Goal: Task Accomplishment & Management: Use online tool/utility

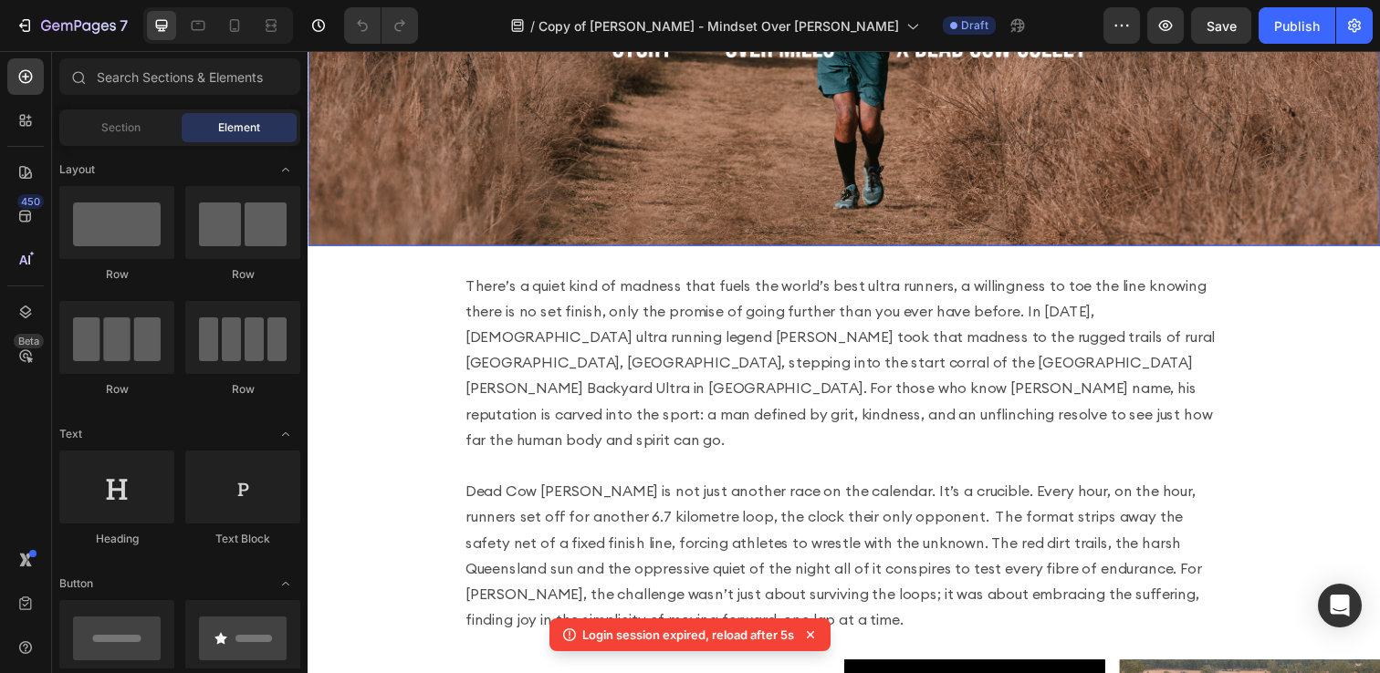
scroll to position [279, 0]
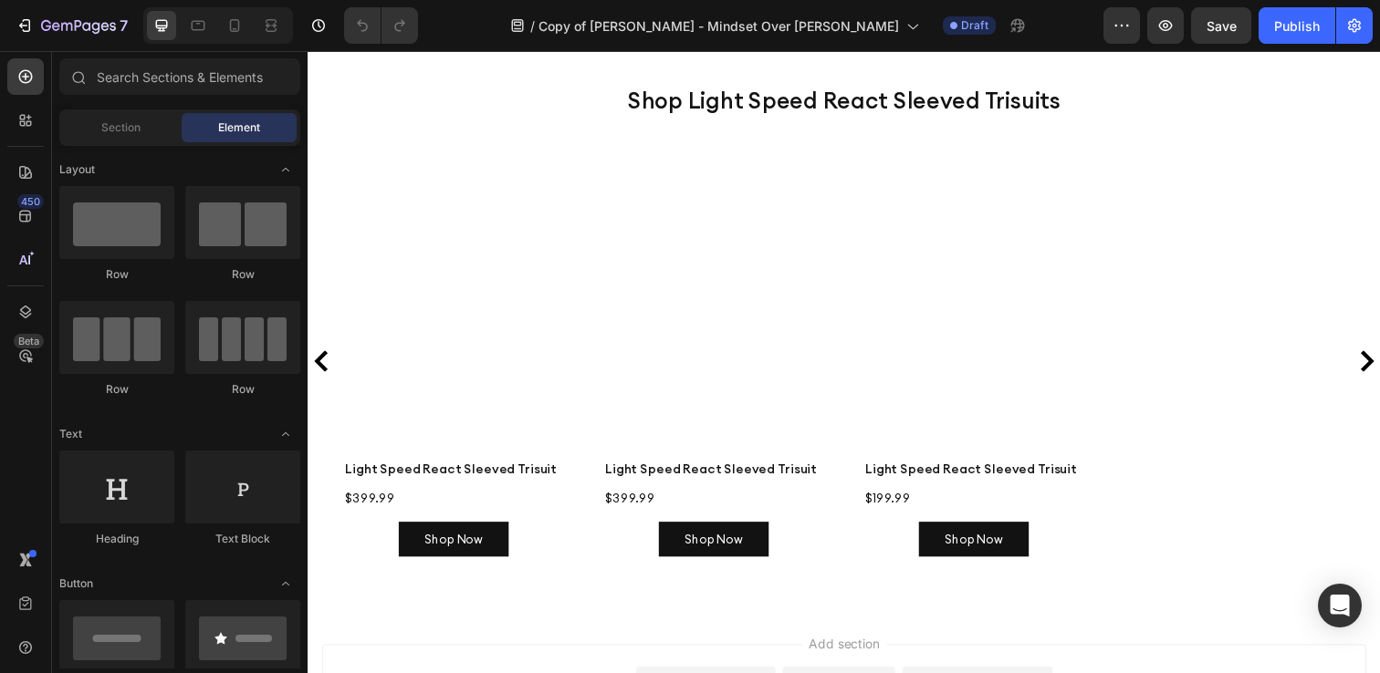
scroll to position [910, 0]
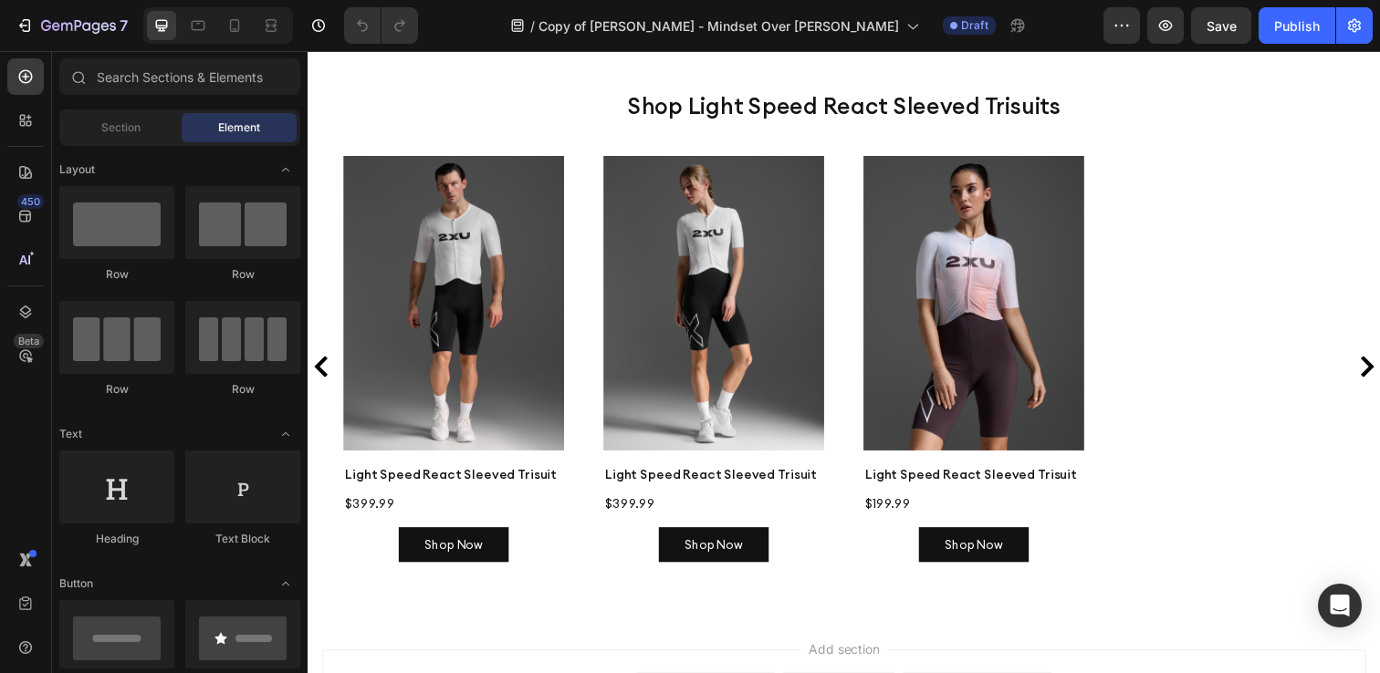
click at [850, 25] on icon at bounding box center [855, 17] width 15 height 15
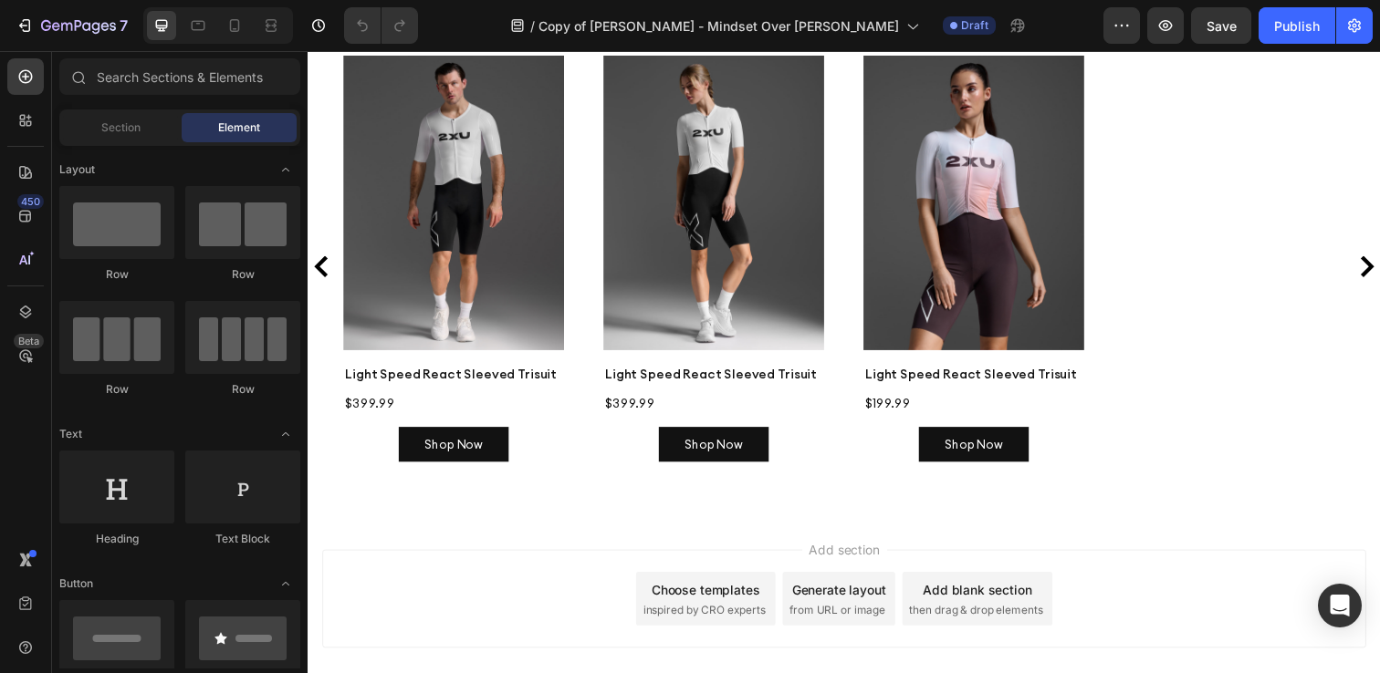
scroll to position [1016, 0]
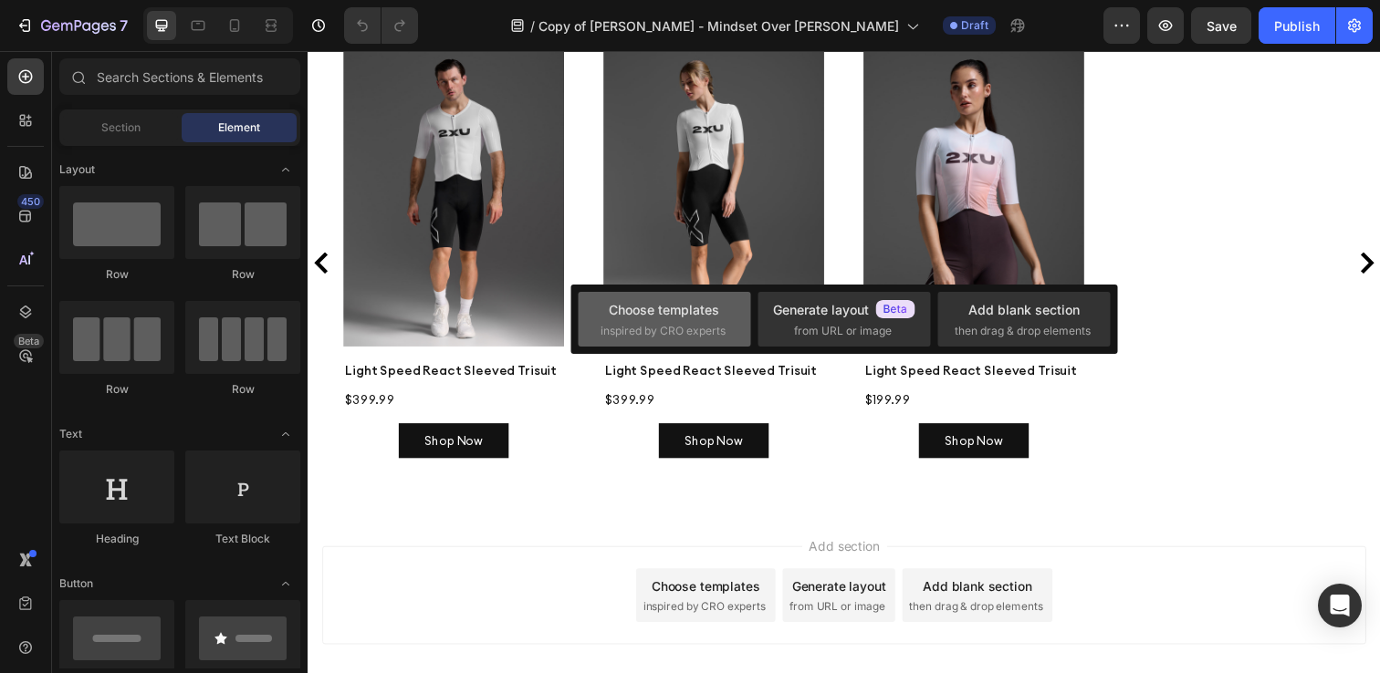
click at [610, 306] on div "Choose templates" at bounding box center [664, 309] width 110 height 19
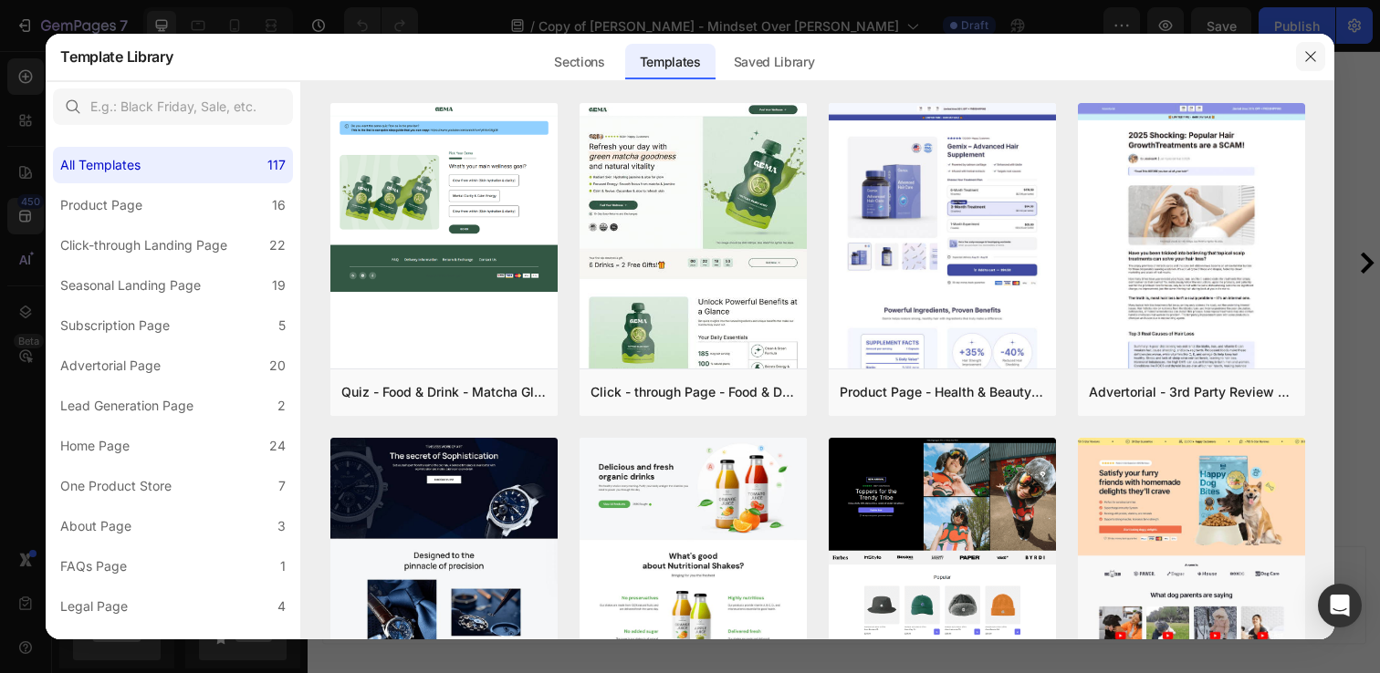
click at [1316, 57] on icon "button" at bounding box center [1310, 56] width 15 height 15
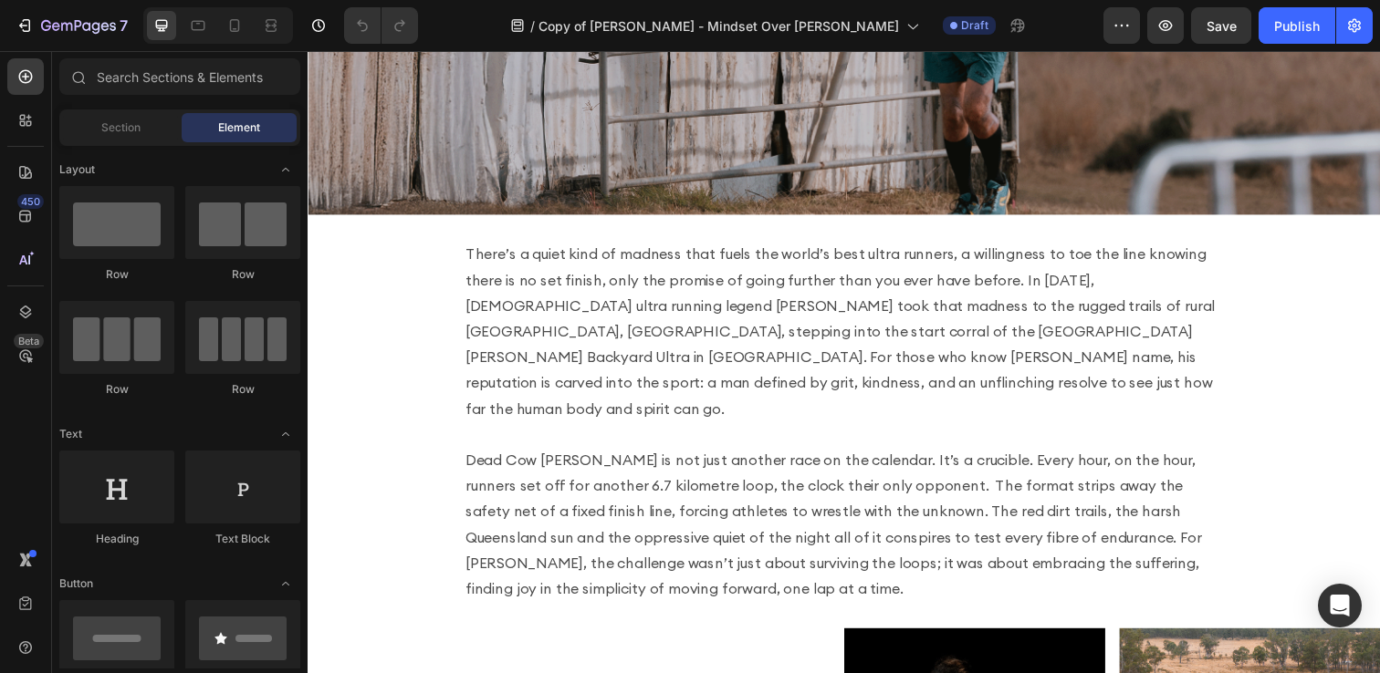
scroll to position [334, 0]
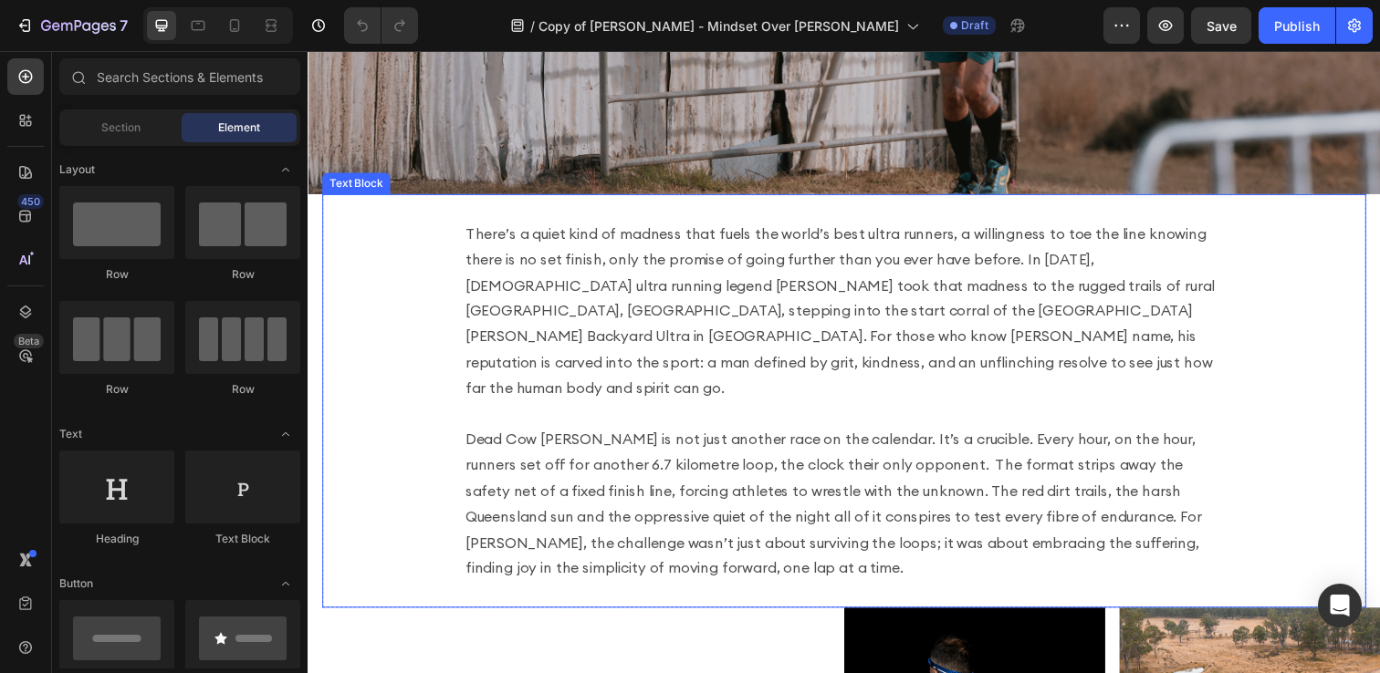
click at [813, 318] on p "There’s a quiet kind of madness that fuels the world’s best ultra runners, a wi…" at bounding box center [855, 408] width 774 height 368
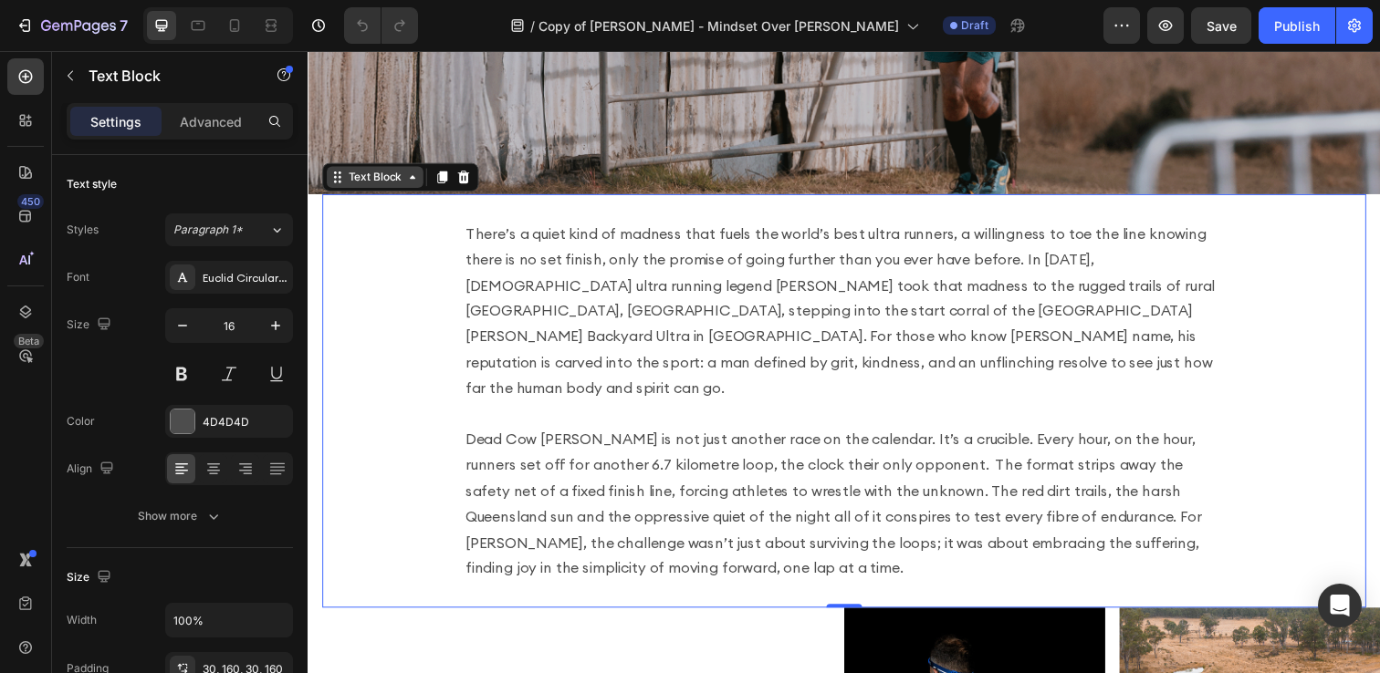
click at [417, 178] on icon at bounding box center [414, 179] width 15 height 15
click at [414, 184] on icon at bounding box center [414, 179] width 15 height 15
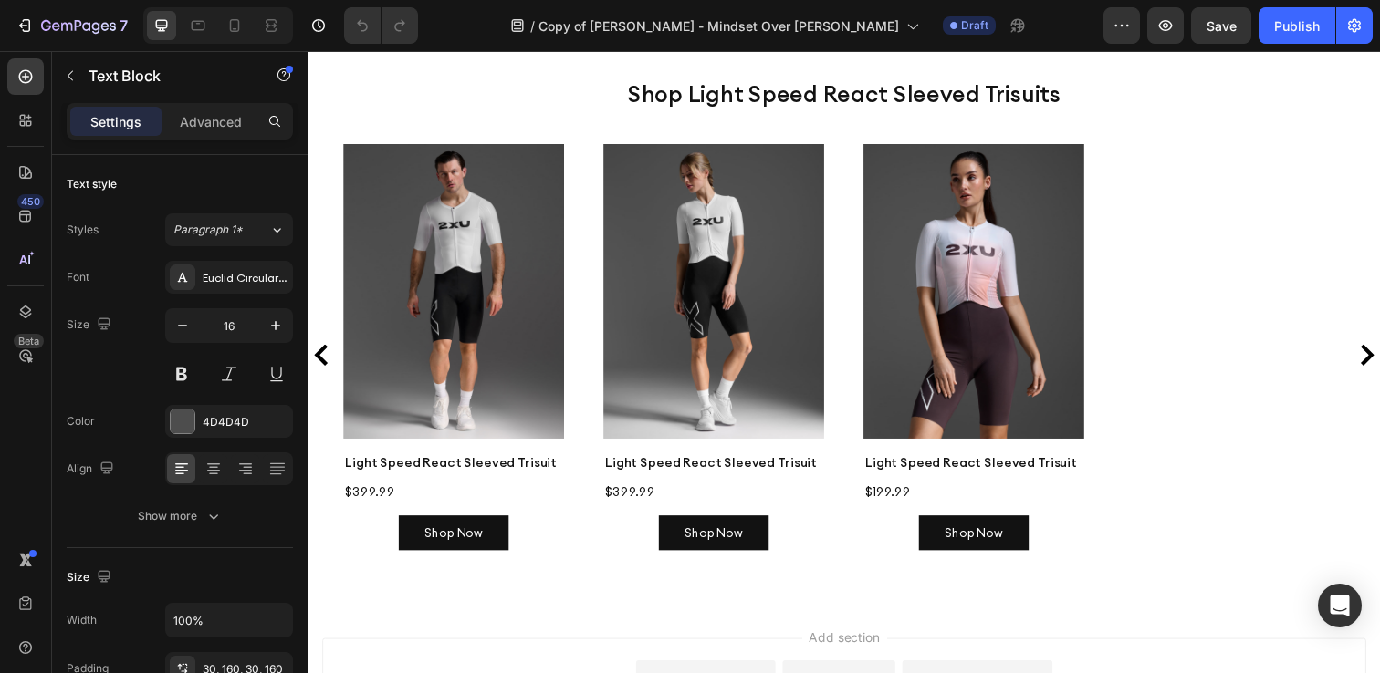
scroll to position [1287, 0]
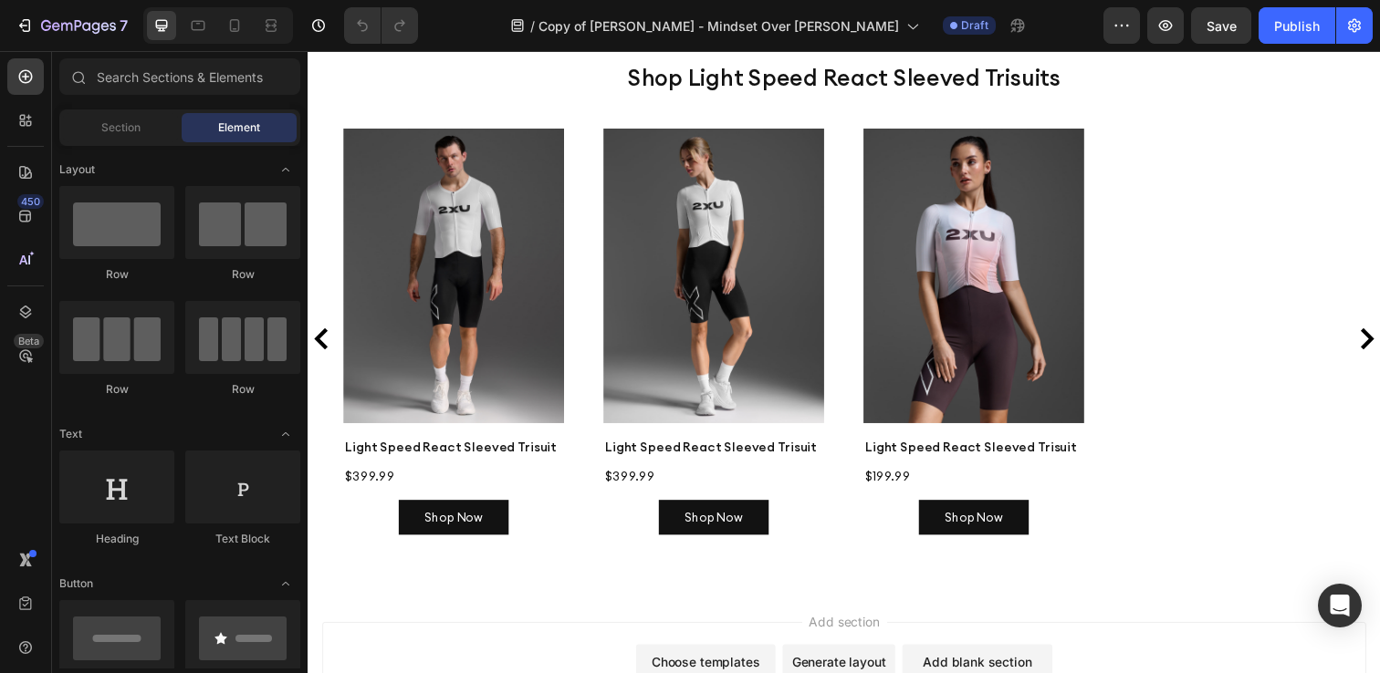
click at [857, 631] on span "Add section" at bounding box center [855, 633] width 87 height 19
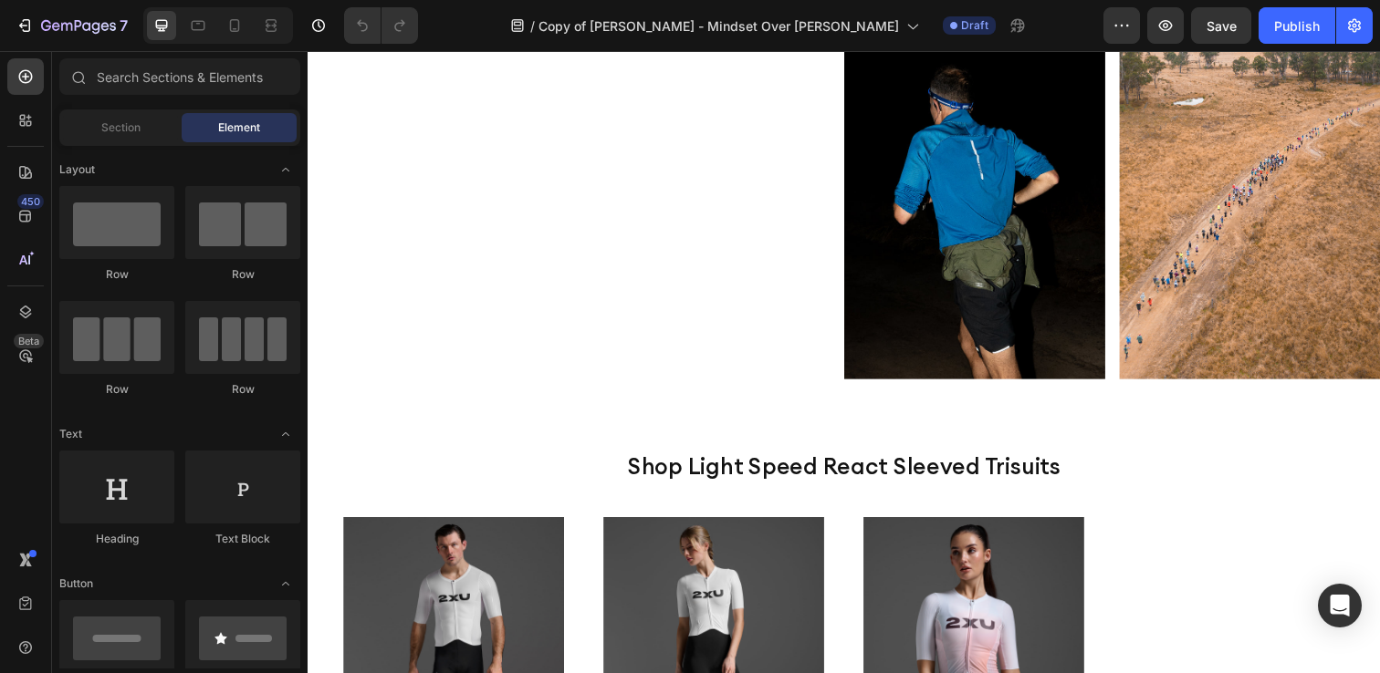
scroll to position [876, 0]
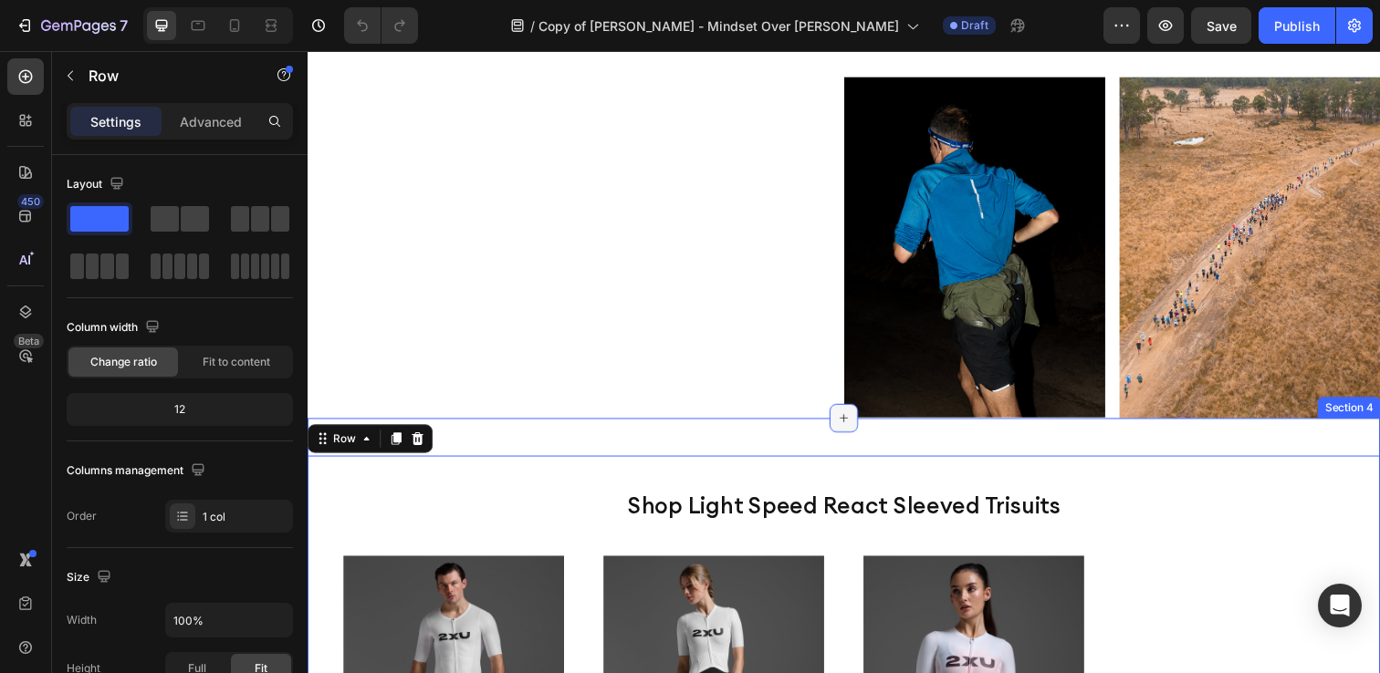
click at [850, 419] on icon at bounding box center [855, 426] width 15 height 15
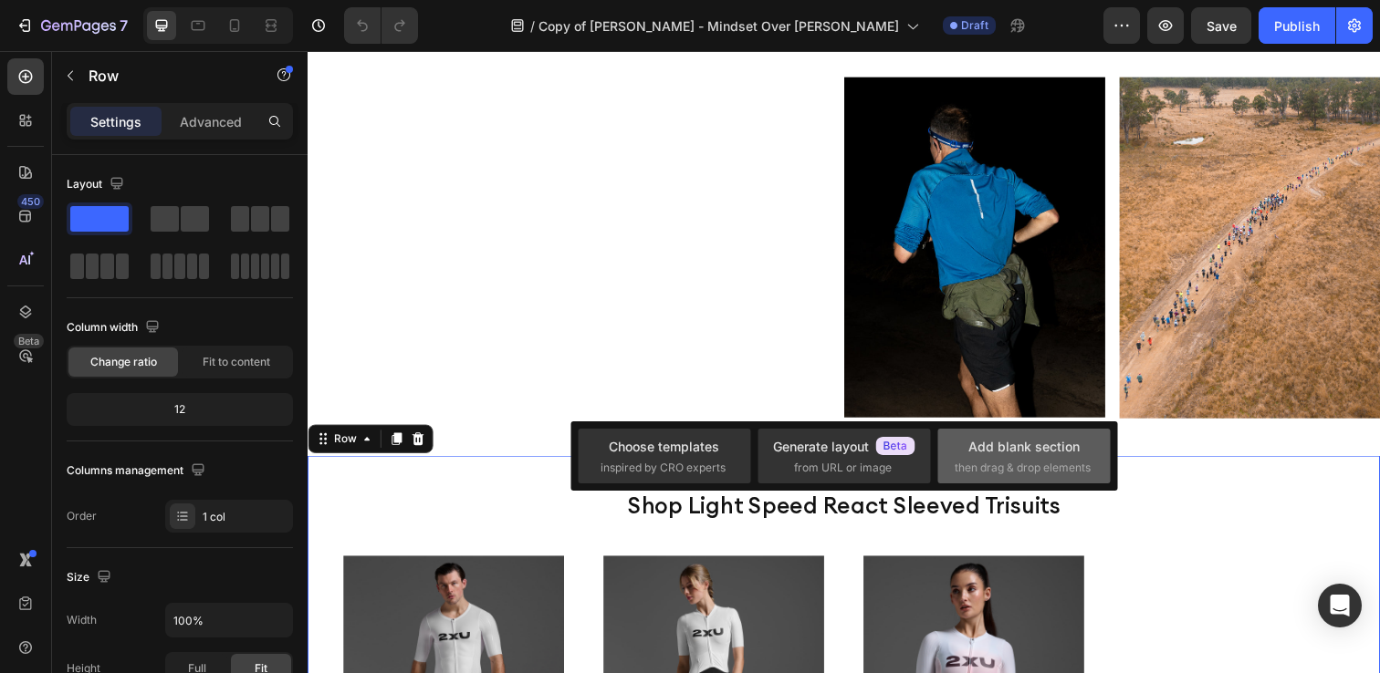
click at [1004, 463] on span "then drag & drop elements" at bounding box center [1022, 468] width 136 height 16
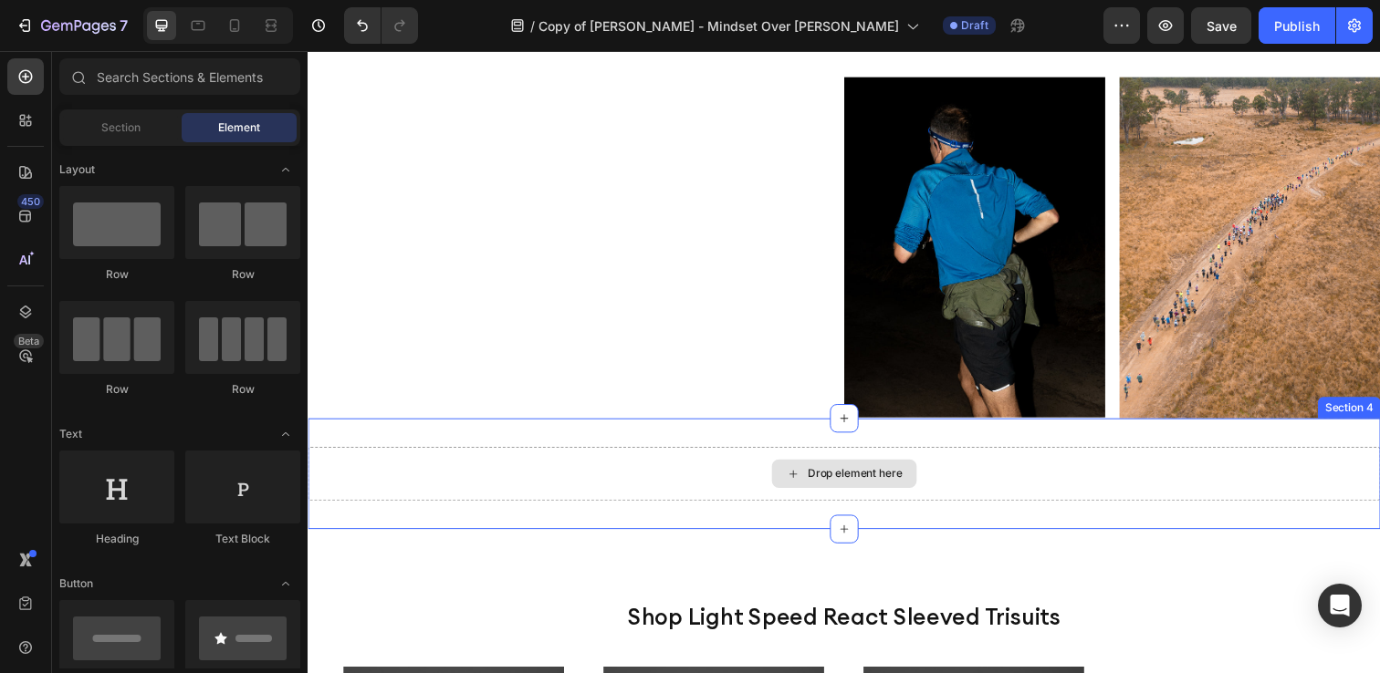
click at [843, 475] on div "Drop element here" at bounding box center [866, 482] width 97 height 15
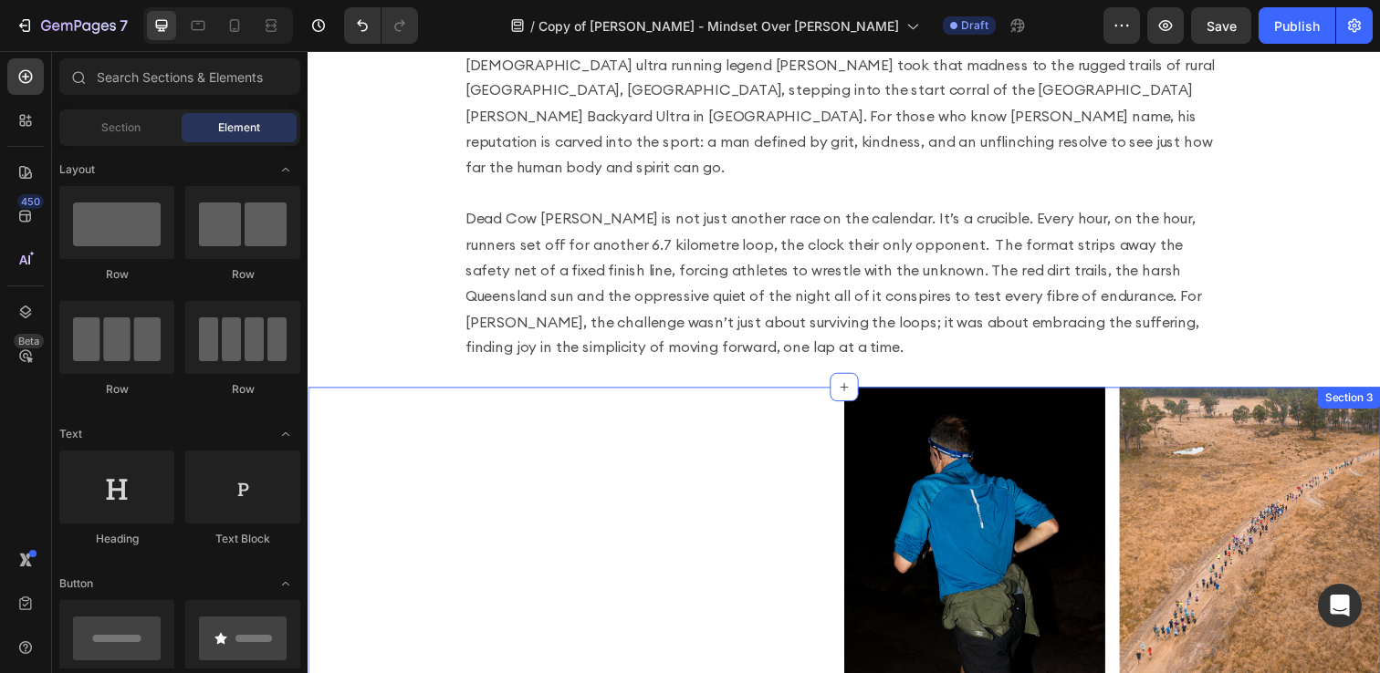
scroll to position [538, 0]
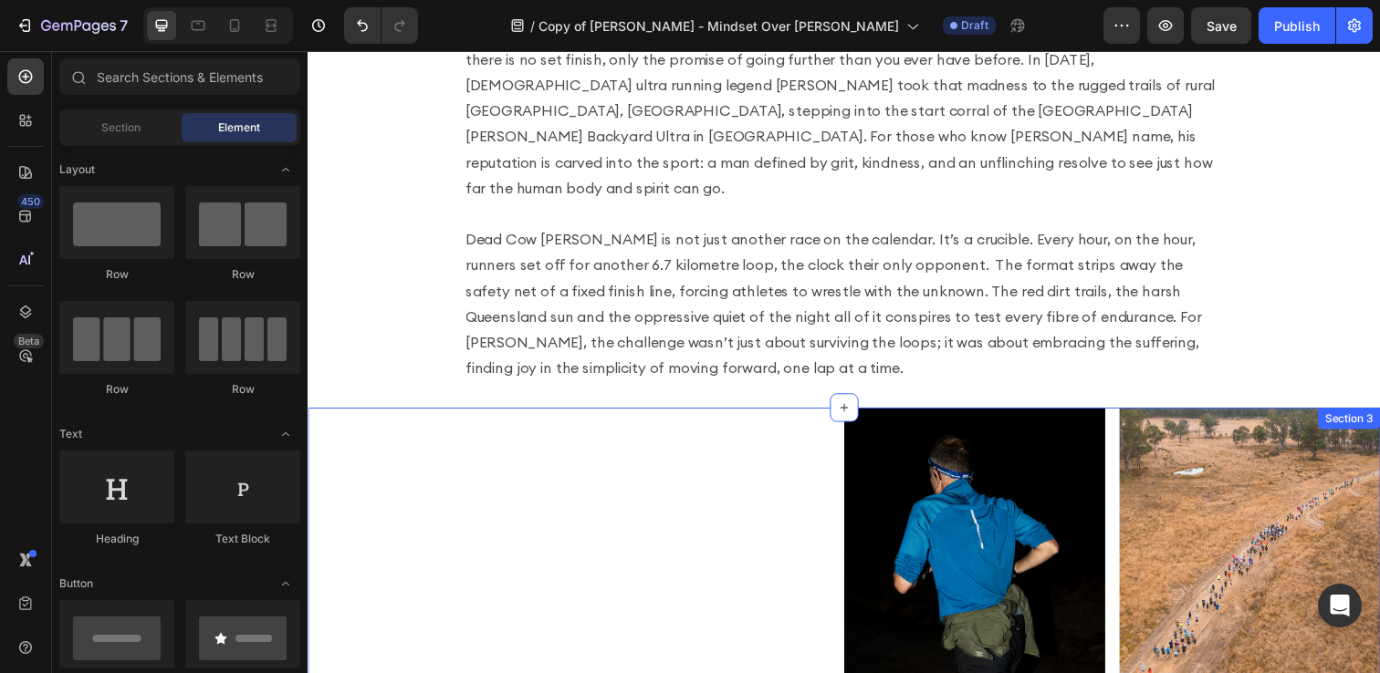
click at [803, 308] on p "There’s a quiet kind of madness that fuels the world’s best ultra runners, a wi…" at bounding box center [855, 204] width 774 height 368
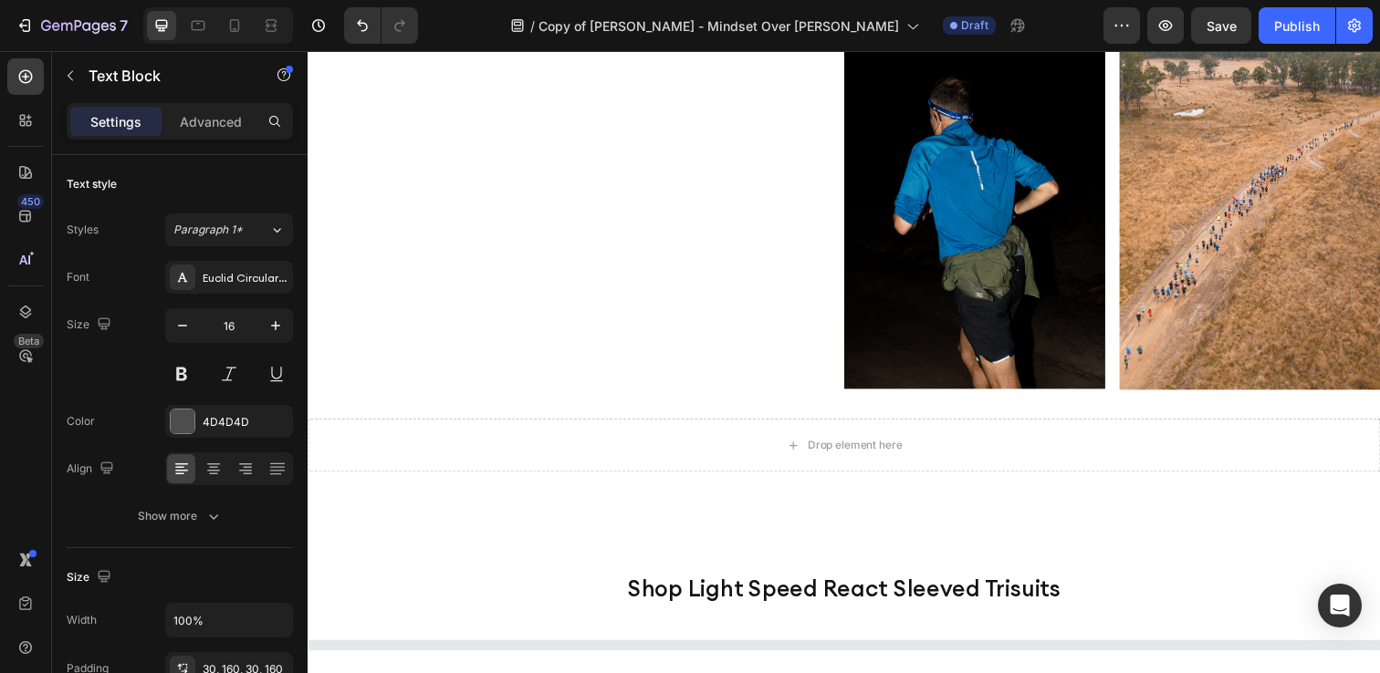
scroll to position [917, 0]
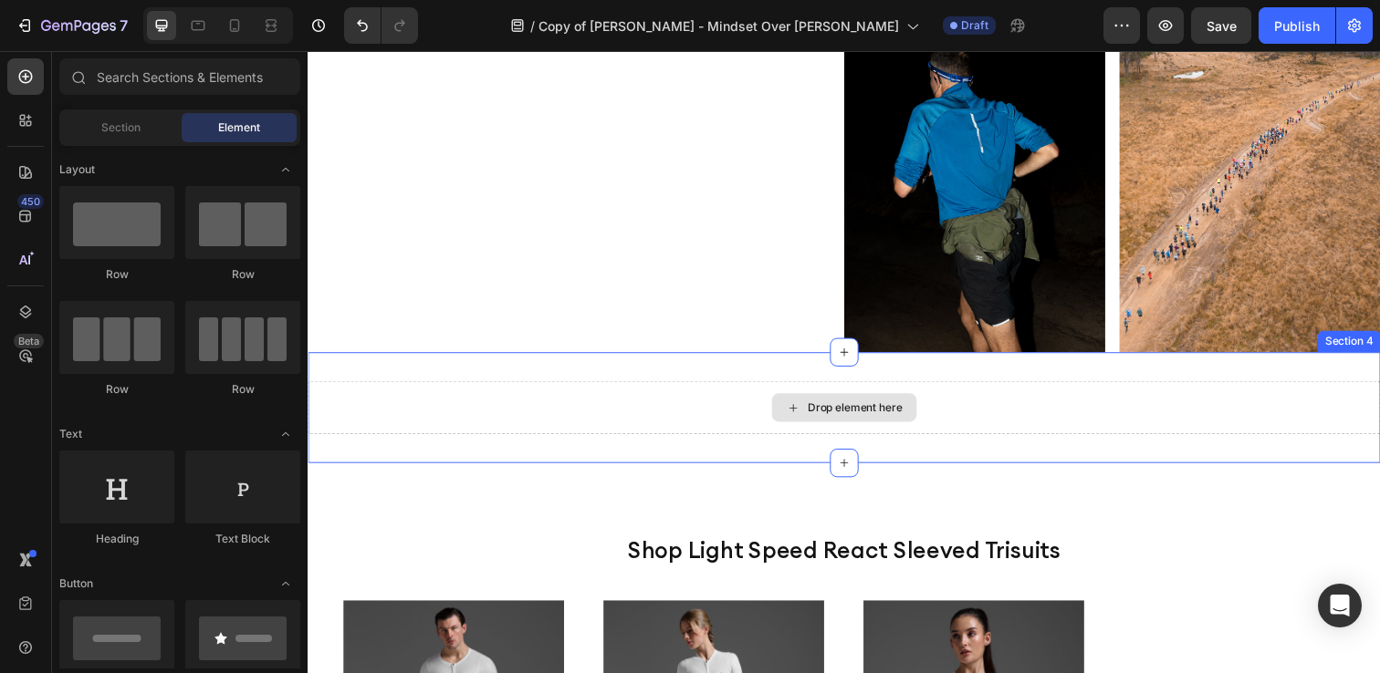
click at [816, 406] on div "Drop element here" at bounding box center [855, 415] width 148 height 29
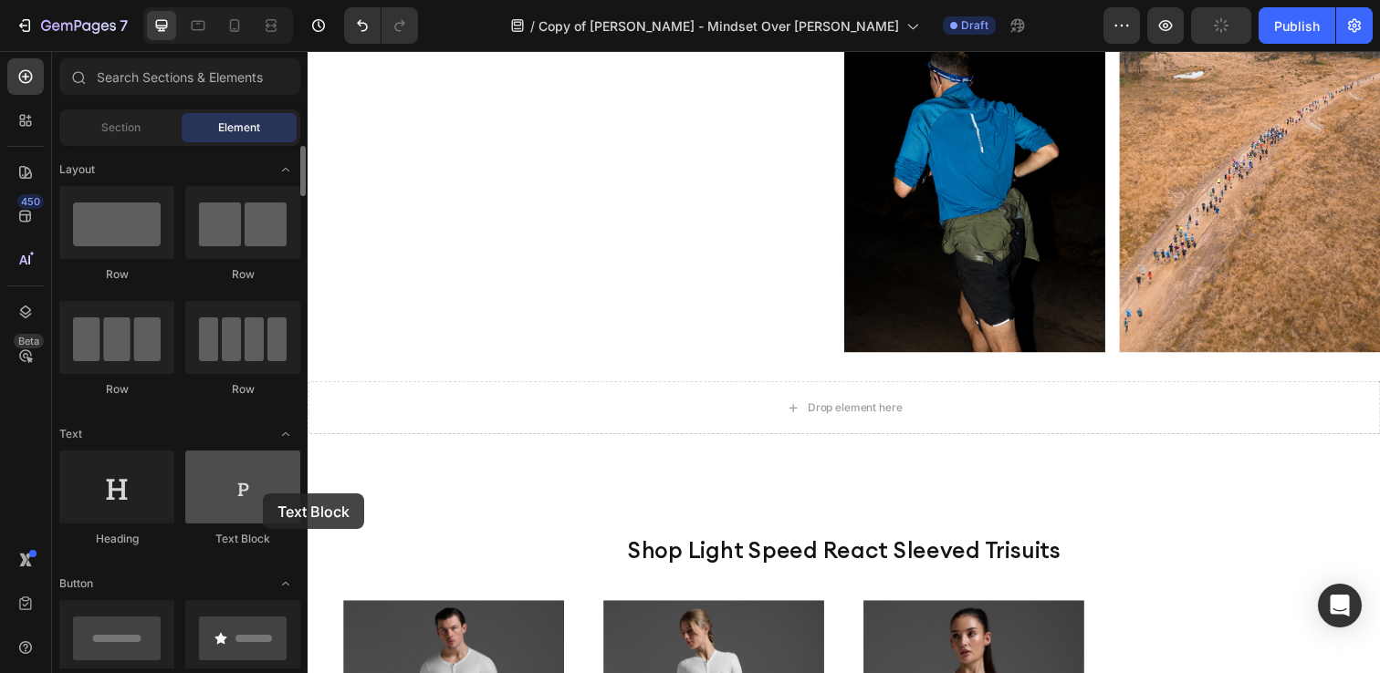
click at [263, 494] on div at bounding box center [242, 487] width 115 height 73
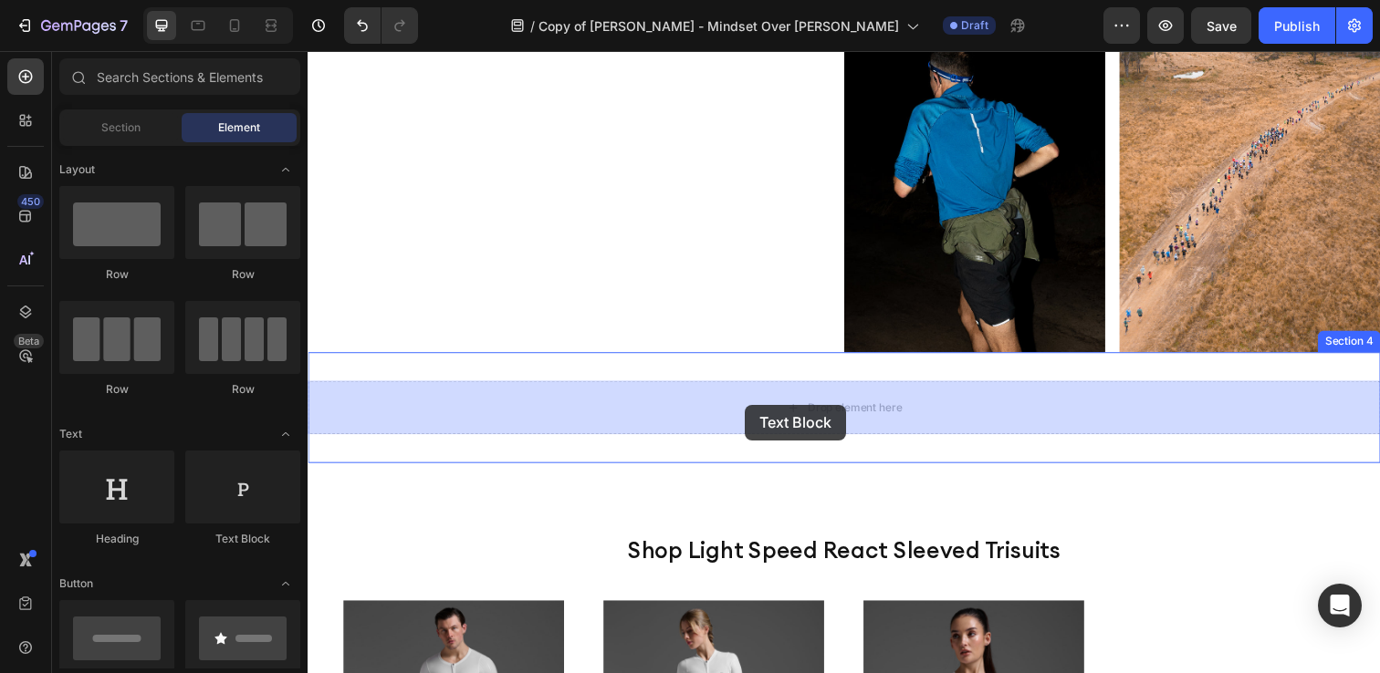
drag, startPoint x: 537, startPoint y: 533, endPoint x: 754, endPoint y: 412, distance: 247.5
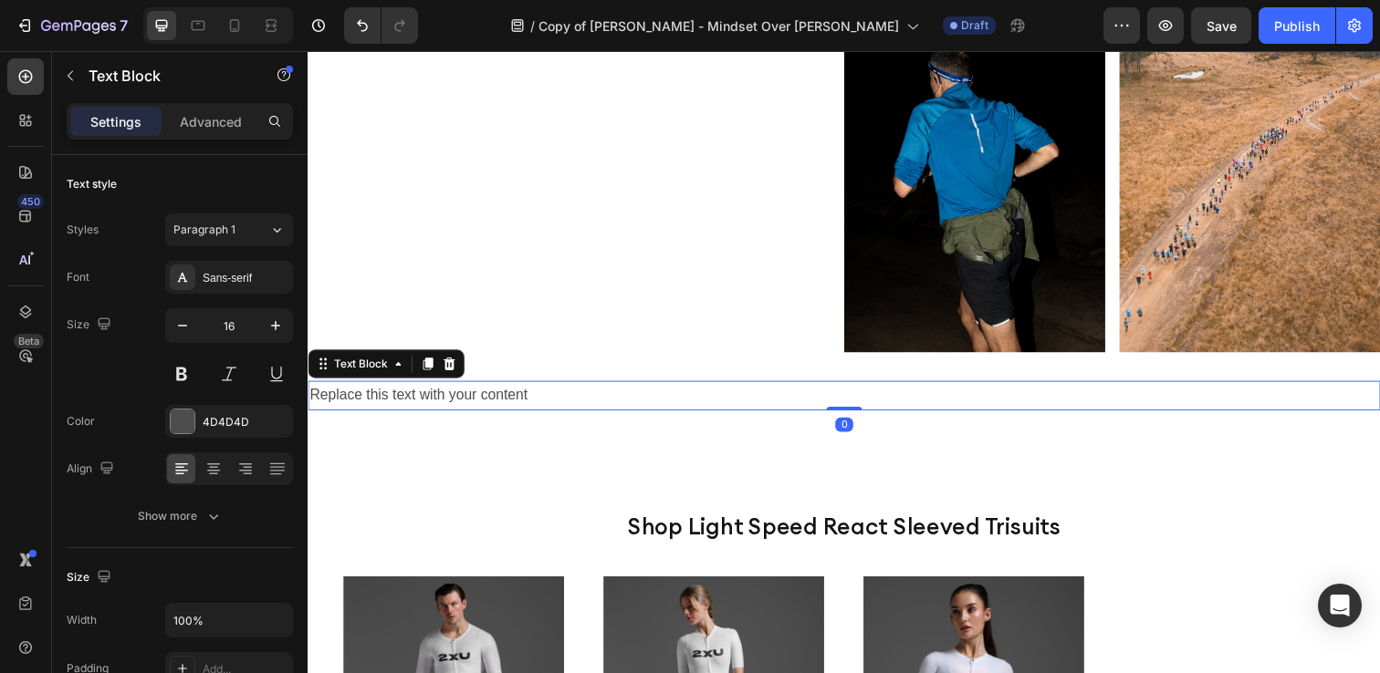
click at [443, 399] on div "Replace this text with your content" at bounding box center [855, 403] width 1095 height 30
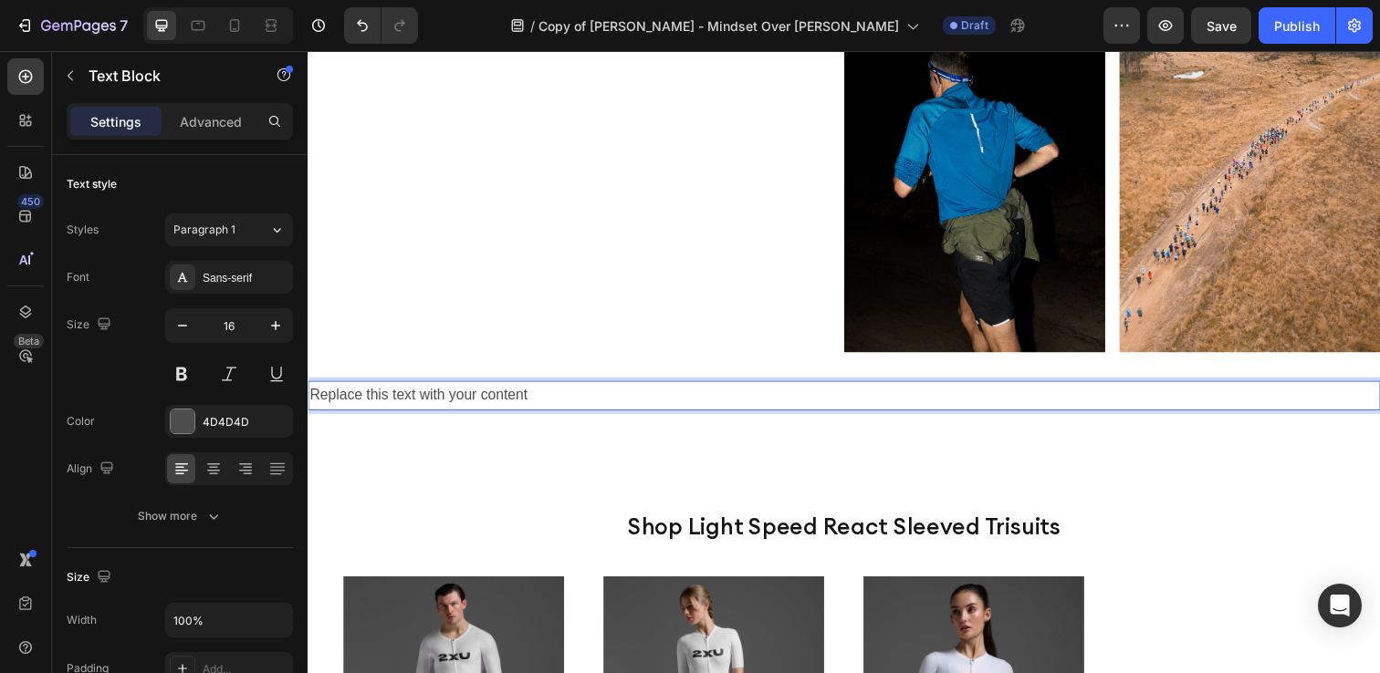
click at [537, 401] on p "Replace this text with your content" at bounding box center [854, 403] width 1091 height 26
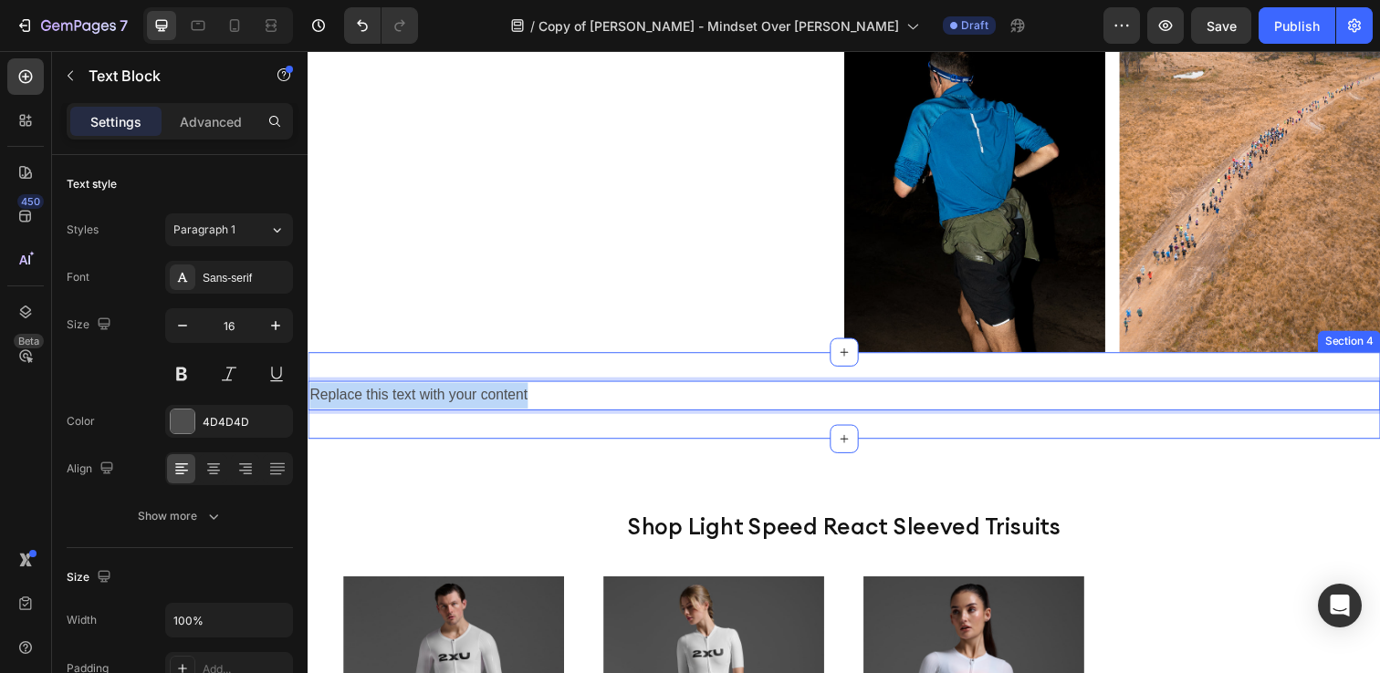
drag, startPoint x: 535, startPoint y: 401, endPoint x: 287, endPoint y: 388, distance: 247.7
click at [308, 388] on html "Header Image Image Row Section 3 Replace this text with your content Text Block…" at bounding box center [855, 226] width 1095 height 2185
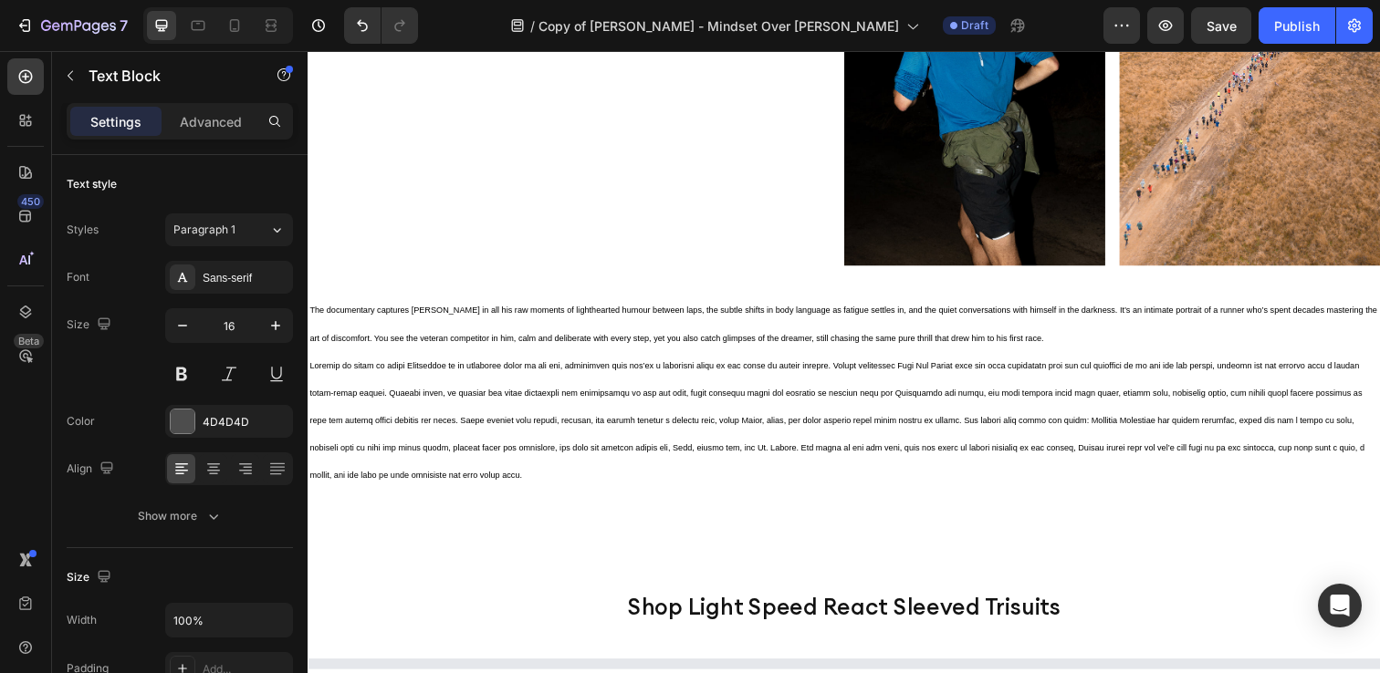
scroll to position [1048, 0]
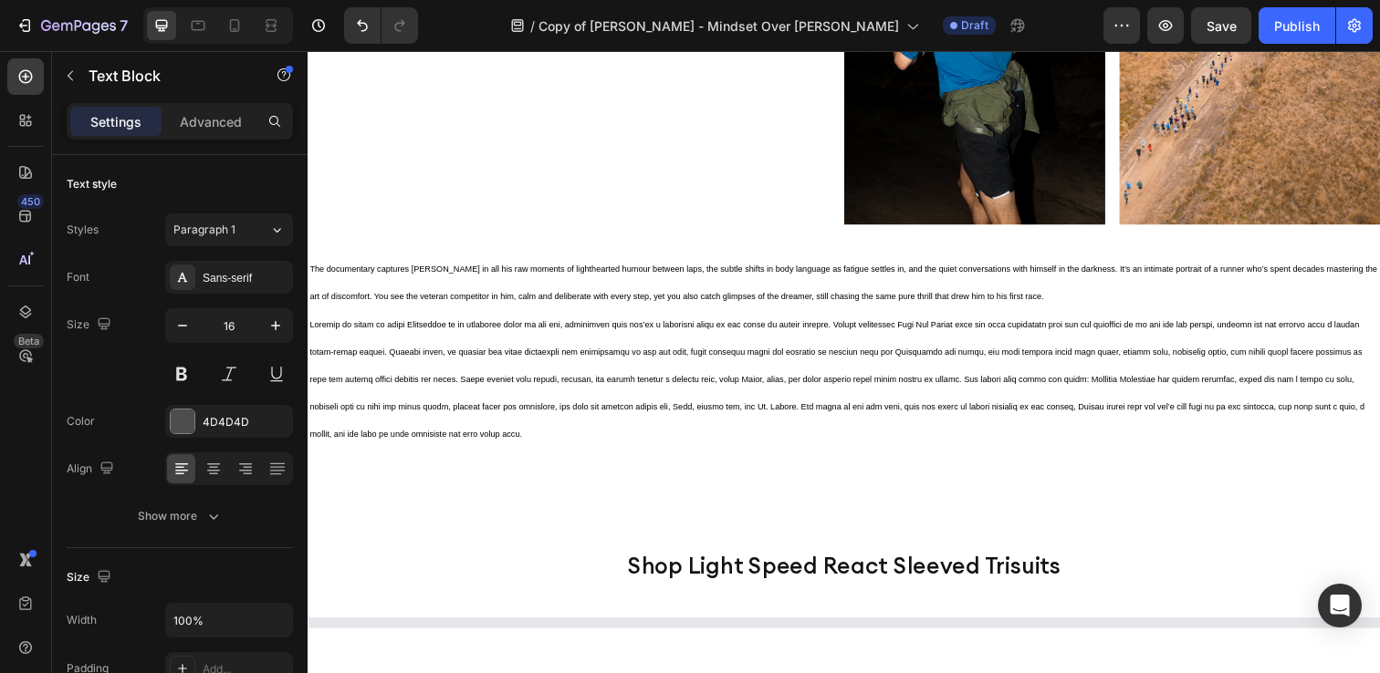
click at [530, 421] on span at bounding box center [847, 386] width 1077 height 121
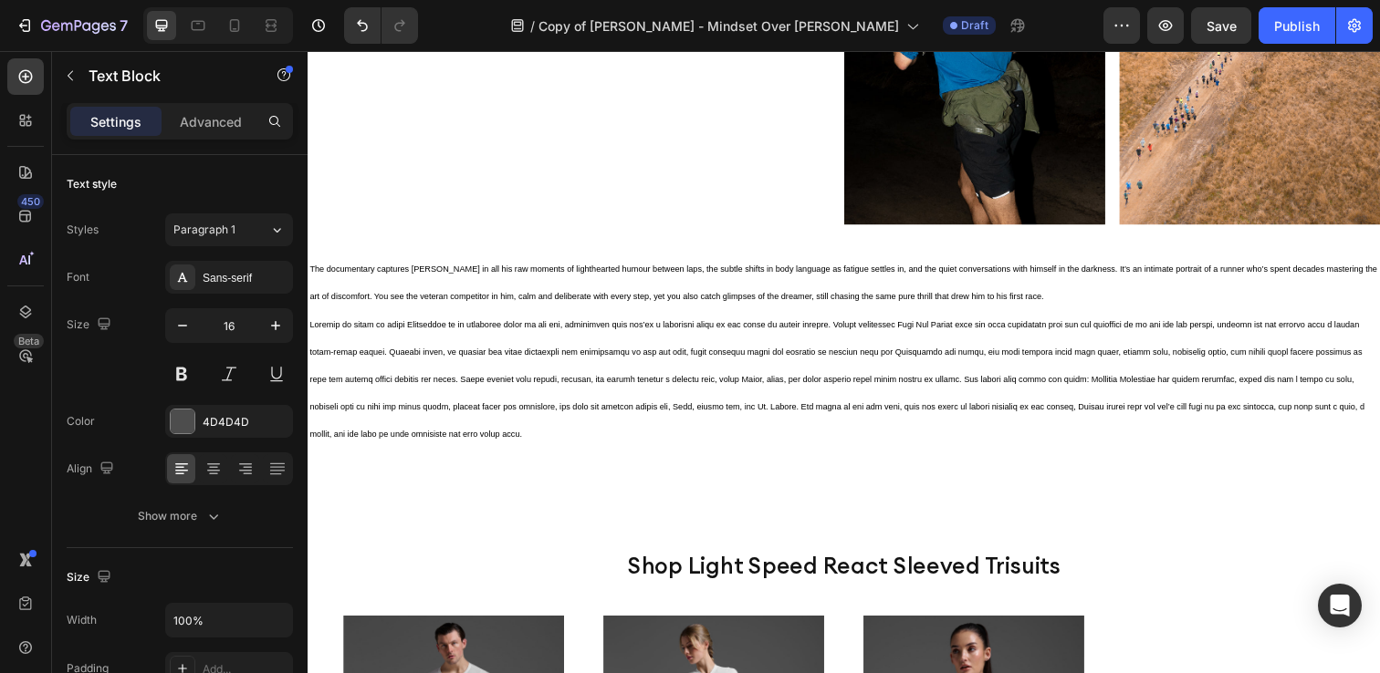
click at [530, 421] on span "Rich Text Editor. Editing area: main" at bounding box center [847, 386] width 1077 height 121
click at [373, 35] on button "Undo/Redo" at bounding box center [362, 25] width 36 height 36
click at [359, 21] on icon "Undo/Redo" at bounding box center [362, 26] width 11 height 12
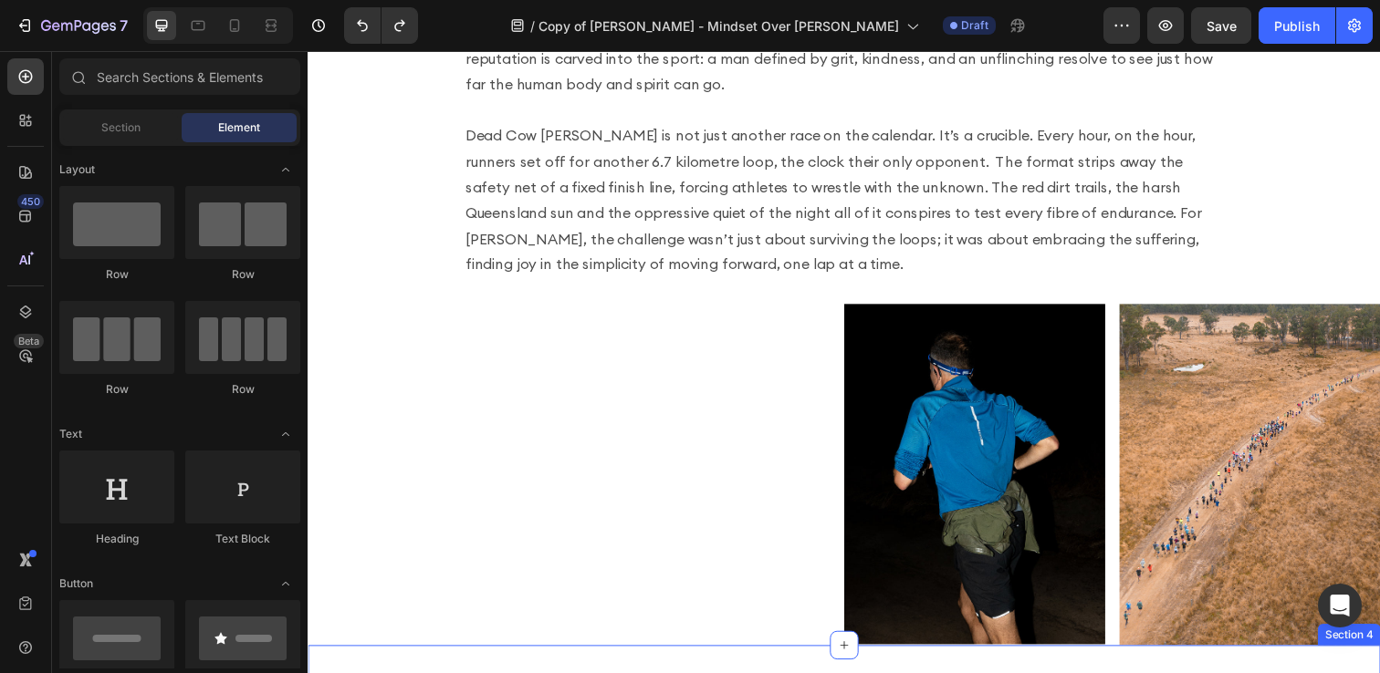
scroll to position [565, 0]
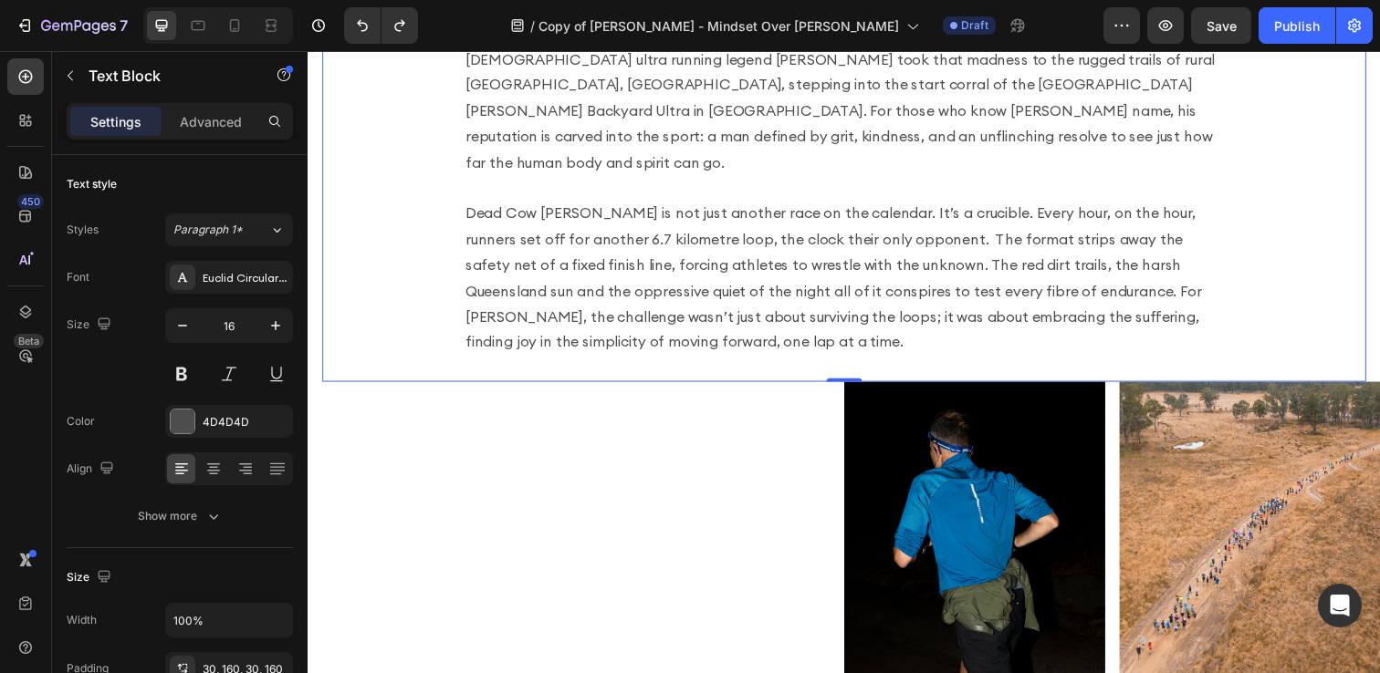
click at [750, 255] on p "There’s a quiet kind of madness that fuels the world’s best ultra runners, a wi…" at bounding box center [855, 178] width 774 height 368
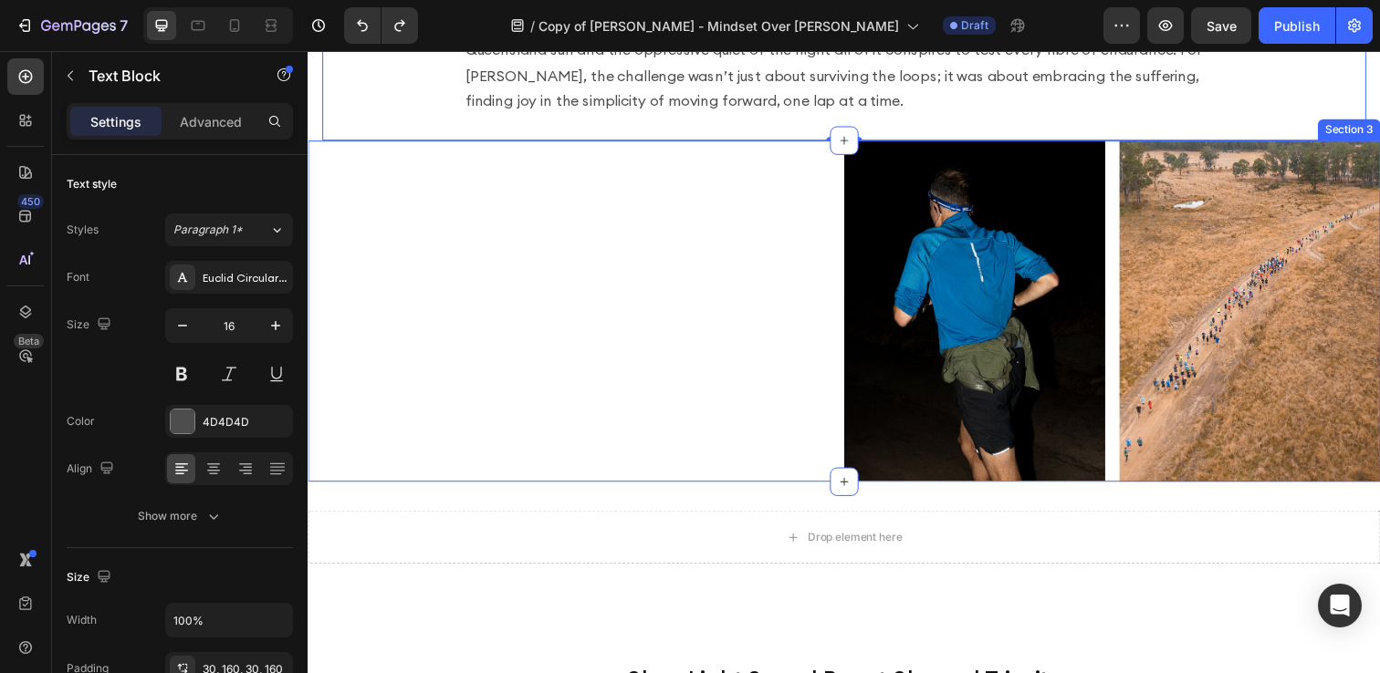
scroll to position [812, 0]
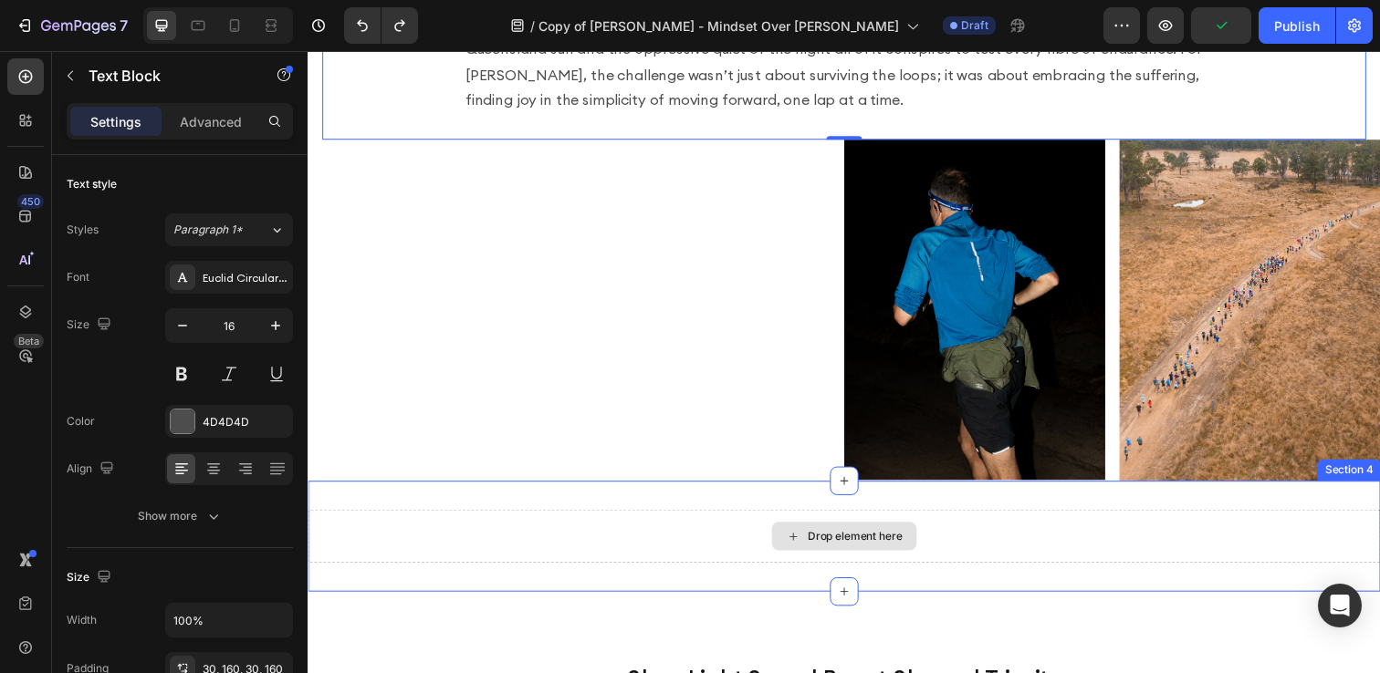
click at [828, 532] on div "Drop element here" at bounding box center [855, 546] width 148 height 29
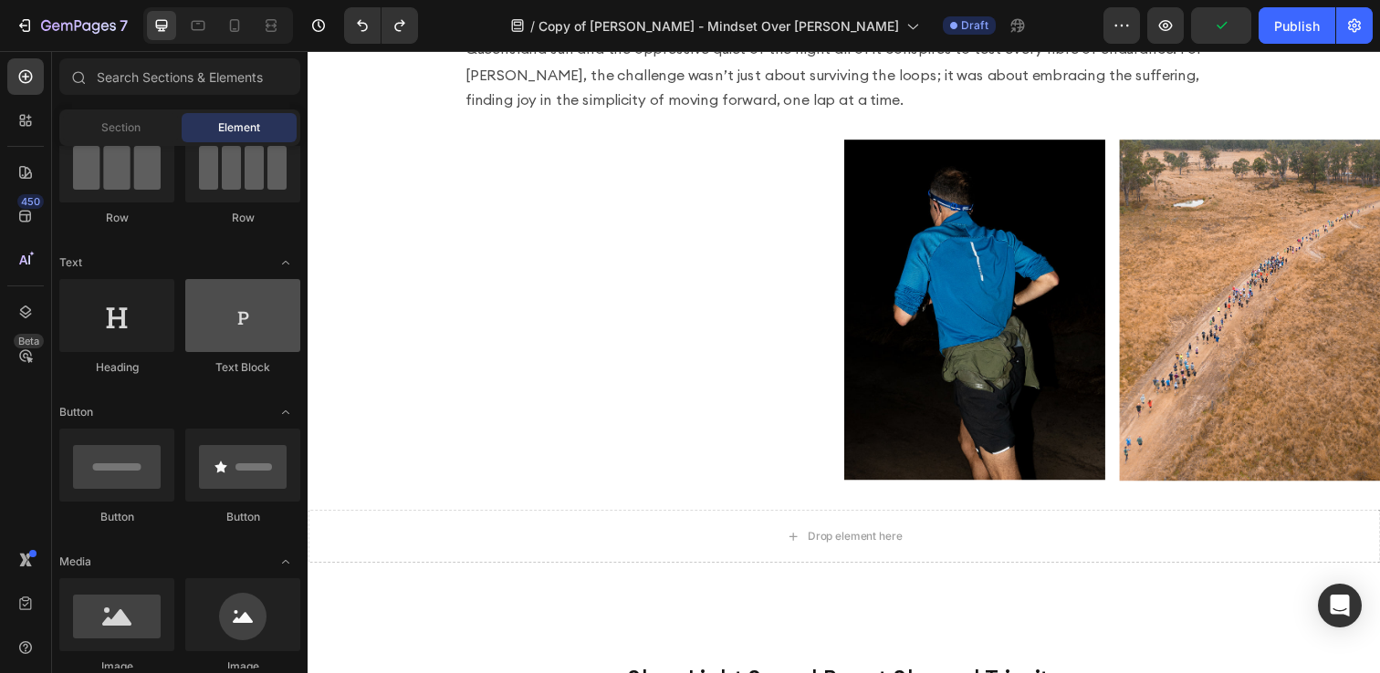
scroll to position [182, 0]
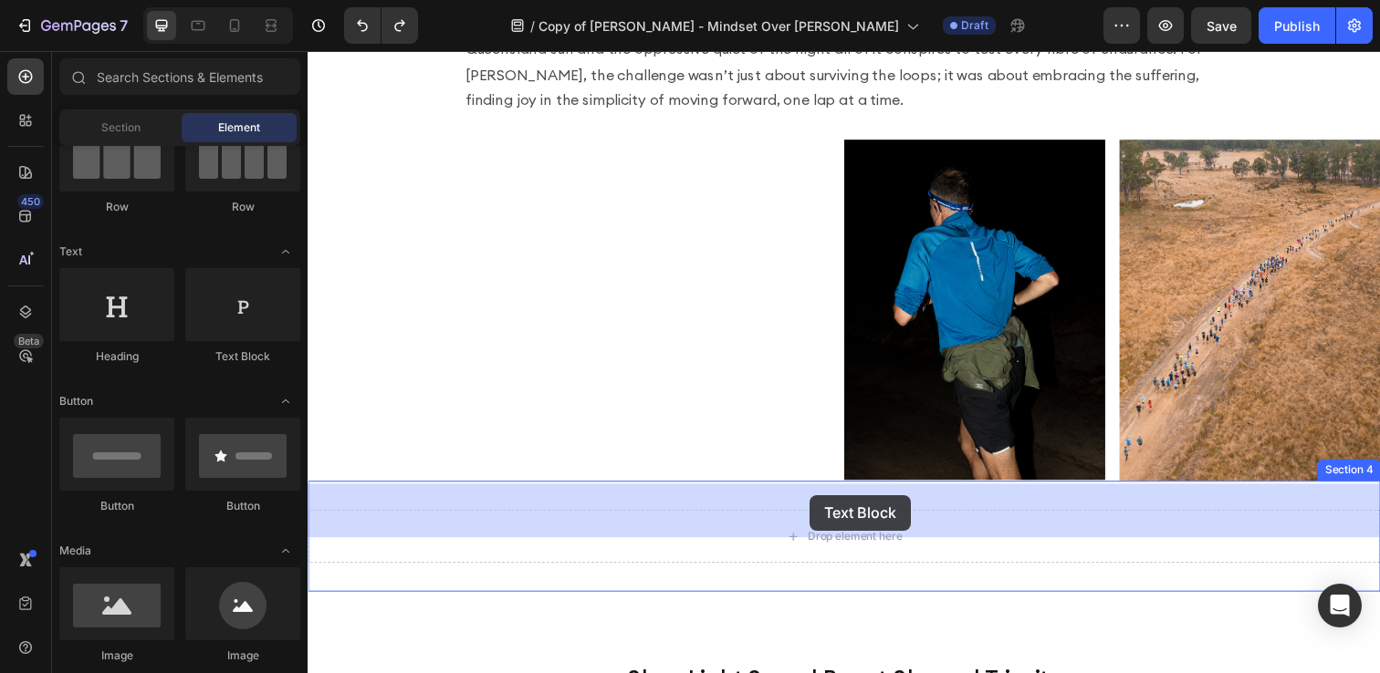
drag, startPoint x: 566, startPoint y: 373, endPoint x: 820, endPoint y: 506, distance: 286.9
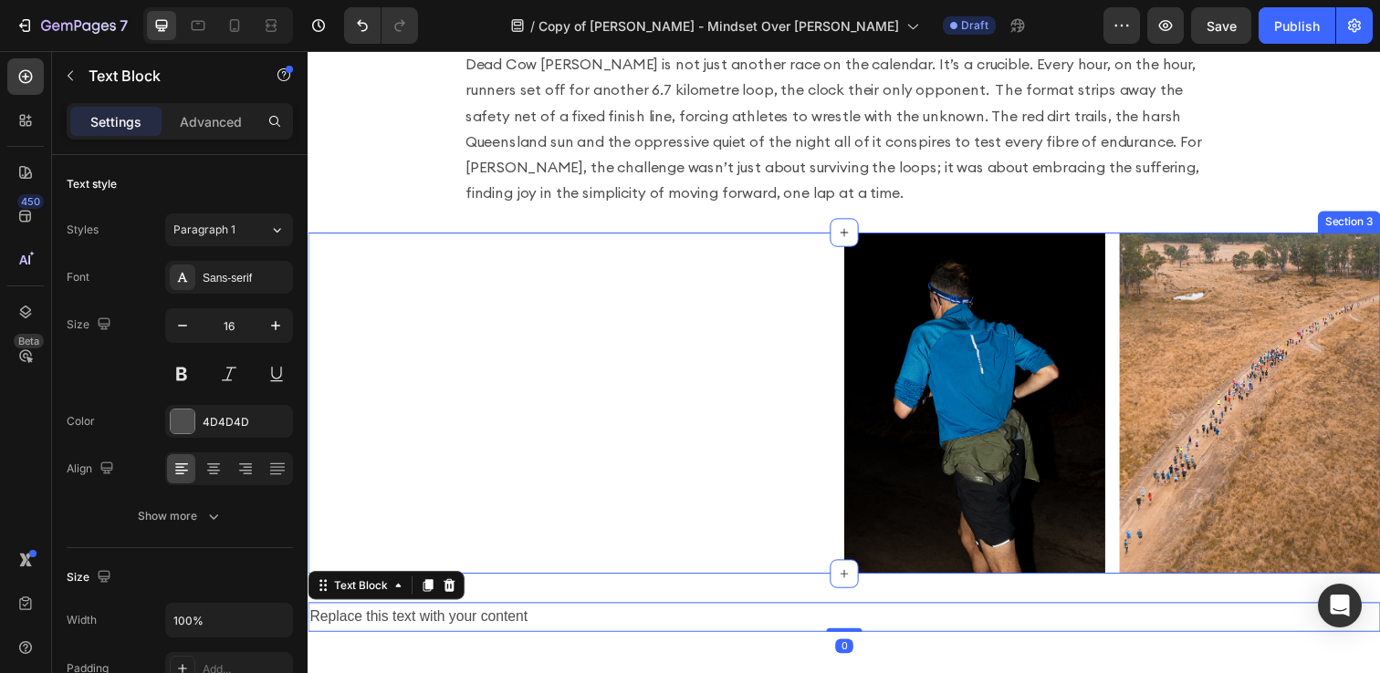
scroll to position [704, 0]
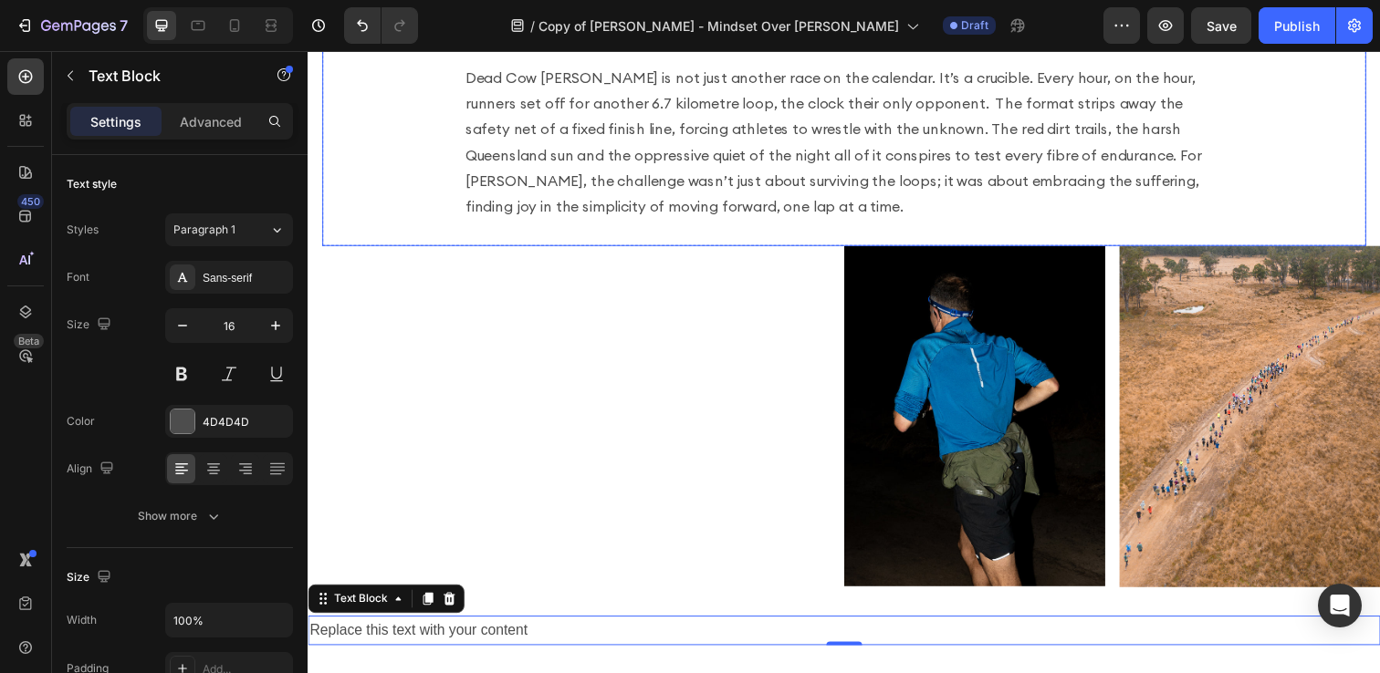
click at [719, 118] on p "There’s a quiet kind of madness that fuels the world’s best ultra runners, a wi…" at bounding box center [855, 39] width 774 height 368
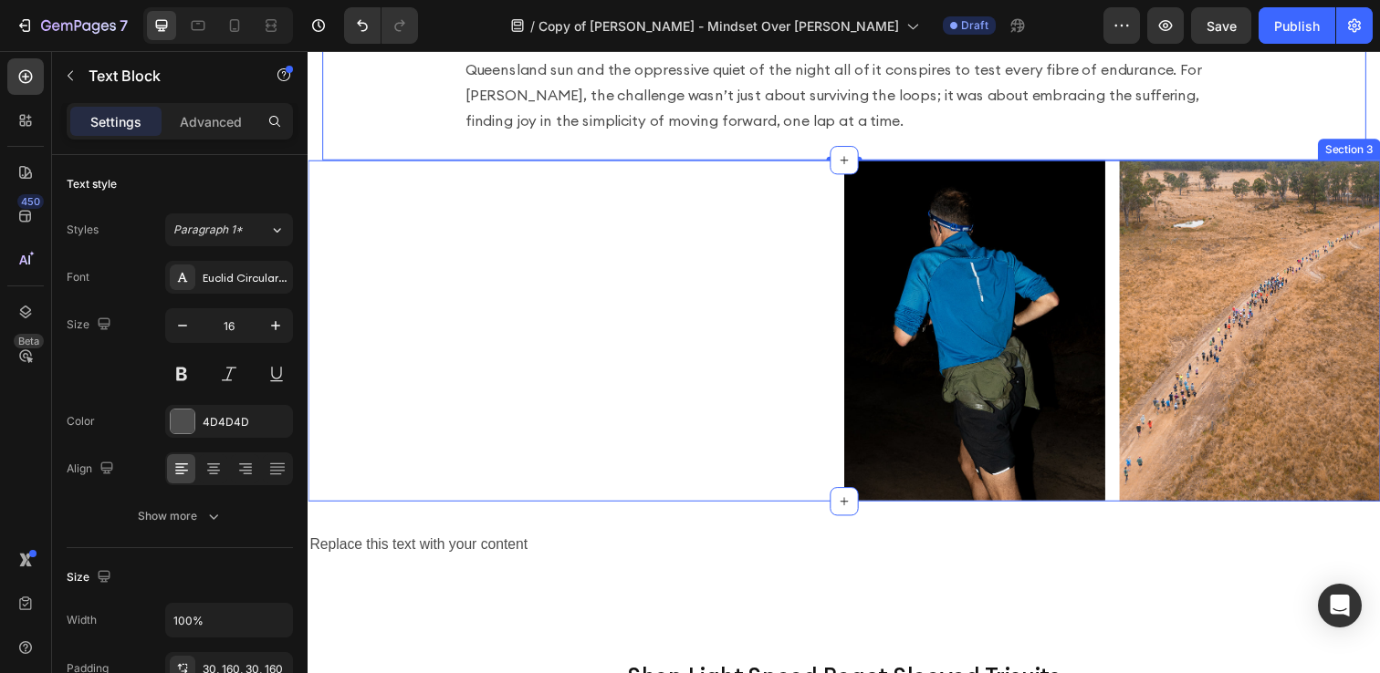
scroll to position [792, 0]
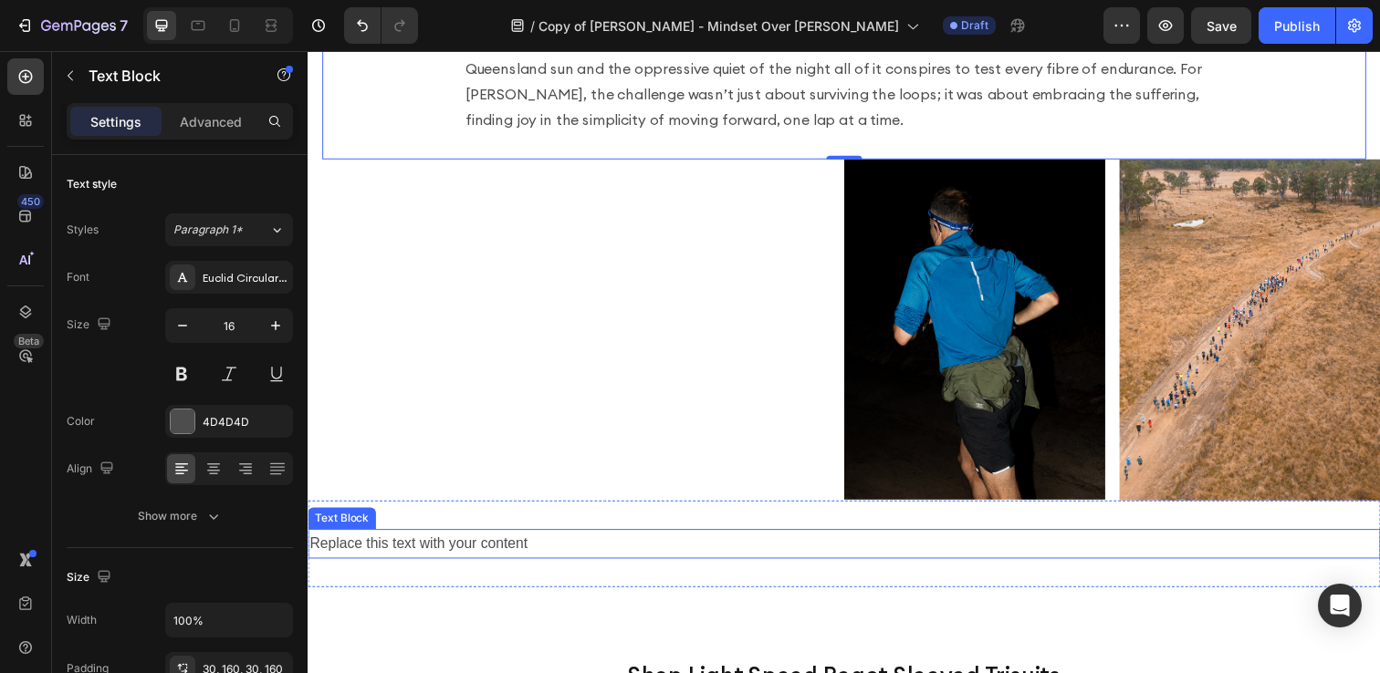
click at [761, 539] on div "Replace this text with your content" at bounding box center [855, 554] width 1095 height 30
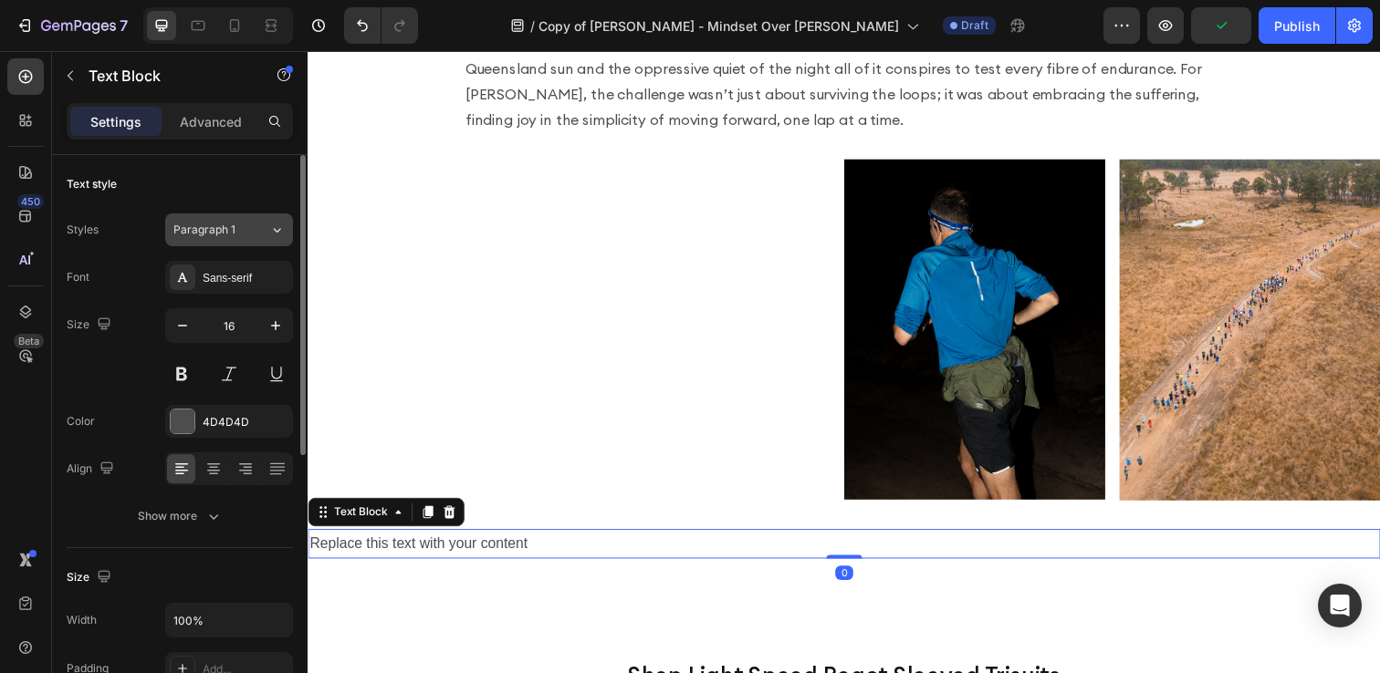
click at [244, 238] on button "Paragraph 1" at bounding box center [229, 230] width 128 height 33
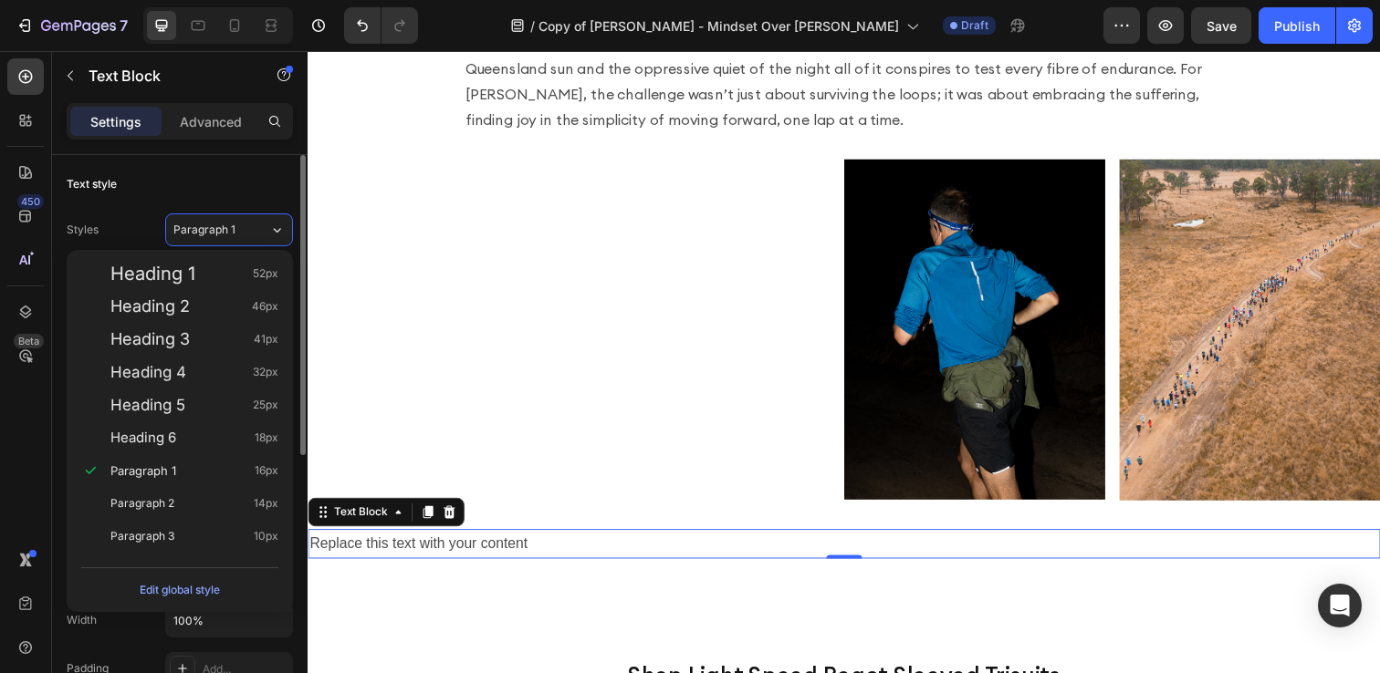
click at [244, 188] on div "Text style" at bounding box center [180, 184] width 226 height 29
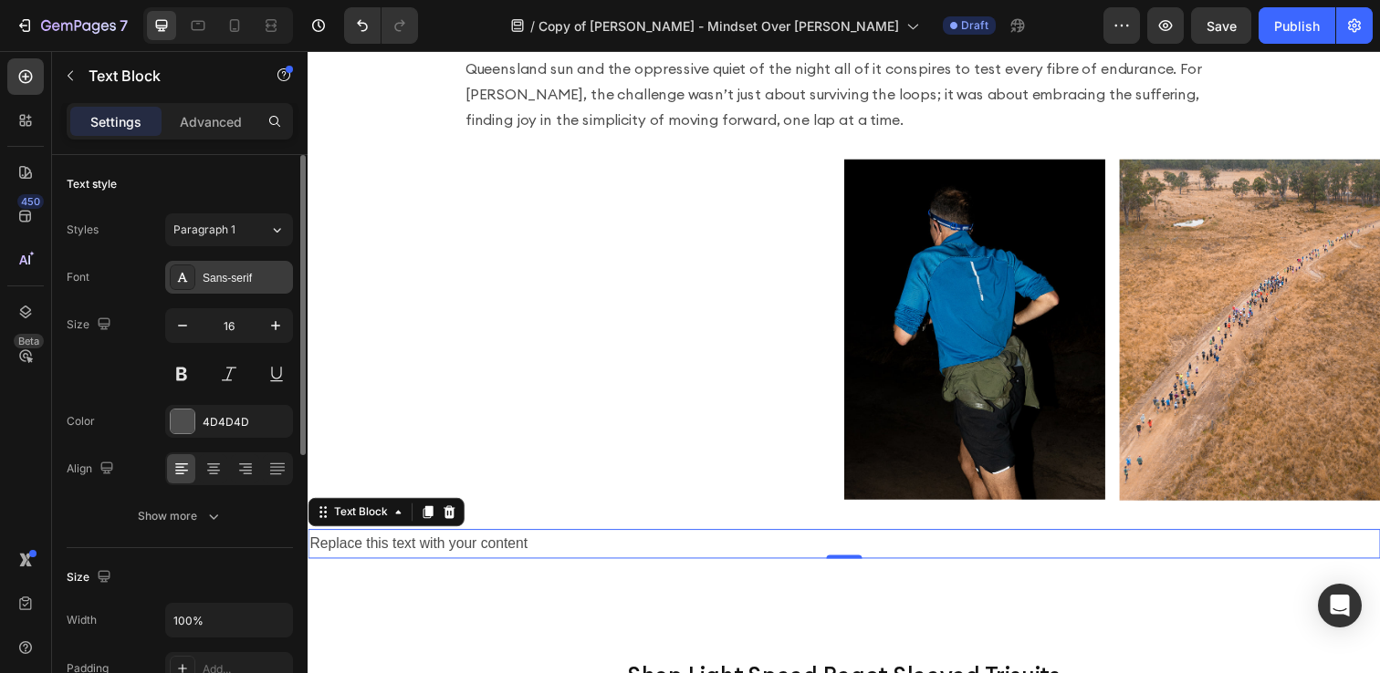
click at [251, 276] on div "Sans-serif" at bounding box center [246, 278] width 86 height 16
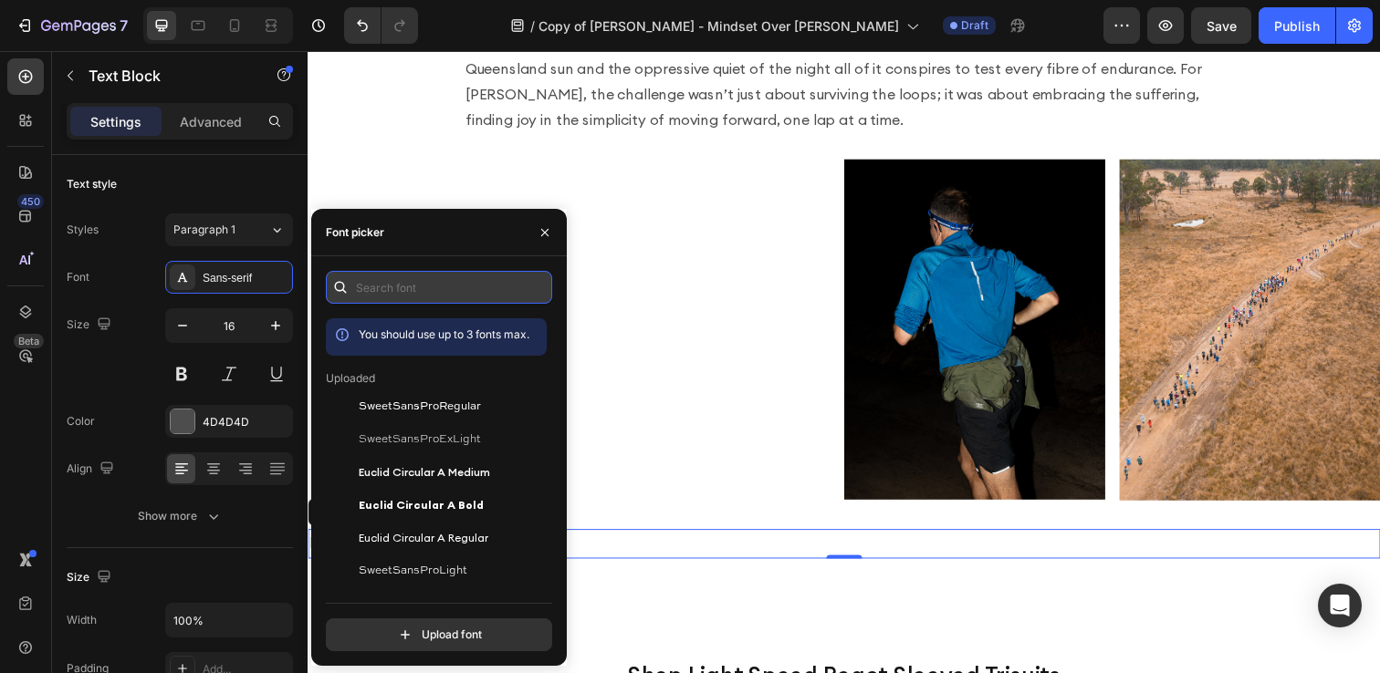
click at [384, 286] on input "text" at bounding box center [439, 287] width 226 height 33
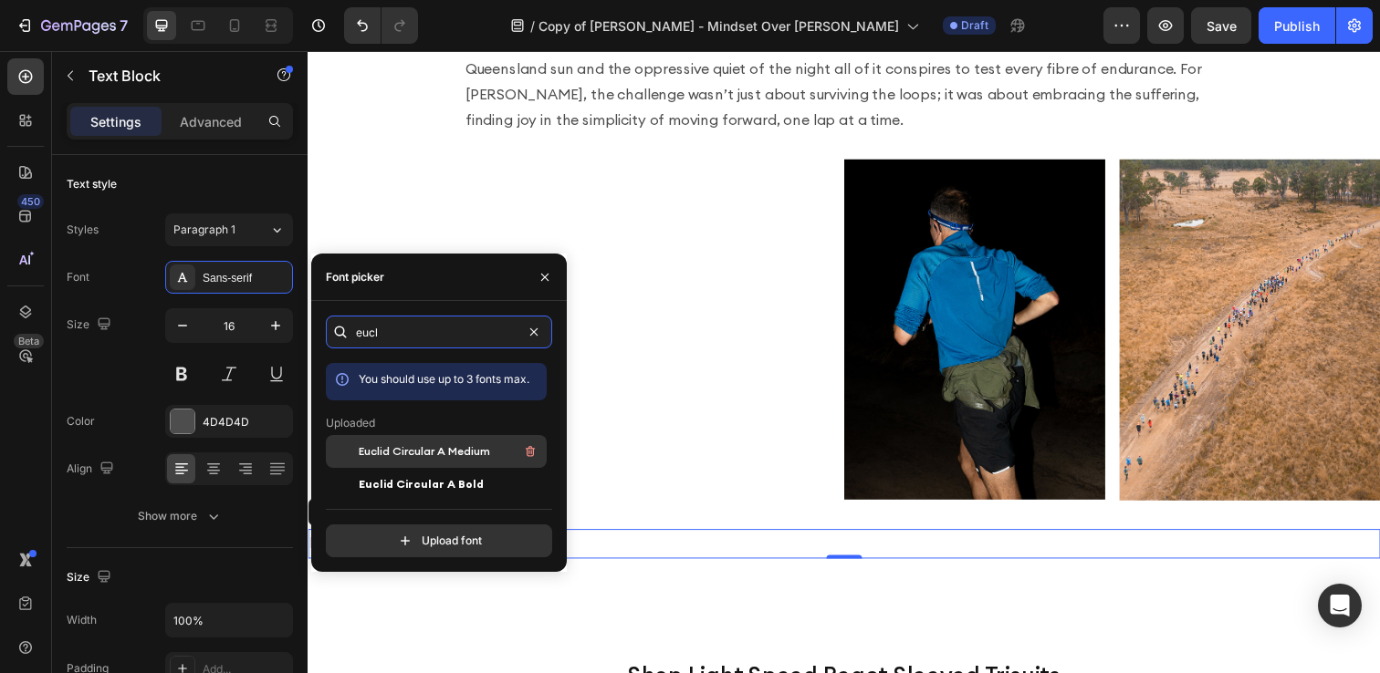
type input "eucl"
click at [476, 456] on span "Euclid Circular A Medium" at bounding box center [424, 451] width 131 height 16
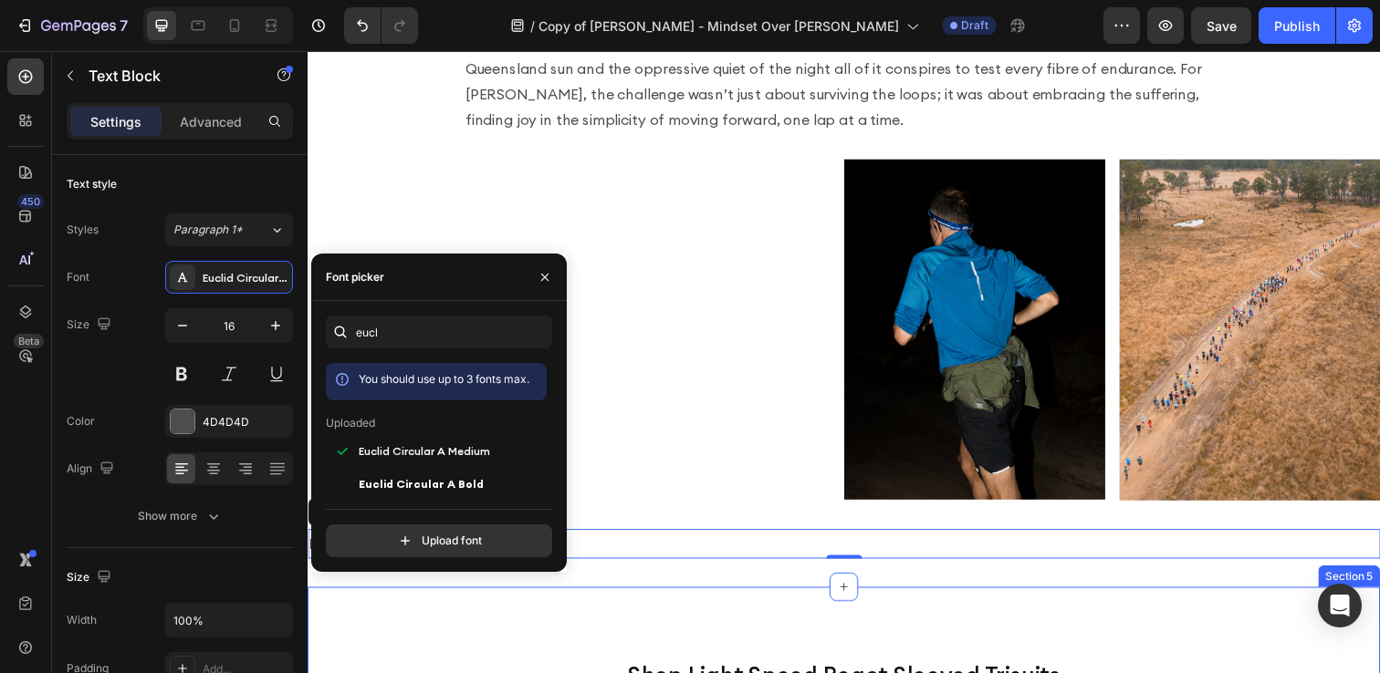
click at [648, 570] on div "Replace this text with your content Text Block 0 Section 4" at bounding box center [855, 554] width 1095 height 89
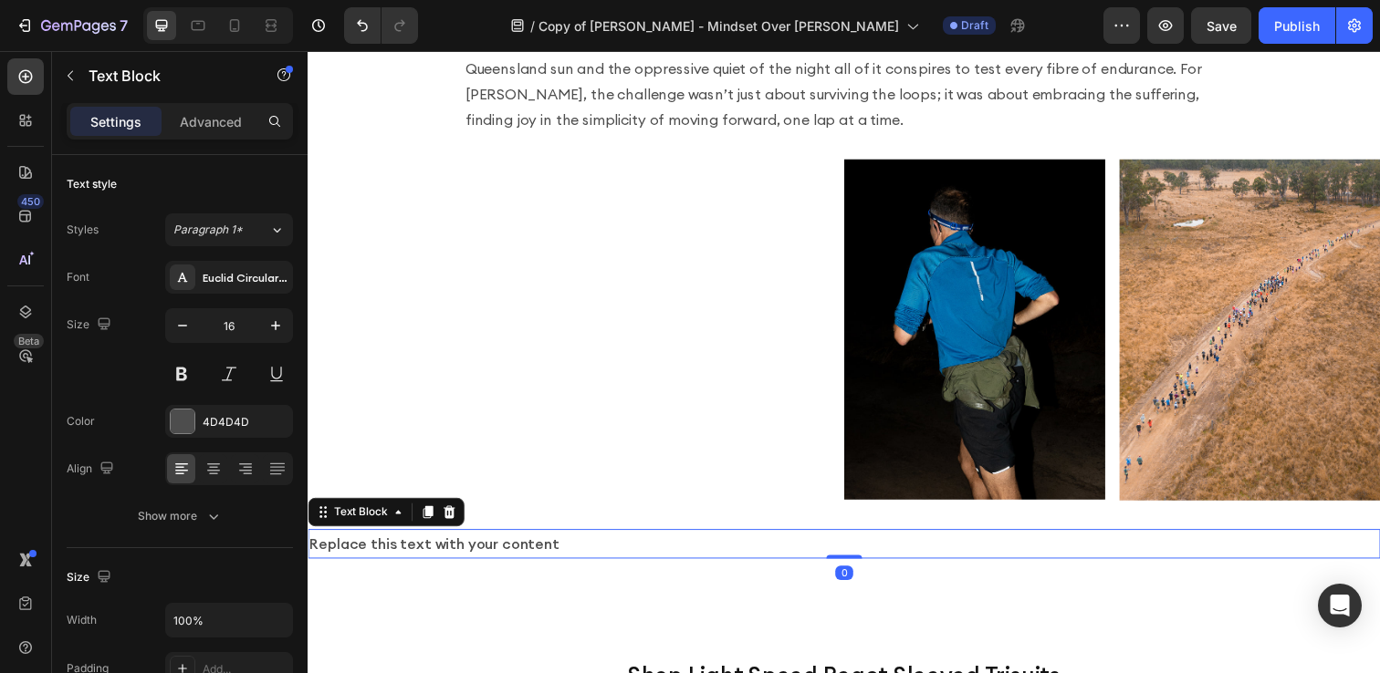
click at [665, 539] on div "Replace this text with your content" at bounding box center [855, 554] width 1095 height 30
click at [217, 115] on p "Advanced" at bounding box center [211, 121] width 62 height 19
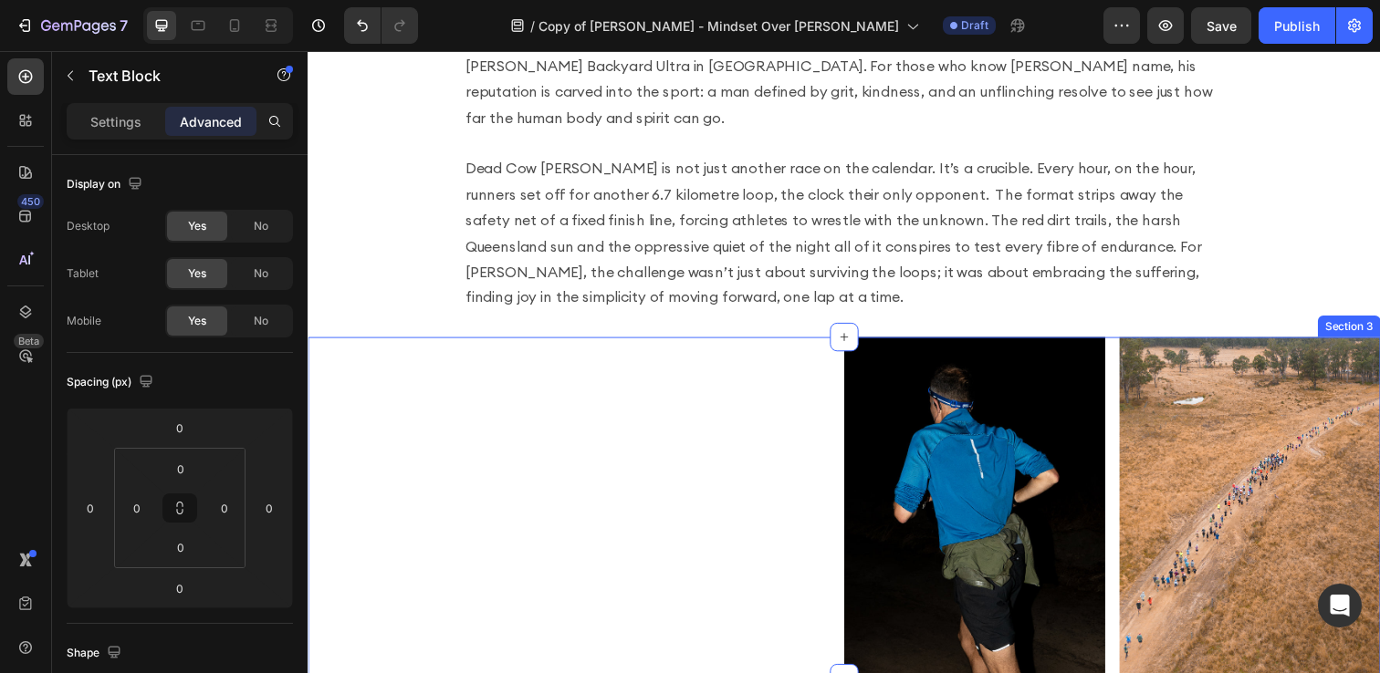
scroll to position [606, 0]
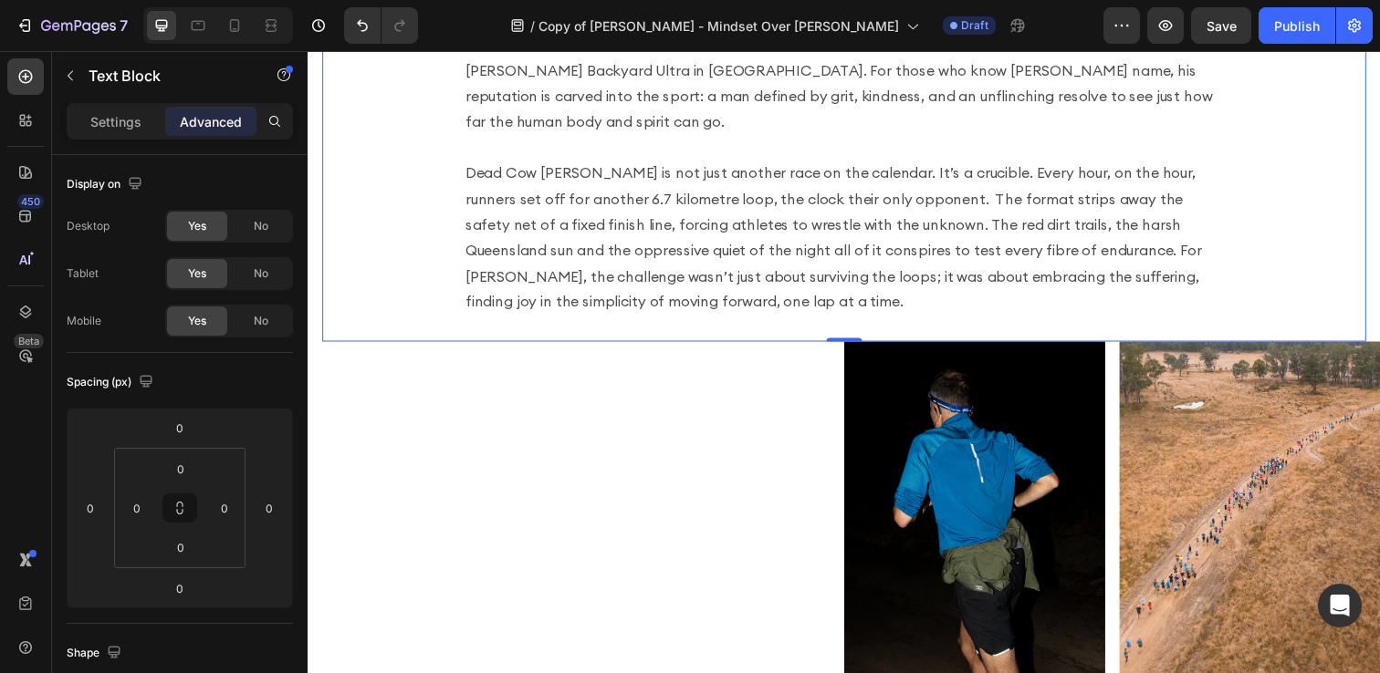
click at [688, 199] on p "There’s a quiet kind of madness that fuels the world’s best ultra runners, a wi…" at bounding box center [855, 137] width 774 height 368
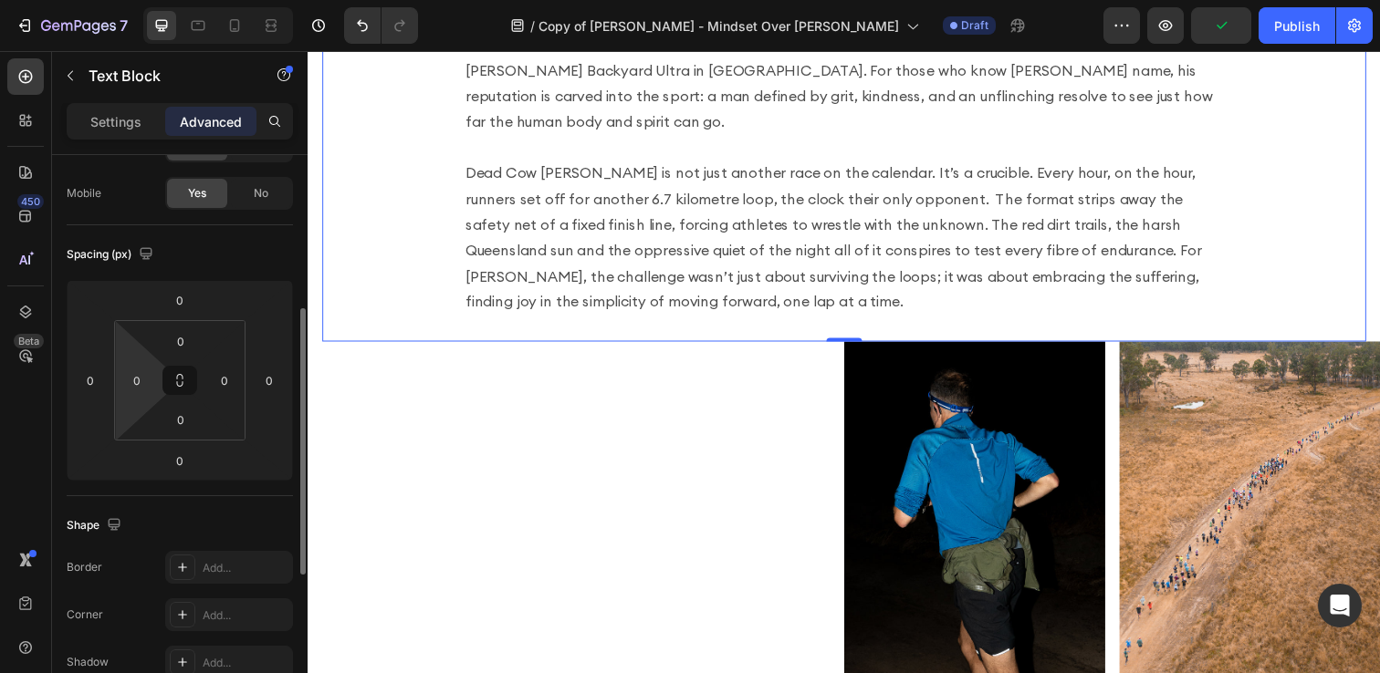
scroll to position [102, 0]
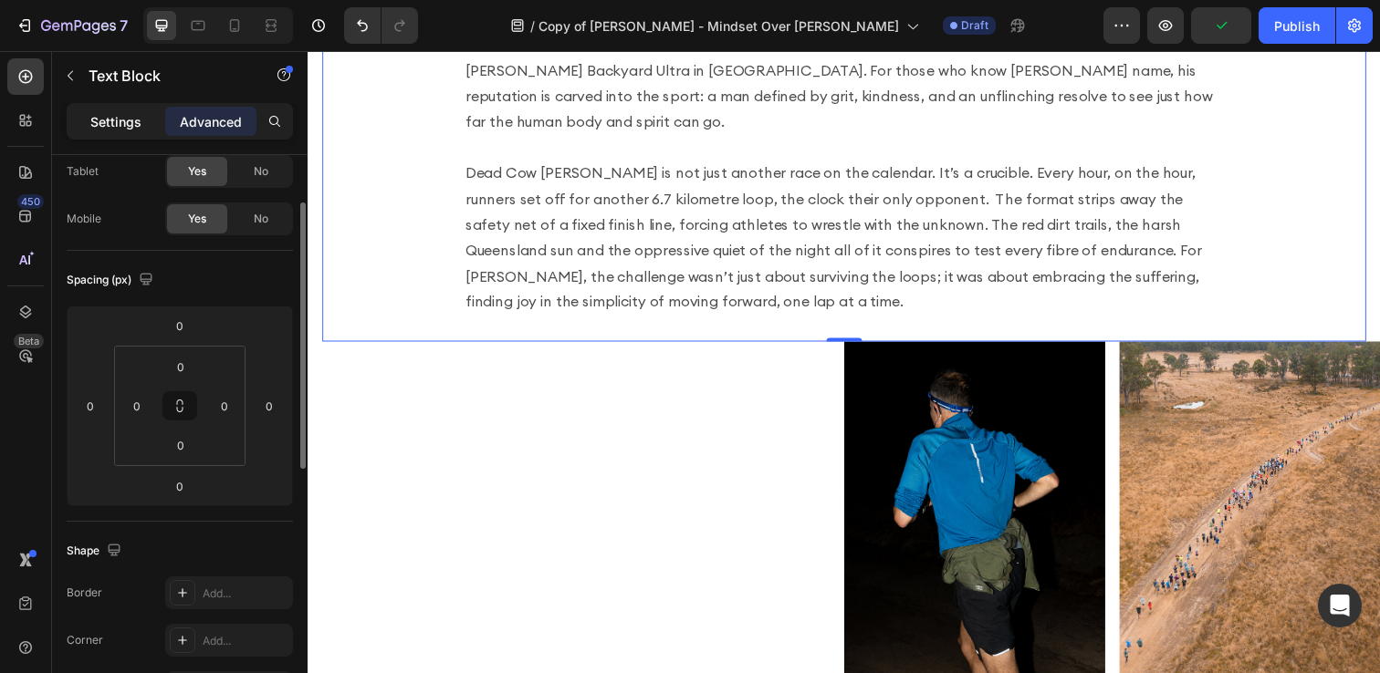
click at [113, 120] on p "Settings" at bounding box center [115, 121] width 51 height 19
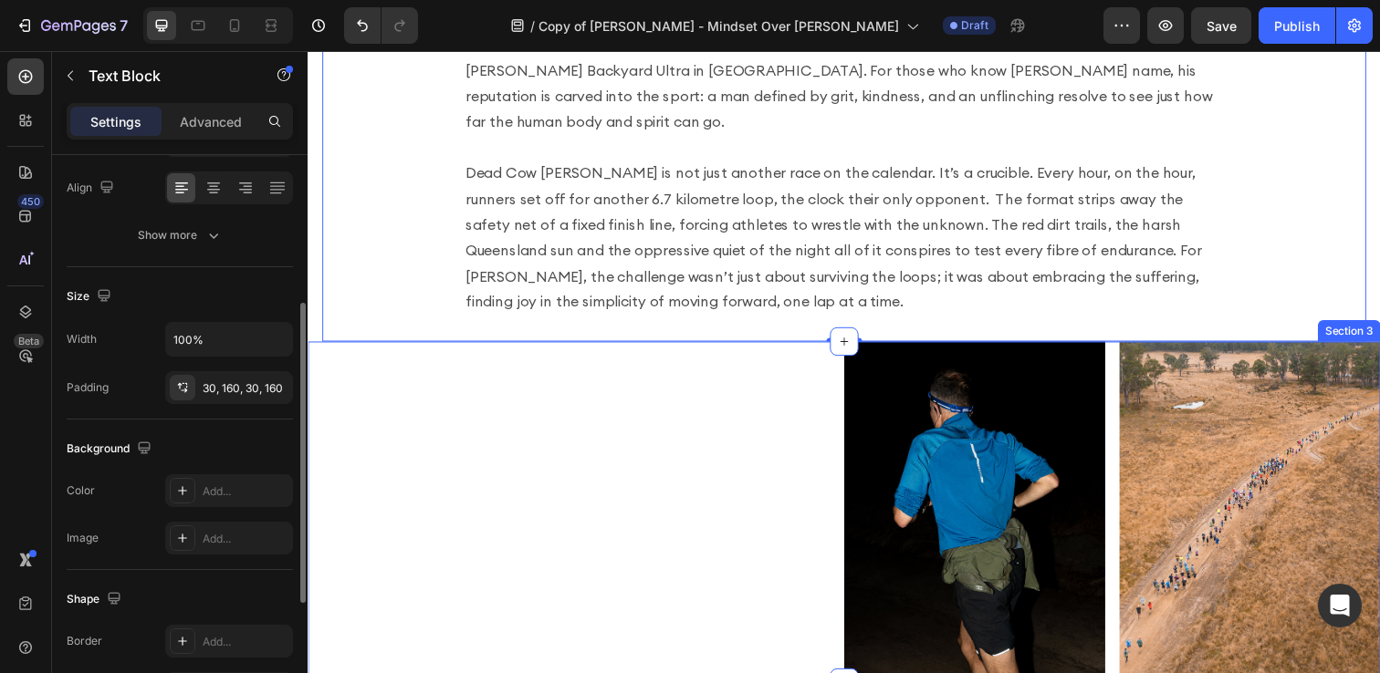
scroll to position [853, 0]
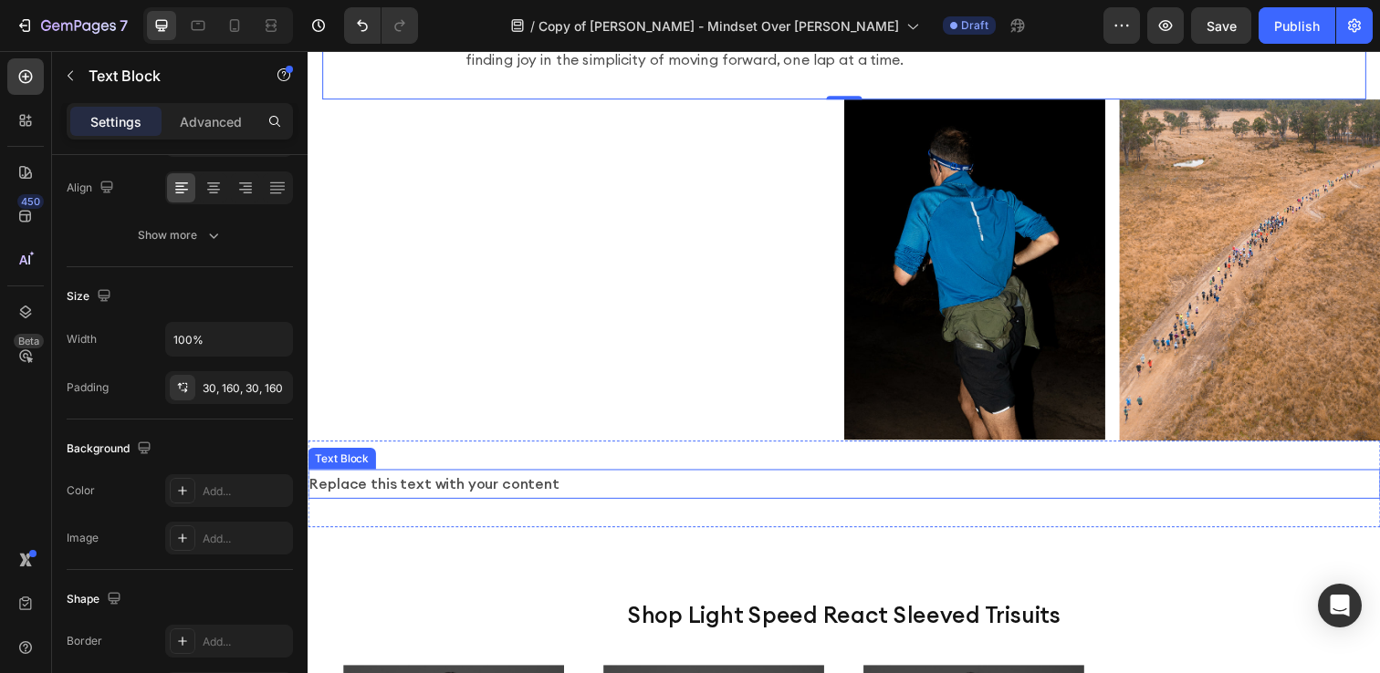
click at [601, 478] on div "Replace this text with your content" at bounding box center [855, 493] width 1095 height 30
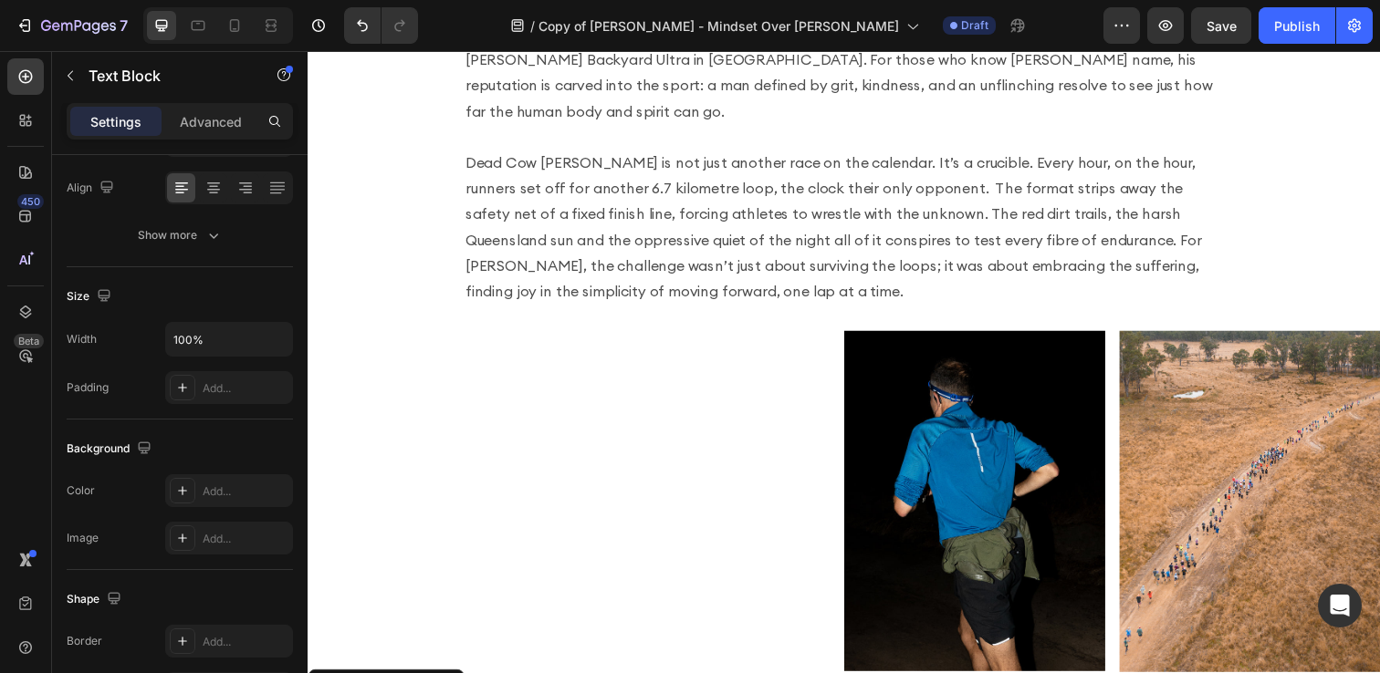
scroll to position [577, 0]
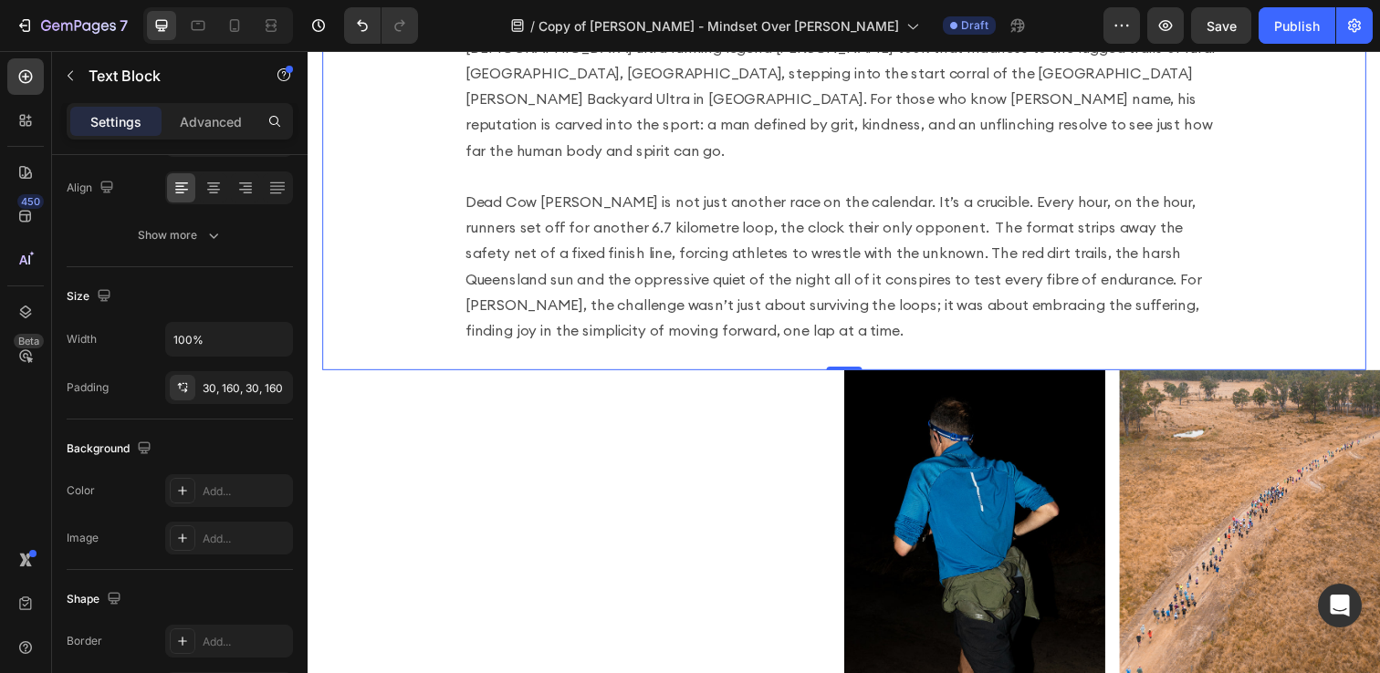
click at [570, 218] on p "There’s a quiet kind of madness that fuels the world’s best ultra runners, a wi…" at bounding box center [855, 166] width 774 height 368
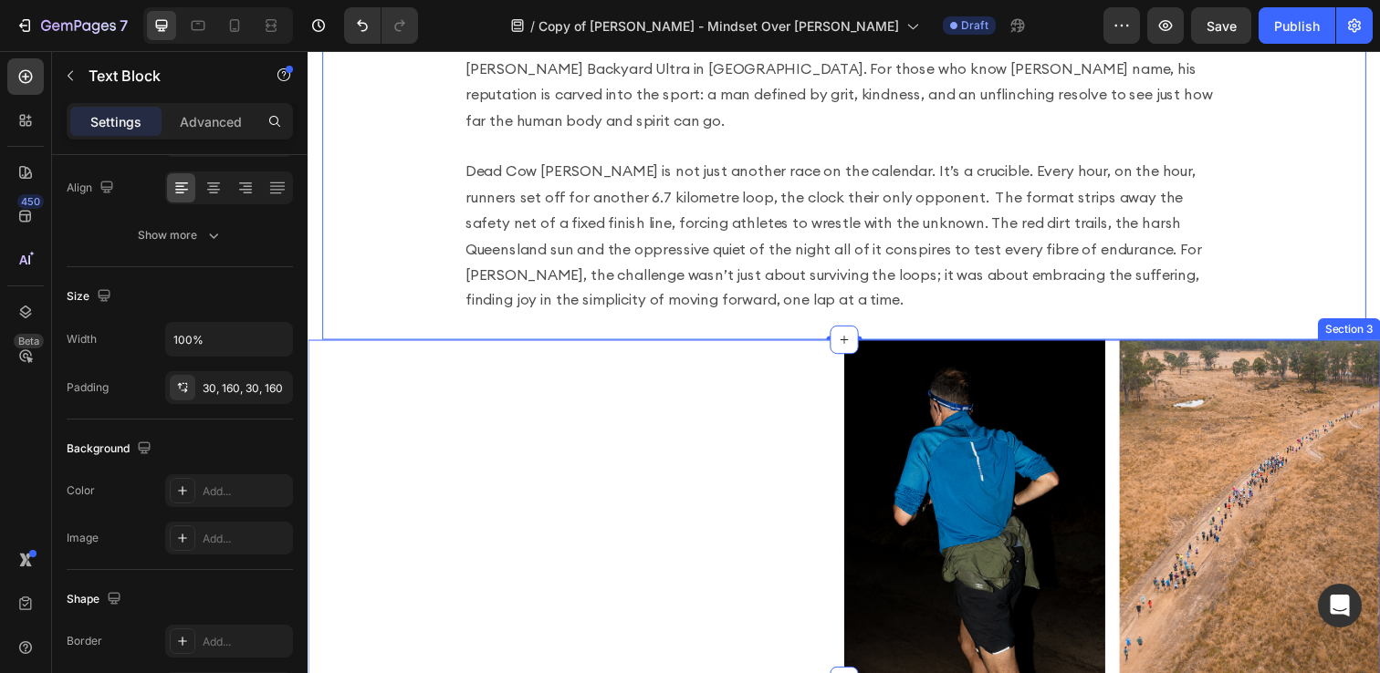
scroll to position [859, 0]
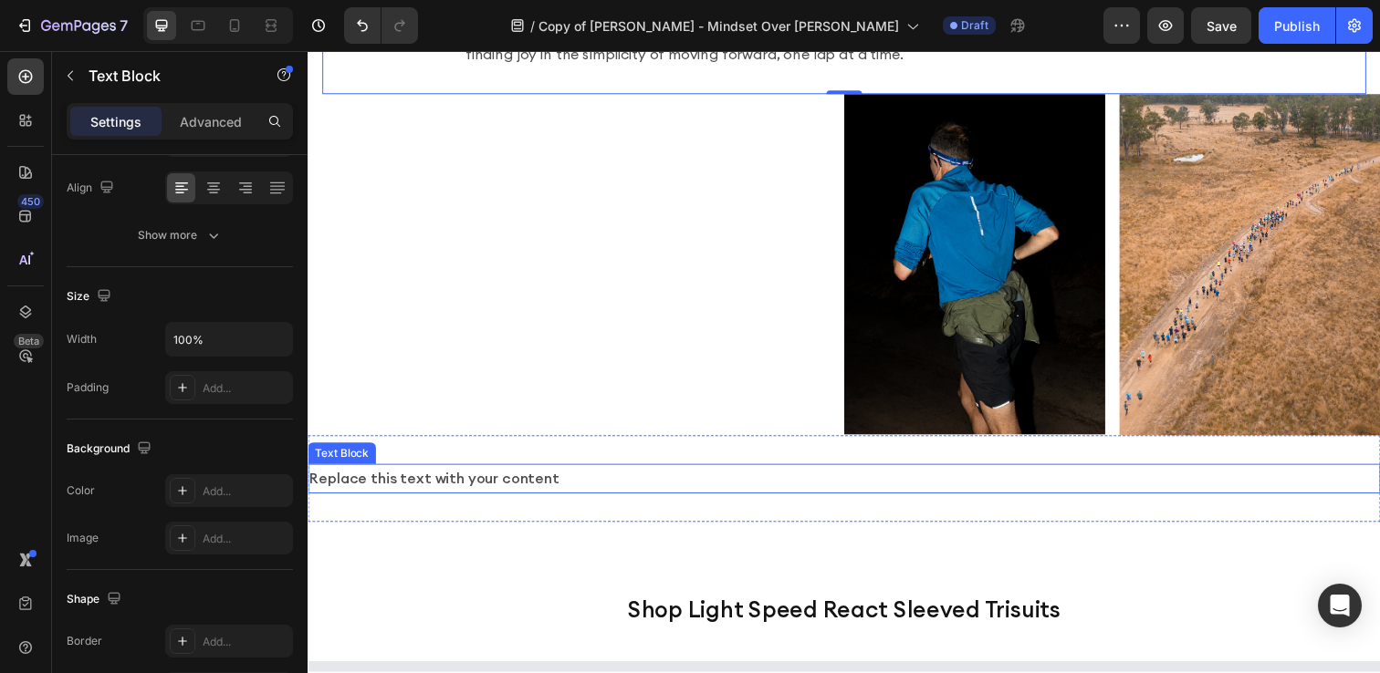
click at [614, 473] on div "Replace this text with your content" at bounding box center [855, 488] width 1095 height 30
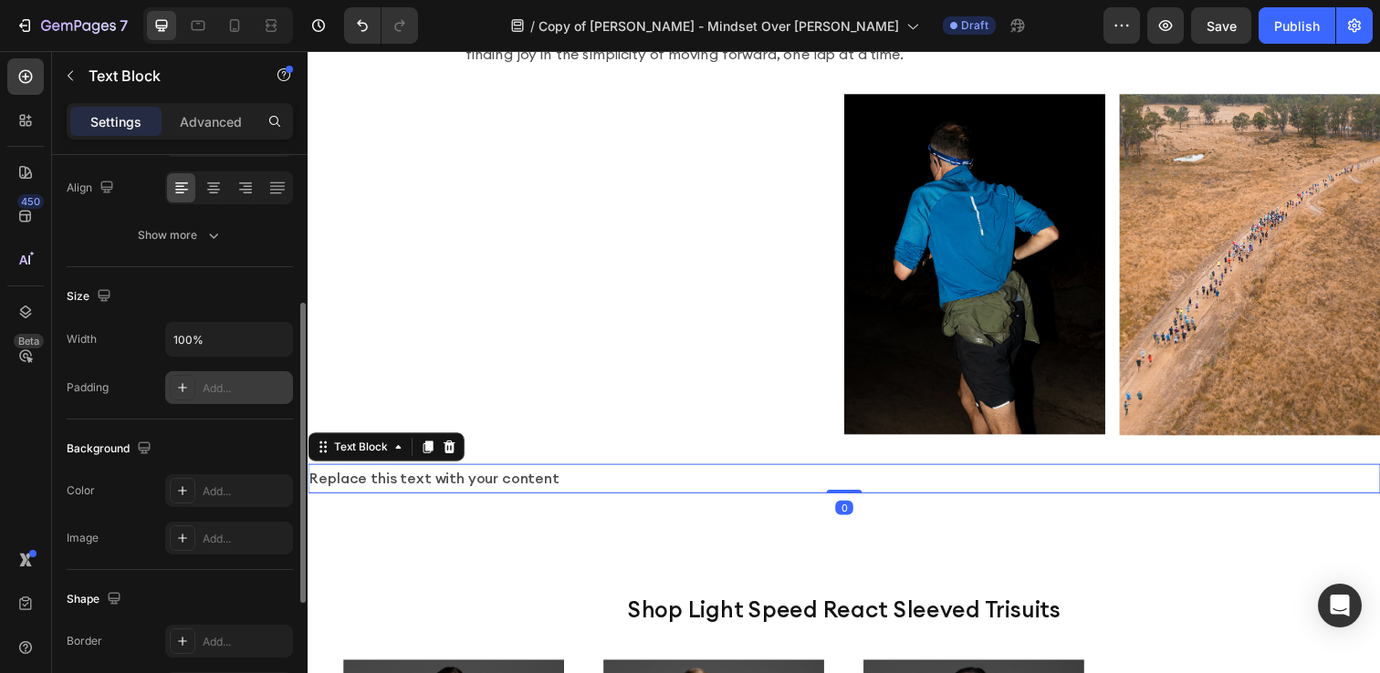
click at [214, 391] on div "Add..." at bounding box center [246, 389] width 86 height 16
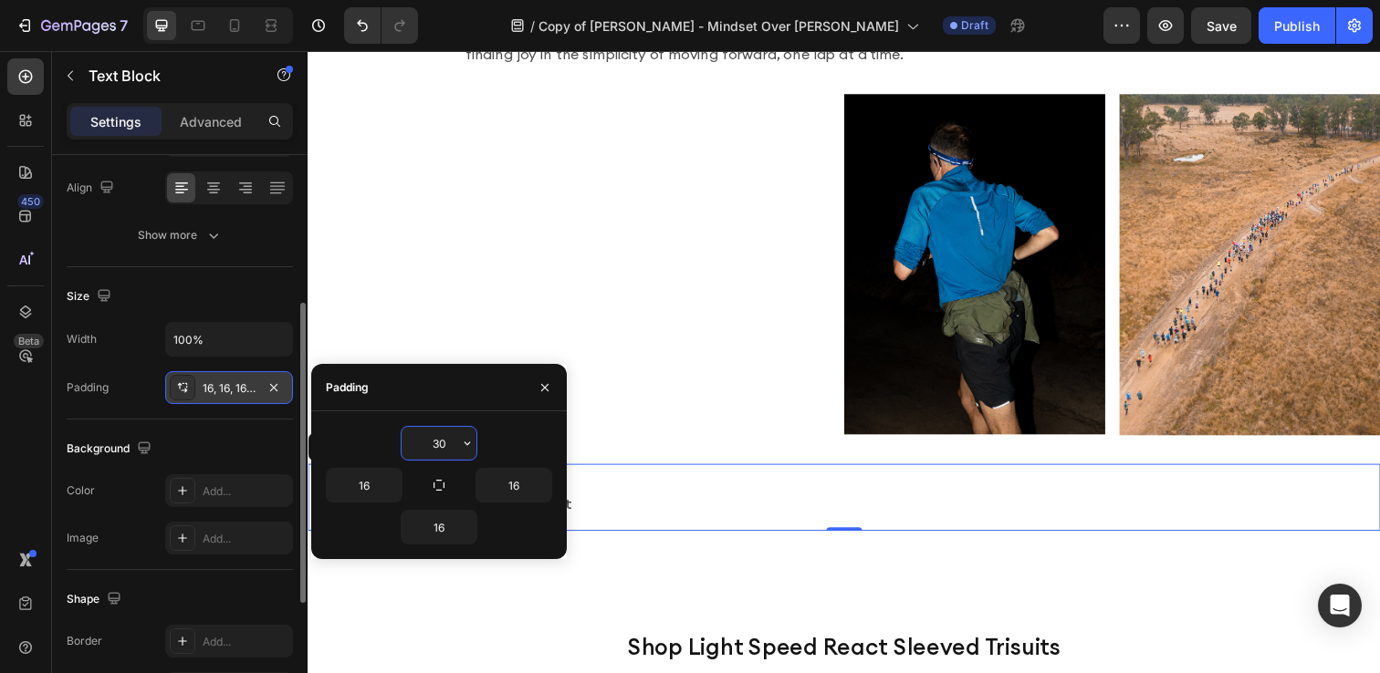
type input "30"
type input "160"
type input "30"
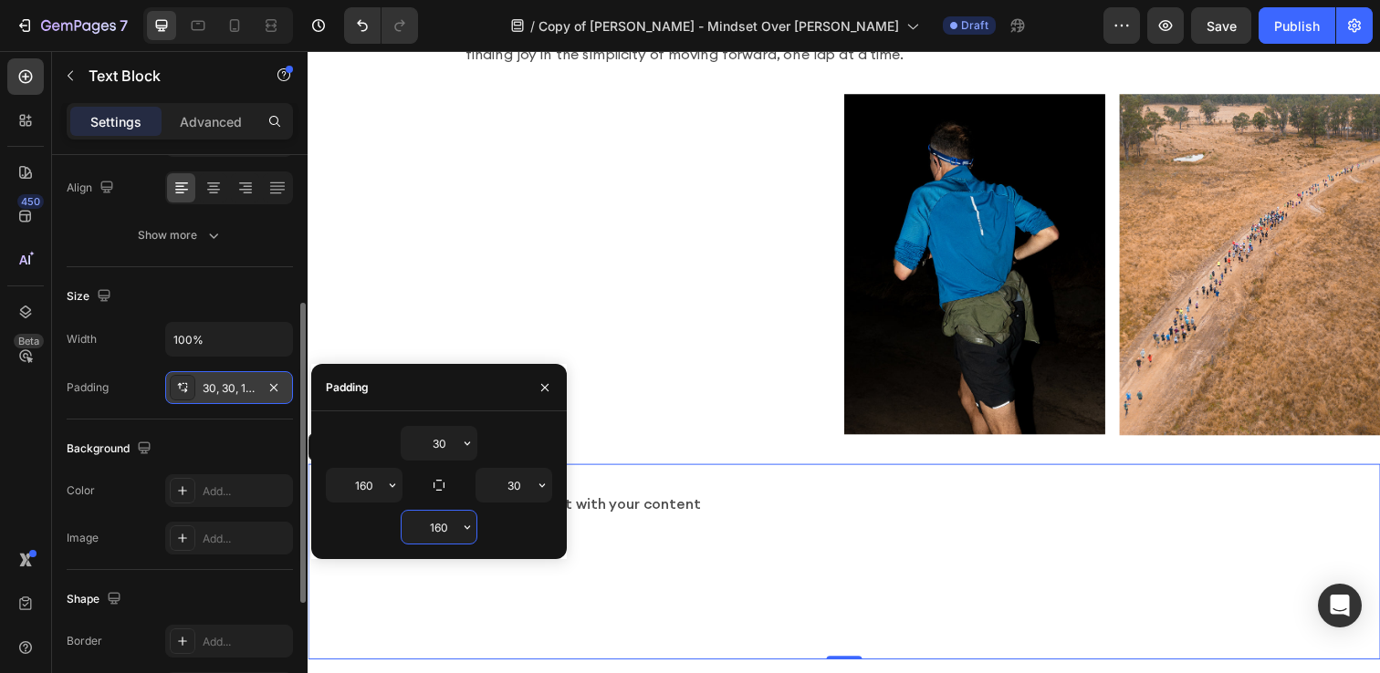
type input "160"
click at [517, 489] on input "30" at bounding box center [513, 485] width 75 height 33
type input "160"
click at [449, 532] on input "160" at bounding box center [438, 527] width 75 height 33
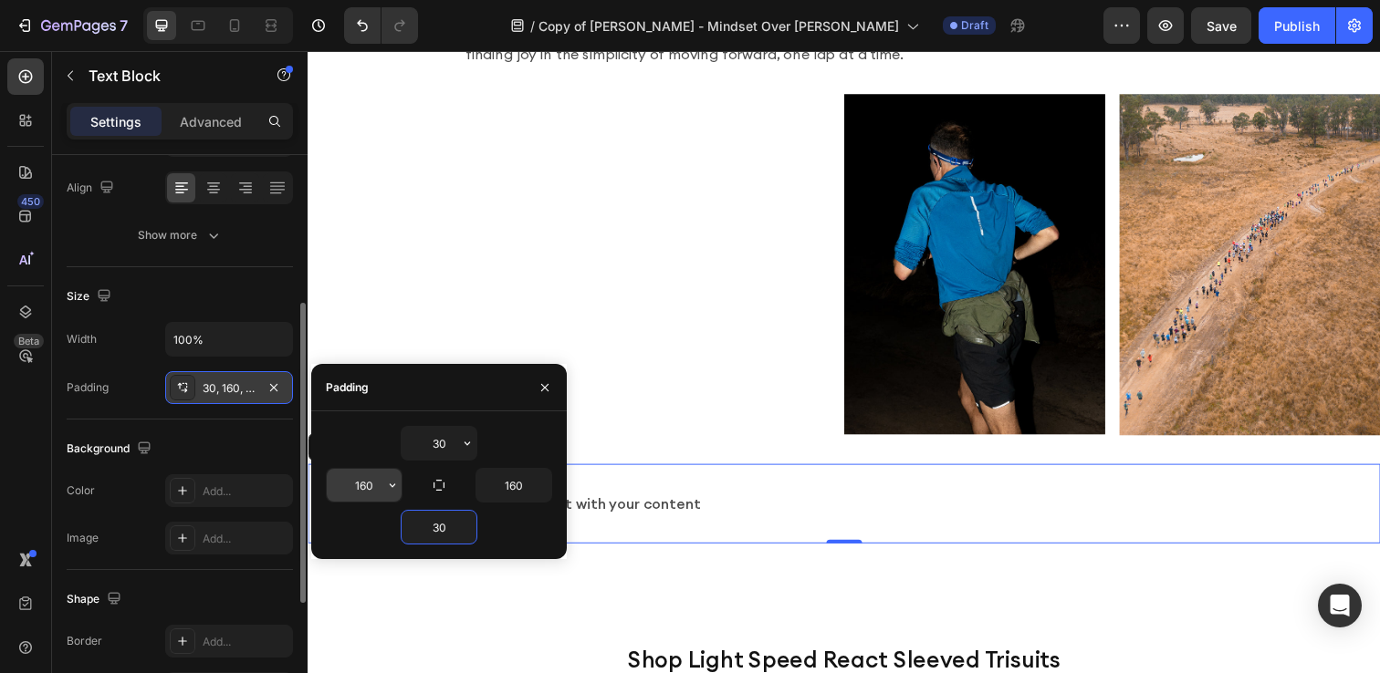
type input "30"
click at [365, 492] on input "160" at bounding box center [364, 485] width 75 height 33
type input "160"
click at [746, 485] on div "Replace this text with your content" at bounding box center [855, 513] width 1095 height 81
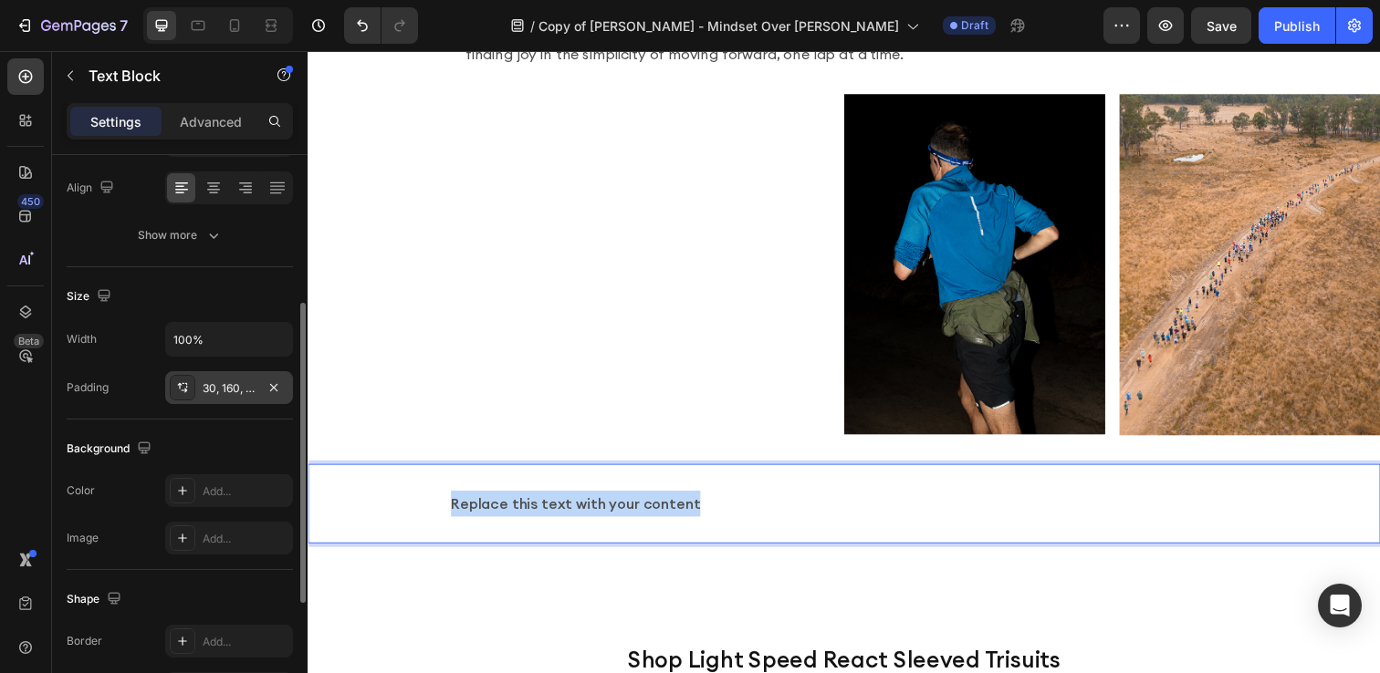
drag, startPoint x: 706, startPoint y: 489, endPoint x: 443, endPoint y: 484, distance: 262.9
click at [443, 484] on div "Replace this text with your content" at bounding box center [855, 513] width 1095 height 81
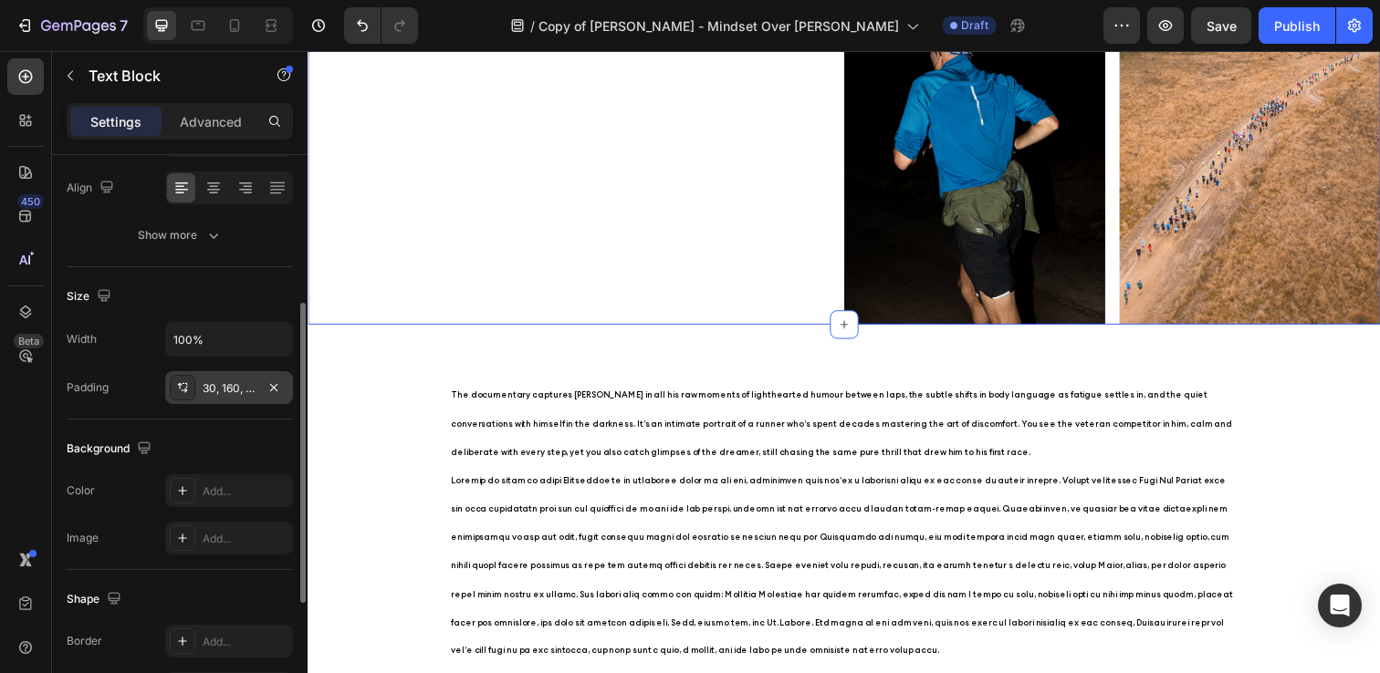
scroll to position [547, 0]
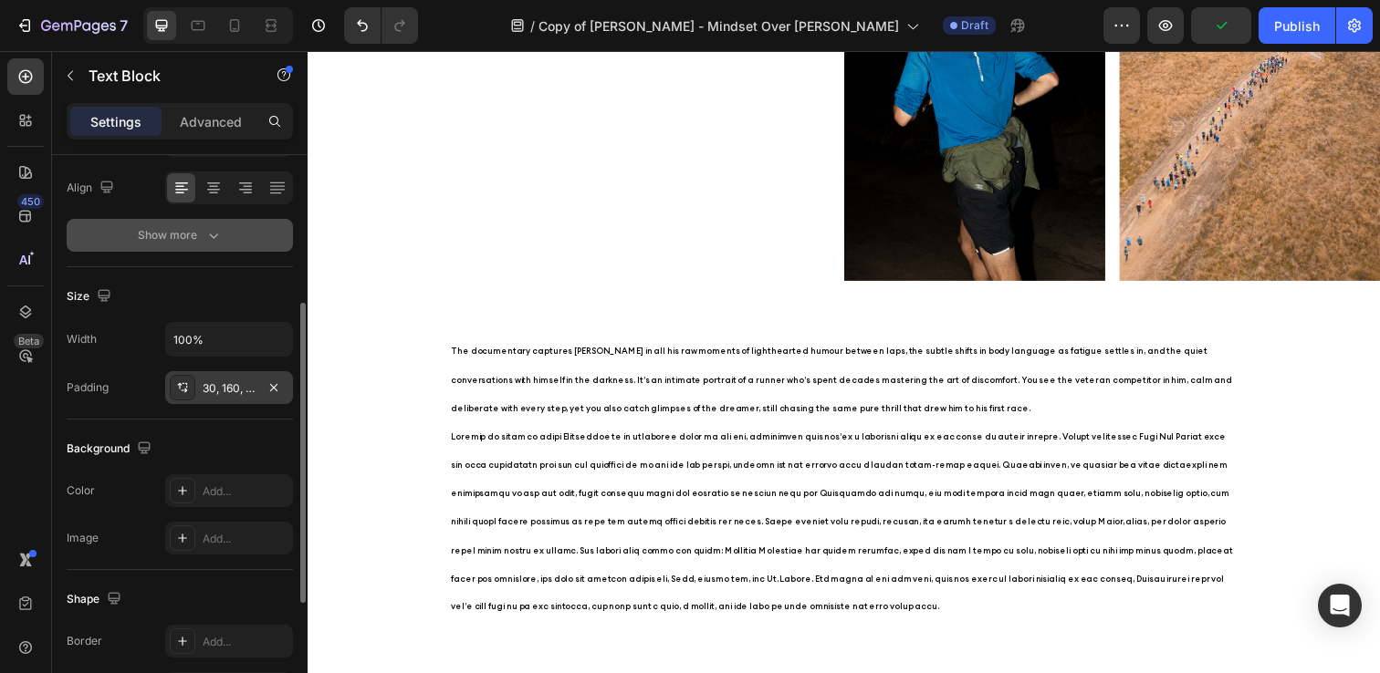
click at [188, 235] on div "Show more" at bounding box center [180, 235] width 85 height 18
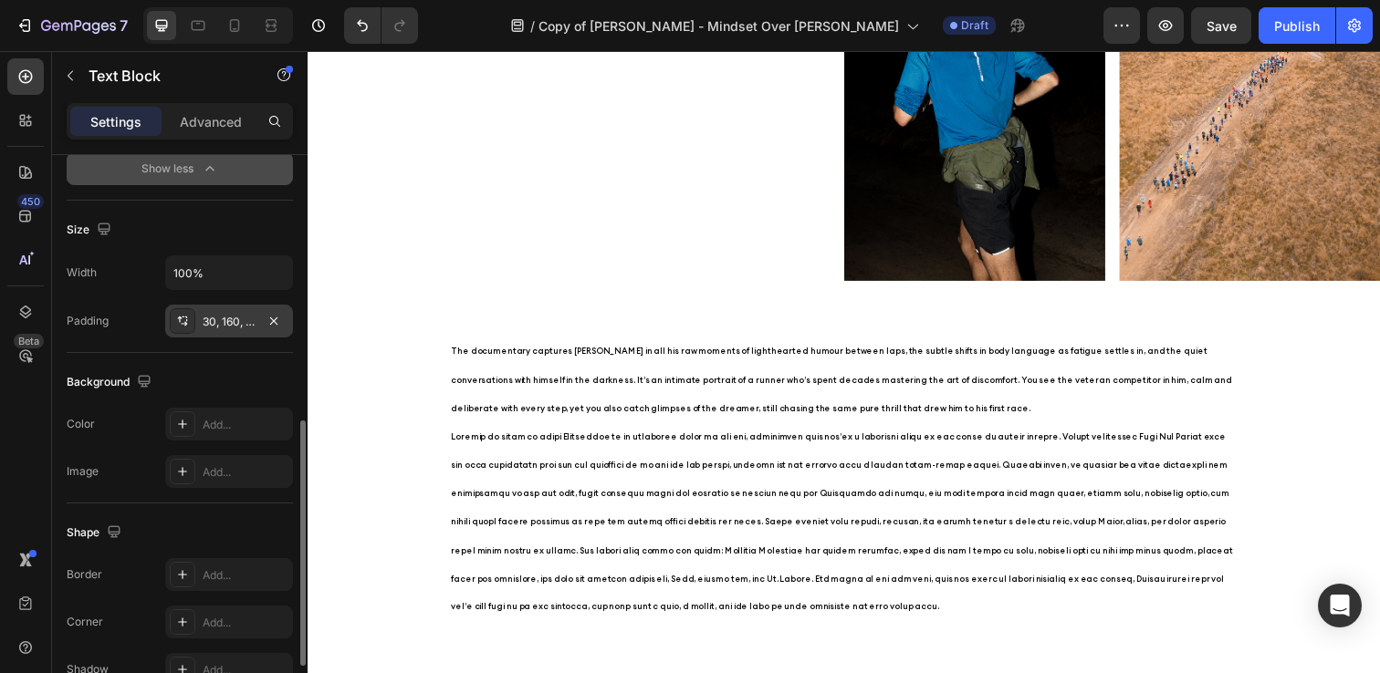
scroll to position [752, 0]
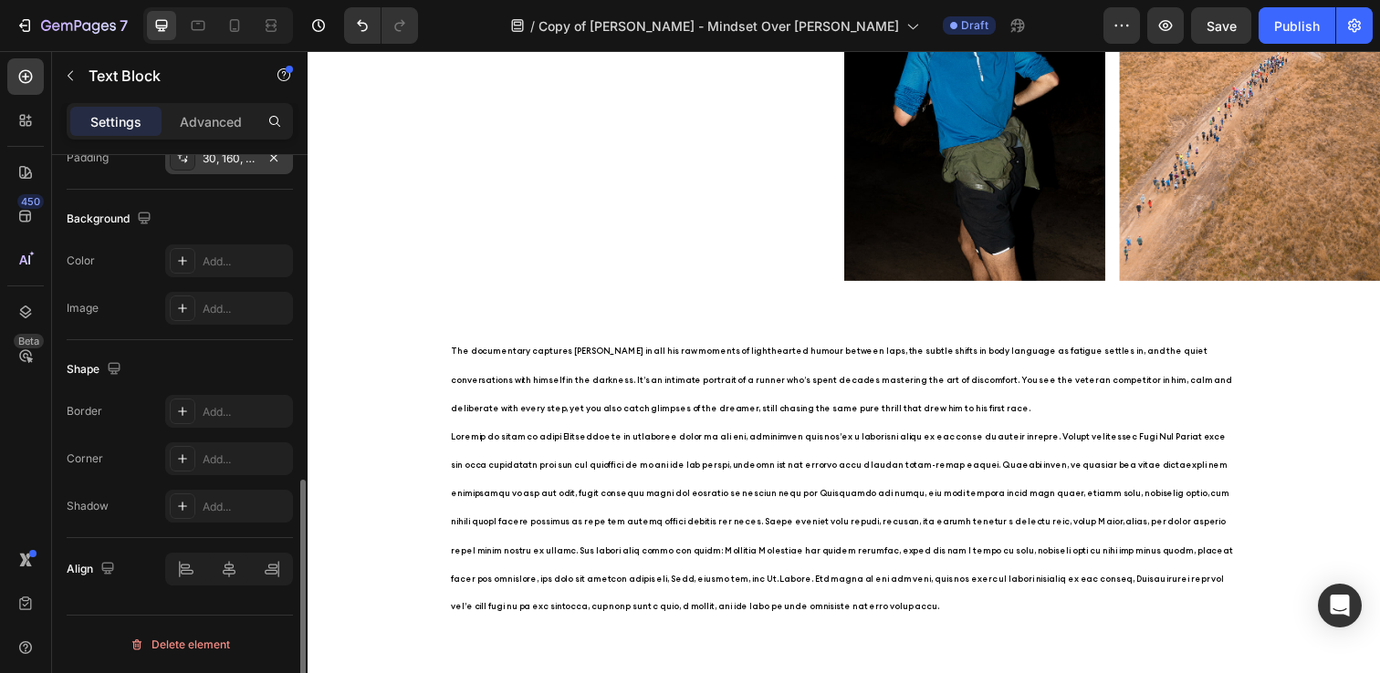
click at [551, 600] on p "​" at bounding box center [855, 531] width 803 height 203
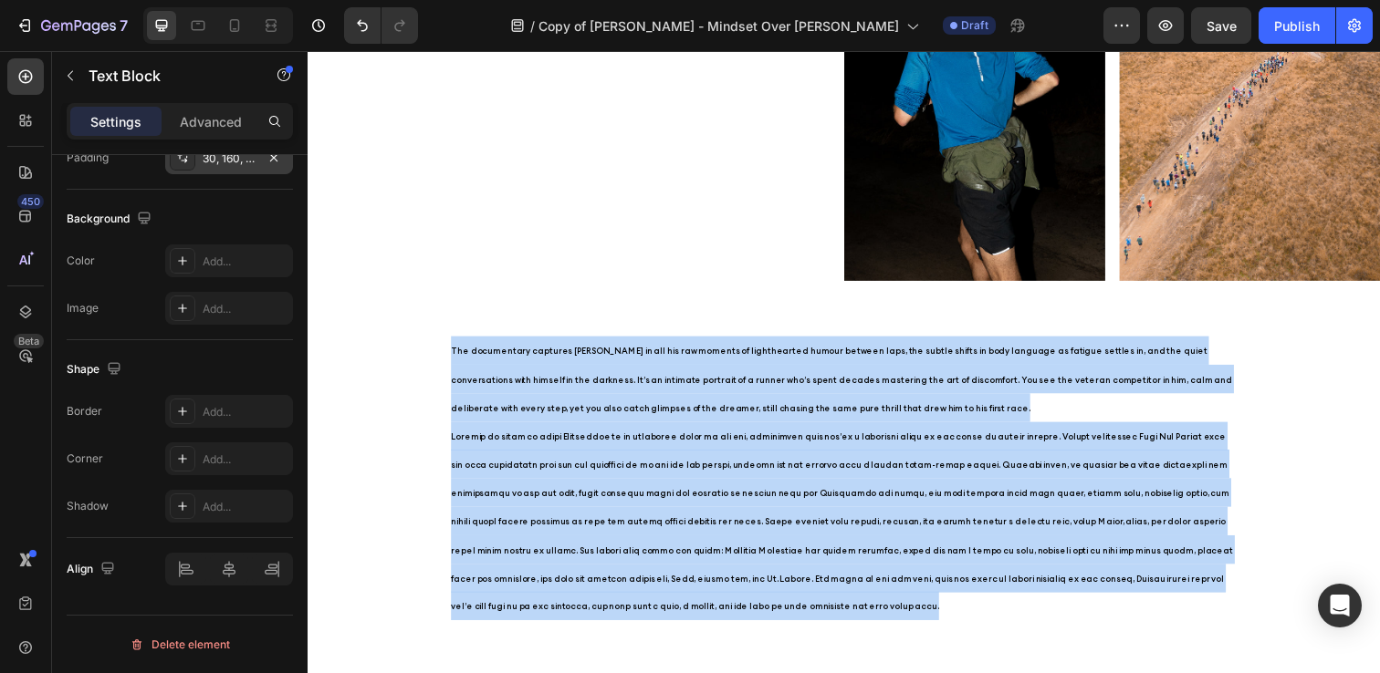
drag, startPoint x: 533, startPoint y: 614, endPoint x: 412, endPoint y: 351, distance: 289.5
click at [412, 351] on div "The documentary captures Harvey in all his raw moments of lighthearted humour b…" at bounding box center [855, 487] width 1095 height 345
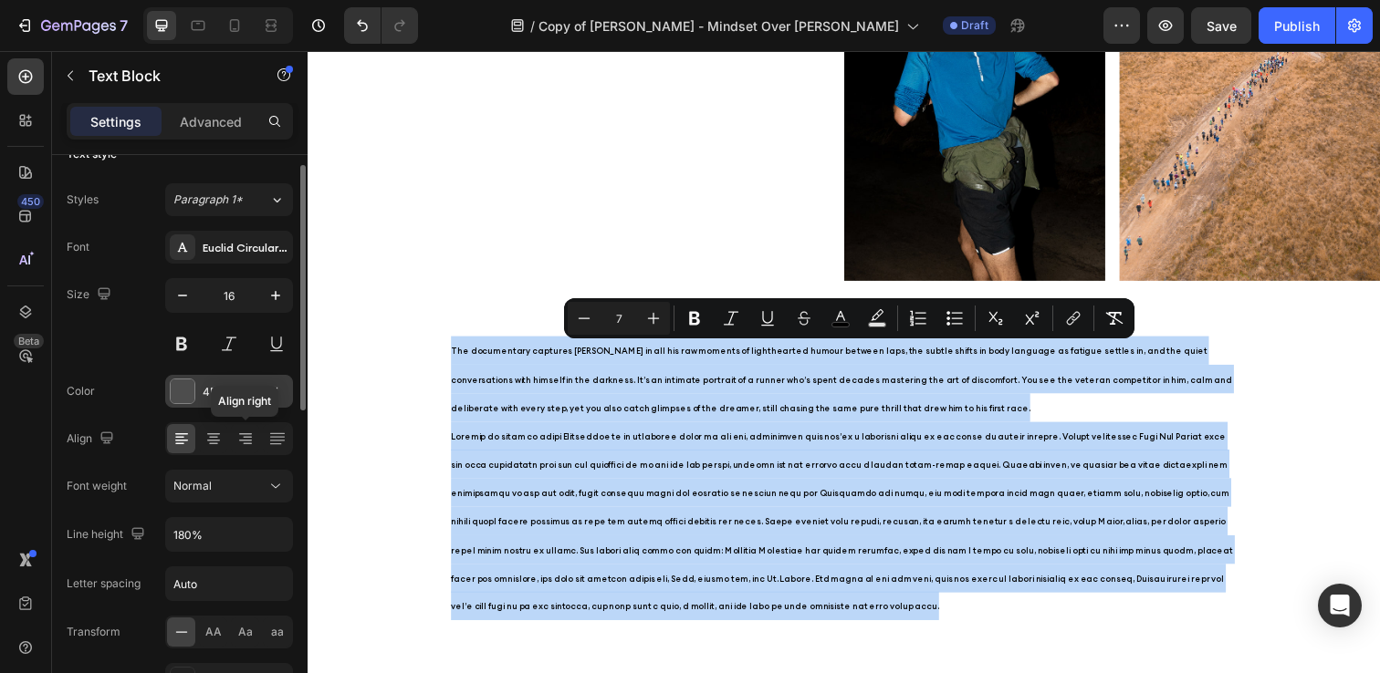
scroll to position [31, 0]
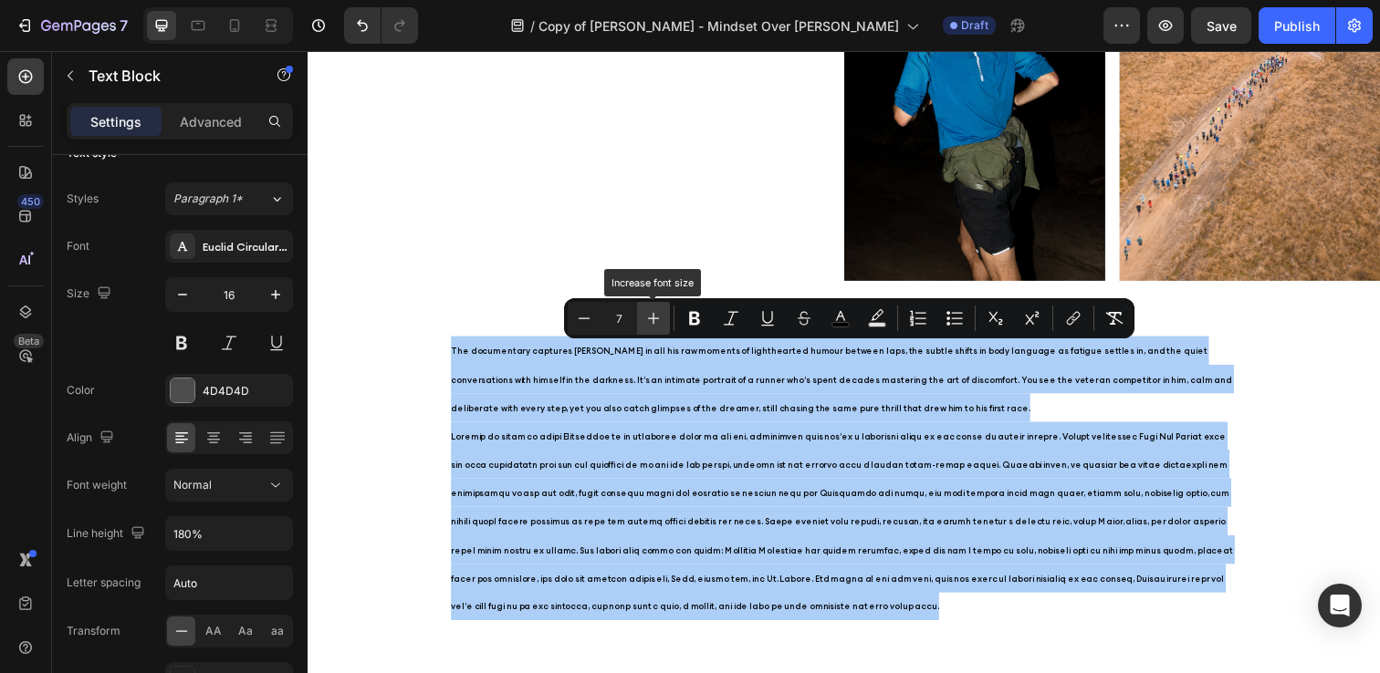
click at [653, 318] on icon "Editor contextual toolbar" at bounding box center [654, 319] width 12 height 12
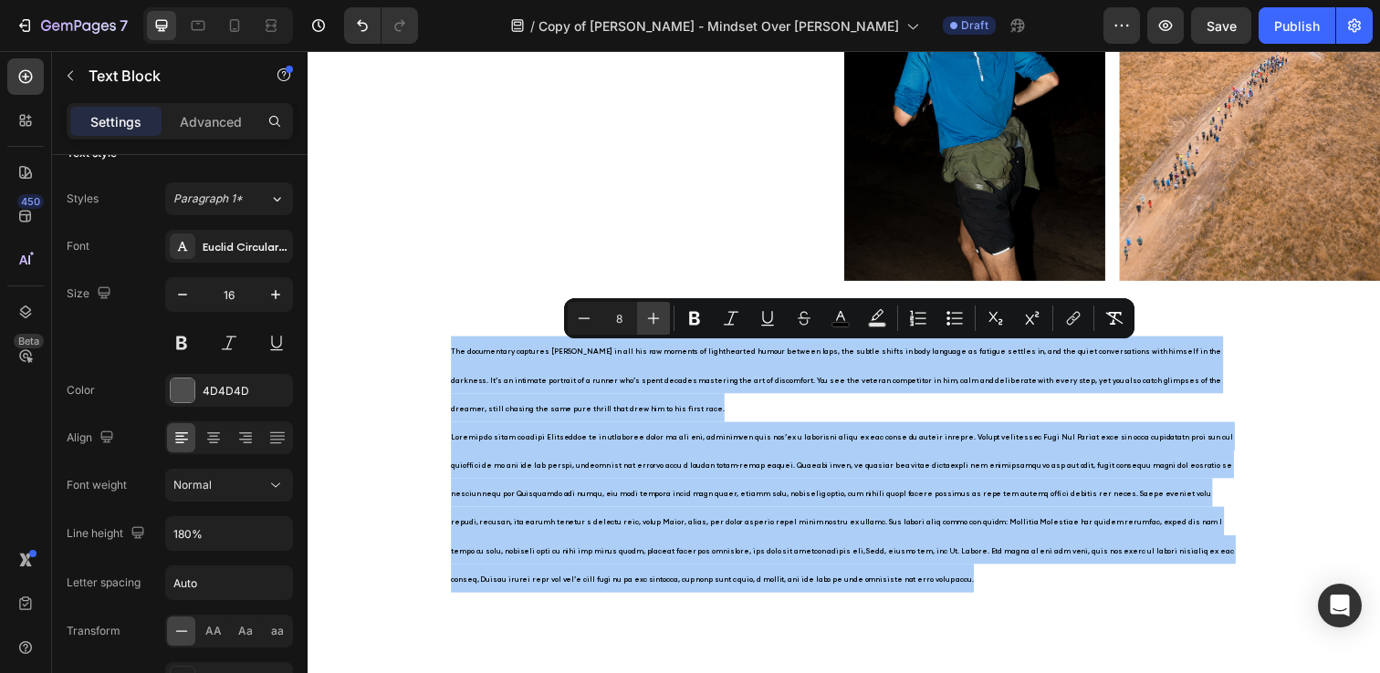
click at [653, 318] on icon "Editor contextual toolbar" at bounding box center [654, 319] width 12 height 12
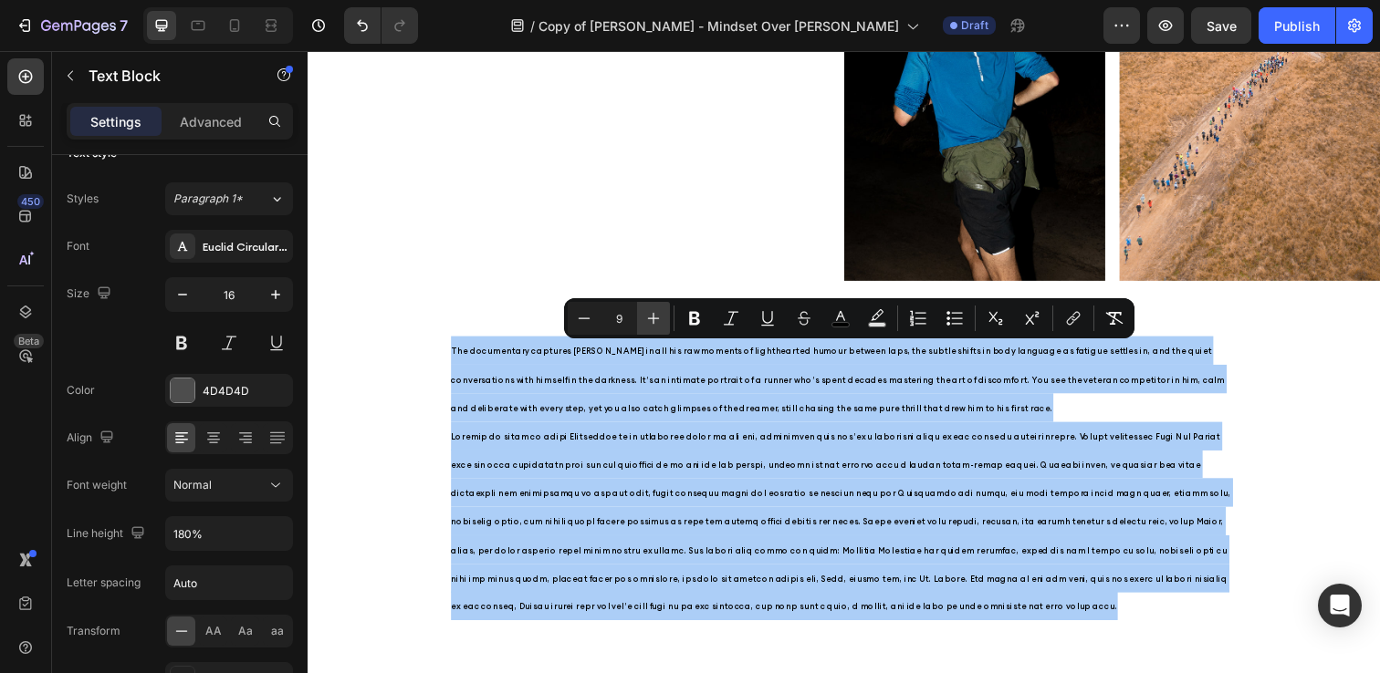
click at [653, 318] on icon "Editor contextual toolbar" at bounding box center [654, 319] width 12 height 12
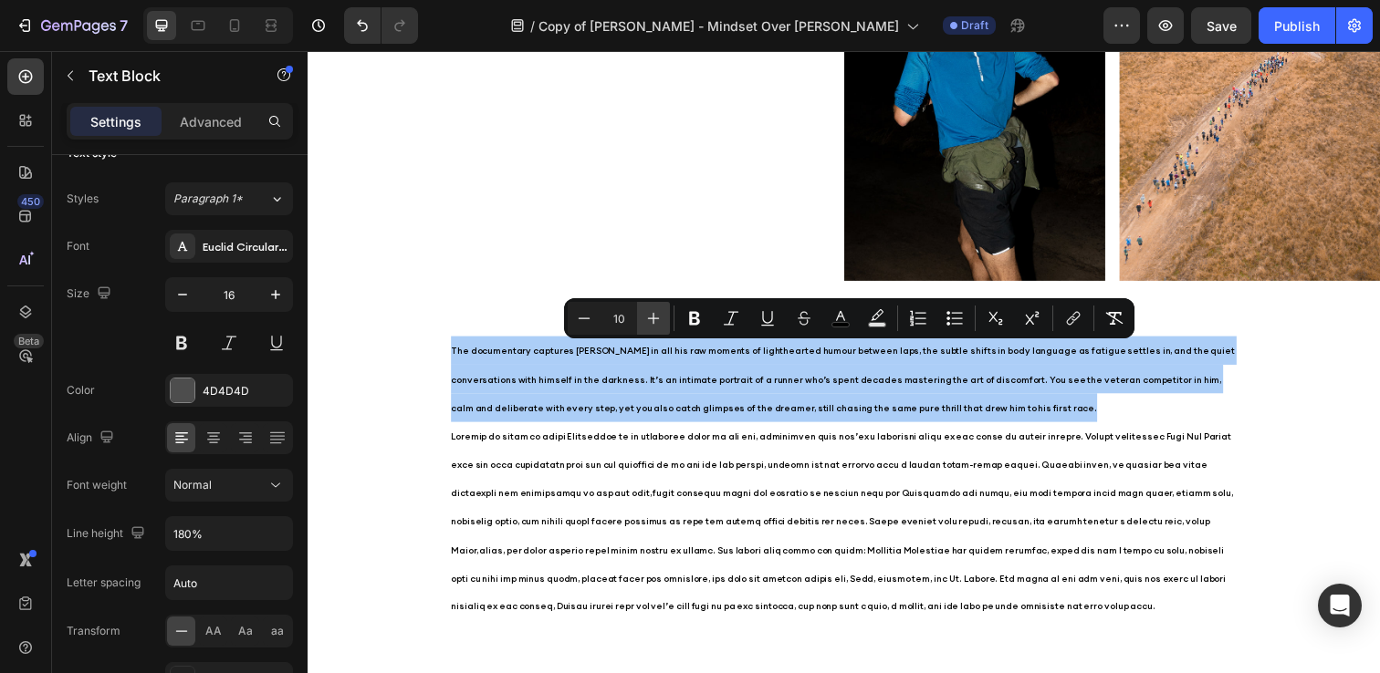
click at [653, 318] on icon "Editor contextual toolbar" at bounding box center [654, 319] width 12 height 12
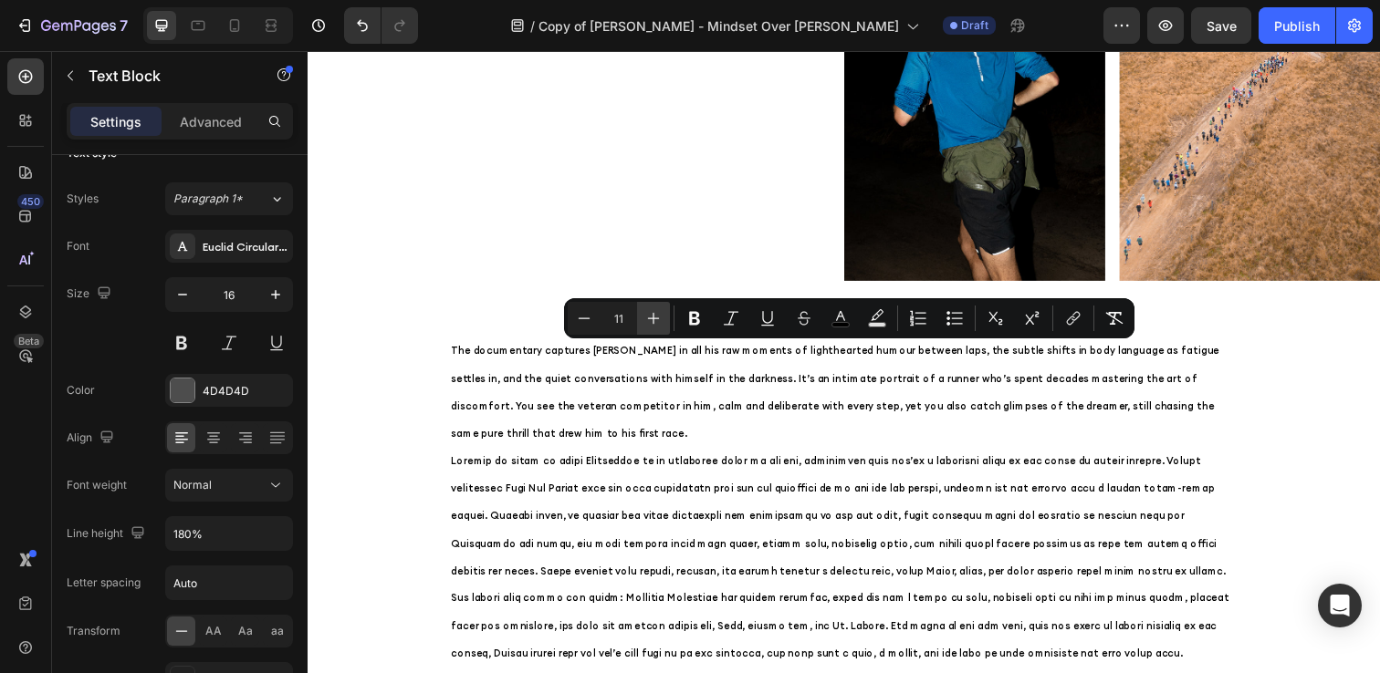
click at [653, 318] on icon "Editor contextual toolbar" at bounding box center [654, 319] width 12 height 12
type input "12"
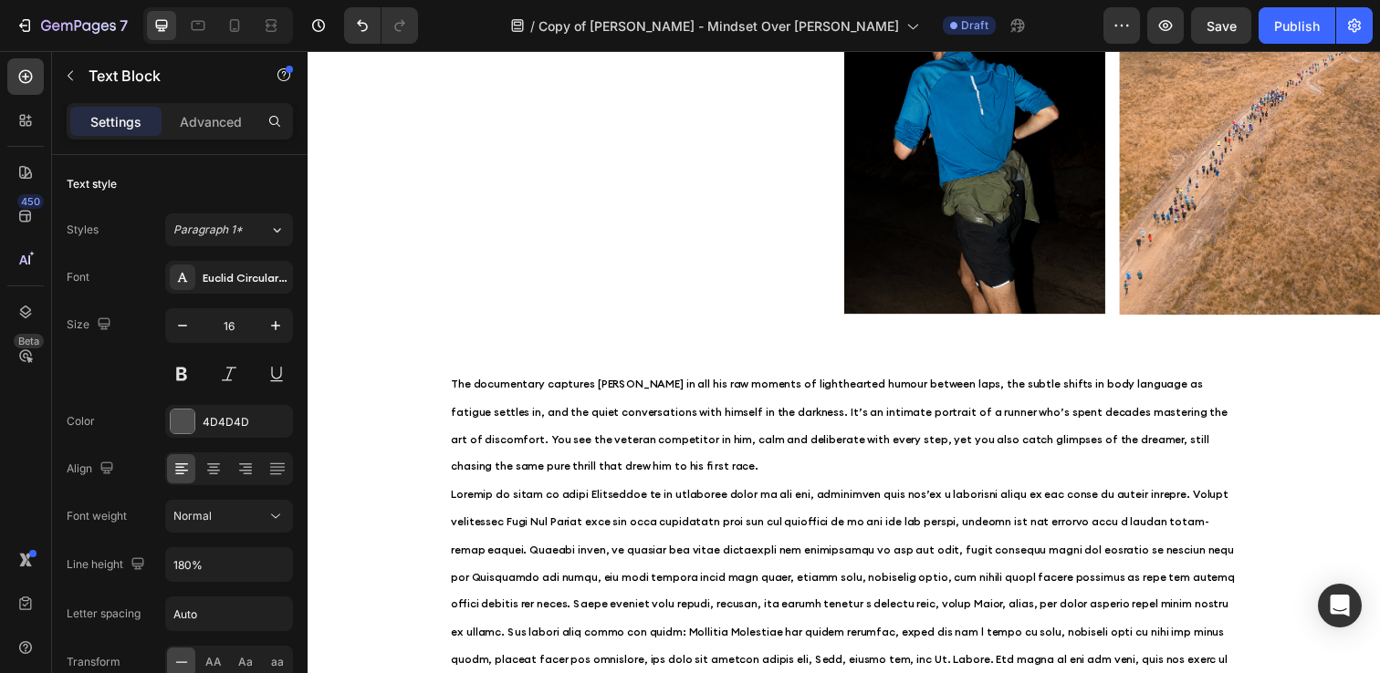
scroll to position [1094, 0]
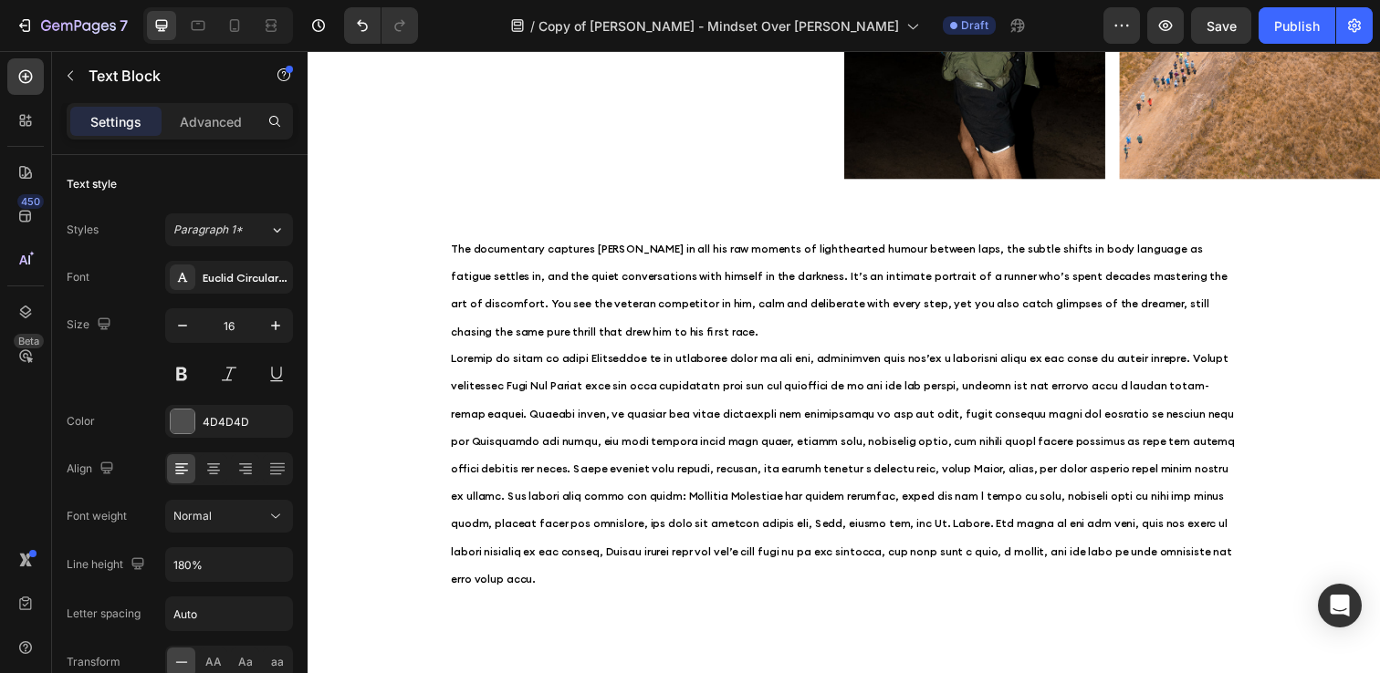
click at [676, 405] on p "​" at bounding box center [855, 477] width 803 height 254
click at [496, 238] on p "The documentary captures Harvey in all his raw moments of lighthearted humour b…" at bounding box center [855, 294] width 803 height 112
click at [462, 265] on p "The documentary captures Harvey in all his raw moments of lighthearted humour b…" at bounding box center [855, 294] width 803 height 112
click at [402, 323] on div "The documentary captures Harvey in all his raw moments of lighthearted humour b…" at bounding box center [855, 421] width 1095 height 421
click at [528, 479] on span "Rich Text Editor. Editing area: main" at bounding box center [854, 477] width 800 height 238
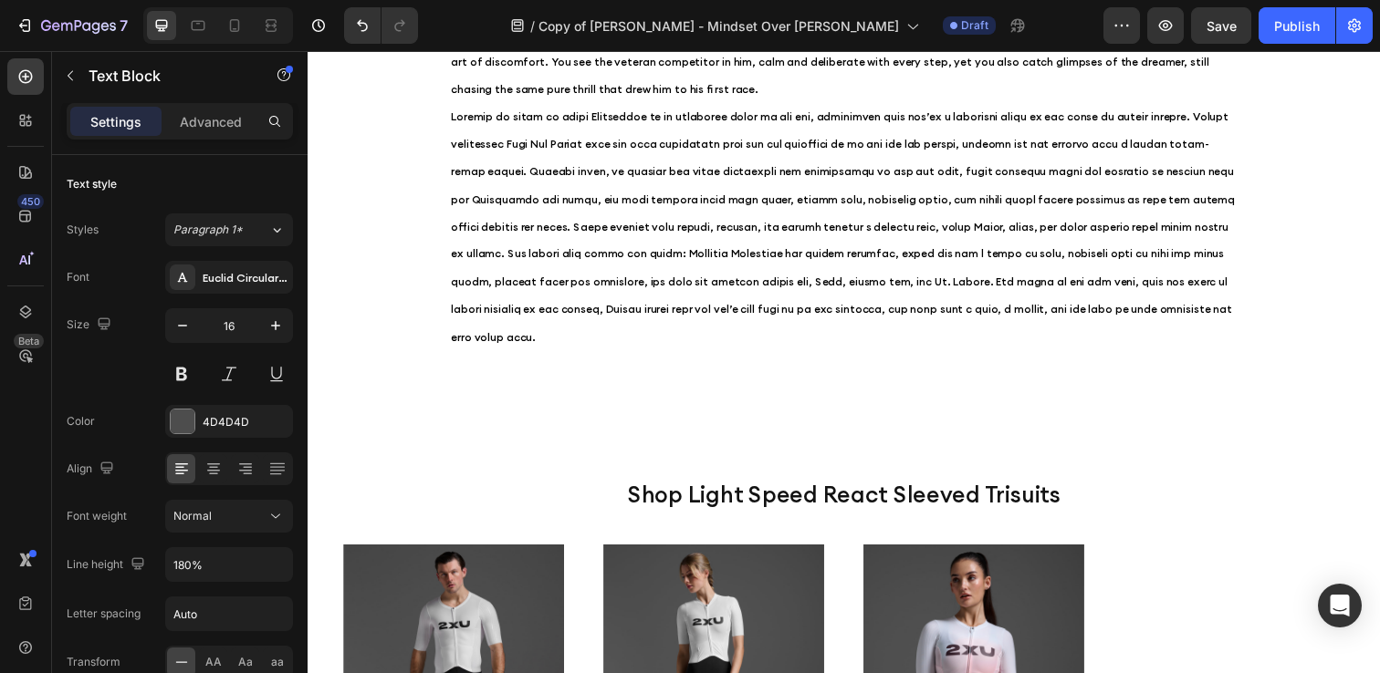
scroll to position [1347, 0]
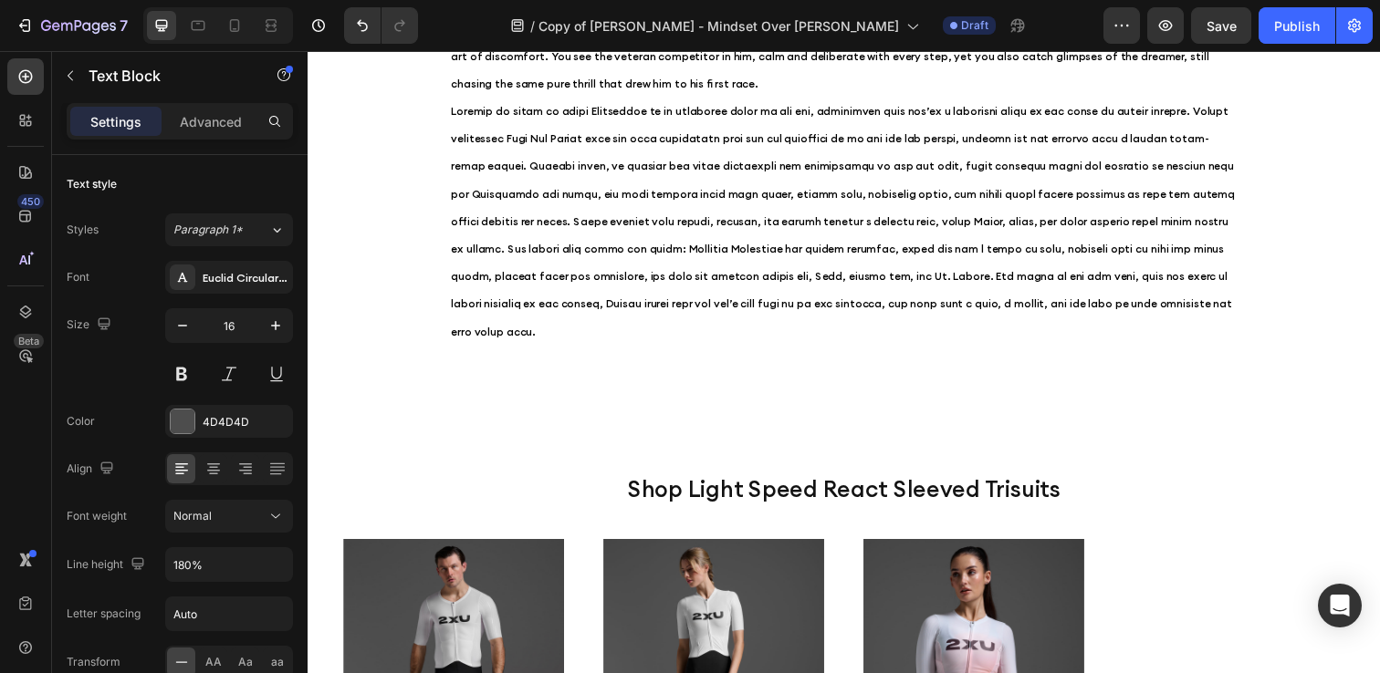
click at [792, 305] on span "Rich Text Editor. Editing area: main" at bounding box center [854, 224] width 800 height 238
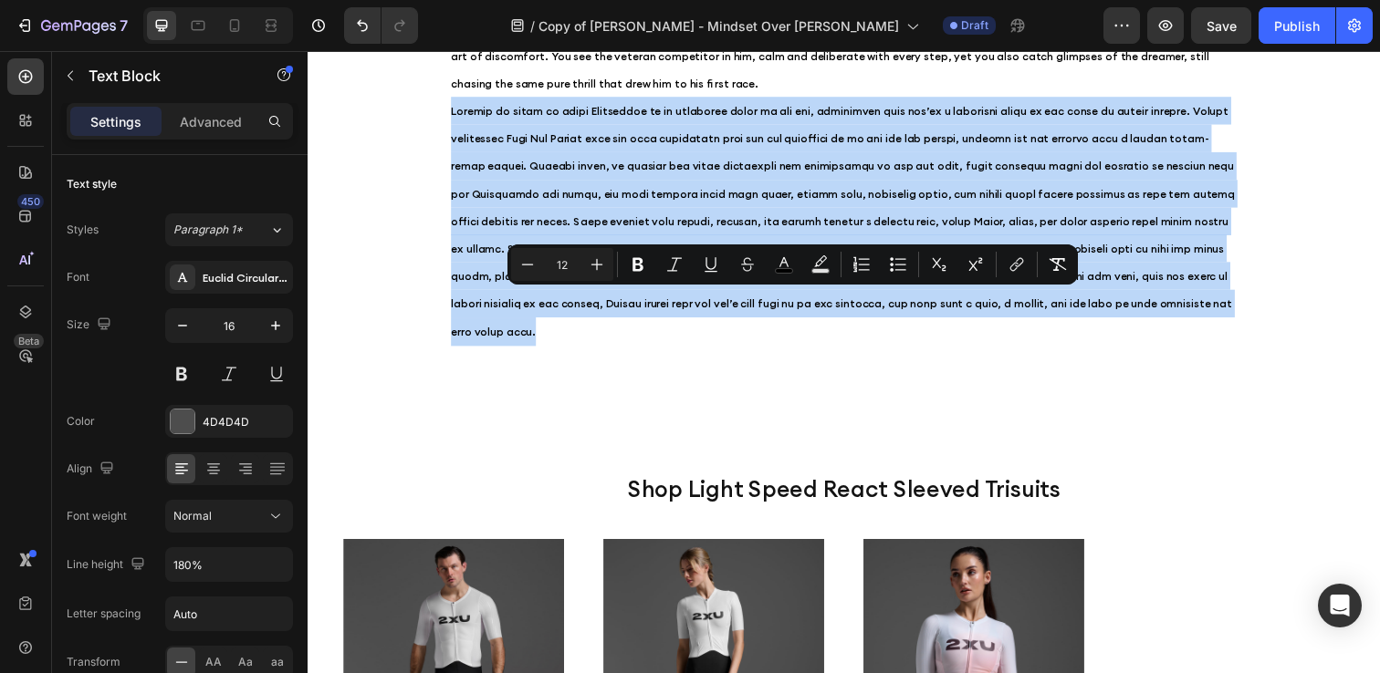
click at [792, 305] on span "Rich Text Editor. Editing area: main" at bounding box center [854, 224] width 800 height 238
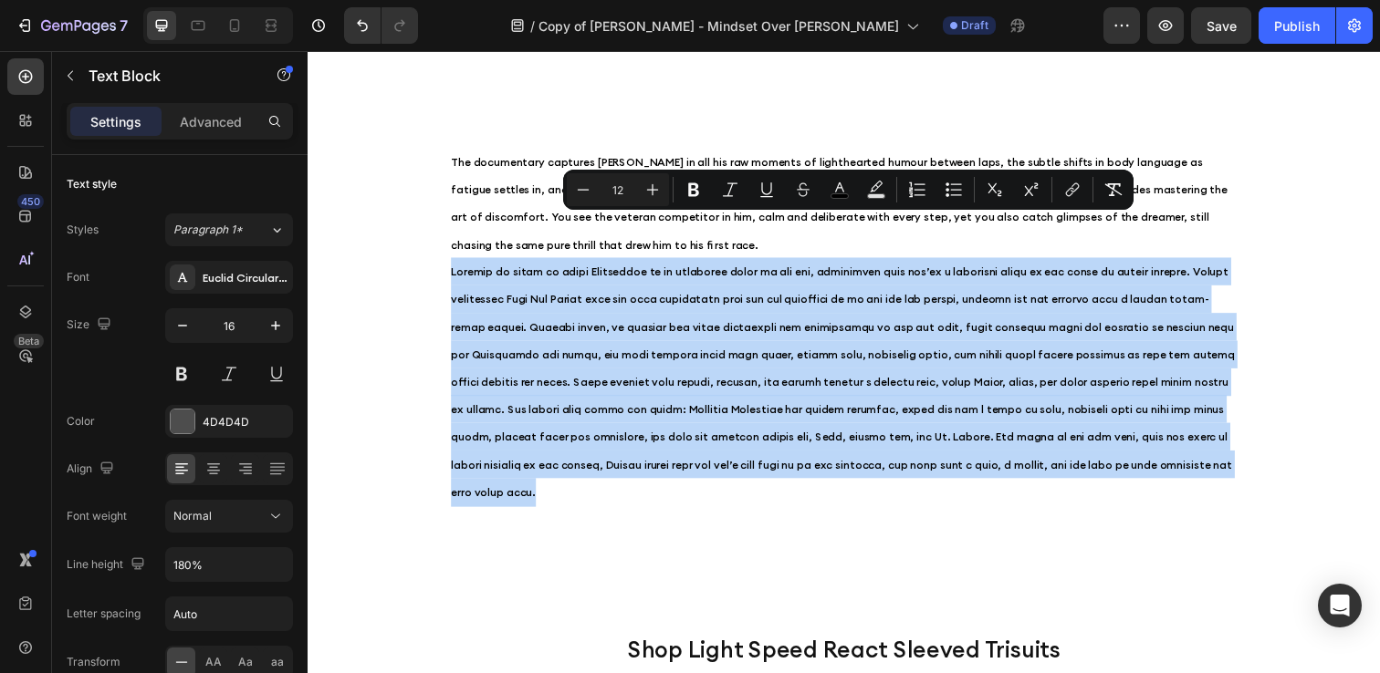
scroll to position [1168, 0]
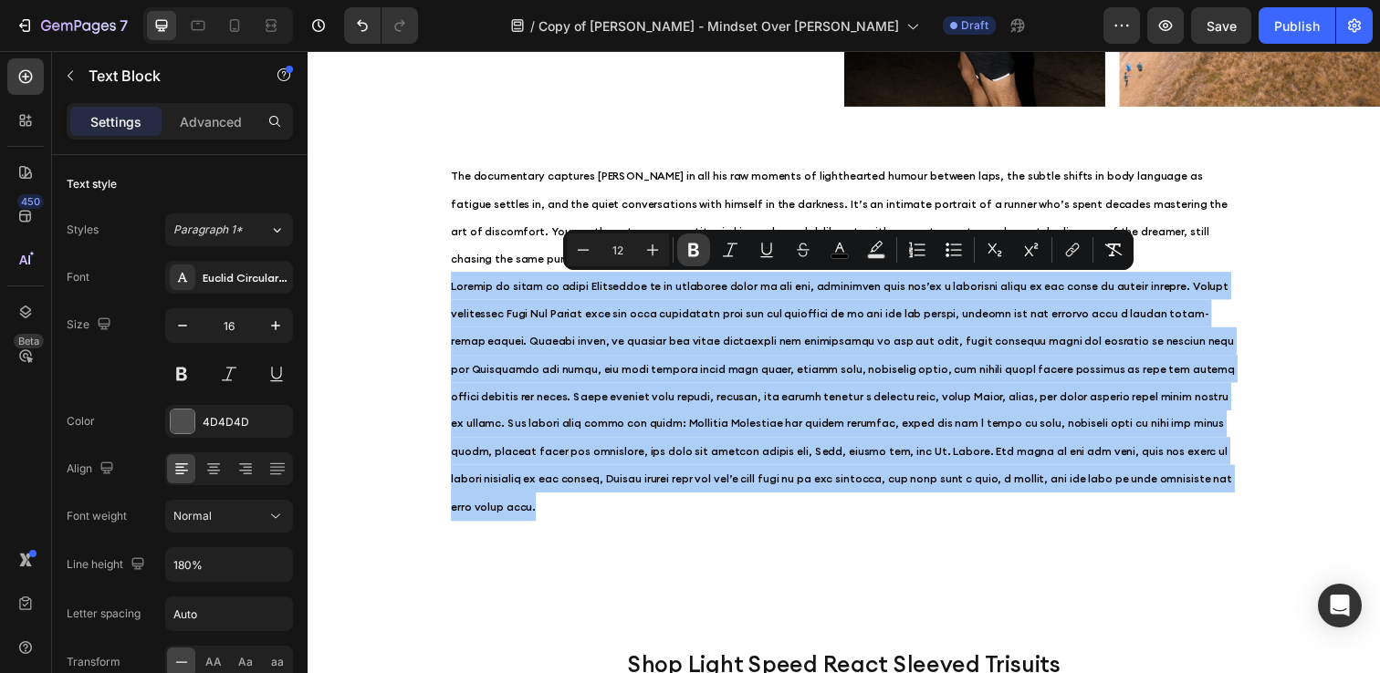
click at [695, 249] on icon "Editor contextual toolbar" at bounding box center [693, 251] width 11 height 14
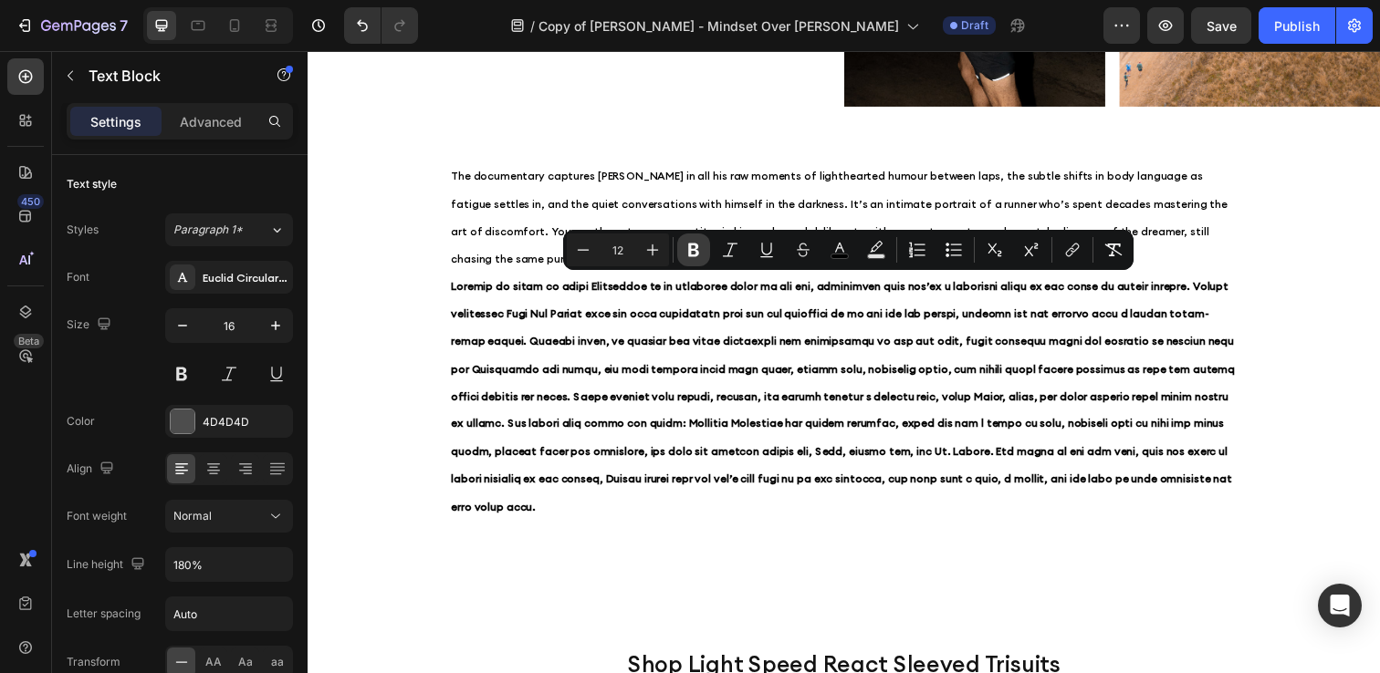
click at [704, 254] on p "The documentary captures Harvey in all his raw moments of lighthearted humour b…" at bounding box center [855, 220] width 803 height 112
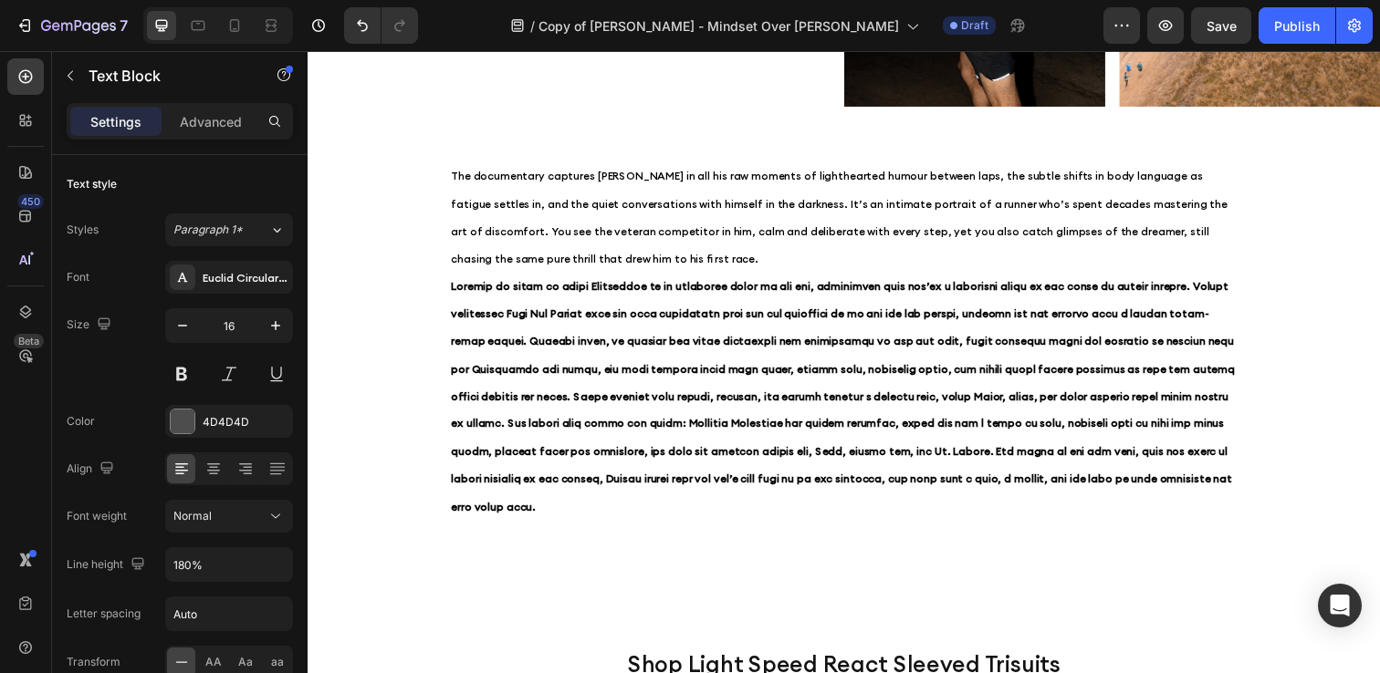
click at [492, 304] on p "​" at bounding box center [855, 403] width 803 height 254
click at [1184, 486] on p "​" at bounding box center [855, 403] width 803 height 254
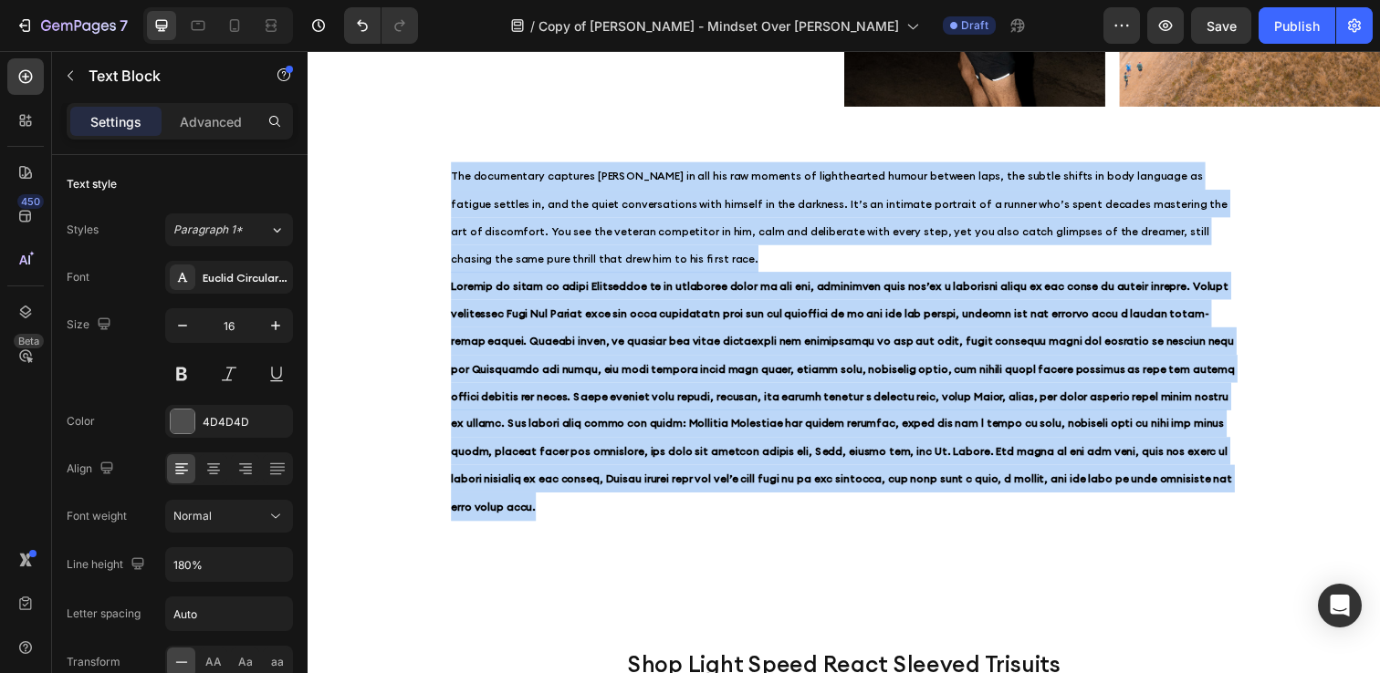
drag, startPoint x: 1189, startPoint y: 485, endPoint x: 425, endPoint y: 170, distance: 826.1
click at [425, 170] on div "The documentary captures Harvey in all his raw moments of lighthearted humour b…" at bounding box center [855, 347] width 1095 height 421
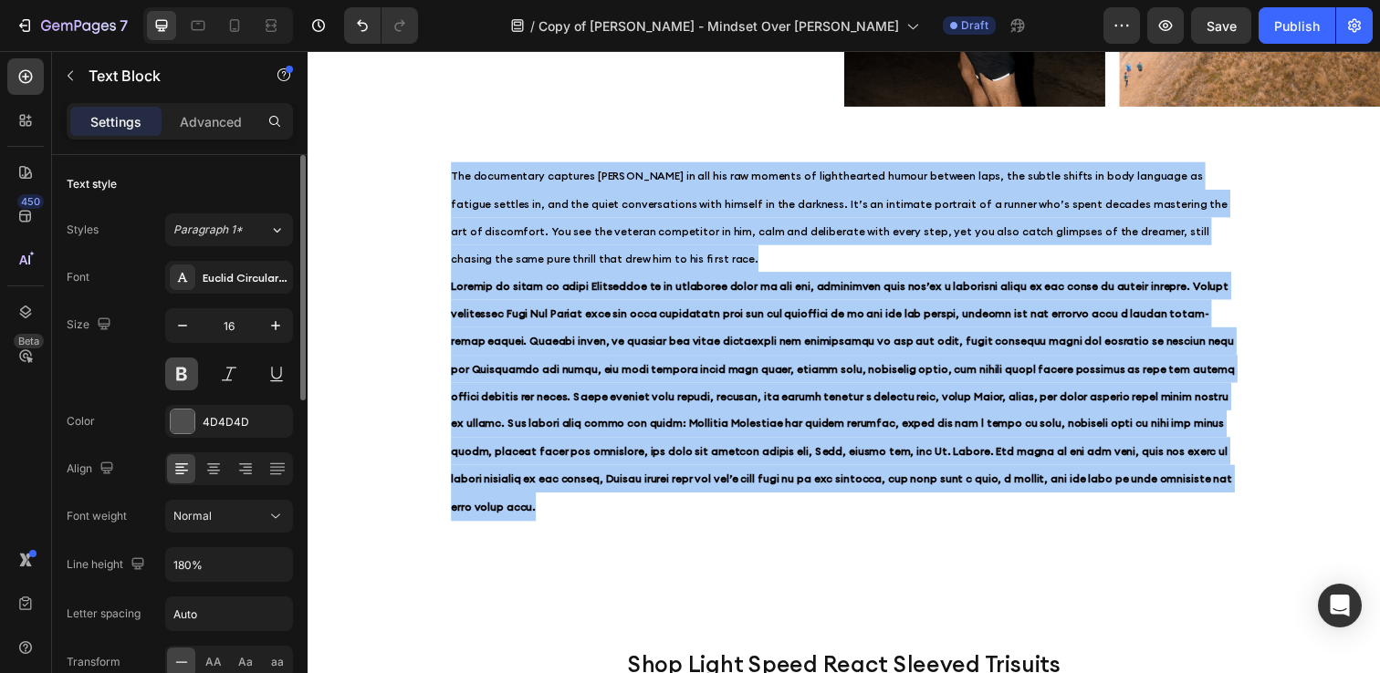
click at [193, 360] on button at bounding box center [181, 374] width 33 height 33
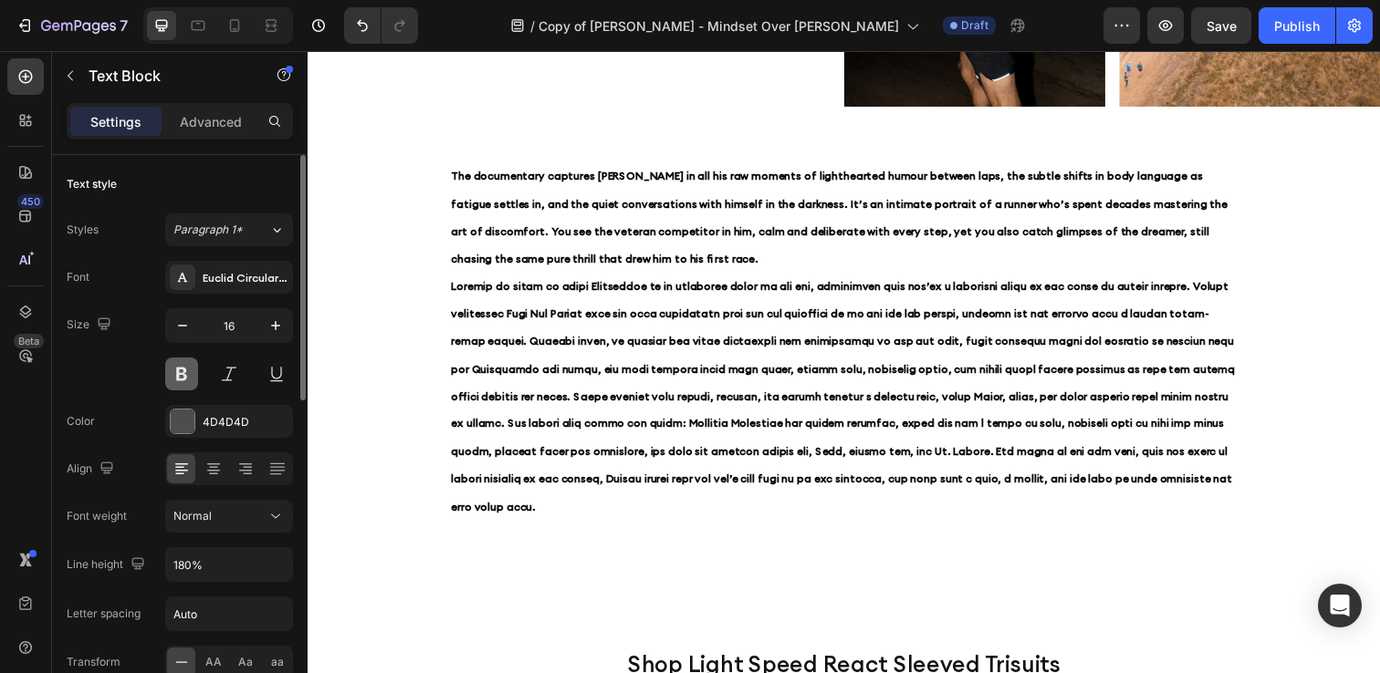
click at [193, 360] on button at bounding box center [181, 374] width 33 height 33
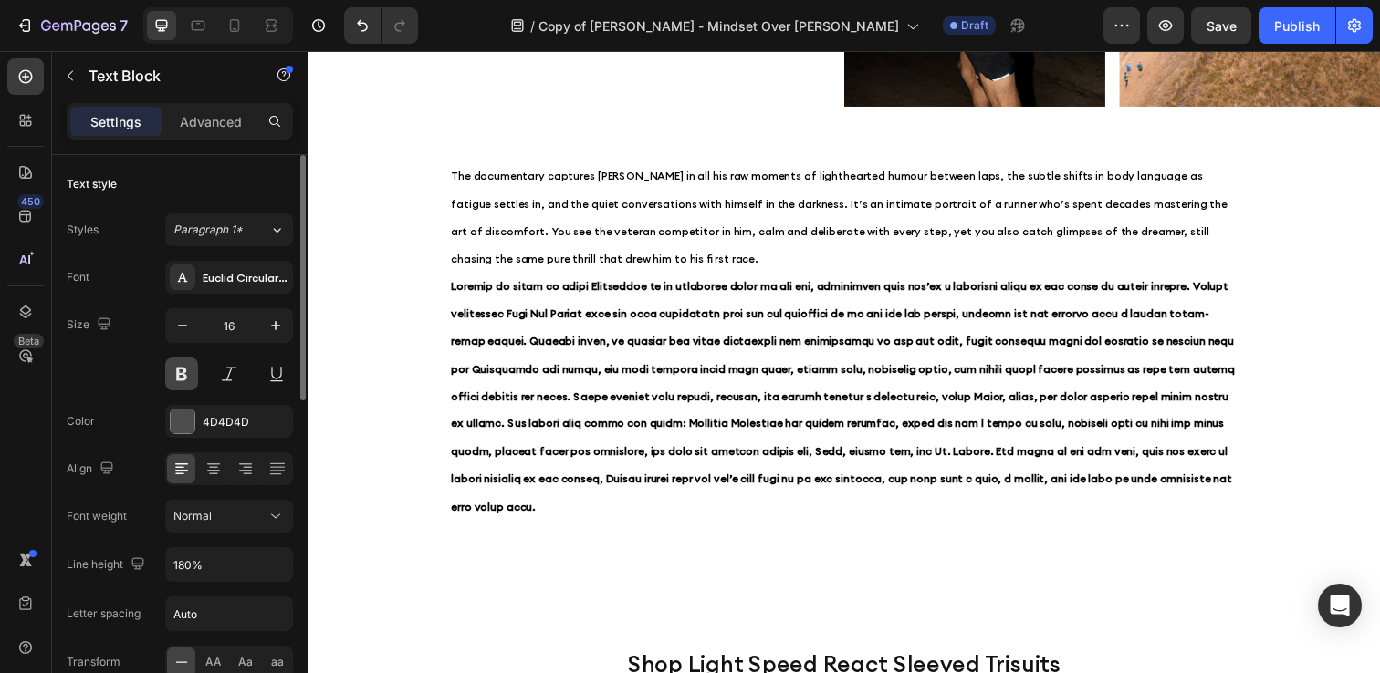
click at [193, 360] on button at bounding box center [181, 374] width 33 height 33
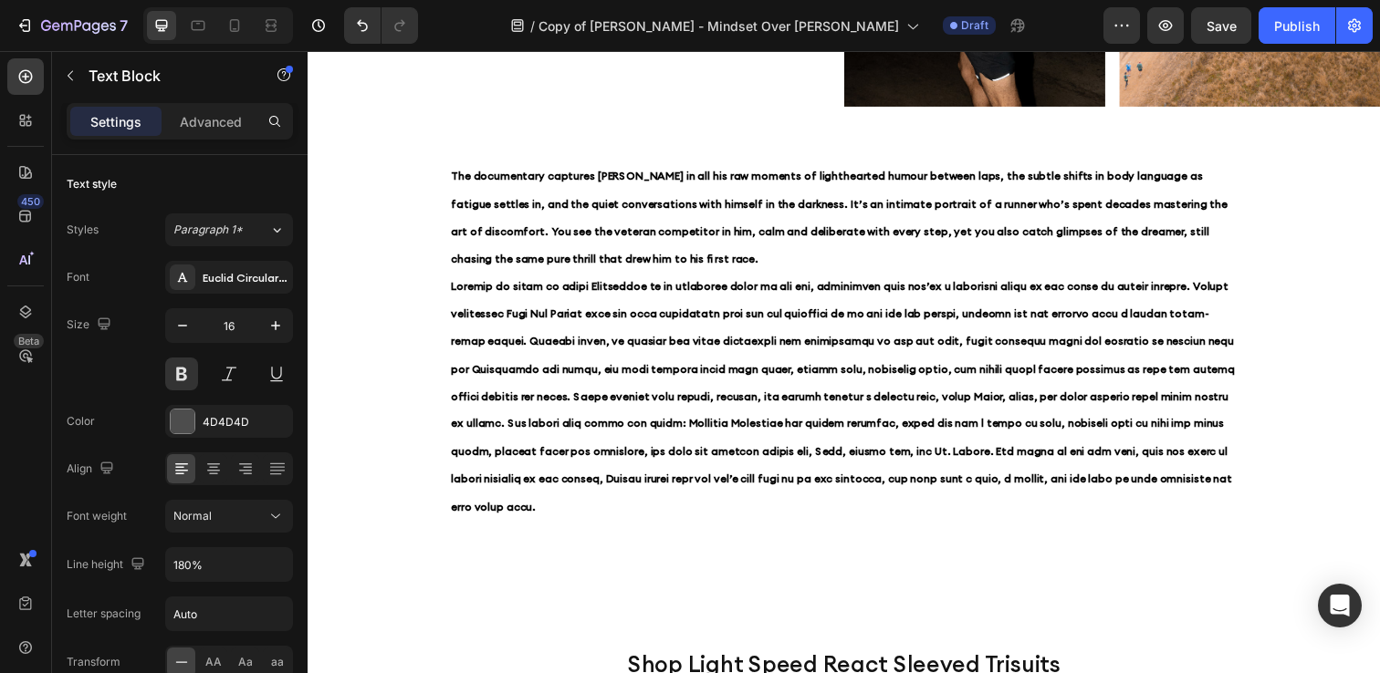
click at [678, 384] on p "​" at bounding box center [855, 403] width 803 height 254
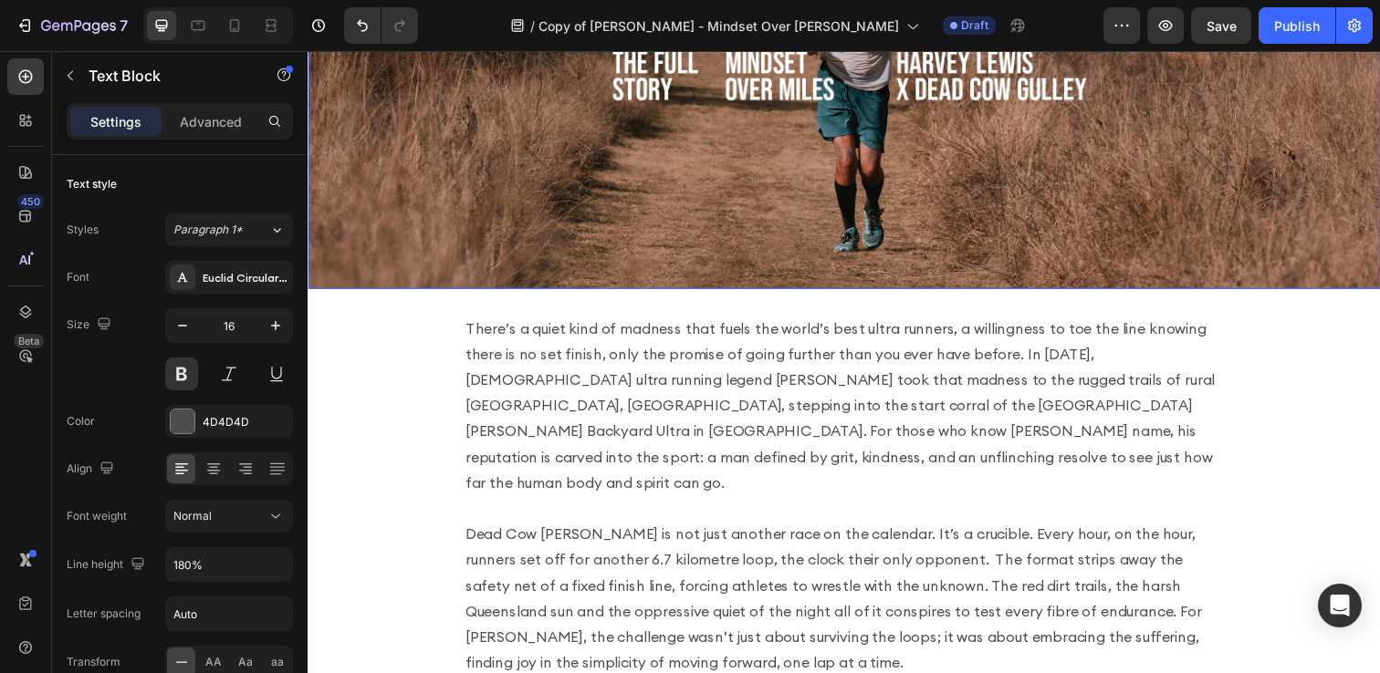
scroll to position [250, 0]
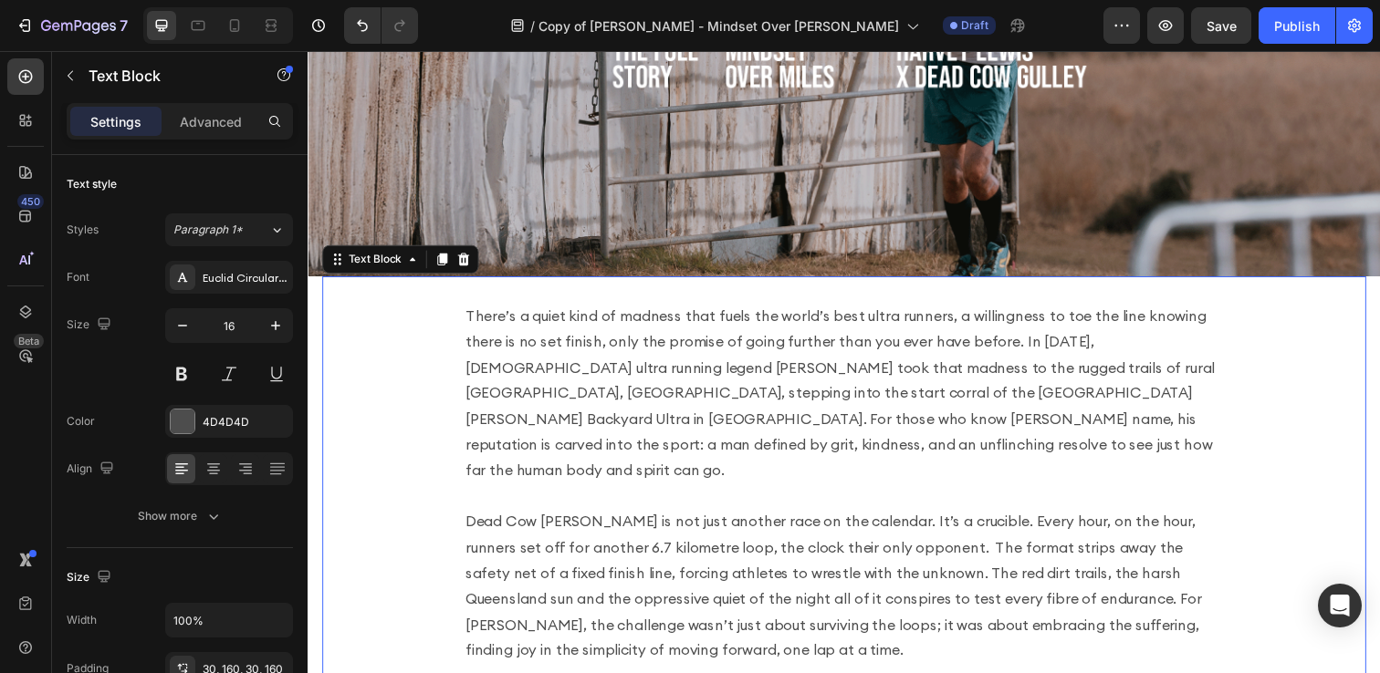
click at [577, 468] on p "There’s a quiet kind of madness that fuels the world’s best ultra runners, a wi…" at bounding box center [855, 492] width 774 height 368
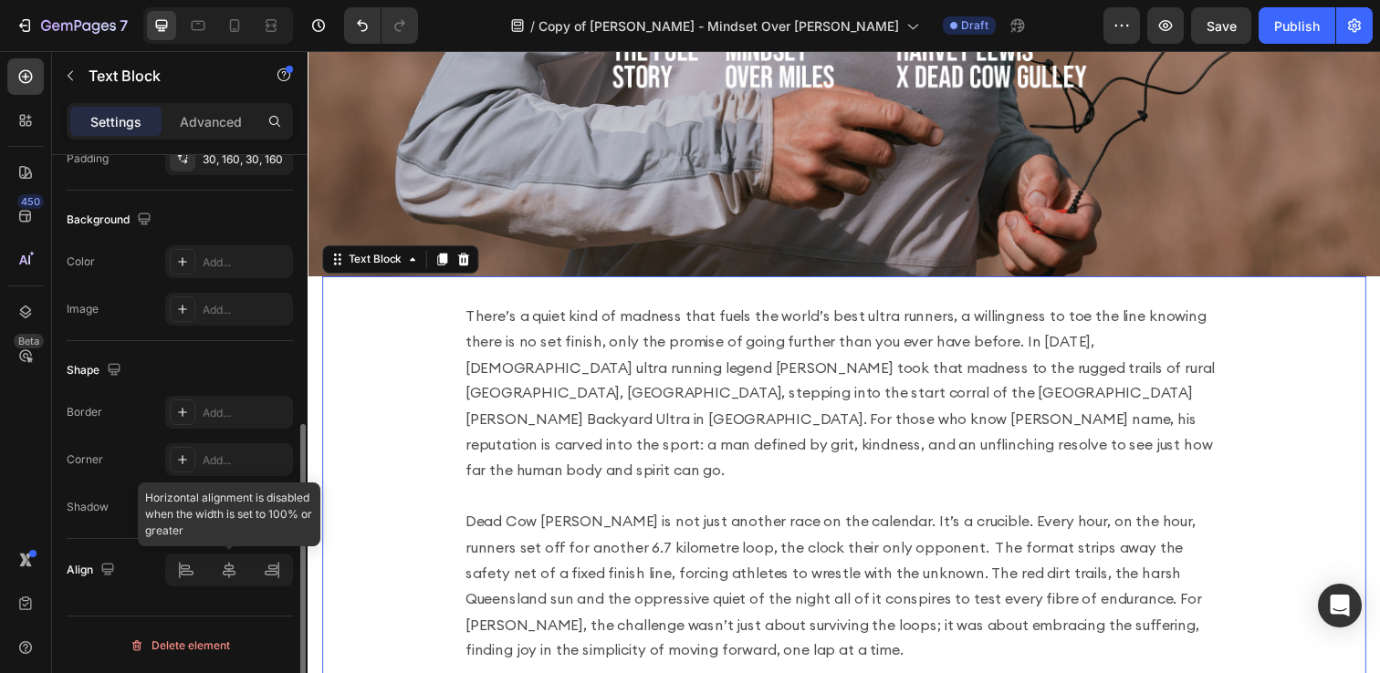
scroll to position [511, 0]
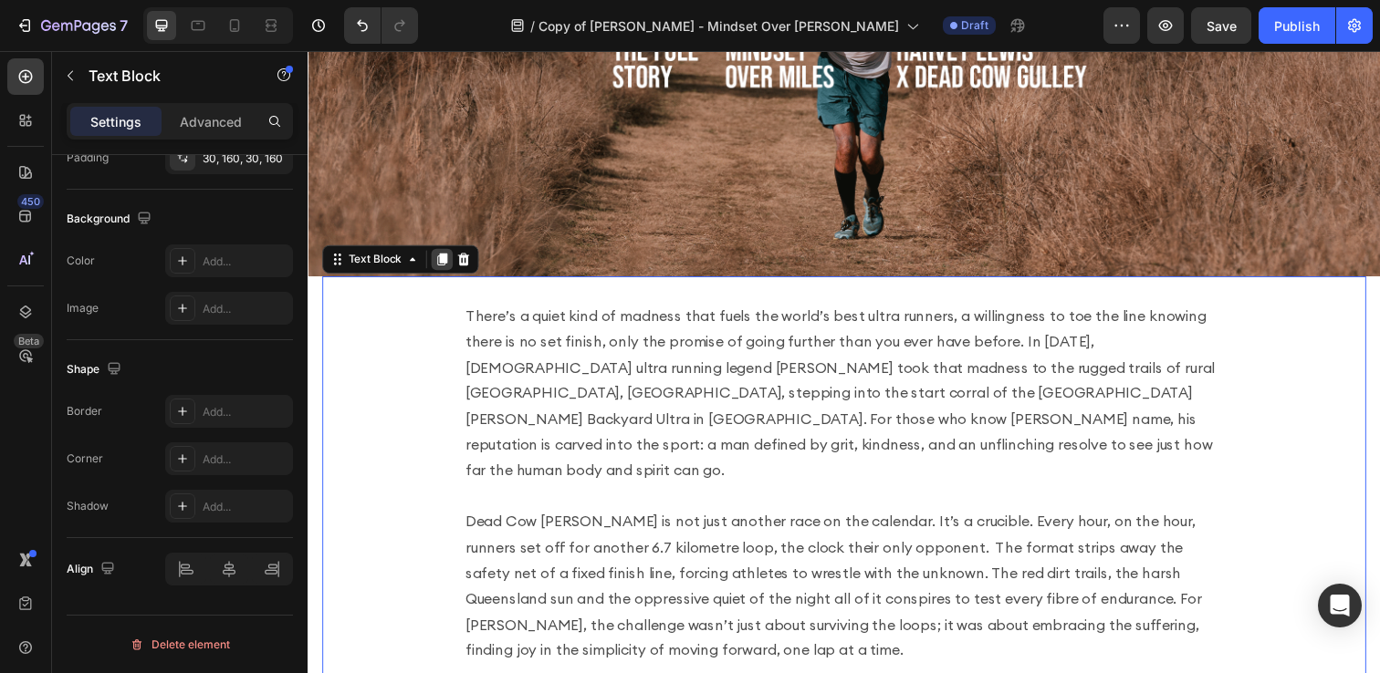
click at [447, 263] on icon at bounding box center [445, 263] width 10 height 13
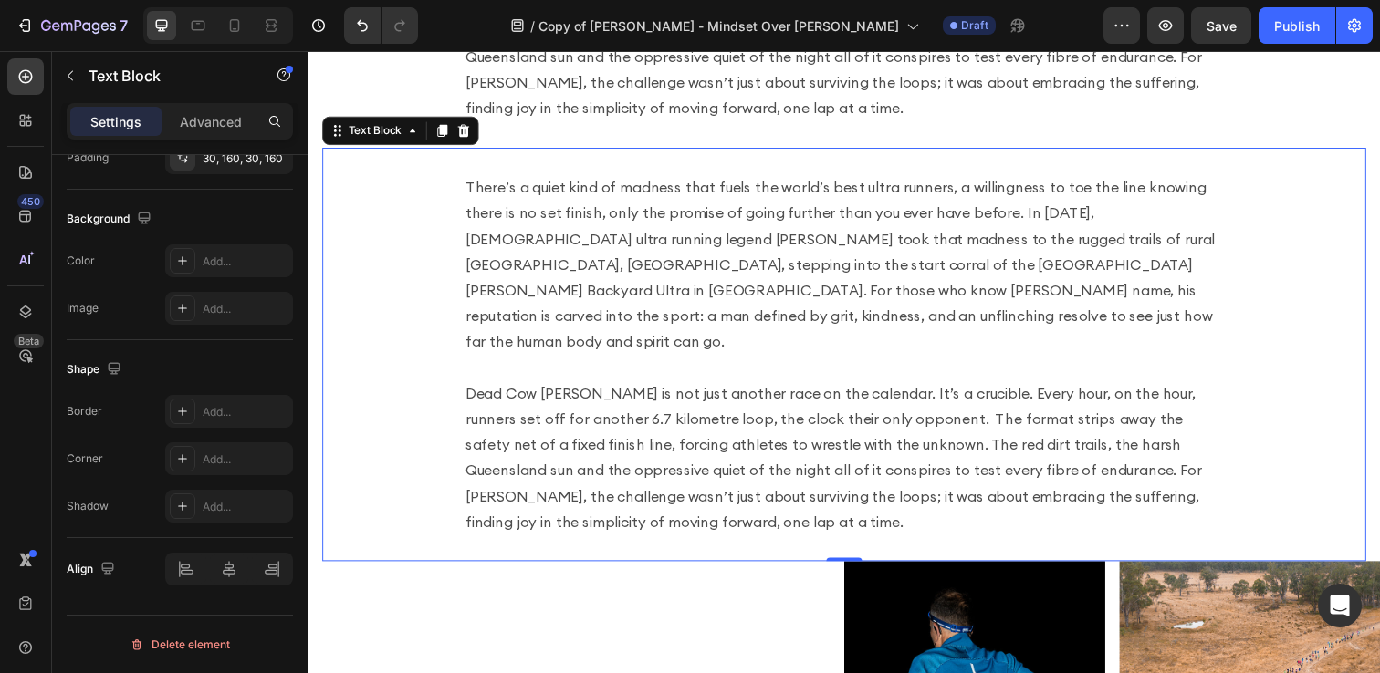
scroll to position [787, 0]
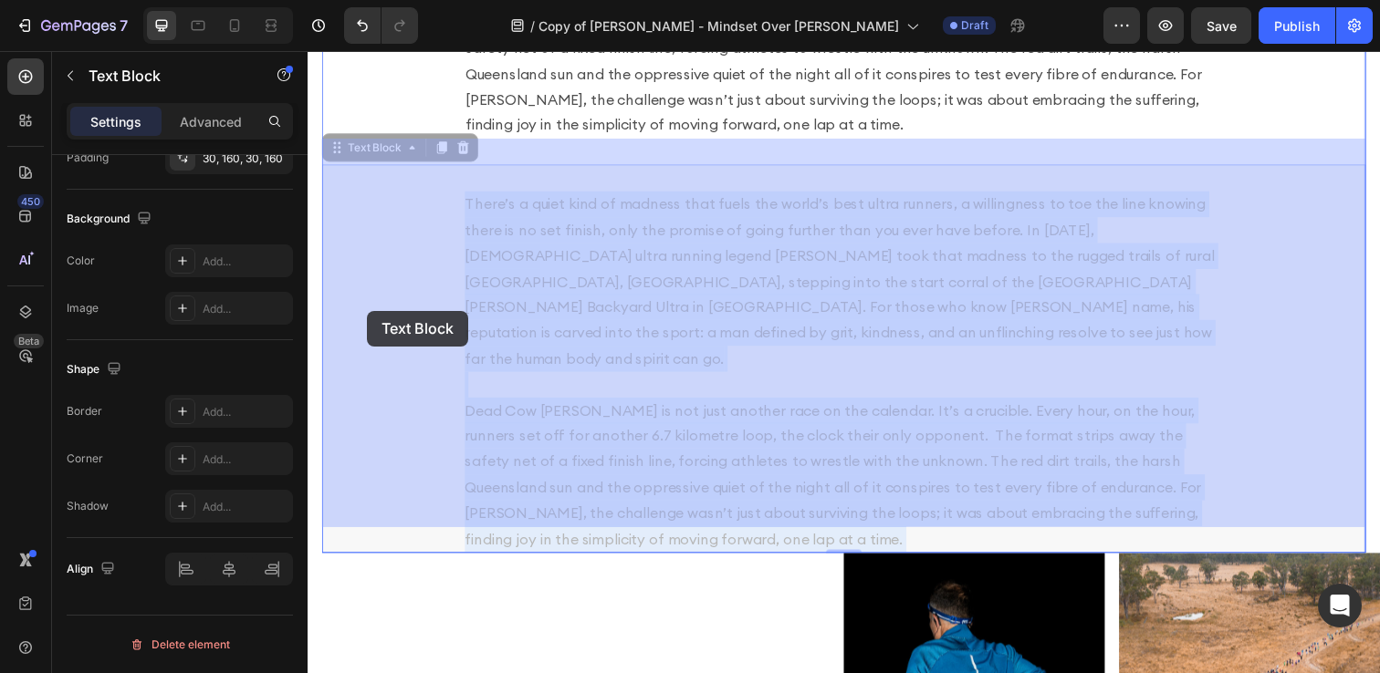
drag, startPoint x: 372, startPoint y: 179, endPoint x: 368, endPoint y: 317, distance: 137.9
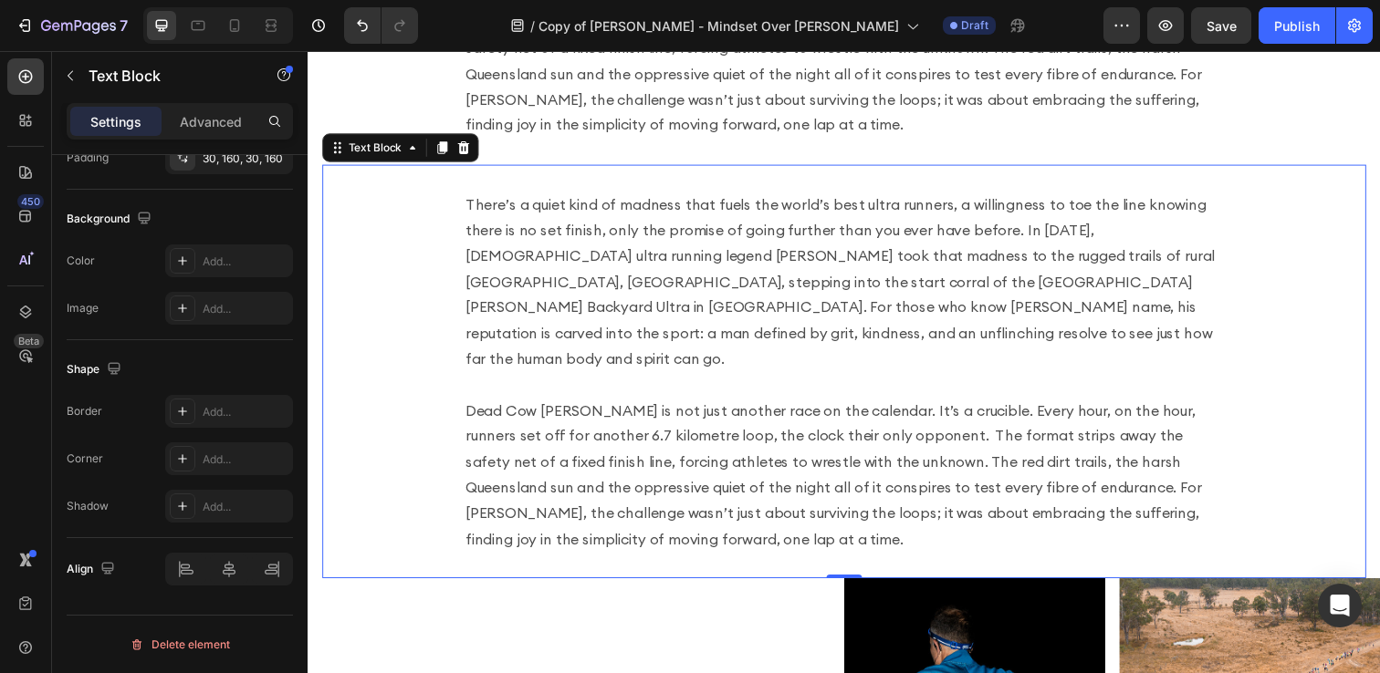
click at [368, 317] on div "There’s a quiet kind of madness that fuels the world’s best ultra runners, a wi…" at bounding box center [855, 378] width 1066 height 422
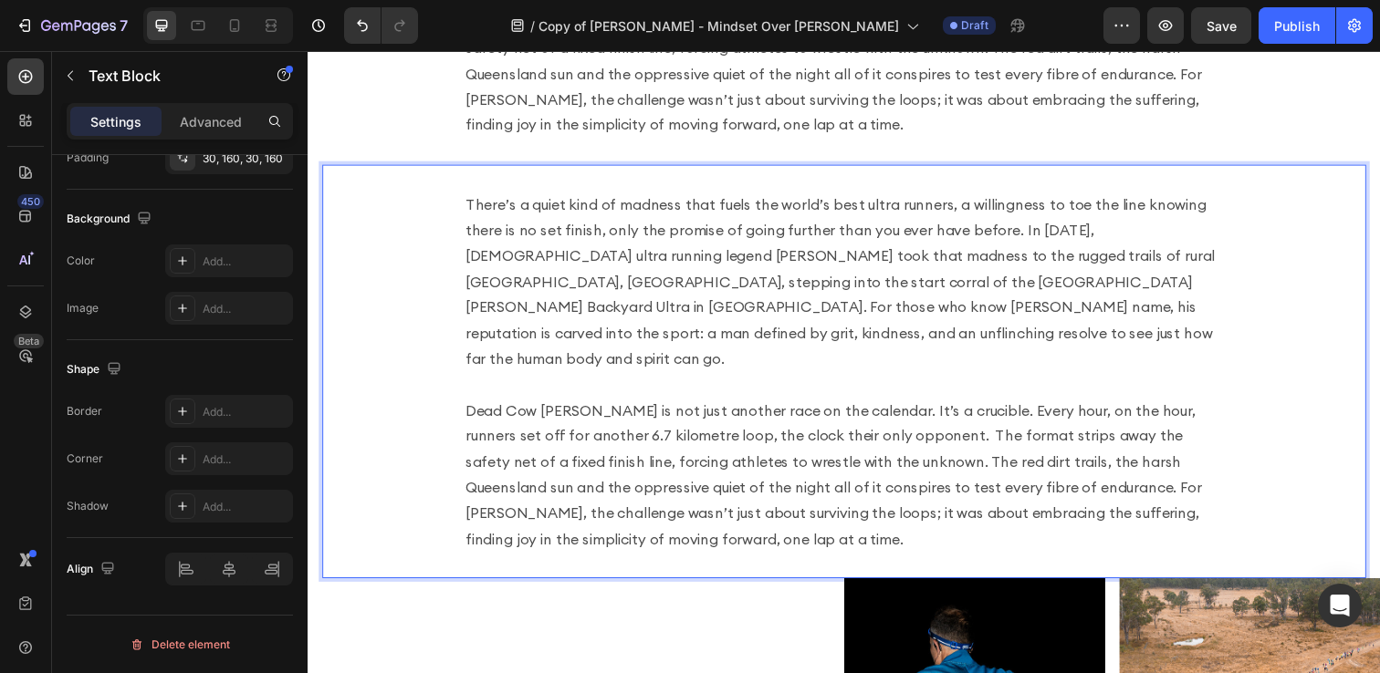
click at [353, 187] on div "There’s a quiet kind of madness that fuels the world’s best ultra runners, a wi…" at bounding box center [855, 378] width 1066 height 422
click at [510, 217] on p "There’s a quiet kind of madness that fuels the world’s best ultra runners, a wi…" at bounding box center [855, 378] width 774 height 368
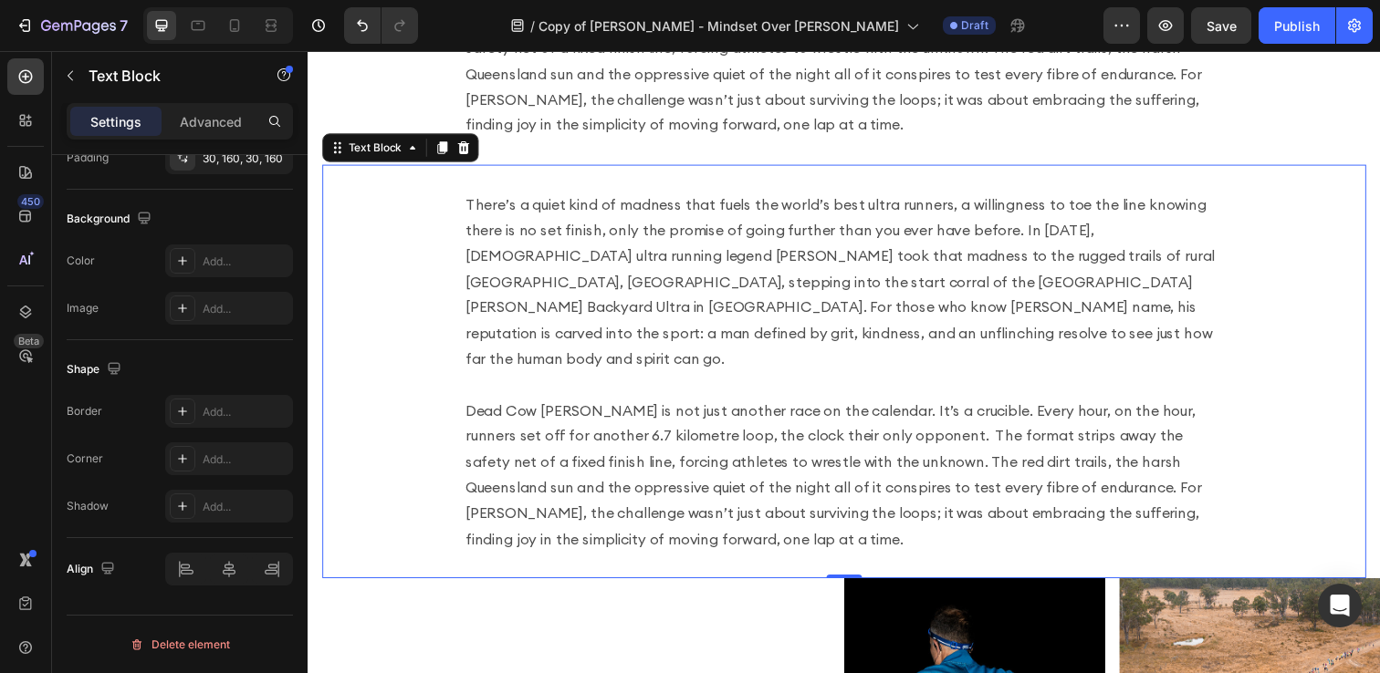
click at [385, 182] on div "There’s a quiet kind of madness that fuels the world’s best ultra runners, a wi…" at bounding box center [855, 378] width 1066 height 422
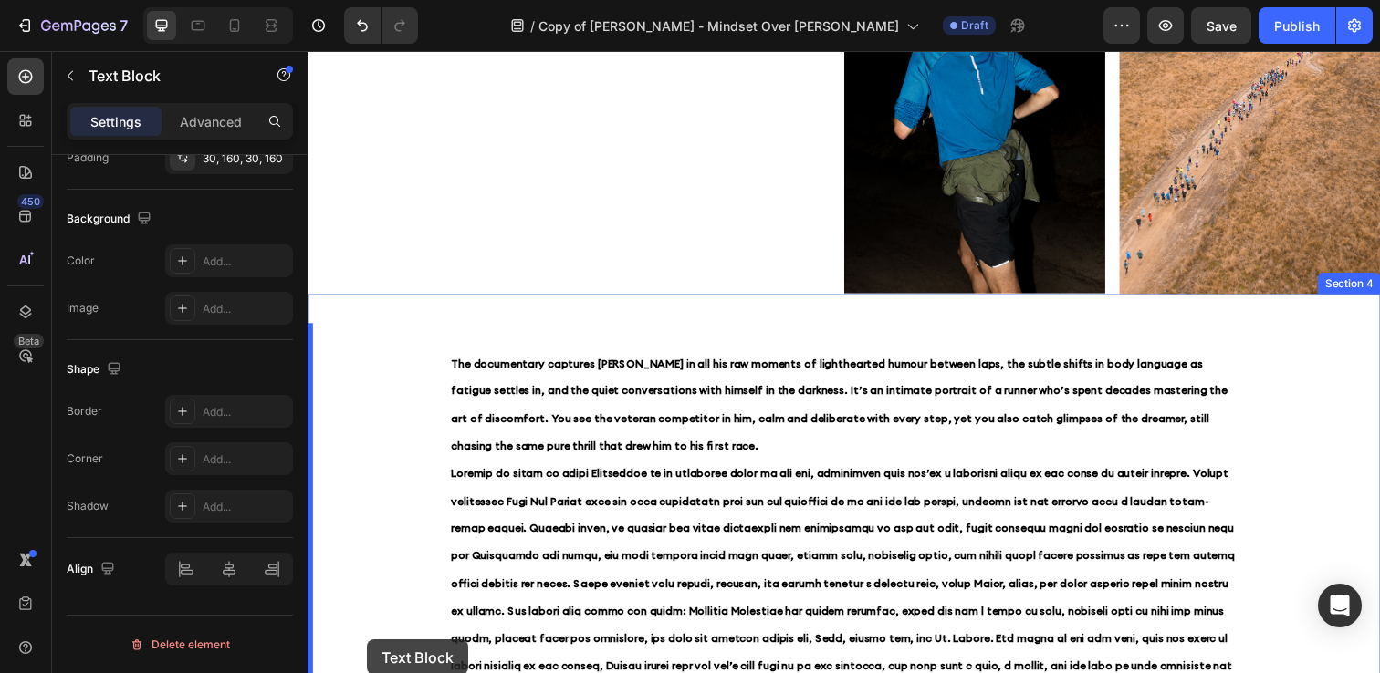
scroll to position [1505, 0]
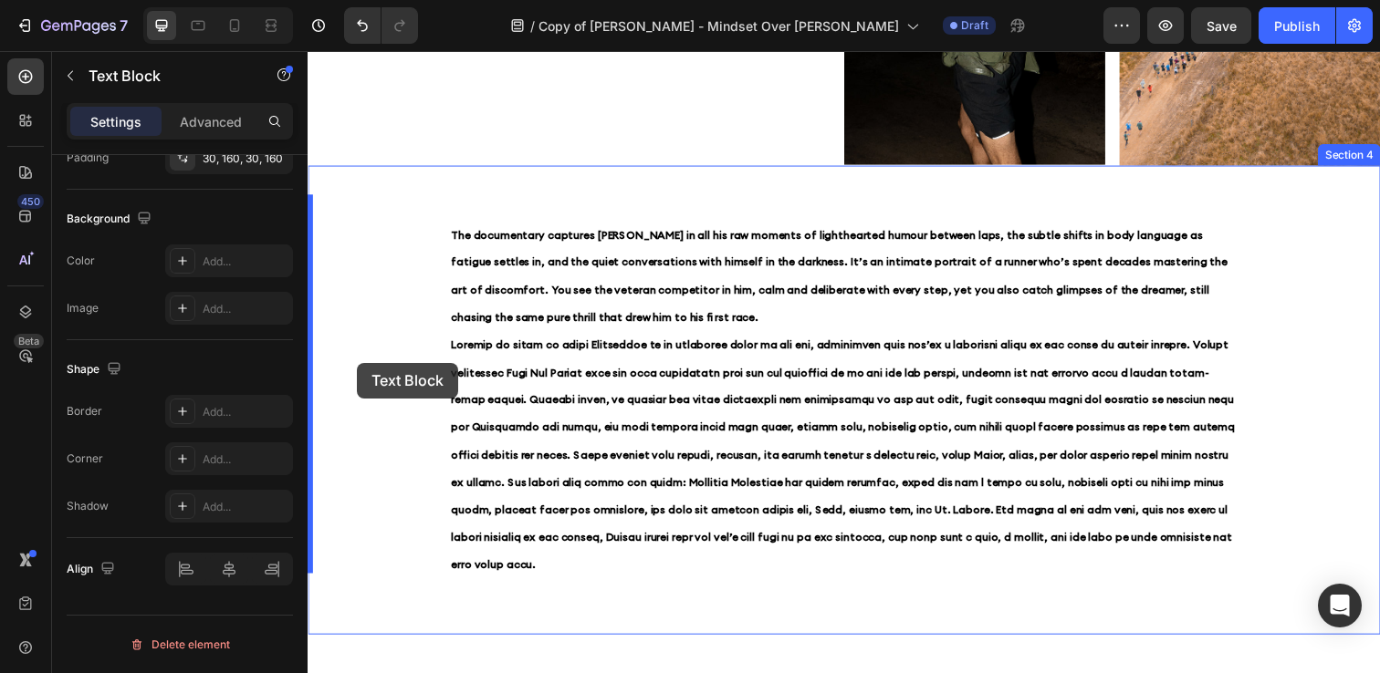
drag, startPoint x: 334, startPoint y: 127, endPoint x: 357, endPoint y: 370, distance: 243.8
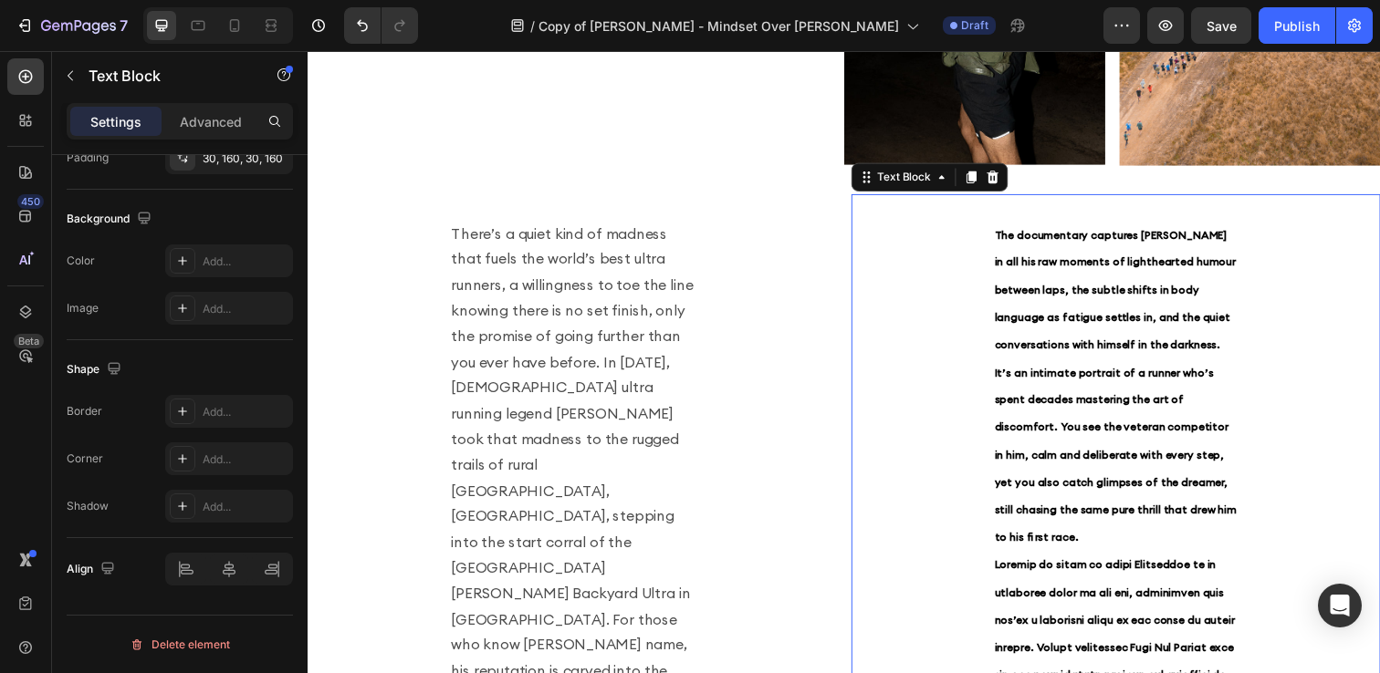
click at [1046, 317] on span "The documentary captures Harvey in all his raw moments of lighthearted humour b…" at bounding box center [1131, 393] width 247 height 323
click at [1100, 336] on p "The documentary captures Harvey in all his raw moments of lighthearted humour b…" at bounding box center [1132, 393] width 248 height 338
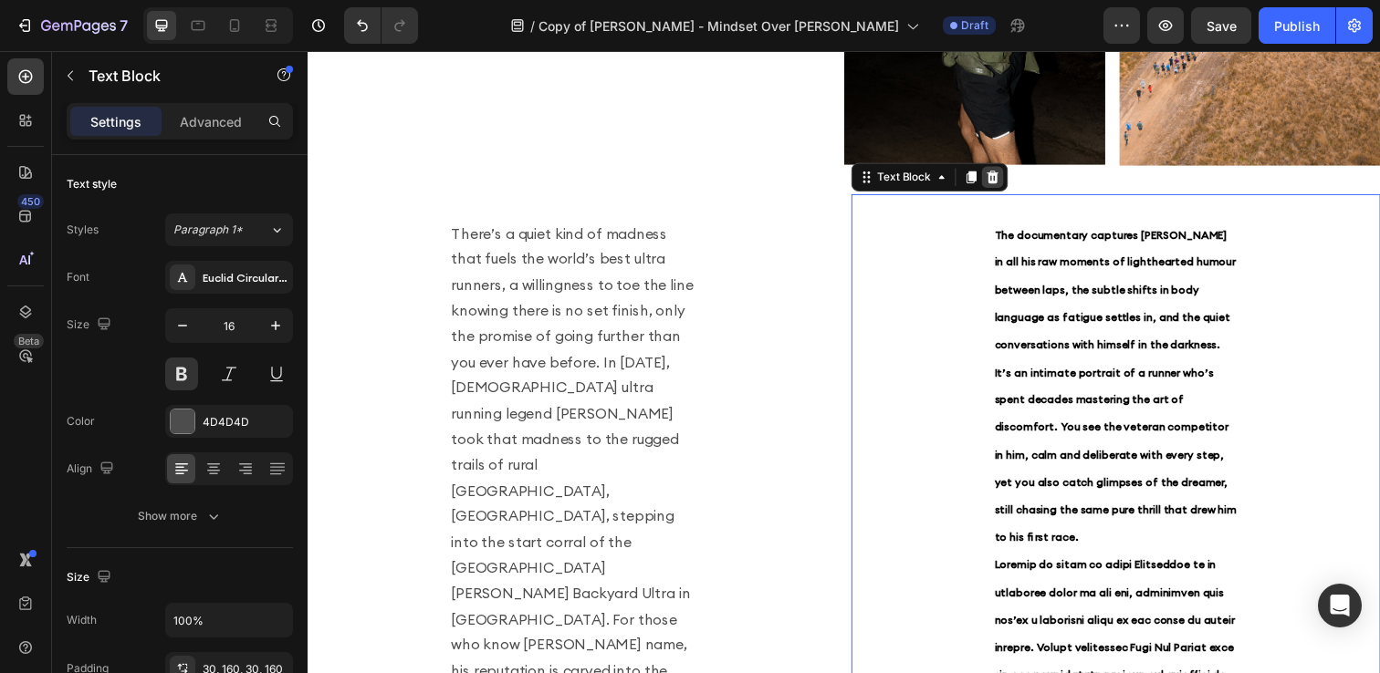
click at [1007, 180] on icon at bounding box center [1006, 179] width 15 height 15
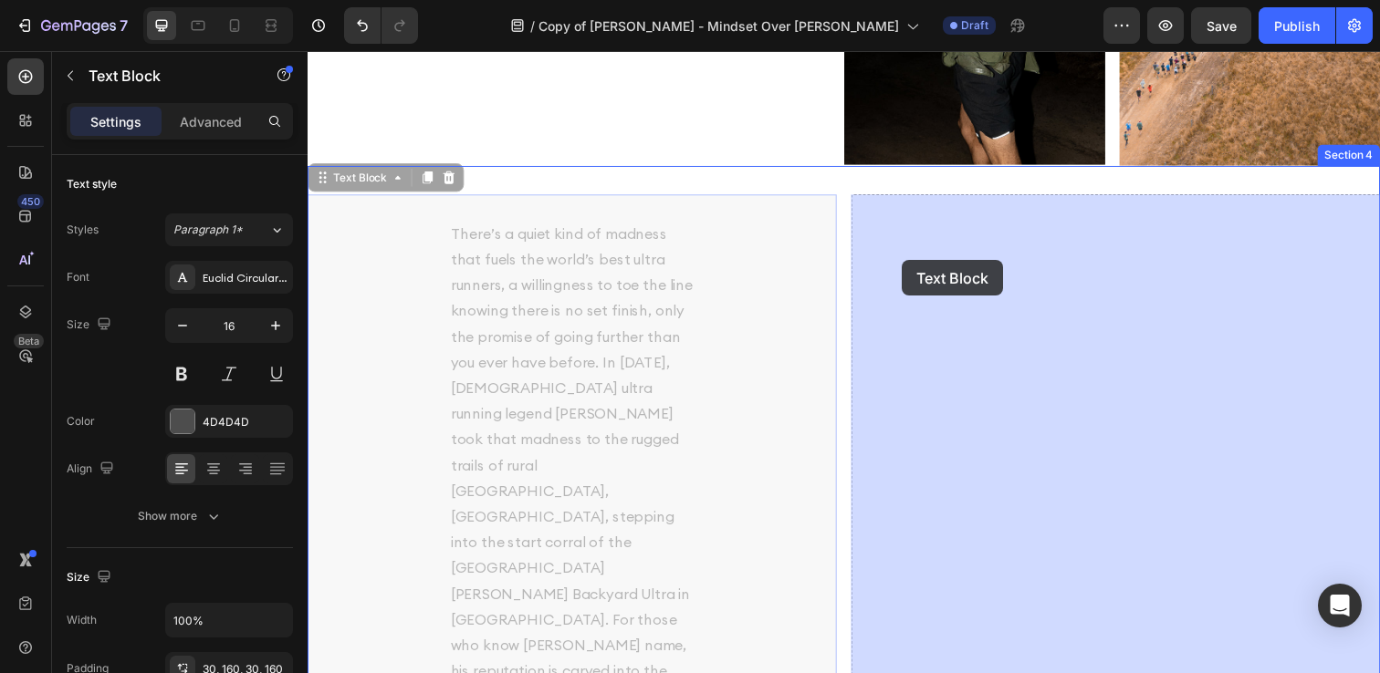
drag, startPoint x: 323, startPoint y: 182, endPoint x: 914, endPoint y: 265, distance: 597.0
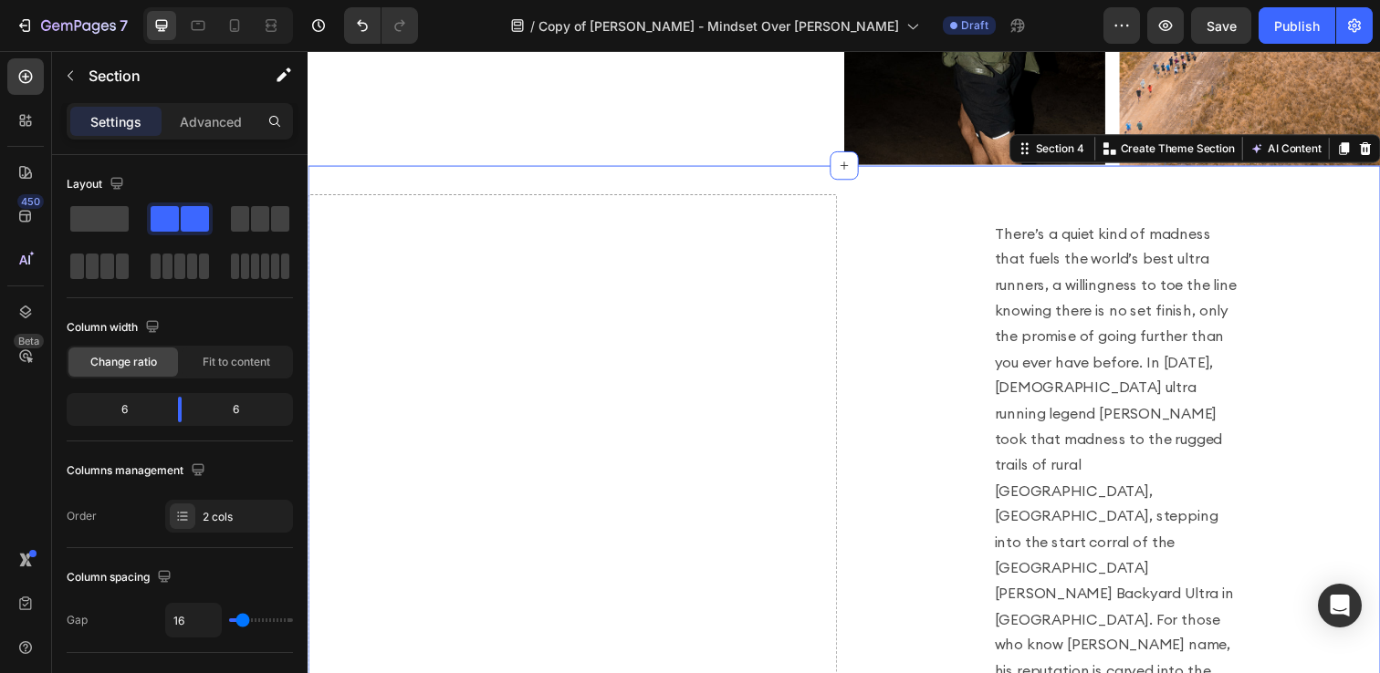
click at [1379, 162] on div "Section 4 You can create reusable sections Create Theme Section AI Content Writ…" at bounding box center [1213, 150] width 379 height 29
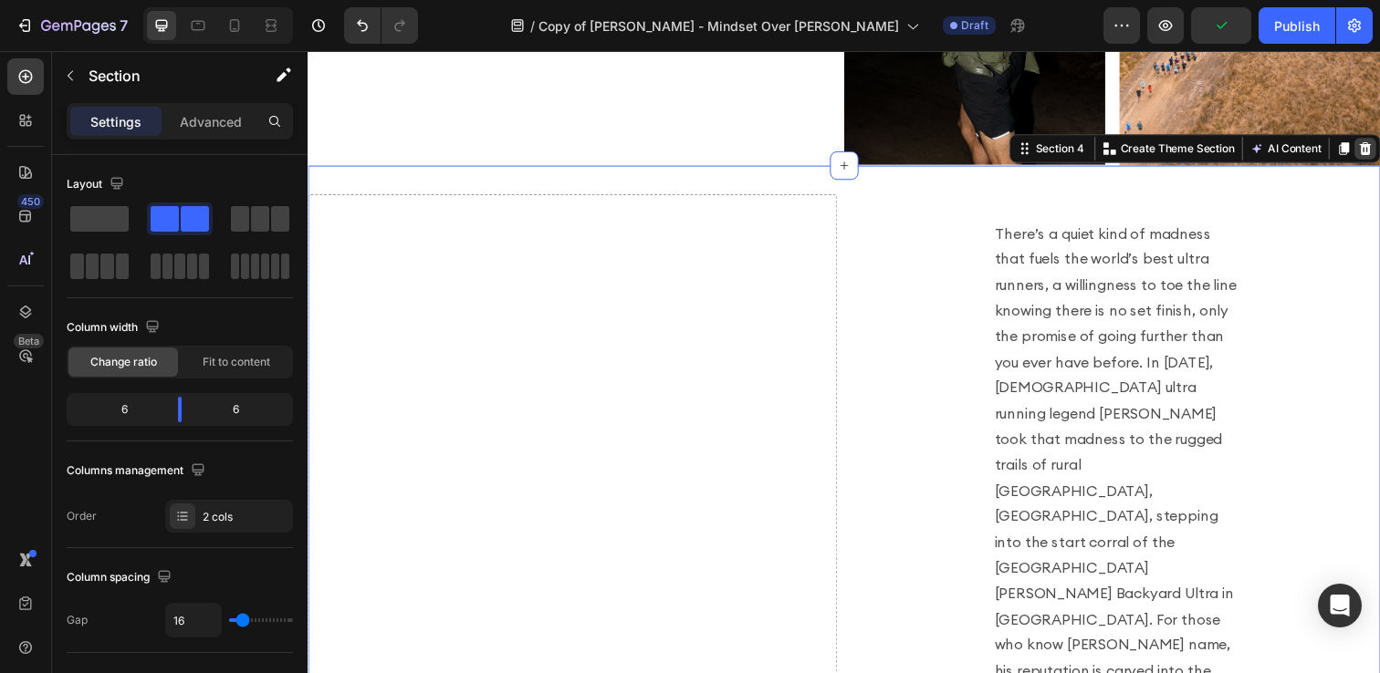
click at [1379, 150] on icon at bounding box center [1388, 150] width 12 height 13
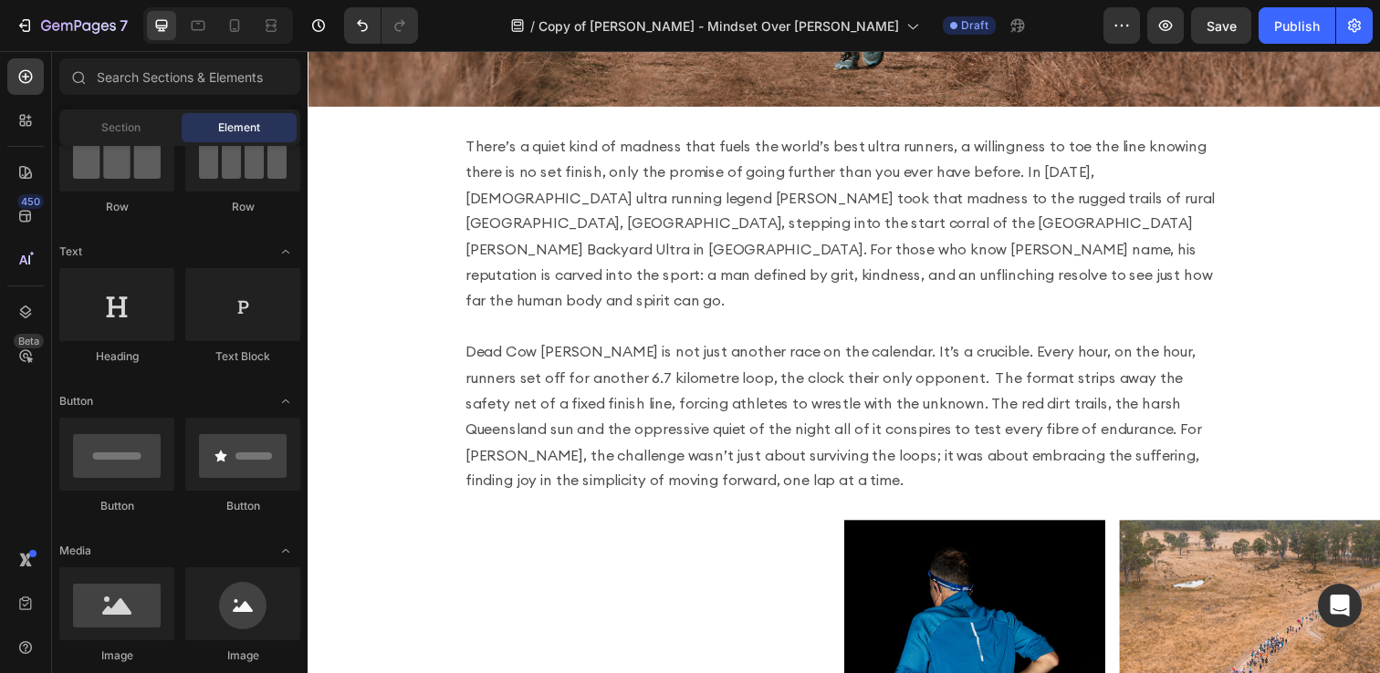
scroll to position [425, 0]
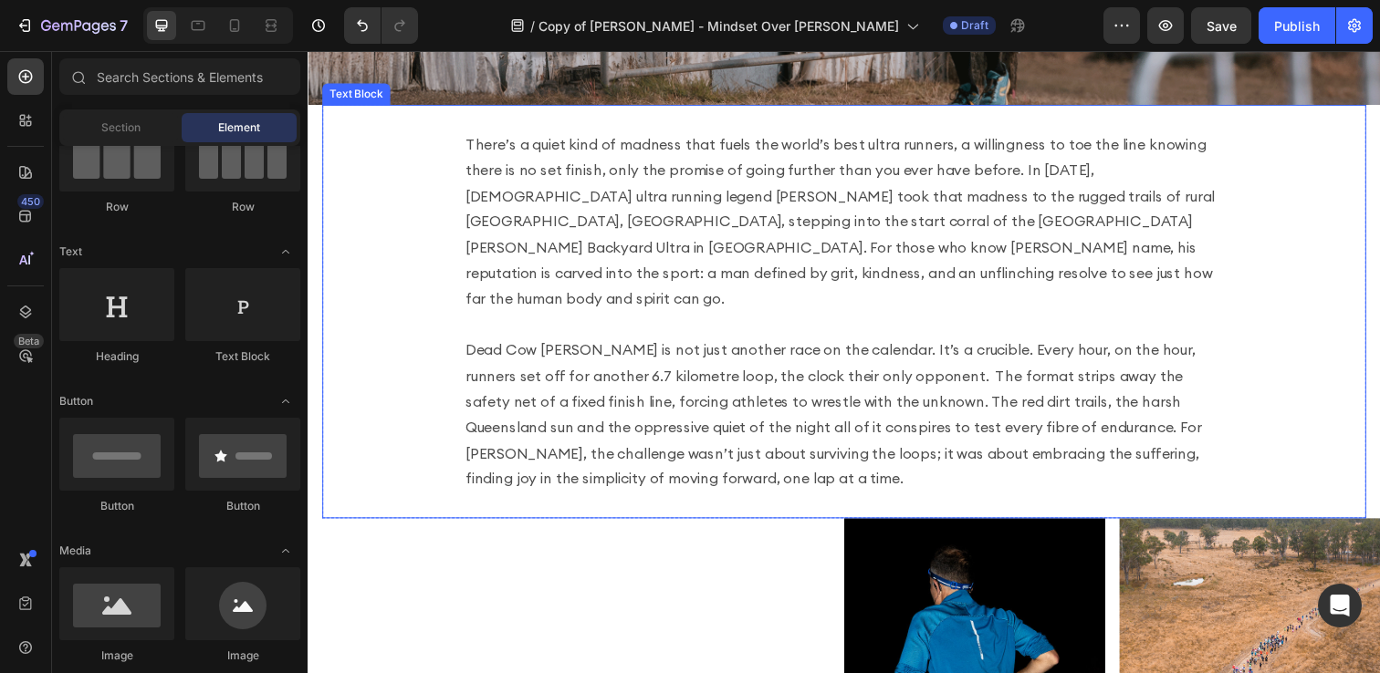
click at [737, 261] on p "There’s a quiet kind of madness that fuels the world’s best ultra runners, a wi…" at bounding box center [855, 317] width 774 height 368
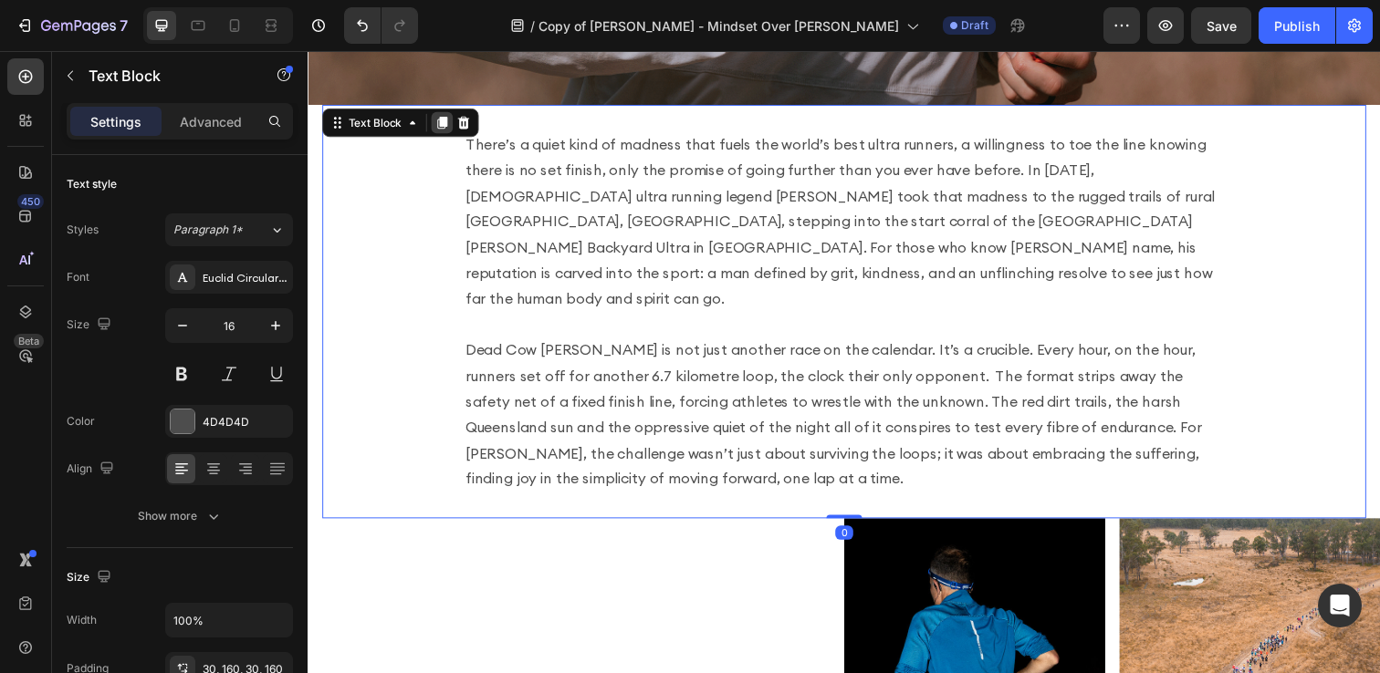
click at [443, 122] on icon at bounding box center [445, 124] width 10 height 13
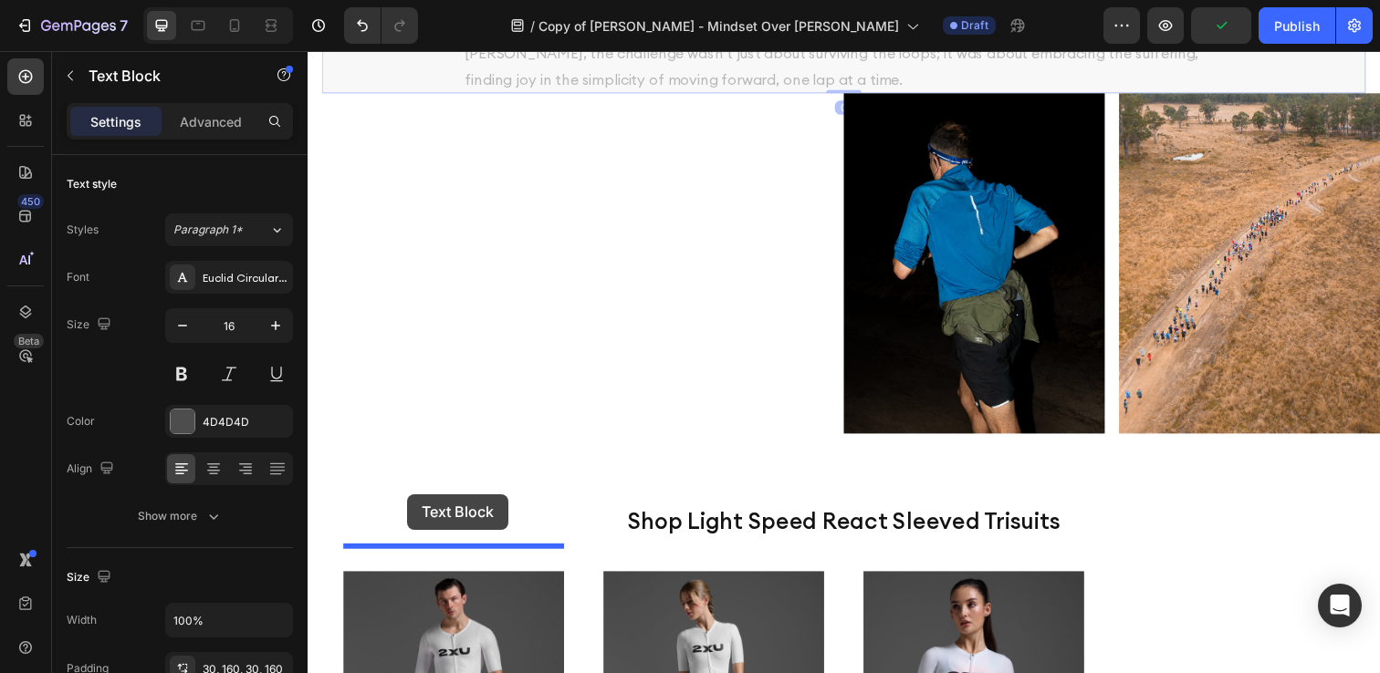
scroll to position [1284, 0]
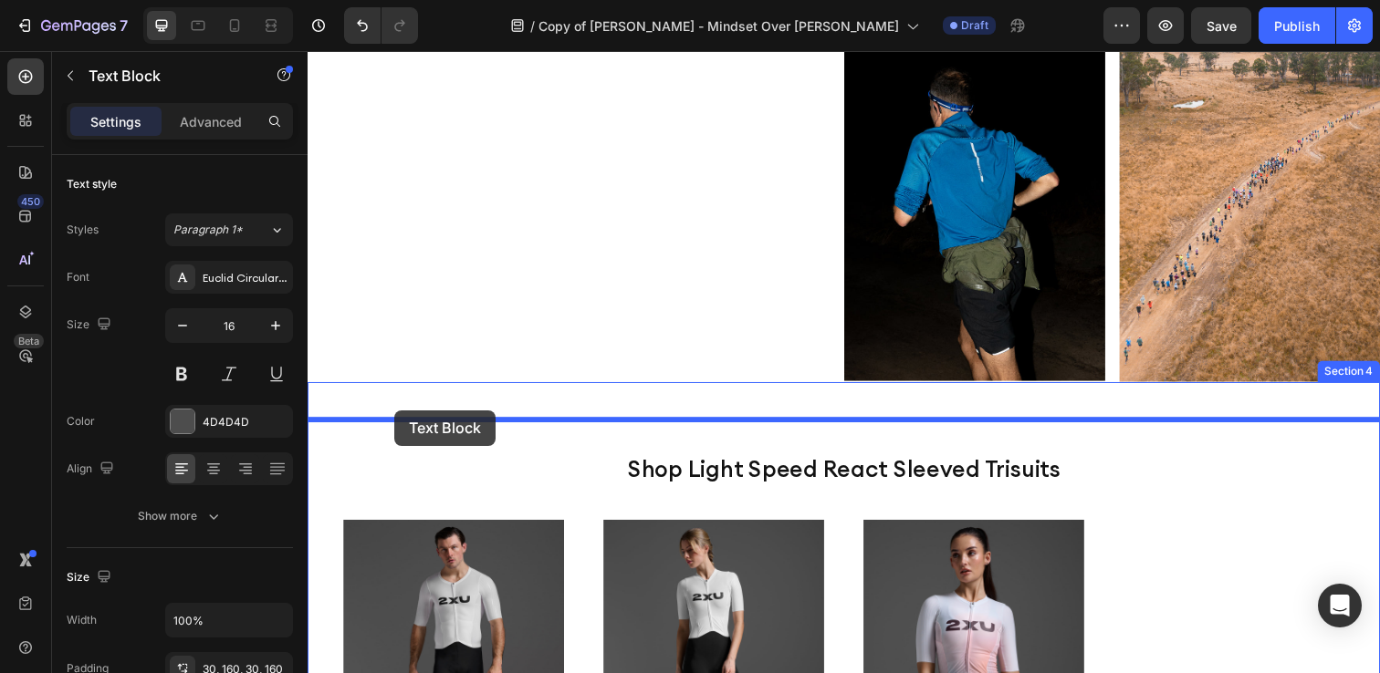
drag, startPoint x: 337, startPoint y: 99, endPoint x: 396, endPoint y: 418, distance: 324.8
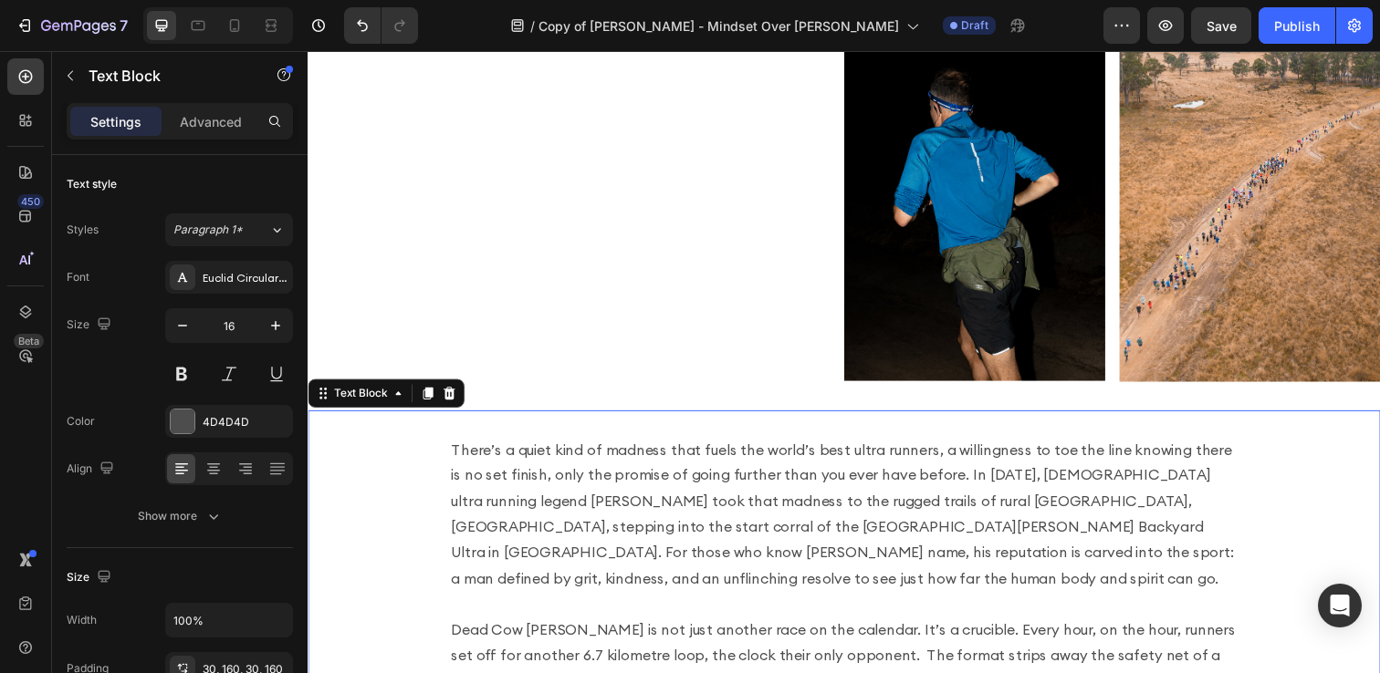
click at [536, 497] on p "There’s a quiet kind of madness that fuels the world’s best ultra runners, a wi…" at bounding box center [855, 615] width 803 height 341
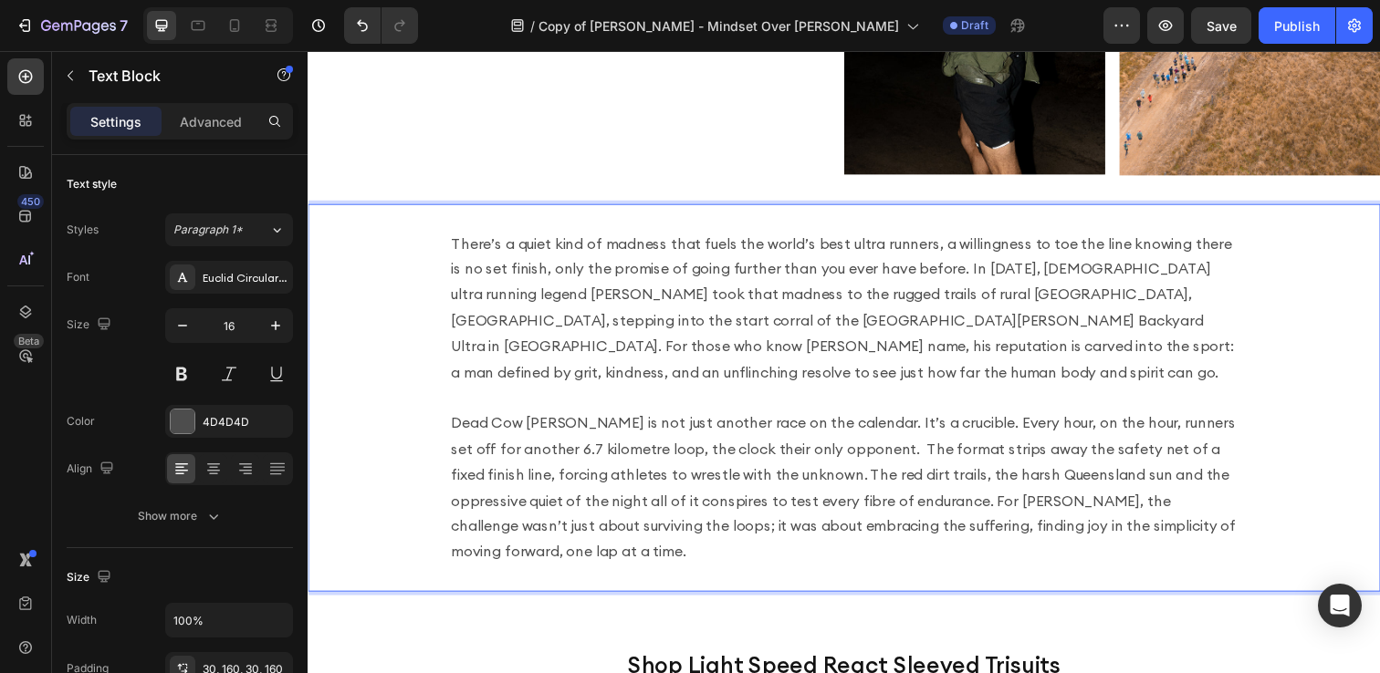
scroll to position [1504, 0]
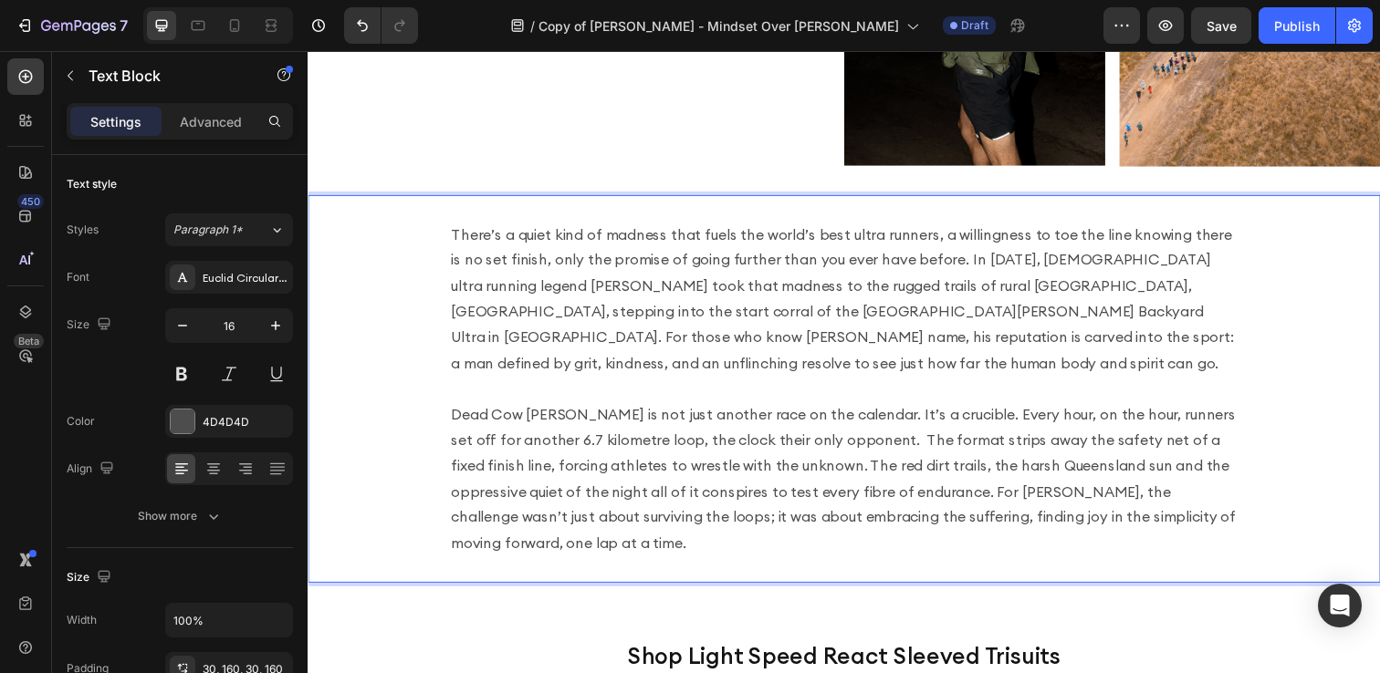
click at [1213, 531] on p "There’s a quiet kind of madness that fuels the world’s best ultra runners, a wi…" at bounding box center [855, 395] width 803 height 341
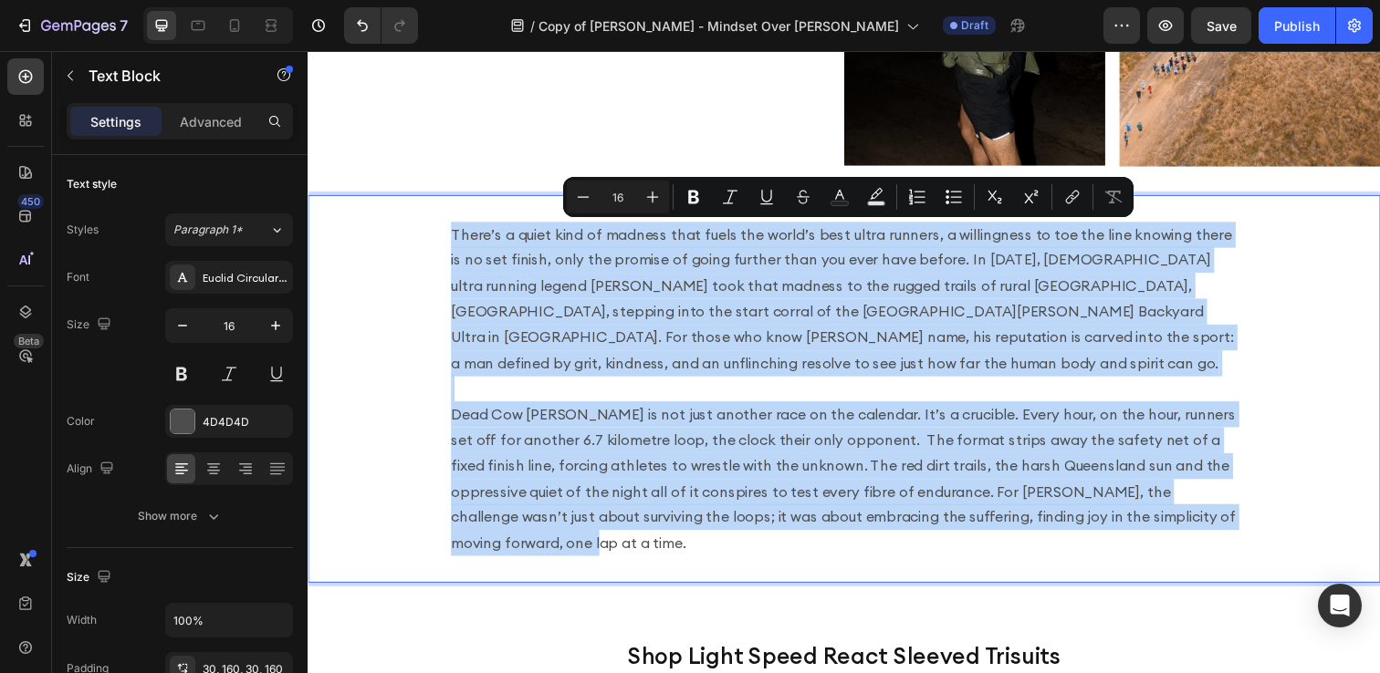
drag, startPoint x: 1207, startPoint y: 529, endPoint x: 426, endPoint y: 231, distance: 836.1
click at [426, 232] on div "There’s a quiet kind of madness that fuels the world’s best ultra runners, a wi…" at bounding box center [855, 396] width 1095 height 396
type input "7"
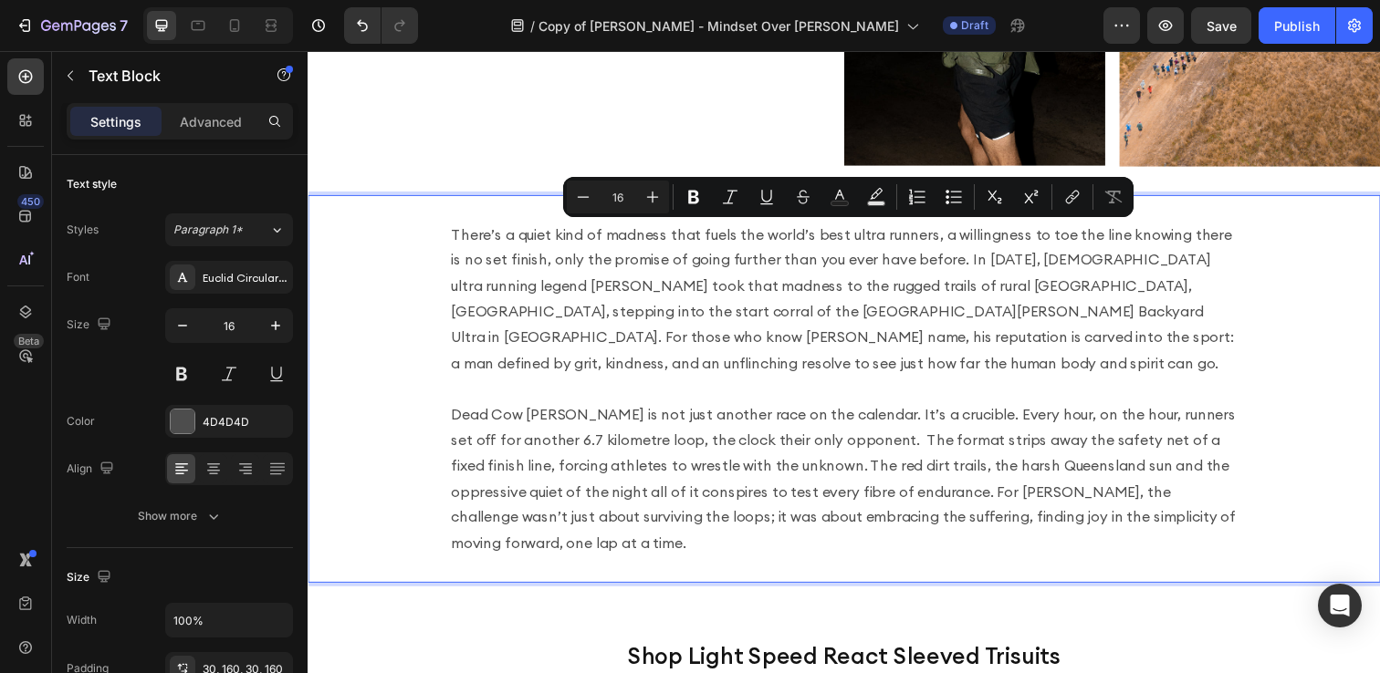
click at [1164, 490] on p "There’s a quiet kind of madness that fuels the world’s best ultra runners, a wi…" at bounding box center [855, 395] width 803 height 341
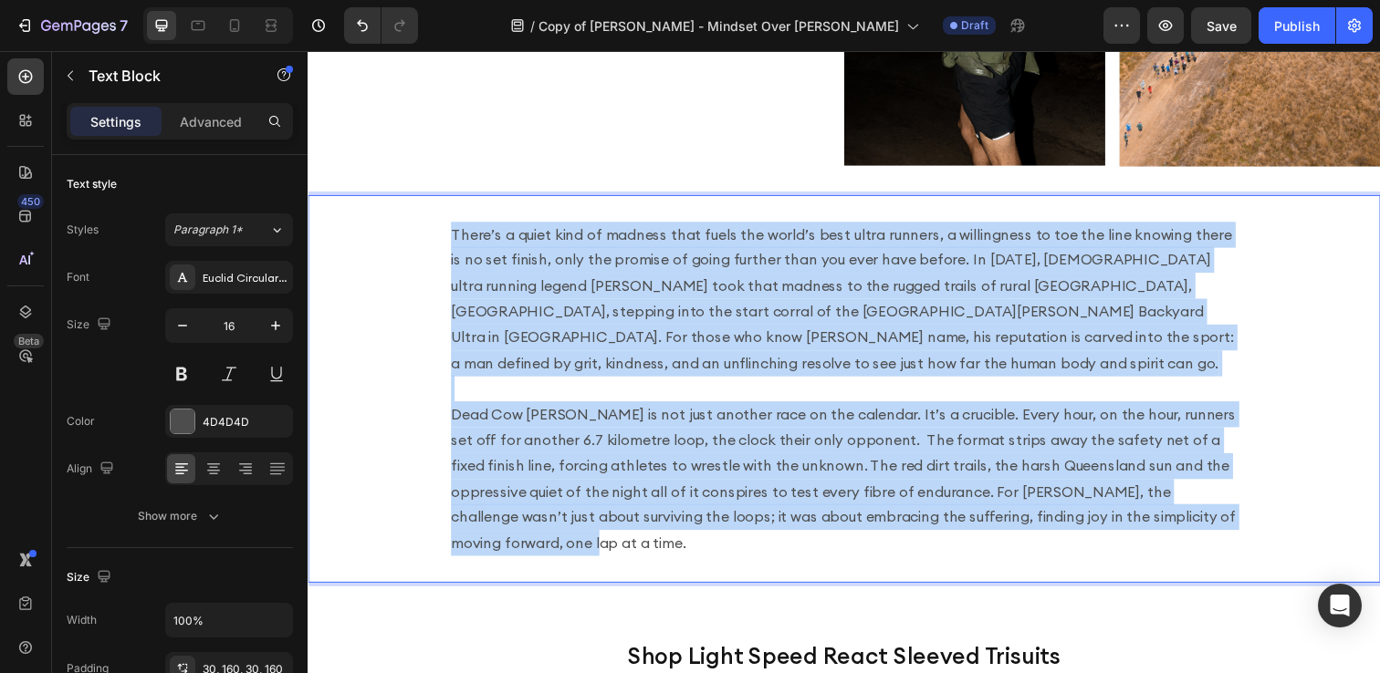
drag, startPoint x: 1204, startPoint y: 522, endPoint x: 447, endPoint y: 243, distance: 806.3
click at [447, 243] on div "There’s a quiet kind of madness that fuels the world’s best ultra runners, a wi…" at bounding box center [855, 396] width 1095 height 396
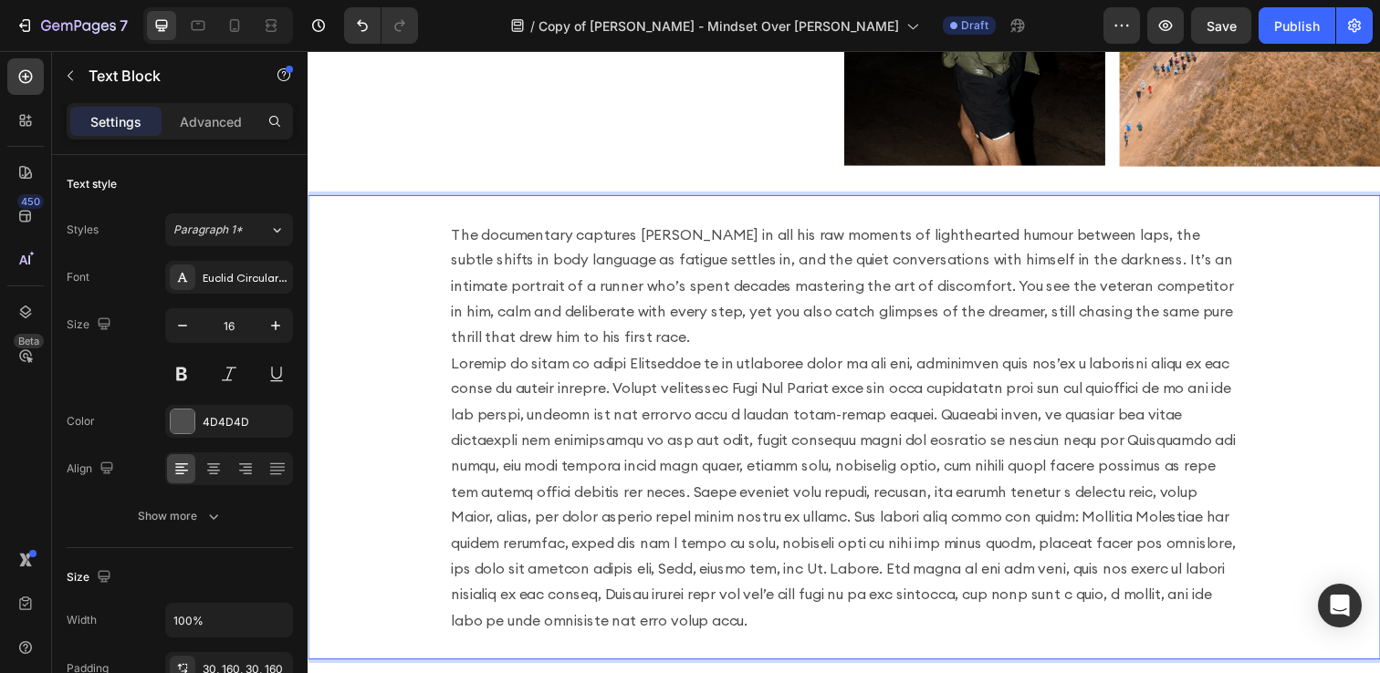
click at [588, 338] on p "The documentary captures [PERSON_NAME] in all his raw moments of lighthearted h…" at bounding box center [855, 290] width 803 height 131
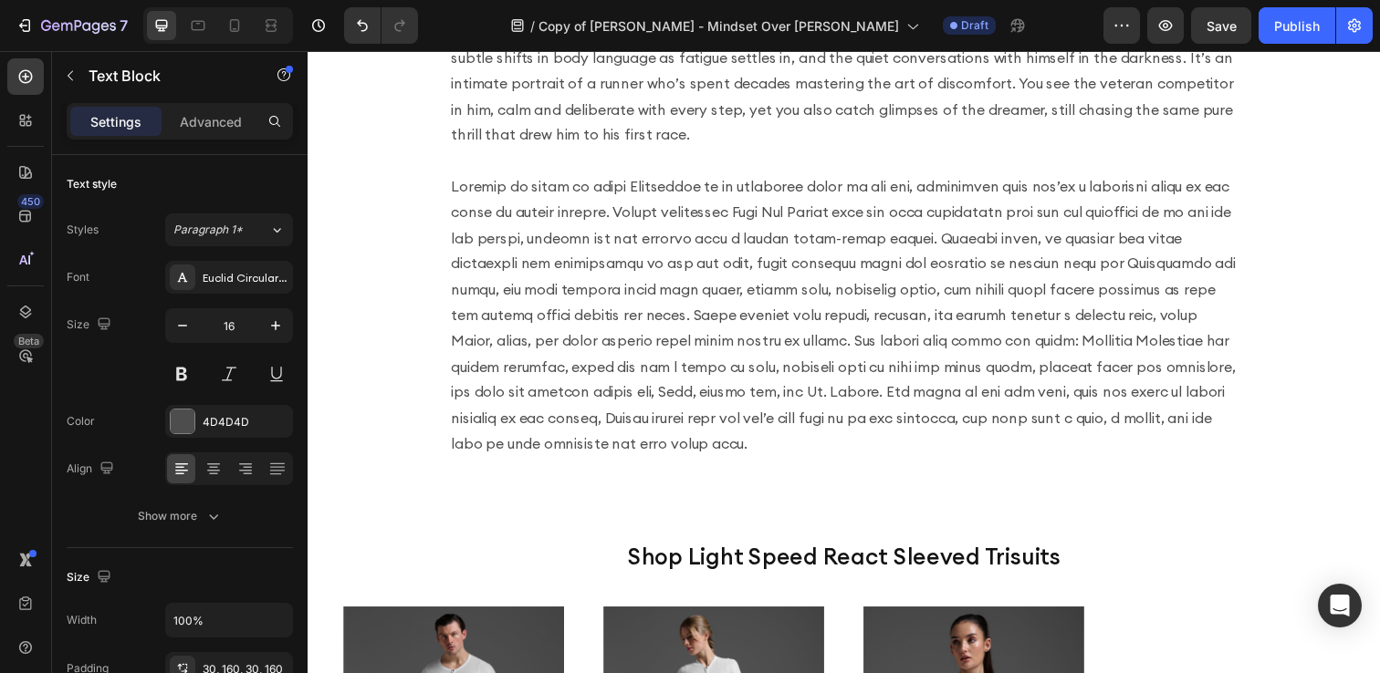
scroll to position [1311, 0]
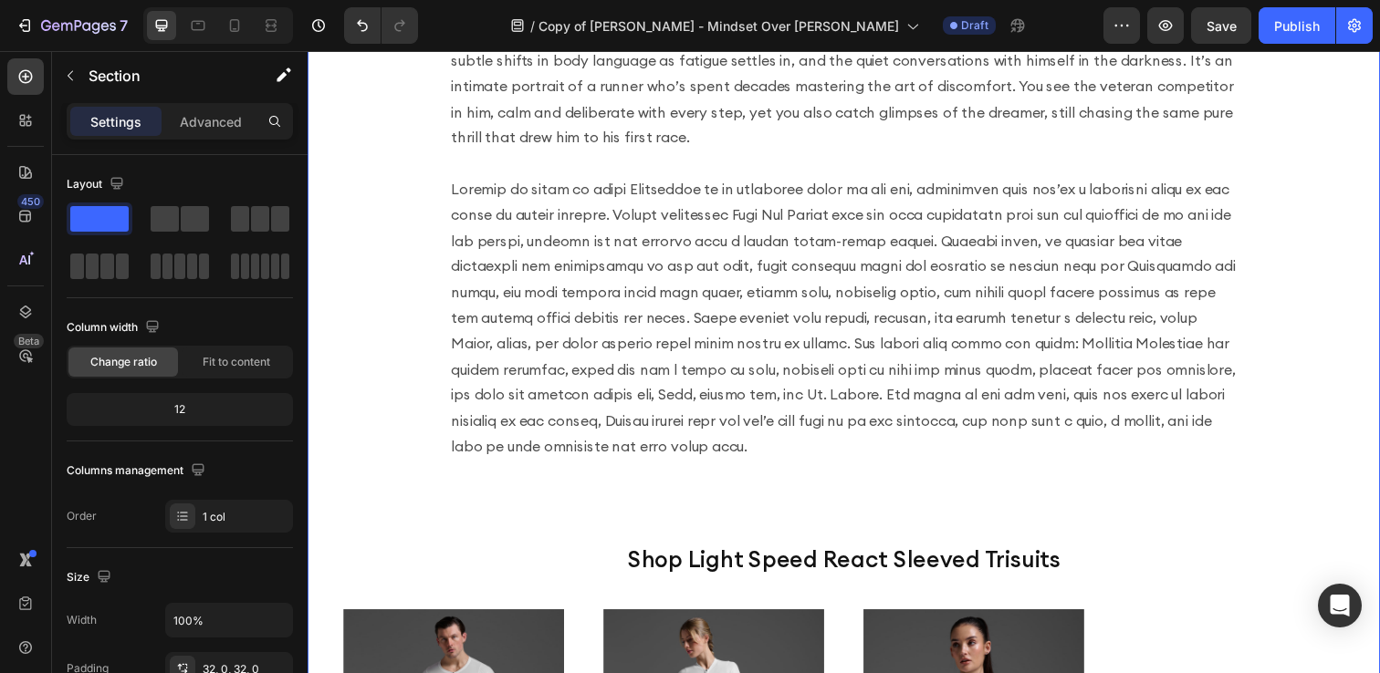
click at [781, 503] on div "The documentary captures Harvey in all his raw moments of lighthearted humour b…" at bounding box center [855, 527] width 1095 height 1067
click at [838, 489] on div "The documentary captures [PERSON_NAME] in all his raw moments of lighthearted h…" at bounding box center [855, 245] width 1095 height 502
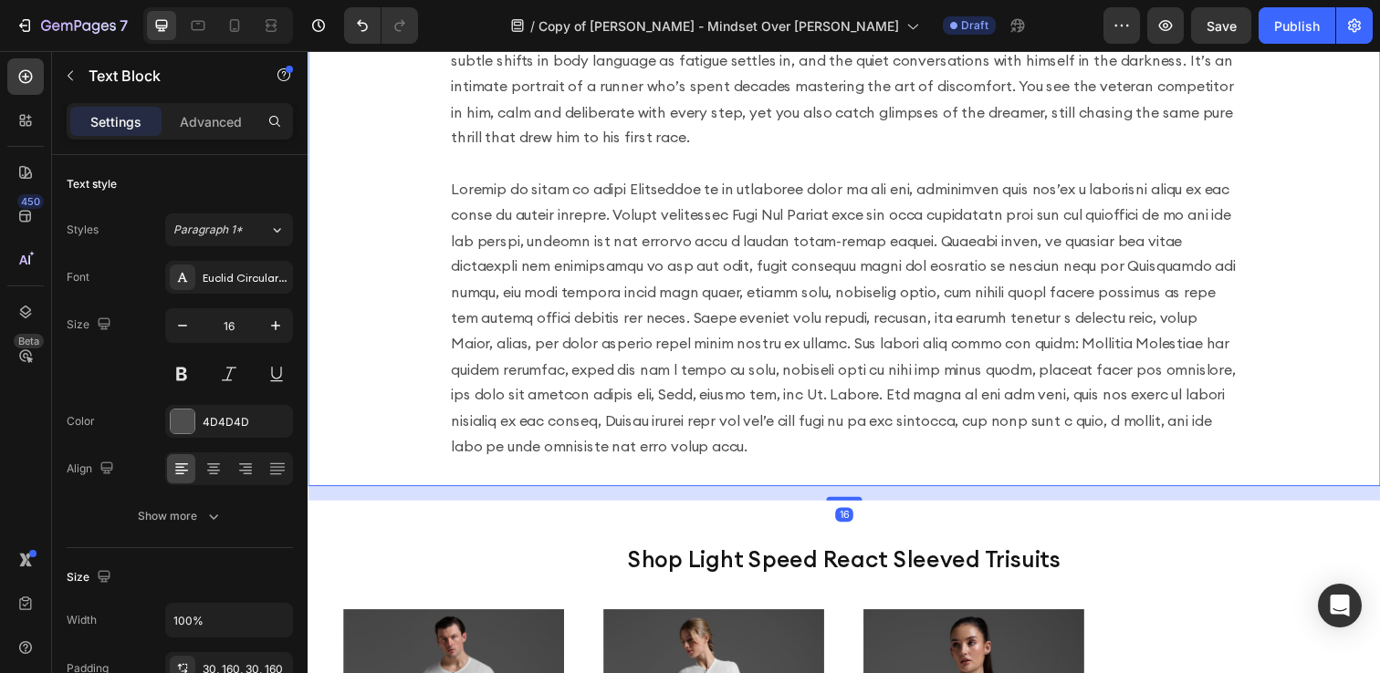
click at [839, 468] on div "The documentary captures [PERSON_NAME] in all his raw moments of lighthearted h…" at bounding box center [855, 245] width 1095 height 502
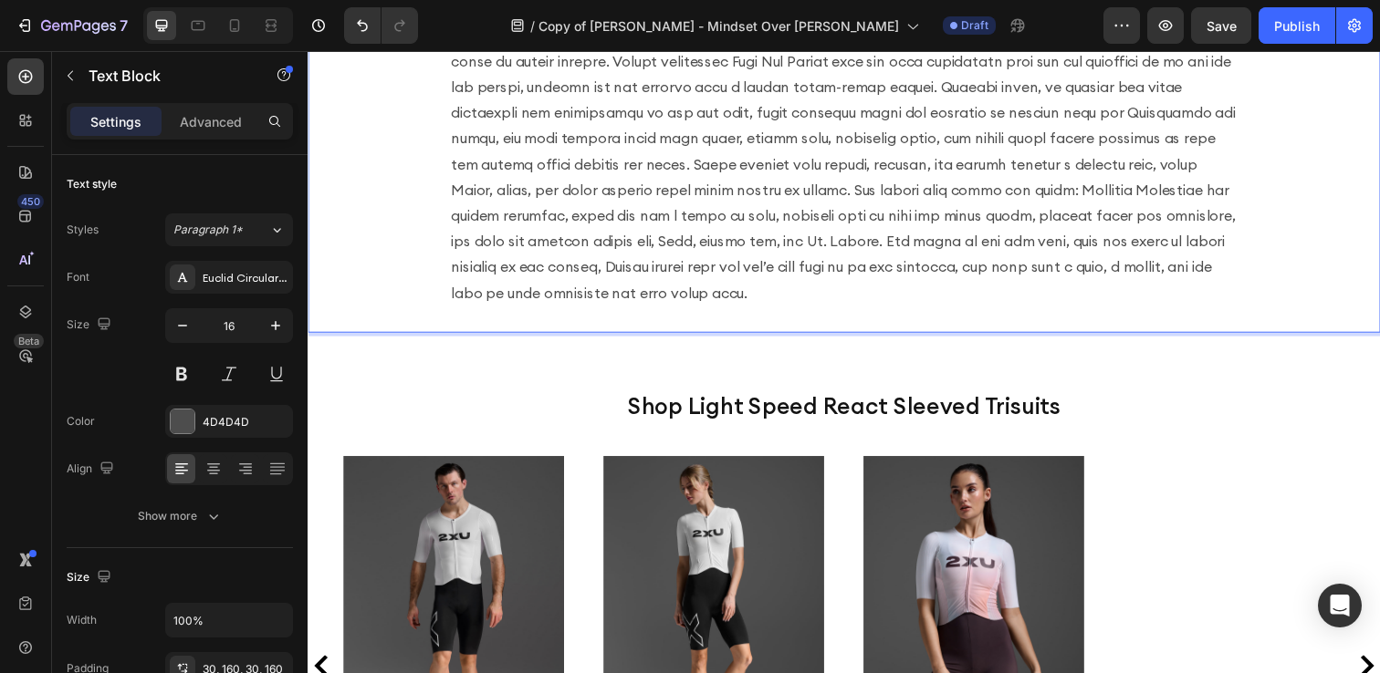
scroll to position [1486, 0]
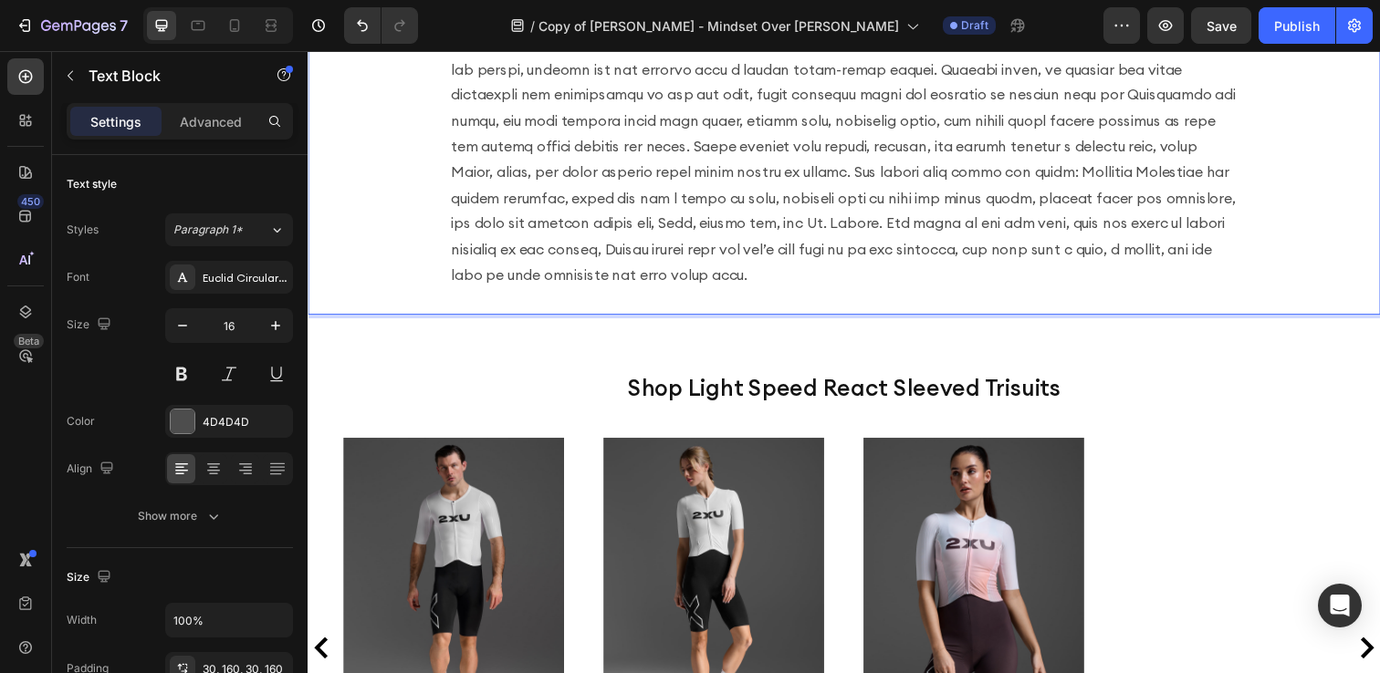
click at [854, 318] on div "The documentary captures [PERSON_NAME] in all his raw moments of lighthearted h…" at bounding box center [855, 69] width 1095 height 502
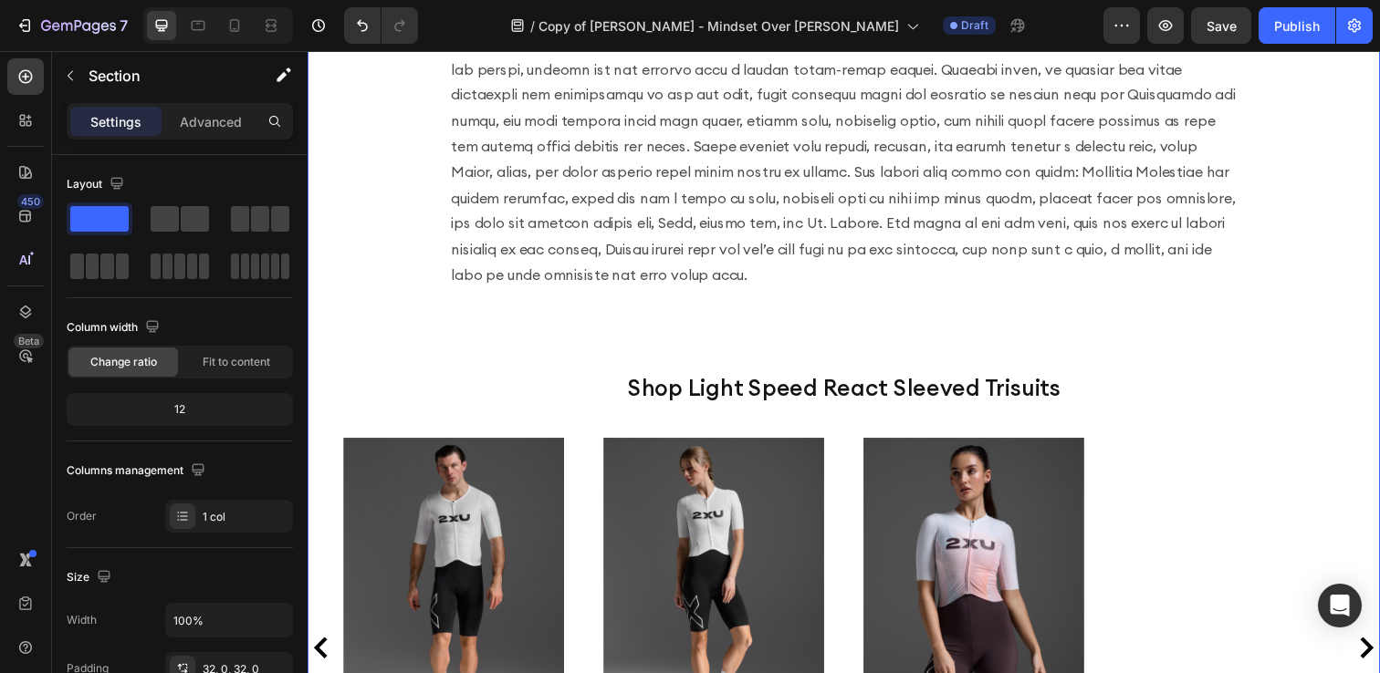
click at [854, 324] on div "The documentary captures Harvey in all his raw moments of lighthearted humour b…" at bounding box center [855, 351] width 1095 height 1067
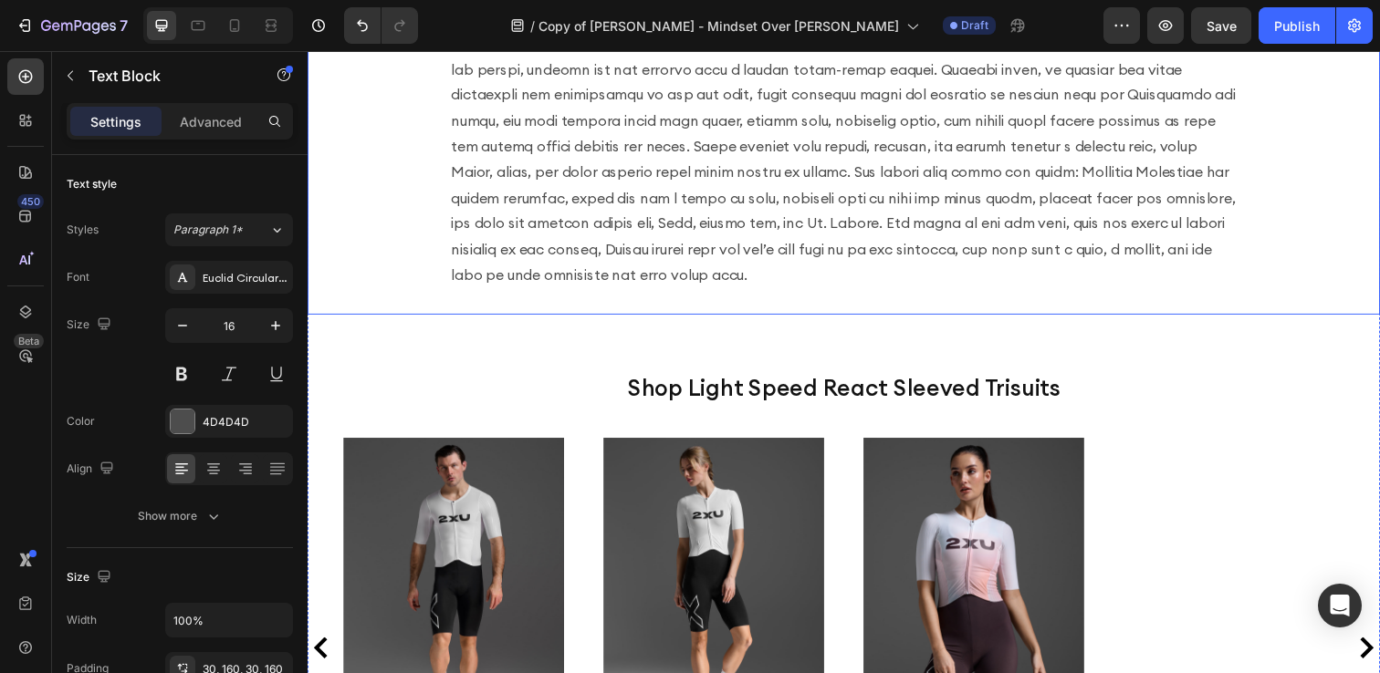
click at [854, 307] on div "The documentary captures [PERSON_NAME] in all his raw moments of lighthearted h…" at bounding box center [855, 69] width 1095 height 502
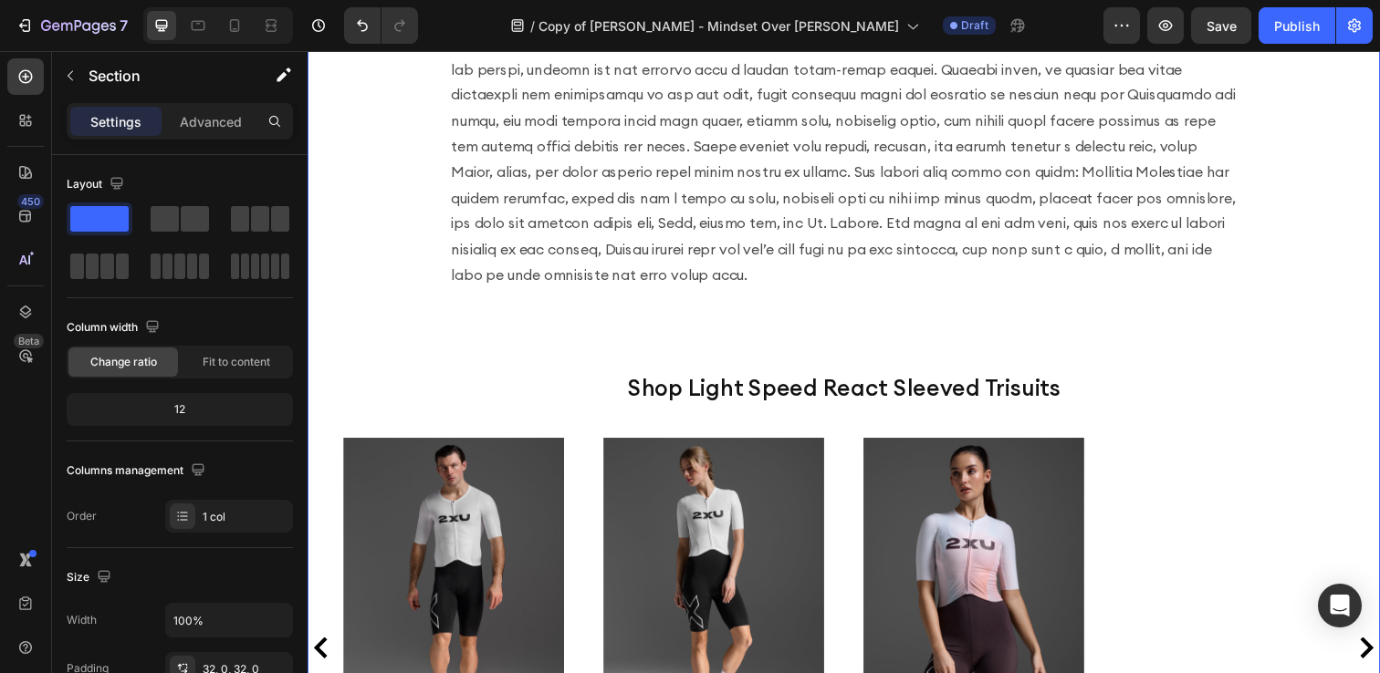
click at [860, 339] on div "The documentary captures Harvey in all his raw moments of lighthearted humour b…" at bounding box center [855, 351] width 1095 height 1067
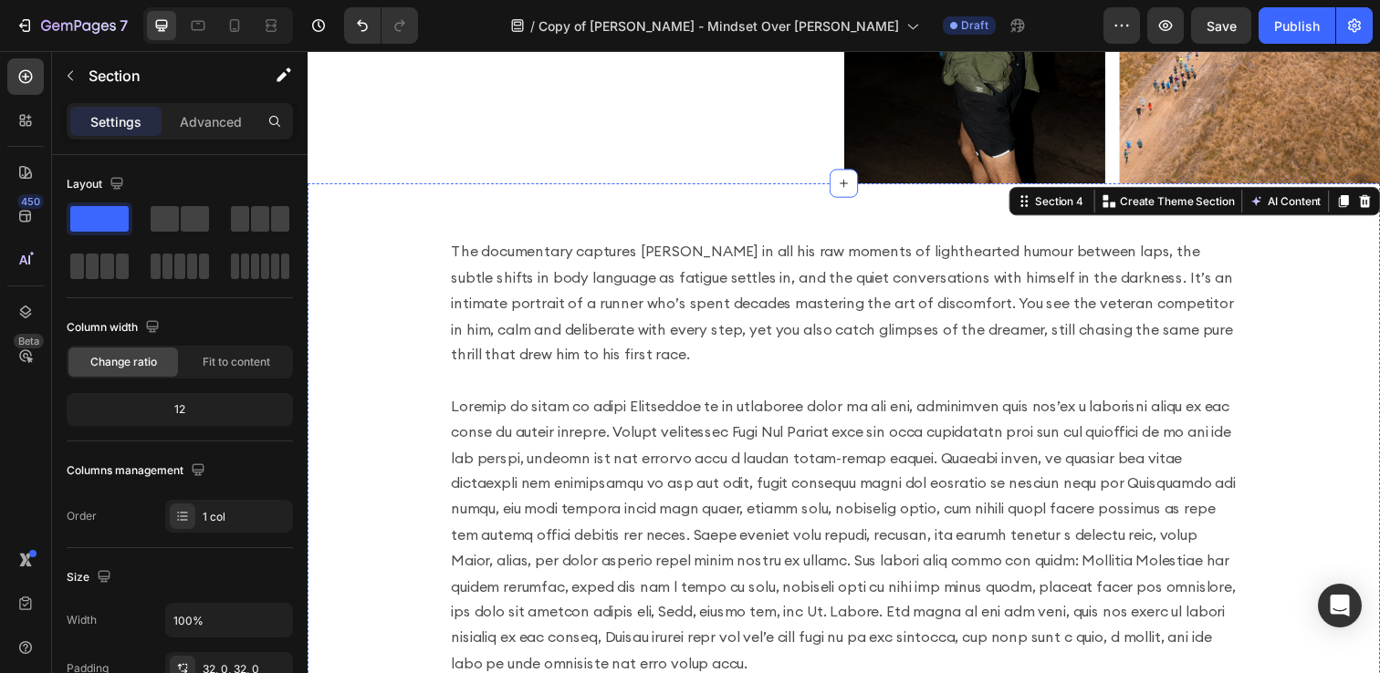
scroll to position [1100, 0]
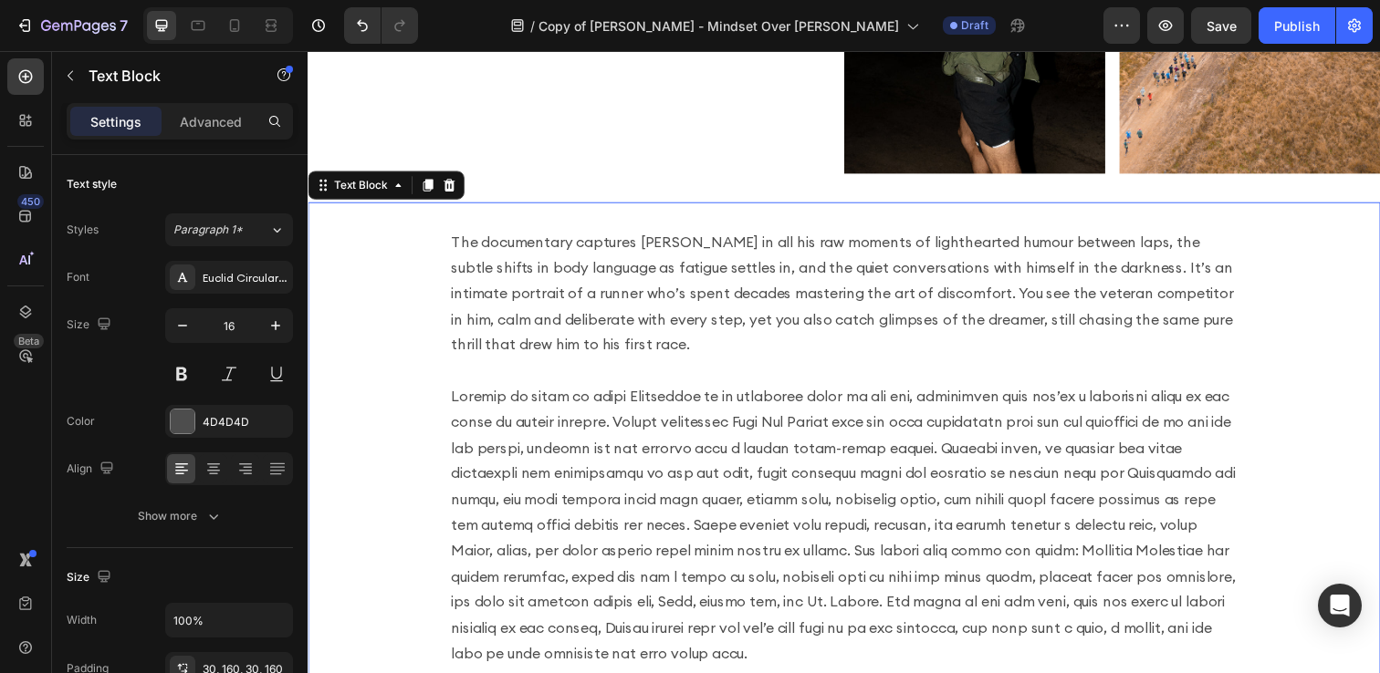
click at [836, 351] on p "The documentary captures [PERSON_NAME] in all his raw moments of lighthearted h…" at bounding box center [855, 298] width 803 height 131
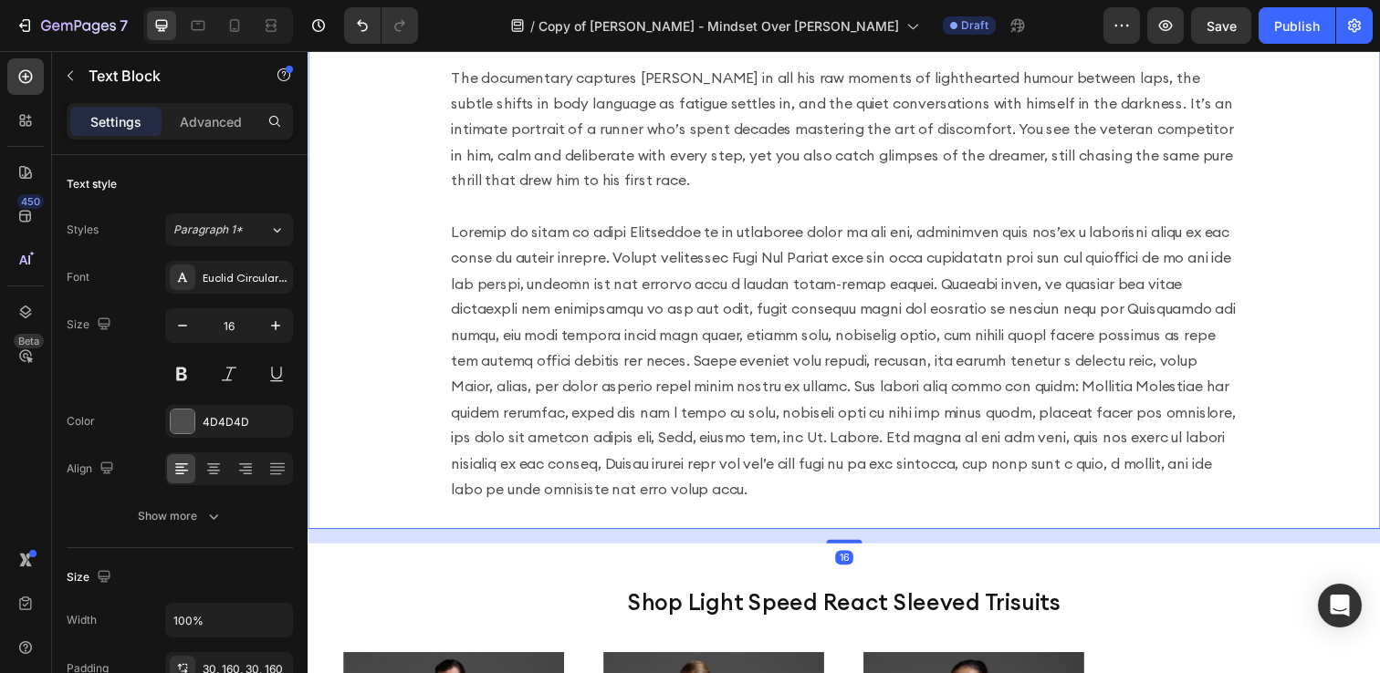
scroll to position [1270, 0]
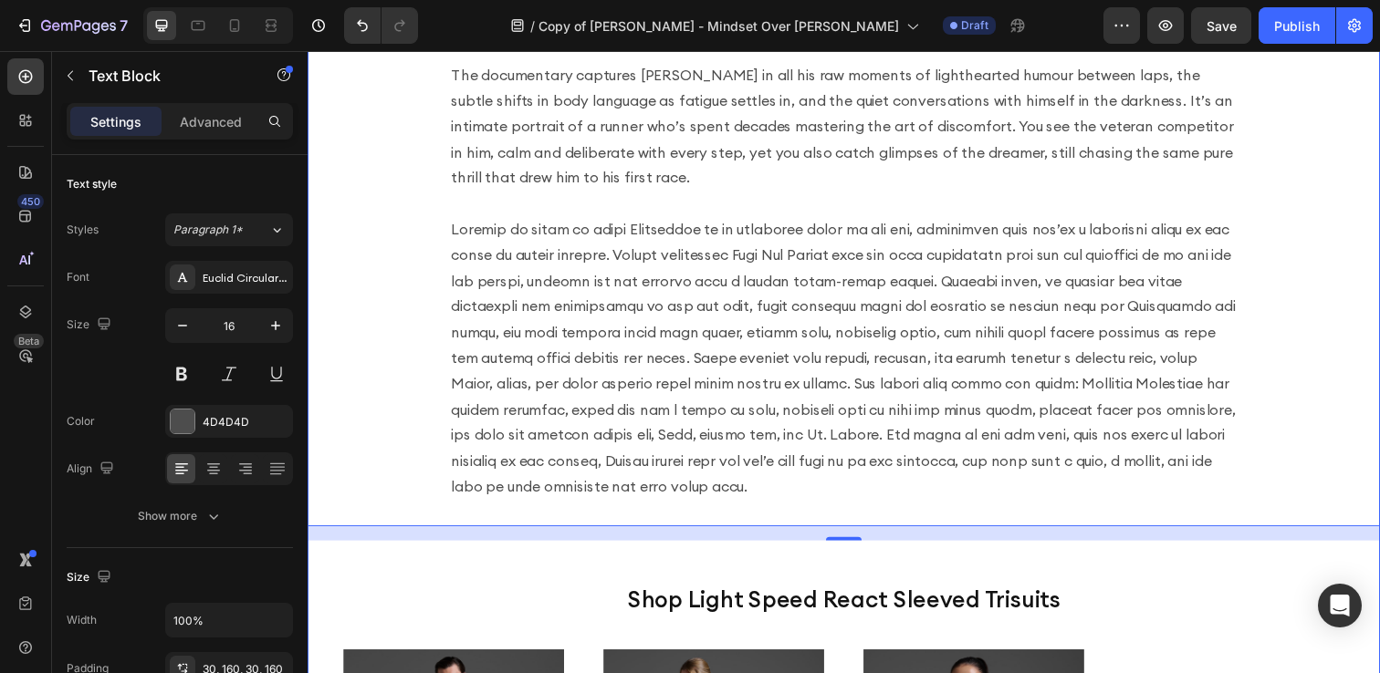
click at [855, 550] on div "The documentary captures Harvey in all his raw moments of lighthearted humour b…" at bounding box center [855, 568] width 1095 height 1067
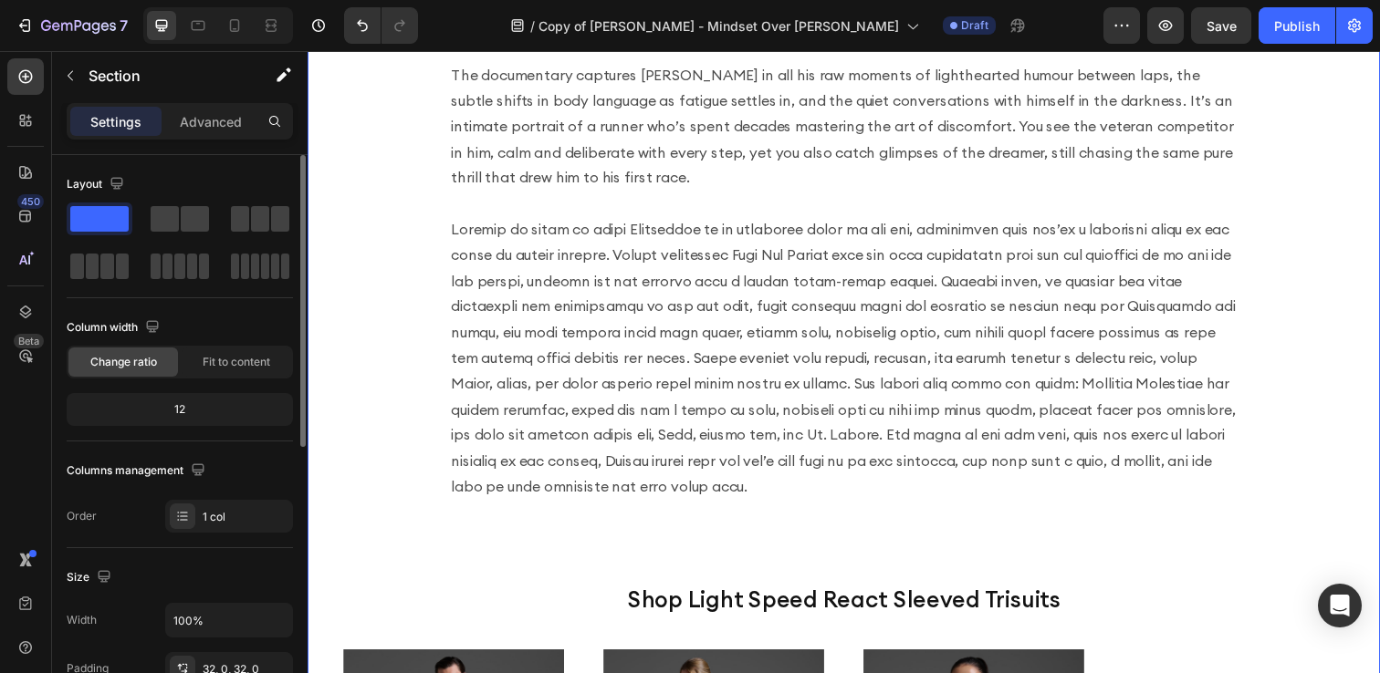
click at [77, 216] on span at bounding box center [99, 219] width 58 height 26
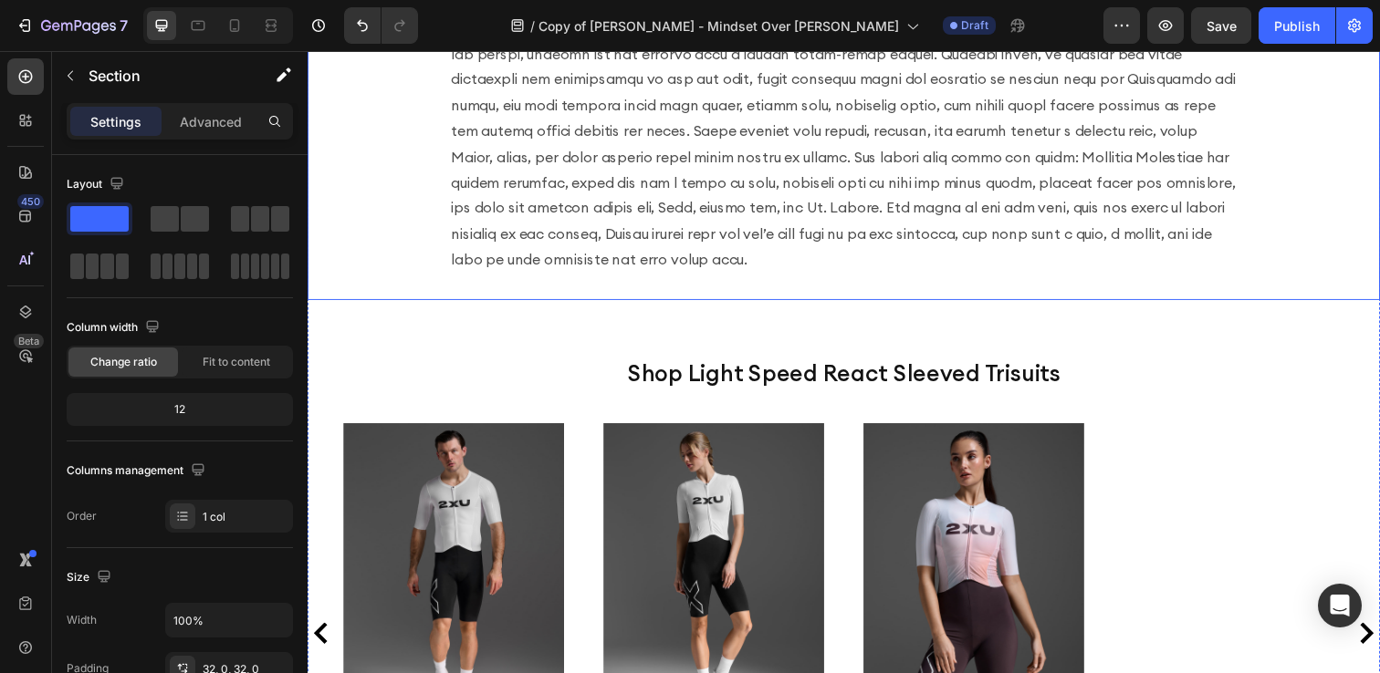
scroll to position [1506, 0]
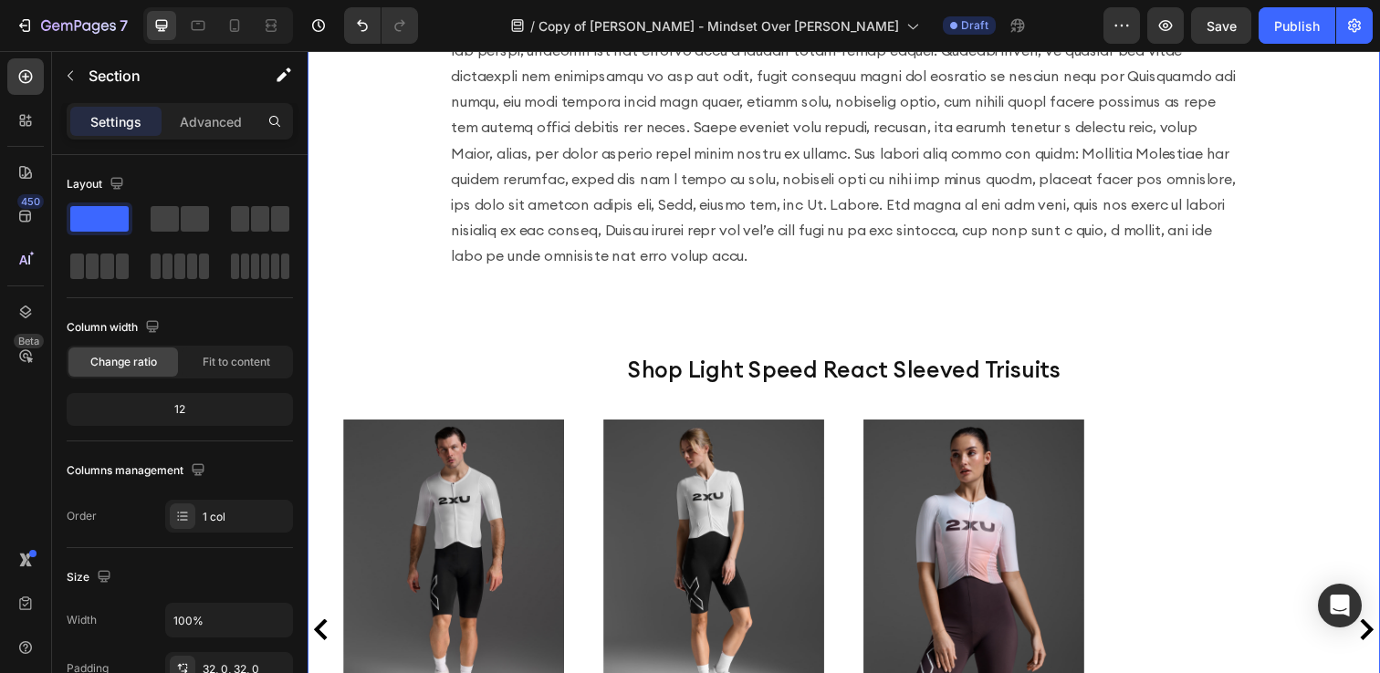
click at [830, 309] on div "The documentary captures Harvey in all his raw moments of lighthearted humour b…" at bounding box center [855, 332] width 1095 height 1067
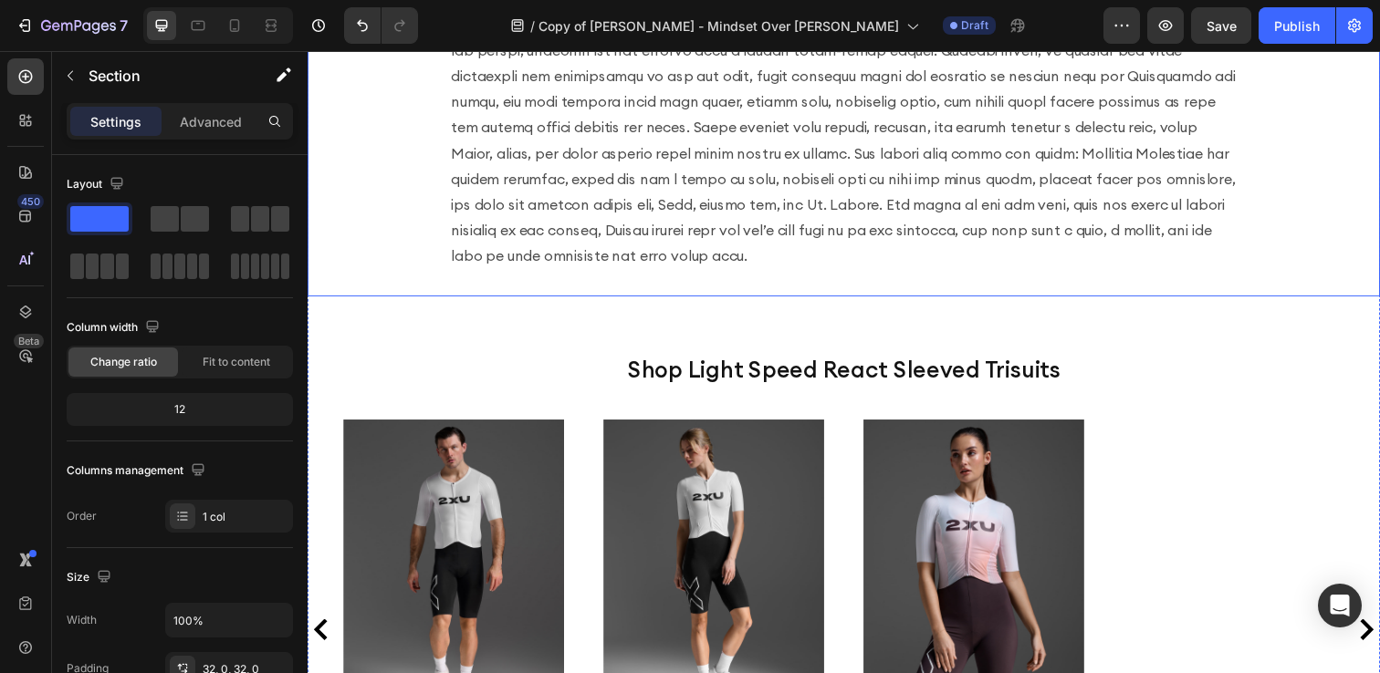
click at [836, 300] on div "The documentary captures Harvey in all his raw moments of lighthearted humour b…" at bounding box center [855, 50] width 1095 height 502
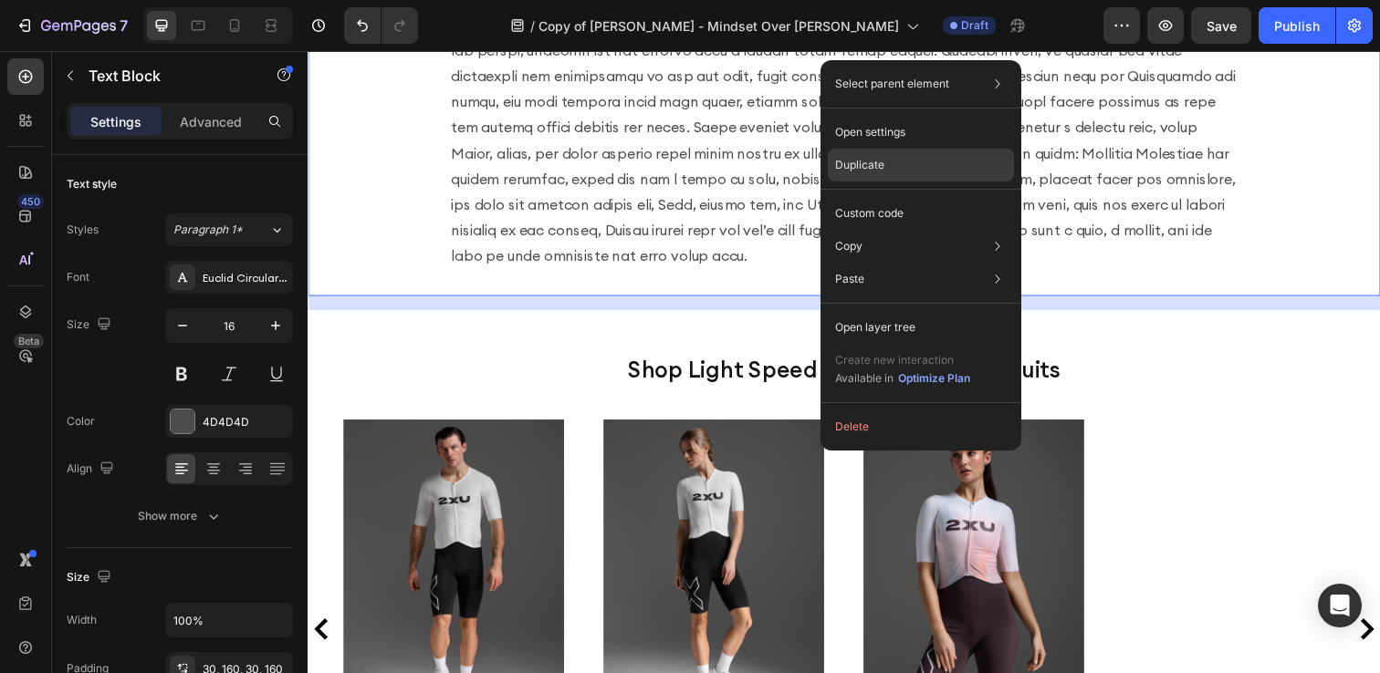
click at [880, 163] on p "Duplicate" at bounding box center [859, 165] width 49 height 16
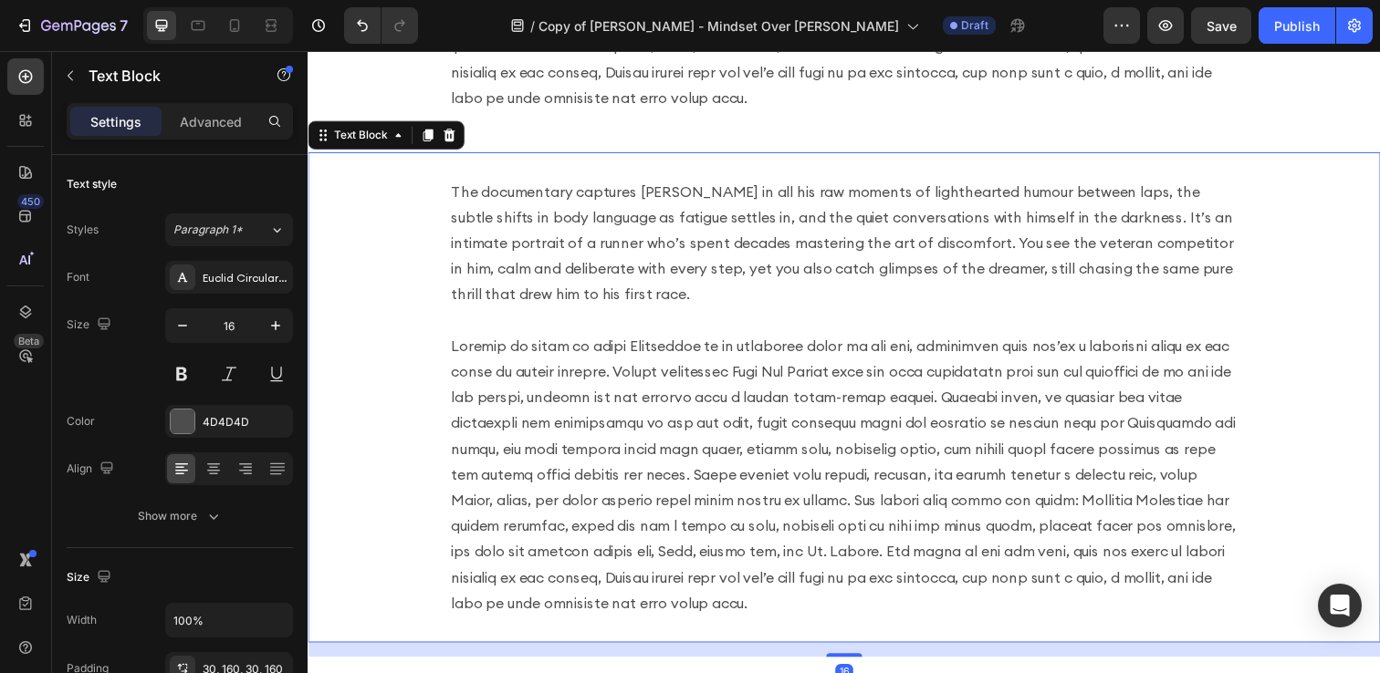
scroll to position [1676, 0]
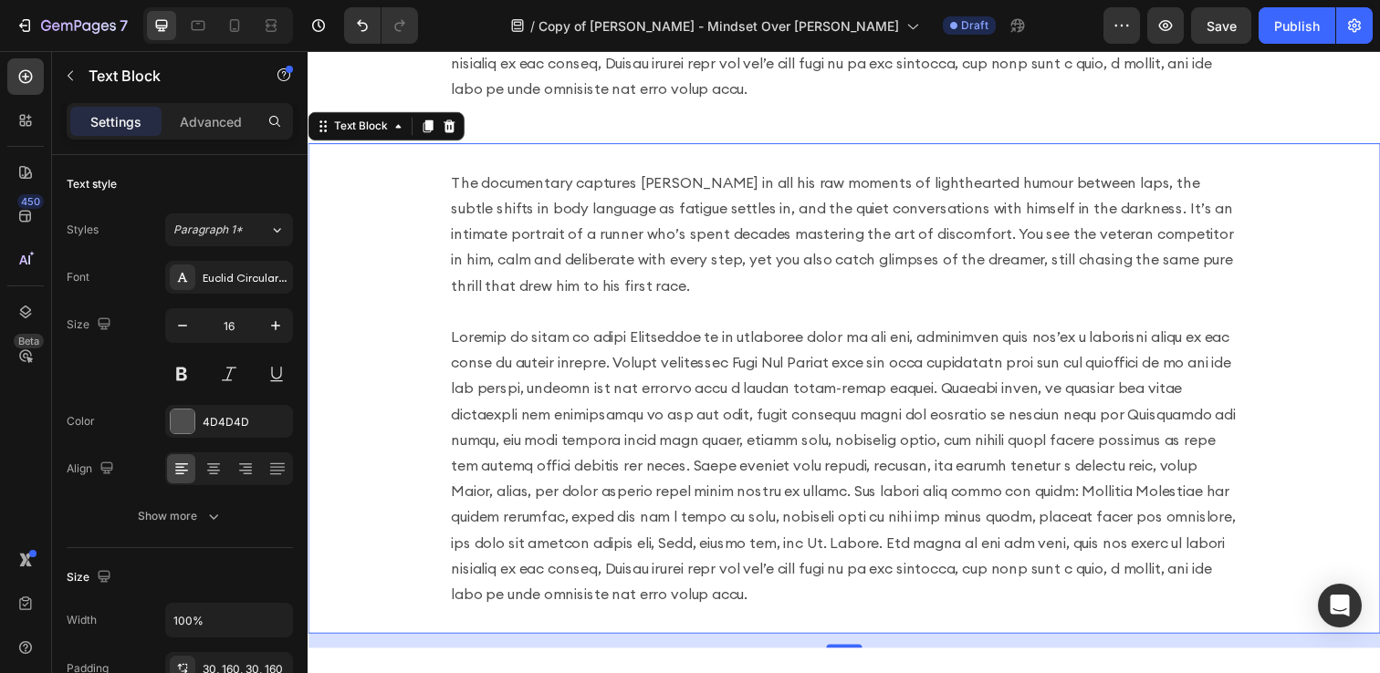
click at [855, 588] on p at bounding box center [855, 474] width 803 height 289
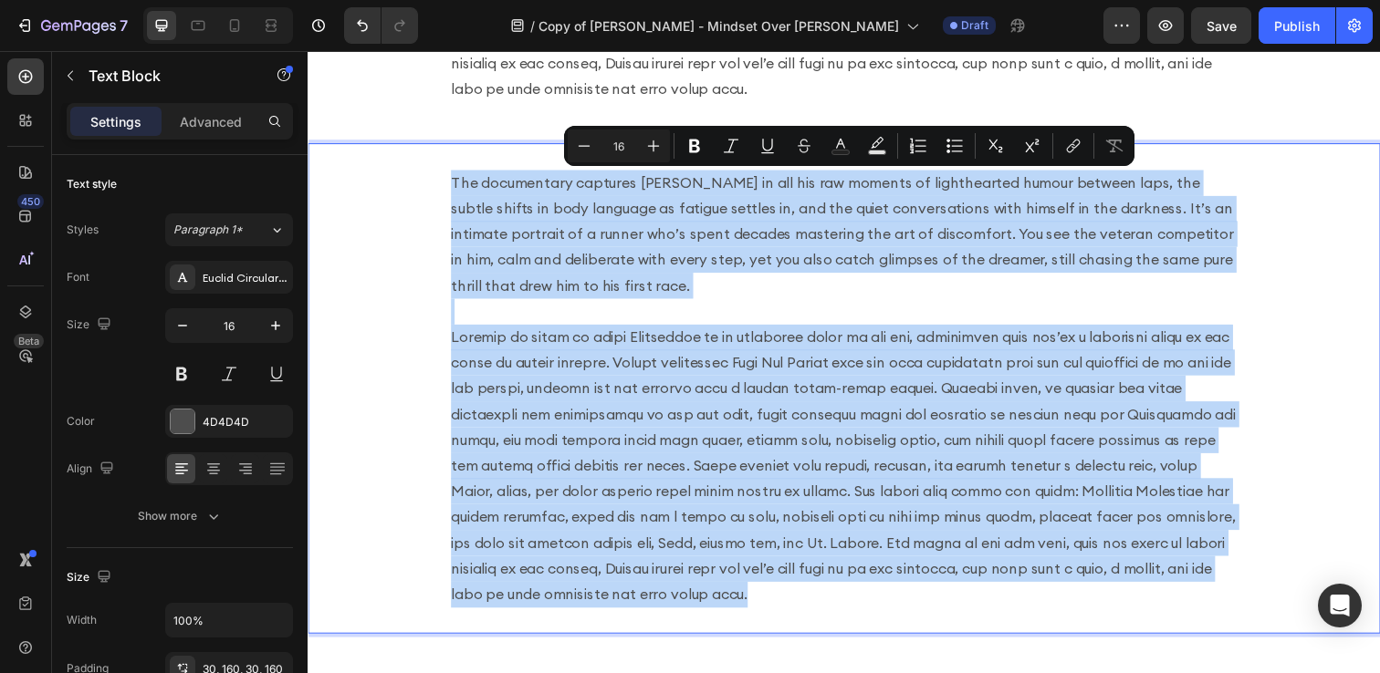
drag, startPoint x: 853, startPoint y: 605, endPoint x: 405, endPoint y: 172, distance: 622.7
click at [405, 172] on div "The documentary captures [PERSON_NAME] in all his raw moments of lighthearted h…" at bounding box center [855, 396] width 1095 height 502
type input "7"
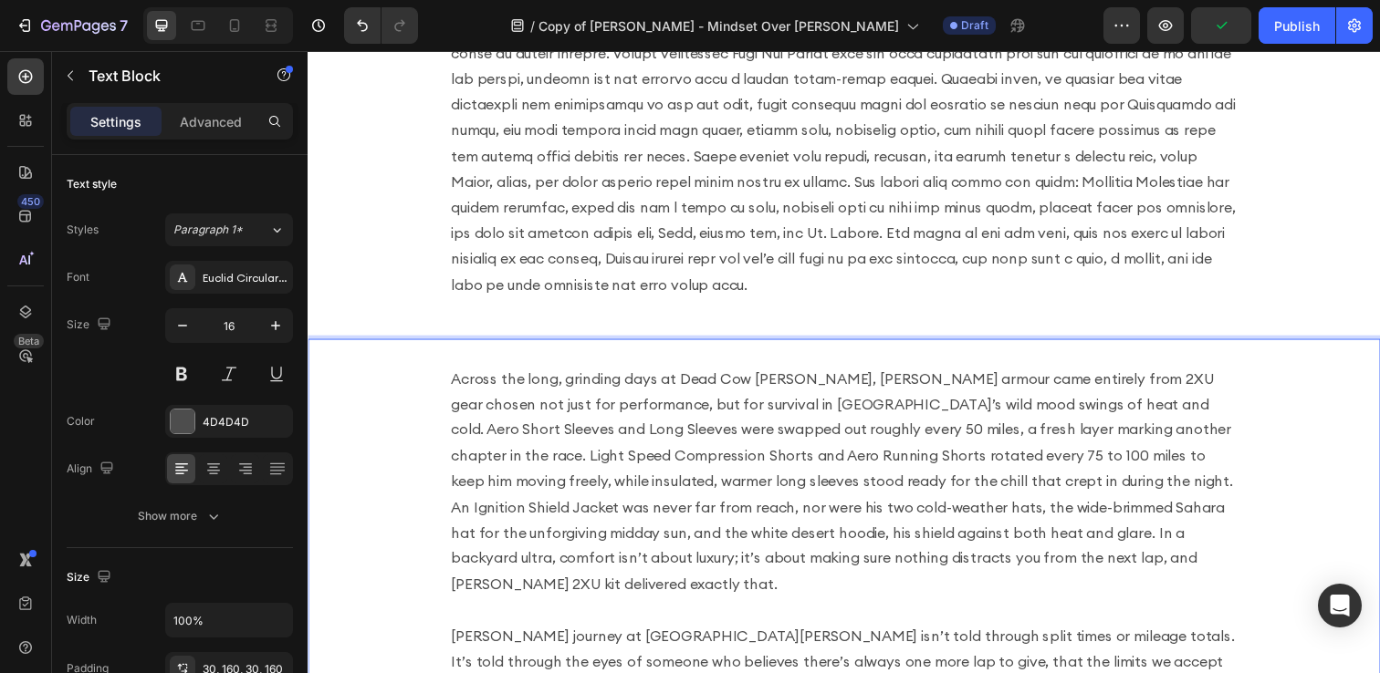
scroll to position [1475, 0]
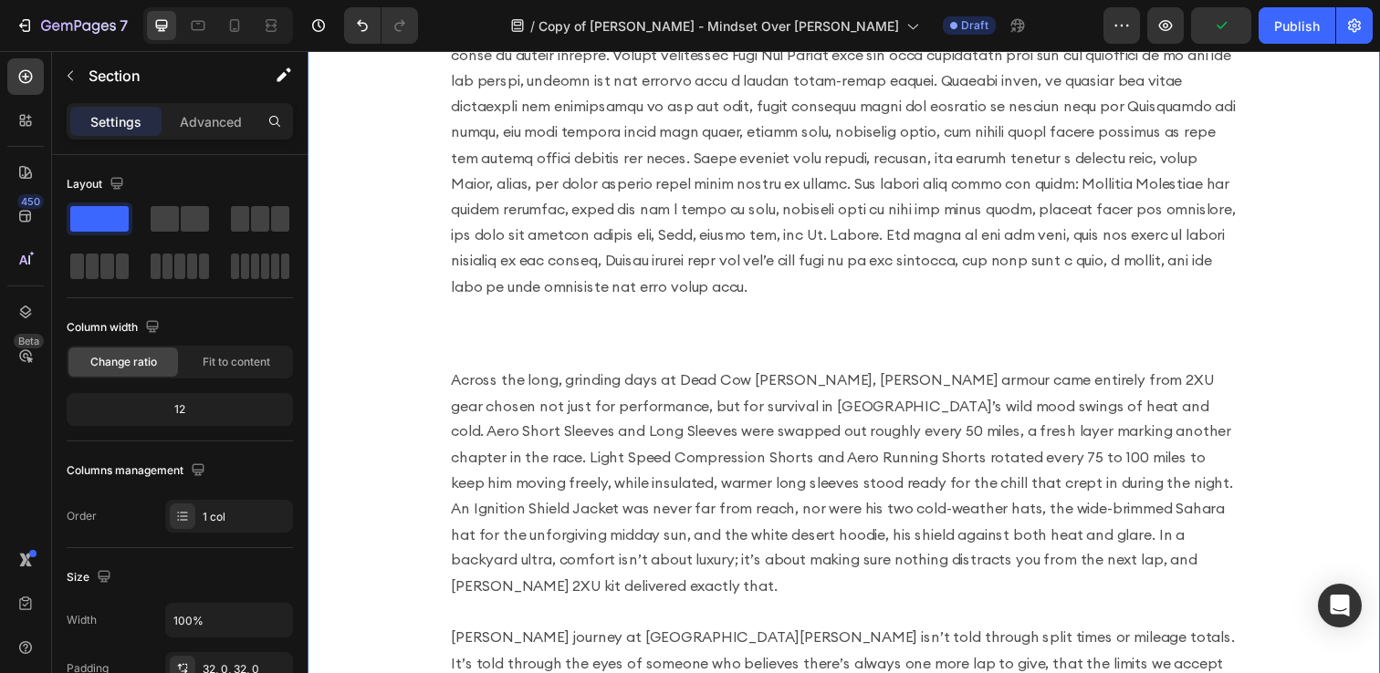
click at [836, 333] on div "The documentary captures Harvey in all his raw moments of lighthearted humour b…" at bounding box center [855, 582] width 1095 height 1504
click at [677, 310] on div "The documentary captures [PERSON_NAME] in all his raw moments of lighthearted h…" at bounding box center [855, 81] width 1095 height 502
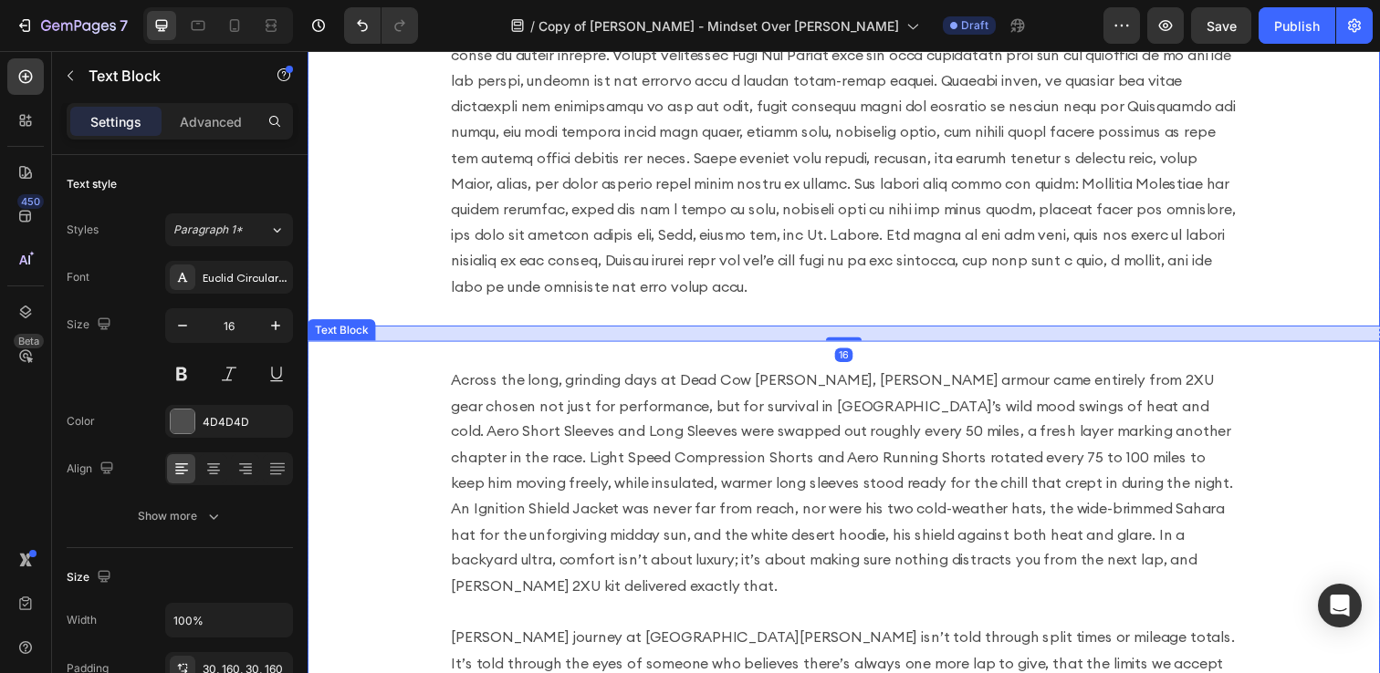
click at [664, 395] on p "Across the long, grinding days at Dead Cow [PERSON_NAME], [PERSON_NAME] armour …" at bounding box center [855, 492] width 803 height 236
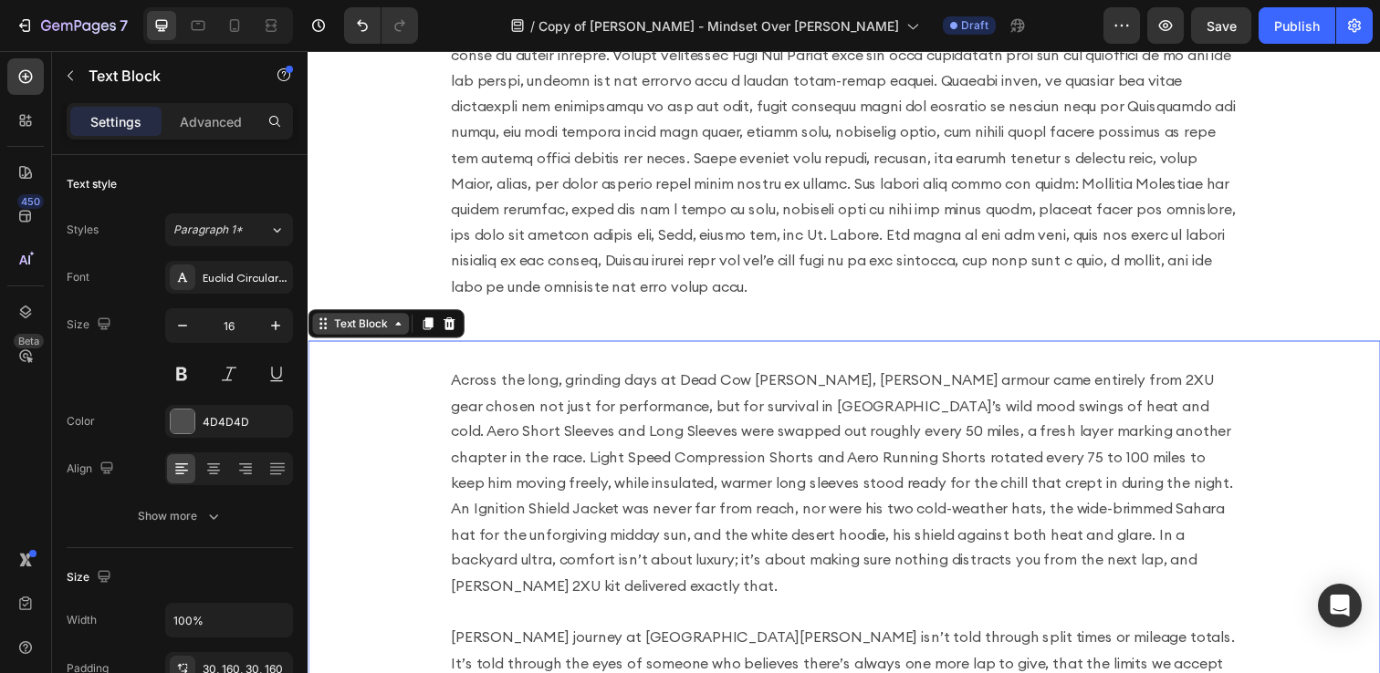
click at [393, 336] on icon at bounding box center [399, 329] width 15 height 15
click at [17, 118] on icon at bounding box center [25, 120] width 18 height 18
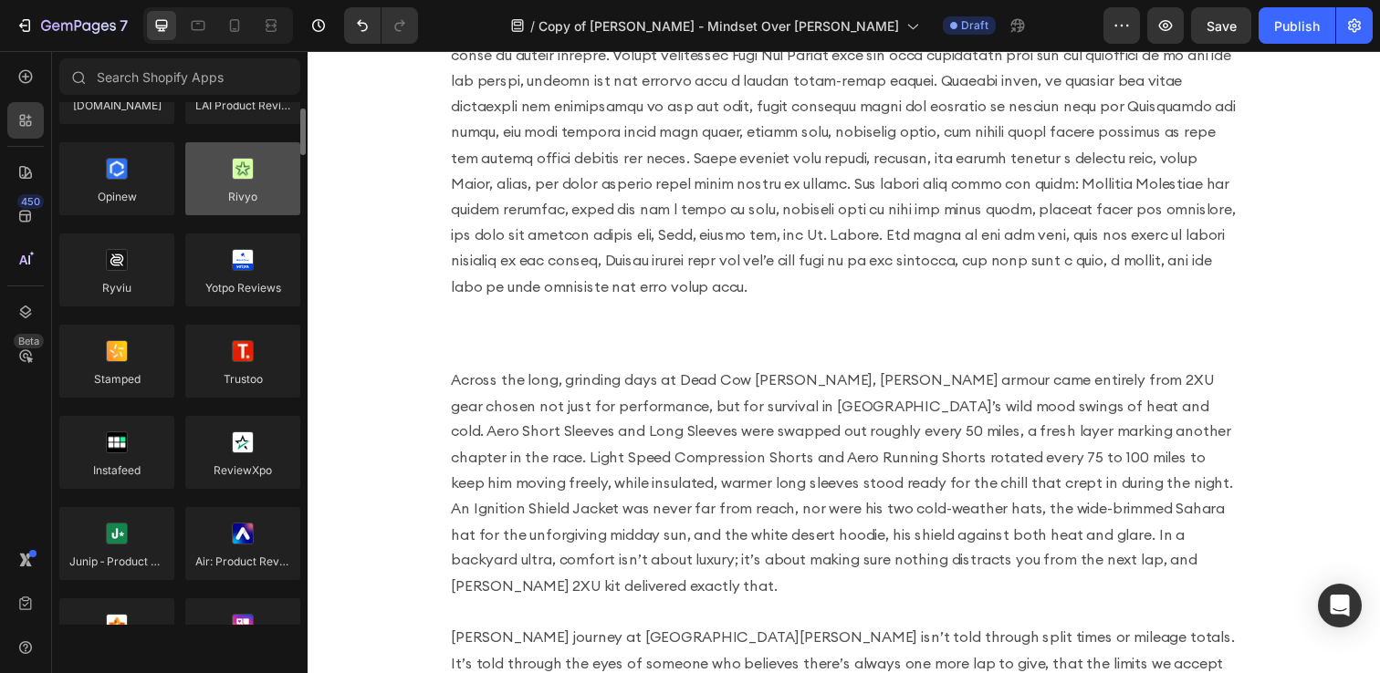
scroll to position [0, 0]
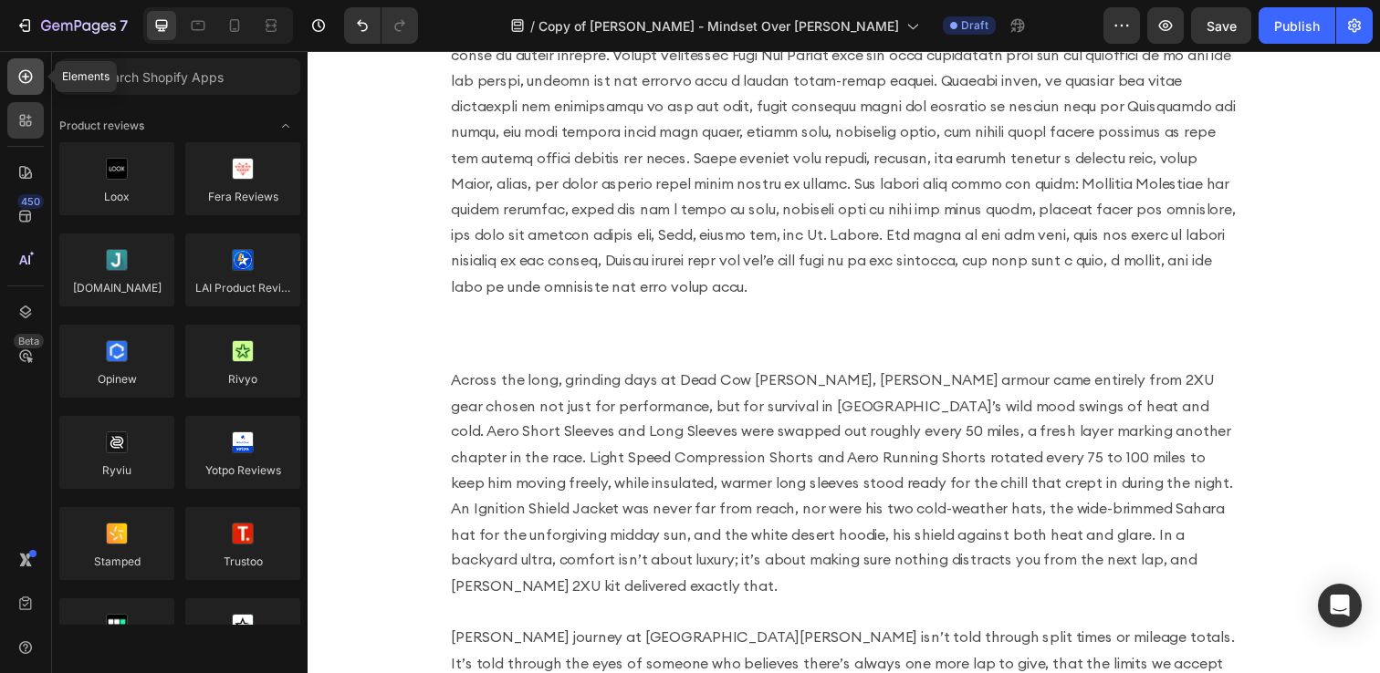
click at [29, 75] on icon at bounding box center [25, 77] width 18 height 18
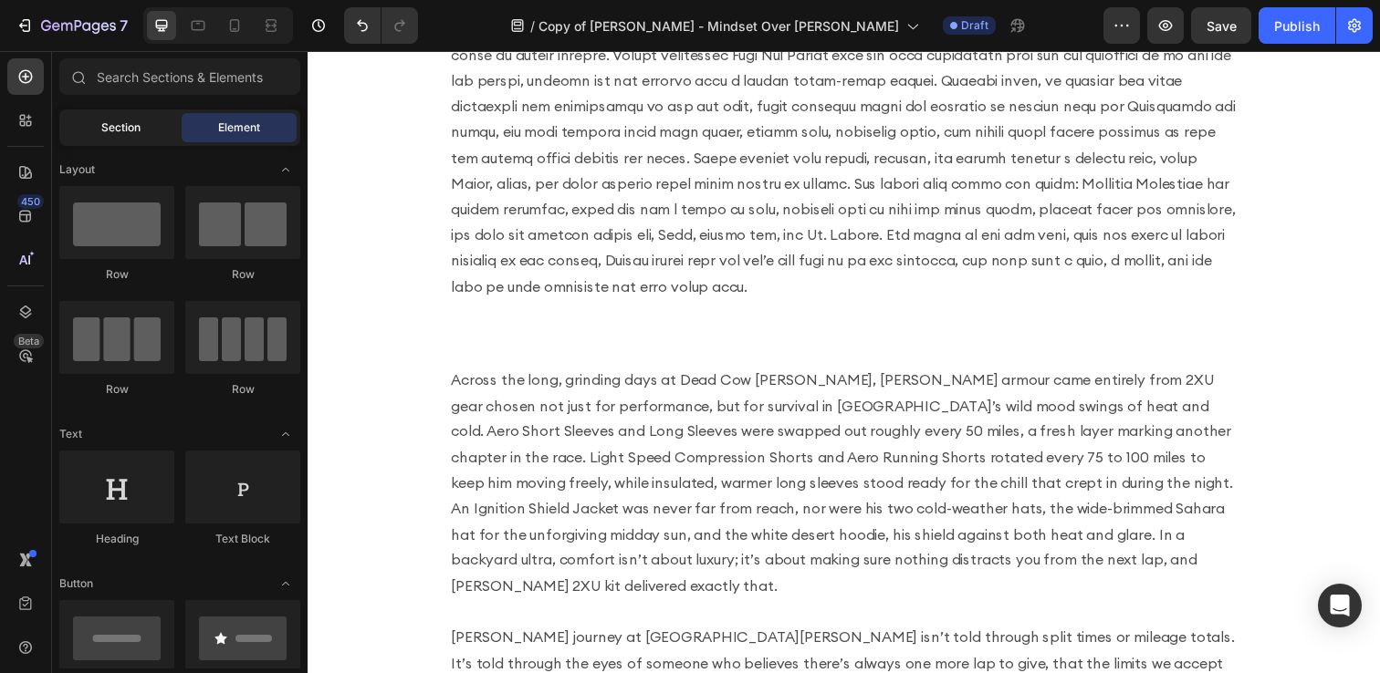
click at [129, 130] on span "Section" at bounding box center [120, 128] width 39 height 16
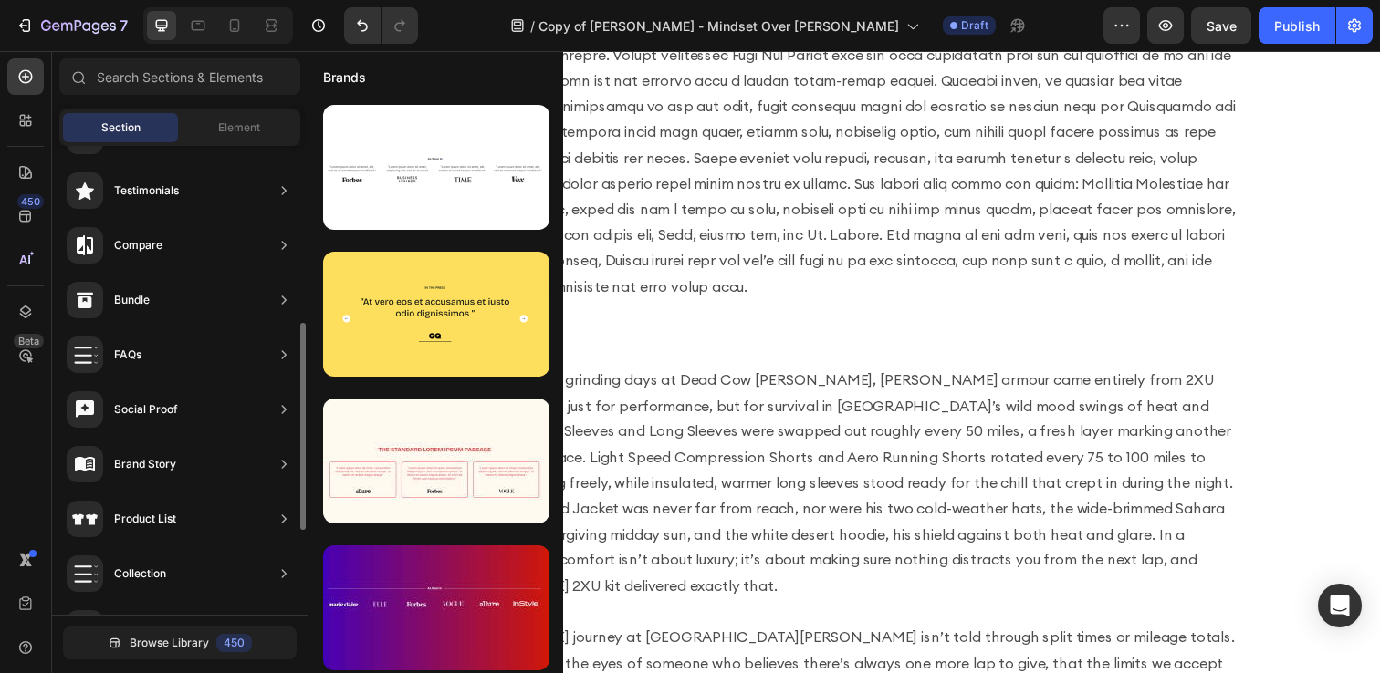
scroll to position [385, 0]
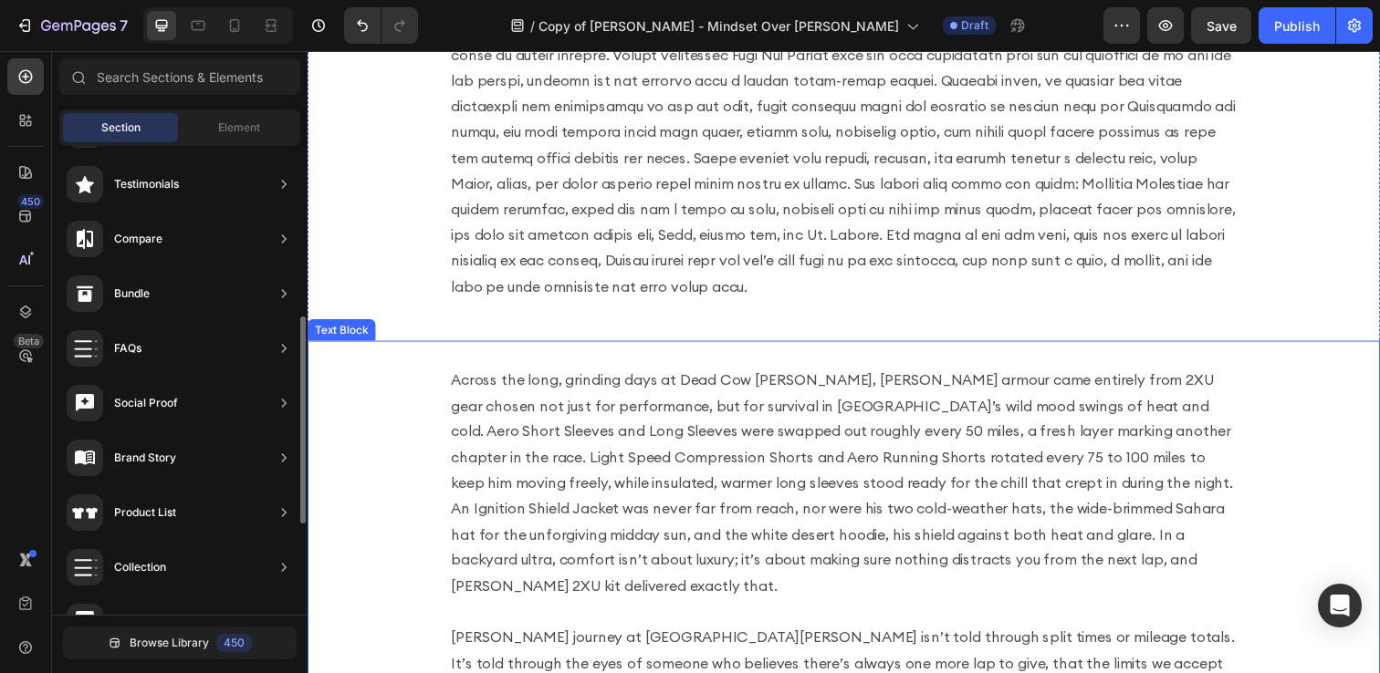
click at [847, 478] on p "Across the long, grinding days at Dead Cow [PERSON_NAME], [PERSON_NAME] armour …" at bounding box center [855, 492] width 803 height 236
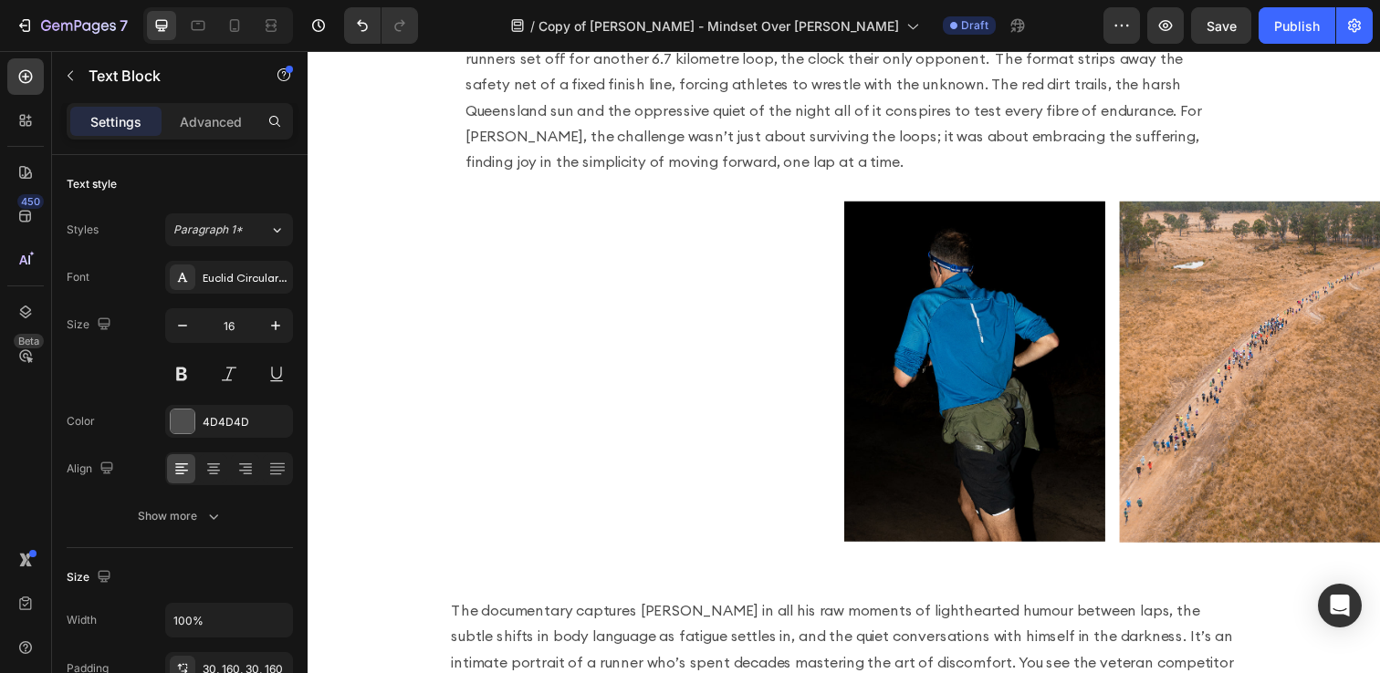
scroll to position [308, 0]
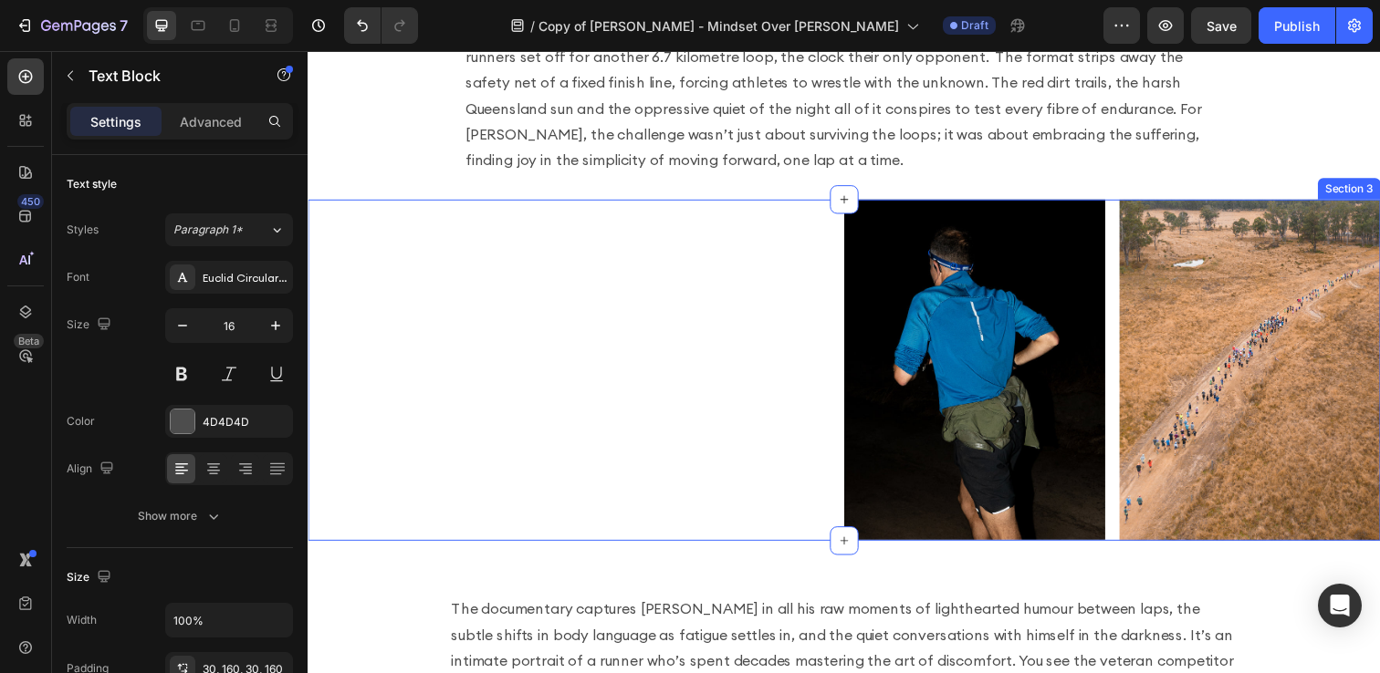
click at [781, 389] on div "Image Image Row Section 3" at bounding box center [855, 377] width 1095 height 349
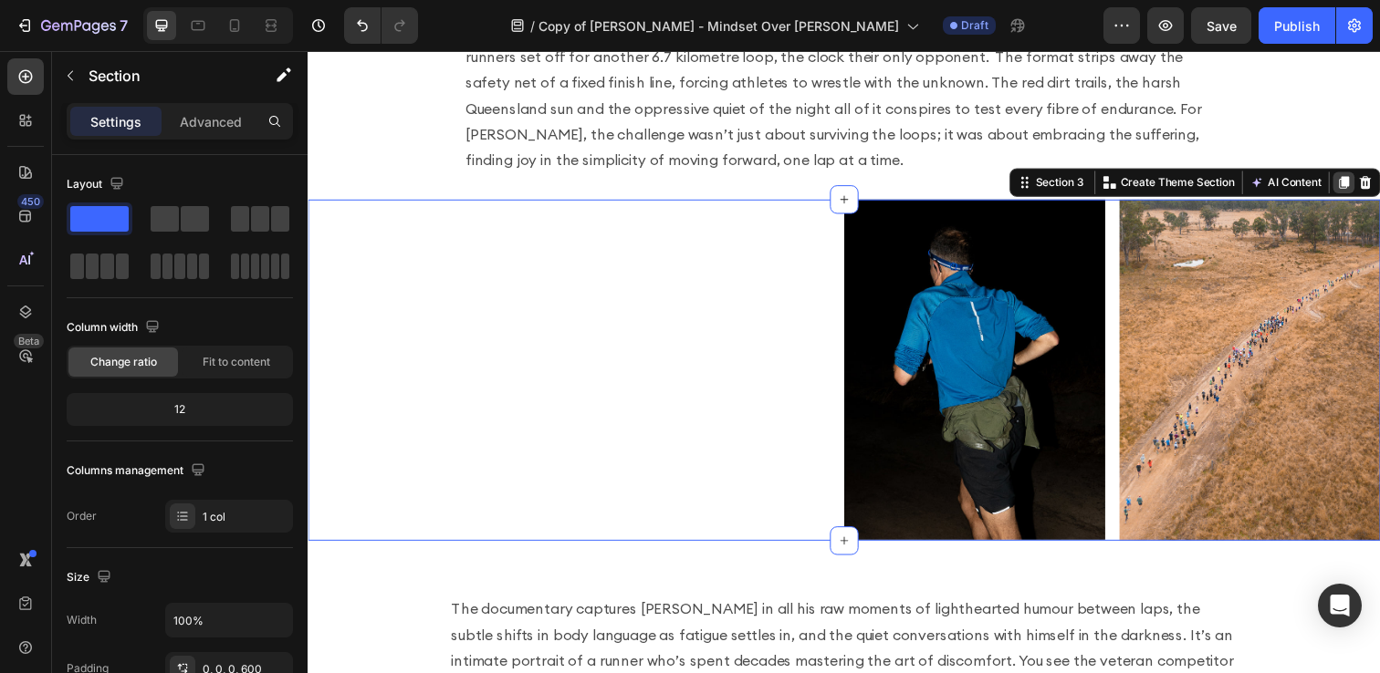
click at [1366, 178] on icon at bounding box center [1365, 185] width 15 height 15
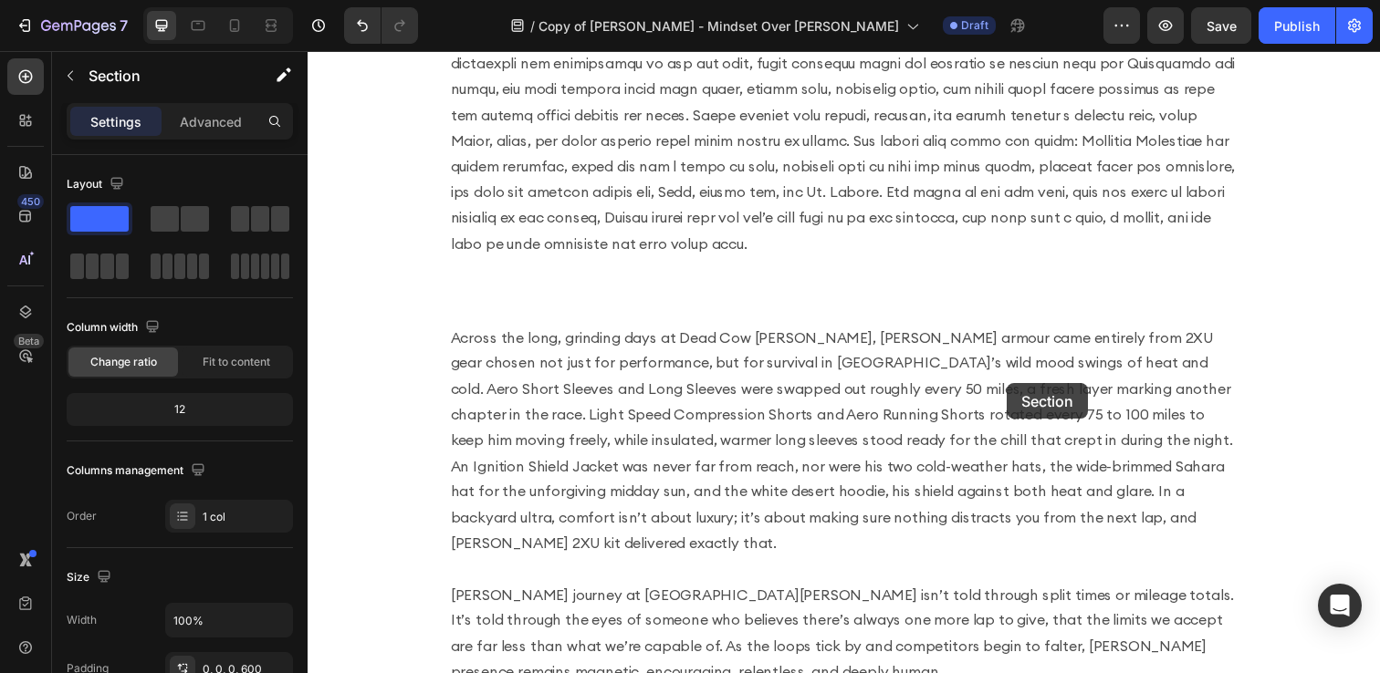
scroll to position [1475, 0]
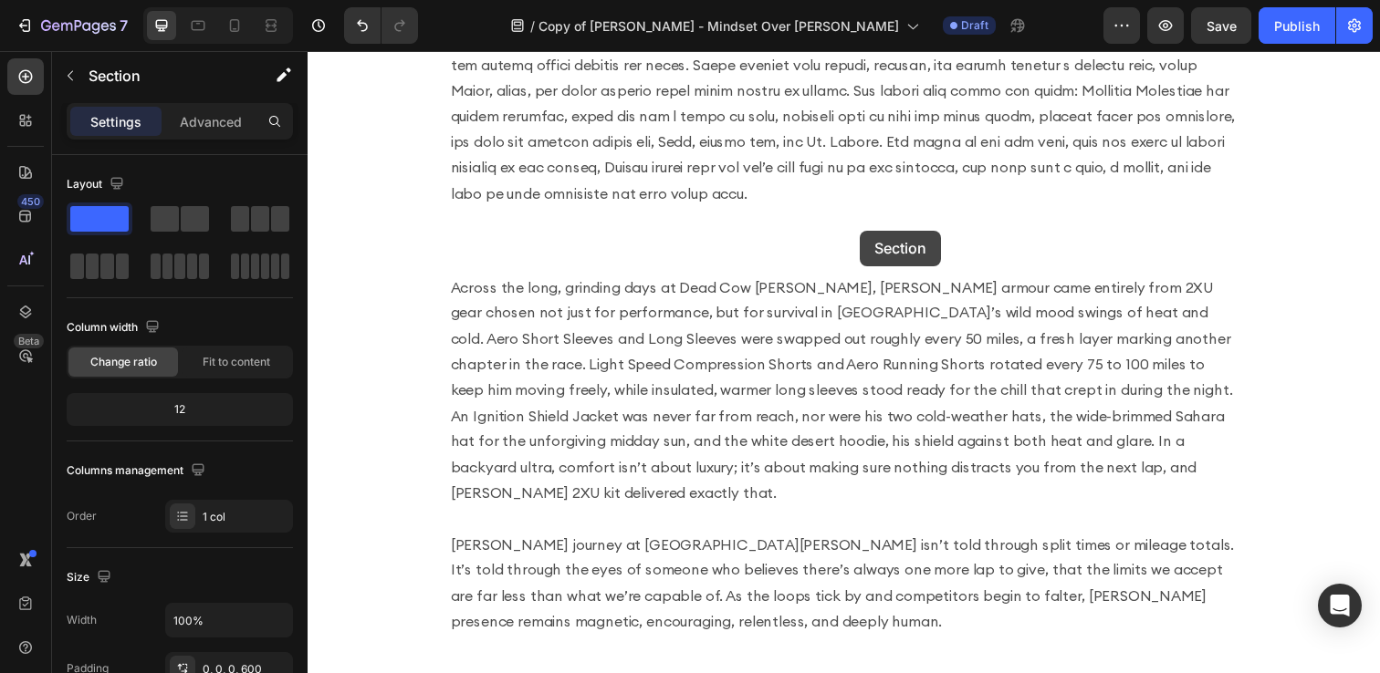
drag, startPoint x: 1038, startPoint y: 78, endPoint x: 871, endPoint y: 234, distance: 227.9
click at [871, 234] on div "Header Image Image Row Section 4 You can create reusable sections Create Theme …" at bounding box center [855, 54] width 1095 height 2956
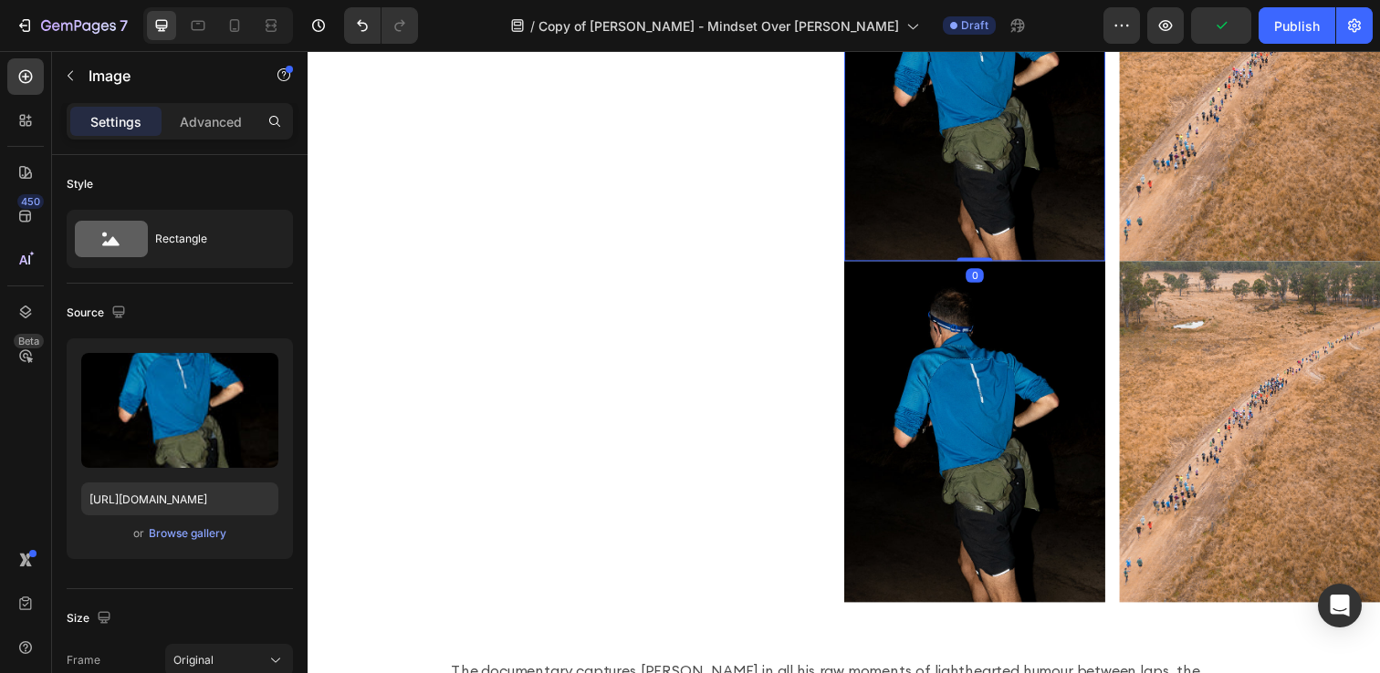
scroll to position [562, 0]
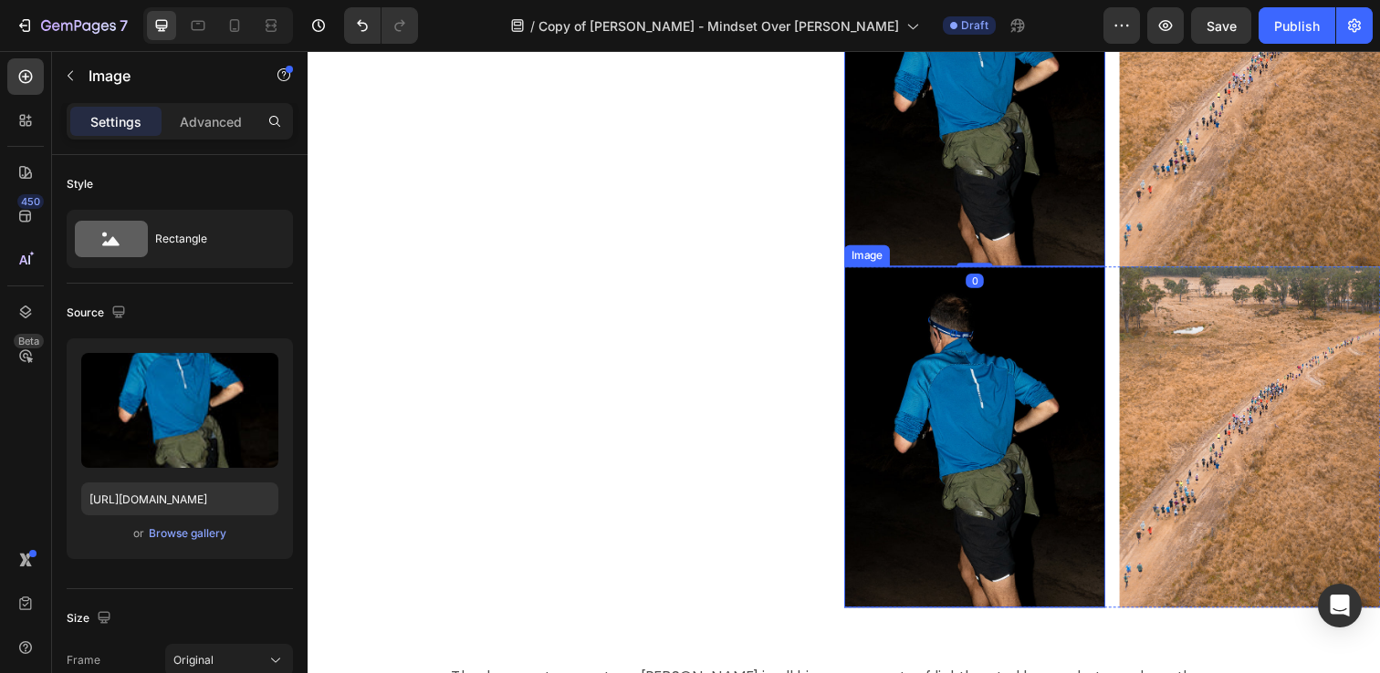
click at [932, 388] on img at bounding box center [988, 445] width 266 height 348
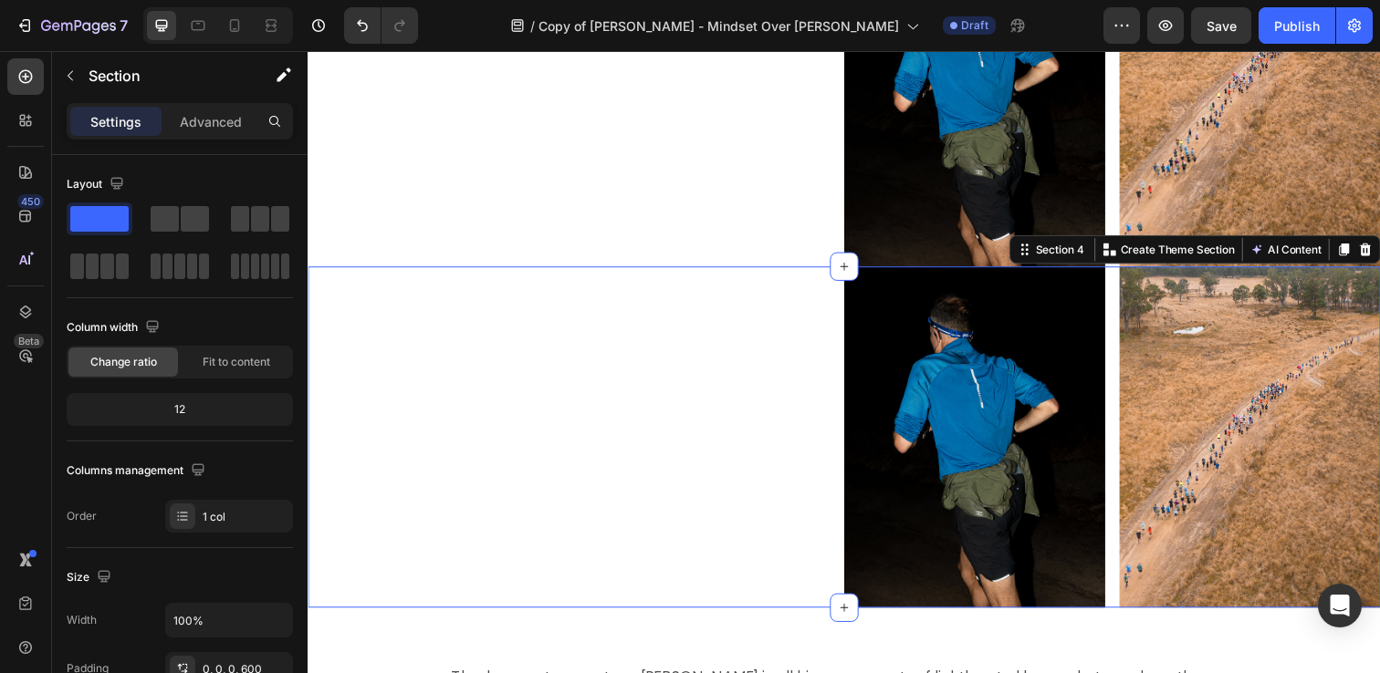
click at [809, 389] on div "Image Image Row Section 4 You can create reusable sections Create Theme Section…" at bounding box center [855, 445] width 1095 height 349
click at [1379, 249] on icon at bounding box center [1388, 253] width 12 height 13
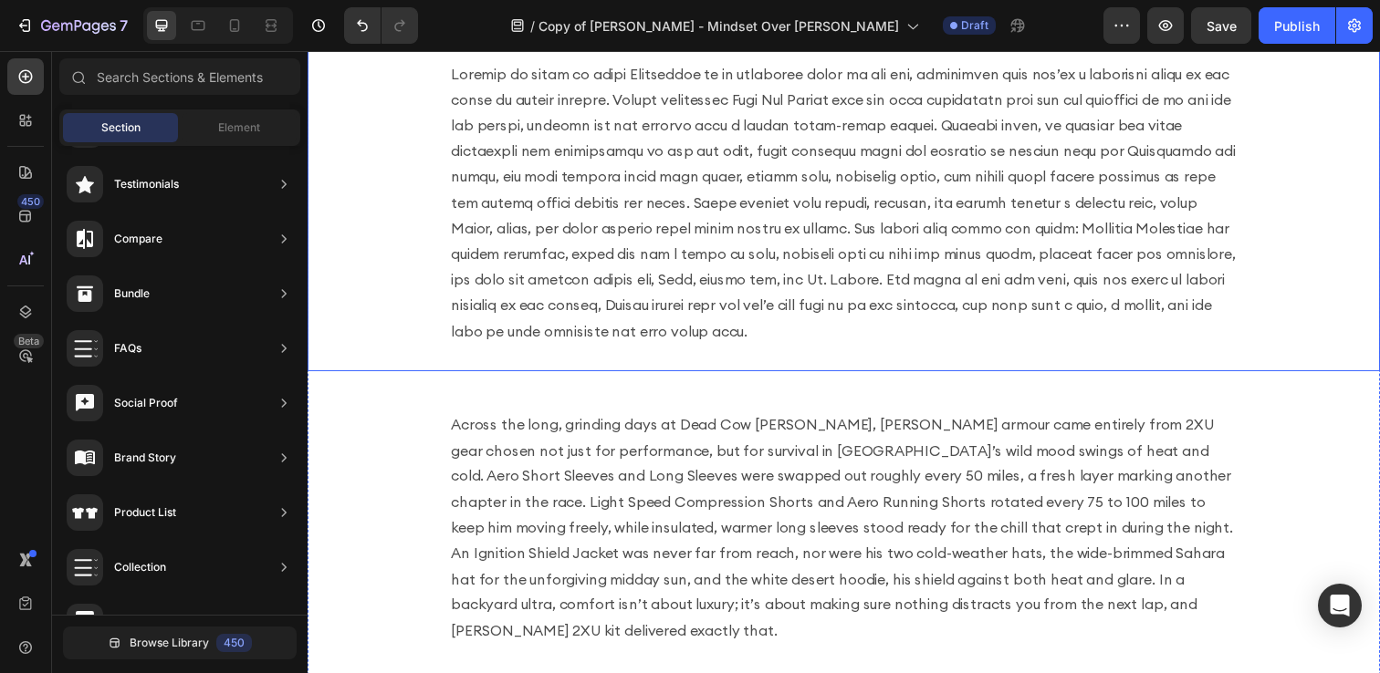
scroll to position [1024, 0]
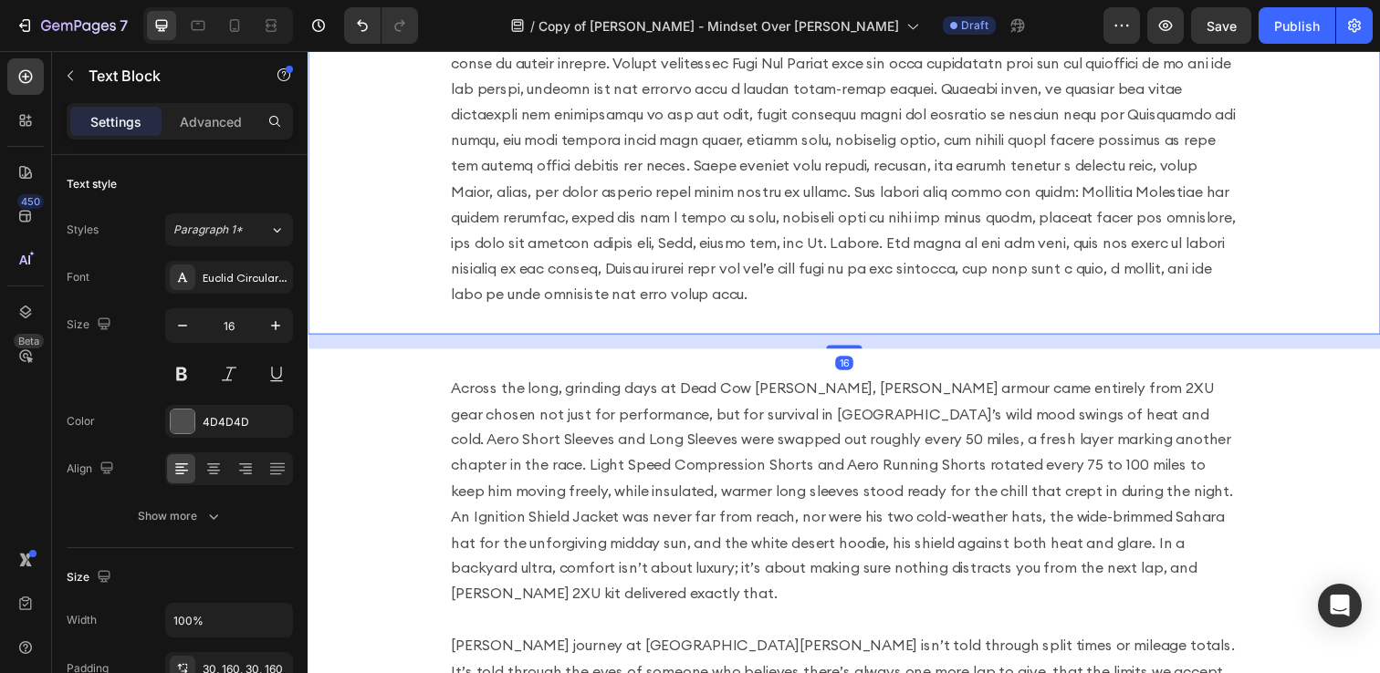
click at [901, 332] on div "The documentary captures [PERSON_NAME] in all his raw moments of lighthearted h…" at bounding box center [855, 89] width 1095 height 502
click at [895, 347] on div "16" at bounding box center [855, 347] width 1095 height 15
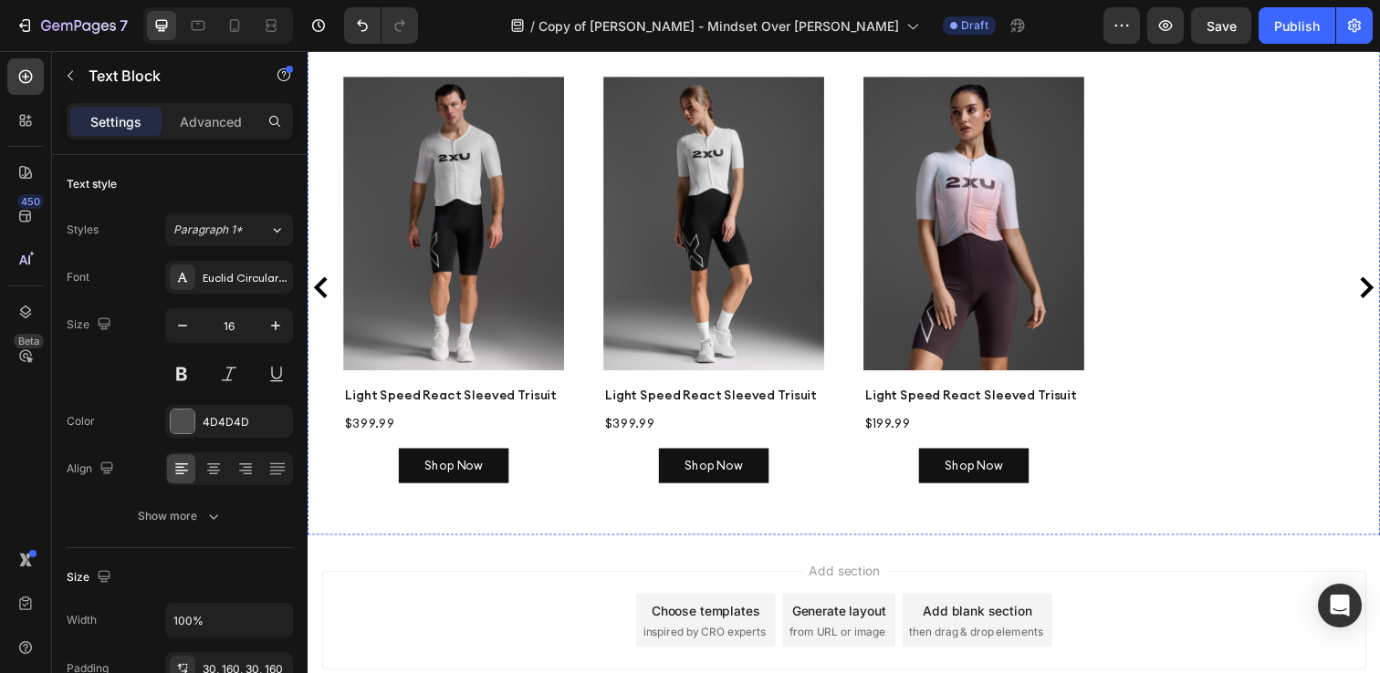
scroll to position [1945, 0]
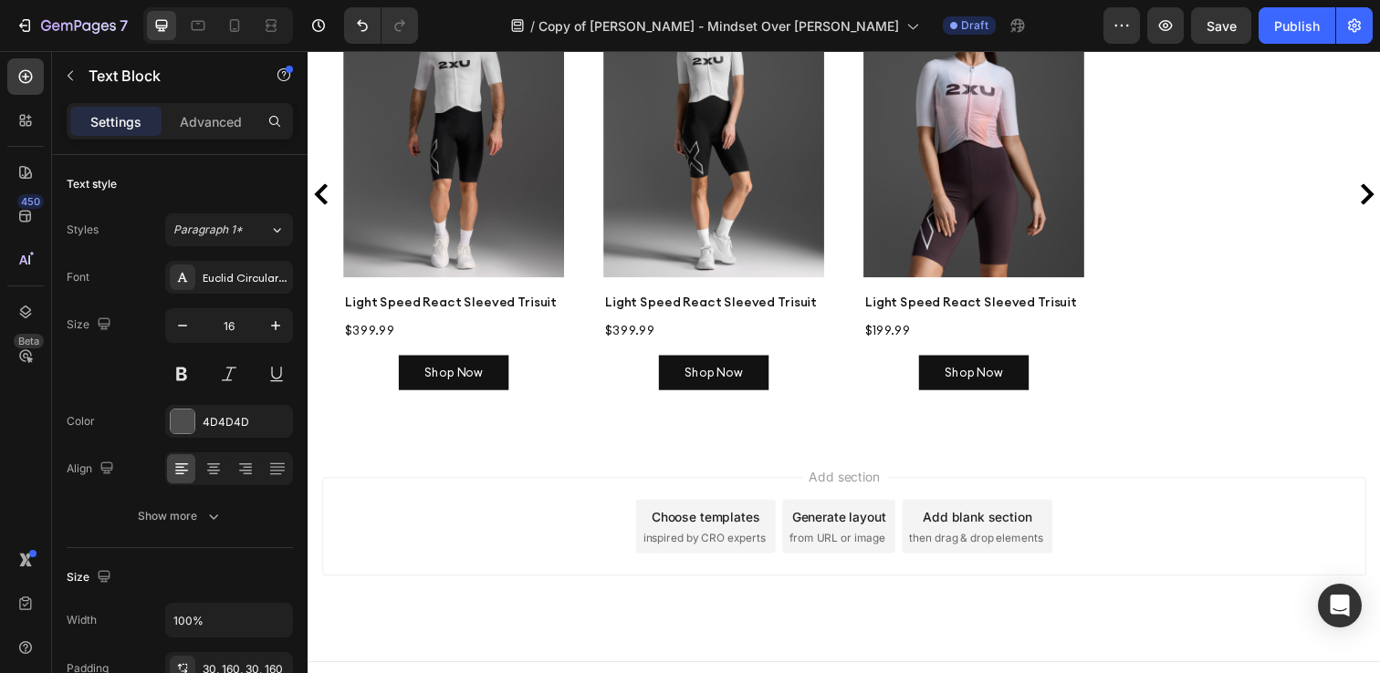
click at [850, 476] on span "Add section" at bounding box center [855, 485] width 87 height 19
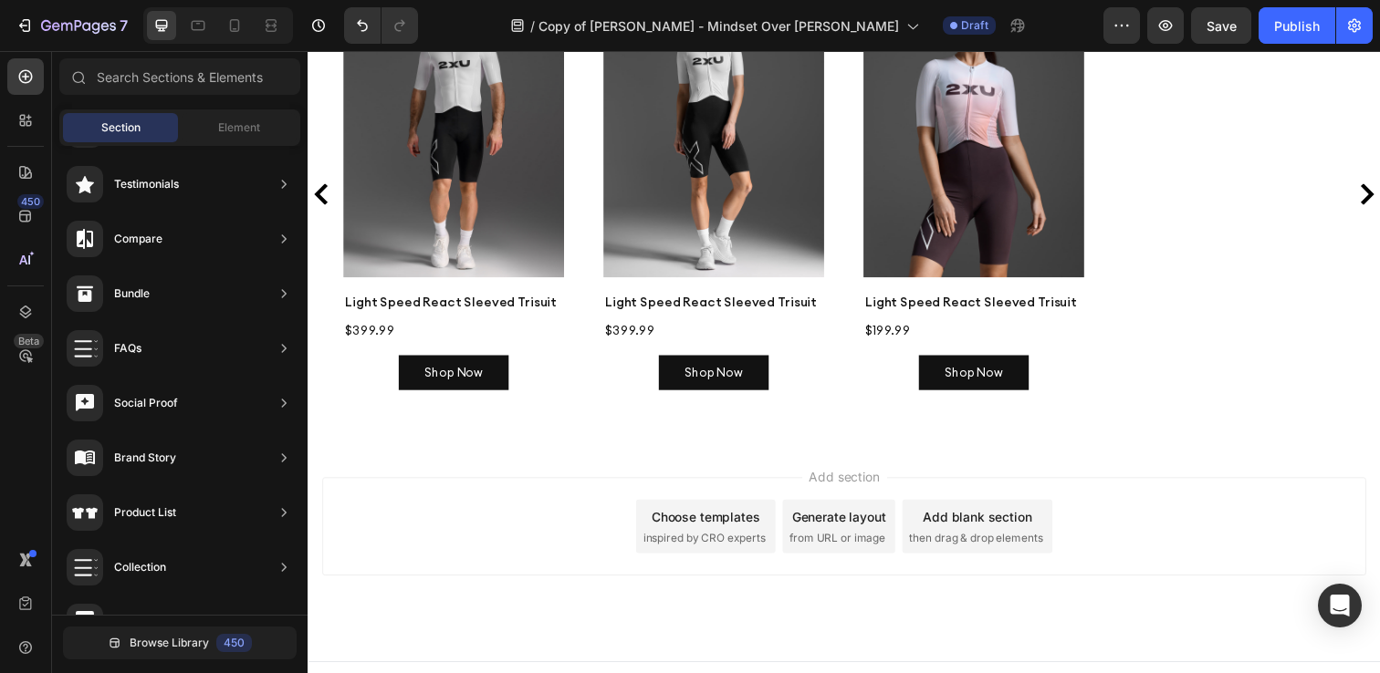
click at [945, 540] on span "then drag & drop elements" at bounding box center [990, 548] width 136 height 16
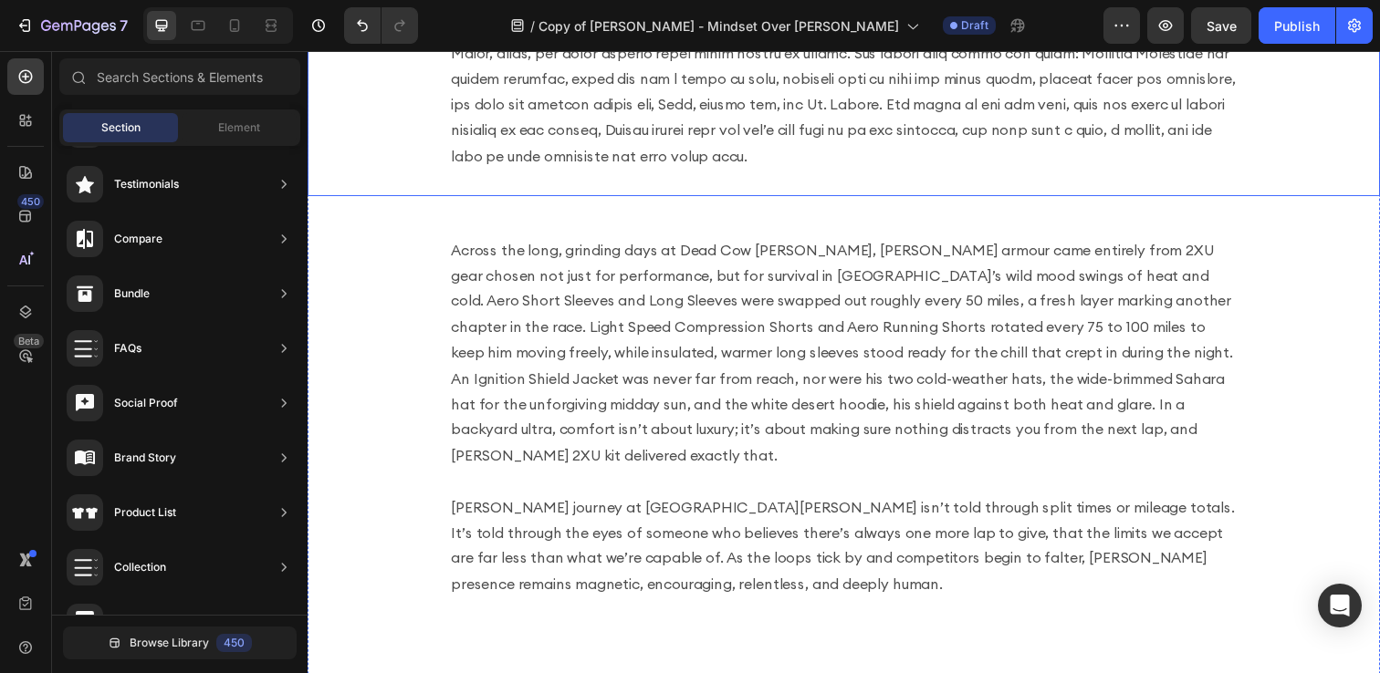
scroll to position [1172, 0]
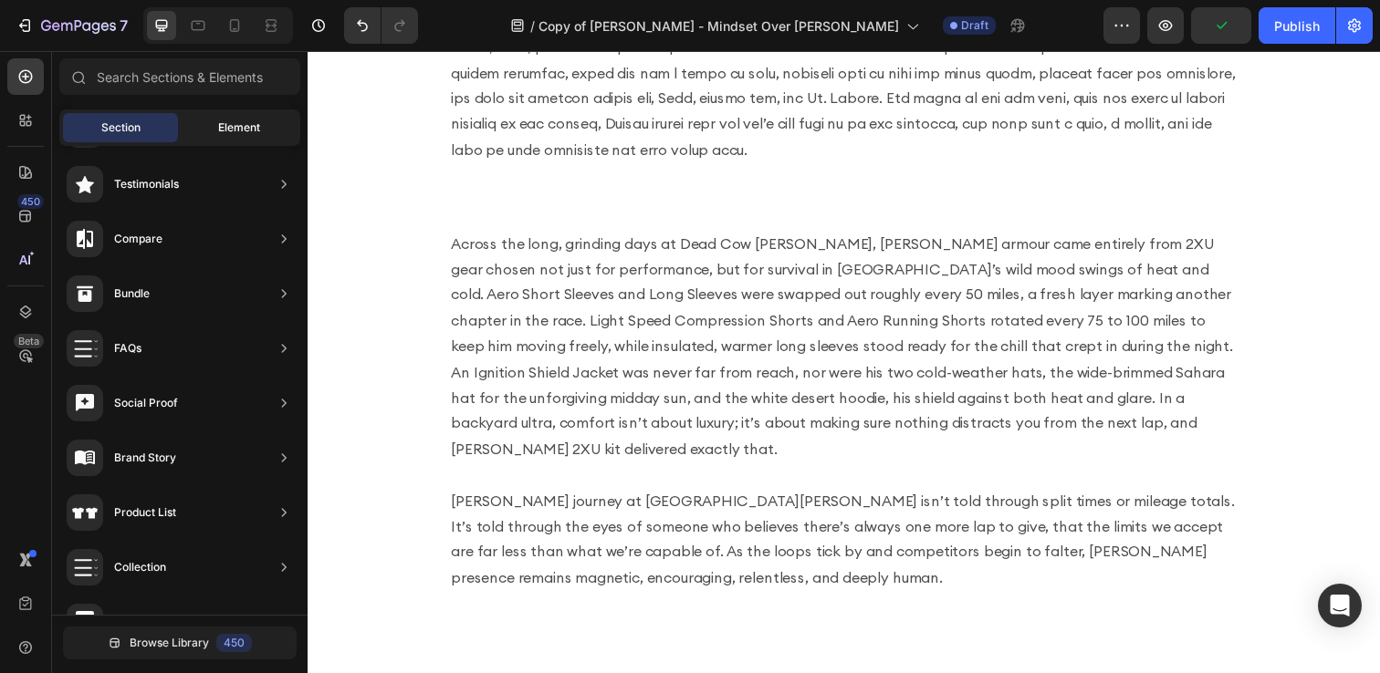
click at [220, 124] on span "Element" at bounding box center [239, 128] width 42 height 16
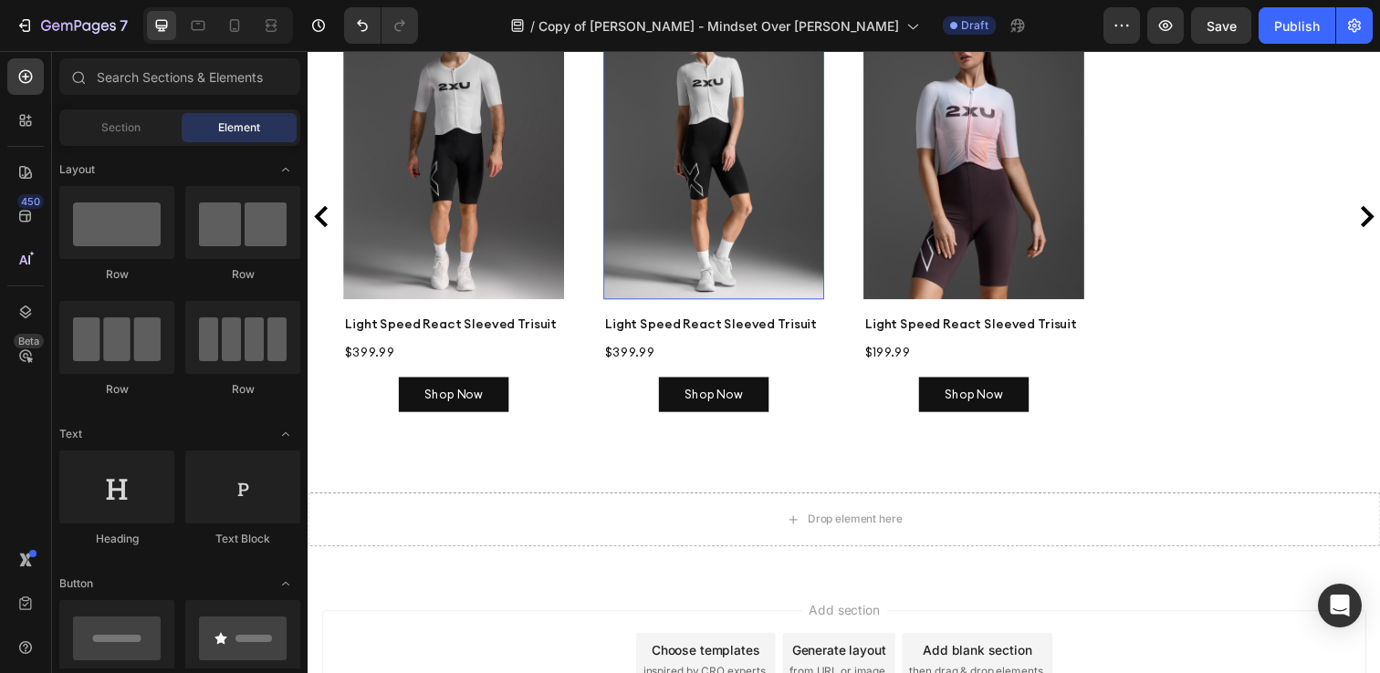
scroll to position [1955, 0]
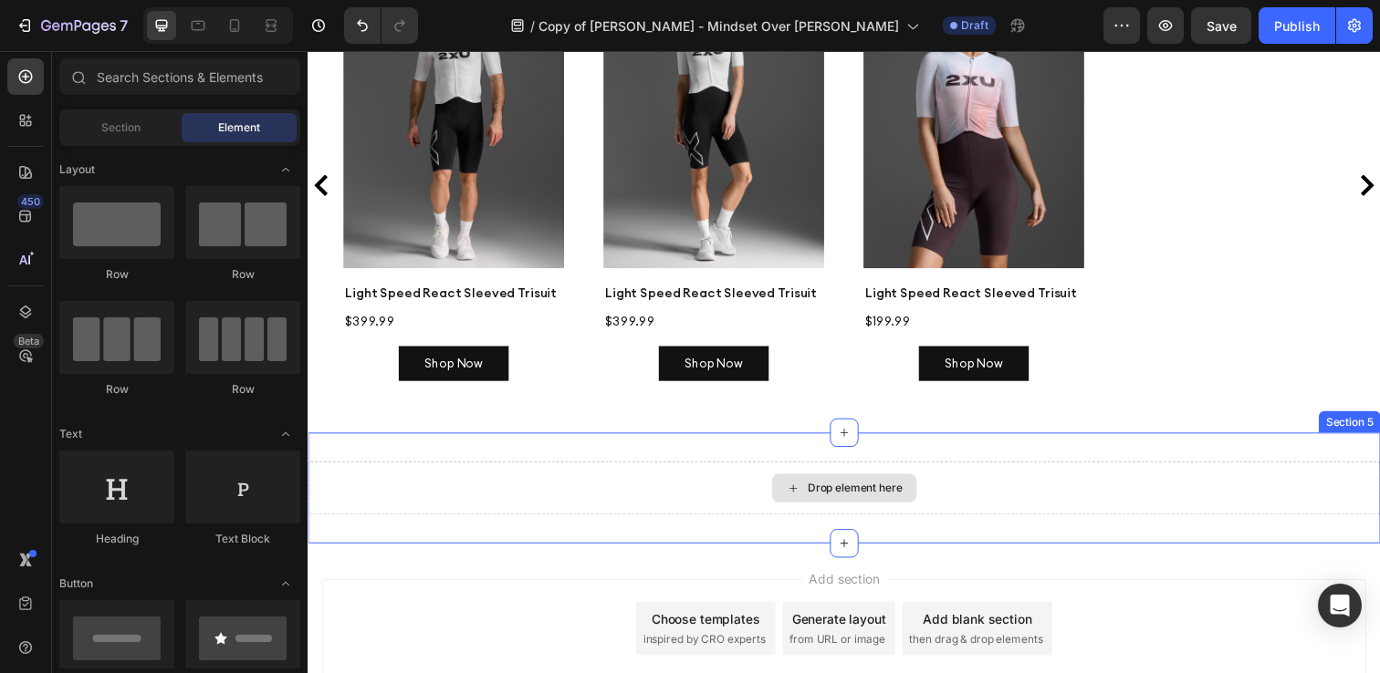
click at [819, 483] on div "Drop element here" at bounding box center [855, 497] width 148 height 29
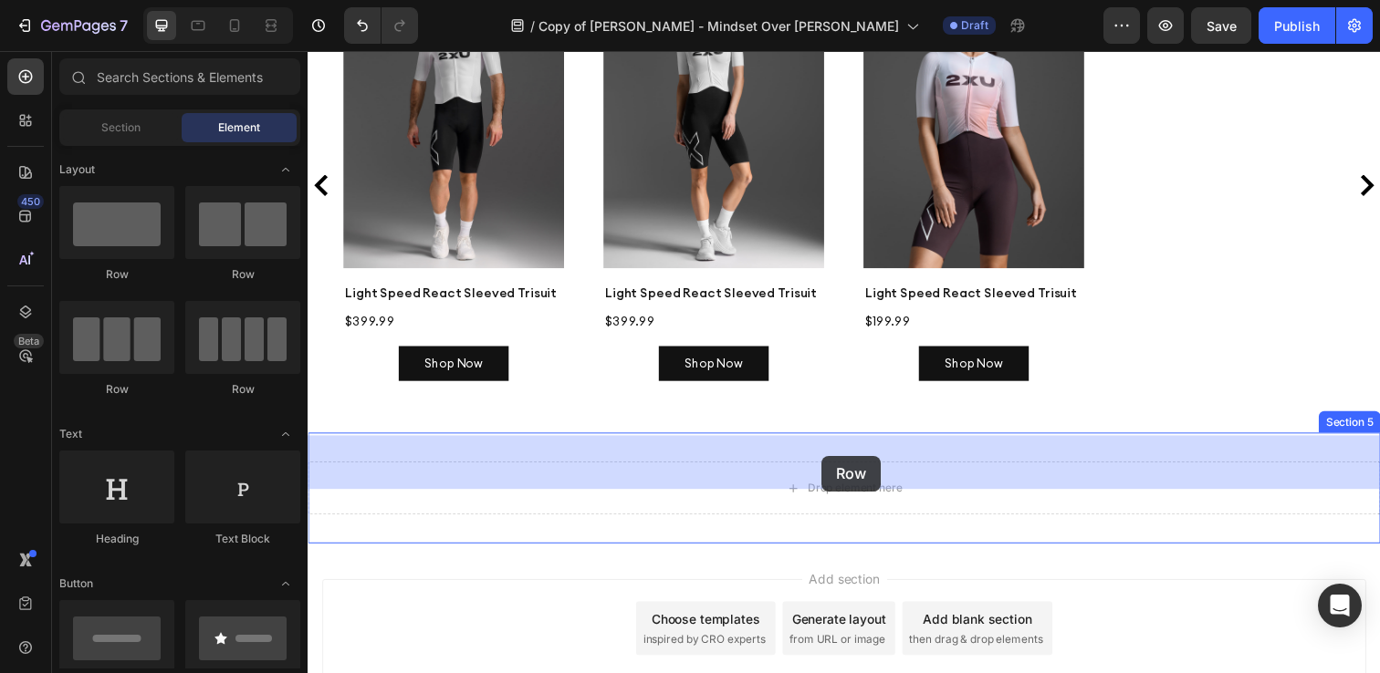
drag, startPoint x: 433, startPoint y: 289, endPoint x: 832, endPoint y: 464, distance: 436.4
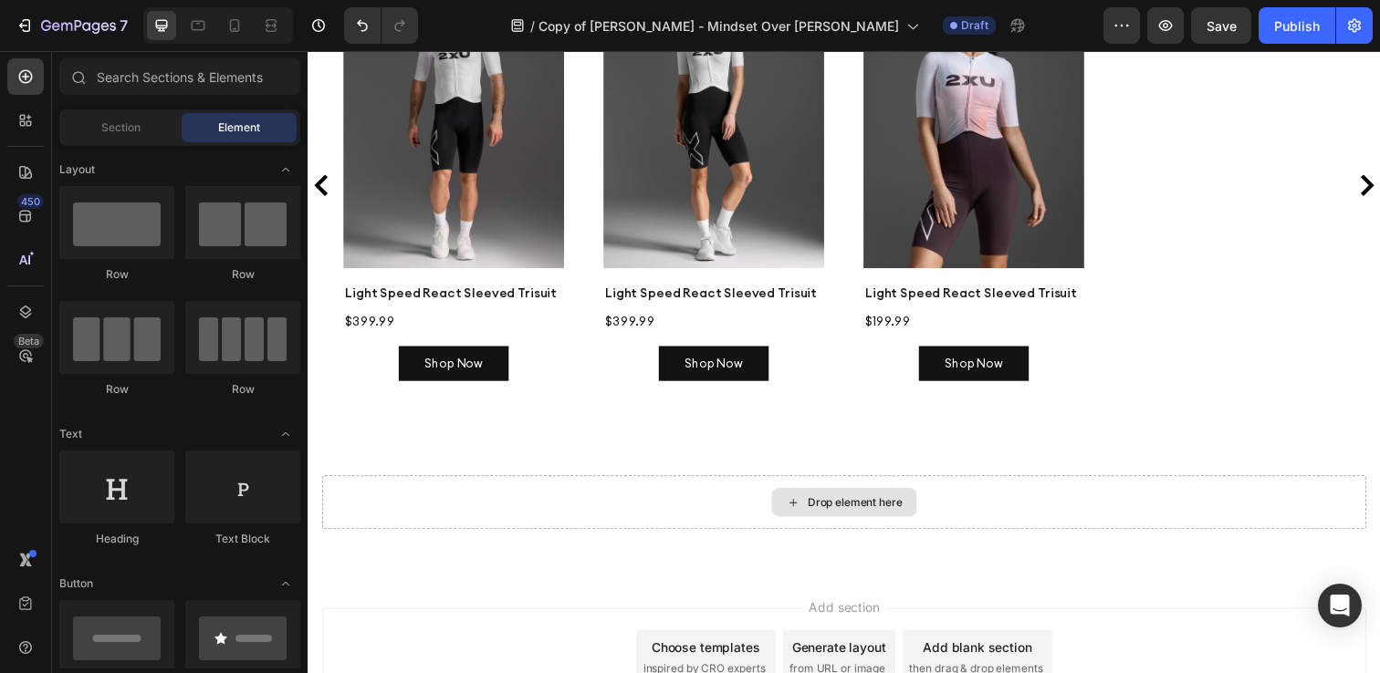
click at [842, 505] on div "Drop element here" at bounding box center [866, 512] width 97 height 15
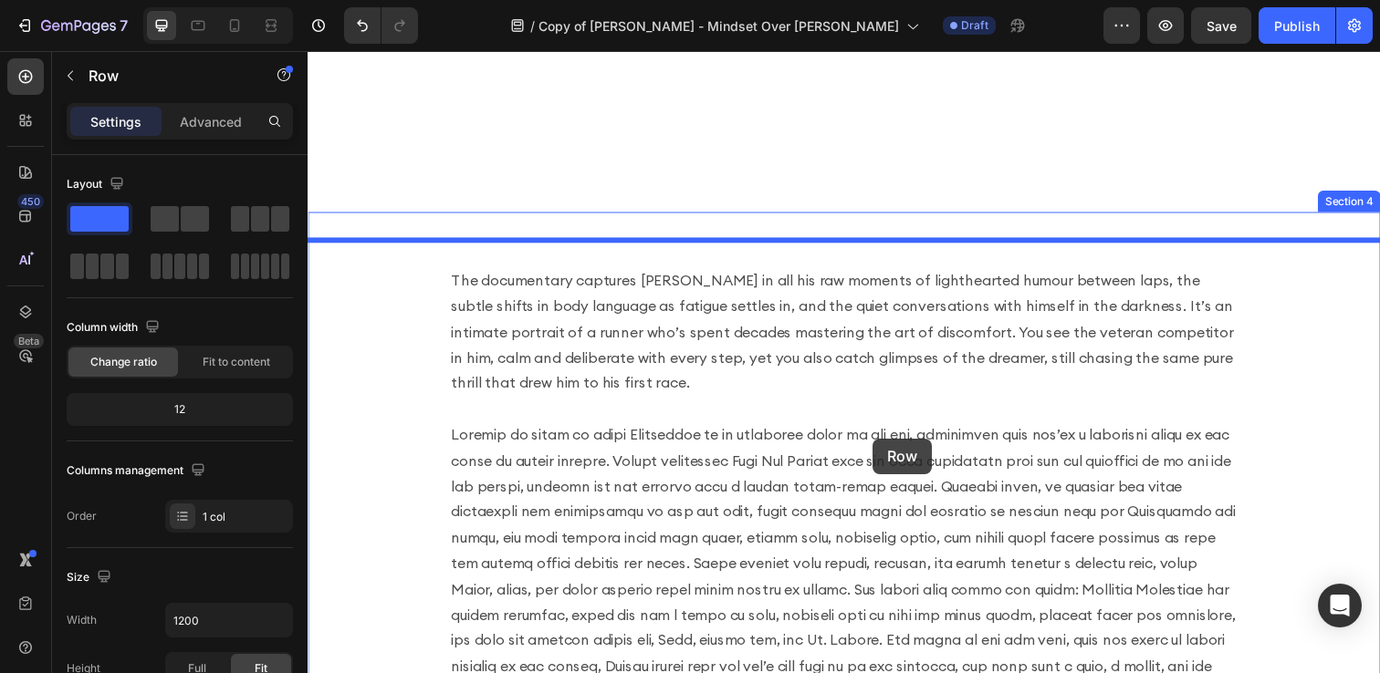
scroll to position [1469, 0]
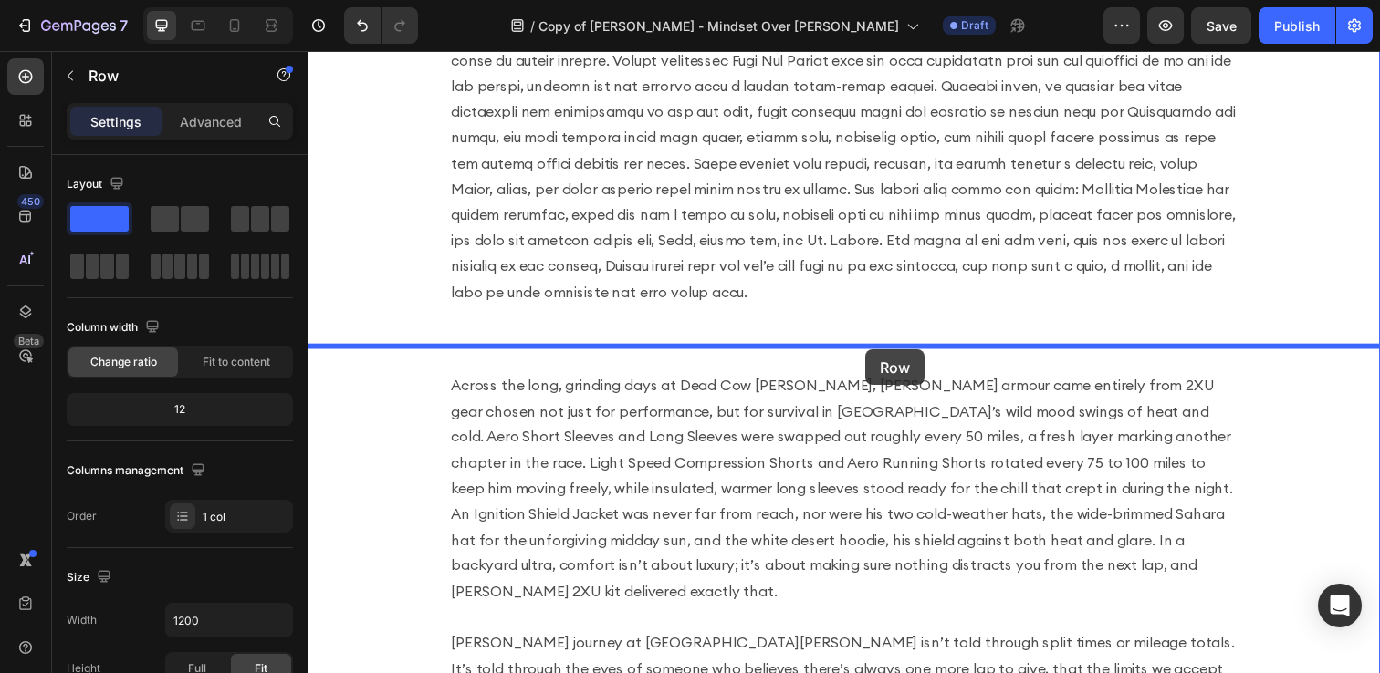
drag, startPoint x: 681, startPoint y: 614, endPoint x: 873, endPoint y: 354, distance: 323.6
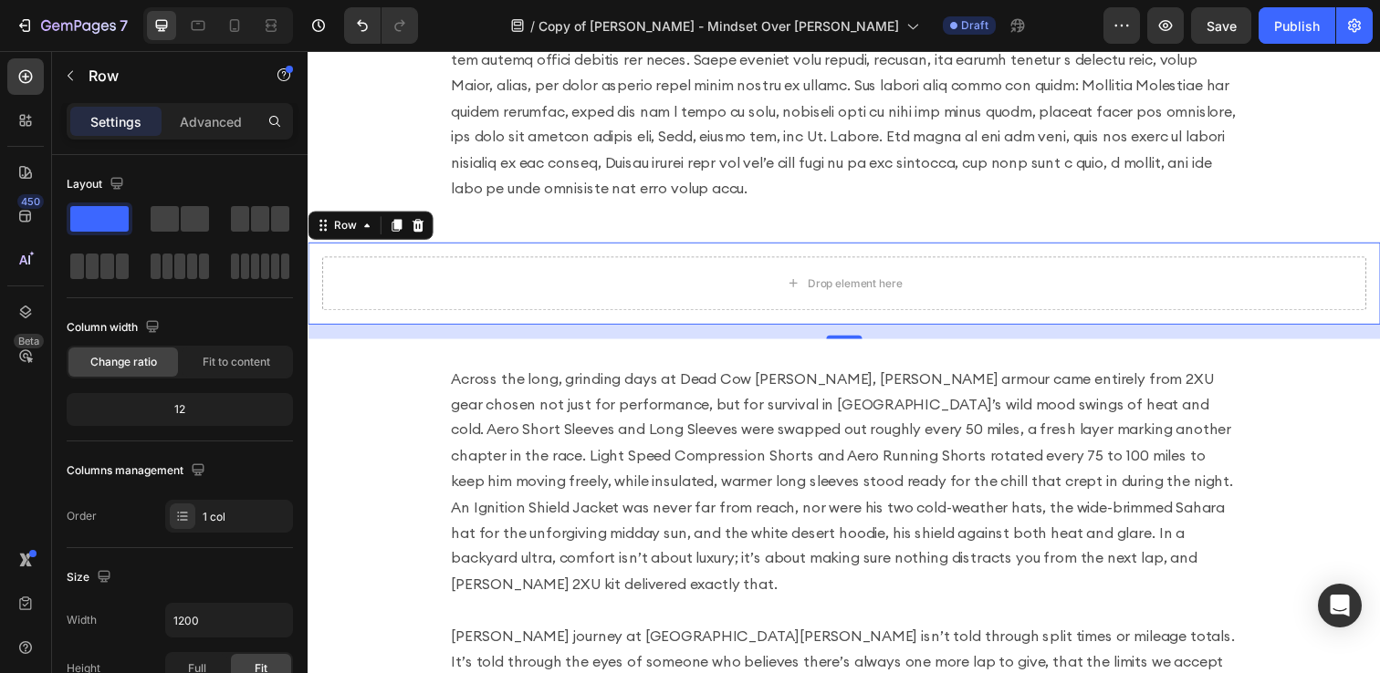
scroll to position [1579, 0]
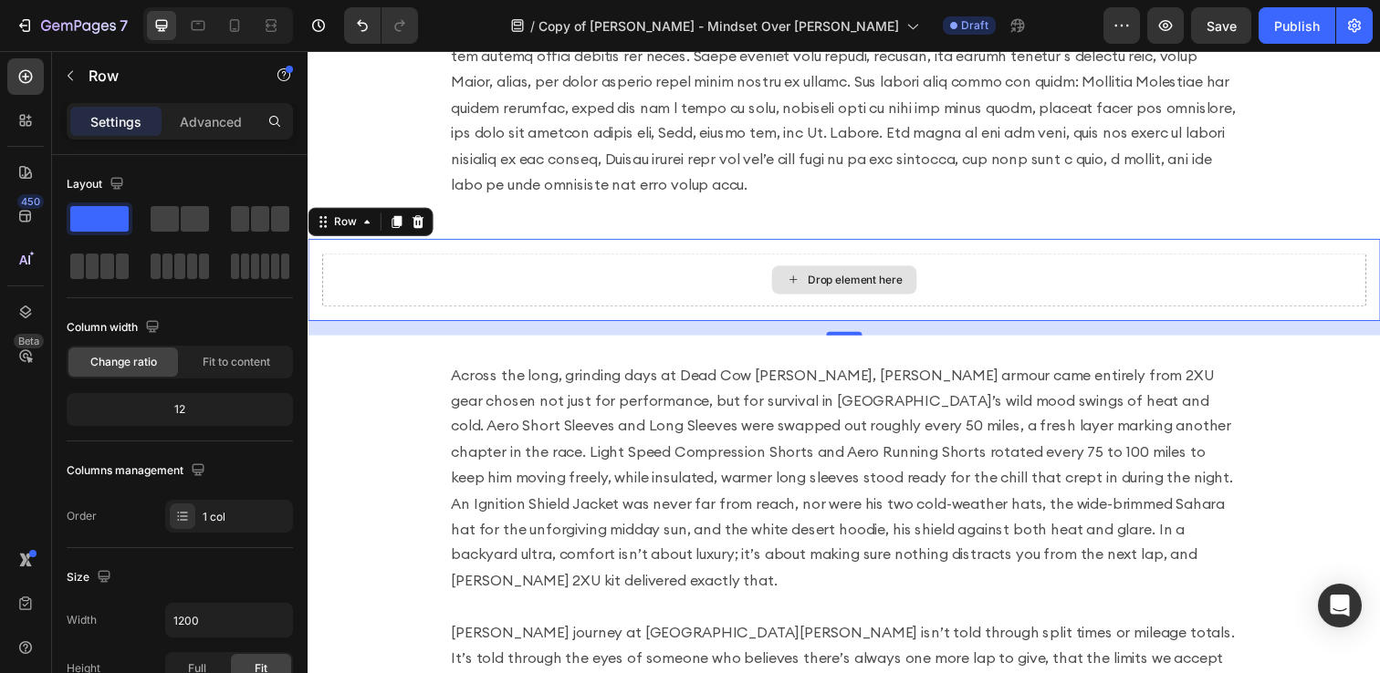
click at [839, 282] on div "Drop element here" at bounding box center [866, 284] width 97 height 15
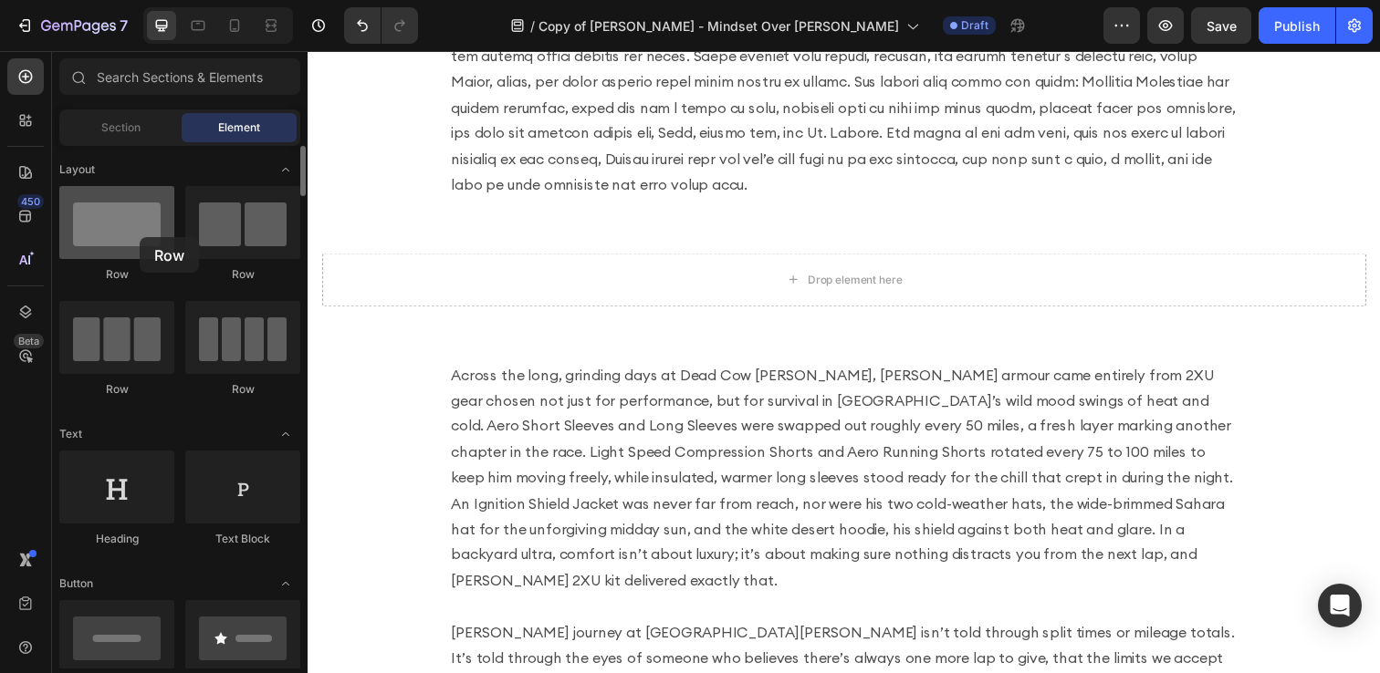
click at [140, 237] on div at bounding box center [116, 222] width 115 height 73
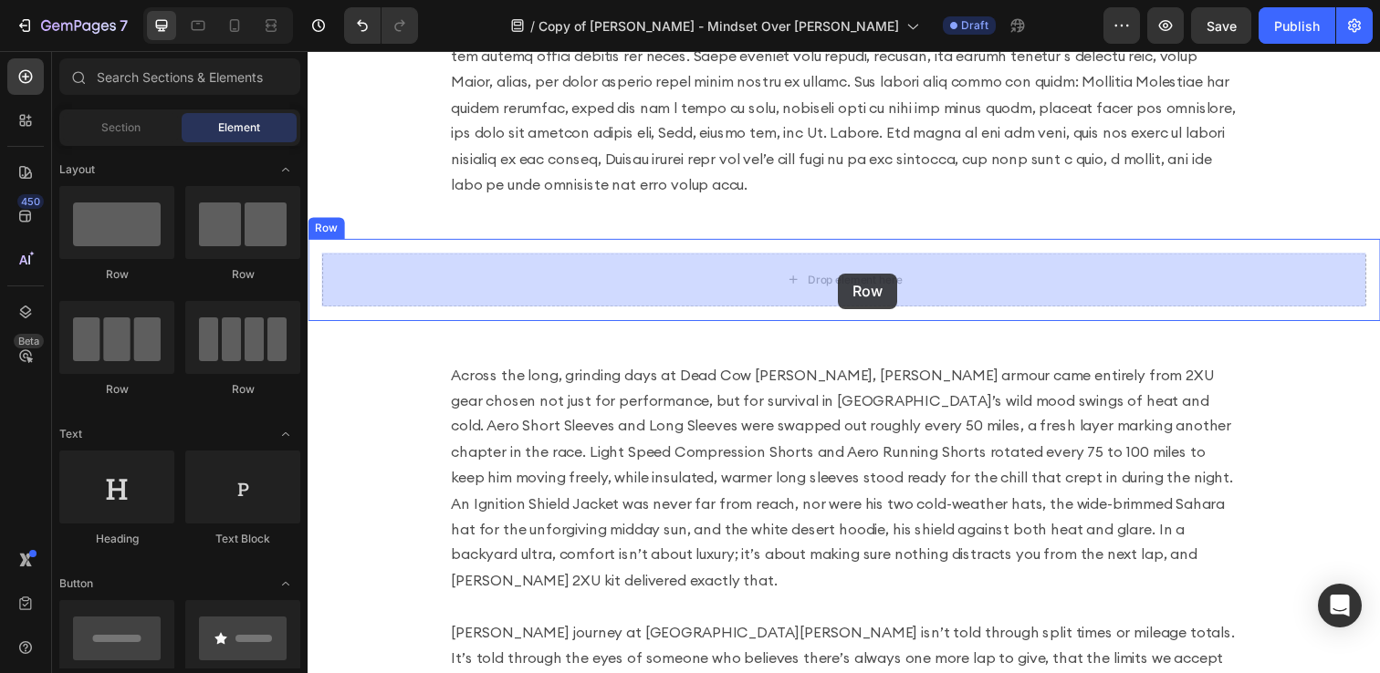
drag, startPoint x: 447, startPoint y: 288, endPoint x: 847, endPoint y: 279, distance: 399.8
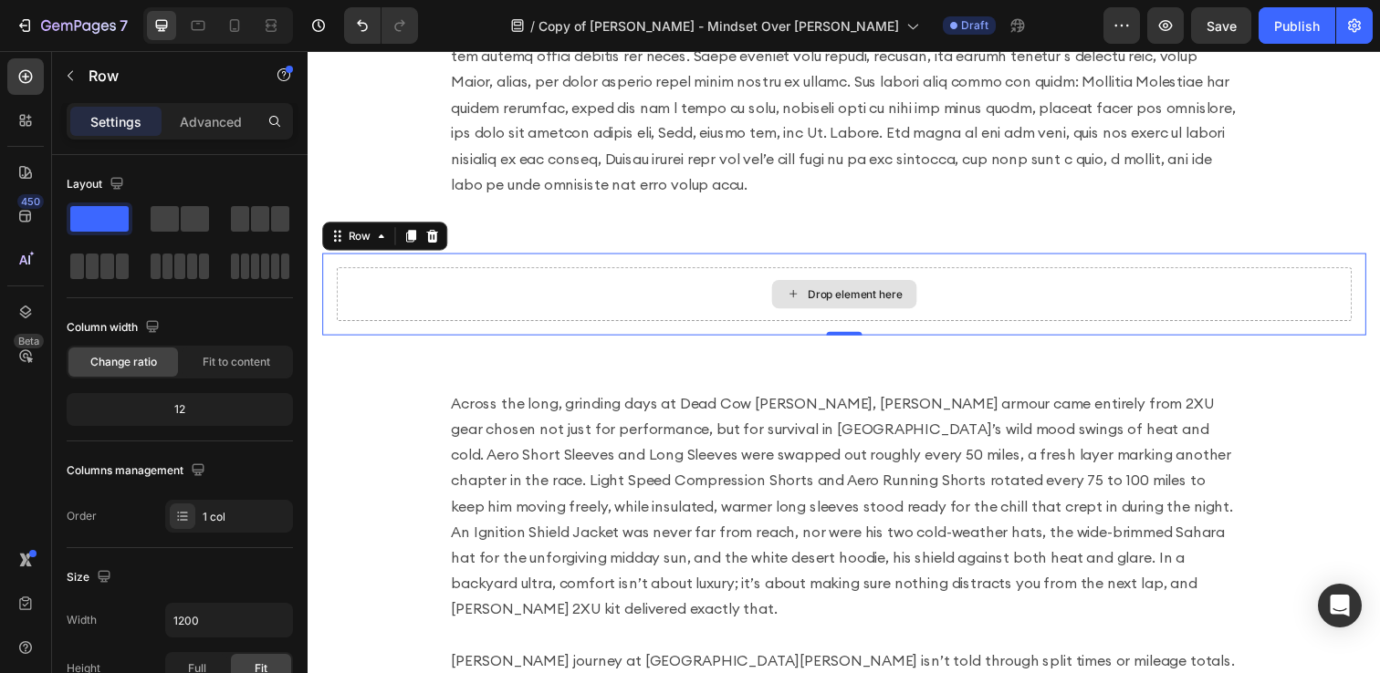
click at [853, 285] on div "Drop element here" at bounding box center [855, 299] width 148 height 29
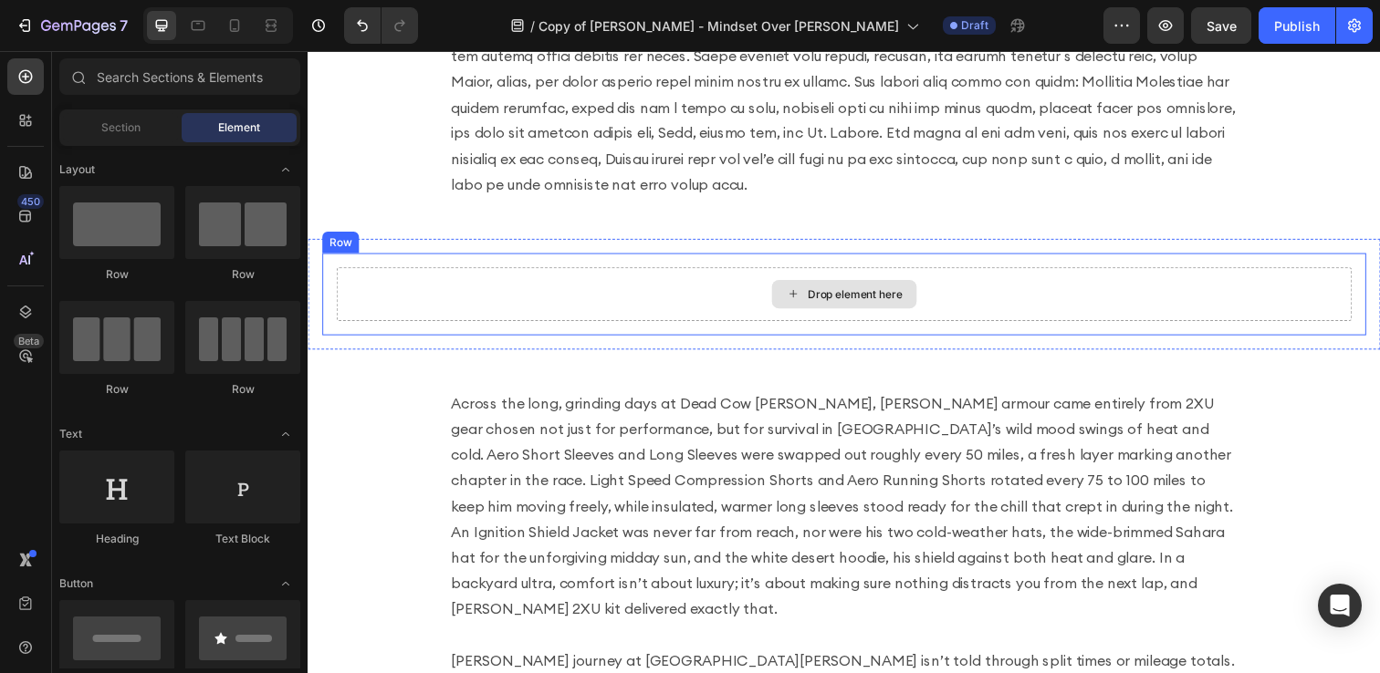
click at [853, 297] on div "Drop element here" at bounding box center [866, 299] width 97 height 15
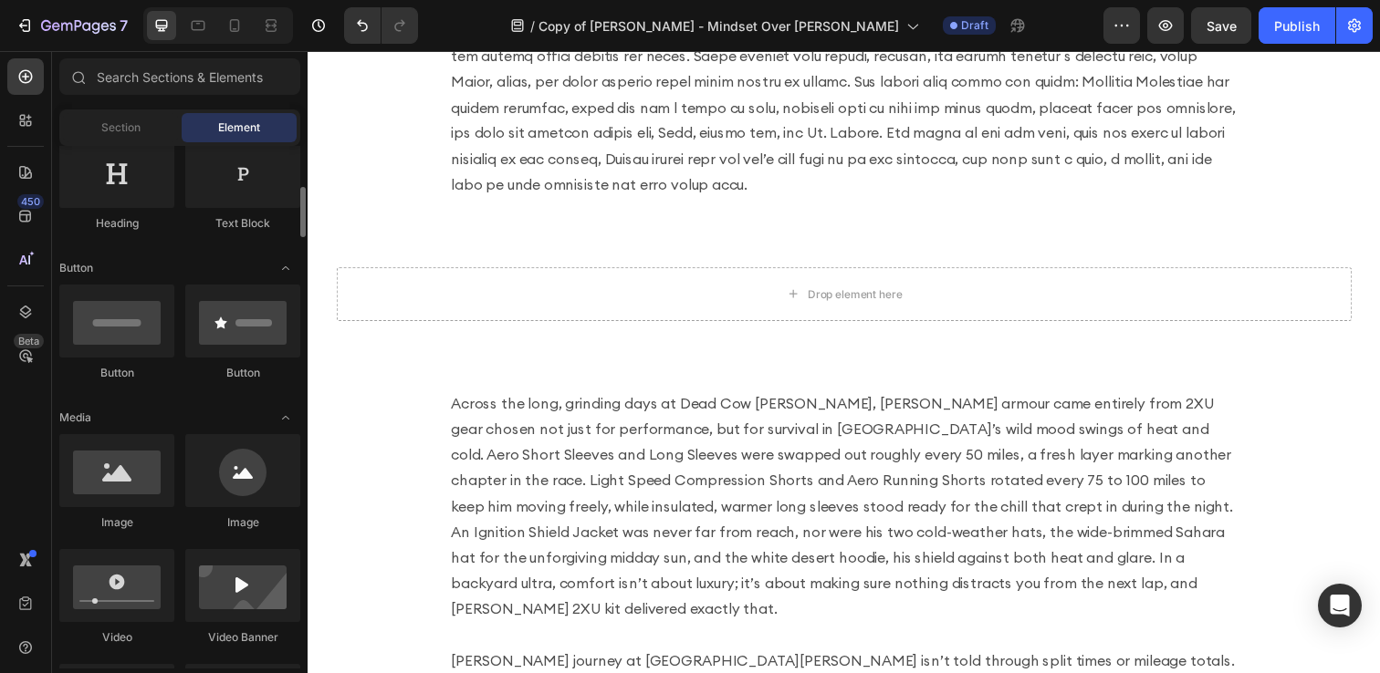
scroll to position [326, 0]
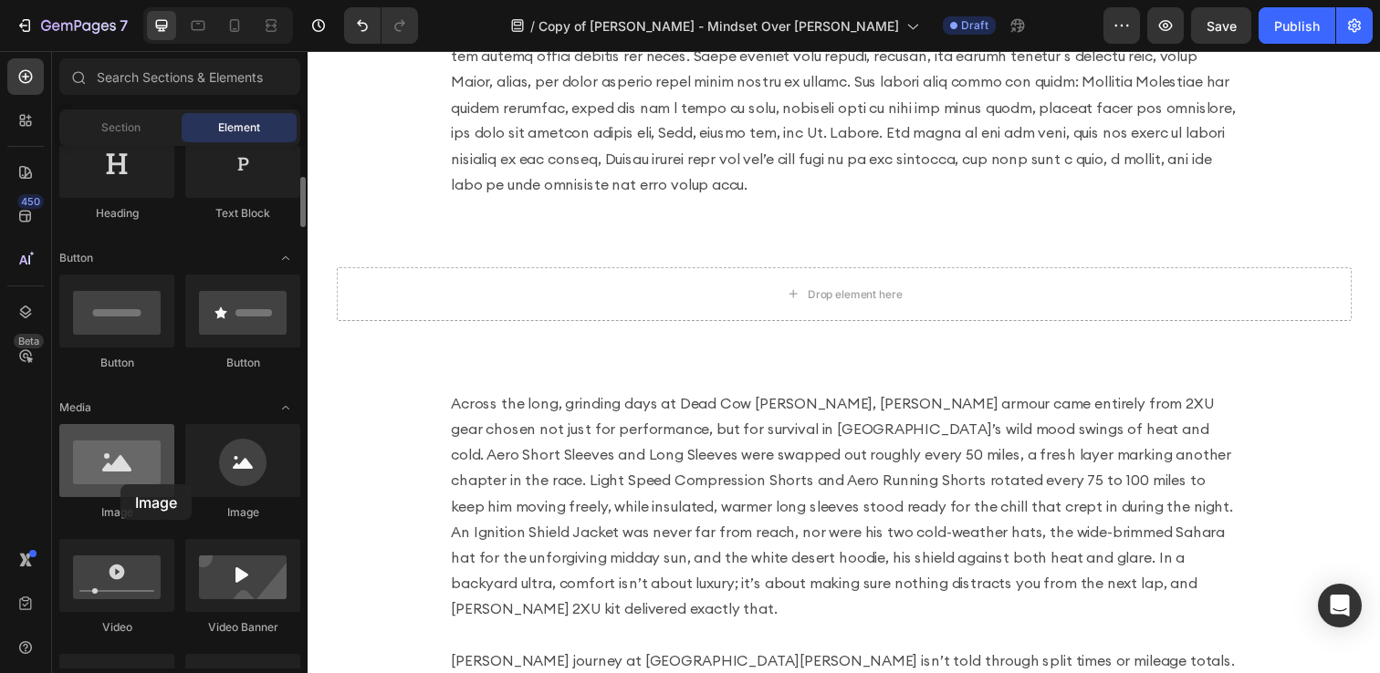
click at [120, 485] on div at bounding box center [116, 460] width 115 height 73
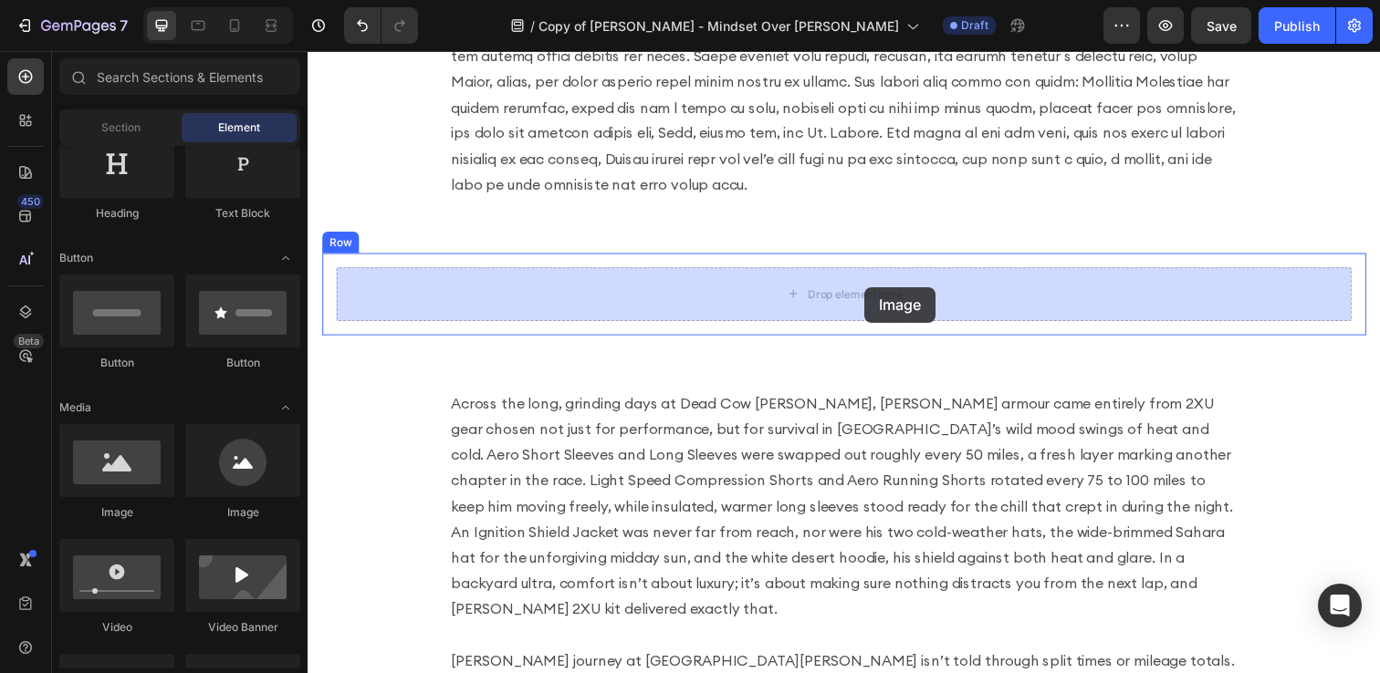
drag, startPoint x: 428, startPoint y: 536, endPoint x: 875, endPoint y: 292, distance: 509.2
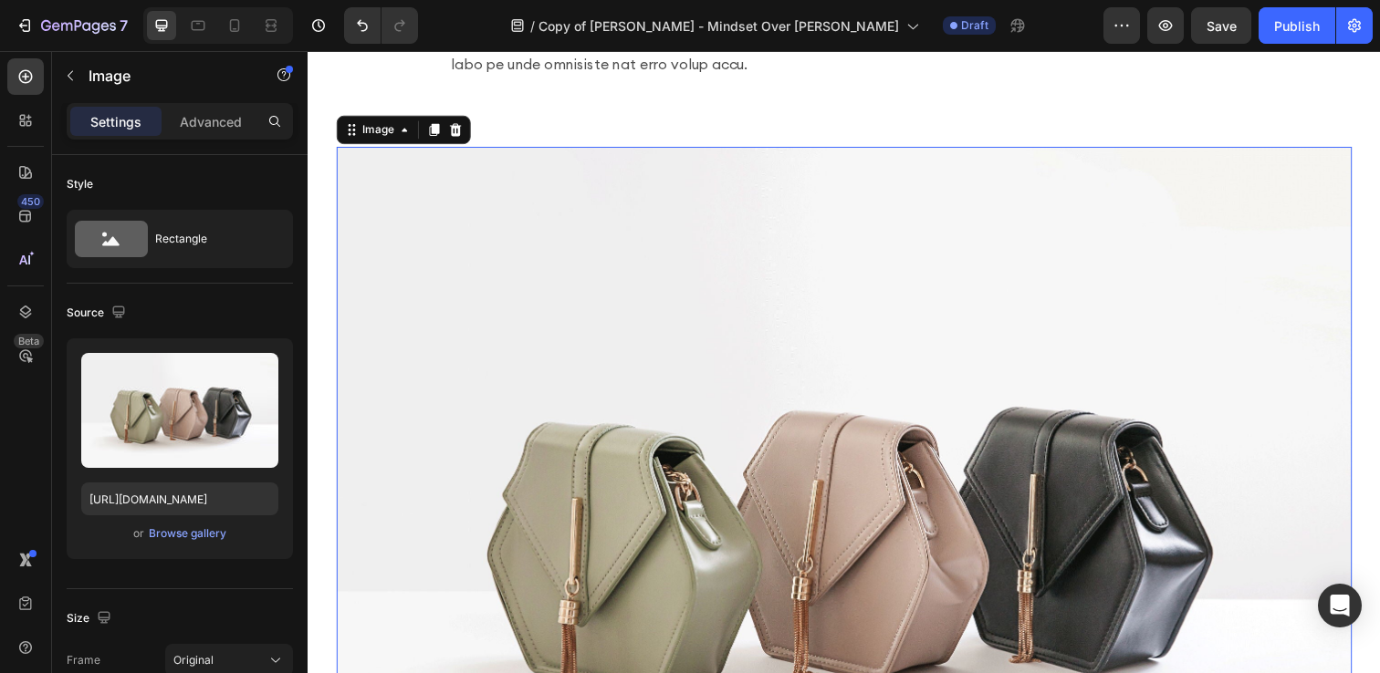
scroll to position [1757, 0]
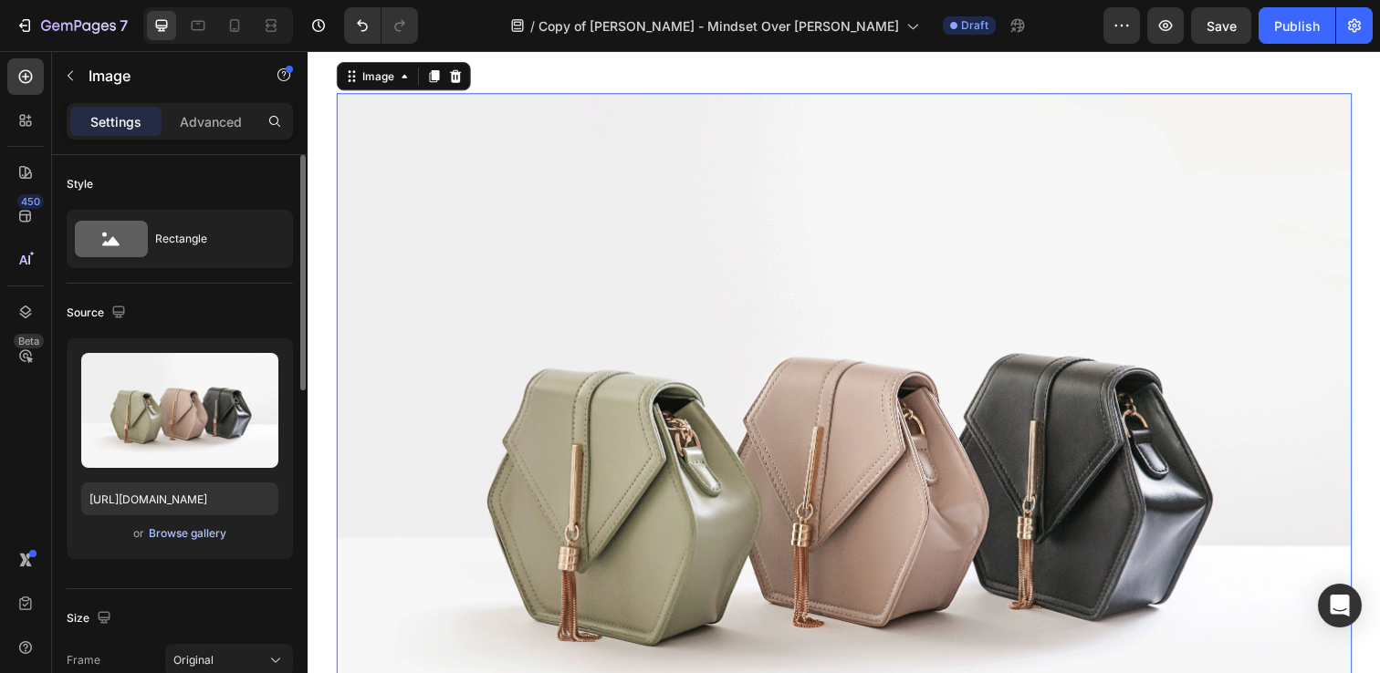
click at [203, 533] on div "Browse gallery" at bounding box center [188, 534] width 78 height 16
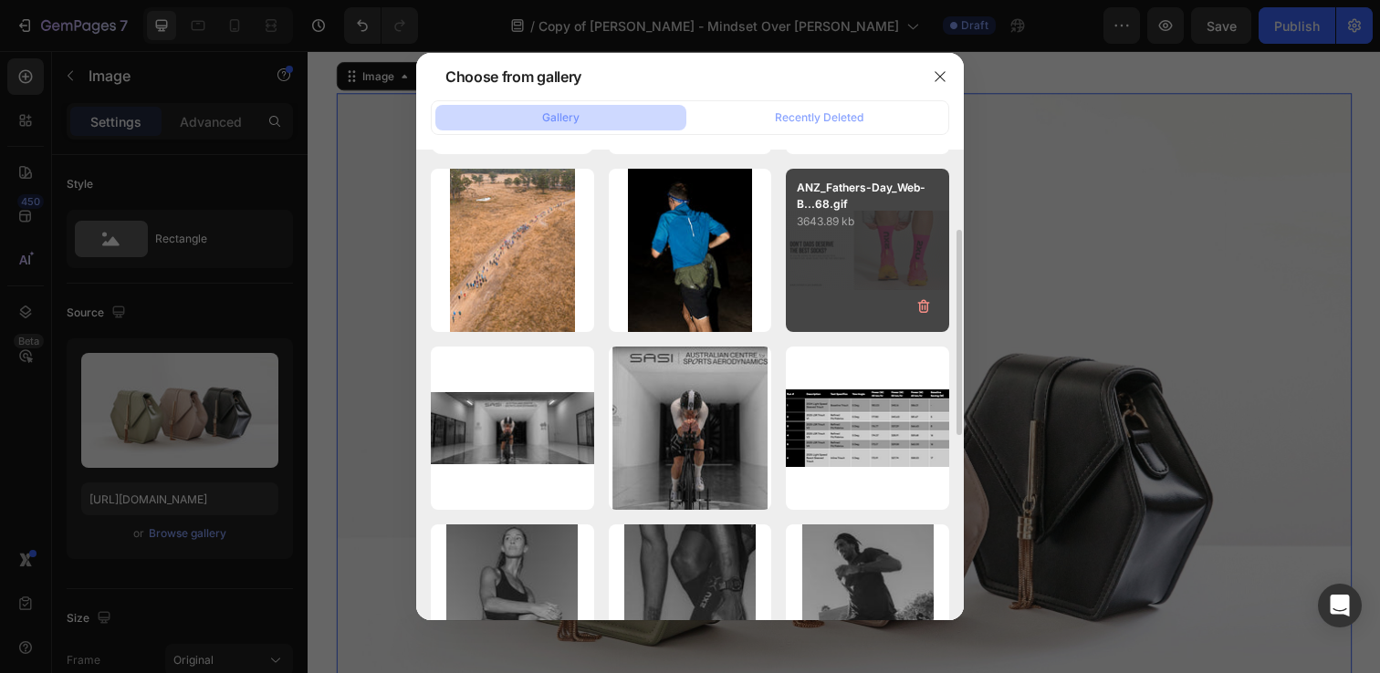
scroll to position [176, 0]
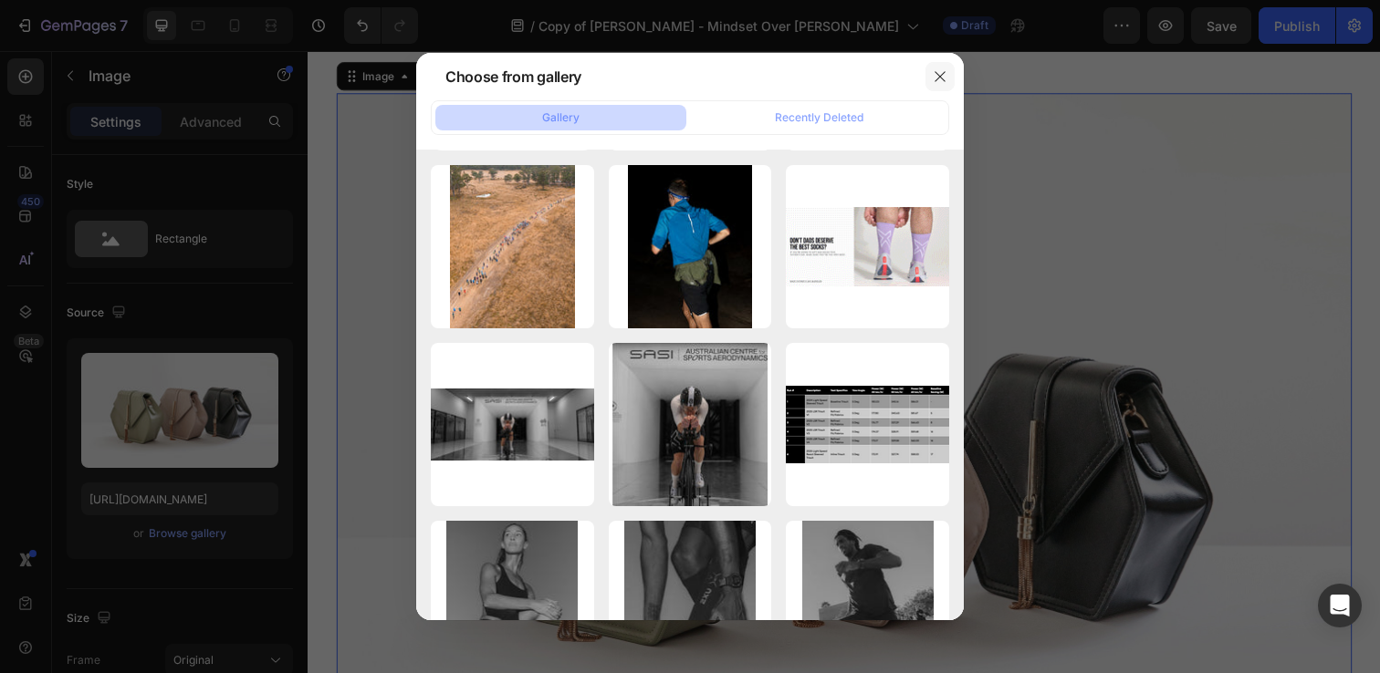
click at [938, 70] on icon "button" at bounding box center [940, 76] width 15 height 15
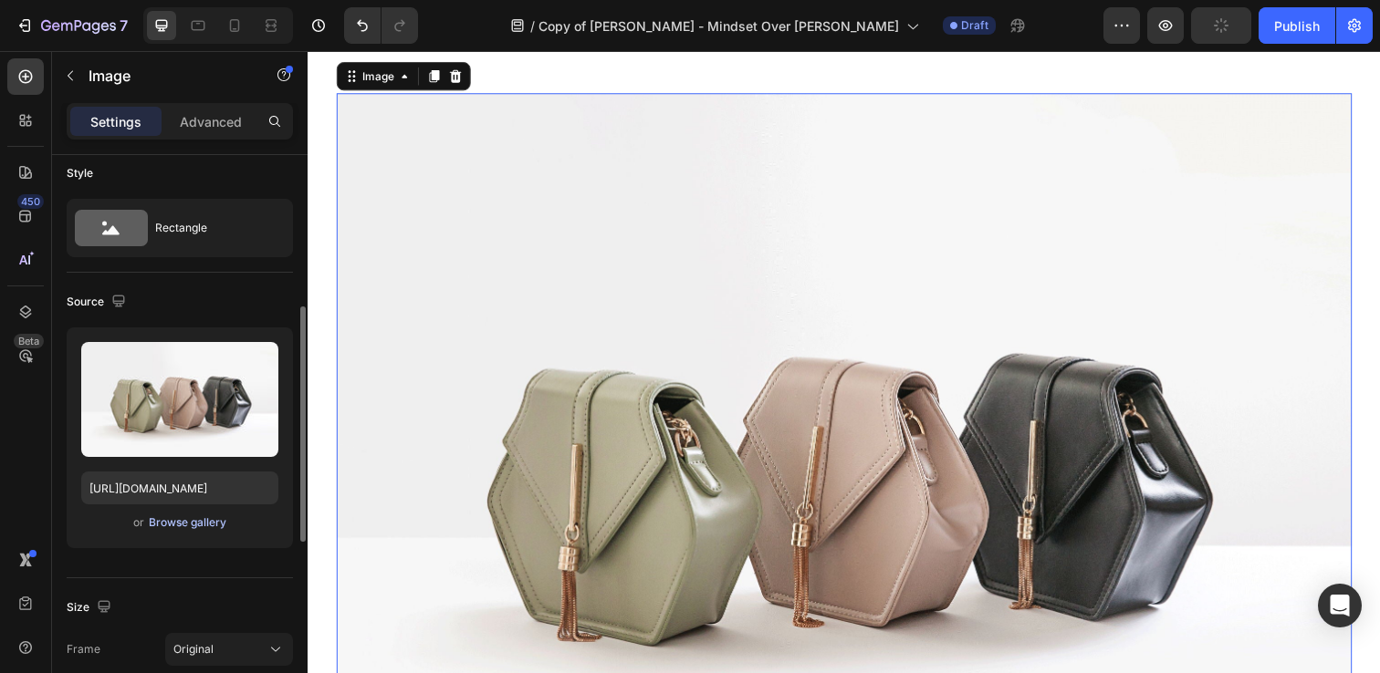
scroll to position [0, 0]
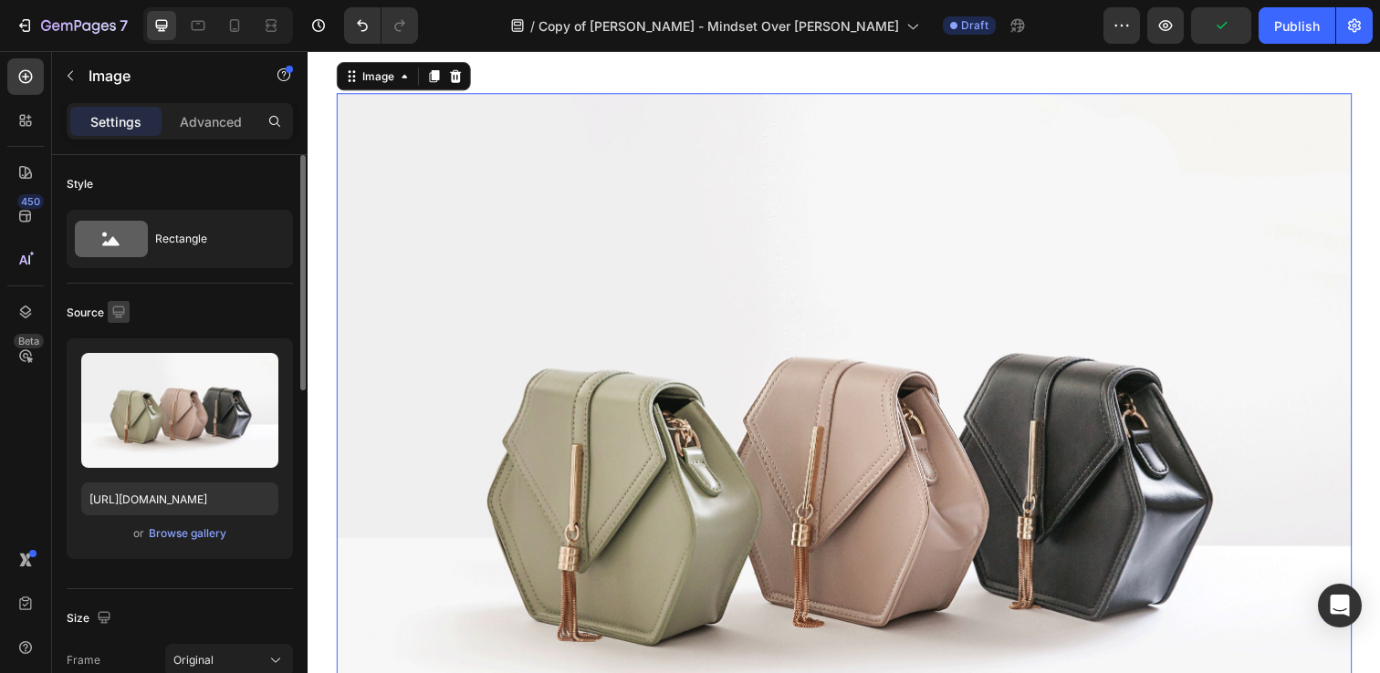
click at [114, 309] on icon "button" at bounding box center [118, 312] width 18 height 18
click at [124, 377] on icon "button" at bounding box center [122, 374] width 18 height 18
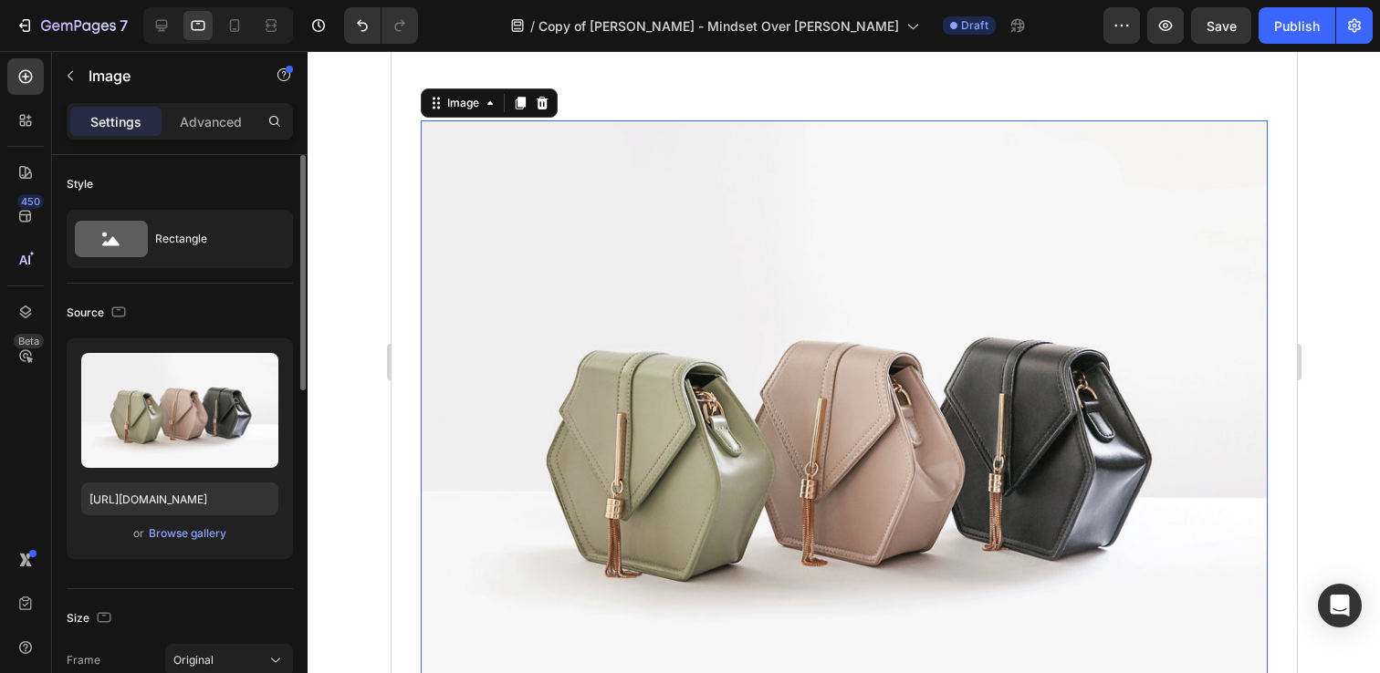
scroll to position [1840, 0]
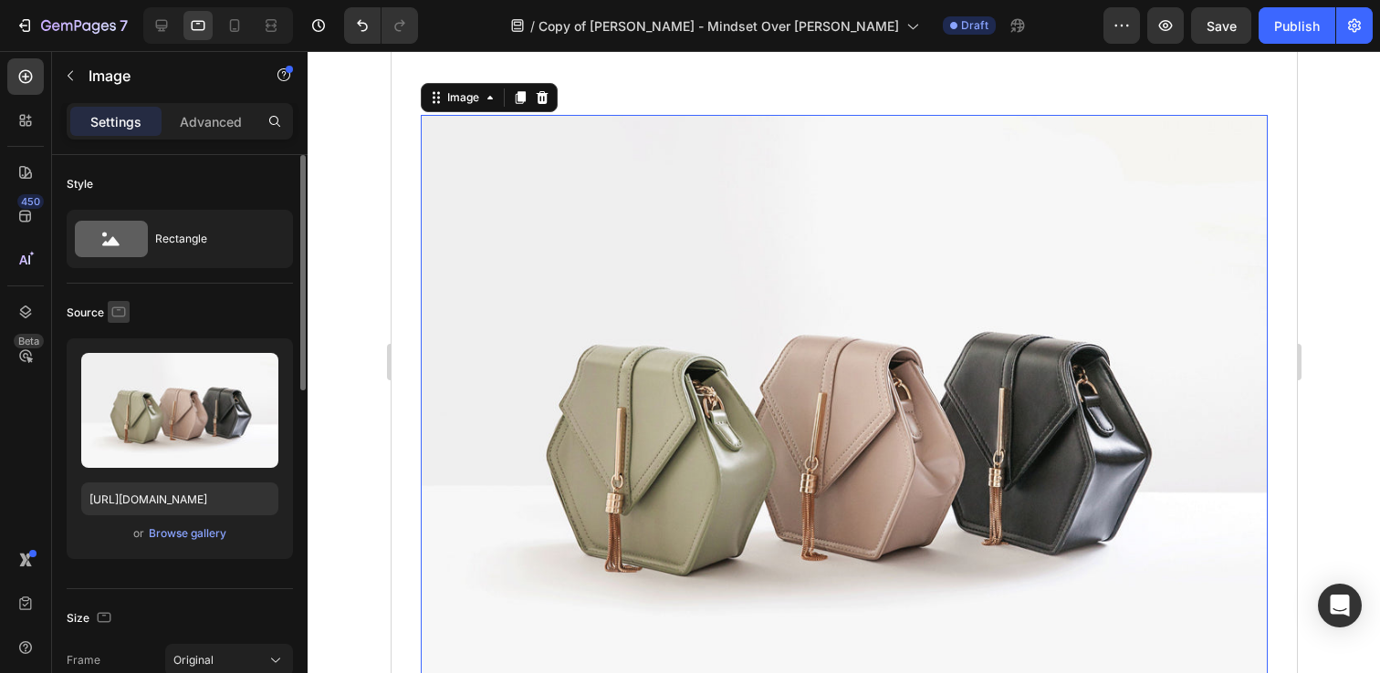
click at [120, 309] on icon "button" at bounding box center [118, 312] width 18 height 18
click at [123, 339] on icon "button" at bounding box center [122, 341] width 18 height 18
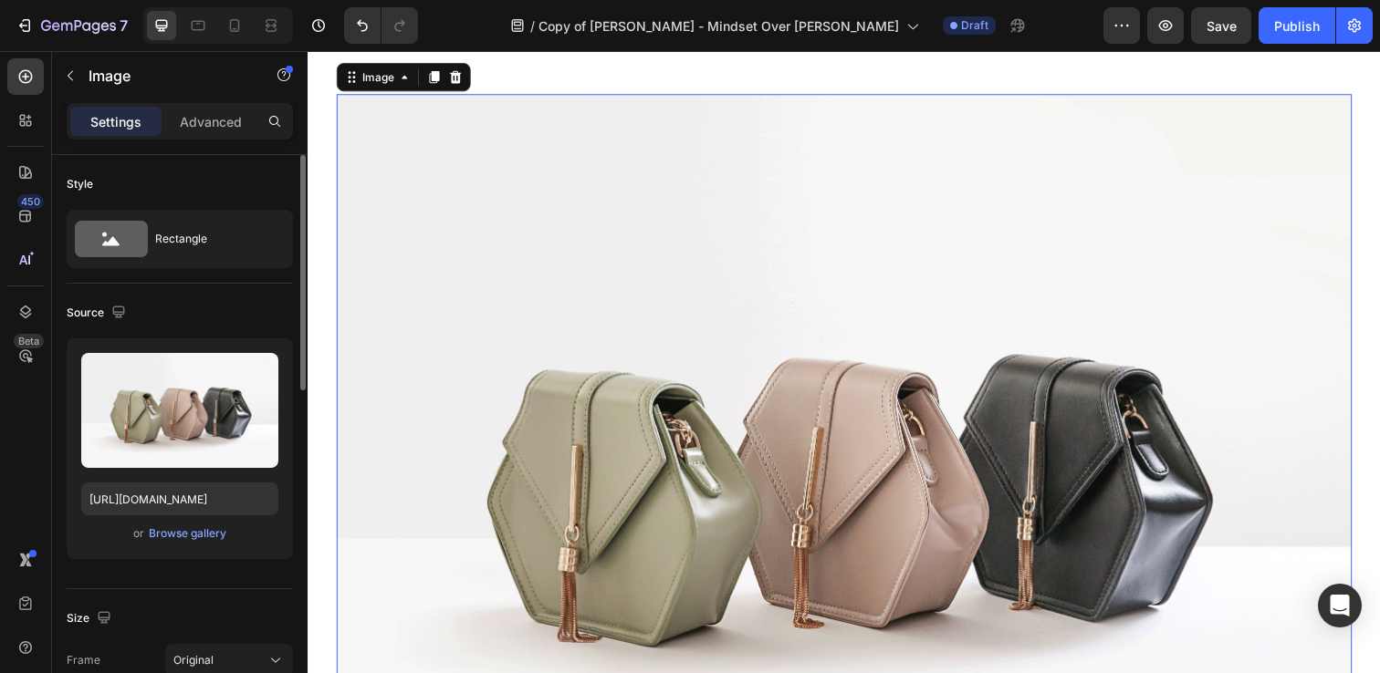
scroll to position [1735, 0]
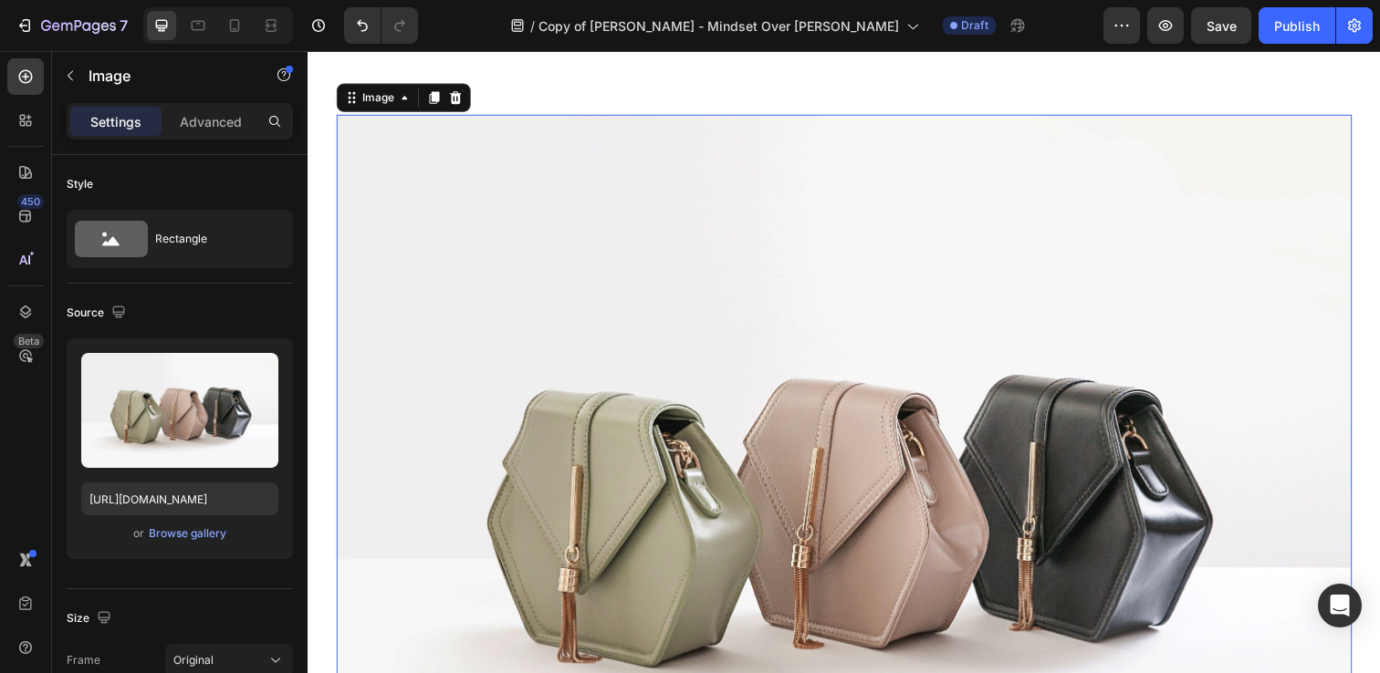
click at [513, 396] on img at bounding box center [855, 504] width 1037 height 777
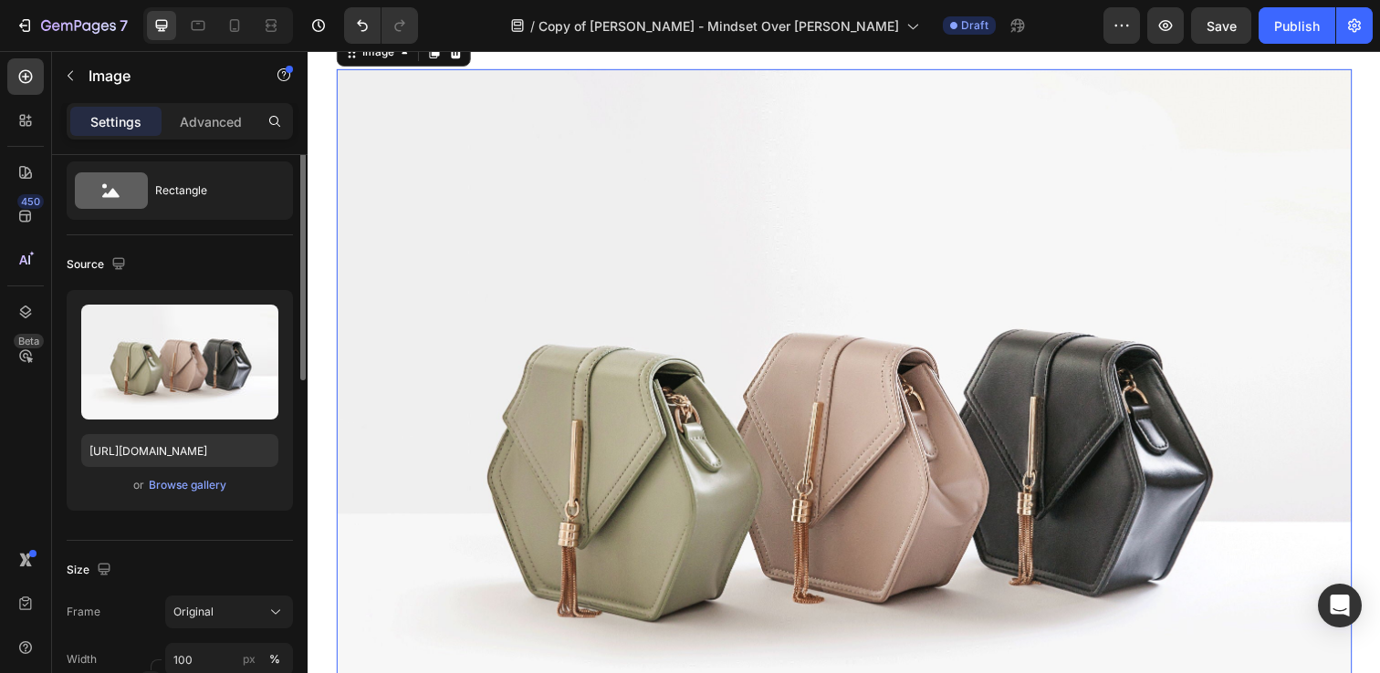
scroll to position [49, 0]
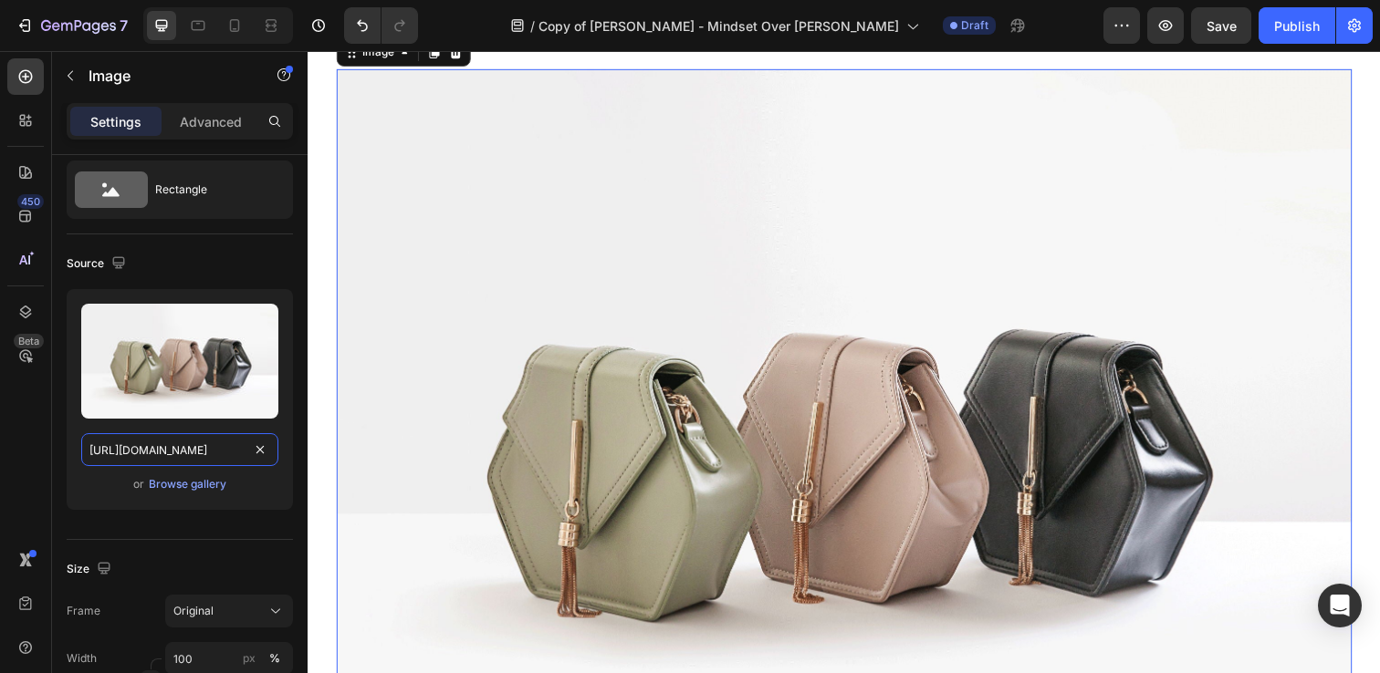
click at [235, 447] on input "[URL][DOMAIN_NAME]" at bounding box center [179, 449] width 197 height 33
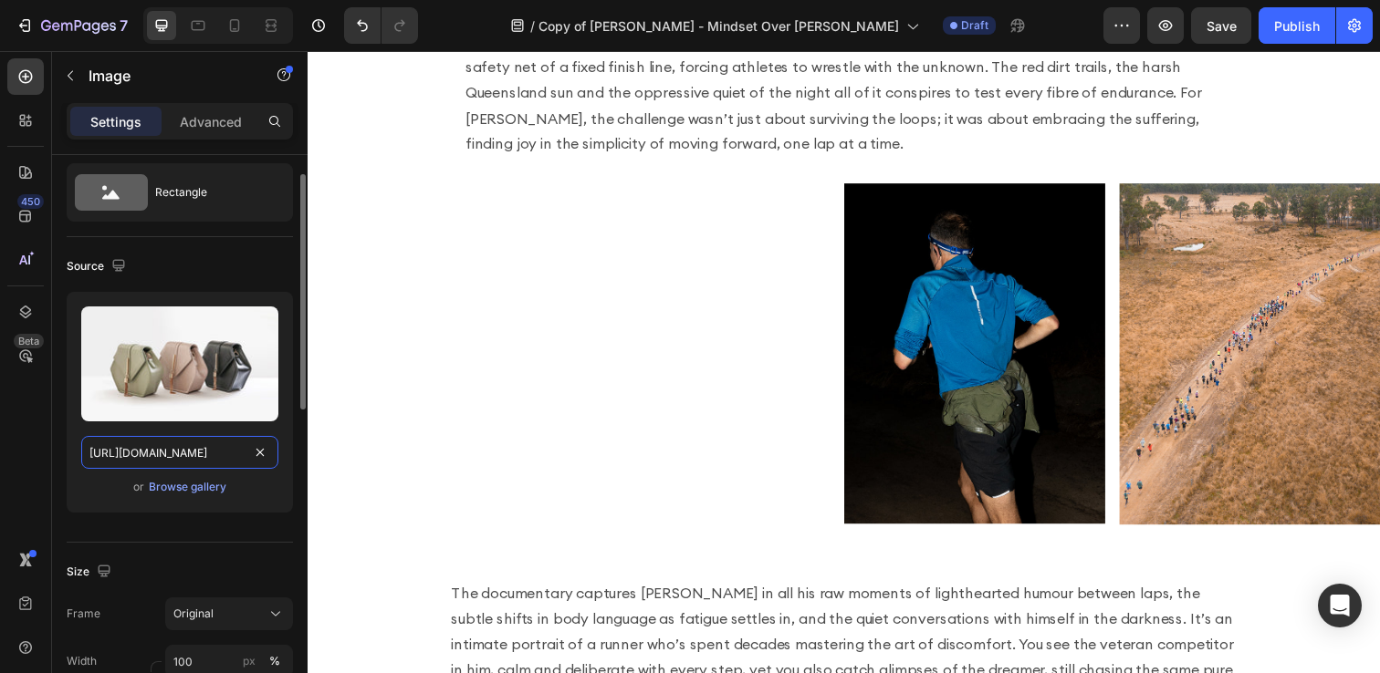
scroll to position [717, 0]
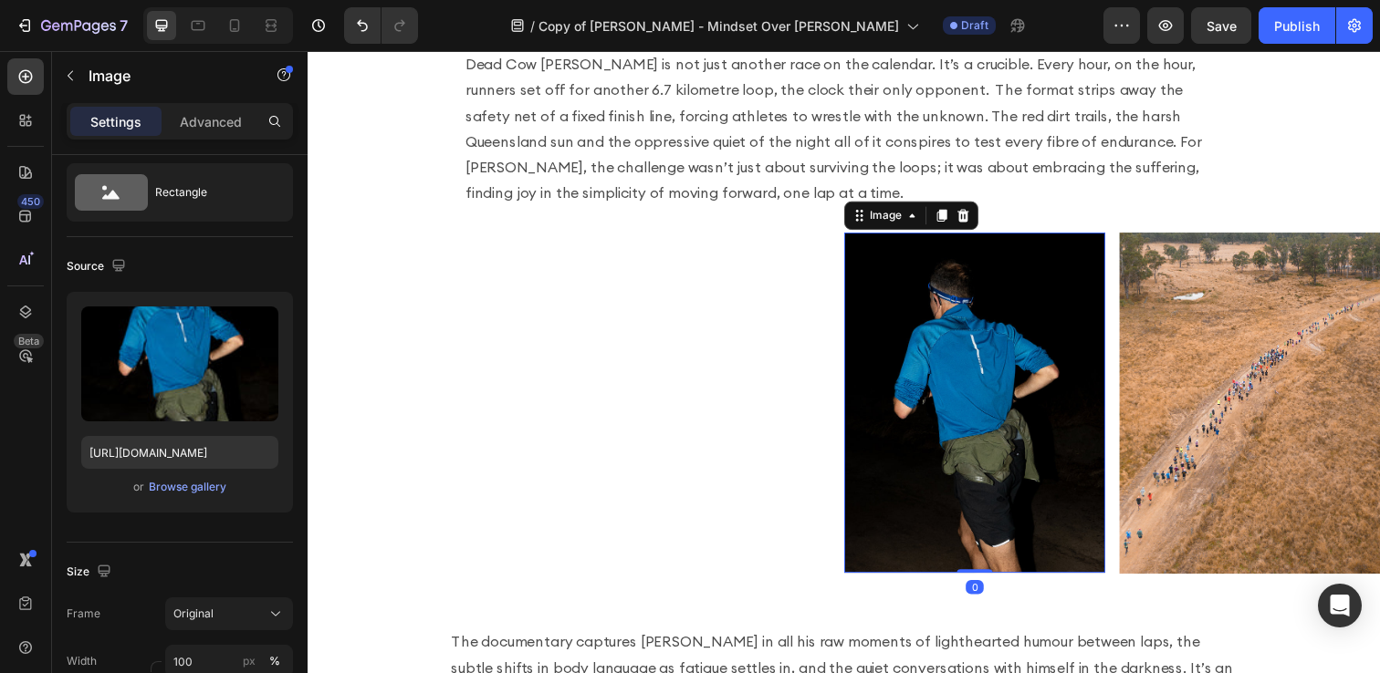
click at [946, 335] on img at bounding box center [988, 410] width 266 height 348
click at [21, 216] on icon at bounding box center [25, 216] width 18 height 18
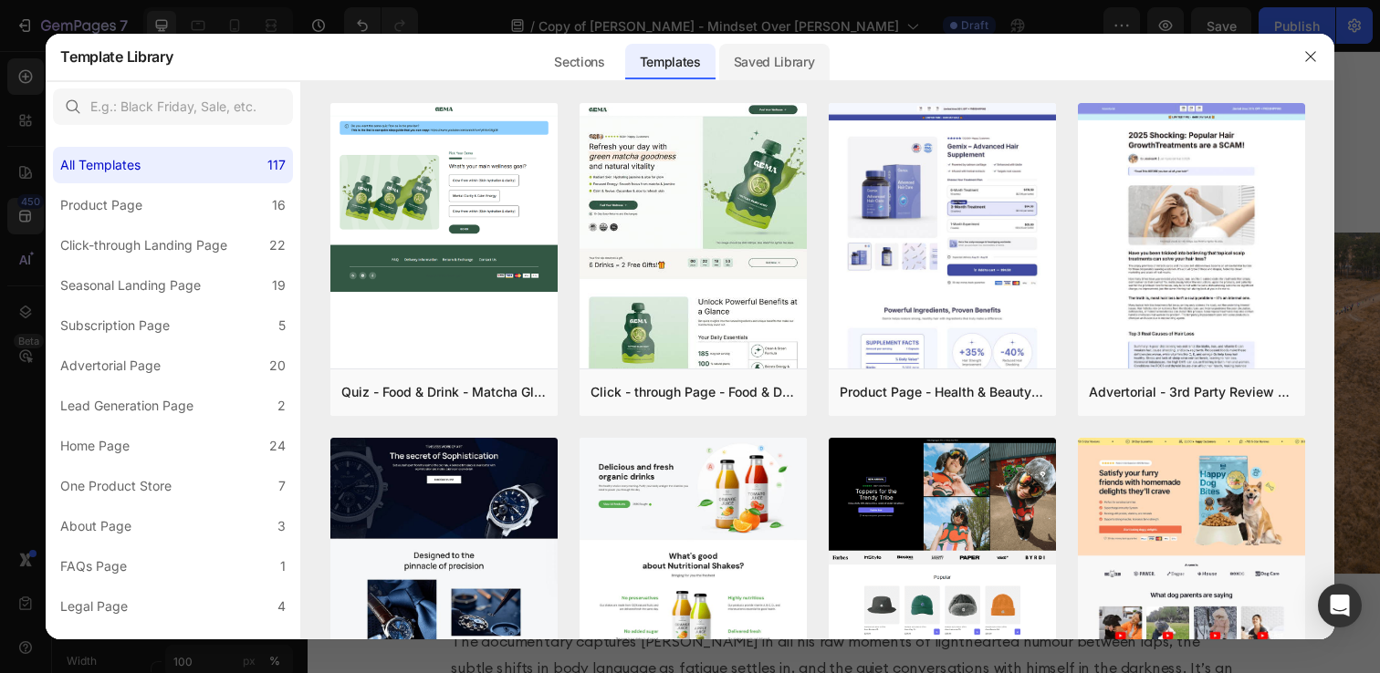
click at [773, 73] on div "Saved Library" at bounding box center [774, 62] width 110 height 36
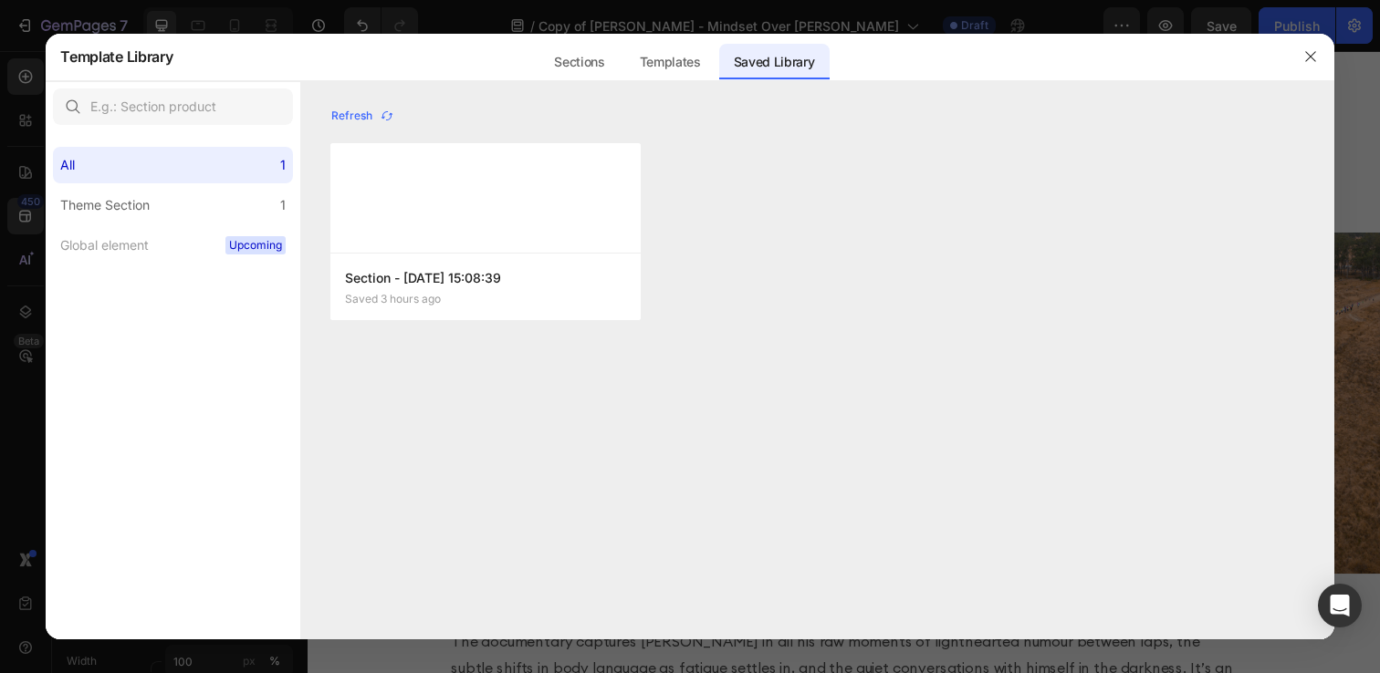
click at [1323, 72] on div at bounding box center [1310, 56] width 47 height 47
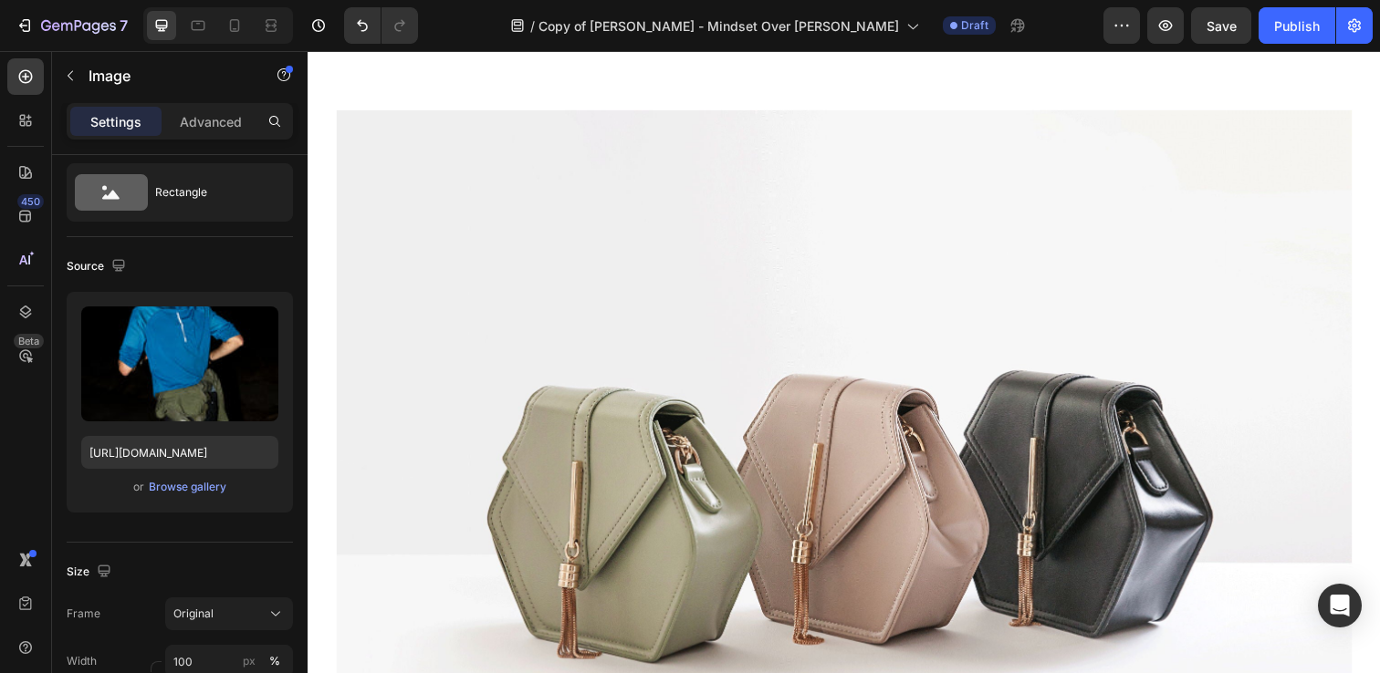
click at [548, 318] on img at bounding box center [855, 499] width 1037 height 777
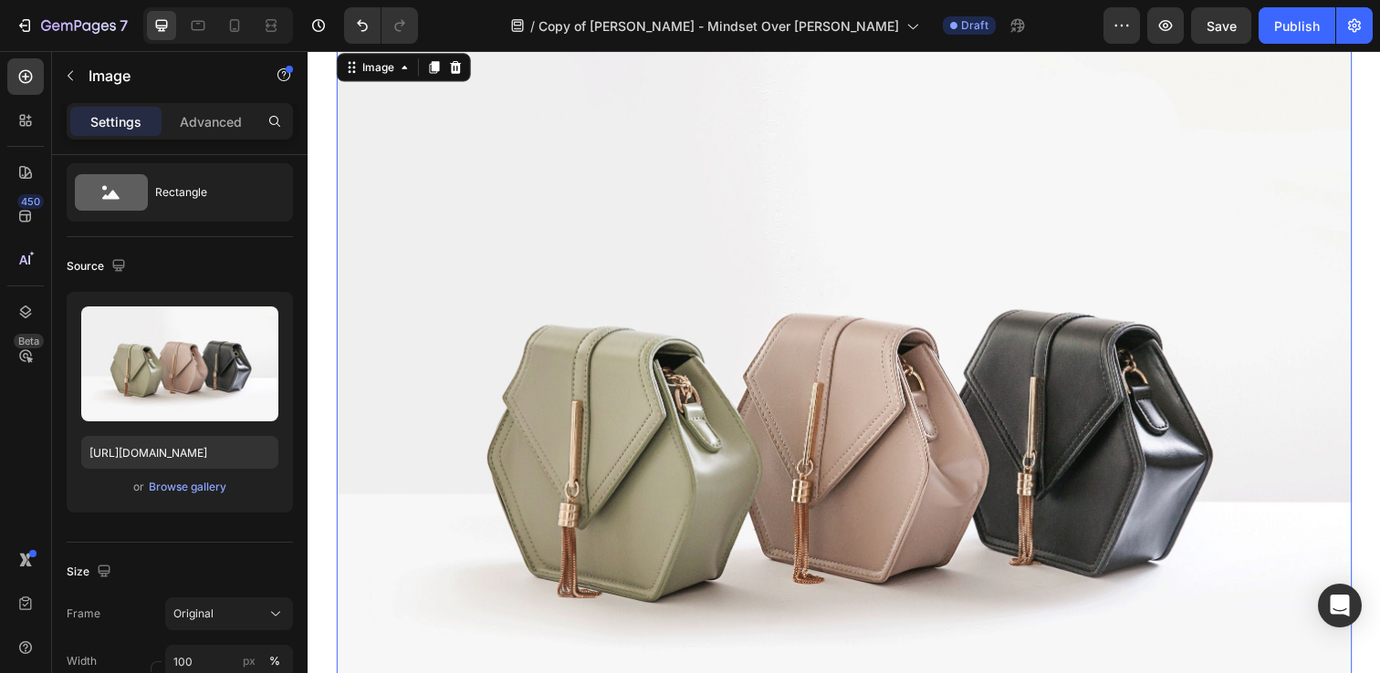
scroll to position [1803, 0]
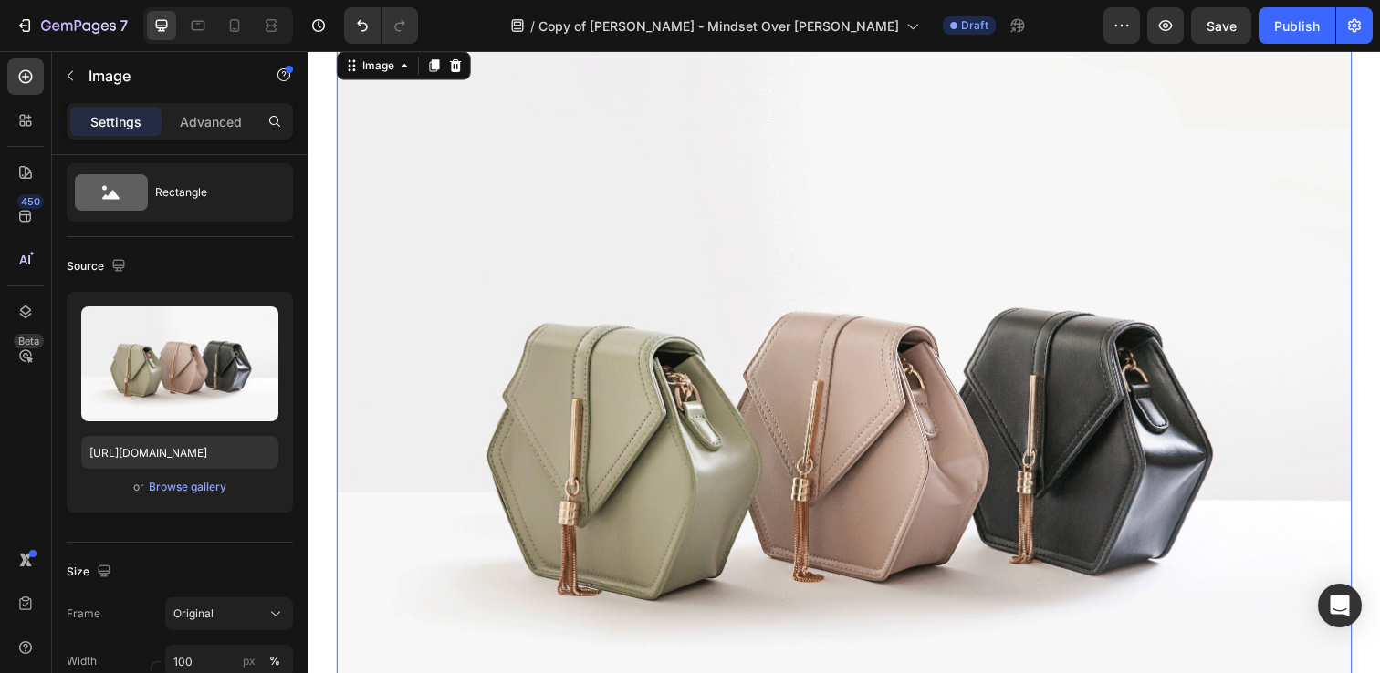
click at [207, 105] on div "Settings Advanced" at bounding box center [180, 121] width 226 height 36
click at [205, 124] on p "Advanced" at bounding box center [211, 121] width 62 height 19
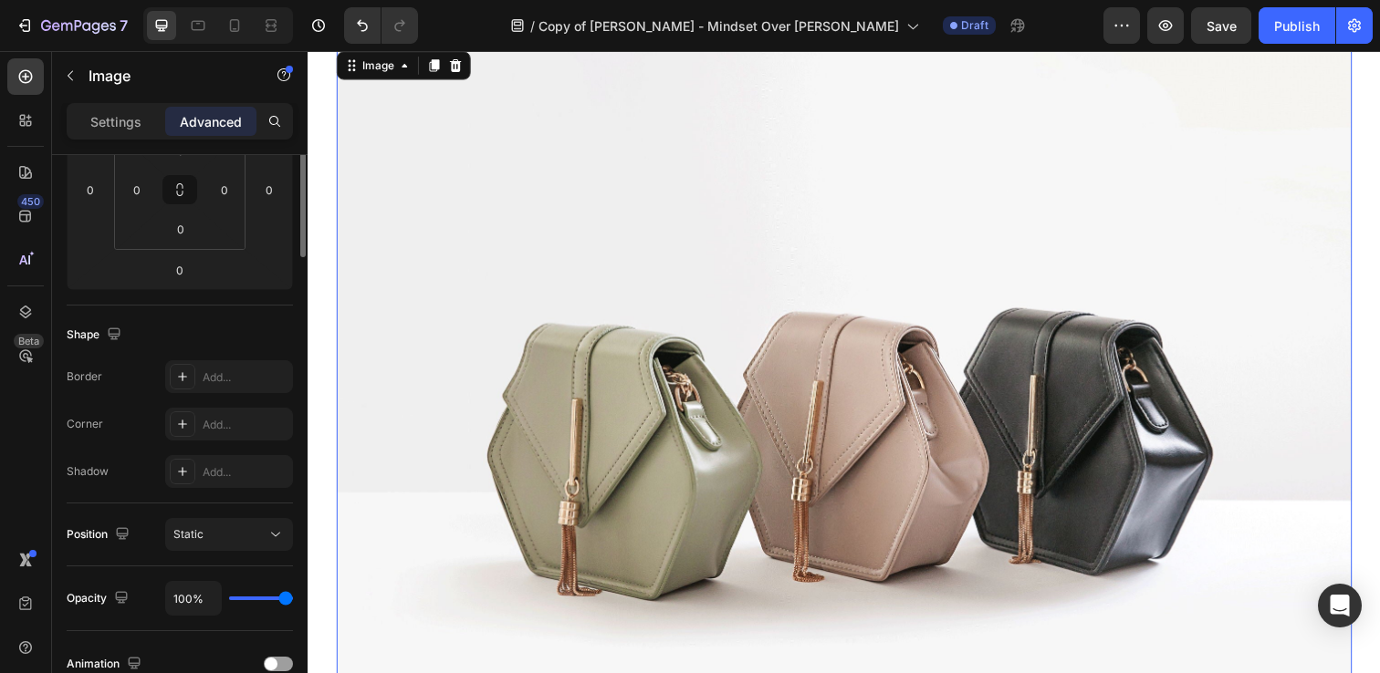
scroll to position [0, 0]
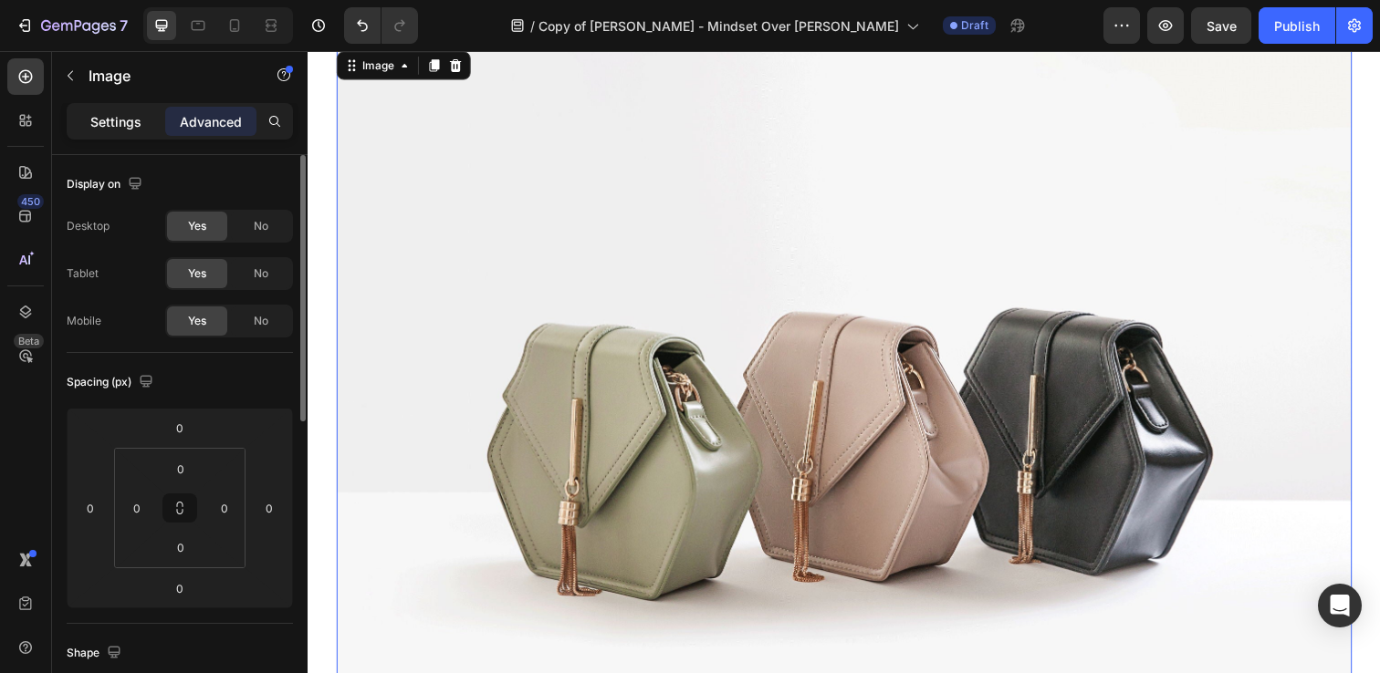
click at [121, 129] on p "Settings" at bounding box center [115, 121] width 51 height 19
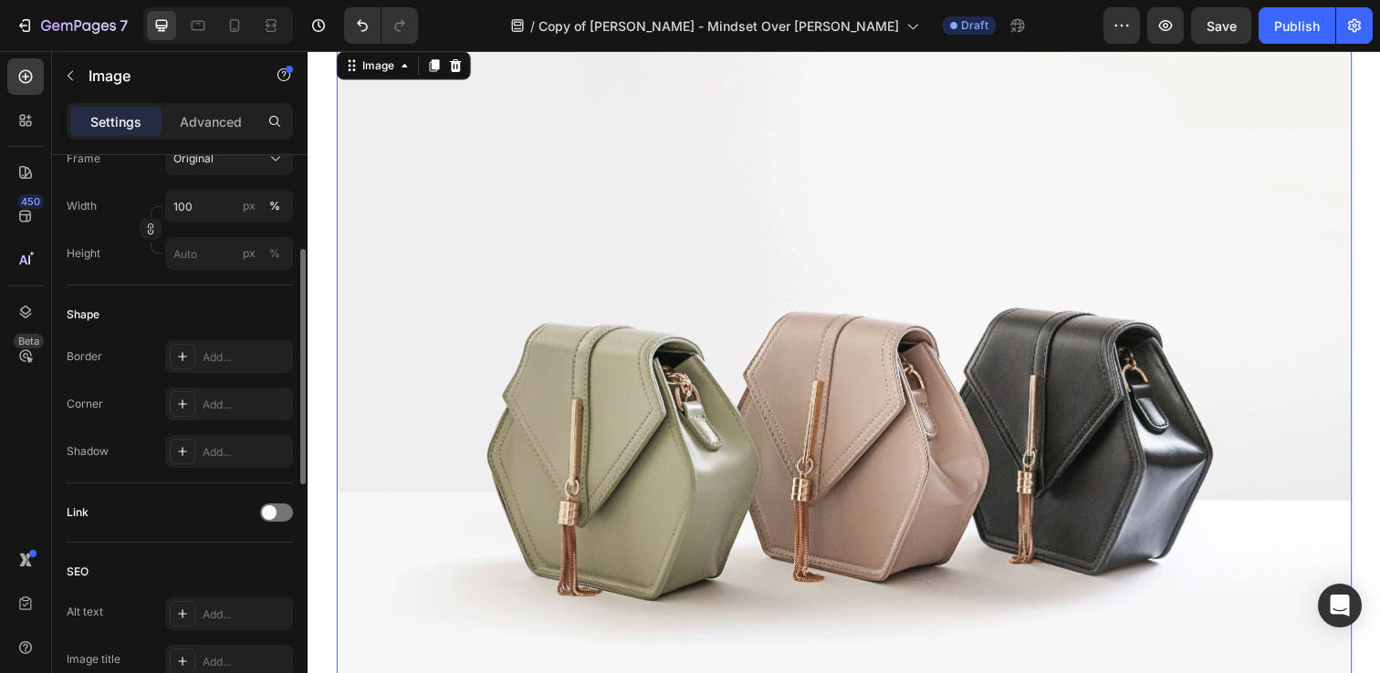
scroll to position [208, 0]
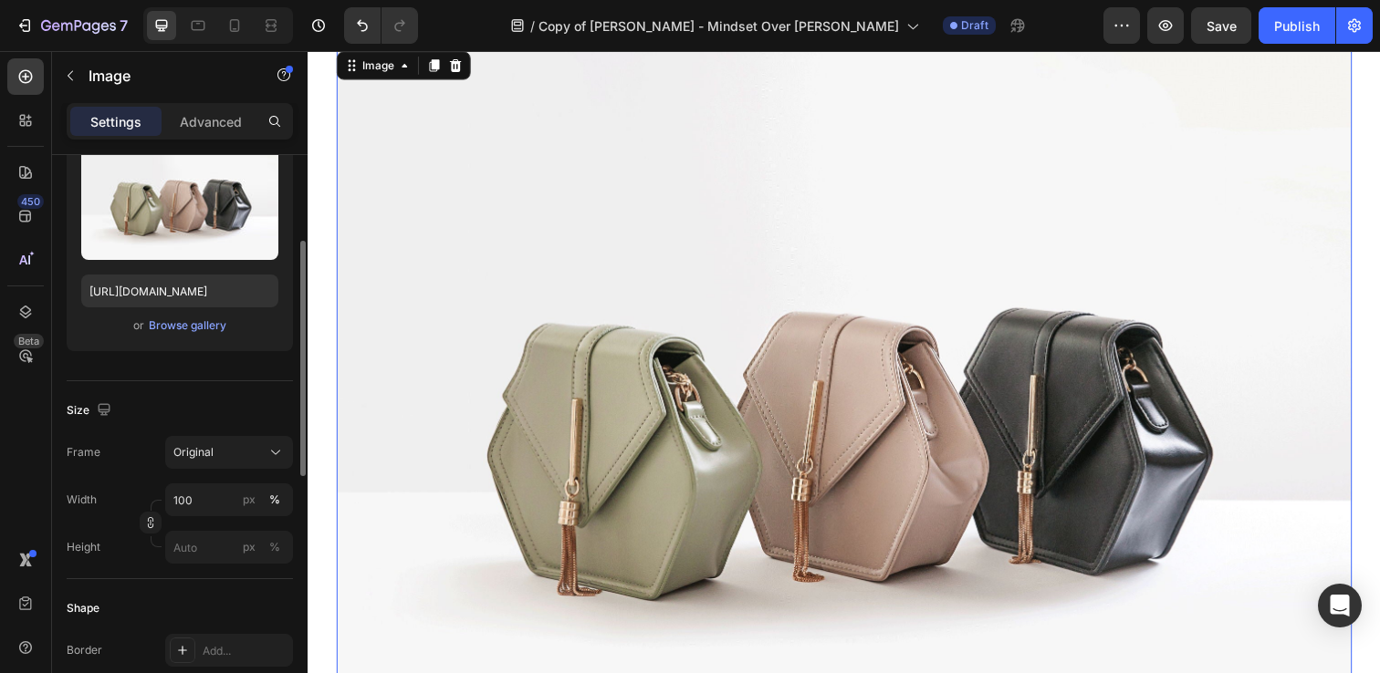
click at [178, 314] on div "Upload Image [URL][DOMAIN_NAME] or Browse gallery" at bounding box center [180, 240] width 226 height 221
click at [179, 343] on div "Upload Image [URL][DOMAIN_NAME] or Browse gallery" at bounding box center [180, 240] width 226 height 221
click at [185, 323] on div "Browse gallery" at bounding box center [188, 326] width 78 height 16
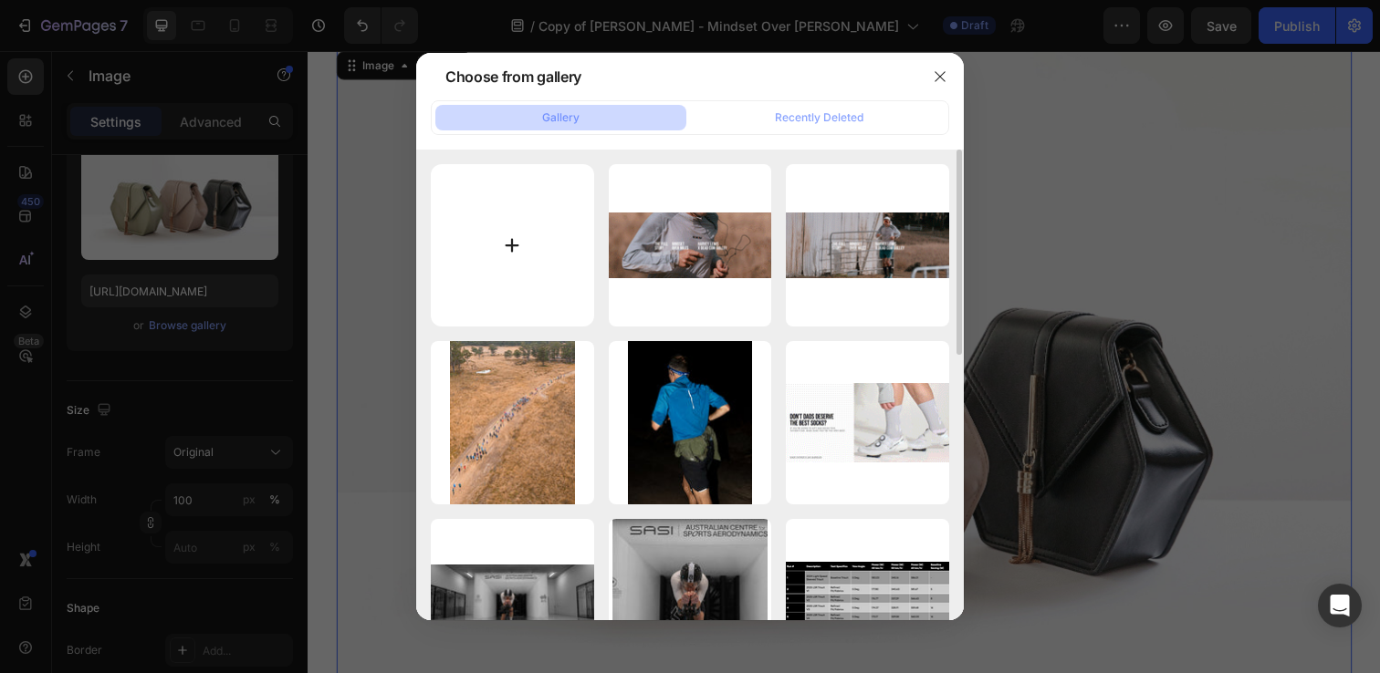
click at [501, 233] on input "file" at bounding box center [512, 245] width 163 height 163
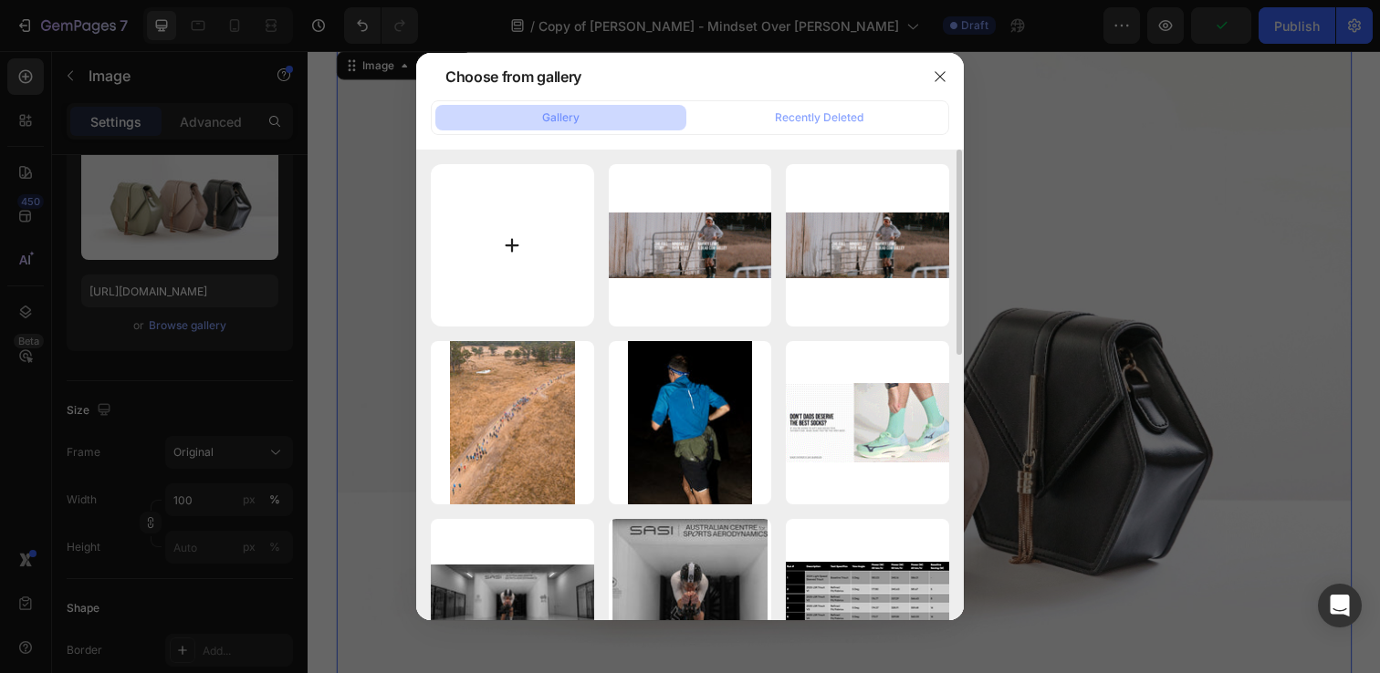
type input "C:\fakepath\0-116.jpg"
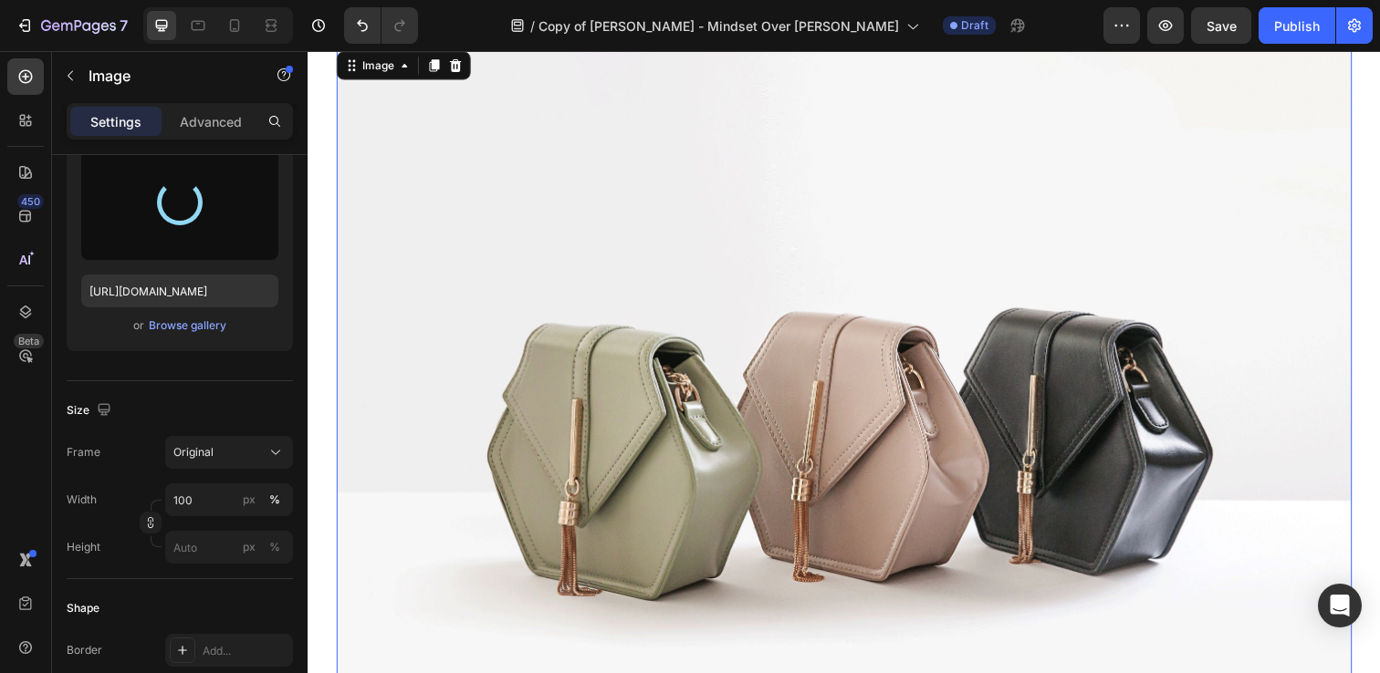
scroll to position [1801, 0]
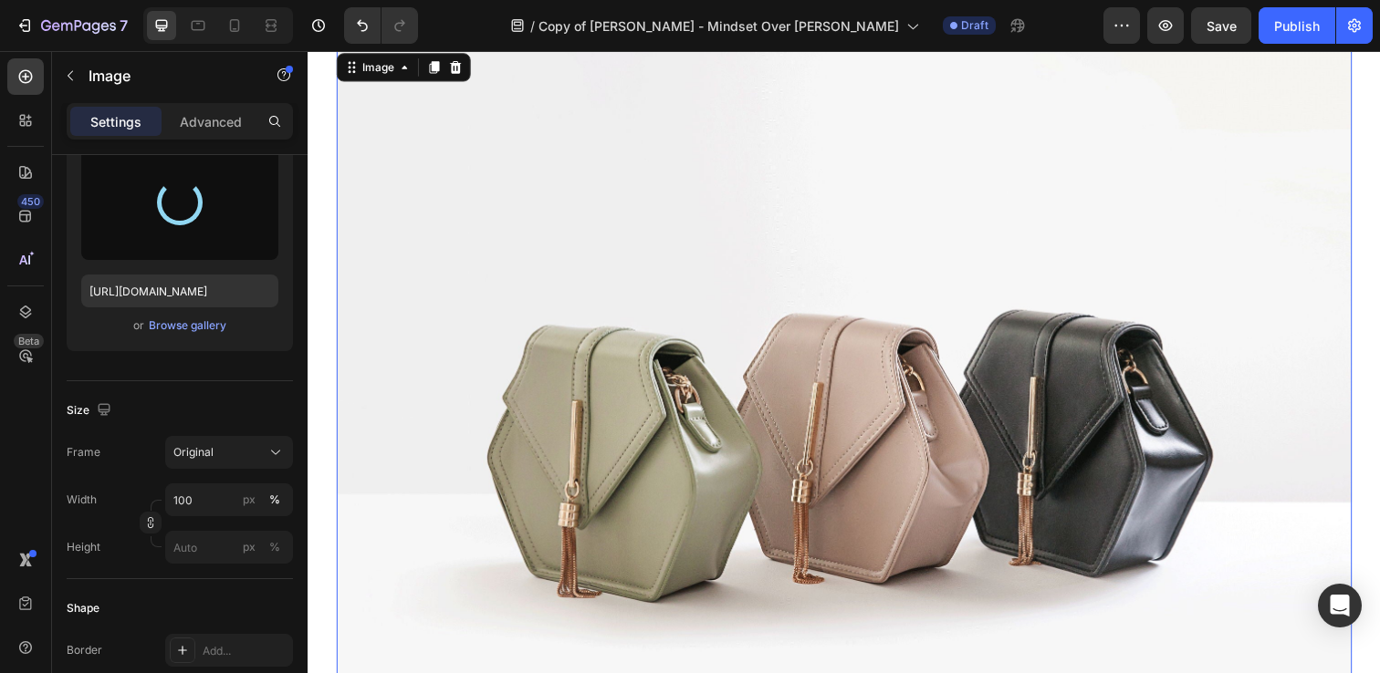
type input "[URL][DOMAIN_NAME]"
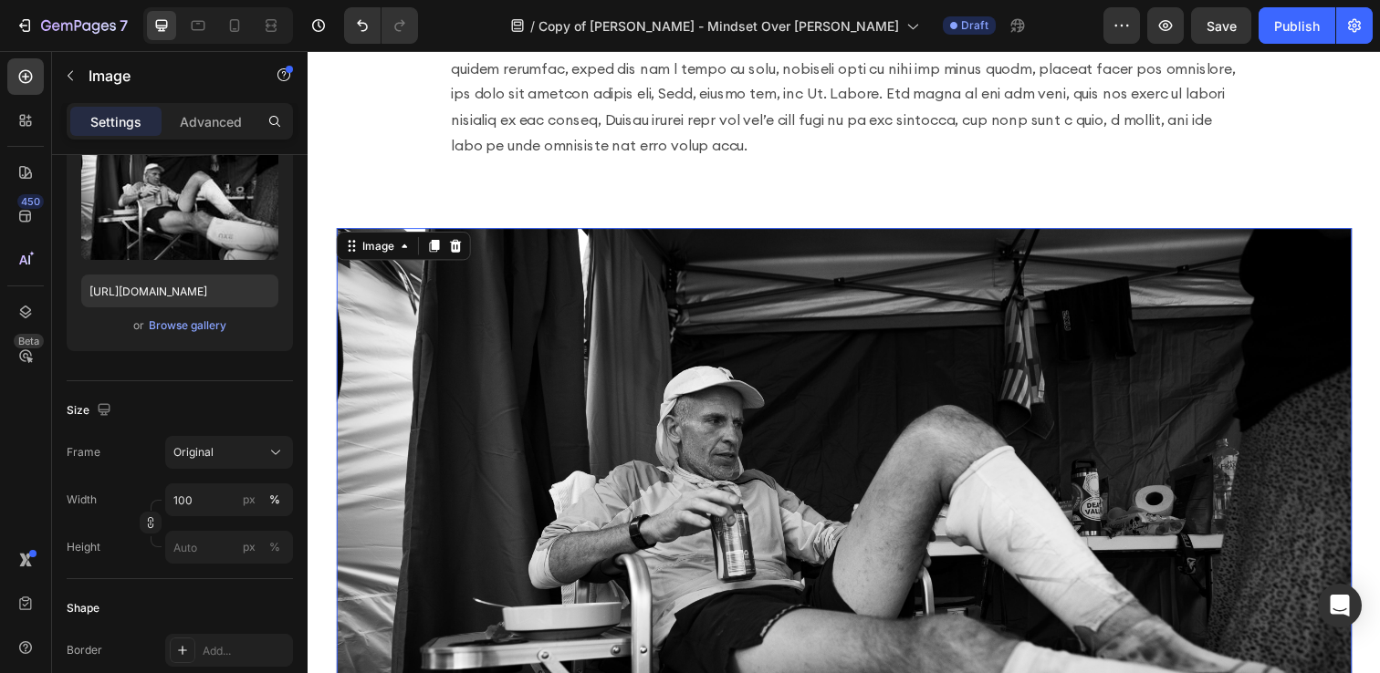
scroll to position [1390, 0]
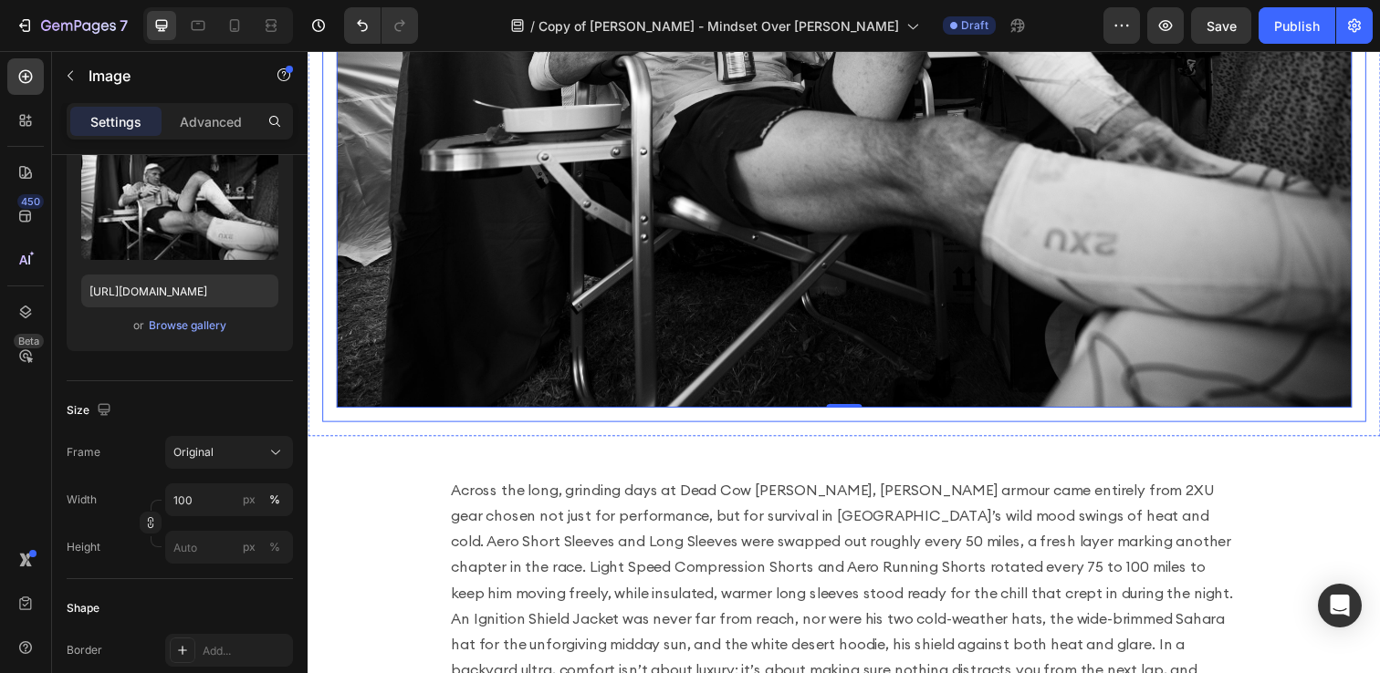
scroll to position [0, 0]
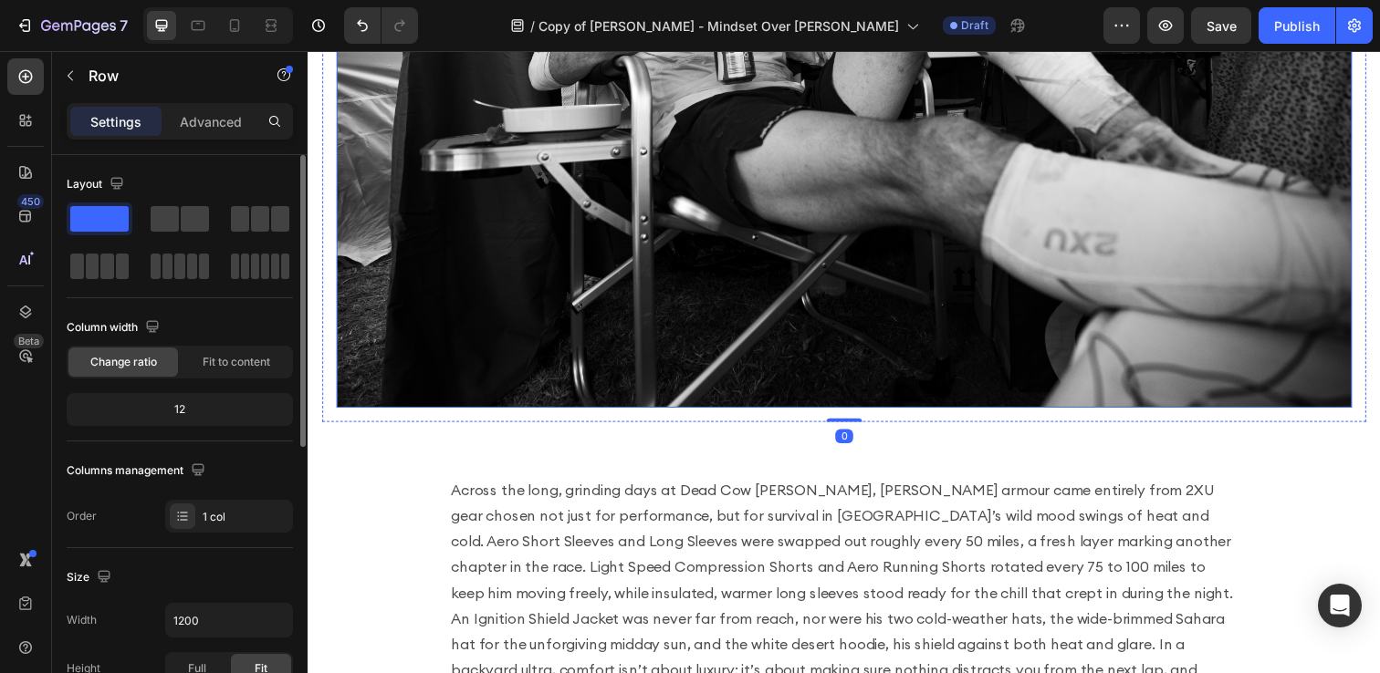
click at [852, 386] on img at bounding box center [855, 69] width 1037 height 693
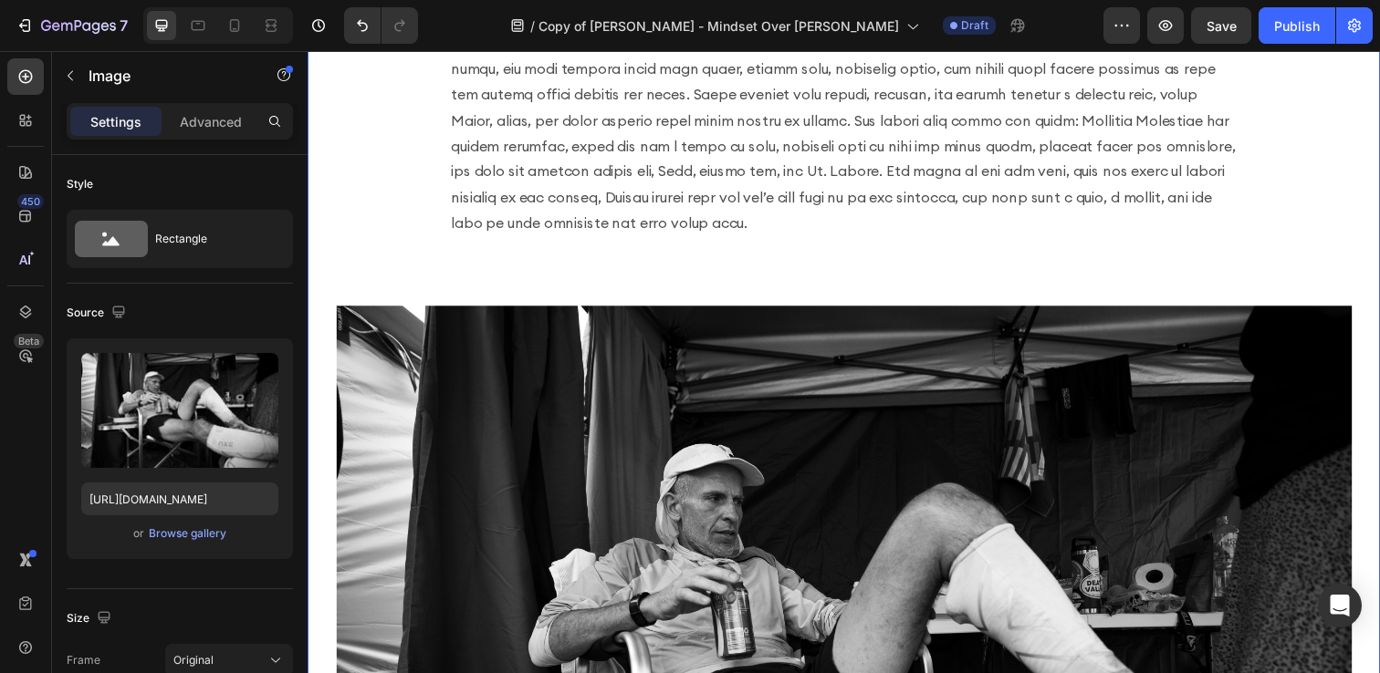
scroll to position [1113, 0]
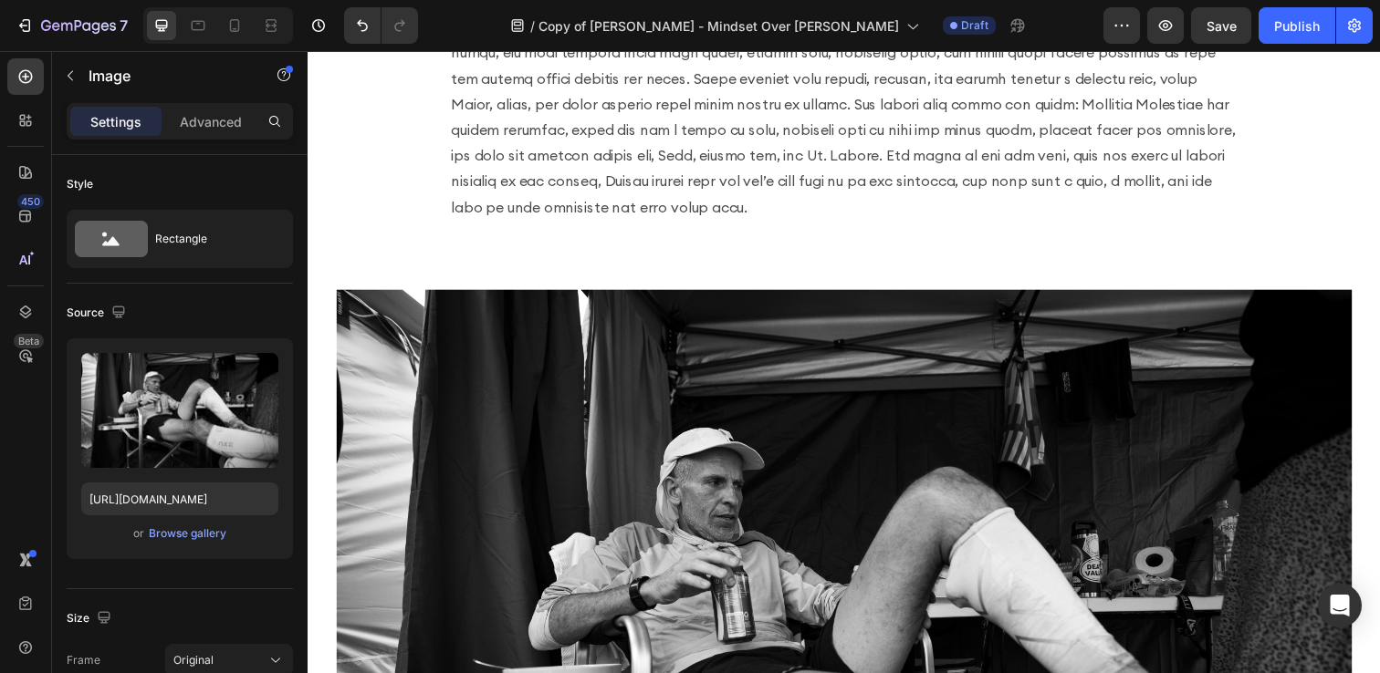
click at [658, 454] on img at bounding box center [855, 641] width 1037 height 693
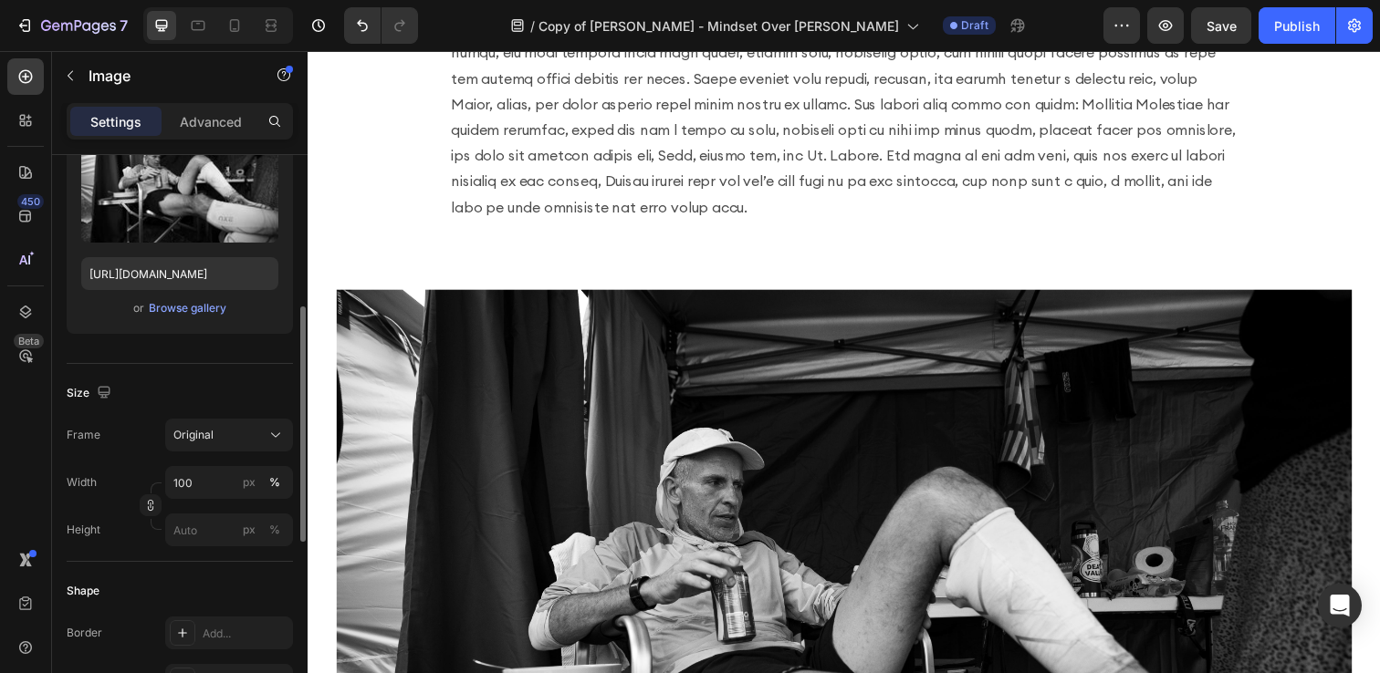
scroll to position [0, 0]
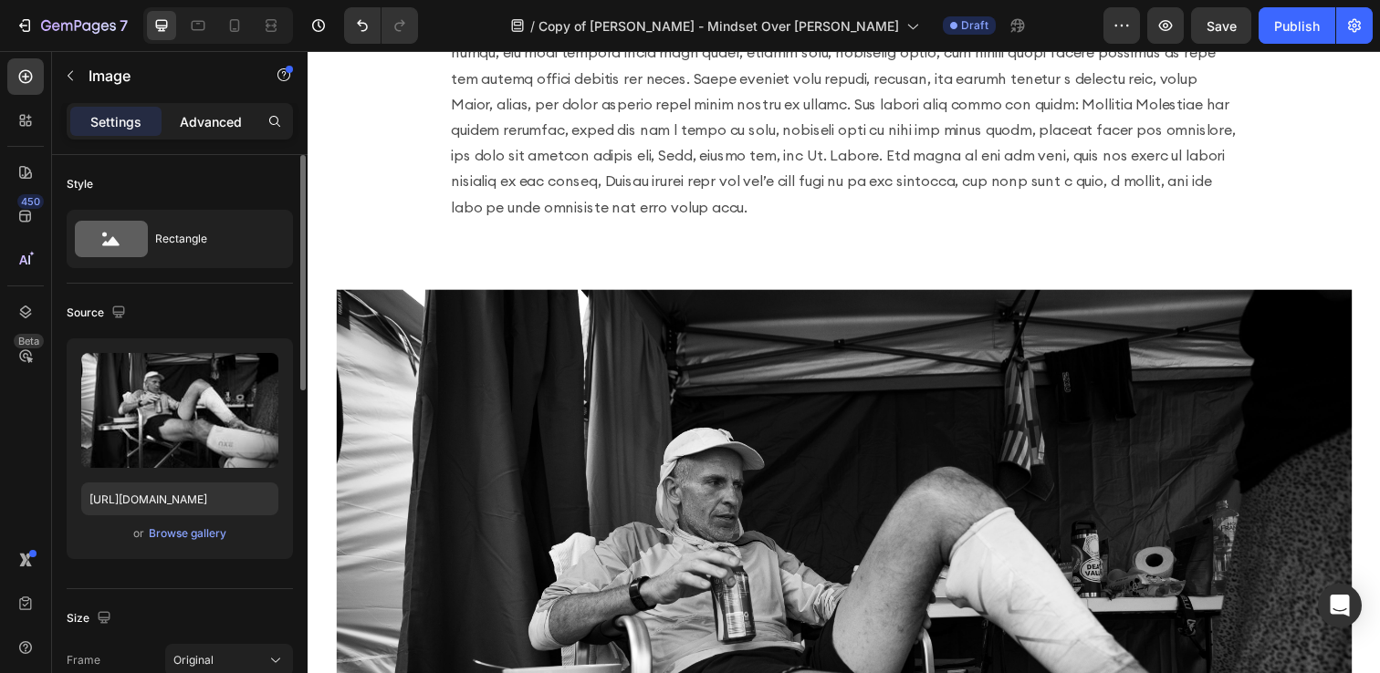
click at [185, 107] on div "Advanced" at bounding box center [210, 121] width 91 height 29
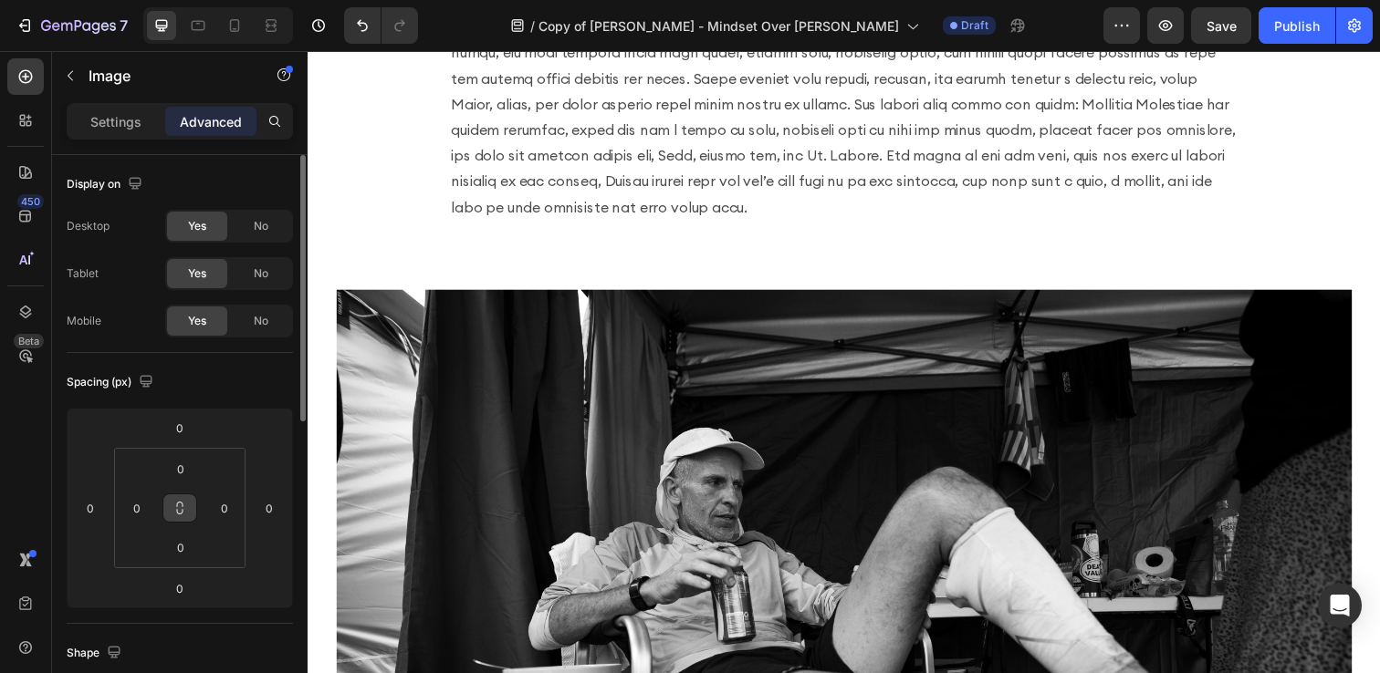
click at [184, 515] on icon at bounding box center [179, 508] width 15 height 15
click at [256, 504] on input "0" at bounding box center [268, 508] width 27 height 27
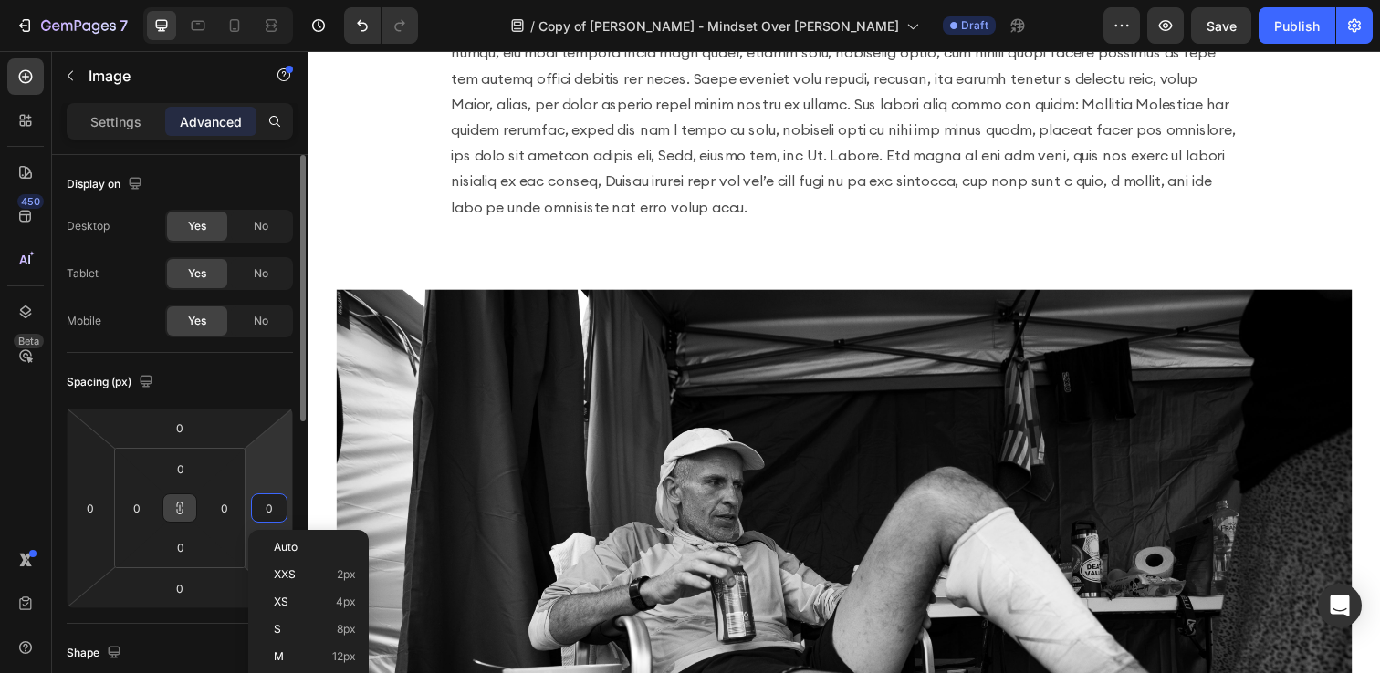
scroll to position [36, 0]
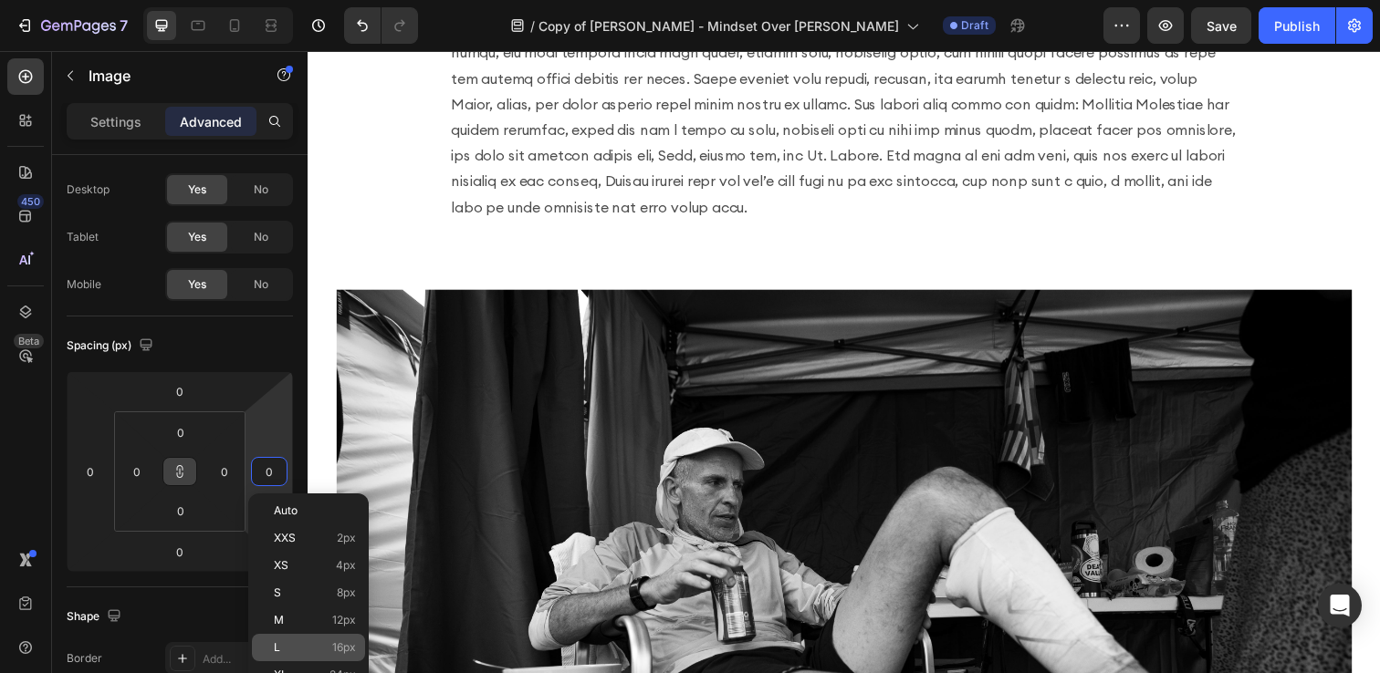
click at [291, 641] on p "L 16px" at bounding box center [315, 647] width 82 height 13
type input "16"
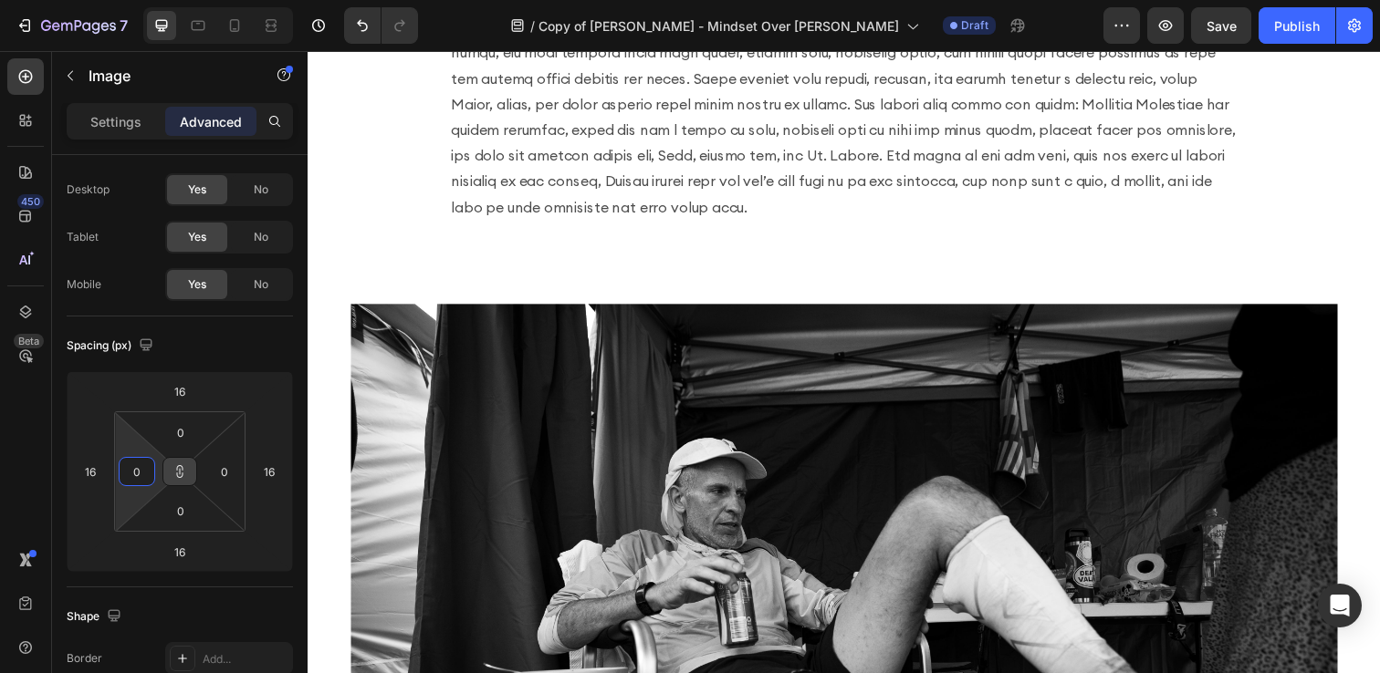
click at [127, 474] on input "0" at bounding box center [136, 471] width 27 height 27
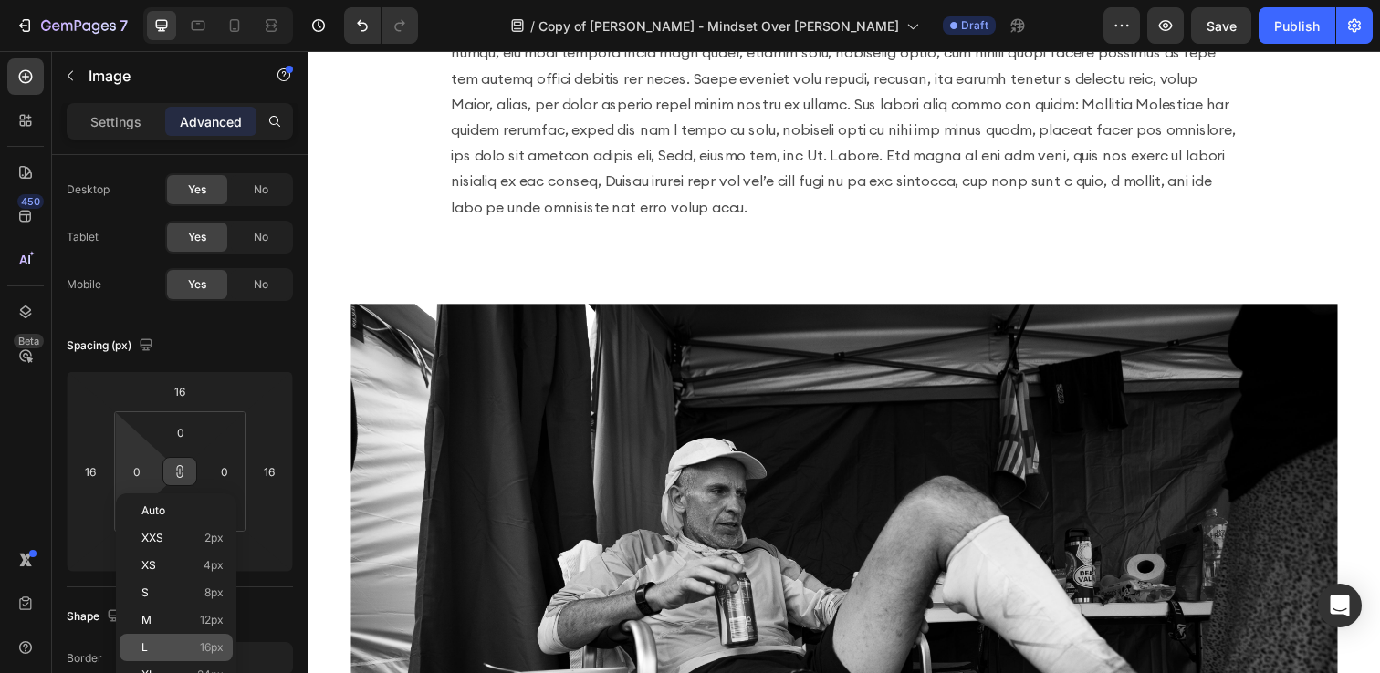
click at [171, 648] on p "L 16px" at bounding box center [182, 647] width 82 height 13
type input "16"
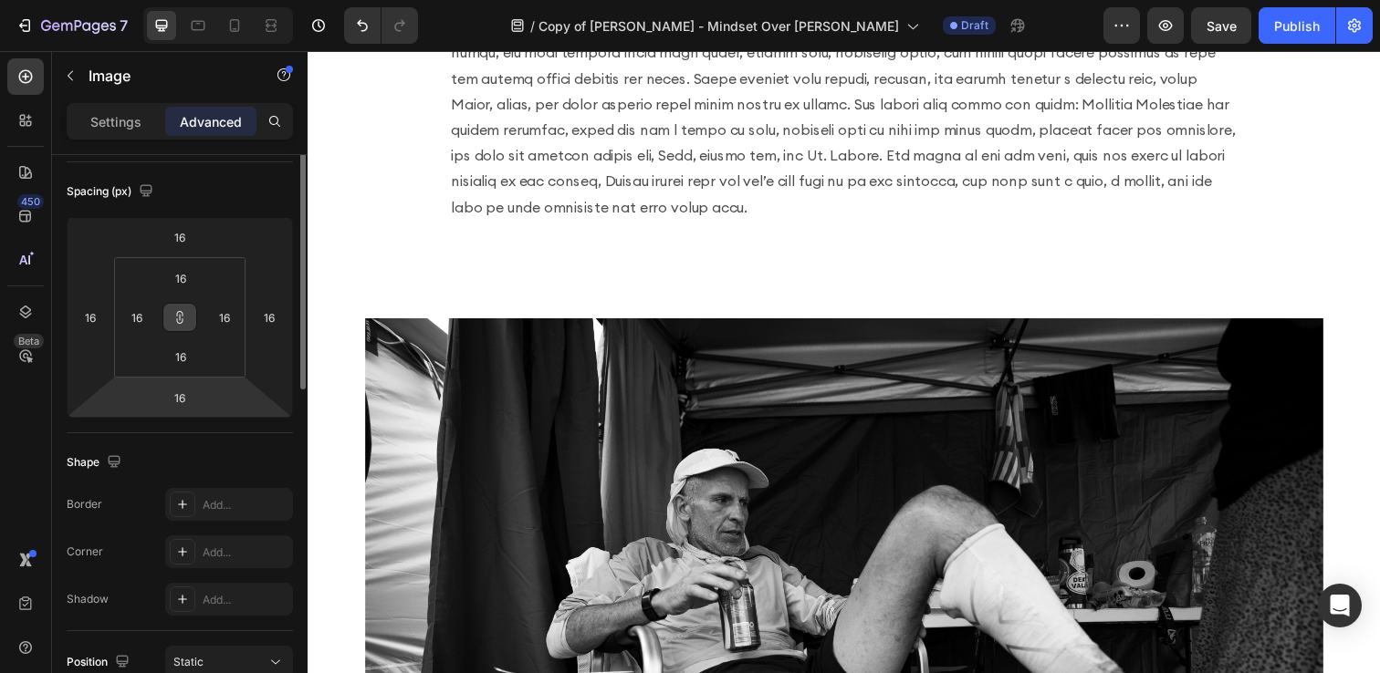
scroll to position [199, 0]
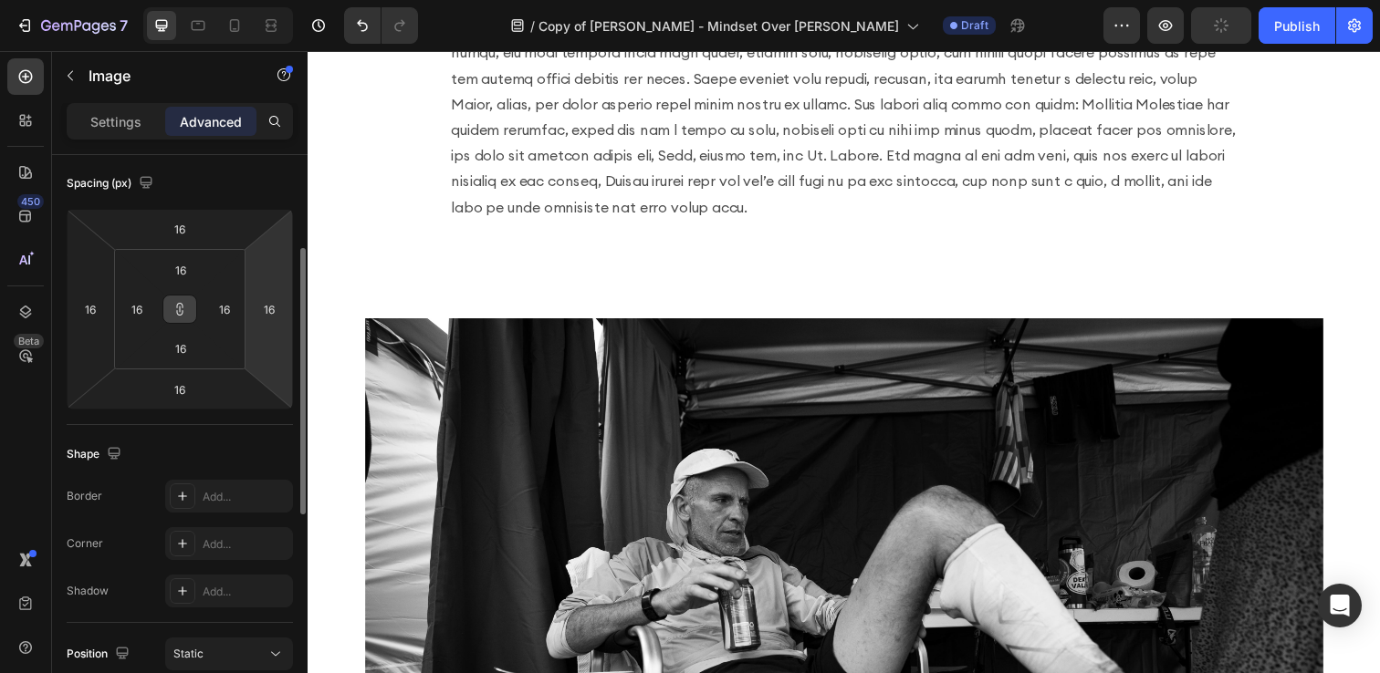
click at [268, 0] on html "7 Version history / Copy of Harvey Lewis - Mindset Over Miles - HW Draft Previe…" at bounding box center [690, 0] width 1380 height 0
click at [268, 312] on input "16" at bounding box center [268, 309] width 27 height 27
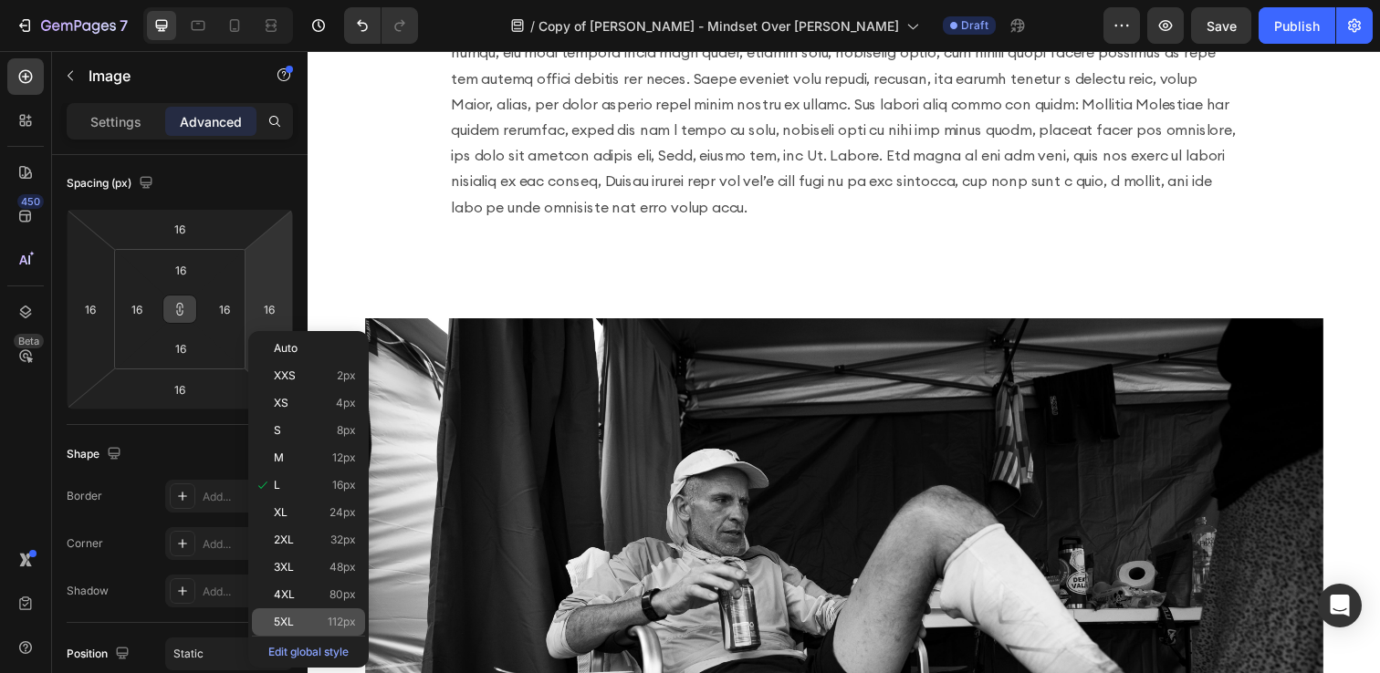
click at [287, 612] on div "5XL 112px" at bounding box center [308, 622] width 113 height 27
type input "112"
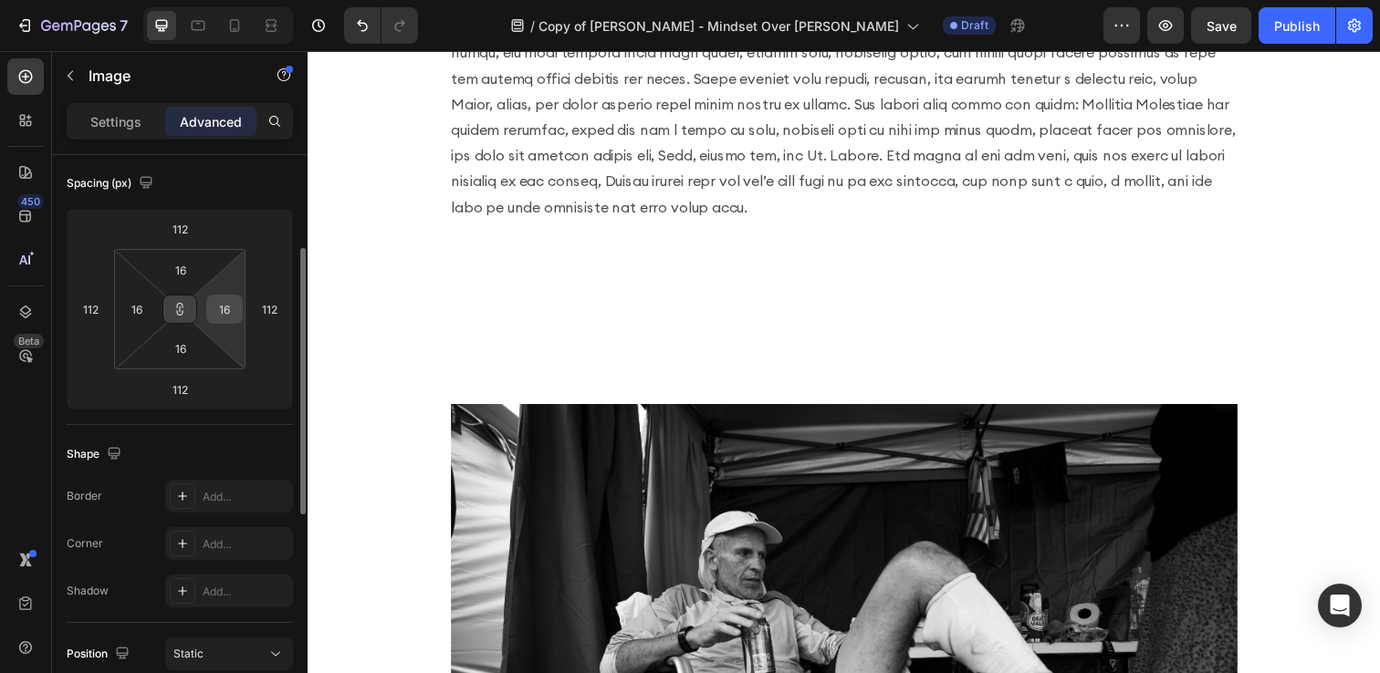
click at [222, 317] on input "16" at bounding box center [224, 309] width 27 height 27
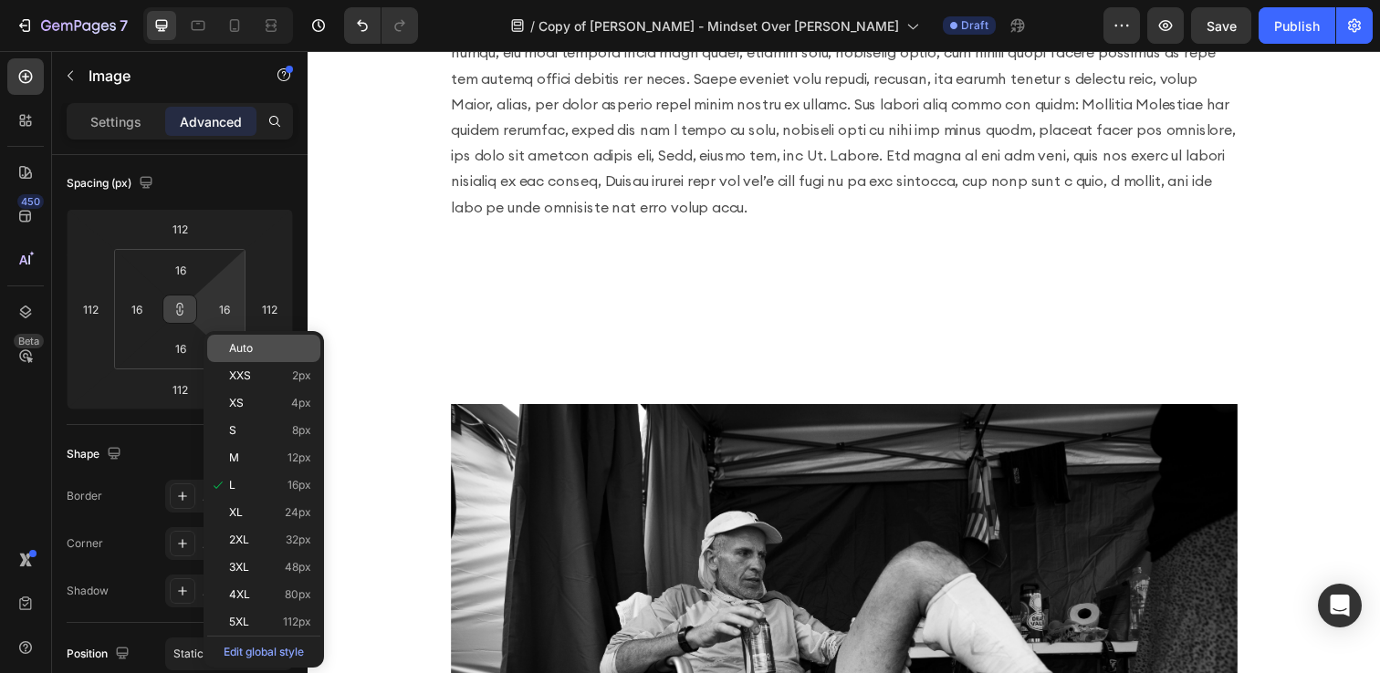
click at [237, 349] on span "Auto" at bounding box center [241, 348] width 24 height 13
type input "Auto"
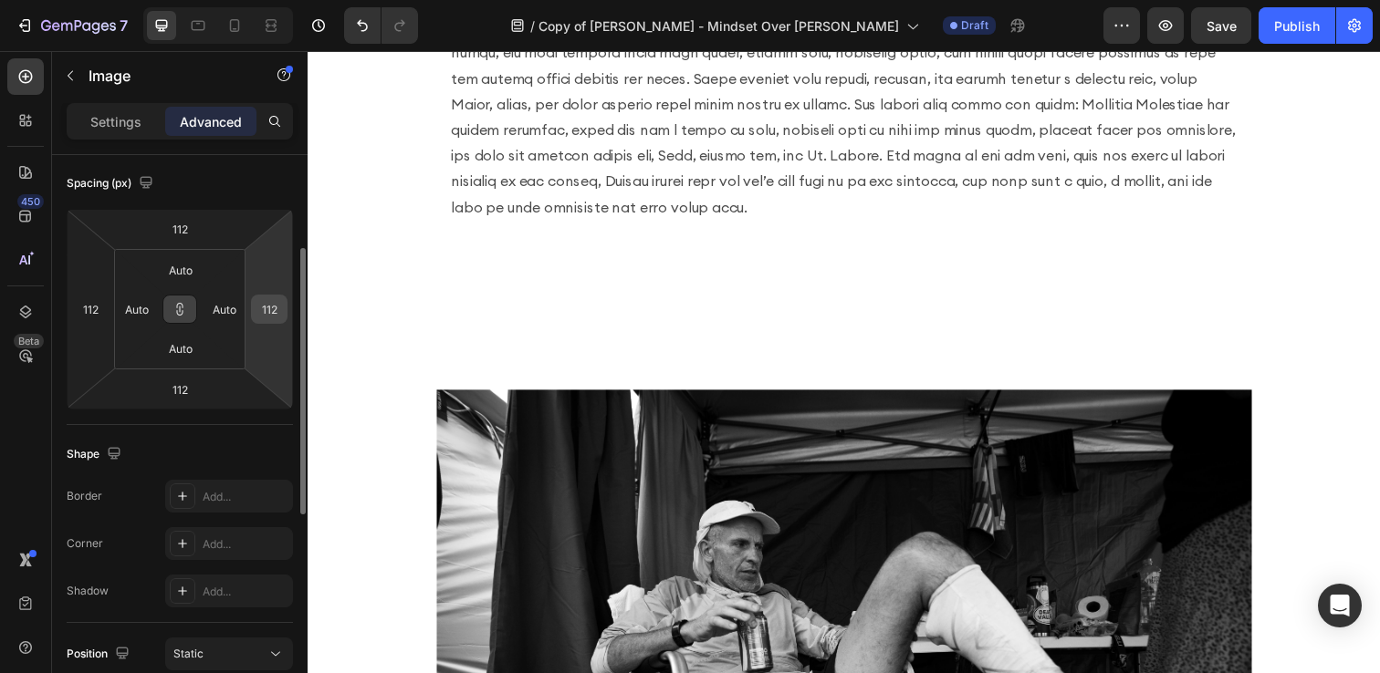
click at [256, 300] on input "112" at bounding box center [268, 309] width 27 height 27
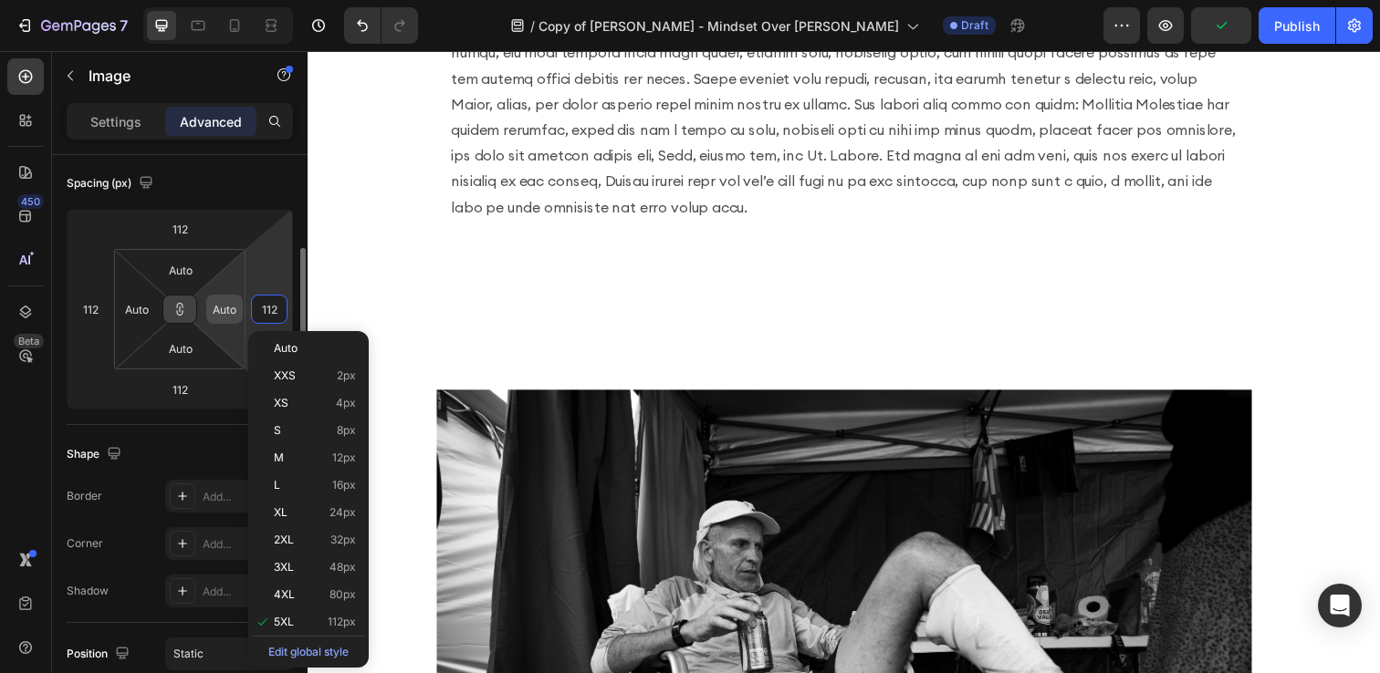
type input "5"
click at [229, 308] on input "Auto" at bounding box center [224, 309] width 27 height 27
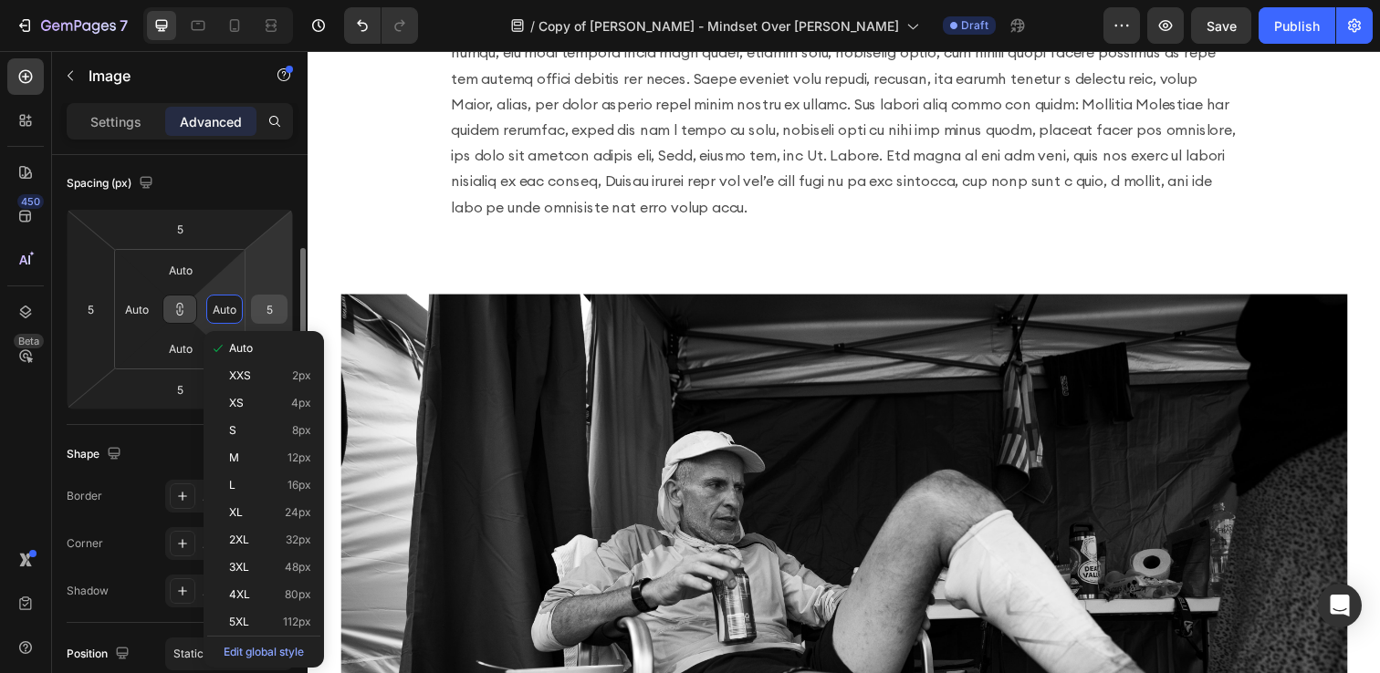
click at [256, 307] on input "5" at bounding box center [268, 309] width 27 height 27
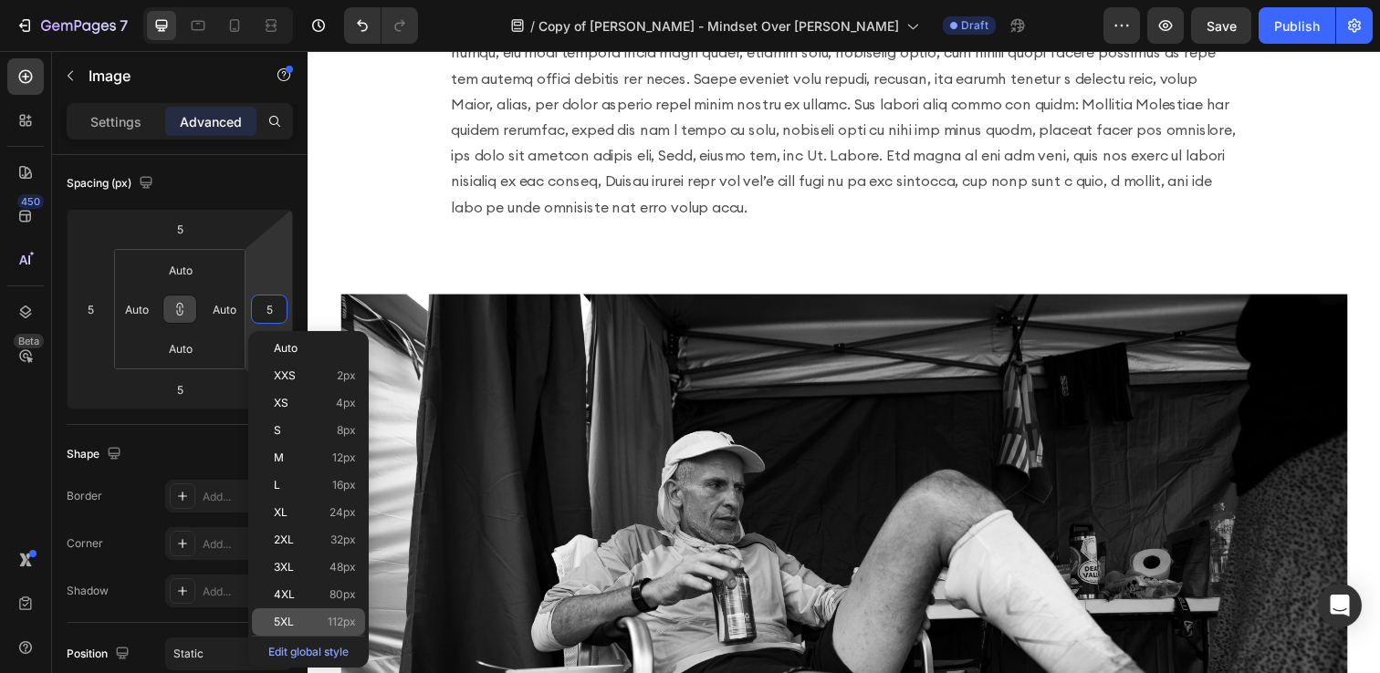
click at [305, 626] on p "5XL 112px" at bounding box center [315, 622] width 82 height 13
type input "112"
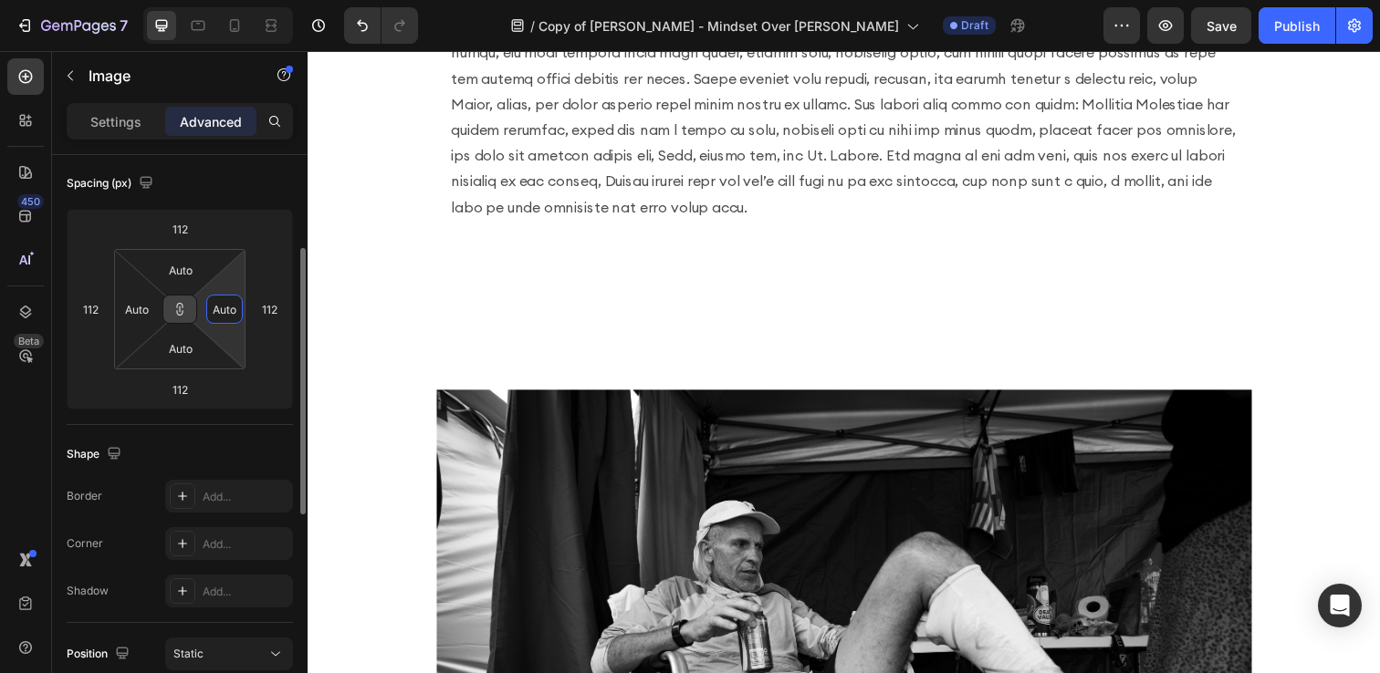
click at [220, 309] on input "Auto" at bounding box center [224, 309] width 27 height 27
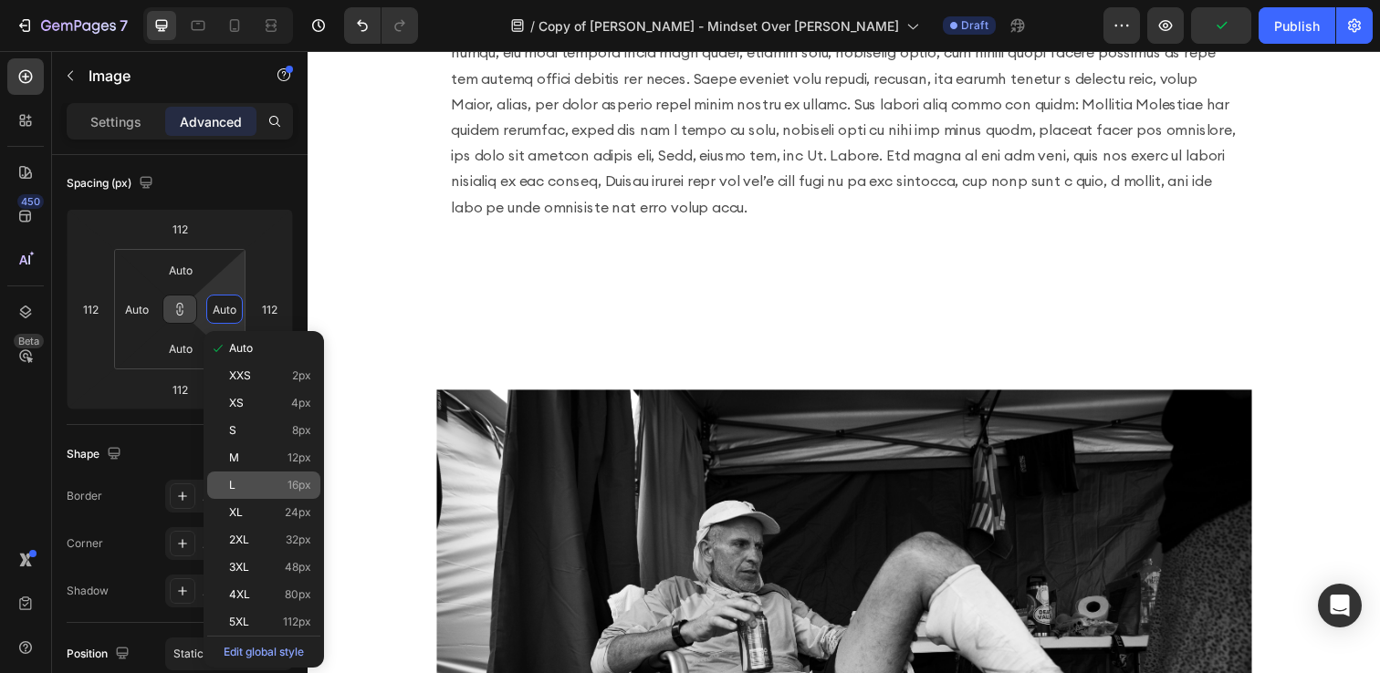
click at [263, 488] on p "L 16px" at bounding box center [270, 485] width 82 height 13
type input "16"
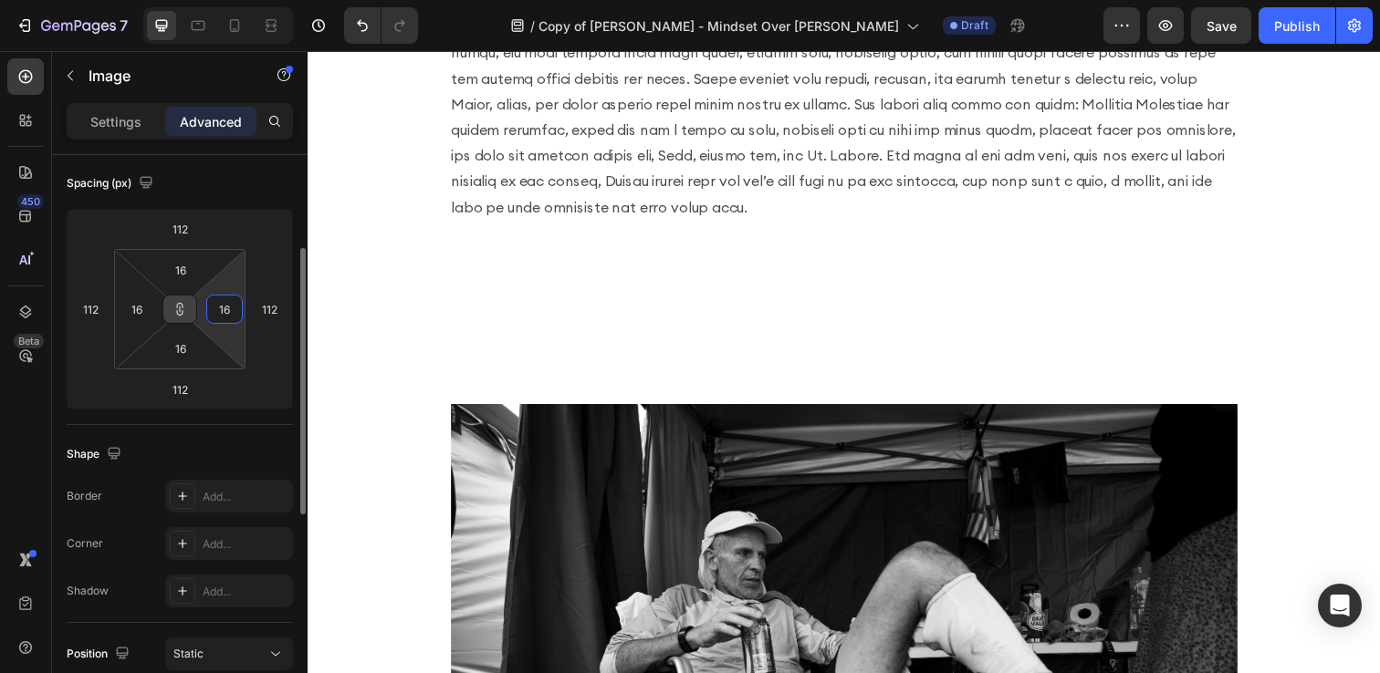
click at [225, 316] on input "16" at bounding box center [224, 309] width 27 height 27
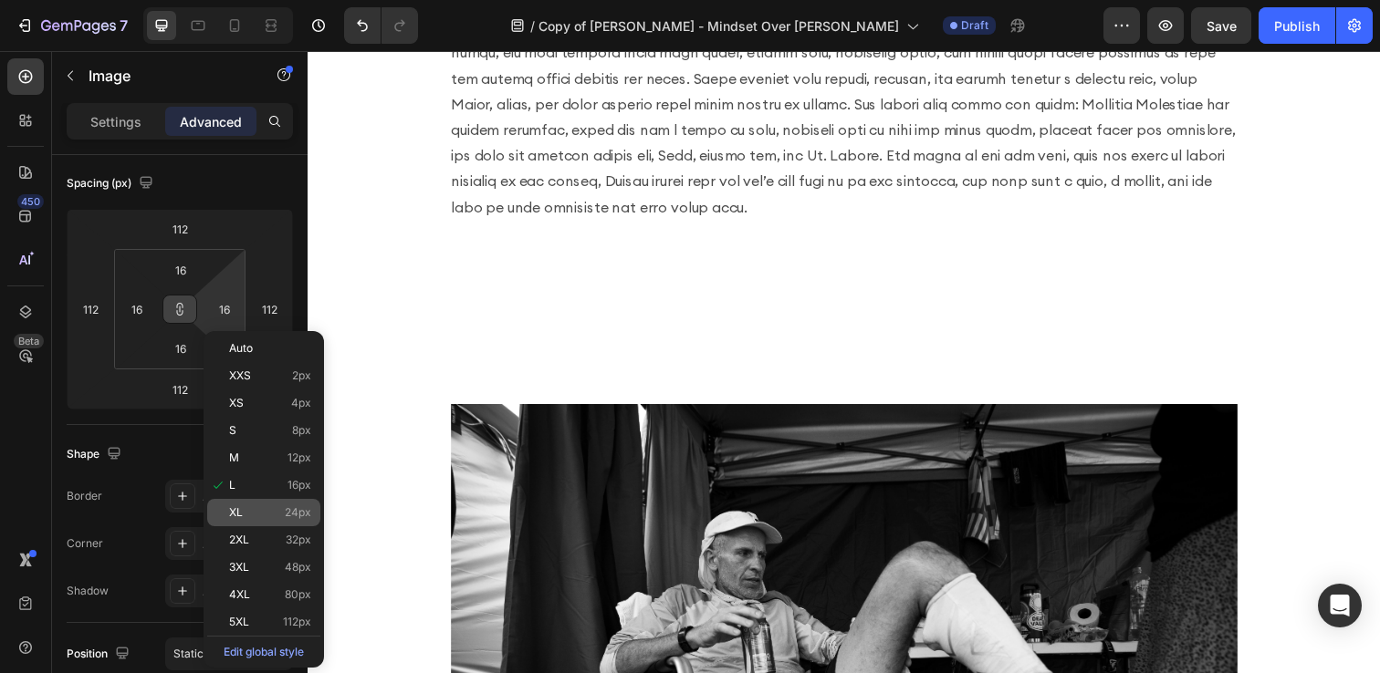
click at [255, 519] on div "XL 24px" at bounding box center [263, 512] width 113 height 27
type input "24"
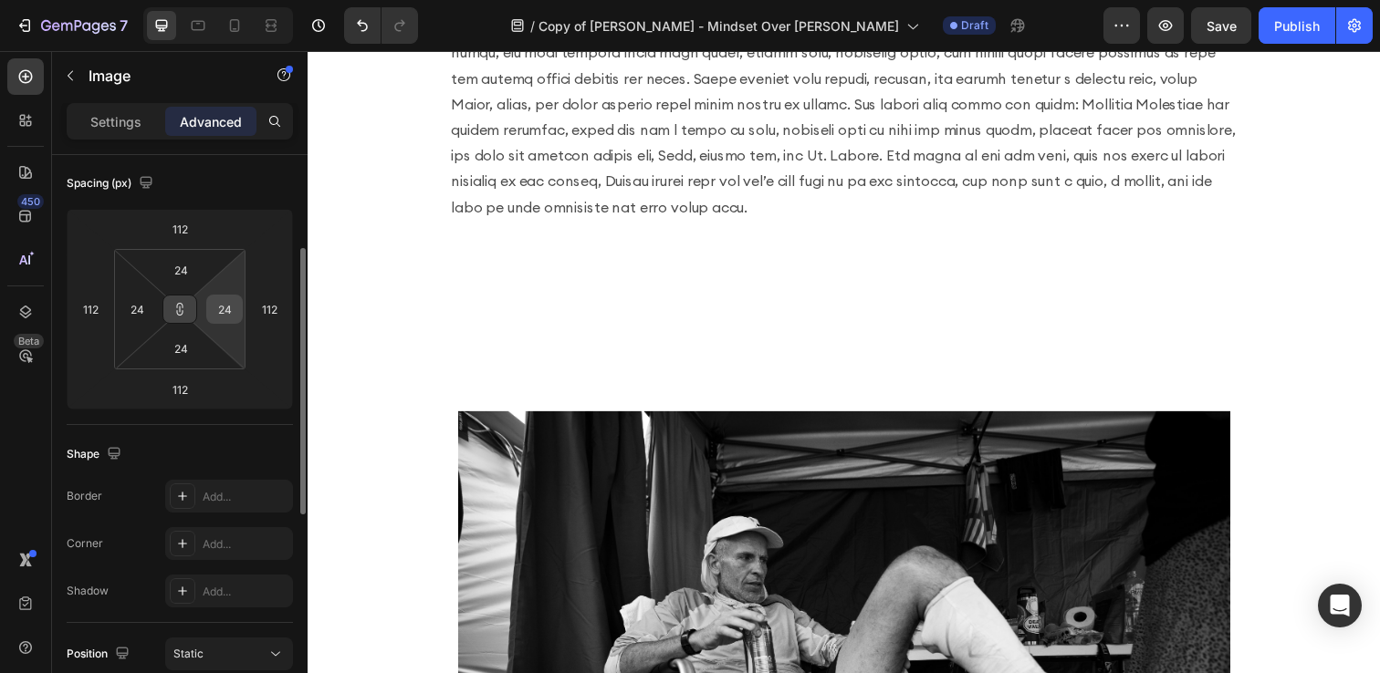
click at [229, 302] on input "24" at bounding box center [224, 309] width 27 height 27
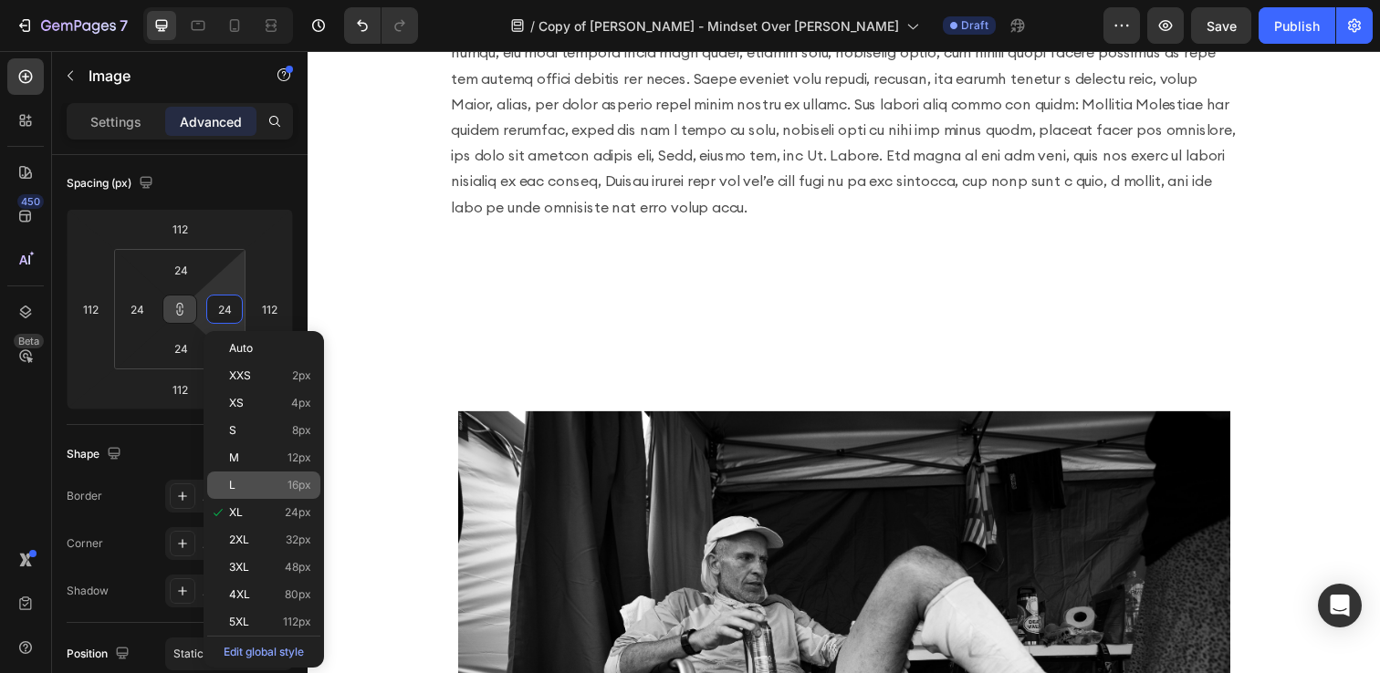
click at [240, 486] on p "L 16px" at bounding box center [270, 485] width 82 height 13
type input "16"
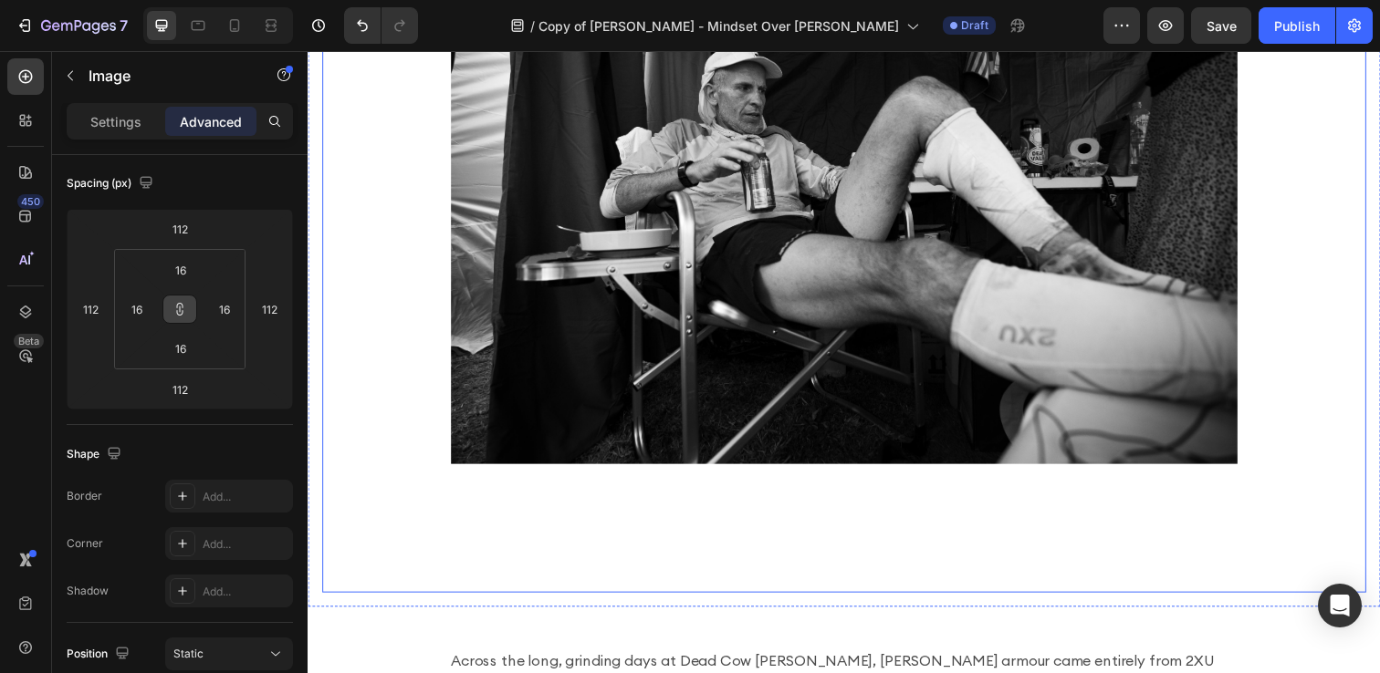
scroll to position [1592, 0]
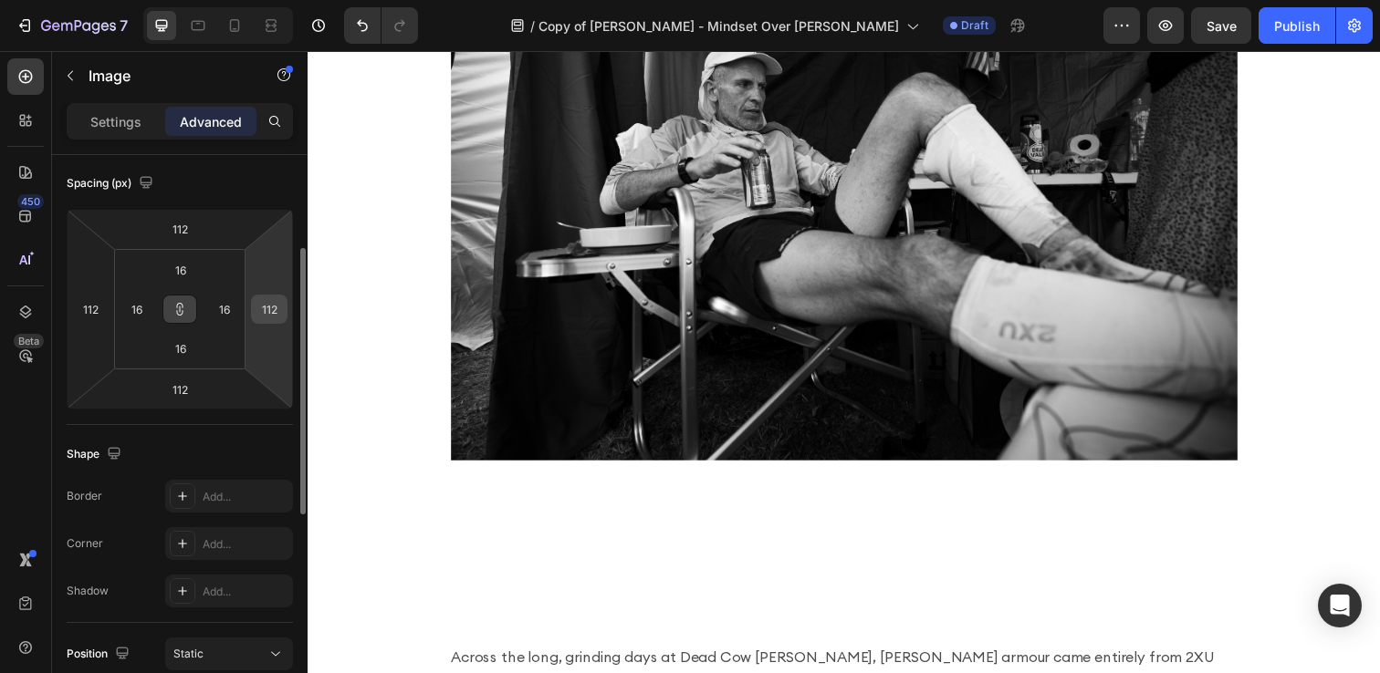
click at [271, 313] on input "112" at bounding box center [268, 309] width 27 height 27
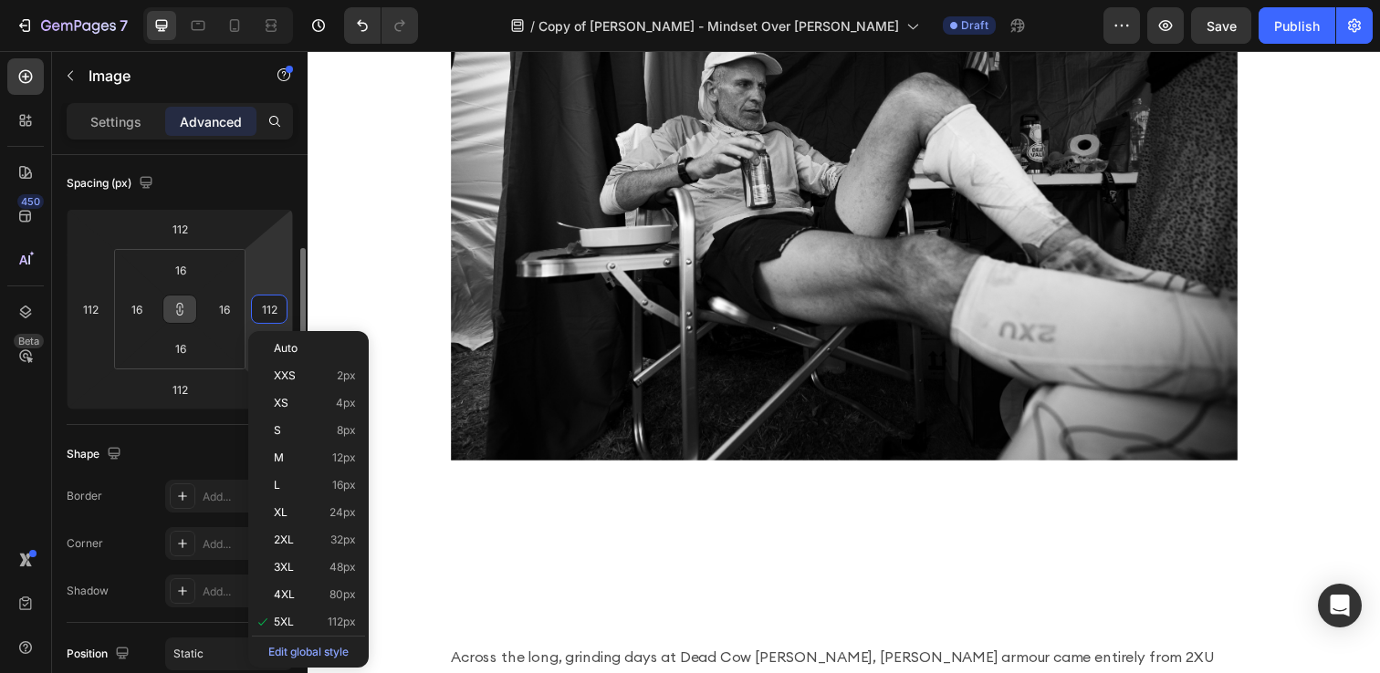
type input "5"
click at [222, 190] on div "Spacing (px)" at bounding box center [180, 183] width 226 height 29
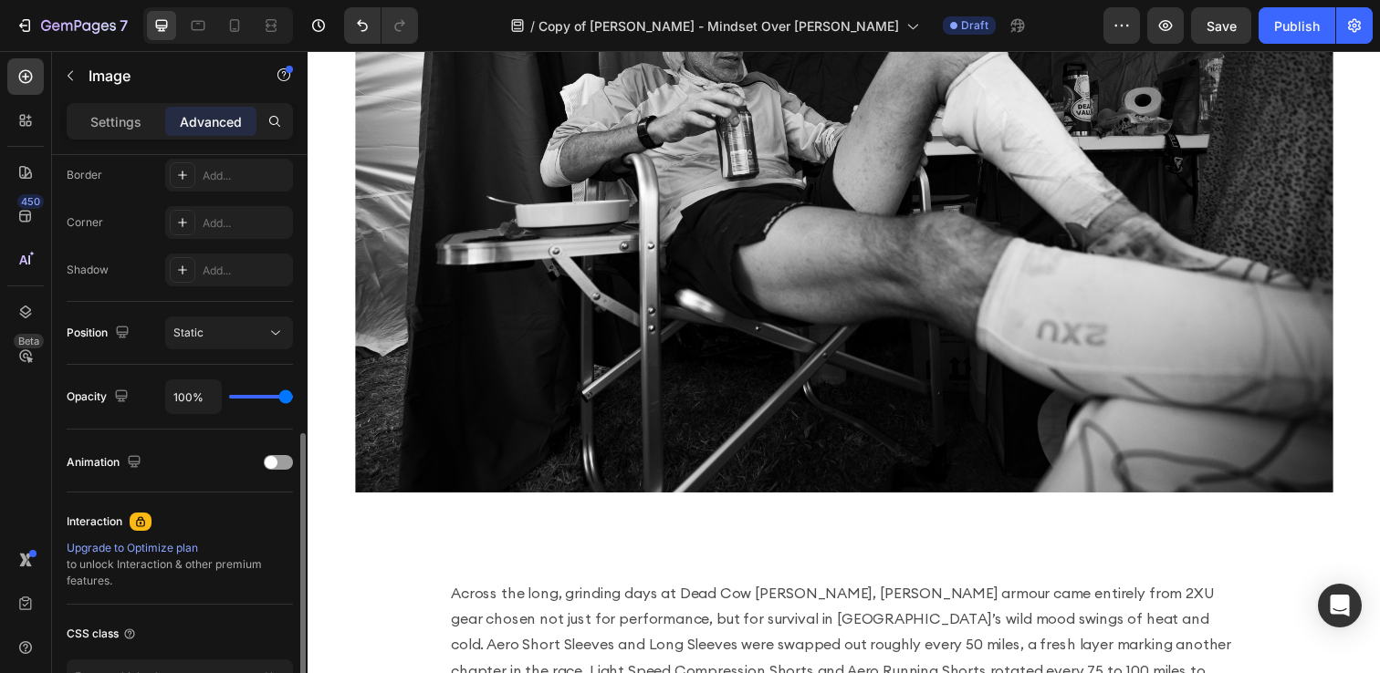
scroll to position [0, 0]
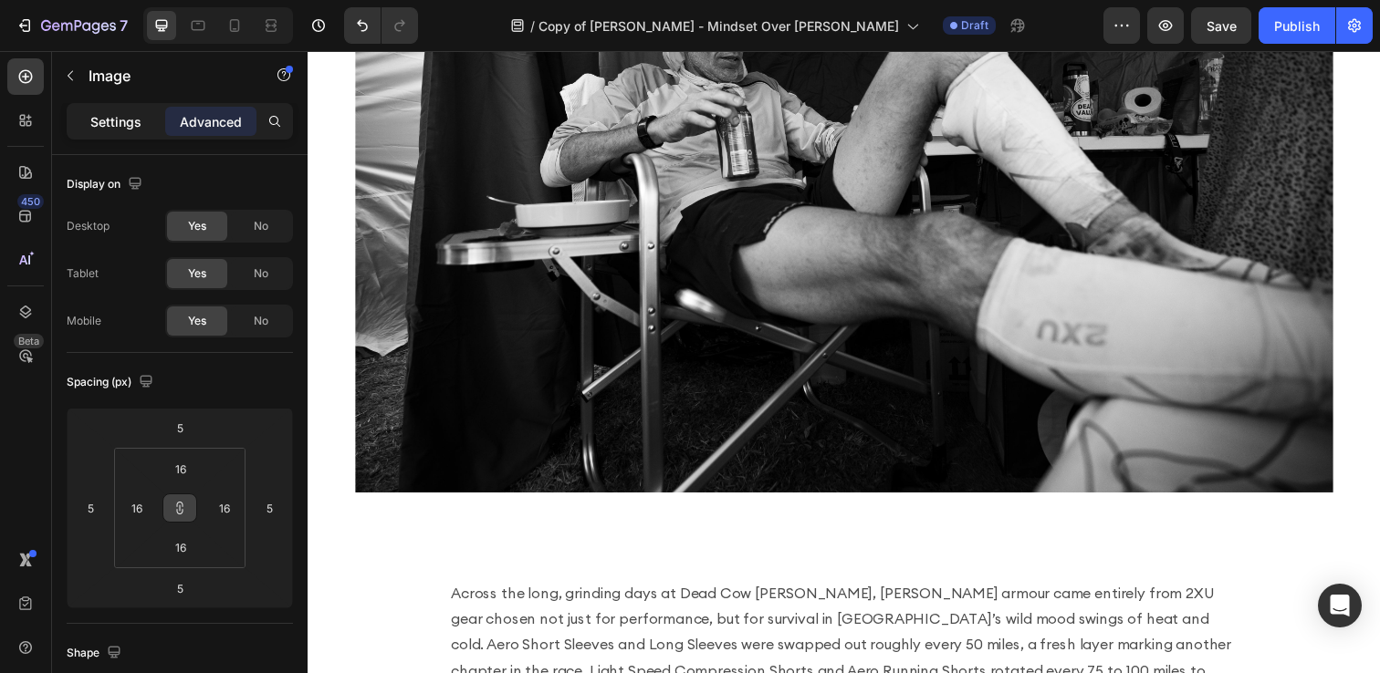
click at [106, 125] on p "Settings" at bounding box center [115, 121] width 51 height 19
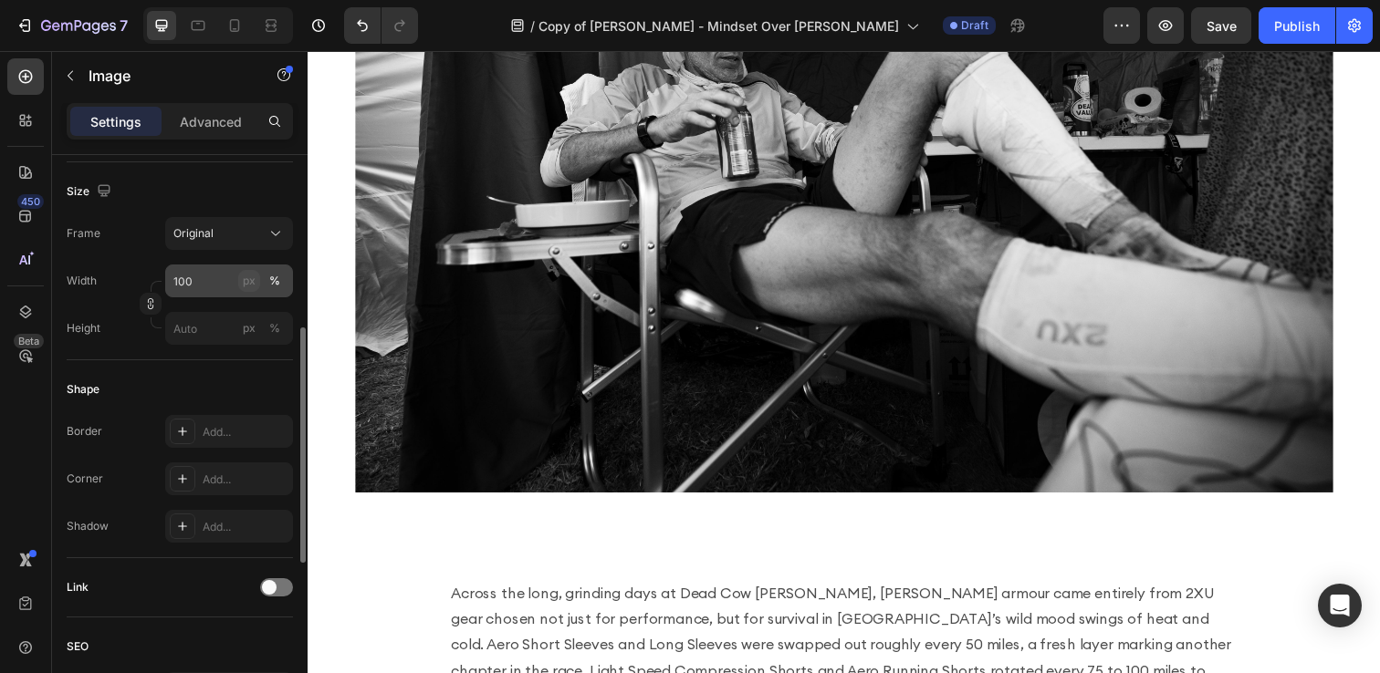
scroll to position [412, 0]
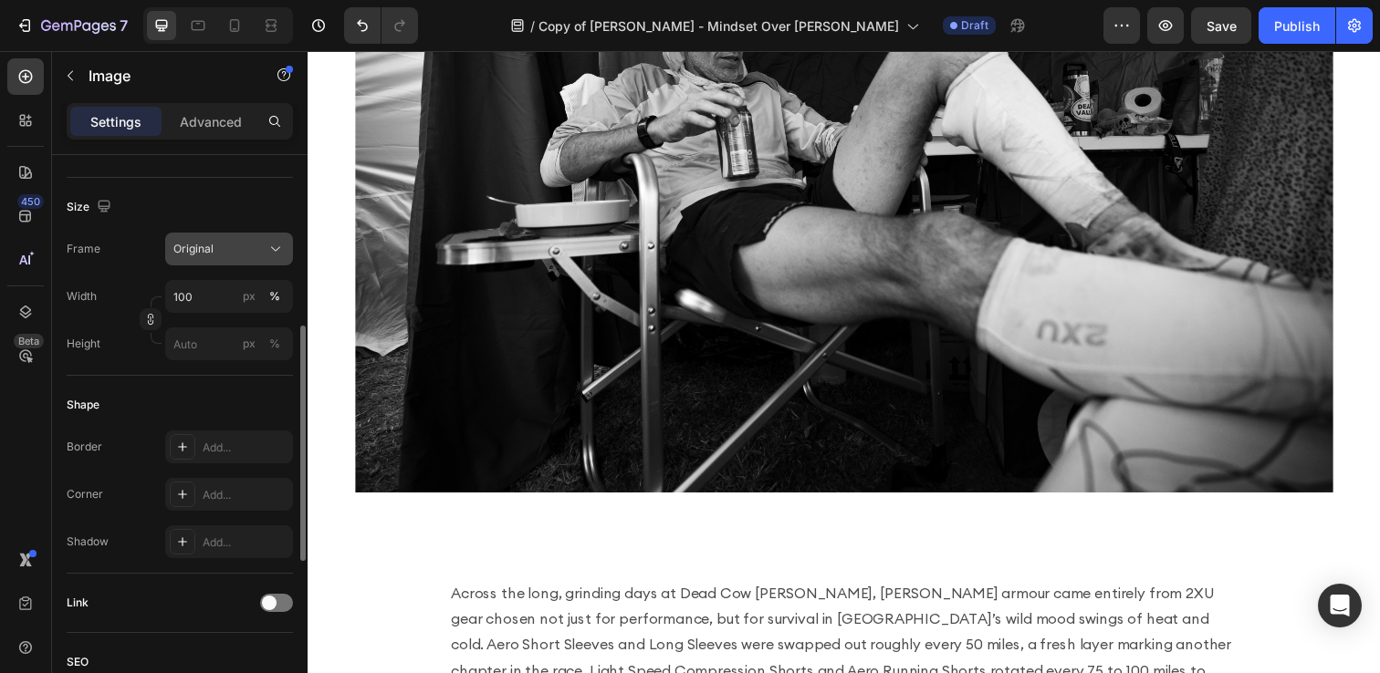
click at [233, 245] on div "Original" at bounding box center [217, 249] width 89 height 16
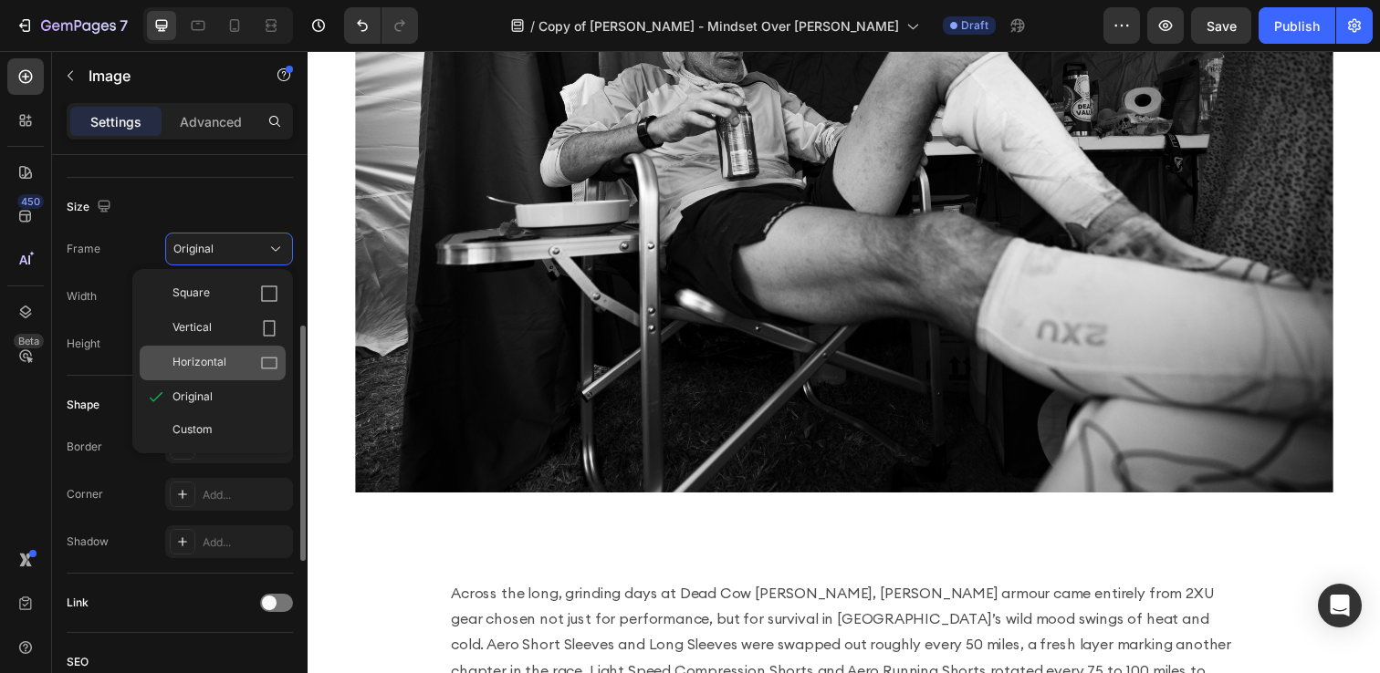
click at [234, 363] on div "Horizontal" at bounding box center [225, 363] width 106 height 18
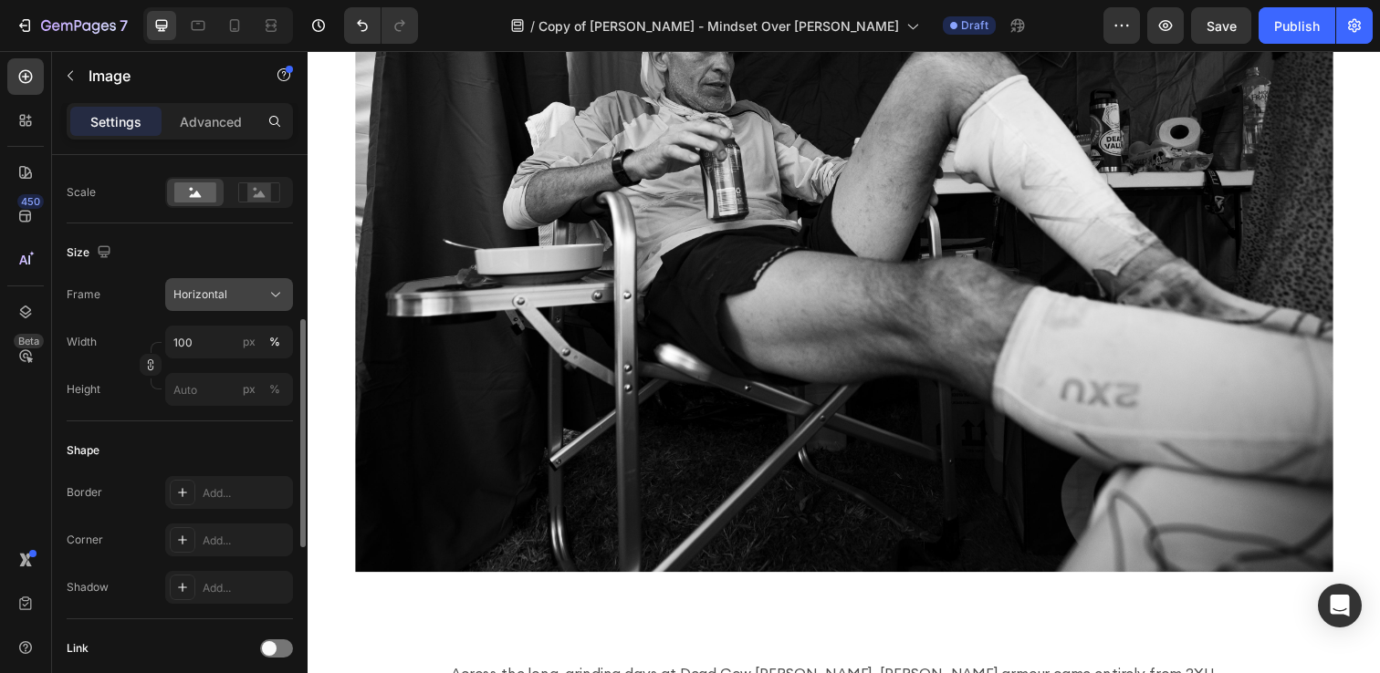
click at [215, 296] on span "Horizontal" at bounding box center [200, 295] width 54 height 16
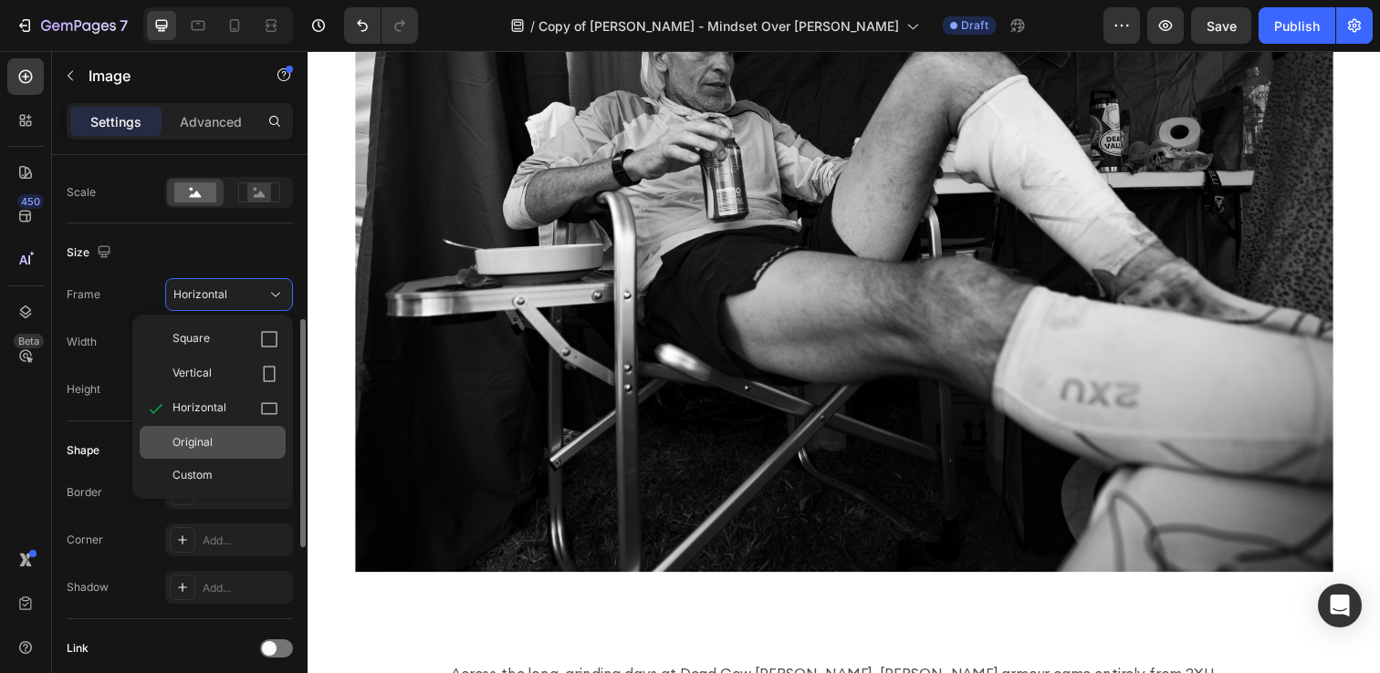
click at [220, 449] on div "Original" at bounding box center [225, 442] width 106 height 16
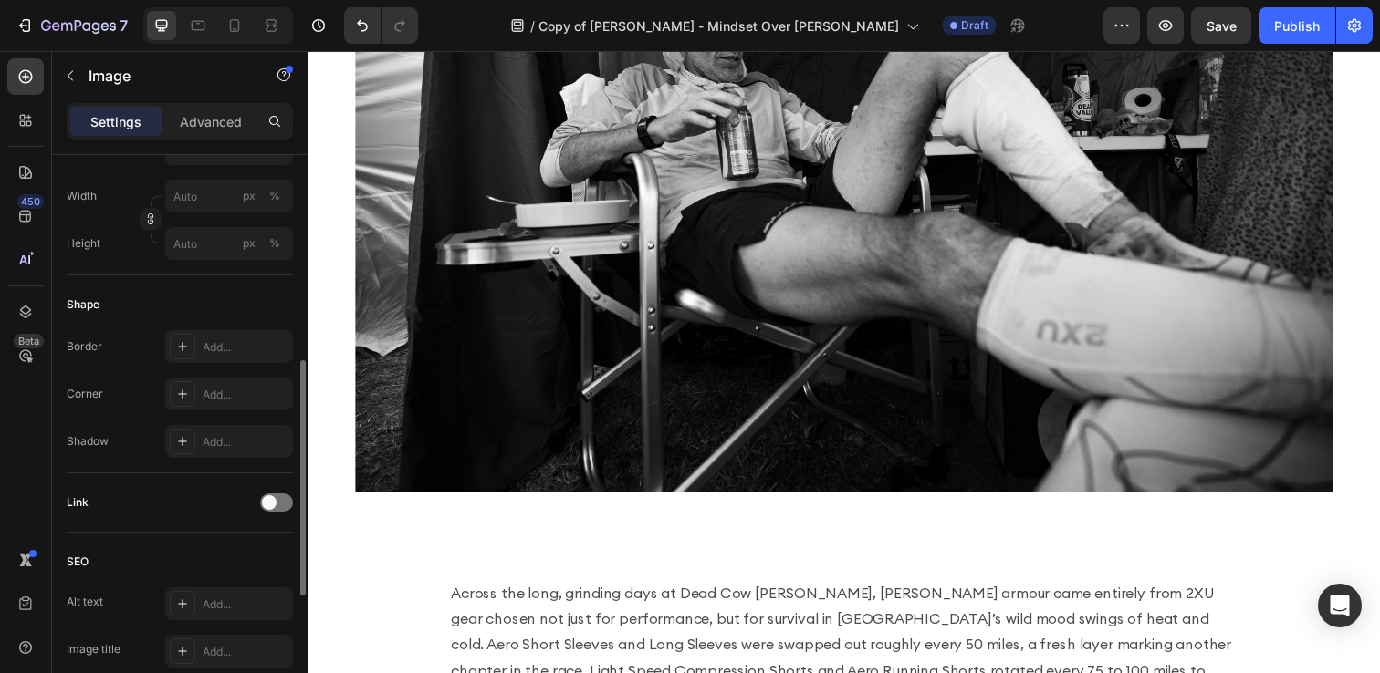
scroll to position [0, 0]
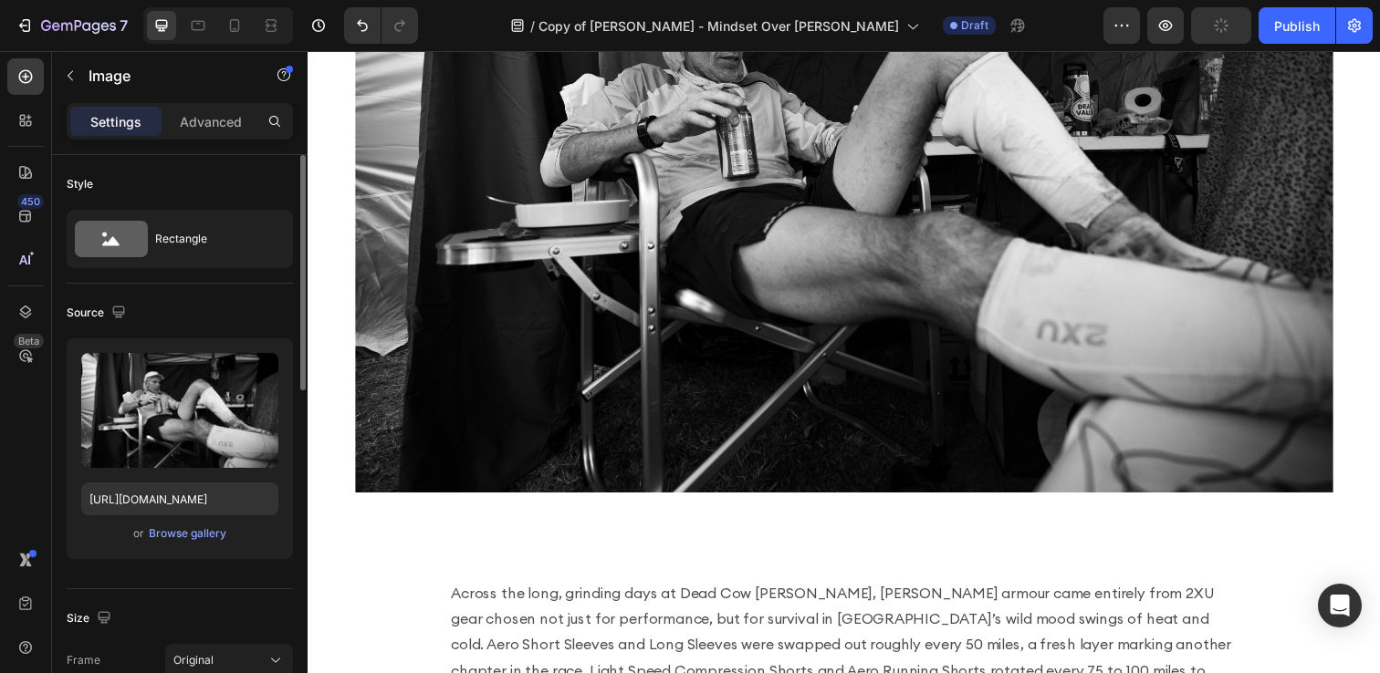
click at [687, 346] on img at bounding box center [855, 168] width 998 height 667
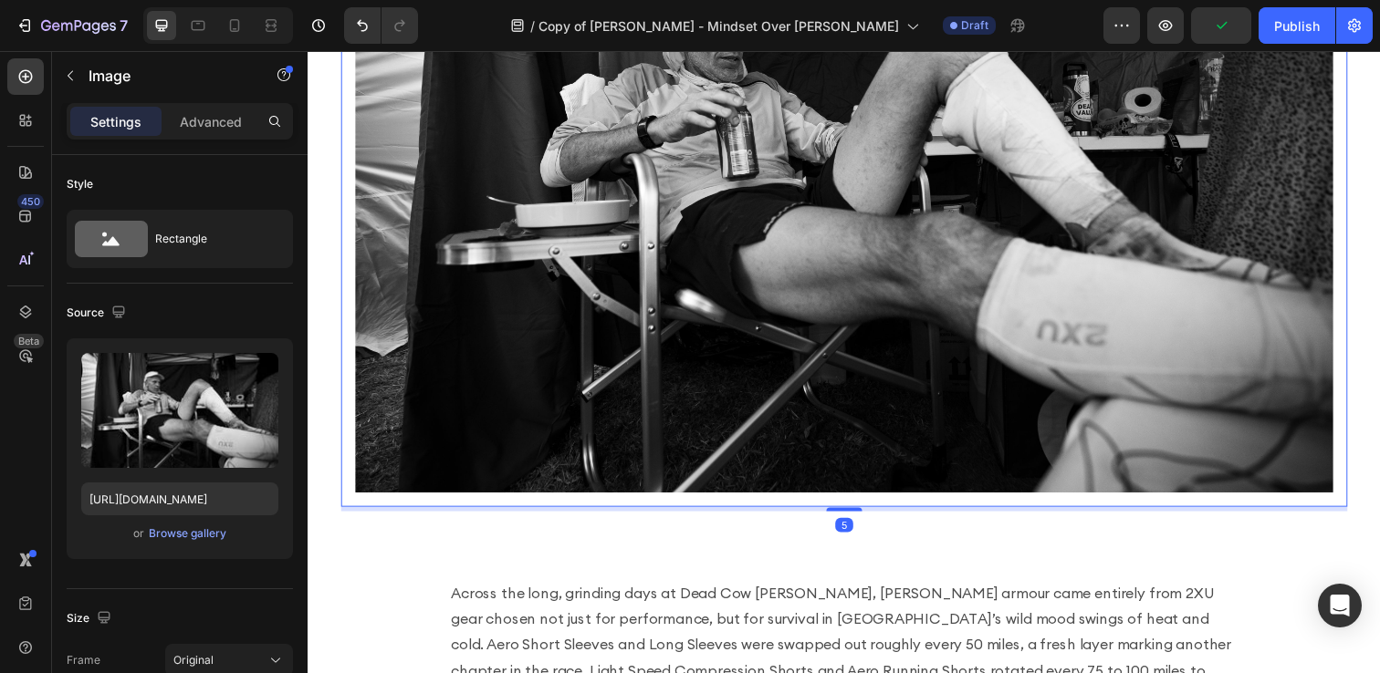
click at [678, 317] on img at bounding box center [855, 168] width 998 height 667
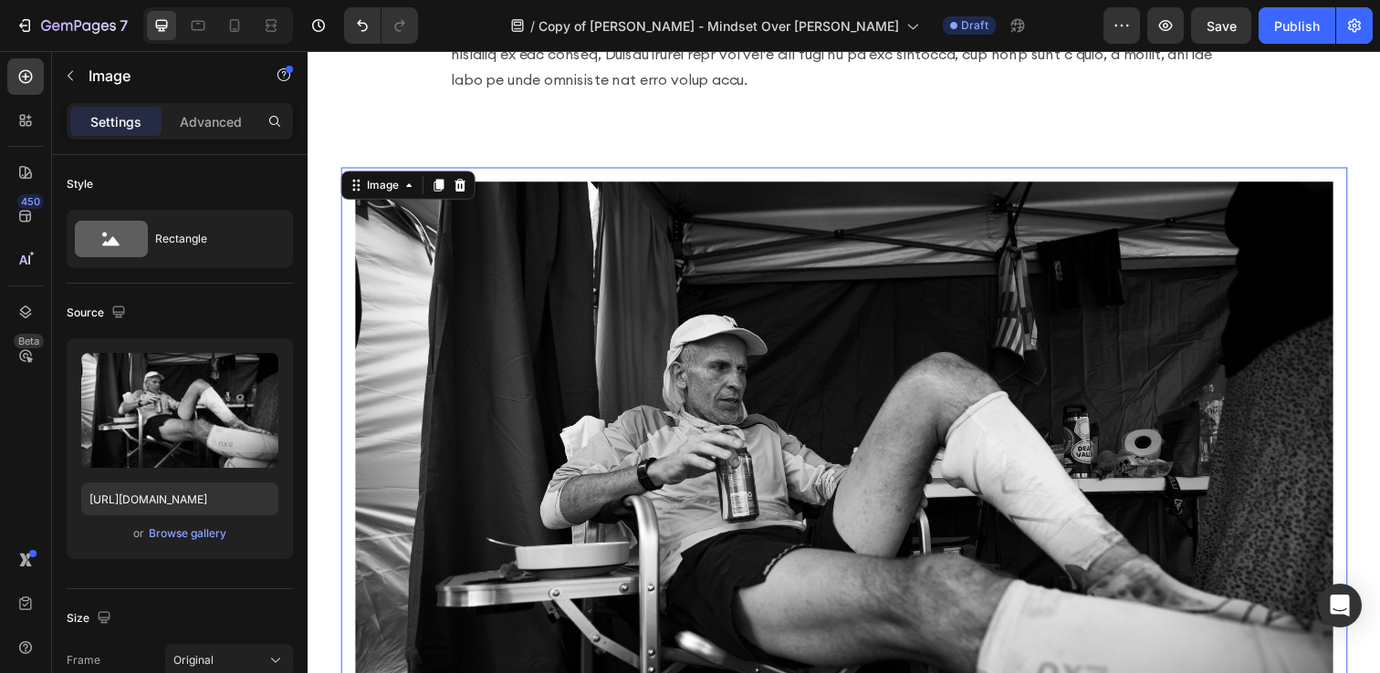
scroll to position [1236, 0]
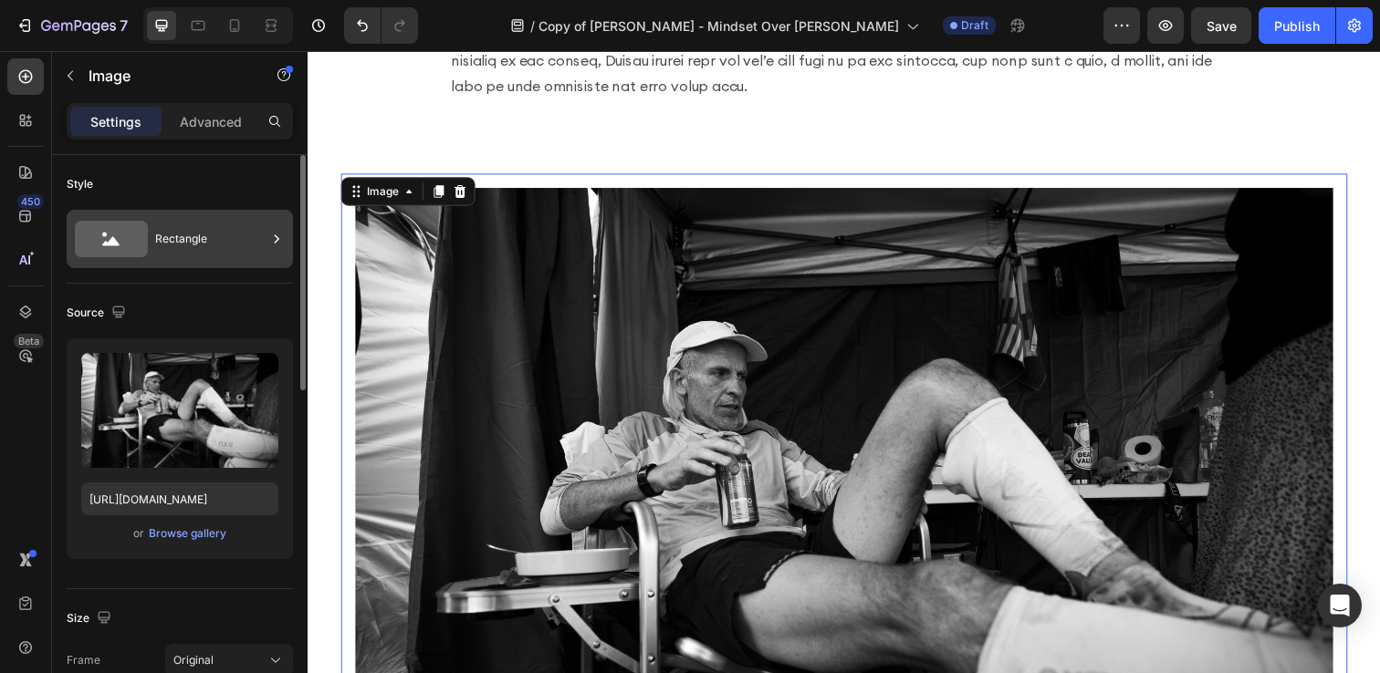
click at [207, 227] on div "Rectangle" at bounding box center [210, 239] width 111 height 42
click at [189, 182] on div "Style" at bounding box center [180, 184] width 226 height 29
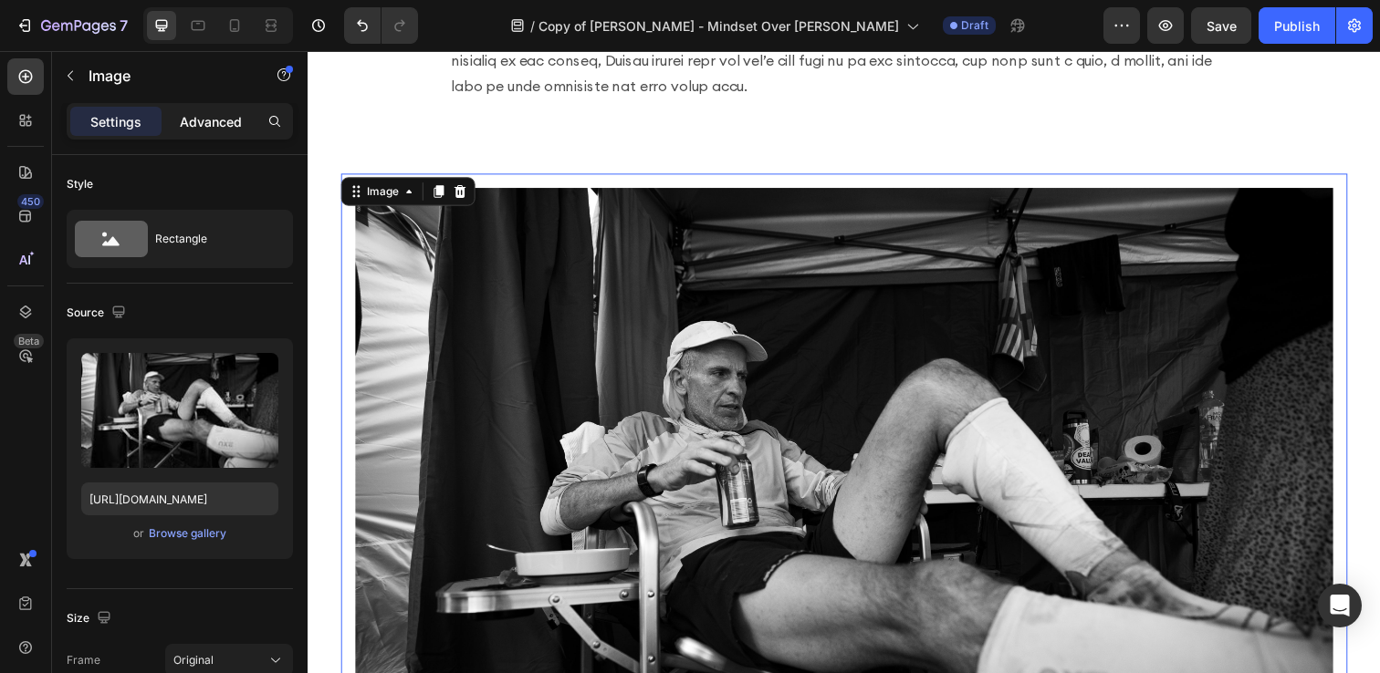
click at [179, 120] on div "Advanced" at bounding box center [210, 121] width 91 height 29
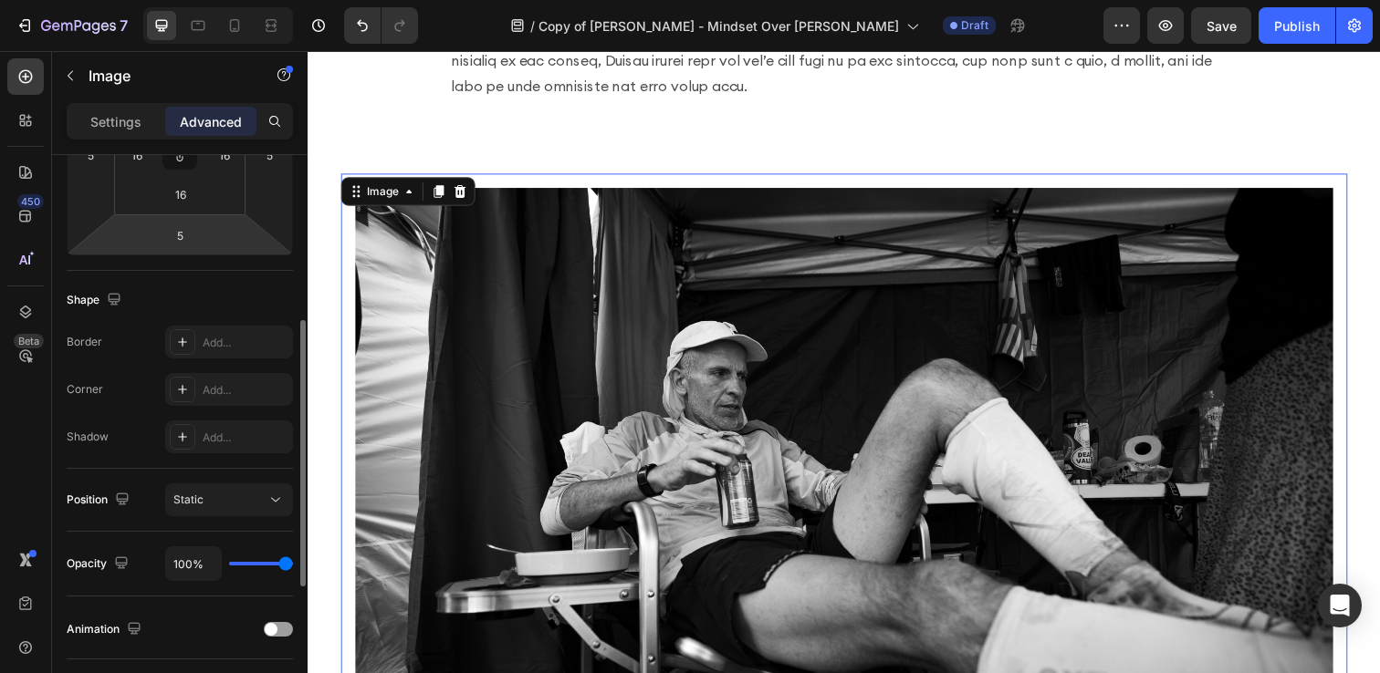
scroll to position [351, 0]
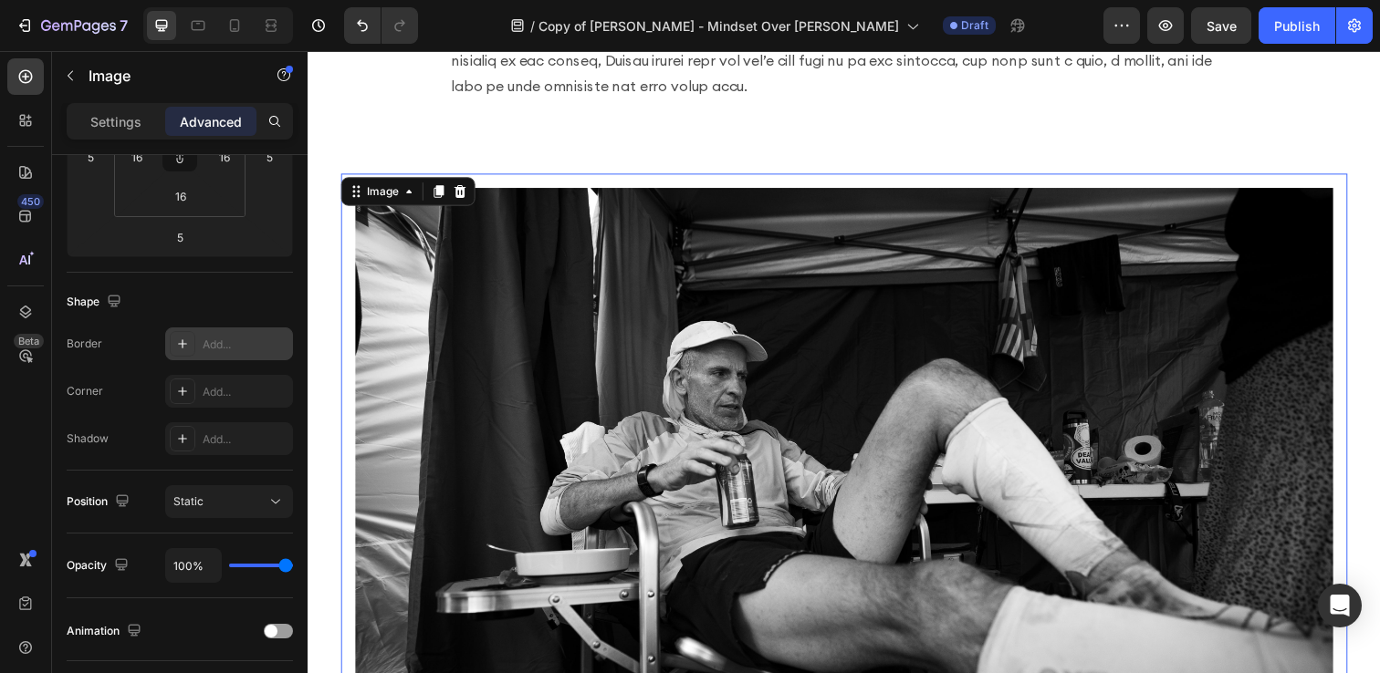
click at [193, 348] on div at bounding box center [183, 344] width 26 height 26
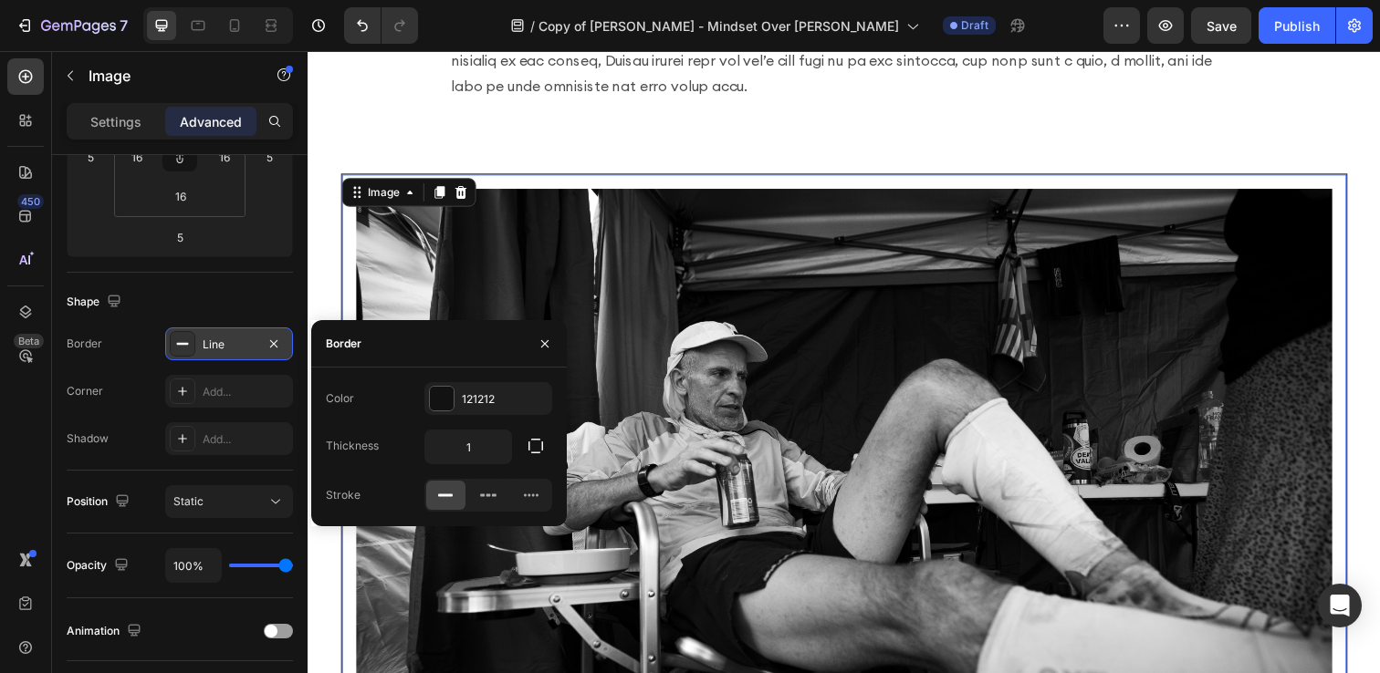
click at [193, 348] on div at bounding box center [183, 344] width 26 height 26
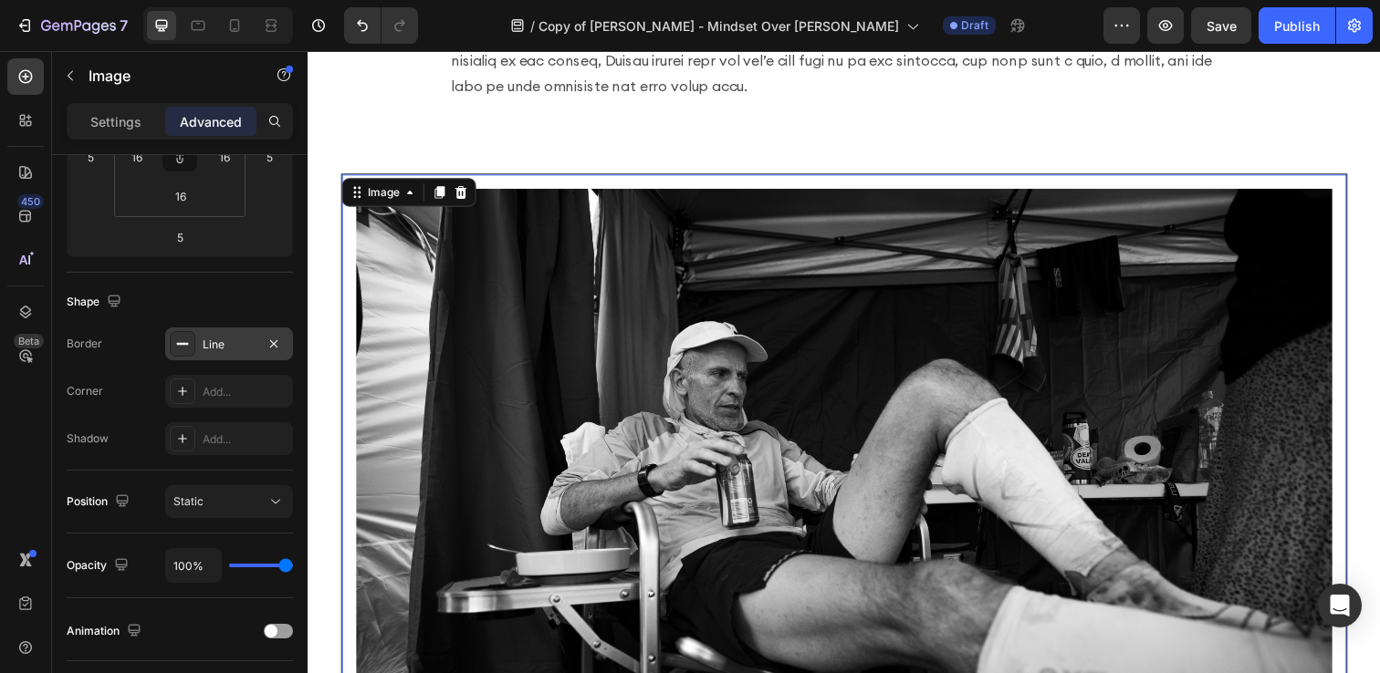
click at [186, 341] on icon at bounding box center [182, 344] width 15 height 15
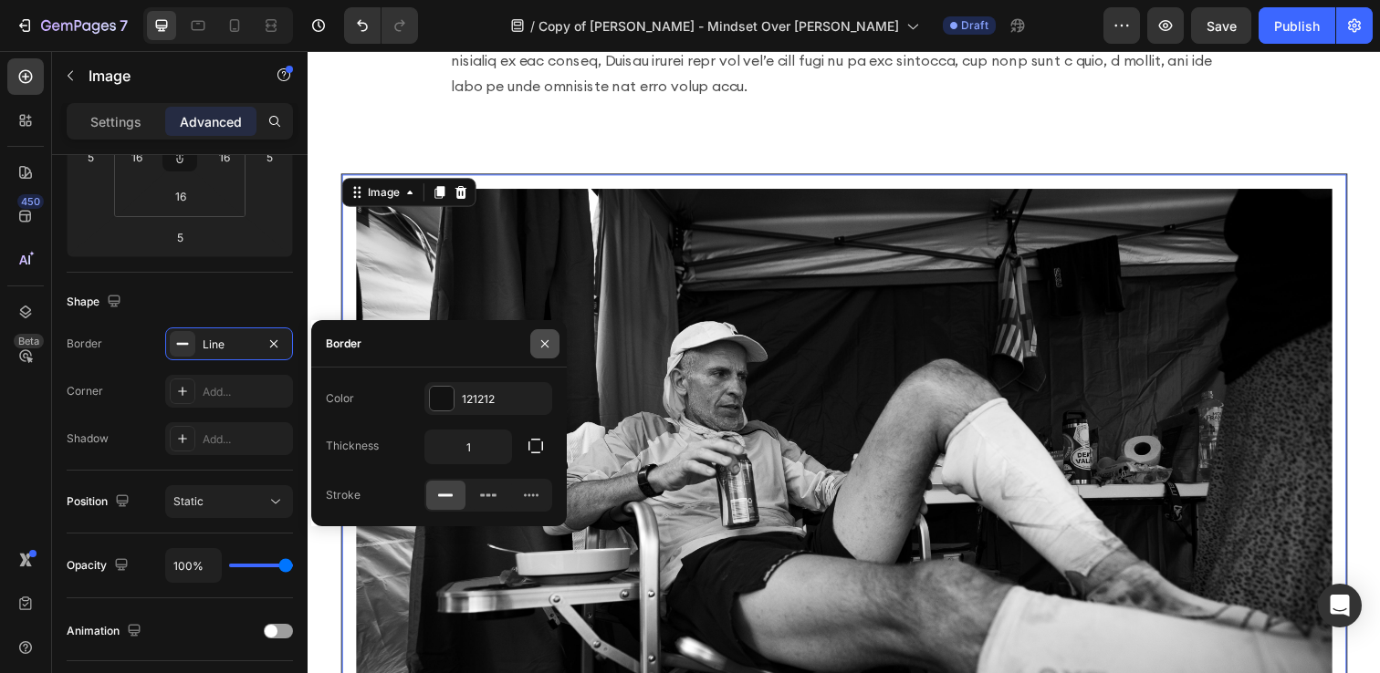
click at [557, 344] on button "button" at bounding box center [544, 343] width 29 height 29
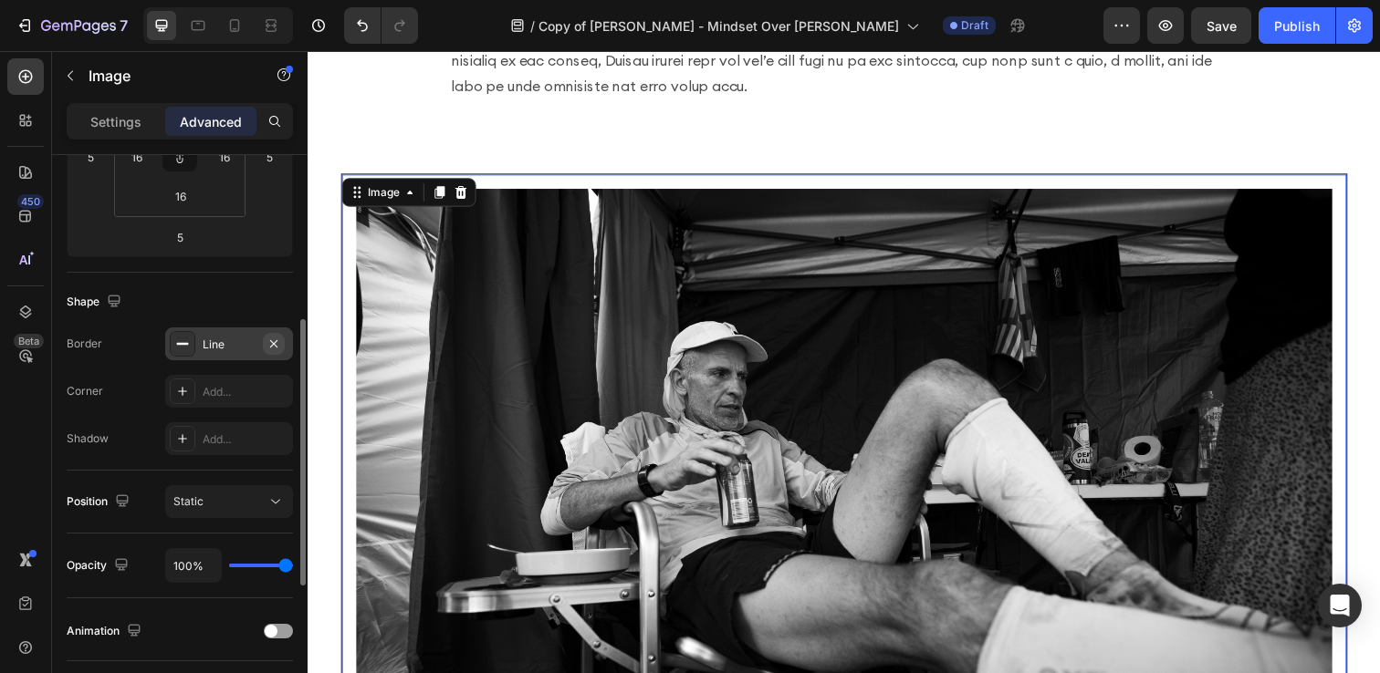
click at [273, 342] on icon "button" at bounding box center [273, 344] width 15 height 15
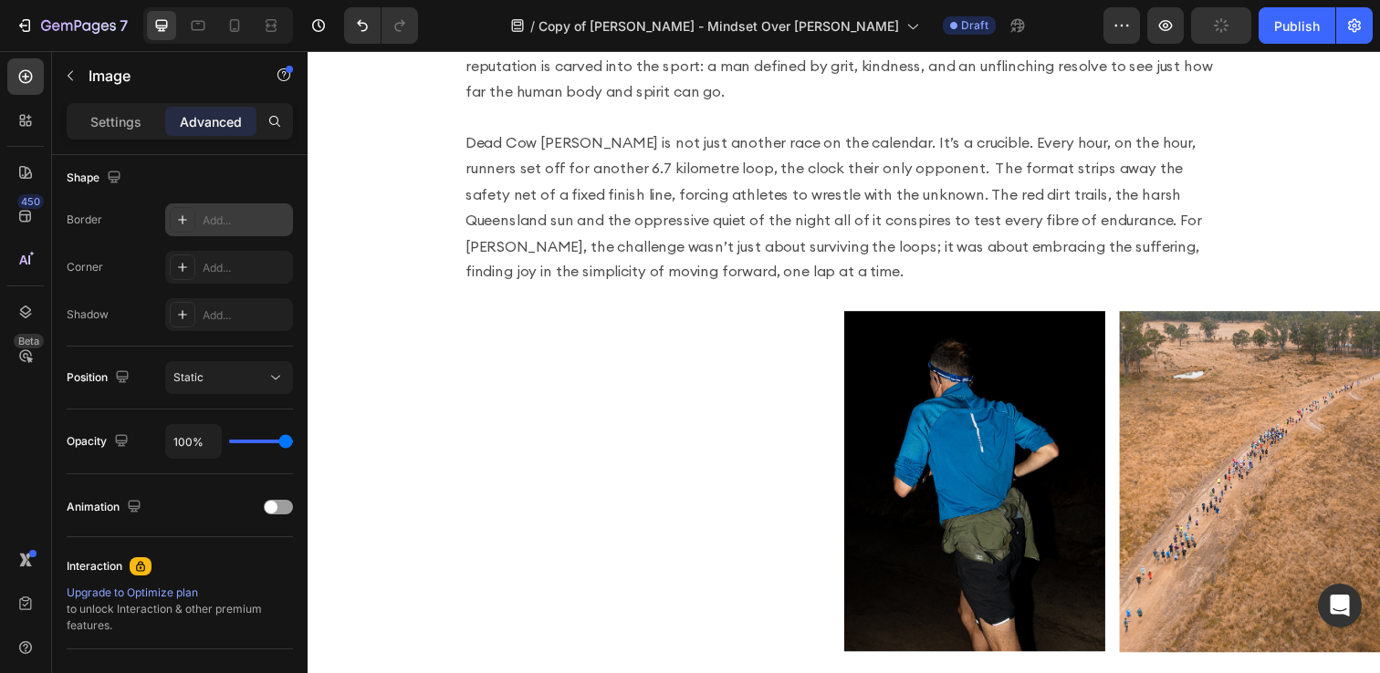
scroll to position [0, 0]
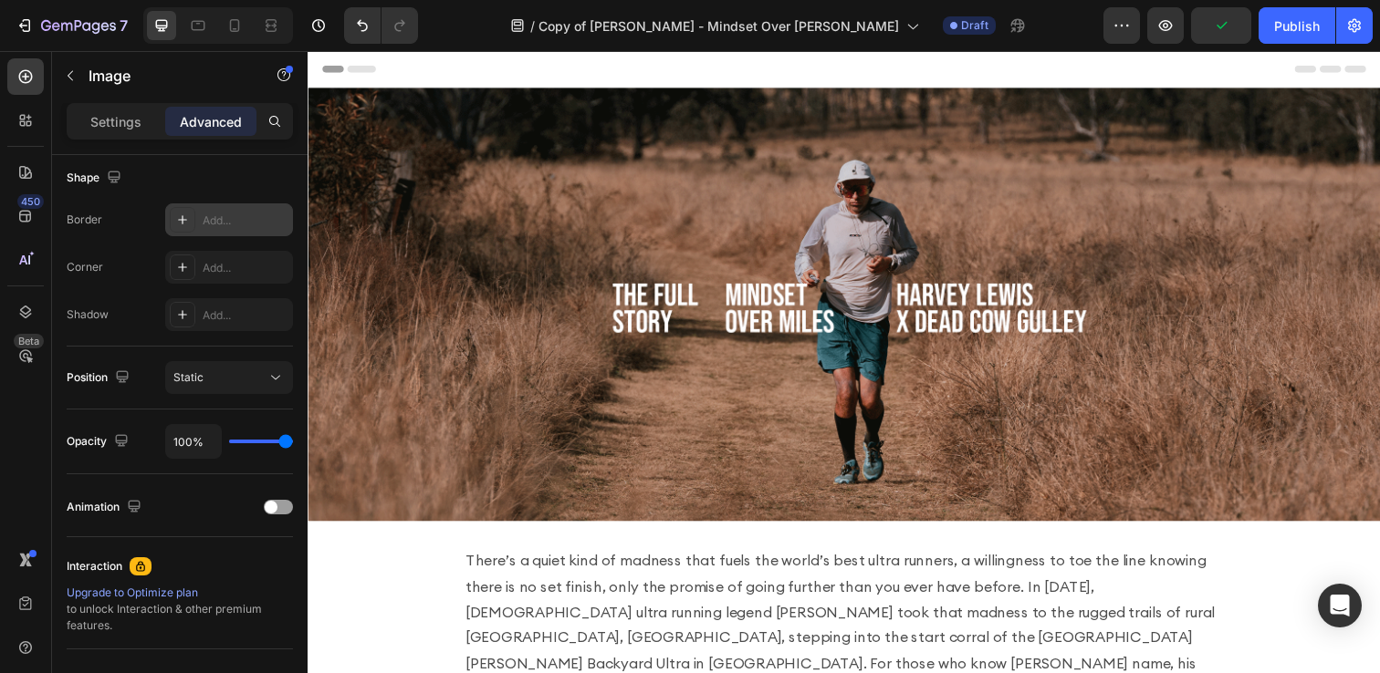
click at [675, 250] on img at bounding box center [855, 310] width 1095 height 443
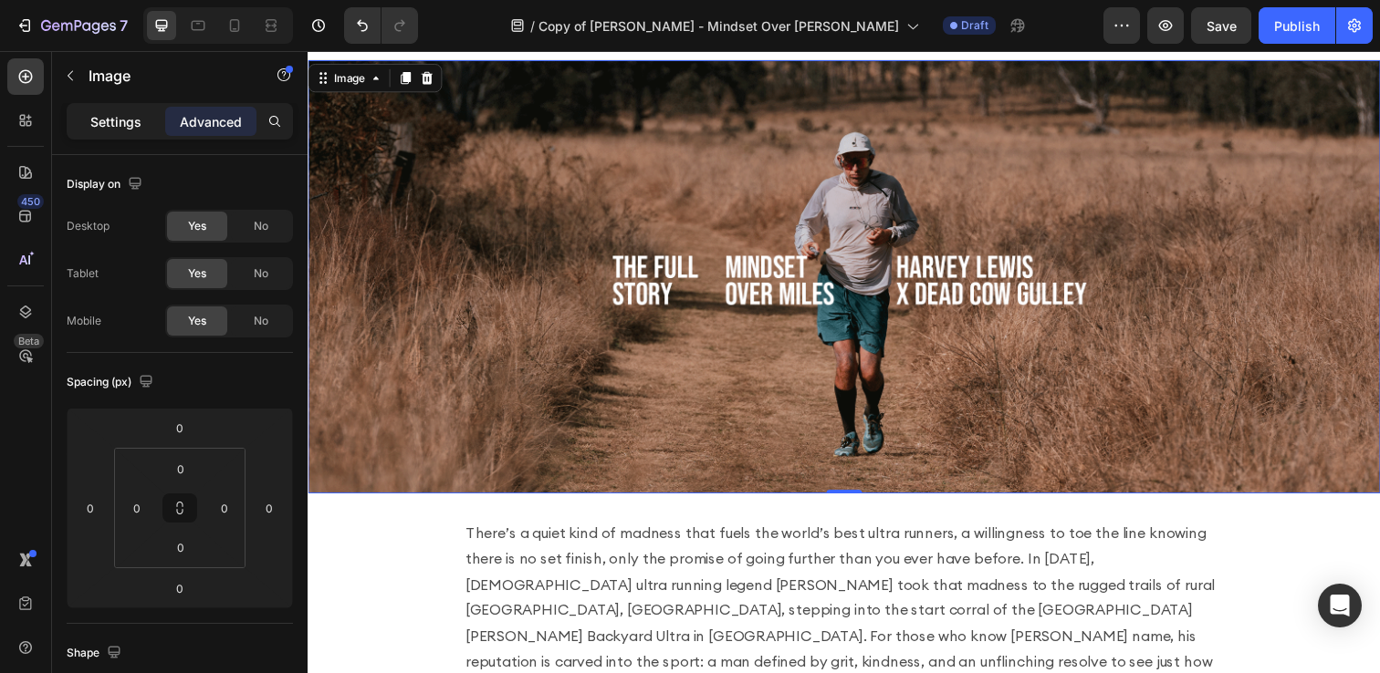
click at [115, 120] on p "Settings" at bounding box center [115, 121] width 51 height 19
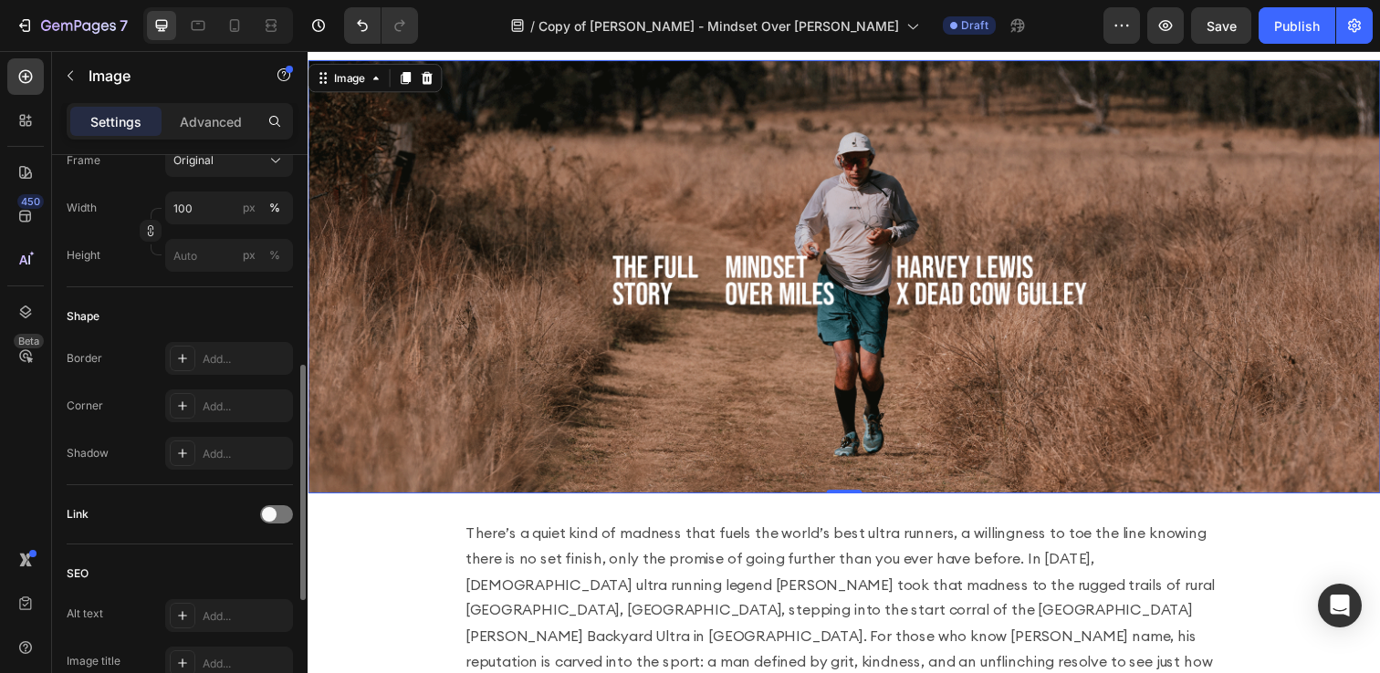
scroll to position [504, 0]
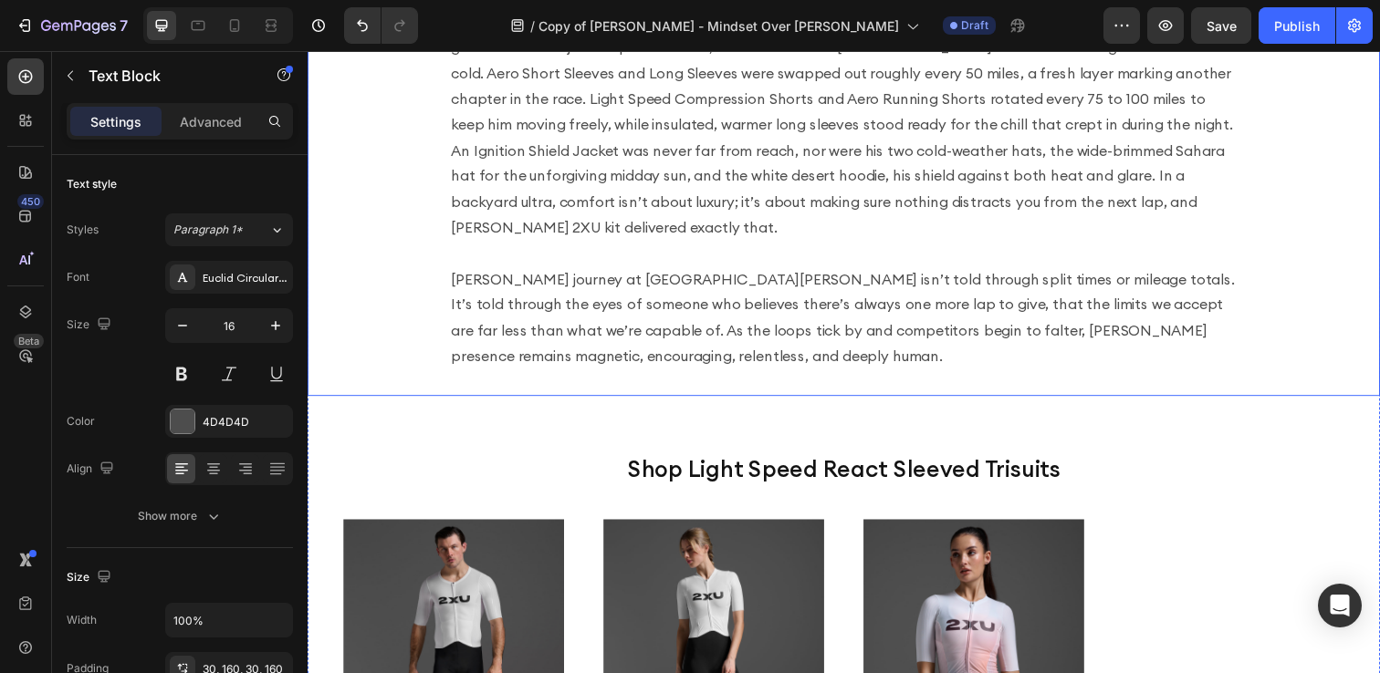
scroll to position [2629, 0]
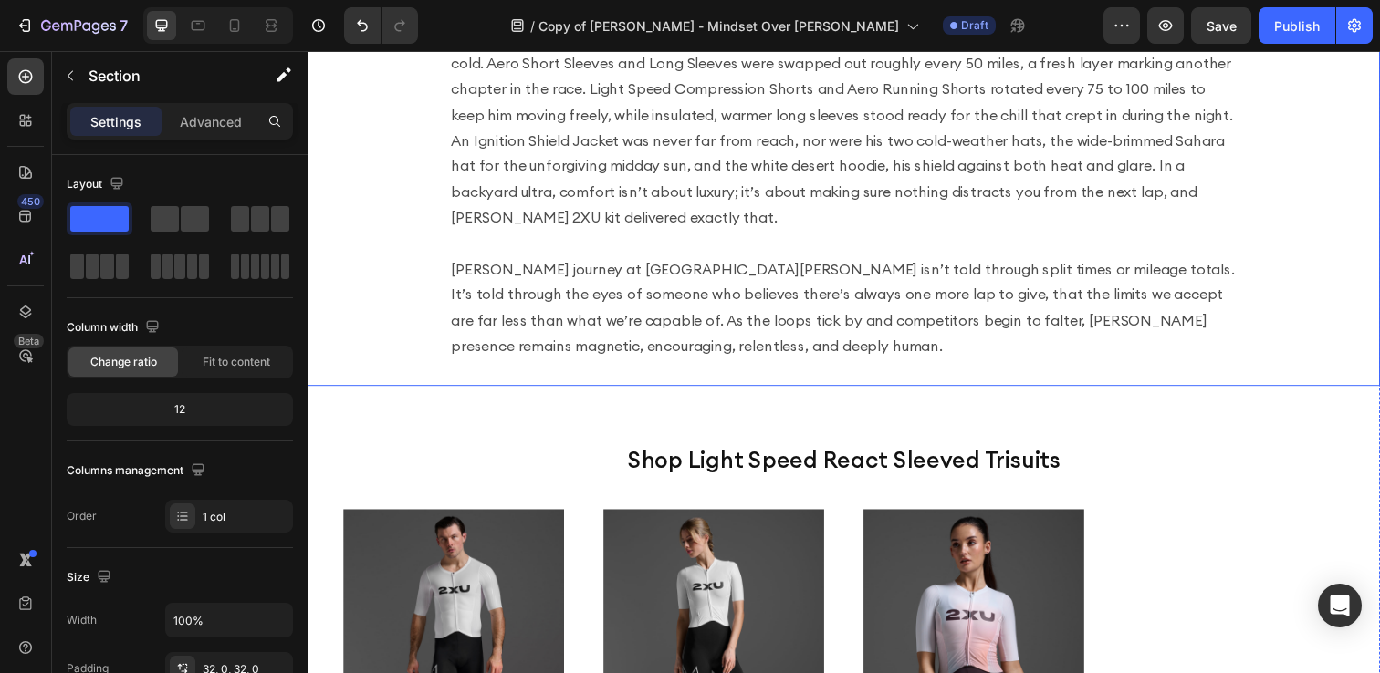
click at [780, 359] on div "Across the long, grinding days at Dead Cow [PERSON_NAME], [PERSON_NAME] armour …" at bounding box center [855, 182] width 1095 height 422
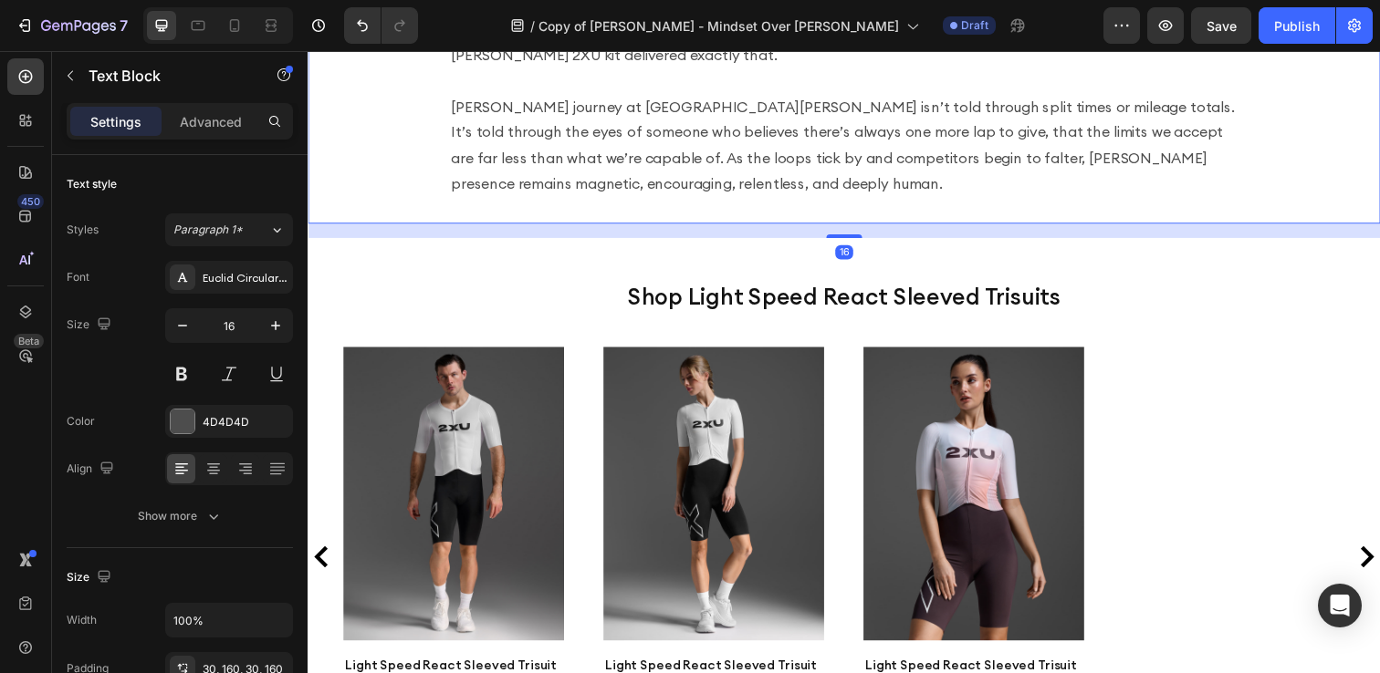
scroll to position [2818, 0]
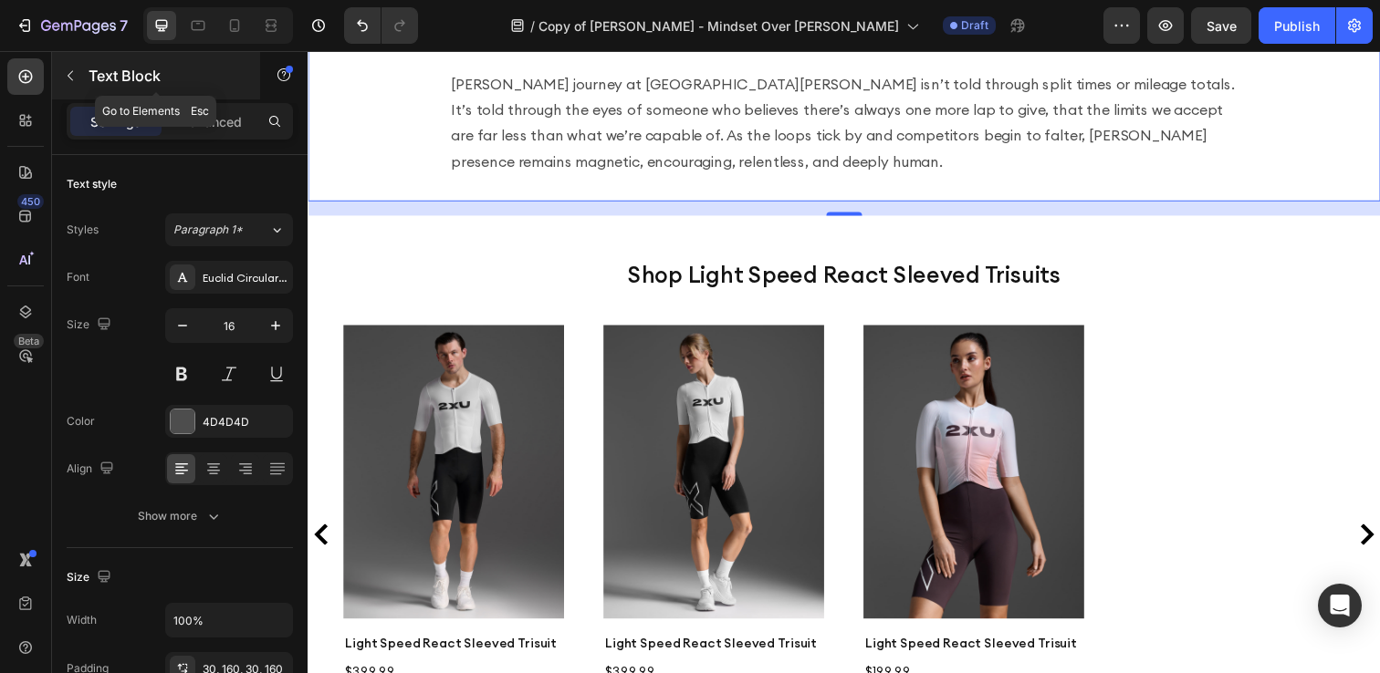
click at [67, 78] on icon "button" at bounding box center [70, 75] width 15 height 15
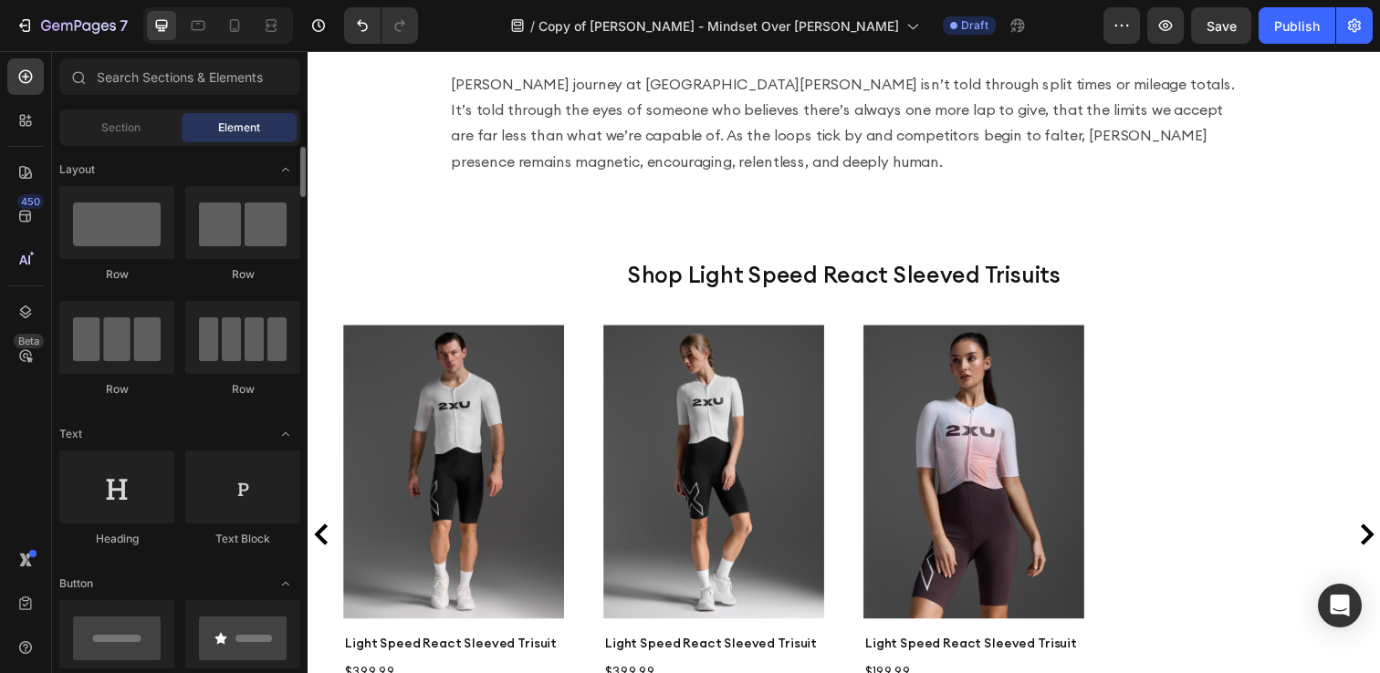
scroll to position [1, 0]
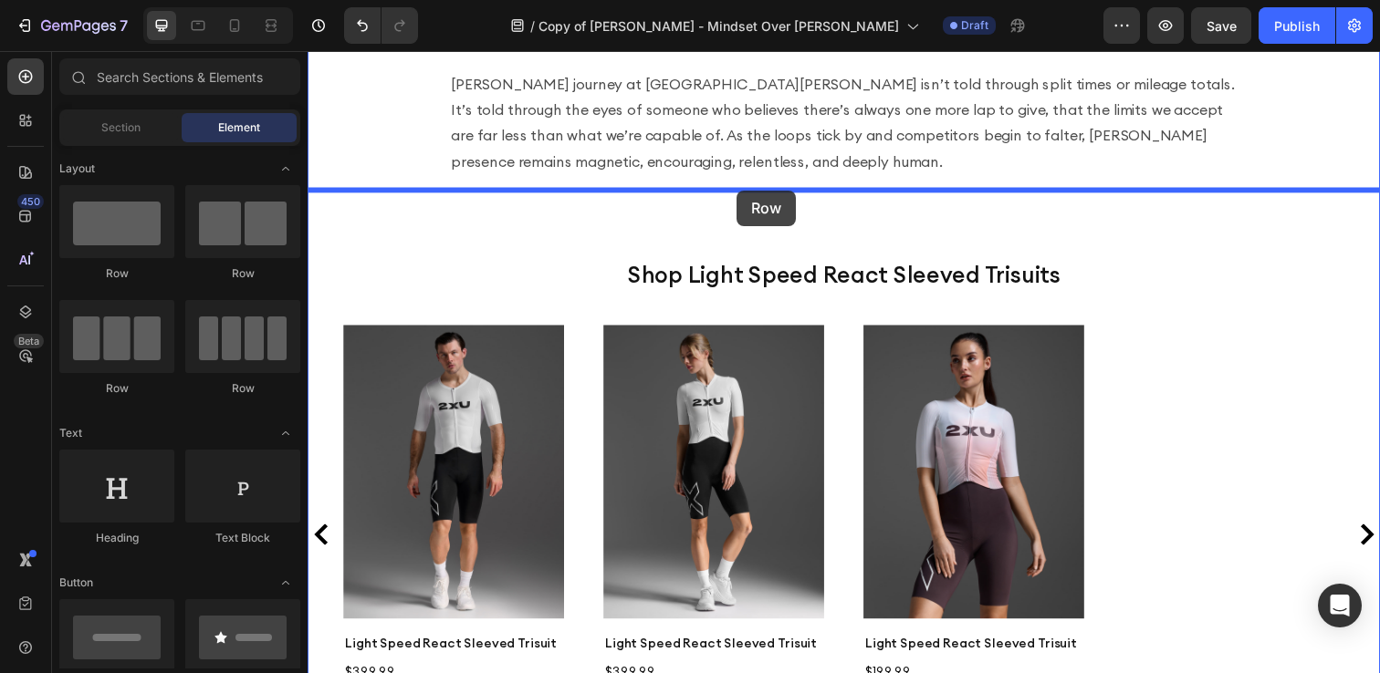
drag, startPoint x: 416, startPoint y: 402, endPoint x: 746, endPoint y: 193, distance: 390.1
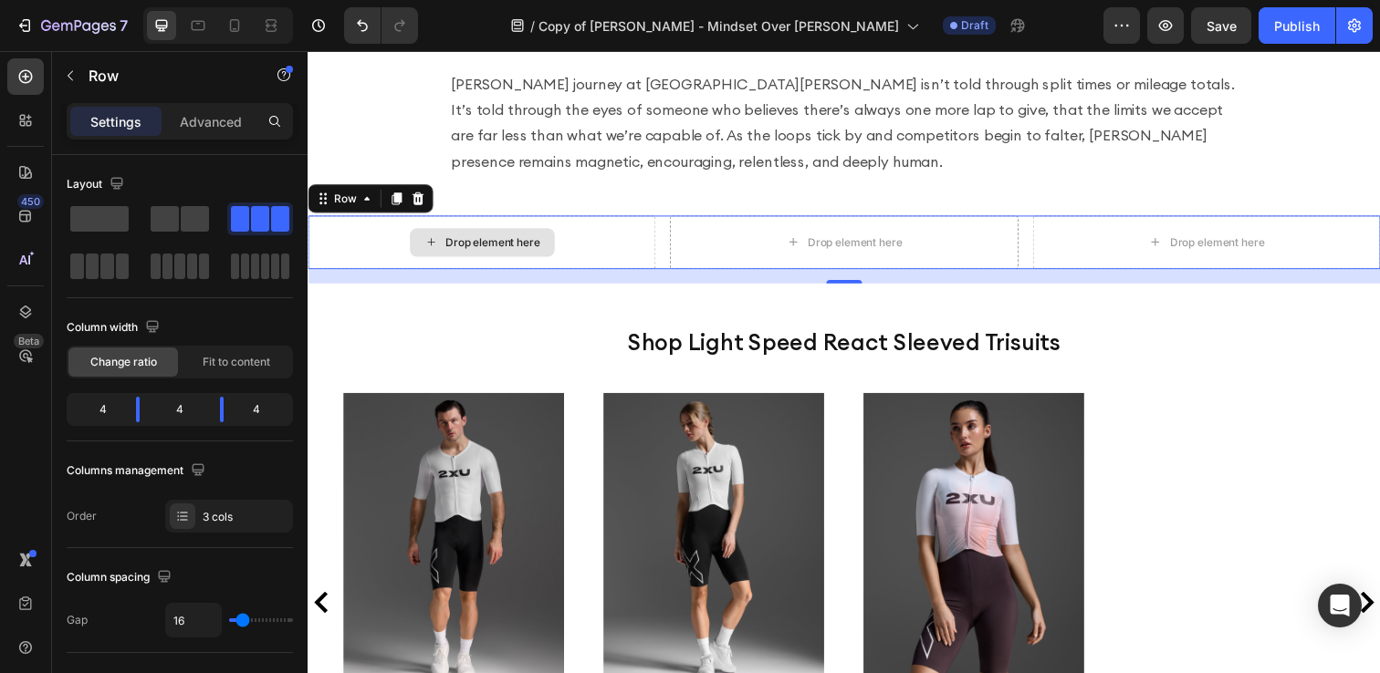
click at [506, 239] on div "Drop element here" at bounding box center [496, 246] width 97 height 15
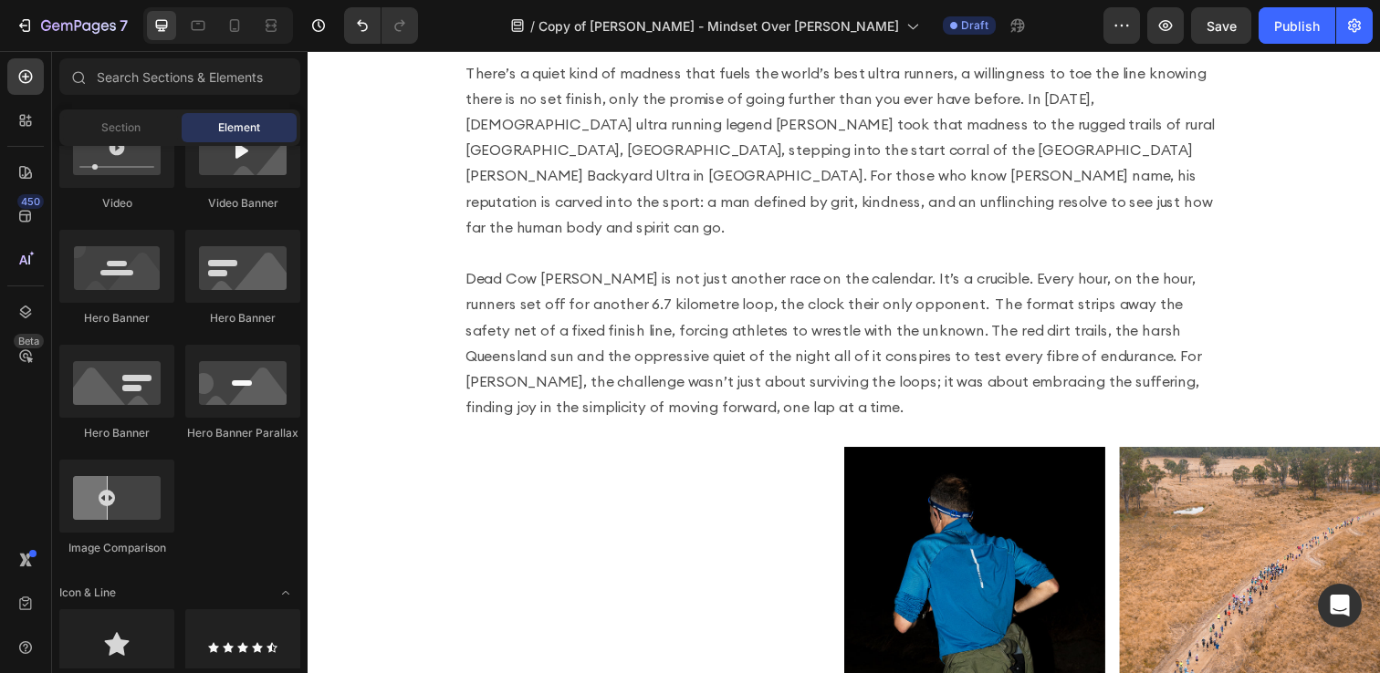
scroll to position [471, 0]
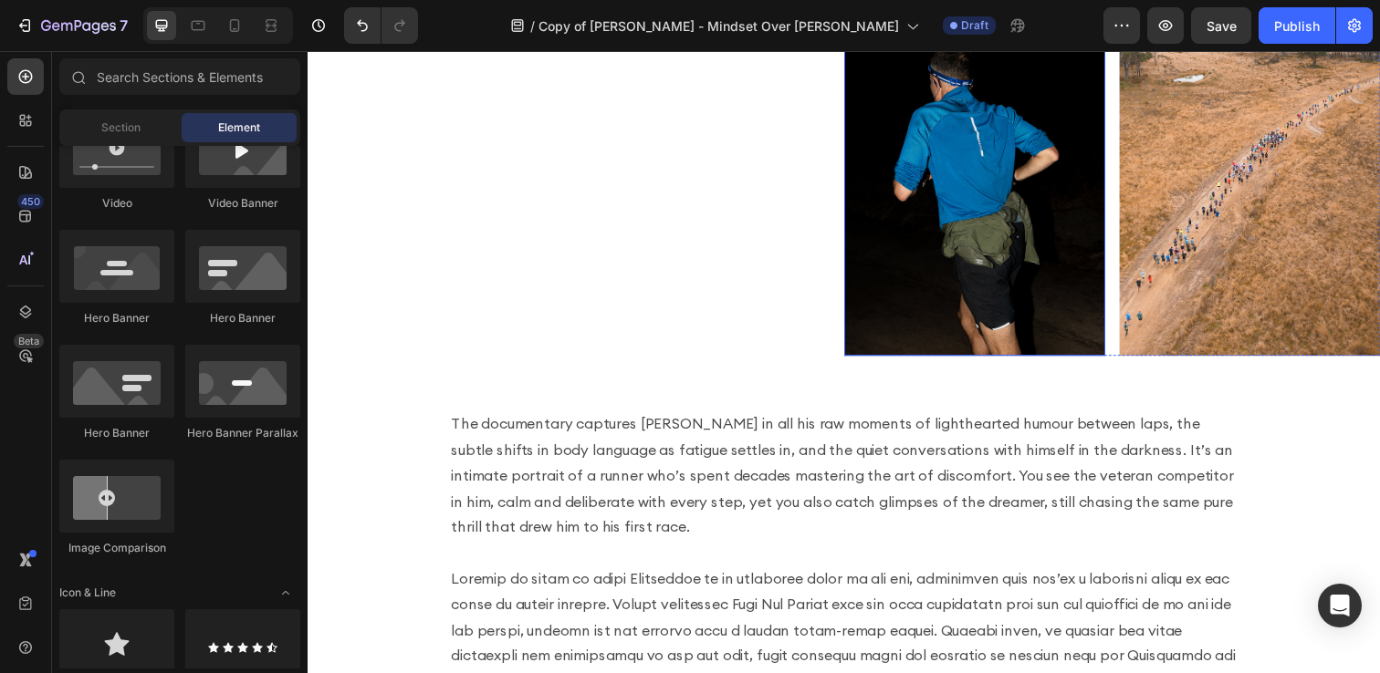
click at [1019, 240] on img at bounding box center [988, 188] width 266 height 348
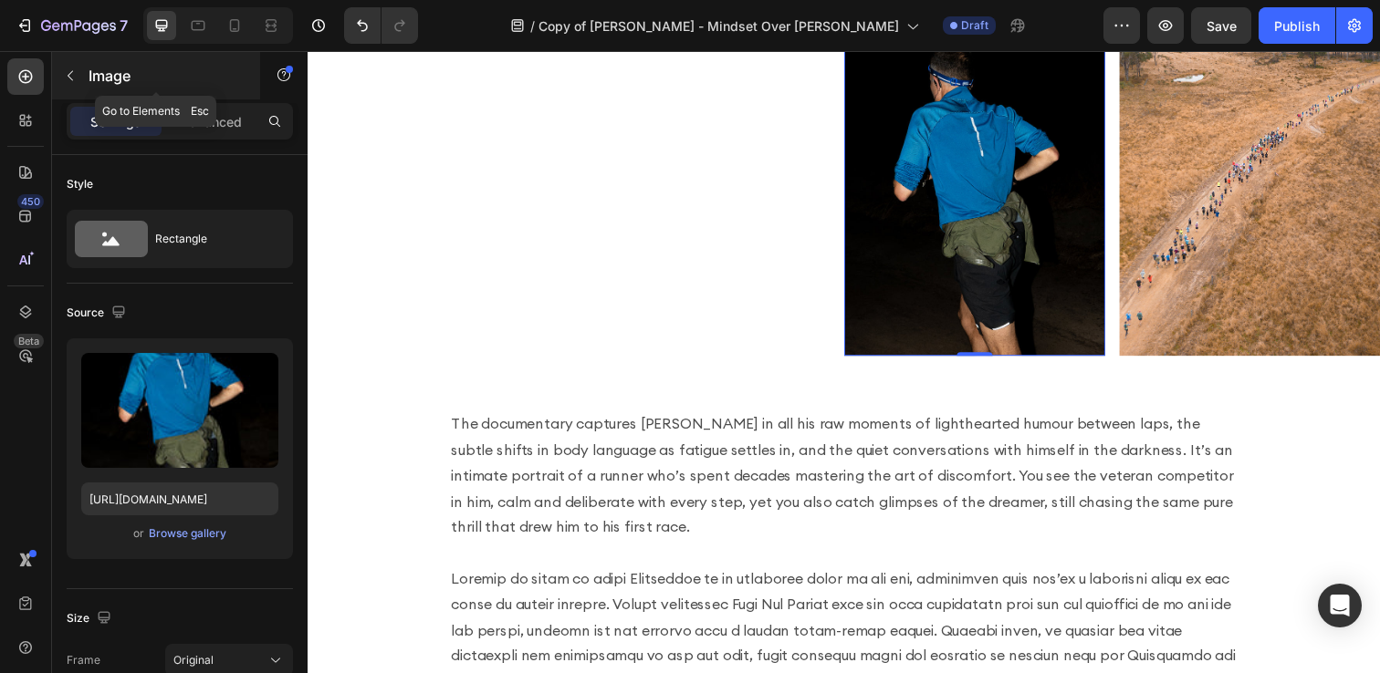
click at [76, 82] on icon "button" at bounding box center [70, 75] width 15 height 15
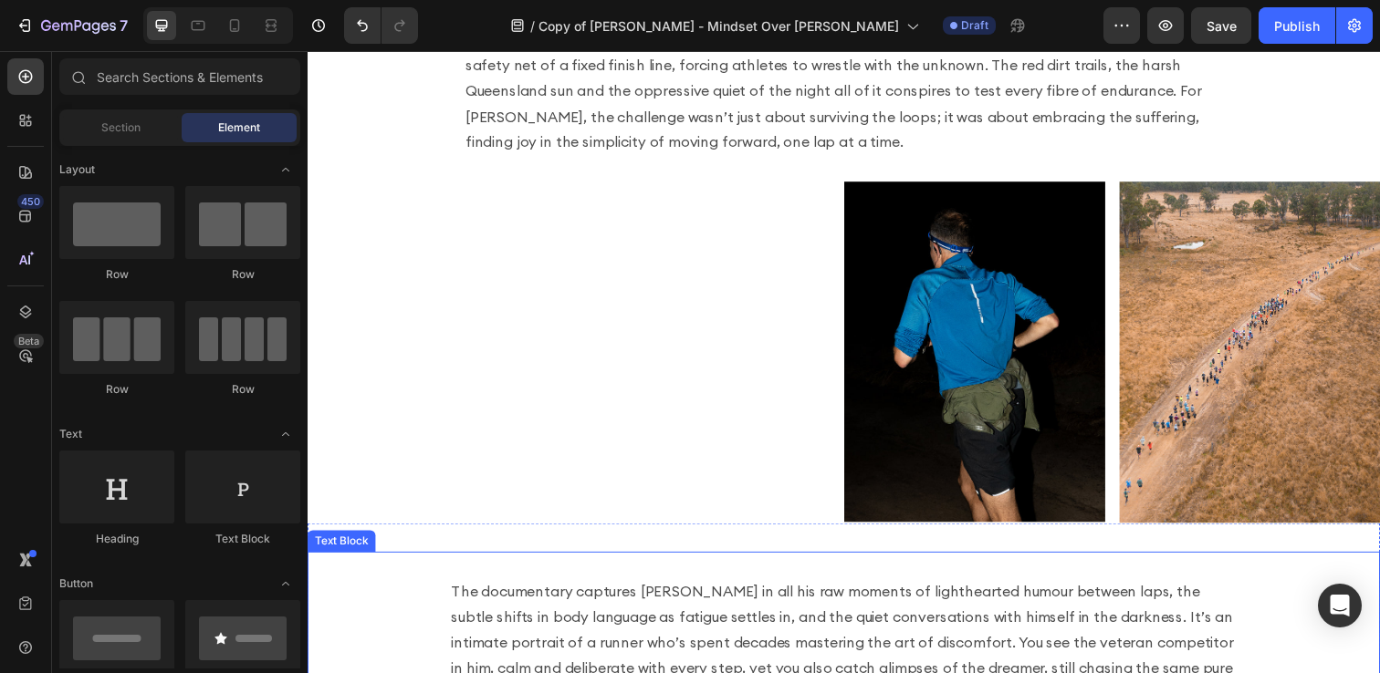
scroll to position [322, 0]
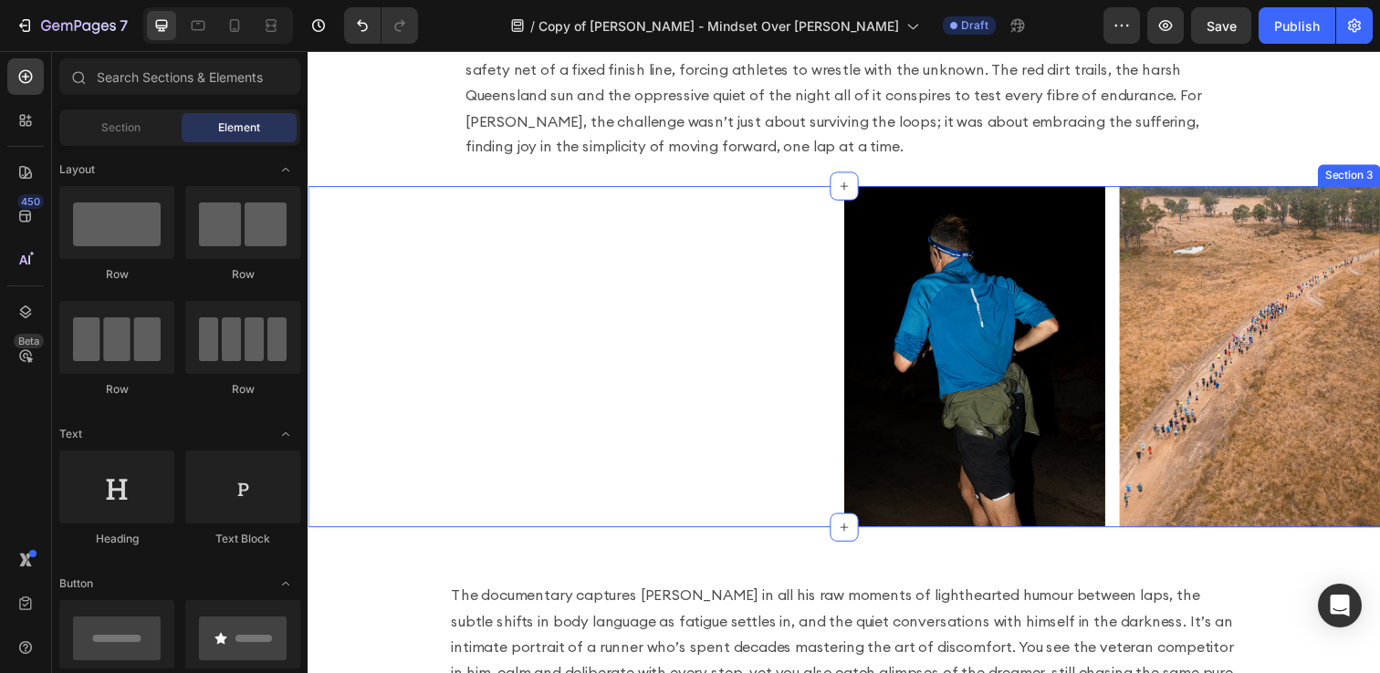
click at [766, 349] on div "Image Image Row Section 3" at bounding box center [855, 363] width 1095 height 349
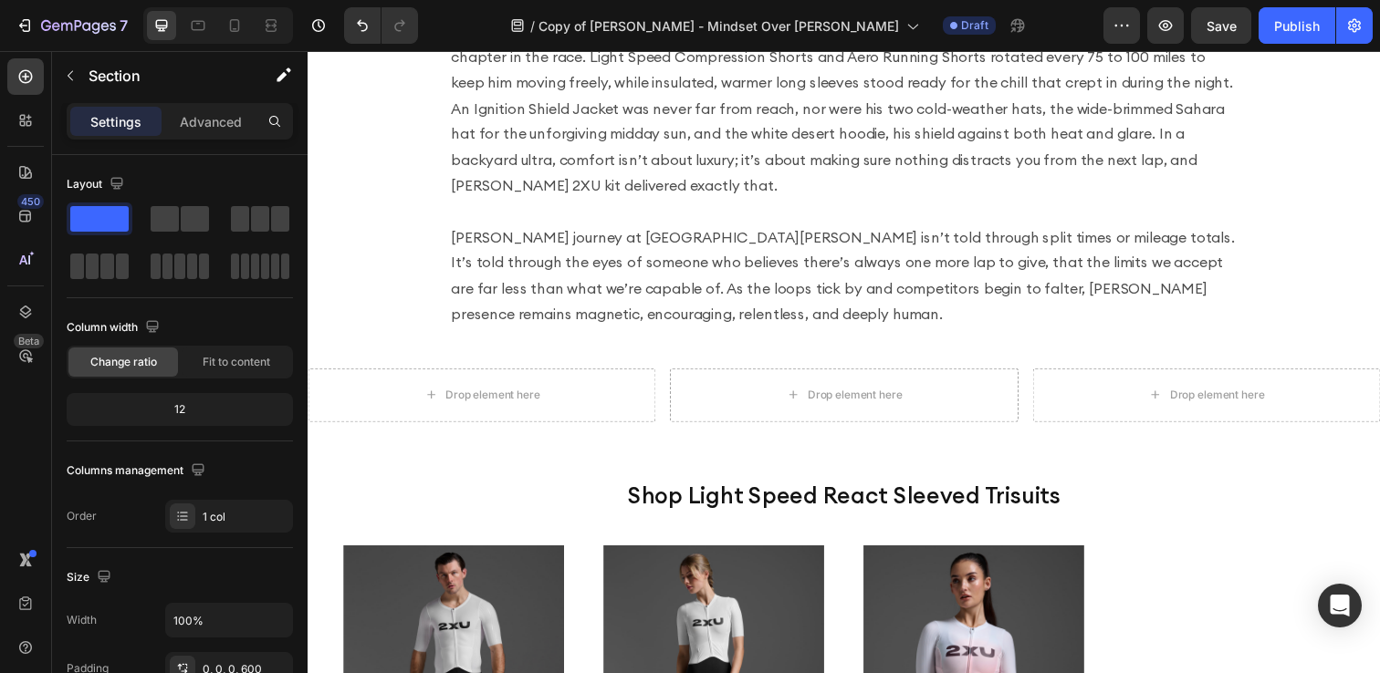
scroll to position [2212, 0]
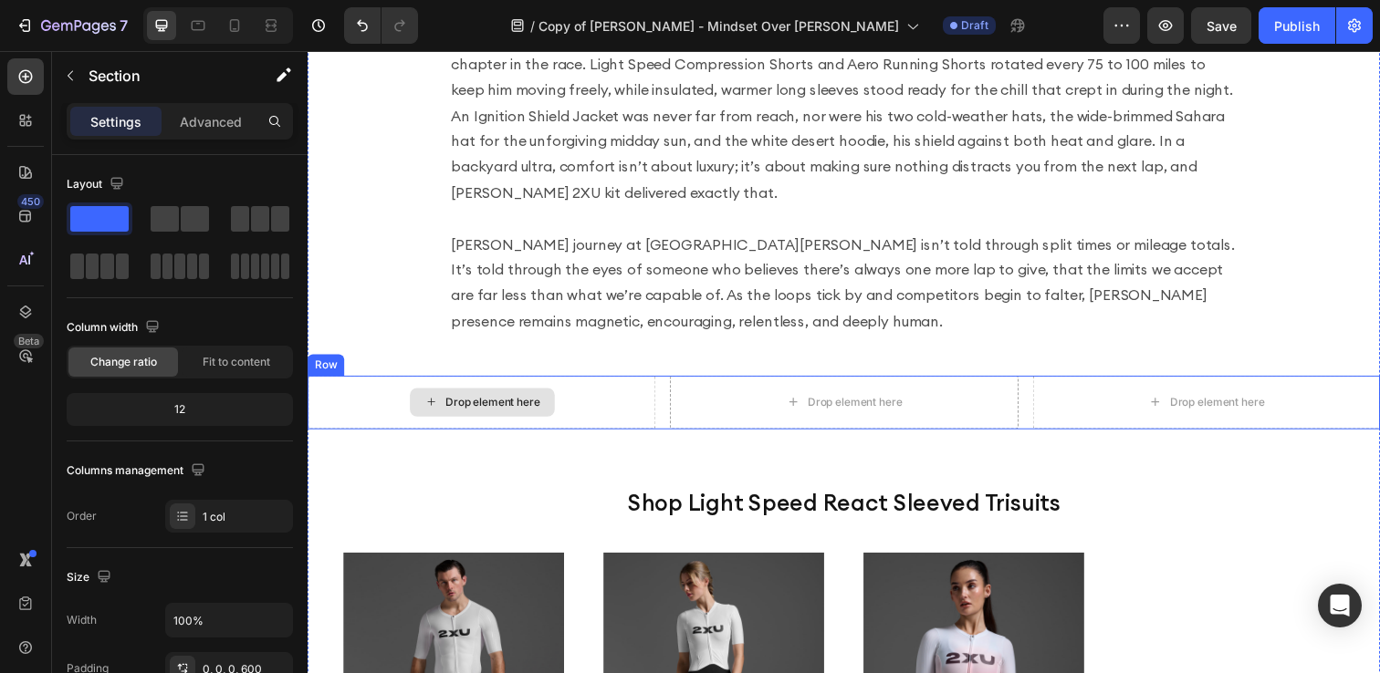
click at [545, 395] on div "Drop element here" at bounding box center [486, 409] width 148 height 29
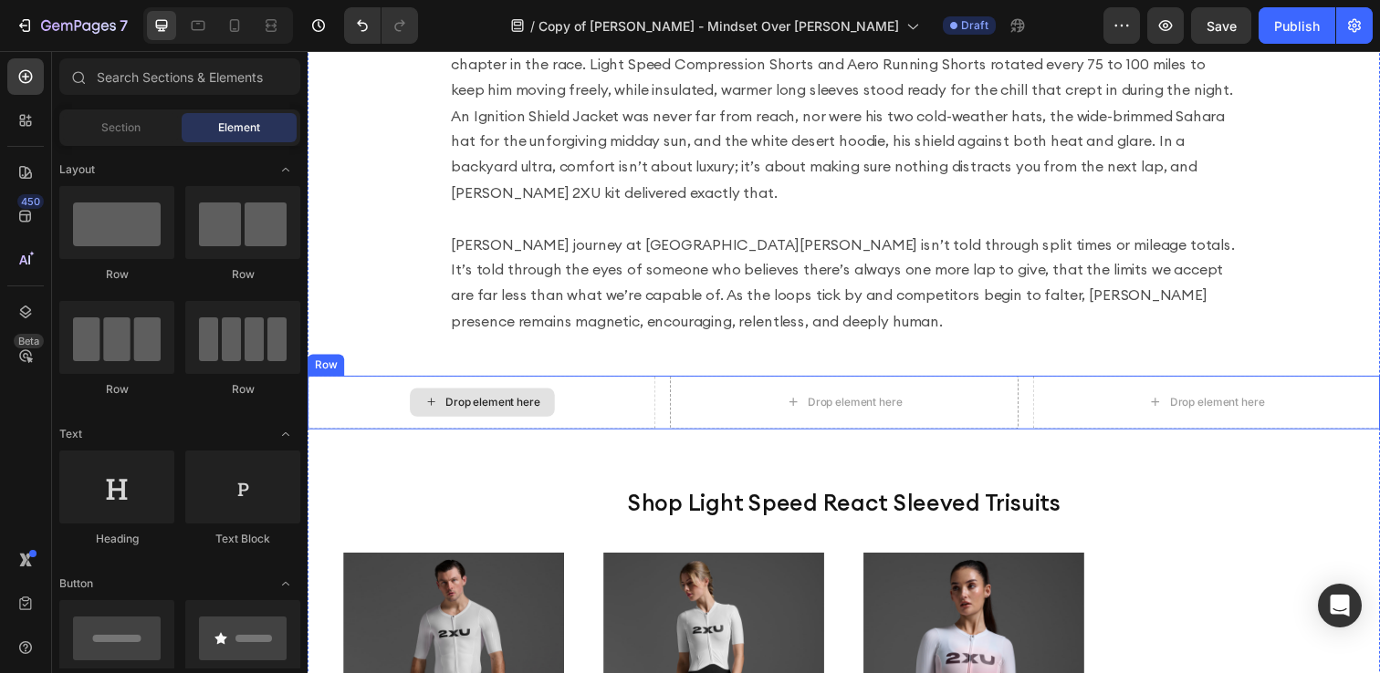
click at [654, 382] on div "Drop element here" at bounding box center [485, 409] width 355 height 55
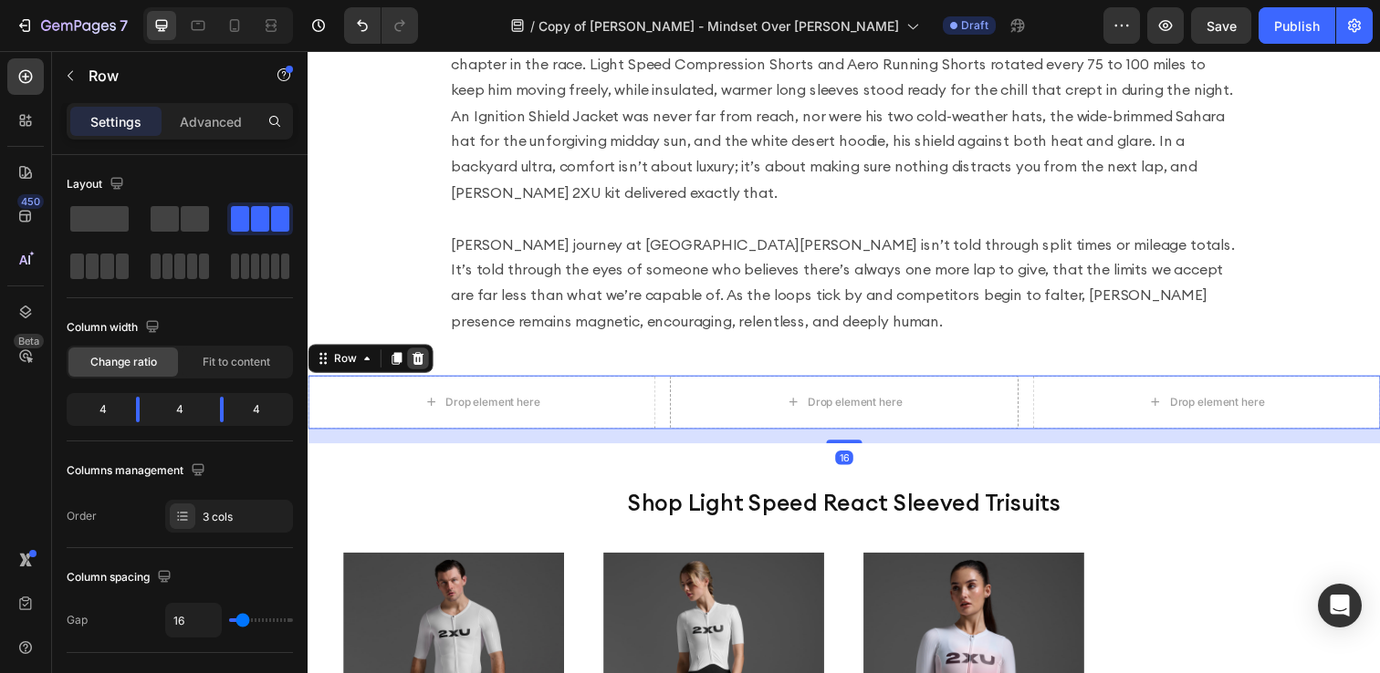
click at [415, 359] on icon at bounding box center [420, 365] width 12 height 13
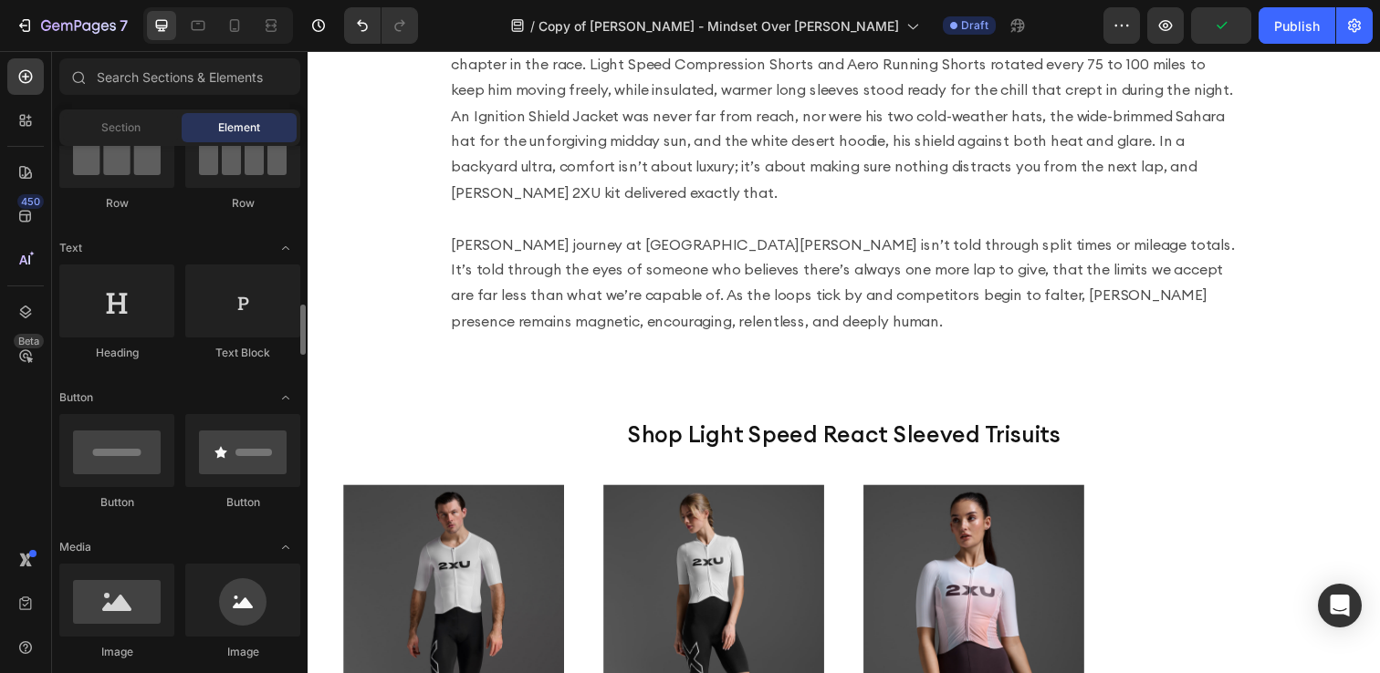
scroll to position [0, 0]
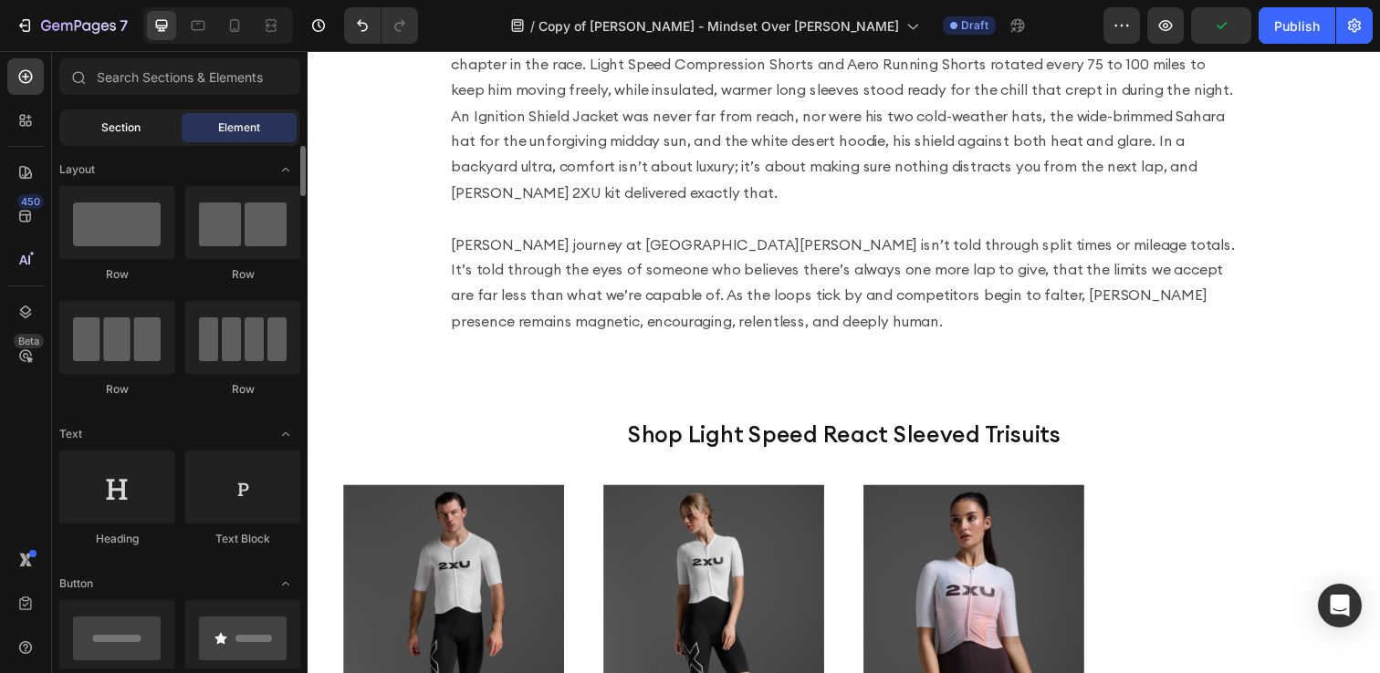
click at [130, 120] on span "Section" at bounding box center [120, 128] width 39 height 16
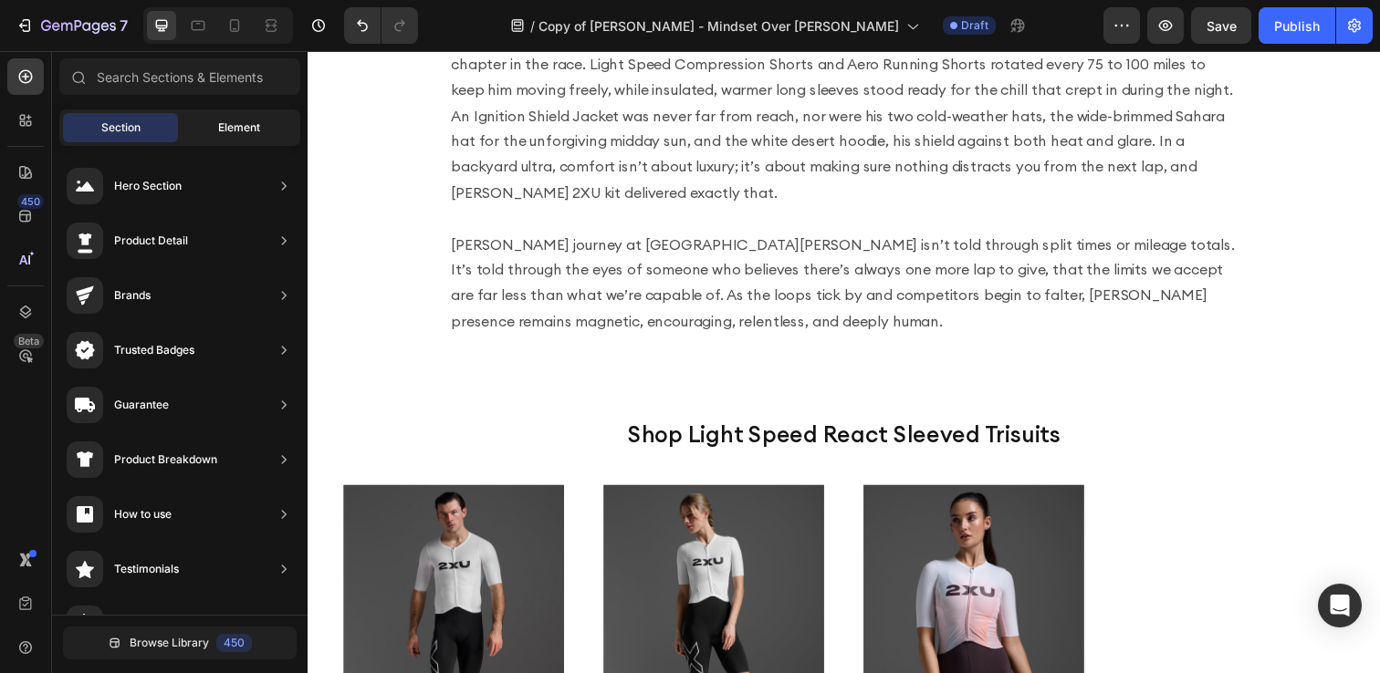
click at [216, 114] on div "Element" at bounding box center [239, 127] width 115 height 29
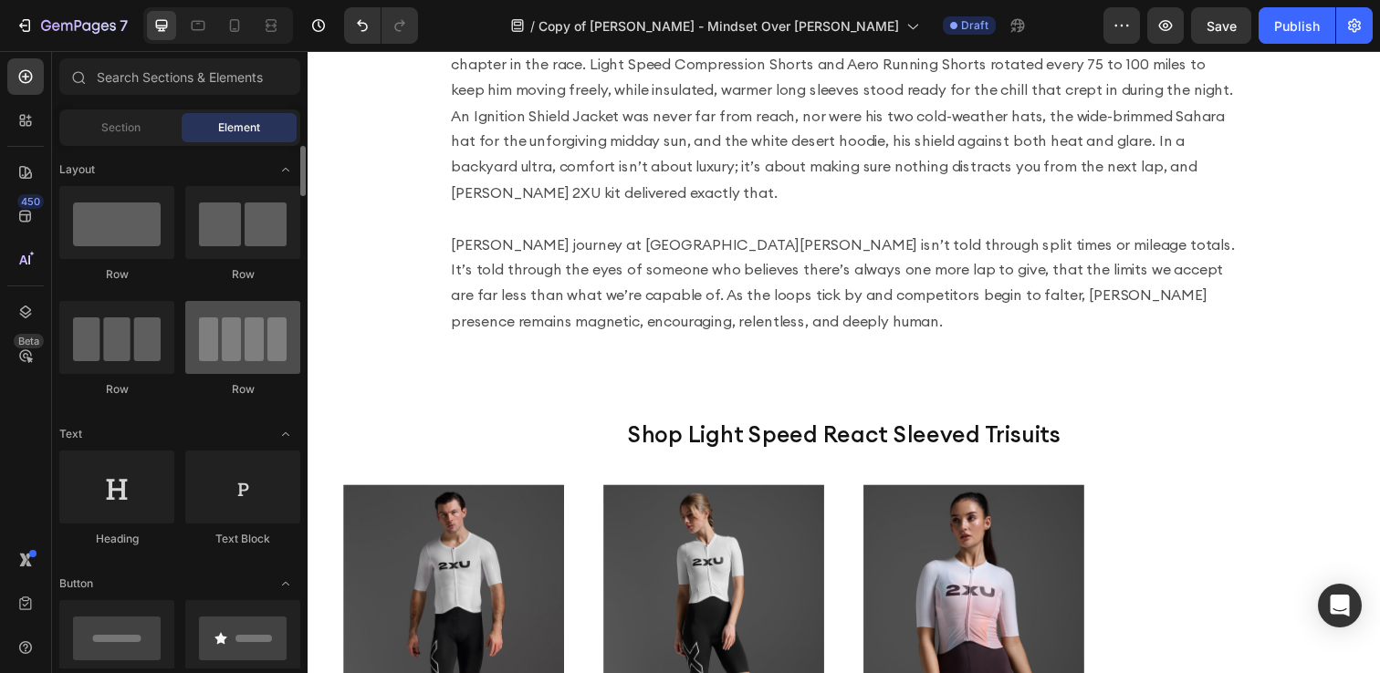
click at [227, 365] on div at bounding box center [242, 337] width 115 height 73
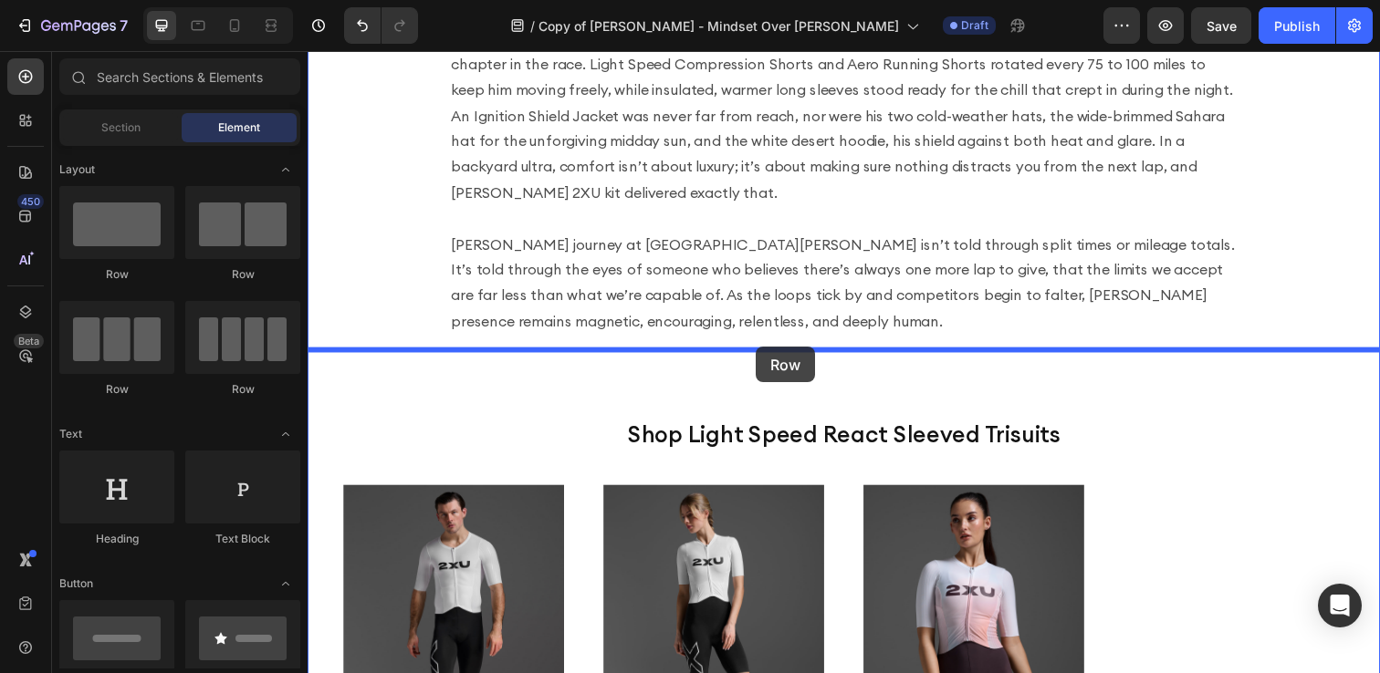
drag, startPoint x: 553, startPoint y: 397, endPoint x: 765, endPoint y: 353, distance: 216.2
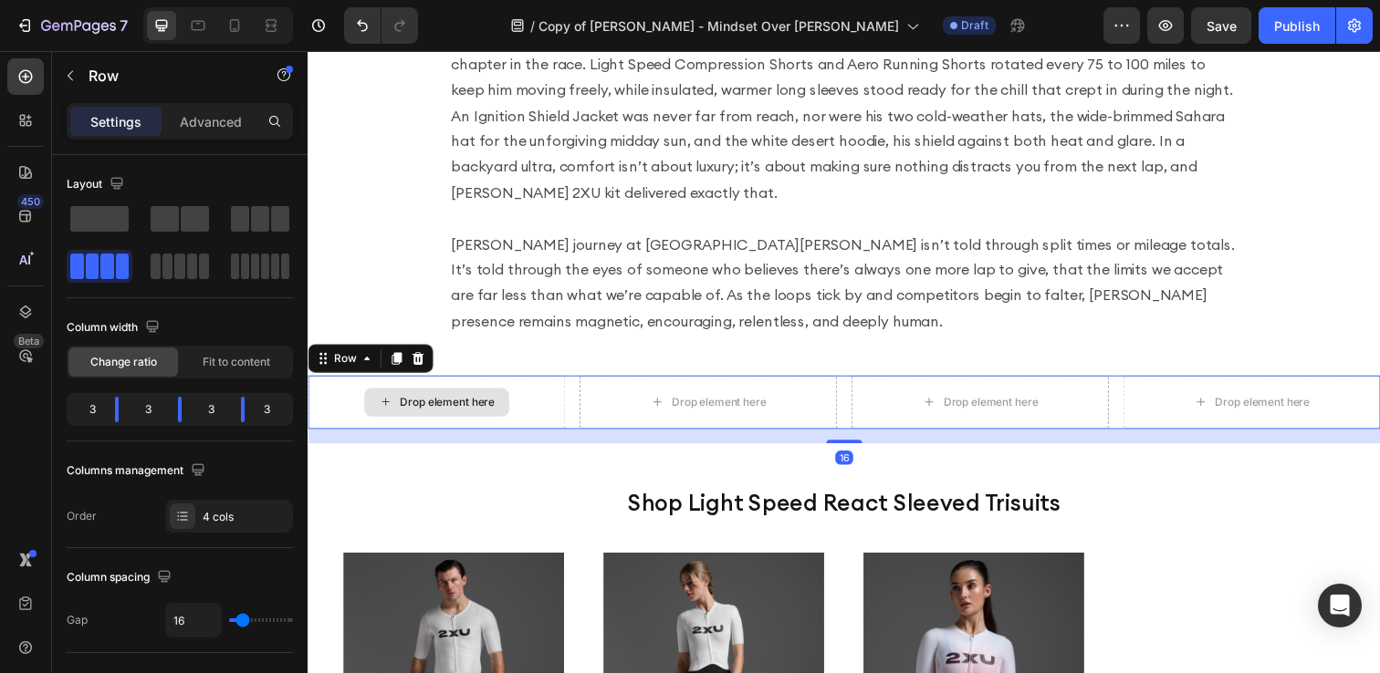
click at [437, 395] on div "Drop element here" at bounding box center [439, 409] width 148 height 29
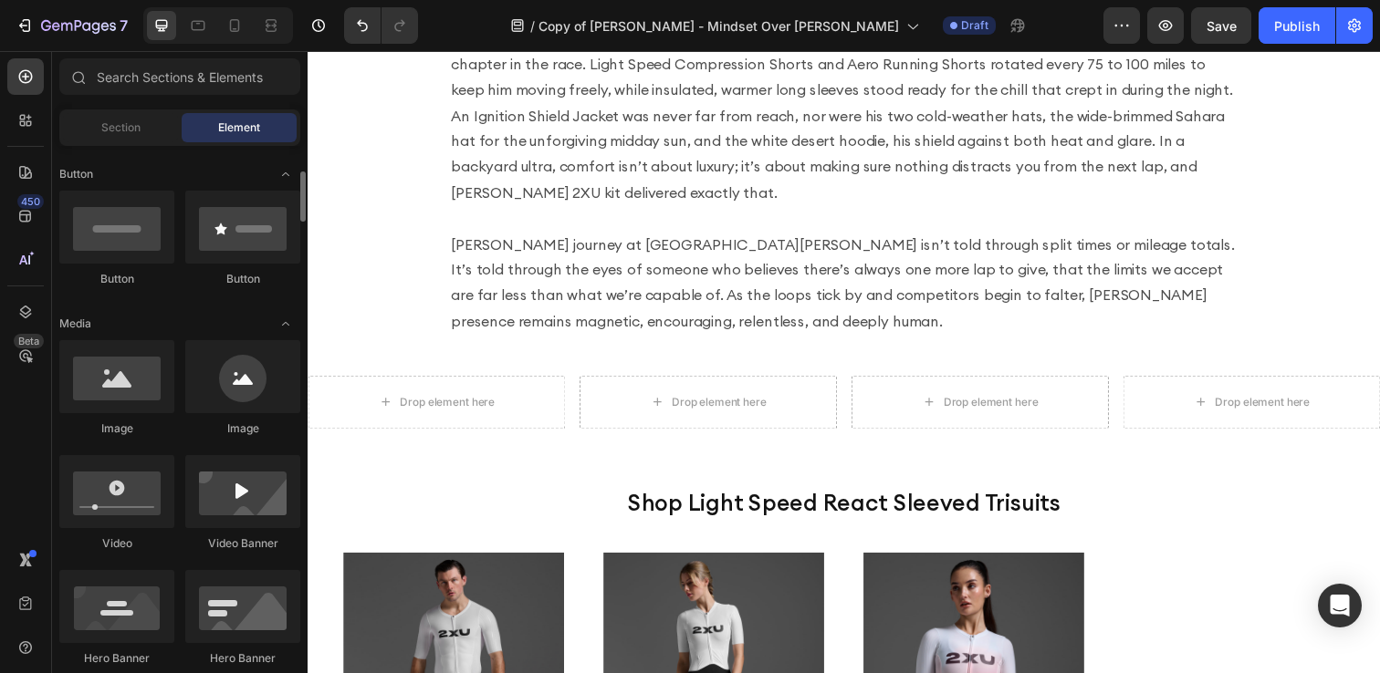
scroll to position [447, 0]
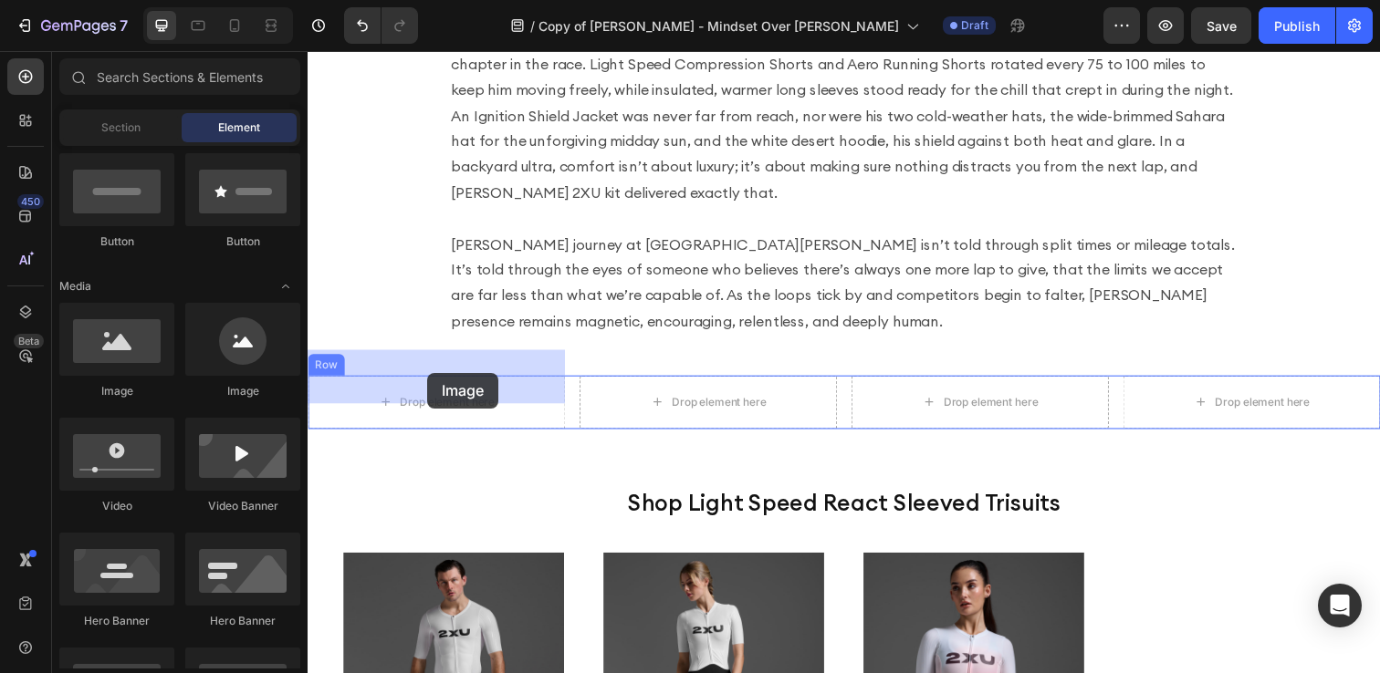
drag, startPoint x: 427, startPoint y: 413, endPoint x: 430, endPoint y: 381, distance: 33.0
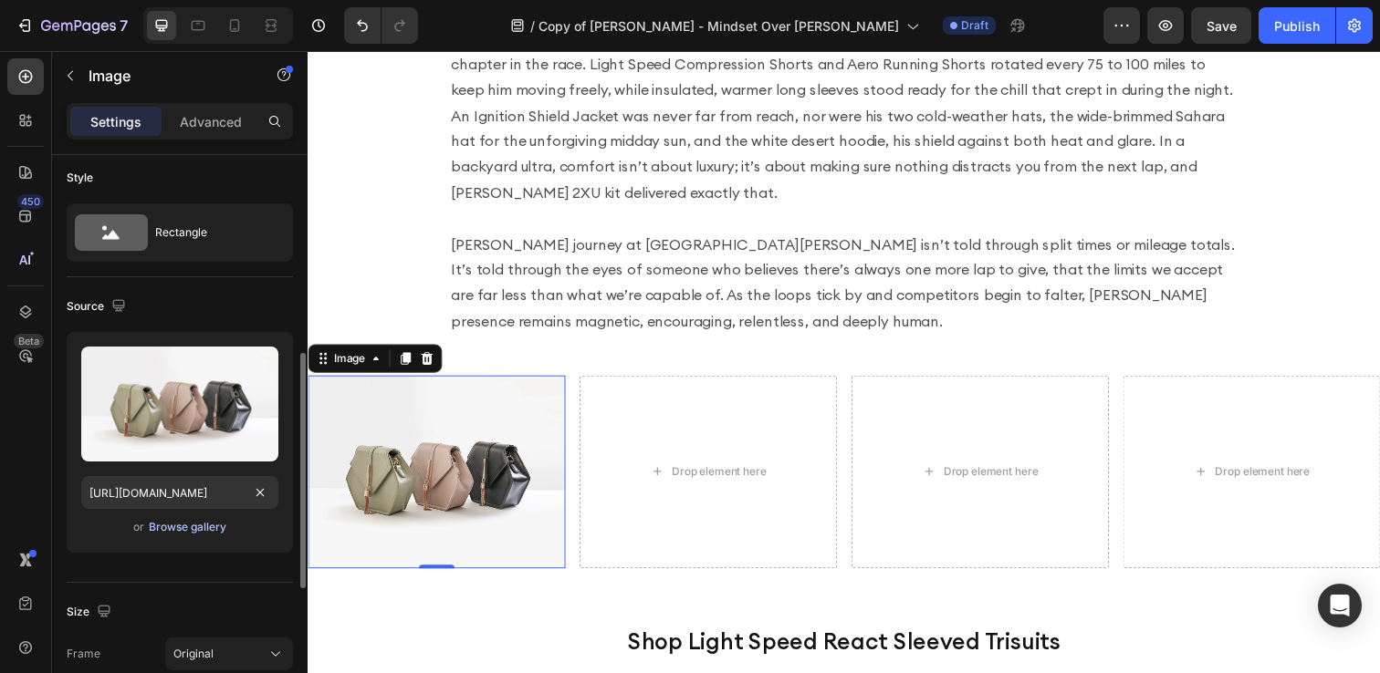
scroll to position [0, 0]
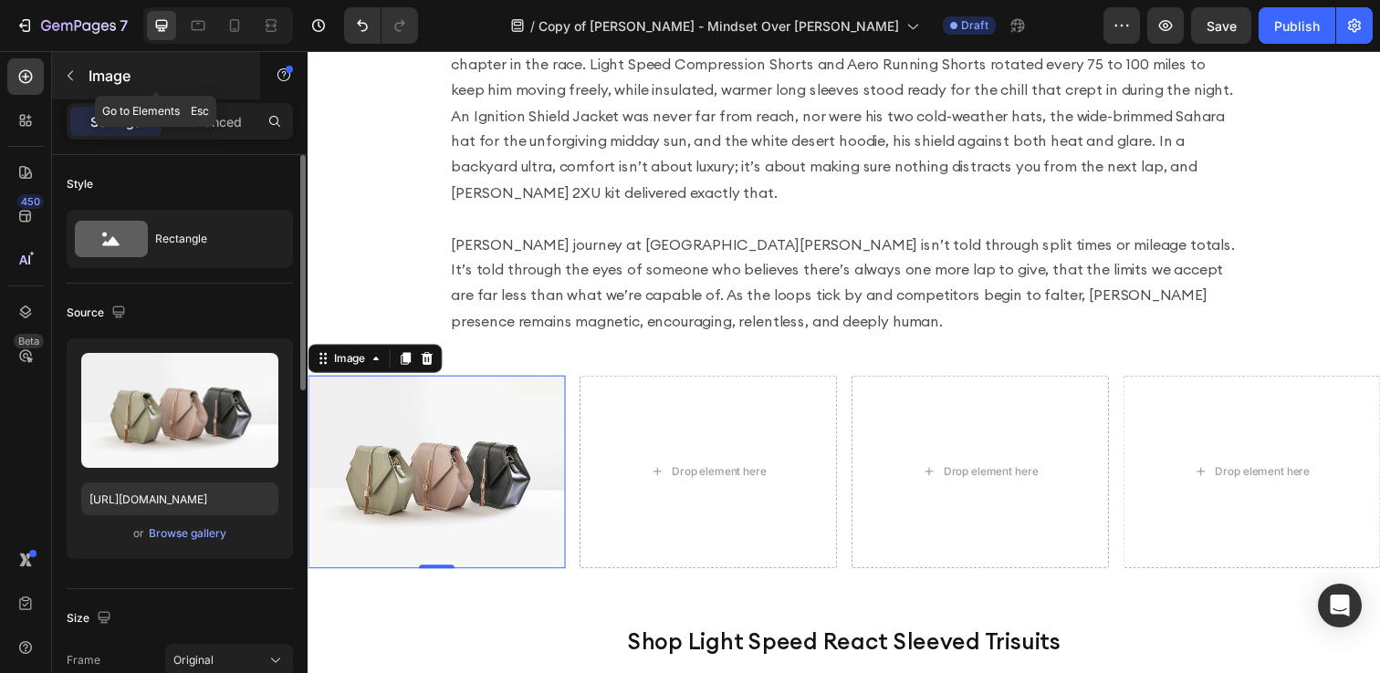
click at [75, 71] on icon "button" at bounding box center [70, 75] width 15 height 15
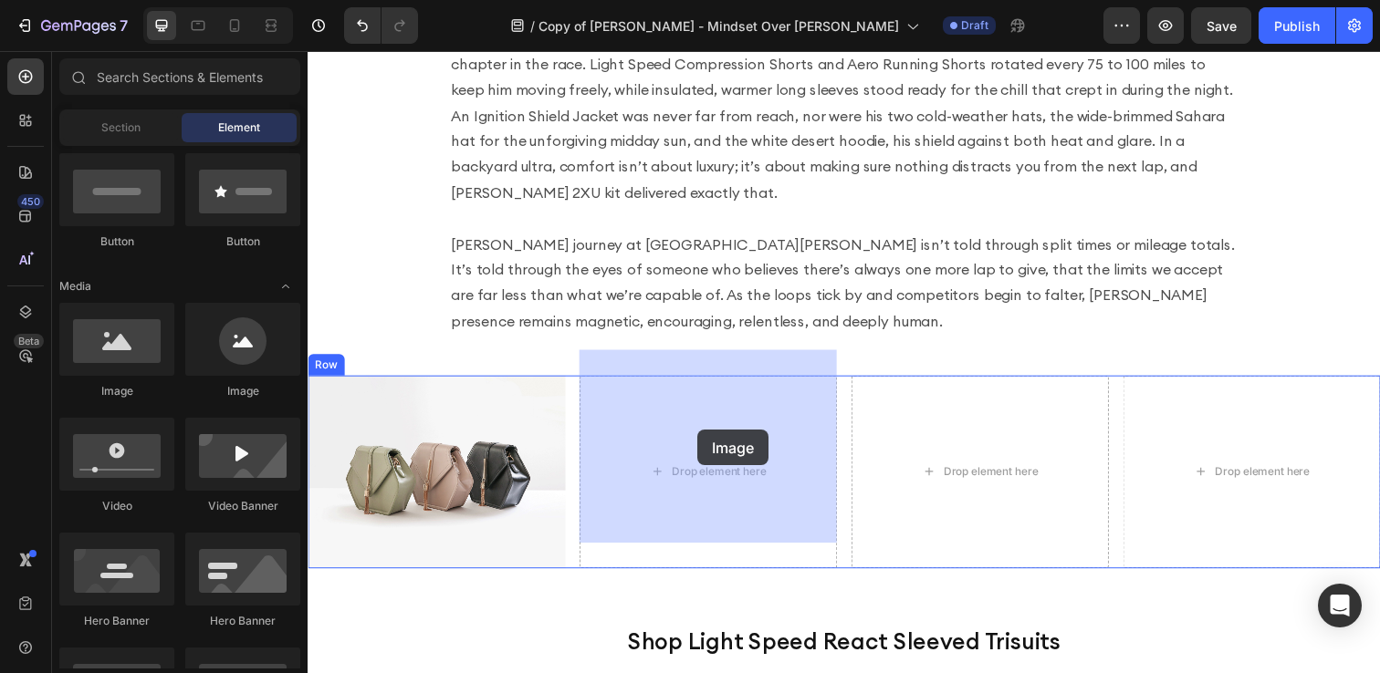
drag, startPoint x: 427, startPoint y: 406, endPoint x: 705, endPoint y: 438, distance: 280.1
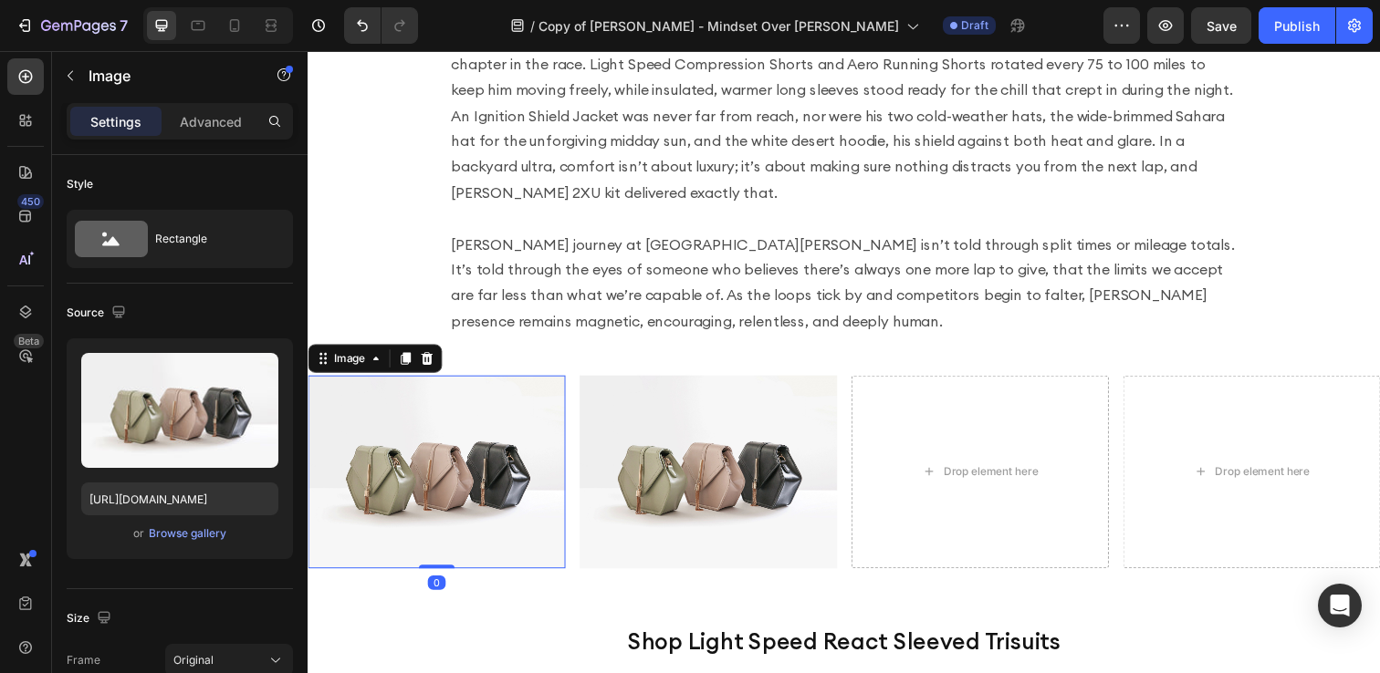
click at [517, 434] on img at bounding box center [439, 480] width 263 height 197
click at [177, 532] on div "Browse gallery" at bounding box center [188, 534] width 78 height 16
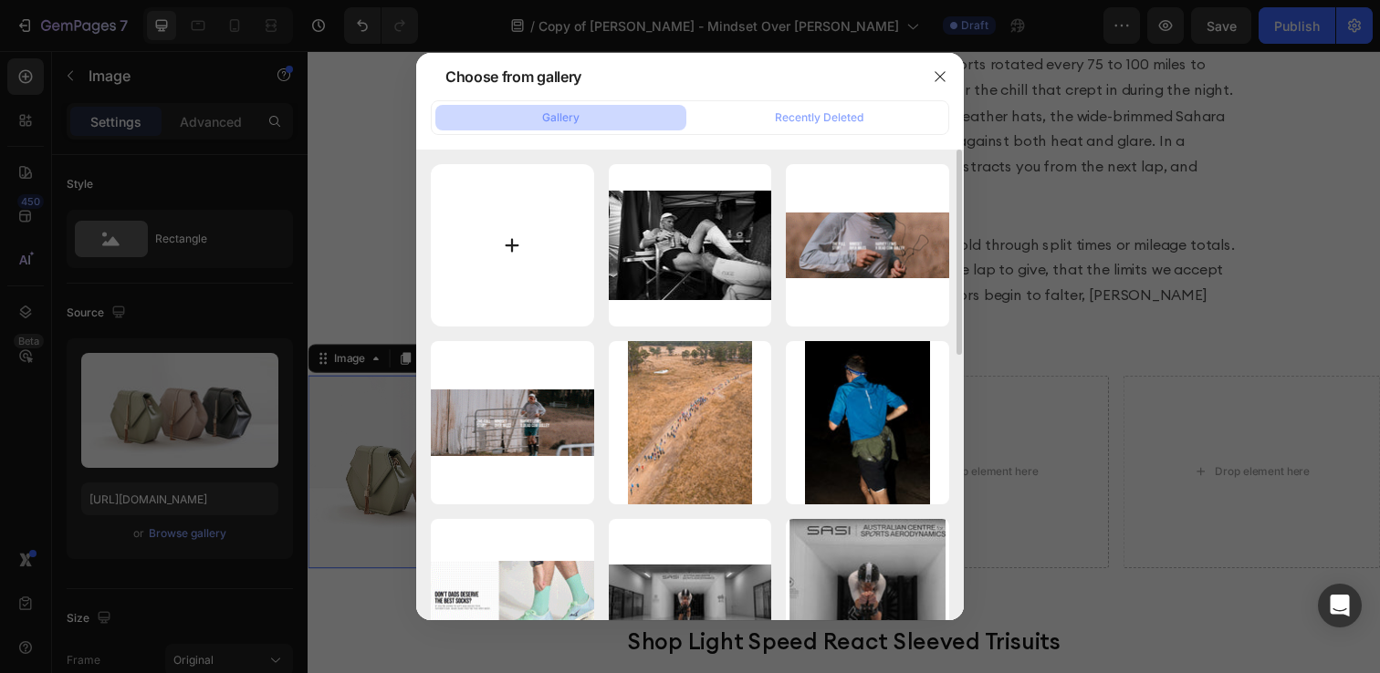
click at [511, 239] on input "file" at bounding box center [512, 245] width 163 height 163
type input "C:\fakepath\Rectangle 13.jpg"
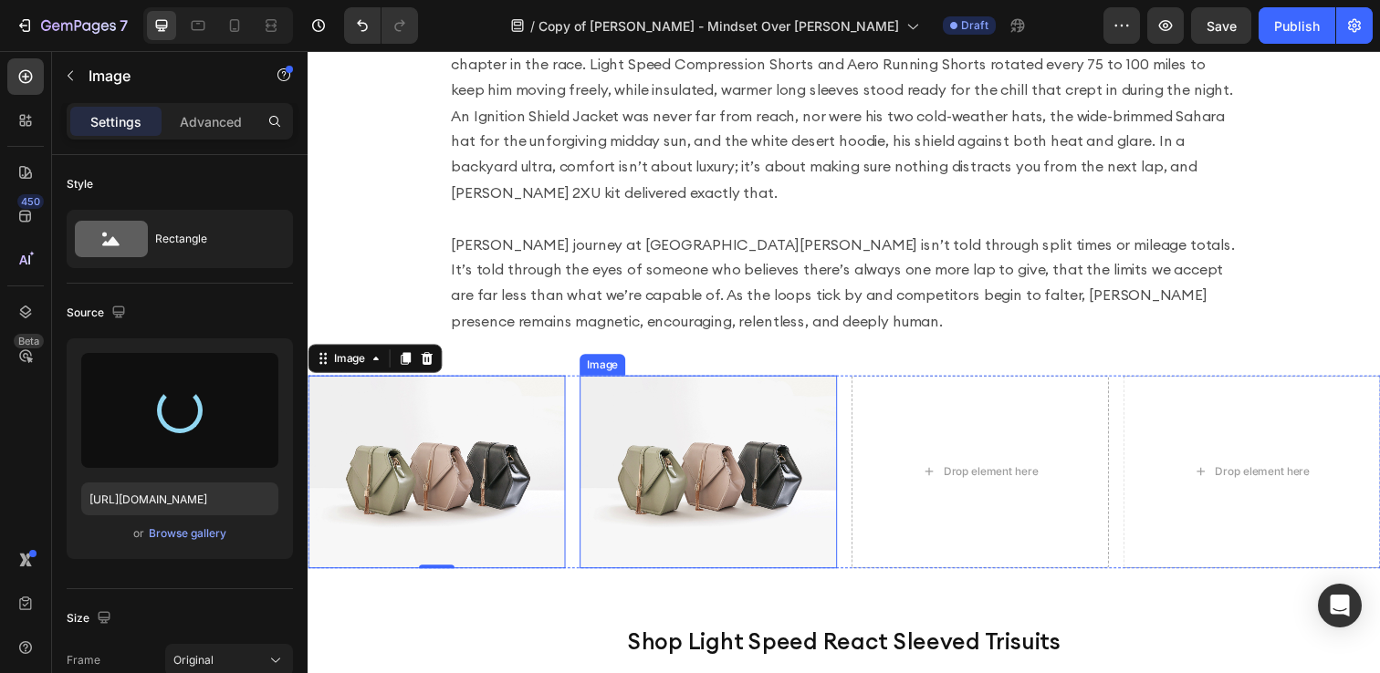
click at [713, 426] on img at bounding box center [716, 480] width 263 height 197
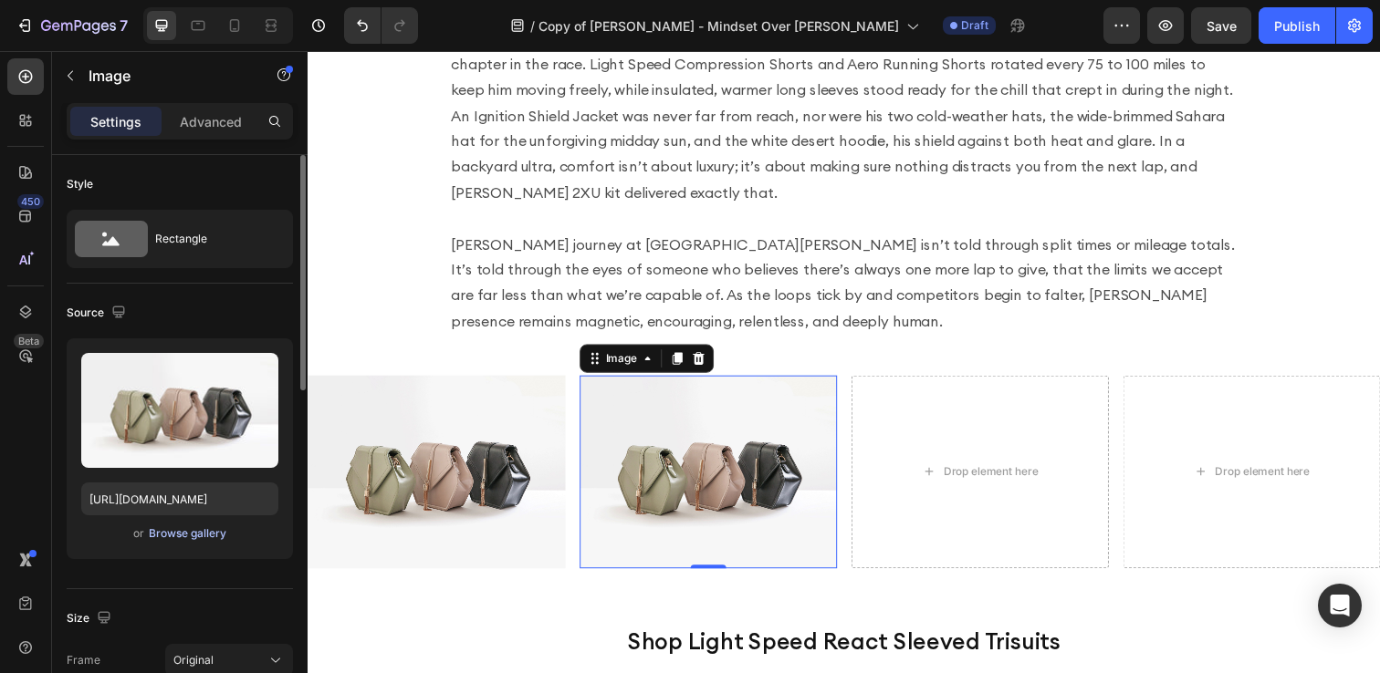
click at [186, 530] on div "Browse gallery" at bounding box center [188, 534] width 78 height 16
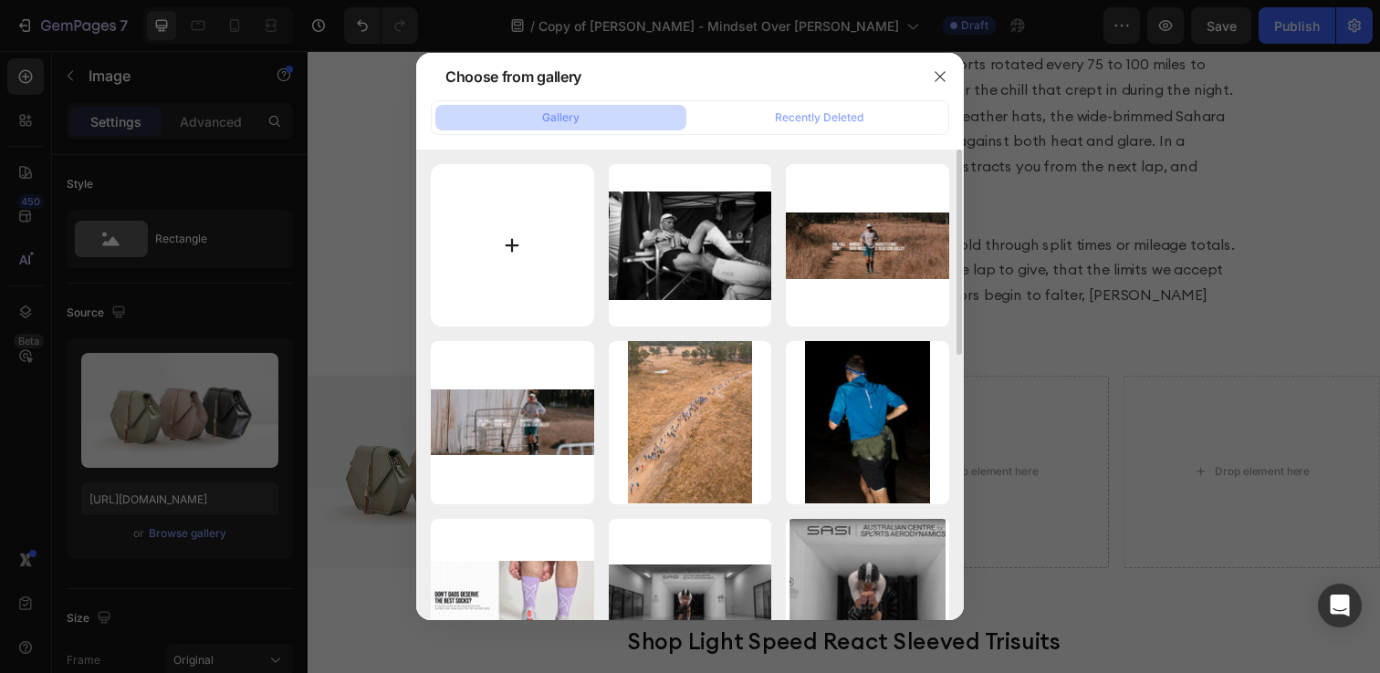
click at [506, 224] on input "file" at bounding box center [512, 245] width 163 height 163
type input "C:\fakepath\Rectangle 14.jpg"
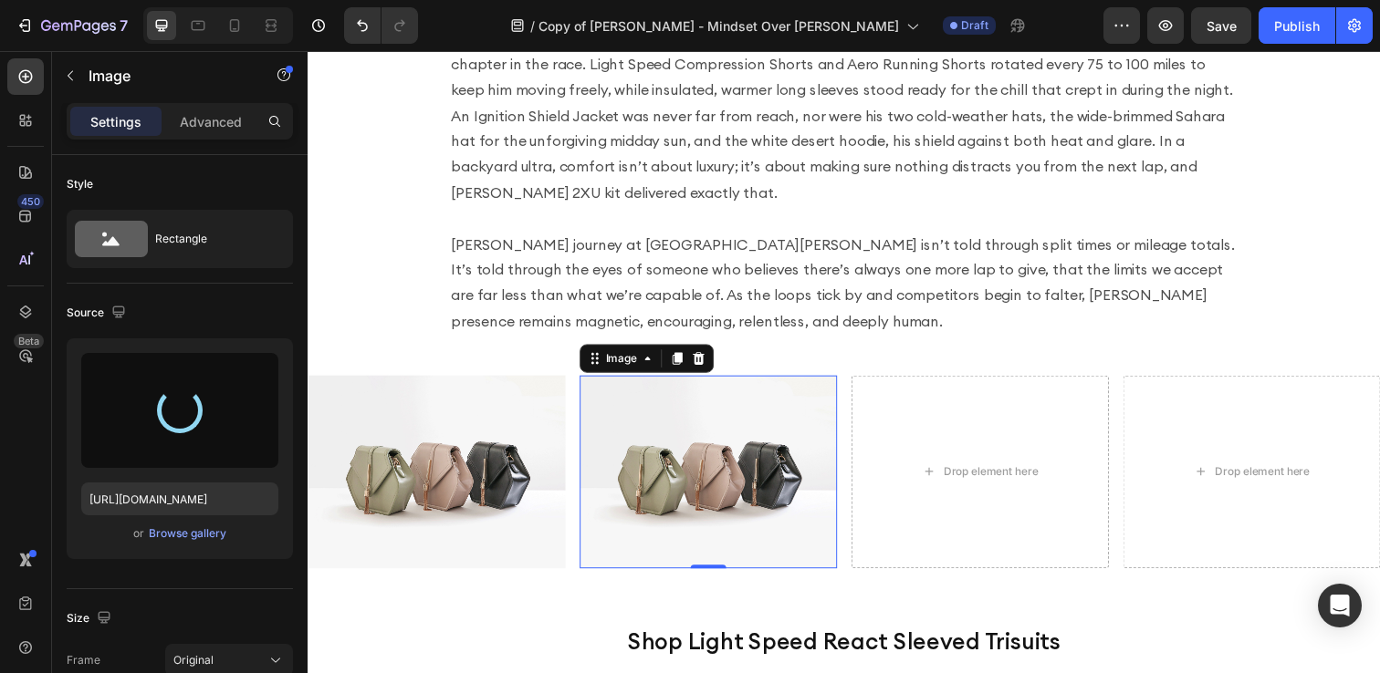
type input "https://cdn.shopify.com/s/files/1/0518/4087/6699/files/gempages_513895033120752…"
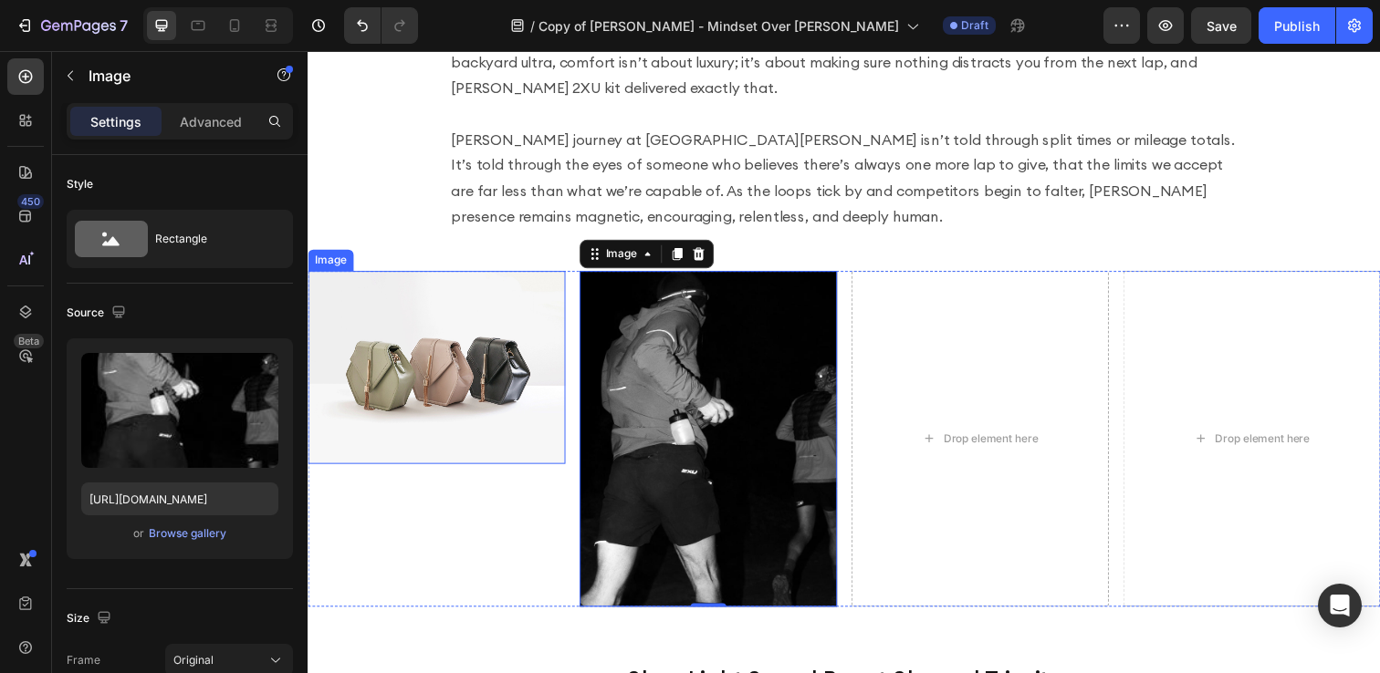
scroll to position [2324, 0]
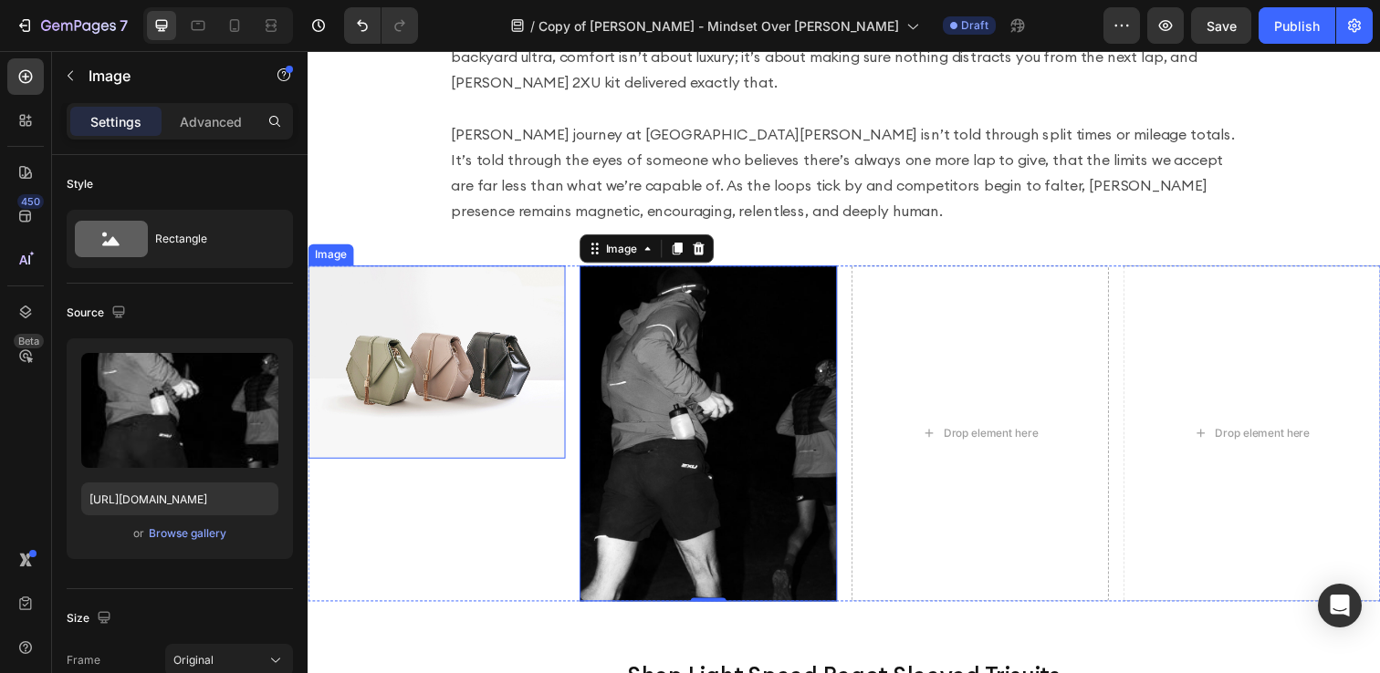
click at [418, 318] on img at bounding box center [439, 368] width 263 height 197
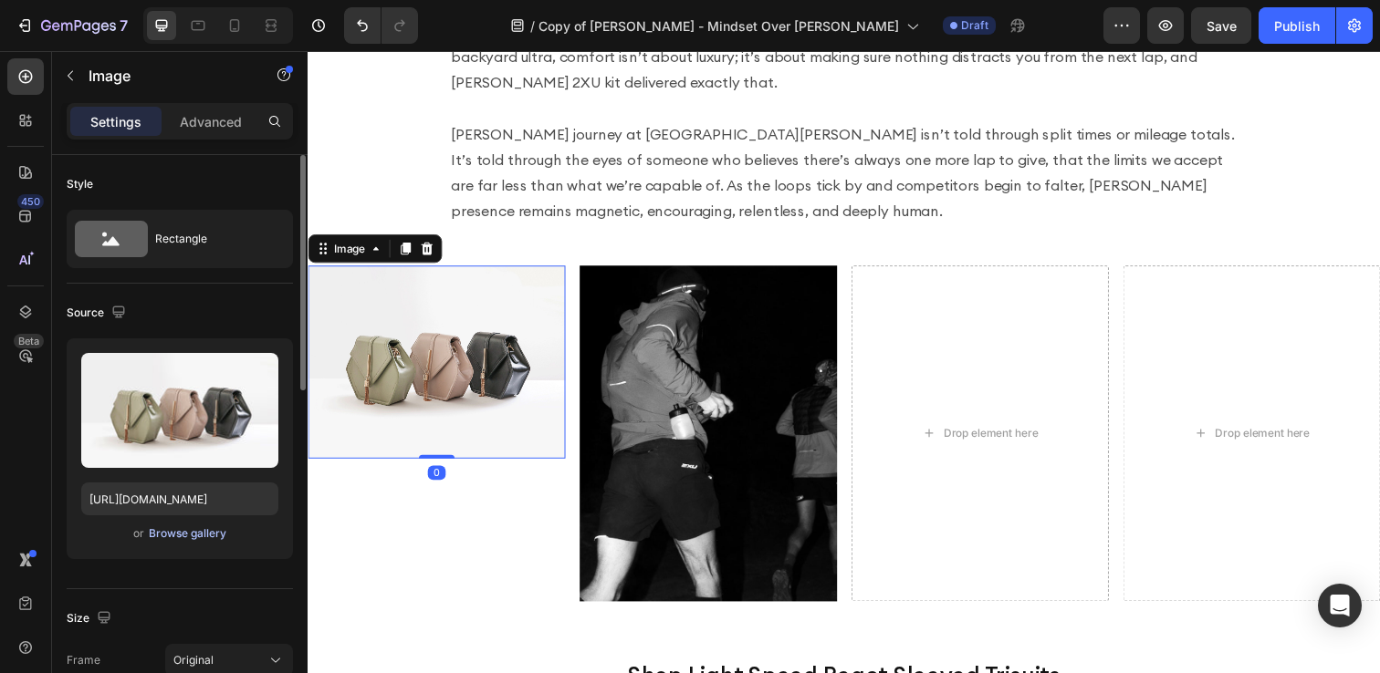
click at [182, 537] on div "Browse gallery" at bounding box center [188, 534] width 78 height 16
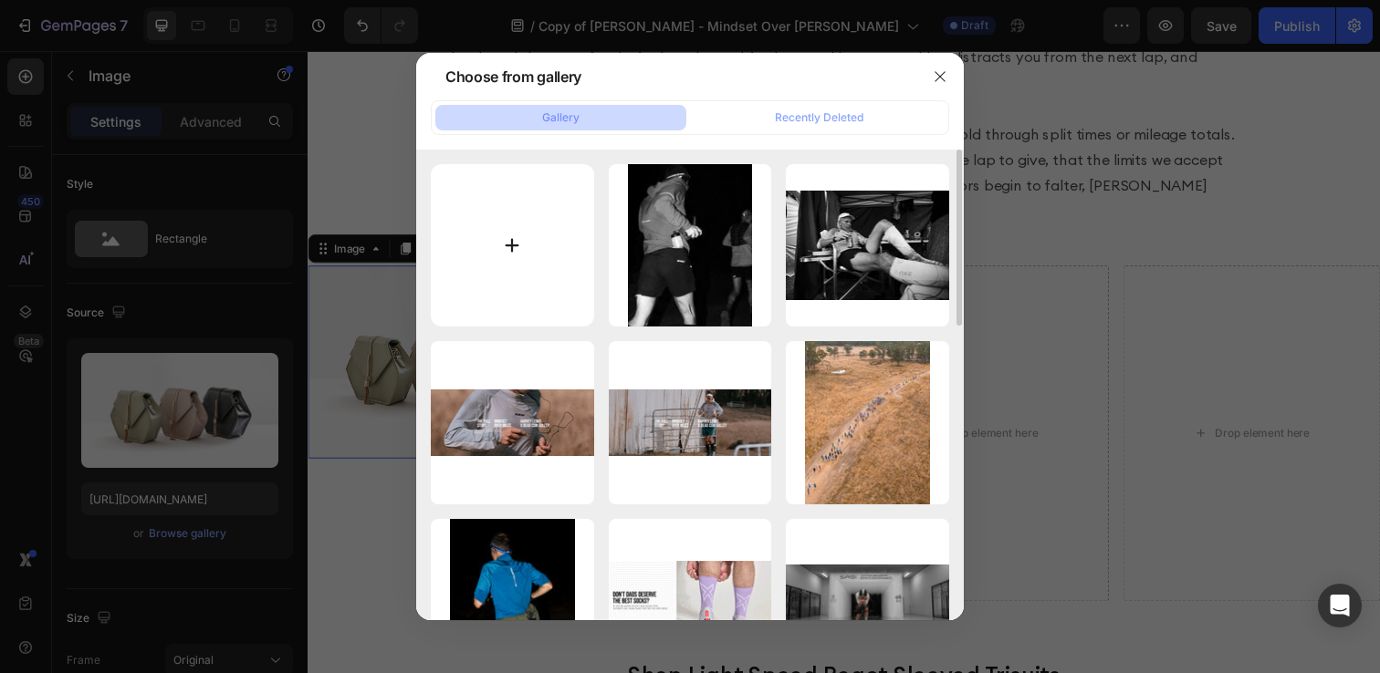
click at [478, 195] on input "file" at bounding box center [512, 245] width 163 height 163
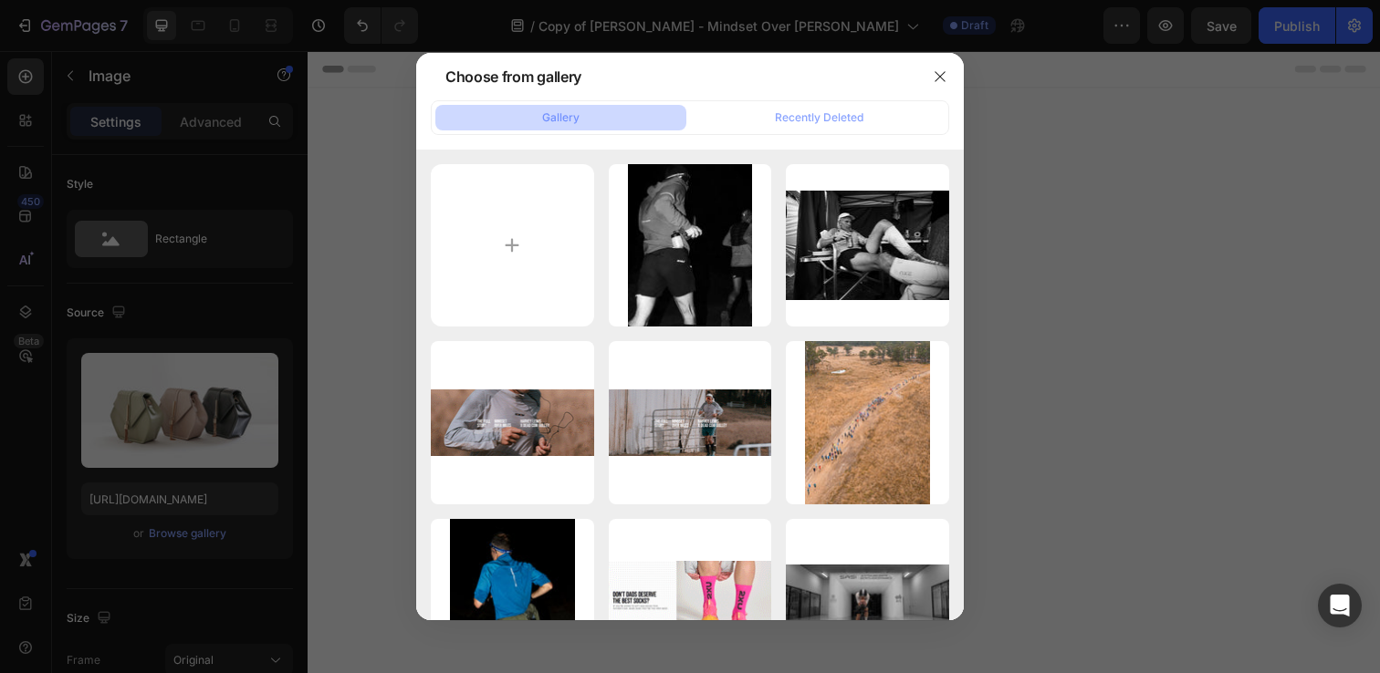
scroll to position [2324, 0]
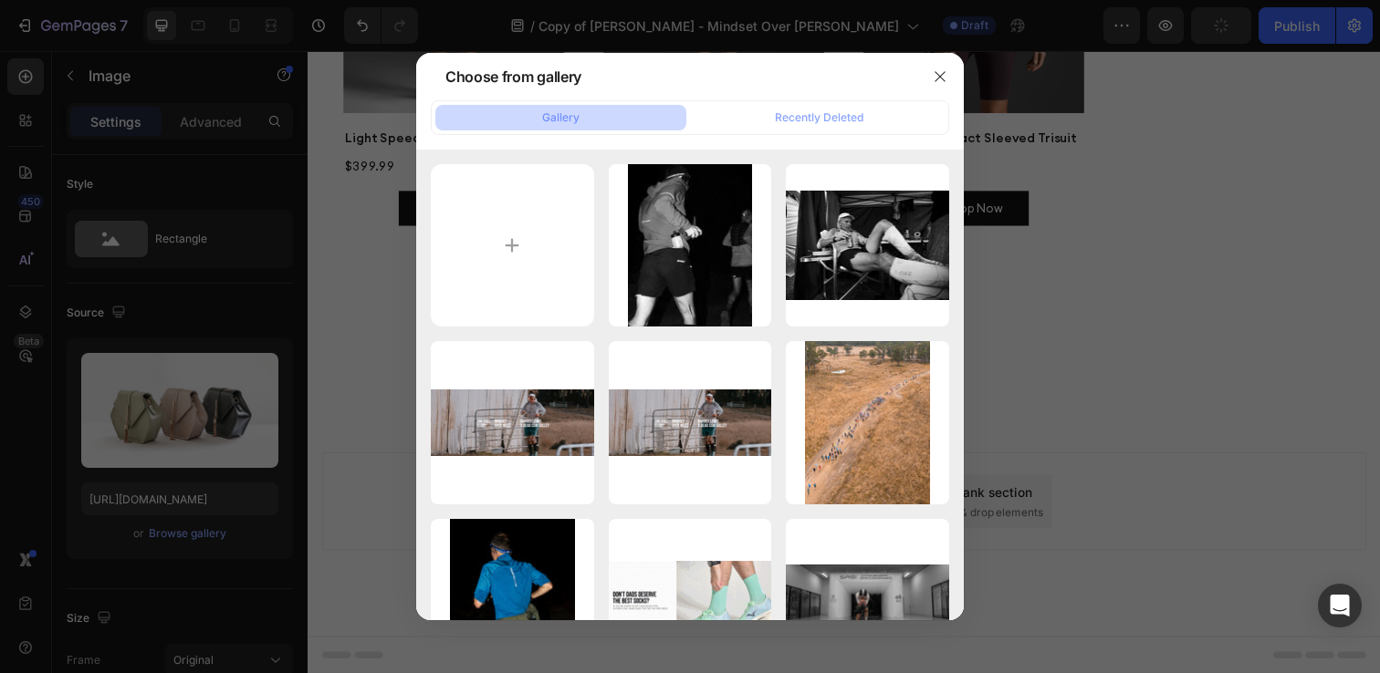
type input "C:\fakepath\Rectangle 13.jpg"
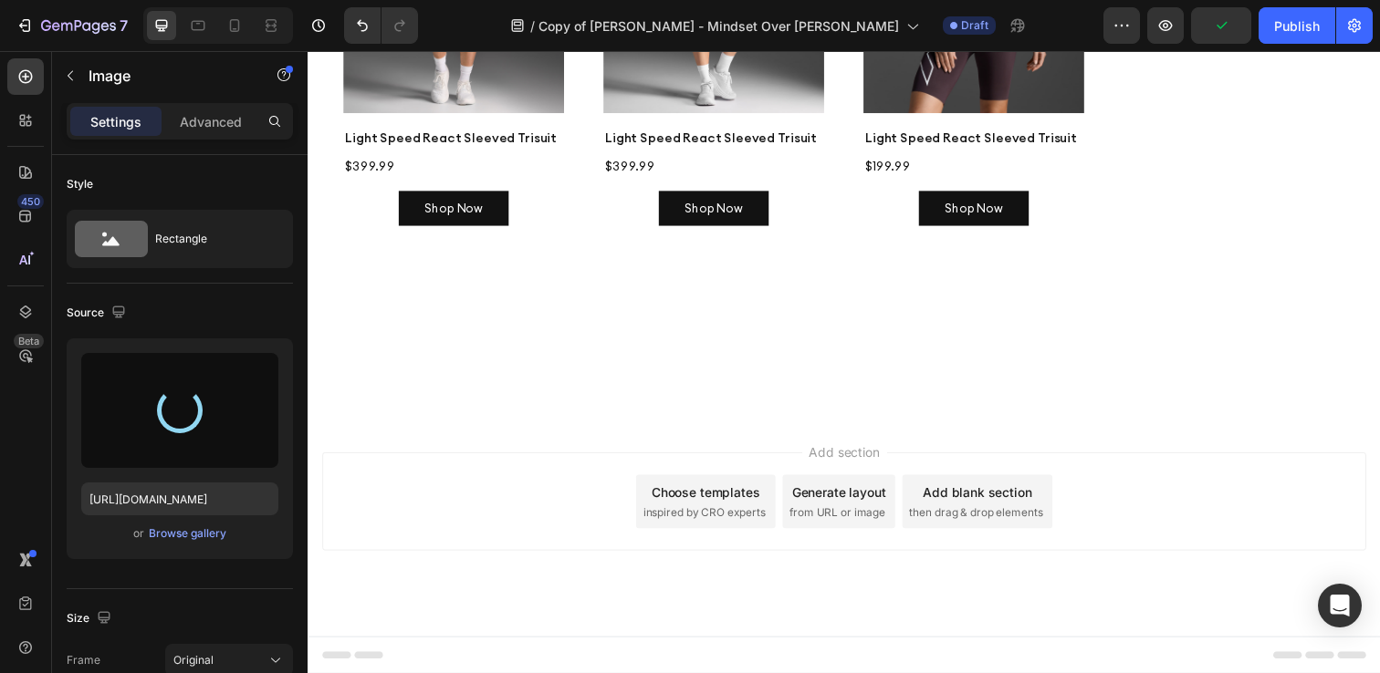
type input "[URL][DOMAIN_NAME]"
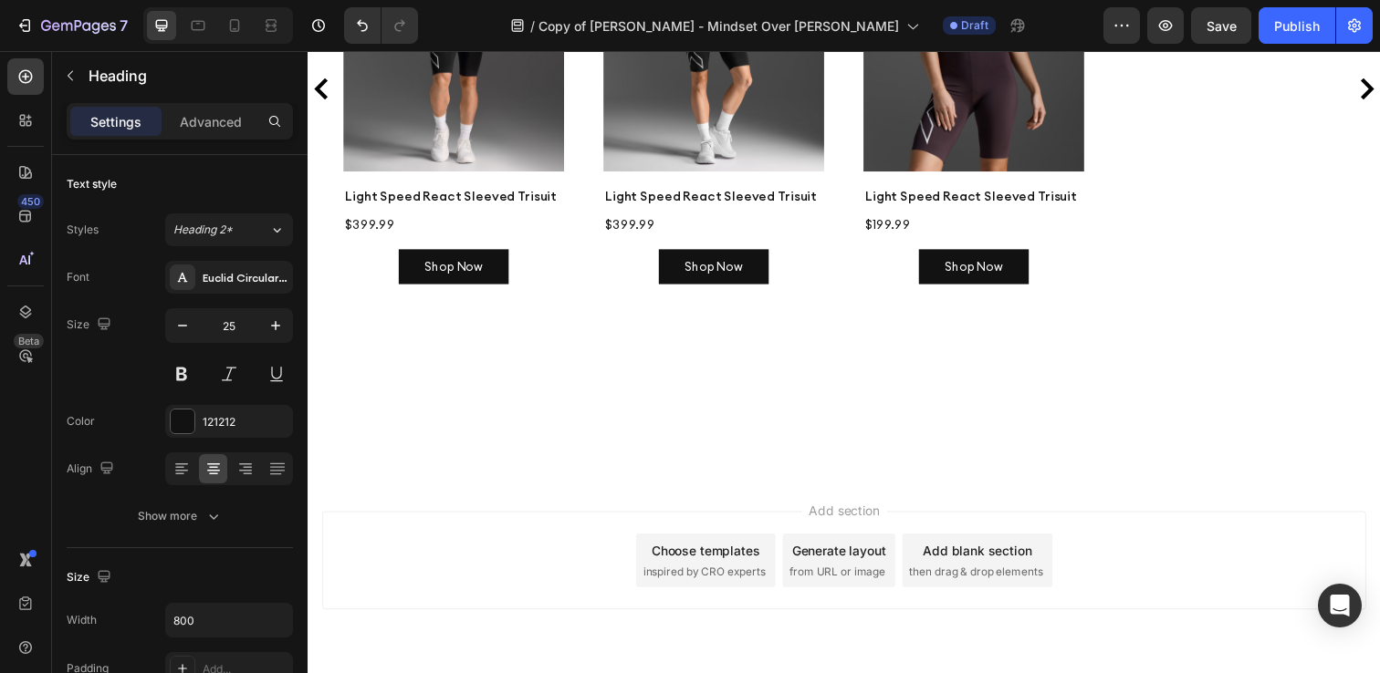
scroll to position [2224, 0]
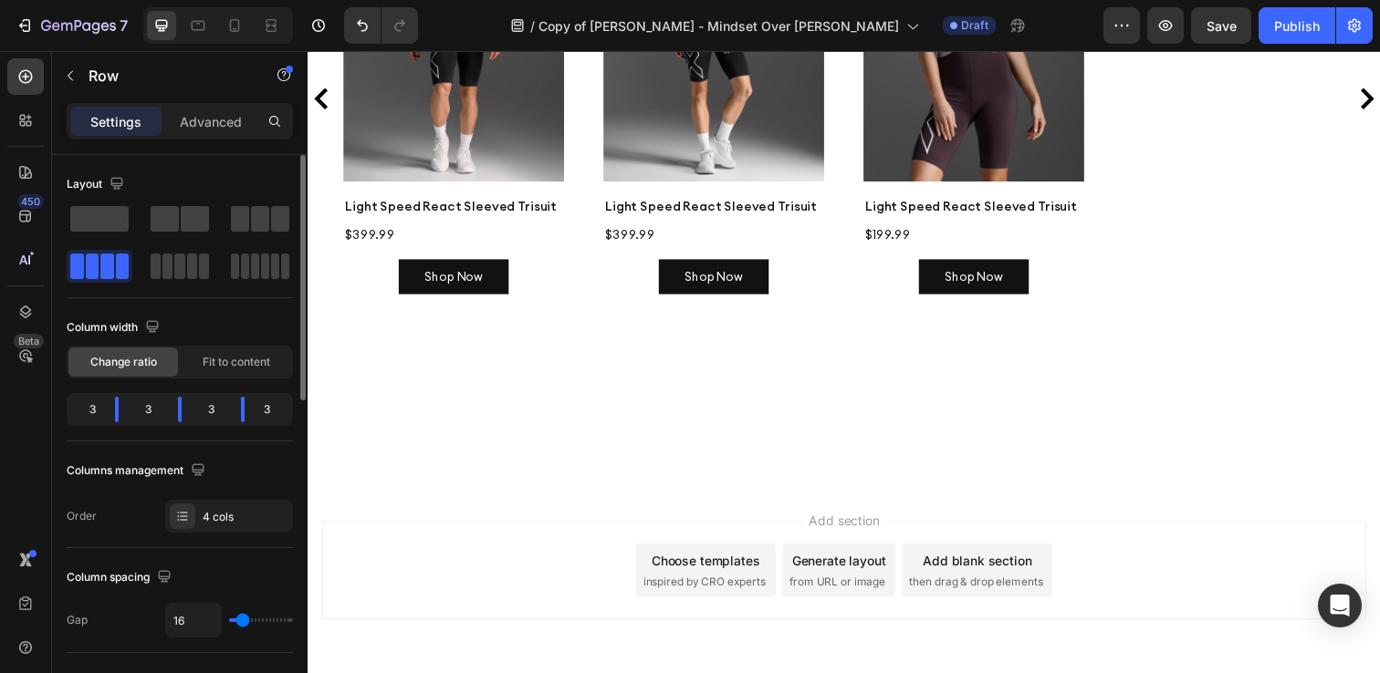
click at [233, 377] on div "Change ratio Fit to content" at bounding box center [180, 362] width 226 height 33
click at [223, 362] on span "Fit to content" at bounding box center [237, 362] width 68 height 16
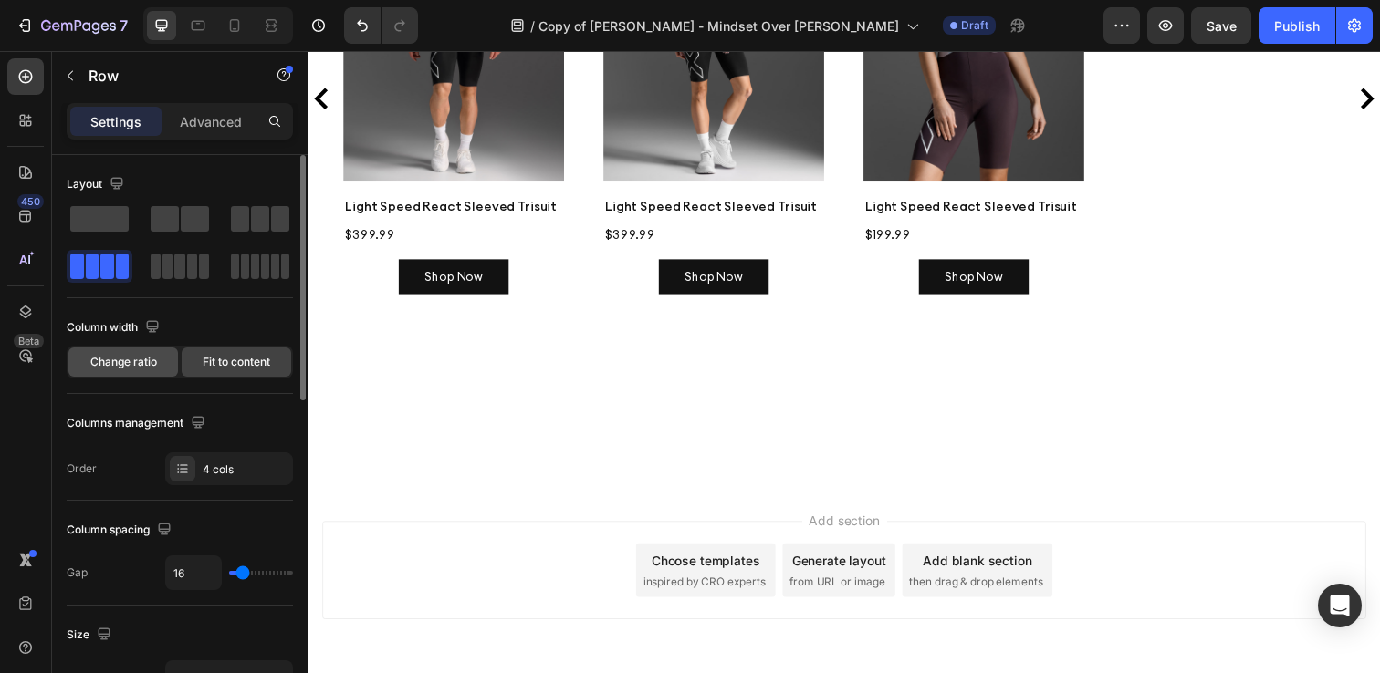
click at [152, 361] on span "Change ratio" at bounding box center [123, 362] width 67 height 16
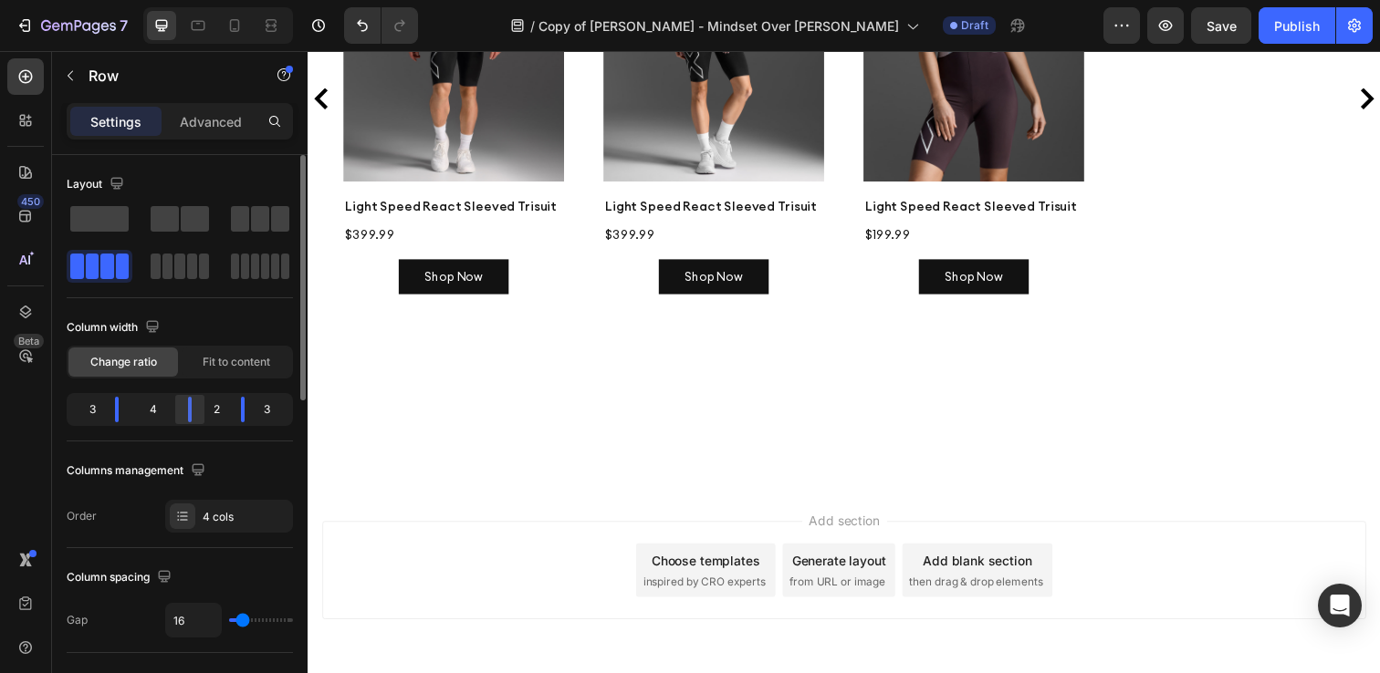
drag, startPoint x: 179, startPoint y: 412, endPoint x: 196, endPoint y: 416, distance: 17.7
click at [196, 416] on div at bounding box center [189, 410] width 33 height 26
drag, startPoint x: 112, startPoint y: 410, endPoint x: 137, endPoint y: 412, distance: 24.8
click at [173, 412] on div at bounding box center [189, 410] width 33 height 26
drag, startPoint x: 185, startPoint y: 411, endPoint x: 215, endPoint y: 417, distance: 30.8
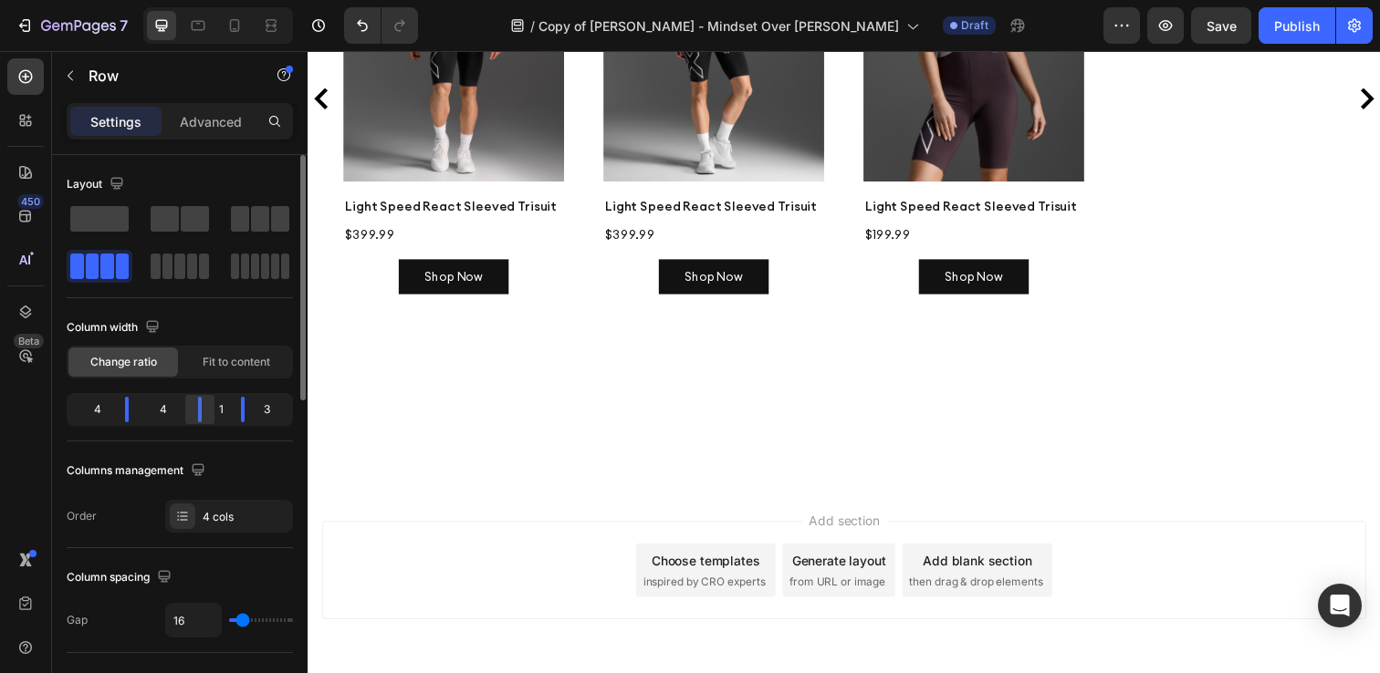
click at [215, 418] on div at bounding box center [199, 410] width 33 height 26
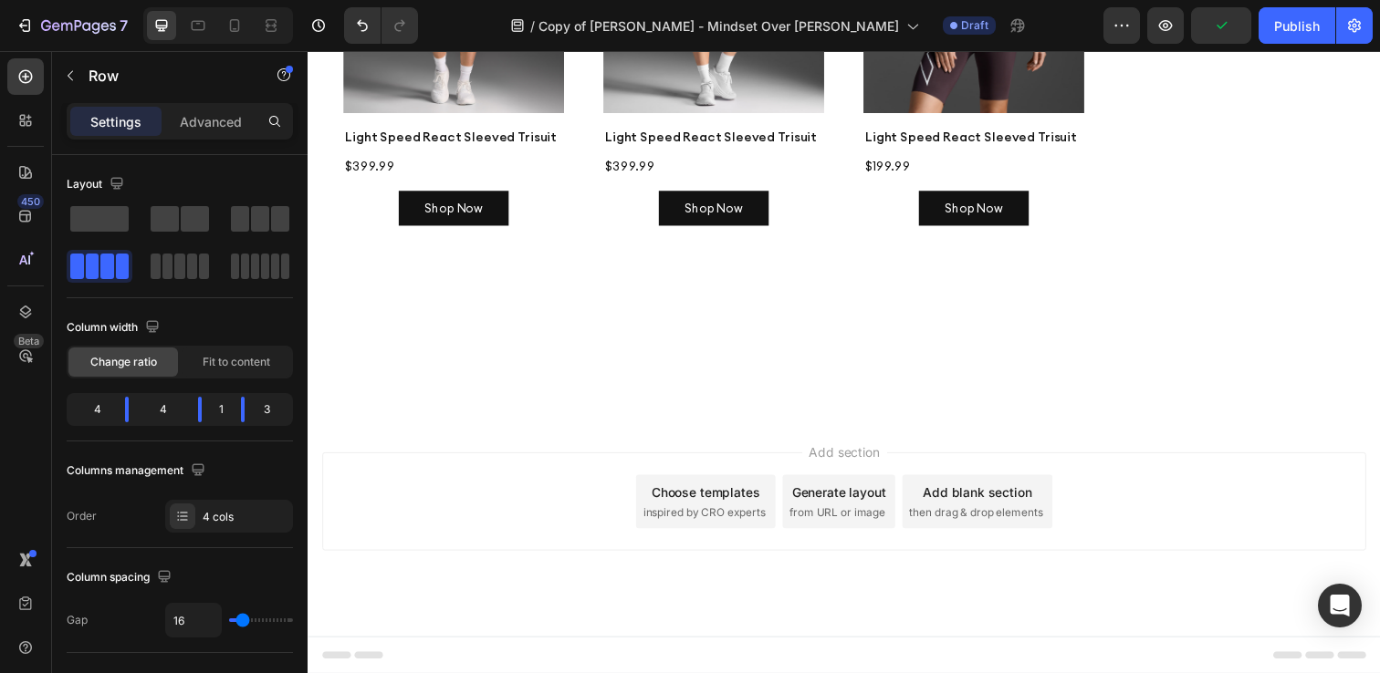
scroll to position [2870, 0]
drag, startPoint x: 132, startPoint y: 413, endPoint x: 116, endPoint y: 413, distance: 16.4
click at [183, 413] on div at bounding box center [199, 410] width 33 height 26
drag, startPoint x: 199, startPoint y: 414, endPoint x: 184, endPoint y: 414, distance: 14.6
click at [184, 414] on div at bounding box center [179, 410] width 33 height 26
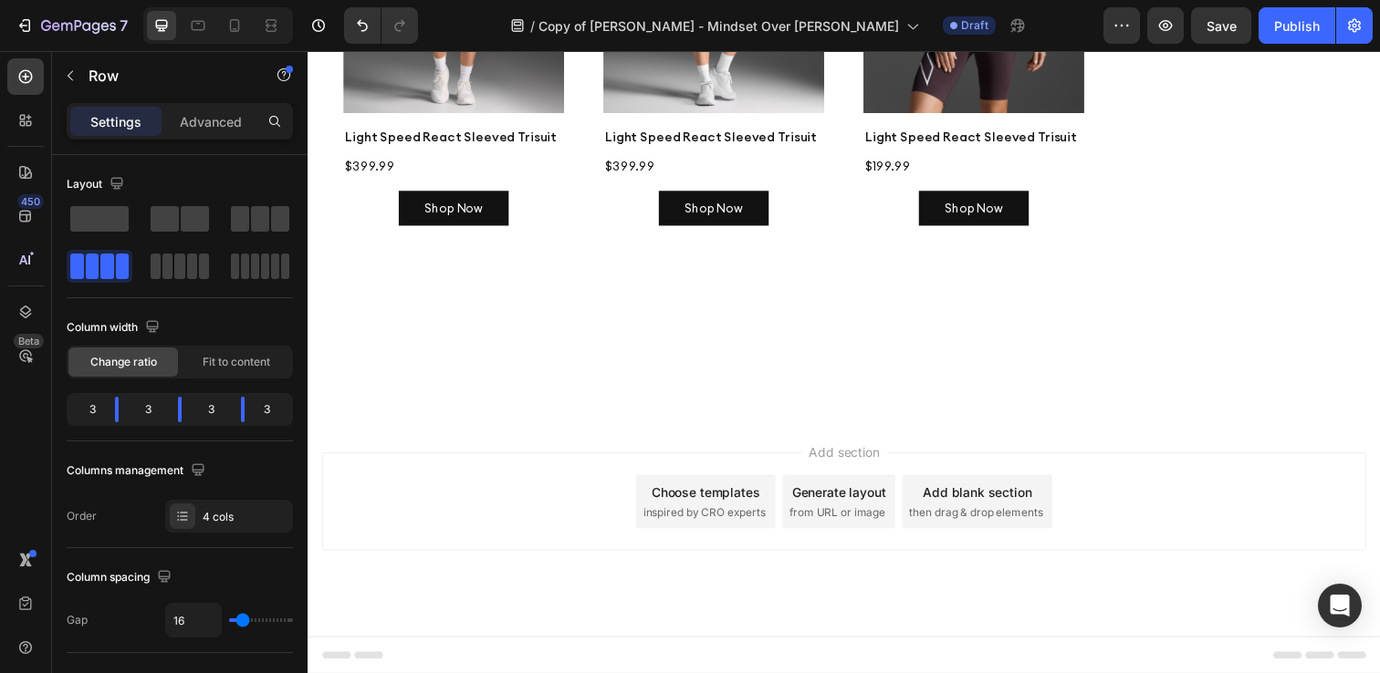
scroll to position [2914, 0]
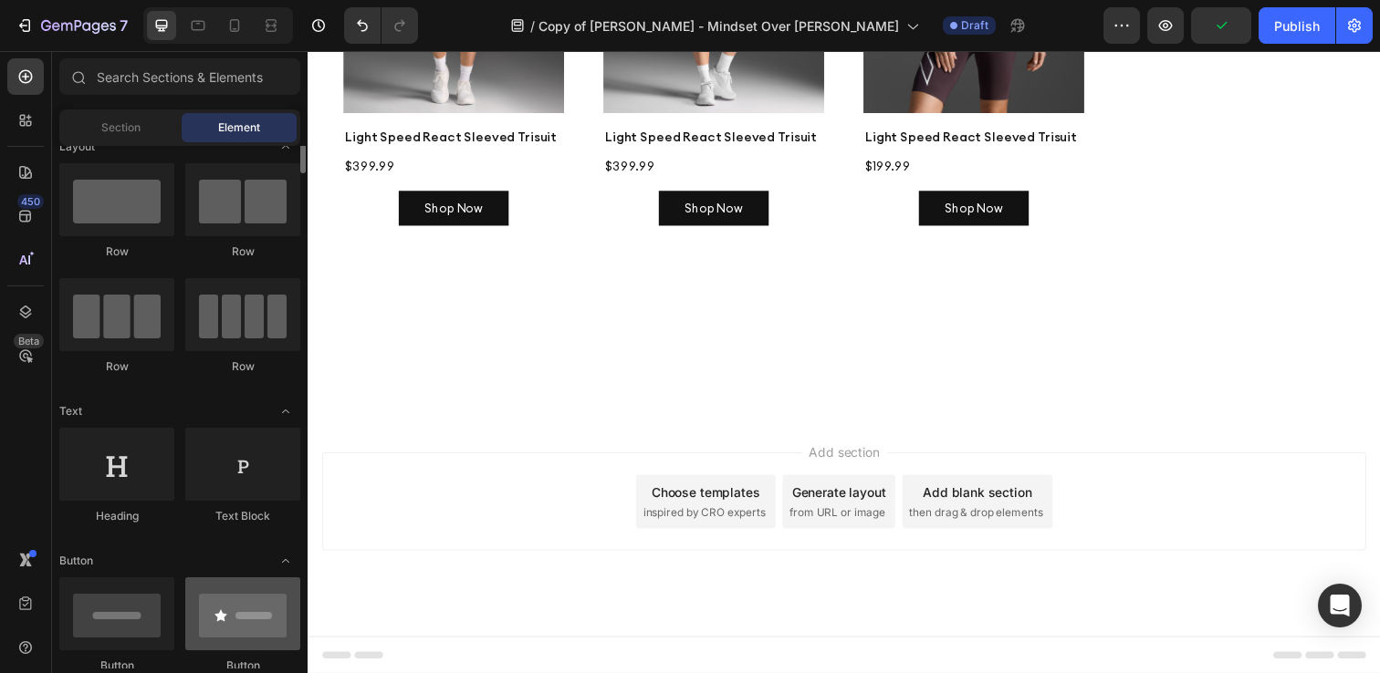
scroll to position [0, 0]
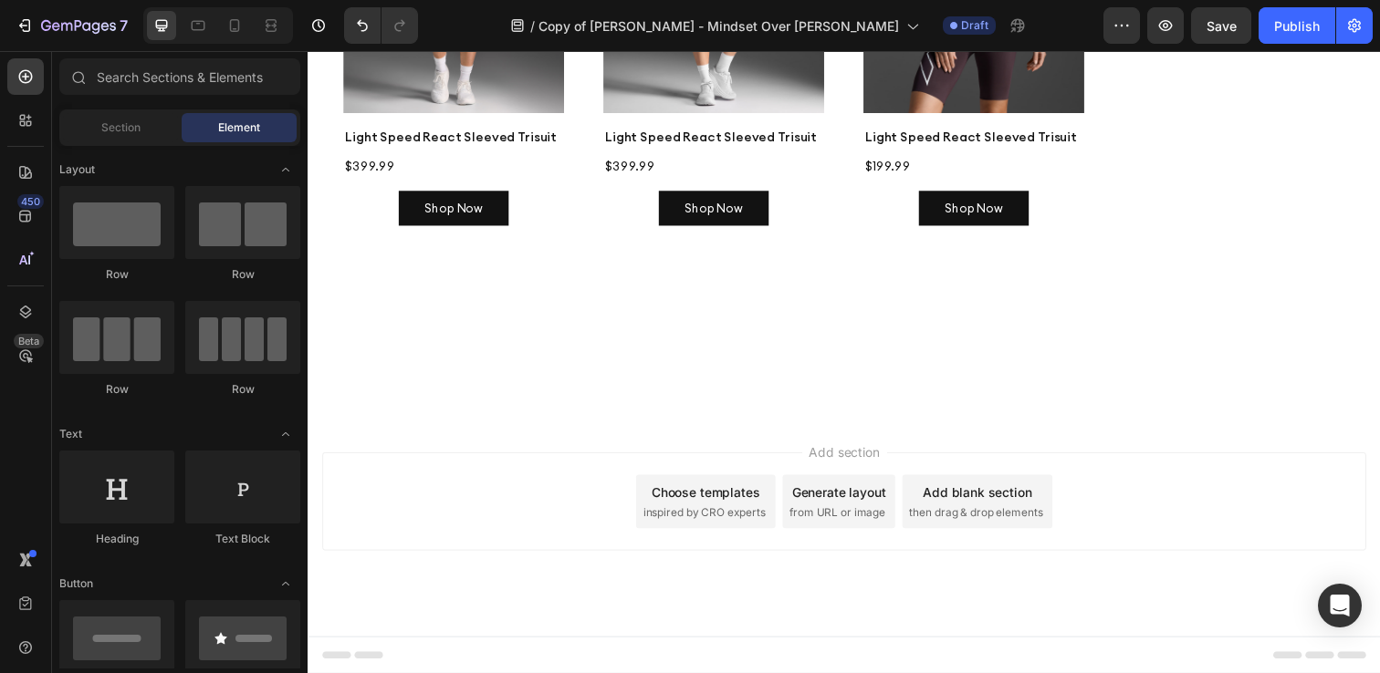
click at [121, 143] on div "Section Element" at bounding box center [179, 127] width 241 height 36
click at [114, 124] on span "Section" at bounding box center [120, 128] width 39 height 16
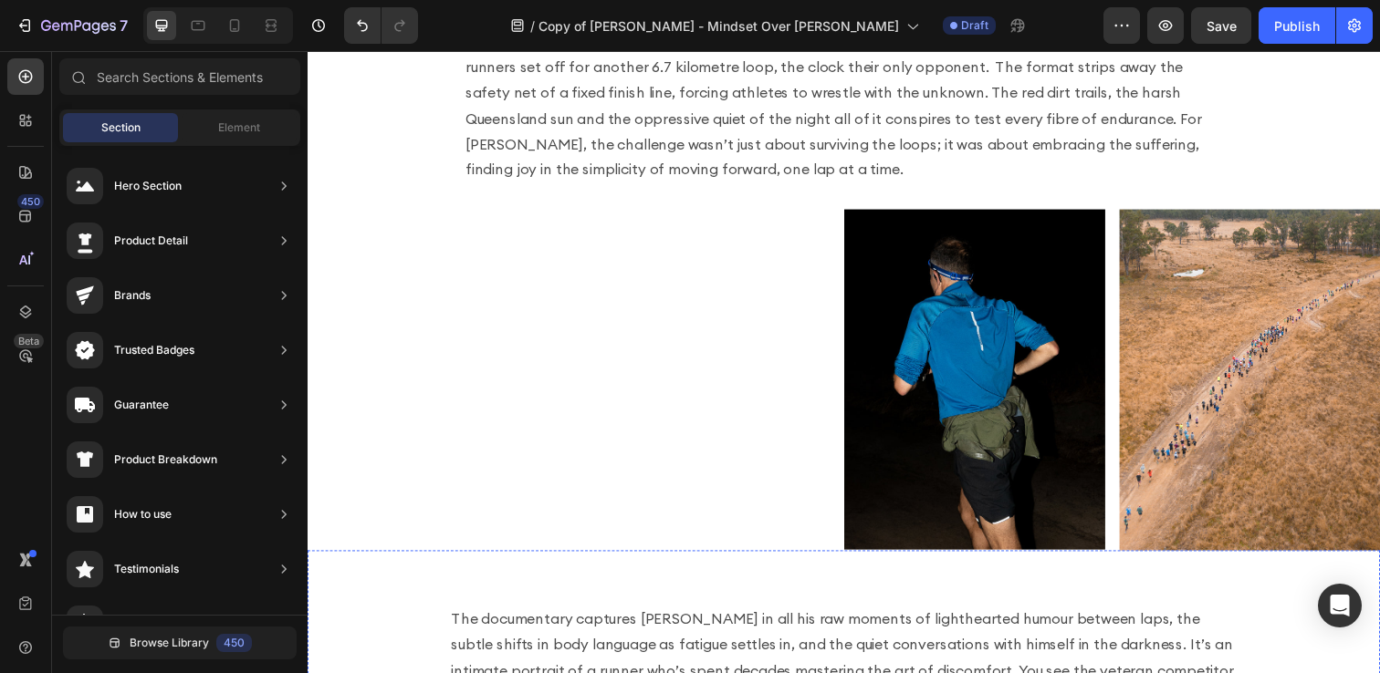
scroll to position [719, 0]
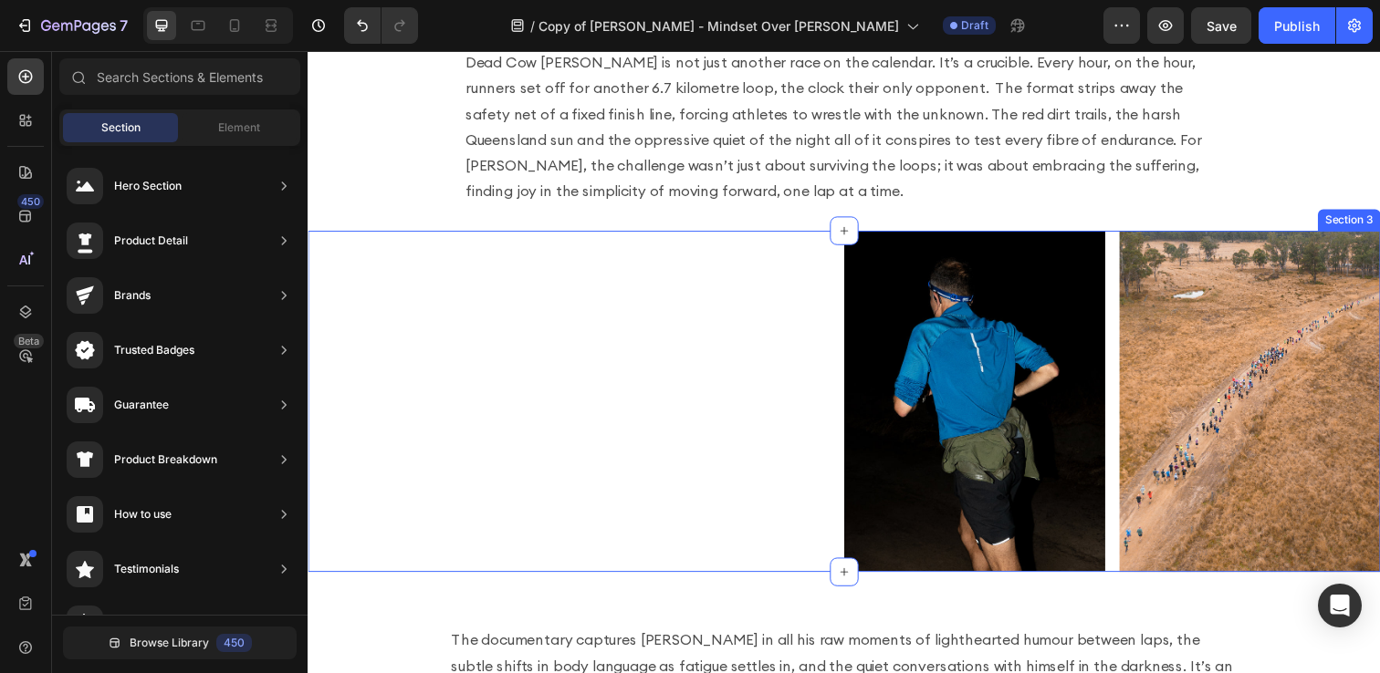
click at [782, 357] on div "Image Image Row Section 3" at bounding box center [855, 409] width 1095 height 349
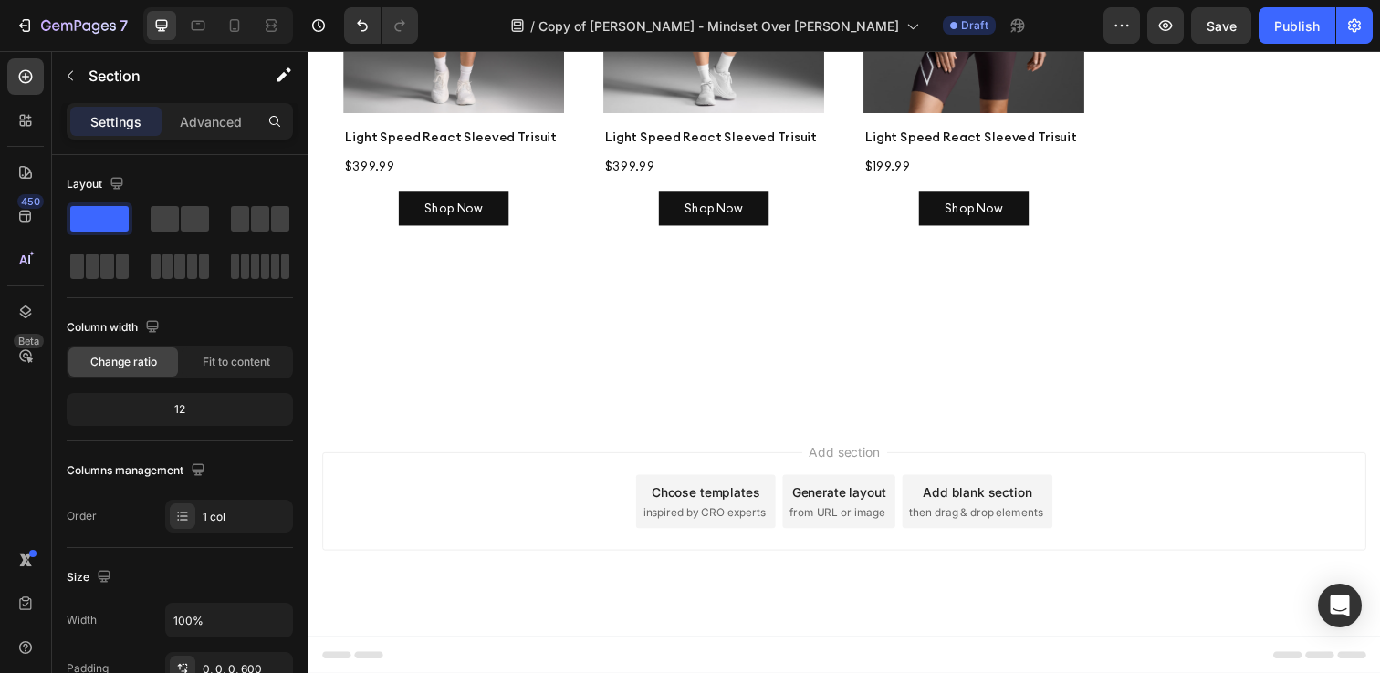
scroll to position [2813, 0]
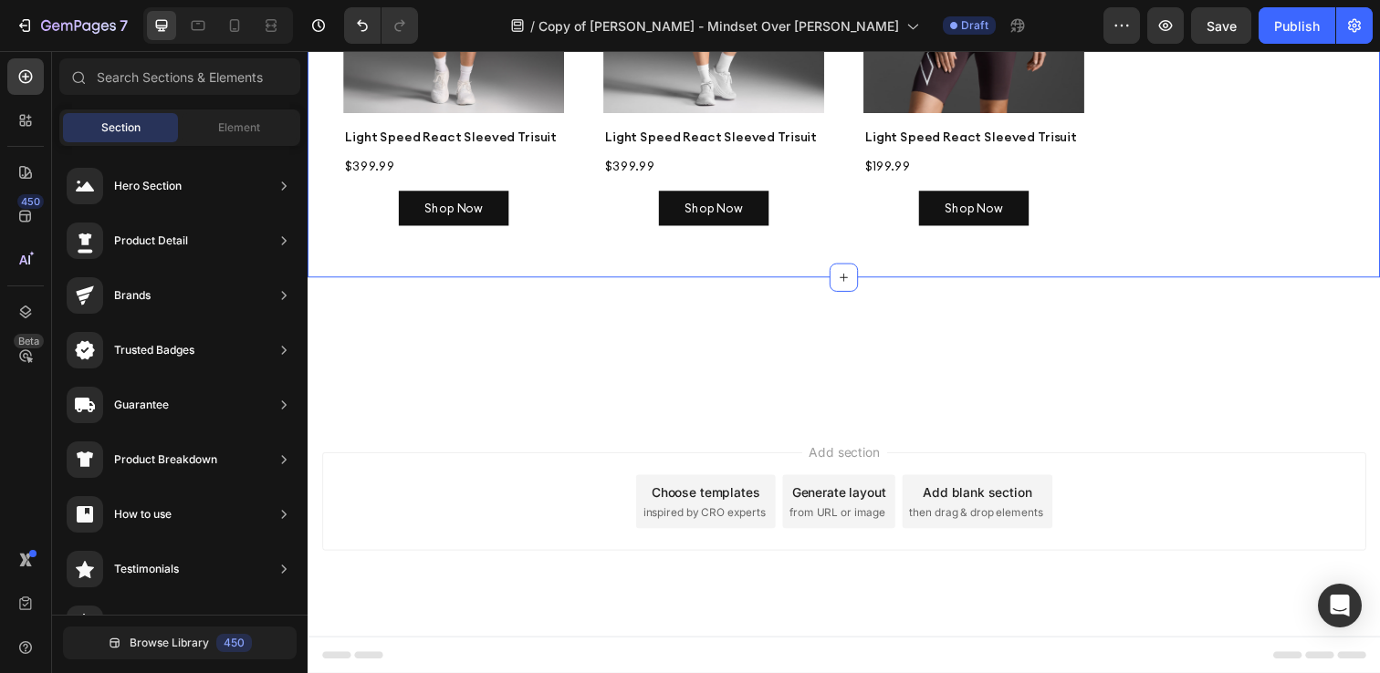
scroll to position [2959, 0]
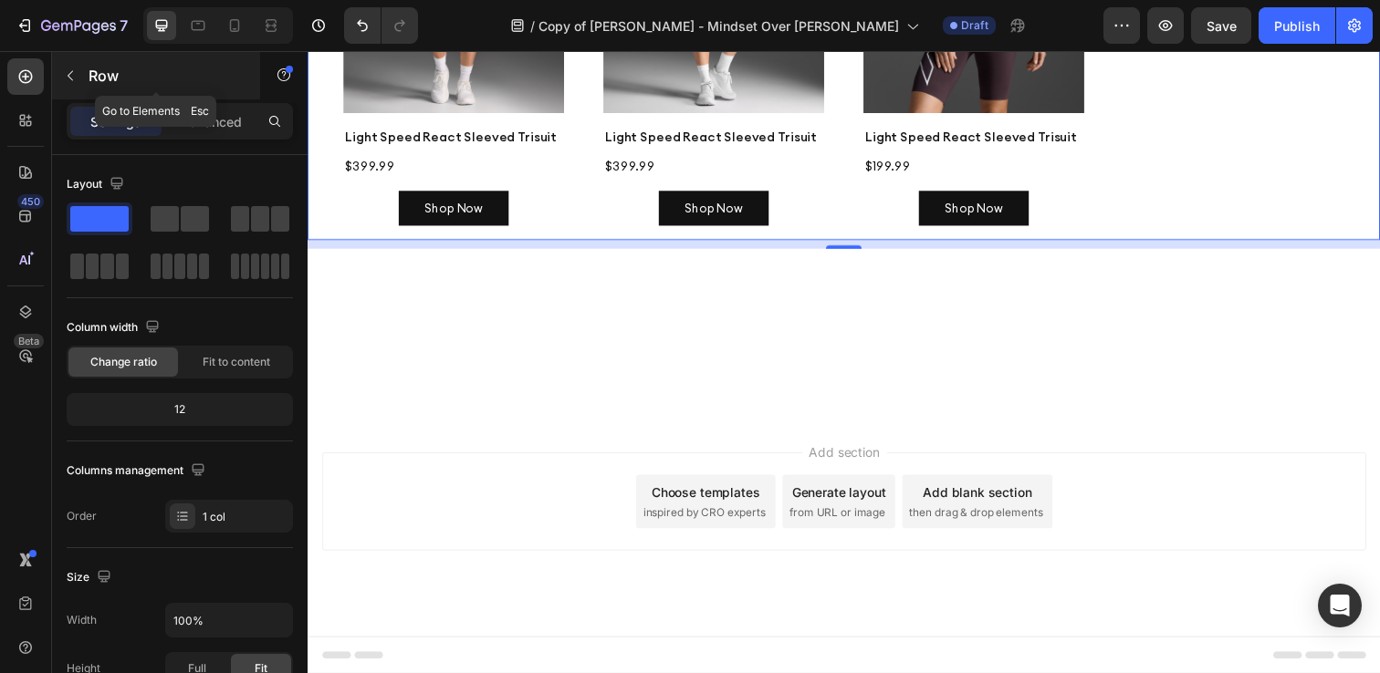
click at [84, 82] on button "button" at bounding box center [70, 75] width 29 height 29
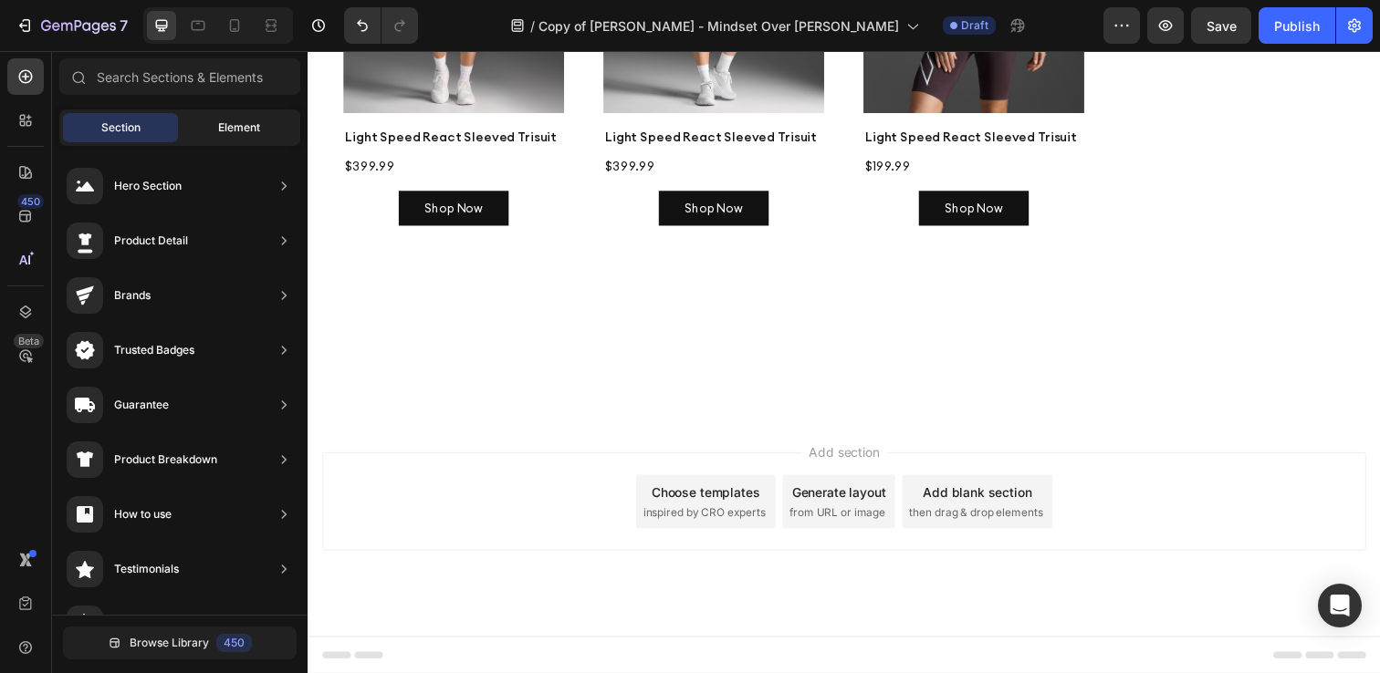
click at [226, 129] on span "Element" at bounding box center [239, 128] width 42 height 16
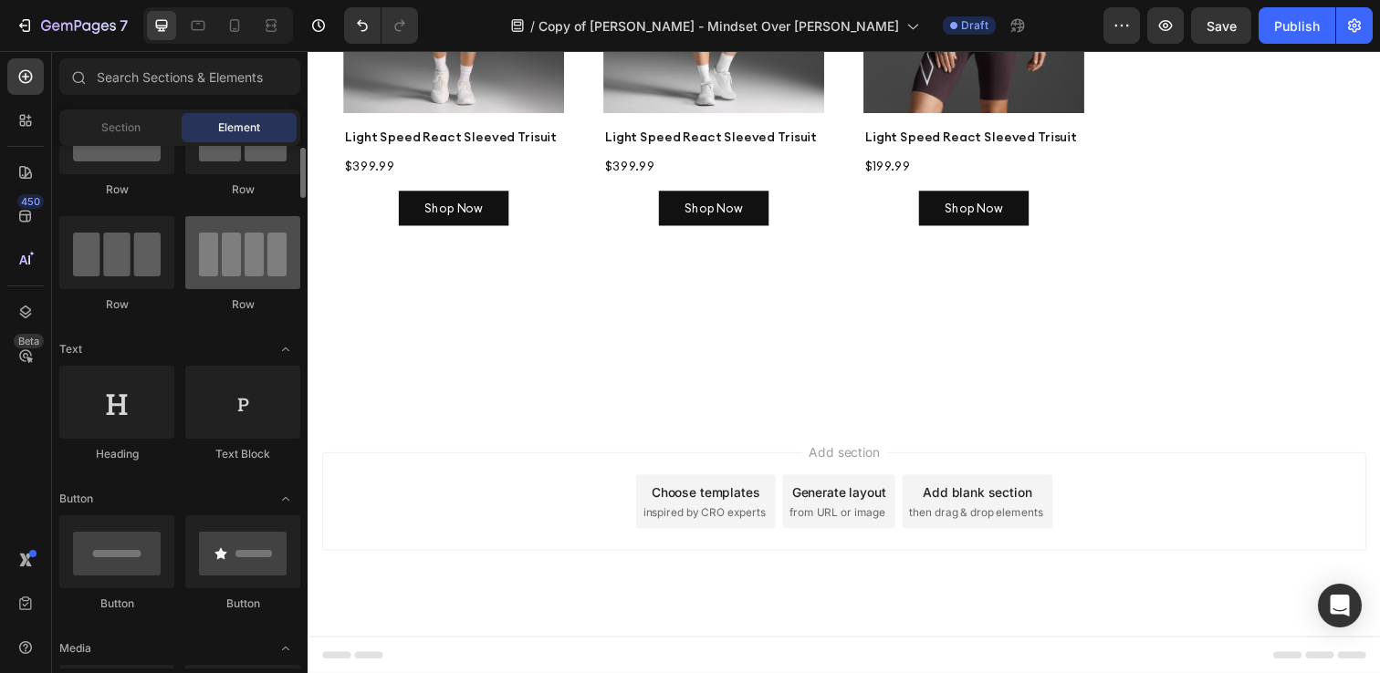
scroll to position [91, 0]
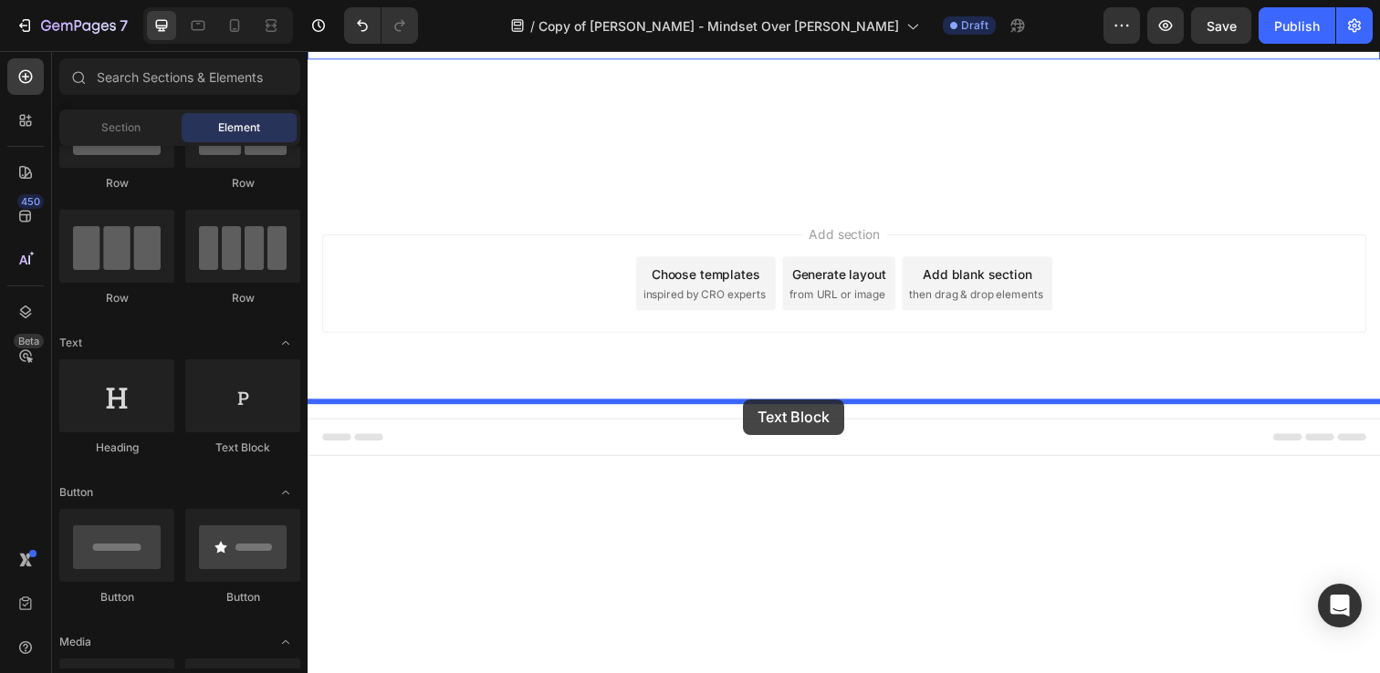
drag, startPoint x: 546, startPoint y: 433, endPoint x: 752, endPoint y: 407, distance: 207.9
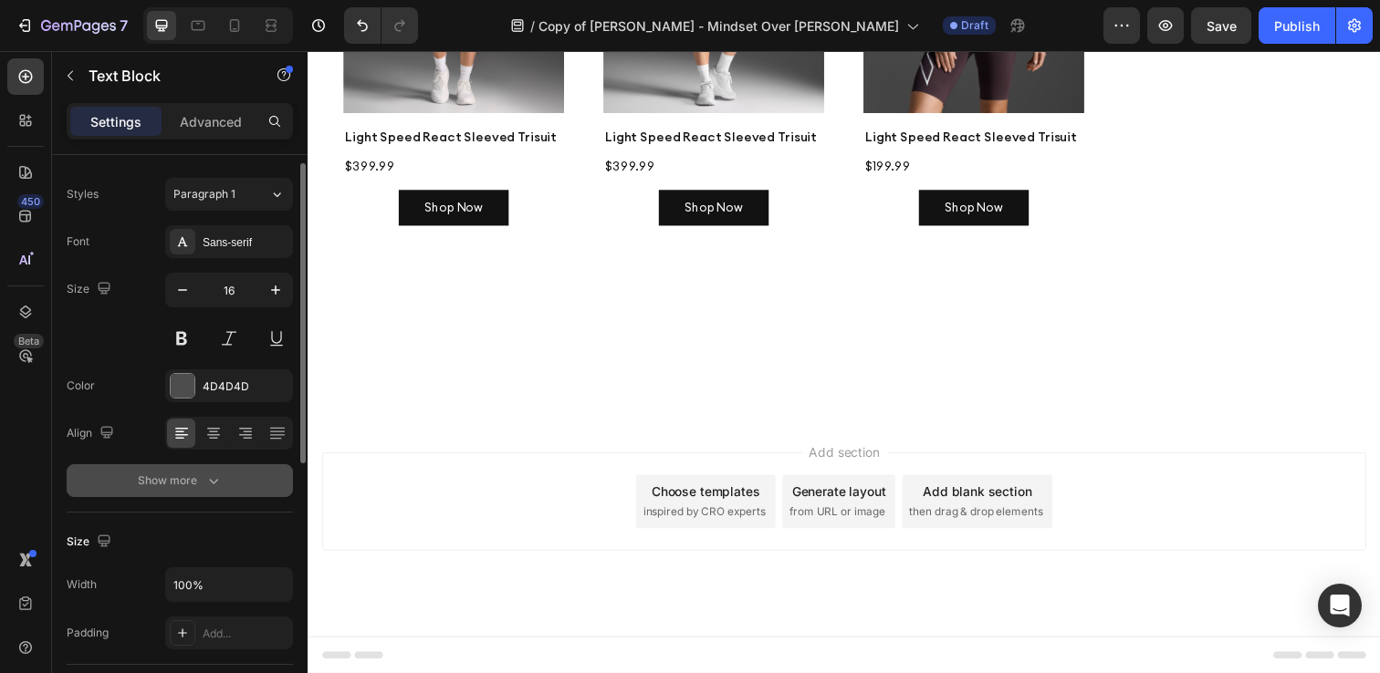
scroll to position [0, 0]
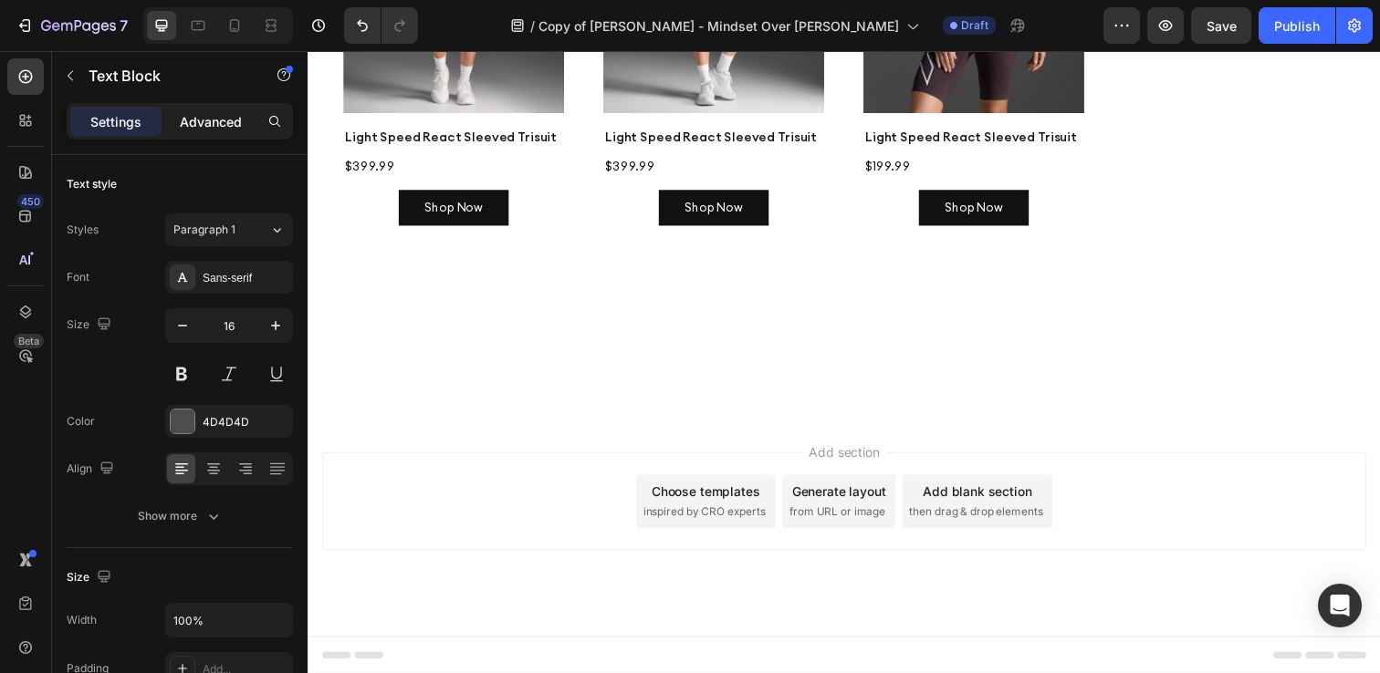
click at [199, 123] on p "Advanced" at bounding box center [211, 121] width 62 height 19
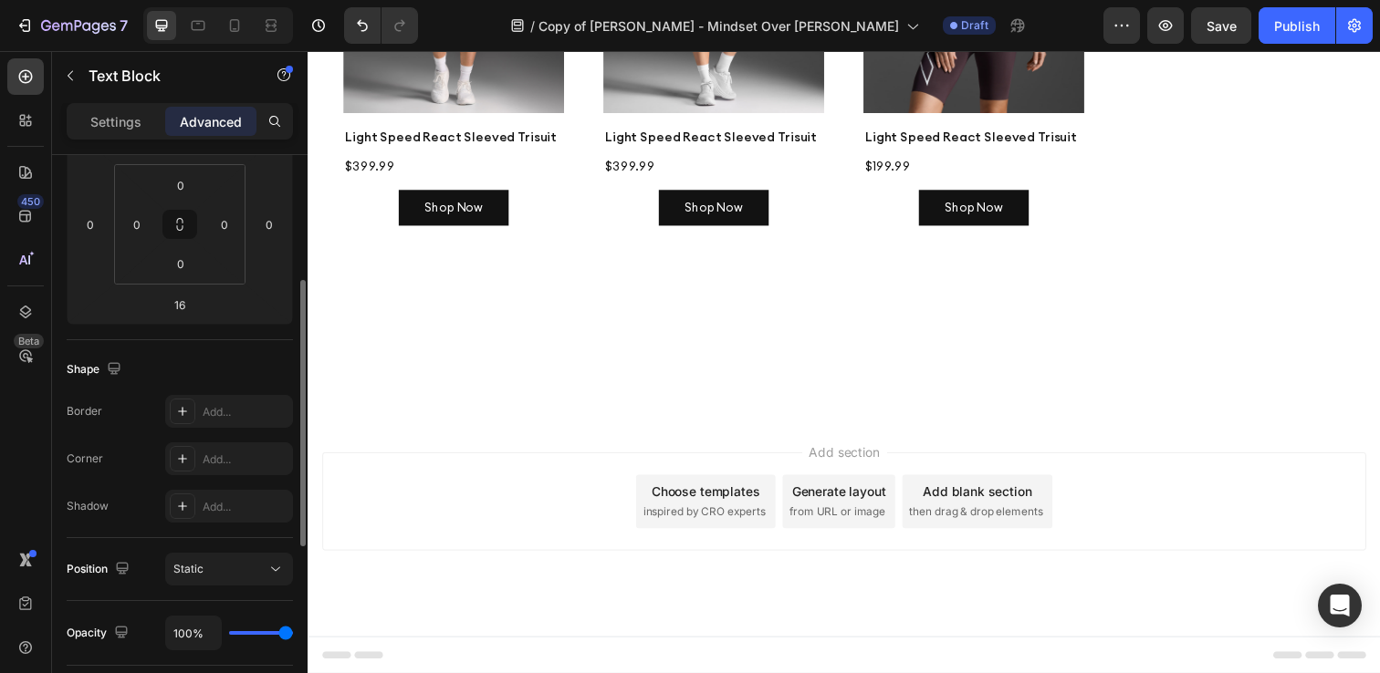
scroll to position [287, 0]
click at [134, 121] on p "Settings" at bounding box center [115, 121] width 51 height 19
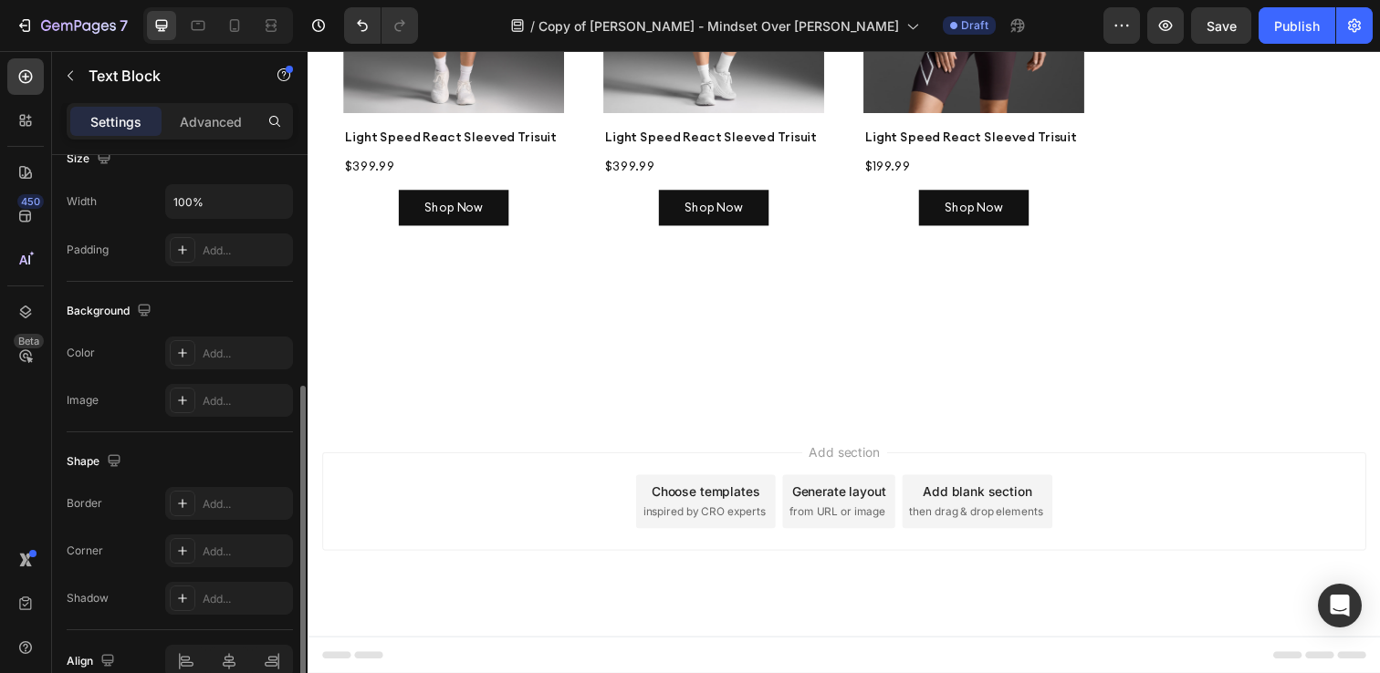
scroll to position [474, 0]
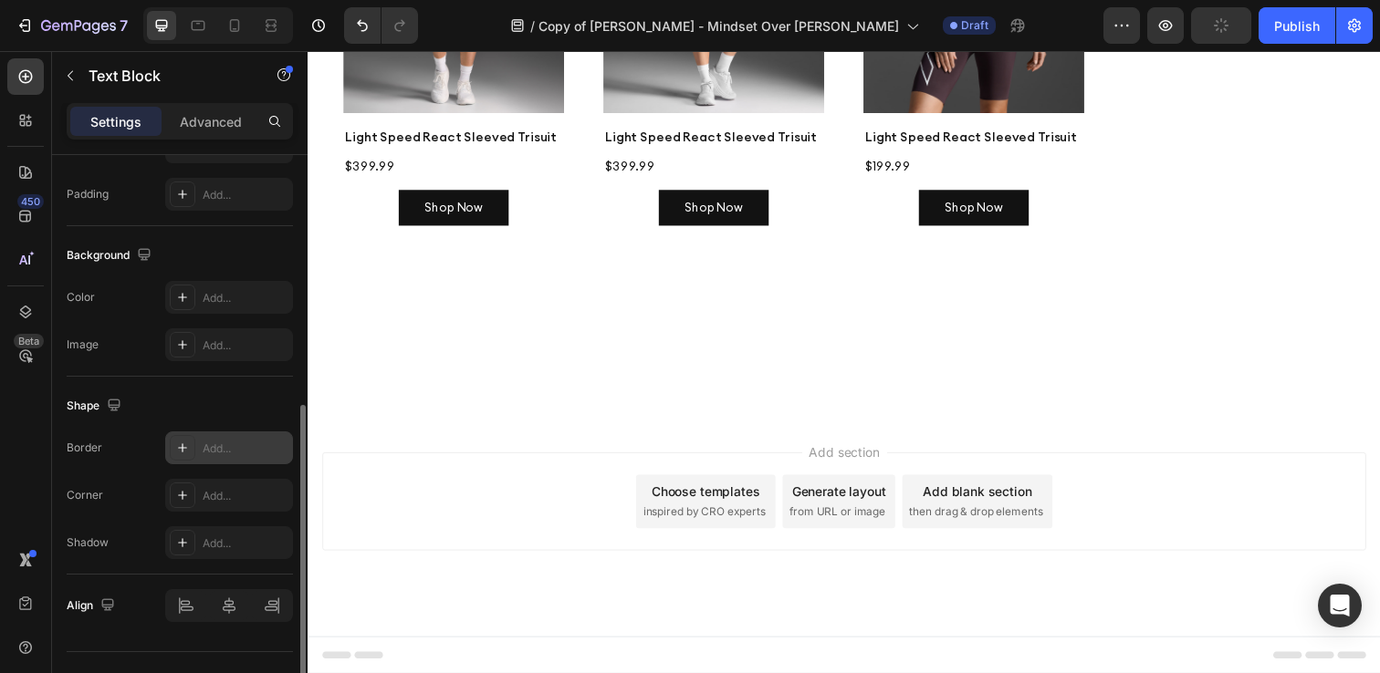
click at [232, 450] on div "Add..." at bounding box center [246, 449] width 86 height 16
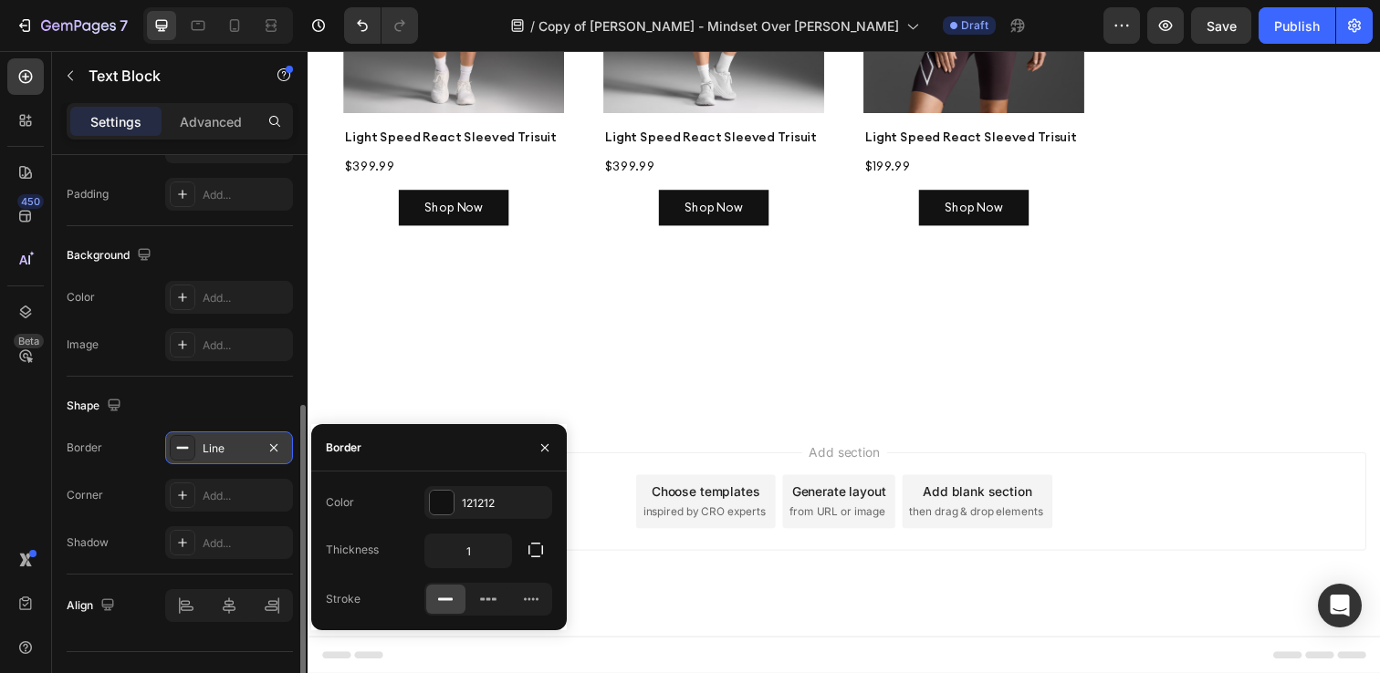
click at [195, 392] on div "Shape" at bounding box center [180, 405] width 226 height 29
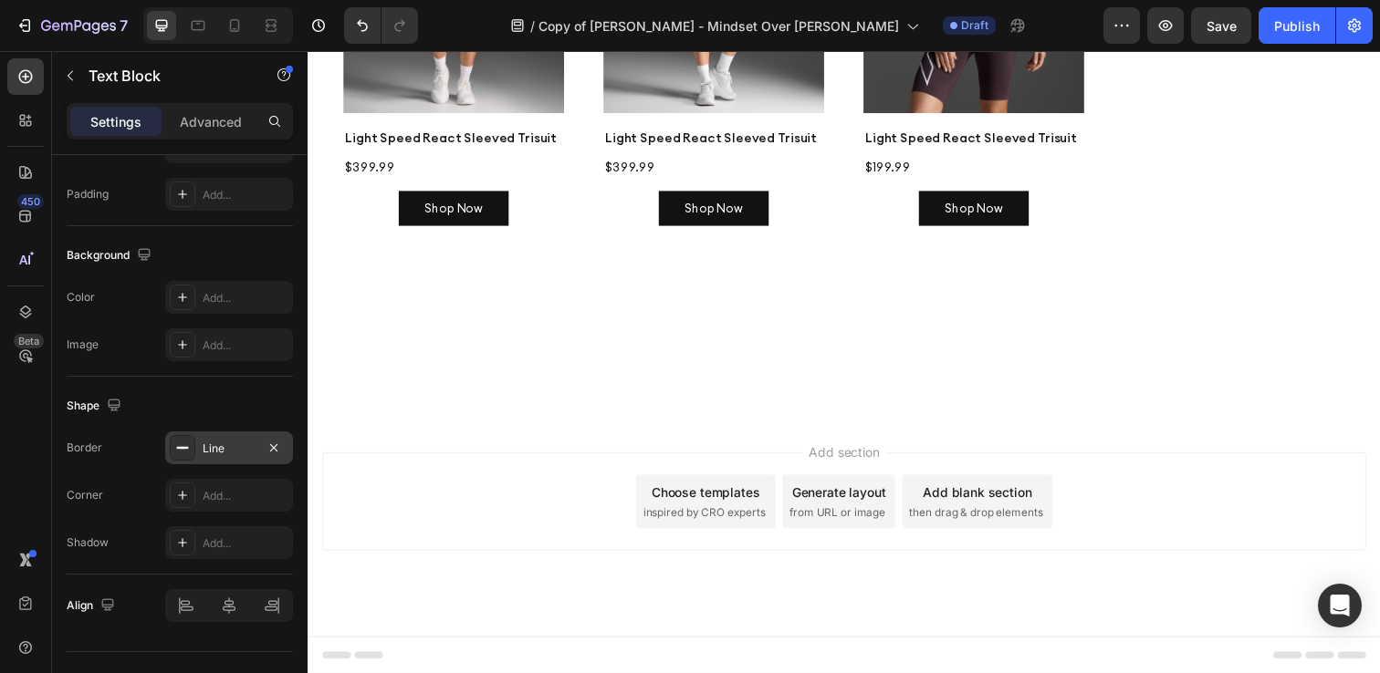
scroll to position [3056, 0]
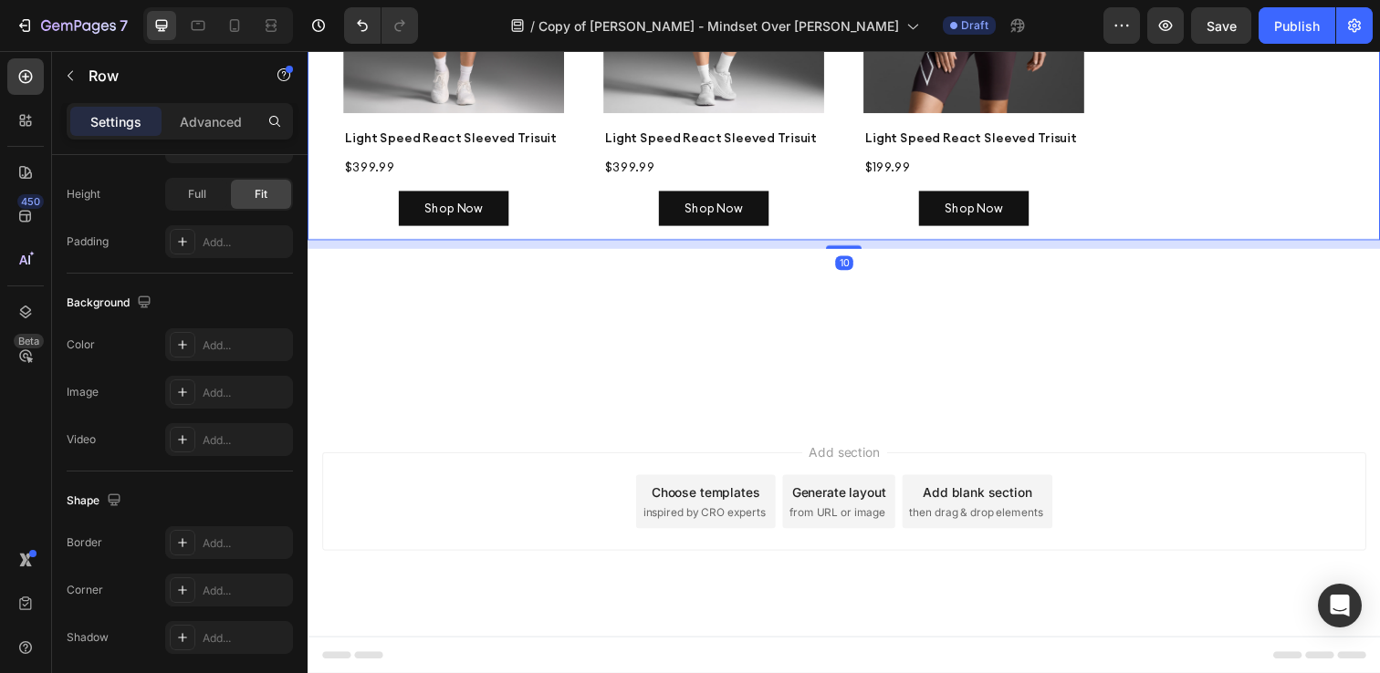
scroll to position [0, 0]
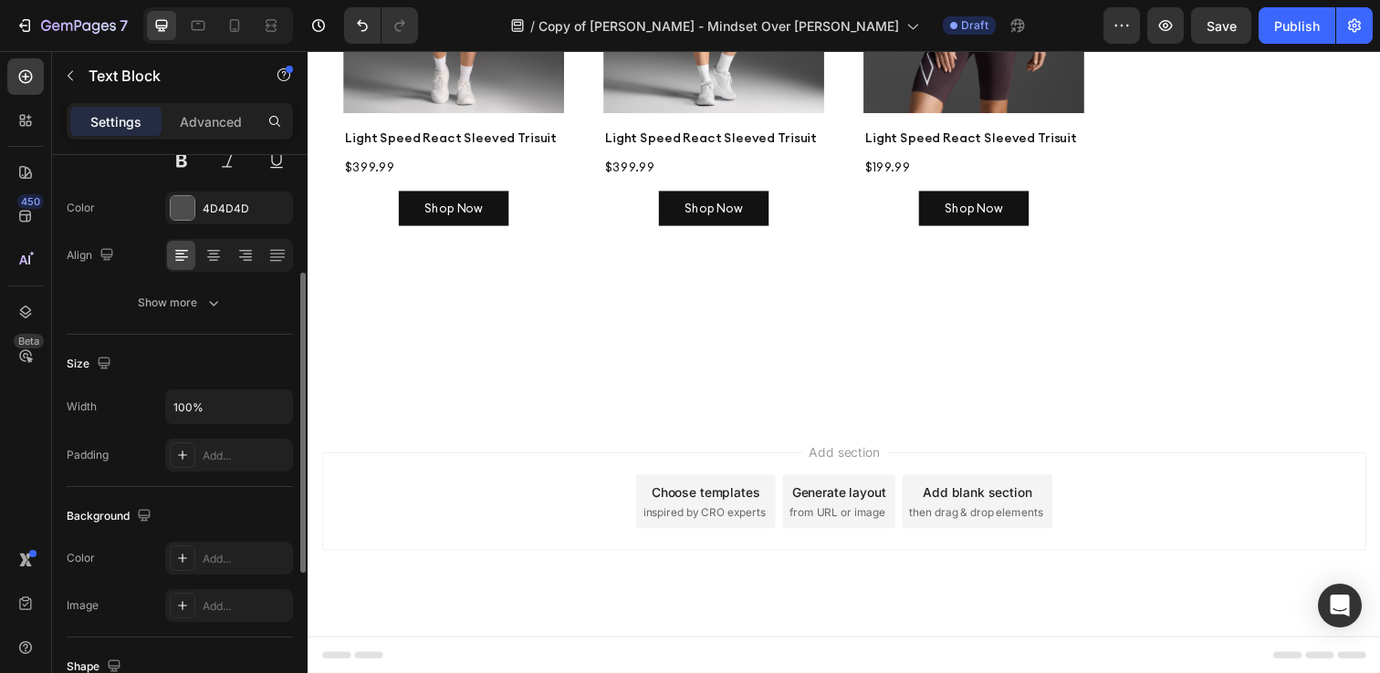
scroll to position [217, 0]
click at [222, 464] on div "Add..." at bounding box center [229, 451] width 128 height 33
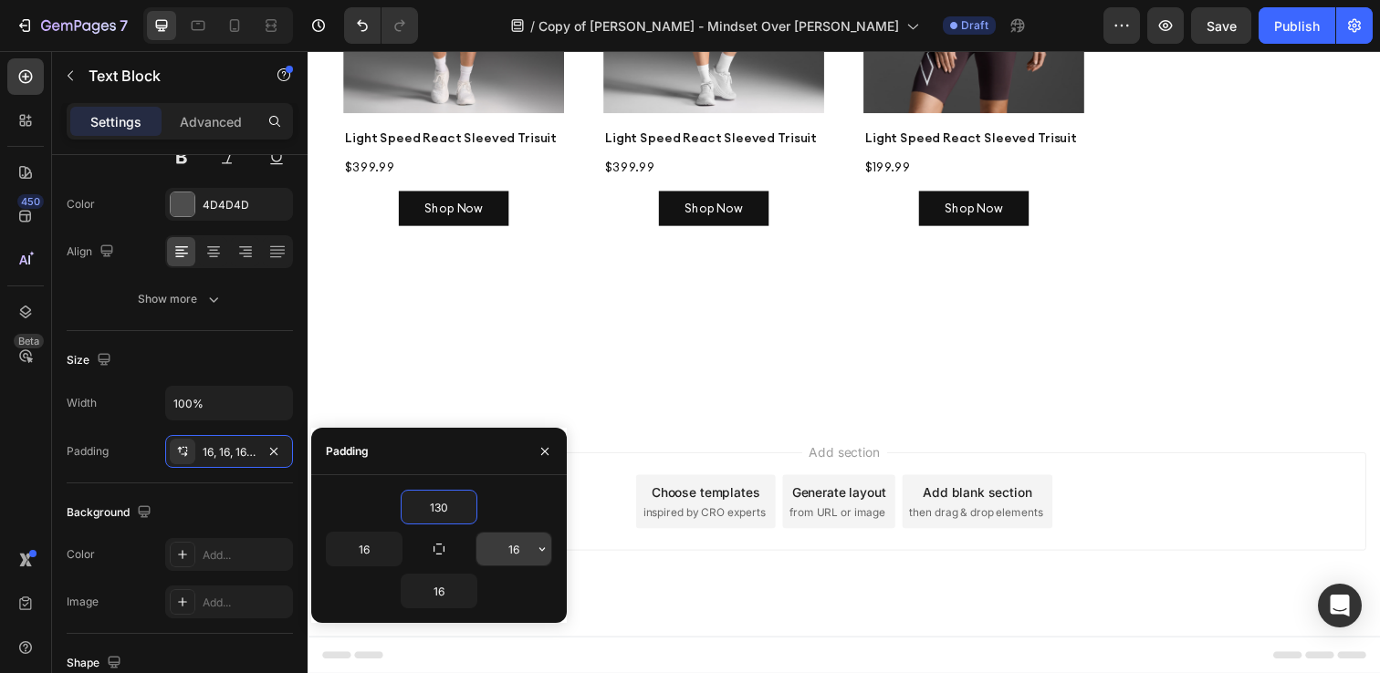
type input "130"
click at [516, 544] on input "16" at bounding box center [513, 549] width 75 height 33
type input "60"
click at [433, 585] on input "16" at bounding box center [438, 591] width 75 height 33
click at [435, 502] on input "130" at bounding box center [438, 507] width 75 height 33
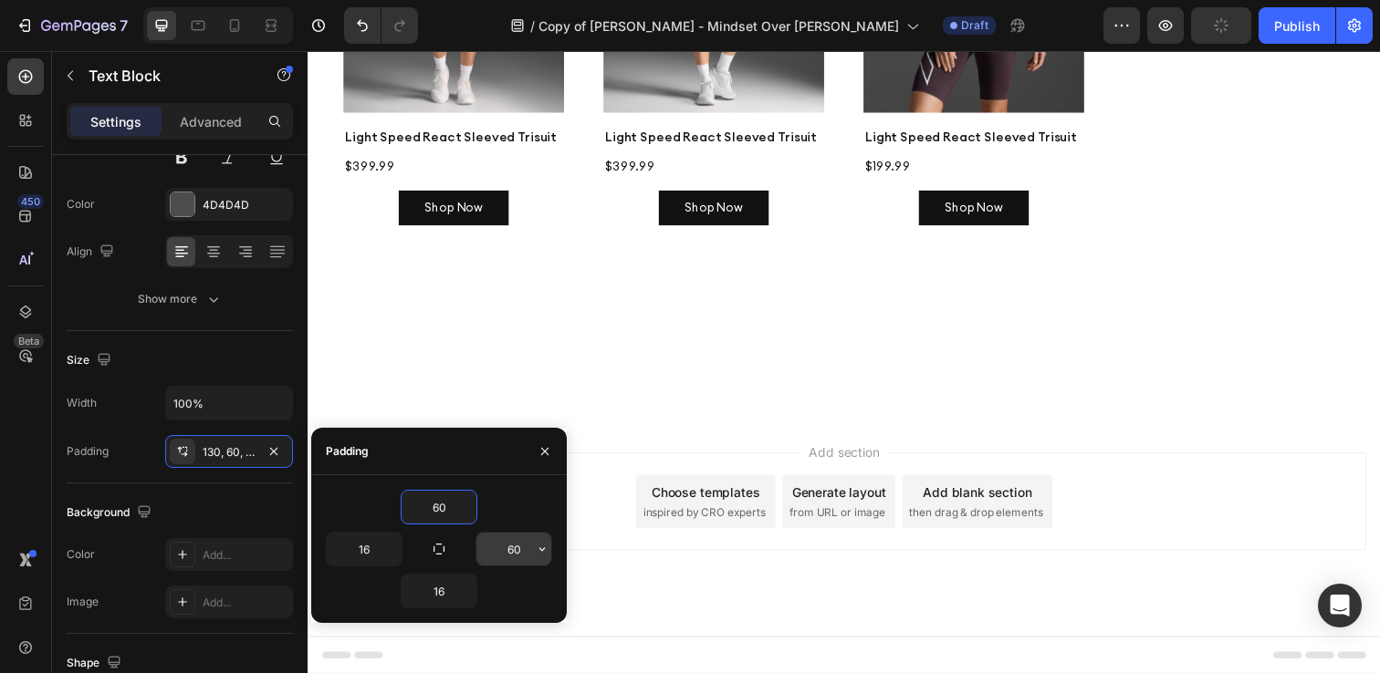
type input "60"
click at [510, 553] on input "60" at bounding box center [513, 549] width 75 height 33
type input "130"
click at [437, 592] on input "16" at bounding box center [438, 591] width 75 height 33
type input "60"
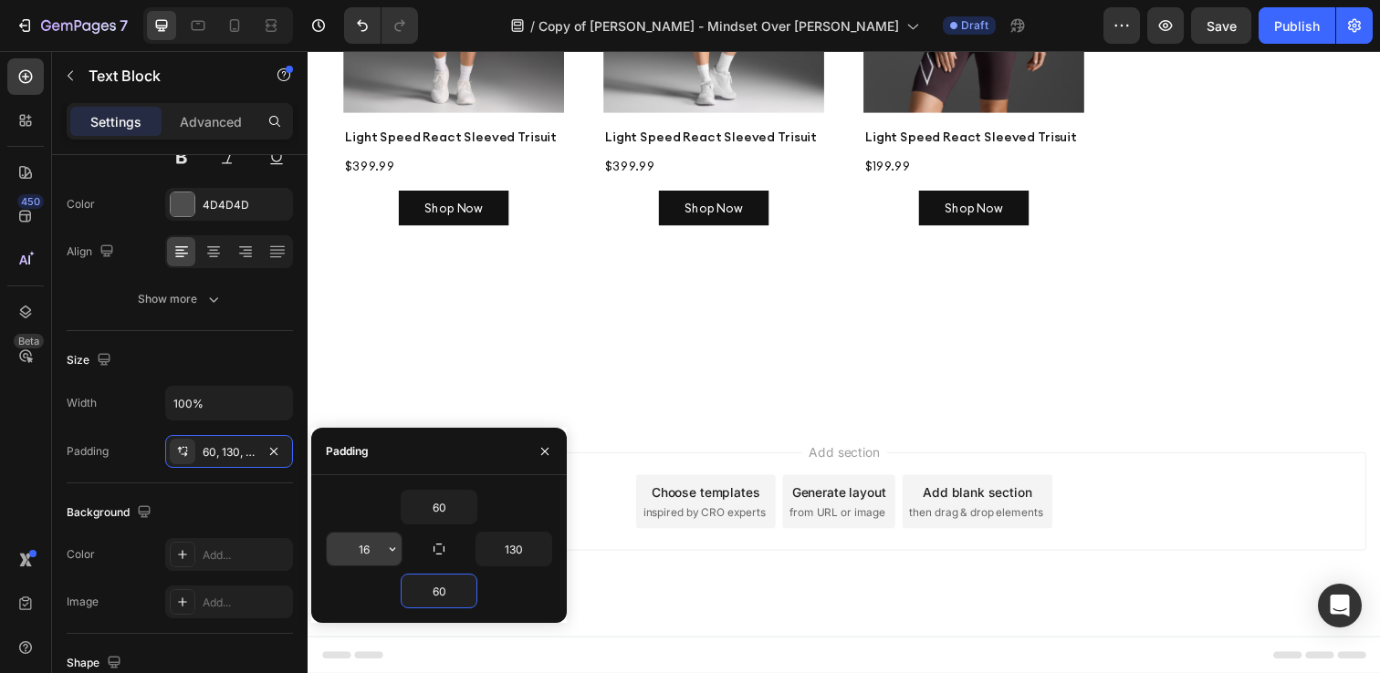
click at [370, 553] on input "16" at bounding box center [364, 549] width 75 height 33
type input "130"
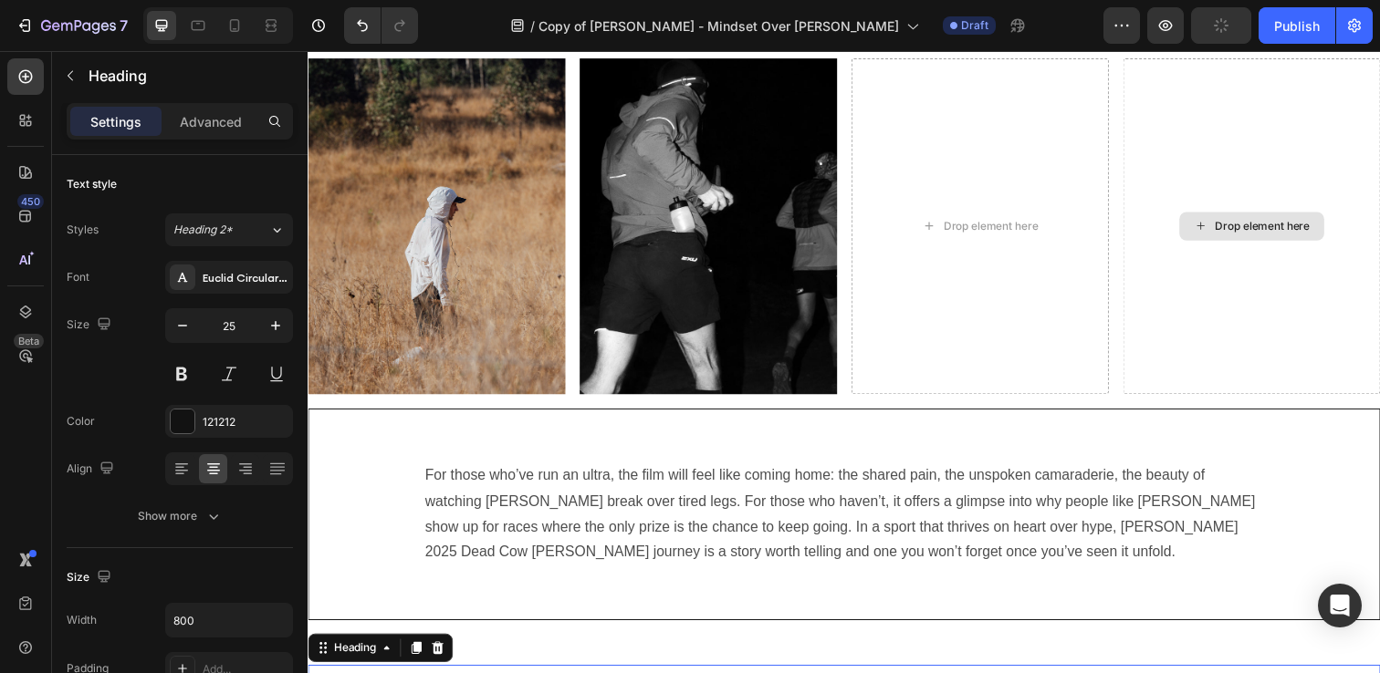
scroll to position [2285, 0]
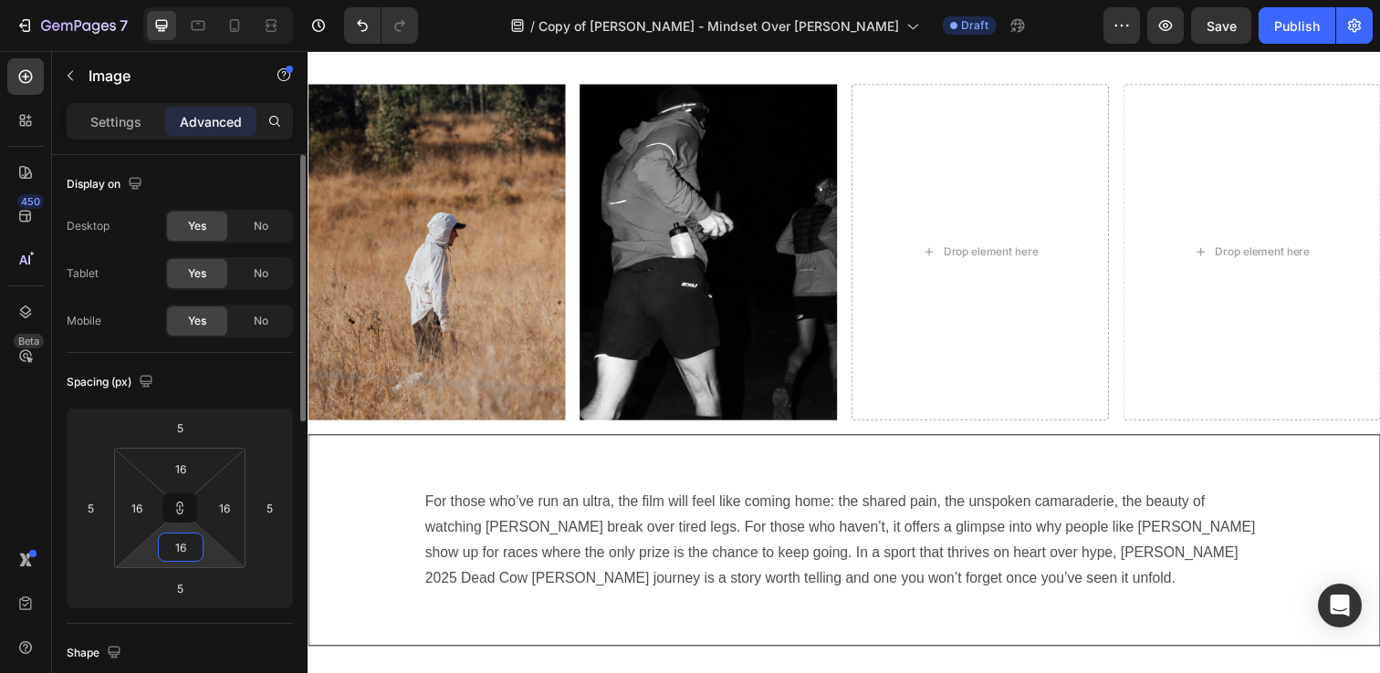
click at [189, 554] on input "16" at bounding box center [180, 547] width 36 height 27
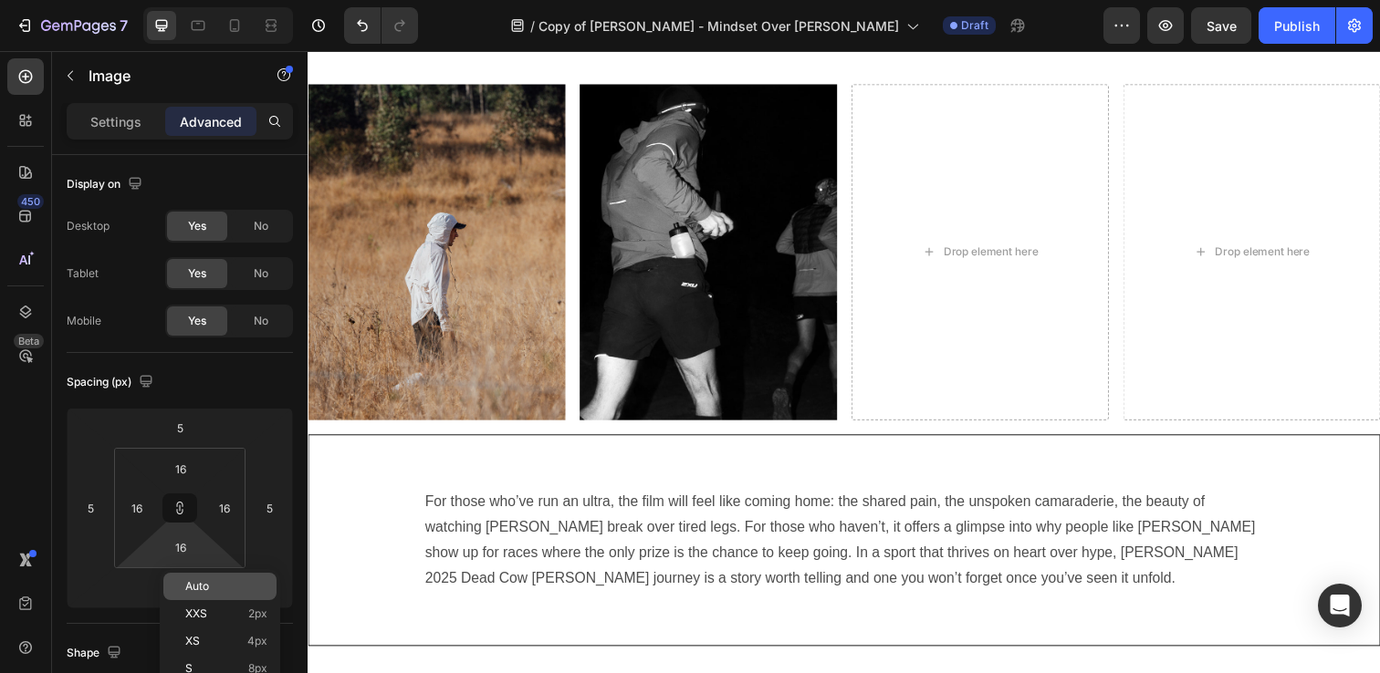
click at [199, 598] on div "Auto" at bounding box center [219, 586] width 113 height 27
type input "Auto"
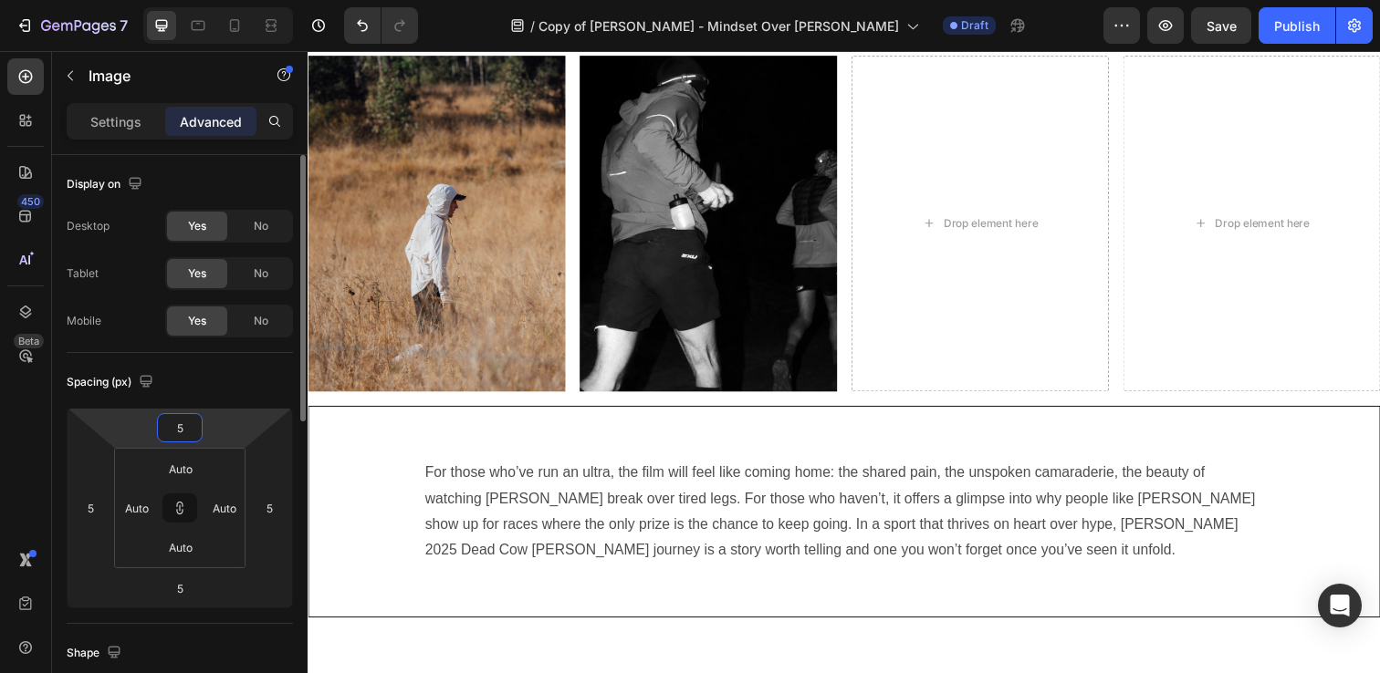
click at [180, 0] on html "7 Version history / Copy of [PERSON_NAME] - Mindset Over Miles - HW Draft Previ…" at bounding box center [690, 0] width 1380 height 0
click at [182, 430] on input "5" at bounding box center [180, 427] width 36 height 27
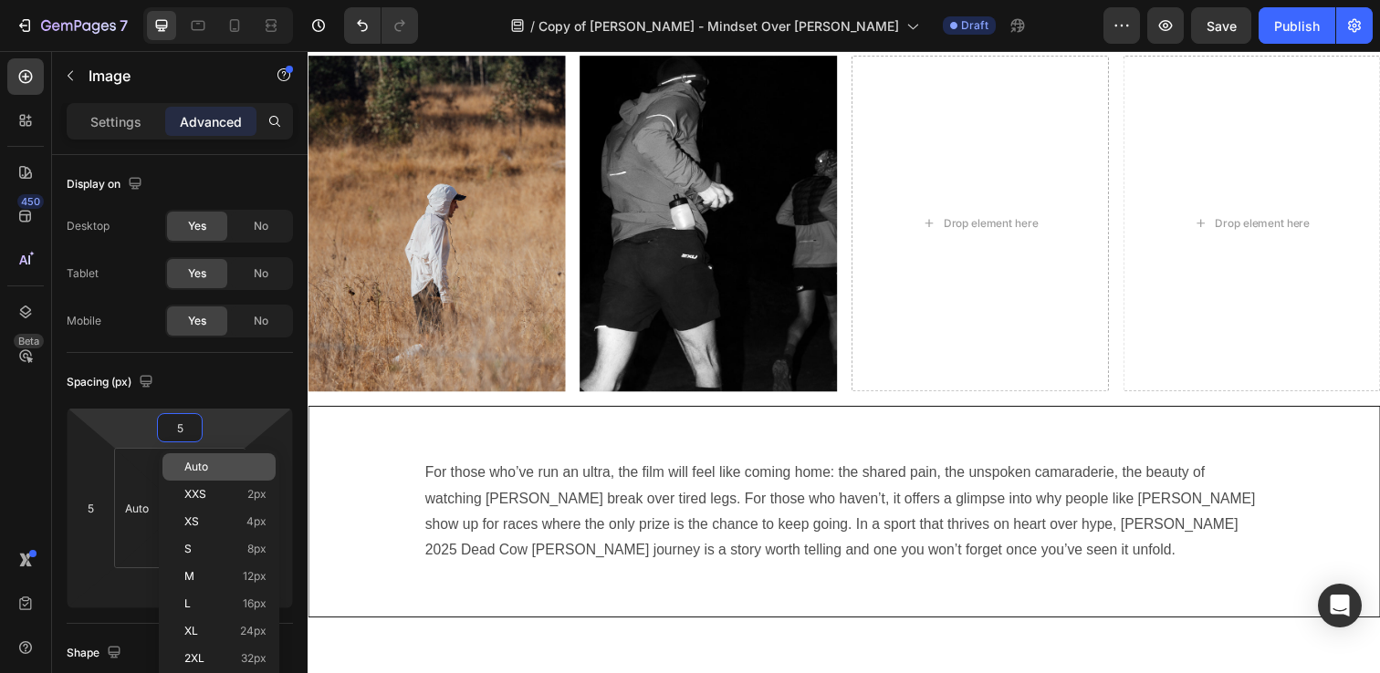
click at [185, 469] on span "Auto" at bounding box center [196, 467] width 24 height 13
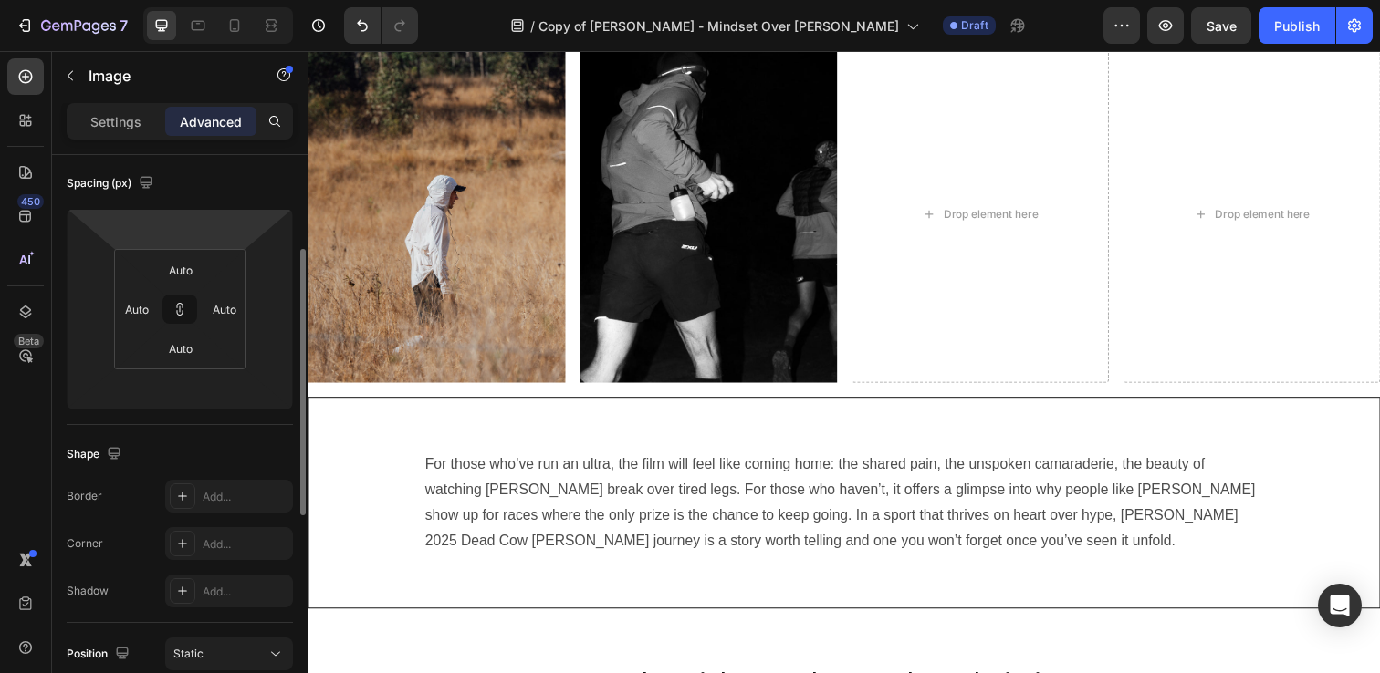
scroll to position [222, 0]
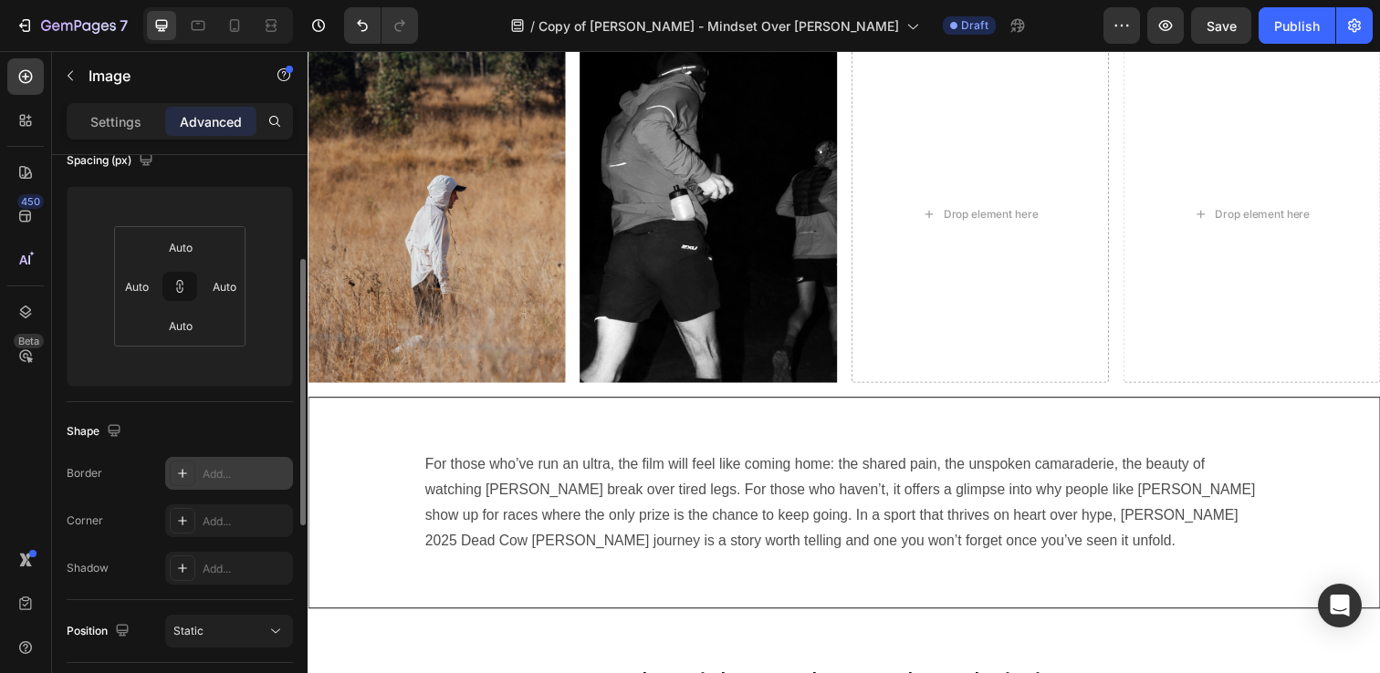
click at [223, 474] on div "Add..." at bounding box center [246, 474] width 86 height 16
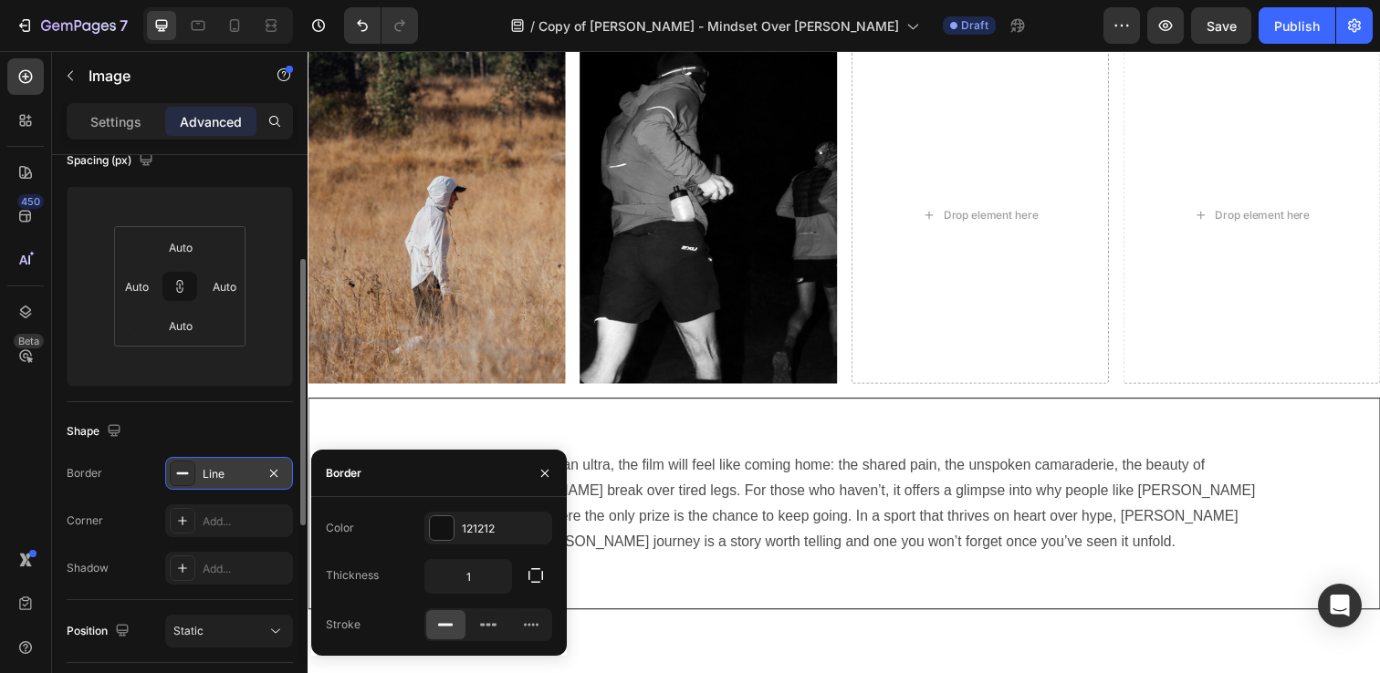
click at [223, 474] on div "Line" at bounding box center [229, 474] width 53 height 16
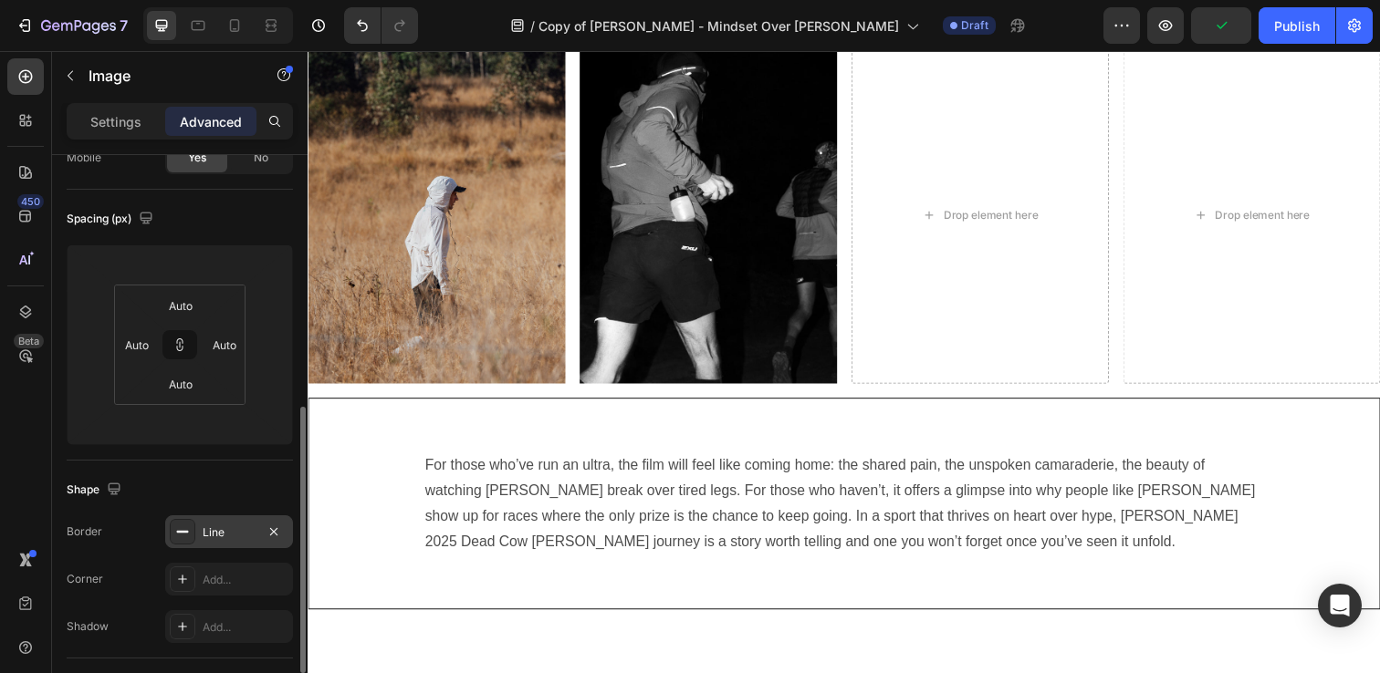
scroll to position [0, 0]
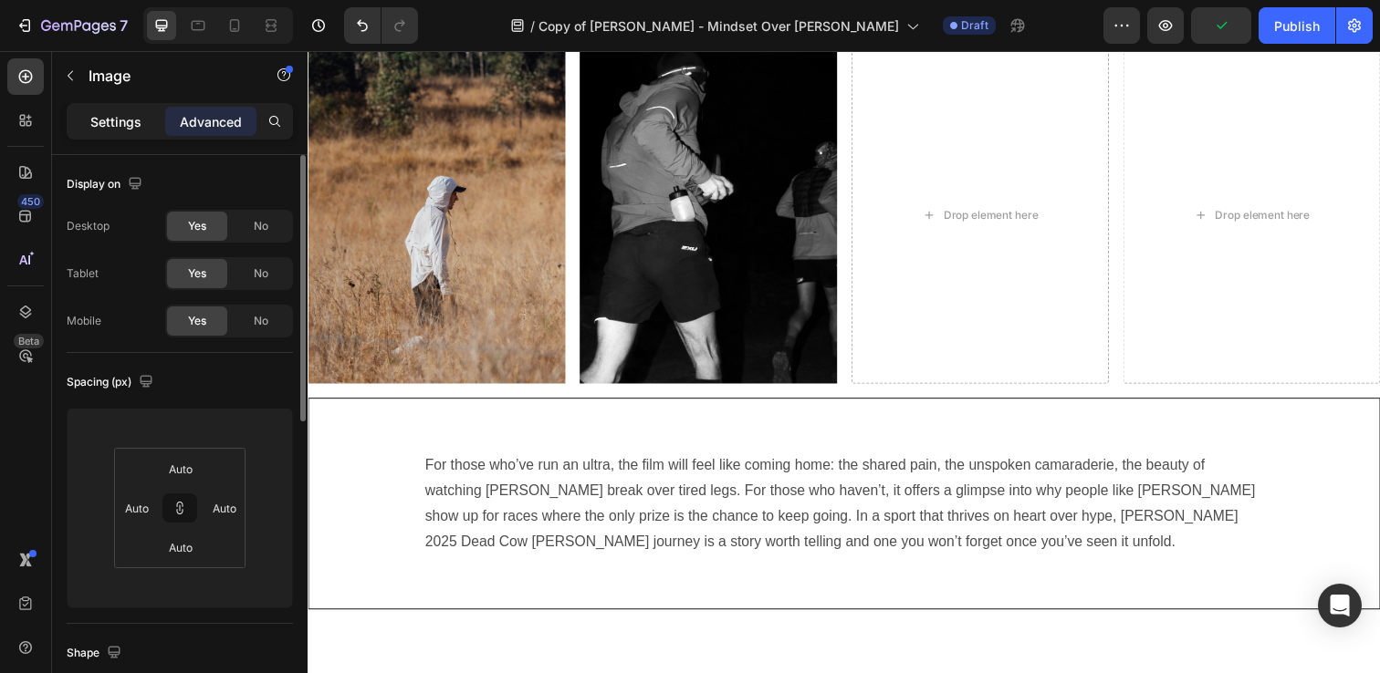
click at [127, 124] on p "Settings" at bounding box center [115, 121] width 51 height 19
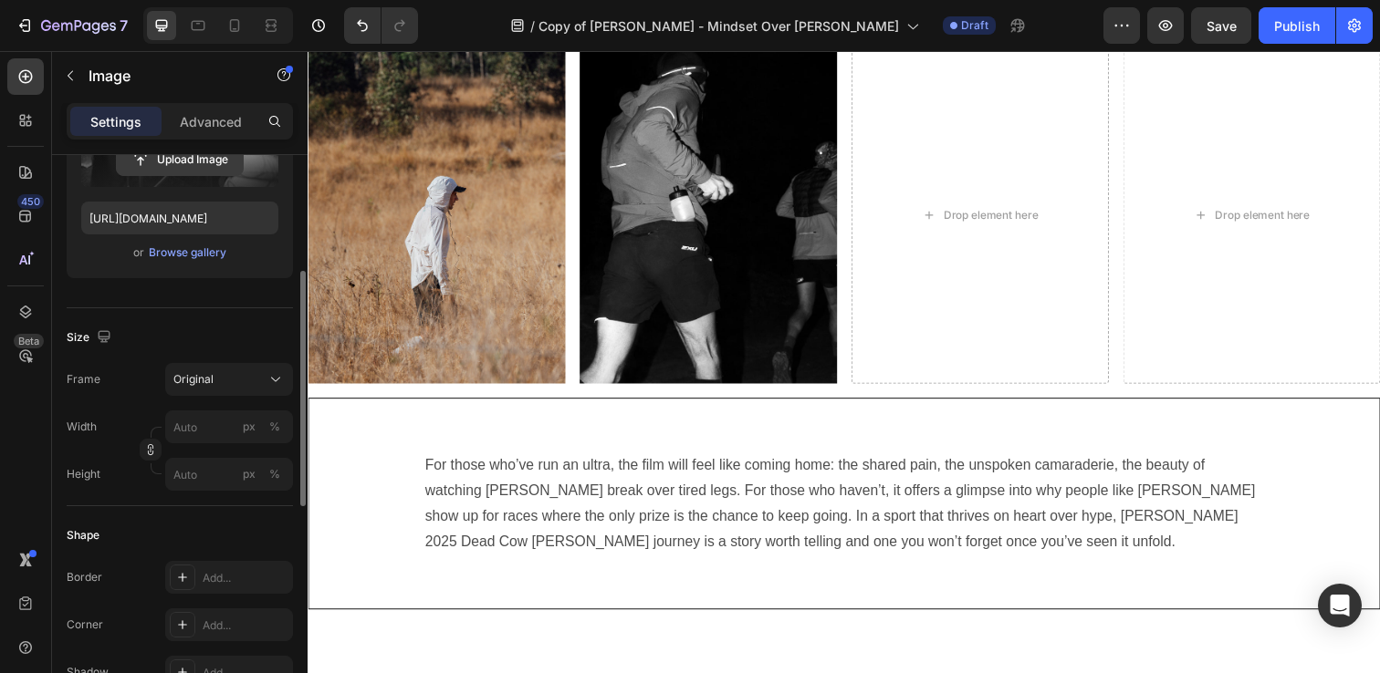
scroll to position [290, 0]
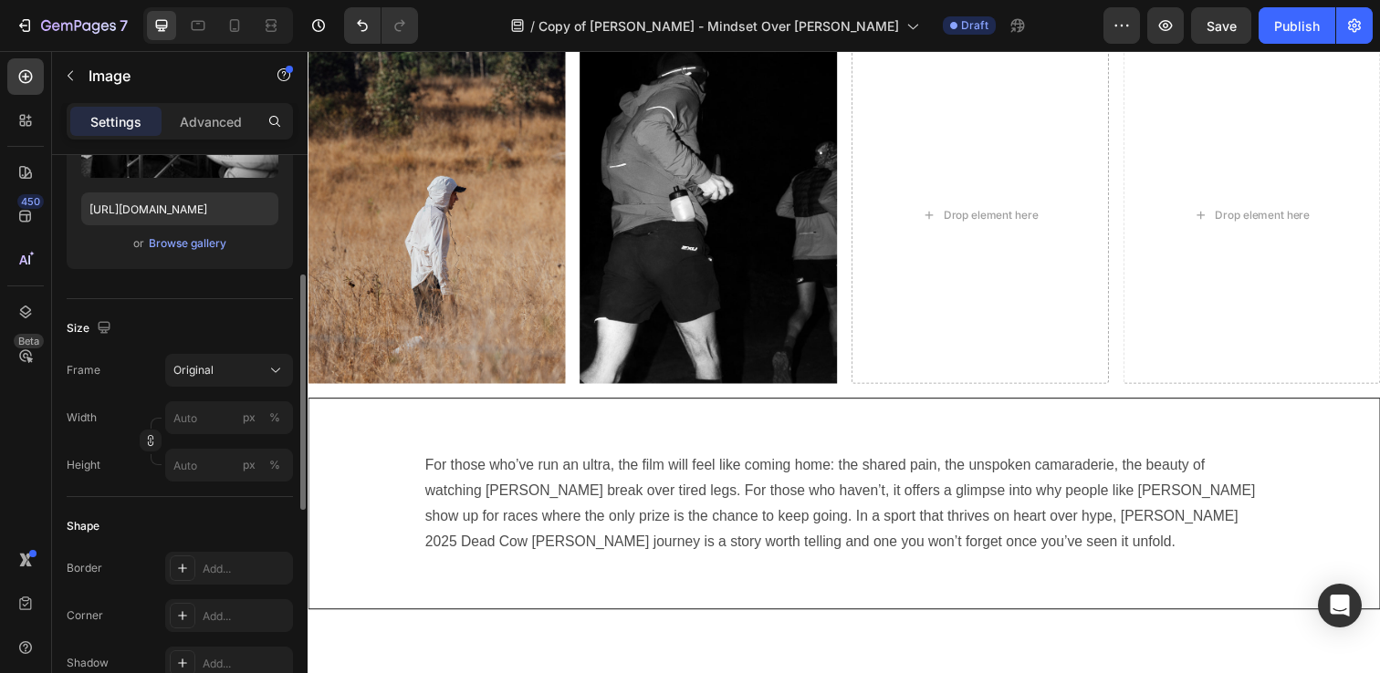
click at [225, 391] on div "Frame Original Width px % Height px %" at bounding box center [180, 418] width 226 height 128
click at [232, 369] on div "Original" at bounding box center [217, 370] width 89 height 16
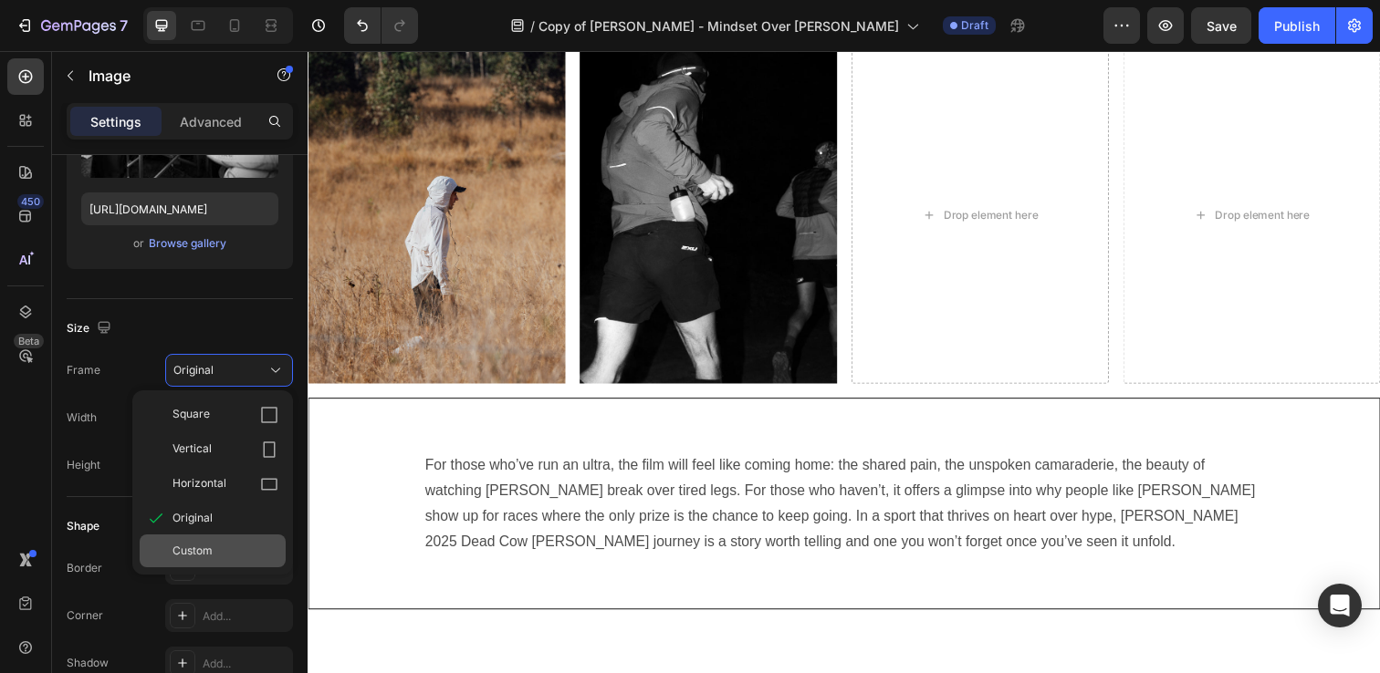
click at [202, 554] on span "Custom" at bounding box center [192, 551] width 40 height 16
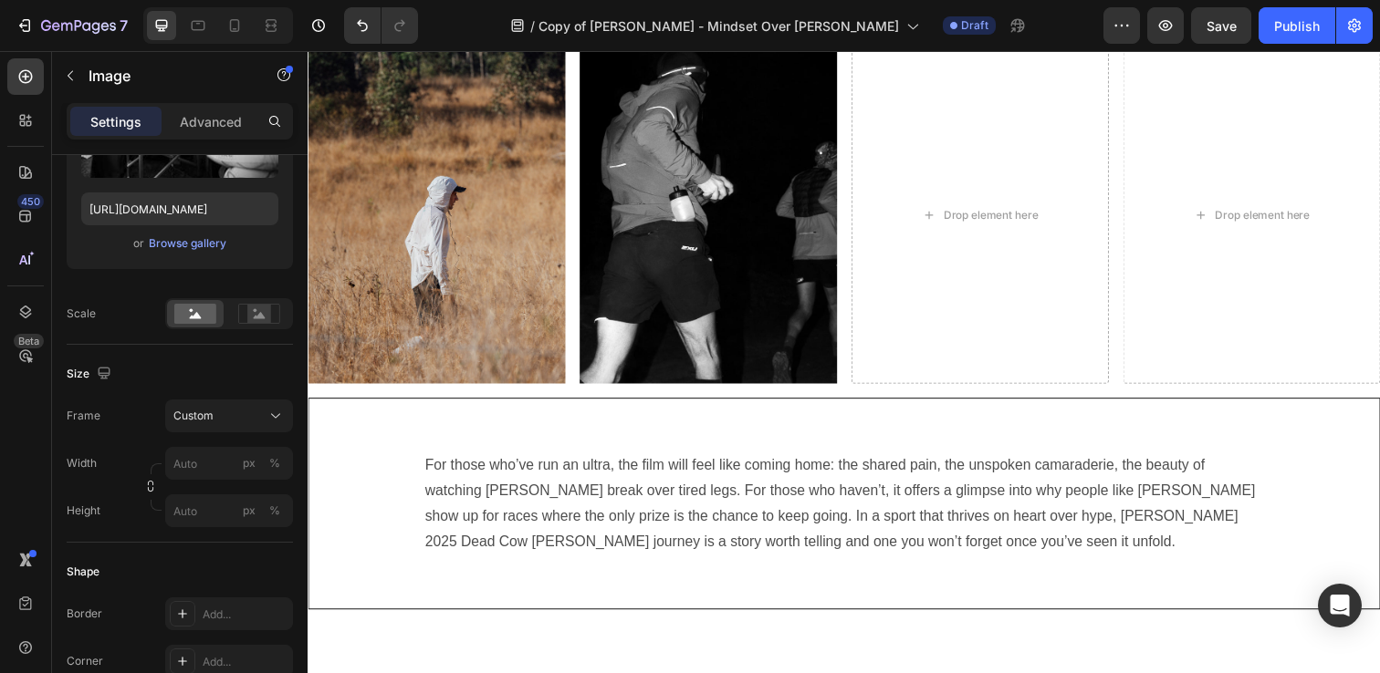
click at [185, 353] on div "Size Frame Custom Width px % Height px %" at bounding box center [180, 444] width 226 height 198
click at [271, 417] on icon at bounding box center [275, 416] width 18 height 18
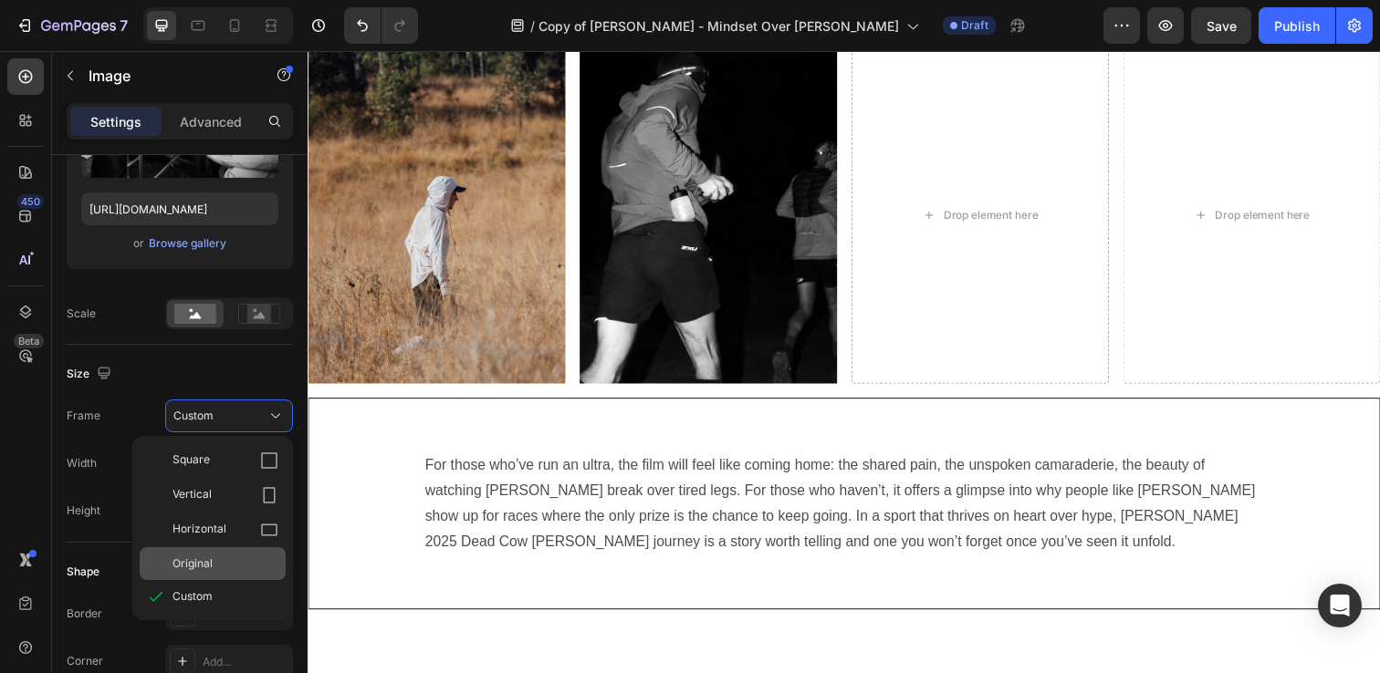
click at [209, 566] on span "Original" at bounding box center [192, 564] width 40 height 16
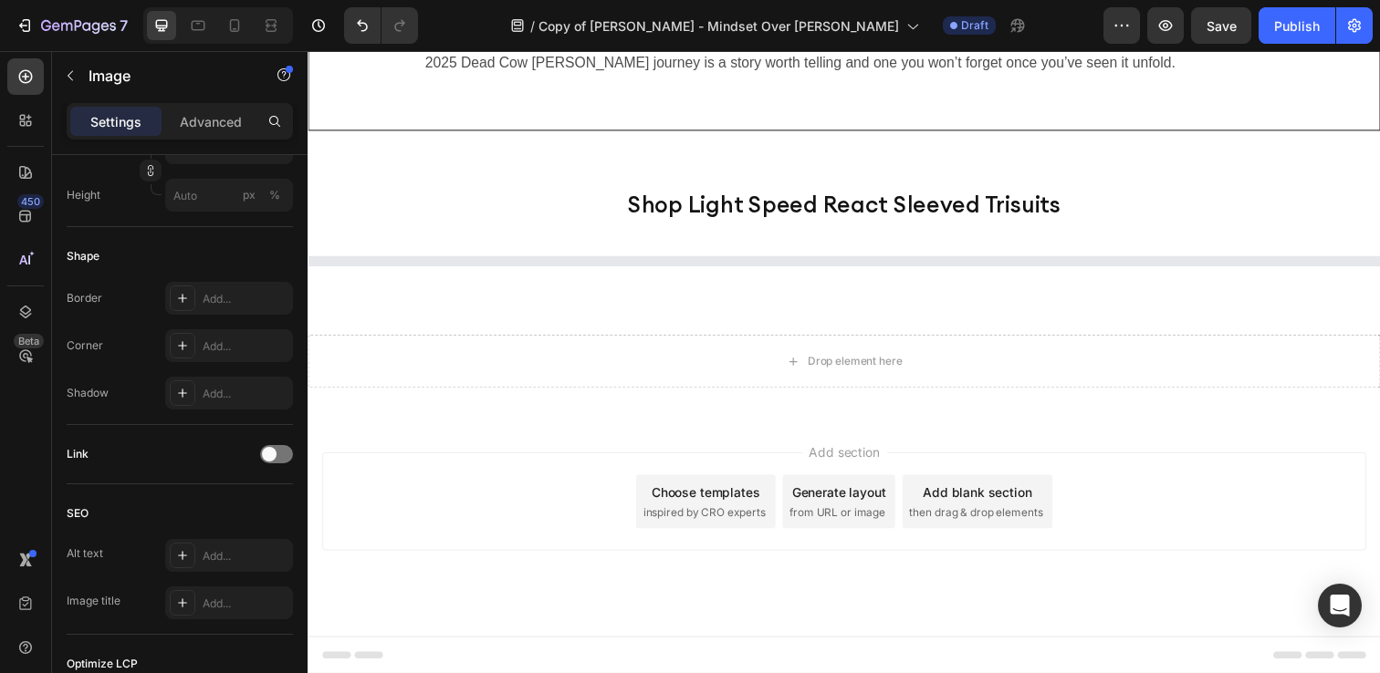
scroll to position [3120, 0]
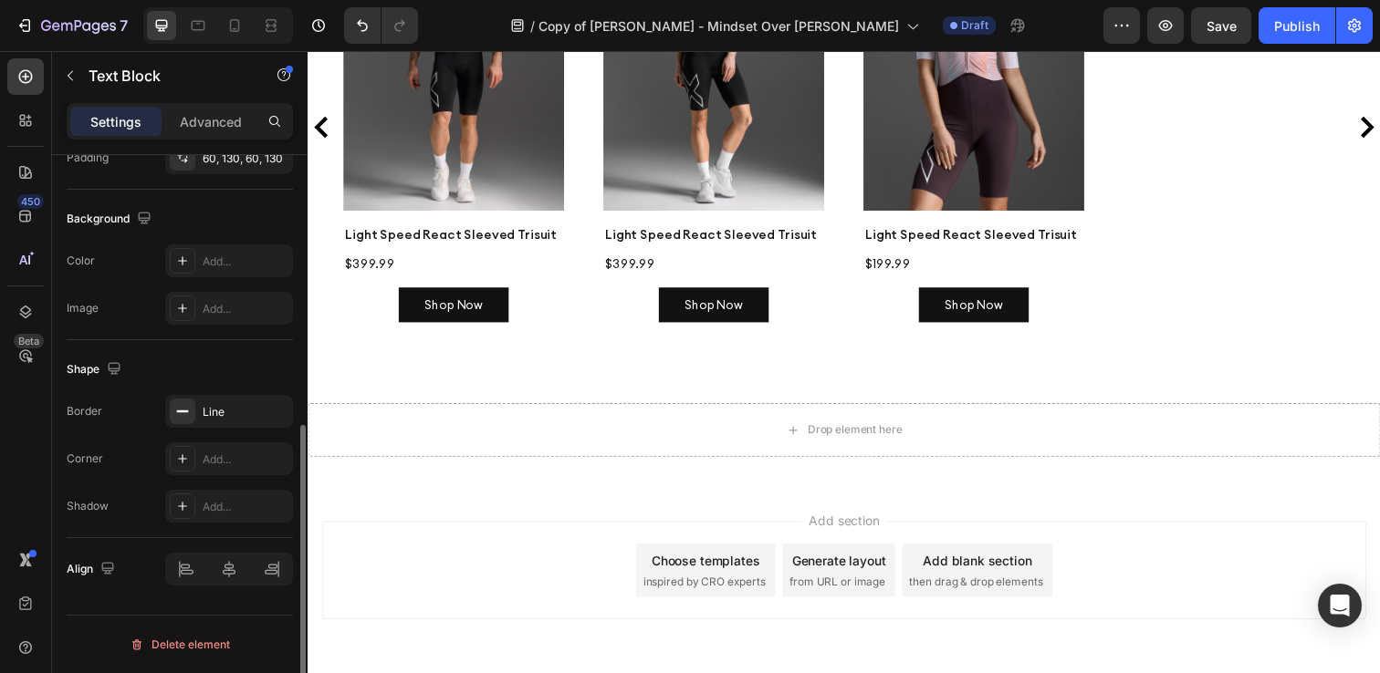
scroll to position [0, 0]
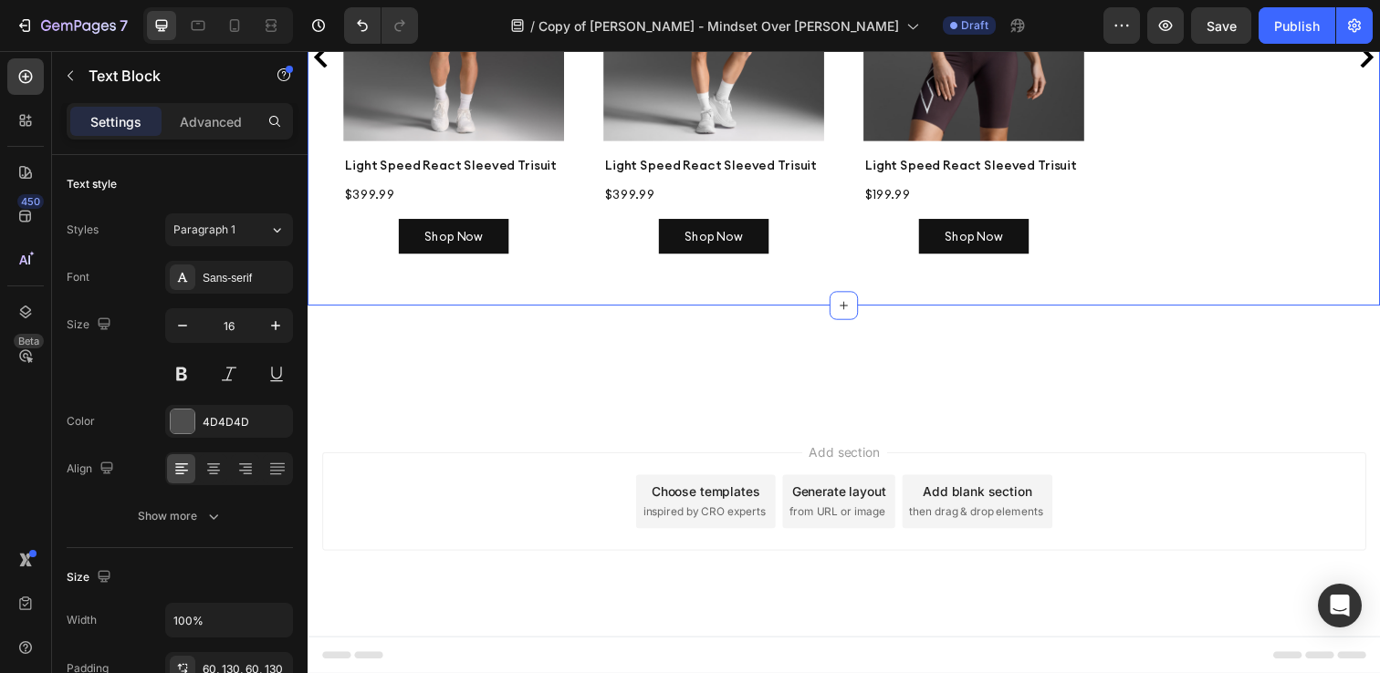
scroll to position [3330, 0]
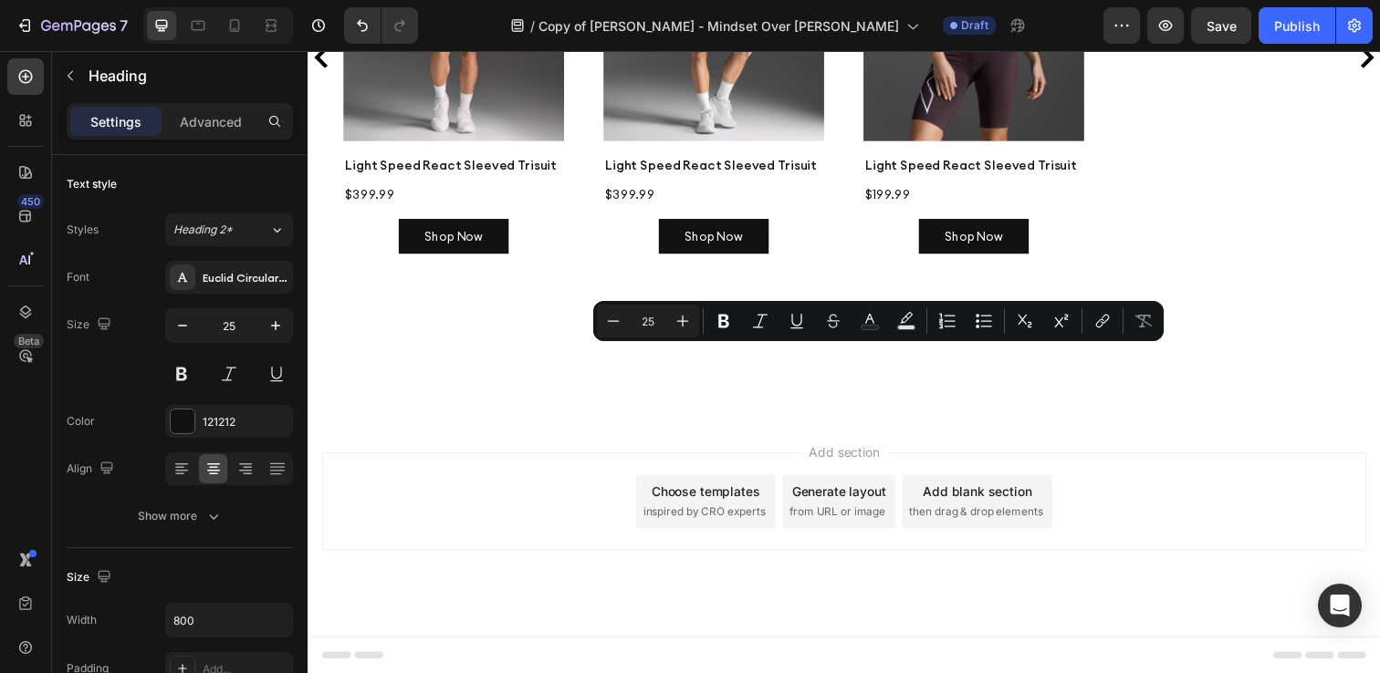
drag, startPoint x: 698, startPoint y: 367, endPoint x: 1070, endPoint y: 357, distance: 372.4
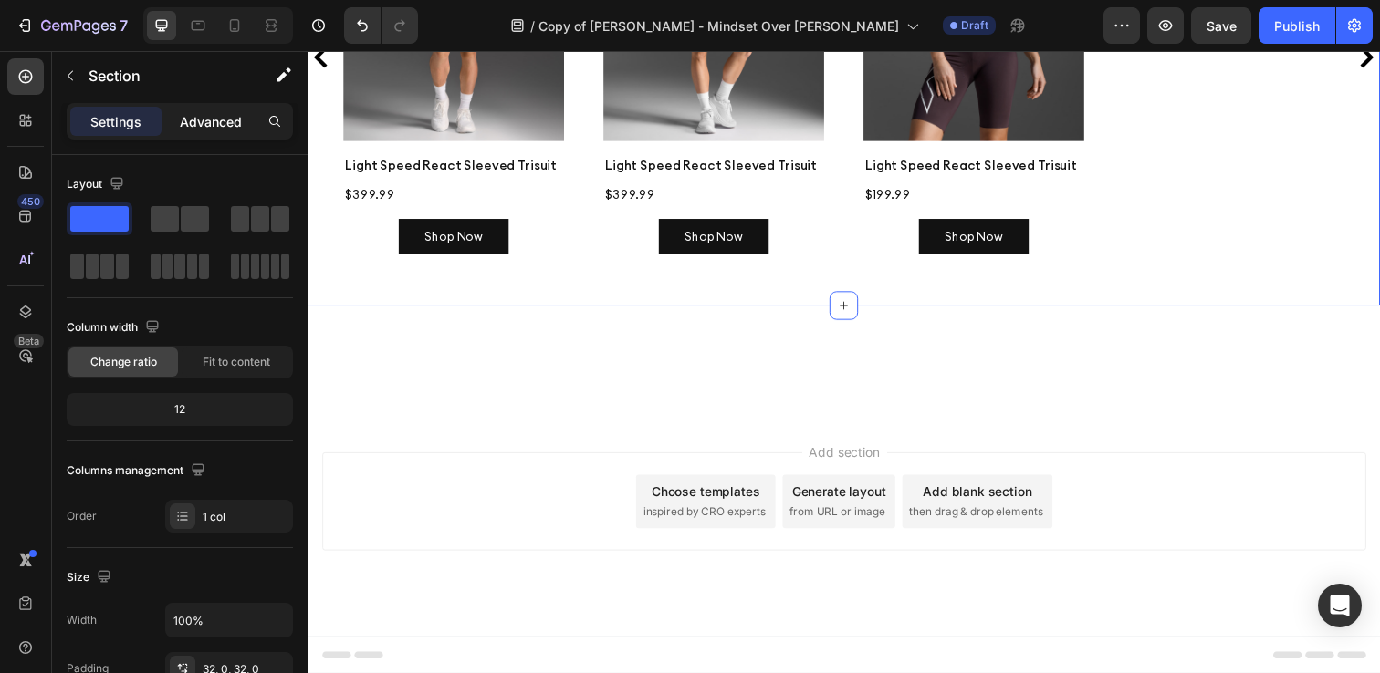
click at [193, 130] on p "Advanced" at bounding box center [211, 121] width 62 height 19
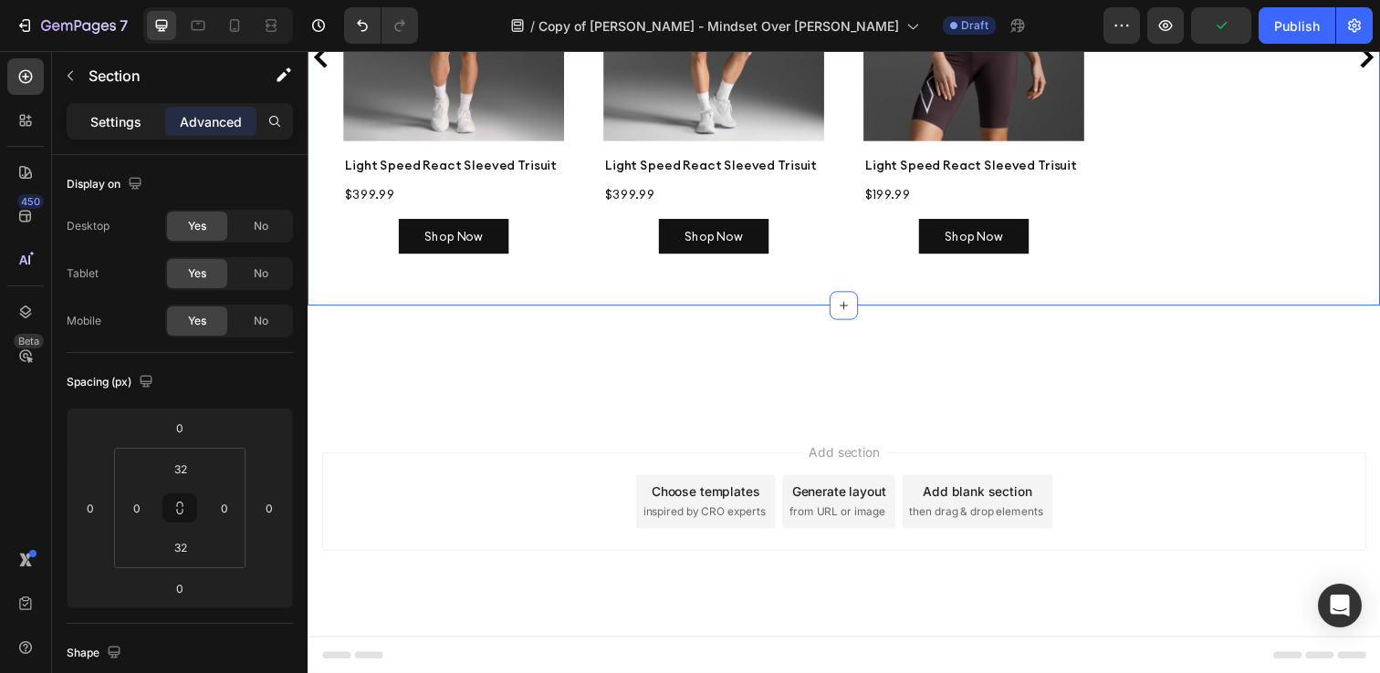
click at [119, 119] on p "Settings" at bounding box center [115, 121] width 51 height 19
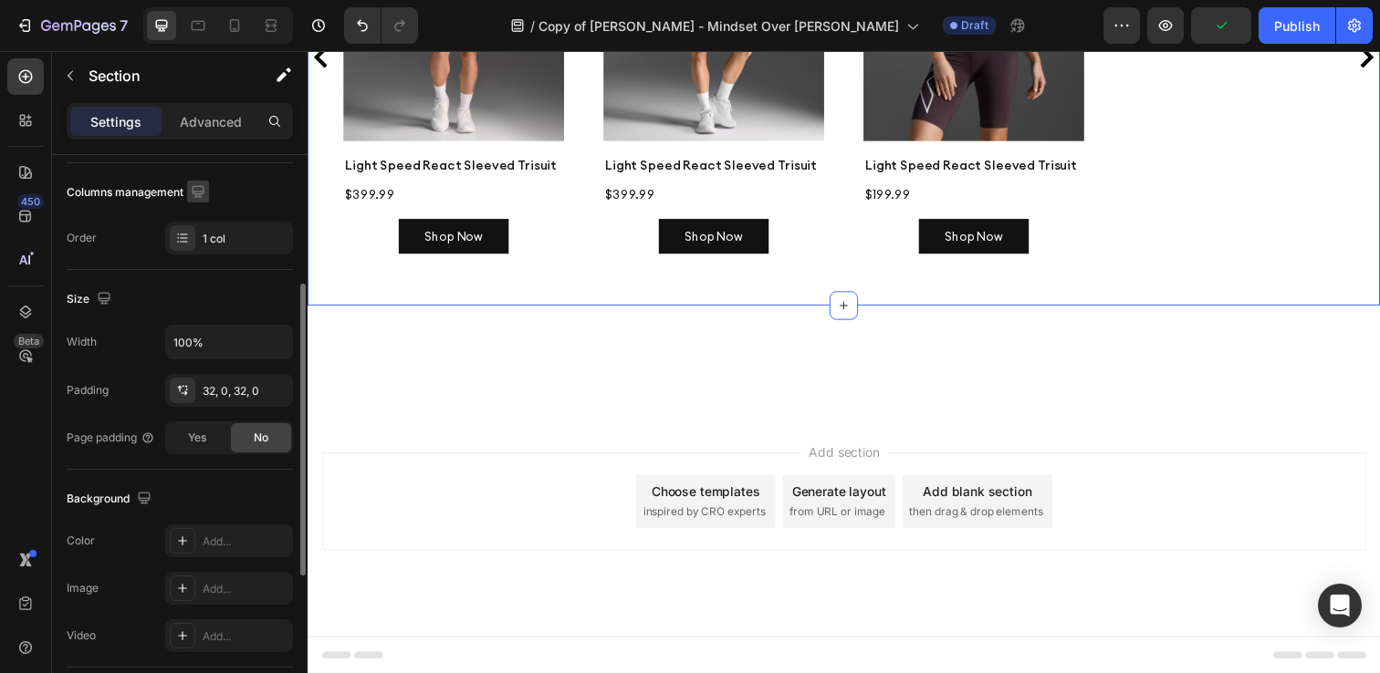
scroll to position [0, 0]
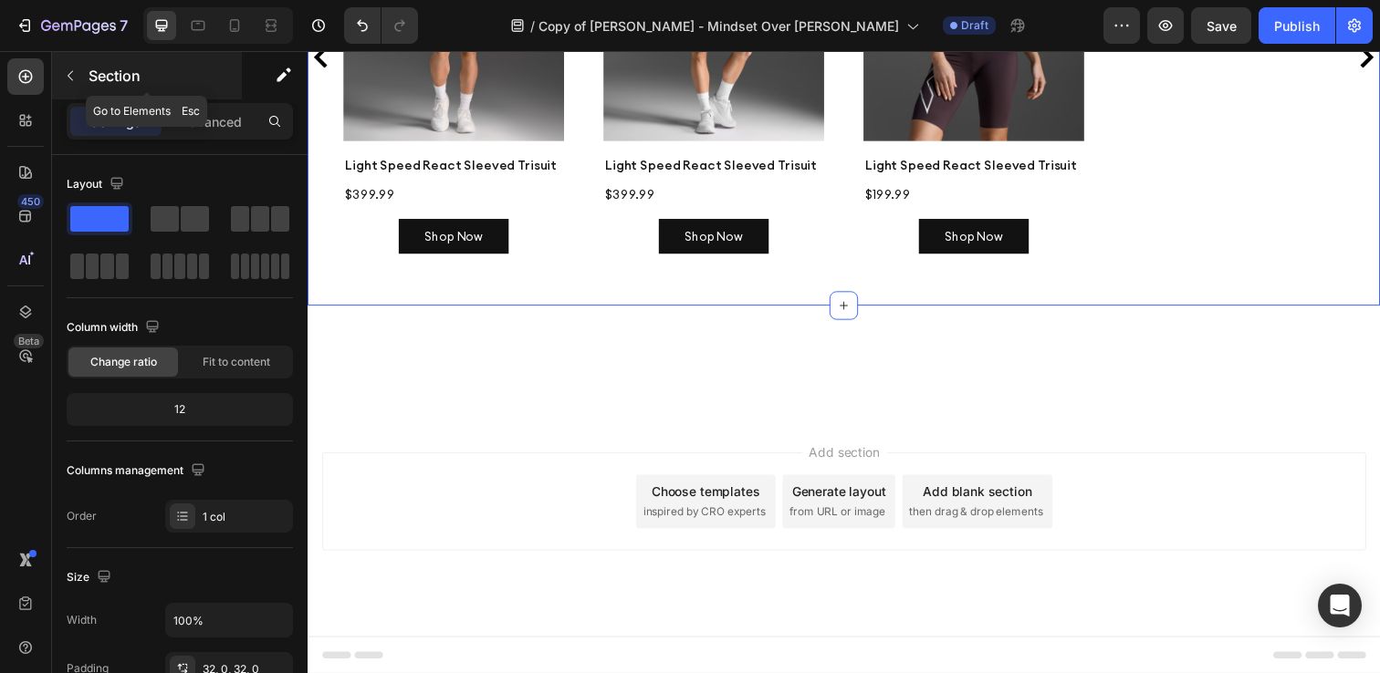
click at [75, 68] on icon "button" at bounding box center [70, 75] width 15 height 15
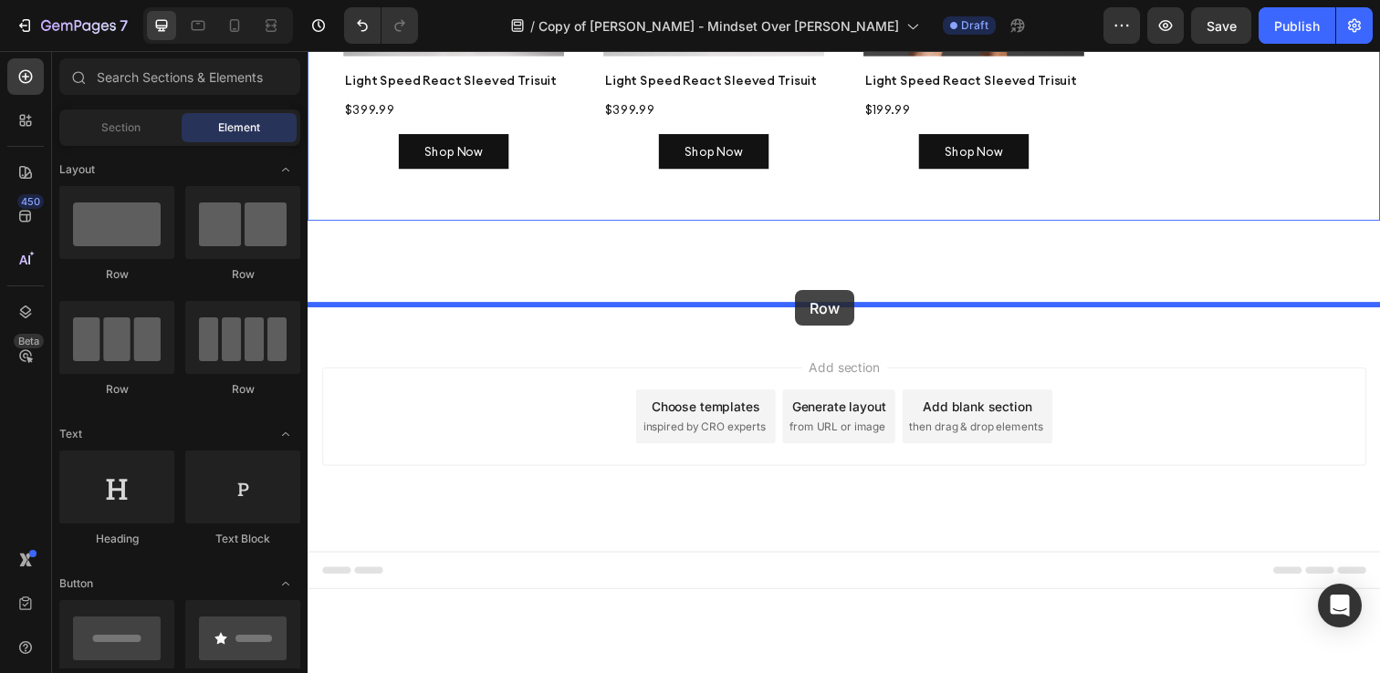
drag, startPoint x: 443, startPoint y: 293, endPoint x: 805, endPoint y: 296, distance: 362.3
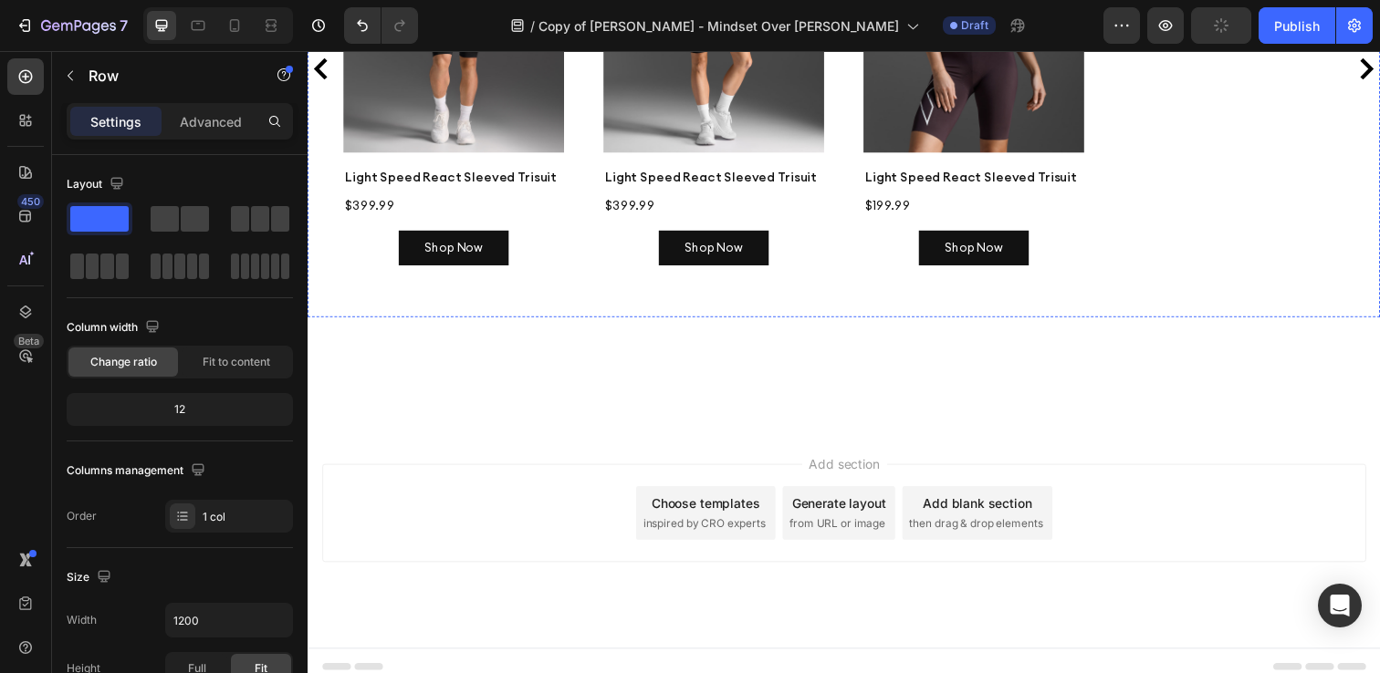
click at [132, 121] on p "Settings" at bounding box center [115, 121] width 51 height 19
click at [72, 75] on icon "button" at bounding box center [70, 75] width 15 height 15
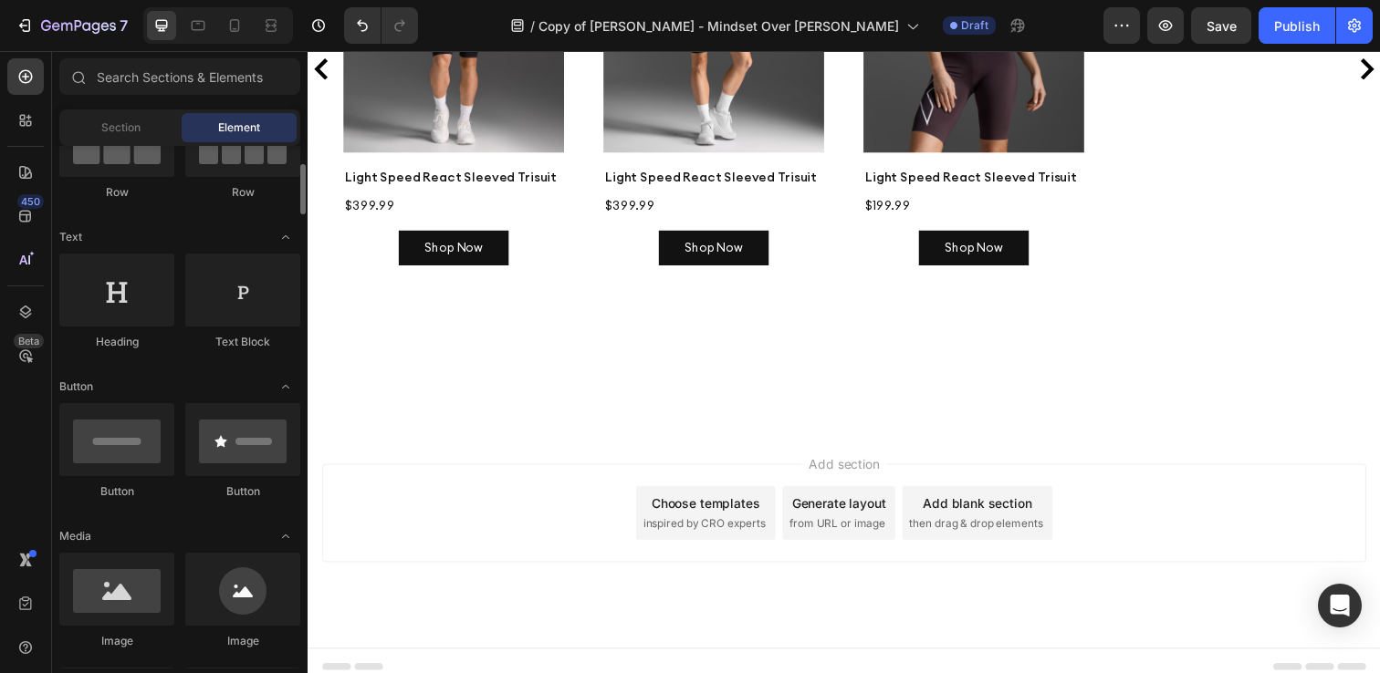
scroll to position [262, 0]
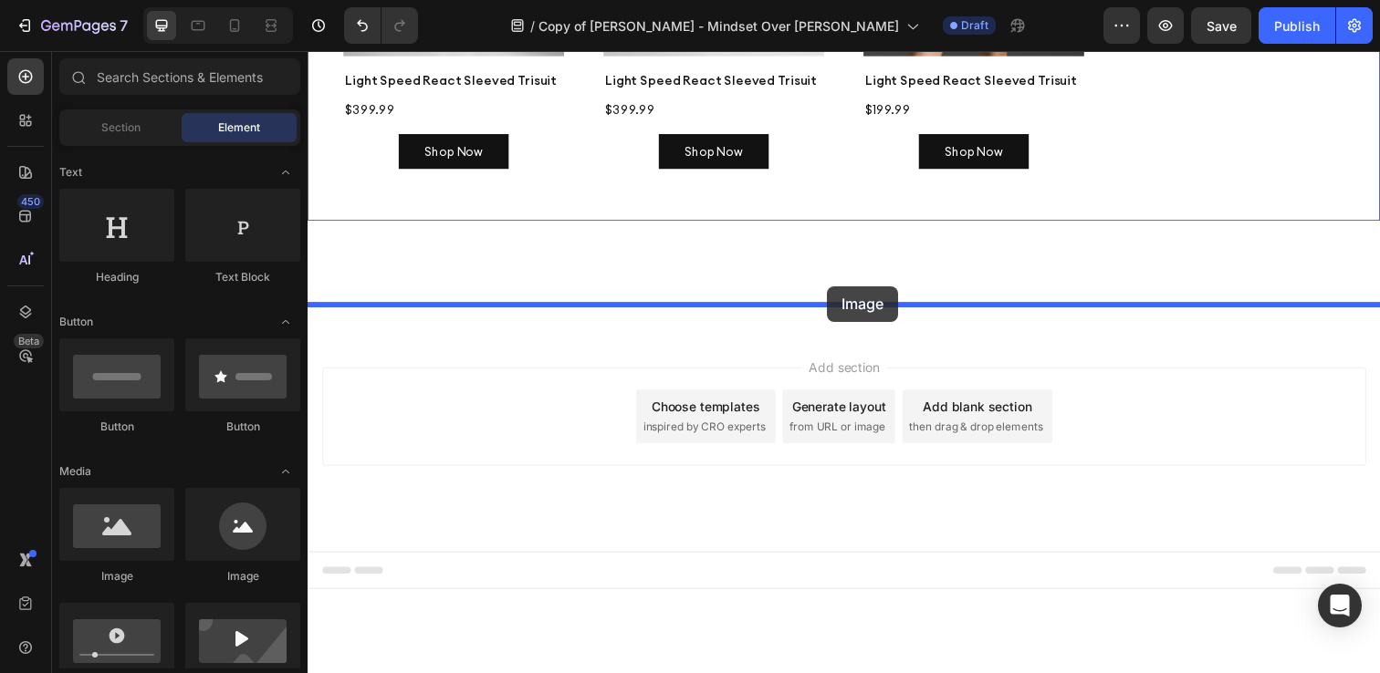
drag, startPoint x: 433, startPoint y: 580, endPoint x: 838, endPoint y: 291, distance: 497.8
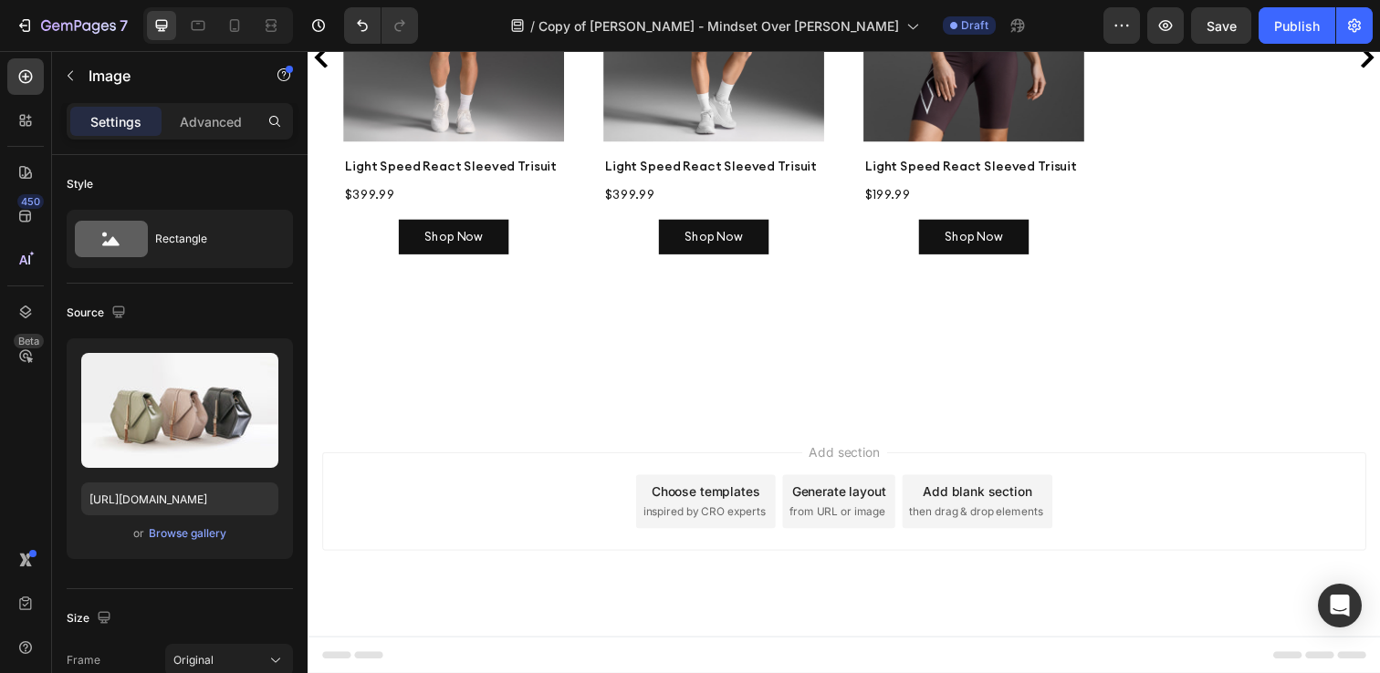
scroll to position [3352, 0]
click at [170, 546] on div "Upload Image [URL][DOMAIN_NAME] or Browse gallery" at bounding box center [180, 449] width 226 height 221
click at [172, 526] on div "Browse gallery" at bounding box center [188, 534] width 78 height 16
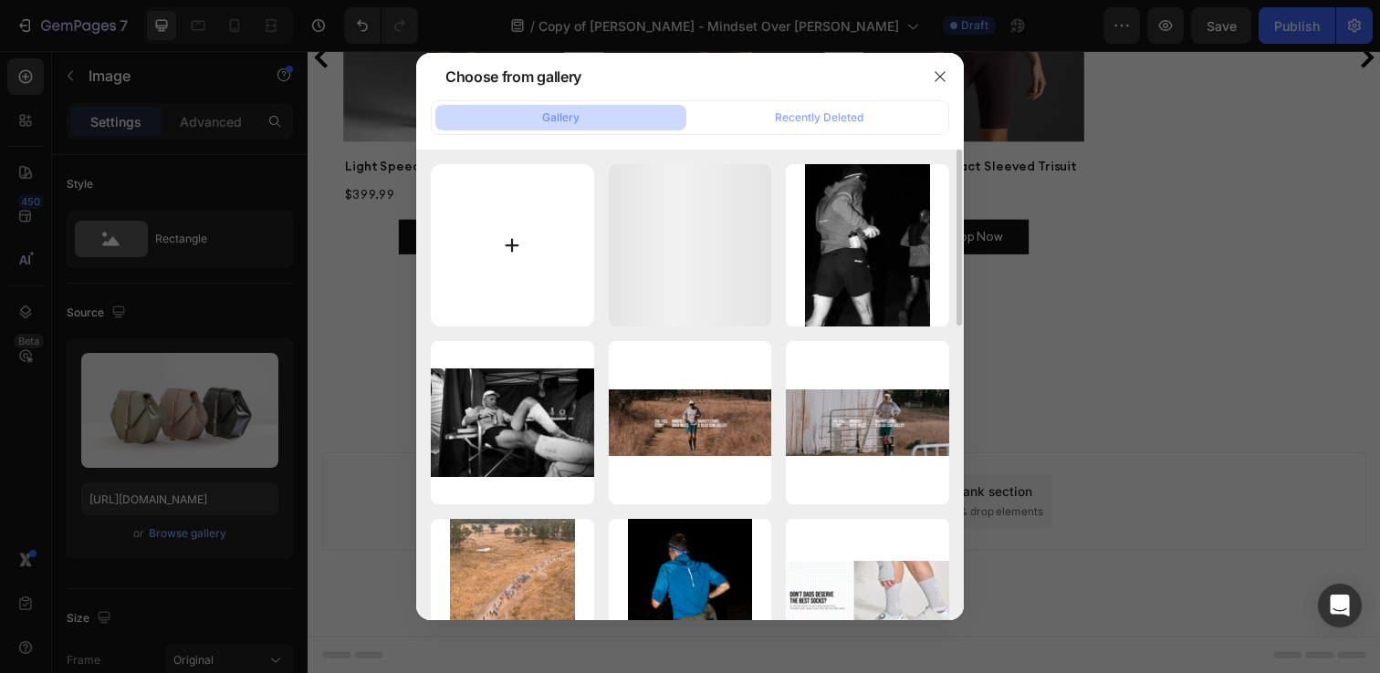
click at [504, 211] on input "file" at bounding box center [512, 245] width 163 height 163
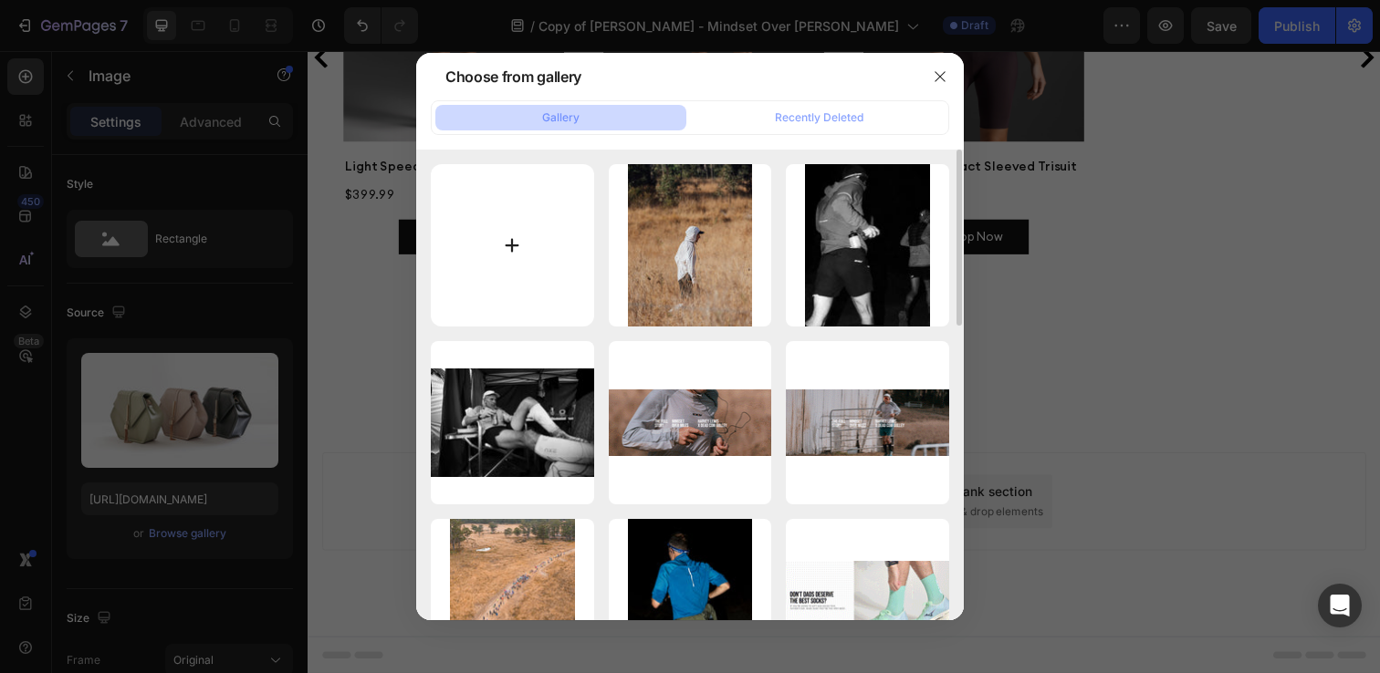
click at [490, 249] on input "file" at bounding box center [512, 245] width 163 height 163
type input "C:\fakepath\[PERSON_NAME] BLOG 2 (1).jpg"
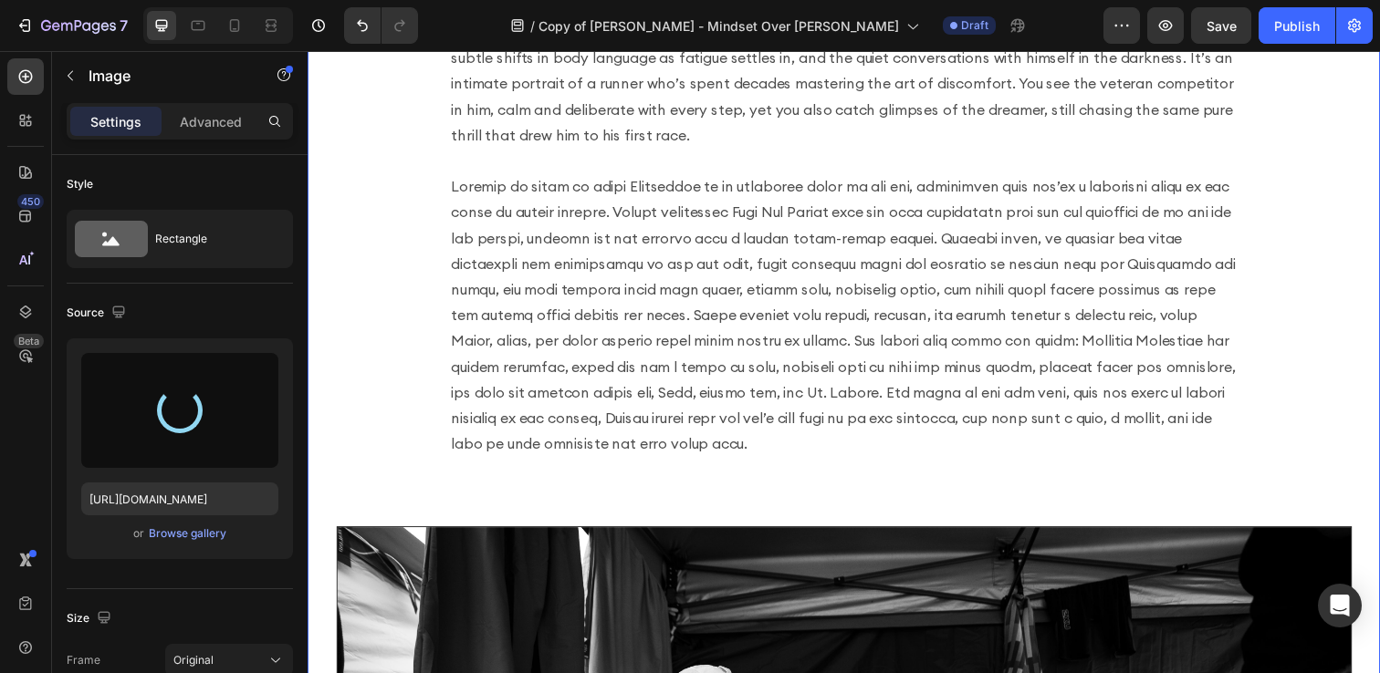
type input "[URL][DOMAIN_NAME]"
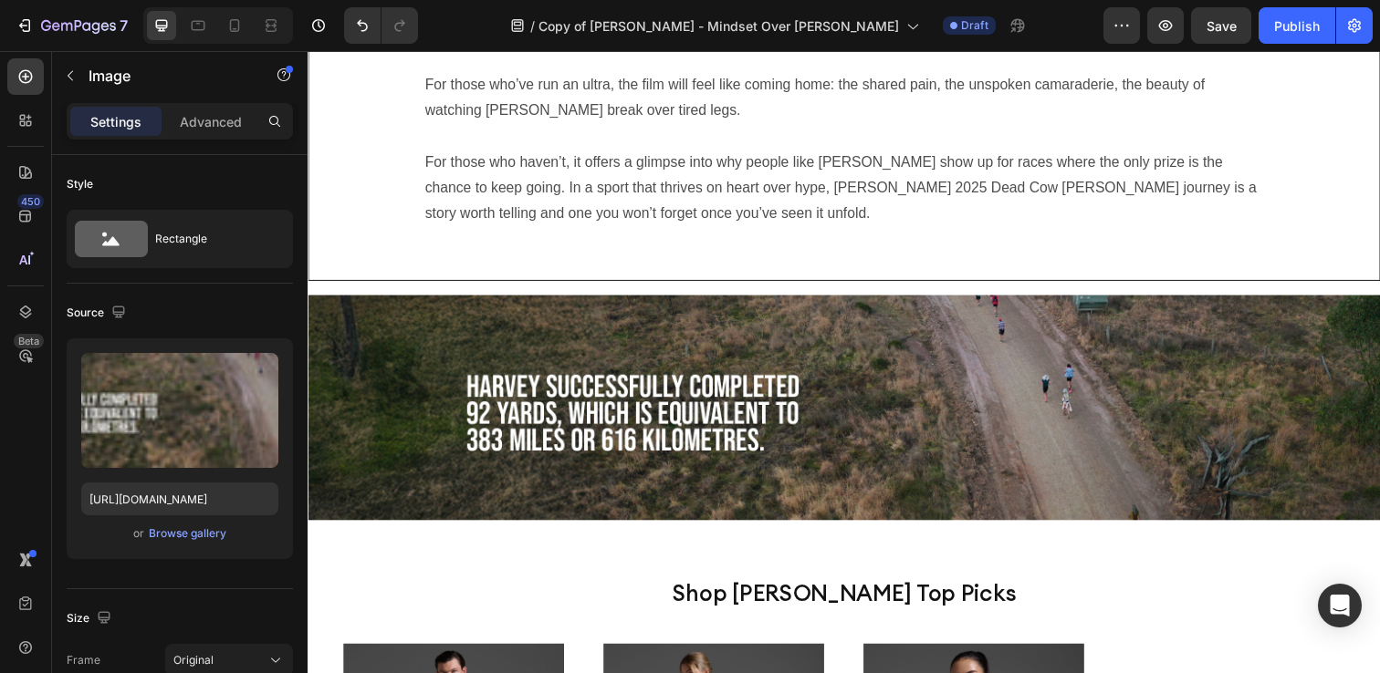
scroll to position [2922, 0]
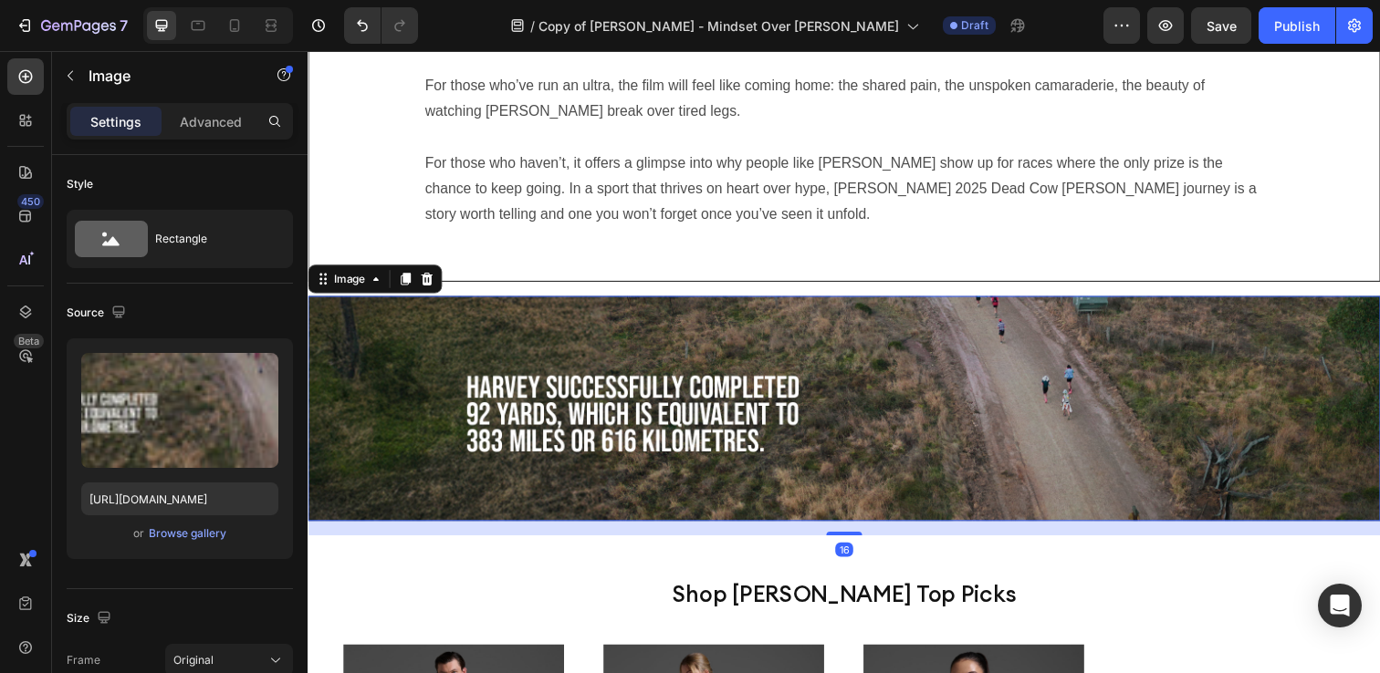
click at [799, 345] on img at bounding box center [855, 416] width 1095 height 230
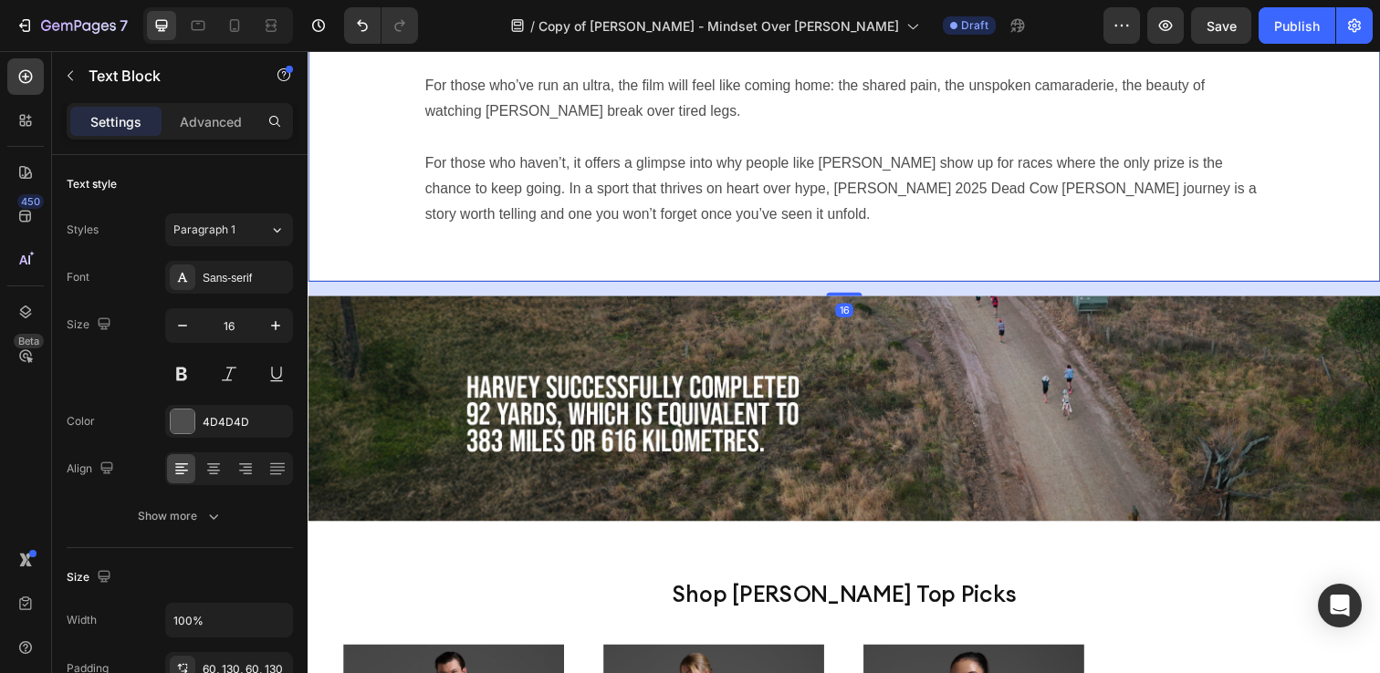
click at [768, 260] on div "For those who’ve run an ultra, the film will feel like coming home: the shared …" at bounding box center [855, 152] width 1095 height 269
click at [765, 252] on div "For those who’ve run an ultra, the film will feel like coming home: the shared …" at bounding box center [855, 152] width 1095 height 269
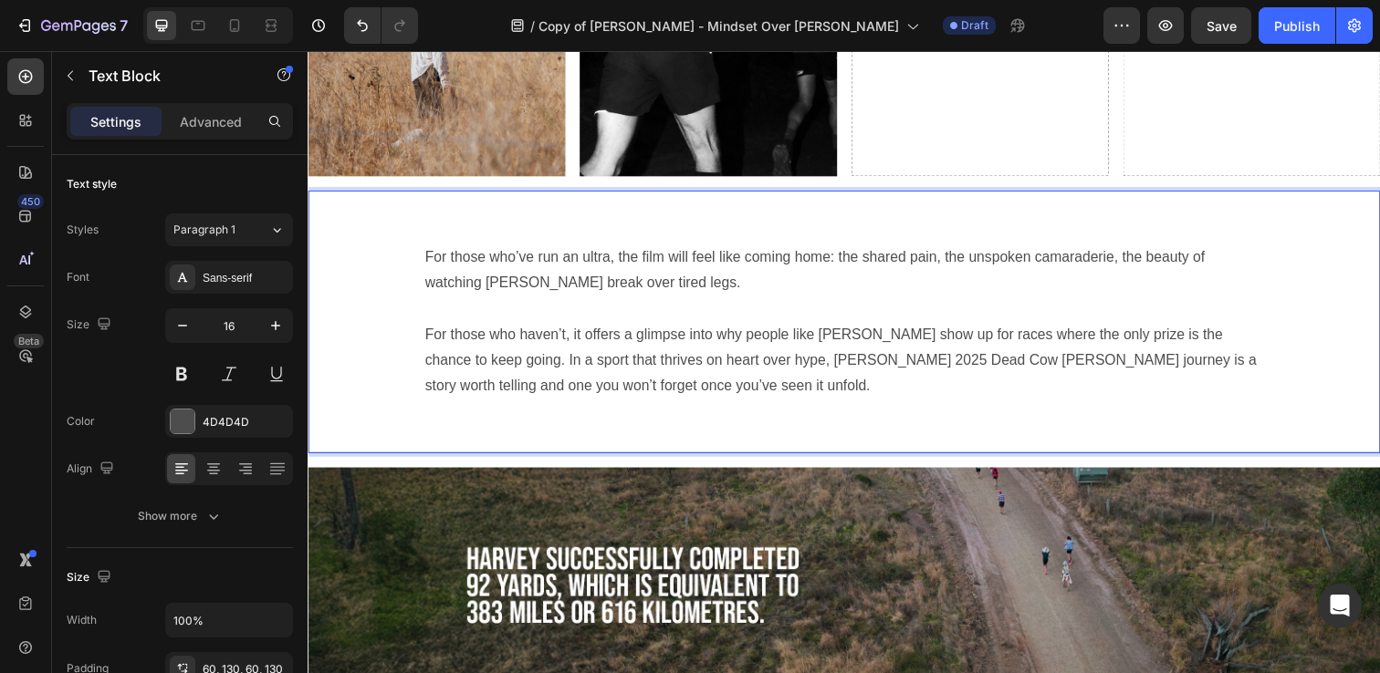
scroll to position [2745, 0]
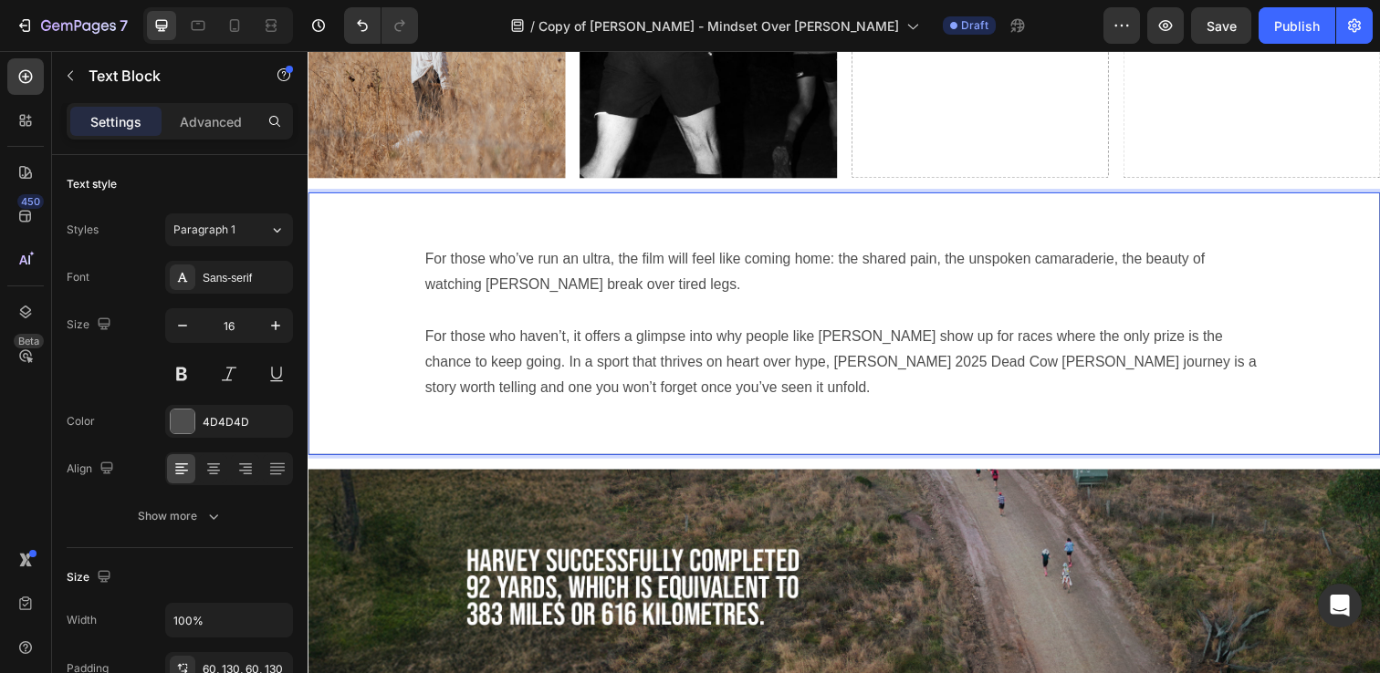
click at [765, 255] on p "For those who’ve run an ultra, the film will feel like coming home: the shared …" at bounding box center [855, 277] width 856 height 53
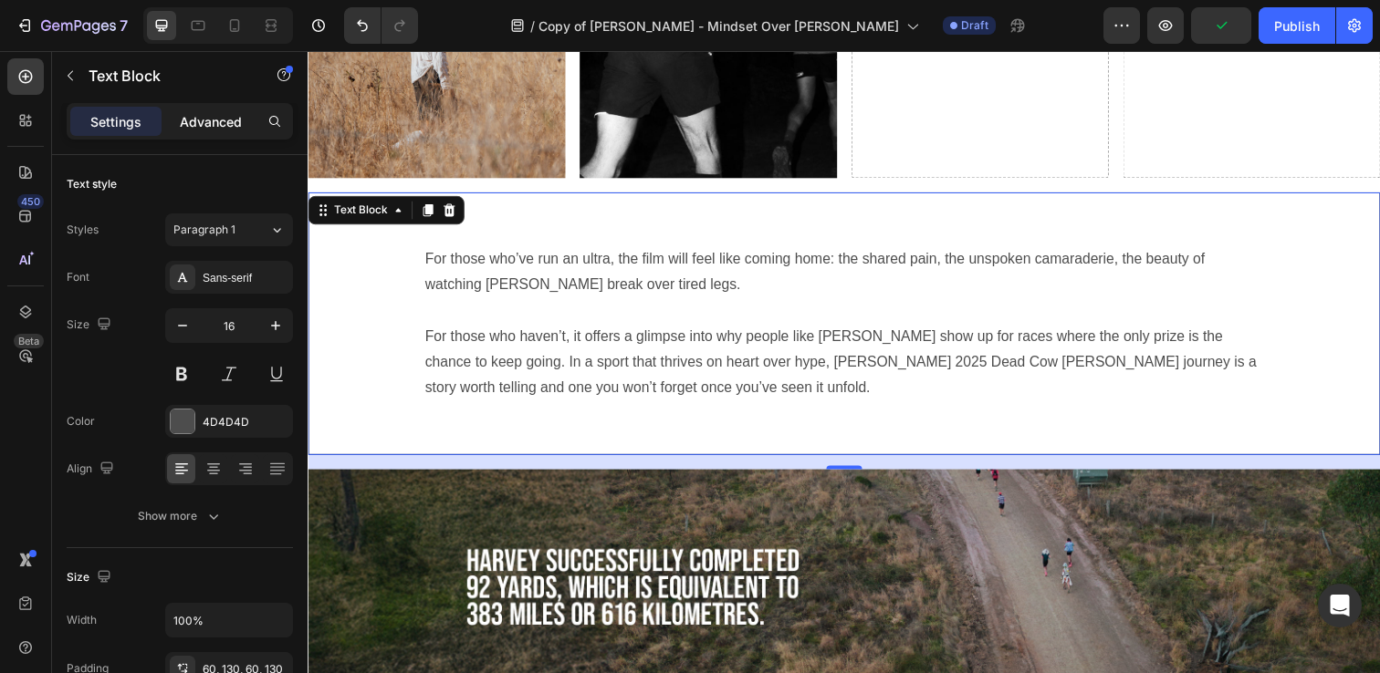
click at [207, 115] on p "Advanced" at bounding box center [211, 121] width 62 height 19
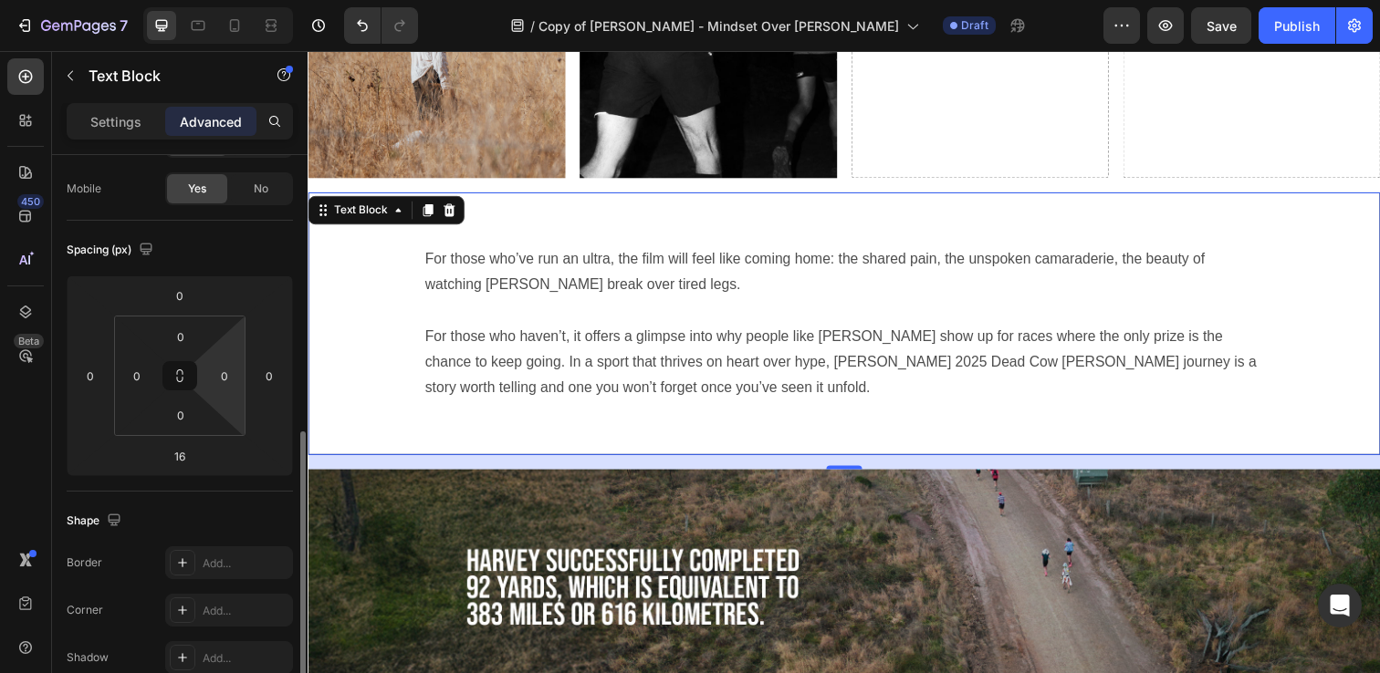
scroll to position [0, 0]
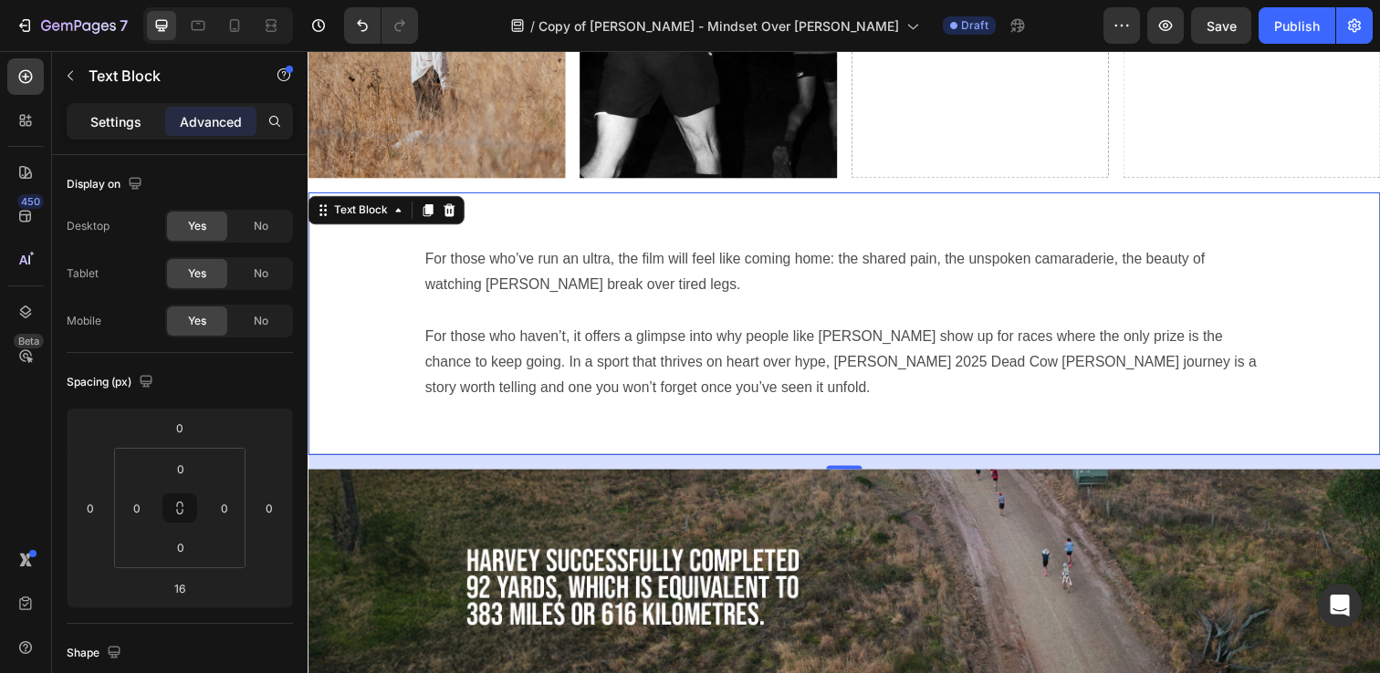
click at [146, 128] on div "Settings" at bounding box center [115, 121] width 91 height 29
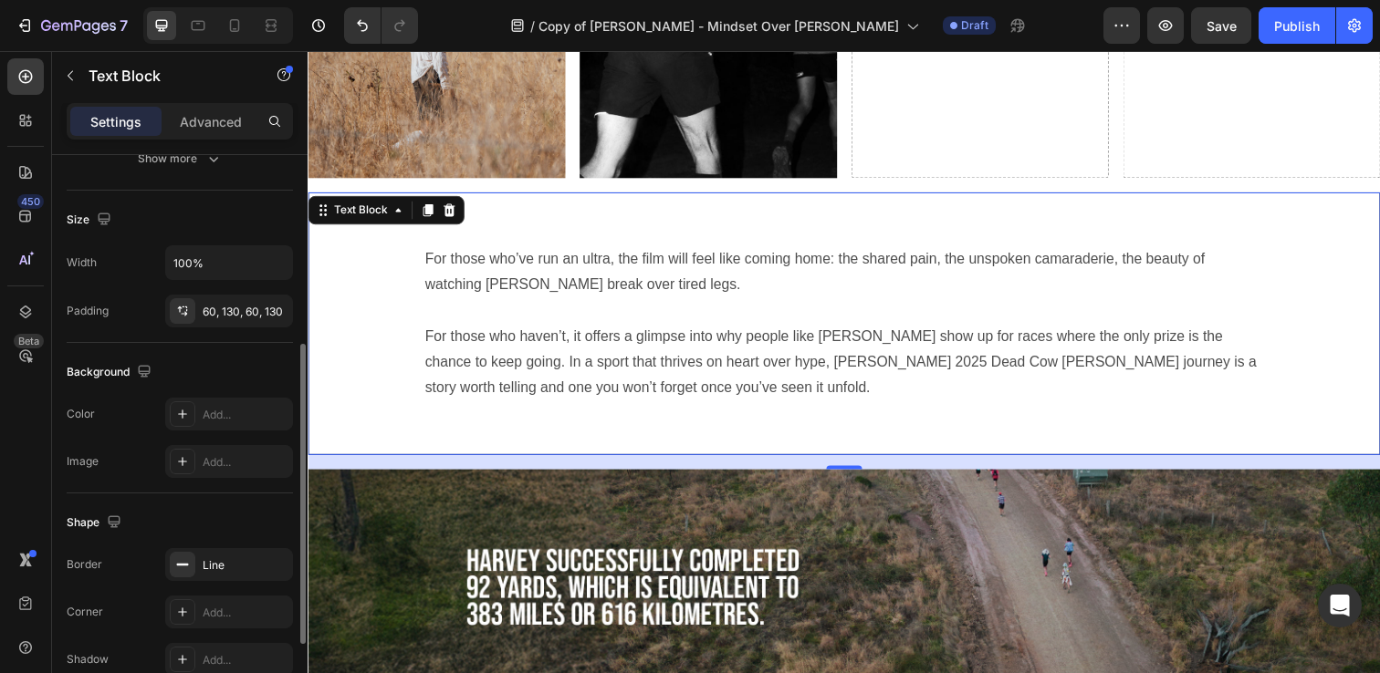
scroll to position [360, 0]
click at [274, 558] on icon "button" at bounding box center [273, 562] width 15 height 15
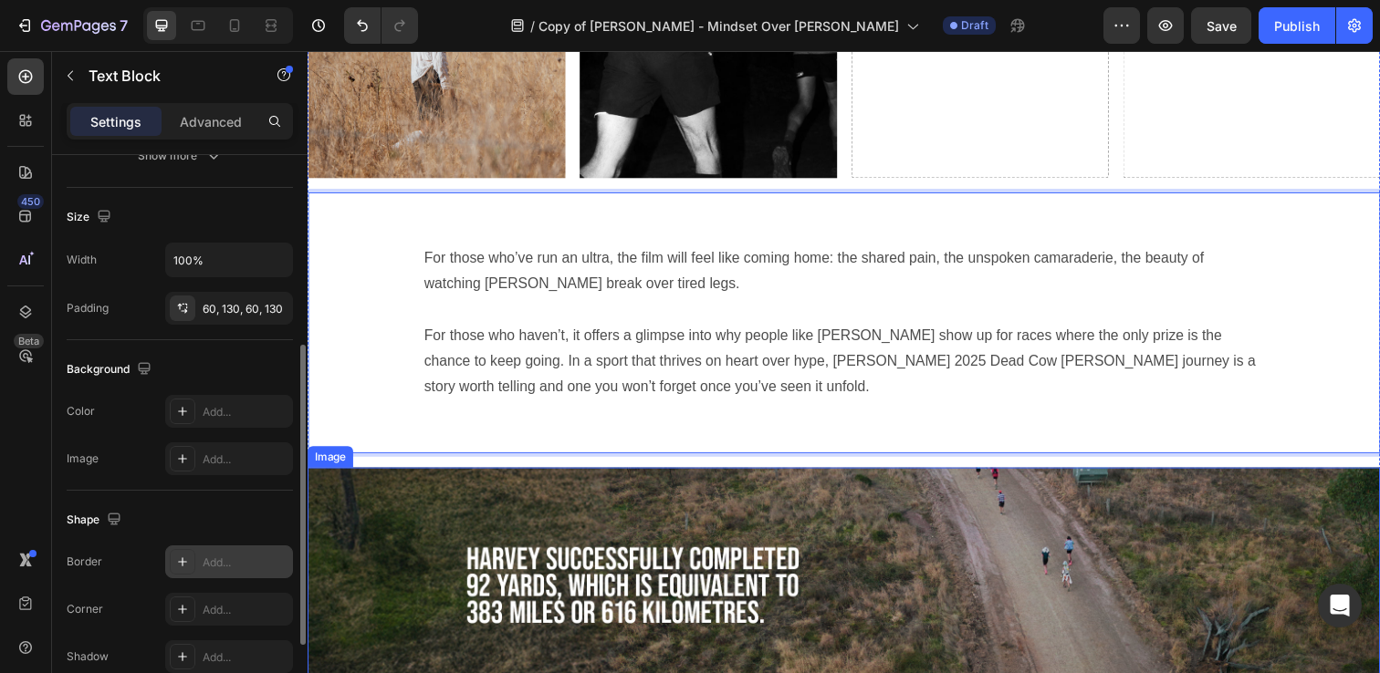
click at [631, 482] on img at bounding box center [855, 591] width 1095 height 230
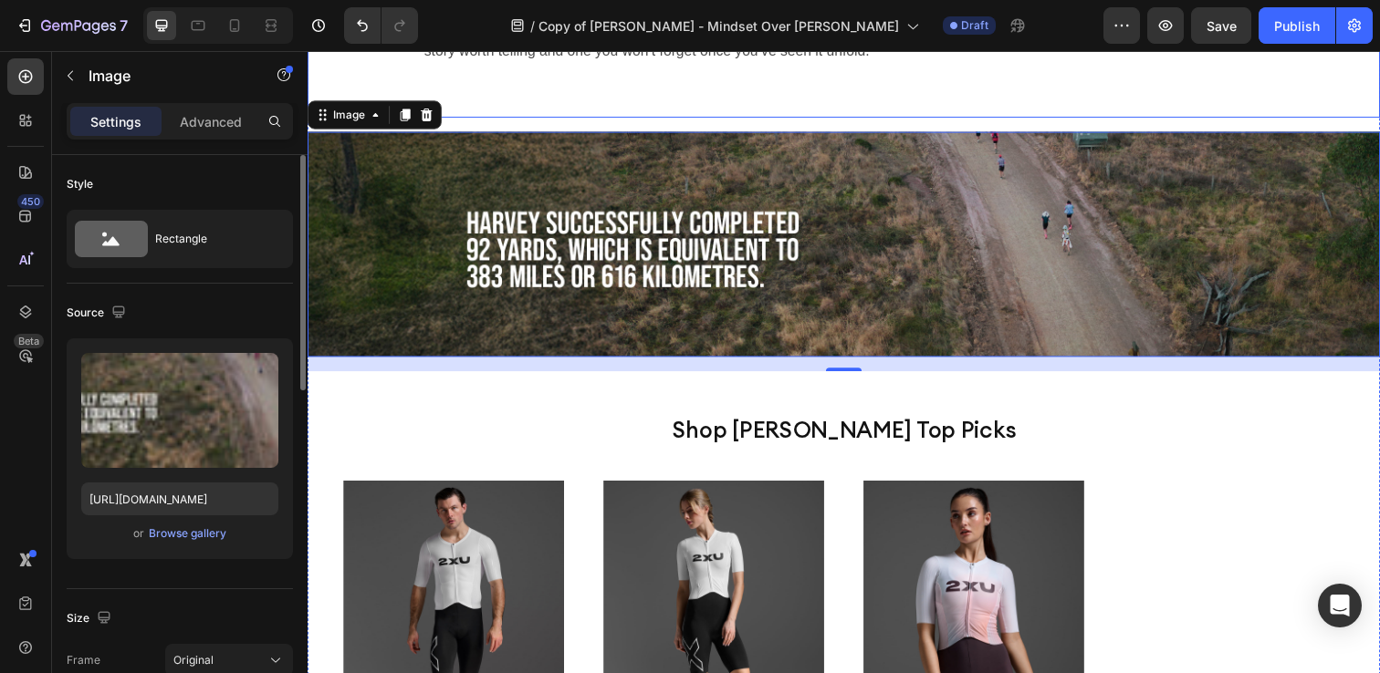
scroll to position [3110, 0]
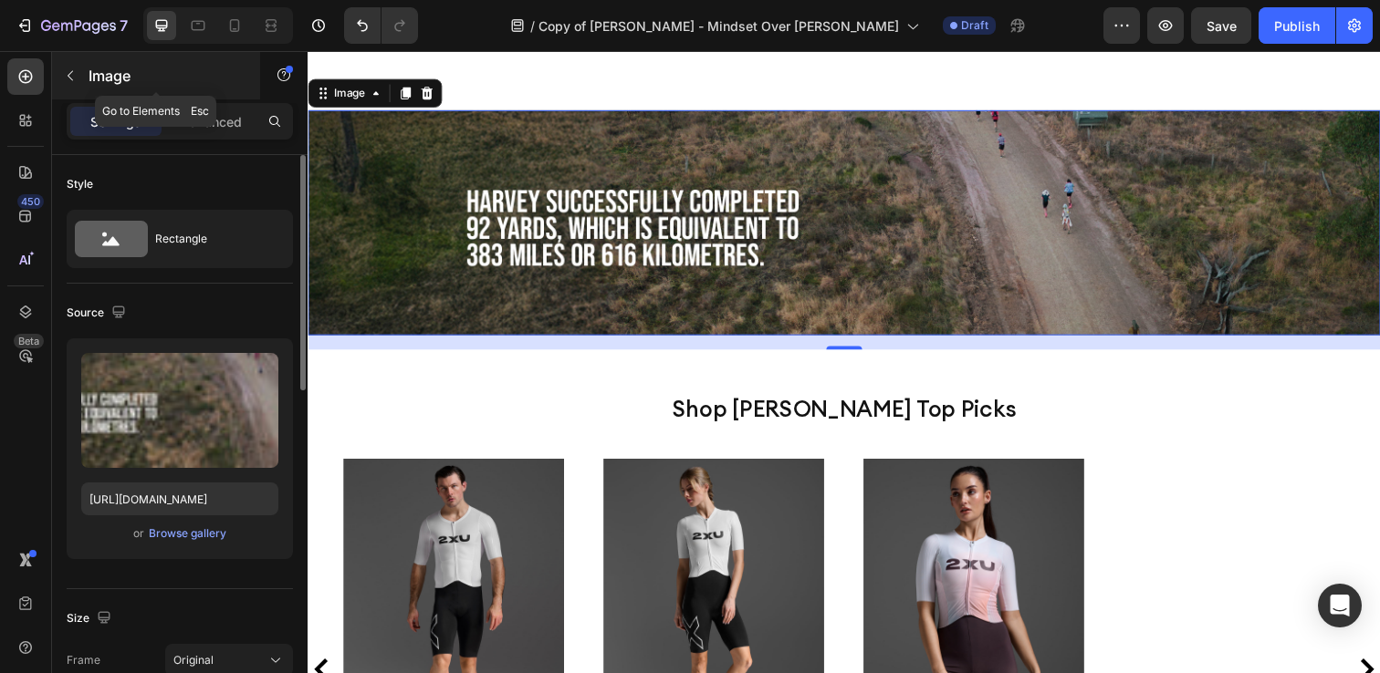
click at [72, 89] on button "button" at bounding box center [70, 75] width 29 height 29
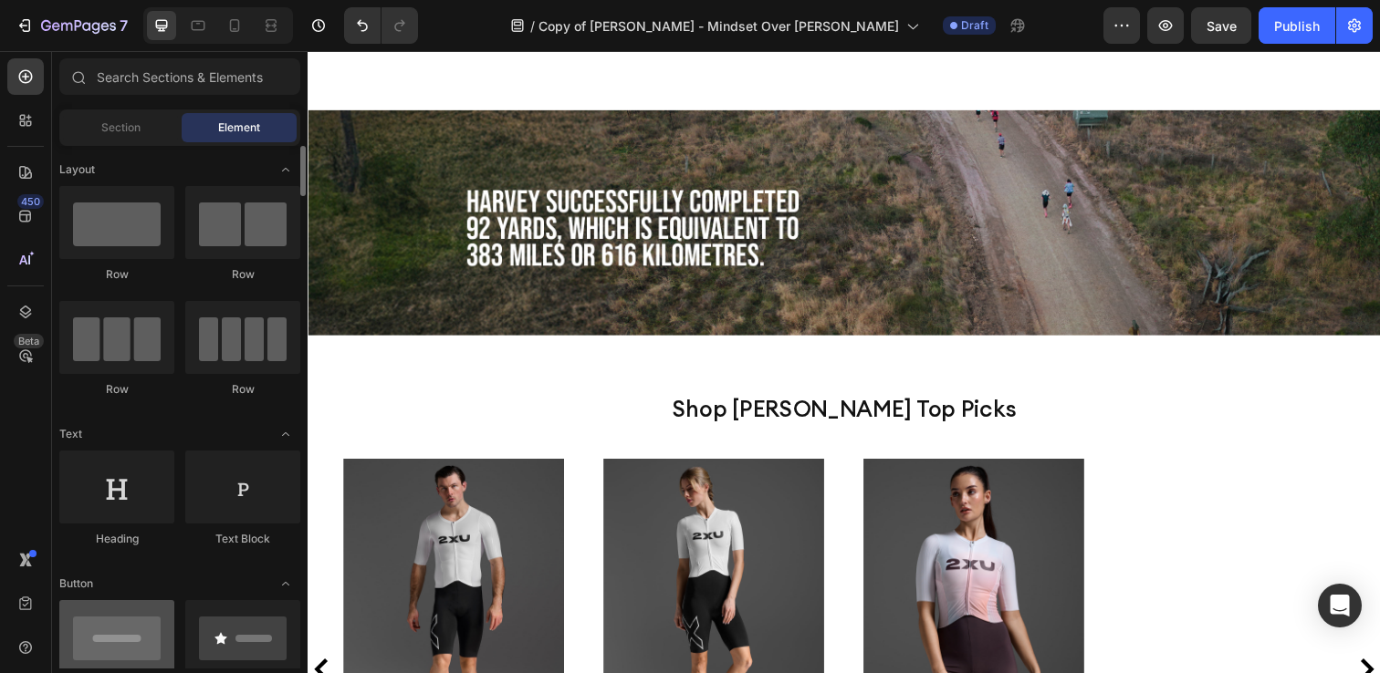
scroll to position [101, 0]
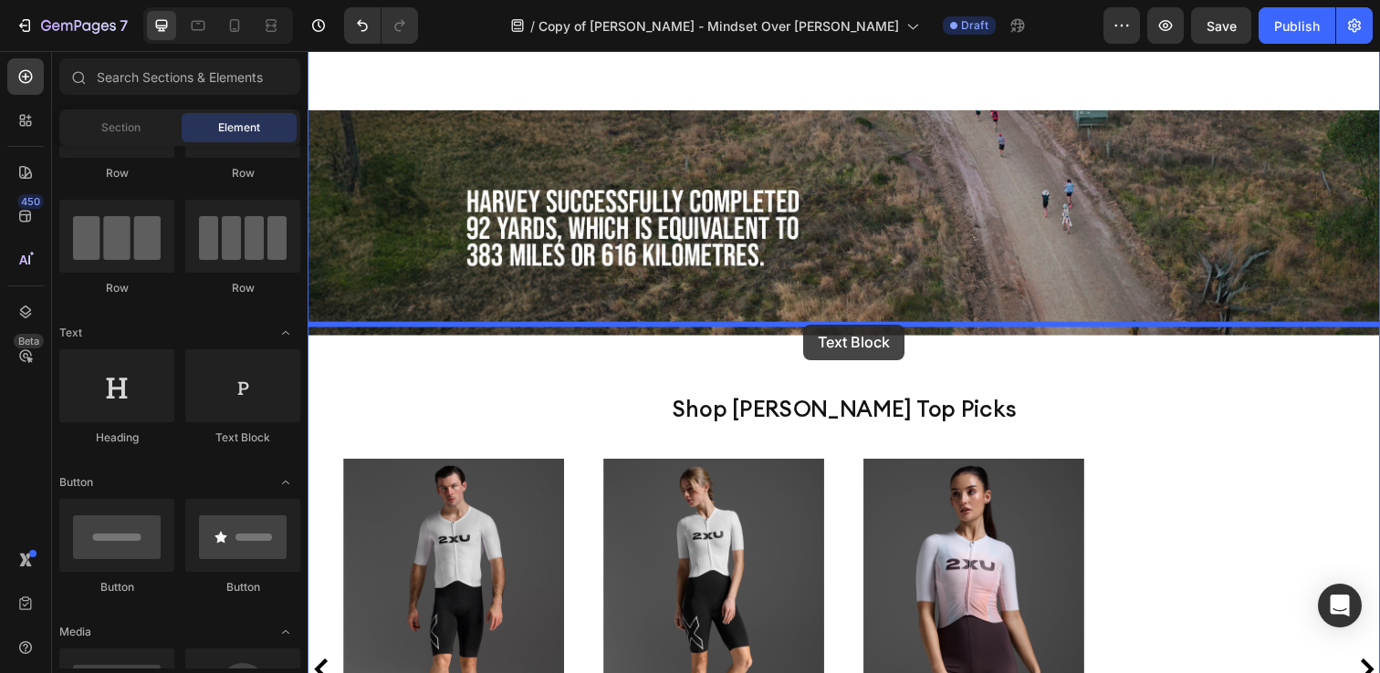
drag, startPoint x: 561, startPoint y: 463, endPoint x: 814, endPoint y: 330, distance: 285.3
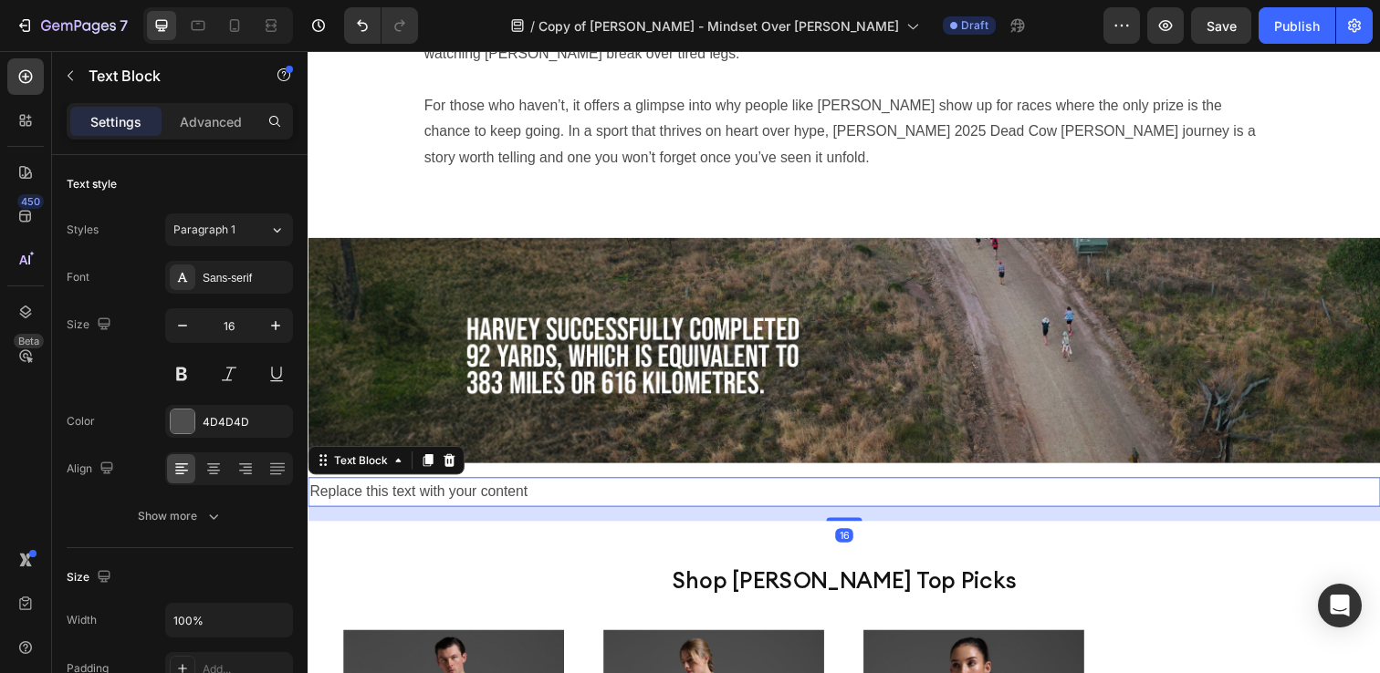
scroll to position [2977, 0]
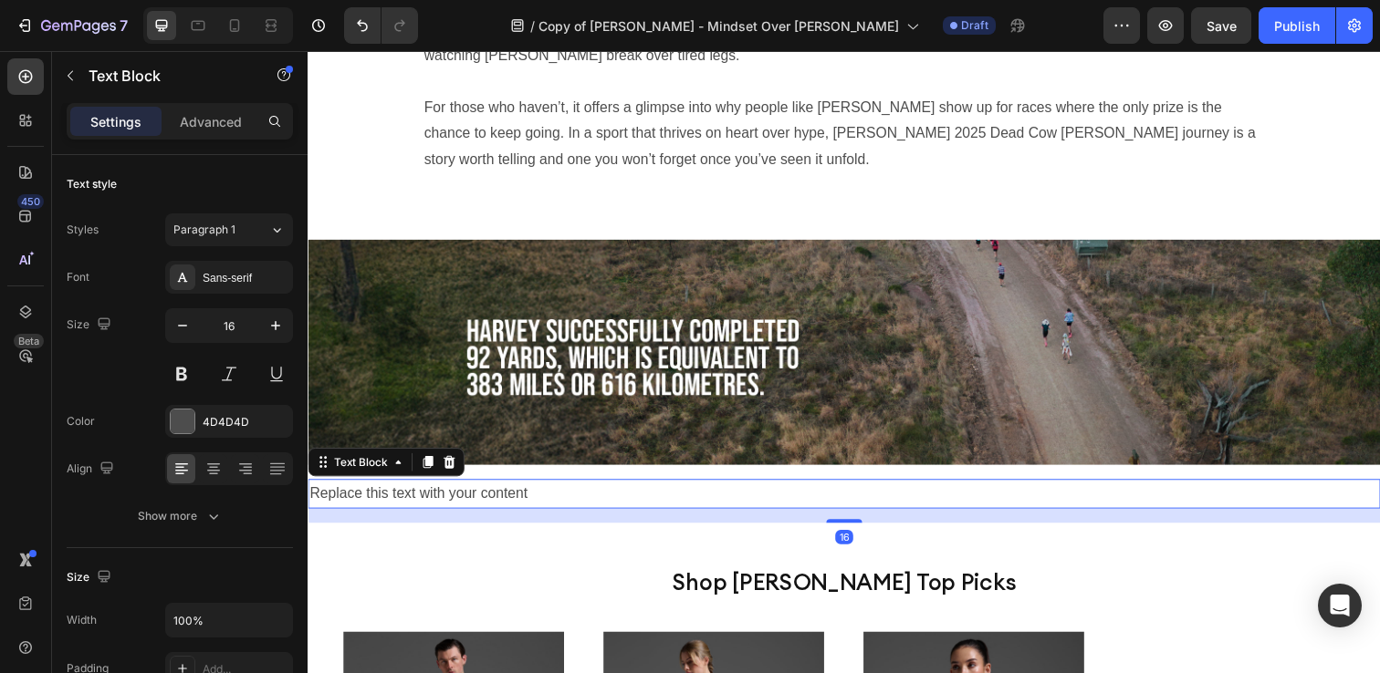
click at [527, 488] on div "Replace this text with your content" at bounding box center [855, 503] width 1095 height 30
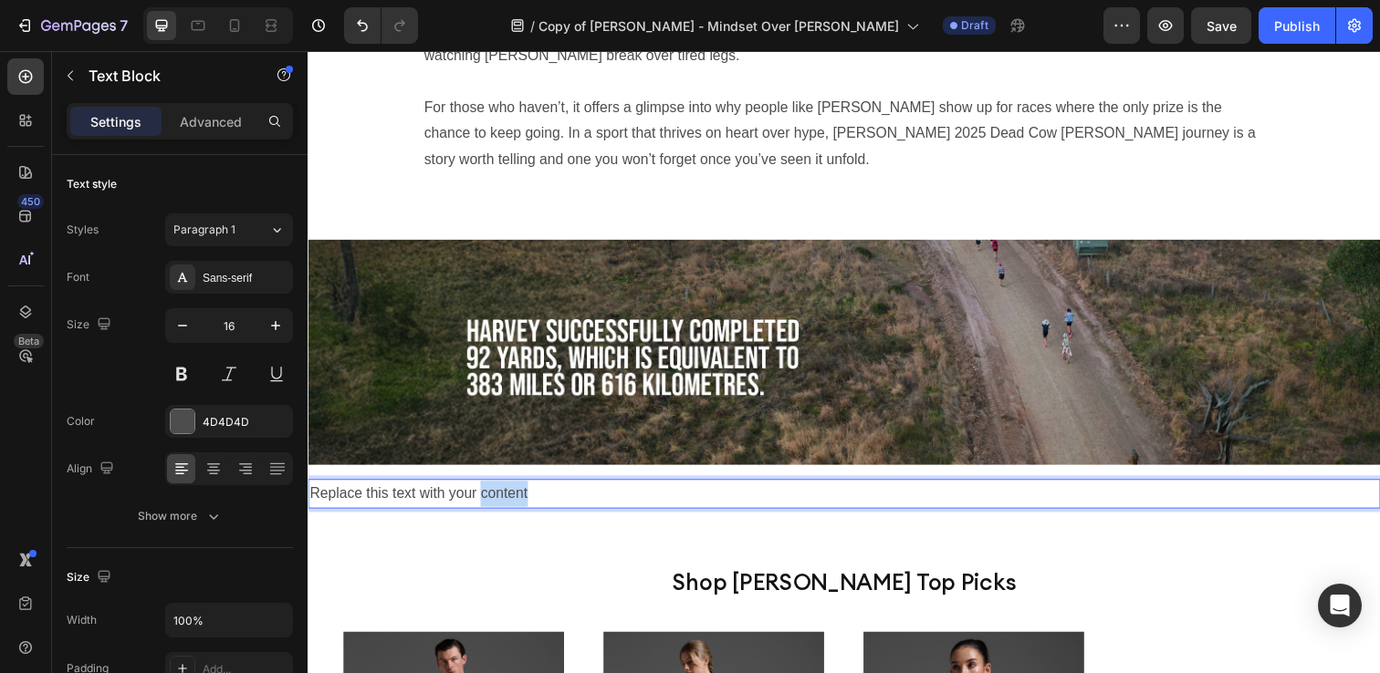
click at [527, 490] on p "Replace this text with your content" at bounding box center [854, 503] width 1091 height 26
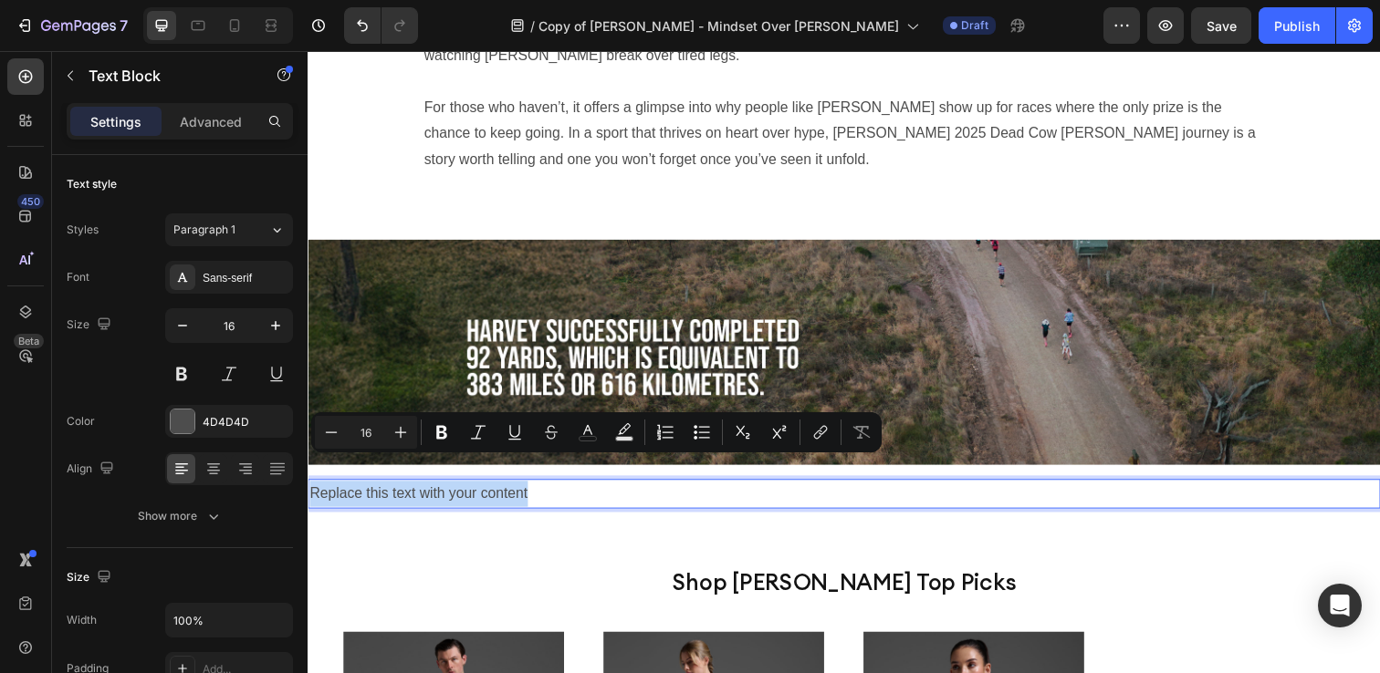
click at [527, 490] on p "Replace this text with your content" at bounding box center [854, 503] width 1091 height 26
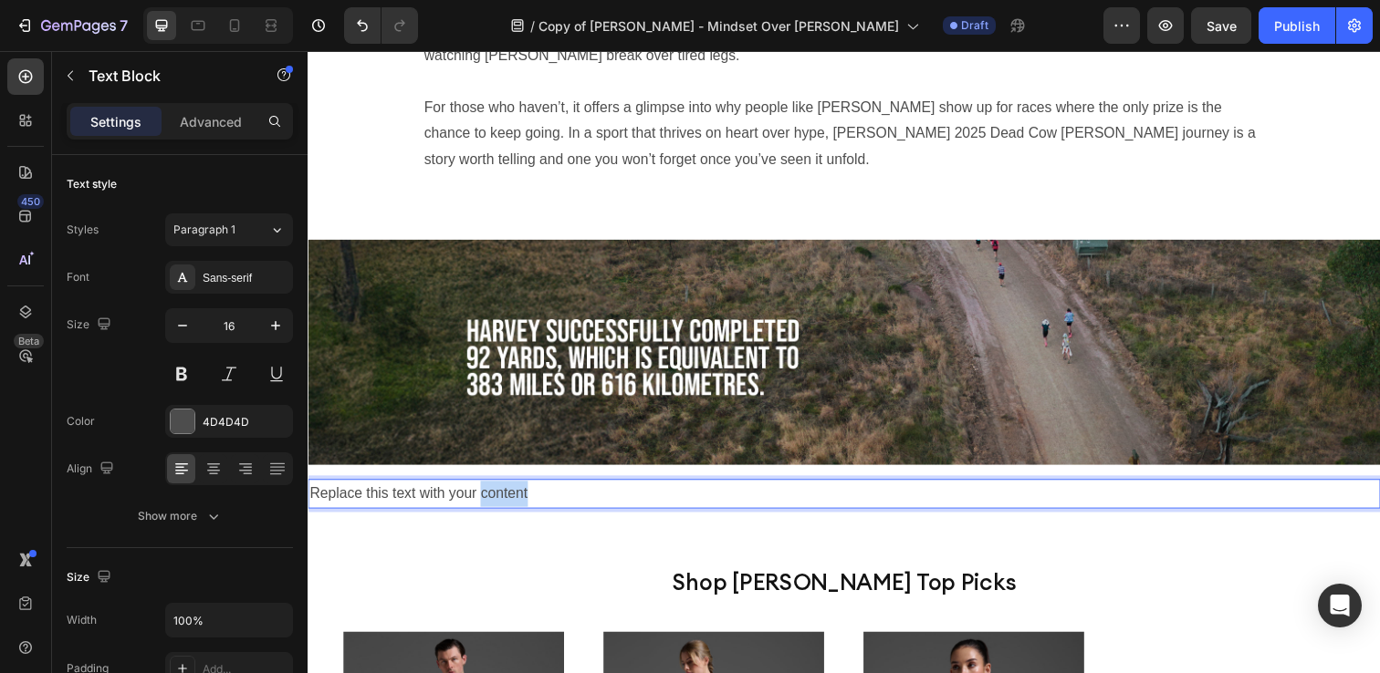
click at [527, 490] on p "Replace this text with your content" at bounding box center [854, 503] width 1091 height 26
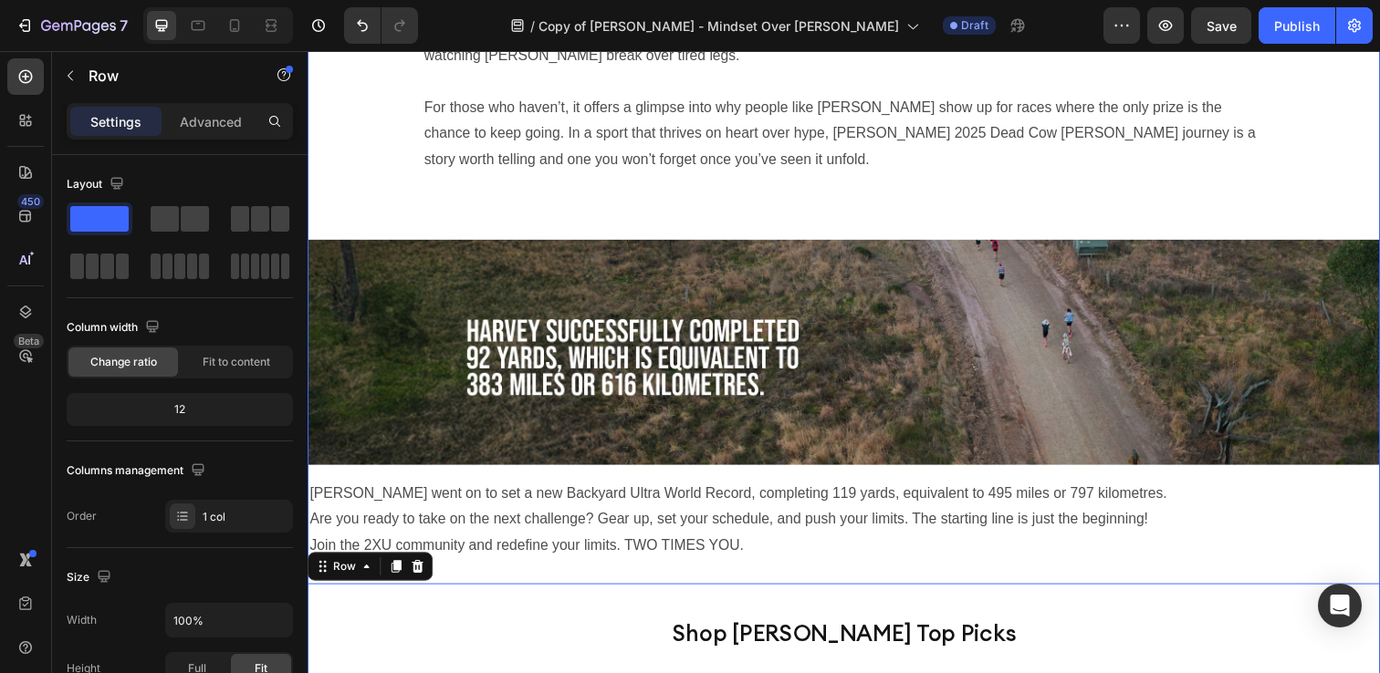
click at [653, 516] on p "Are you ready to take on the next challenge? Gear up, set your schedule, and pu…" at bounding box center [854, 529] width 1091 height 26
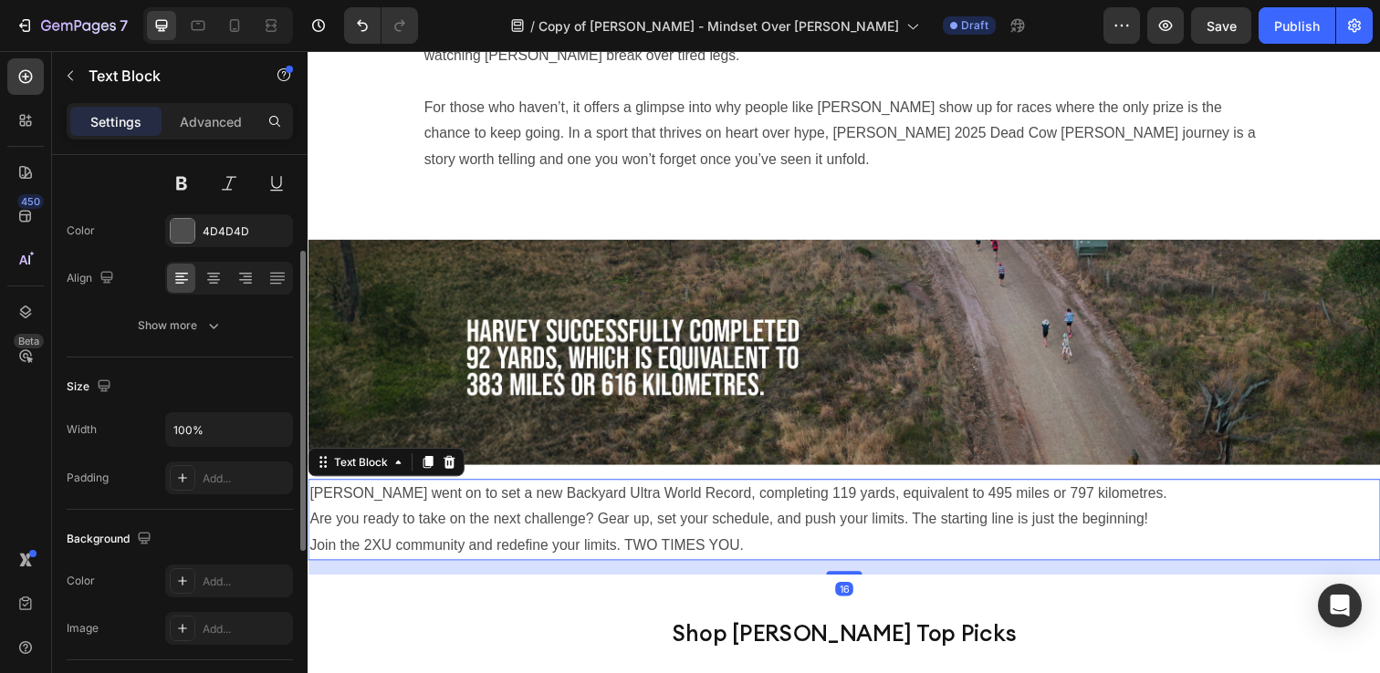
scroll to position [188, 0]
click at [219, 481] on div "Add..." at bounding box center [246, 482] width 86 height 16
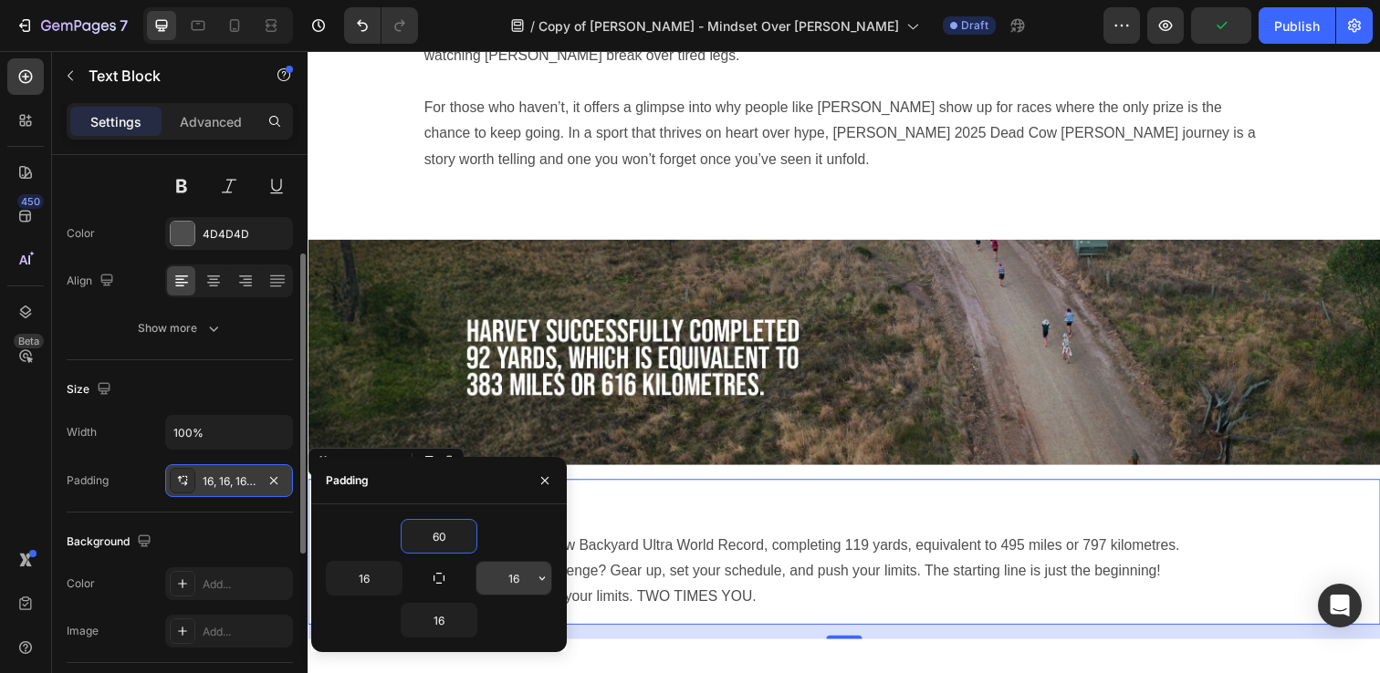
type input "60"
click at [515, 578] on input "16" at bounding box center [513, 578] width 75 height 33
type input "130"
click at [438, 616] on input "16" at bounding box center [438, 620] width 75 height 33
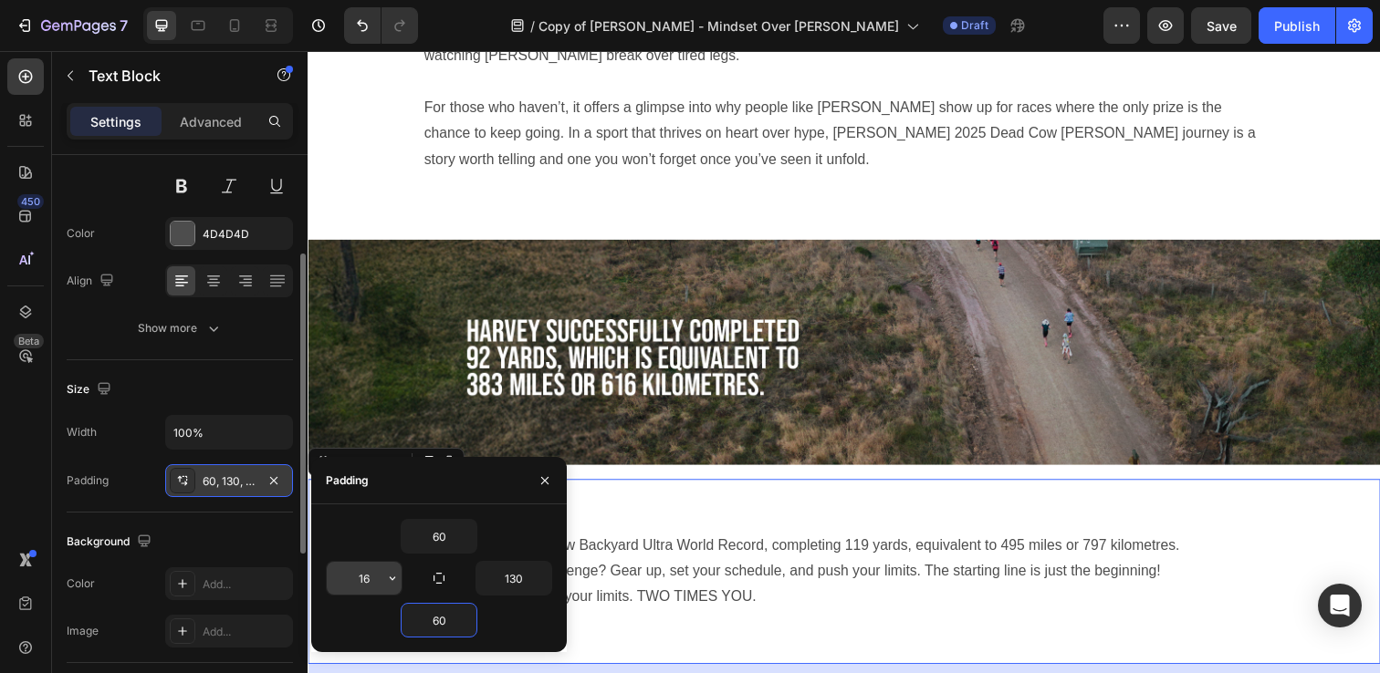
type input "60"
click at [360, 585] on input "16" at bounding box center [364, 578] width 75 height 33
type input "130"
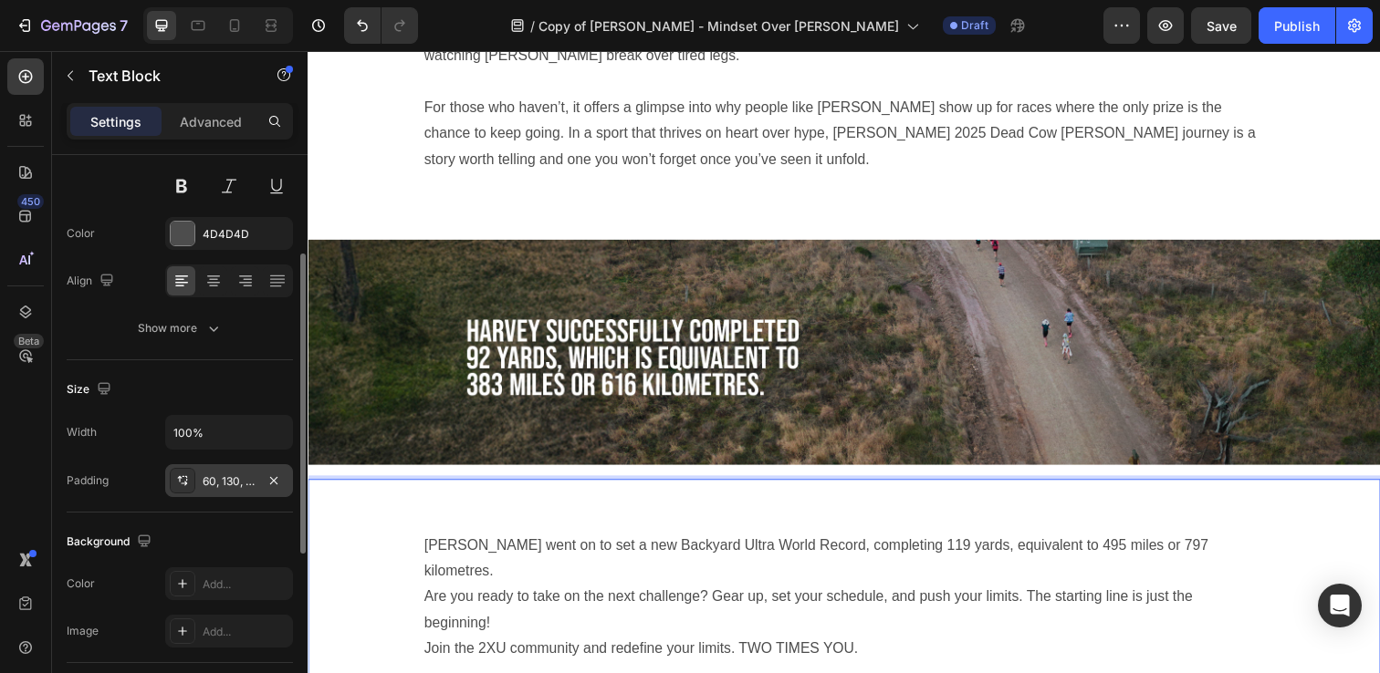
click at [537, 596] on p "Are you ready to take on the next challenge? Gear up, set your schedule, and pu…" at bounding box center [855, 622] width 858 height 53
click at [1244, 543] on p "[PERSON_NAME] went on to set a new Backyard Ultra World Record, completing 119 …" at bounding box center [855, 569] width 858 height 53
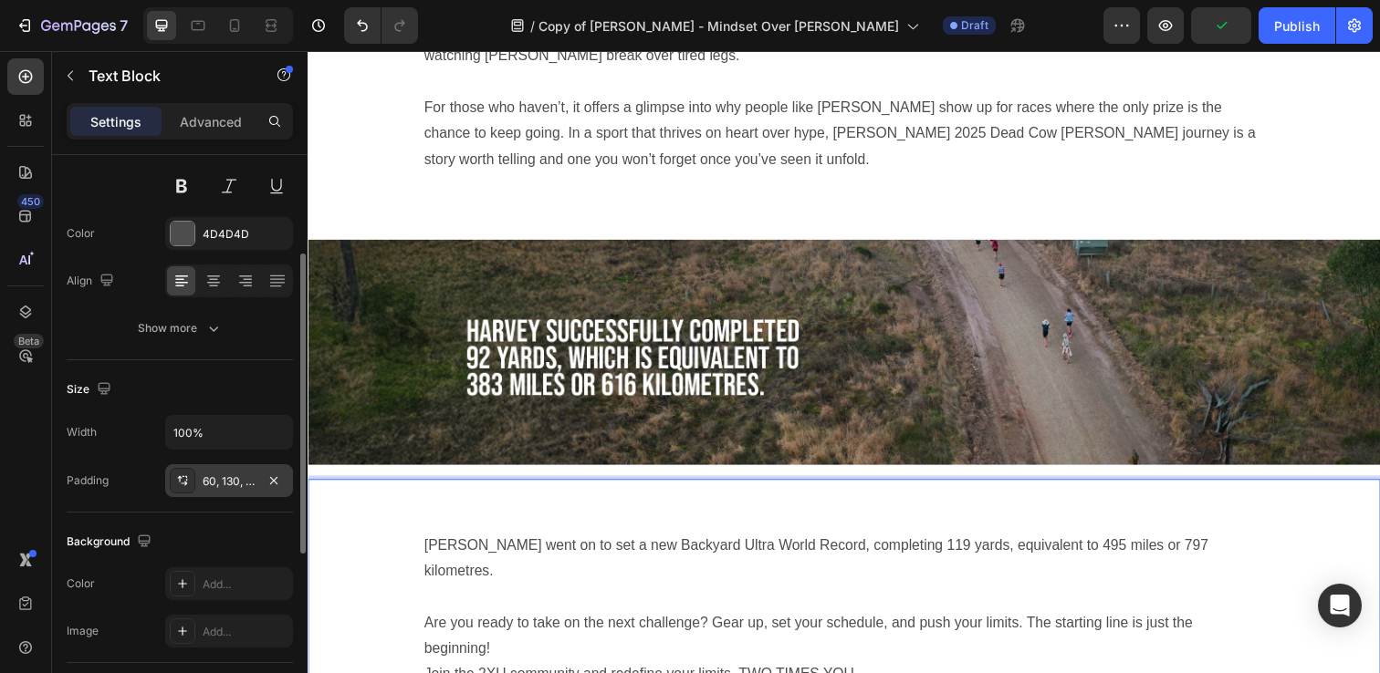
click at [635, 622] on p "Are you ready to take on the next challenge? Gear up, set your schedule, and pu…" at bounding box center [855, 648] width 858 height 53
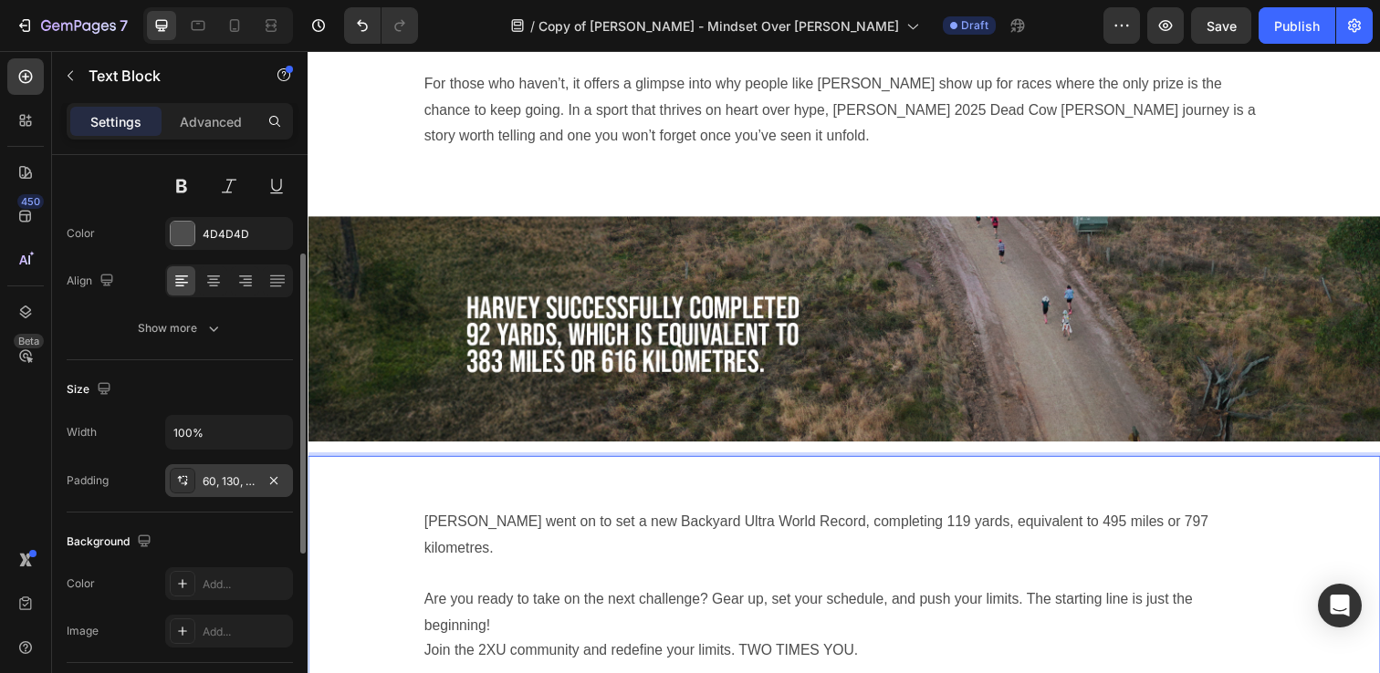
scroll to position [2999, 0]
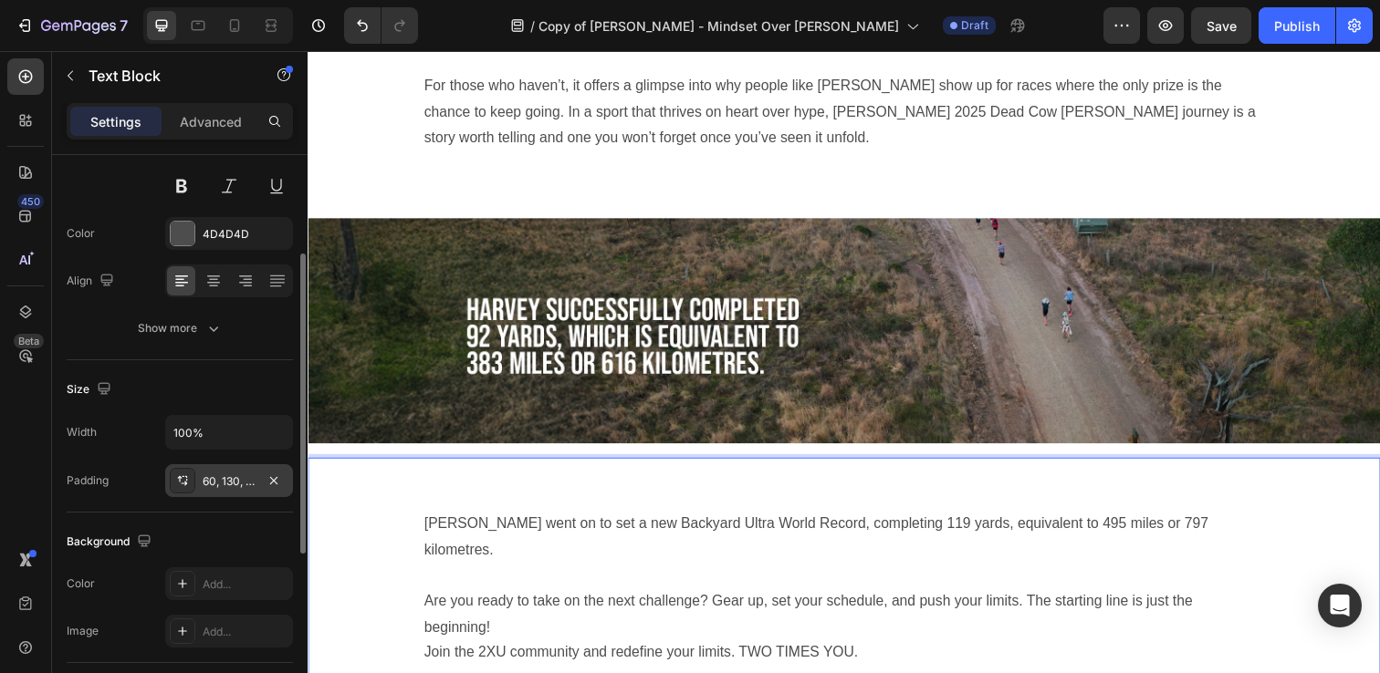
click at [542, 600] on p "Are you ready to take on the next challenge? Gear up, set your schedule, and pu…" at bounding box center [855, 626] width 858 height 53
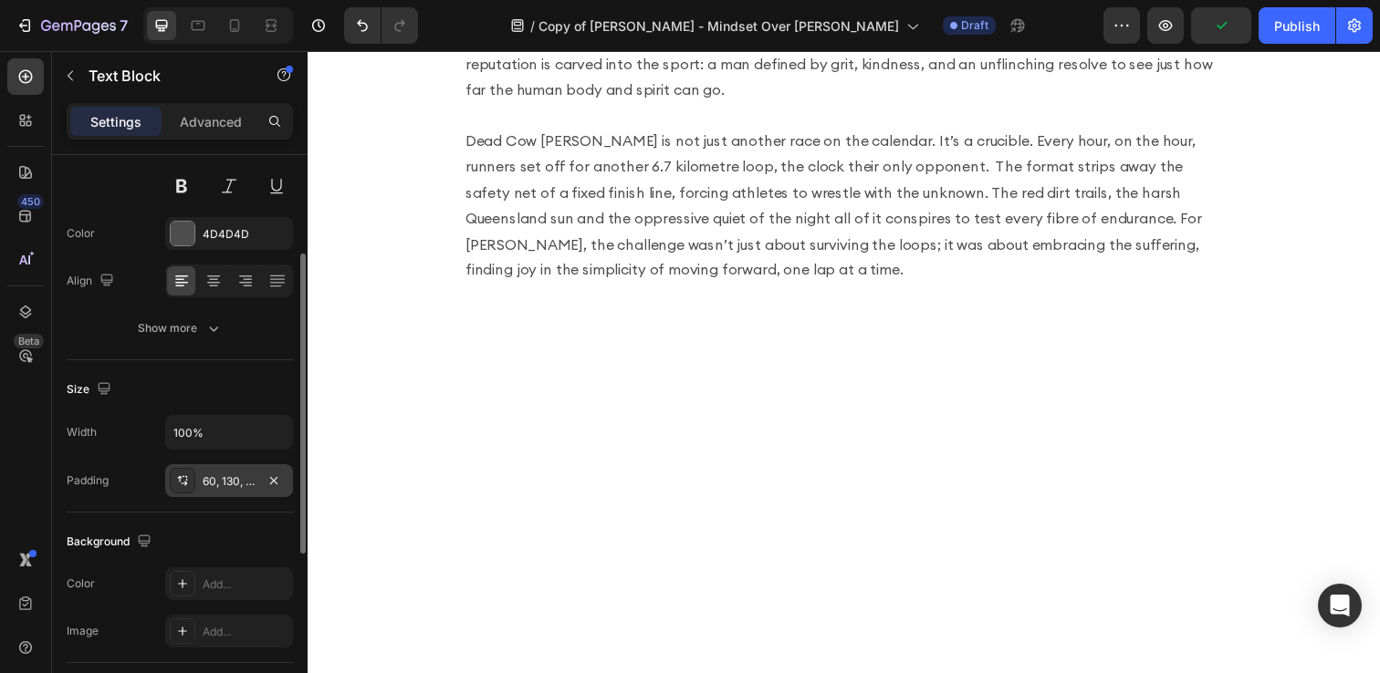
scroll to position [208, 0]
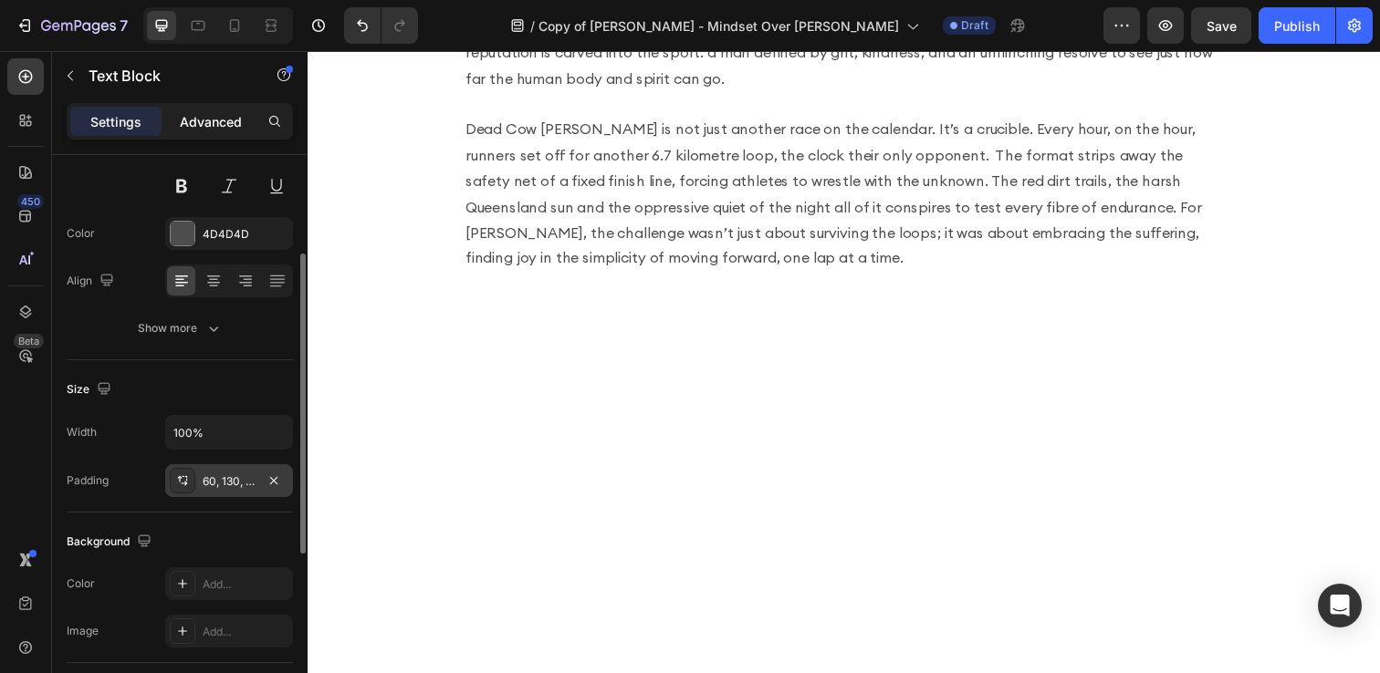
click at [208, 119] on p "Advanced" at bounding box center [211, 121] width 62 height 19
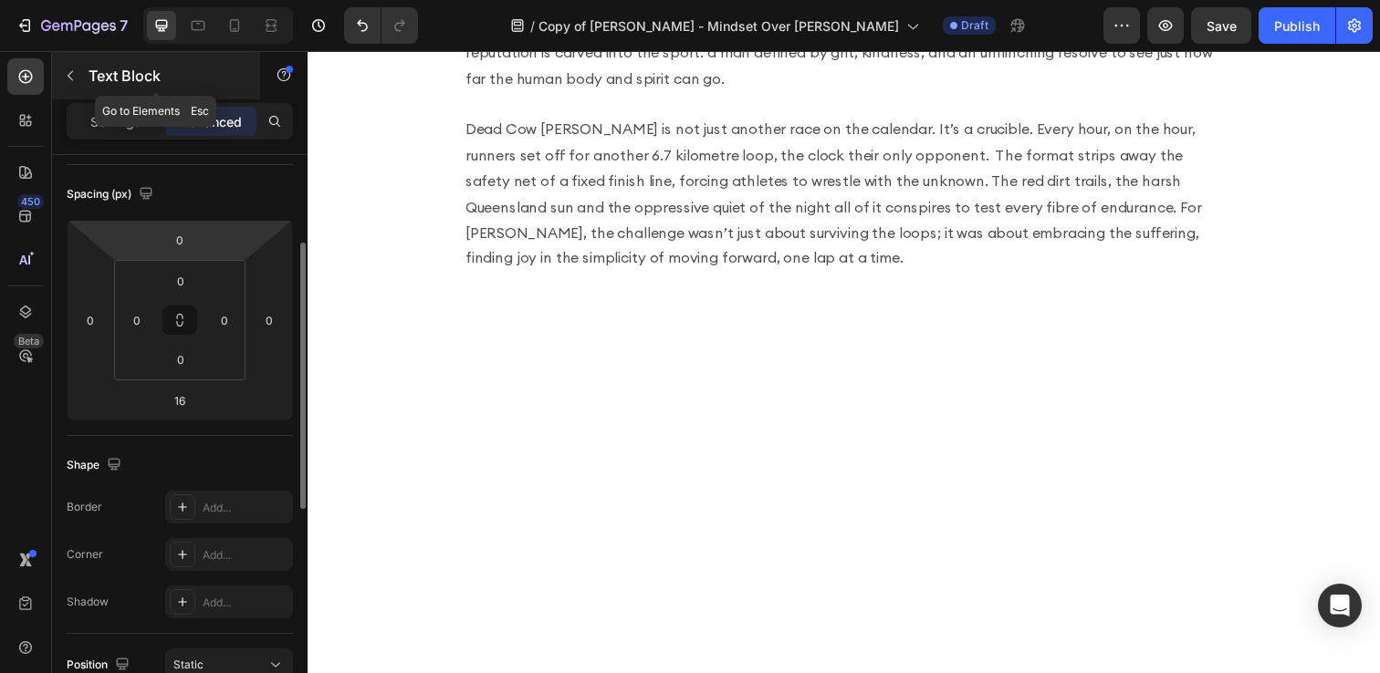
click at [65, 72] on icon "button" at bounding box center [70, 75] width 15 height 15
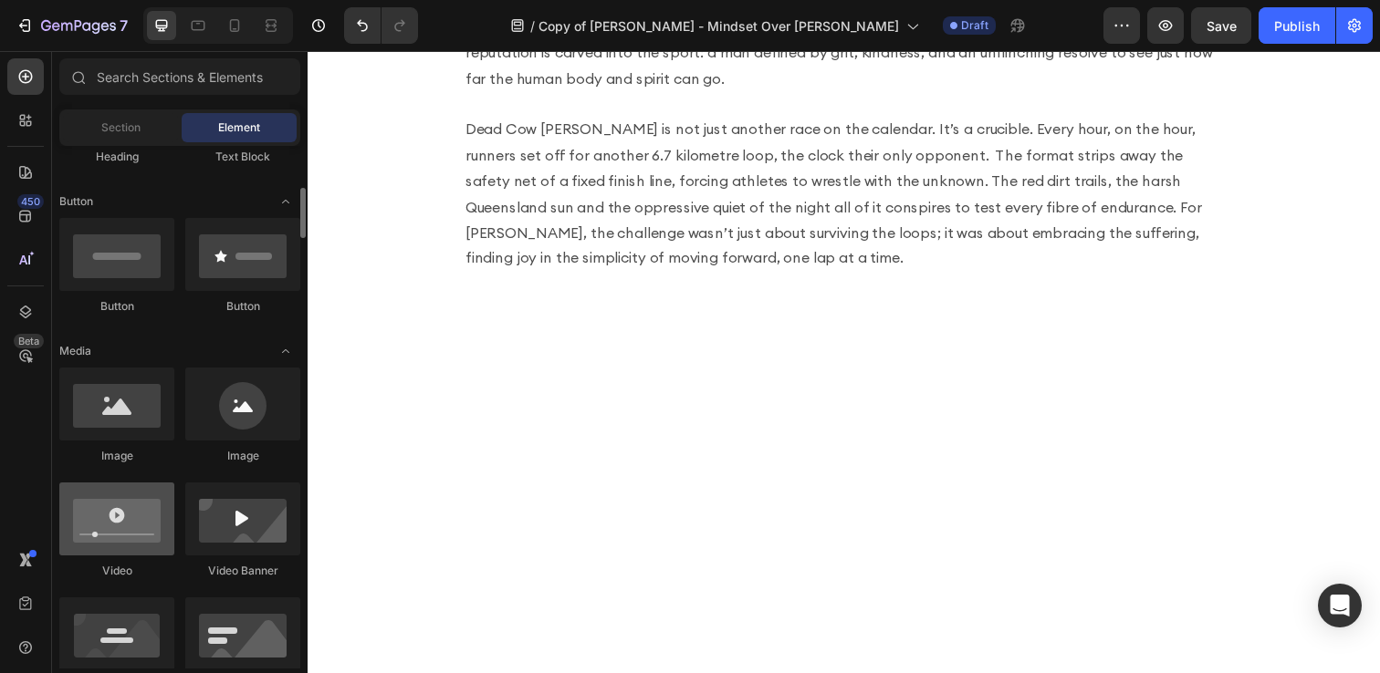
scroll to position [381, 0]
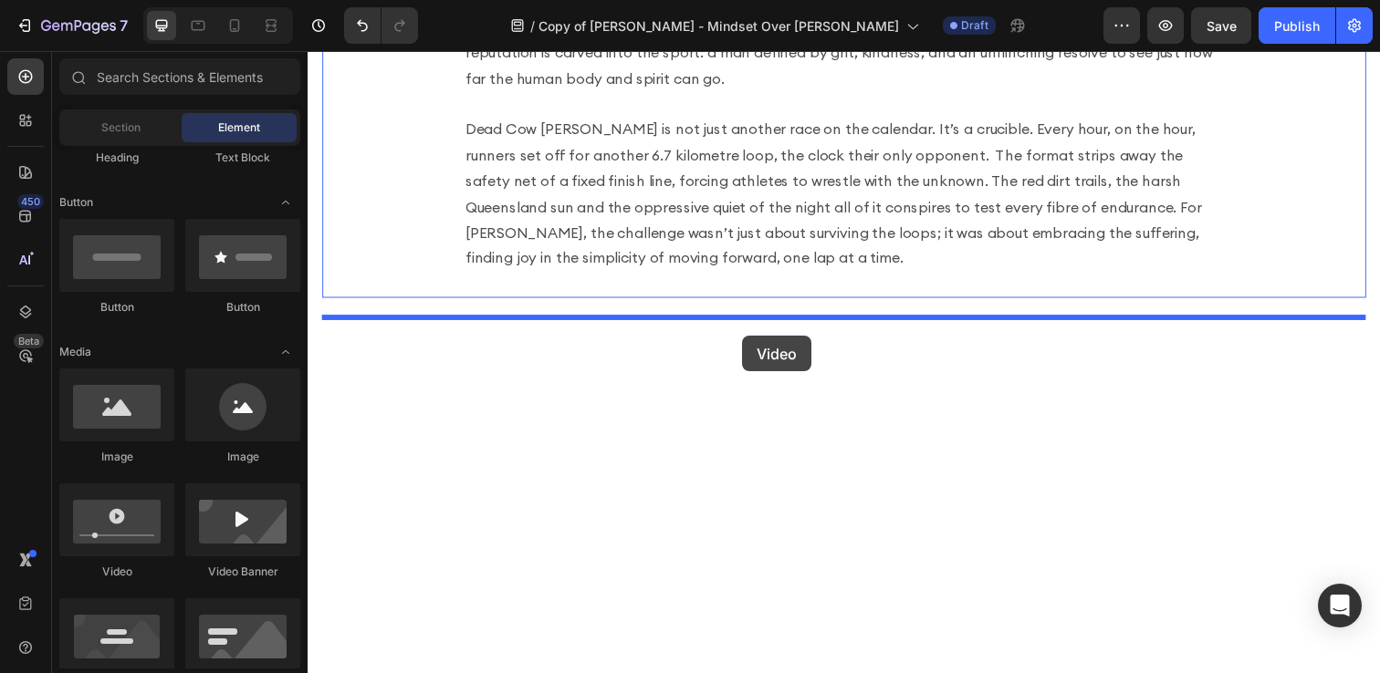
drag, startPoint x: 437, startPoint y: 578, endPoint x: 751, endPoint y: 342, distance: 392.4
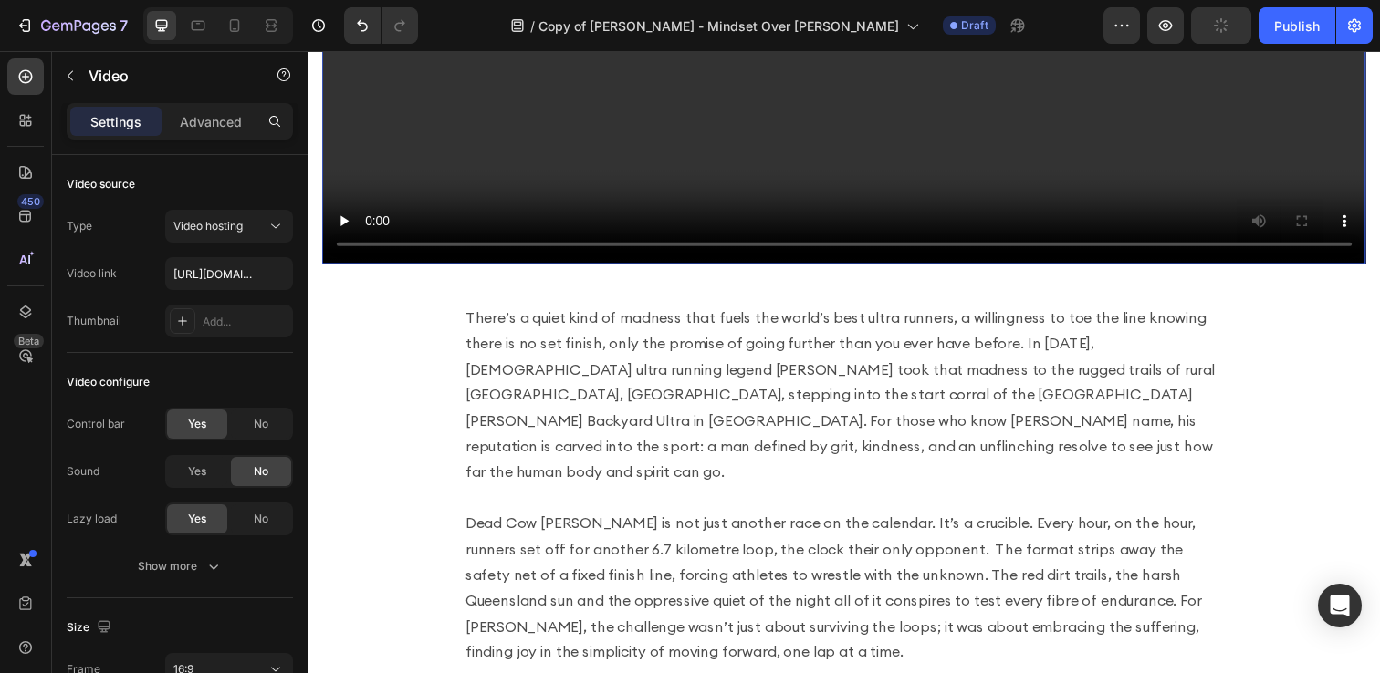
scroll to position [457, 0]
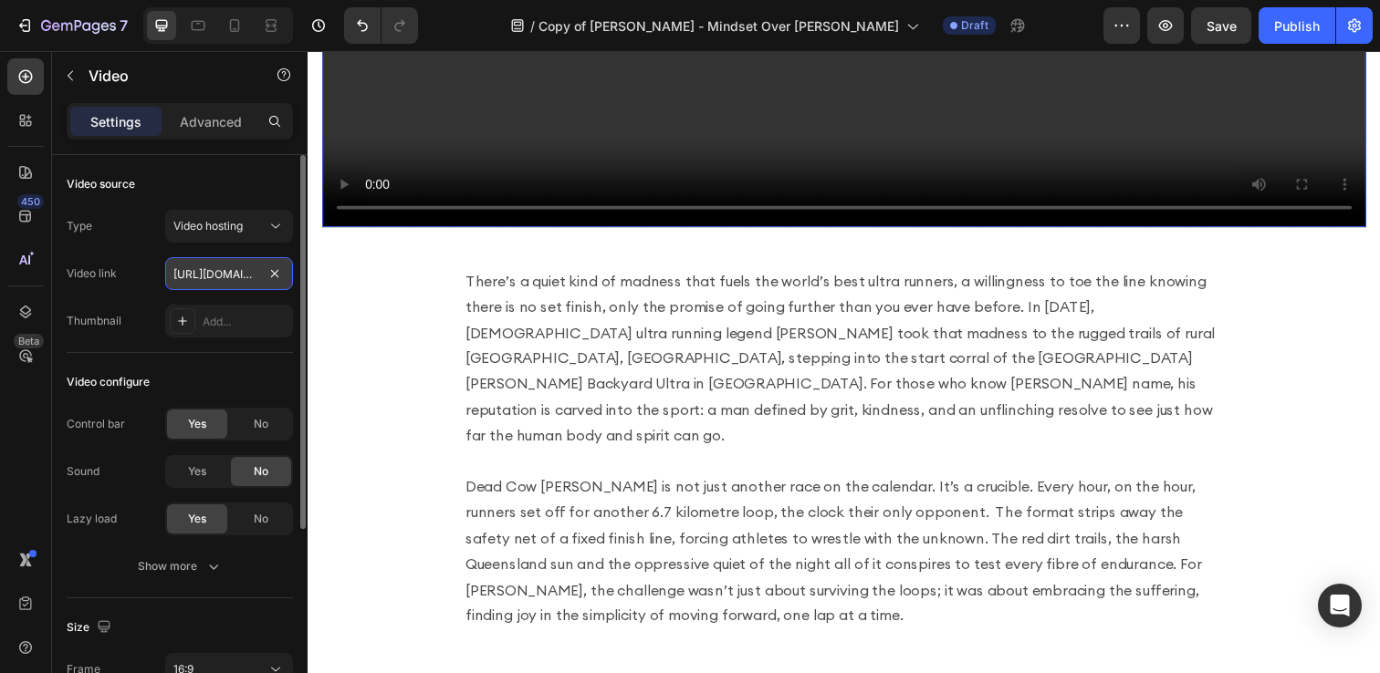
click at [240, 276] on input "[URL][DOMAIN_NAME]" at bounding box center [229, 273] width 128 height 33
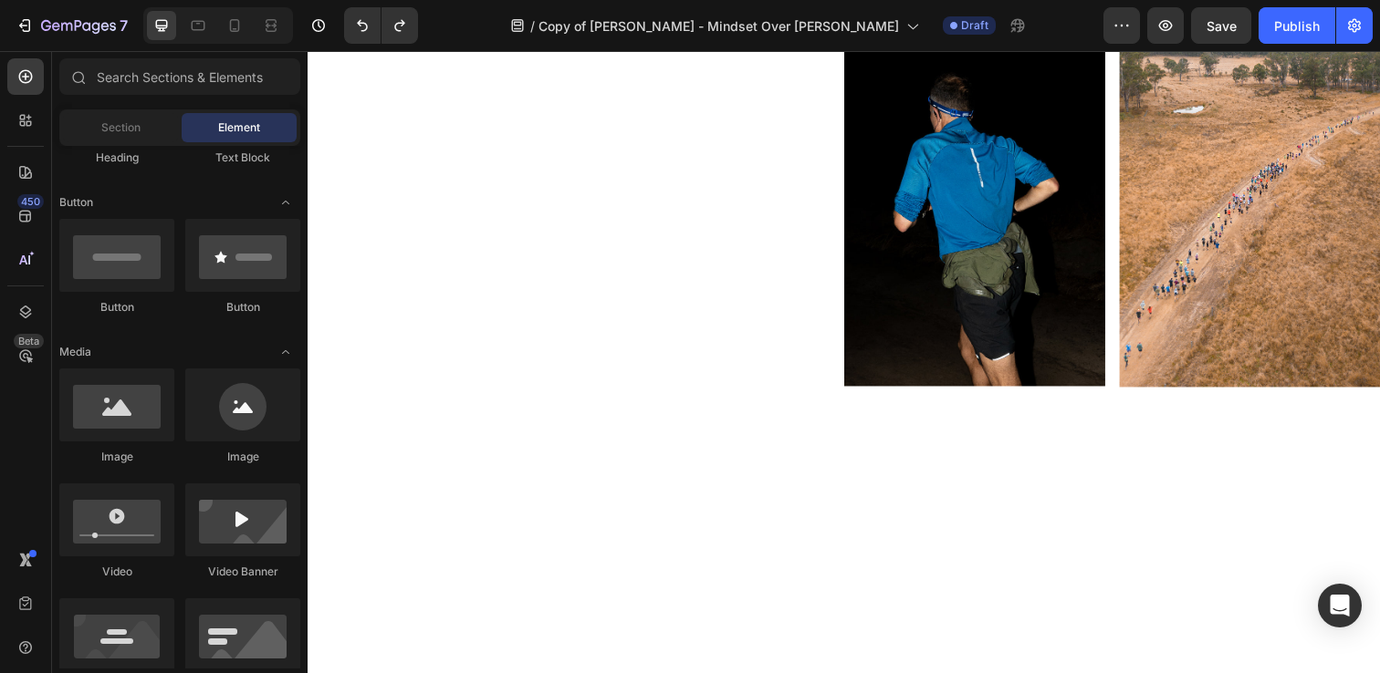
scroll to position [449, 0]
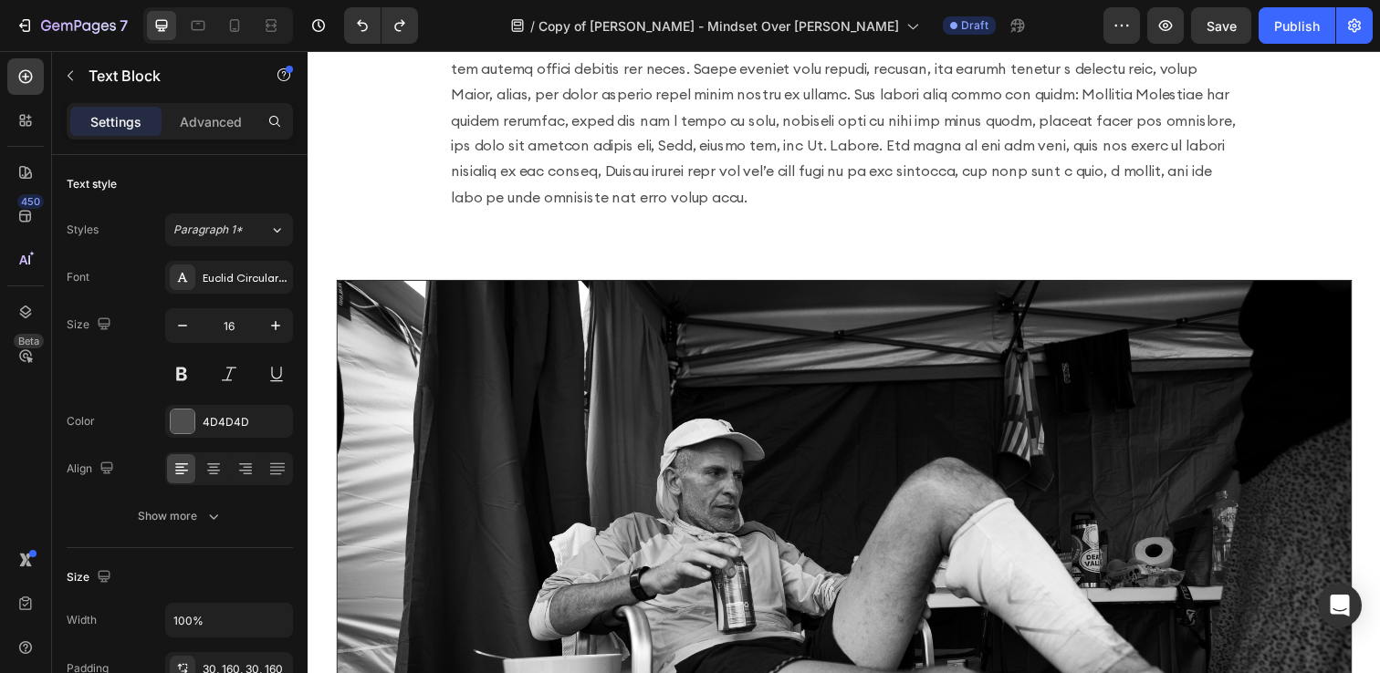
scroll to position [1567, 0]
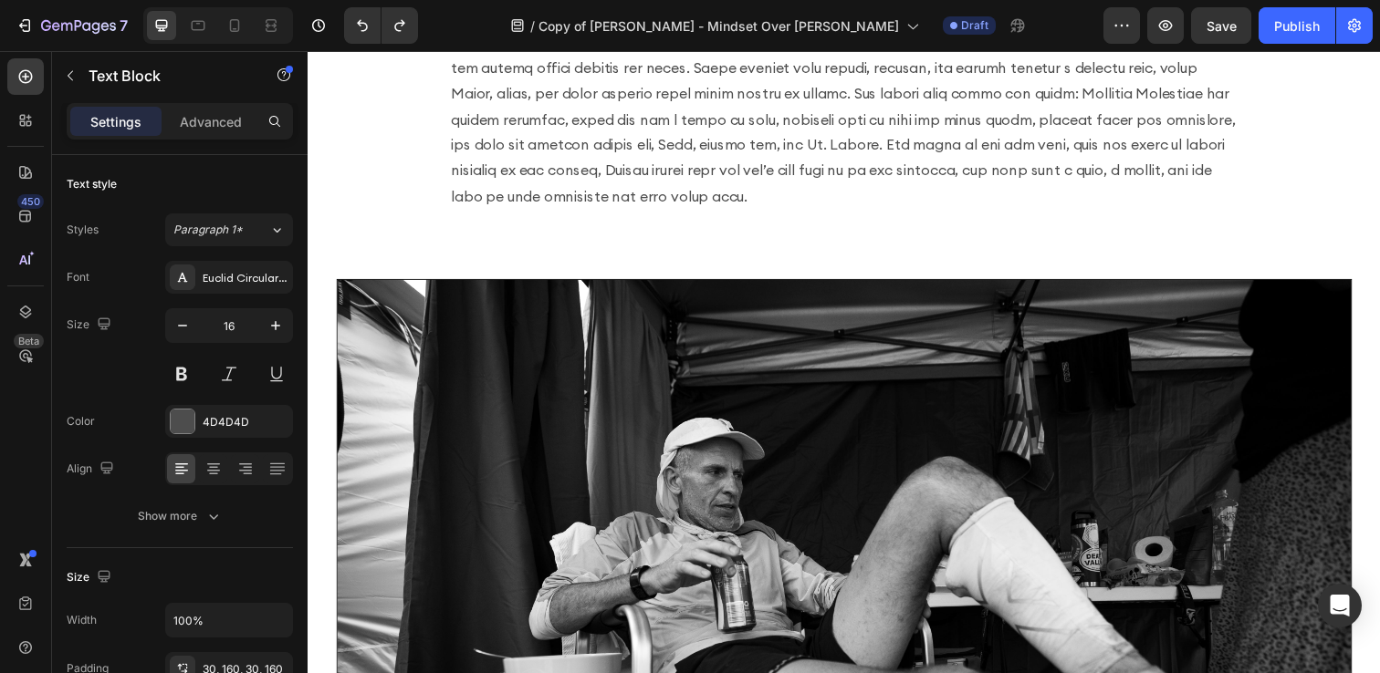
click at [1373, 24] on div "7 Version history / Copy of [PERSON_NAME] - Mindset Over Miles - HW Draft Previ…" at bounding box center [690, 26] width 1380 height 52
click at [1356, 24] on icon "button" at bounding box center [1354, 25] width 18 height 18
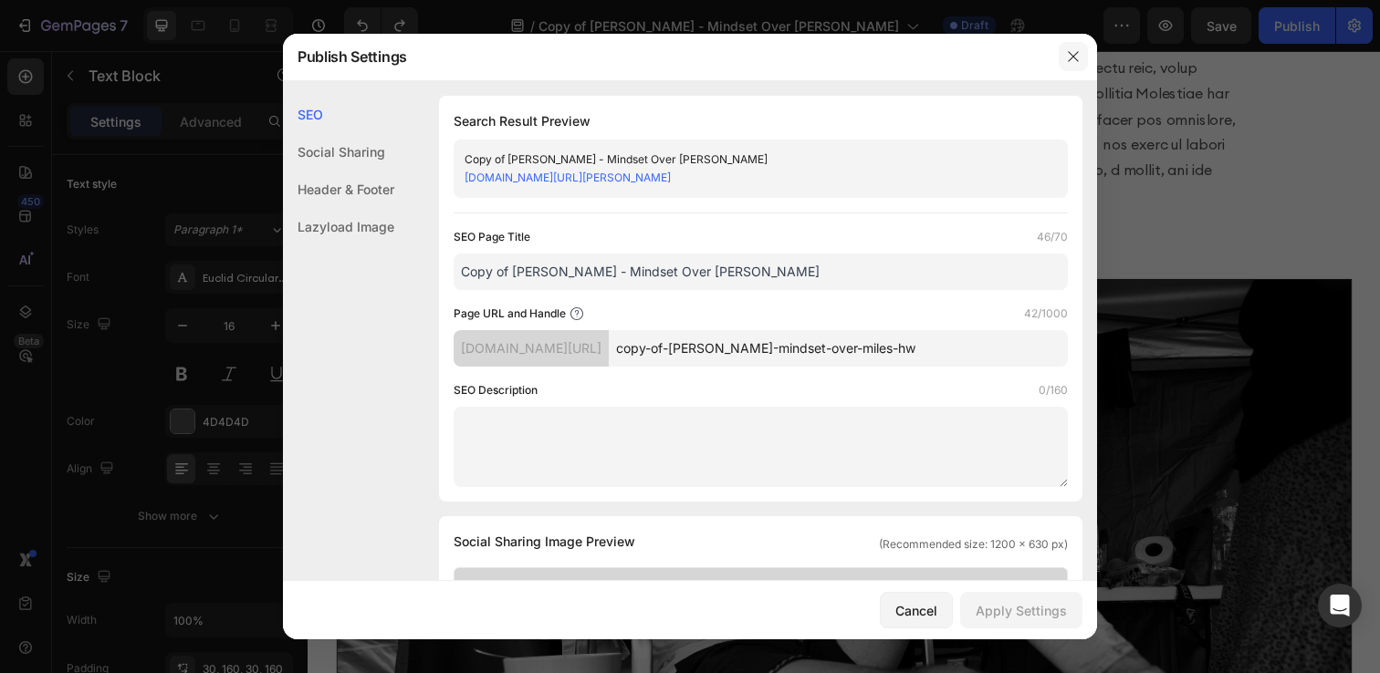
click at [1070, 50] on icon "button" at bounding box center [1073, 56] width 15 height 15
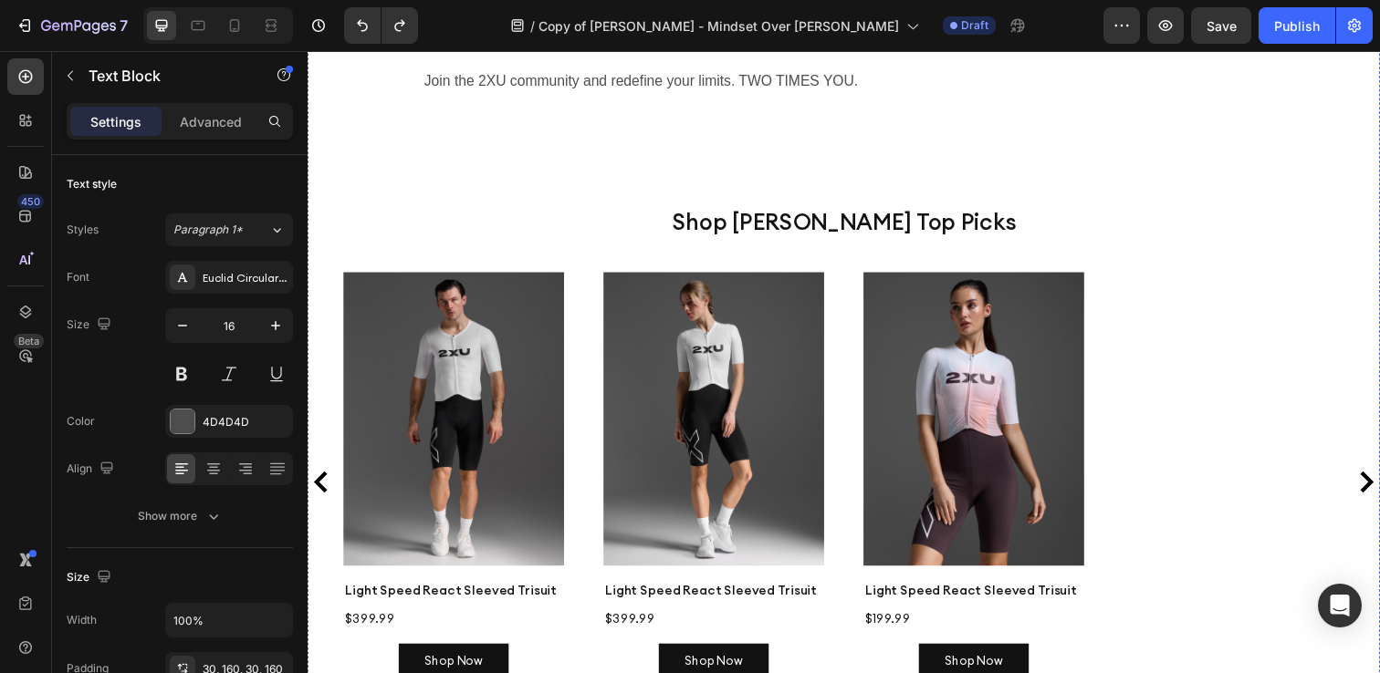
scroll to position [4072, 0]
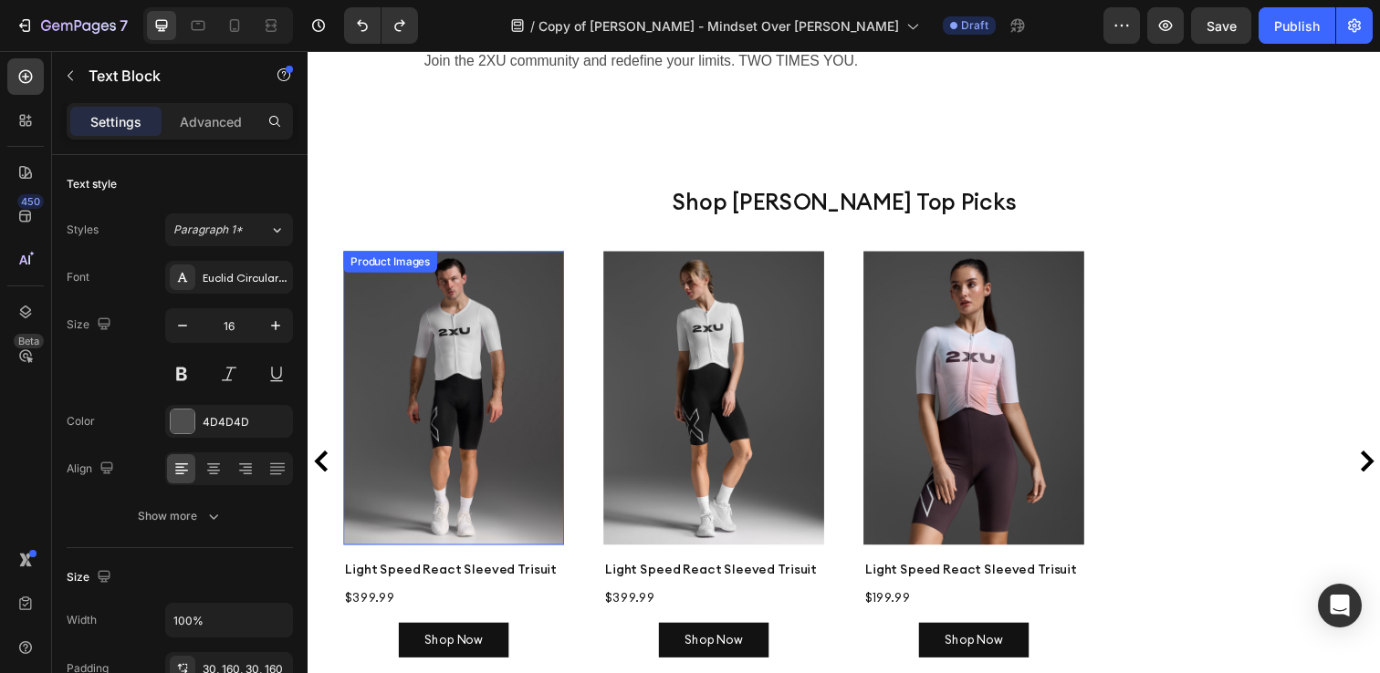
click at [470, 342] on img at bounding box center [456, 405] width 225 height 300
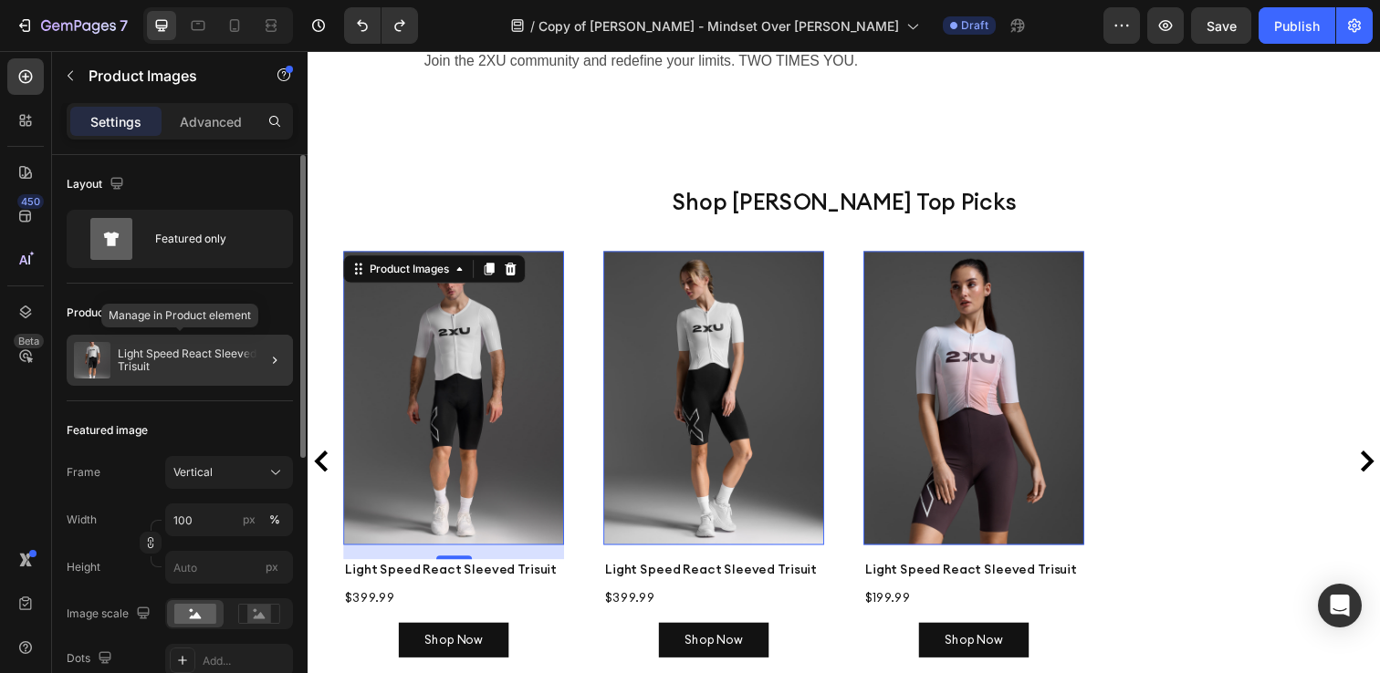
click at [189, 376] on div "Light Speed React Sleeved Trisuit" at bounding box center [180, 360] width 226 height 51
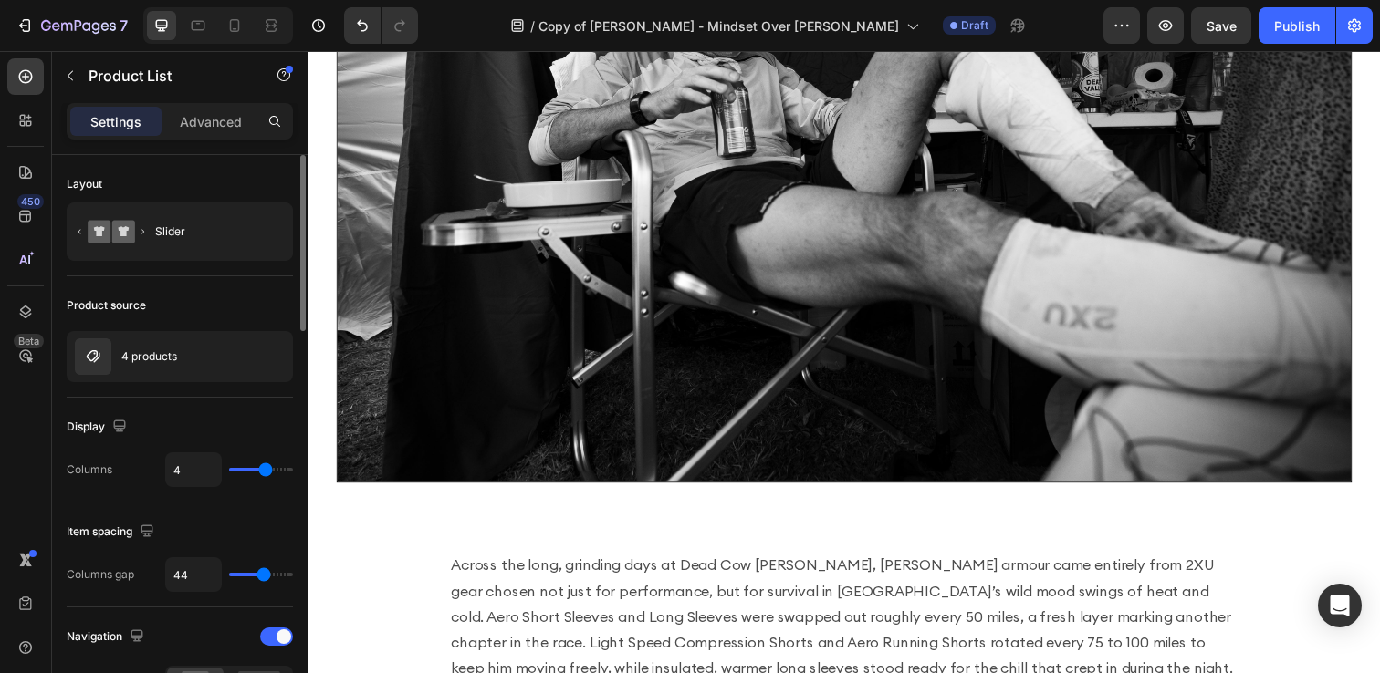
scroll to position [2078, 0]
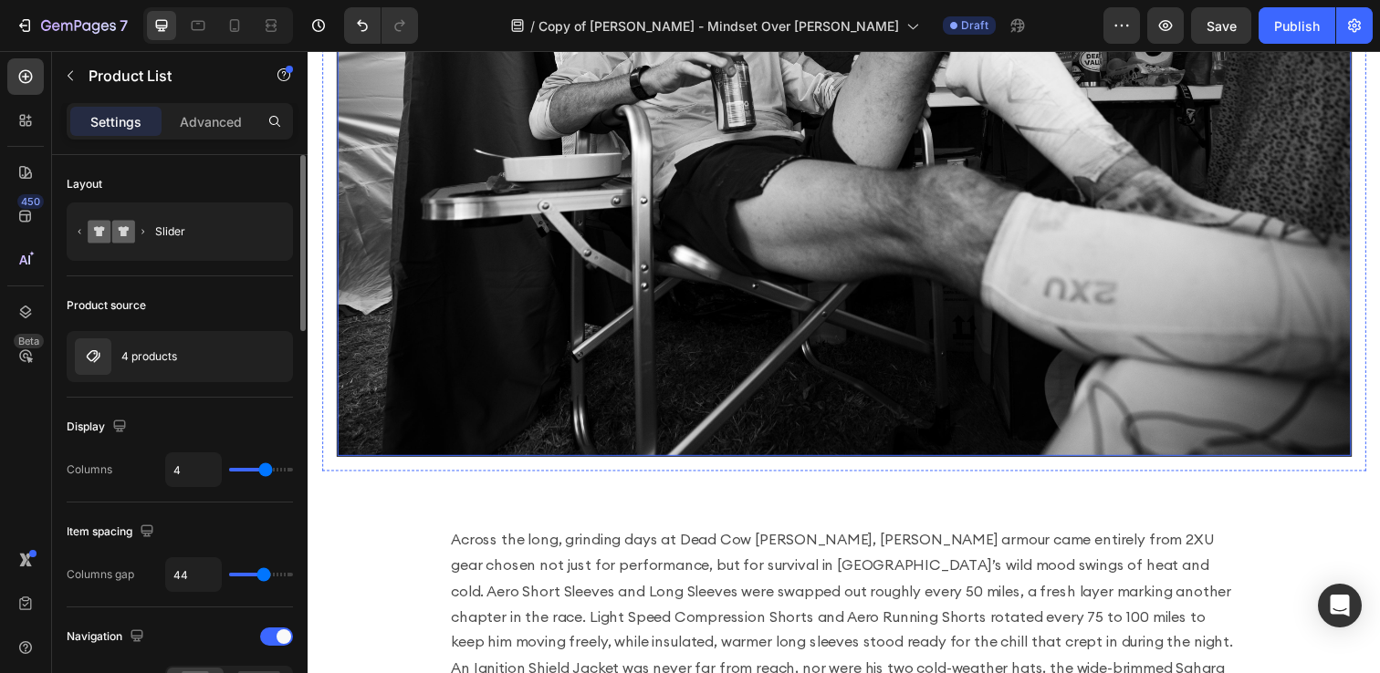
click at [722, 288] on img at bounding box center [855, 119] width 1035 height 691
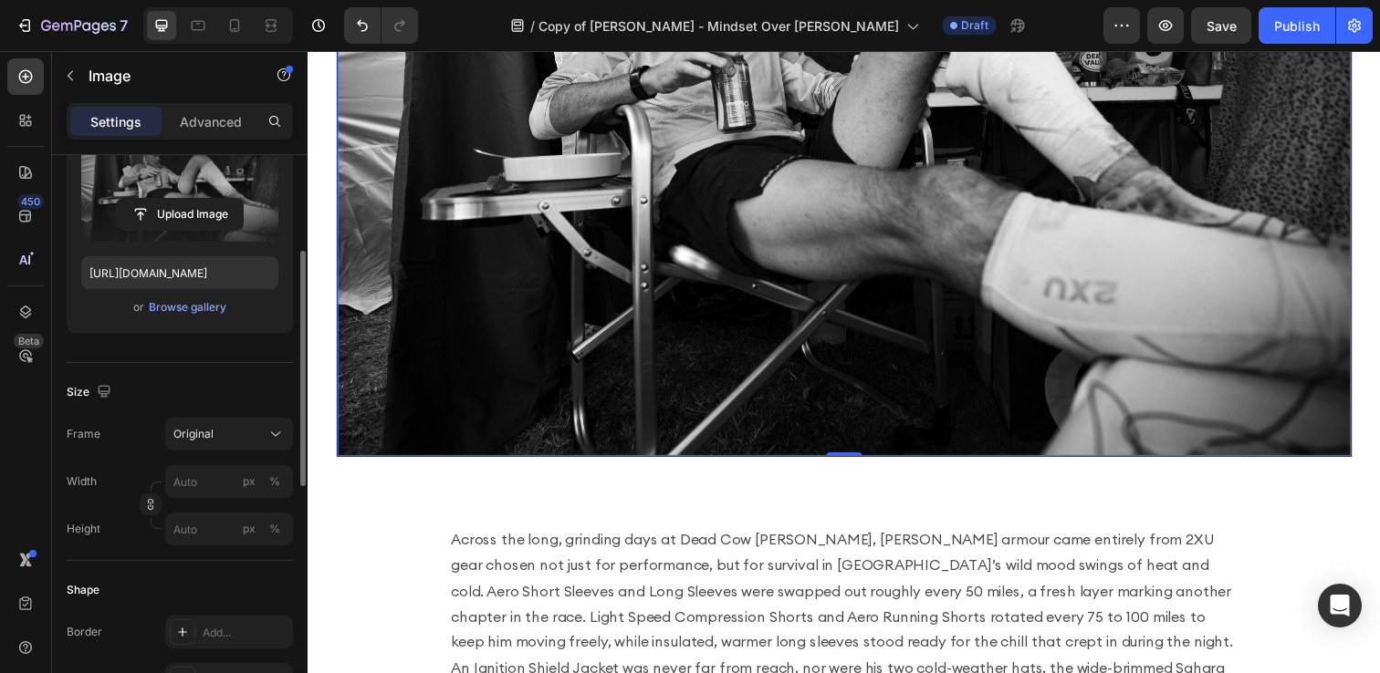
scroll to position [228, 0]
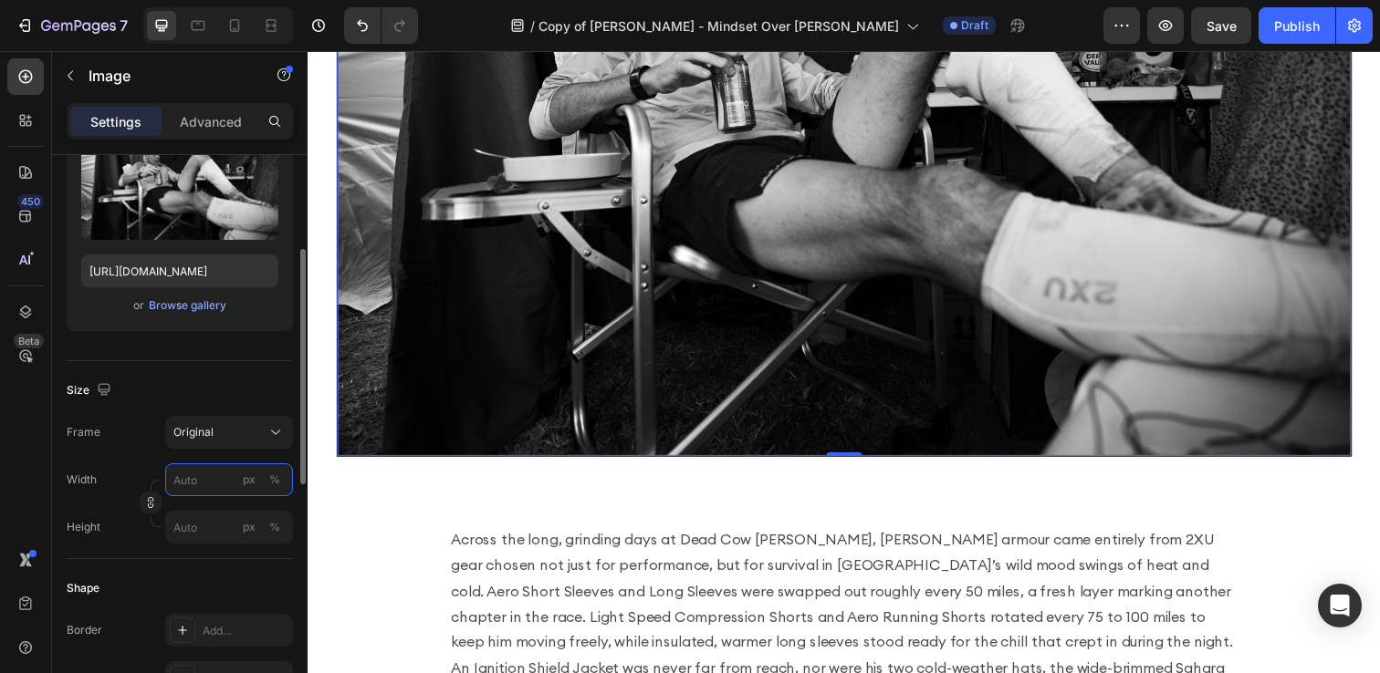
click at [197, 485] on input "px %" at bounding box center [229, 480] width 128 height 33
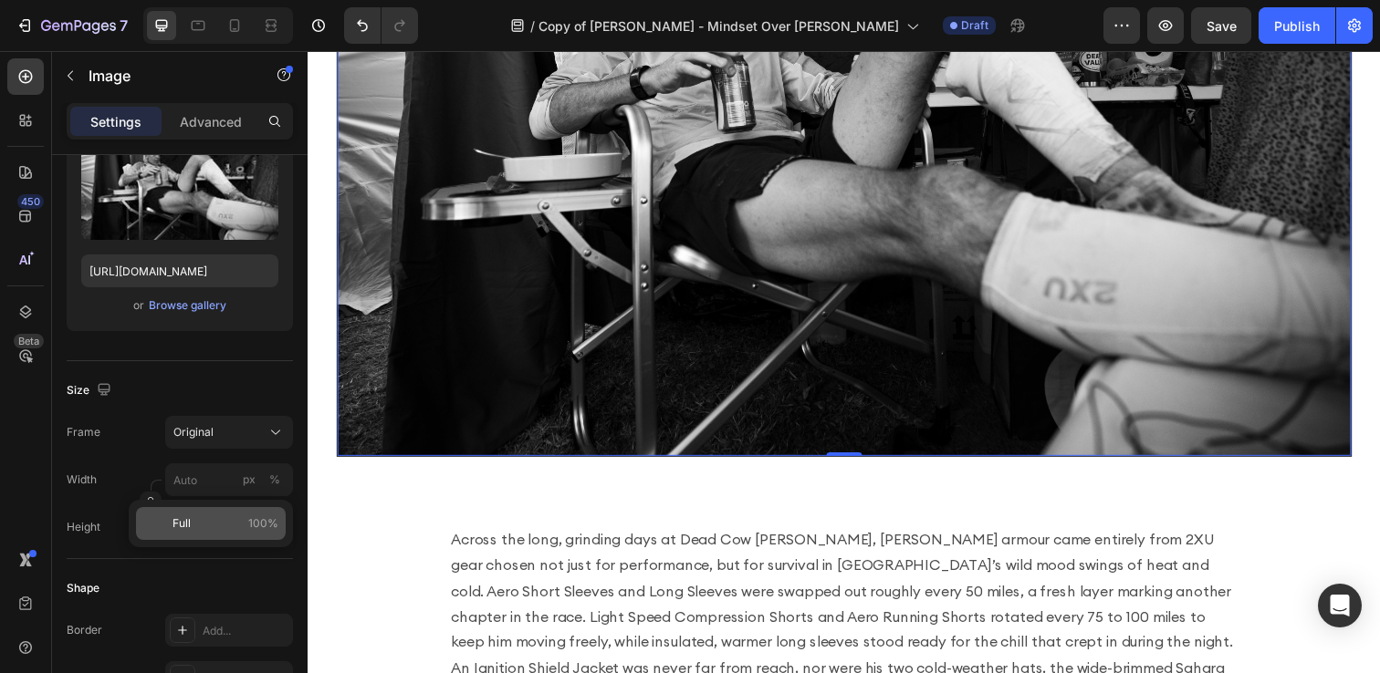
click at [195, 516] on p "Full 100%" at bounding box center [225, 524] width 106 height 16
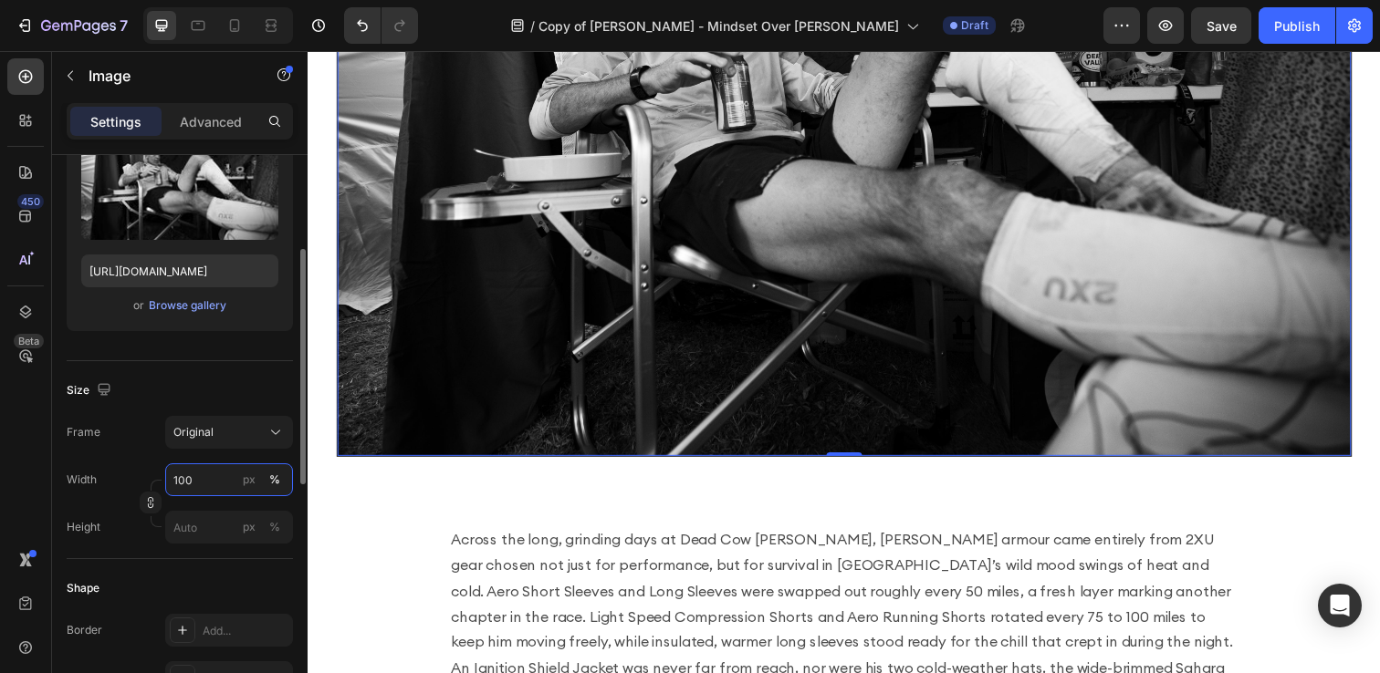
click at [199, 485] on input "100" at bounding box center [229, 480] width 128 height 33
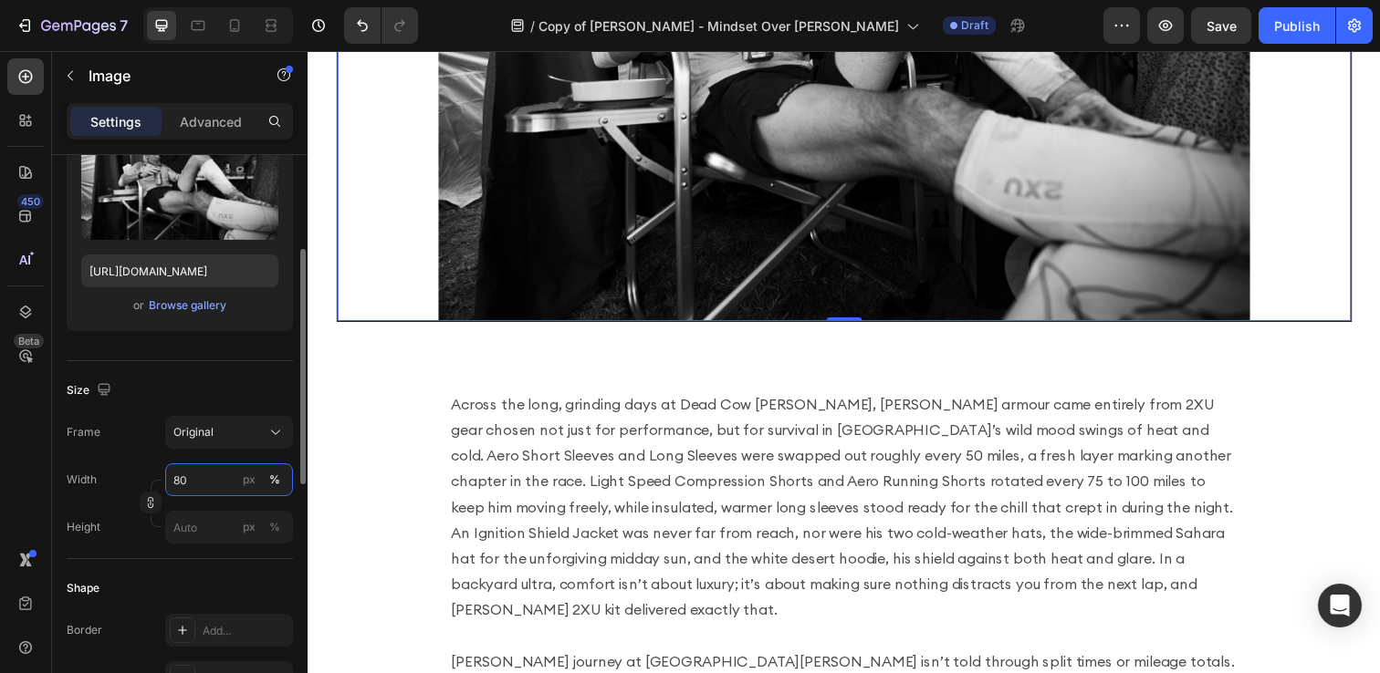
type input "8"
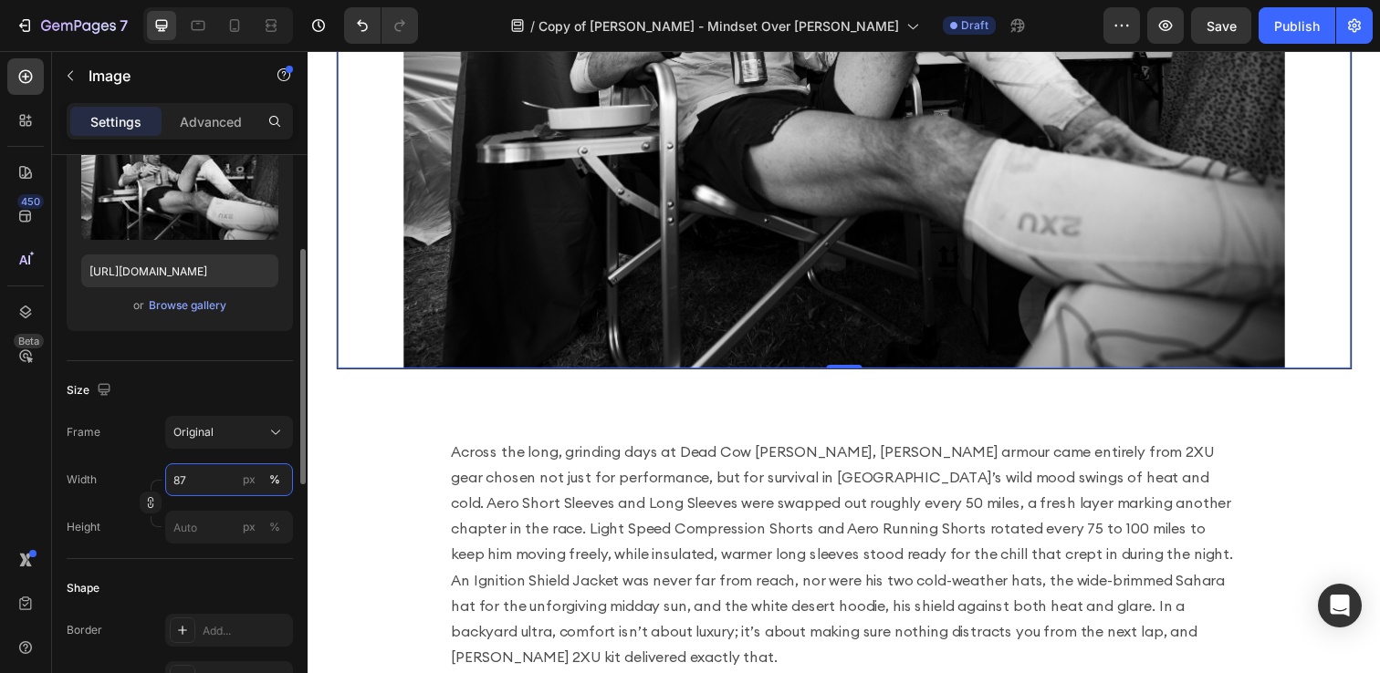
type input "8"
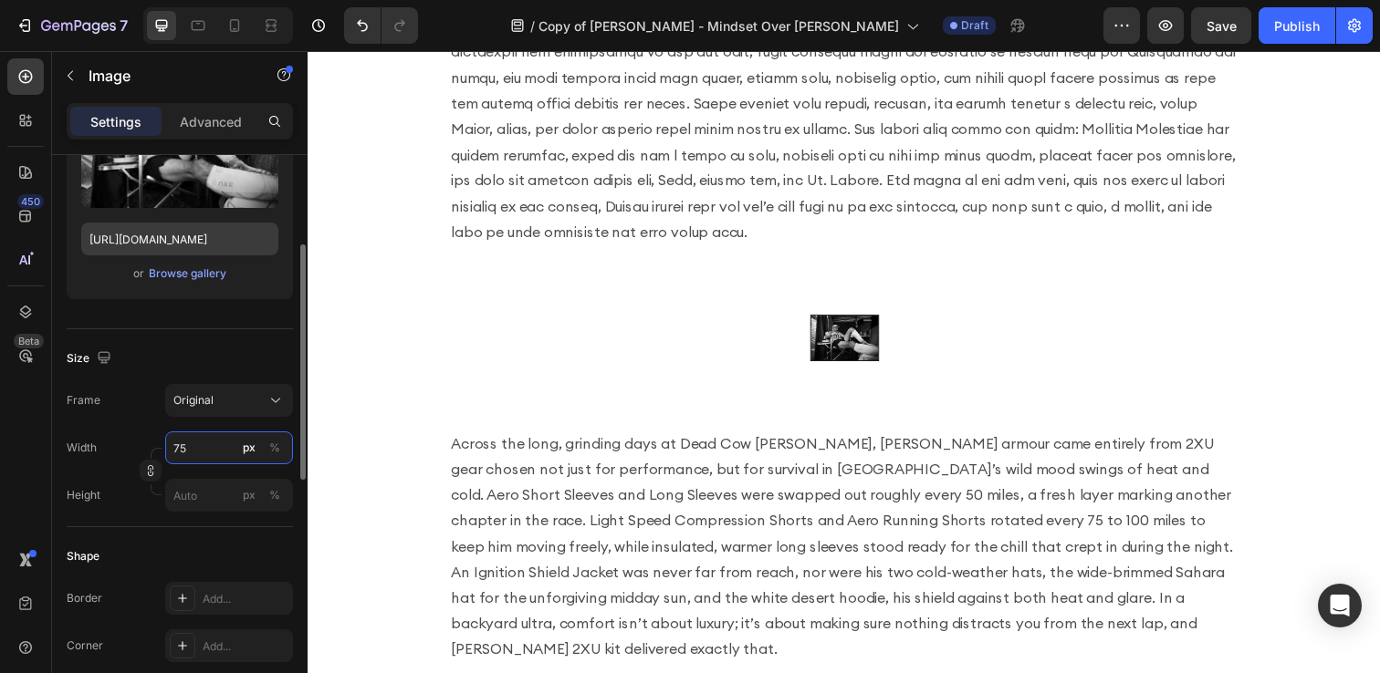
scroll to position [286, 0]
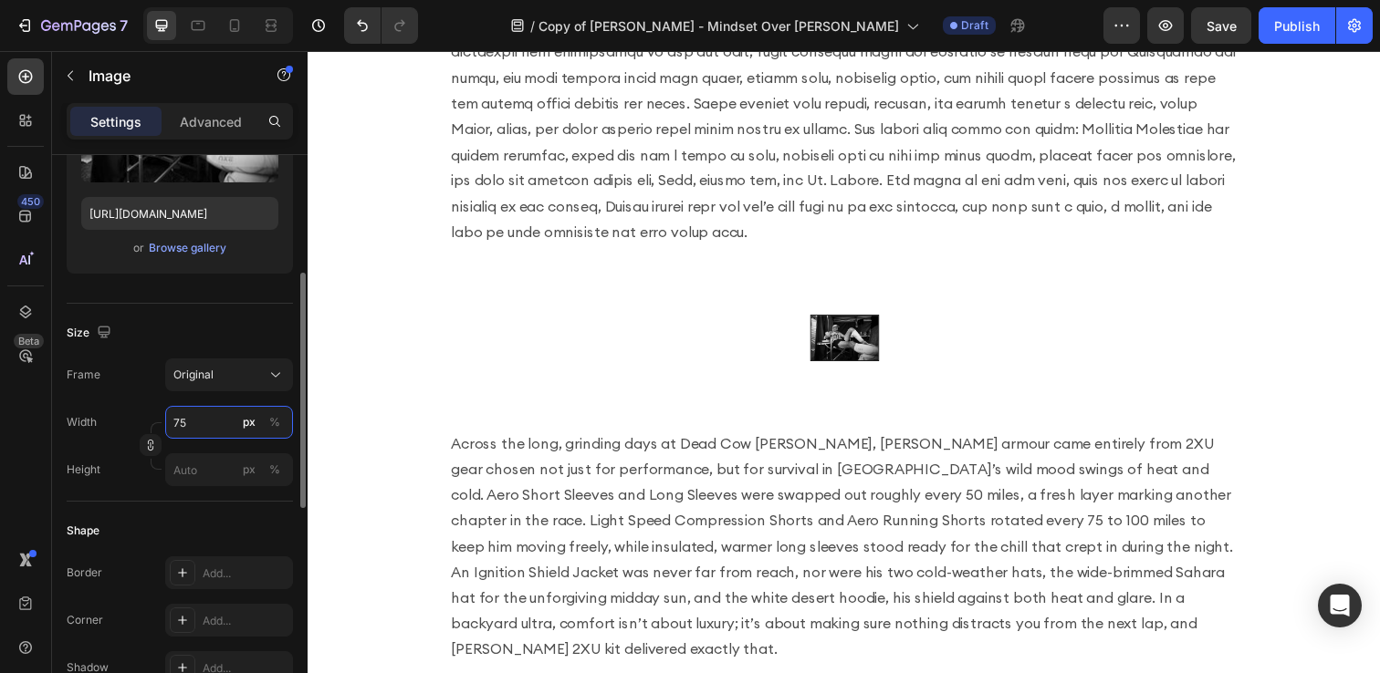
type input "7"
type input "8"
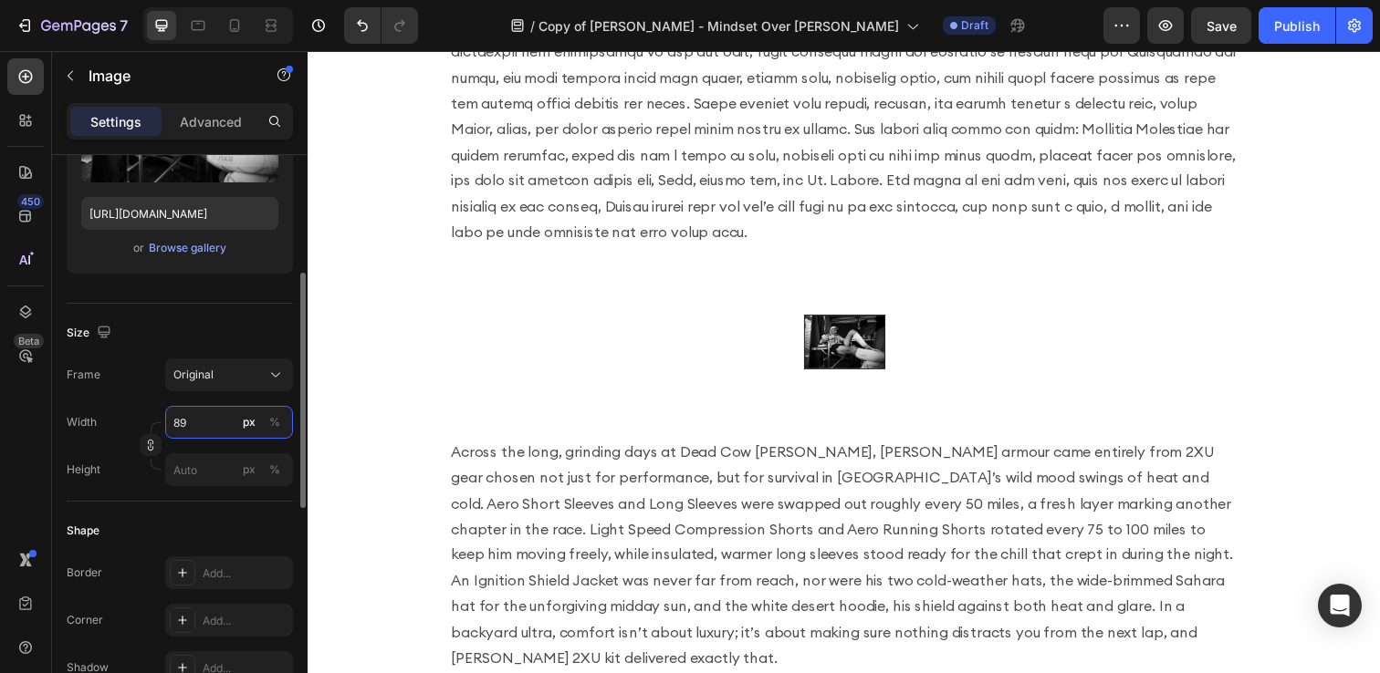
type input "8"
type input "9"
type input "8"
type input "9"
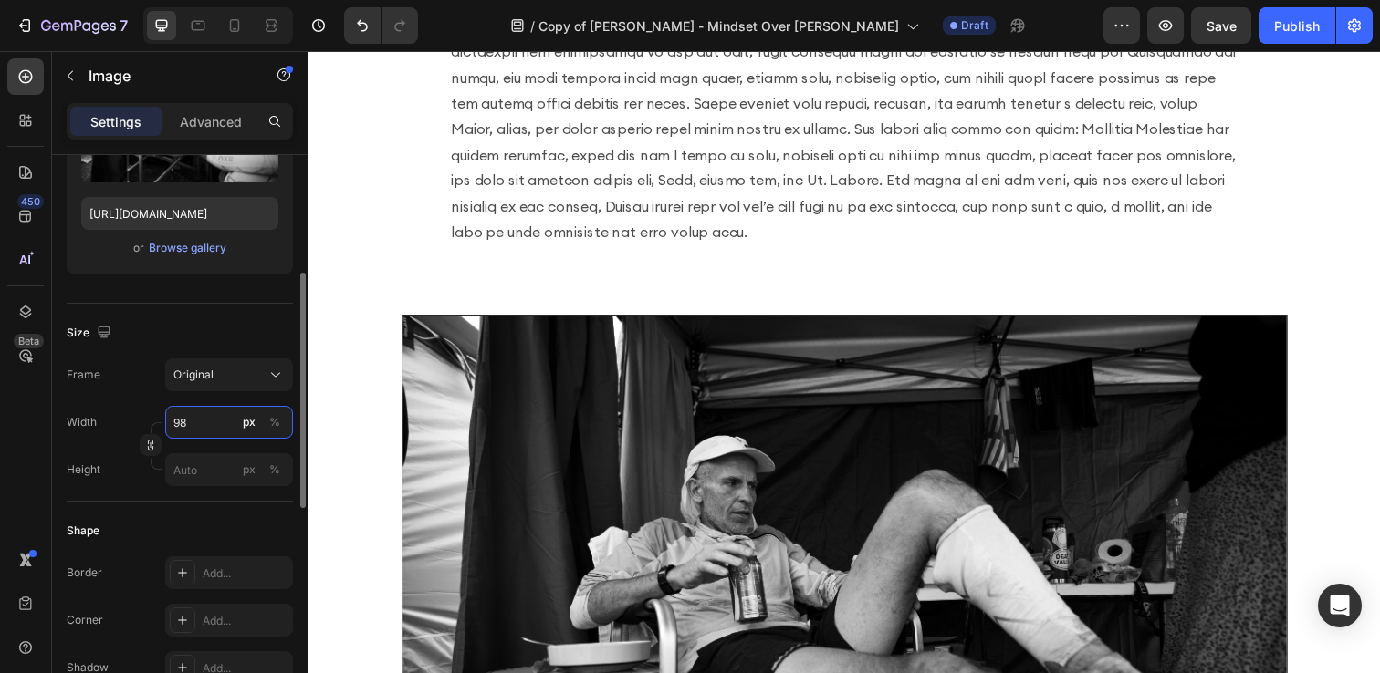
type input "9"
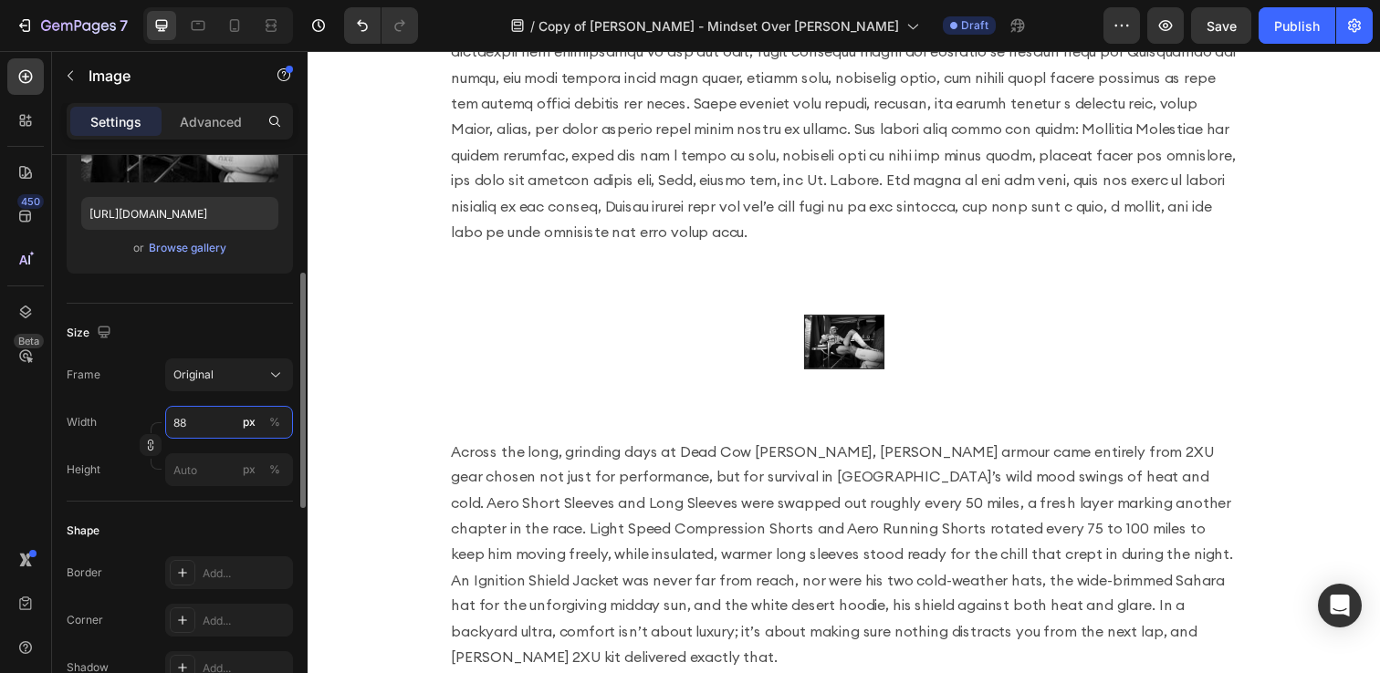
type input "880"
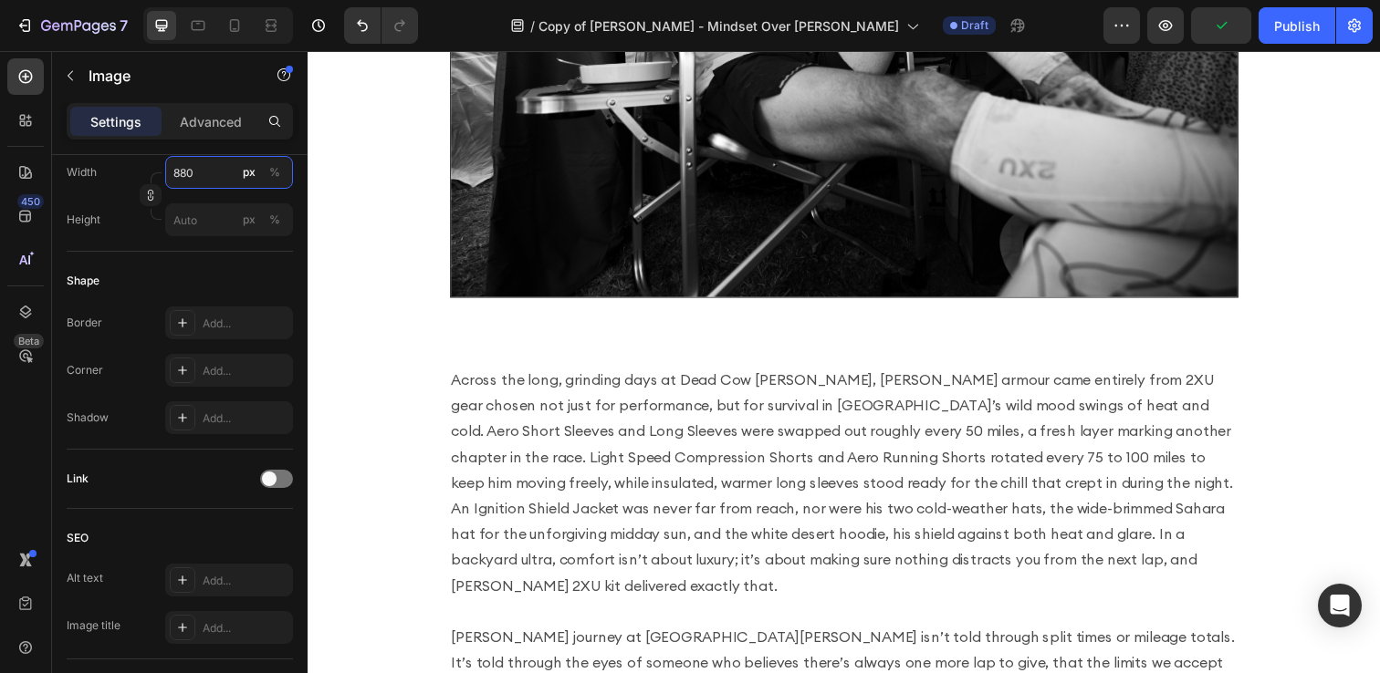
scroll to position [2087, 0]
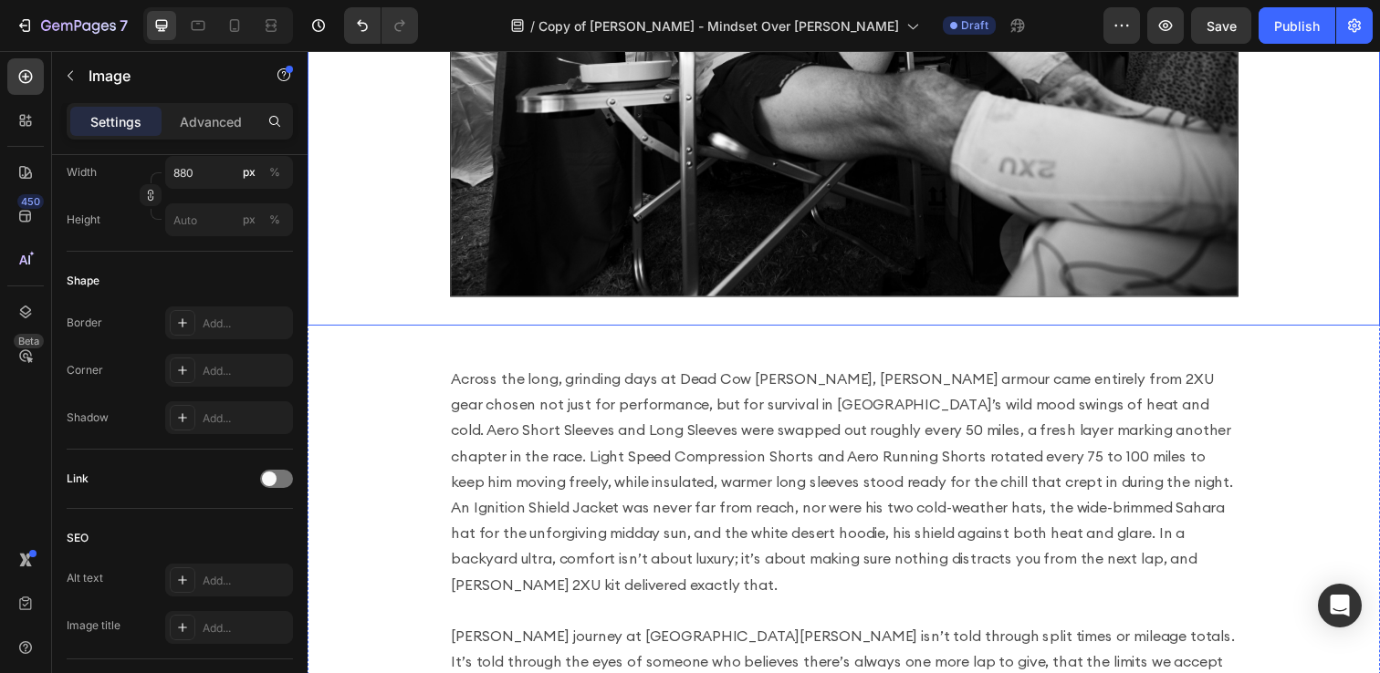
click at [509, 316] on div "Image Row" at bounding box center [855, 33] width 1066 height 568
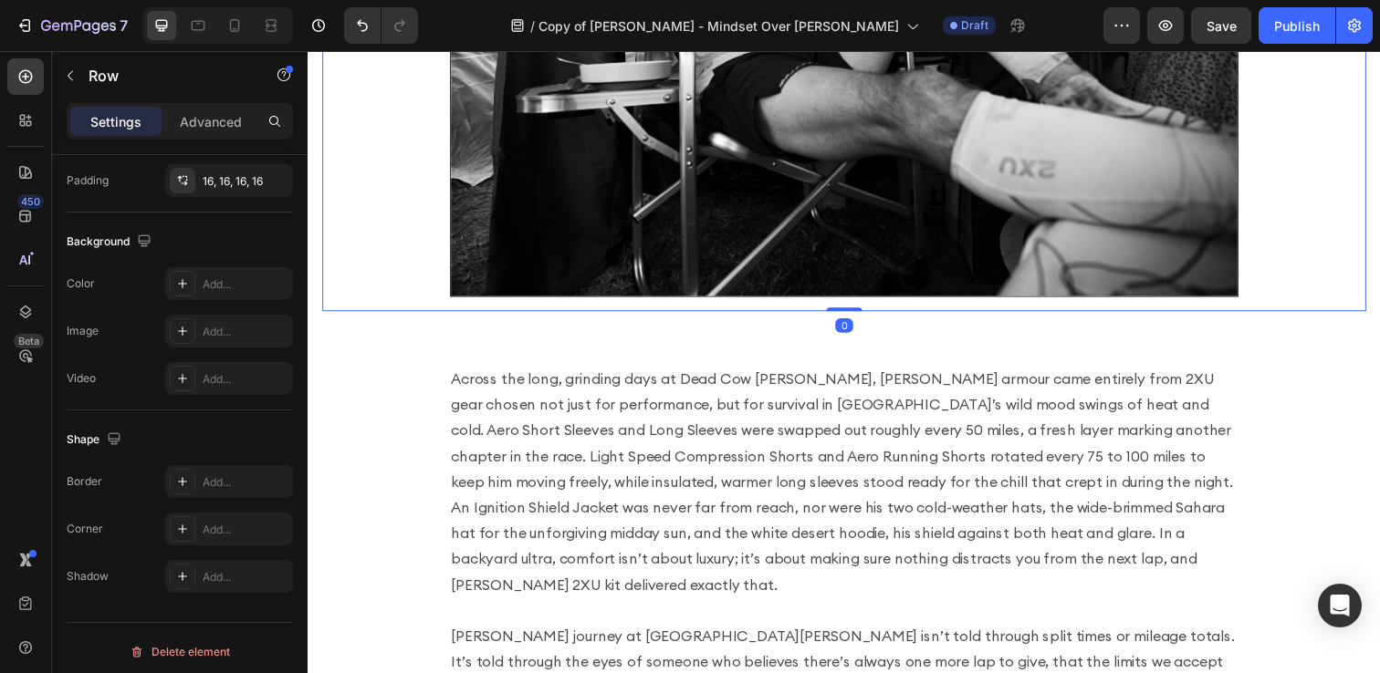
scroll to position [0, 0]
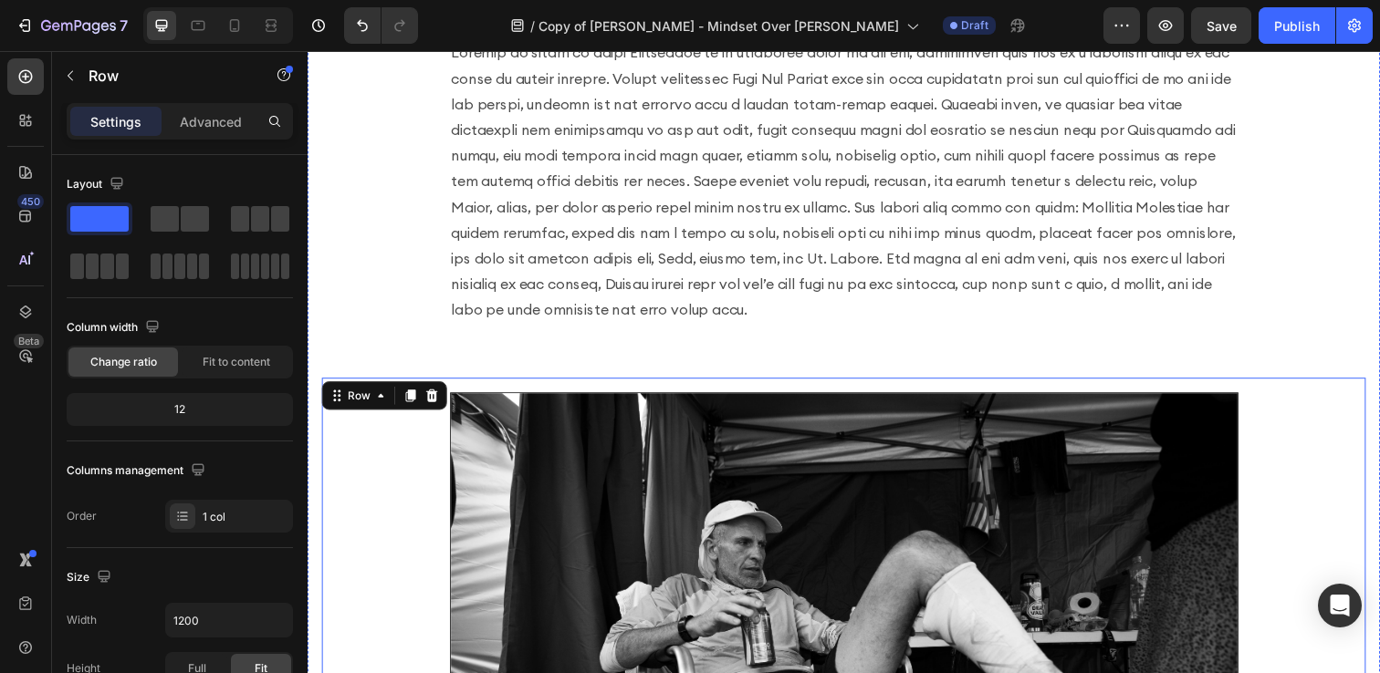
click at [537, 207] on p at bounding box center [855, 183] width 803 height 289
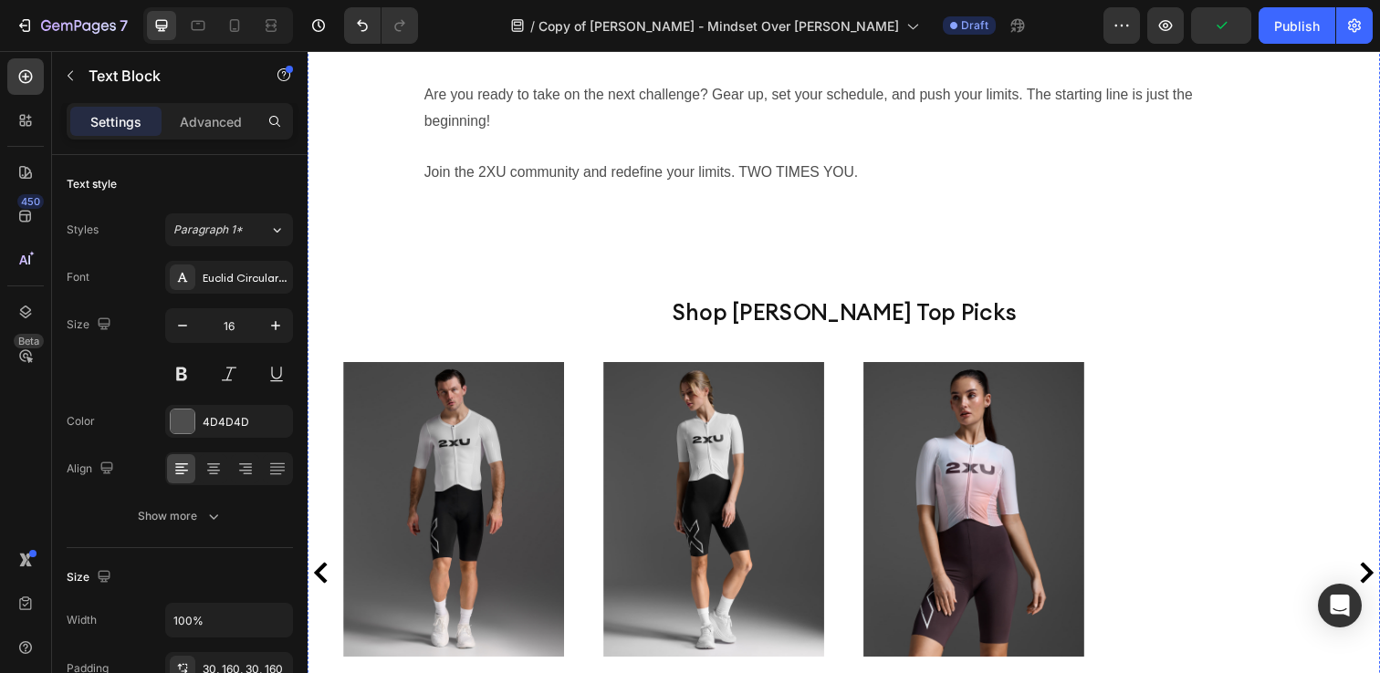
scroll to position [3467, 0]
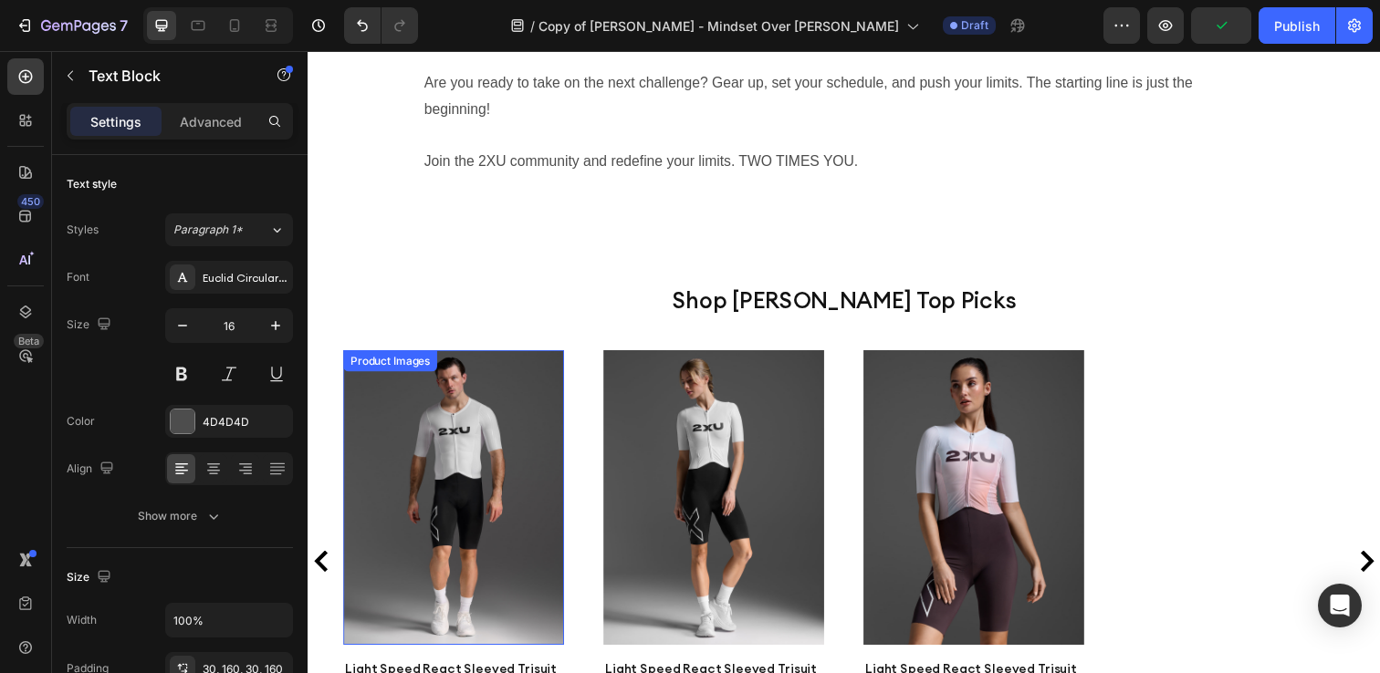
click at [459, 408] on img at bounding box center [456, 507] width 225 height 300
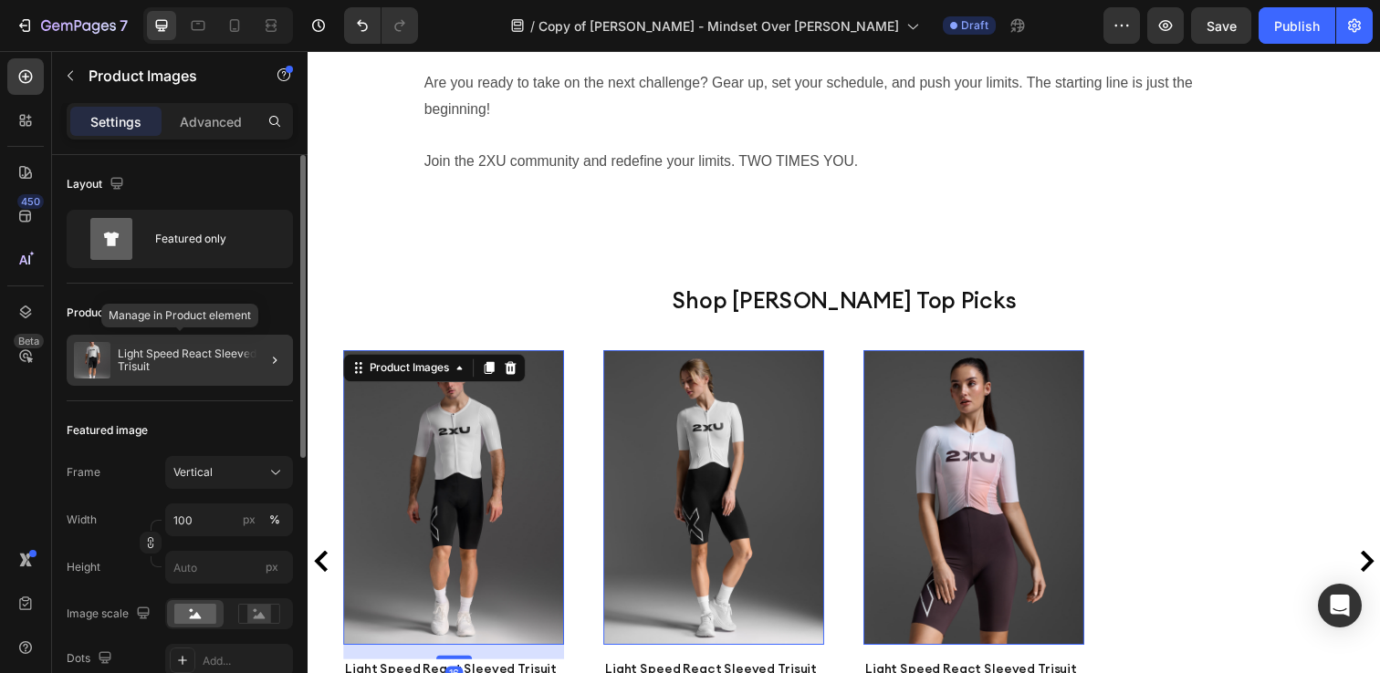
click at [181, 381] on div "Light Speed React Sleeved Trisuit" at bounding box center [180, 360] width 226 height 51
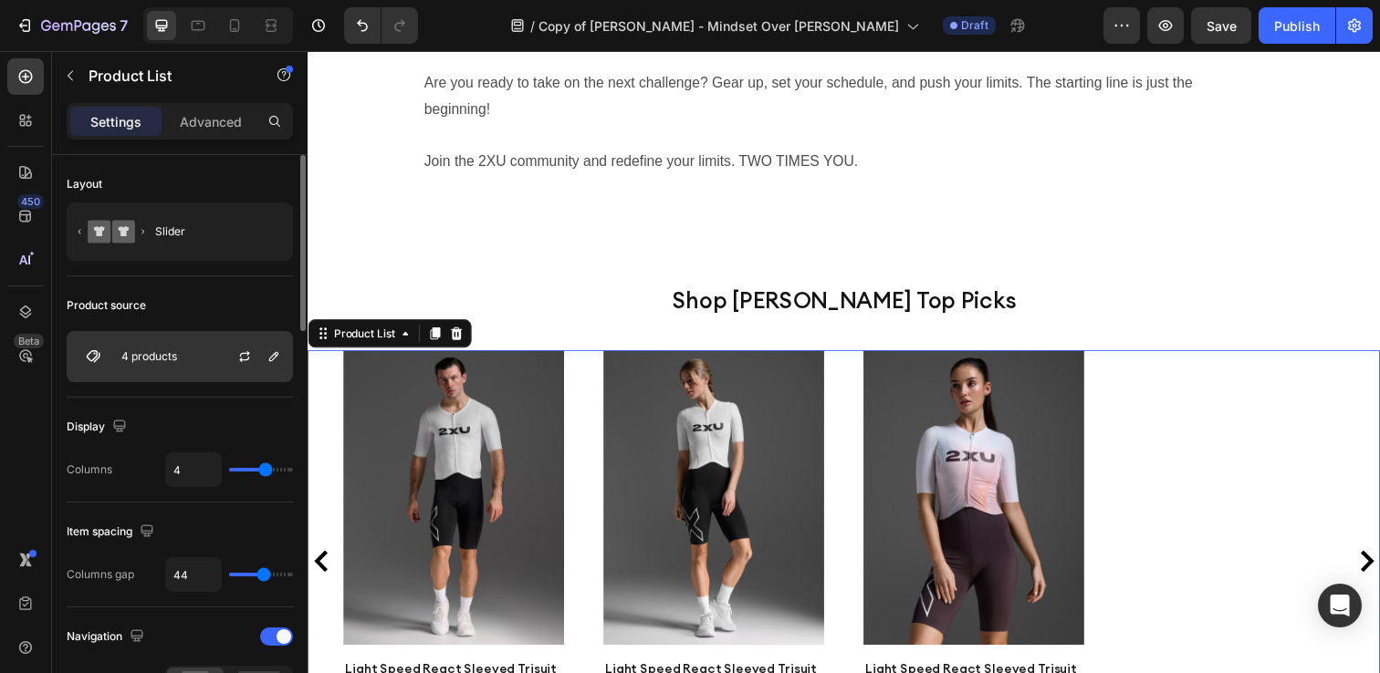
click at [207, 365] on div "4 products" at bounding box center [180, 356] width 226 height 51
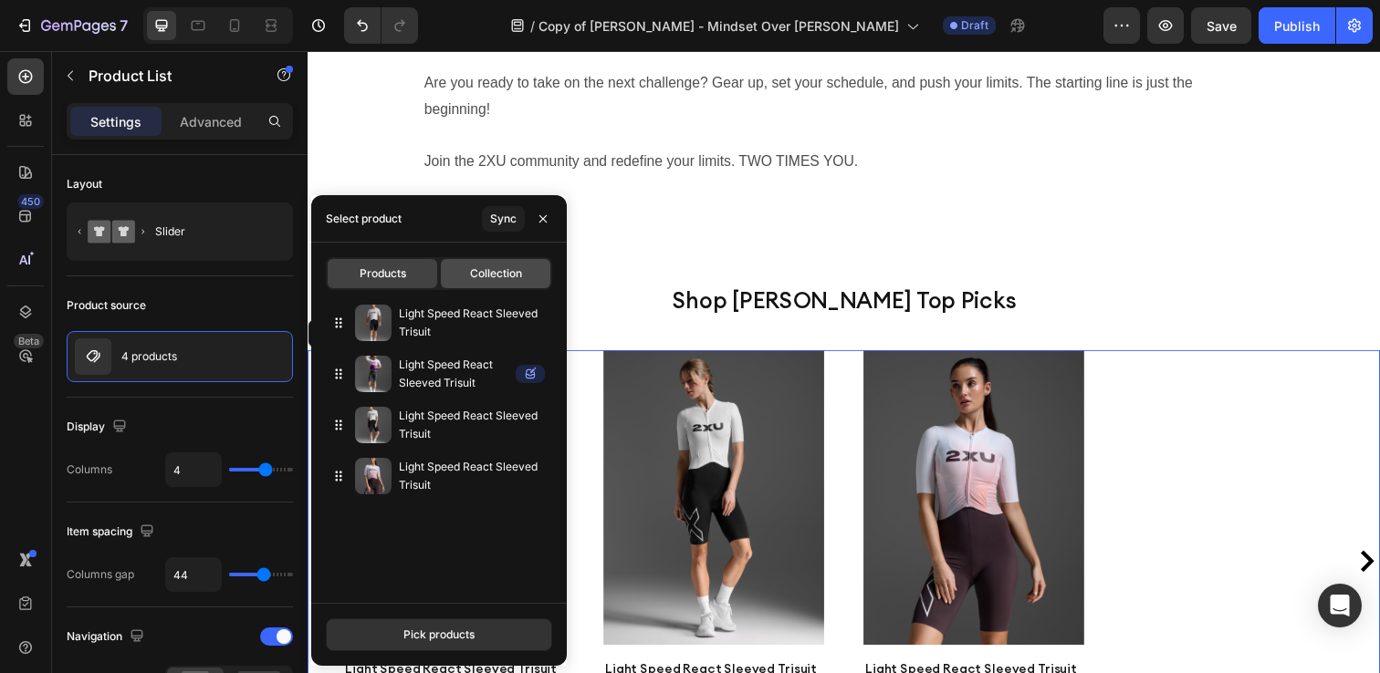
click at [504, 285] on div "Collection" at bounding box center [495, 273] width 109 height 29
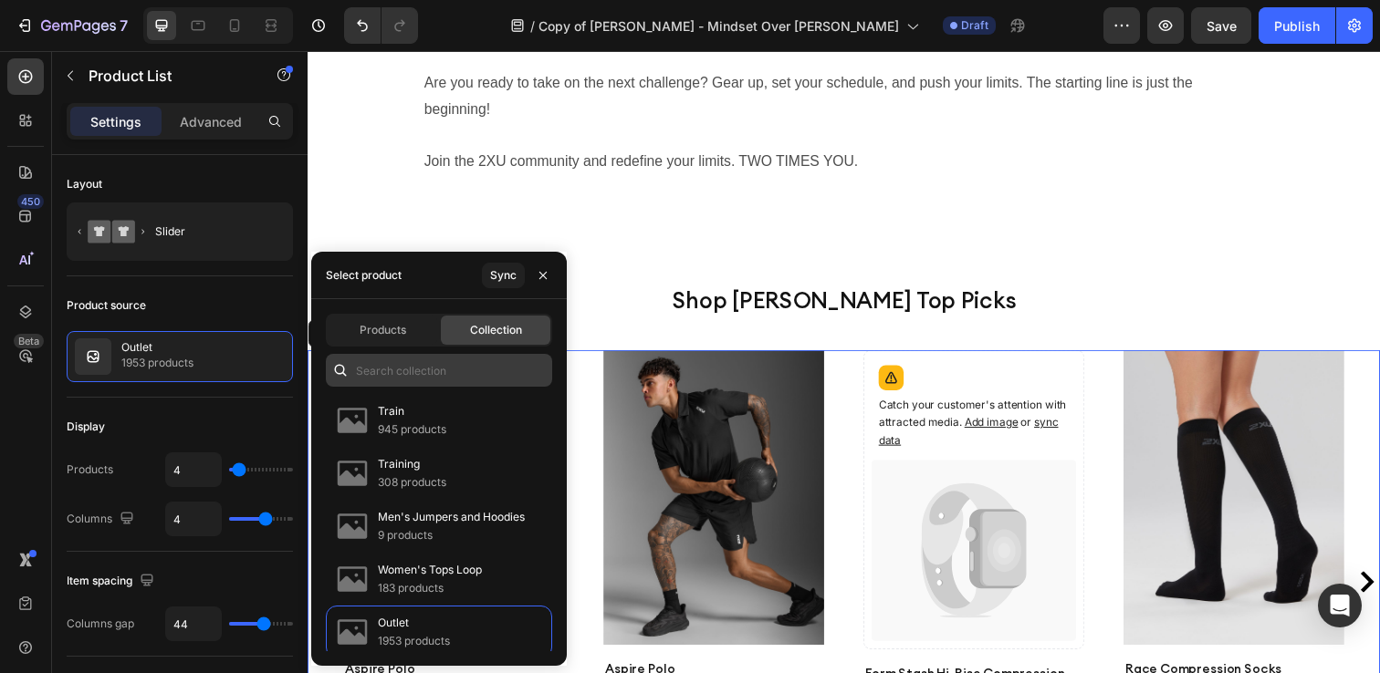
drag, startPoint x: 391, startPoint y: 340, endPoint x: 419, endPoint y: 378, distance: 46.9
click at [419, 378] on div "Products Collection Train 945 products Training 308 products Men's Jumpers and …" at bounding box center [438, 482] width 255 height 367
click at [419, 378] on input "text" at bounding box center [439, 370] width 226 height 33
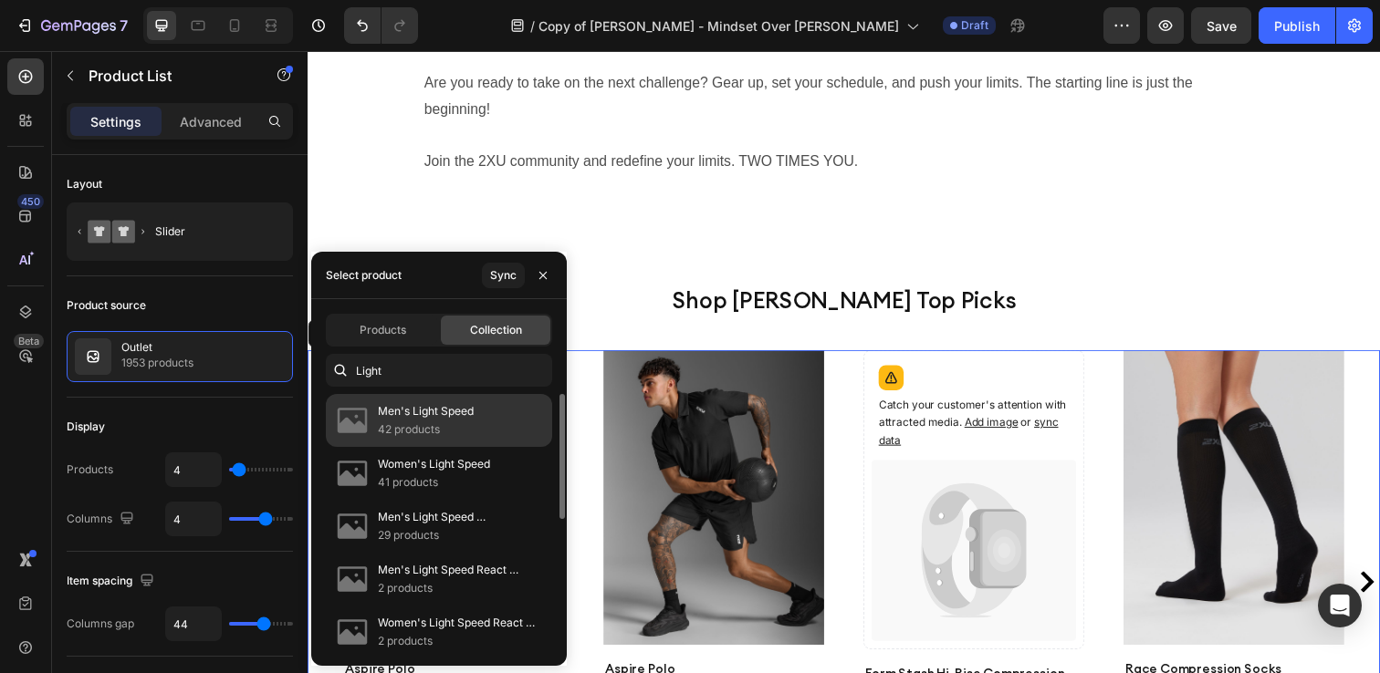
type input "Light"
click at [444, 409] on p "Men's Light Speed" at bounding box center [426, 411] width 96 height 18
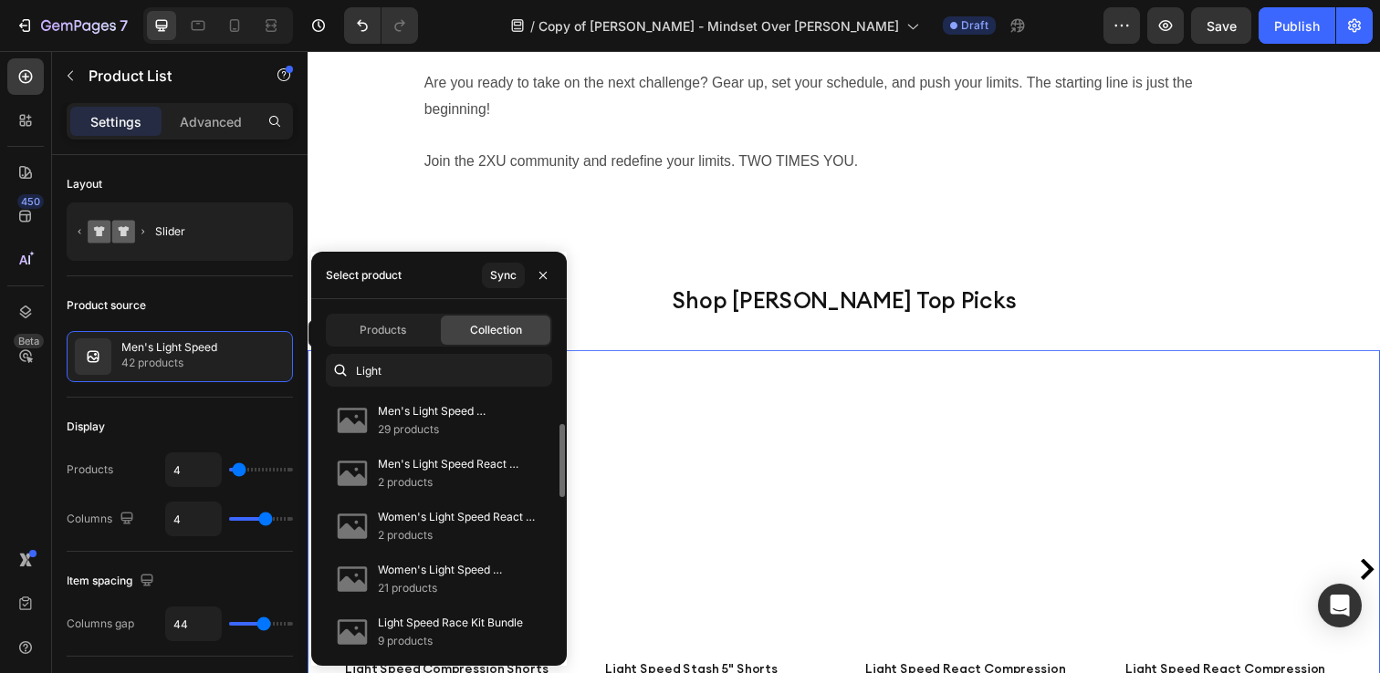
scroll to position [42, 0]
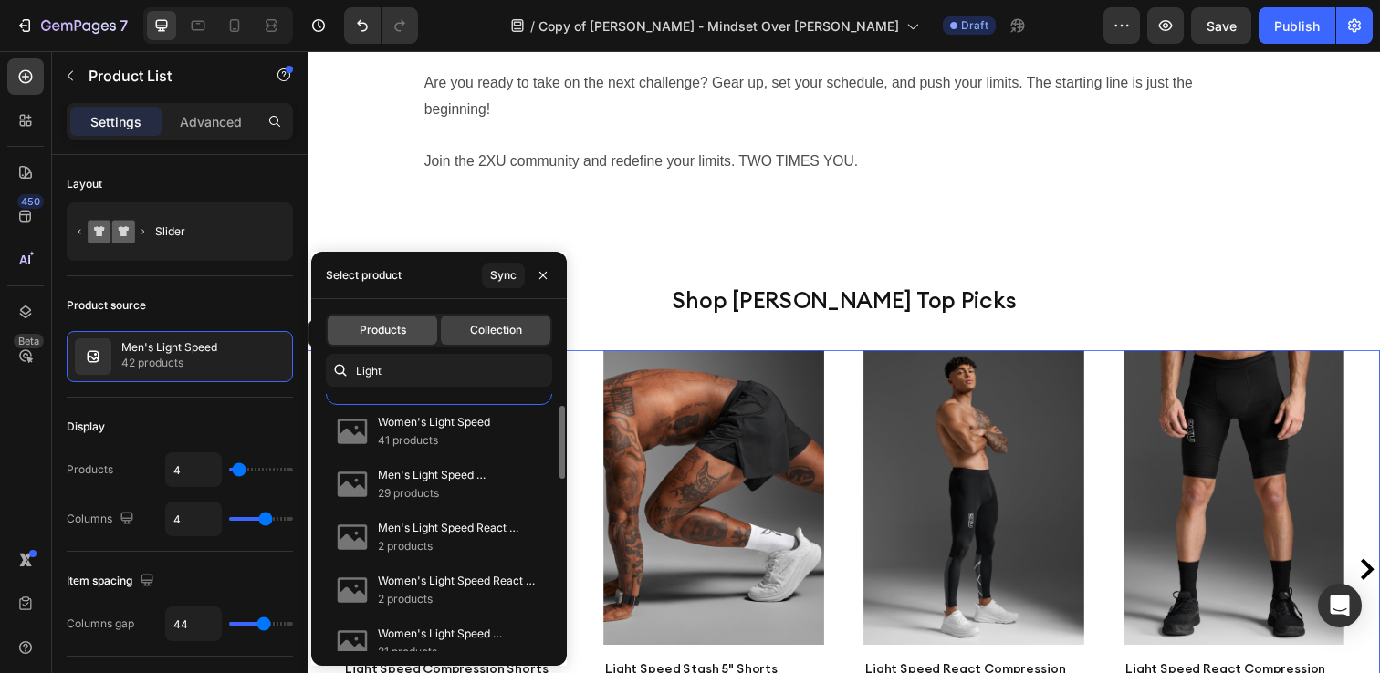
click at [375, 333] on span "Products" at bounding box center [383, 330] width 47 height 16
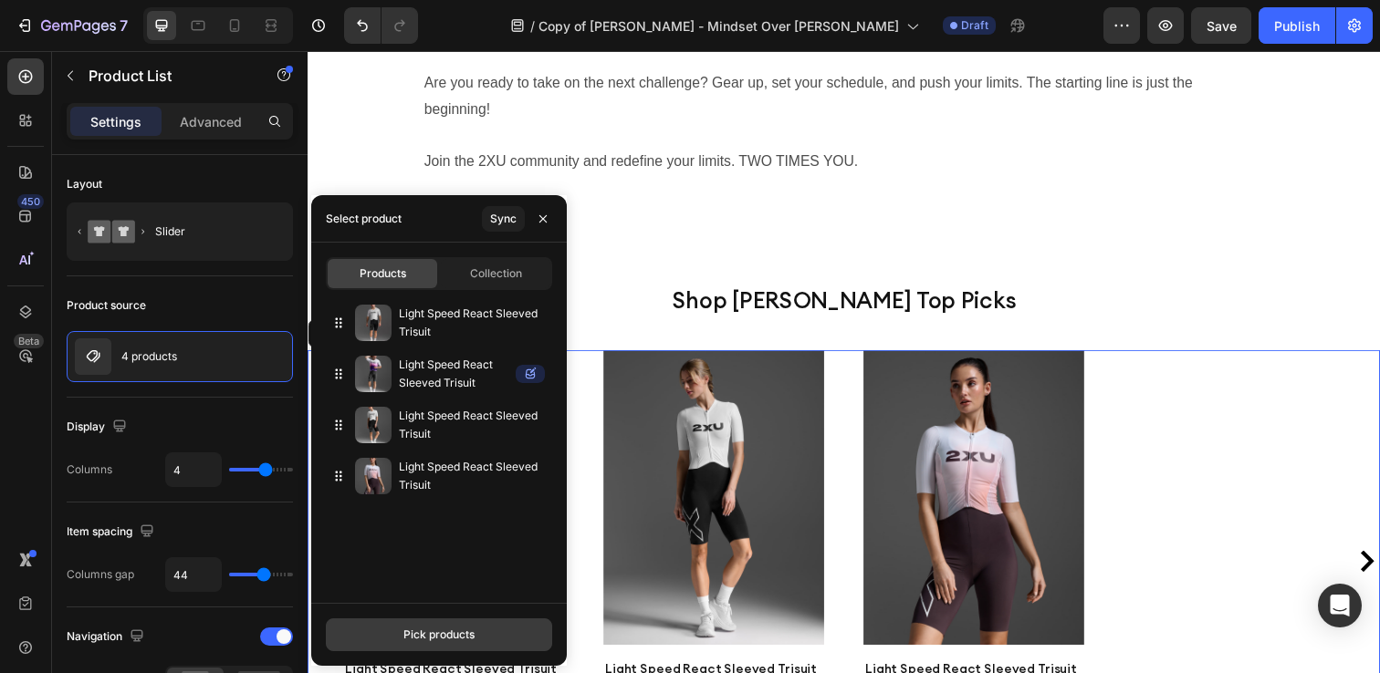
click at [435, 640] on div "Pick products" at bounding box center [438, 635] width 71 height 16
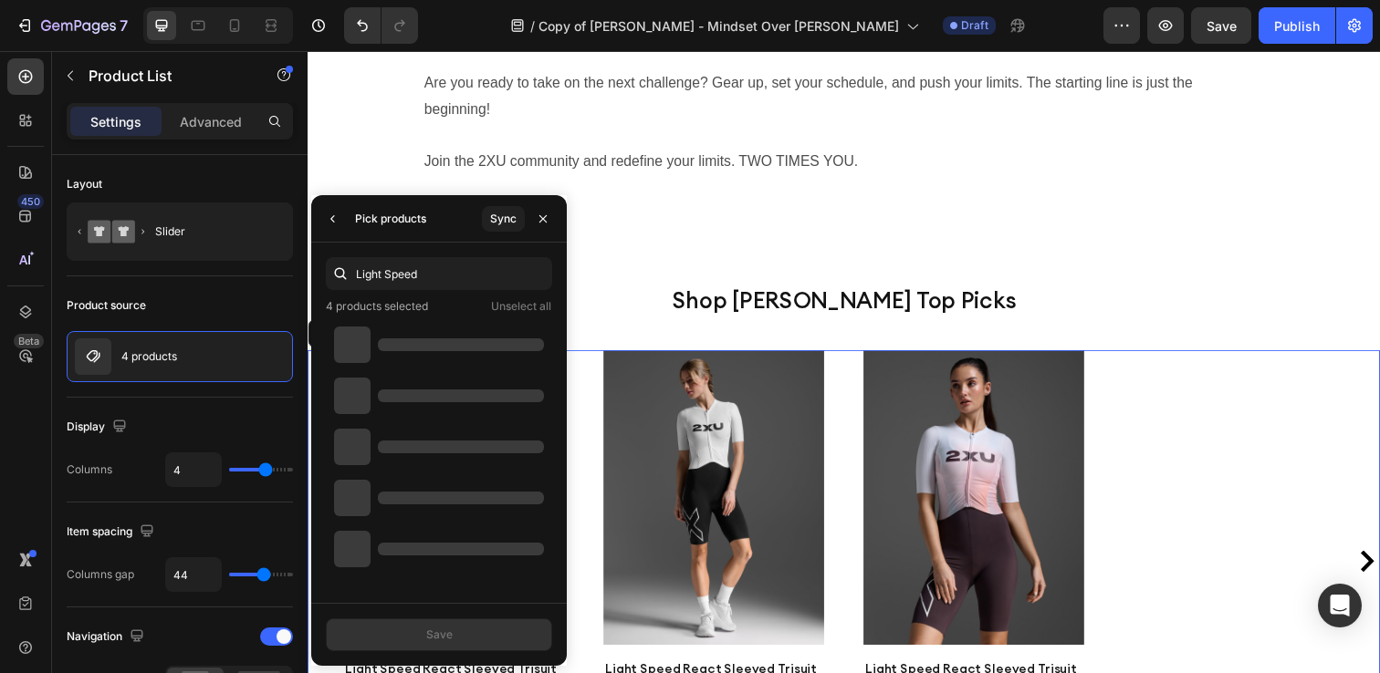
type input "Light Speed"
click at [334, 219] on icon "button" at bounding box center [333, 219] width 15 height 15
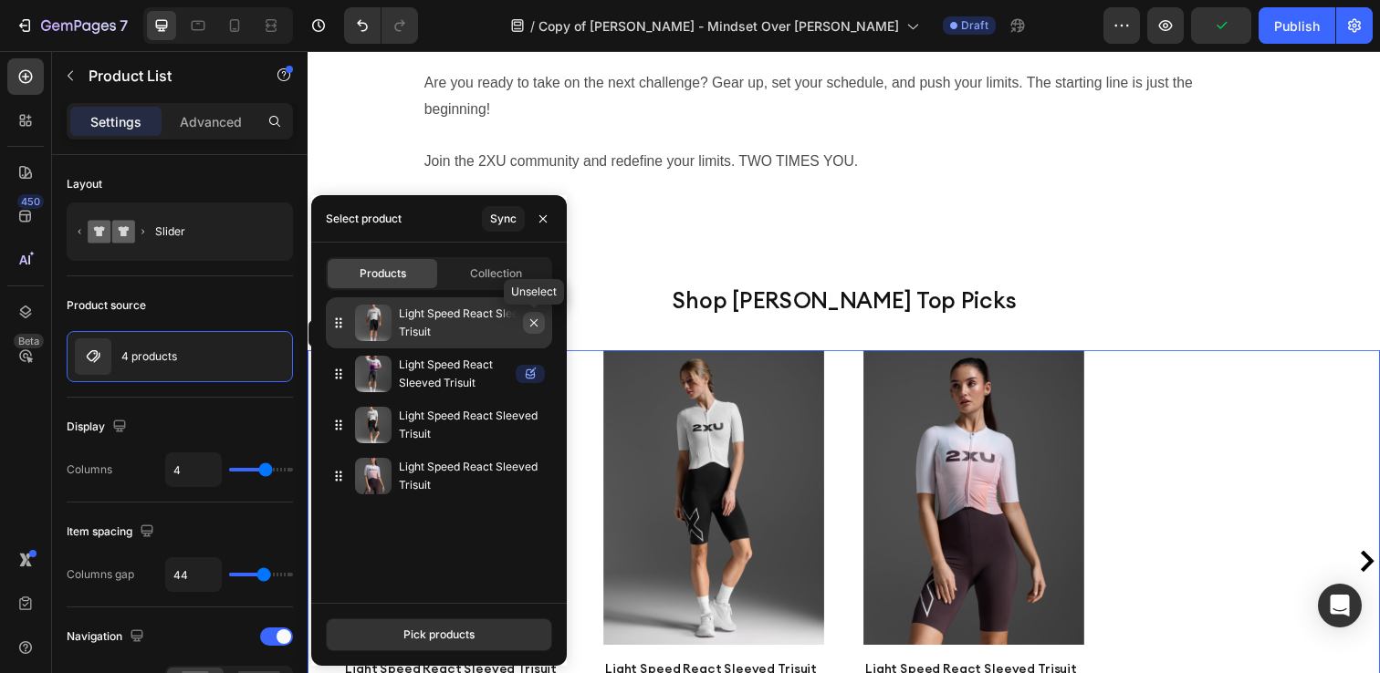
click at [531, 322] on icon "button" at bounding box center [534, 323] width 15 height 15
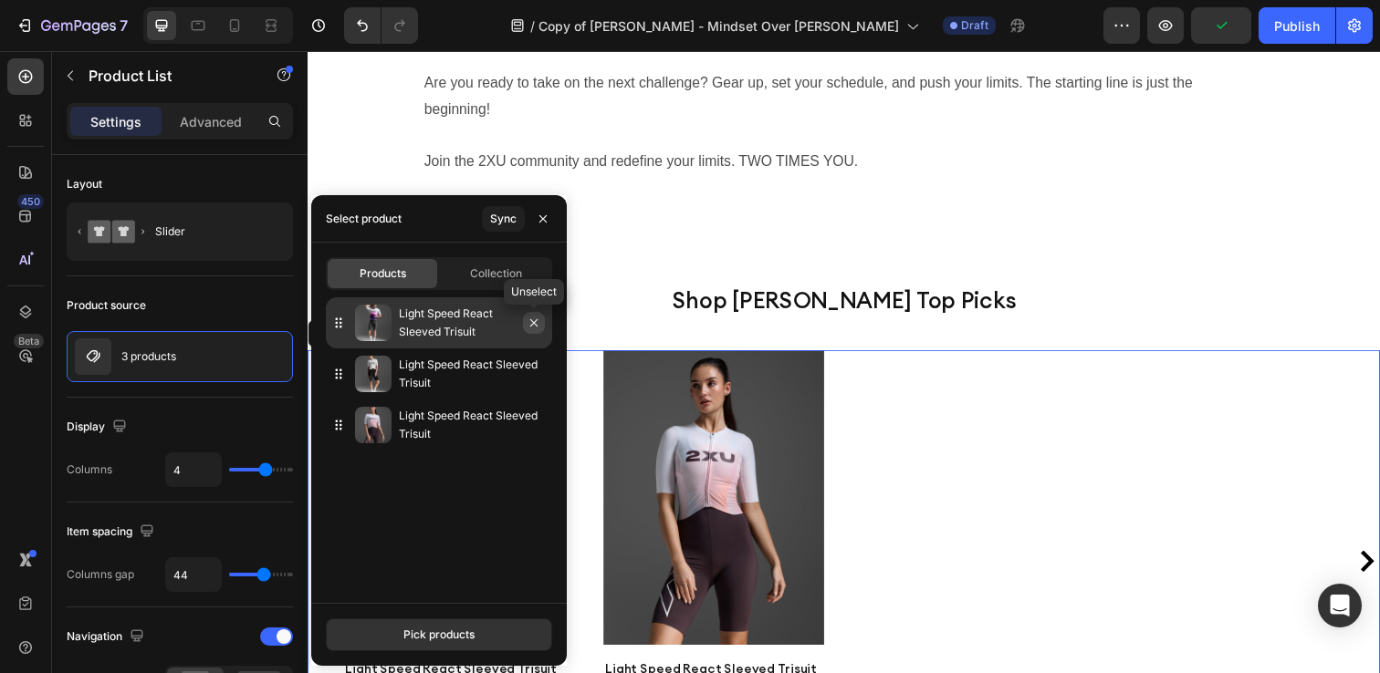
click at [532, 328] on icon "button" at bounding box center [534, 323] width 15 height 15
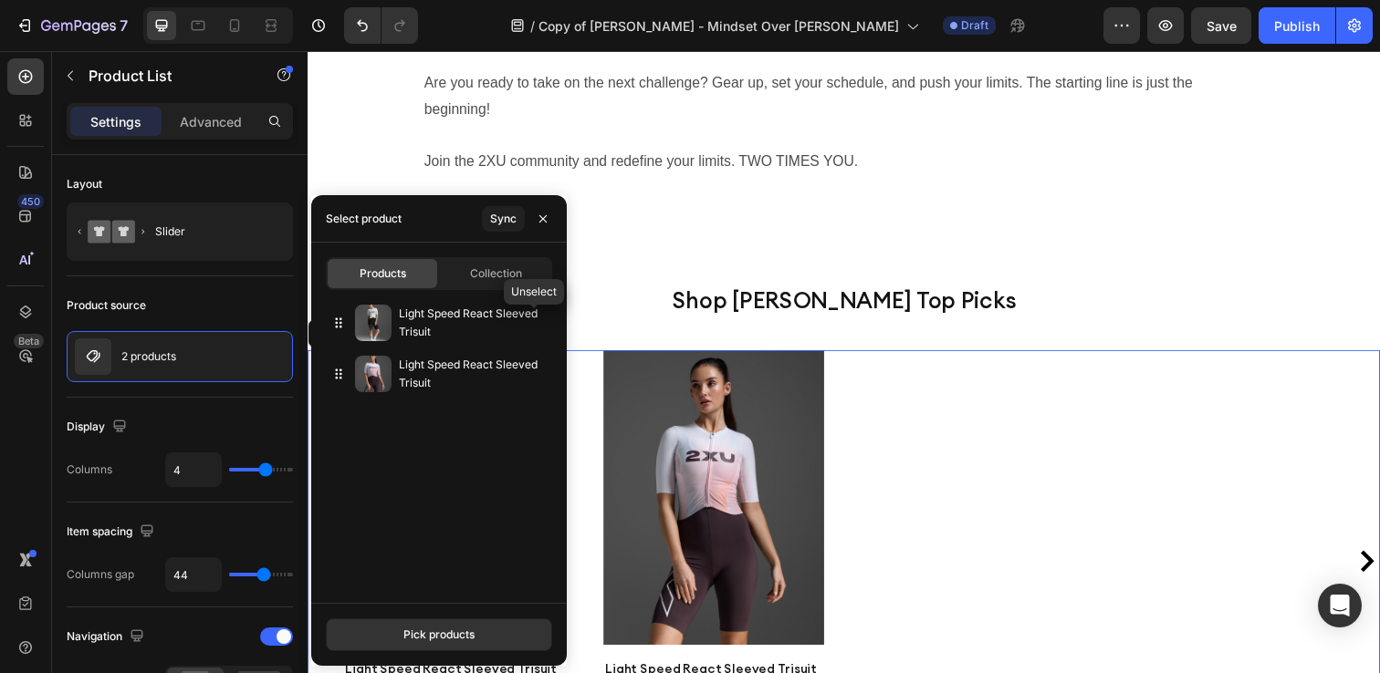
click at [0, 0] on icon "button" at bounding box center [0, 0] width 0 height 0
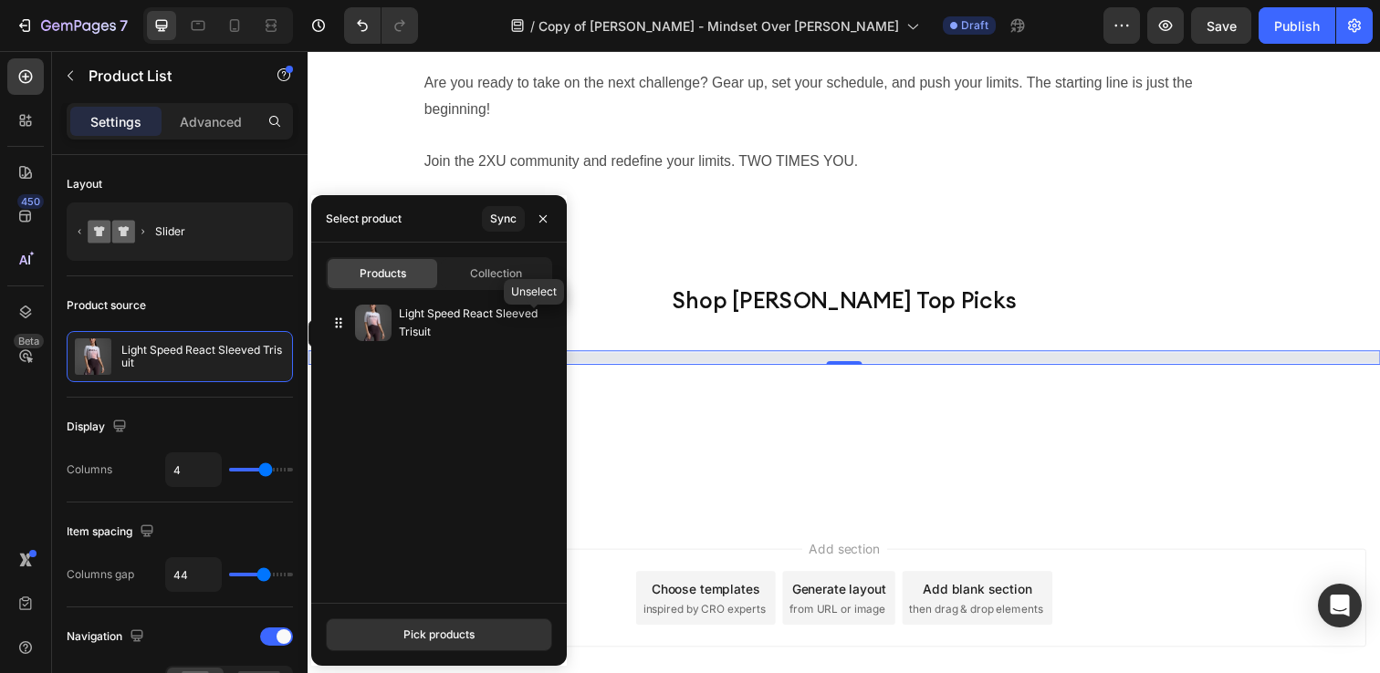
click at [0, 0] on icon "button" at bounding box center [0, 0] width 0 height 0
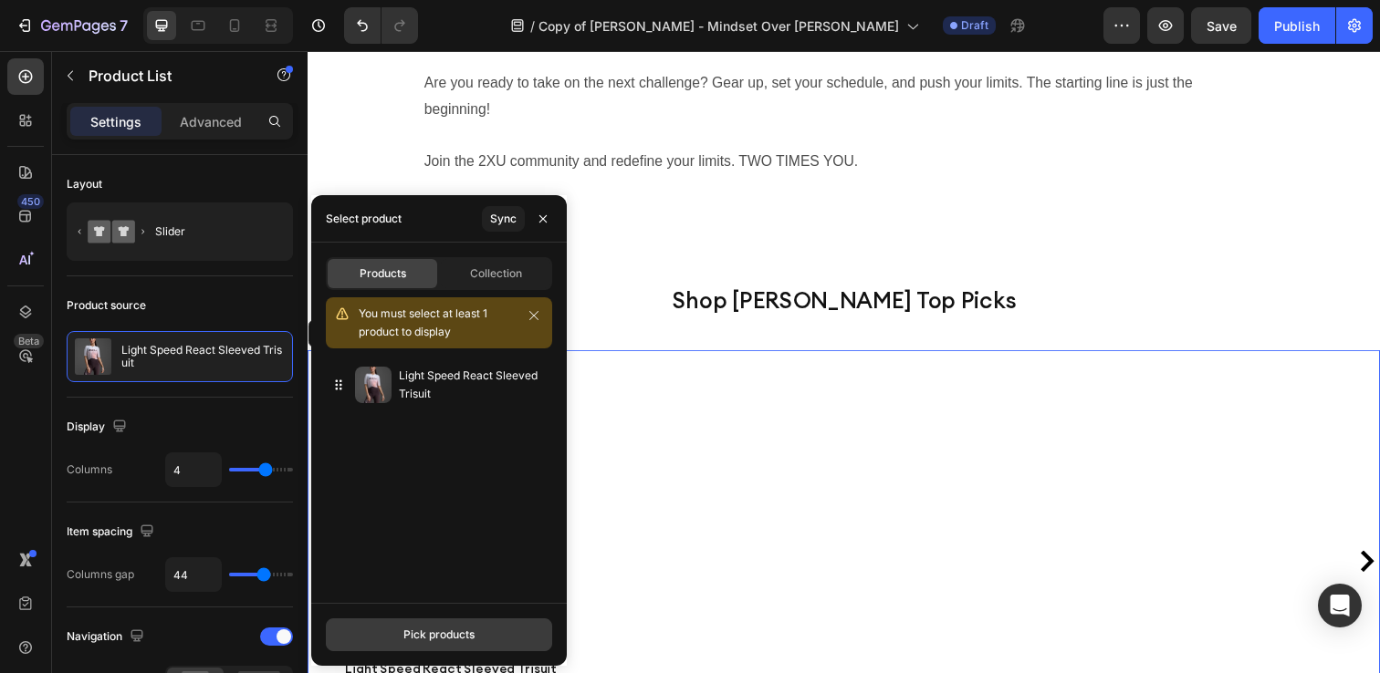
click at [418, 638] on div "Pick products" at bounding box center [438, 635] width 71 height 16
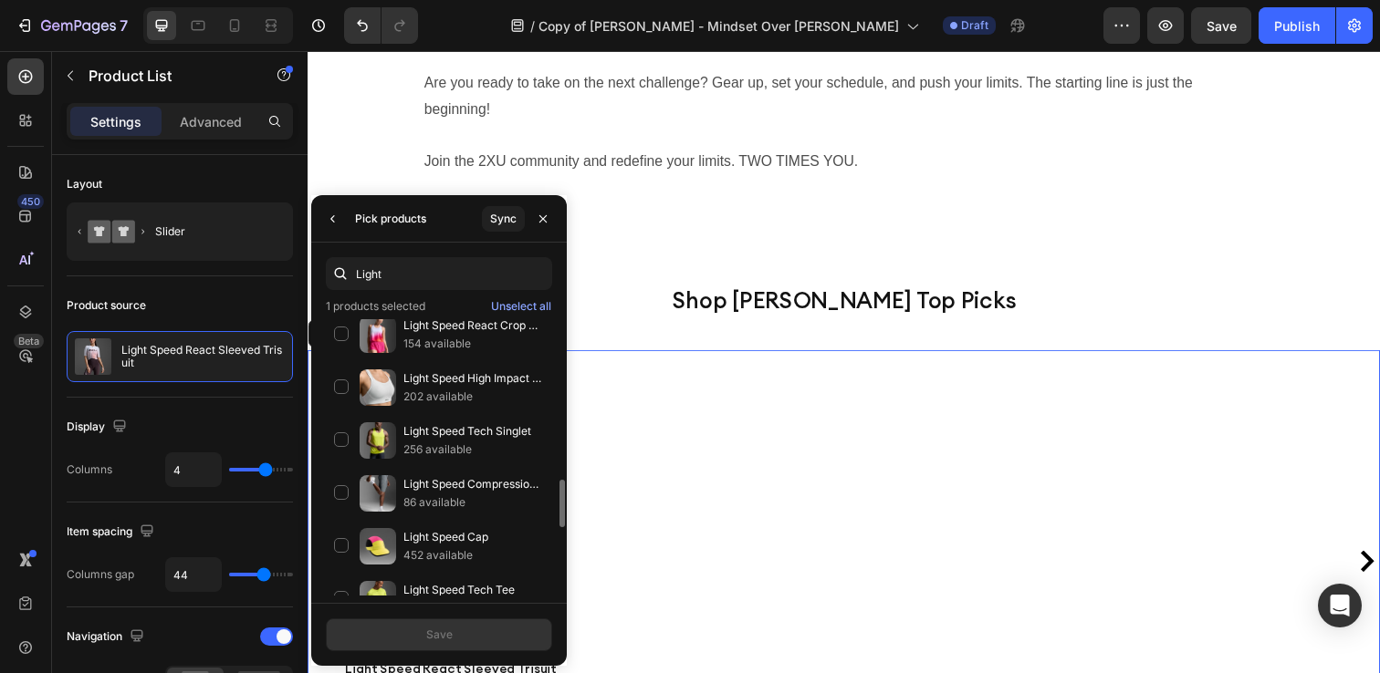
scroll to position [971, 0]
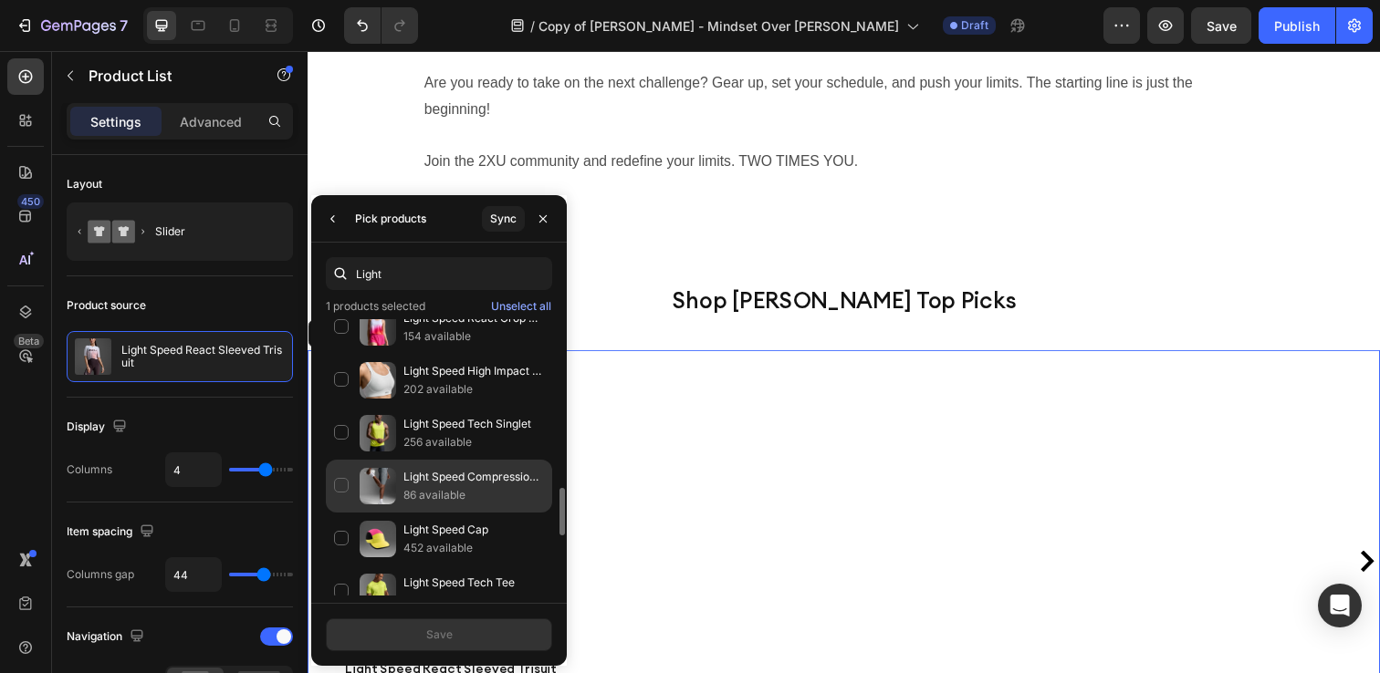
click at [470, 476] on p "Light Speed Compression Shorts" at bounding box center [473, 477] width 141 height 18
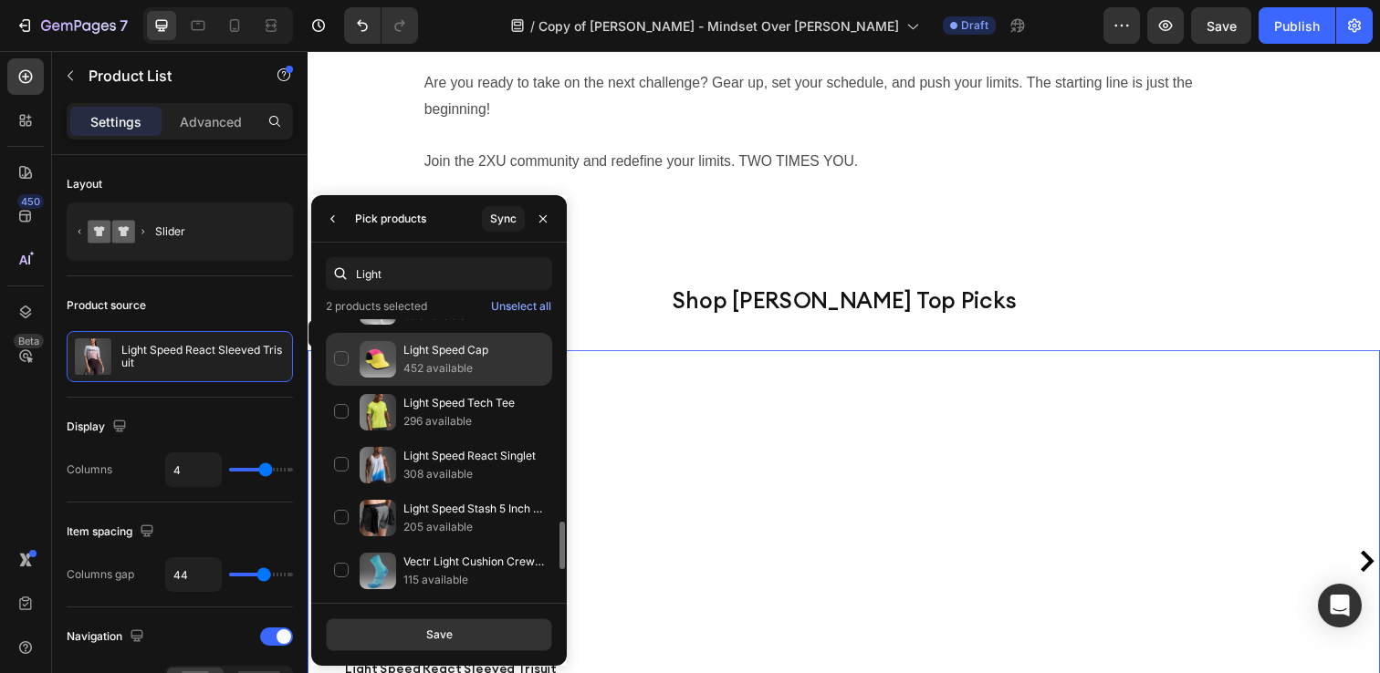
scroll to position [1157, 0]
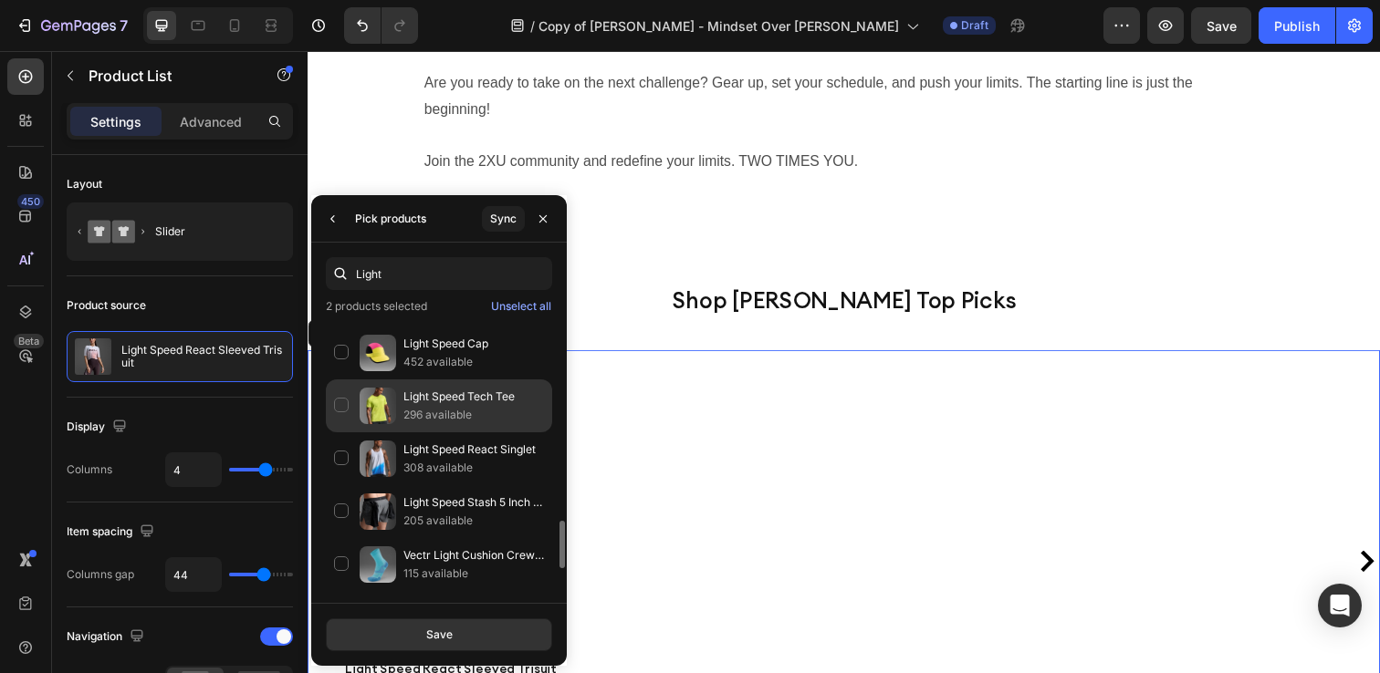
click at [343, 433] on div "Light Speed Tech Tee 296 available" at bounding box center [439, 459] width 226 height 53
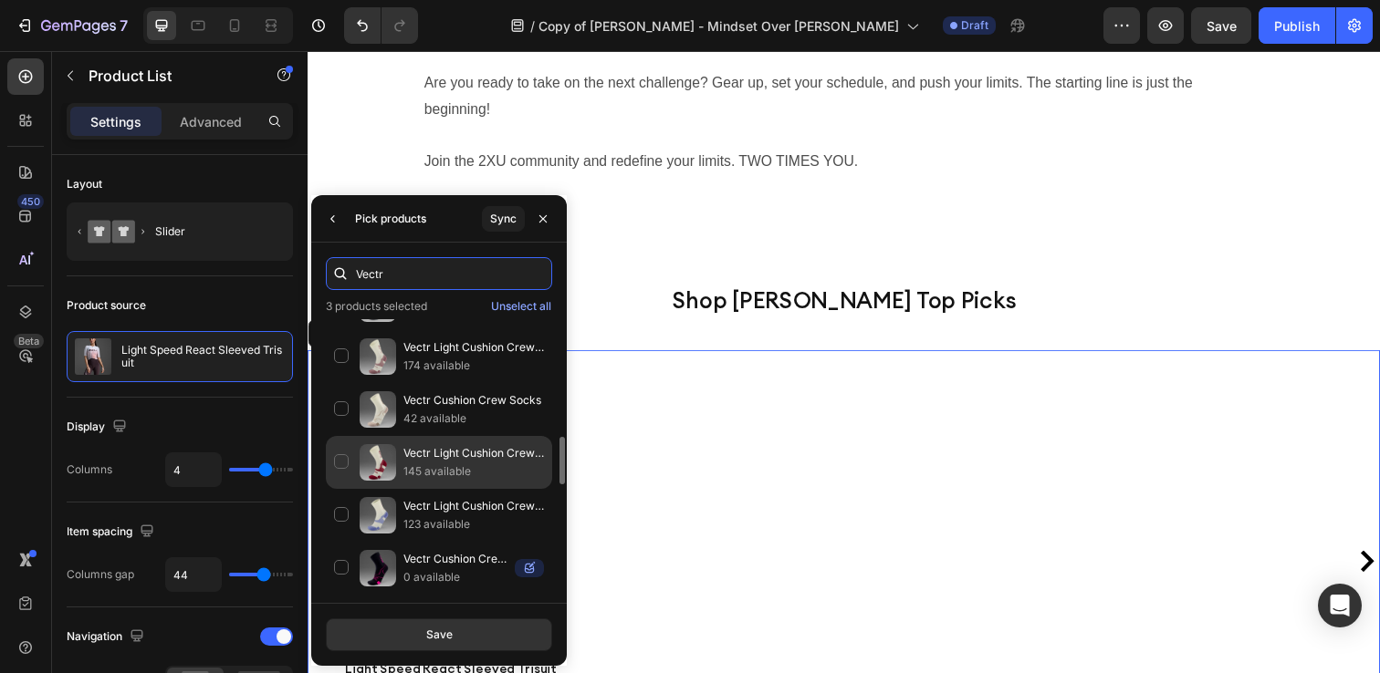
scroll to position [674, 0]
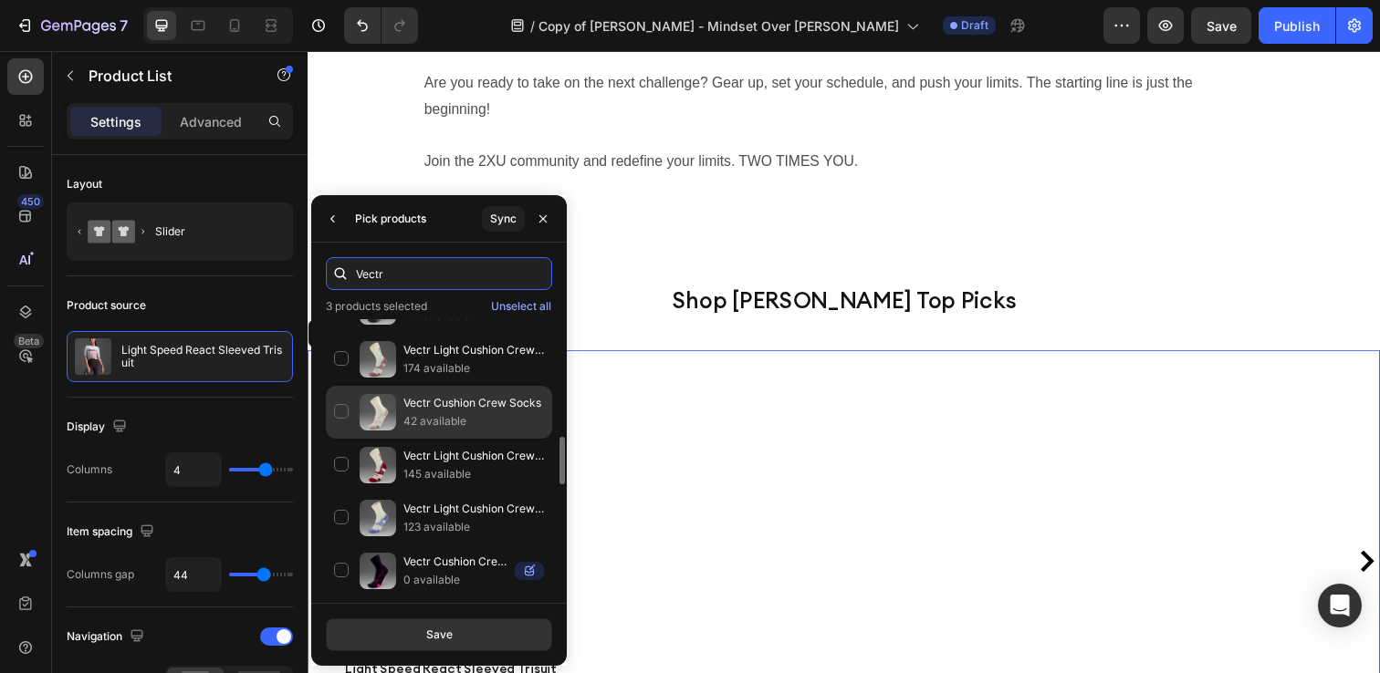
type input "Vectr"
click at [339, 439] on div "Vectr Cushion Crew Socks 42 available" at bounding box center [439, 465] width 226 height 53
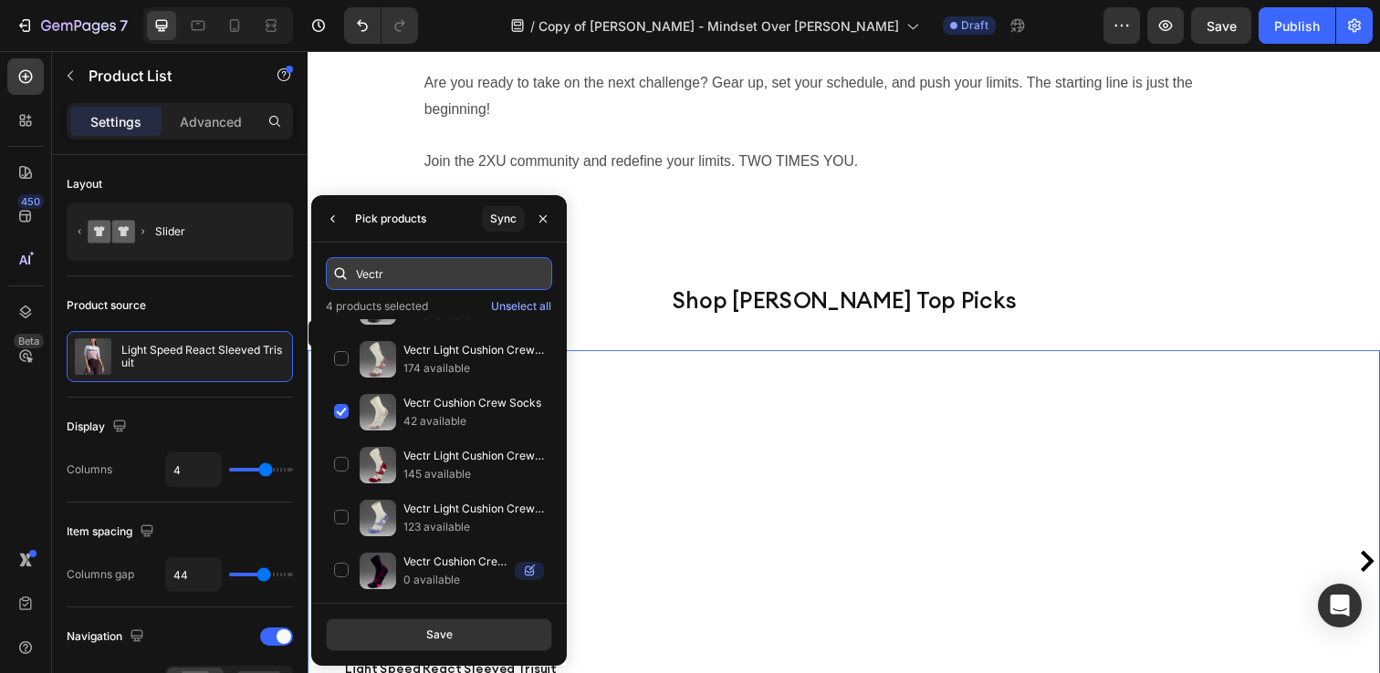
click at [432, 280] on input "Vectr" at bounding box center [439, 273] width 226 height 33
click at [432, 640] on div "Save" at bounding box center [439, 635] width 26 height 16
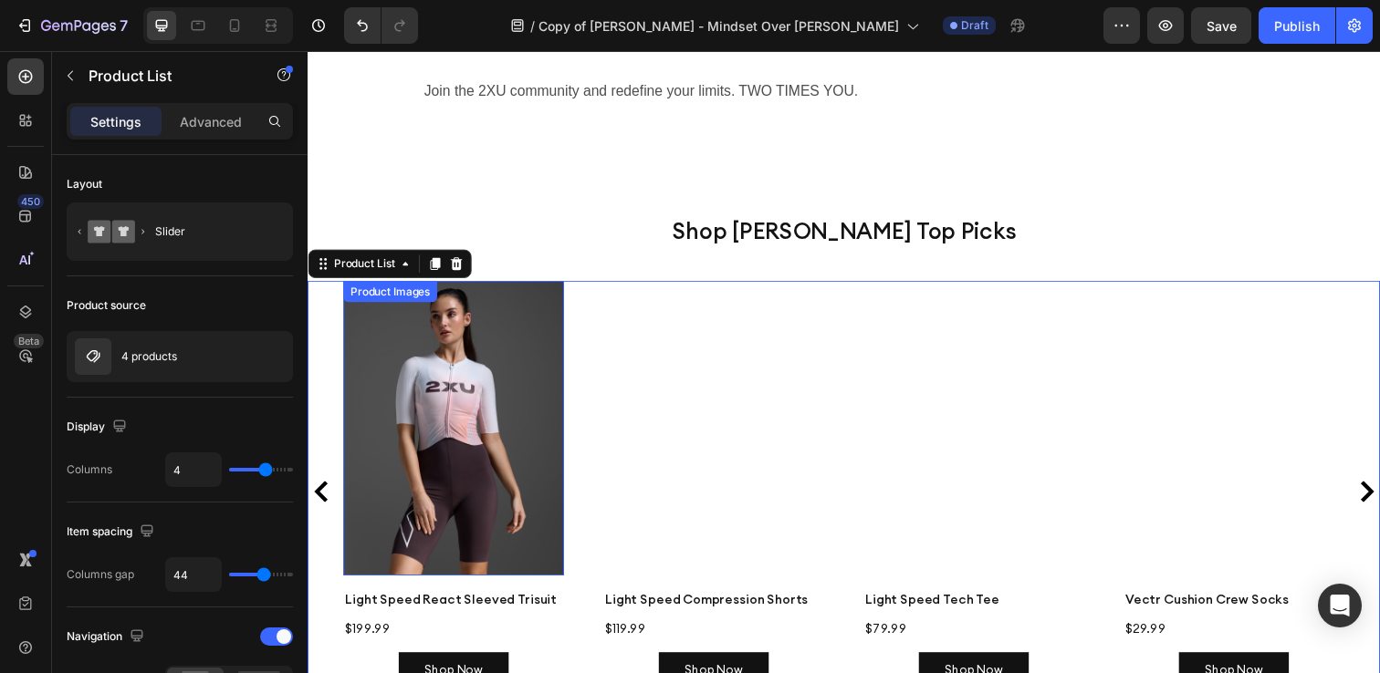
scroll to position [3557, 0]
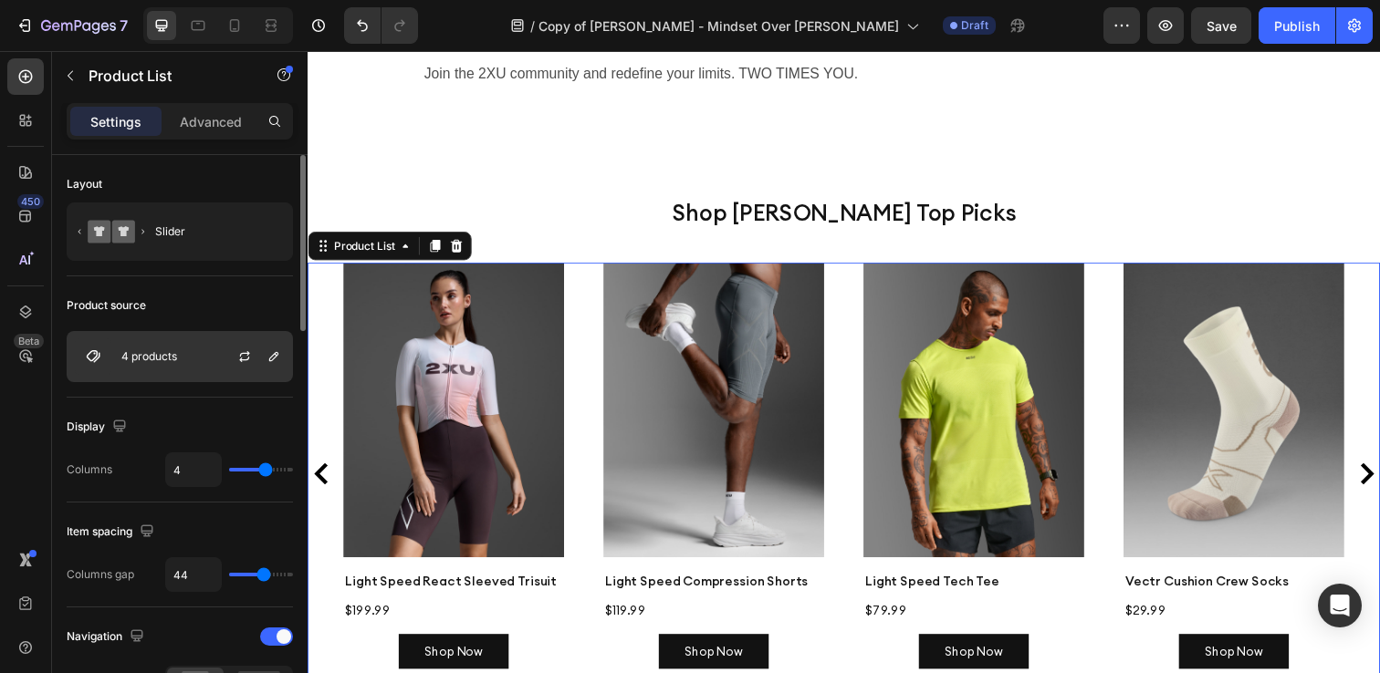
click at [169, 359] on p "4 products" at bounding box center [149, 356] width 56 height 13
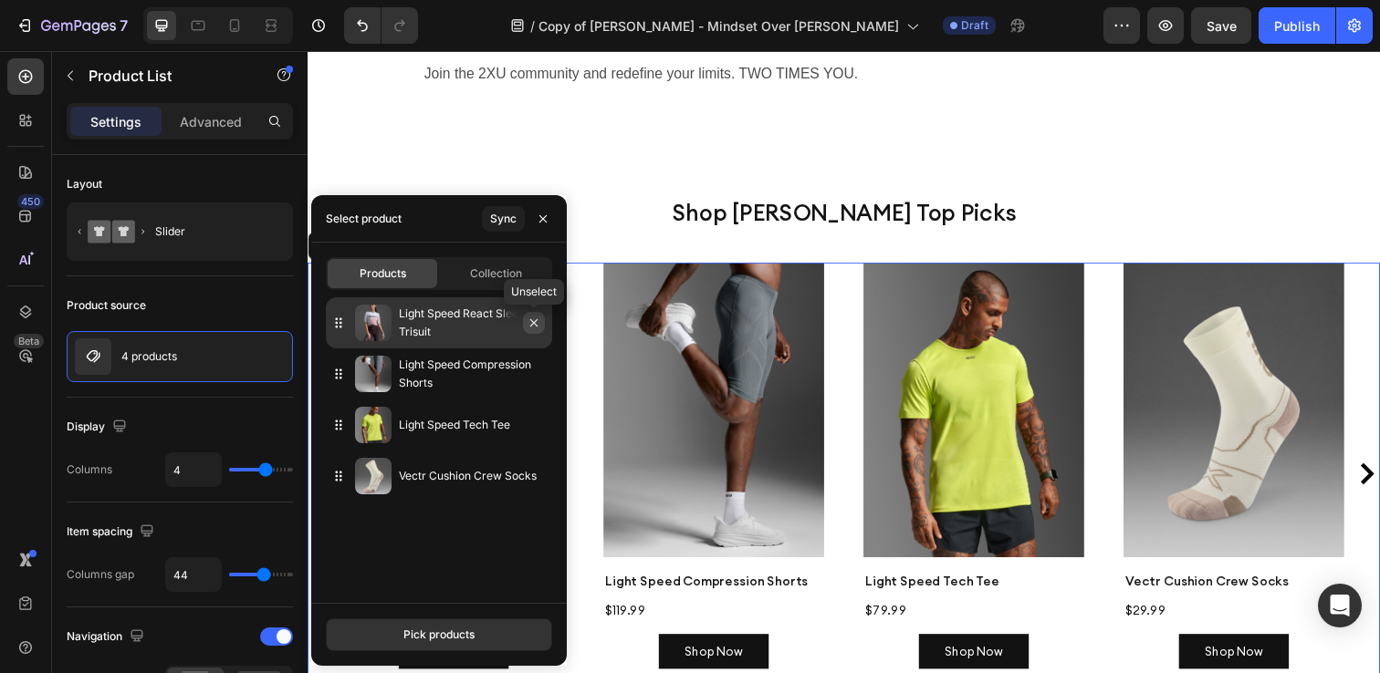
click at [536, 331] on button "button" at bounding box center [534, 323] width 22 height 22
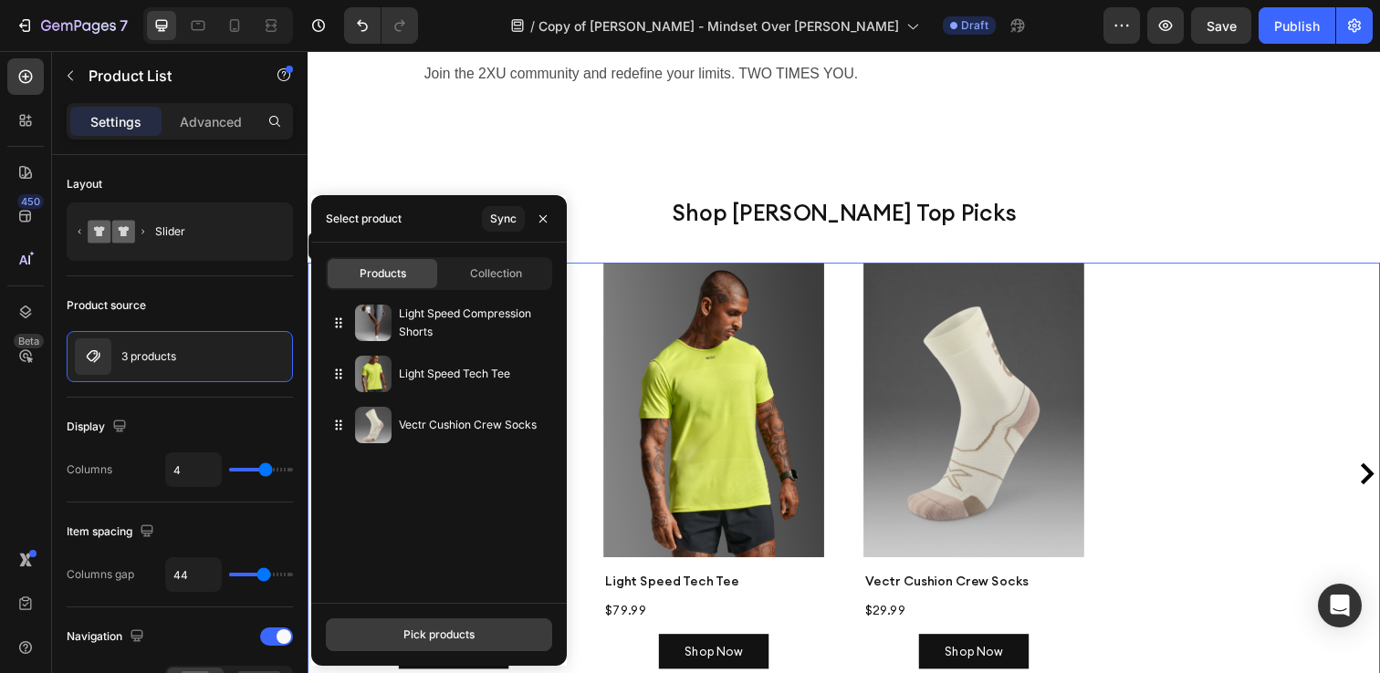
click at [438, 639] on div "Pick products" at bounding box center [438, 635] width 71 height 16
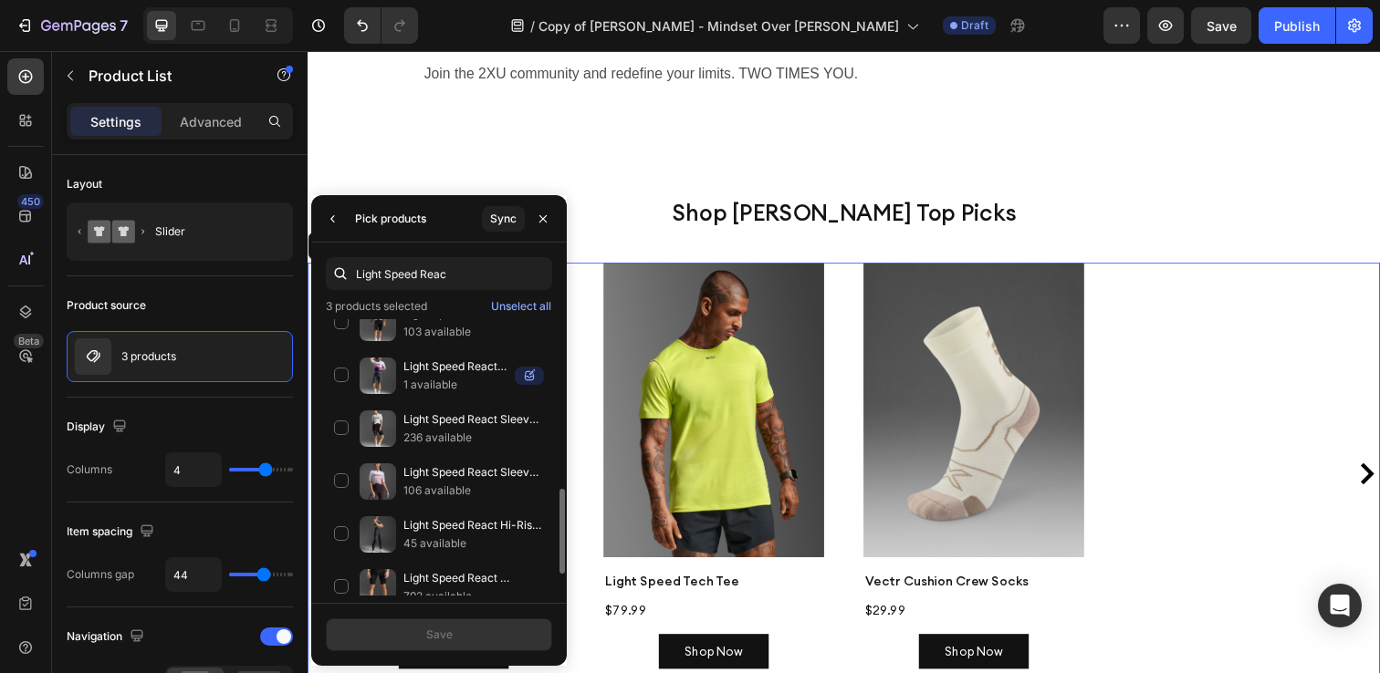
scroll to position [623, 0]
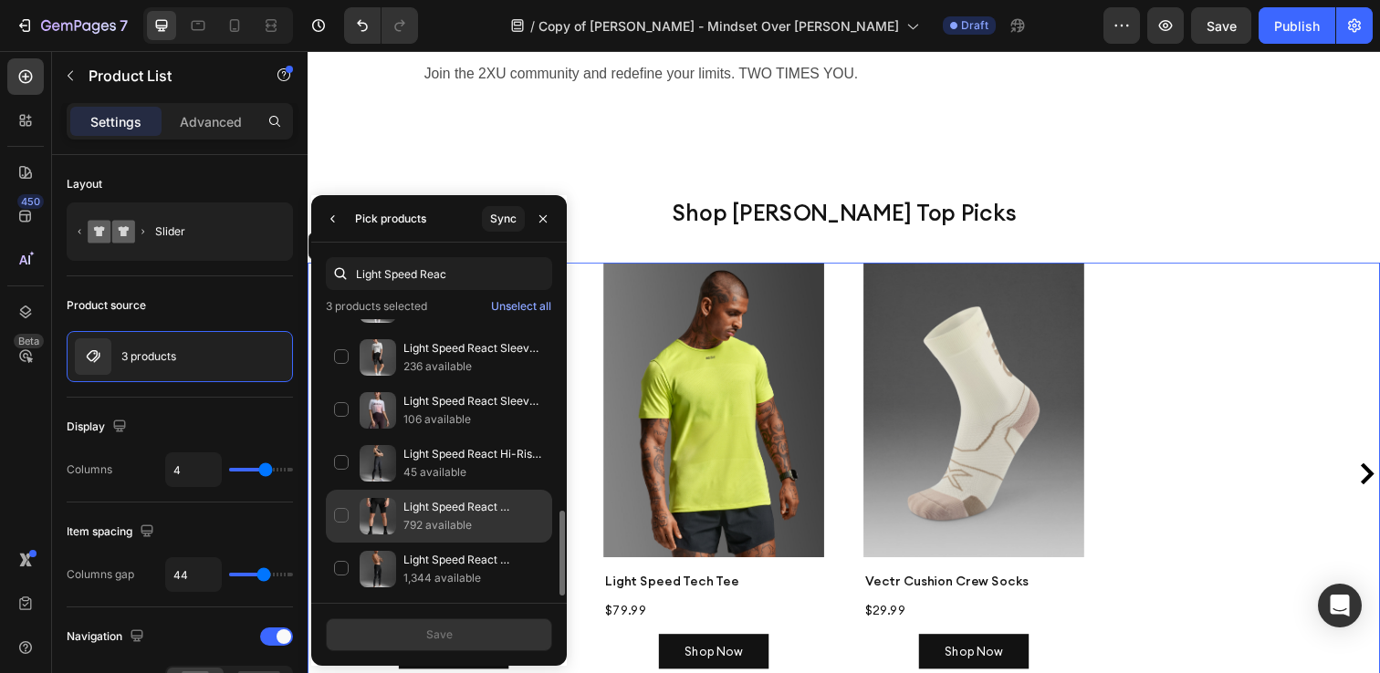
type input "Light Speed Reac"
click at [342, 543] on div "Light Speed React Compression Shorts 792 available" at bounding box center [439, 569] width 226 height 53
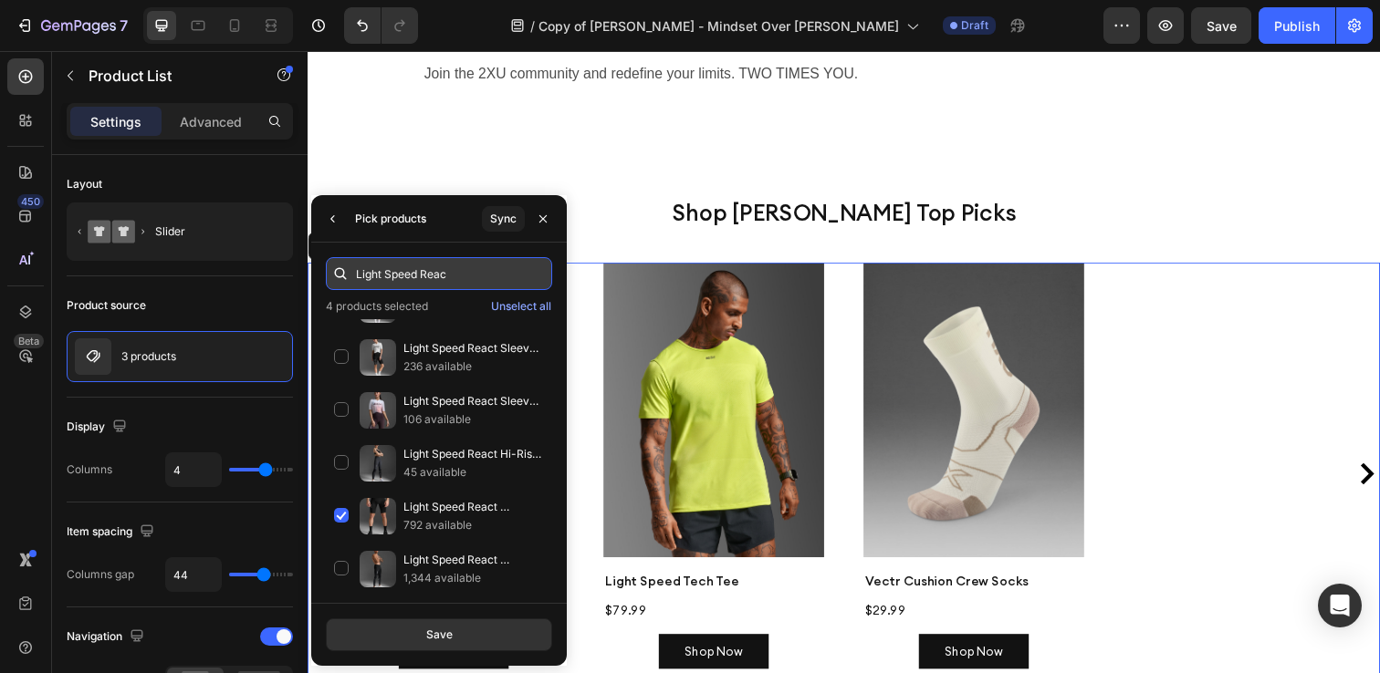
click at [459, 269] on input "Light Speed Reac" at bounding box center [439, 273] width 226 height 33
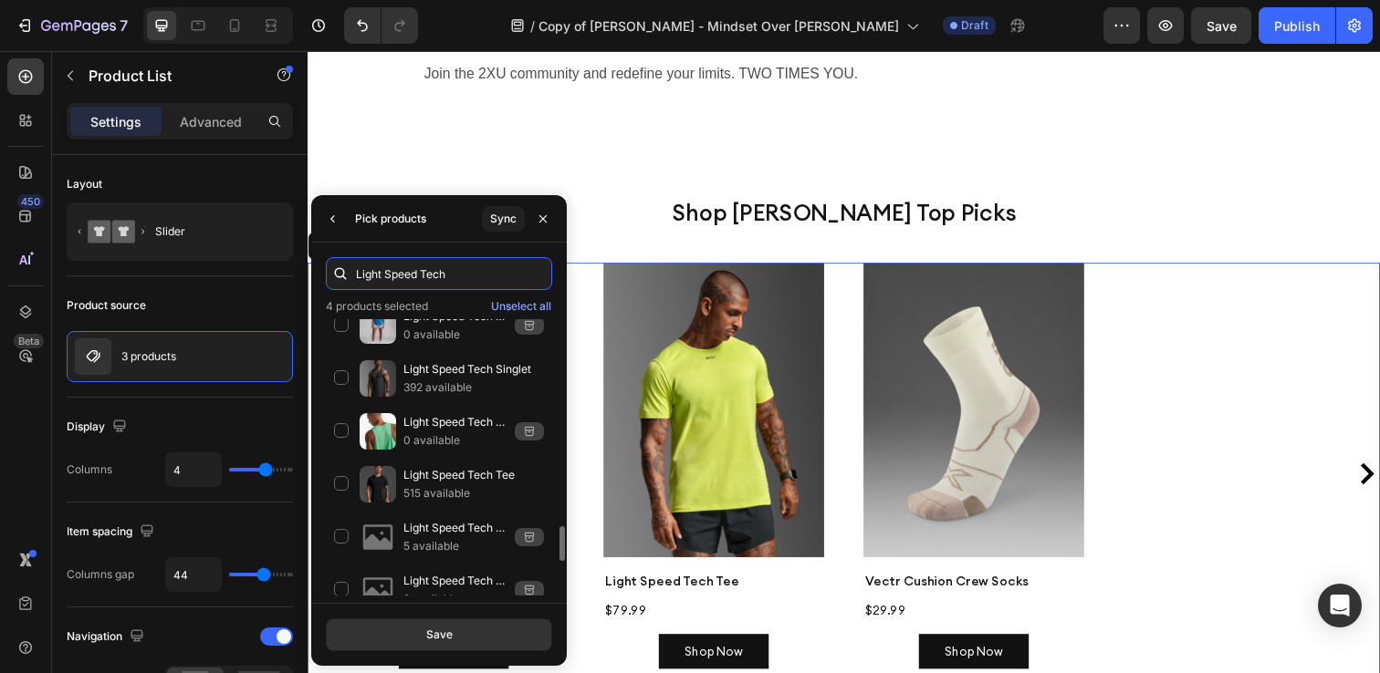
scroll to position [1771, 0]
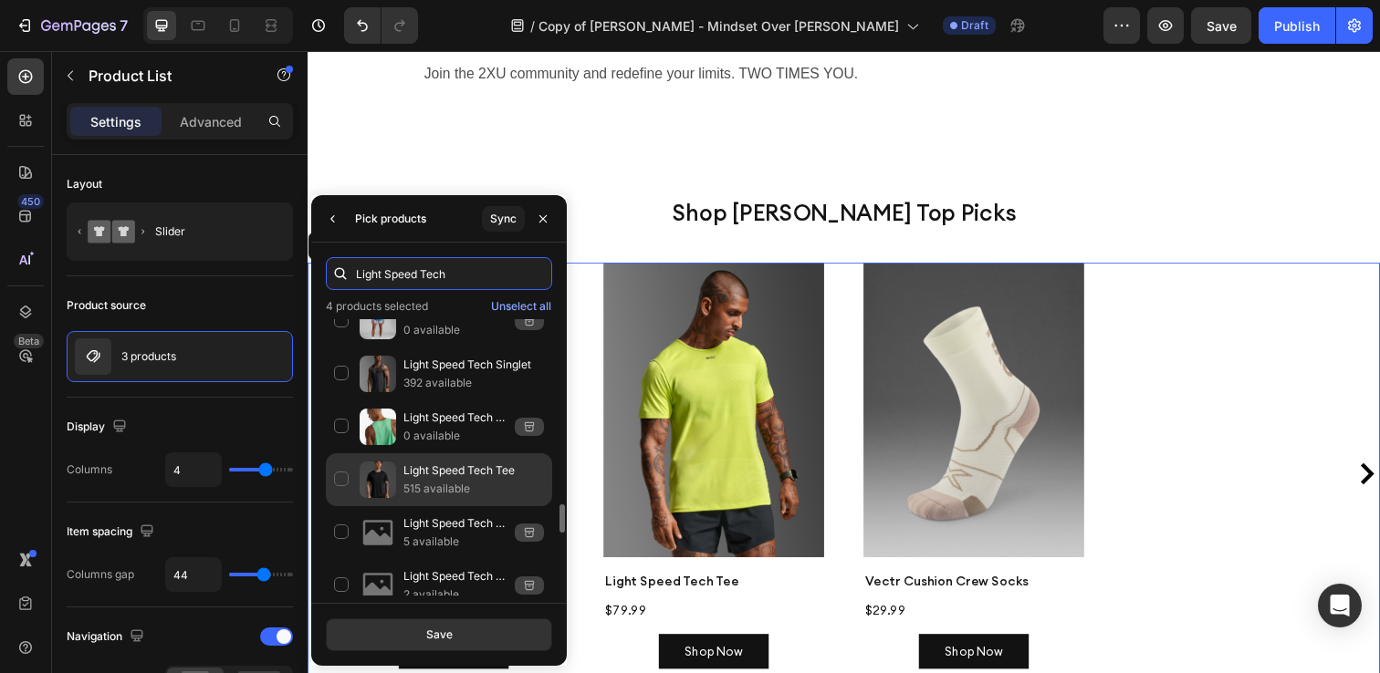
type input "Light Speed Tech"
click at [342, 506] on div "Light Speed Tech Tee 515 available" at bounding box center [439, 532] width 226 height 53
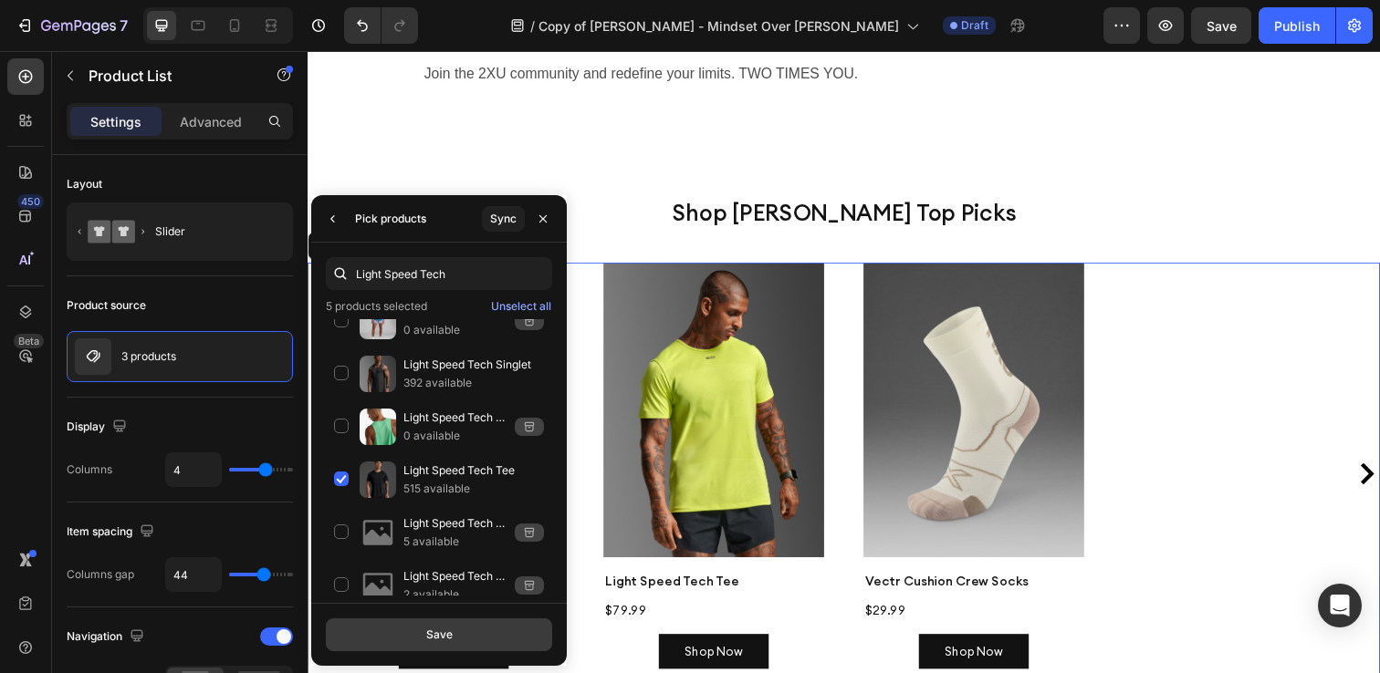
click at [397, 630] on button "Save" at bounding box center [439, 635] width 226 height 33
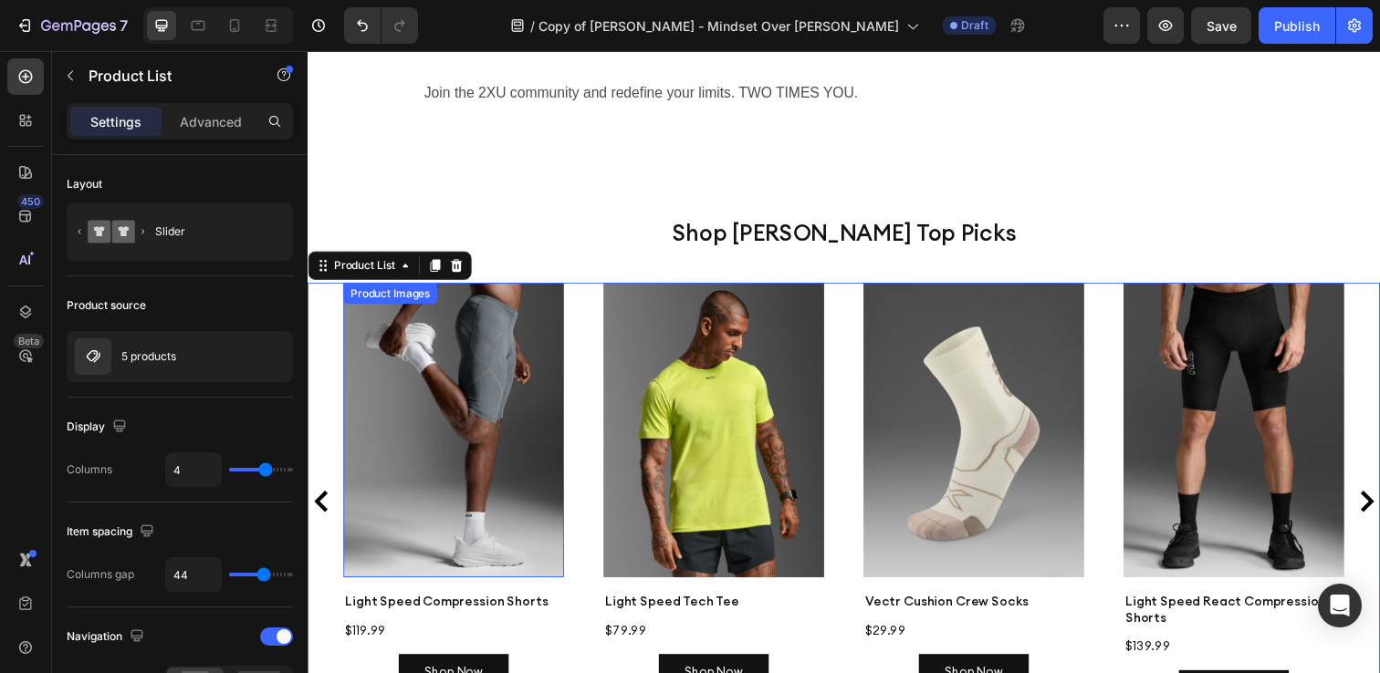
scroll to position [3520, 0]
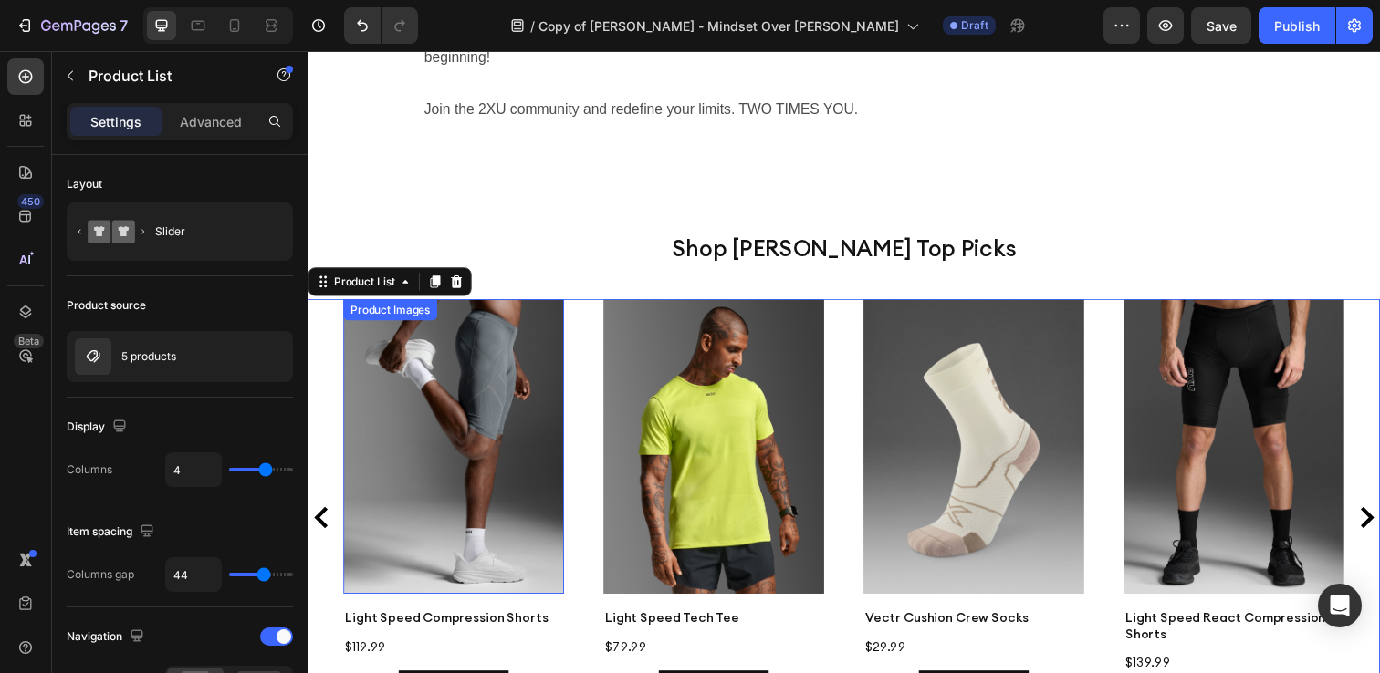
click at [396, 317] on img at bounding box center [456, 454] width 225 height 300
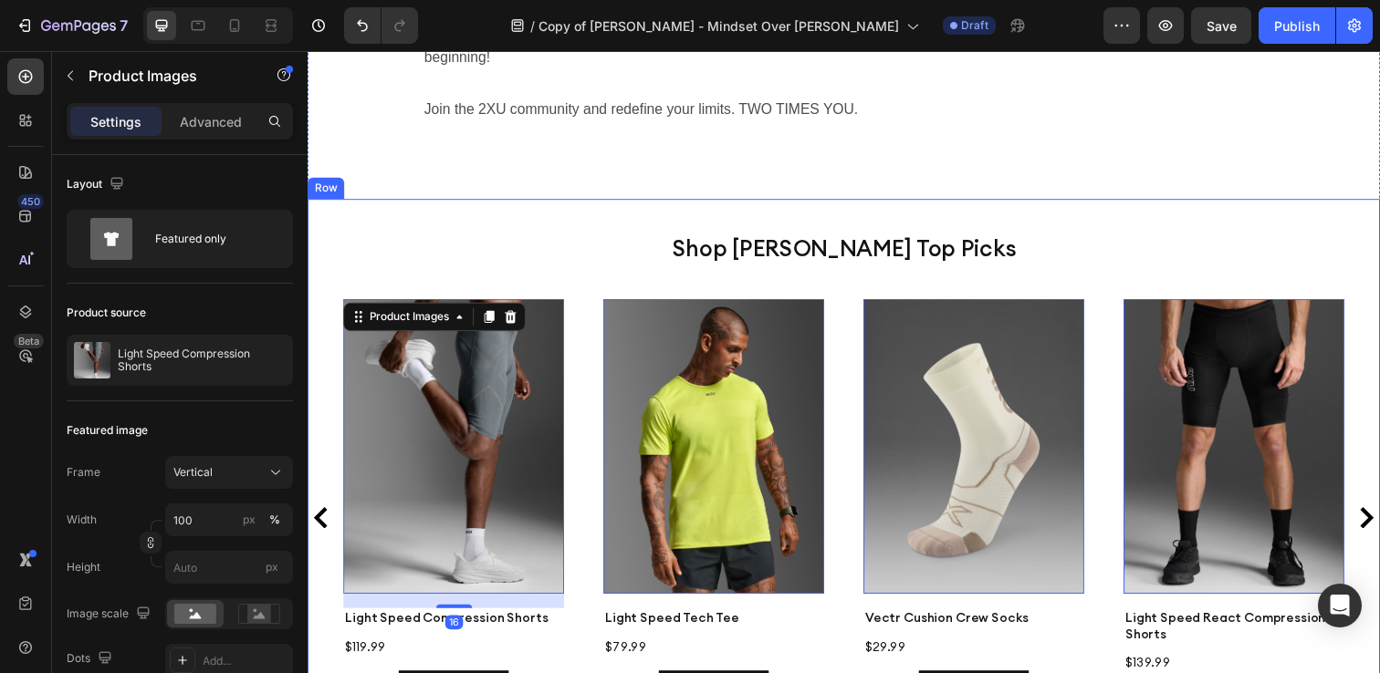
click at [410, 202] on div "Shop [PERSON_NAME] Top Picks Heading Product Images 16 Light Speed Compression …" at bounding box center [855, 476] width 1095 height 548
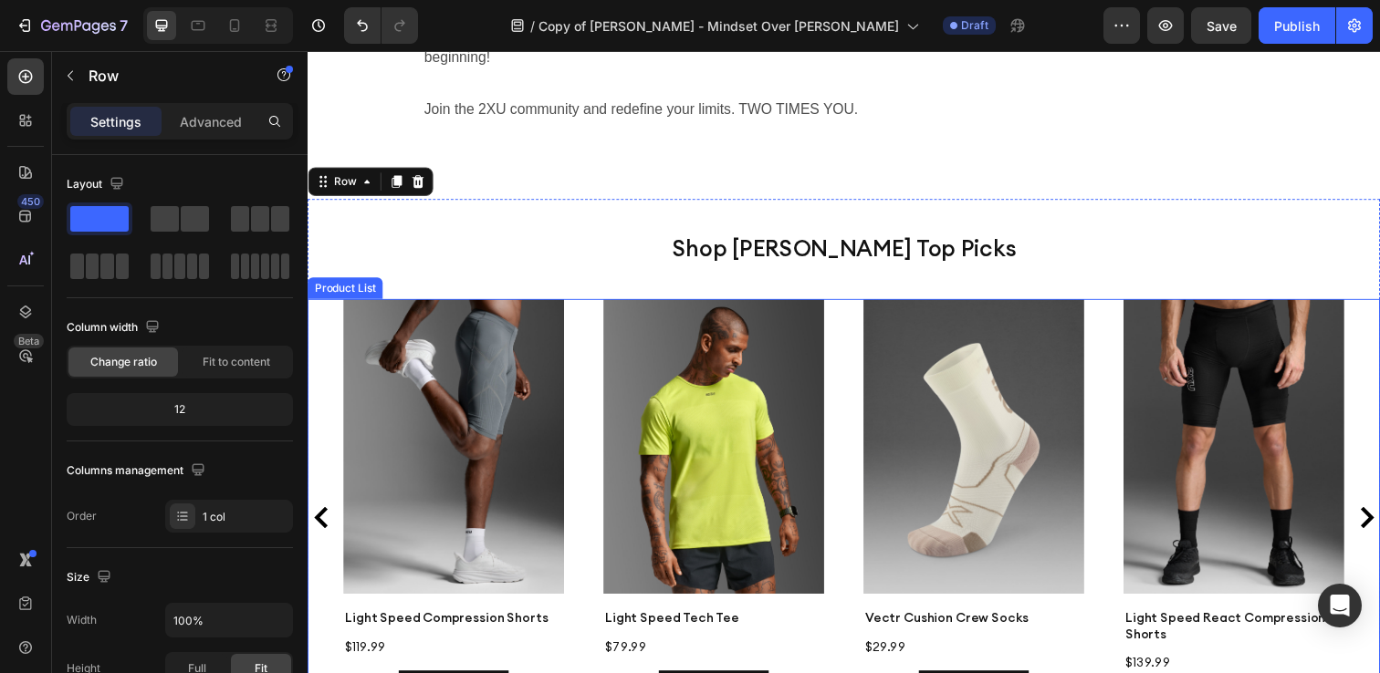
click at [576, 568] on div "Product Images Light Speed Compression Shorts Product Title $119.99 Product Pri…" at bounding box center [855, 527] width 1022 height 446
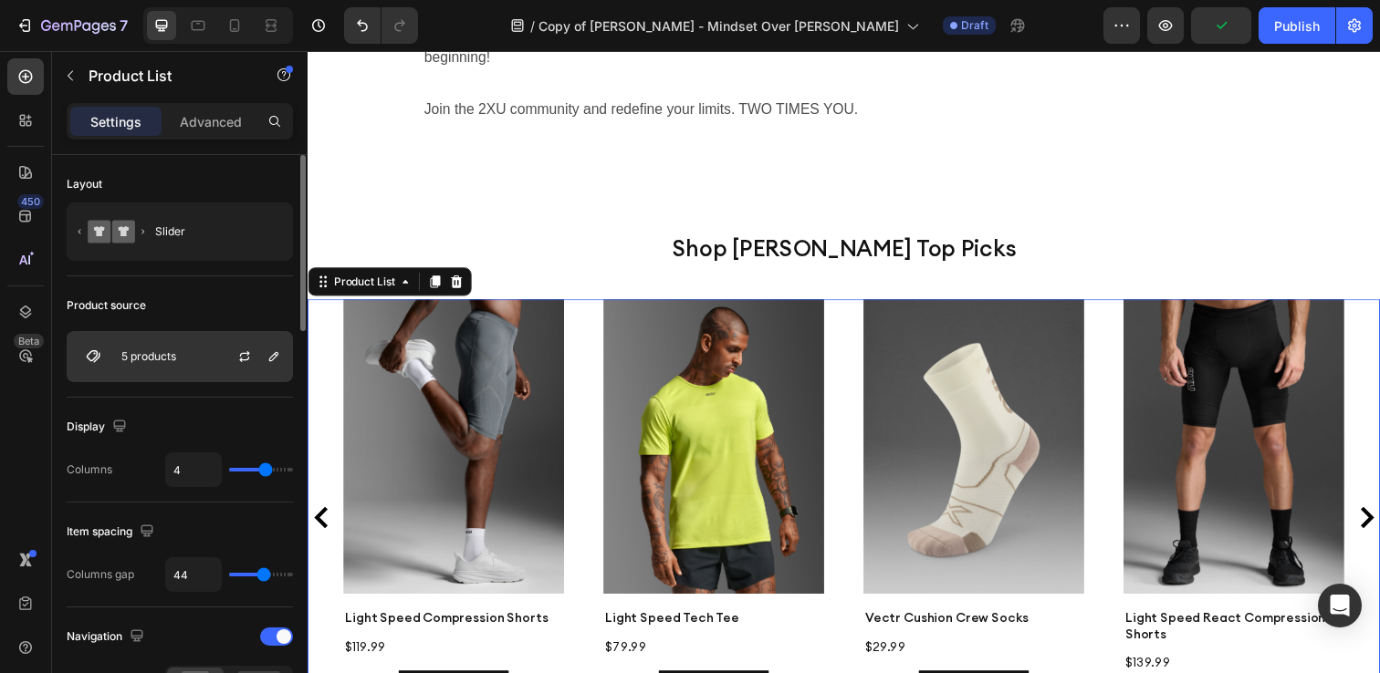
click at [182, 351] on div "5 products" at bounding box center [180, 356] width 226 height 51
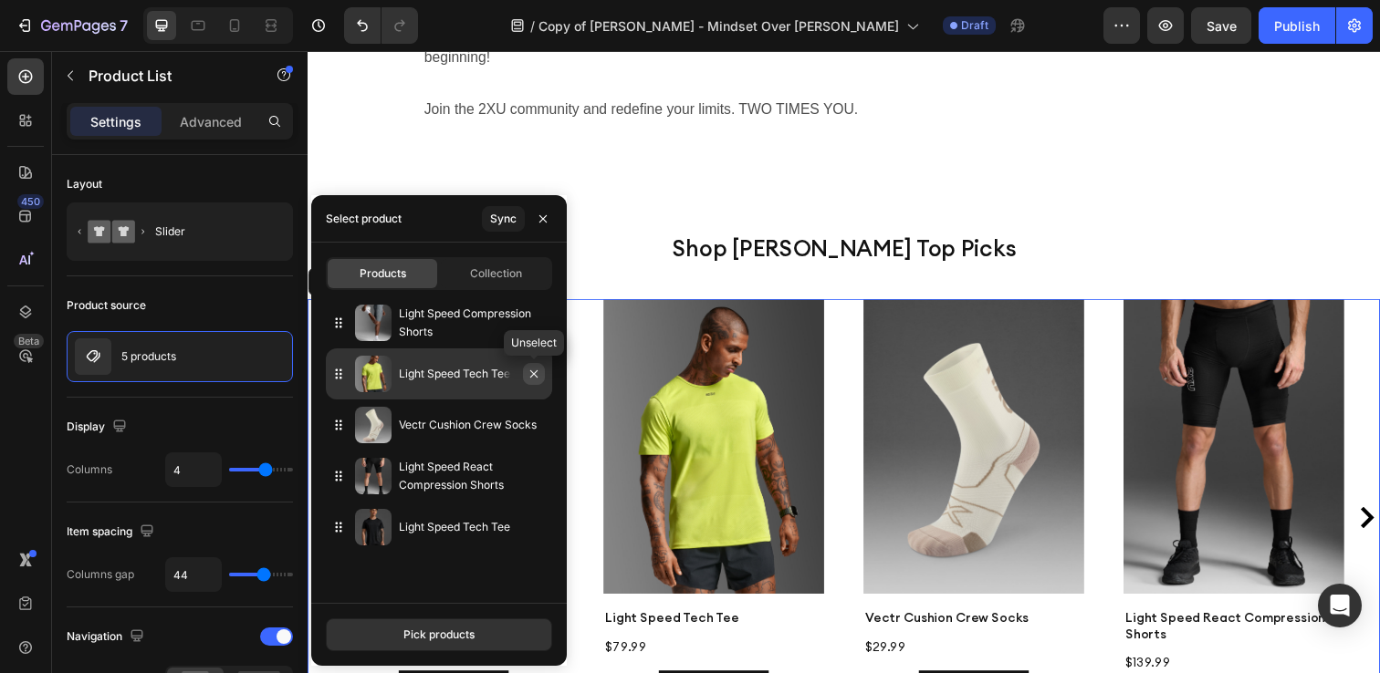
click at [534, 375] on icon "button" at bounding box center [534, 374] width 15 height 15
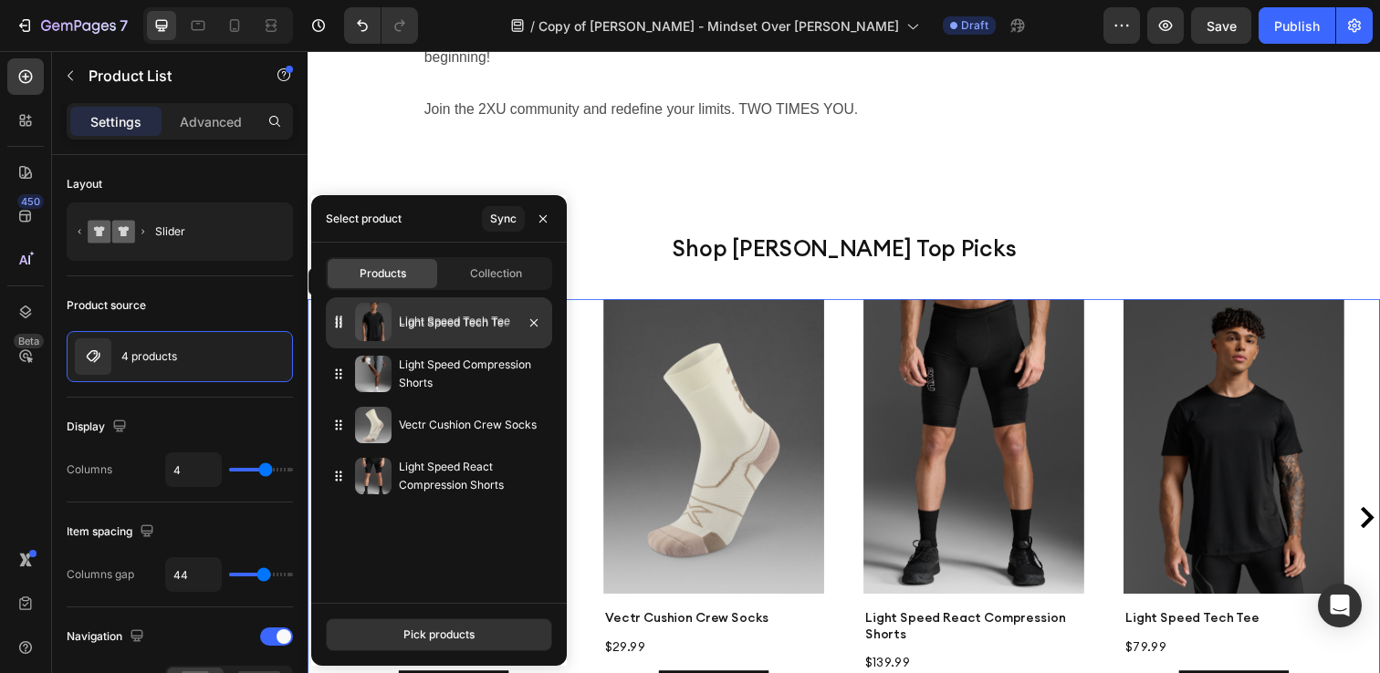
drag, startPoint x: 338, startPoint y: 476, endPoint x: 338, endPoint y: 322, distance: 154.2
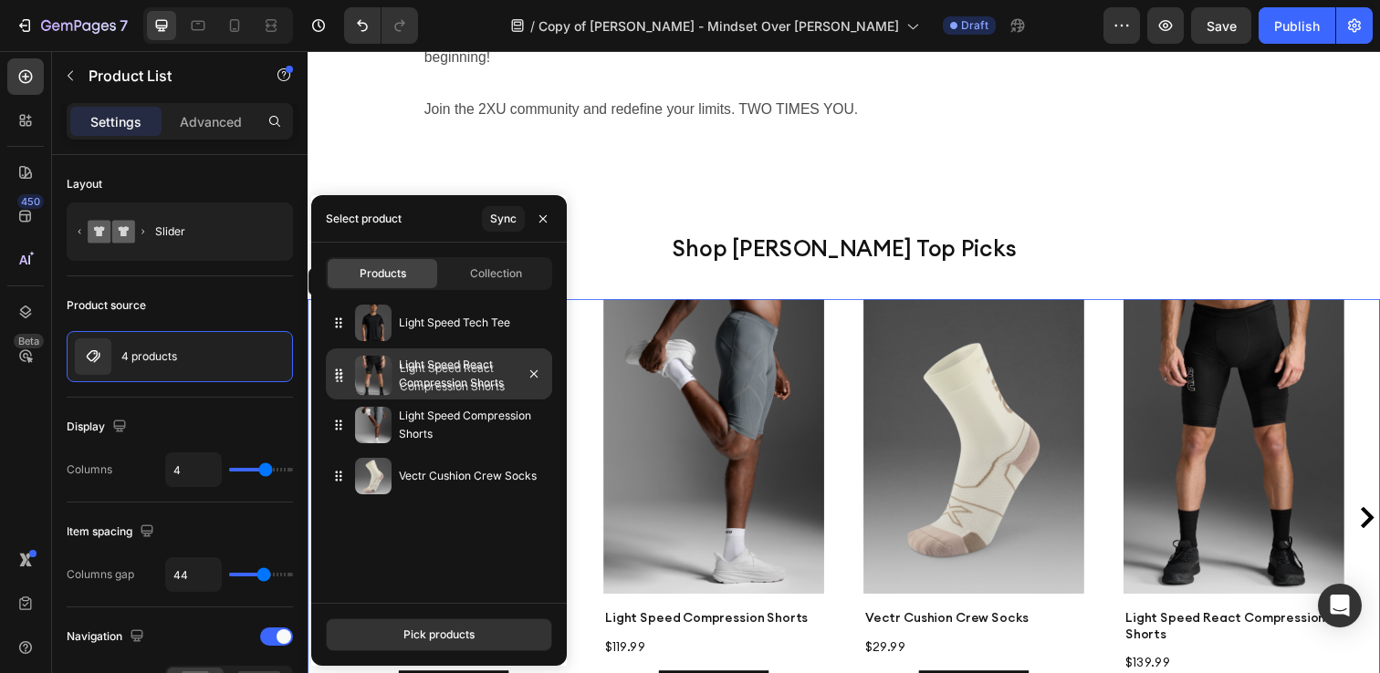
drag, startPoint x: 339, startPoint y: 475, endPoint x: 339, endPoint y: 376, distance: 99.5
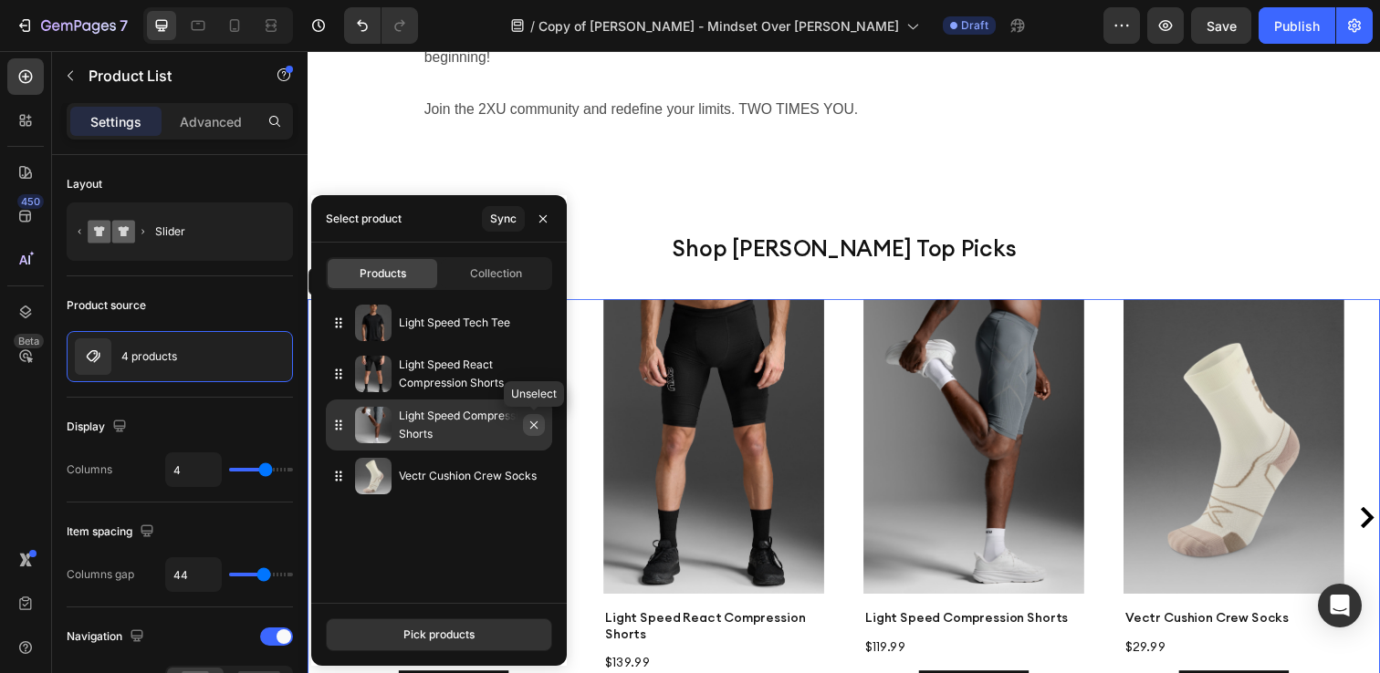
click at [535, 427] on icon "button" at bounding box center [534, 425] width 15 height 15
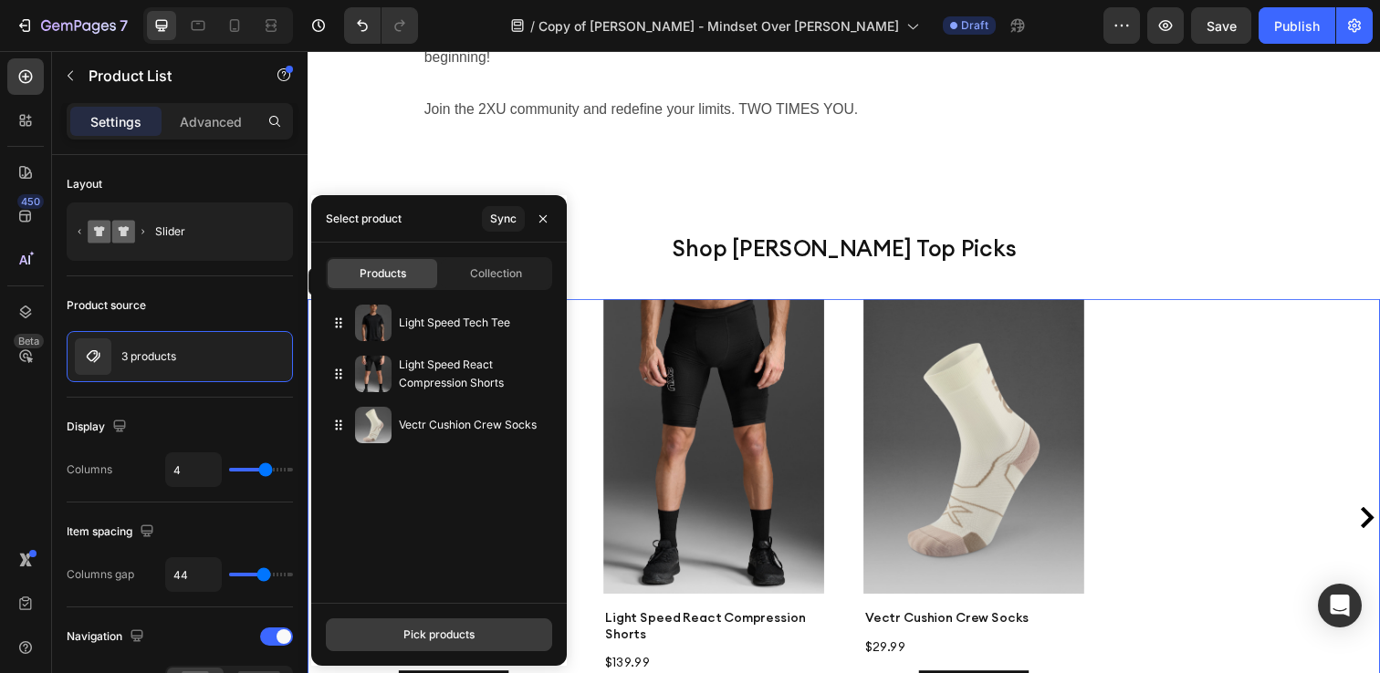
click at [443, 631] on div "Pick products" at bounding box center [438, 635] width 71 height 16
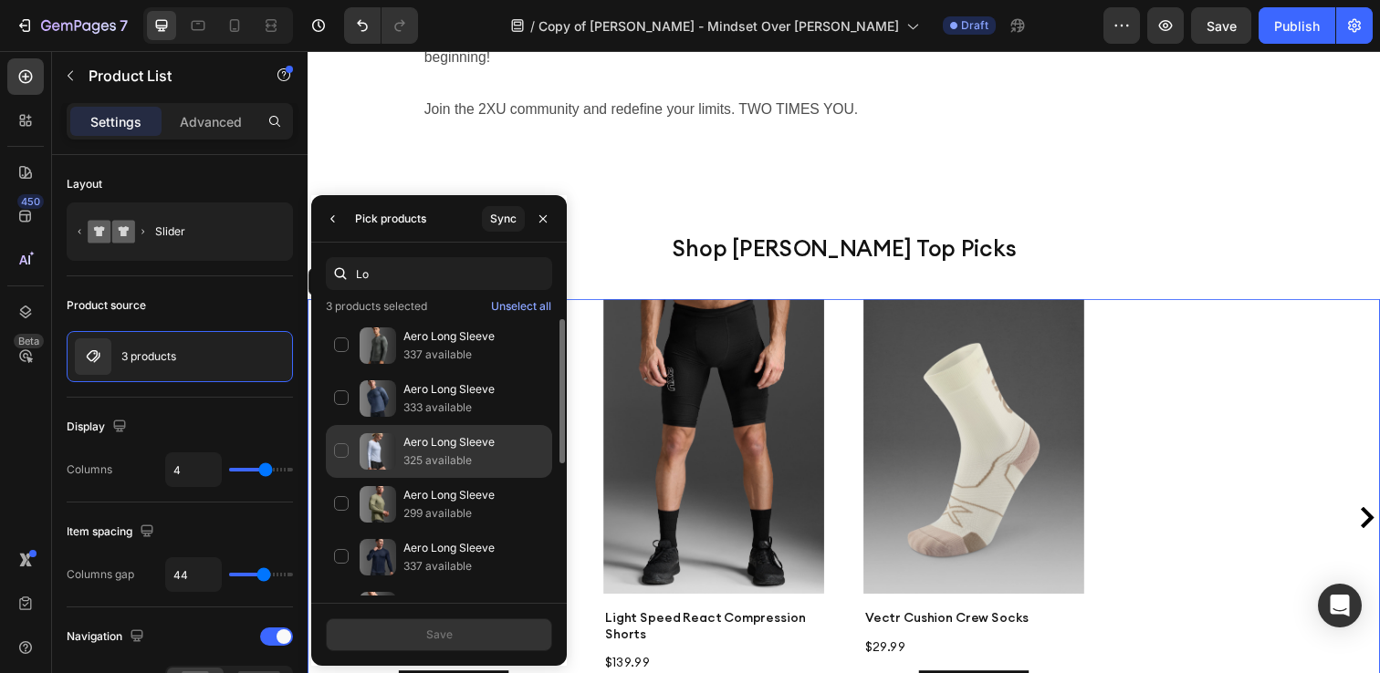
type input "L"
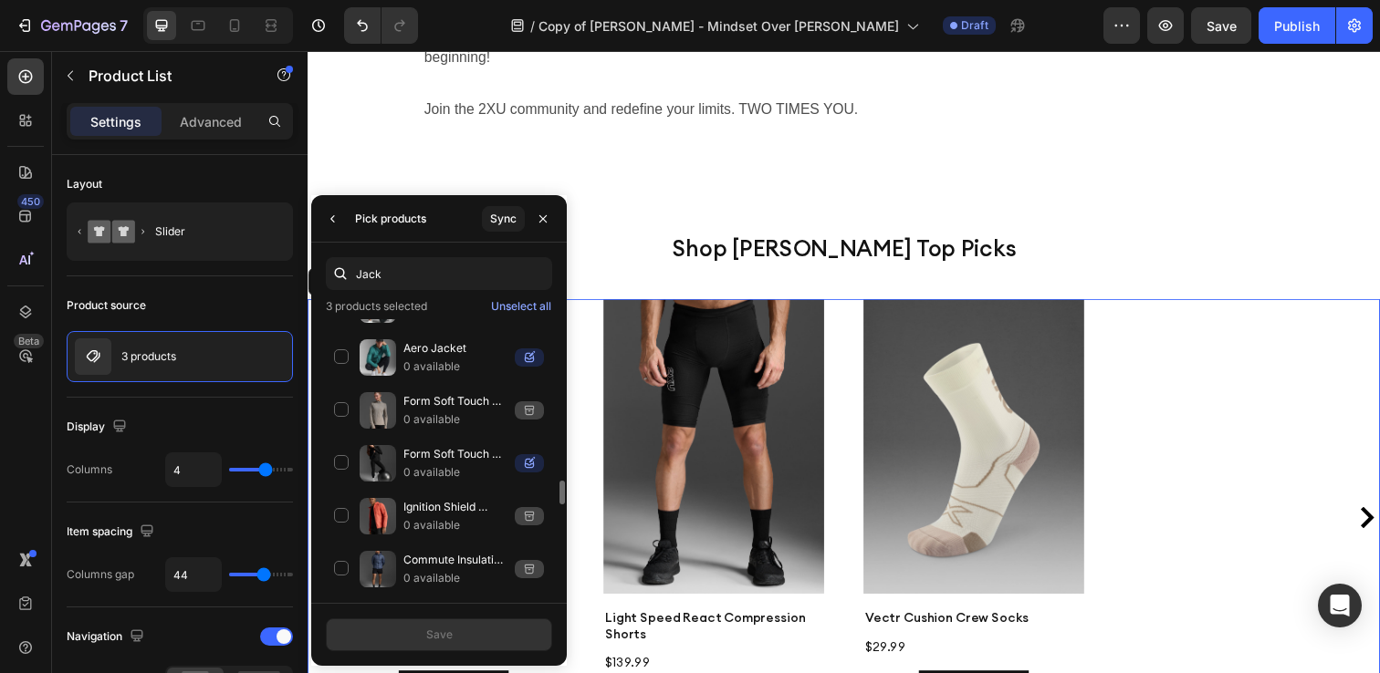
scroll to position [0, 0]
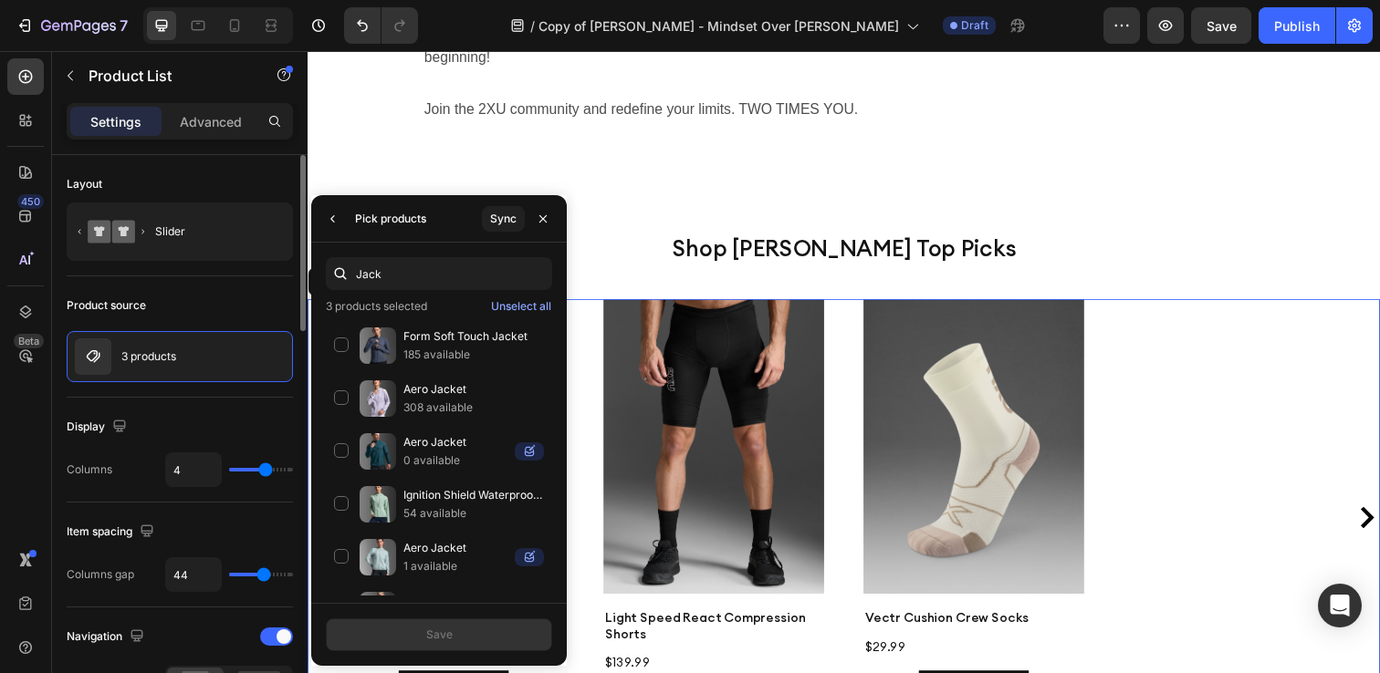
drag, startPoint x: 387, startPoint y: 279, endPoint x: 287, endPoint y: 269, distance: 100.0
click at [288, 270] on div "450 Beta Sections(18) Elements(83) Section Element Hero Section Product Detail …" at bounding box center [154, 362] width 308 height 622
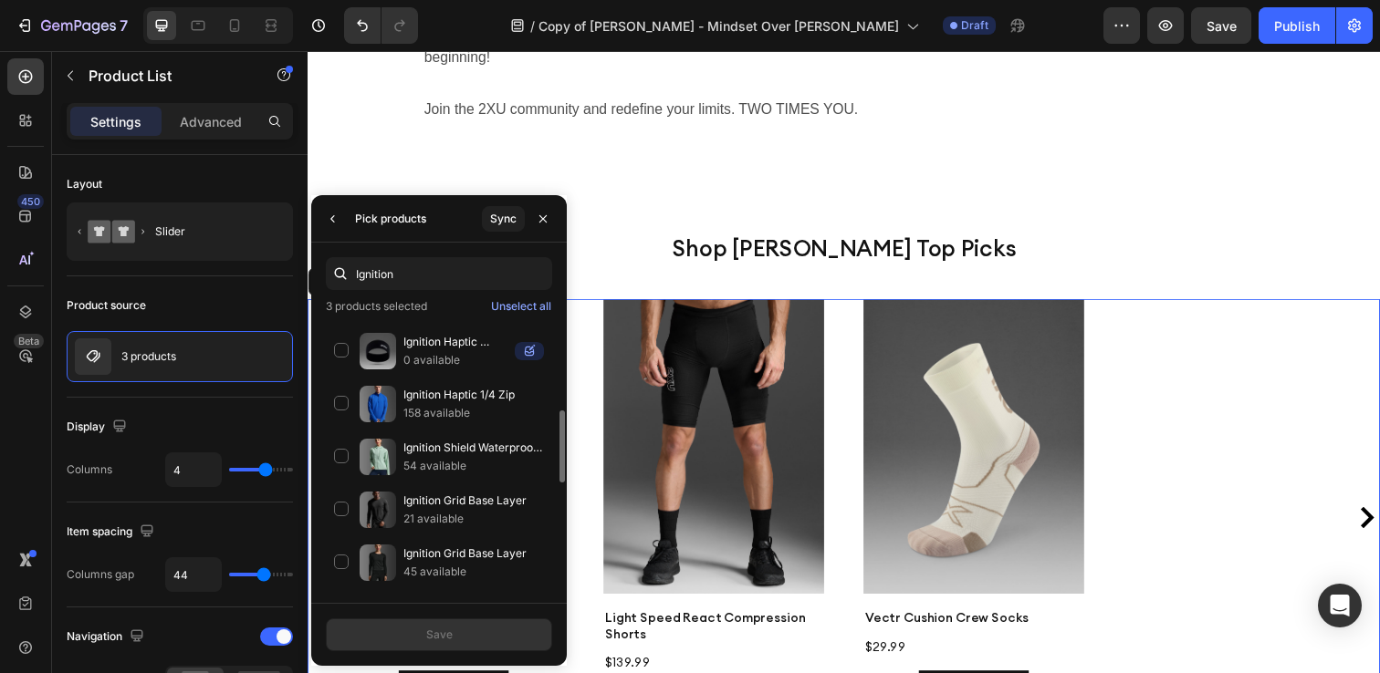
scroll to position [443, 0]
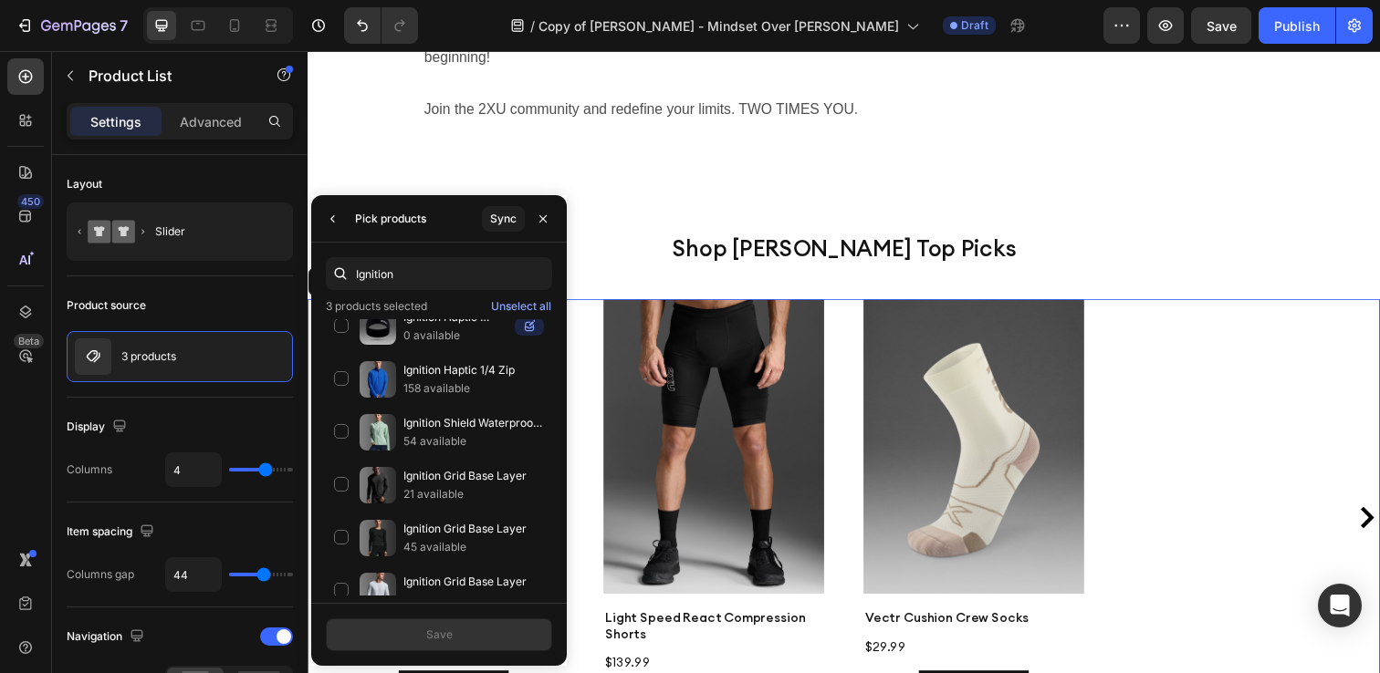
drag, startPoint x: 418, startPoint y: 276, endPoint x: 349, endPoint y: 274, distance: 69.4
click at [349, 275] on div "Ignition" at bounding box center [439, 273] width 226 height 33
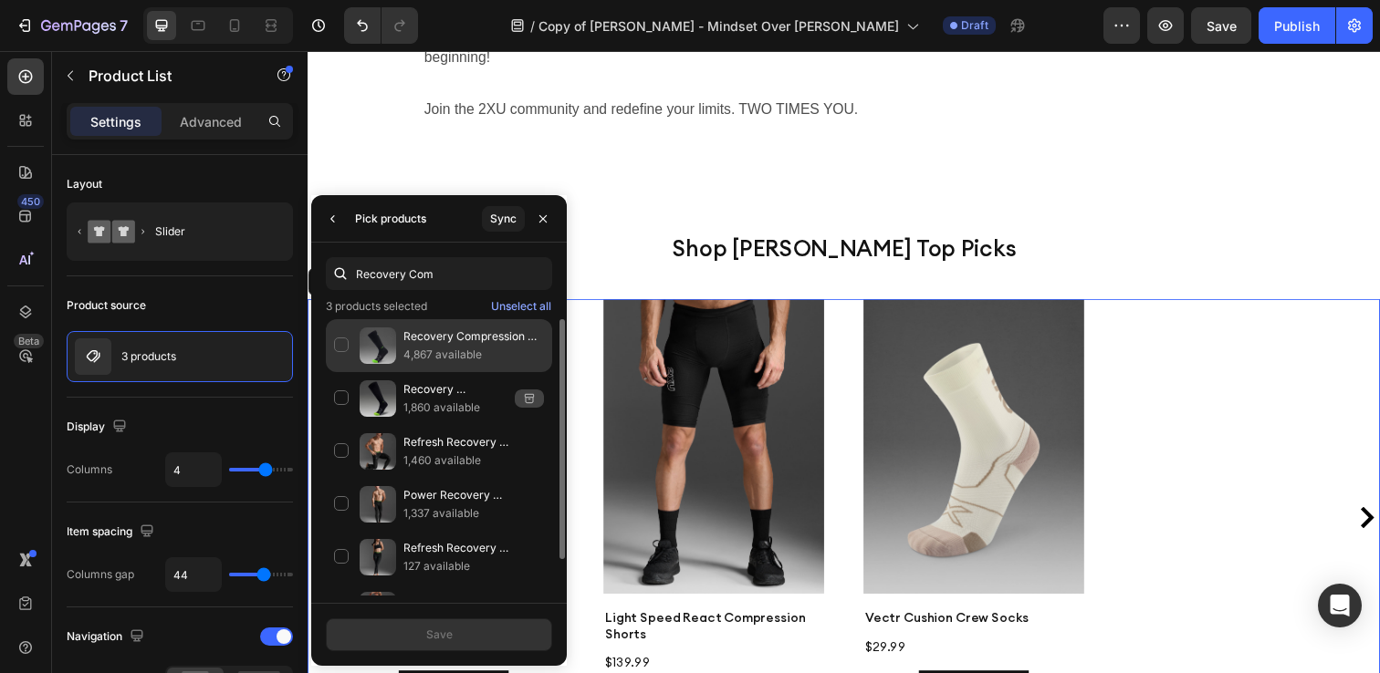
click at [462, 348] on p "4,867 available" at bounding box center [473, 355] width 141 height 18
click at [341, 372] on div "Recovery Compression Socks with FIR 4,867 available" at bounding box center [439, 398] width 226 height 53
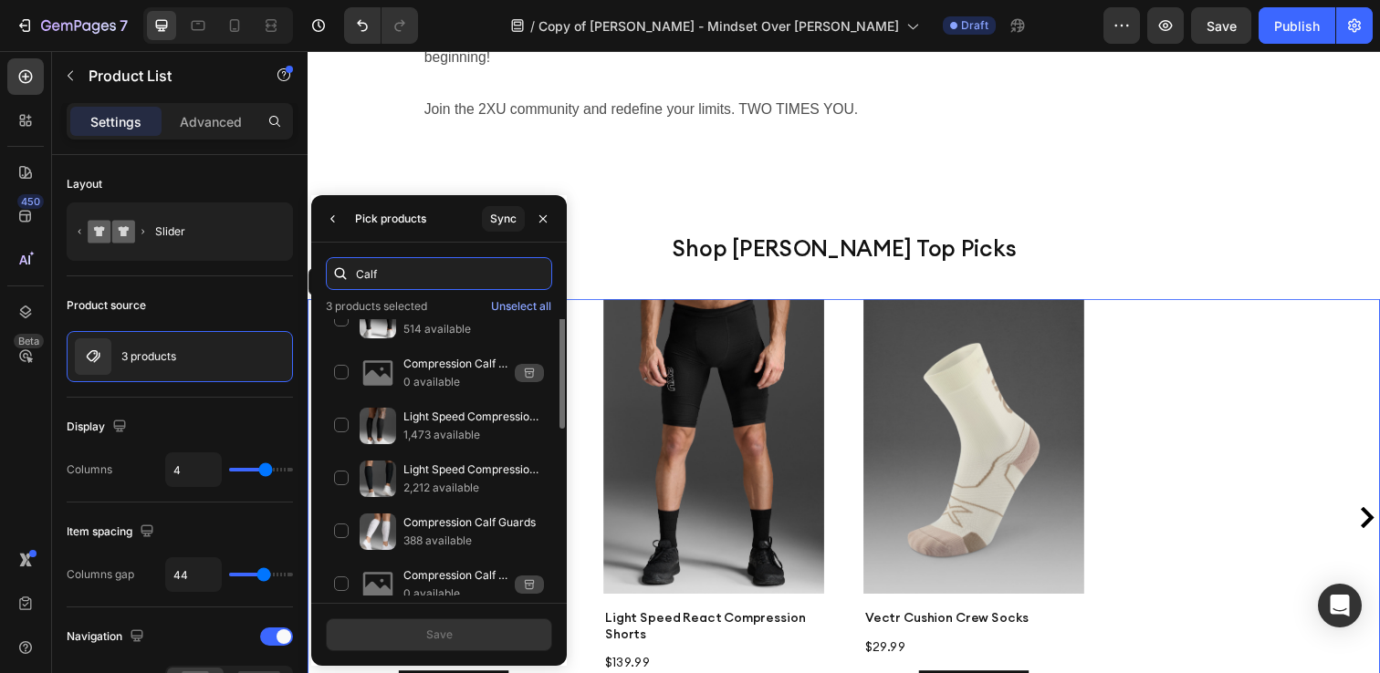
scroll to position [286, 0]
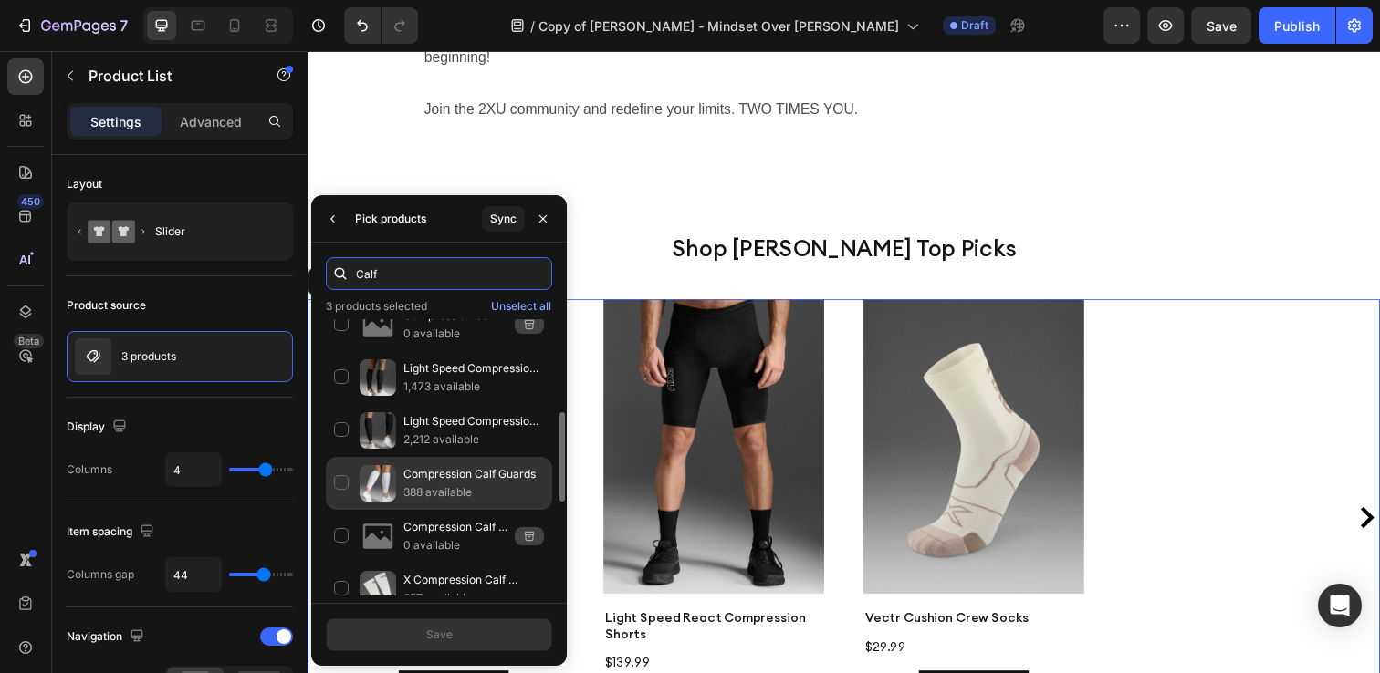
type input "Calf"
click at [344, 510] on div "Compression Calf Guards 388 available" at bounding box center [439, 536] width 226 height 53
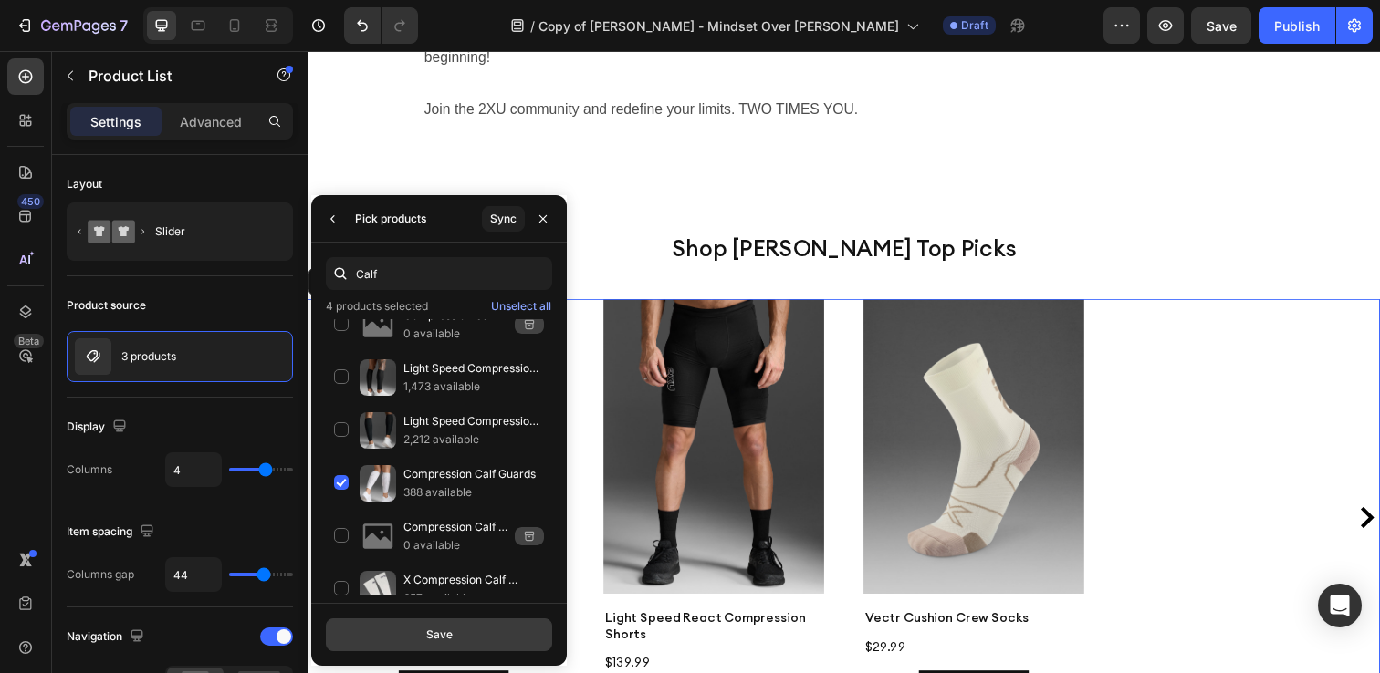
click at [442, 628] on div "Save" at bounding box center [439, 635] width 26 height 16
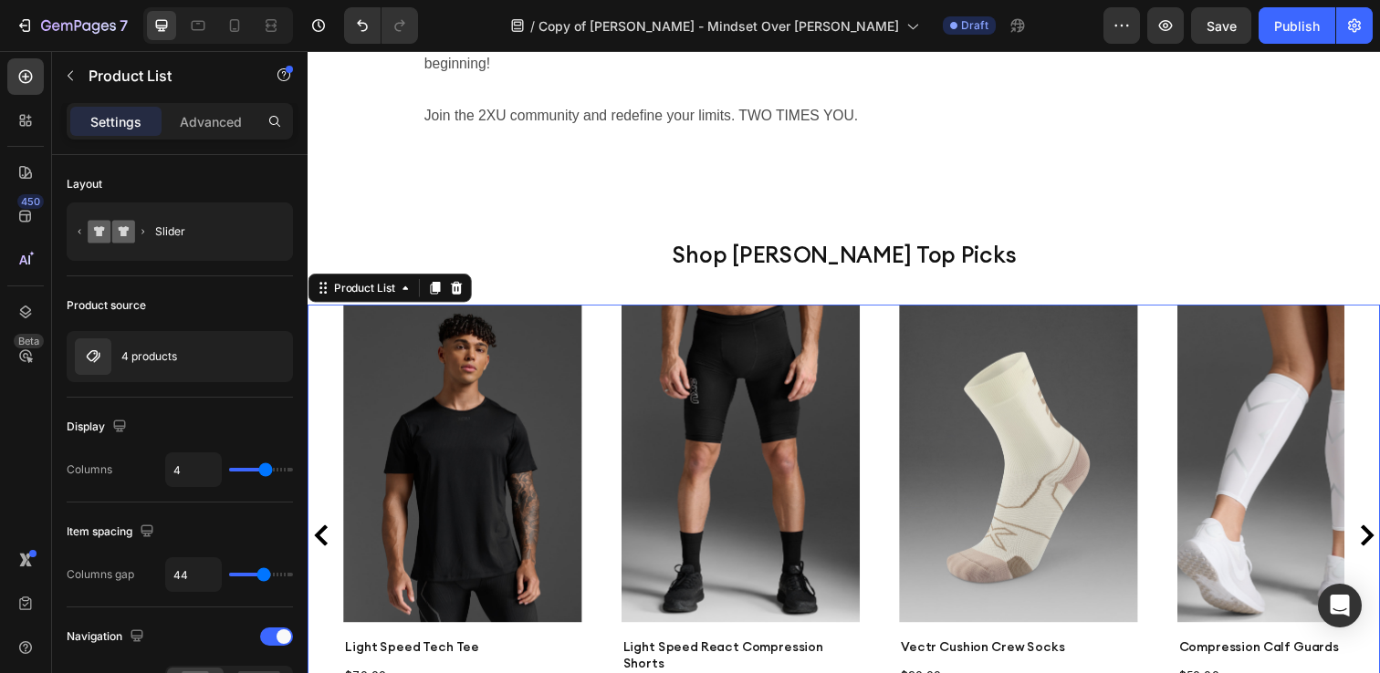
scroll to position [3520, 0]
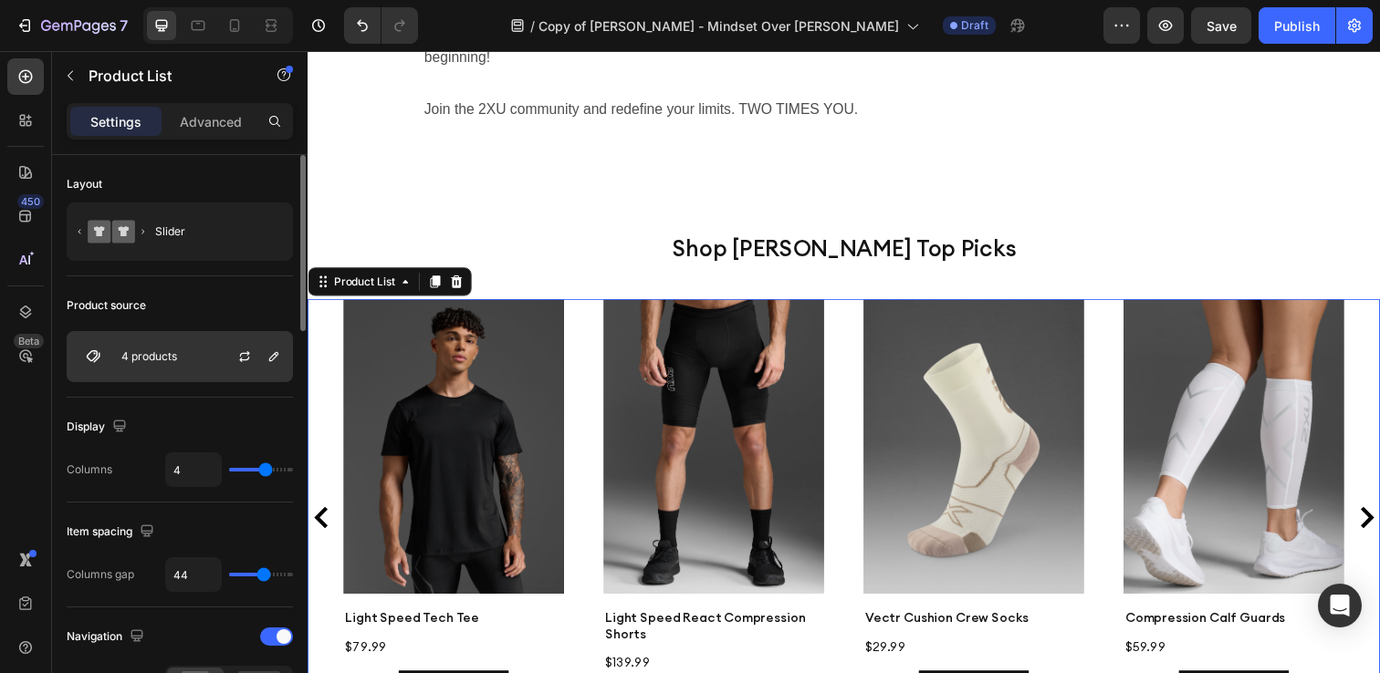
click at [174, 361] on p "4 products" at bounding box center [149, 356] width 56 height 13
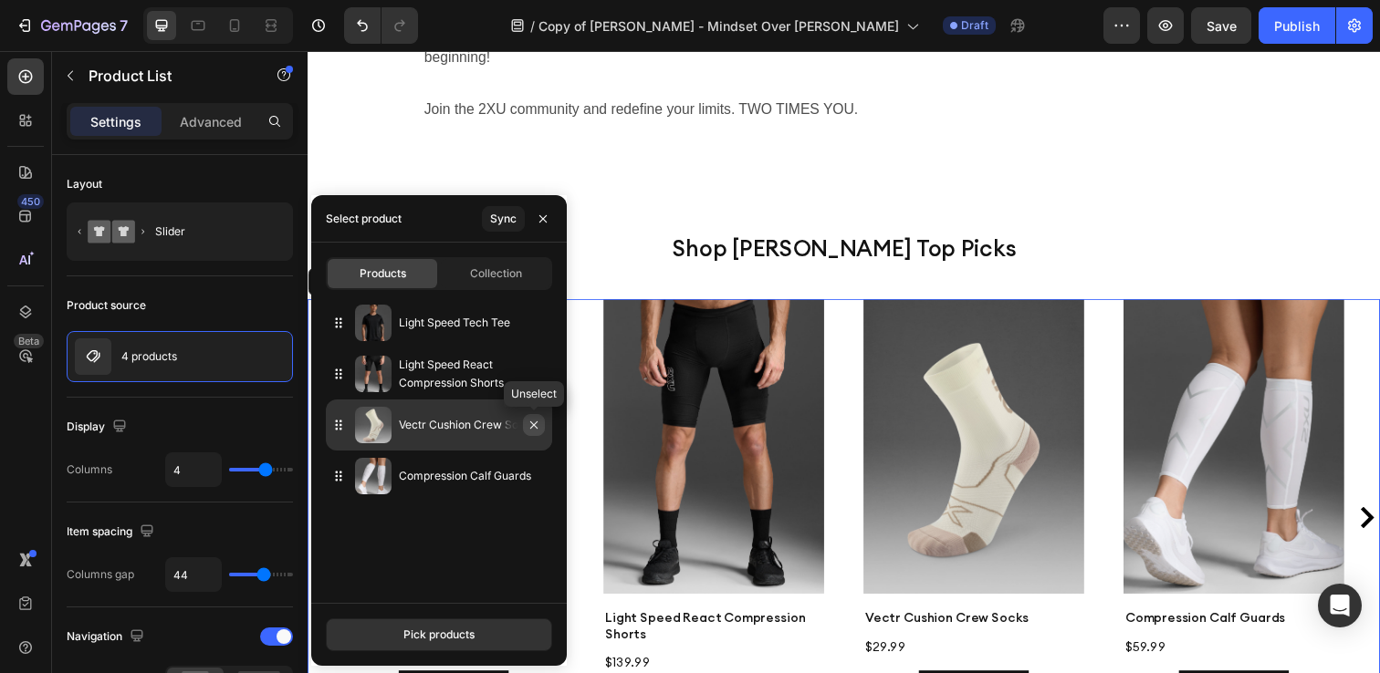
click at [531, 428] on icon "button" at bounding box center [533, 425] width 7 height 7
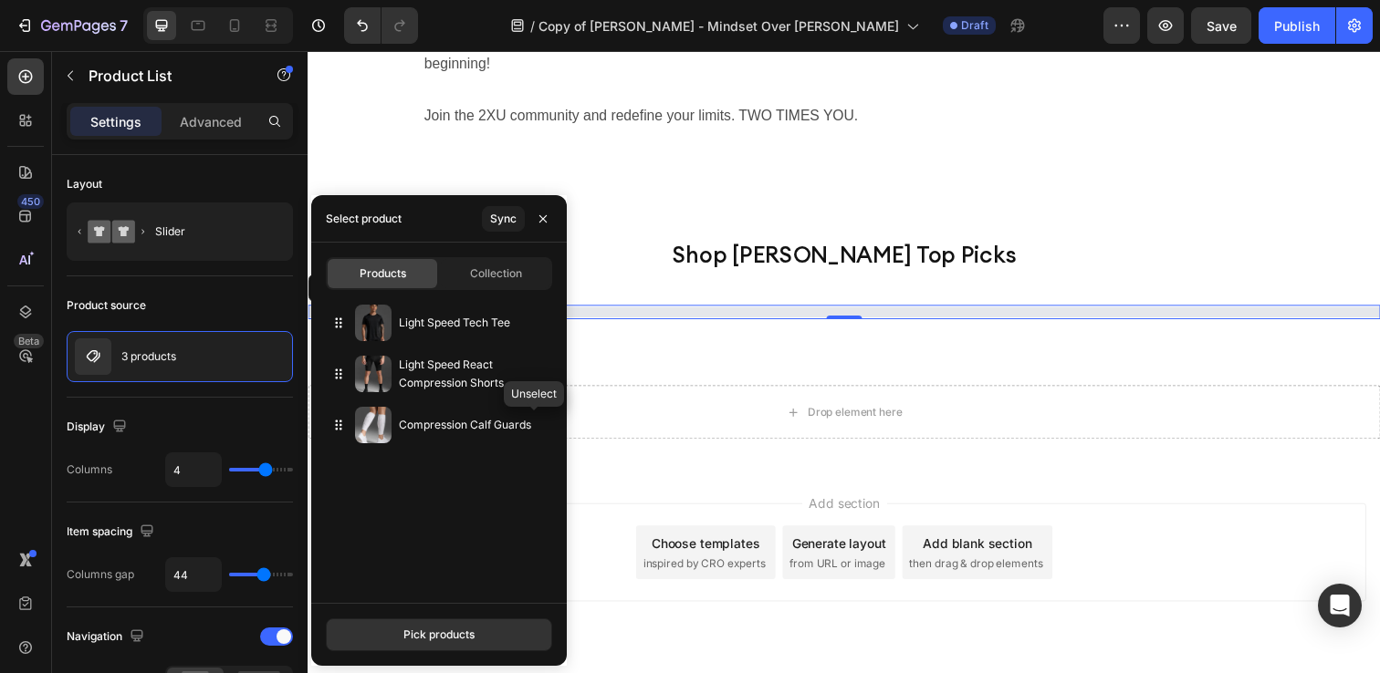
click at [0, 0] on icon "button" at bounding box center [0, 0] width 0 height 0
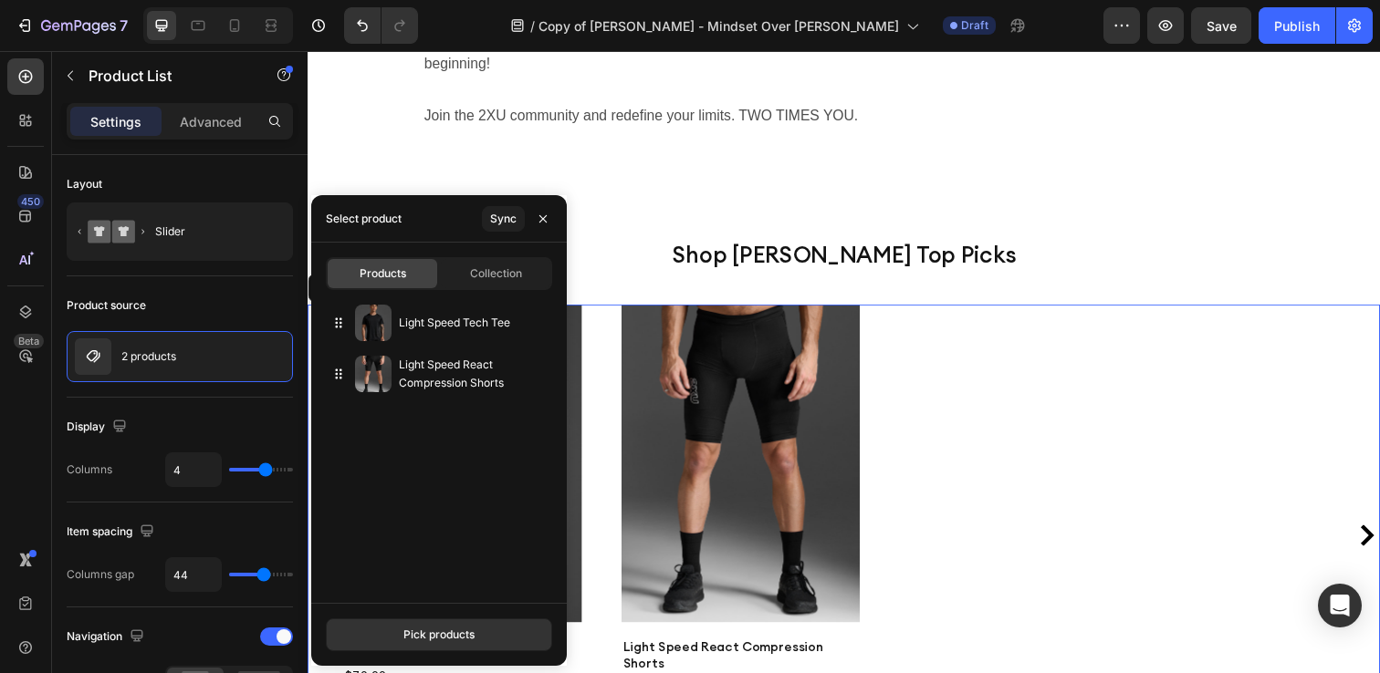
scroll to position [3520, 0]
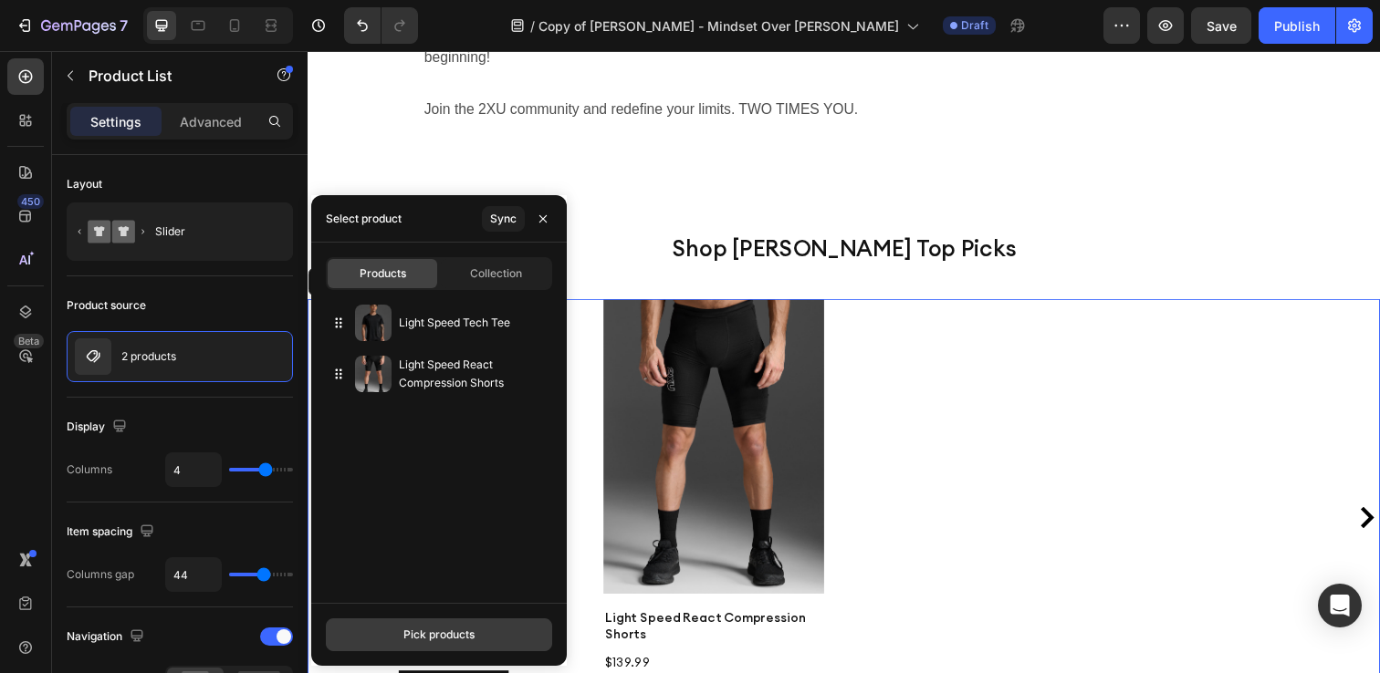
click at [407, 637] on div "Pick products" at bounding box center [438, 635] width 71 height 16
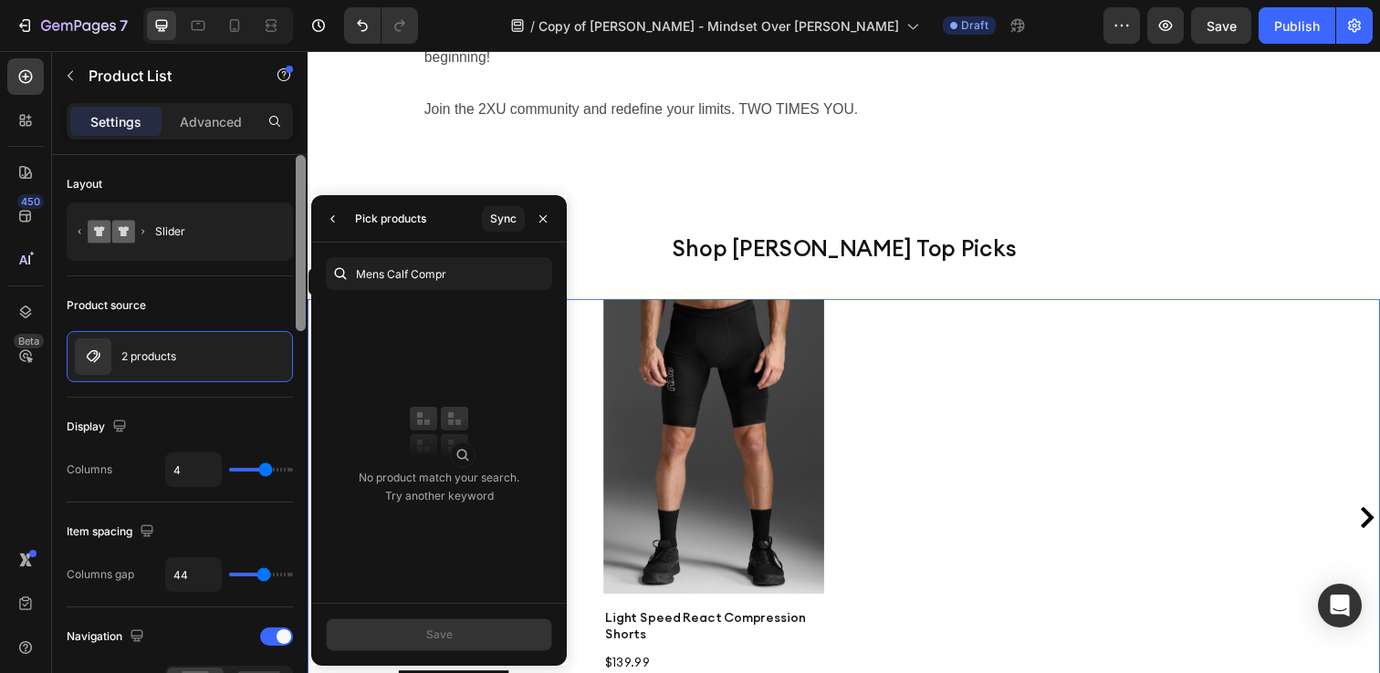
drag, startPoint x: 388, startPoint y: 272, endPoint x: 301, endPoint y: 272, distance: 86.7
click at [301, 272] on div "450 Beta Sections(18) Elements(83) Section Element Hero Section Product Detail …" at bounding box center [154, 362] width 308 height 622
click at [424, 274] on input "Calf Compr" at bounding box center [439, 273] width 226 height 33
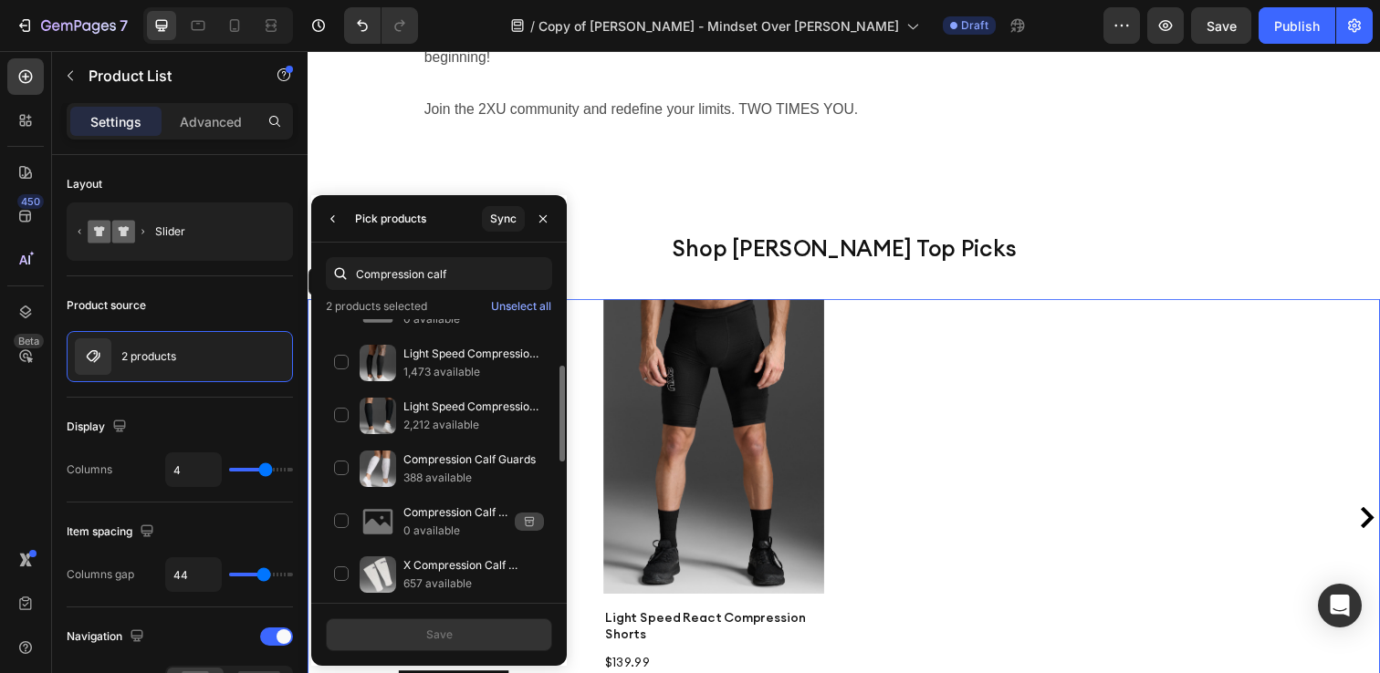
scroll to position [302, 0]
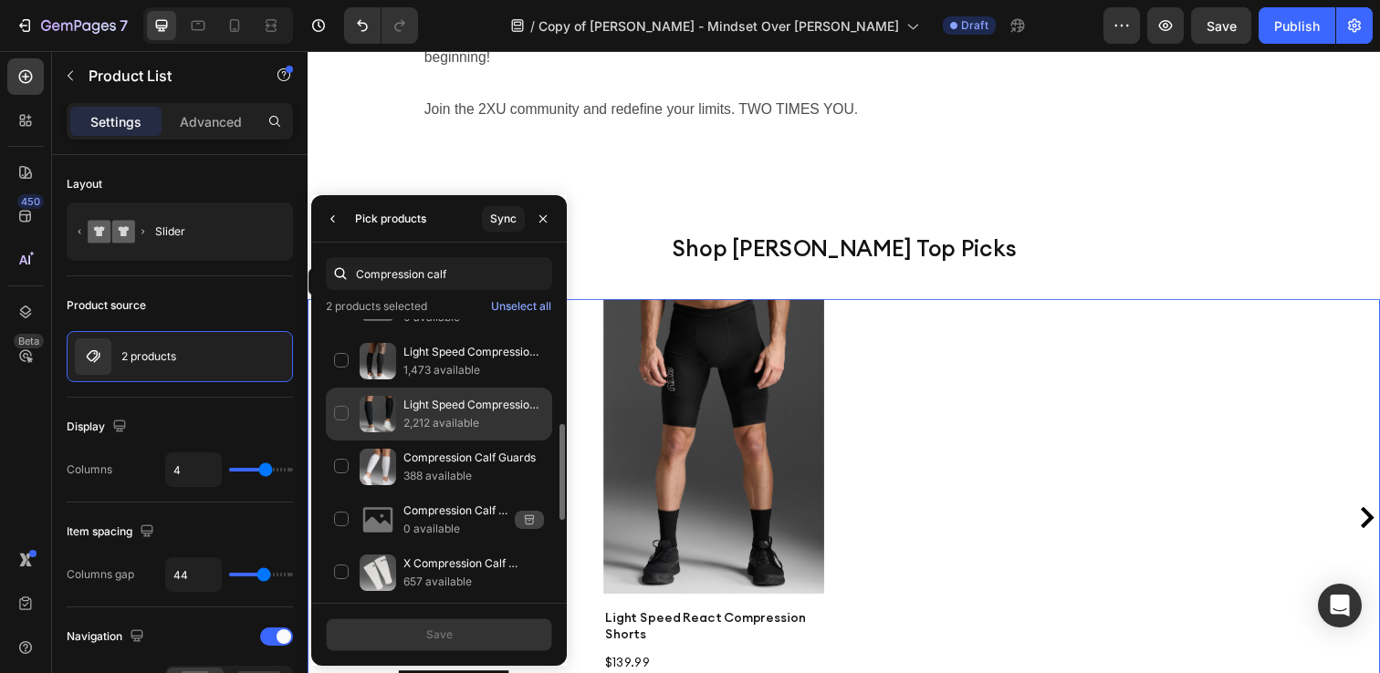
click at [339, 441] on div "Light Speed Compression Calf Guards 2,212 available" at bounding box center [439, 467] width 226 height 53
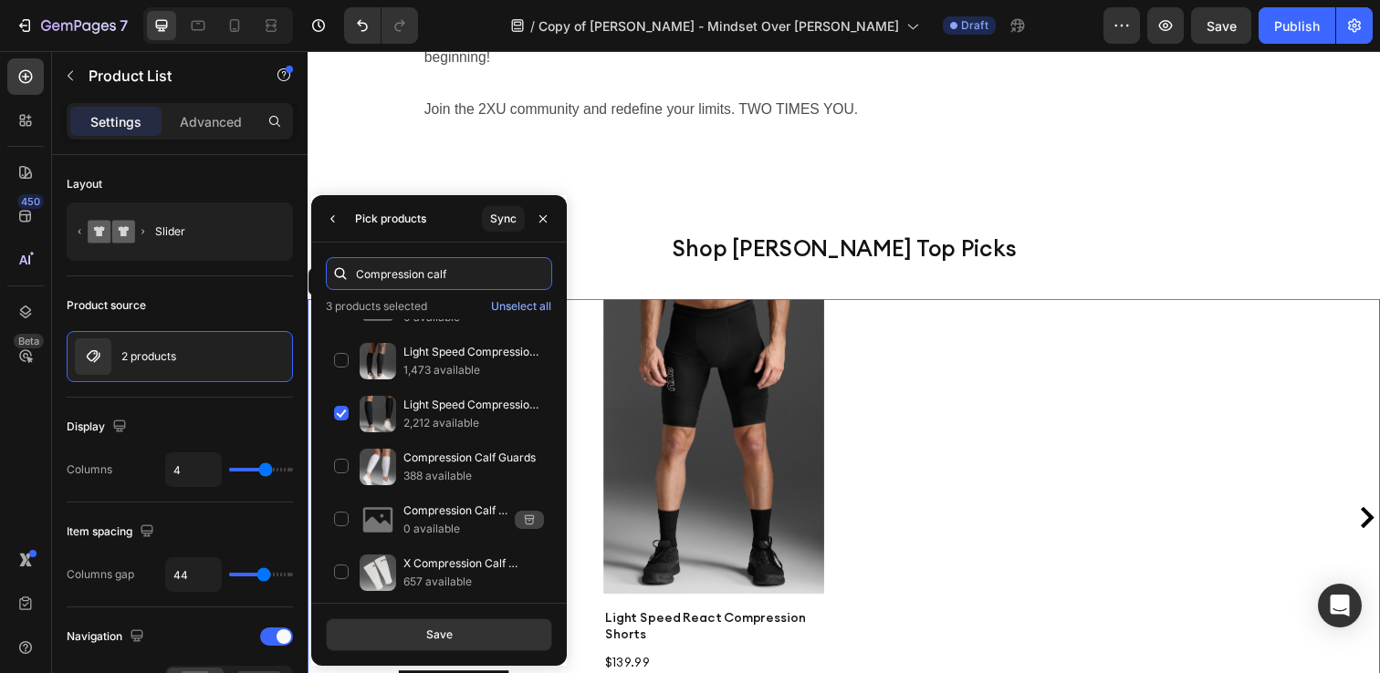
drag, startPoint x: 452, startPoint y: 272, endPoint x: 492, endPoint y: 290, distance: 44.1
click at [492, 290] on div "Compression calf 3 products selected Unselect all Compression Calf Guards 59 av…" at bounding box center [438, 423] width 255 height 360
drag, startPoint x: 473, startPoint y: 281, endPoint x: 0, endPoint y: 229, distance: 475.5
click at [306, 276] on div "450 Beta Sections(18) Elements(83) Section Element Hero Section Product Detail …" at bounding box center [154, 362] width 308 height 622
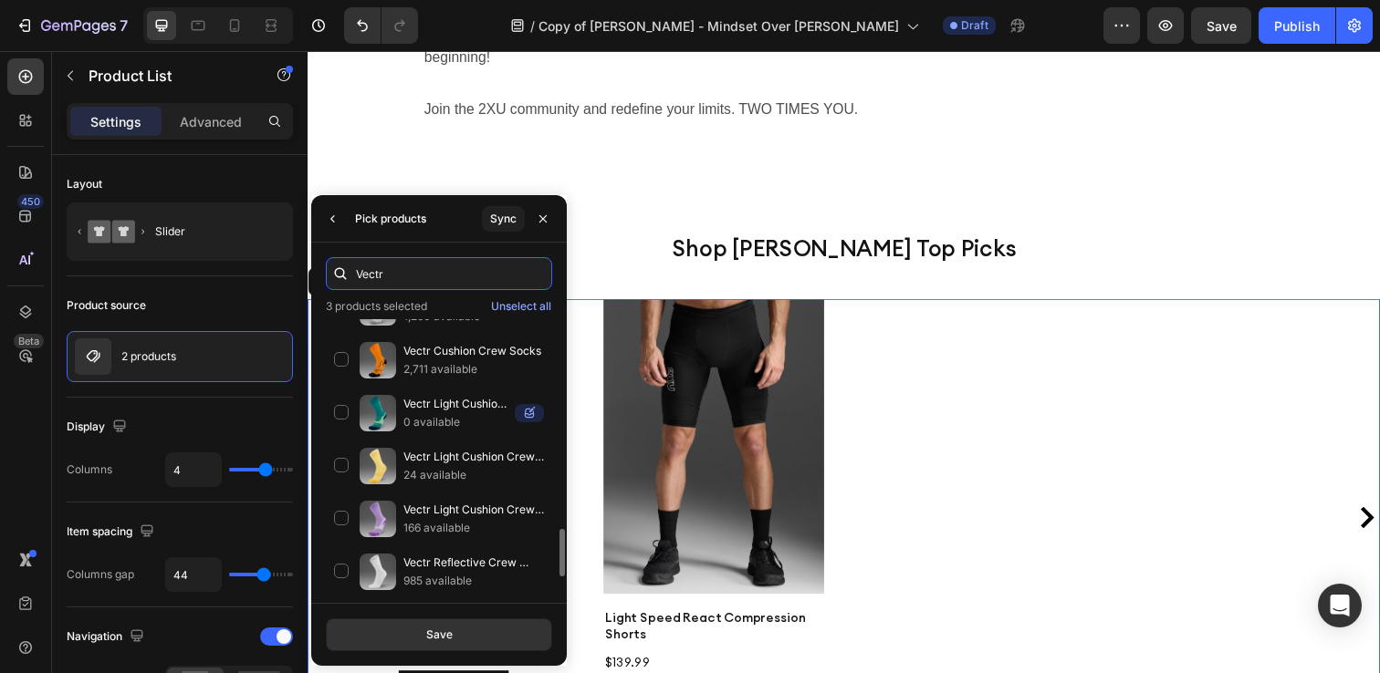
scroll to position [1285, 0]
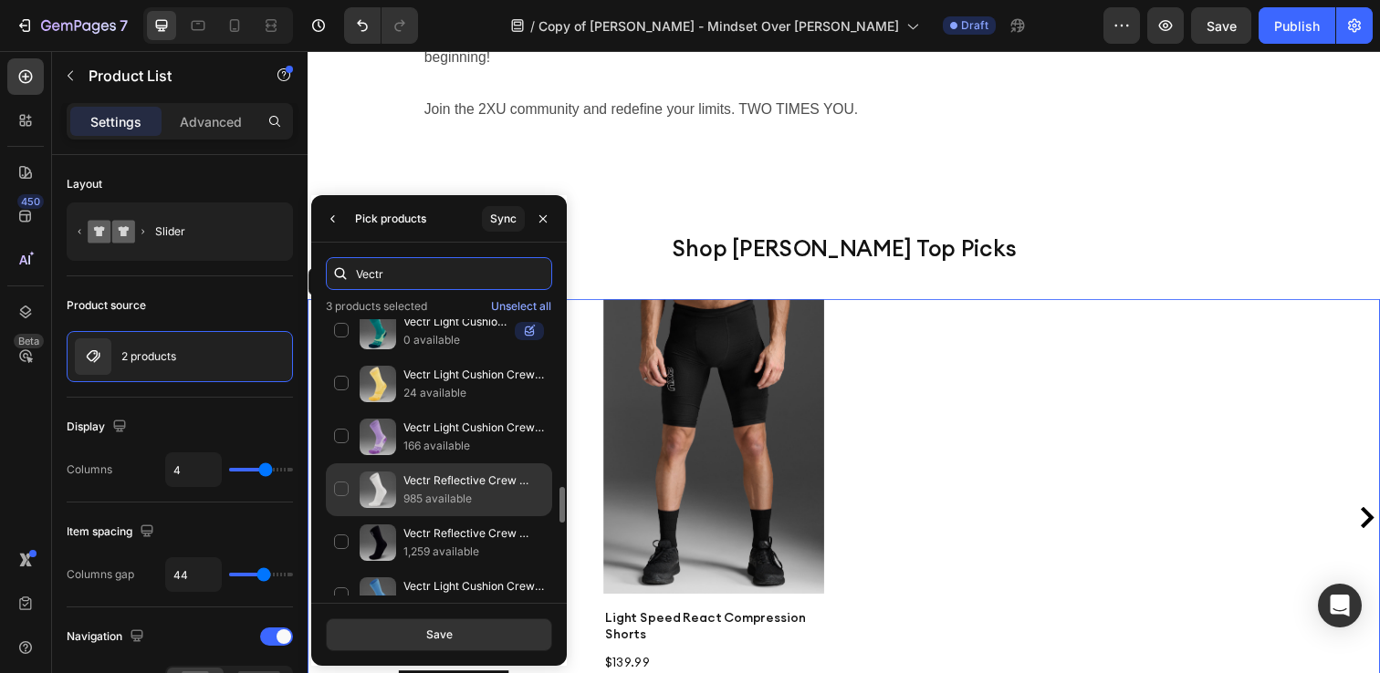
type input "Vectr"
click at [339, 516] on div "Vectr Reflective Crew Socks 985 available" at bounding box center [439, 542] width 226 height 53
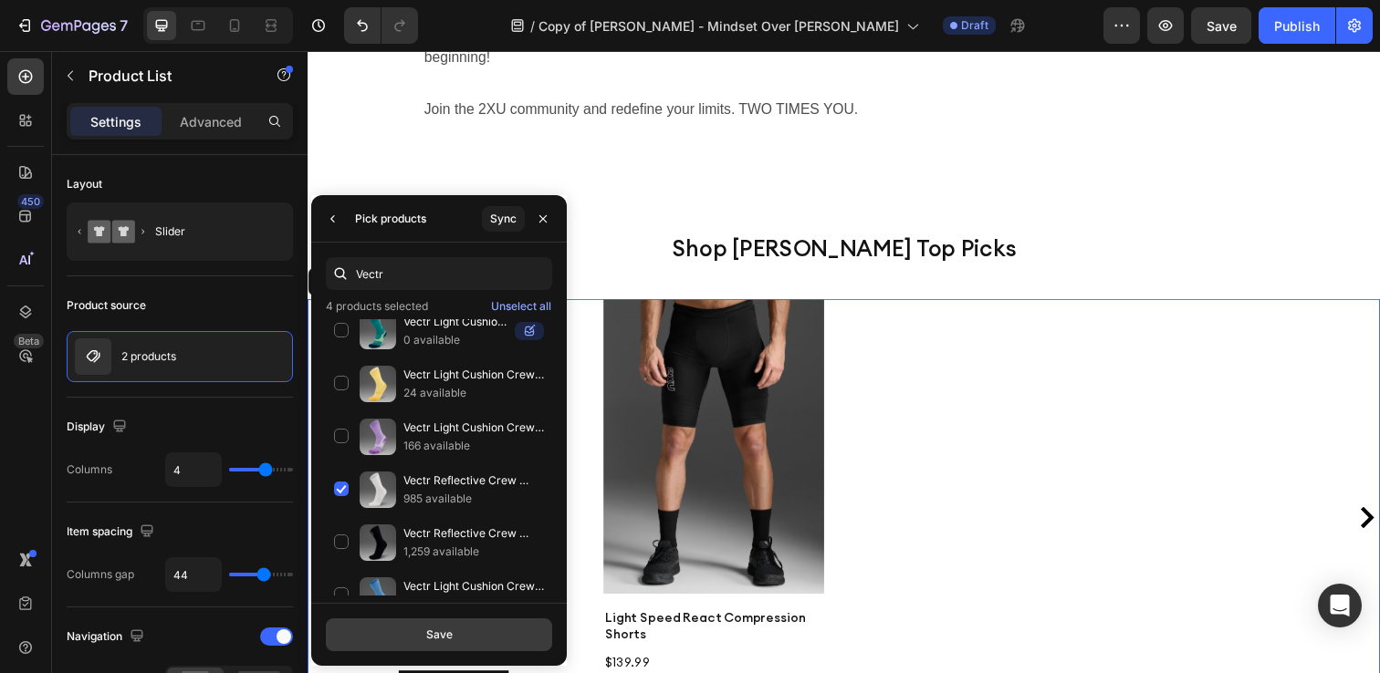
click at [418, 641] on button "Save" at bounding box center [439, 635] width 226 height 33
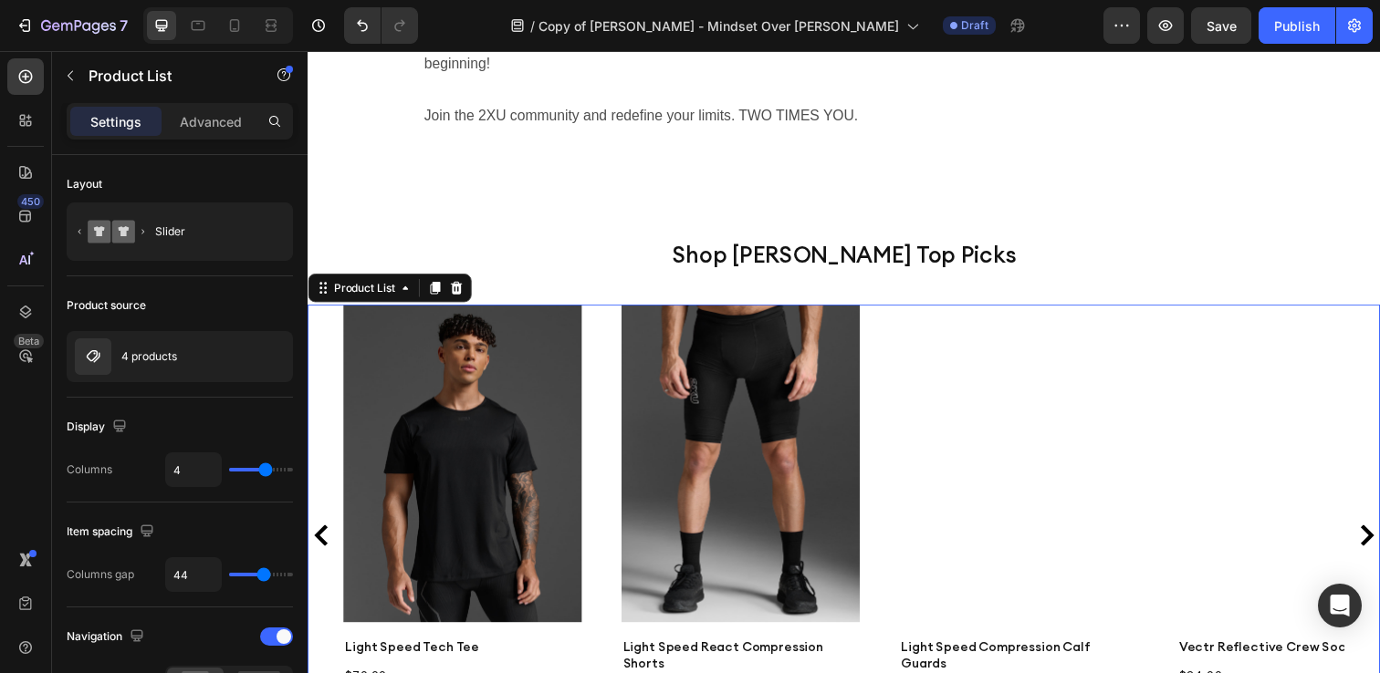
scroll to position [3520, 0]
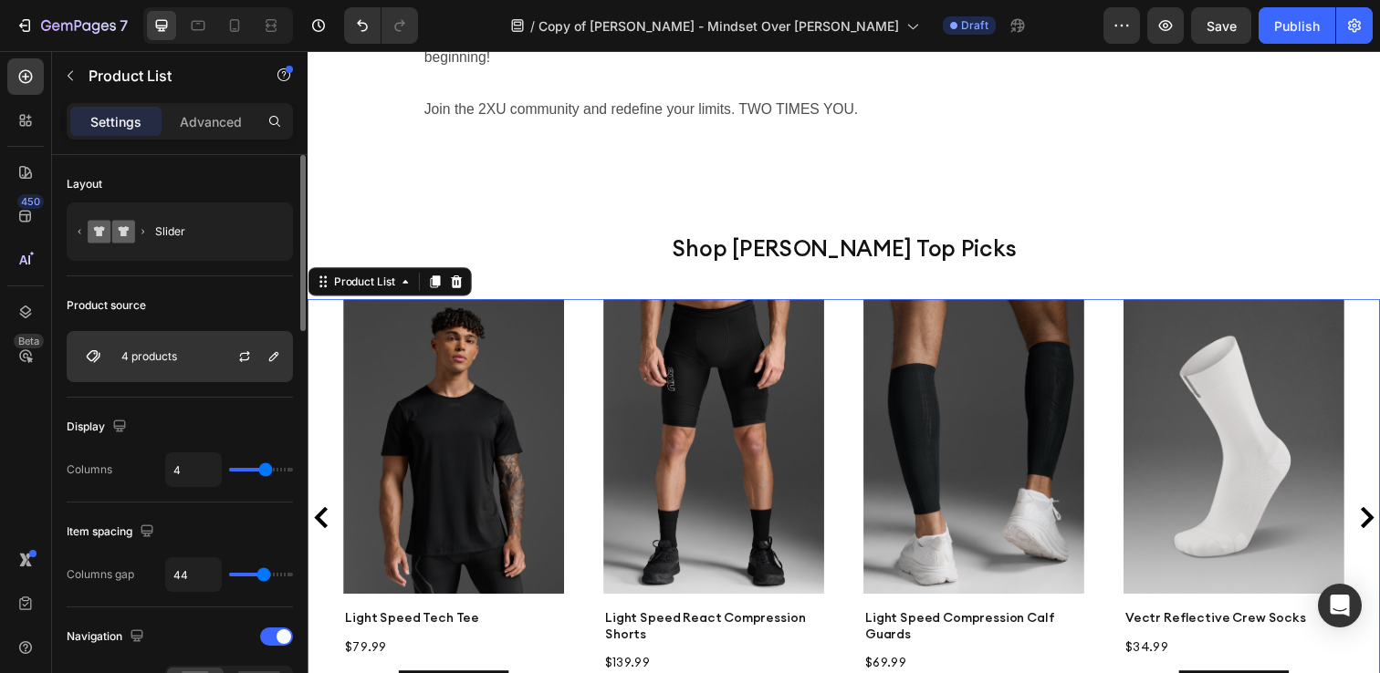
click at [168, 363] on div "4 products" at bounding box center [180, 356] width 226 height 51
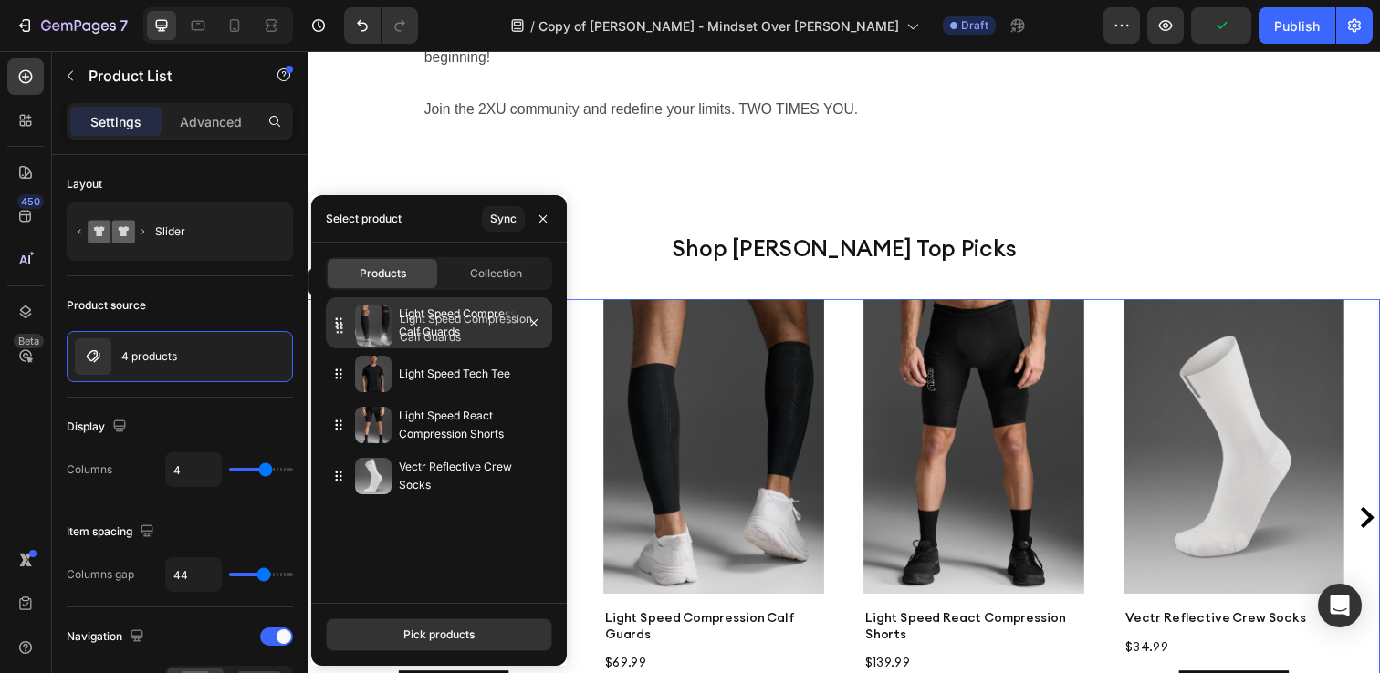
drag, startPoint x: 339, startPoint y: 381, endPoint x: 339, endPoint y: 336, distance: 44.7
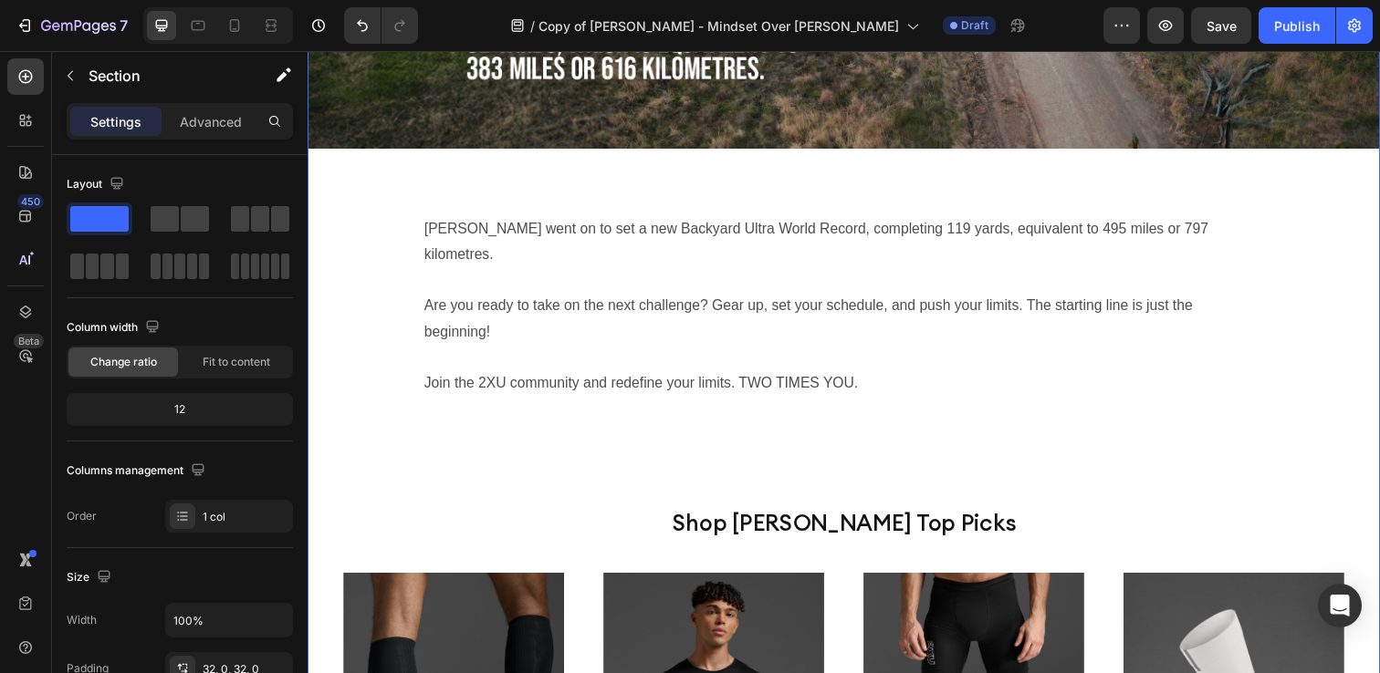
scroll to position [3211, 0]
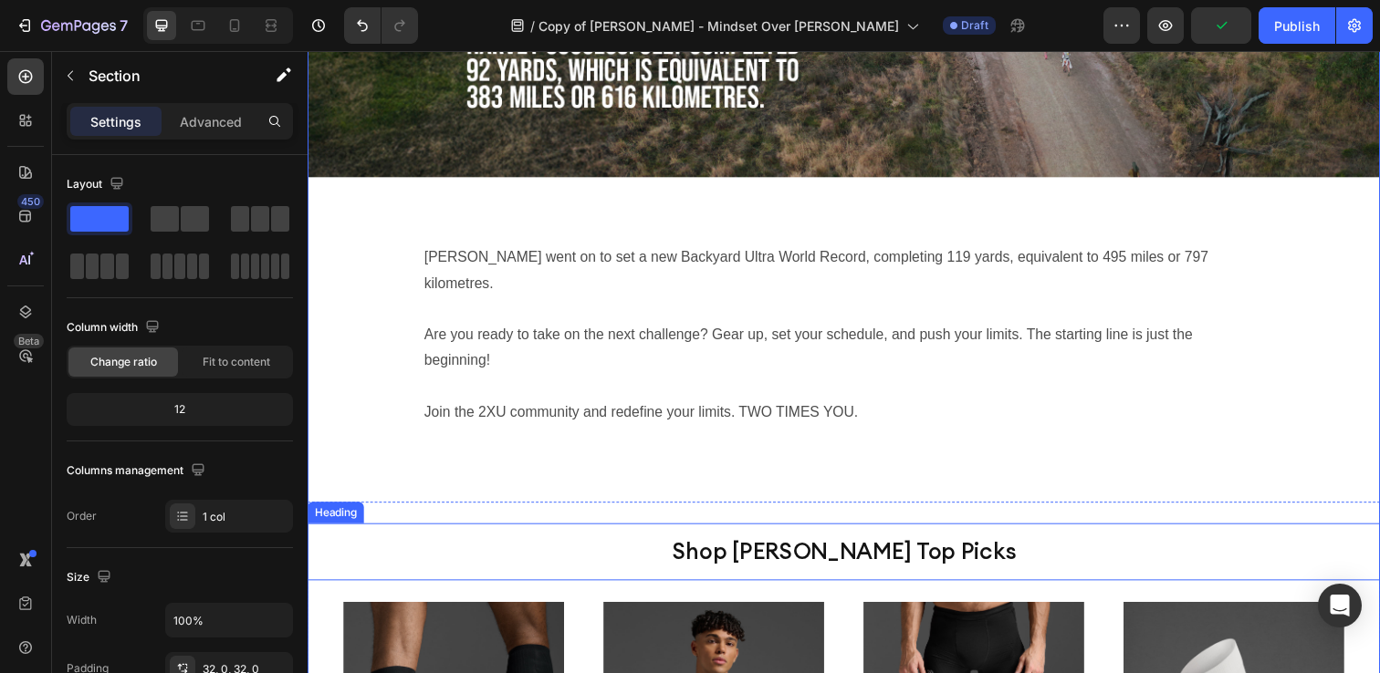
click at [906, 533] on h2 "Shop [PERSON_NAME] Top Picks" at bounding box center [855, 562] width 730 height 58
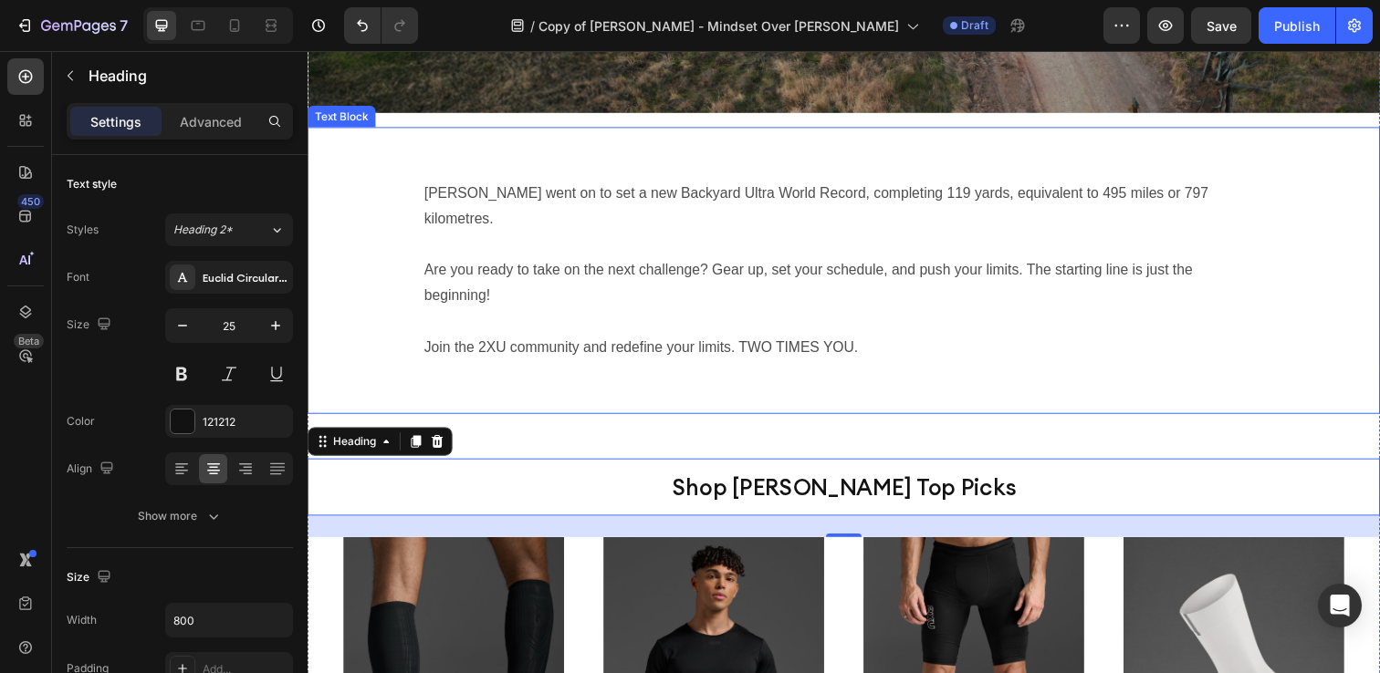
scroll to position [3269, 0]
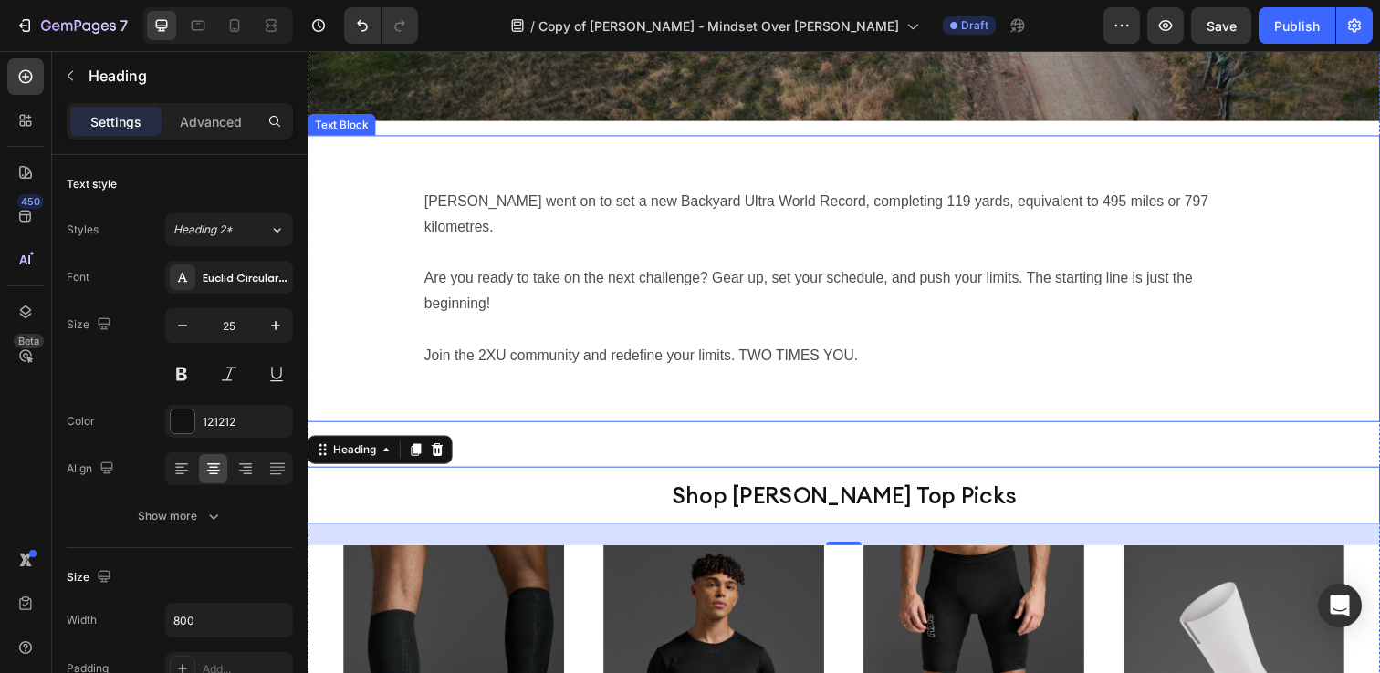
click at [668, 352] on div "[PERSON_NAME] went on to set a new Backyard Ultra World Record, completing 119 …" at bounding box center [855, 284] width 1095 height 294
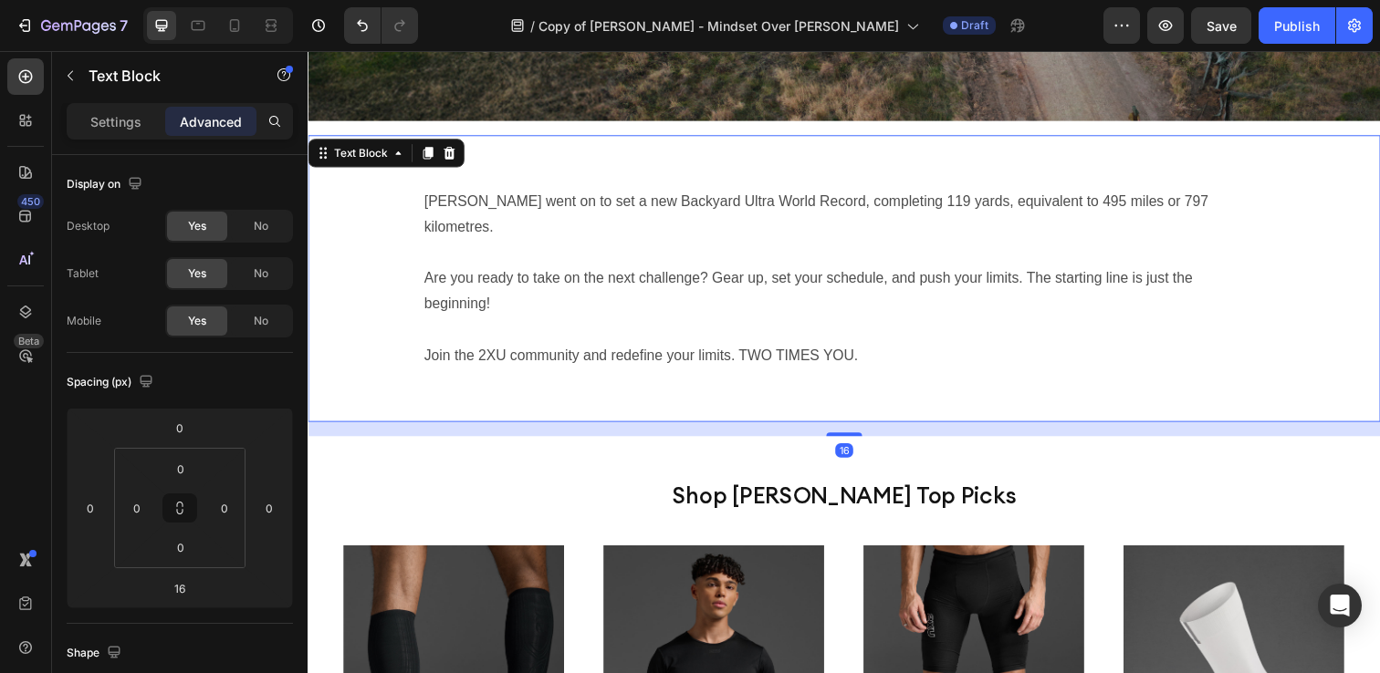
click at [599, 334] on div "[PERSON_NAME] went on to set a new Backyard Ultra World Record, completing 119 …" at bounding box center [855, 284] width 1095 height 294
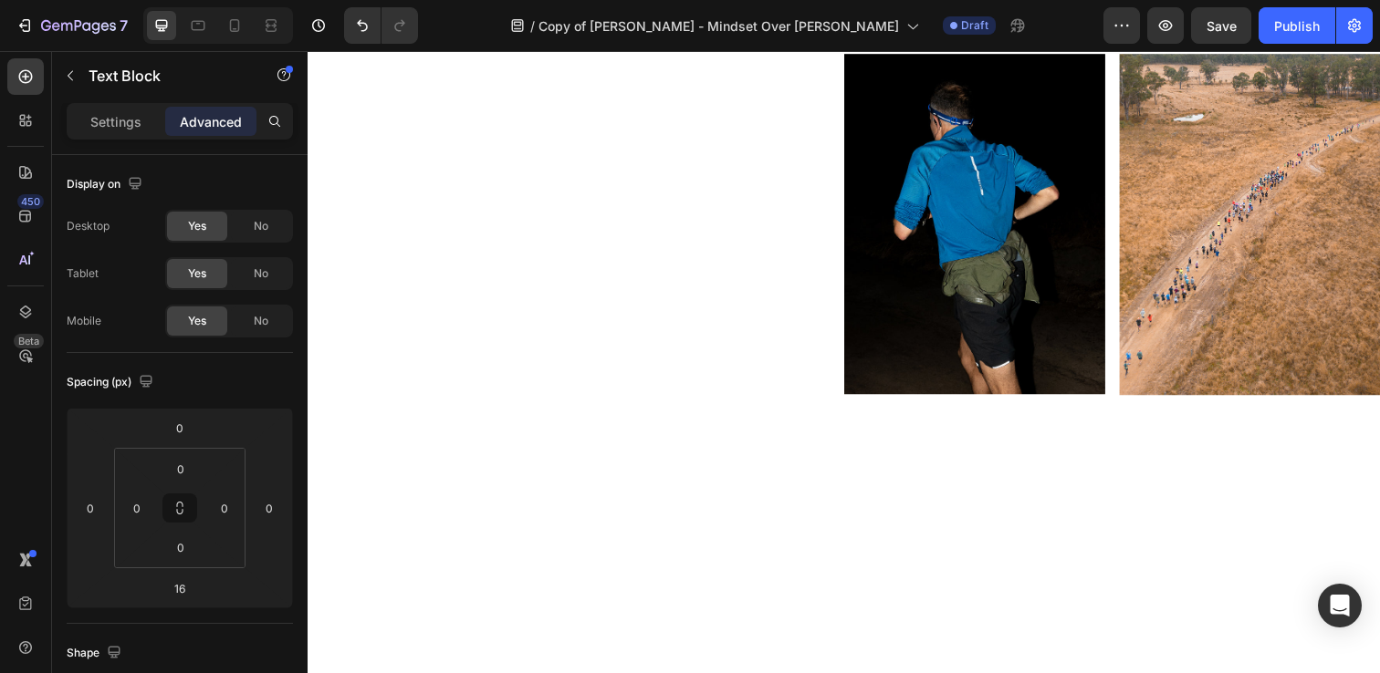
scroll to position [430, 0]
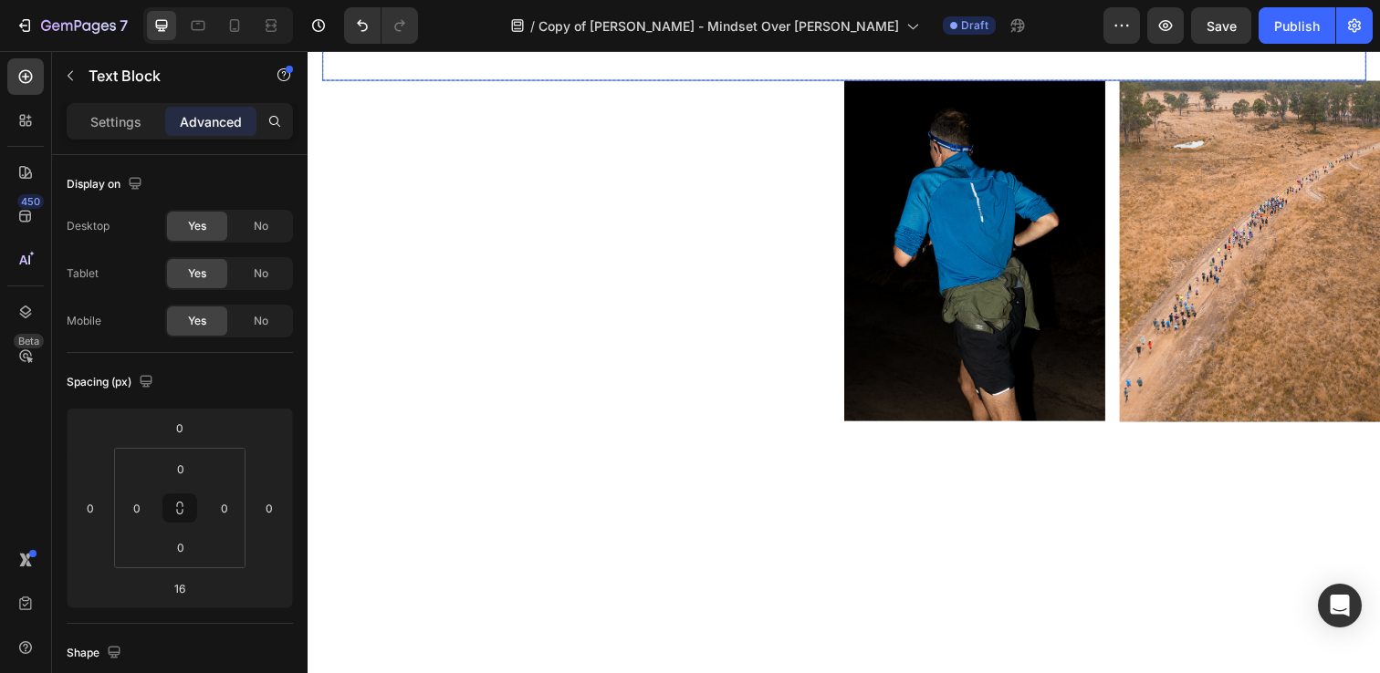
drag, startPoint x: 664, startPoint y: 459, endPoint x: 454, endPoint y: 317, distance: 253.6
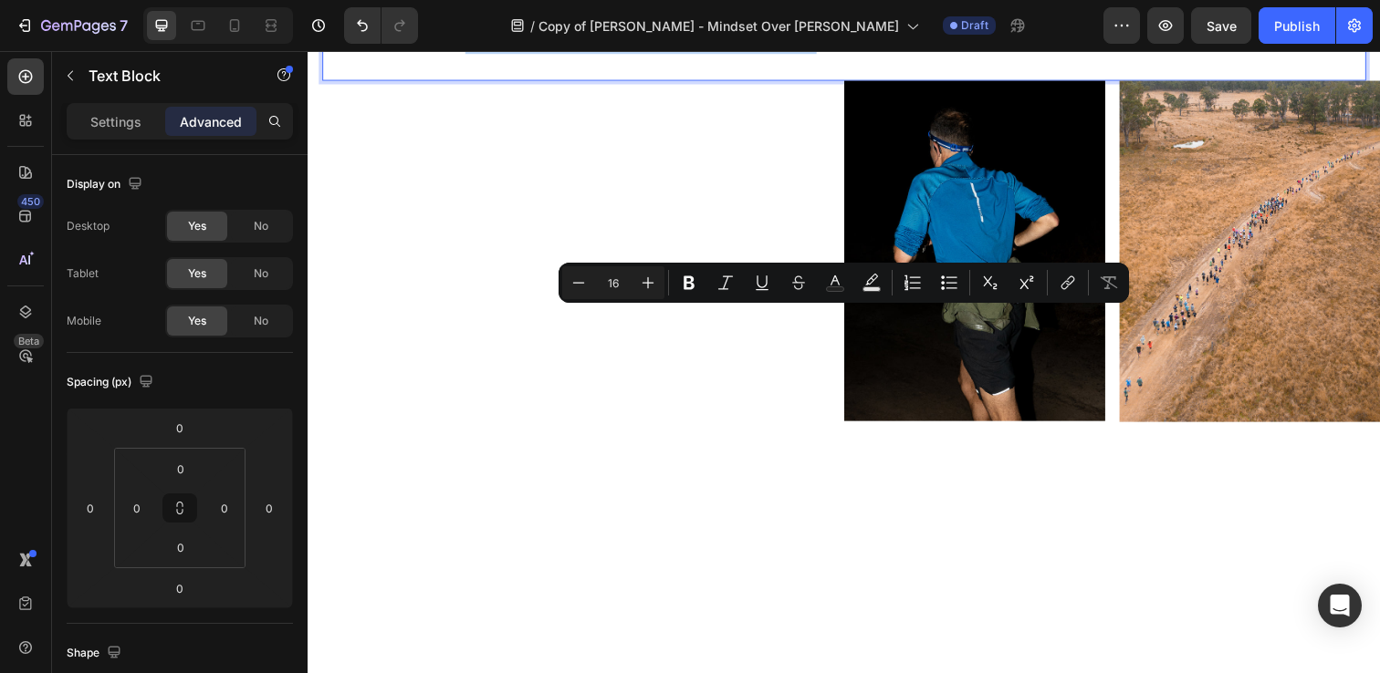
copy p "Dead Cow [PERSON_NAME] is not just another race on the calendar. It’s a crucibl…"
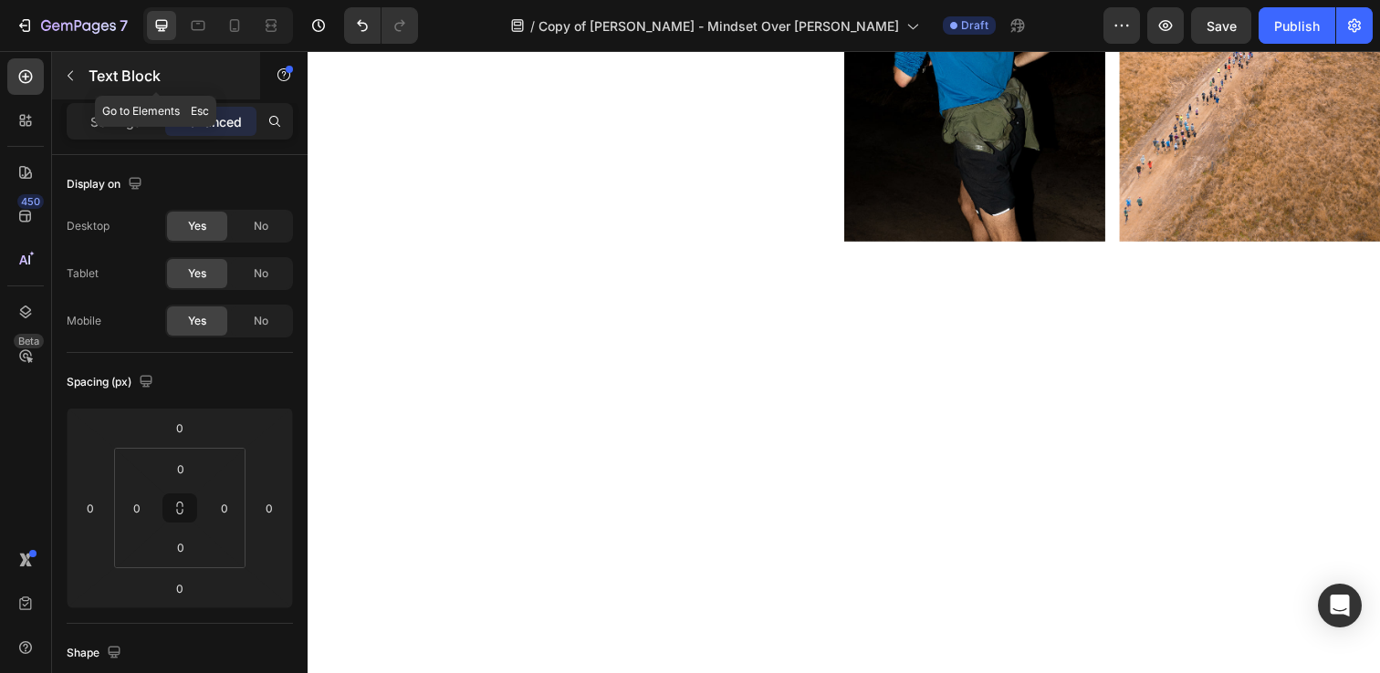
click at [76, 70] on icon "button" at bounding box center [70, 75] width 15 height 15
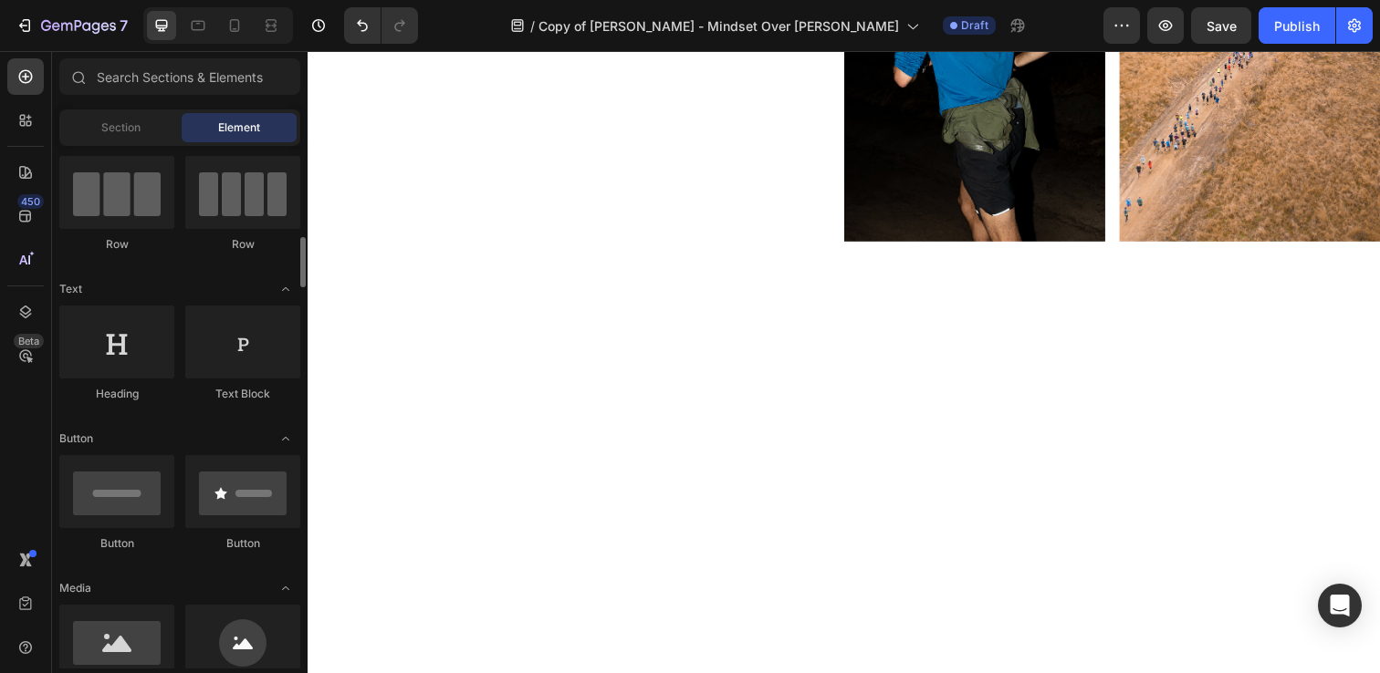
scroll to position [112, 0]
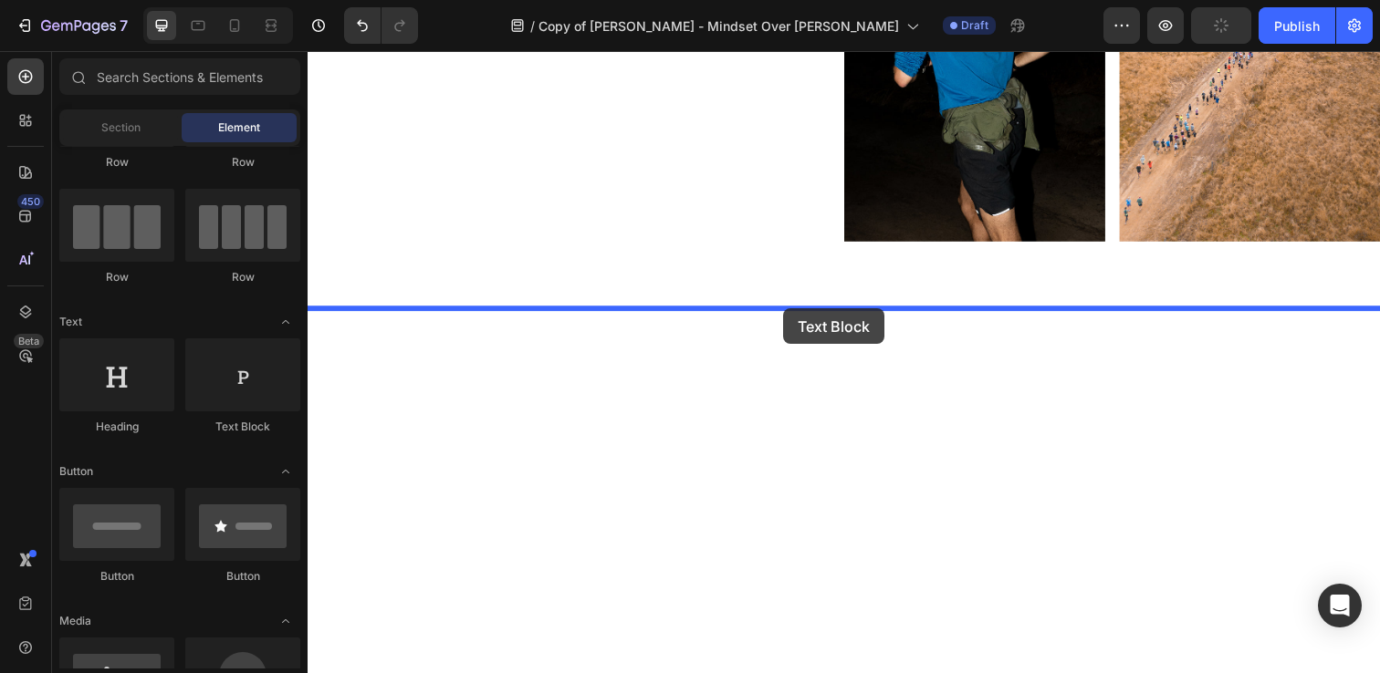
drag, startPoint x: 543, startPoint y: 448, endPoint x: 793, endPoint y: 314, distance: 283.7
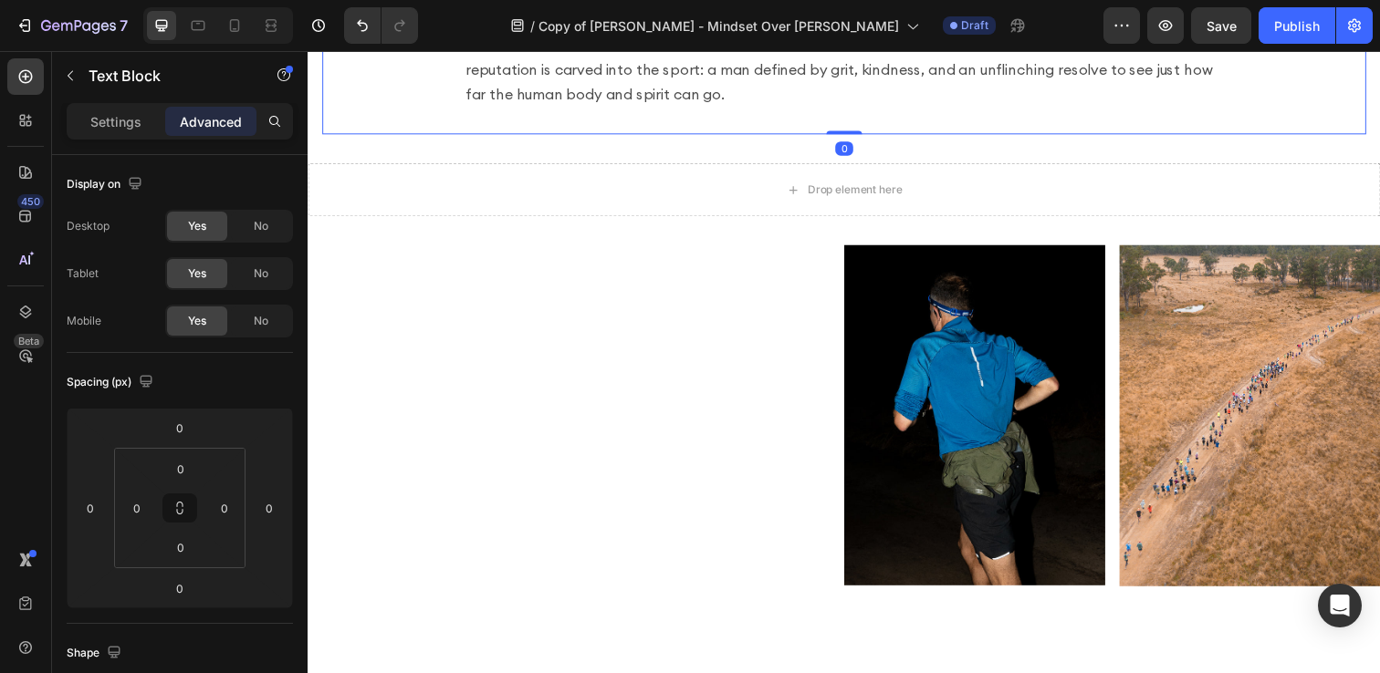
click at [723, 109] on p "There’s a quiet kind of madness that fuels the world’s best ultra runners, a wi…" at bounding box center [855, 17] width 774 height 184
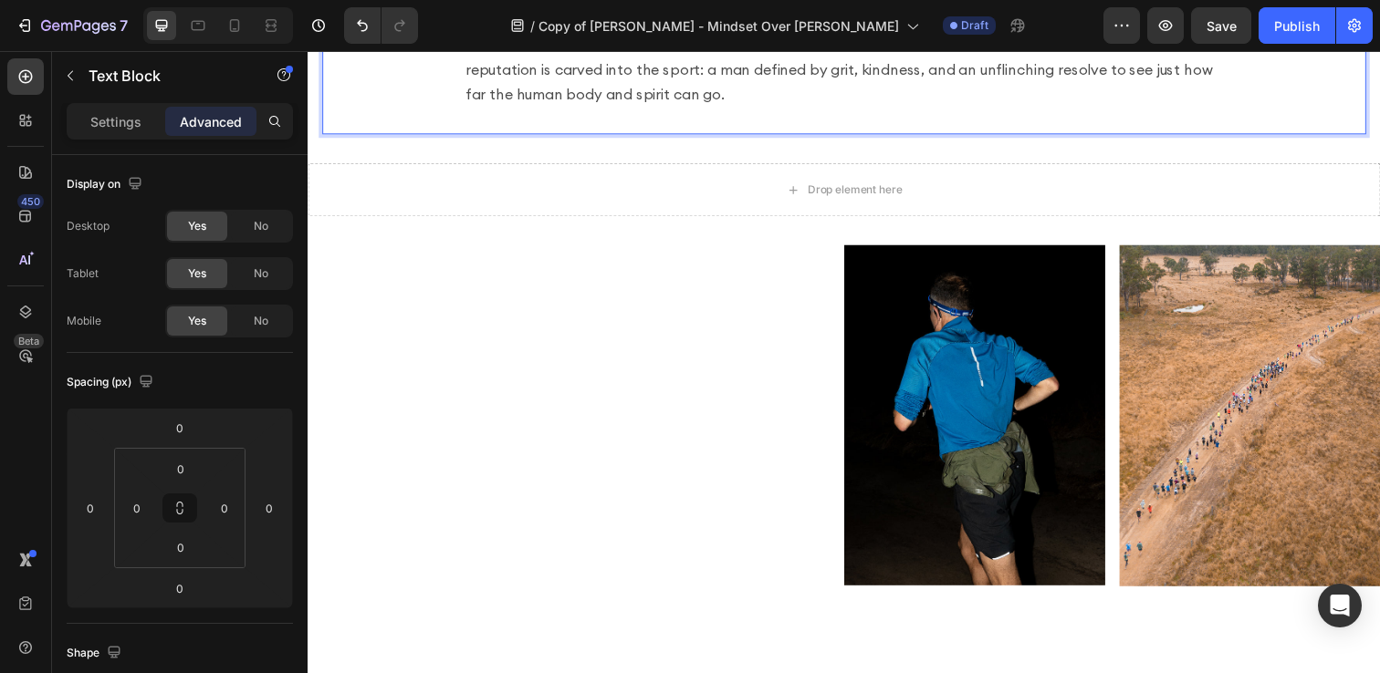
click at [723, 109] on p "There’s a quiet kind of madness that fuels the world’s best ultra runners, a wi…" at bounding box center [855, 17] width 774 height 184
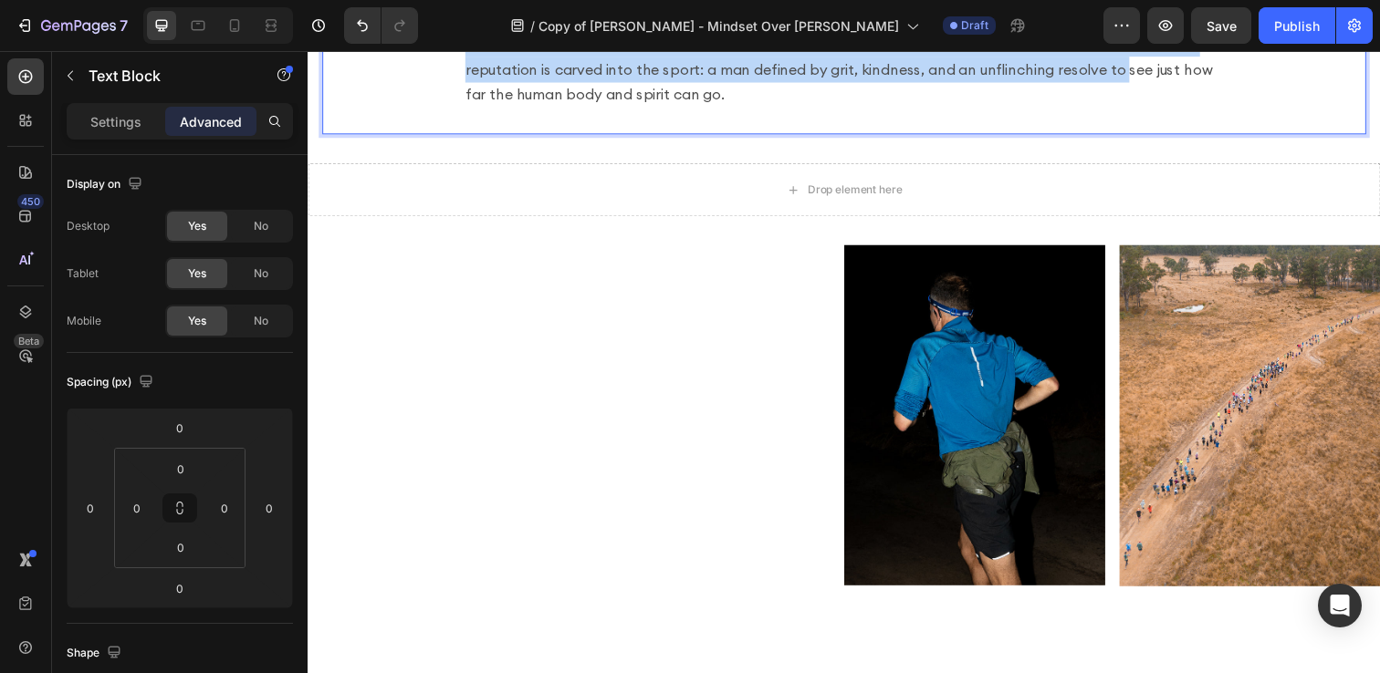
click at [723, 109] on p "There’s a quiet kind of madness that fuels the world’s best ultra runners, a wi…" at bounding box center [855, 17] width 774 height 184
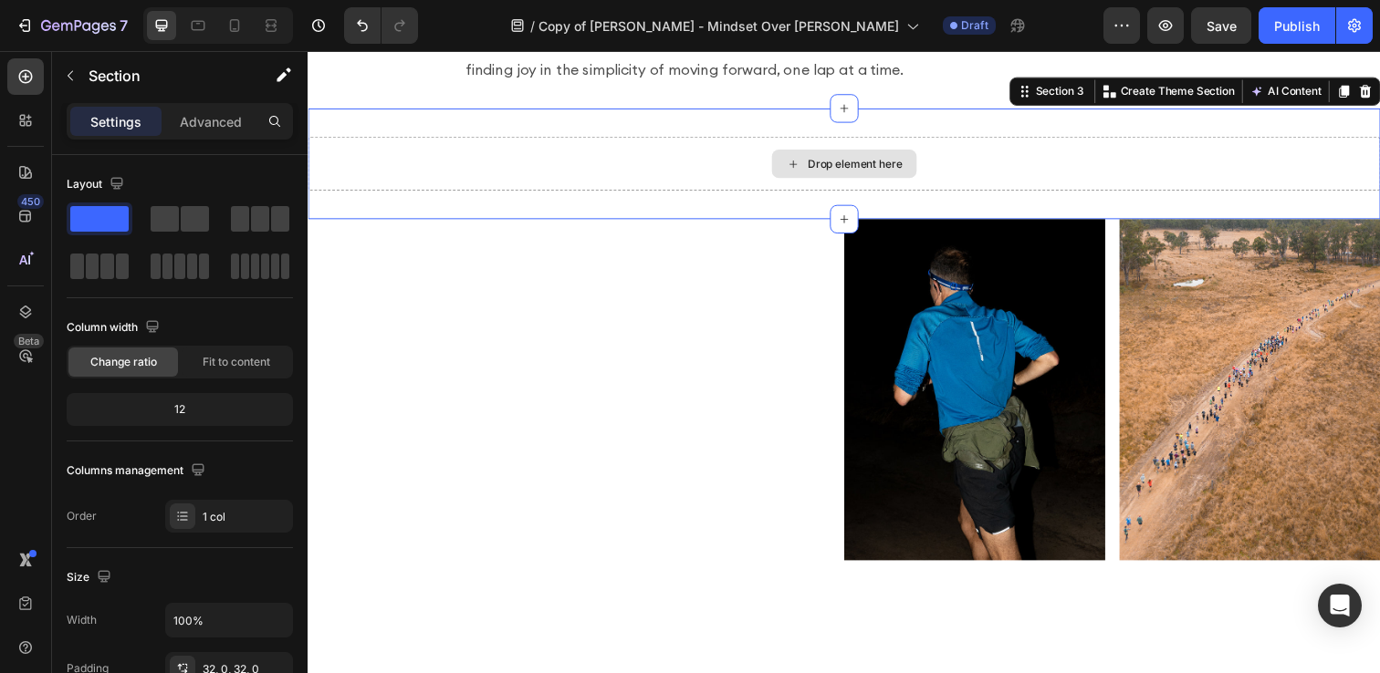
click at [782, 193] on div "Drop element here" at bounding box center [855, 166] width 1095 height 55
click at [1379, 99] on icon at bounding box center [1388, 92] width 12 height 13
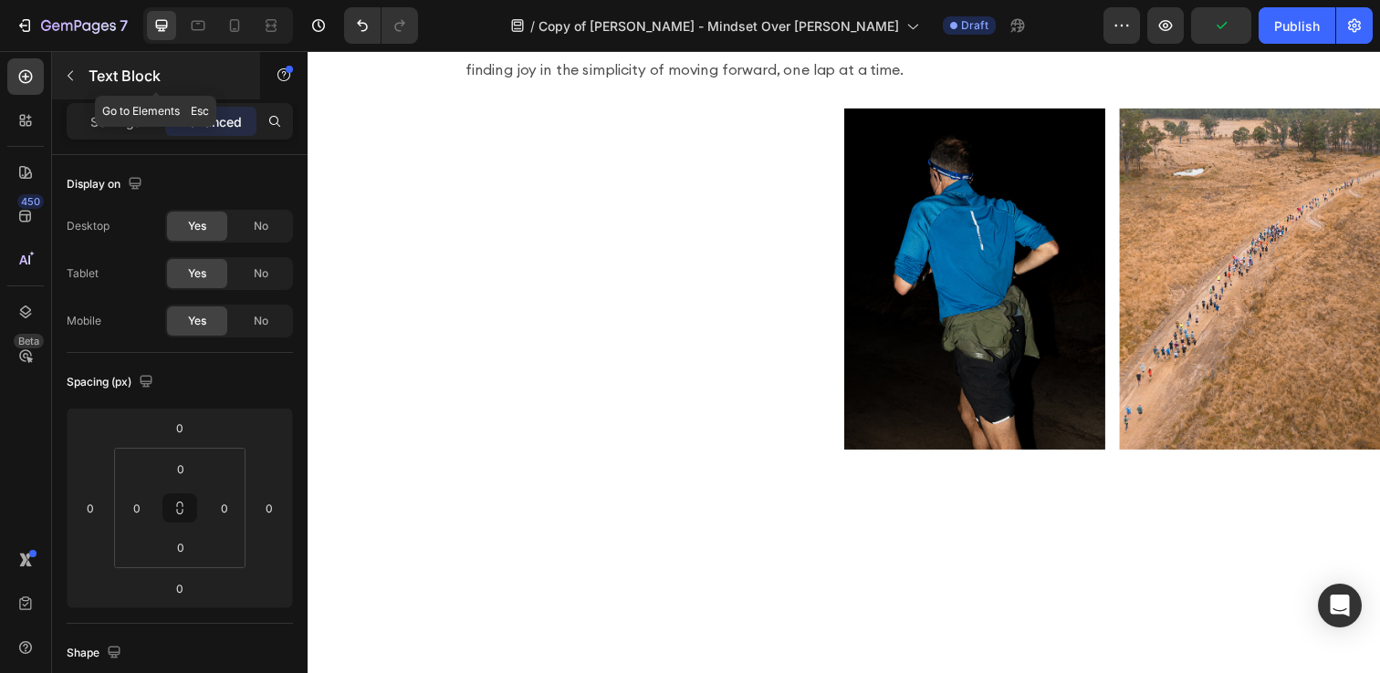
click at [68, 79] on icon "button" at bounding box center [70, 75] width 15 height 15
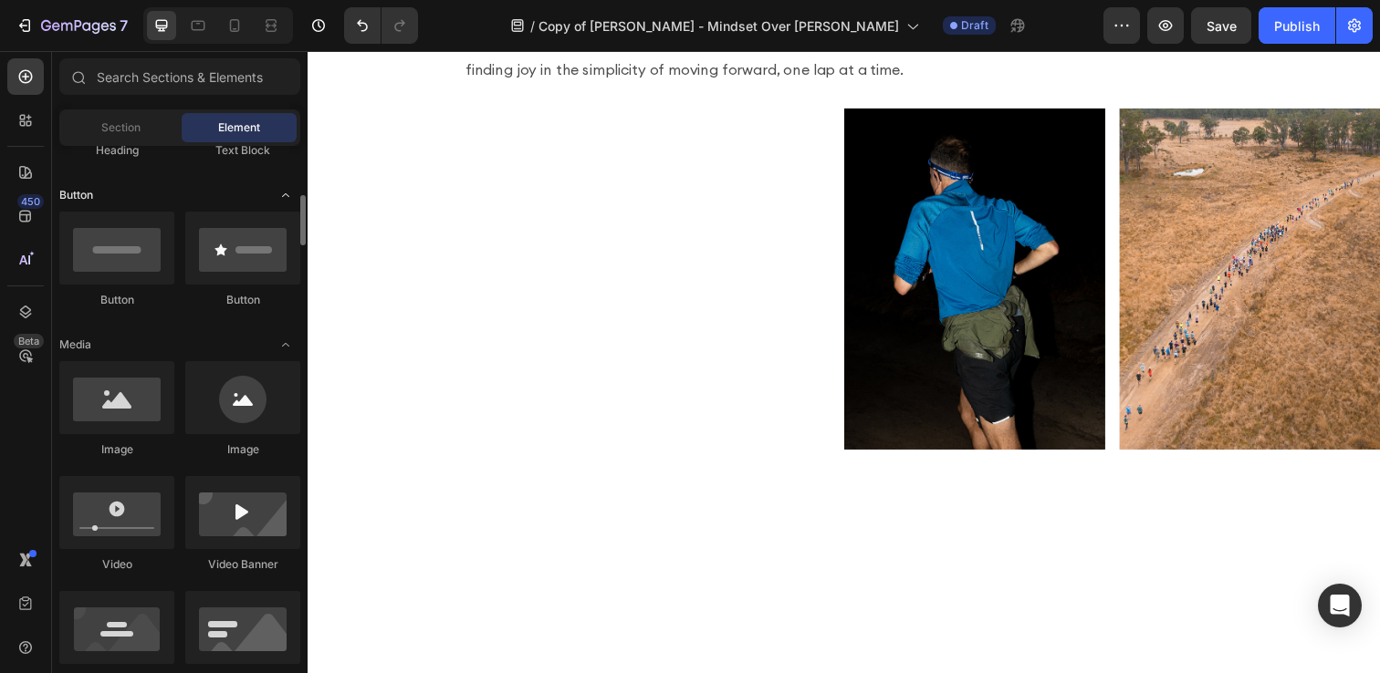
scroll to position [401, 0]
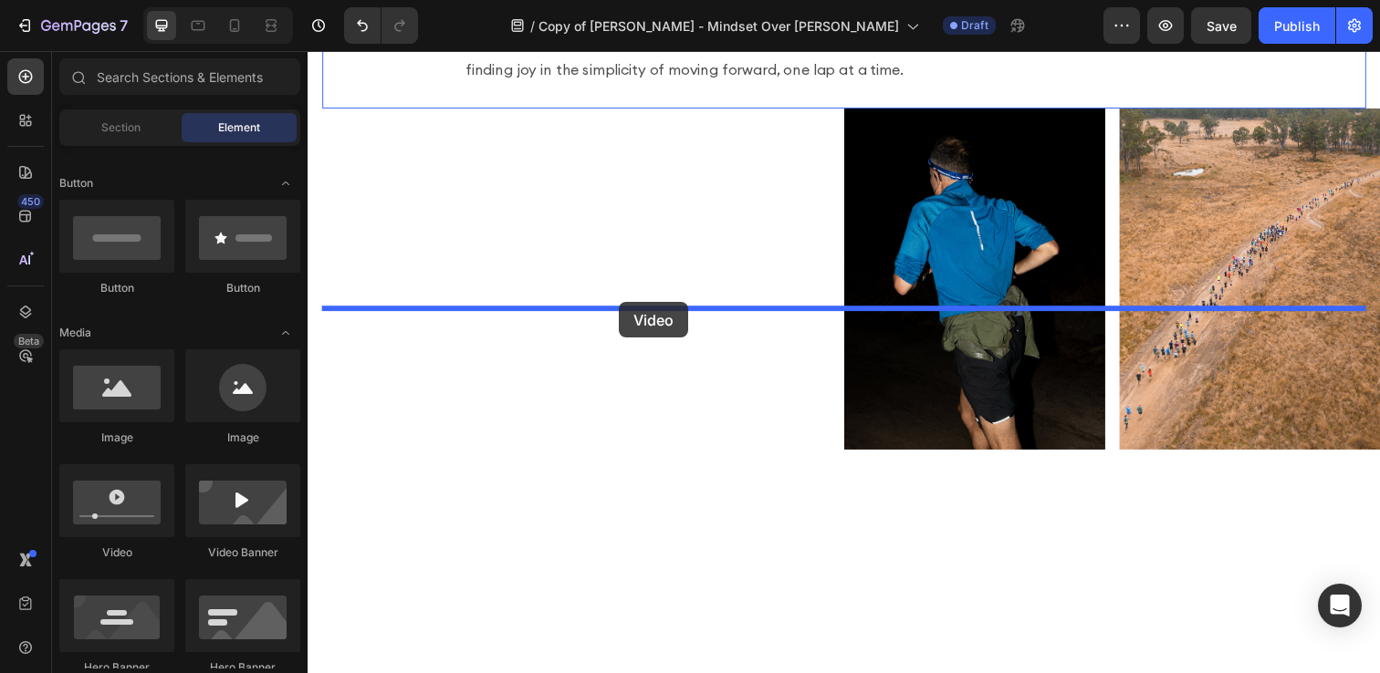
drag, startPoint x: 437, startPoint y: 537, endPoint x: 625, endPoint y: 308, distance: 296.3
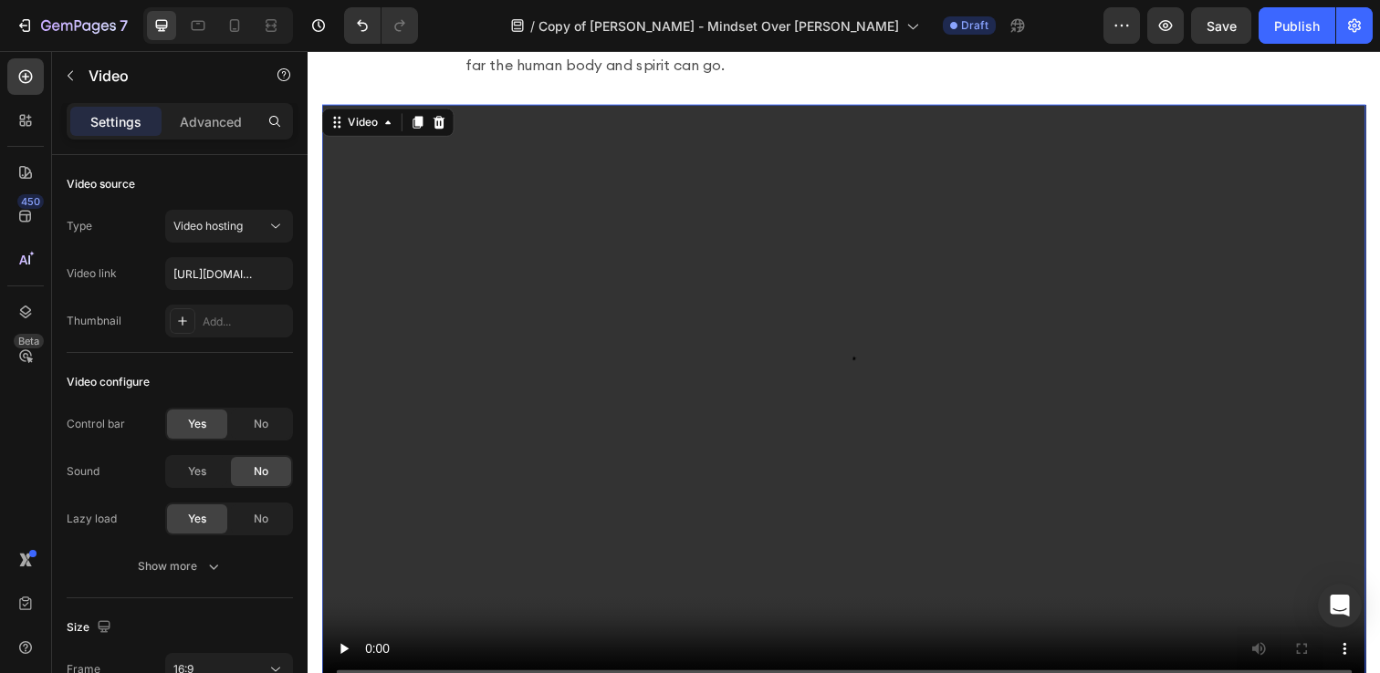
scroll to position [657, 0]
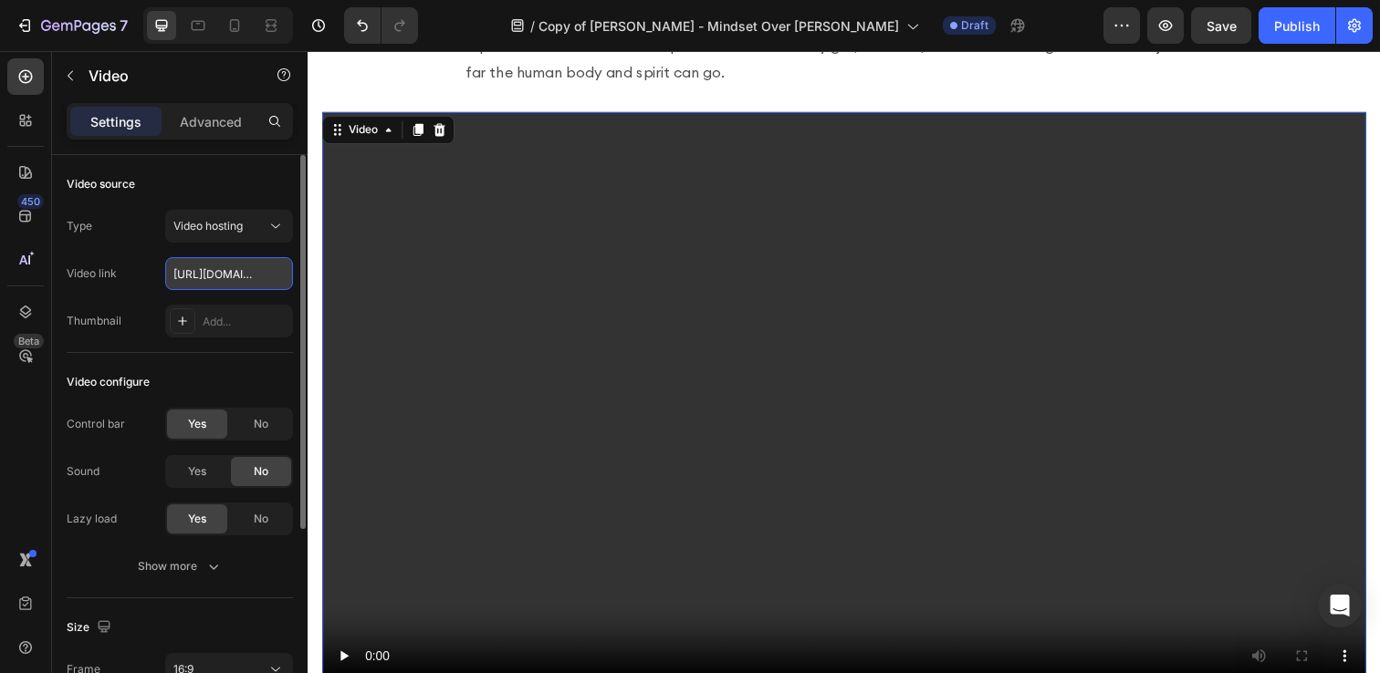
click at [203, 275] on input "[URL][DOMAIN_NAME]" at bounding box center [229, 273] width 128 height 33
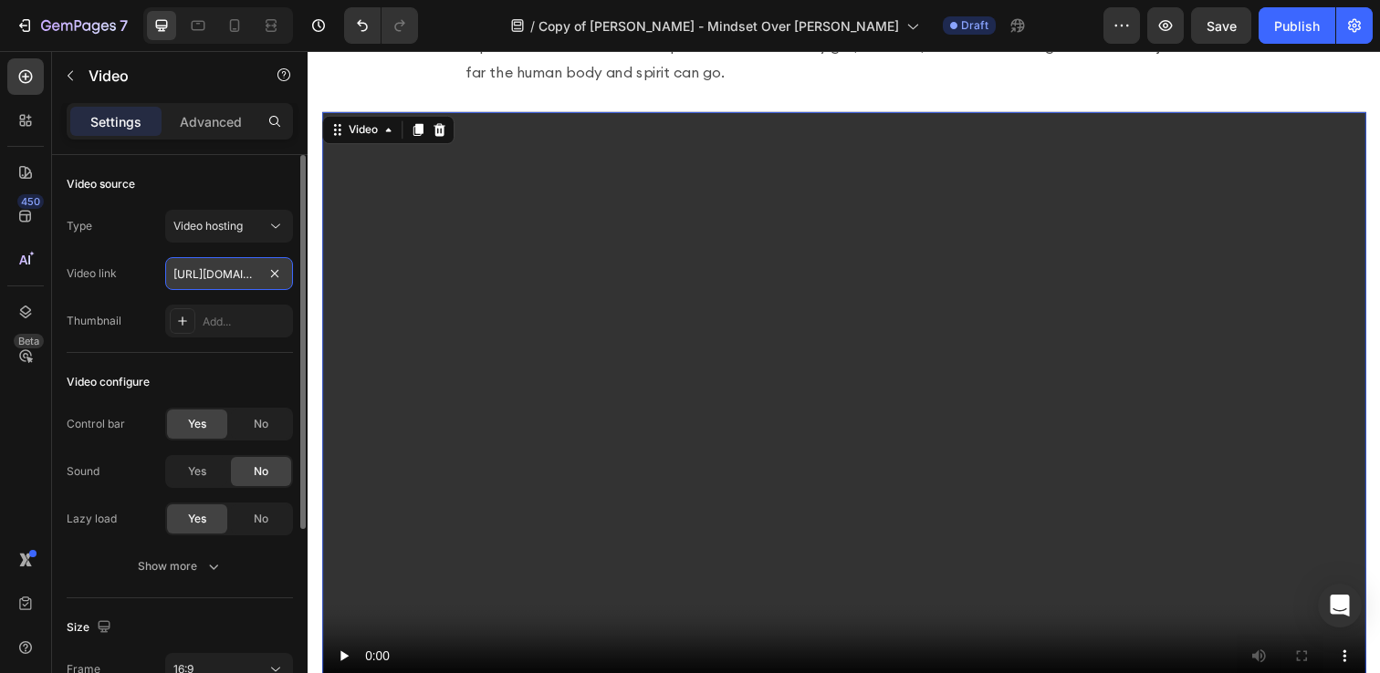
click at [227, 274] on input "[URL][DOMAIN_NAME]" at bounding box center [229, 273] width 128 height 33
click at [227, 273] on input "[URL][DOMAIN_NAME]" at bounding box center [229, 273] width 128 height 33
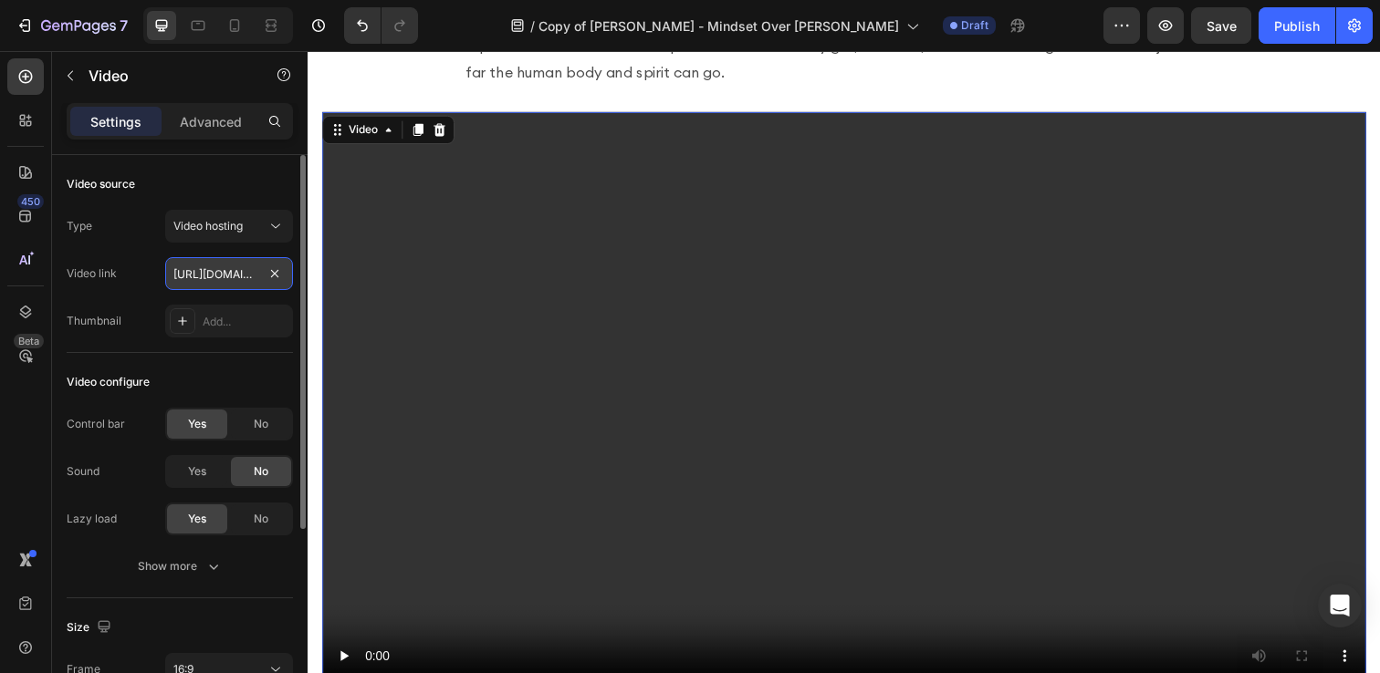
click at [227, 273] on input "[URL][DOMAIN_NAME]" at bounding box center [229, 273] width 128 height 33
paste input "[DOMAIN_NAME][URL]"
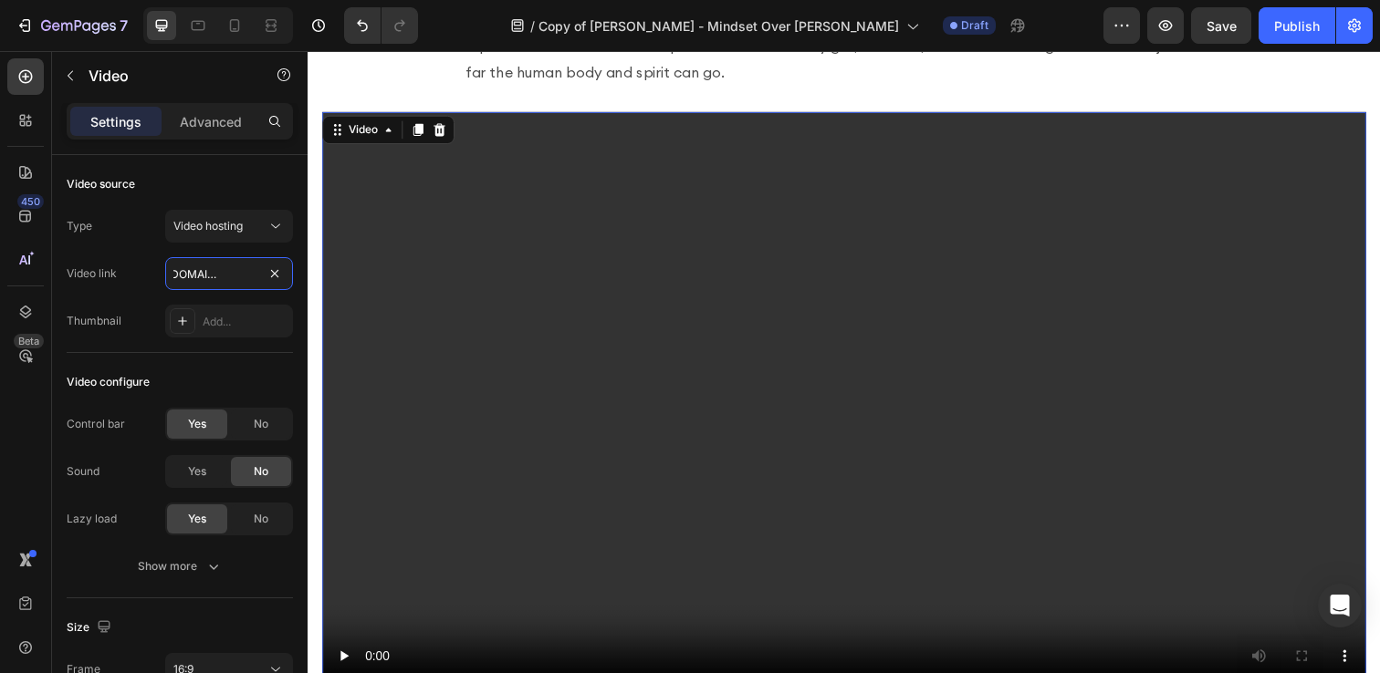
type input "[URL][DOMAIN_NAME]"
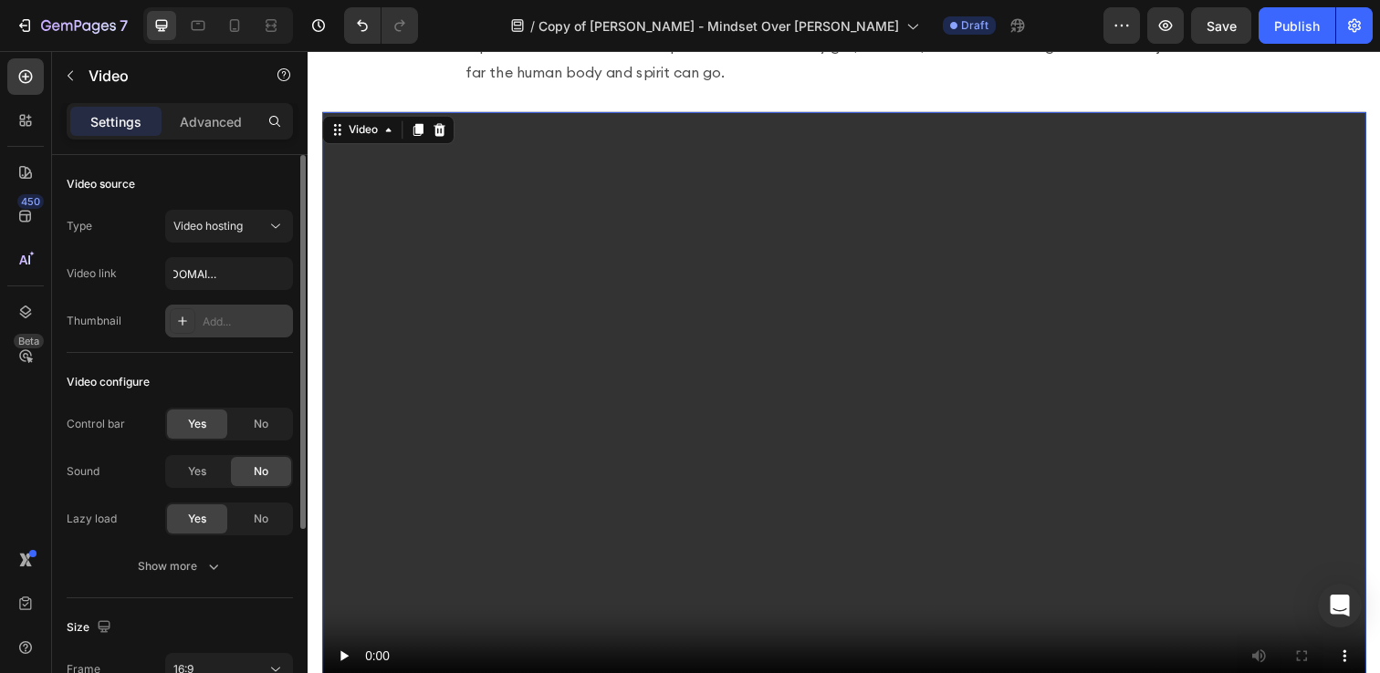
scroll to position [0, 0]
click at [245, 320] on div "Add..." at bounding box center [246, 322] width 86 height 16
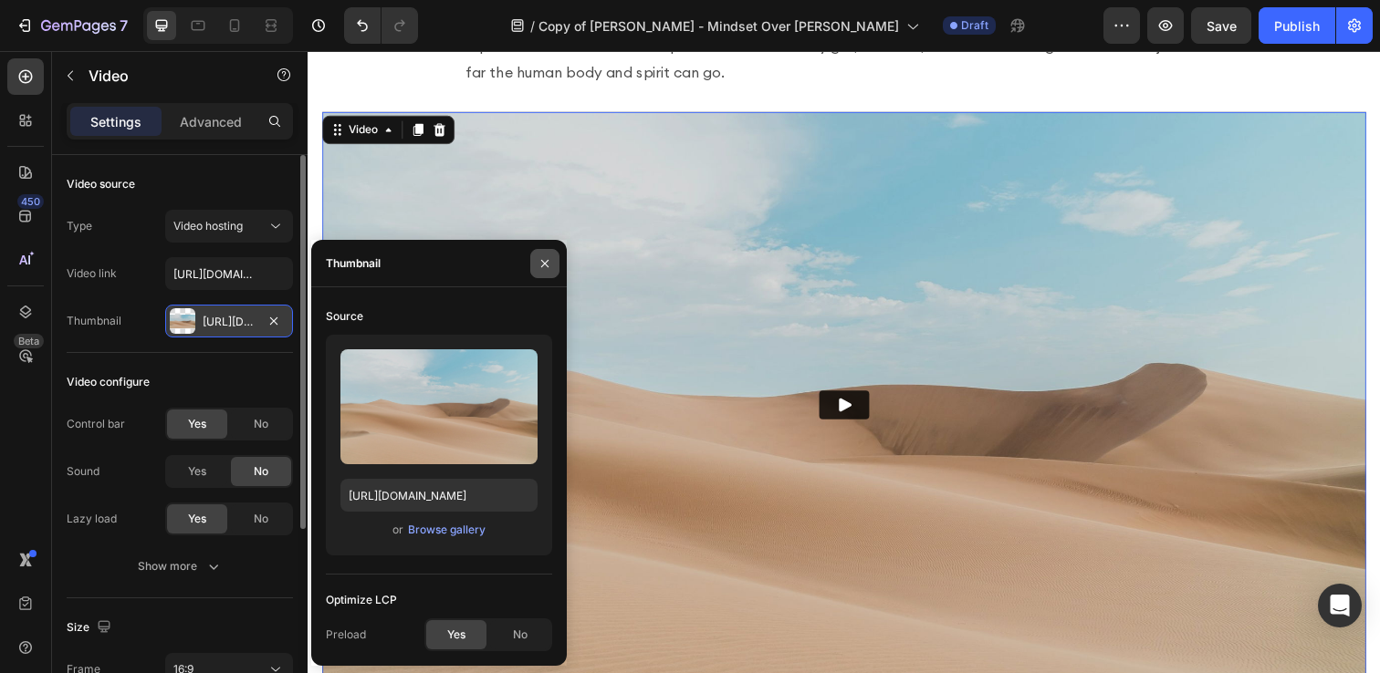
click at [546, 265] on icon "button" at bounding box center [544, 262] width 7 height 7
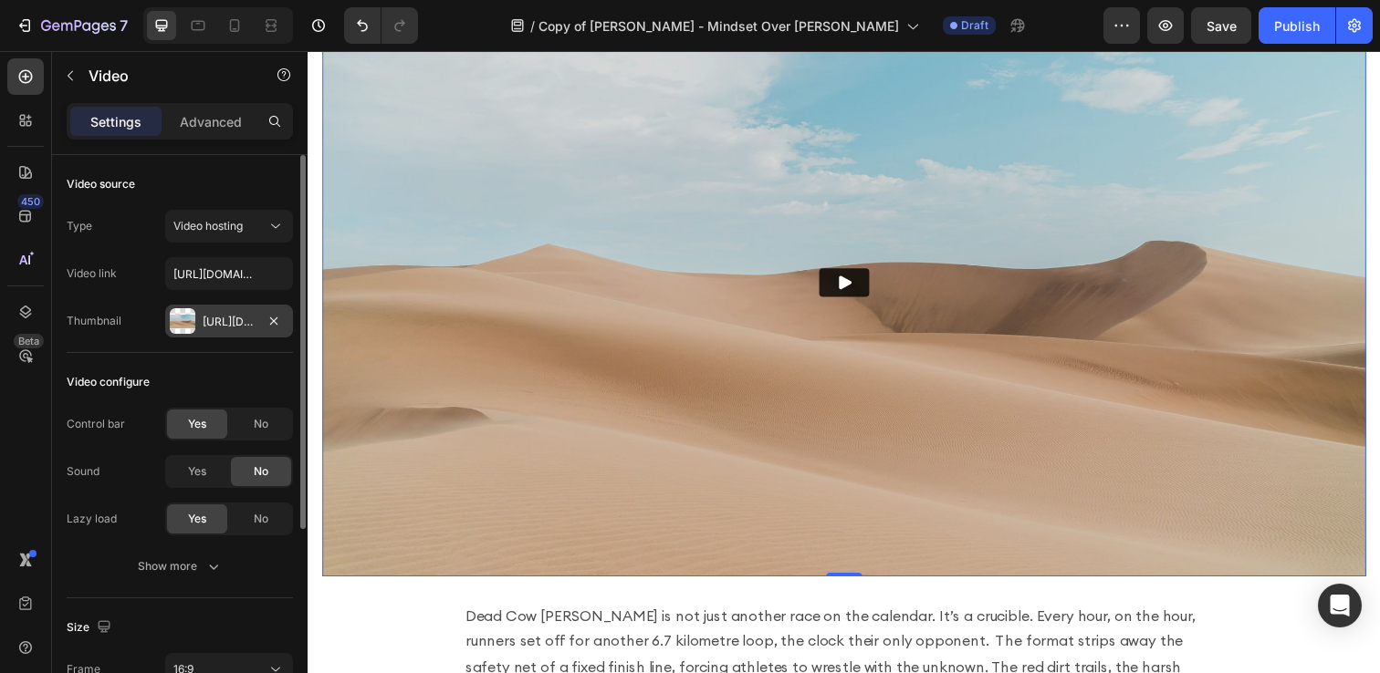
scroll to position [786, 0]
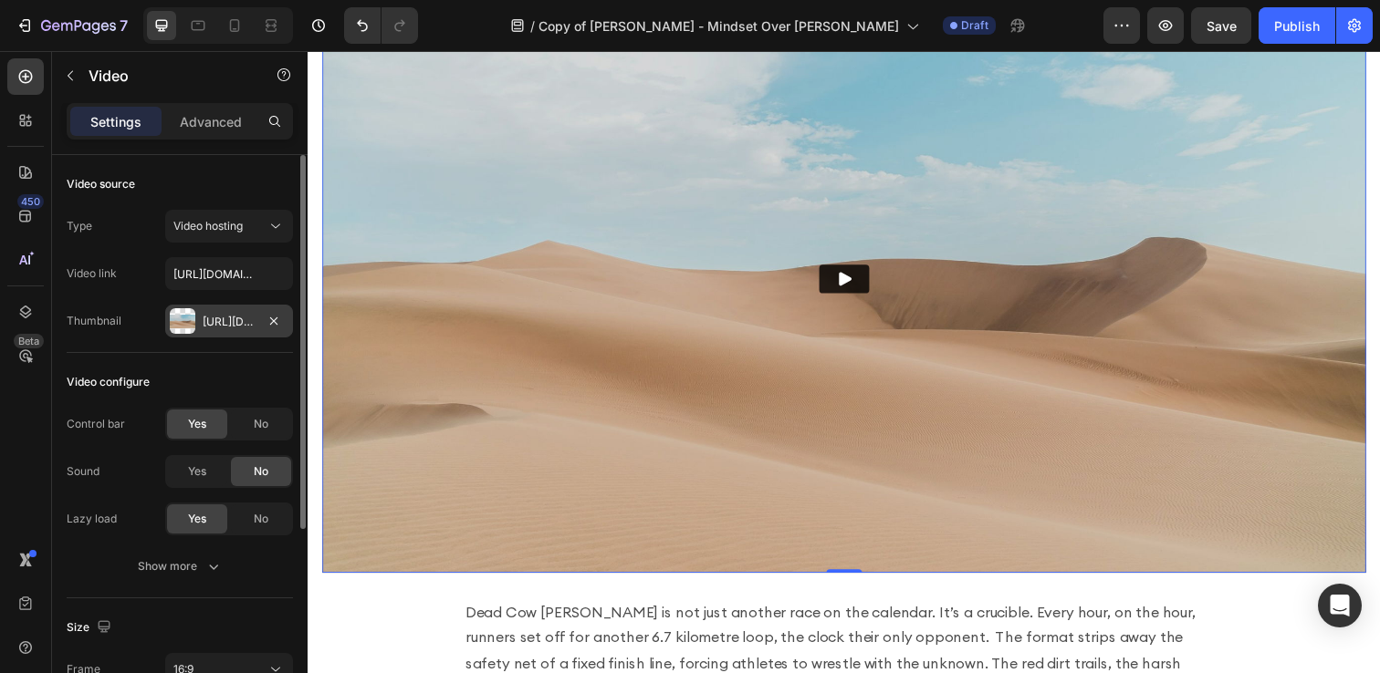
click at [838, 278] on img at bounding box center [855, 284] width 1066 height 600
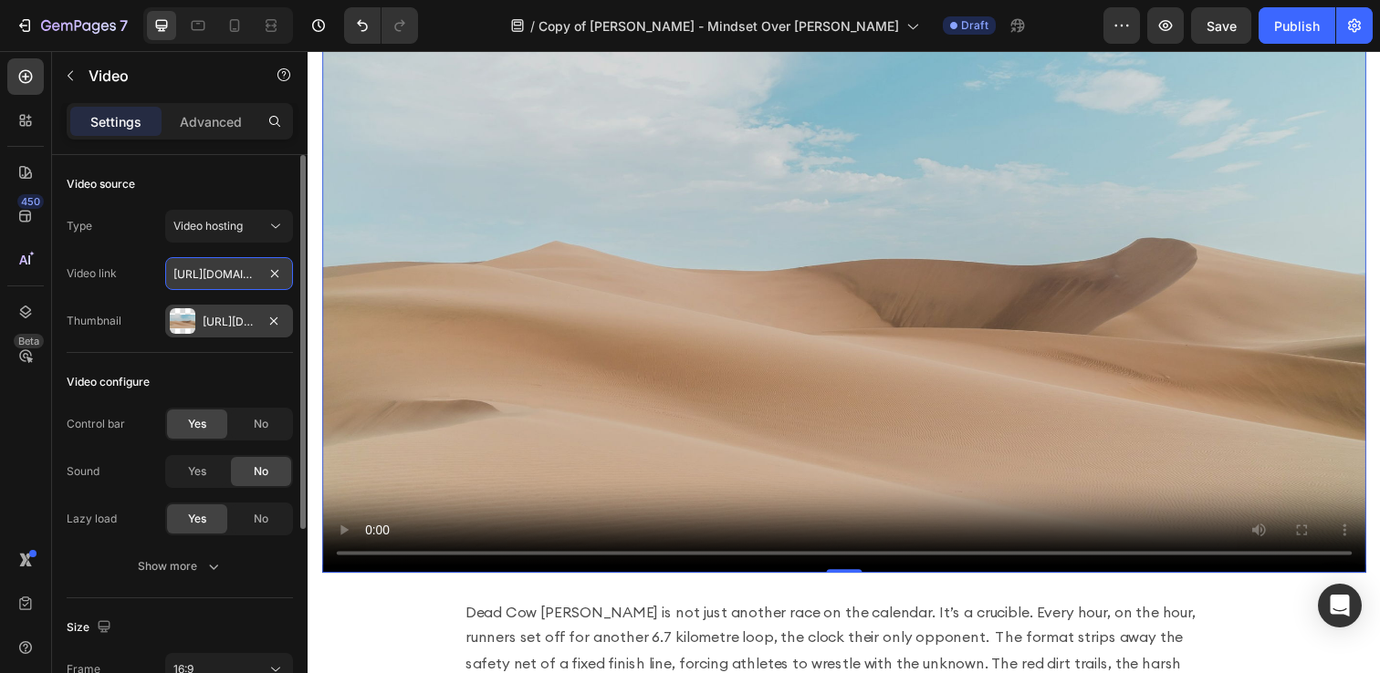
click at [212, 273] on input "[URL][DOMAIN_NAME]" at bounding box center [229, 273] width 128 height 33
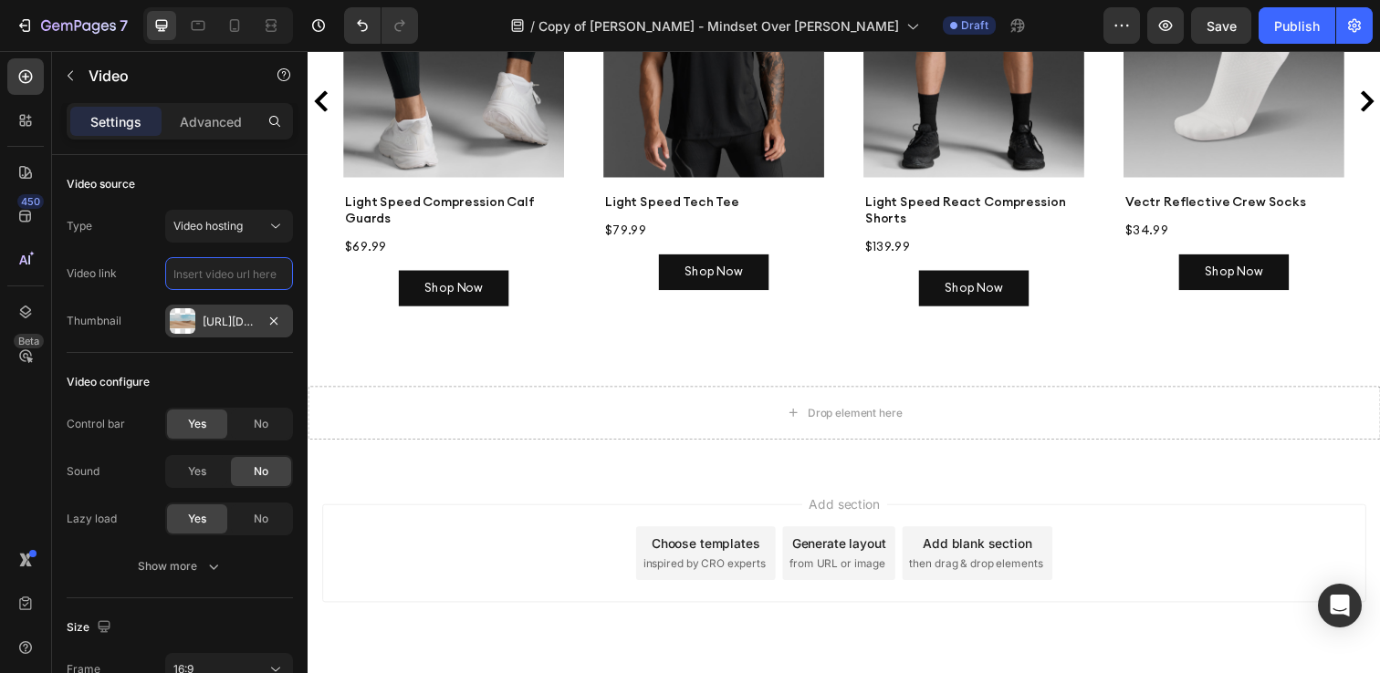
scroll to position [4920, 0]
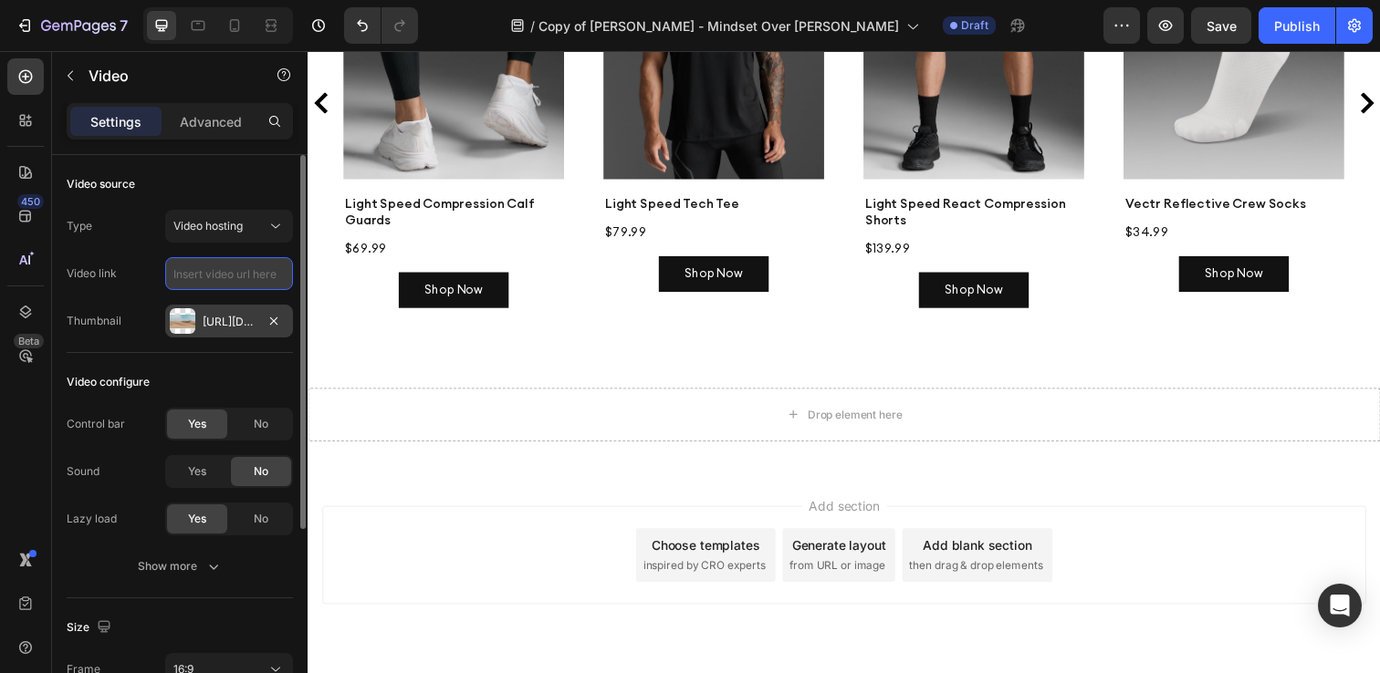
paste input "<iframe width="560" height="315" src="[URL][DOMAIN_NAME]" title="YouTube video …"
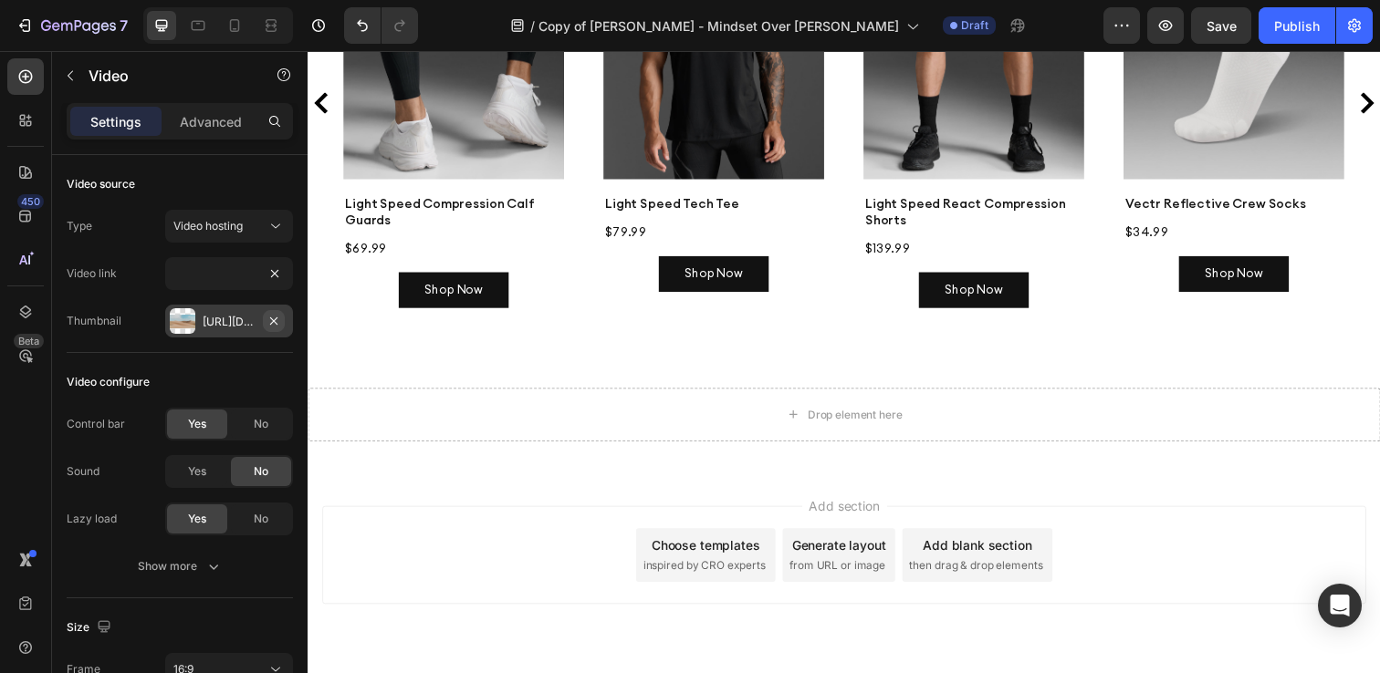
click at [273, 320] on icon "button" at bounding box center [273, 320] width 7 height 7
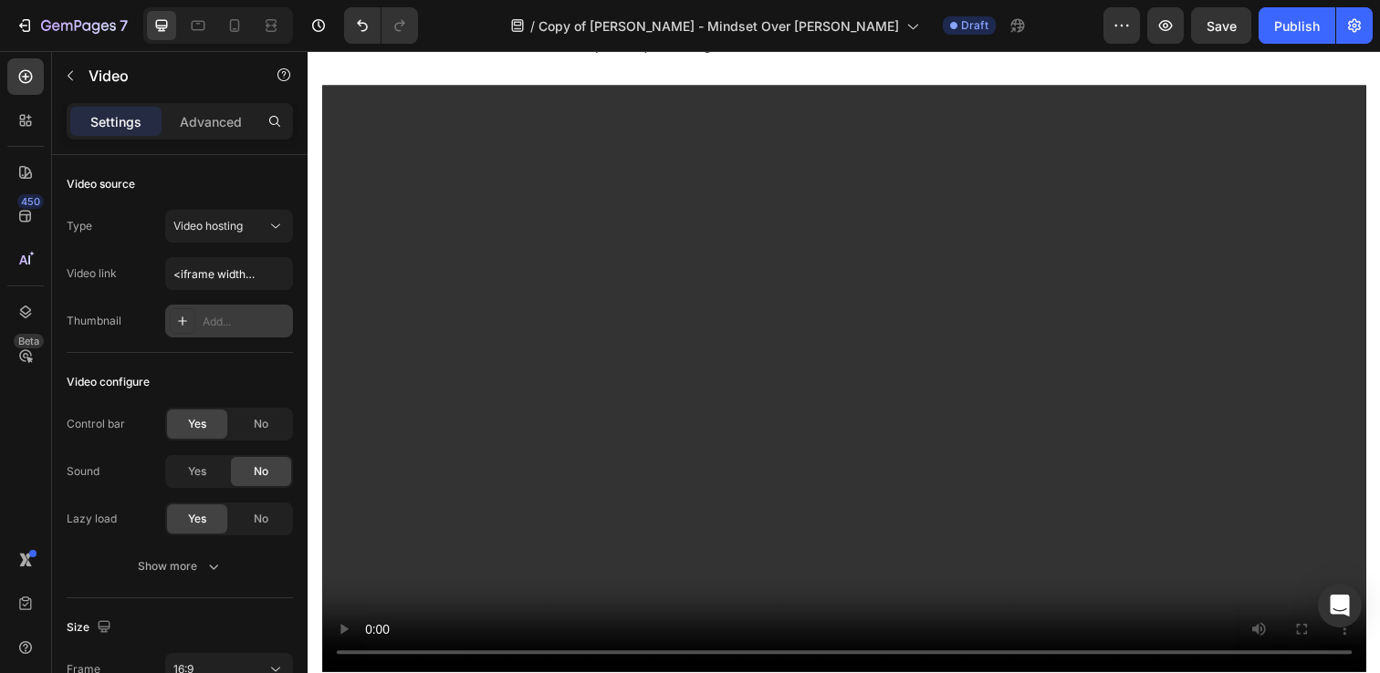
scroll to position [708, 0]
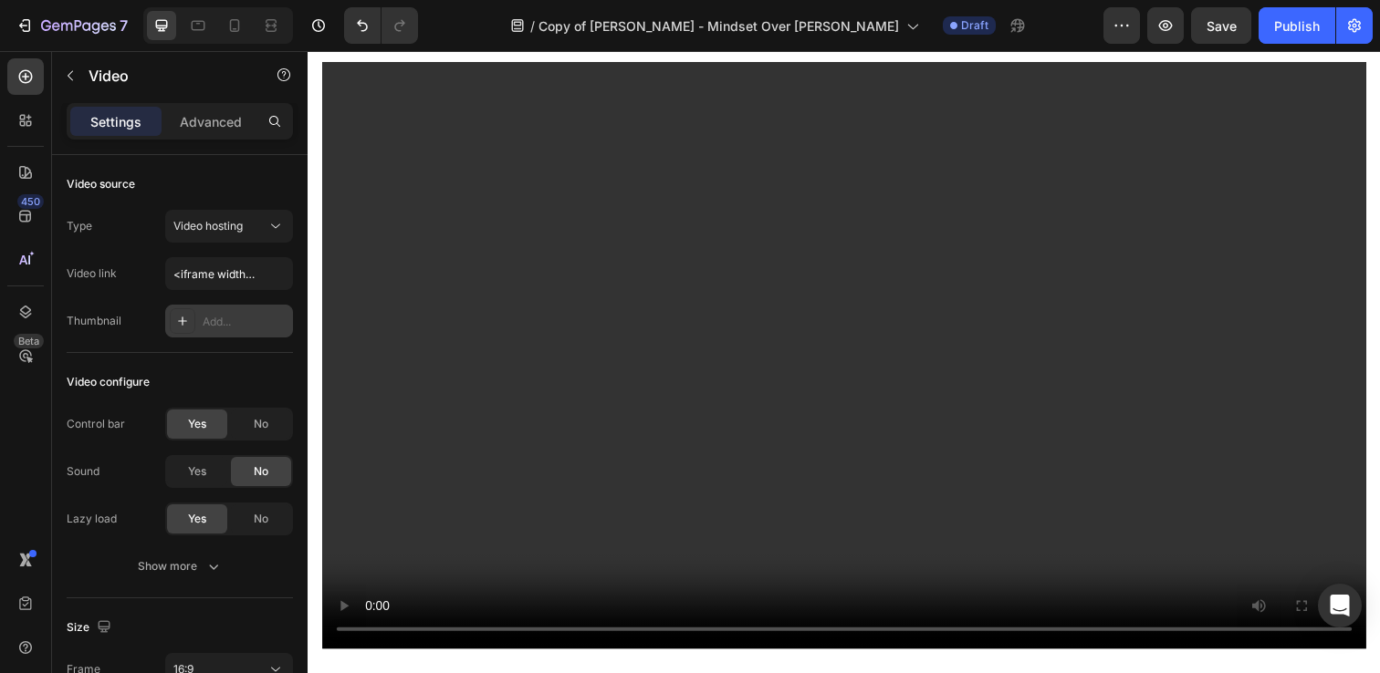
click at [417, 476] on video at bounding box center [855, 362] width 1066 height 600
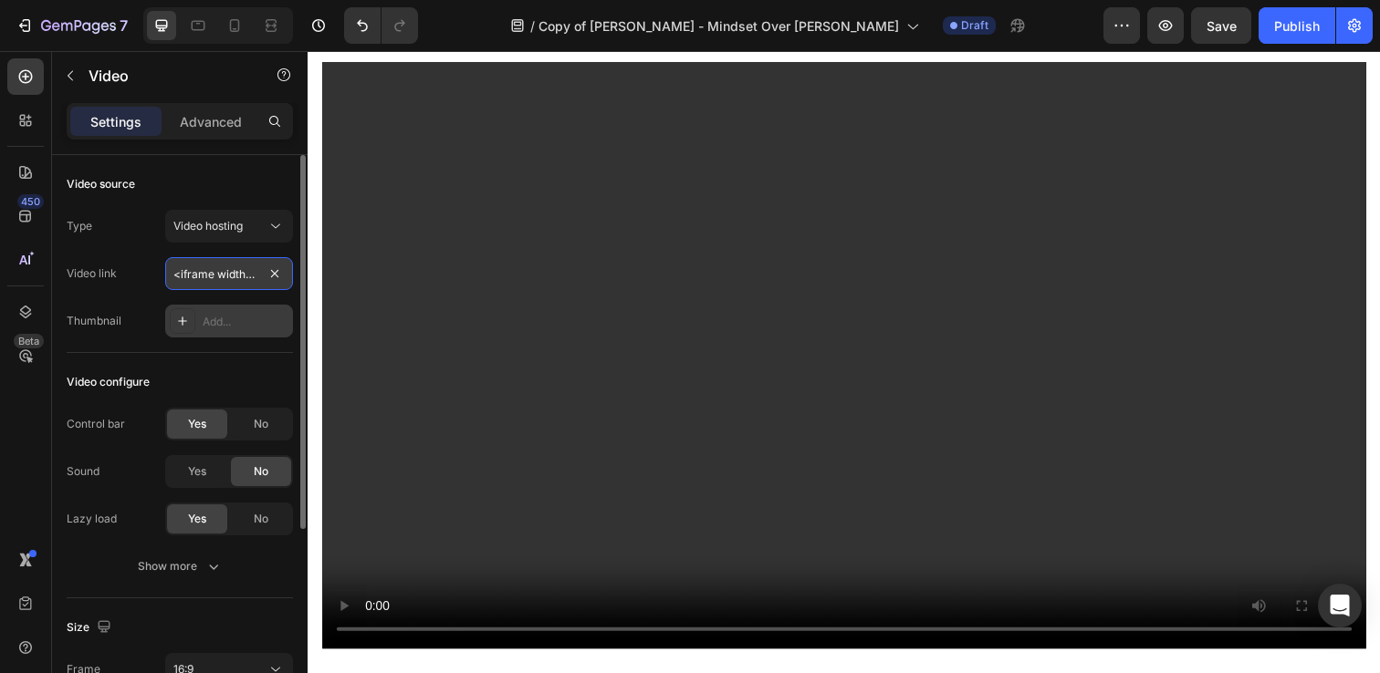
click at [210, 275] on input "<iframe width="560" height="315" src="[URL][DOMAIN_NAME]" title="YouTube video …" at bounding box center [229, 273] width 128 height 33
paste input "[URL][DOMAIN_NAME]"
type input "[URL][DOMAIN_NAME]"
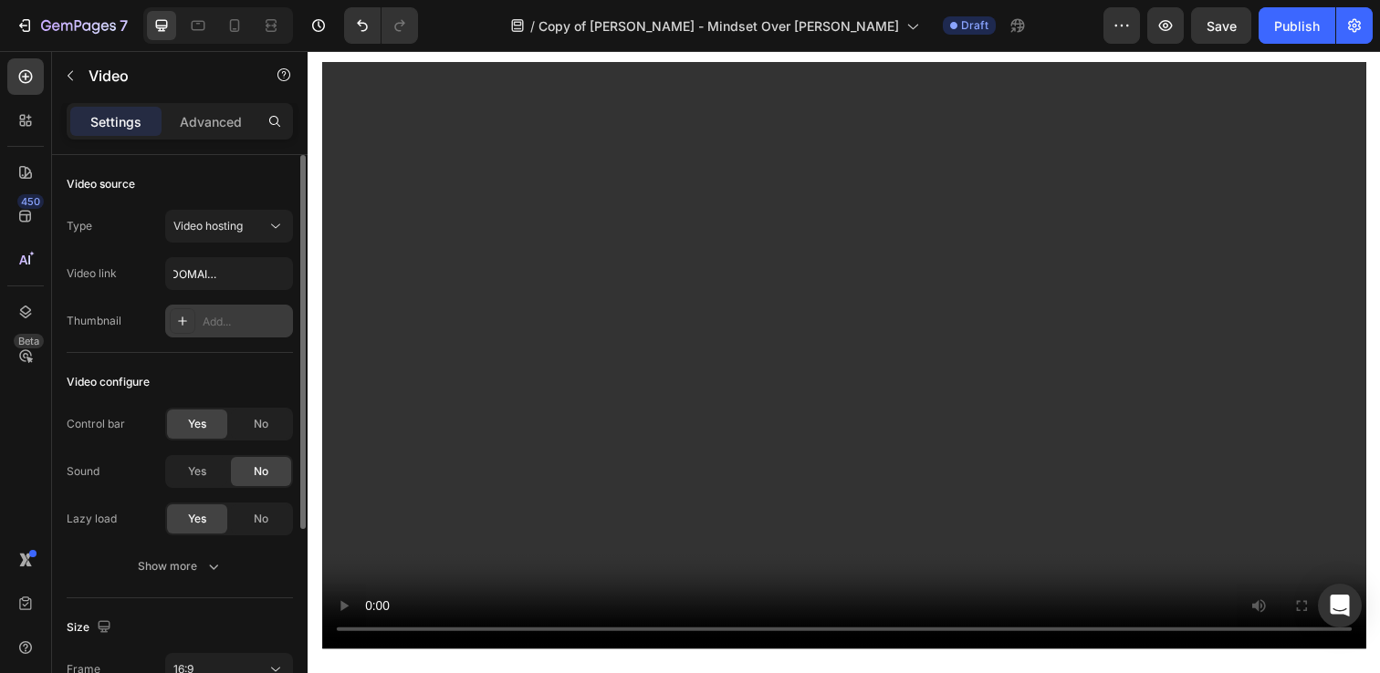
scroll to position [0, 0]
click at [230, 369] on div "Video configure" at bounding box center [180, 382] width 226 height 29
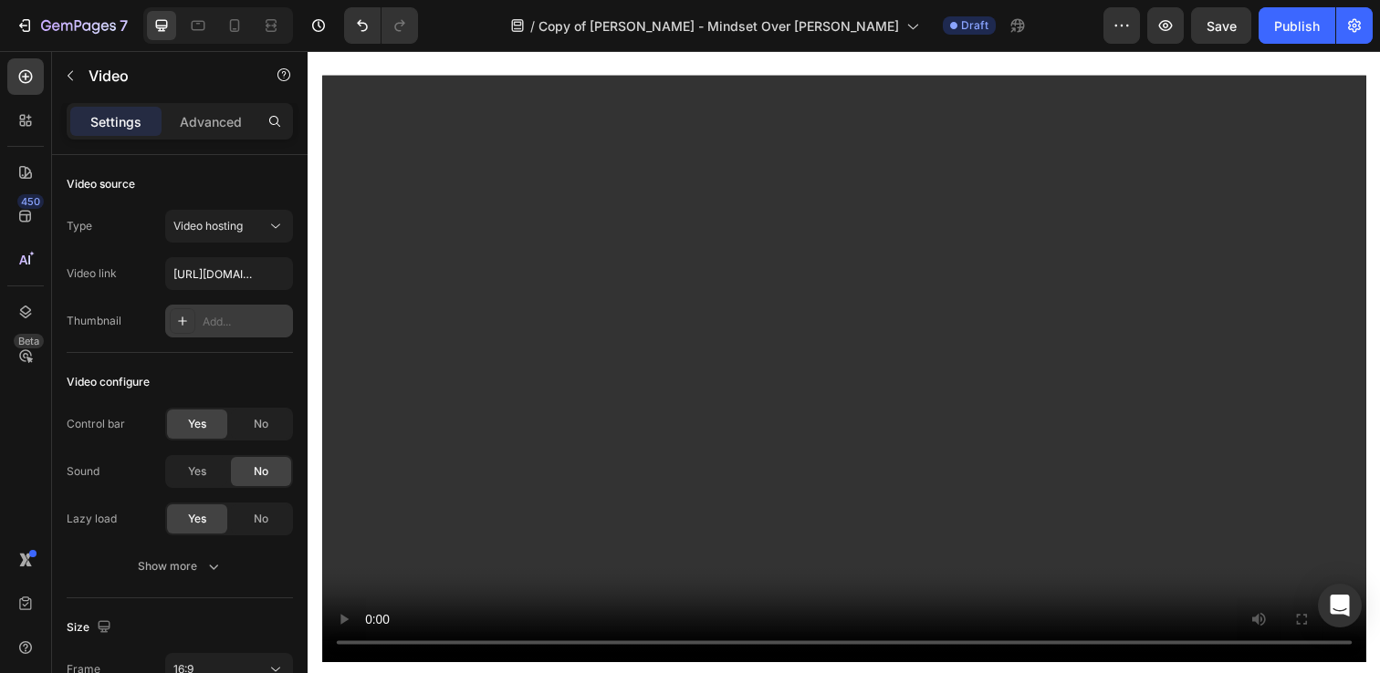
scroll to position [663, 0]
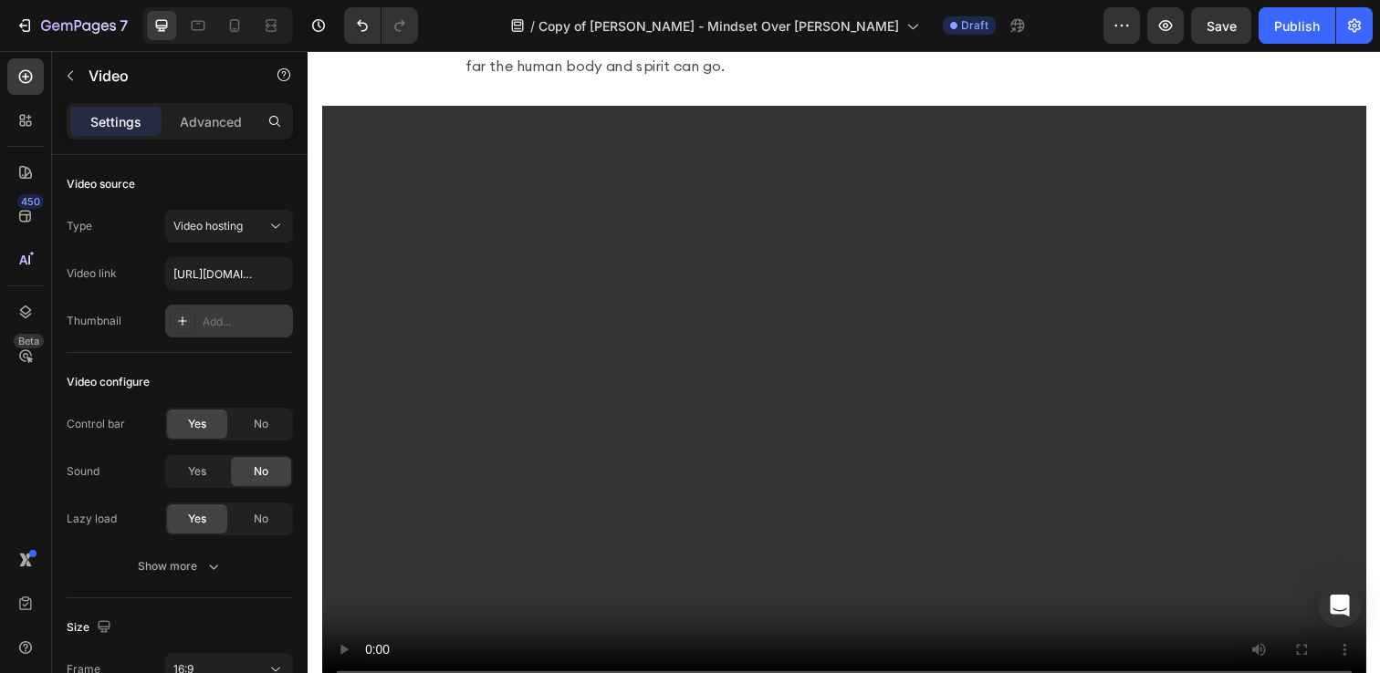
click at [505, 359] on video at bounding box center [855, 407] width 1066 height 600
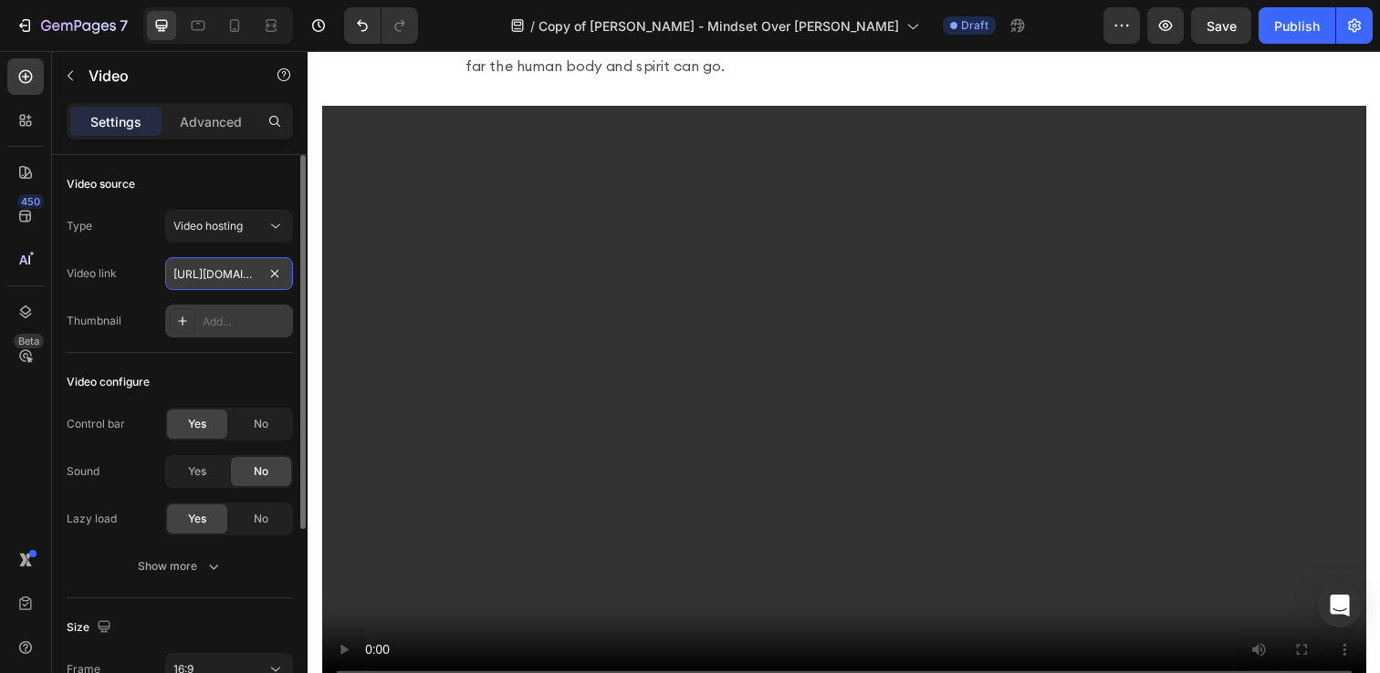
click at [214, 277] on input "[URL][DOMAIN_NAME]" at bounding box center [229, 273] width 128 height 33
click at [222, 274] on input "text" at bounding box center [229, 273] width 128 height 33
paste input "[URL][DOMAIN_NAME]"
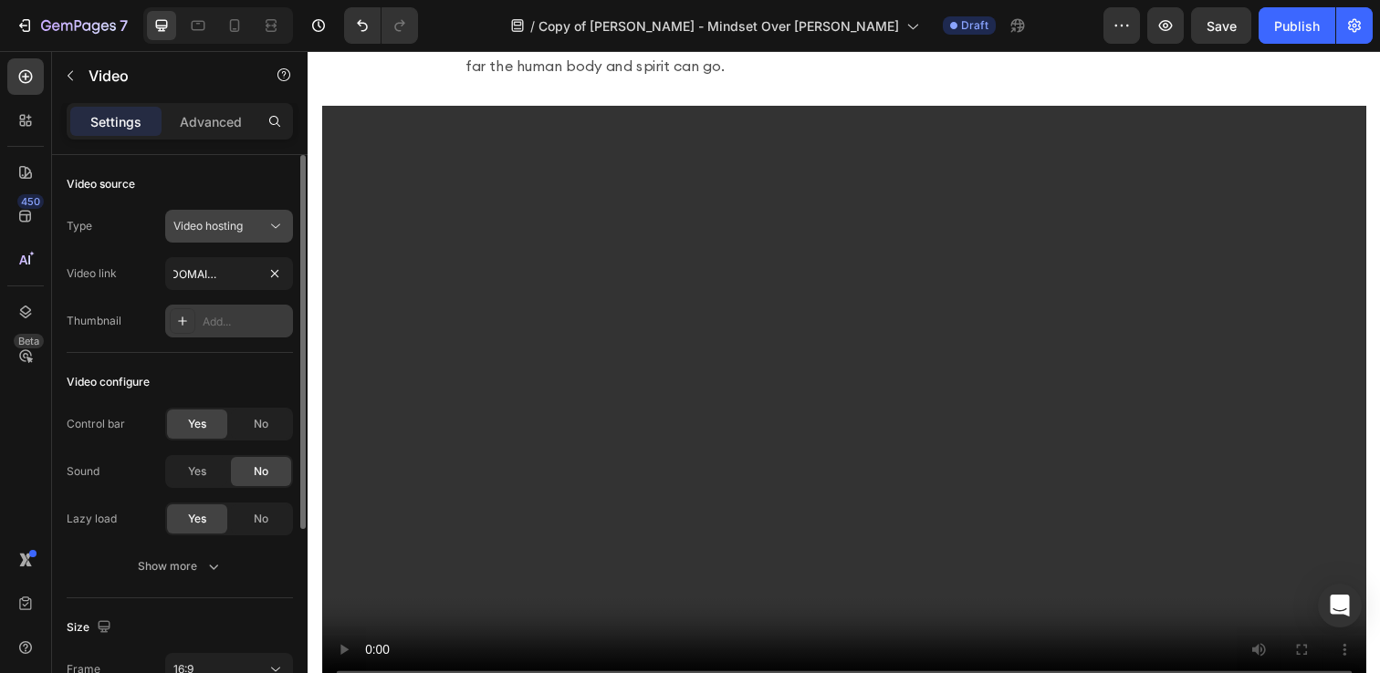
scroll to position [0, 0]
click at [266, 223] on icon at bounding box center [275, 226] width 18 height 18
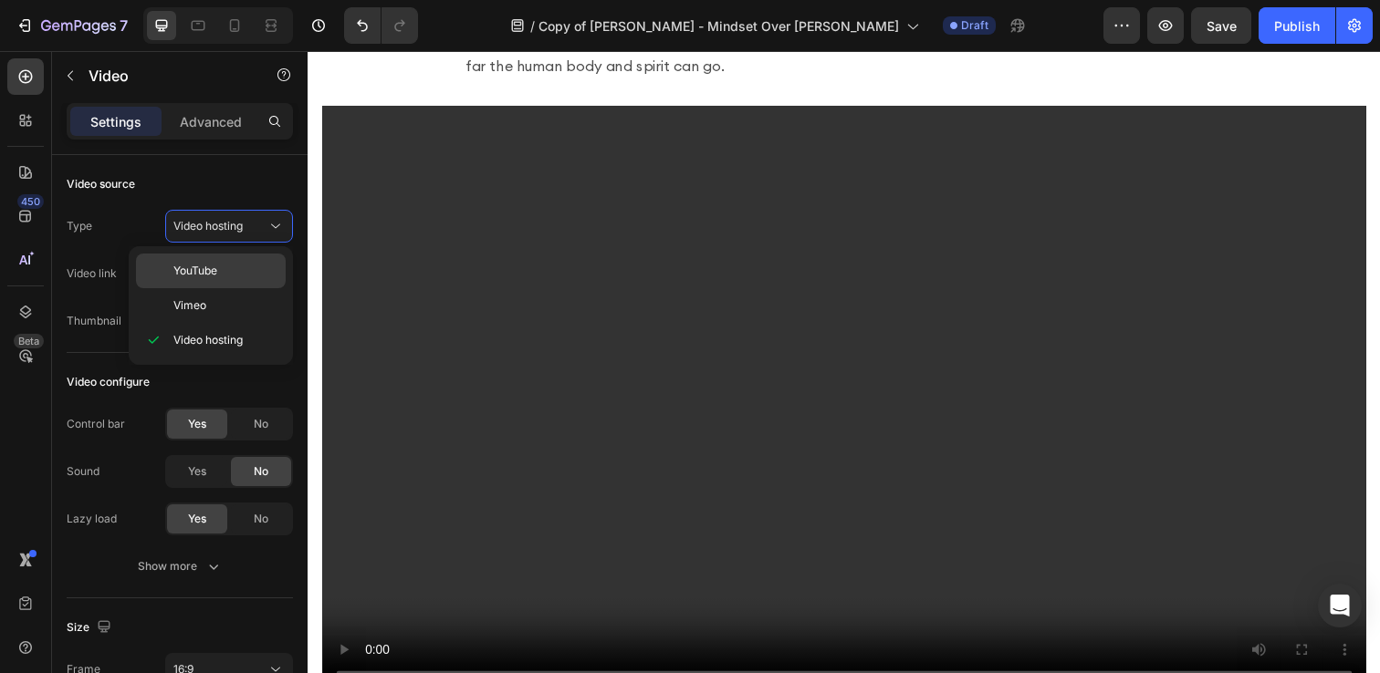
click at [224, 266] on p "YouTube" at bounding box center [225, 271] width 104 height 16
type input "[URL][DOMAIN_NAME]"
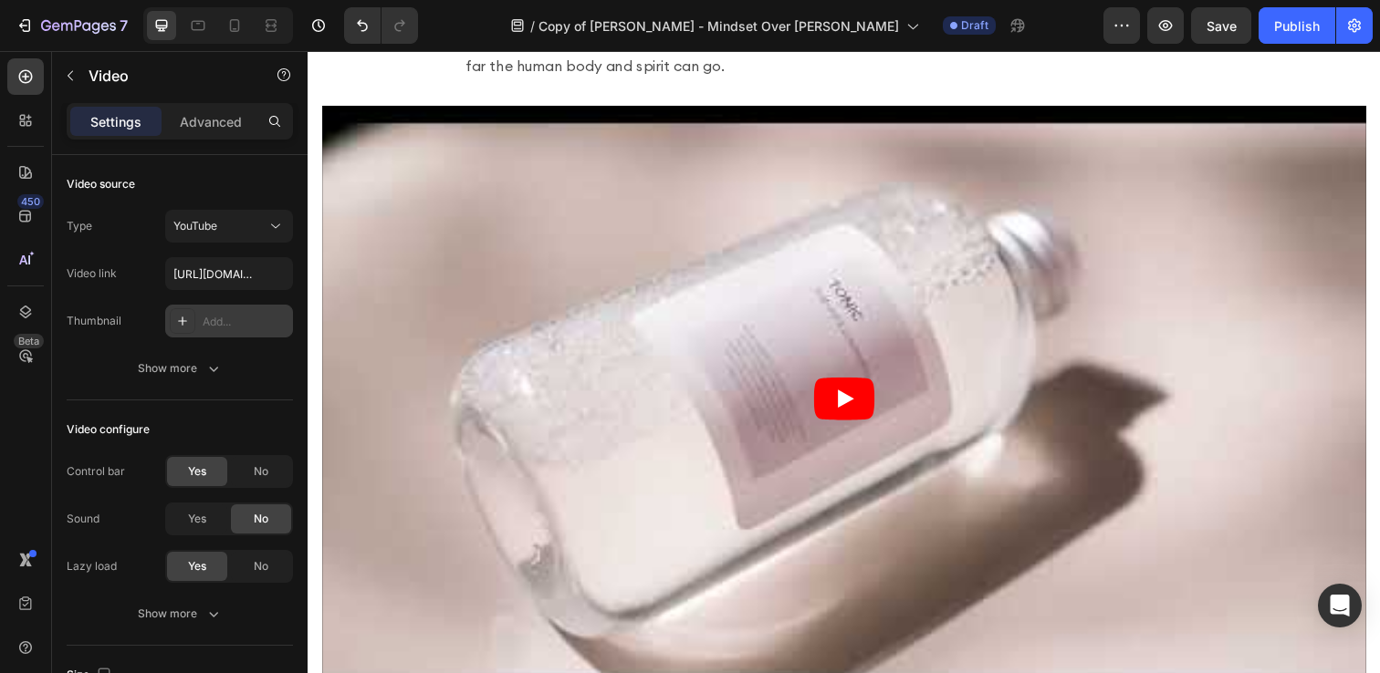
click at [849, 384] on icon "Play" at bounding box center [855, 406] width 62 height 44
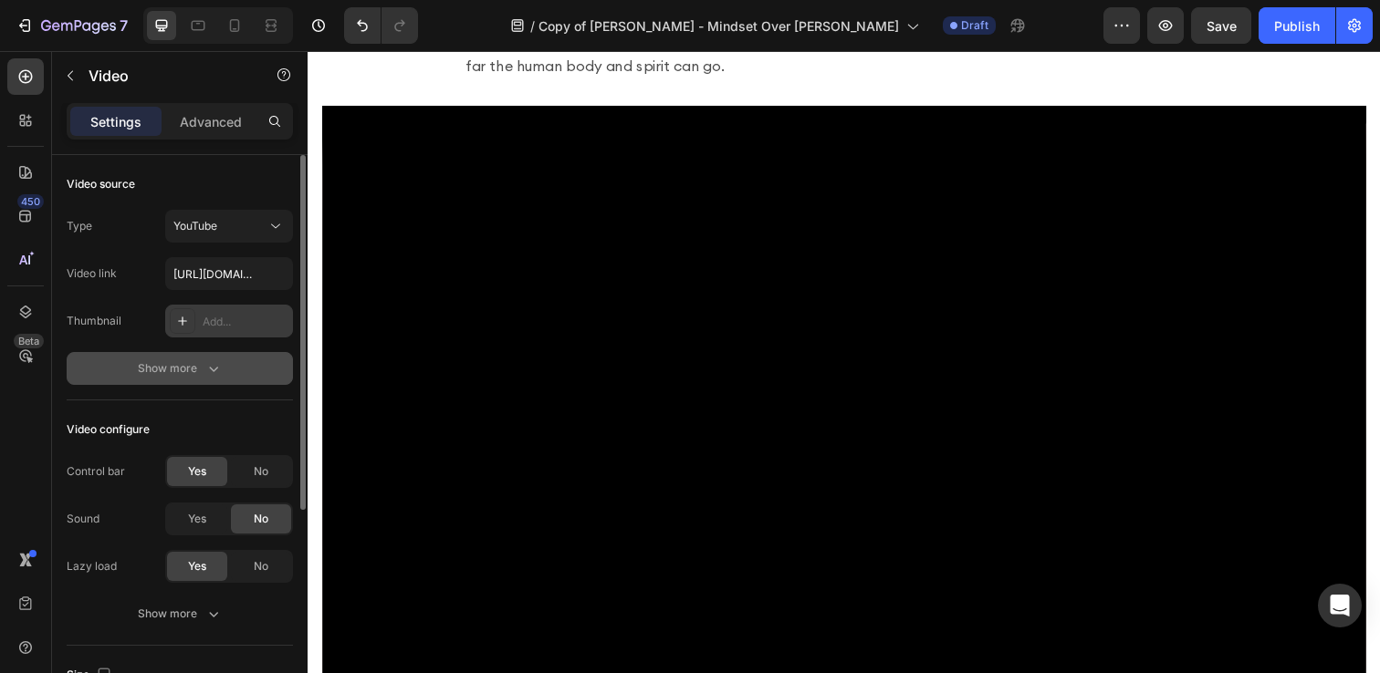
click at [196, 368] on div "Show more" at bounding box center [180, 369] width 85 height 18
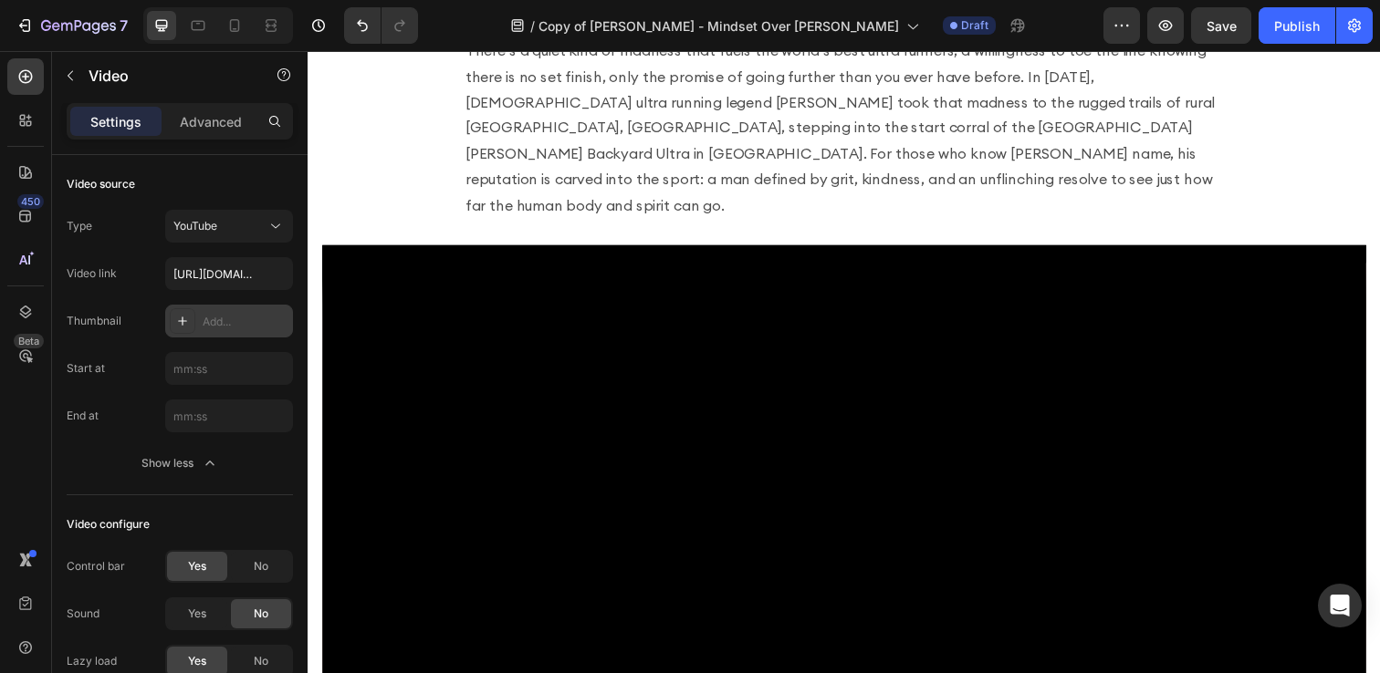
scroll to position [518, 0]
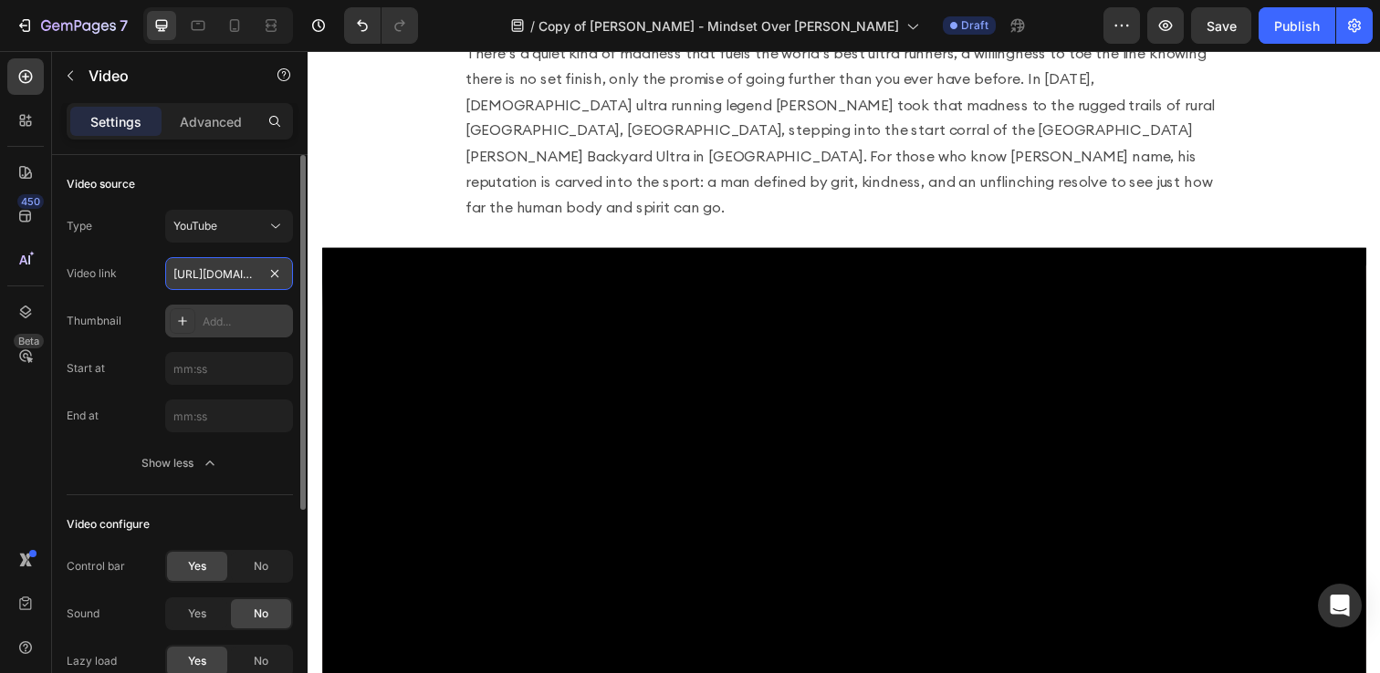
click at [215, 283] on input "[URL][DOMAIN_NAME]" at bounding box center [229, 273] width 128 height 33
click at [151, 255] on div "Type YouTube Video link [URL][DOMAIN_NAME] Thumbnail Add..." at bounding box center [180, 274] width 226 height 128
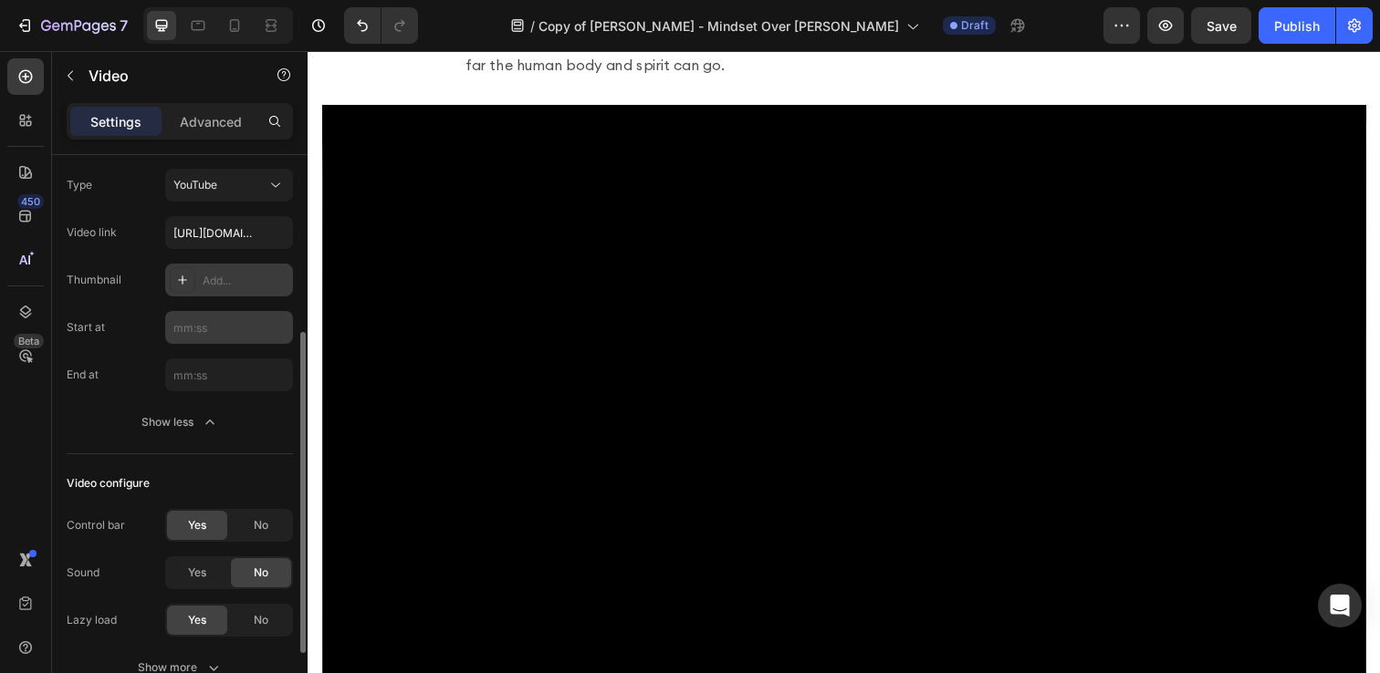
scroll to position [15, 0]
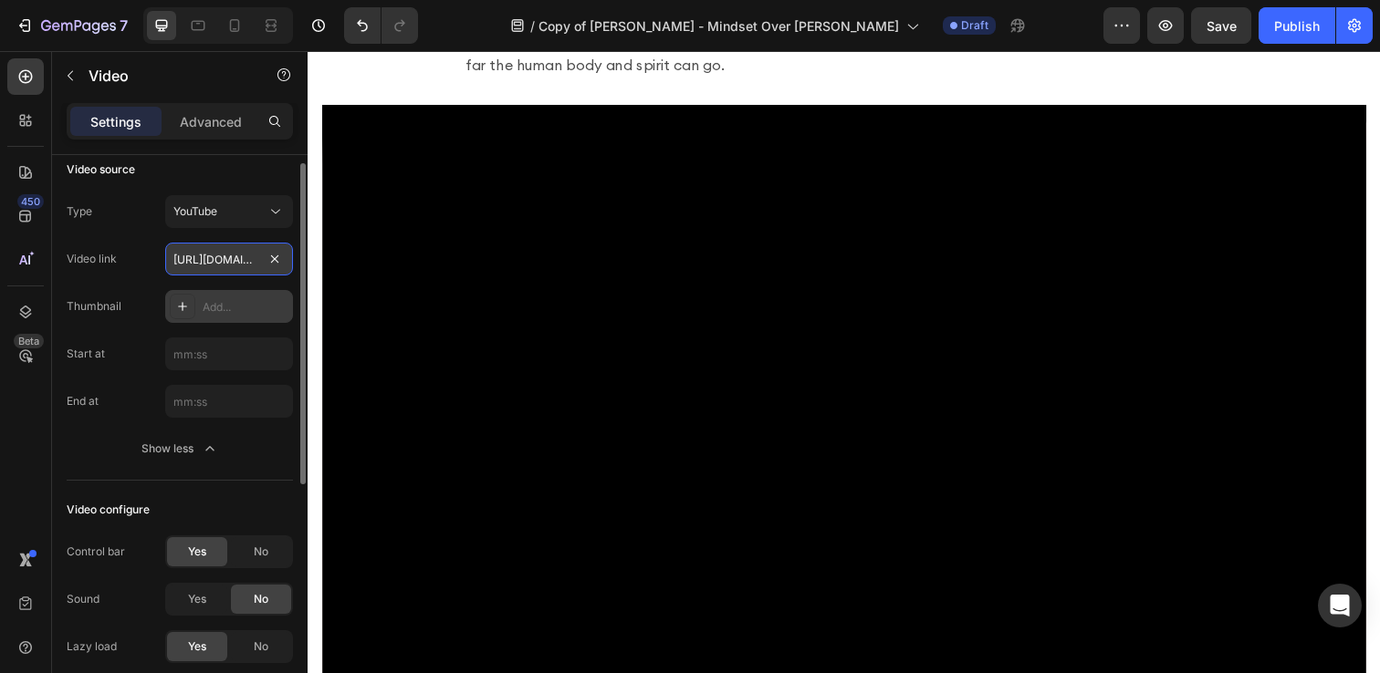
click at [235, 268] on input "[URL][DOMAIN_NAME]" at bounding box center [229, 259] width 128 height 33
click at [220, 254] on input "text" at bounding box center [229, 259] width 128 height 33
paste input "[URL][DOMAIN_NAME]"
type input "[URL][DOMAIN_NAME]"
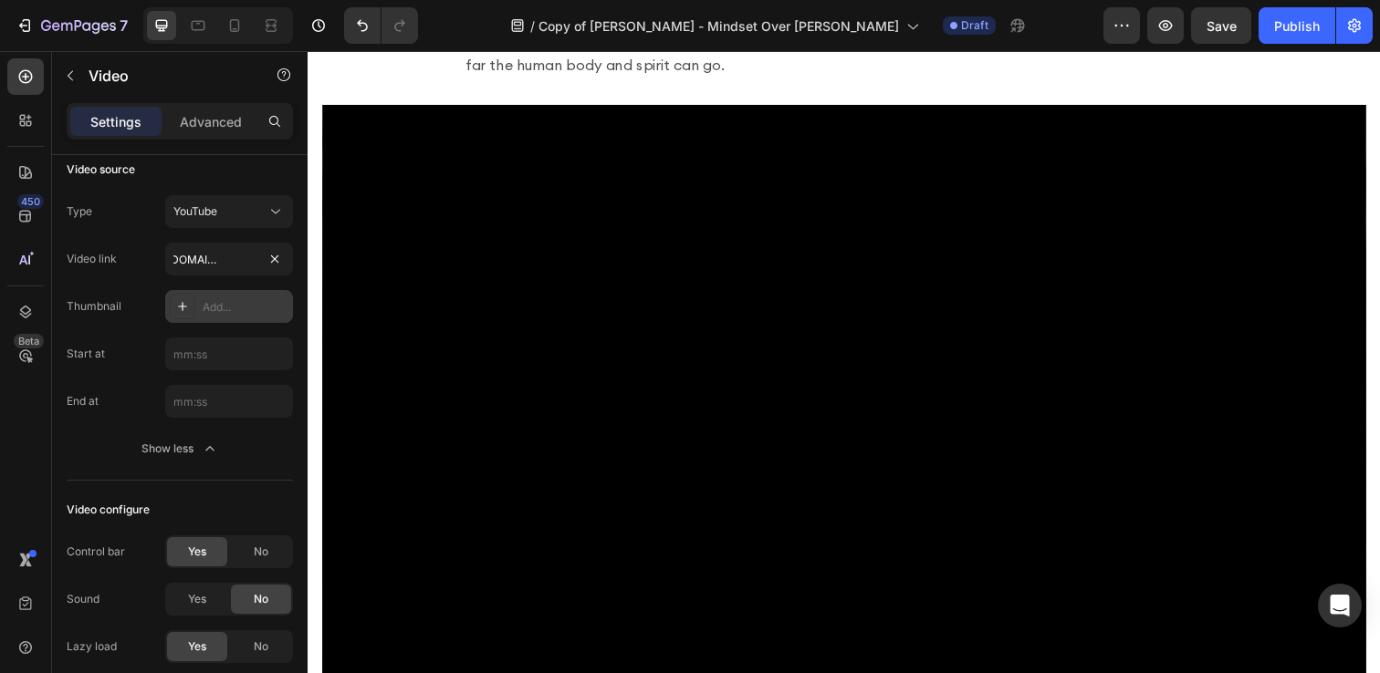
scroll to position [0, 0]
click at [235, 303] on div "Add..." at bounding box center [246, 307] width 86 height 16
type input "[URL][DOMAIN_NAME]"
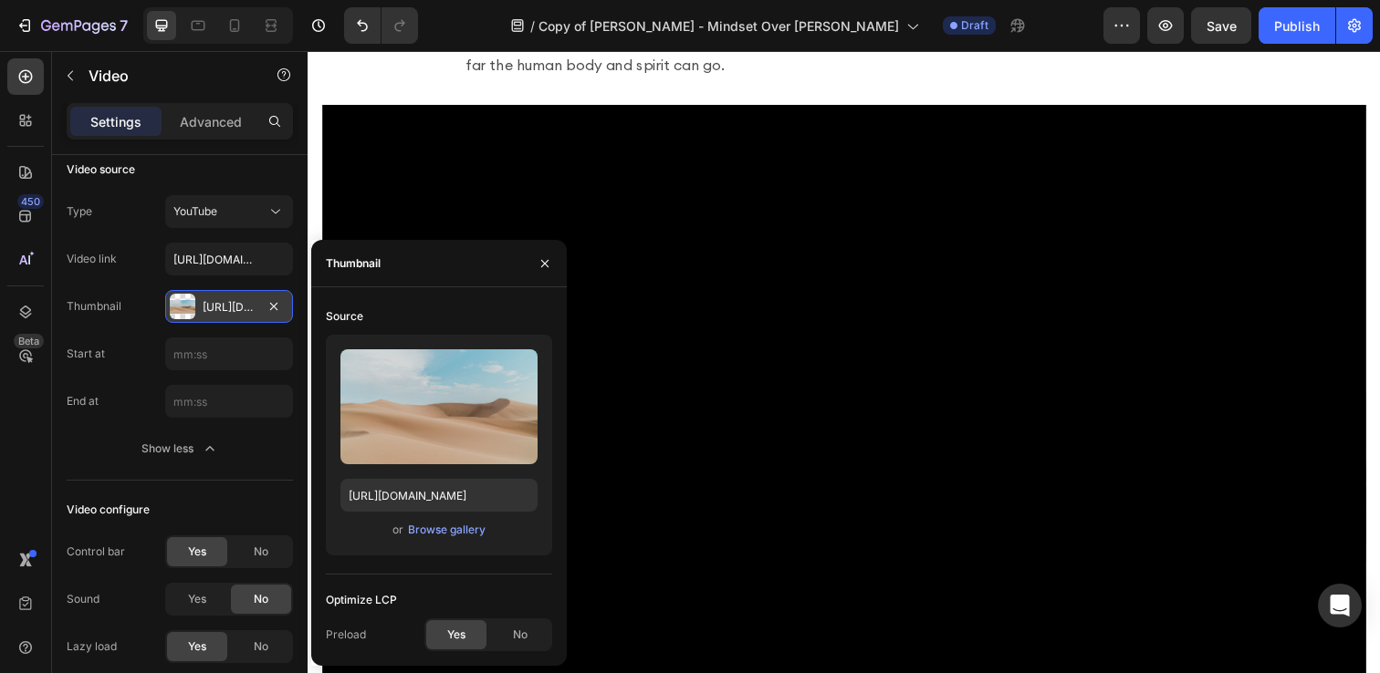
click at [228, 311] on div "[URL][DOMAIN_NAME]" at bounding box center [229, 307] width 53 height 16
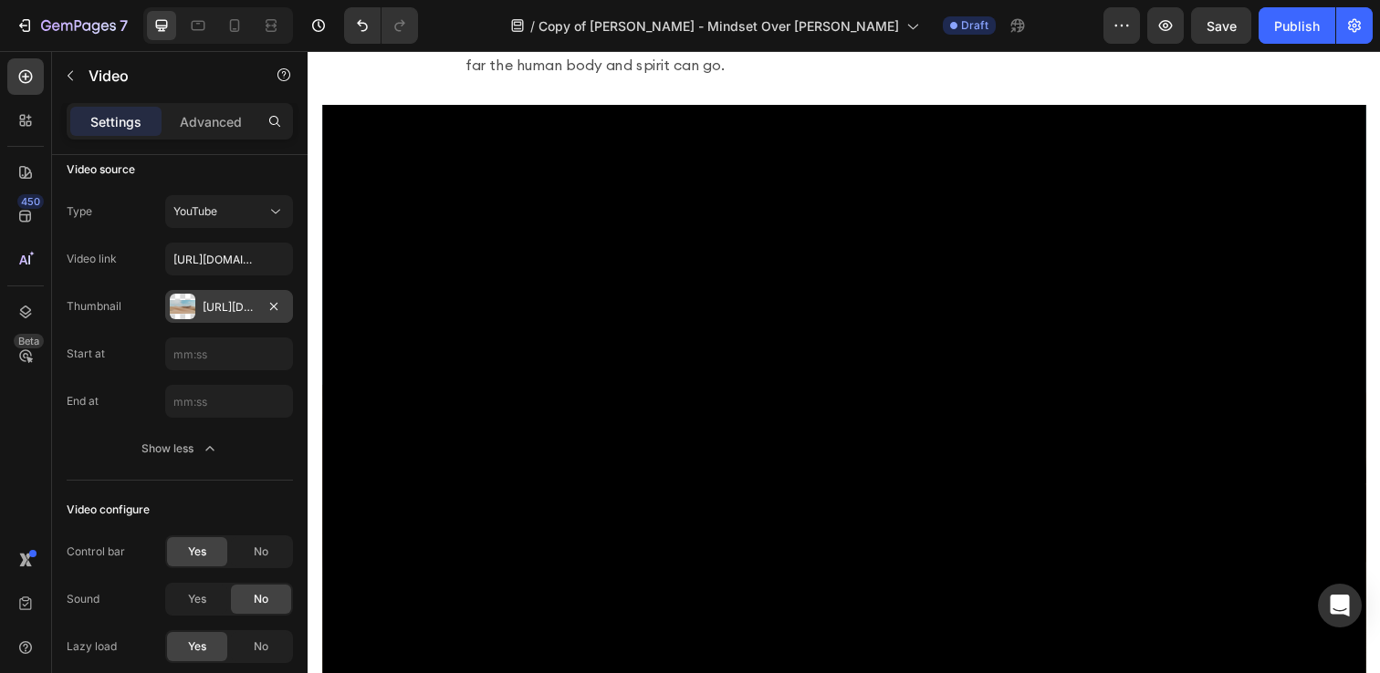
click at [236, 308] on div "[URL][DOMAIN_NAME]" at bounding box center [229, 307] width 53 height 16
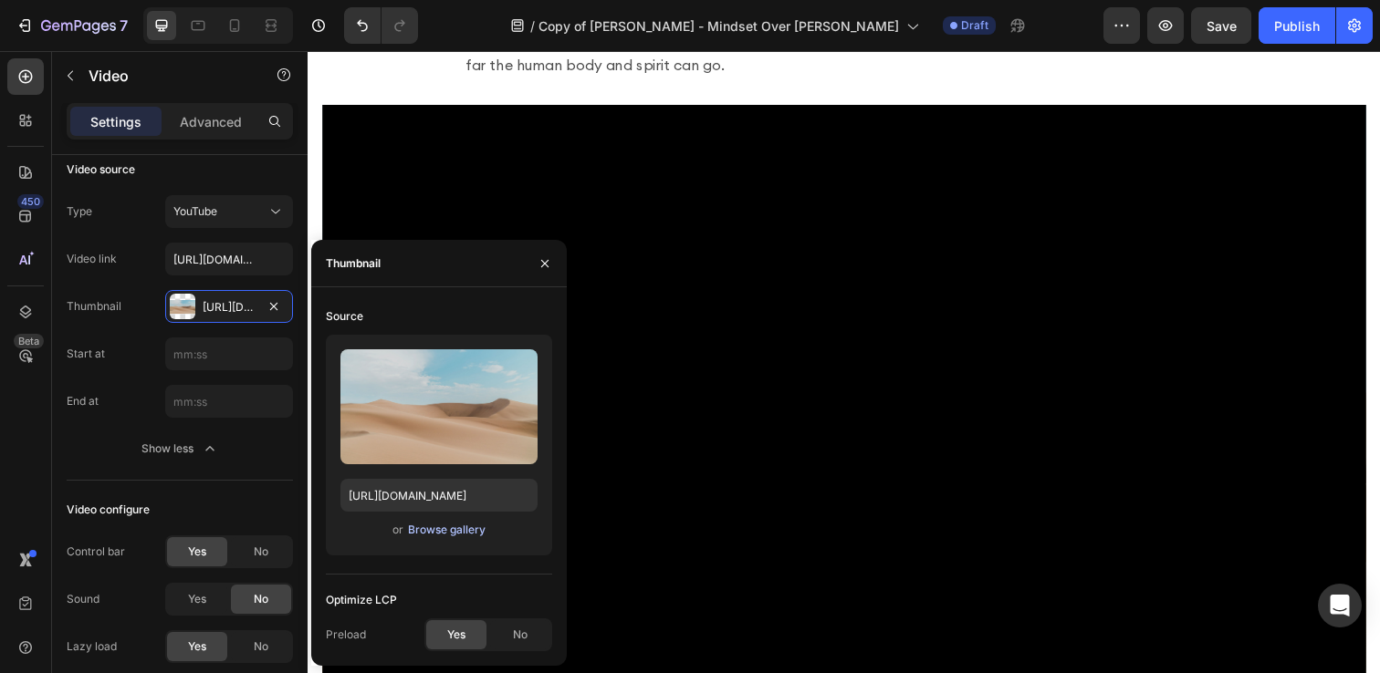
click at [448, 533] on div "Browse gallery" at bounding box center [447, 530] width 78 height 16
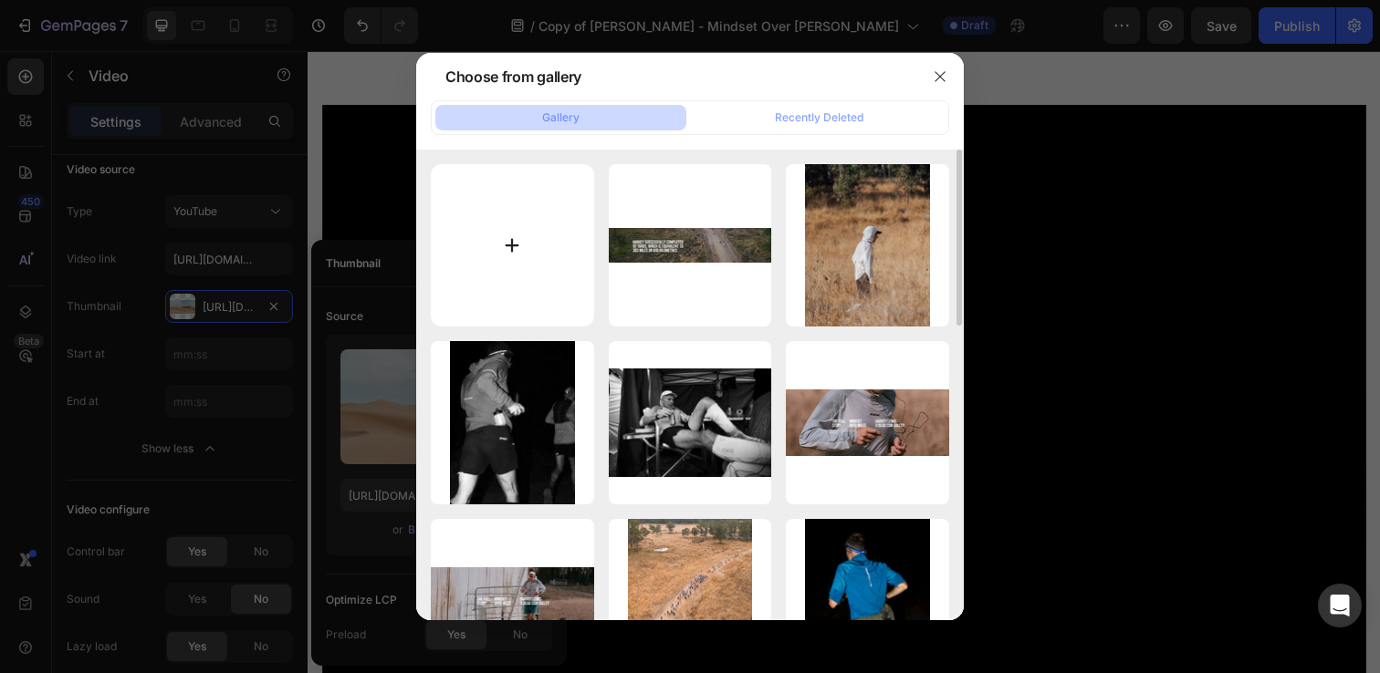
click at [497, 243] on input "file" at bounding box center [512, 245] width 163 height 163
type input "C:\fakepath\004_horithumb.png"
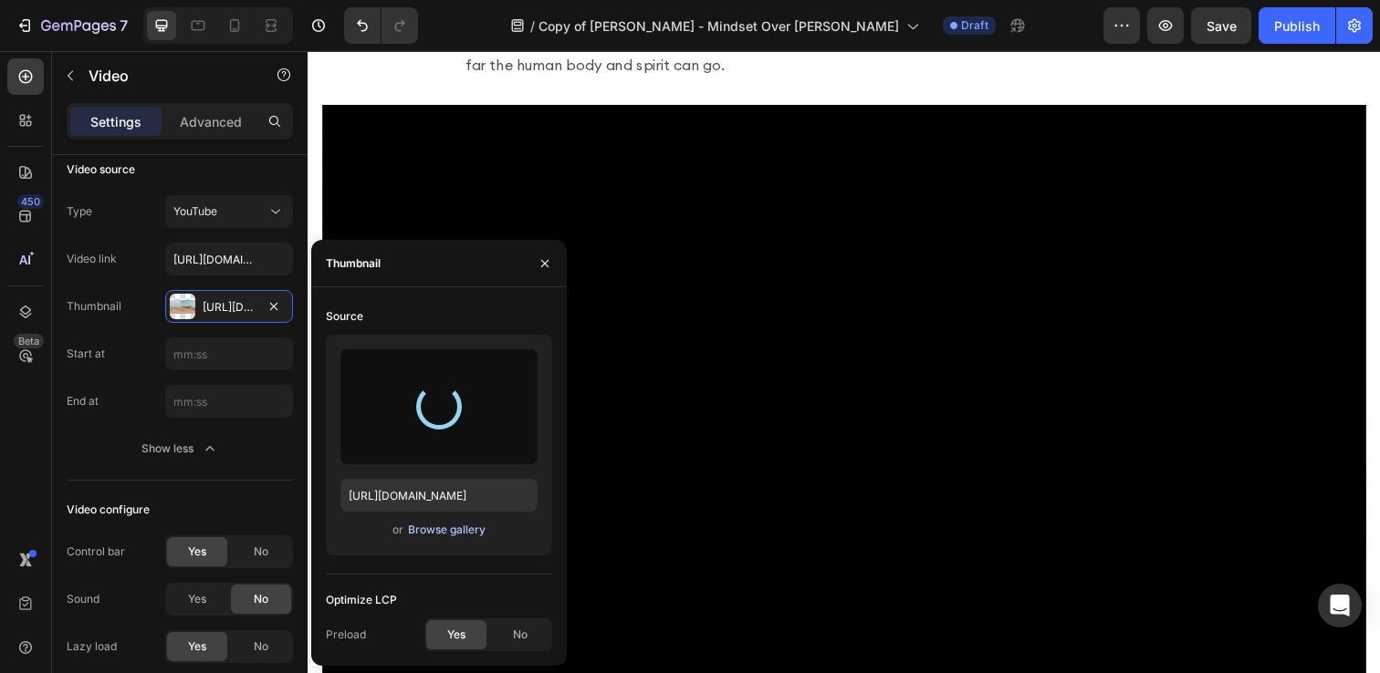
type input "[URL][DOMAIN_NAME]"
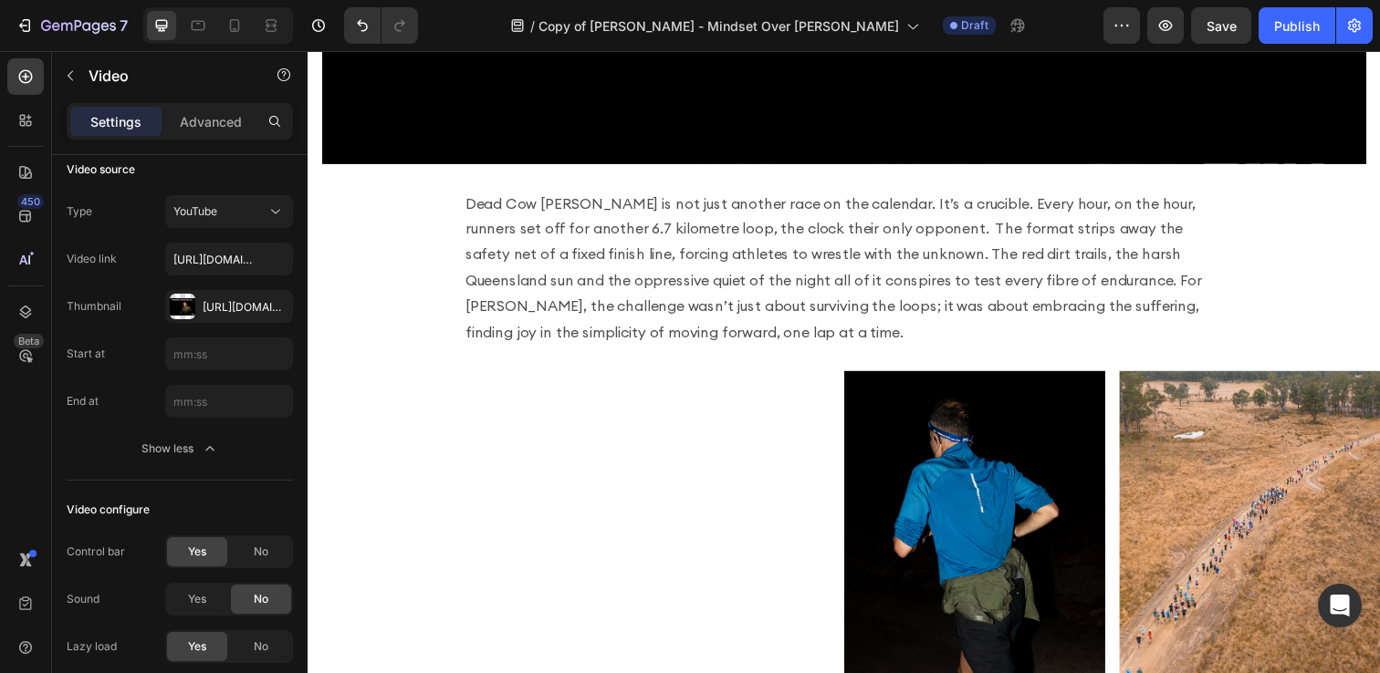
scroll to position [1223, 0]
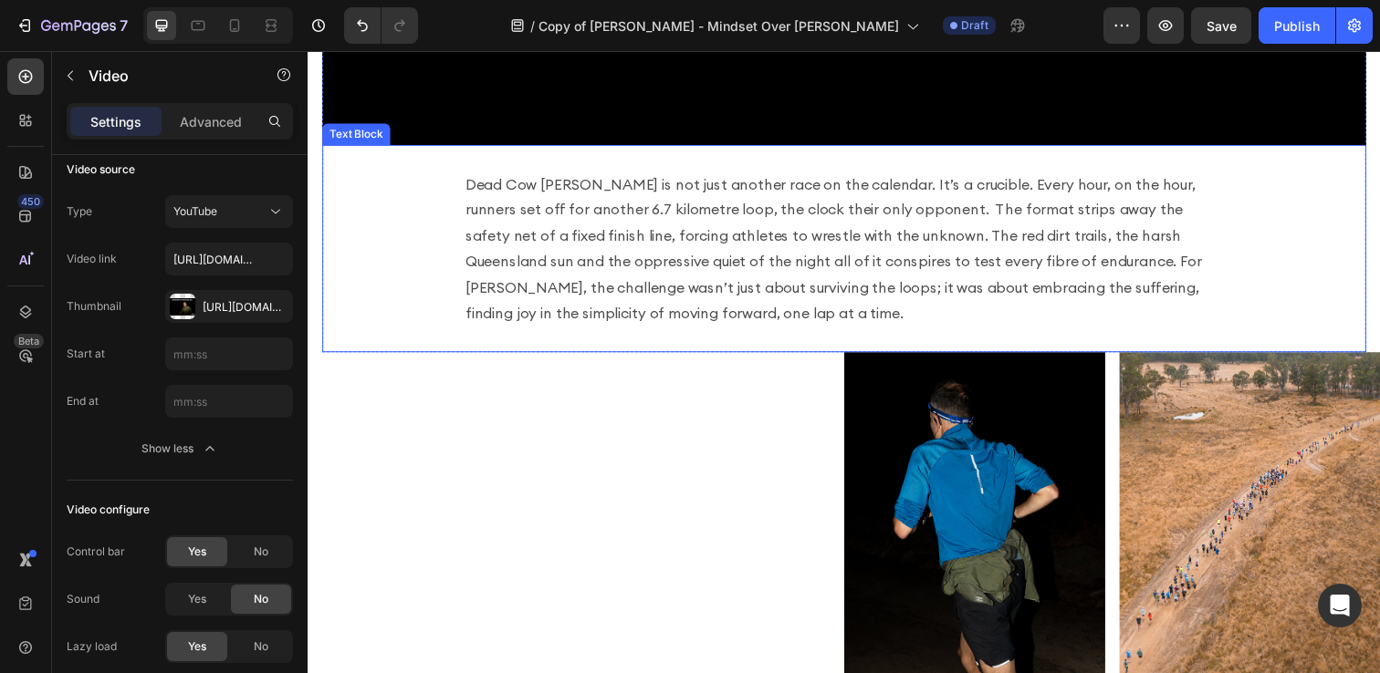
click at [788, 269] on p "Dead Cow [PERSON_NAME] is not just another race on the calendar. It’s a crucibl…" at bounding box center [855, 253] width 774 height 158
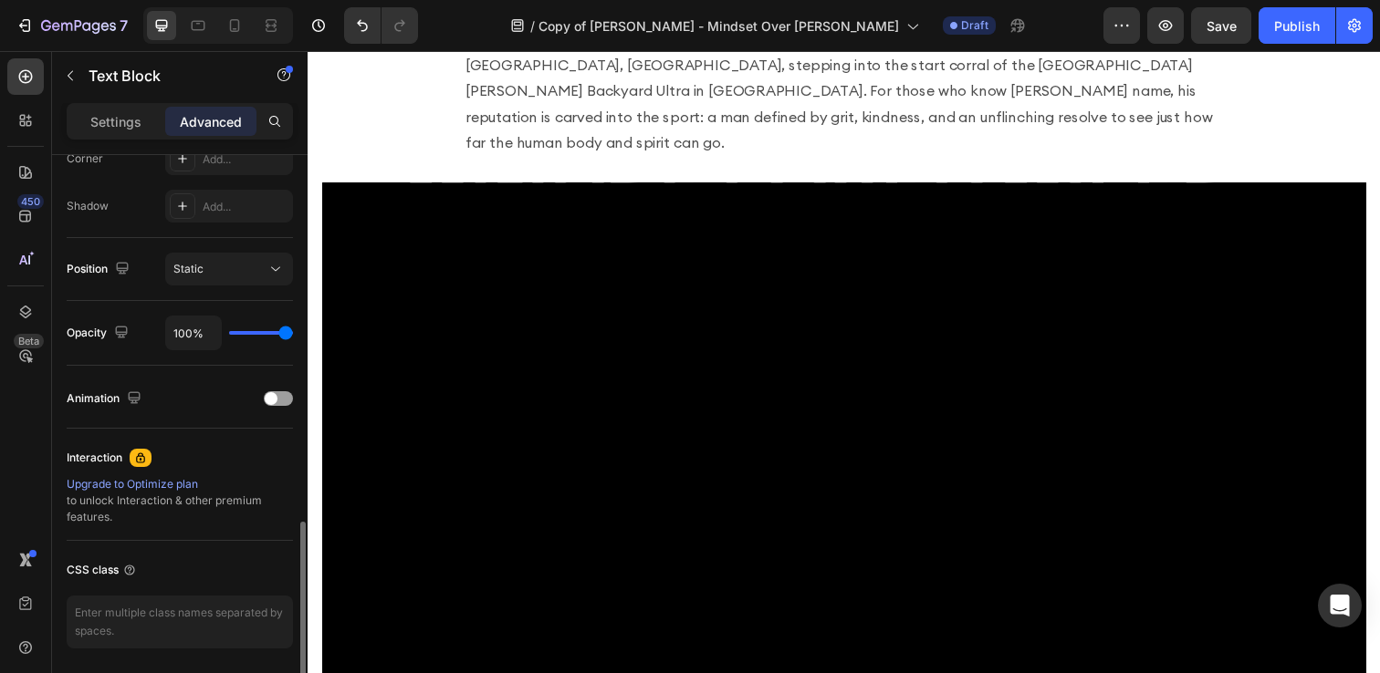
scroll to position [647, 0]
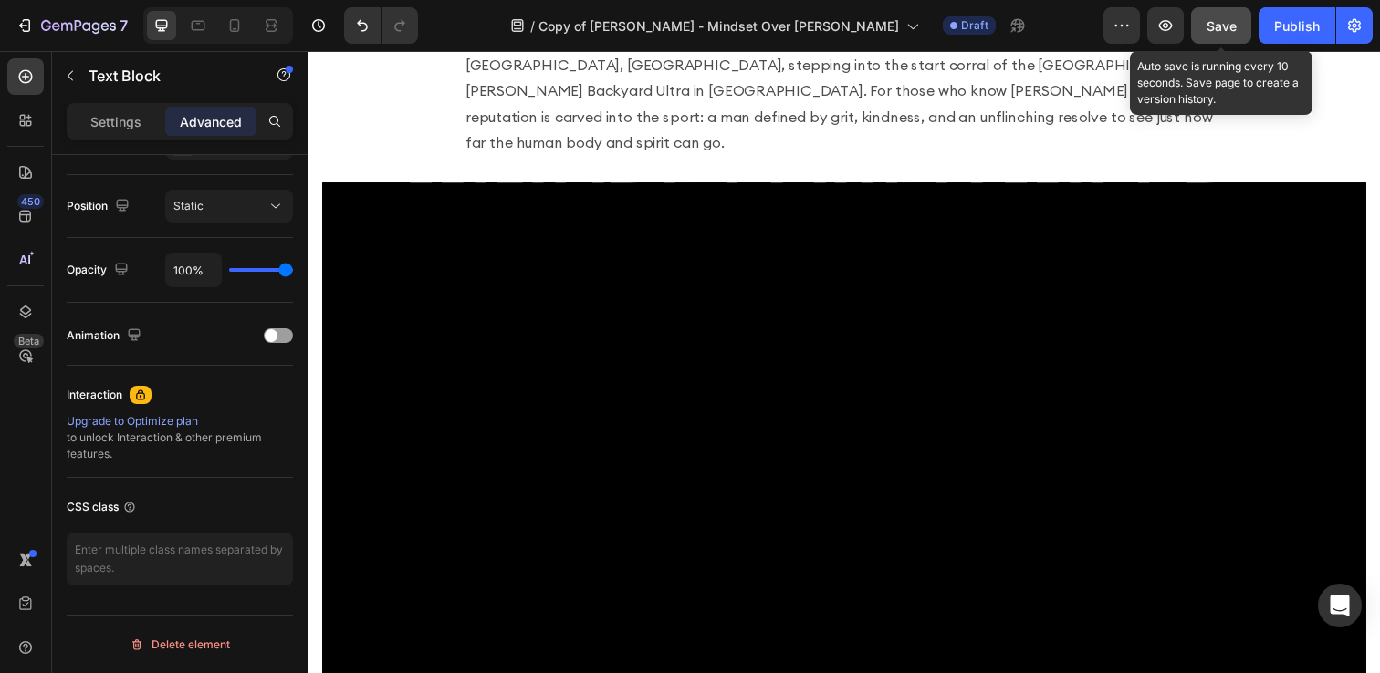
click at [1210, 22] on span "Save" at bounding box center [1221, 26] width 30 height 16
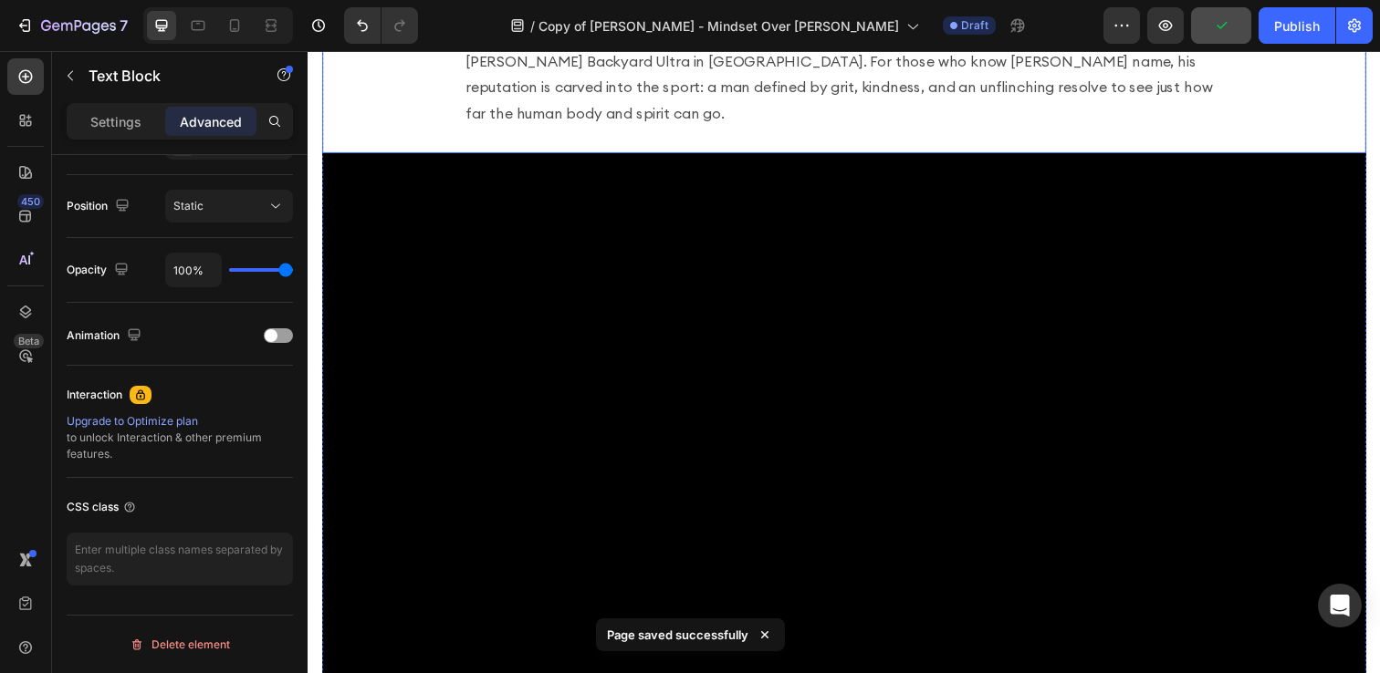
scroll to position [0, 0]
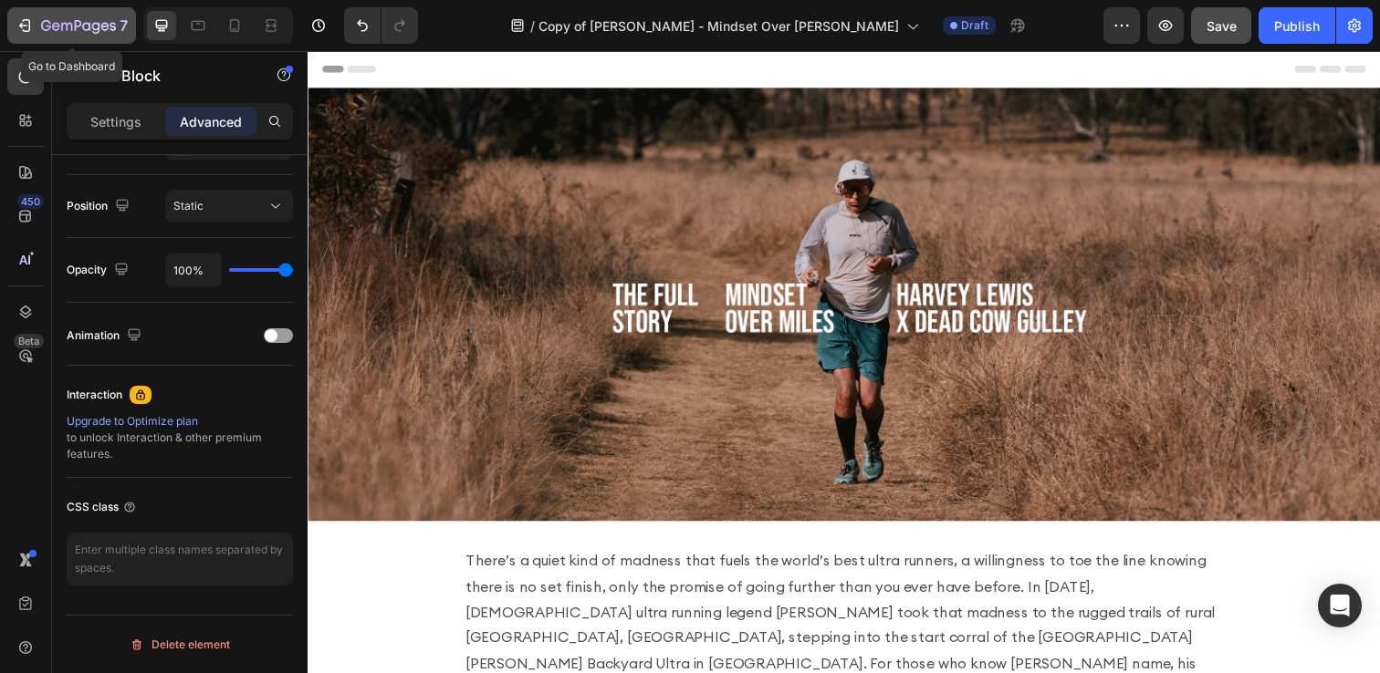
click at [68, 27] on icon "button" at bounding box center [78, 27] width 75 height 16
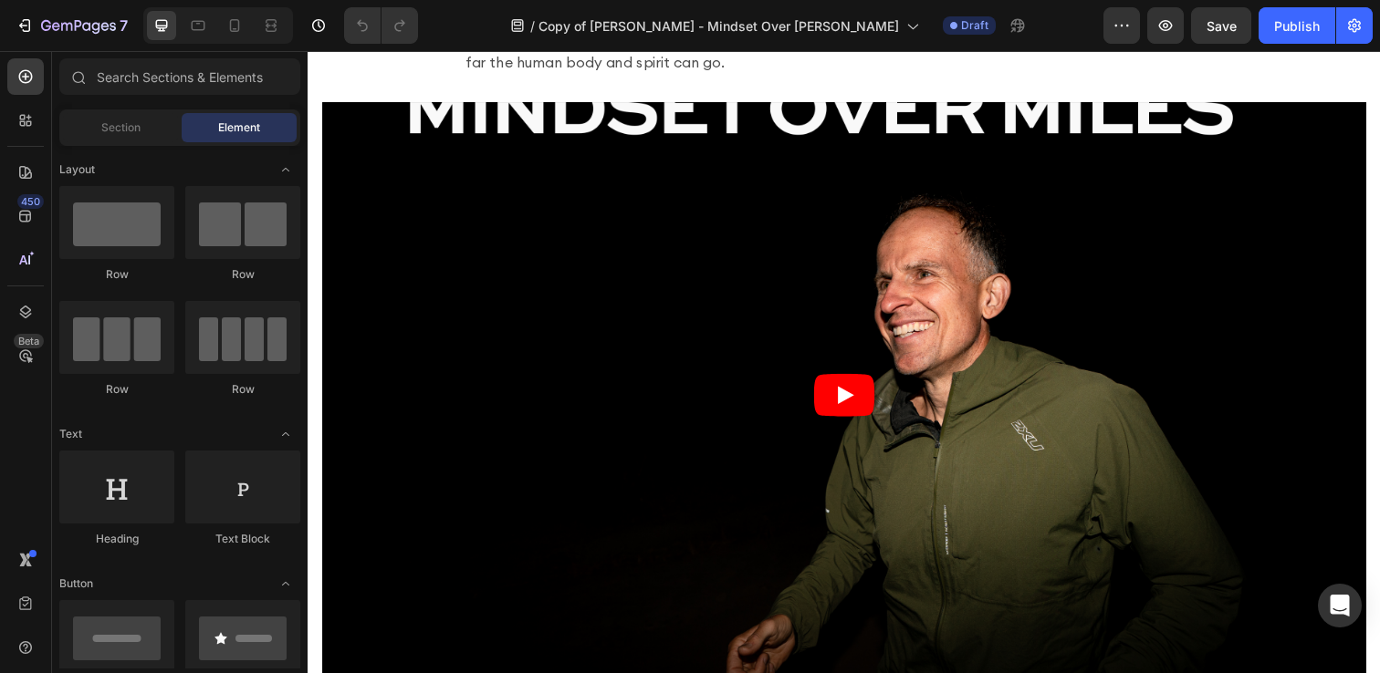
scroll to position [661, 0]
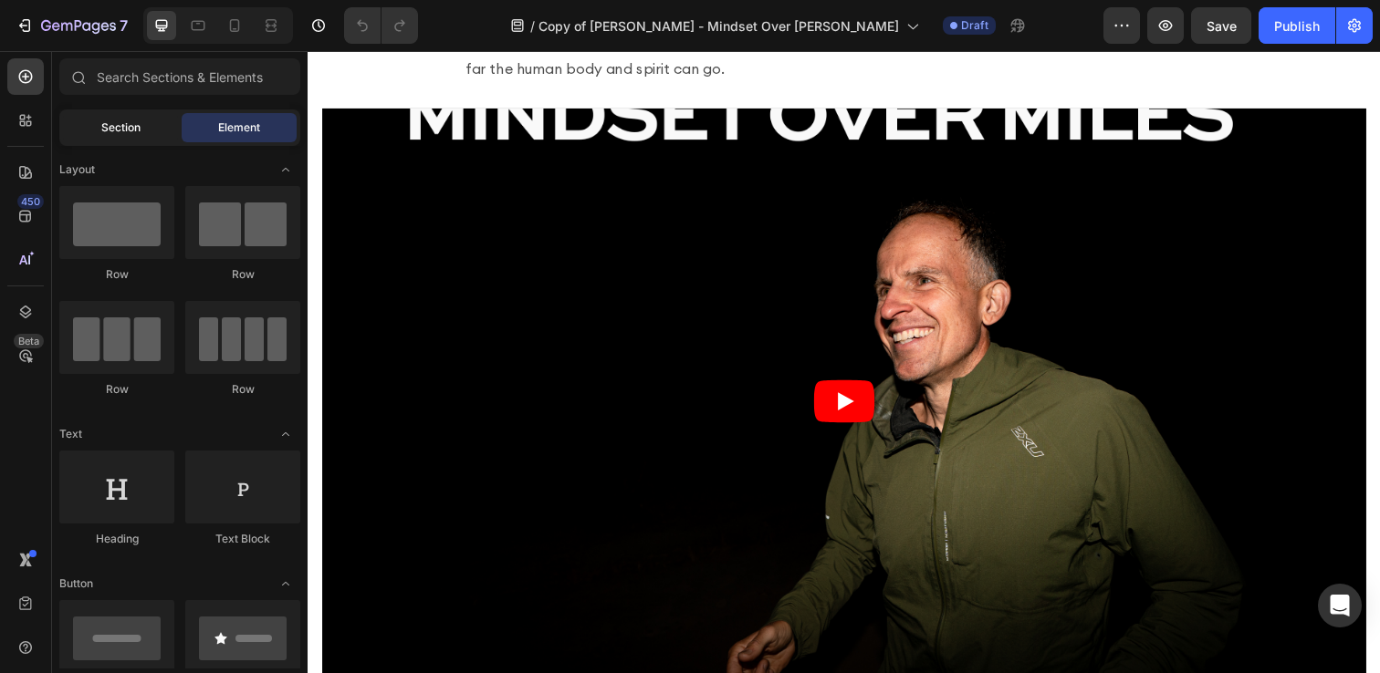
click at [104, 120] on span "Section" at bounding box center [120, 128] width 39 height 16
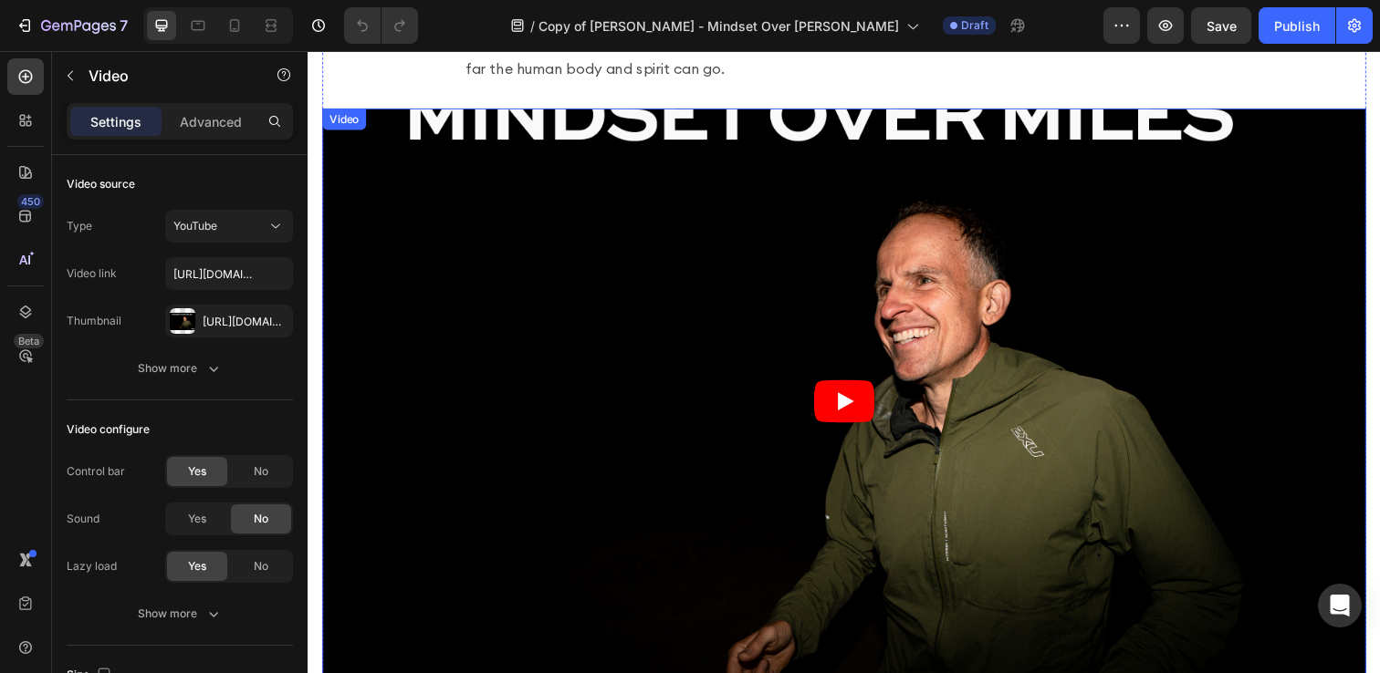
click at [438, 148] on article at bounding box center [855, 409] width 1066 height 600
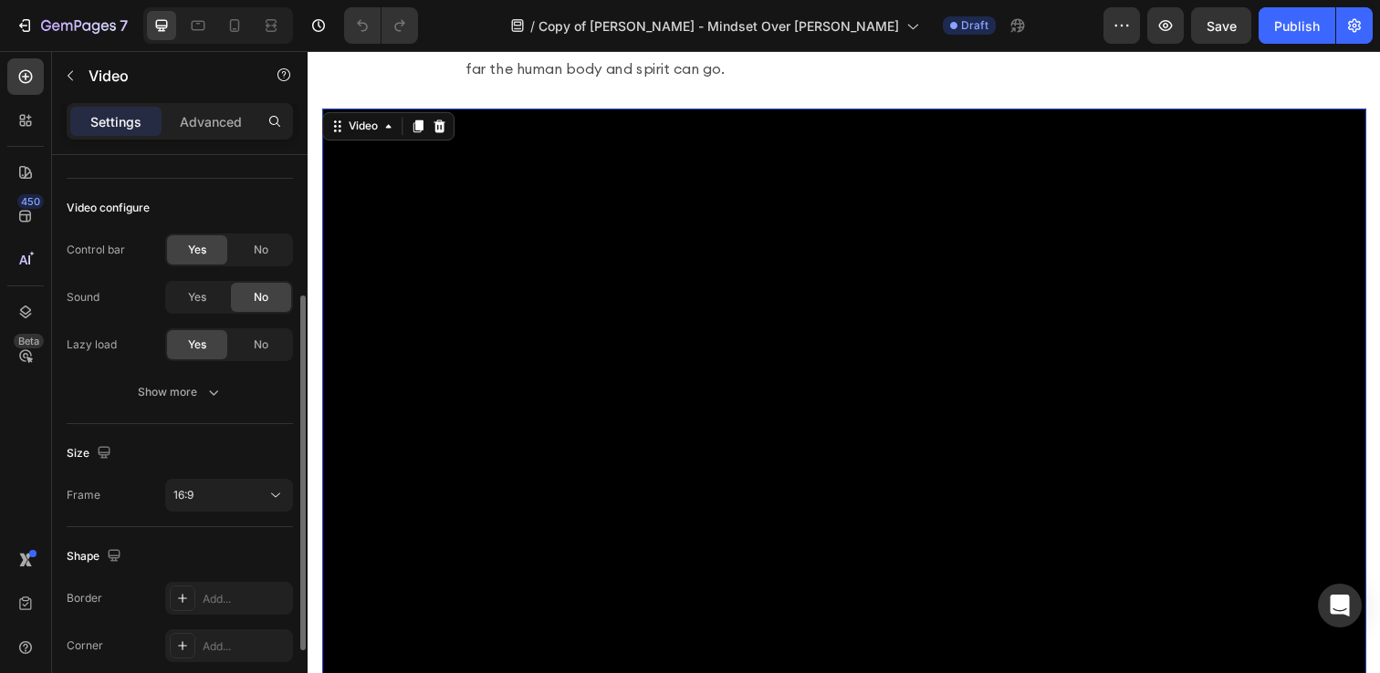
scroll to position [224, 0]
click at [238, 480] on button "16:9" at bounding box center [229, 493] width 128 height 33
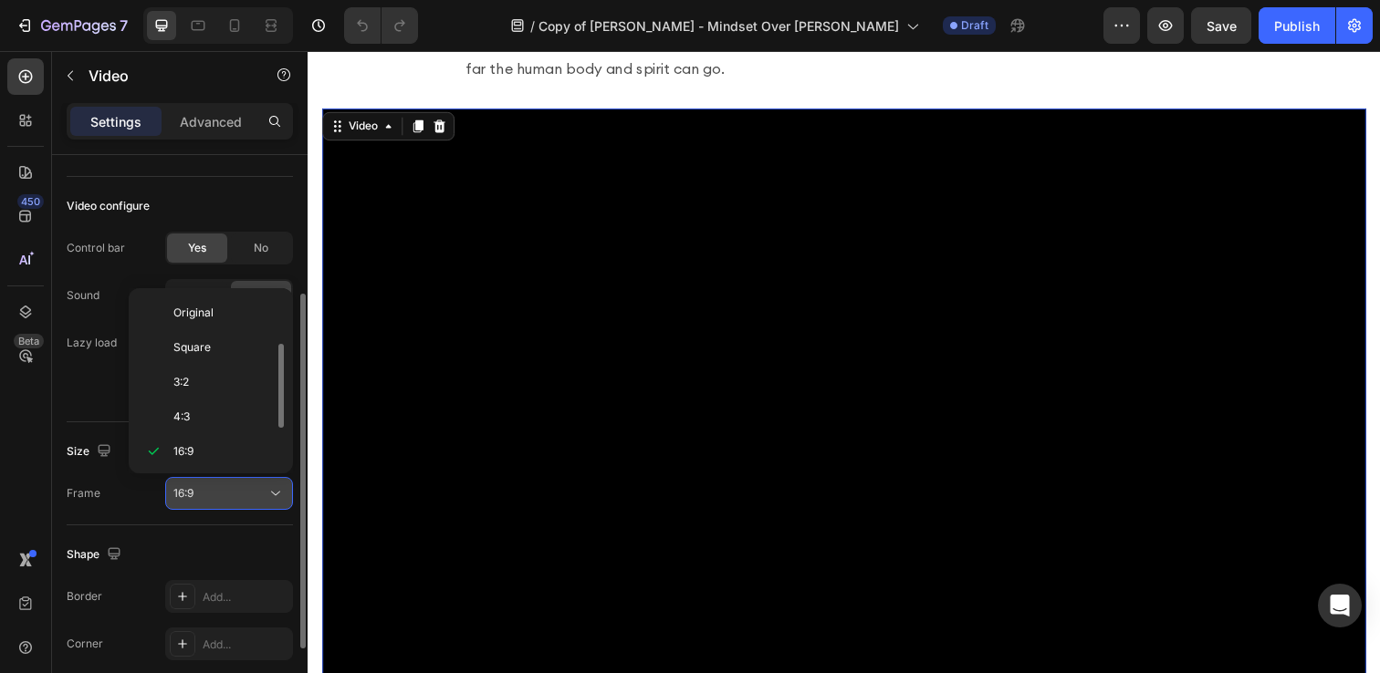
scroll to position [33, 0]
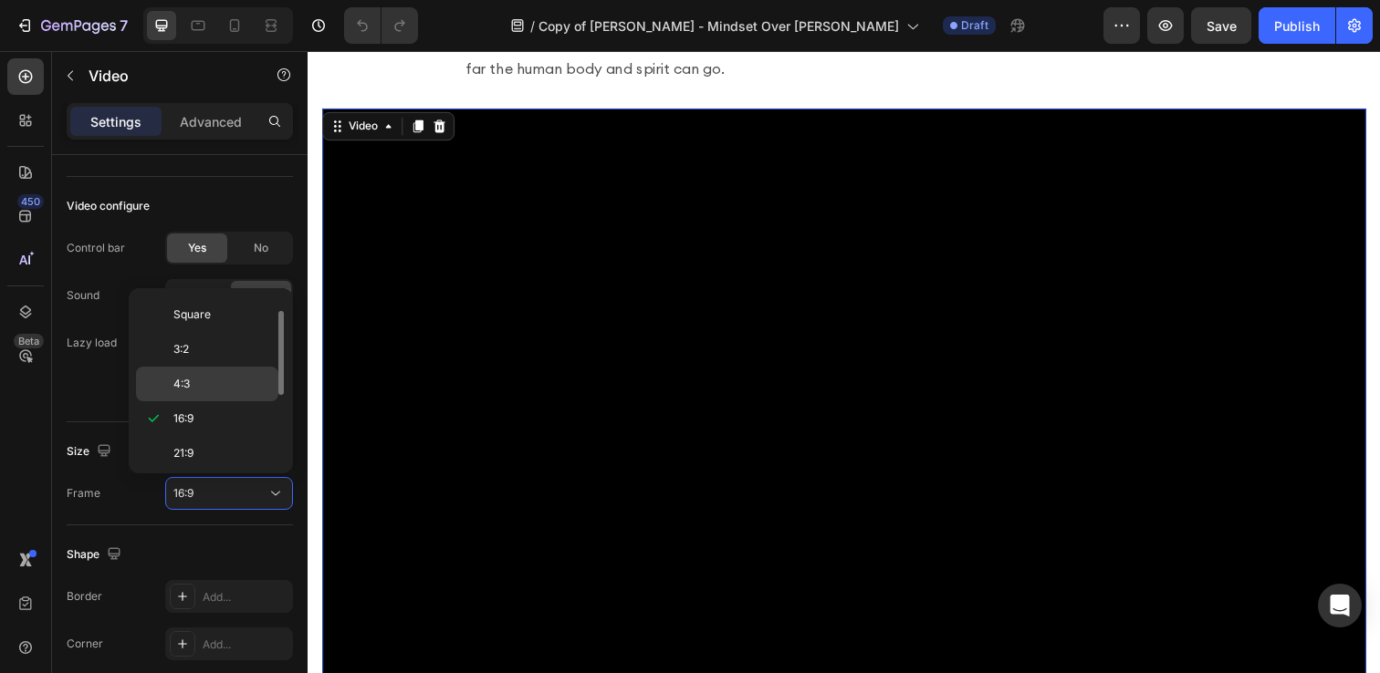
click at [210, 391] on p "4:3" at bounding box center [221, 384] width 97 height 16
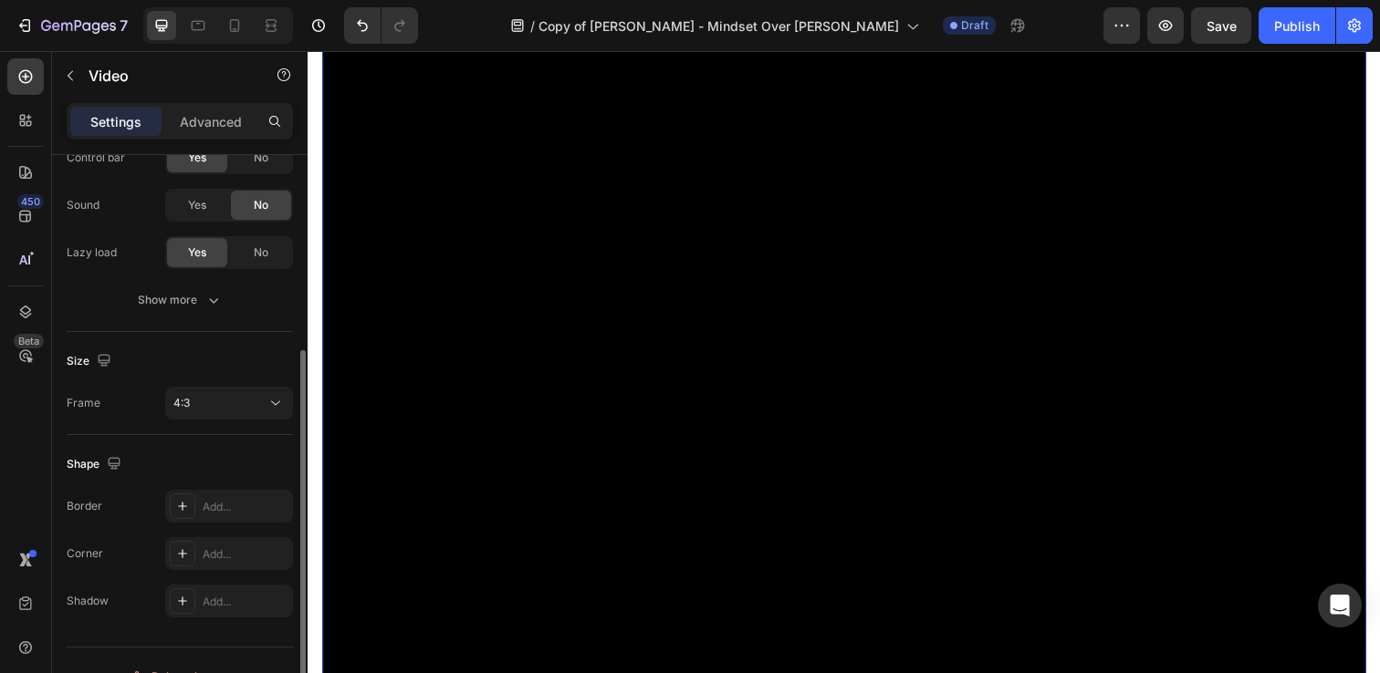
scroll to position [855, 0]
click at [266, 401] on icon at bounding box center [275, 403] width 18 height 18
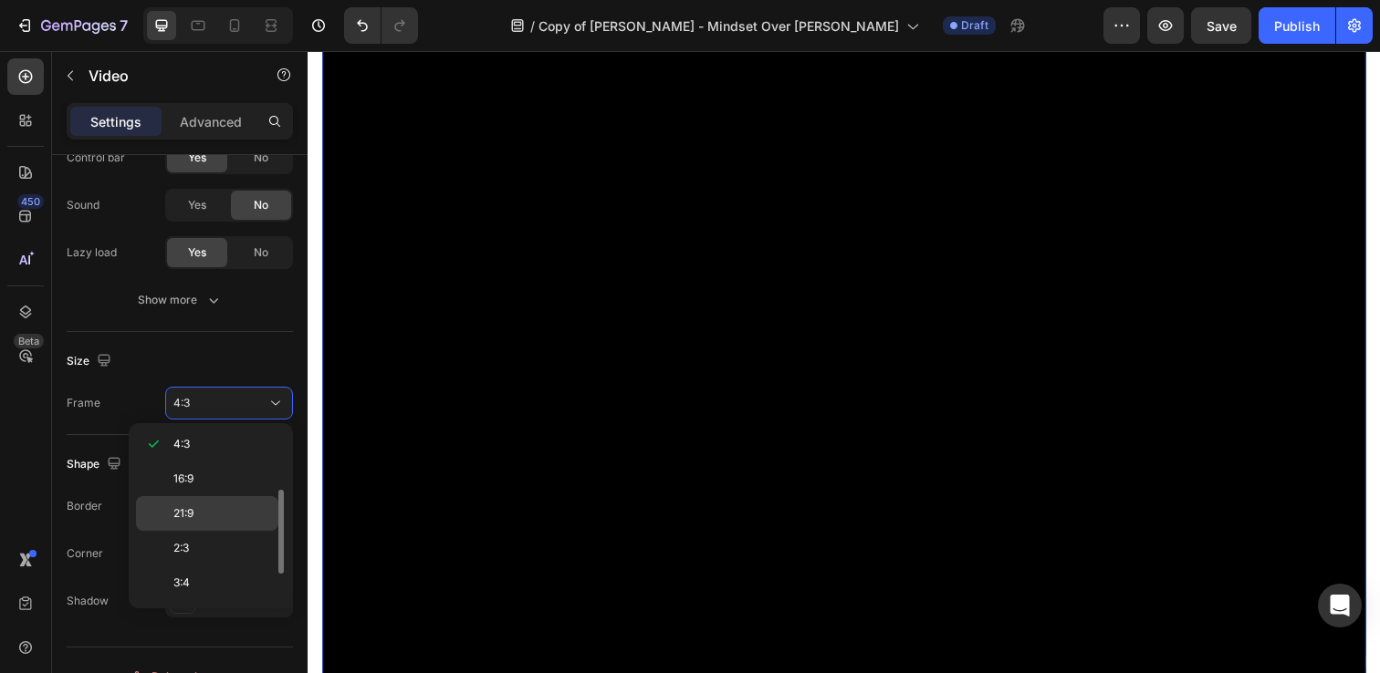
scroll to position [176, 0]
click at [214, 519] on p "3:4" at bounding box center [221, 514] width 97 height 16
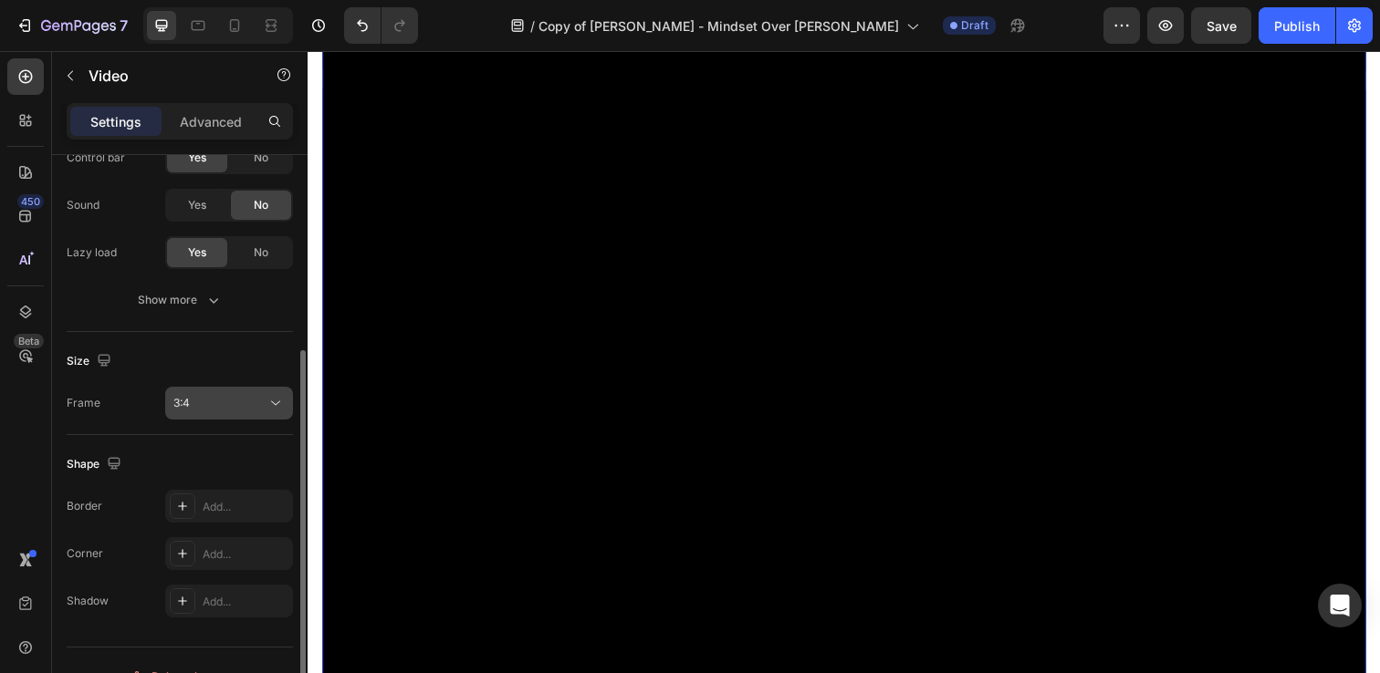
click at [229, 410] on div "3:4" at bounding box center [219, 403] width 93 height 16
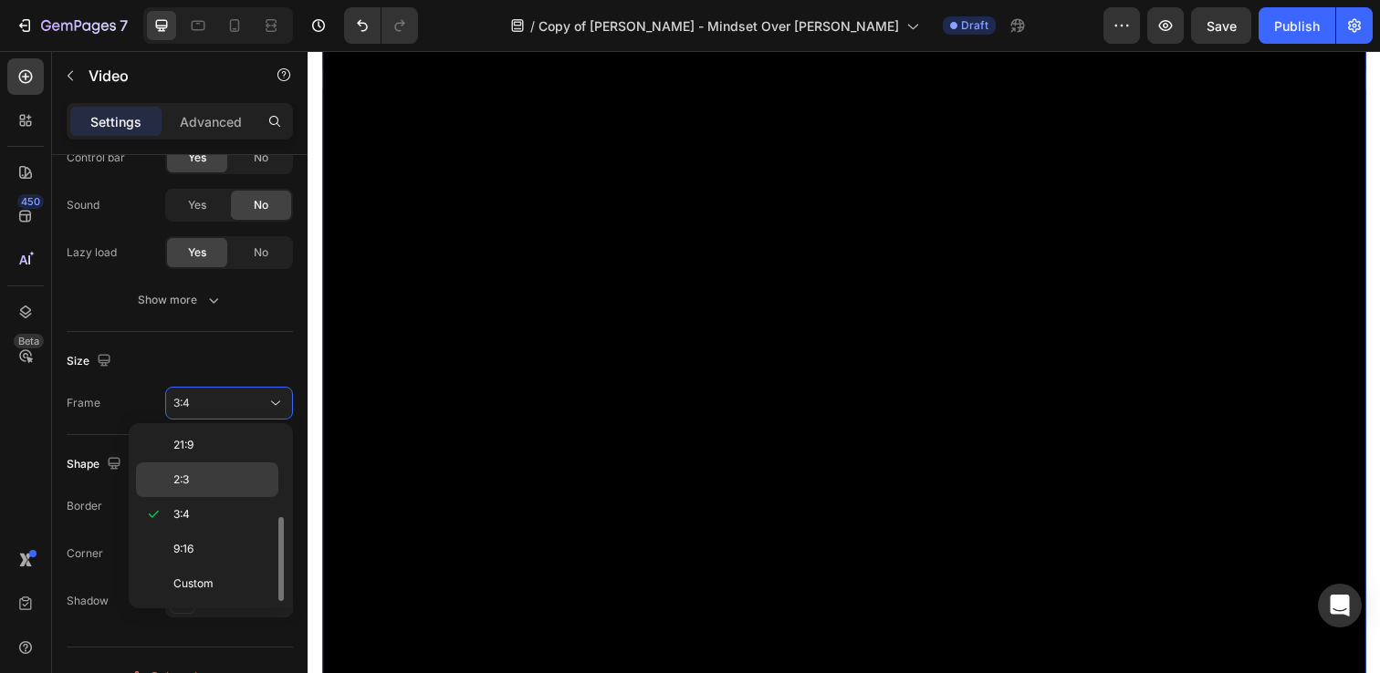
scroll to position [0, 0]
click at [212, 594] on p "16:9" at bounding box center [221, 587] width 97 height 16
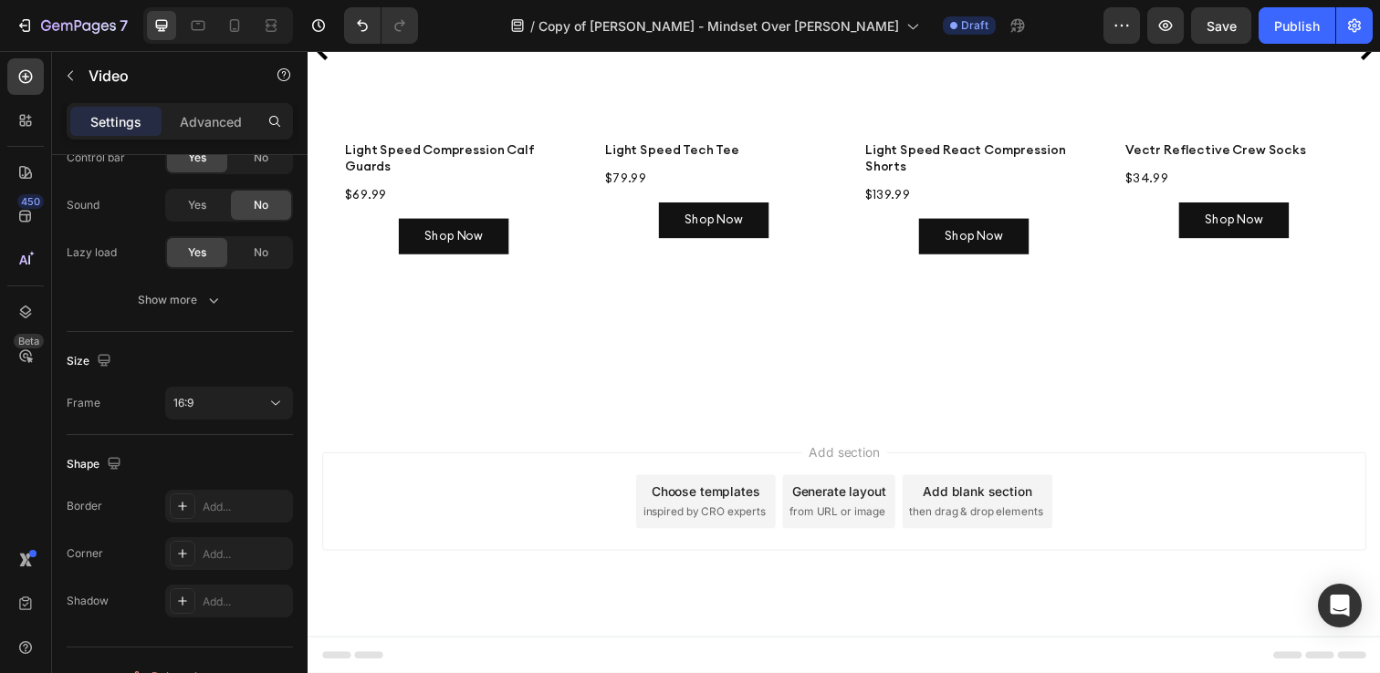
scroll to position [4319, 0]
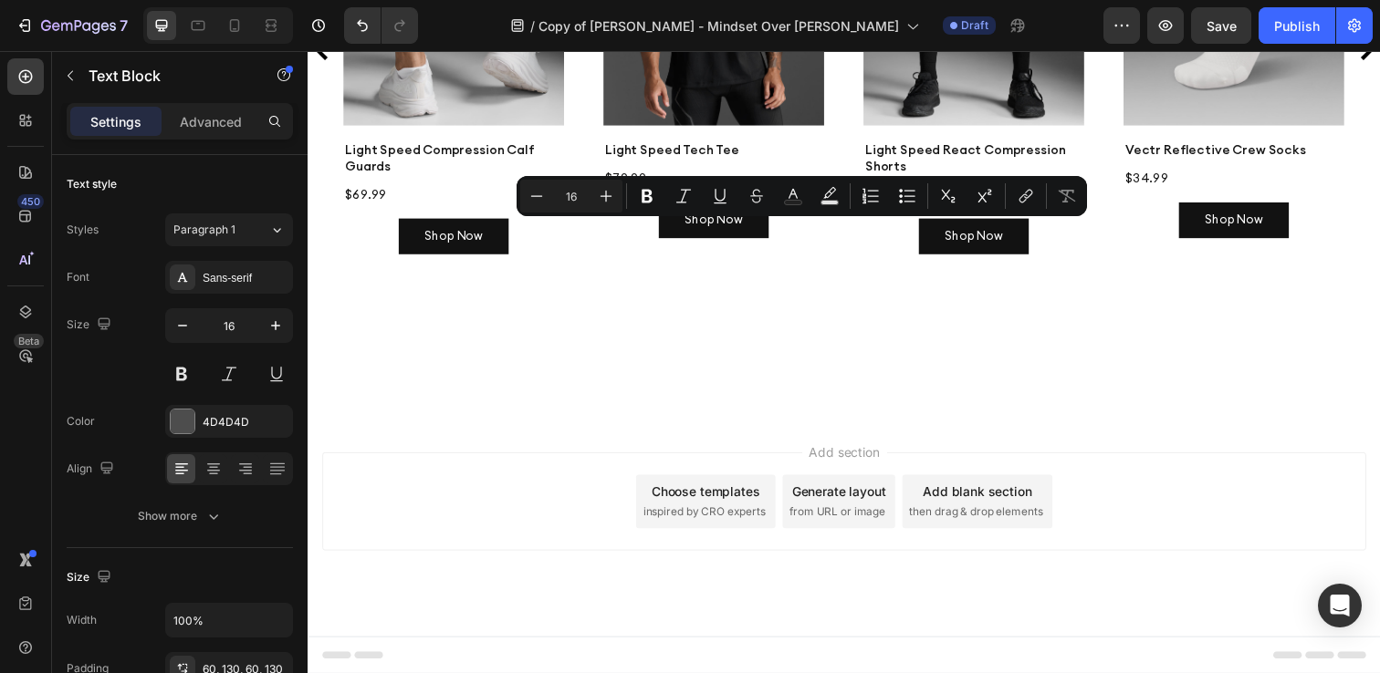
drag, startPoint x: 749, startPoint y: 236, endPoint x: 865, endPoint y: 236, distance: 115.9
click at [1020, 193] on icon "Editor contextual toolbar" at bounding box center [1026, 196] width 18 height 18
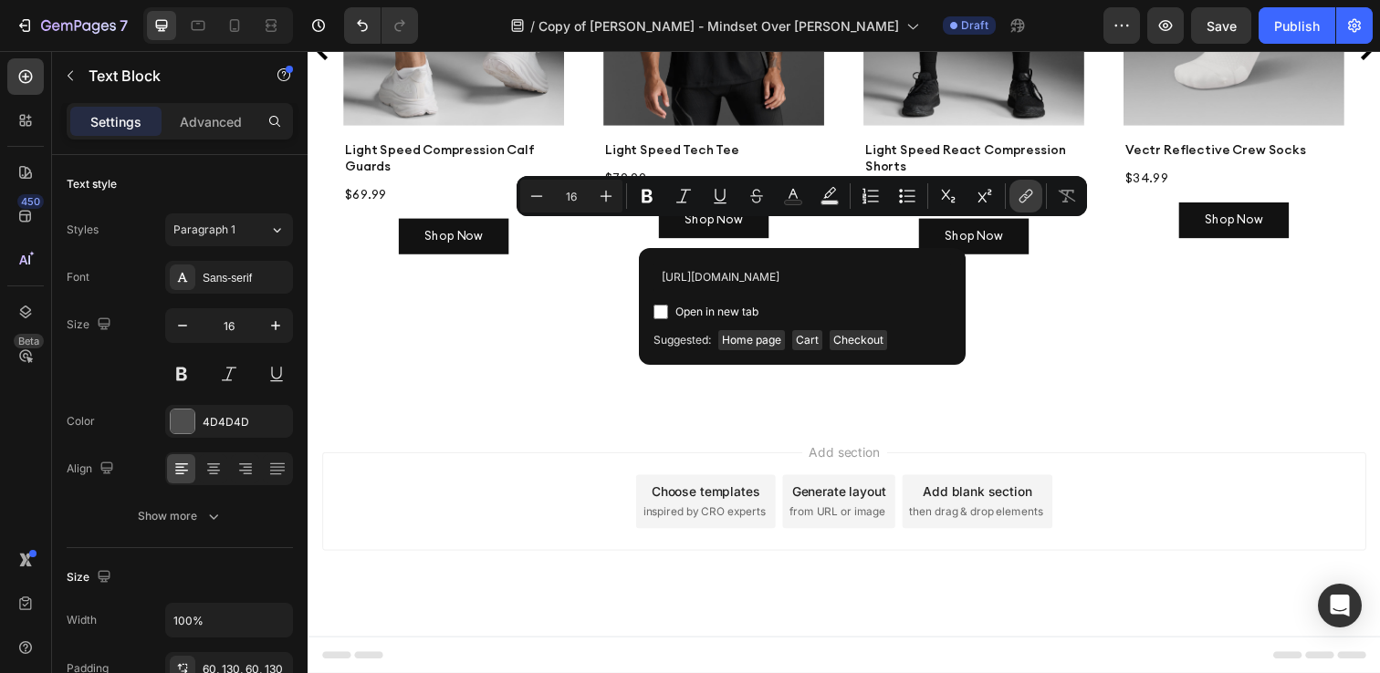
scroll to position [0, 42]
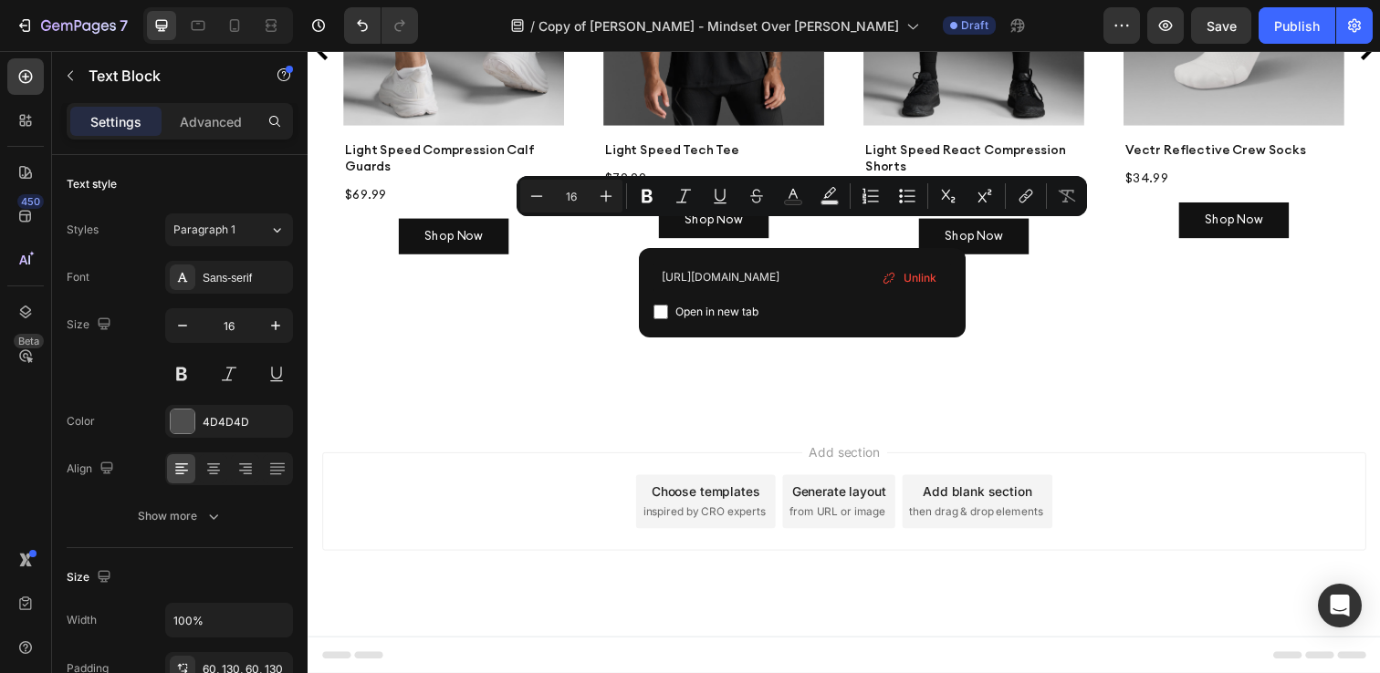
type input "https://2xu.com/pages/2xu-crew-sign-up-page"
click at [660, 308] on input "Editor contextual toolbar" at bounding box center [660, 312] width 15 height 15
checkbox input "true"
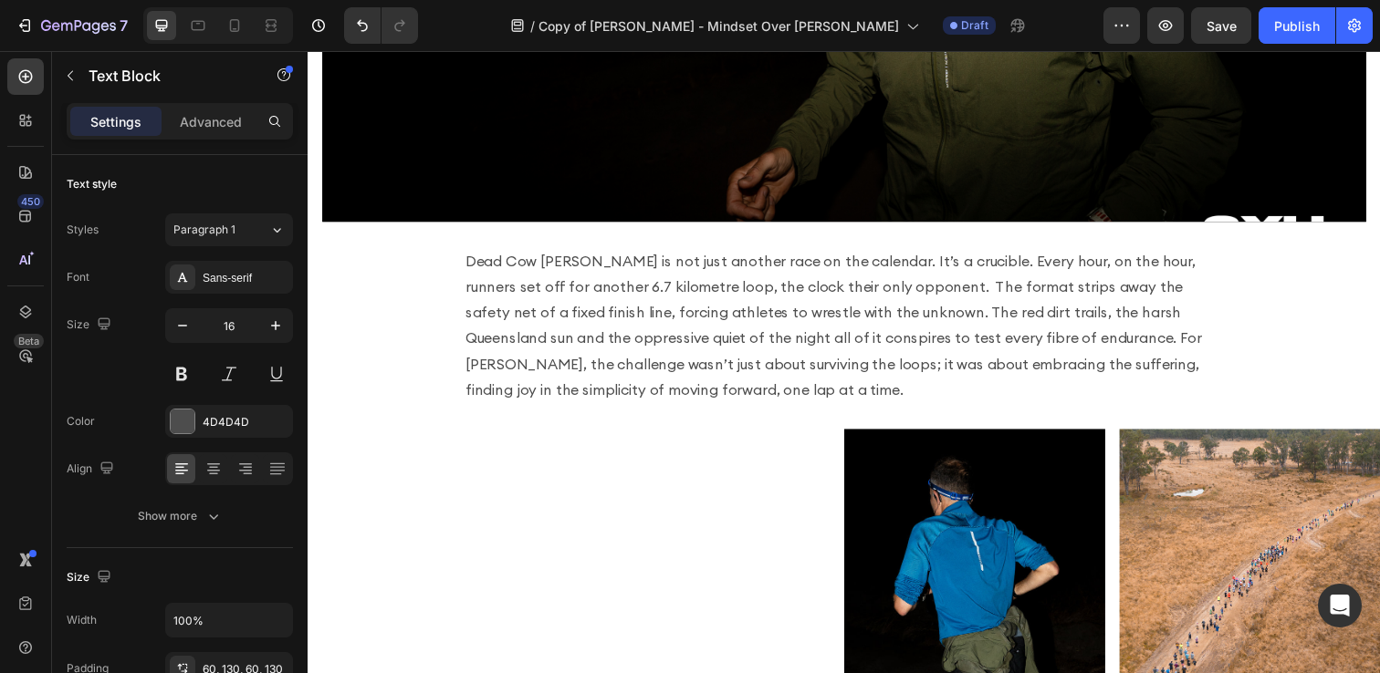
scroll to position [1318, 0]
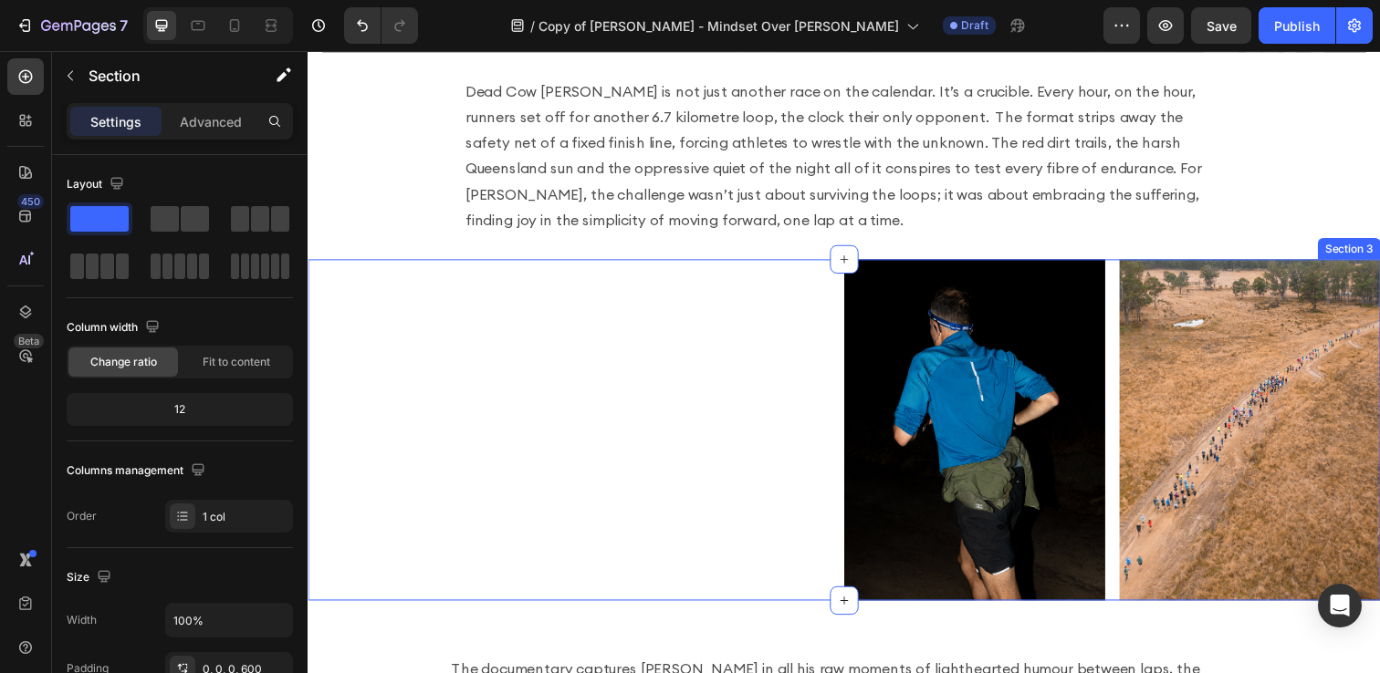
click at [781, 321] on div "Image Image Row Section 3" at bounding box center [855, 438] width 1095 height 349
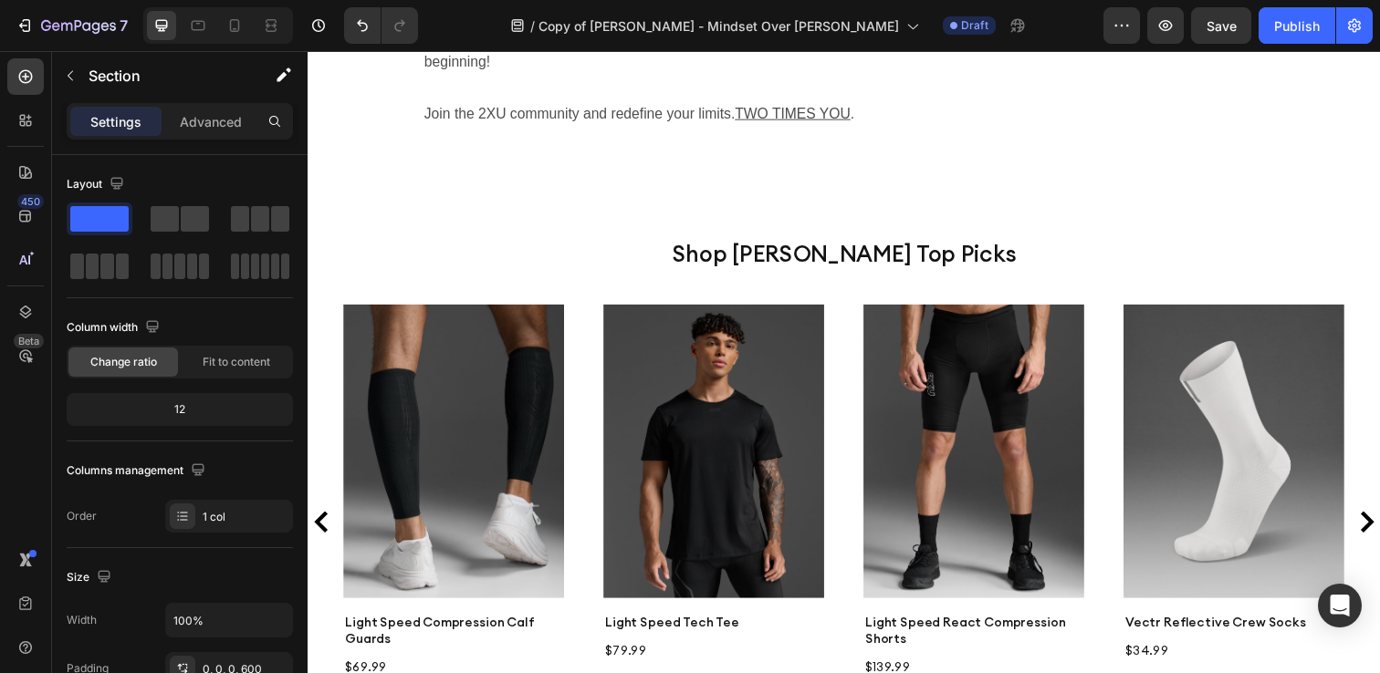
scroll to position [3606, 0]
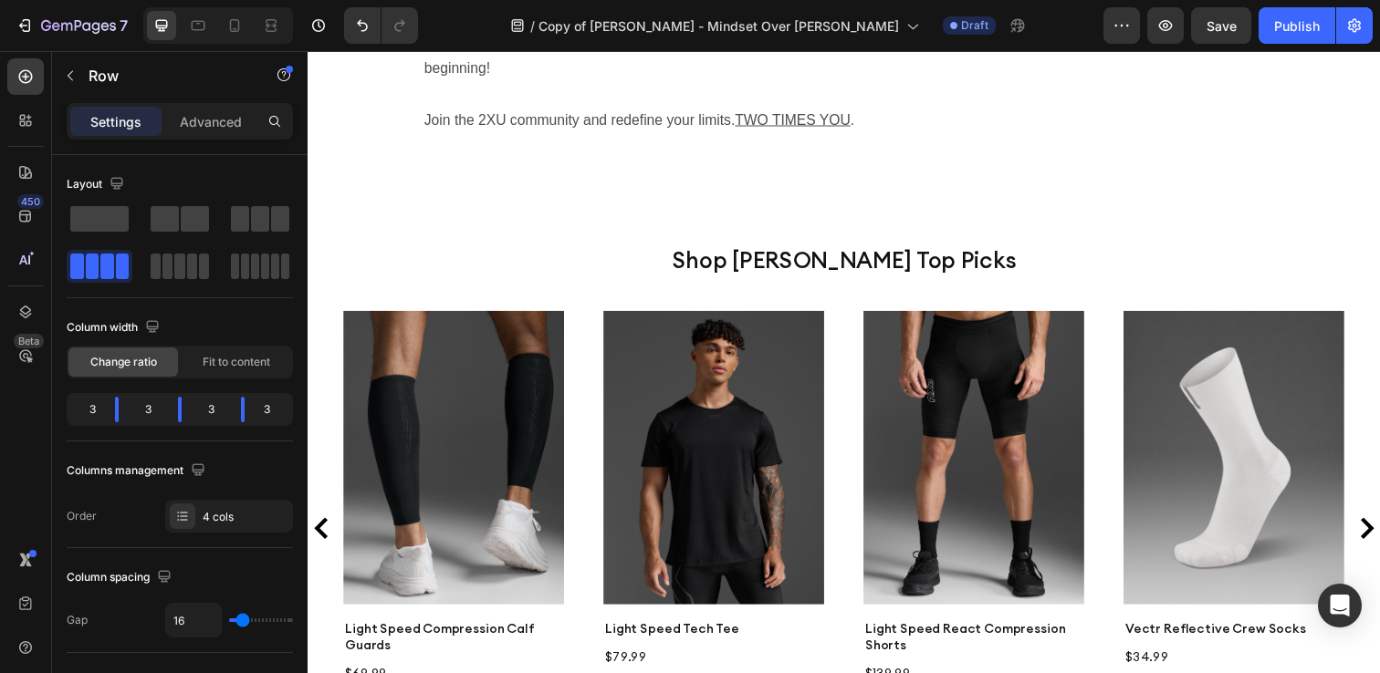
scroll to position [3424, 0]
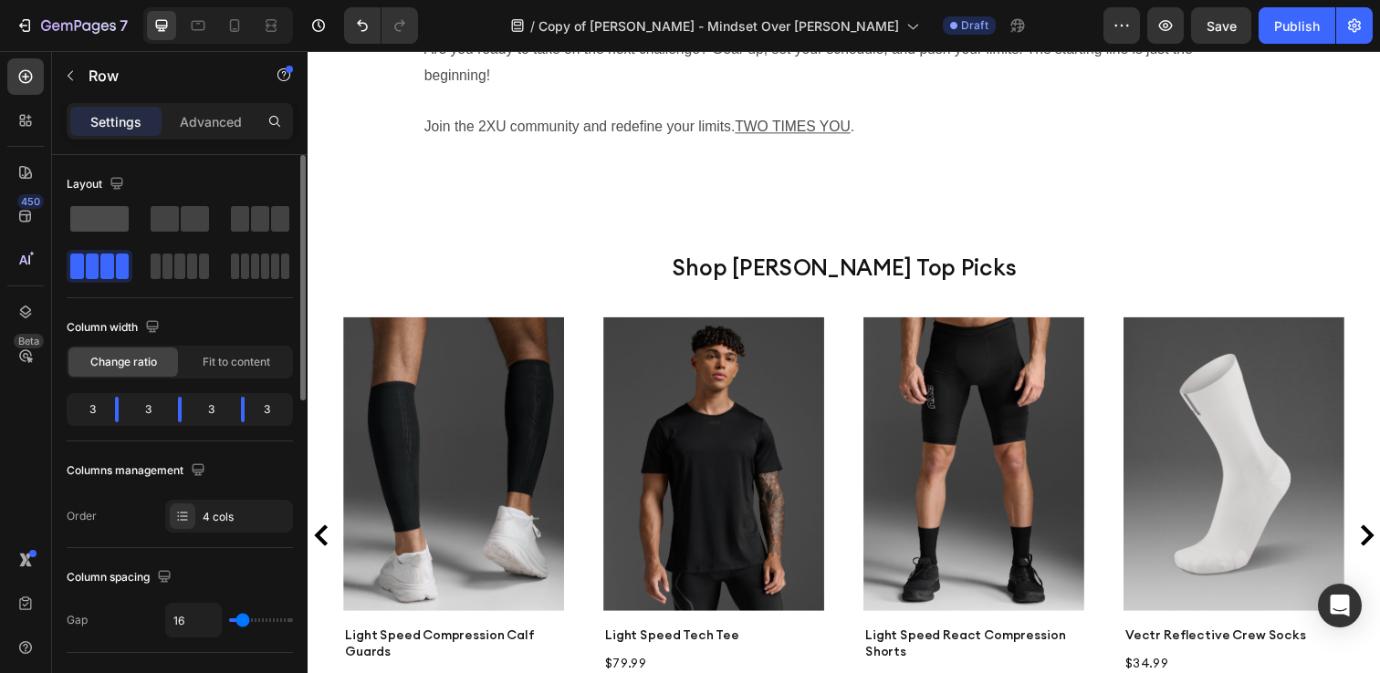
click at [73, 225] on span at bounding box center [99, 219] width 58 height 26
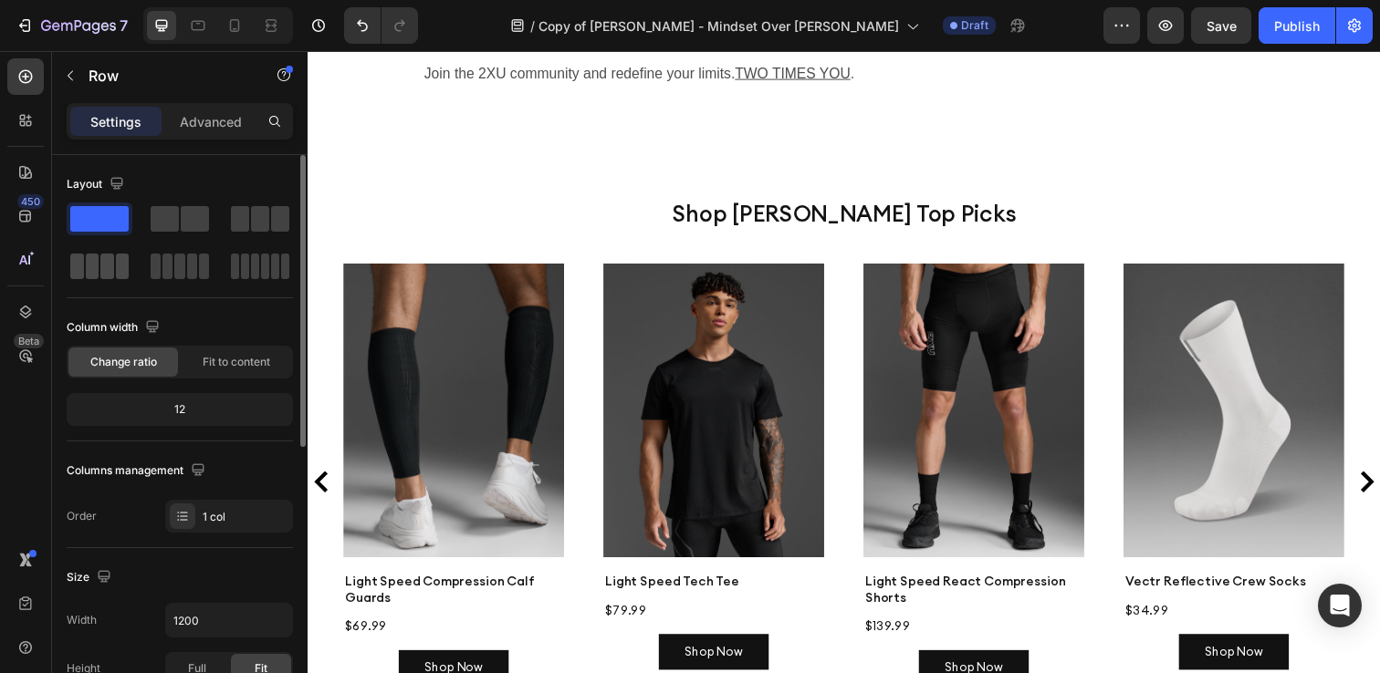
click at [92, 265] on span at bounding box center [93, 267] width 14 height 26
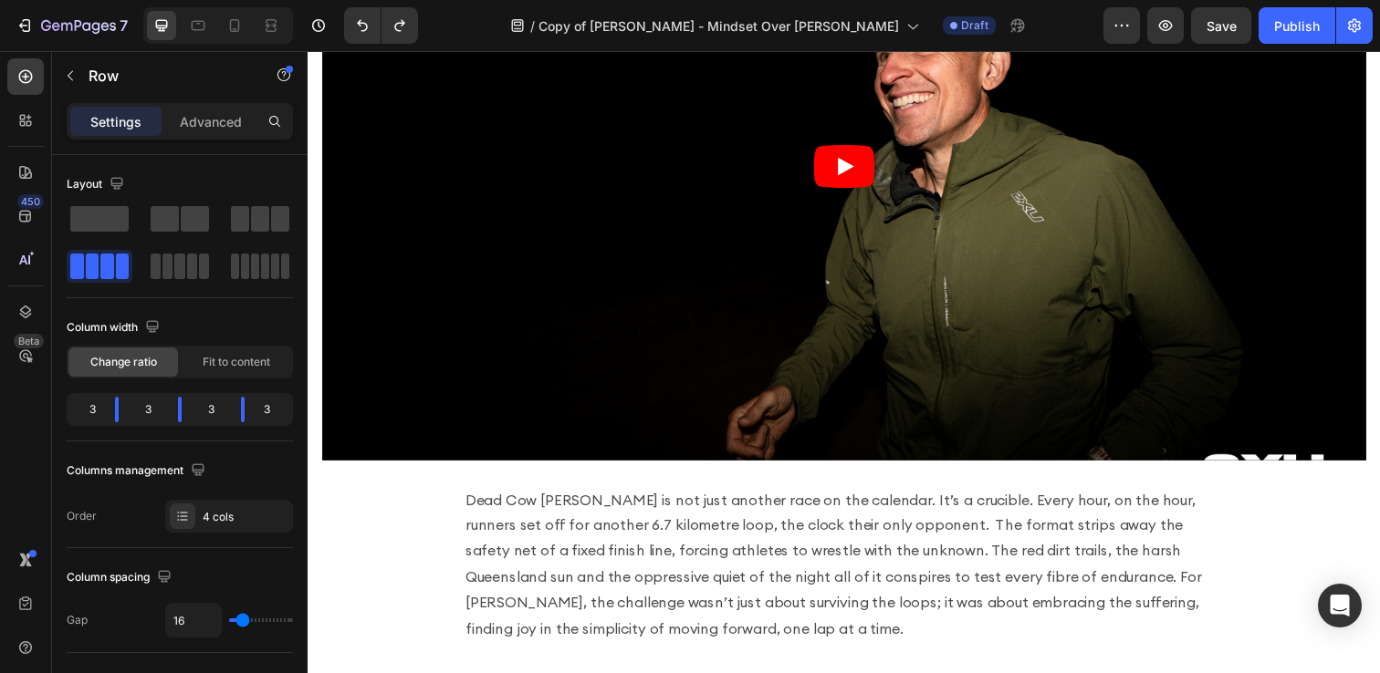
scroll to position [0, 0]
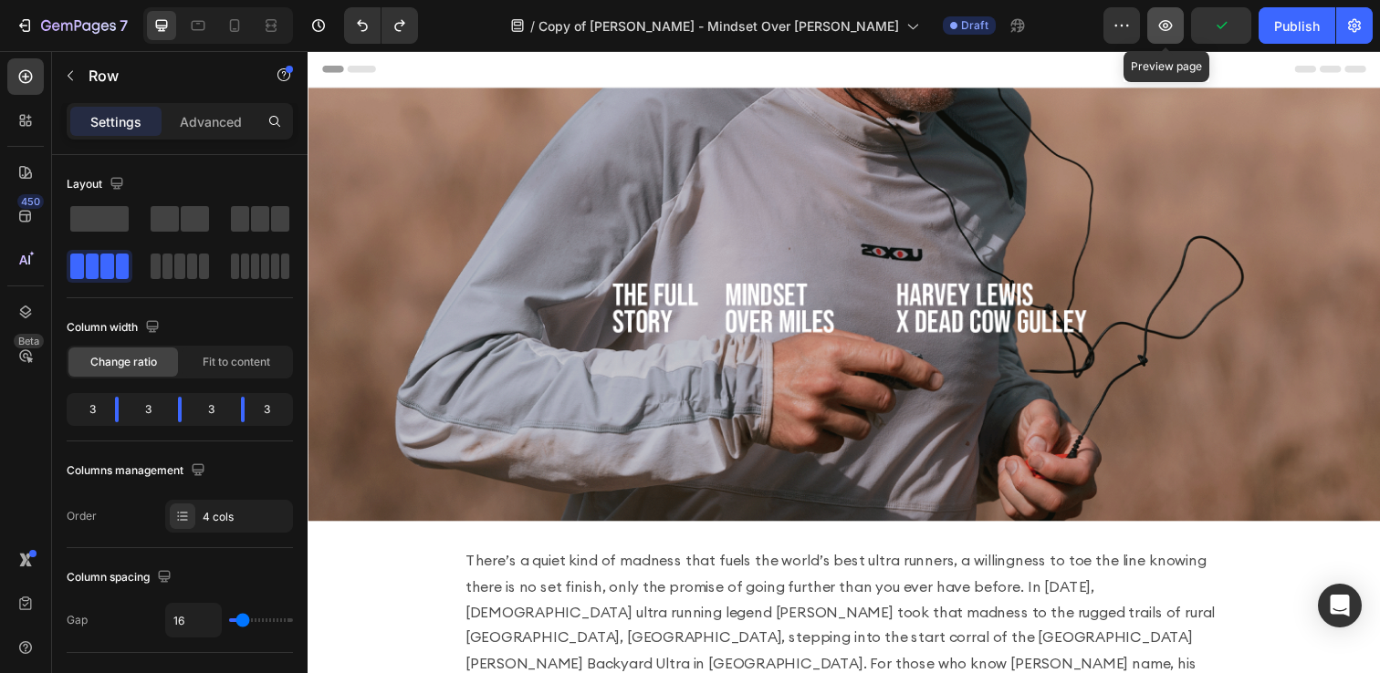
click at [1170, 28] on icon "button" at bounding box center [1166, 25] width 14 height 11
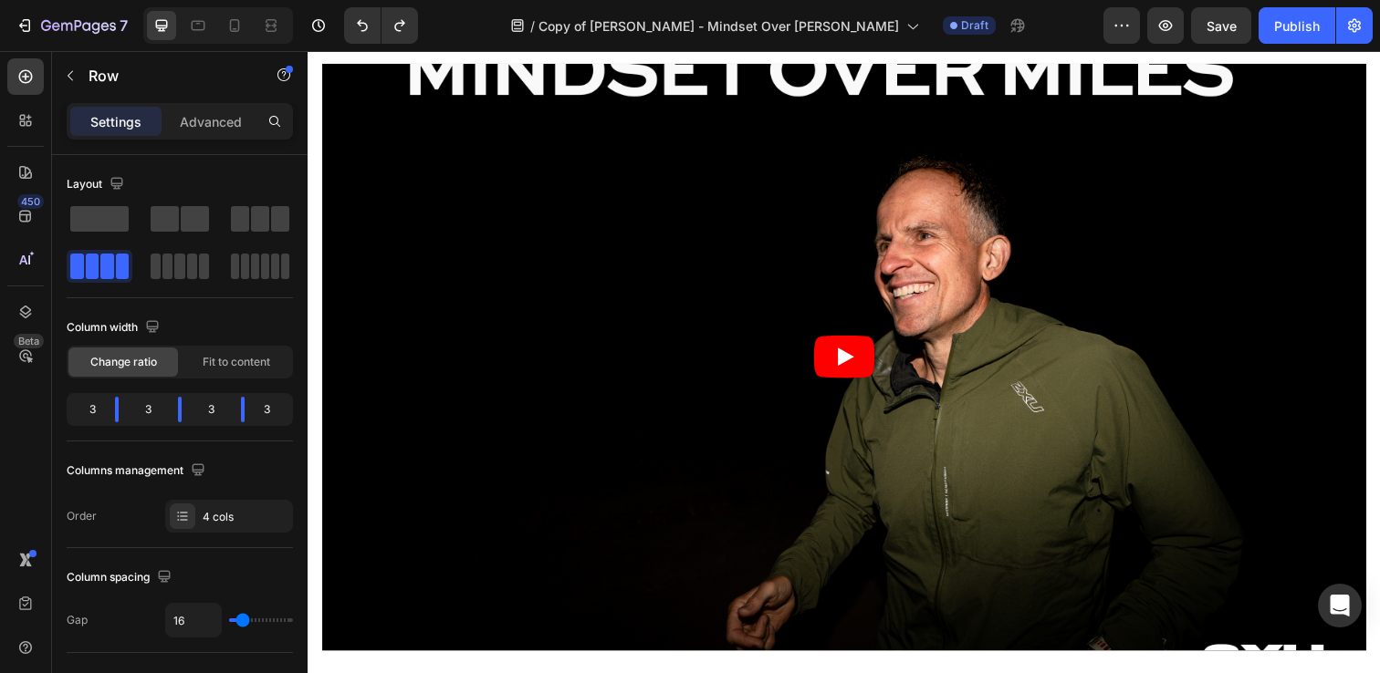
scroll to position [705, 0]
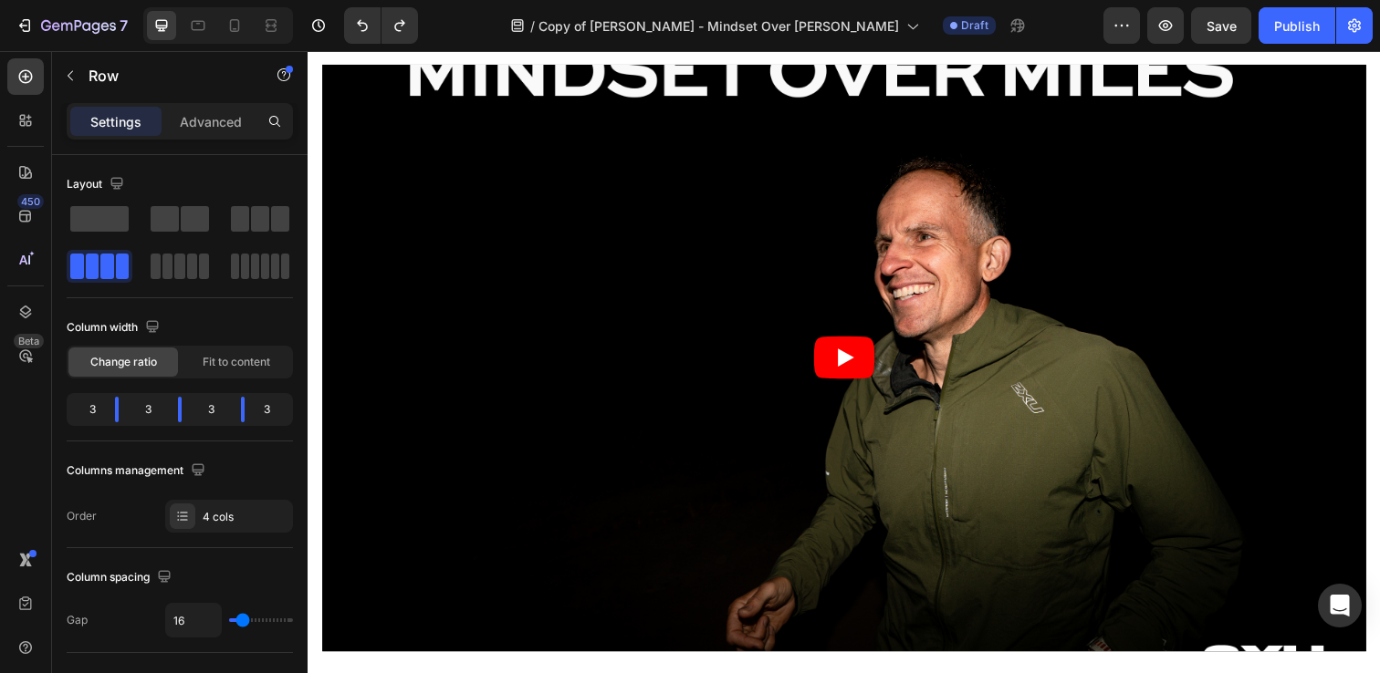
click at [648, 423] on article at bounding box center [855, 365] width 1066 height 600
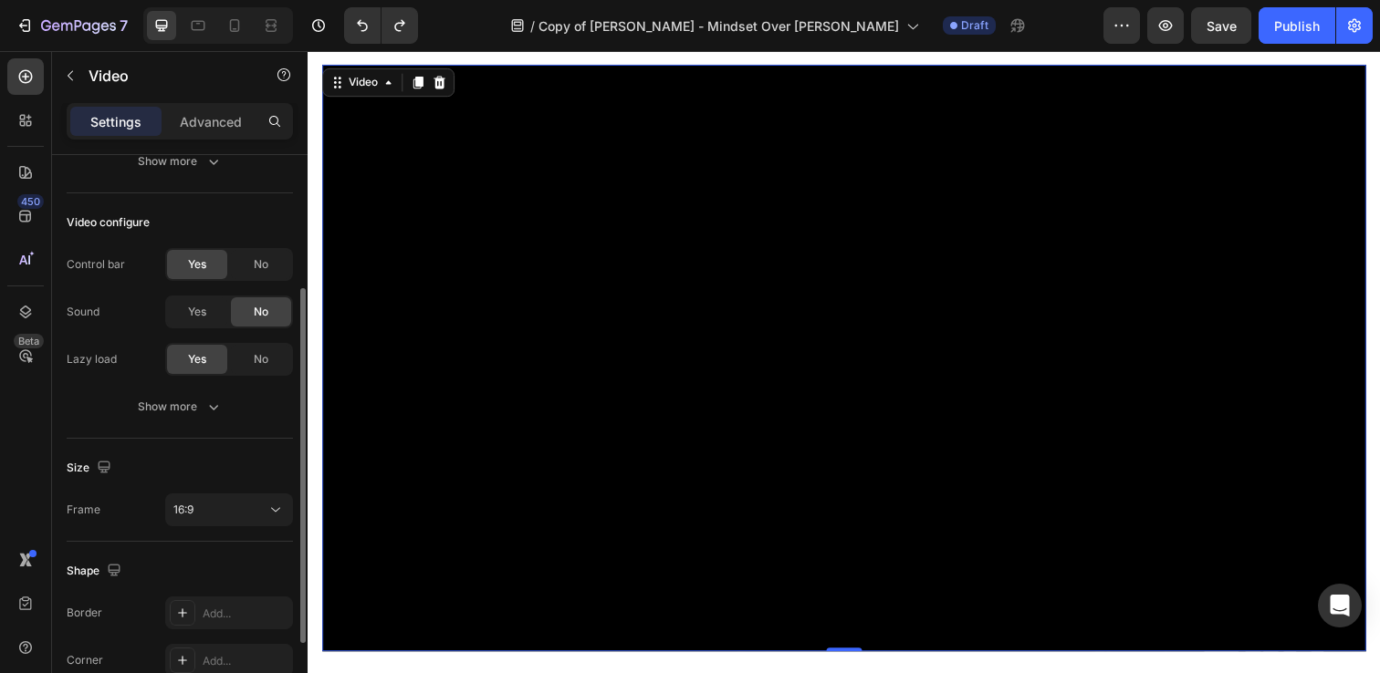
scroll to position [221, 0]
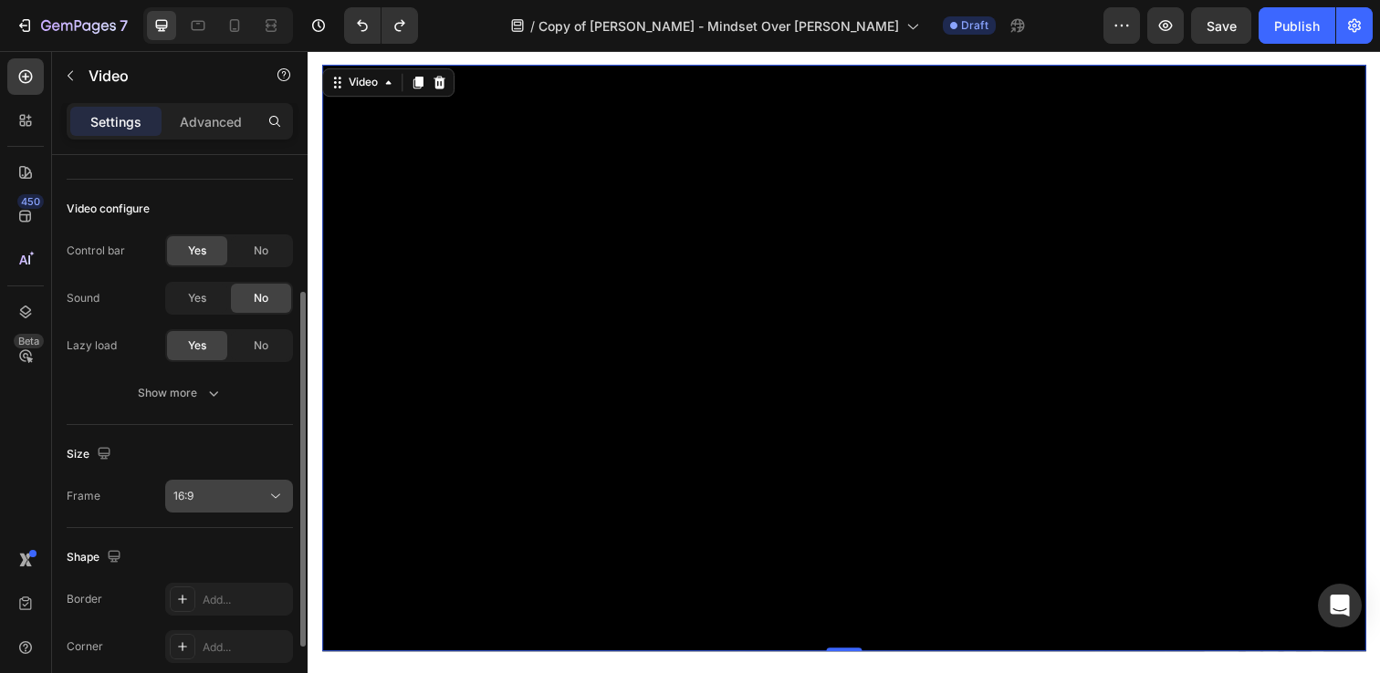
click at [209, 508] on button "16:9" at bounding box center [229, 496] width 128 height 33
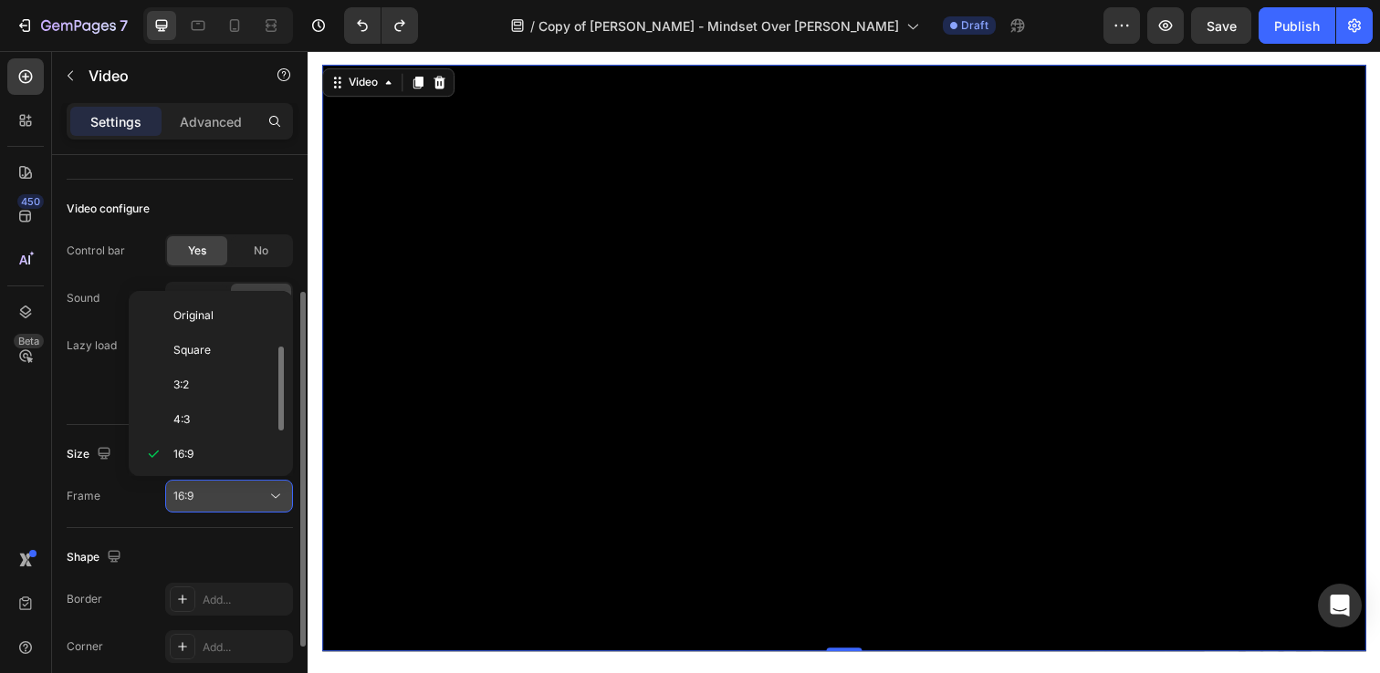
scroll to position [33, 0]
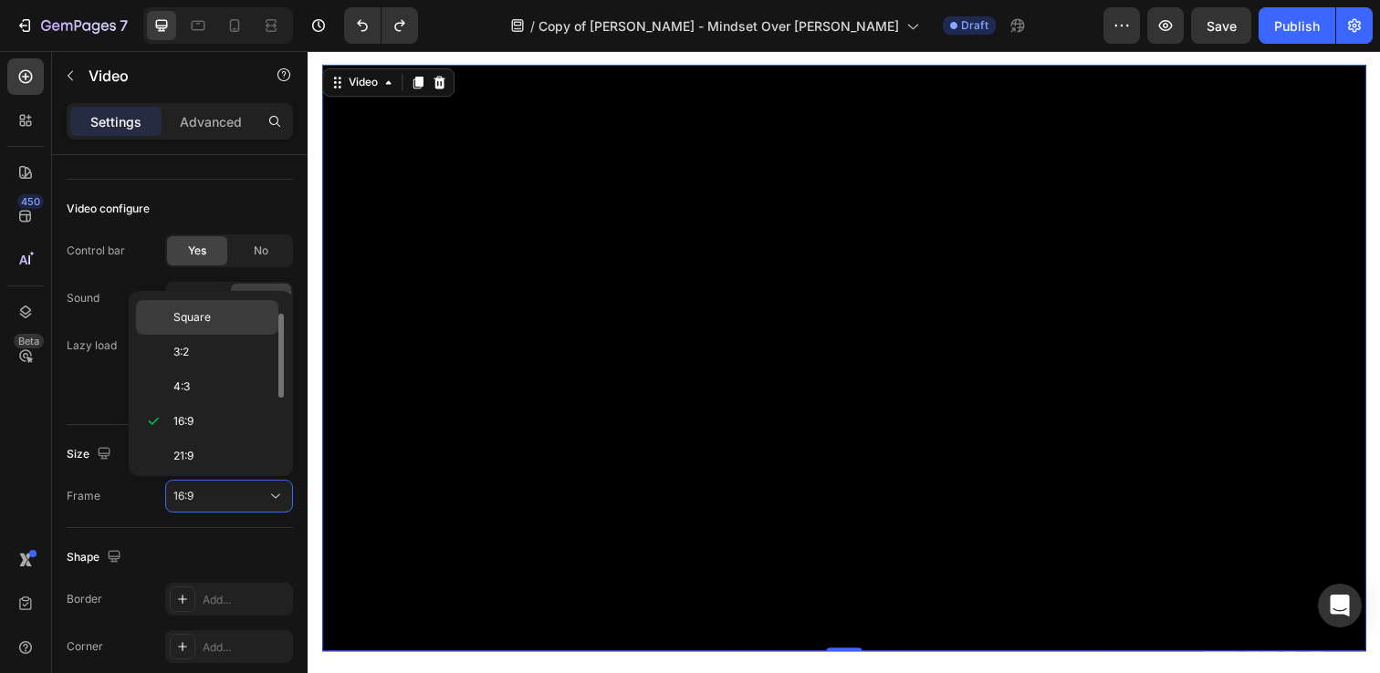
click at [214, 309] on p "Square" at bounding box center [221, 317] width 97 height 16
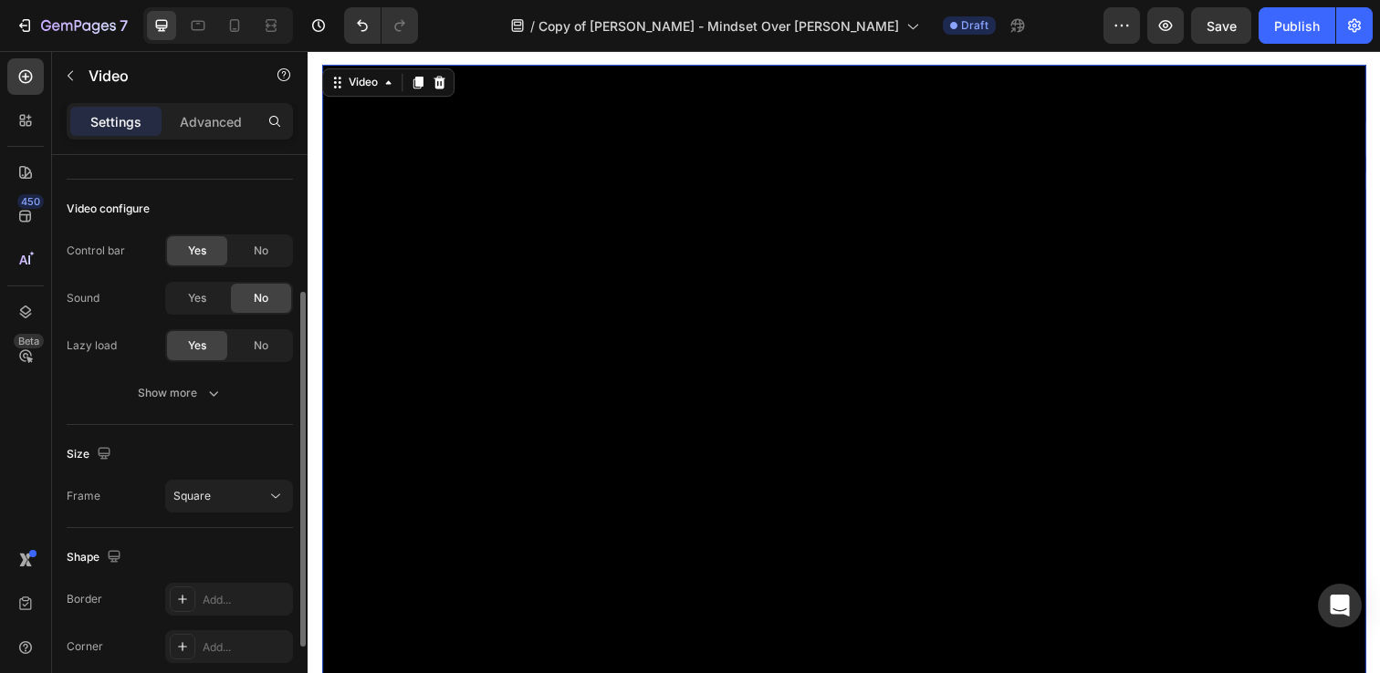
click at [251, 518] on div "Size Frame Square" at bounding box center [180, 476] width 226 height 103
click at [251, 506] on button "Square" at bounding box center [229, 496] width 128 height 33
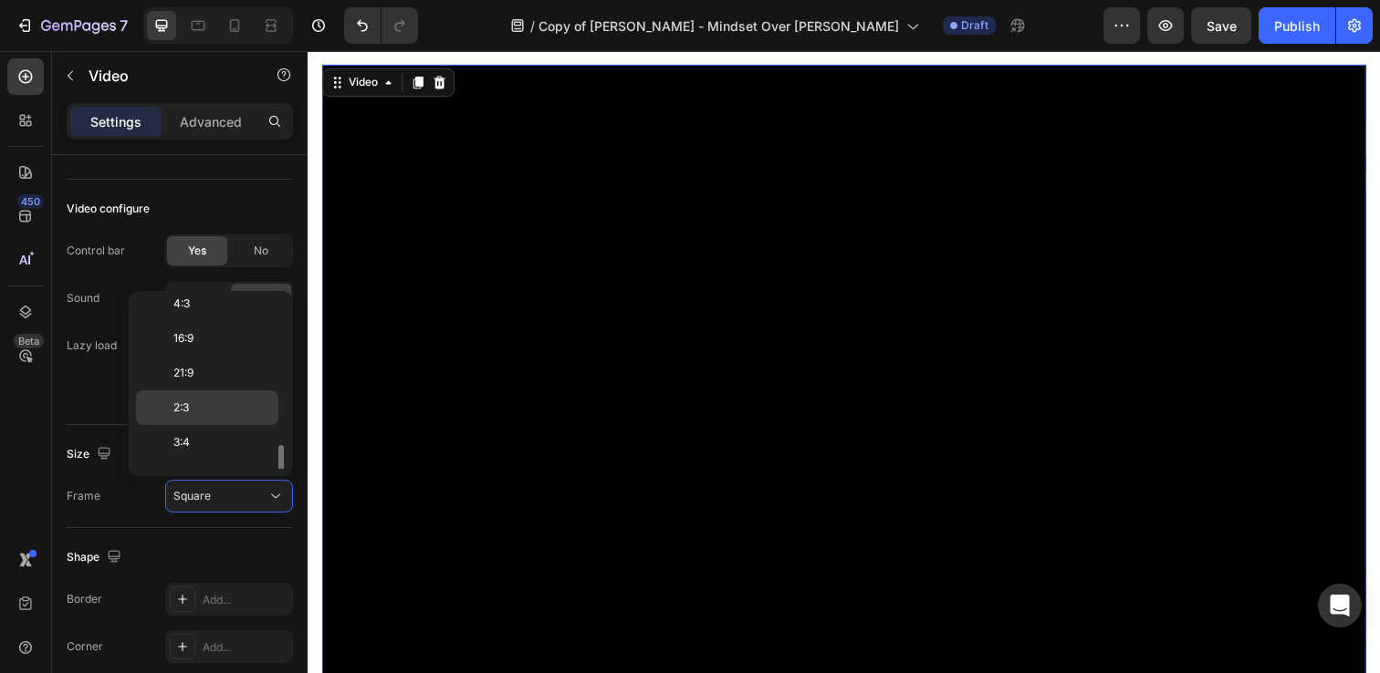
scroll to position [176, 0]
click at [179, 453] on span "Custom" at bounding box center [193, 451] width 40 height 16
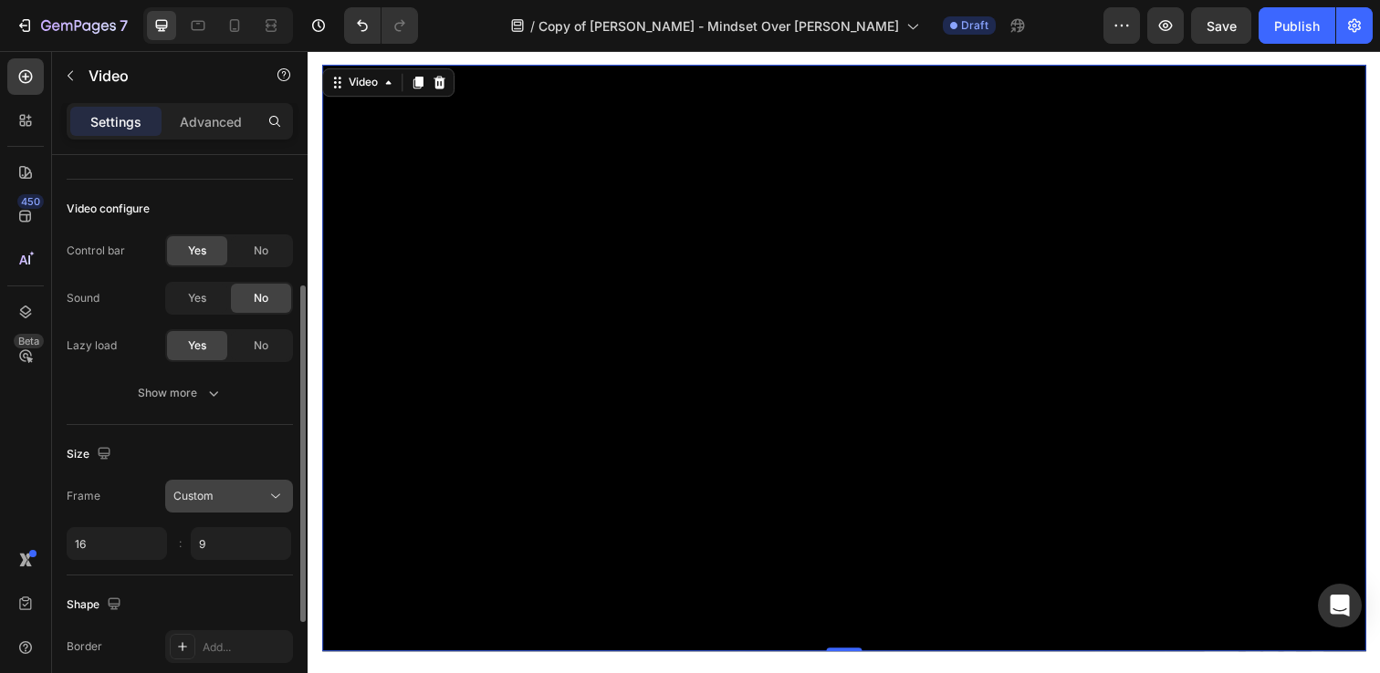
click at [235, 487] on div "Custom" at bounding box center [228, 496] width 111 height 18
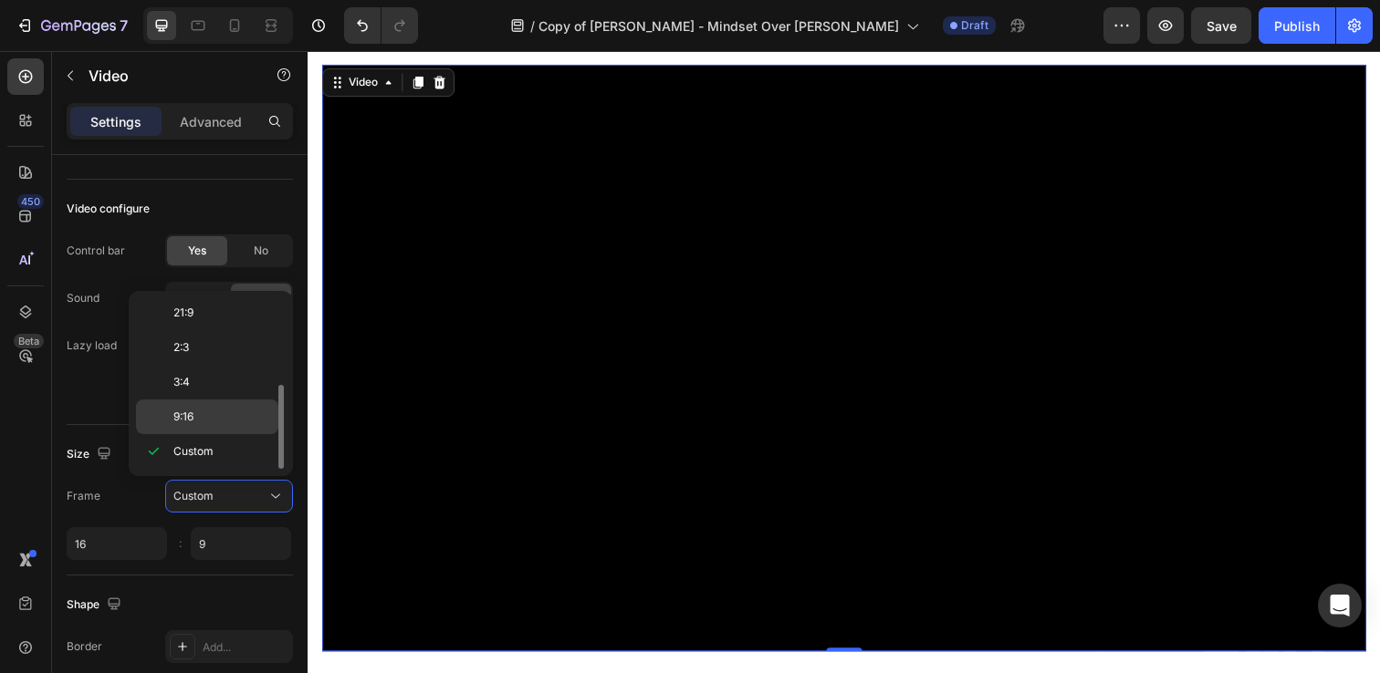
click at [229, 431] on div "9:16" at bounding box center [207, 417] width 142 height 35
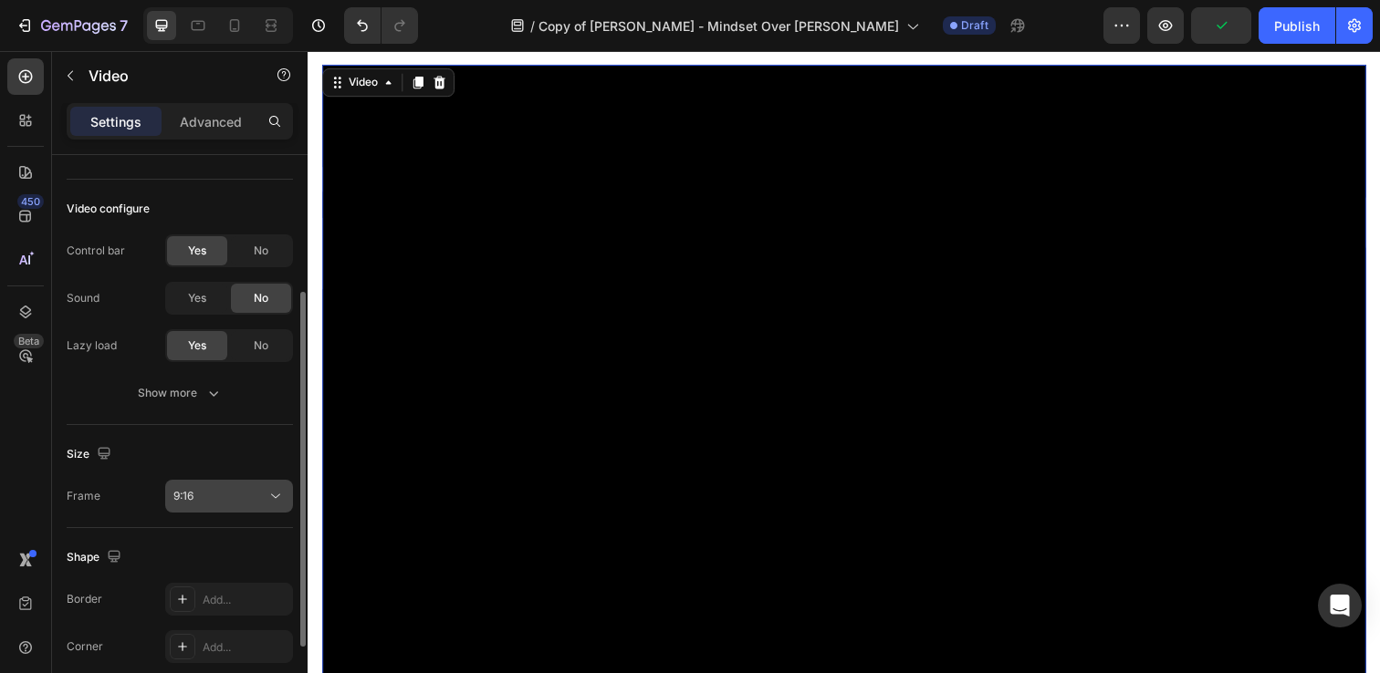
click at [226, 488] on div "9:16" at bounding box center [219, 496] width 93 height 16
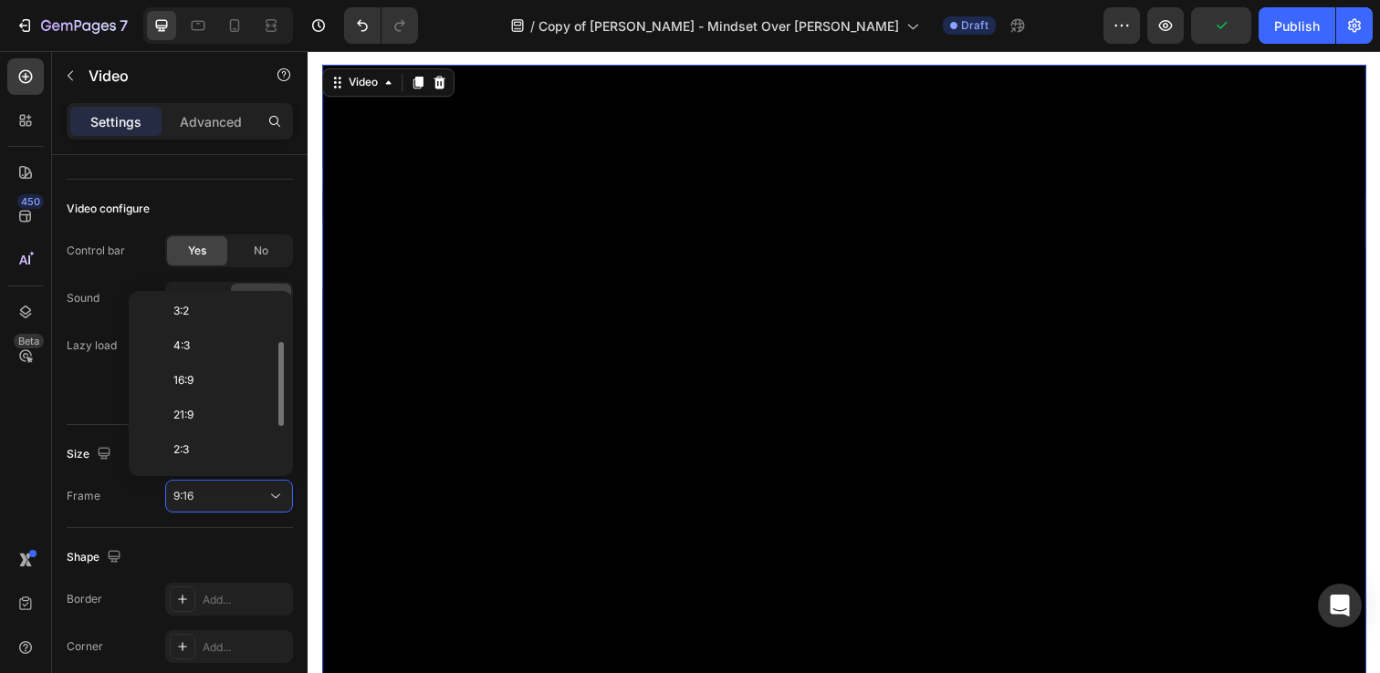
scroll to position [70, 0]
click at [230, 381] on p "16:9" at bounding box center [221, 384] width 97 height 16
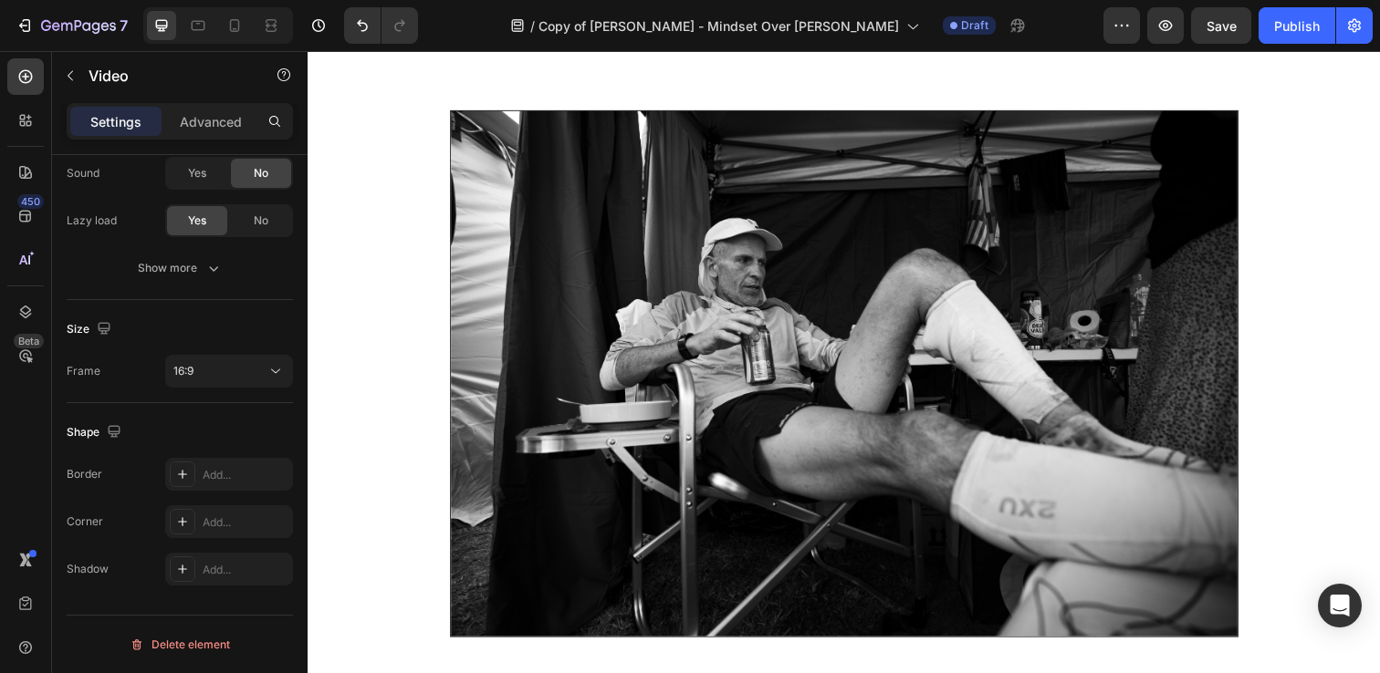
scroll to position [2395, 0]
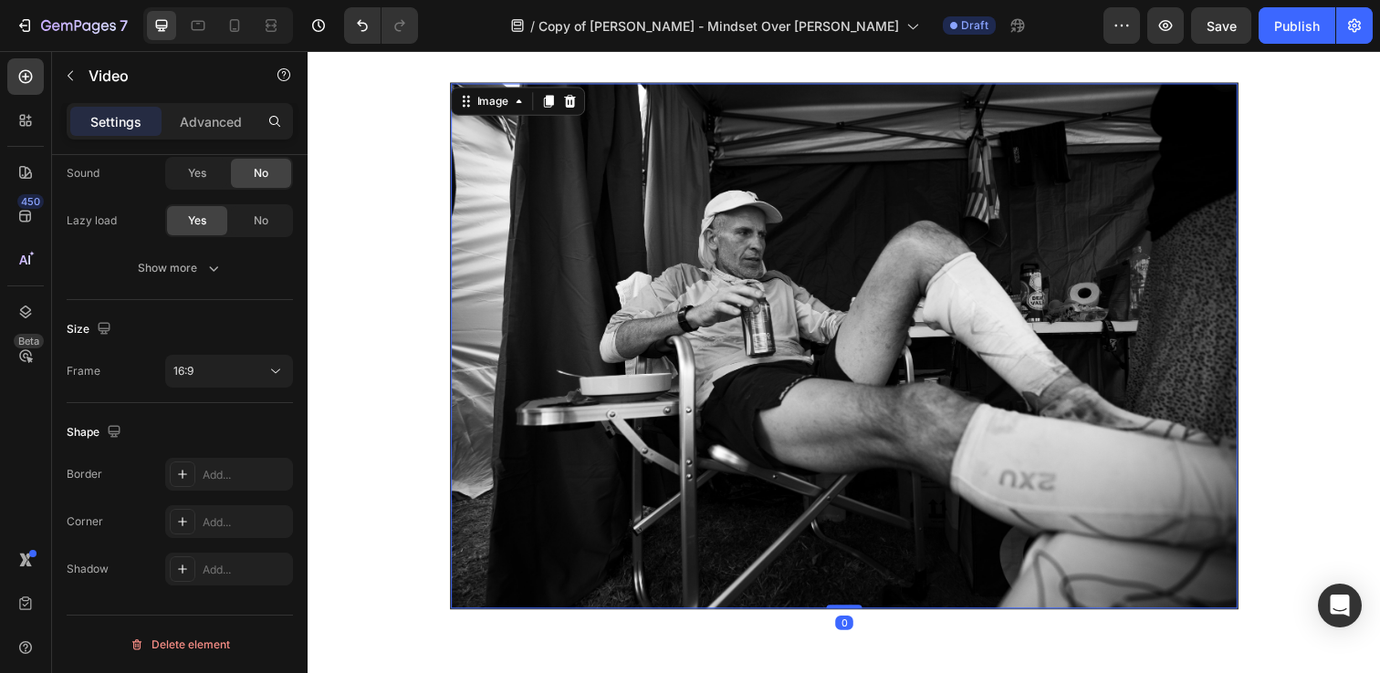
click at [604, 463] on img at bounding box center [855, 352] width 803 height 537
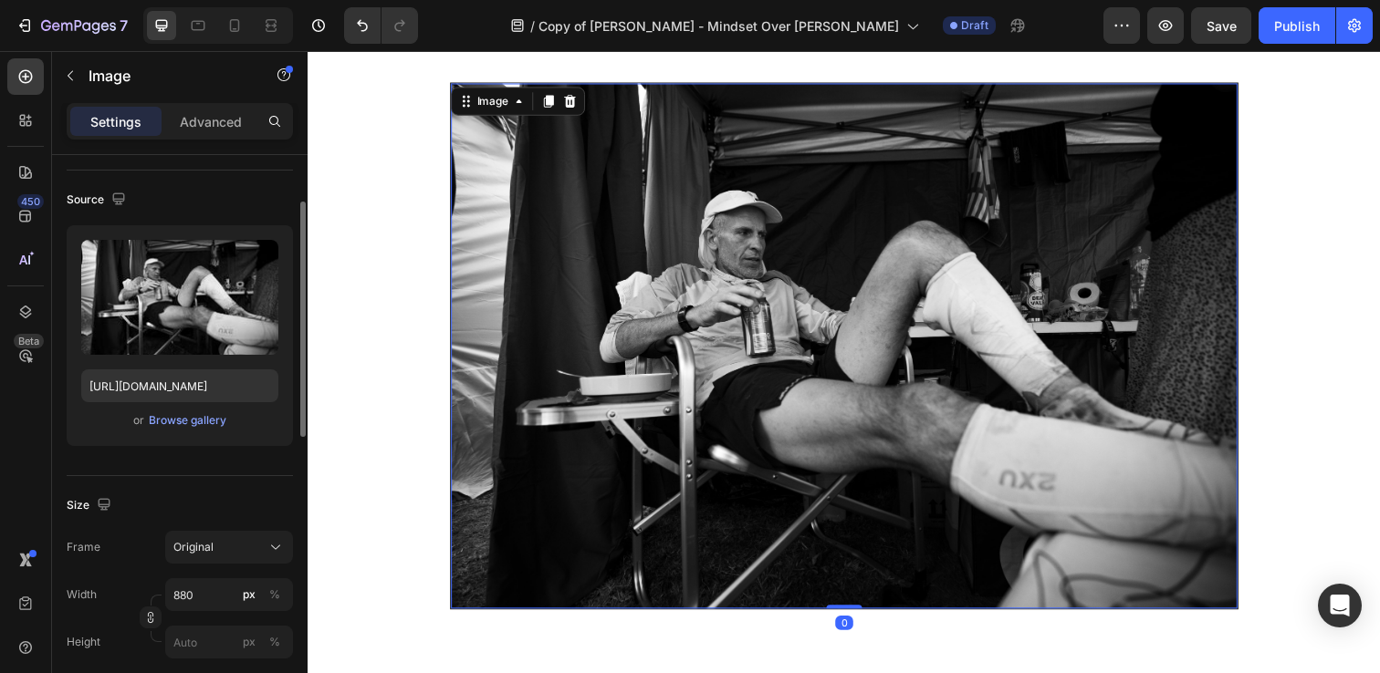
scroll to position [111, 0]
click at [232, 550] on div "Original" at bounding box center [217, 549] width 89 height 16
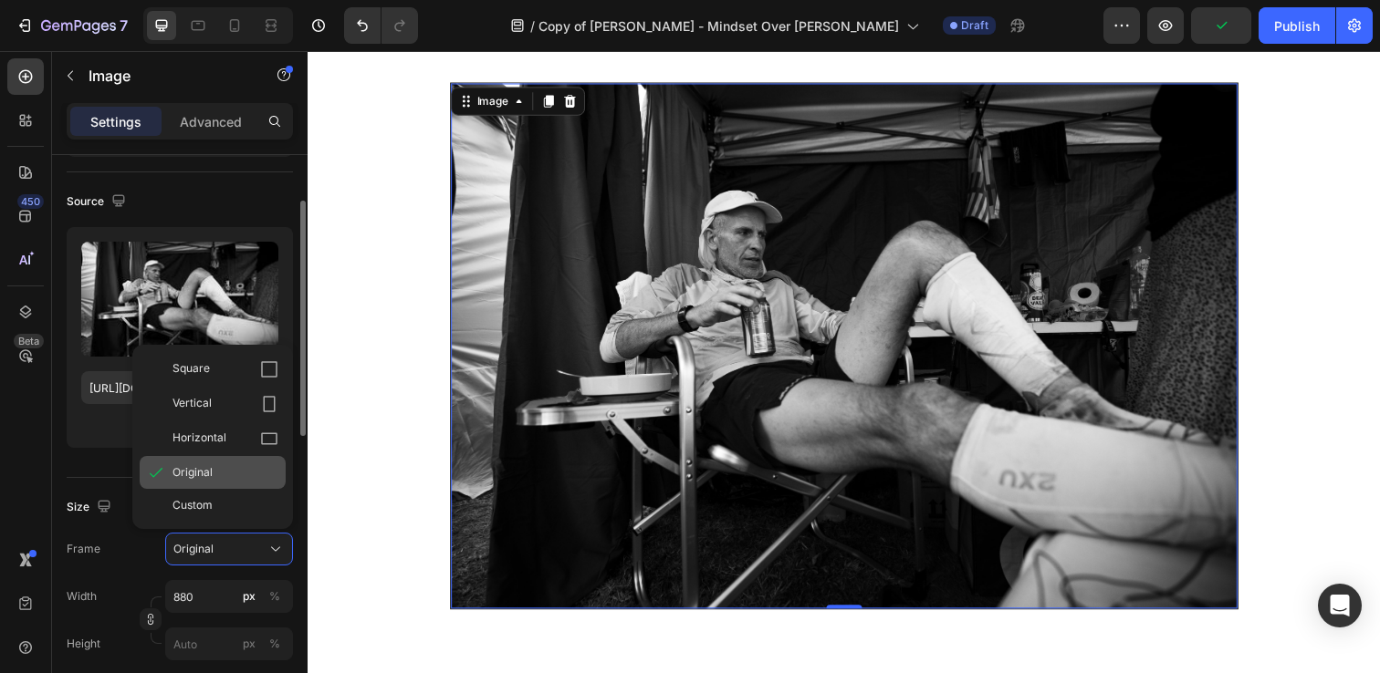
click at [208, 474] on span "Original" at bounding box center [192, 472] width 40 height 16
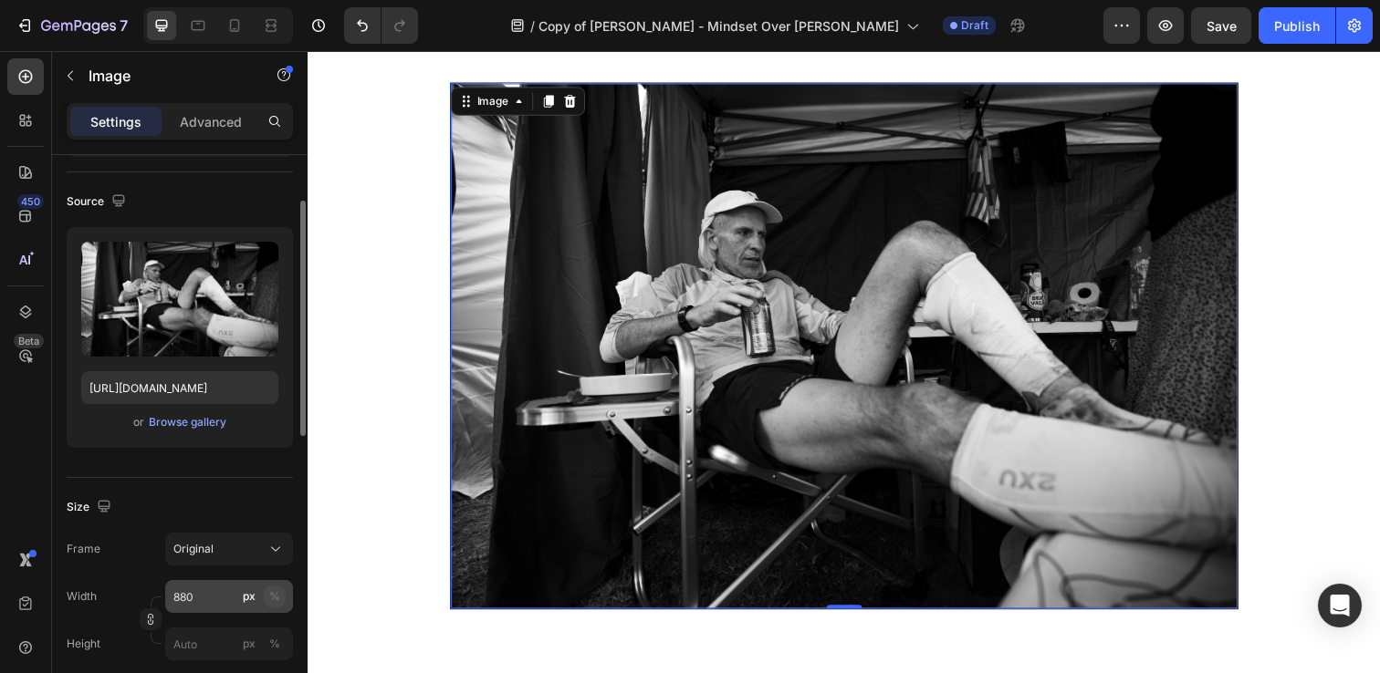
click at [276, 599] on div "%" at bounding box center [274, 597] width 11 height 16
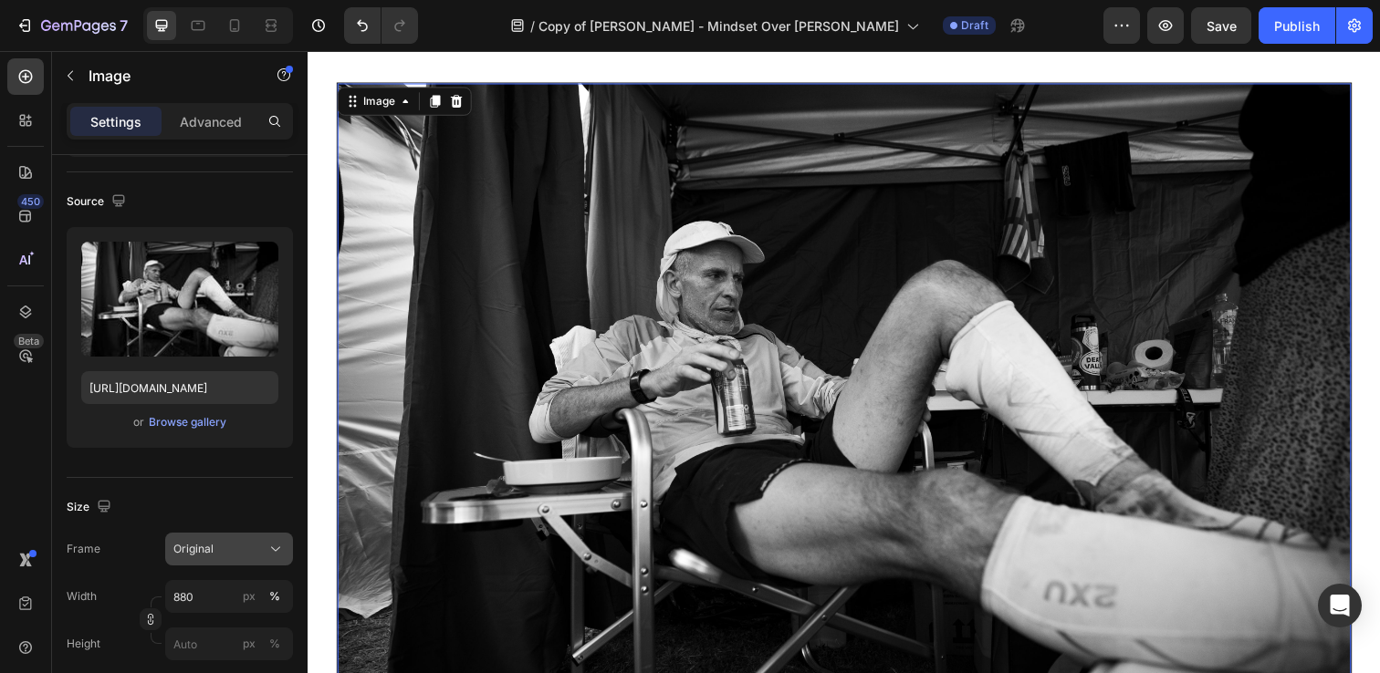
click at [199, 548] on span "Original" at bounding box center [193, 549] width 40 height 16
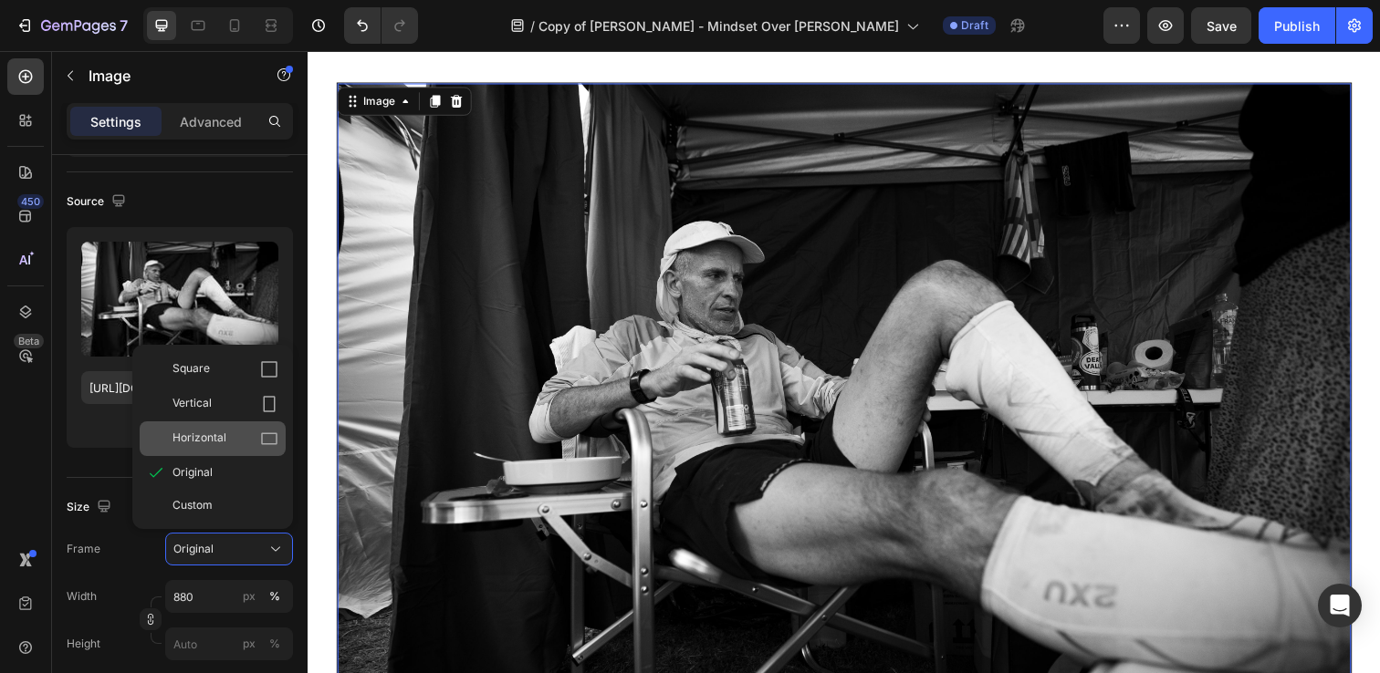
click at [218, 437] on span "Horizontal" at bounding box center [199, 439] width 54 height 18
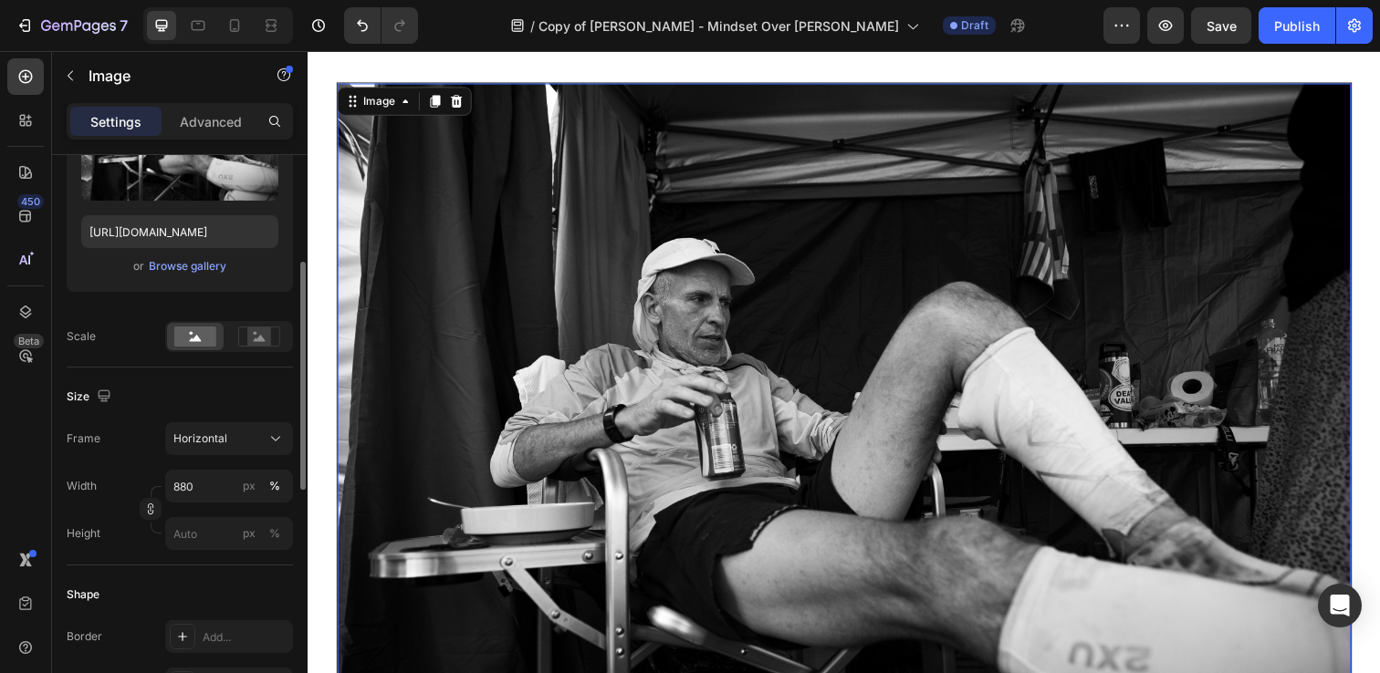
scroll to position [283, 0]
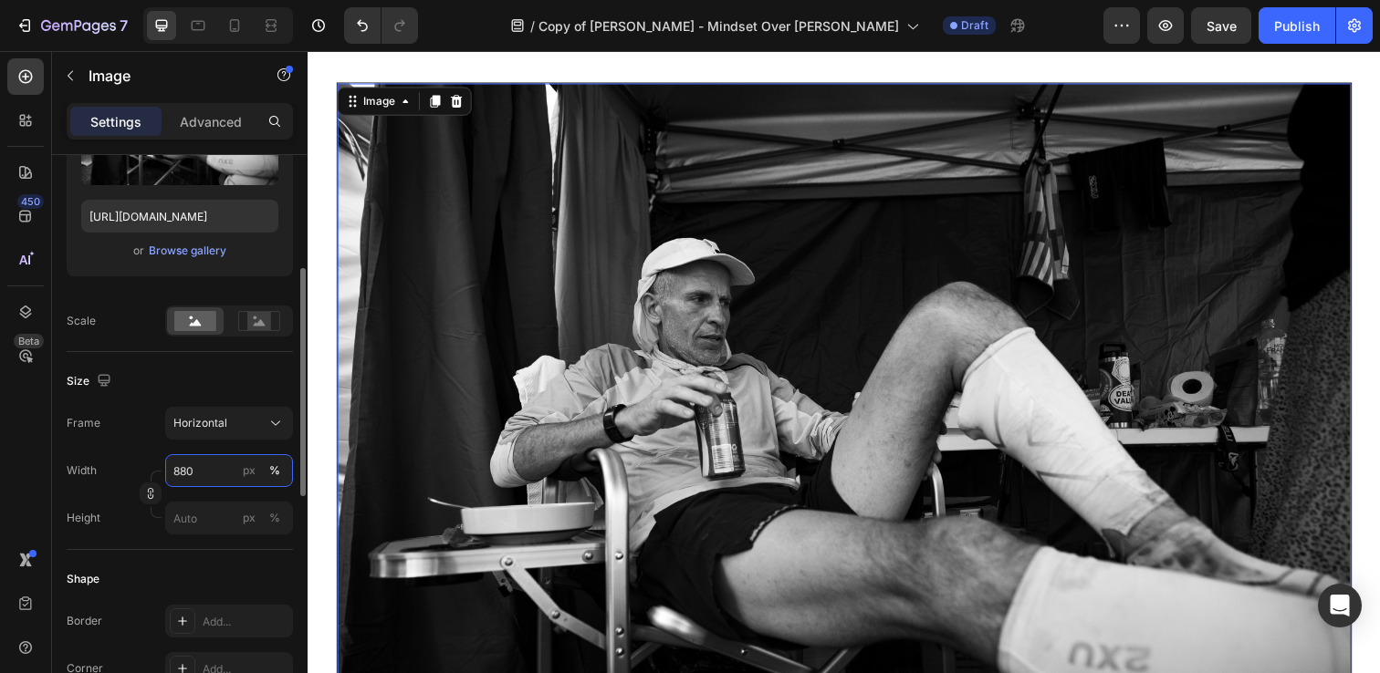
click at [200, 478] on input "880" at bounding box center [229, 470] width 128 height 33
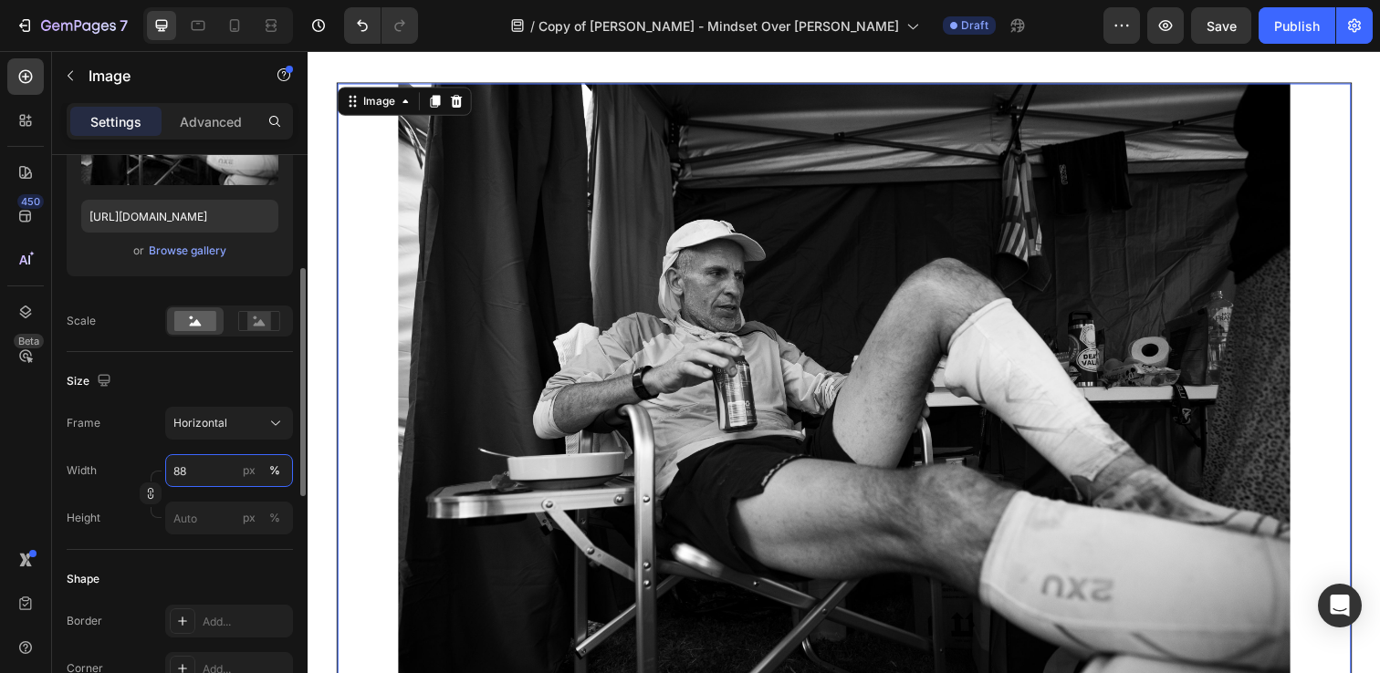
type input "8"
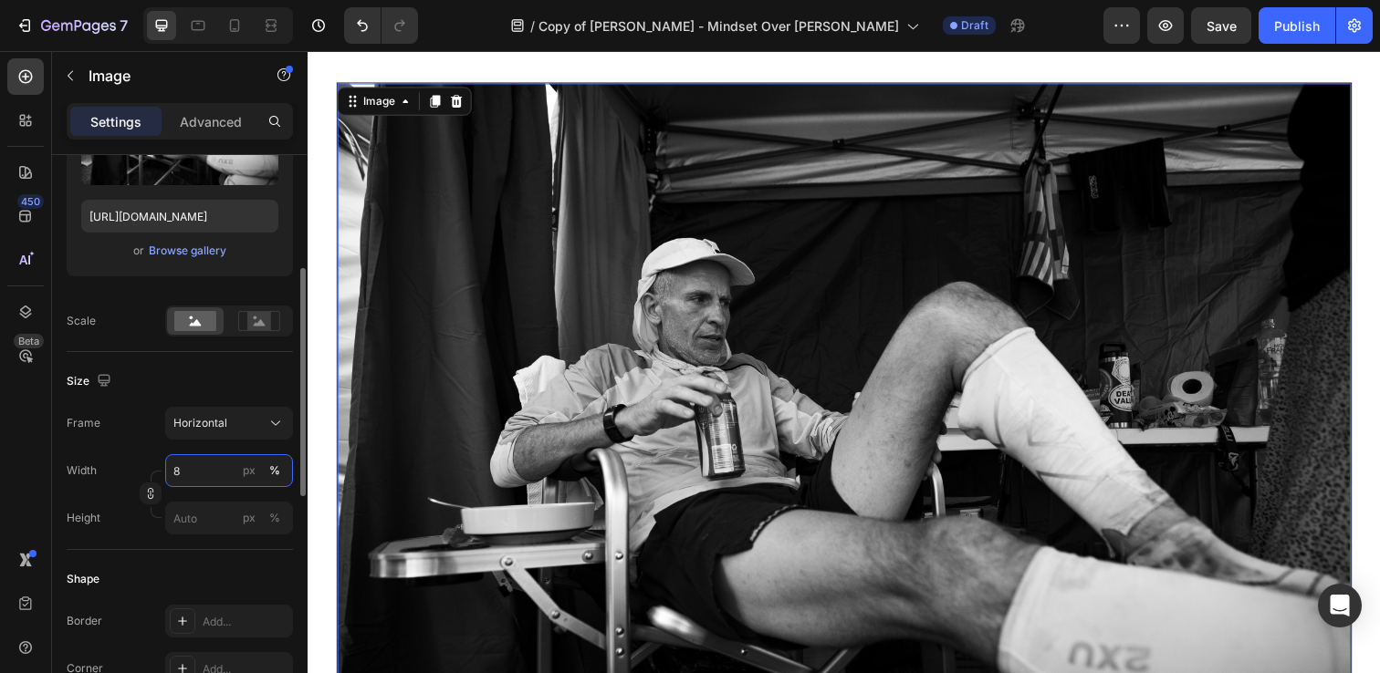
type input "8"
click at [156, 384] on div "Size" at bounding box center [180, 381] width 226 height 29
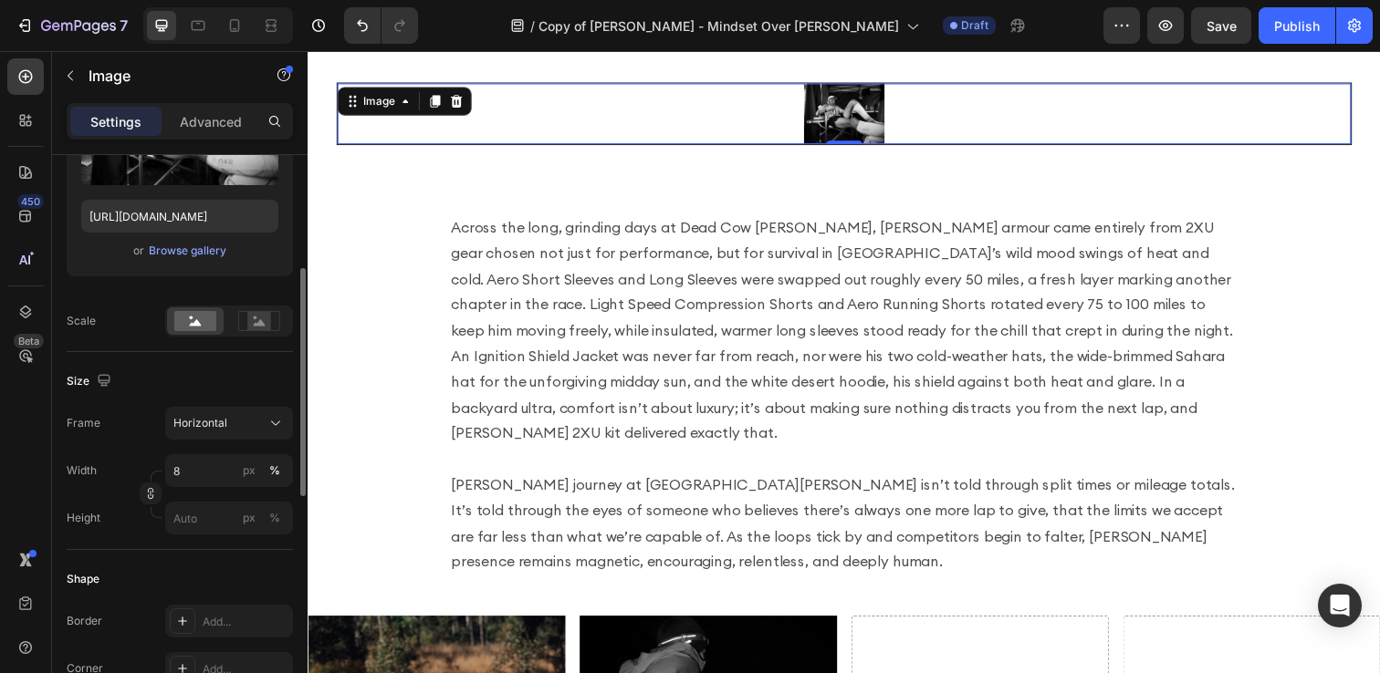
click at [205, 387] on div "Size" at bounding box center [180, 381] width 226 height 29
click at [195, 465] on input "8" at bounding box center [229, 470] width 128 height 33
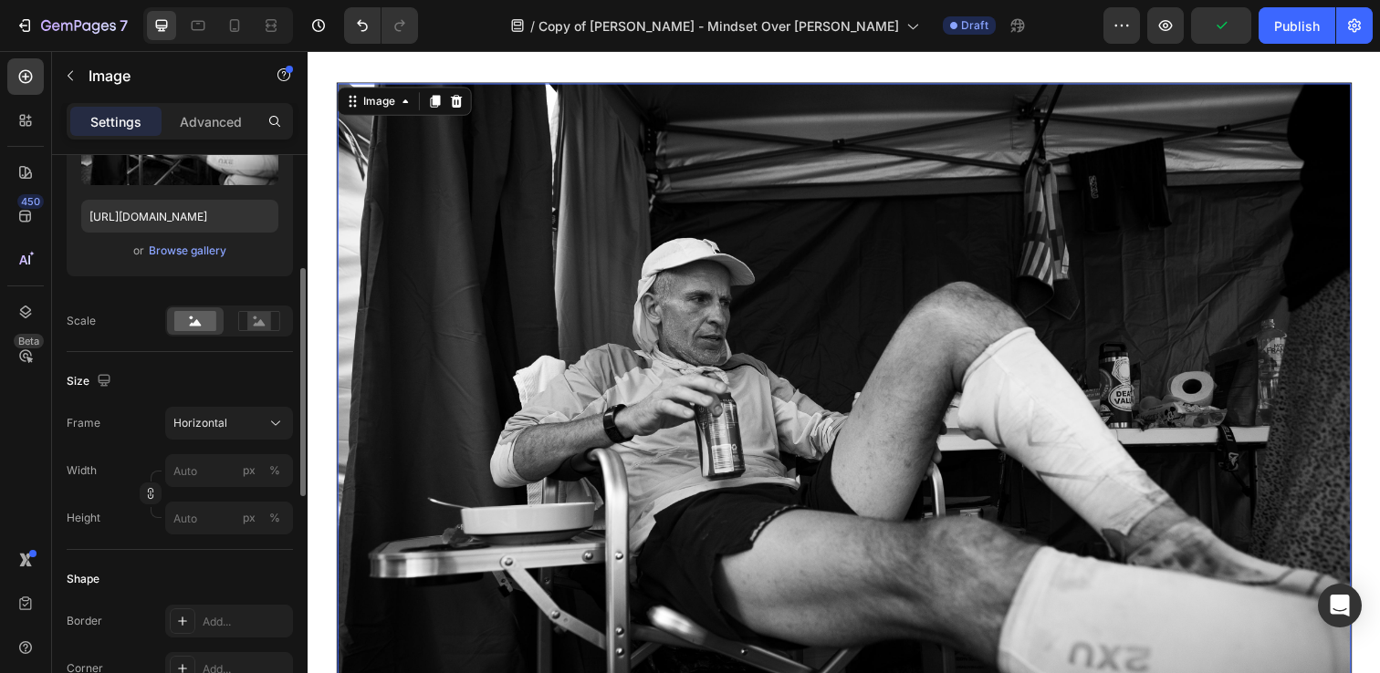
click at [141, 371] on div "Size" at bounding box center [180, 381] width 226 height 29
click at [255, 418] on div "Horizontal" at bounding box center [217, 423] width 89 height 16
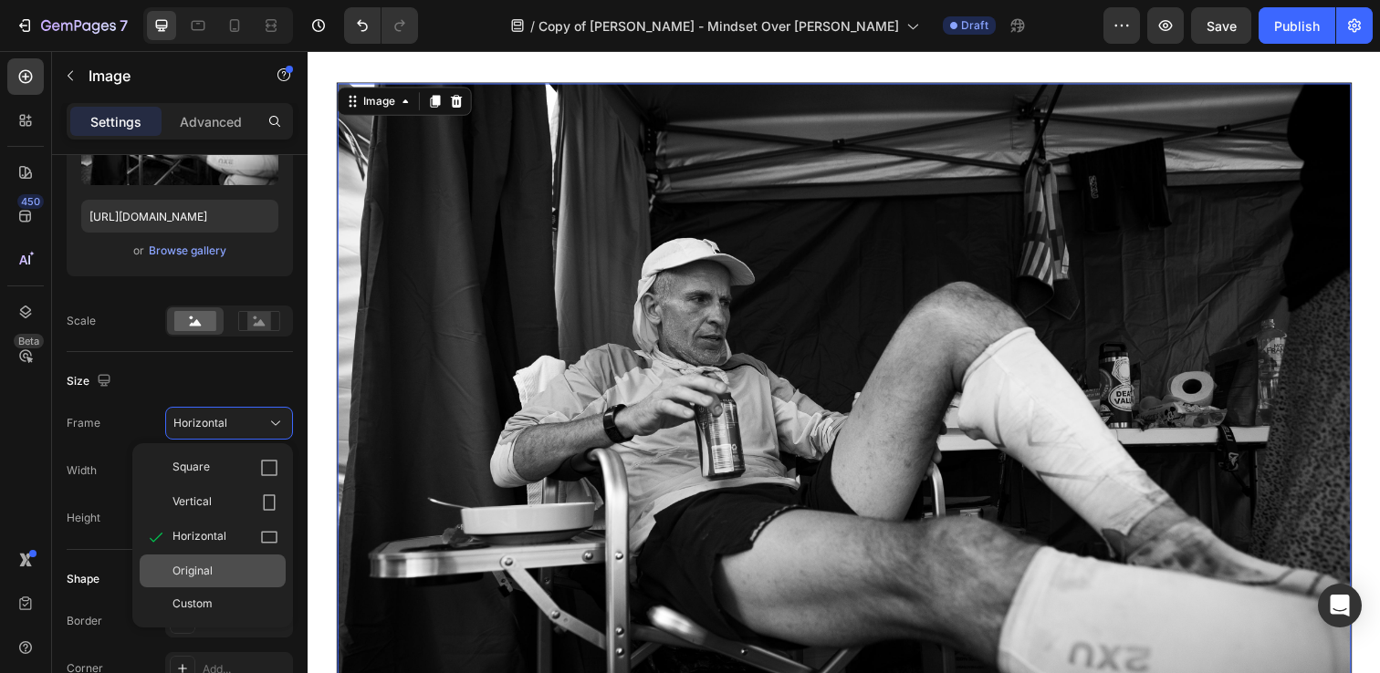
click at [221, 563] on div "Original" at bounding box center [225, 571] width 106 height 16
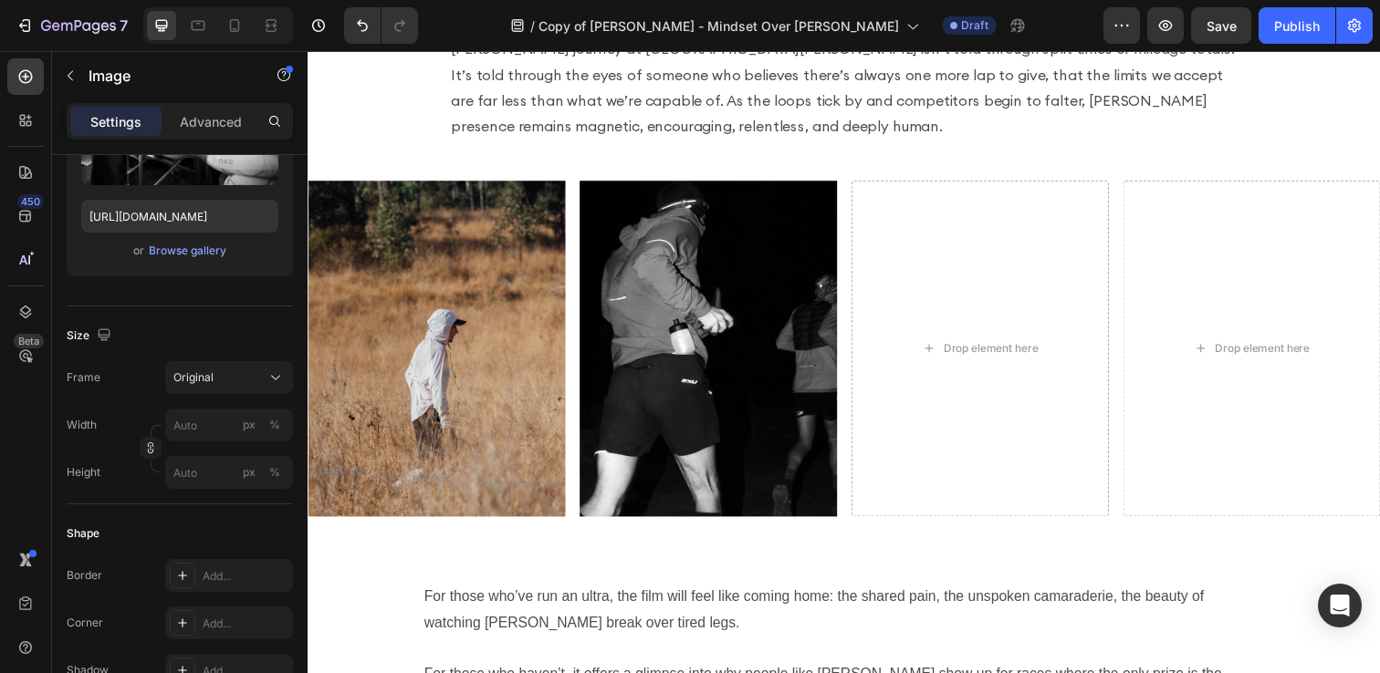
scroll to position [3452, 0]
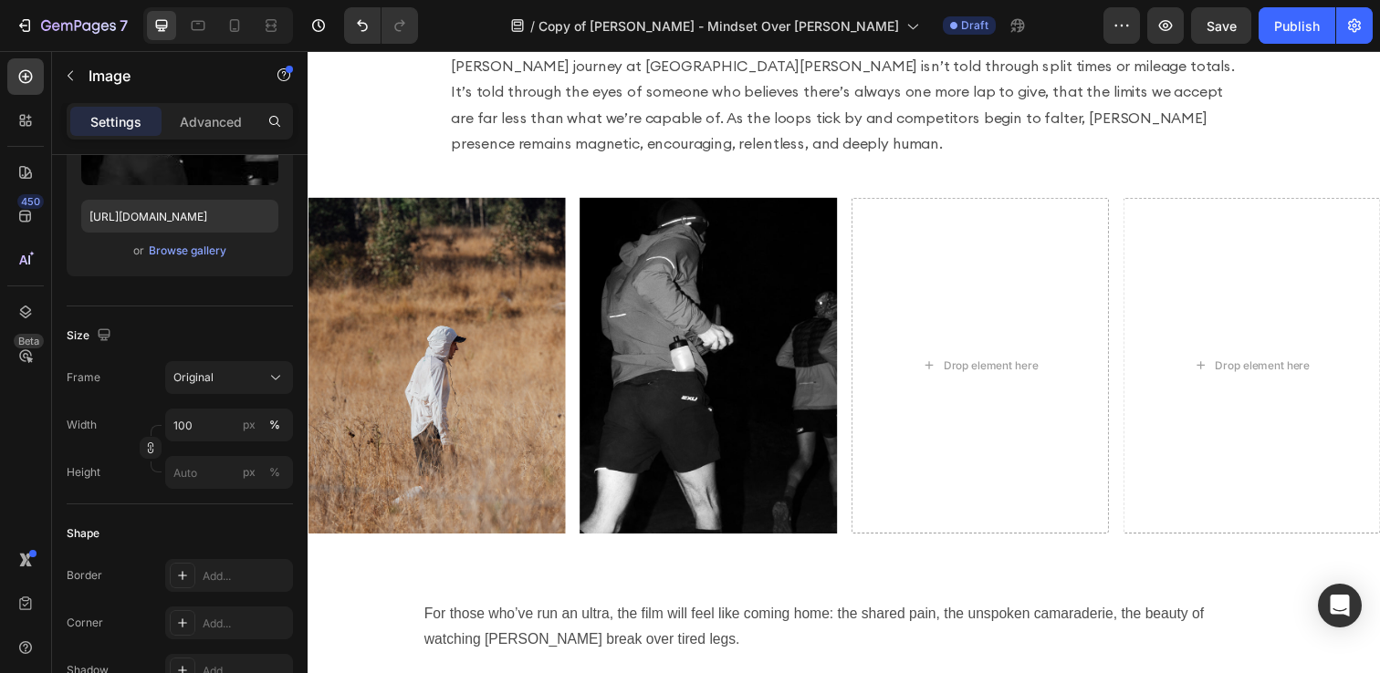
click at [585, 317] on img at bounding box center [716, 372] width 263 height 343
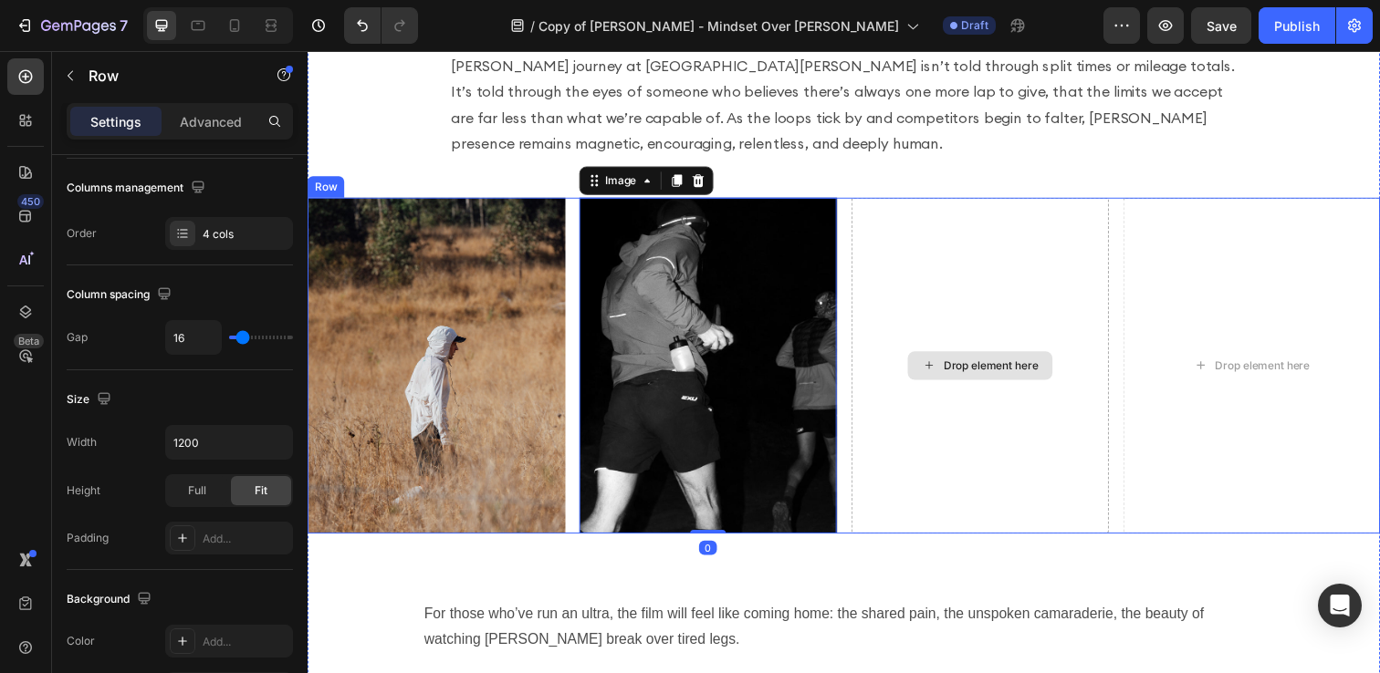
click at [875, 259] on div "Drop element here" at bounding box center [993, 372] width 263 height 343
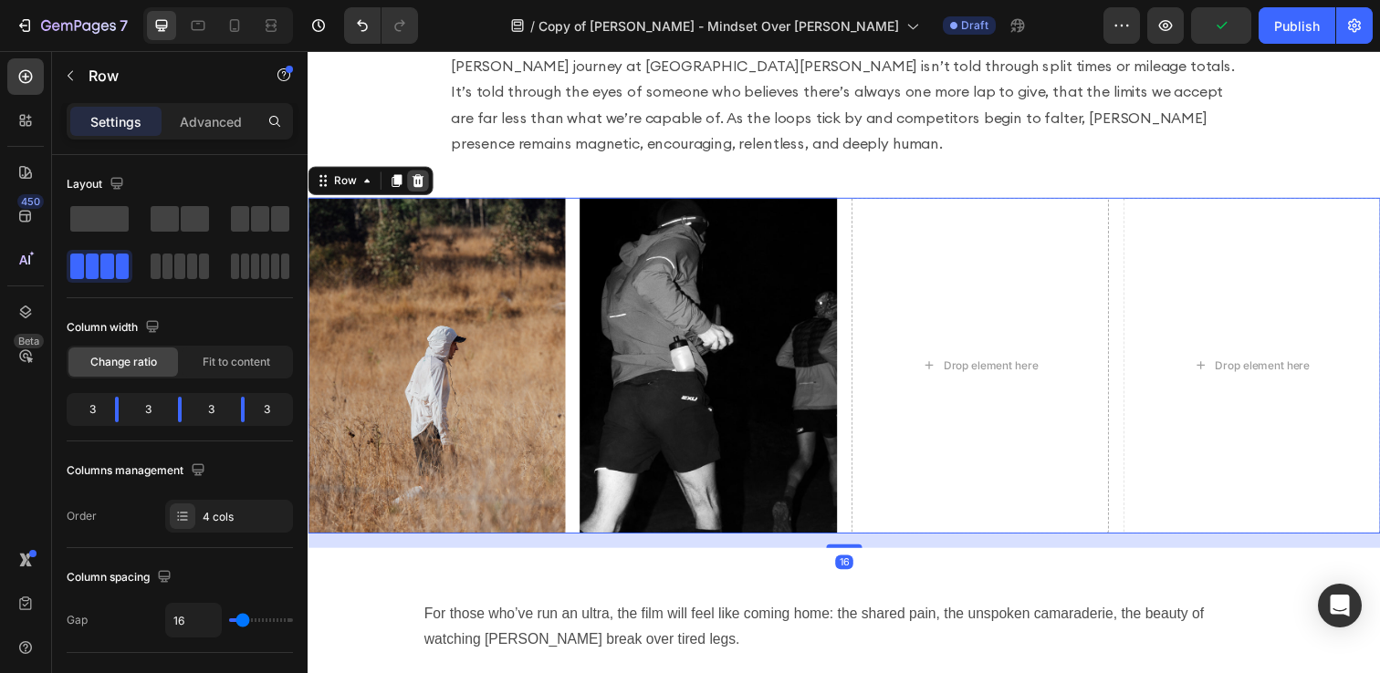
click at [418, 177] on icon at bounding box center [420, 183] width 12 height 13
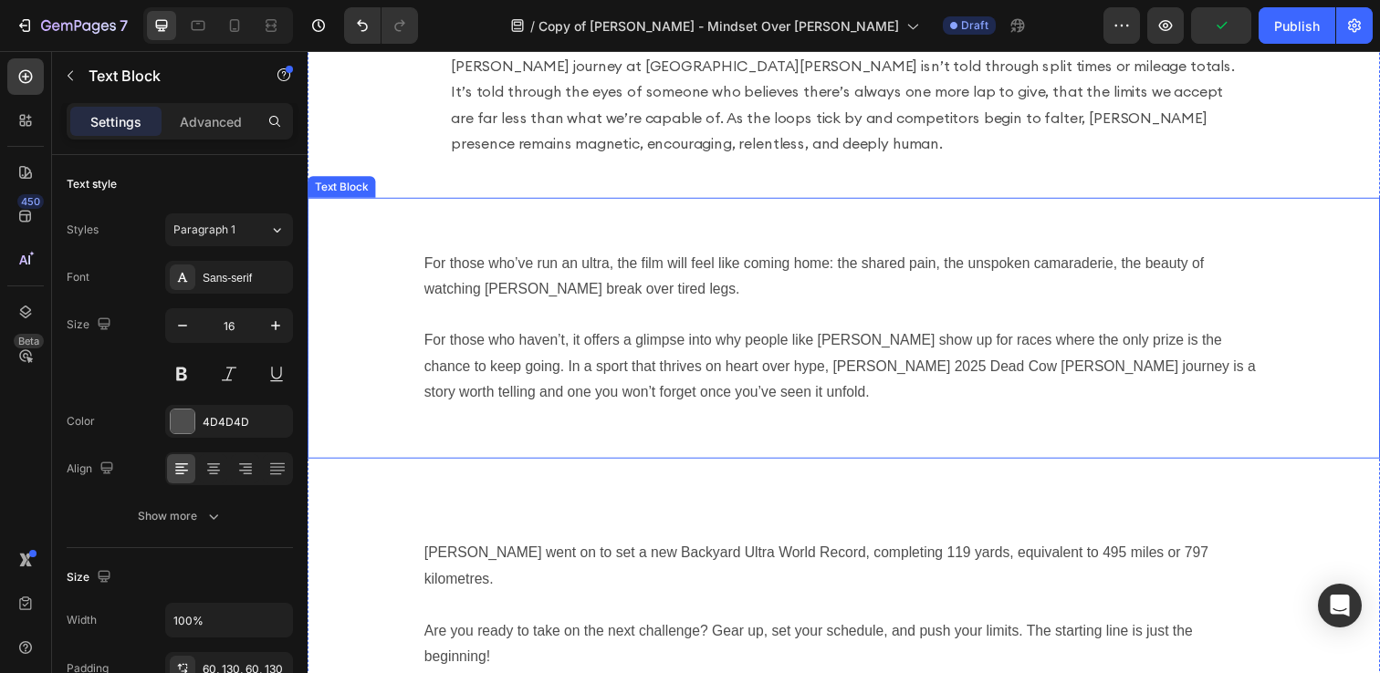
click at [762, 255] on p "For those who’ve run an ultra, the film will feel like coming home: the shared …" at bounding box center [855, 281] width 858 height 53
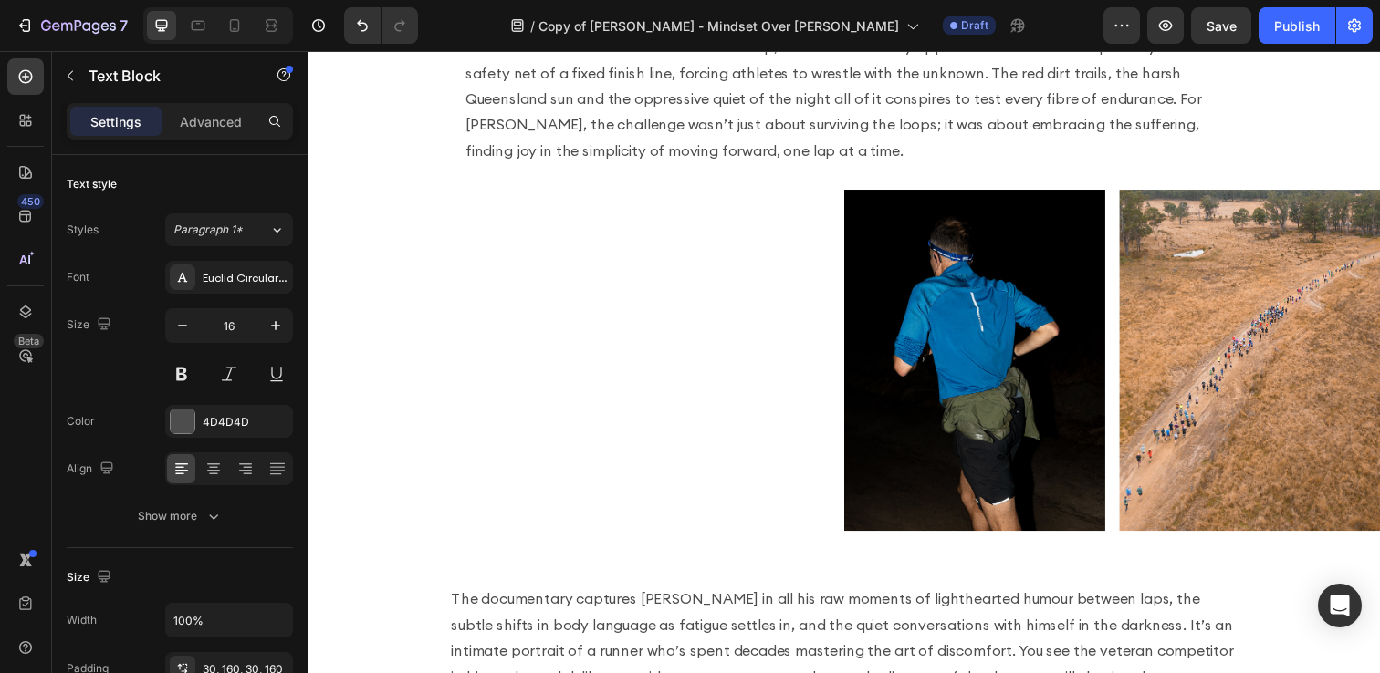
scroll to position [1436, 0]
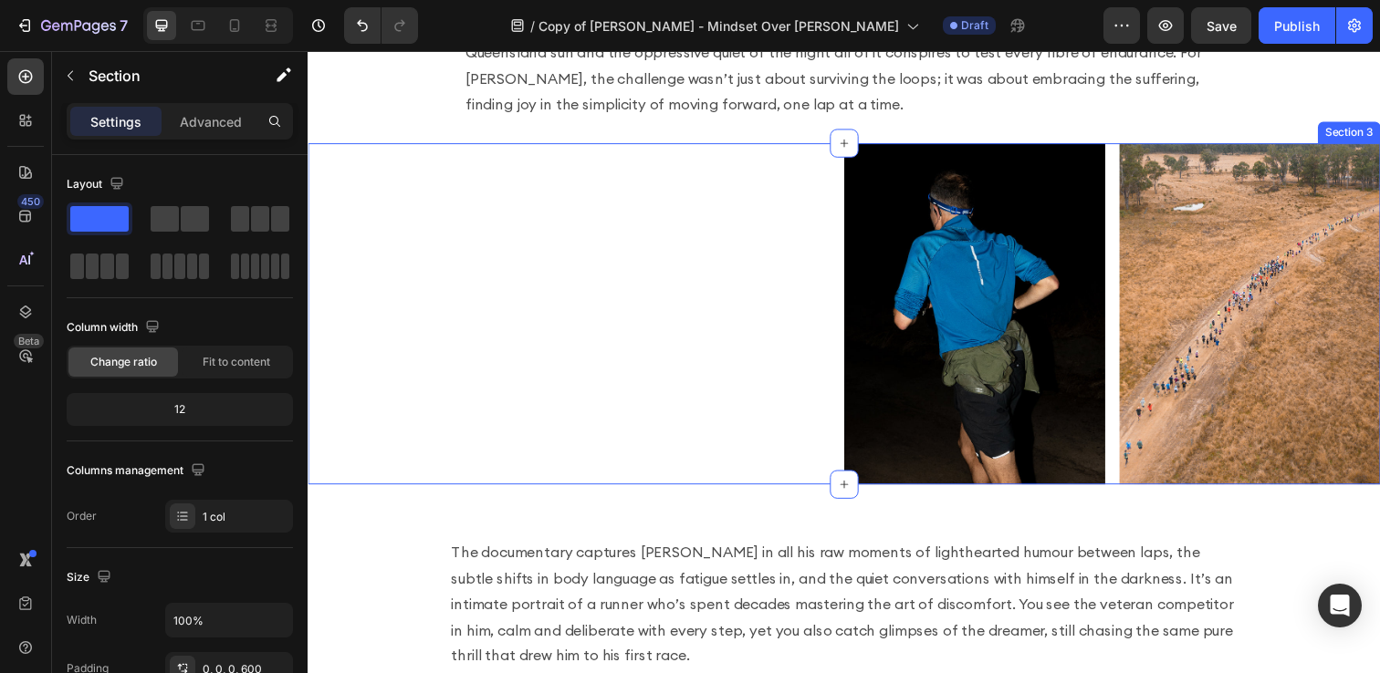
click at [721, 183] on div "Image Image Row Section 3" at bounding box center [855, 319] width 1095 height 349
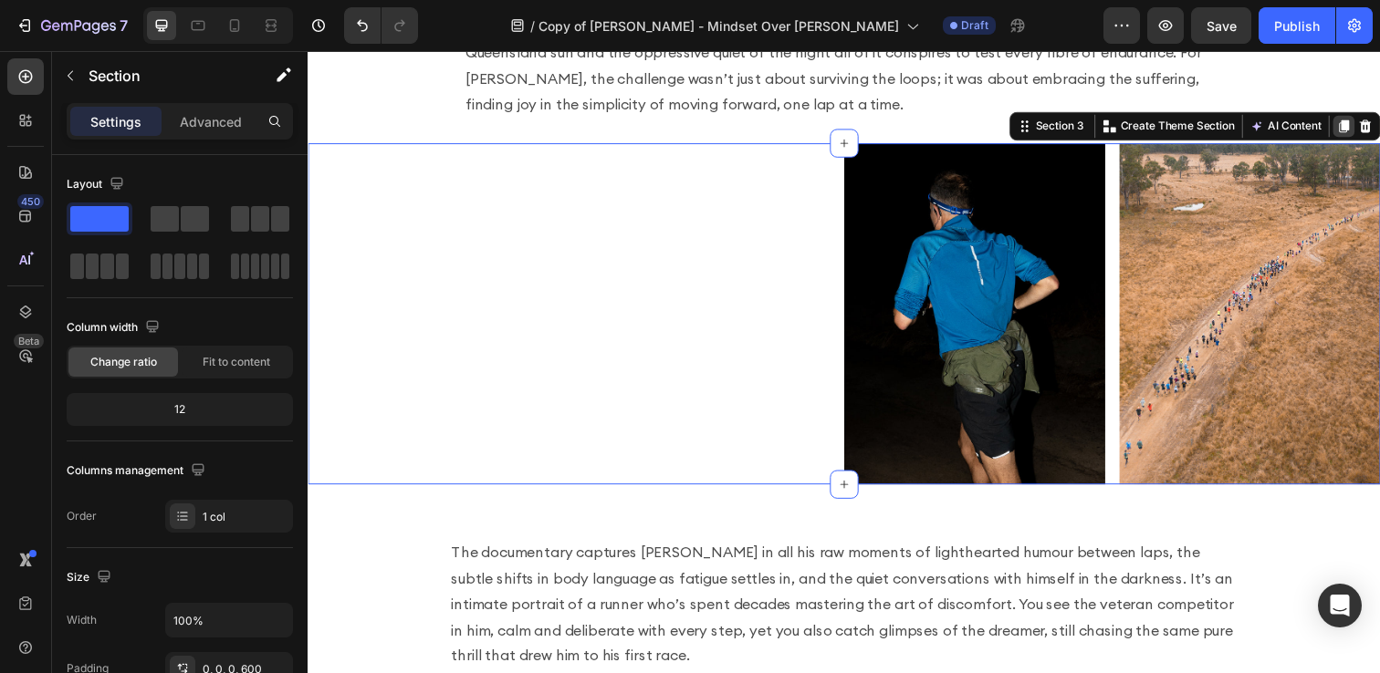
click at [1368, 122] on icon at bounding box center [1366, 128] width 10 height 13
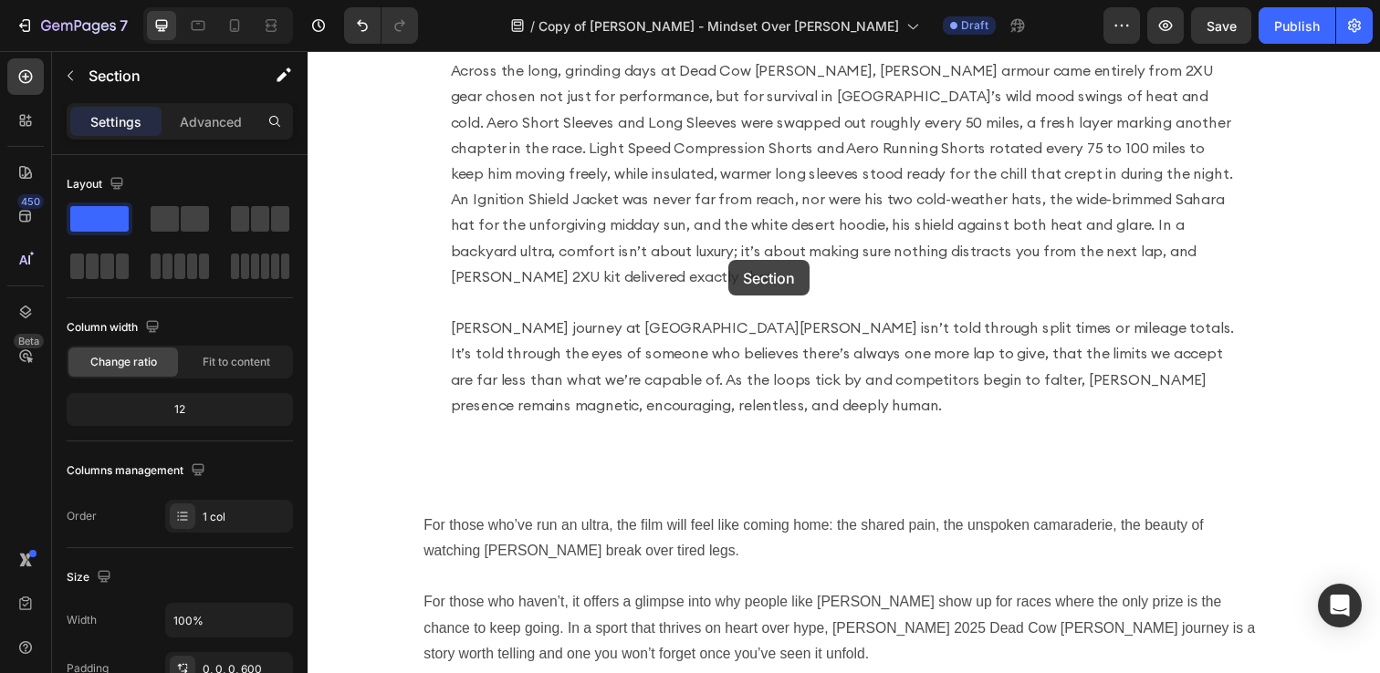
scroll to position [3453, 0]
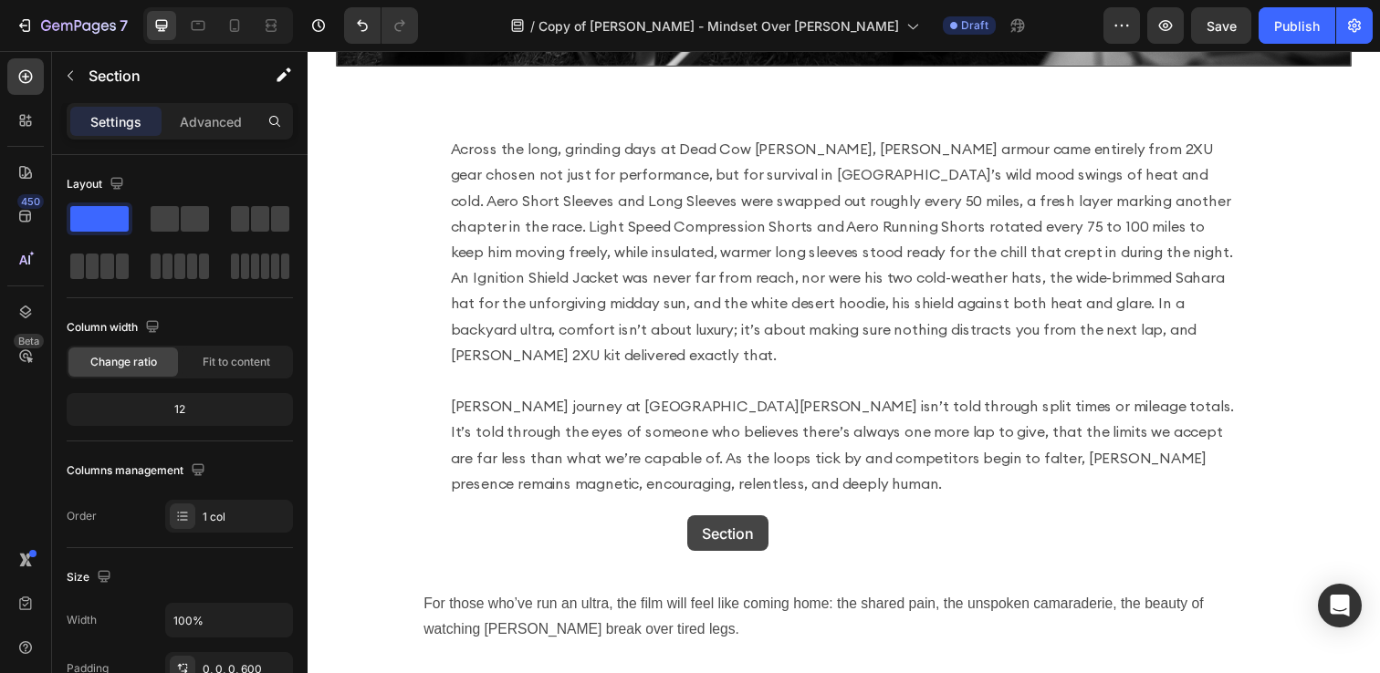
drag, startPoint x: 1040, startPoint y: 101, endPoint x: 695, endPoint y: 526, distance: 546.8
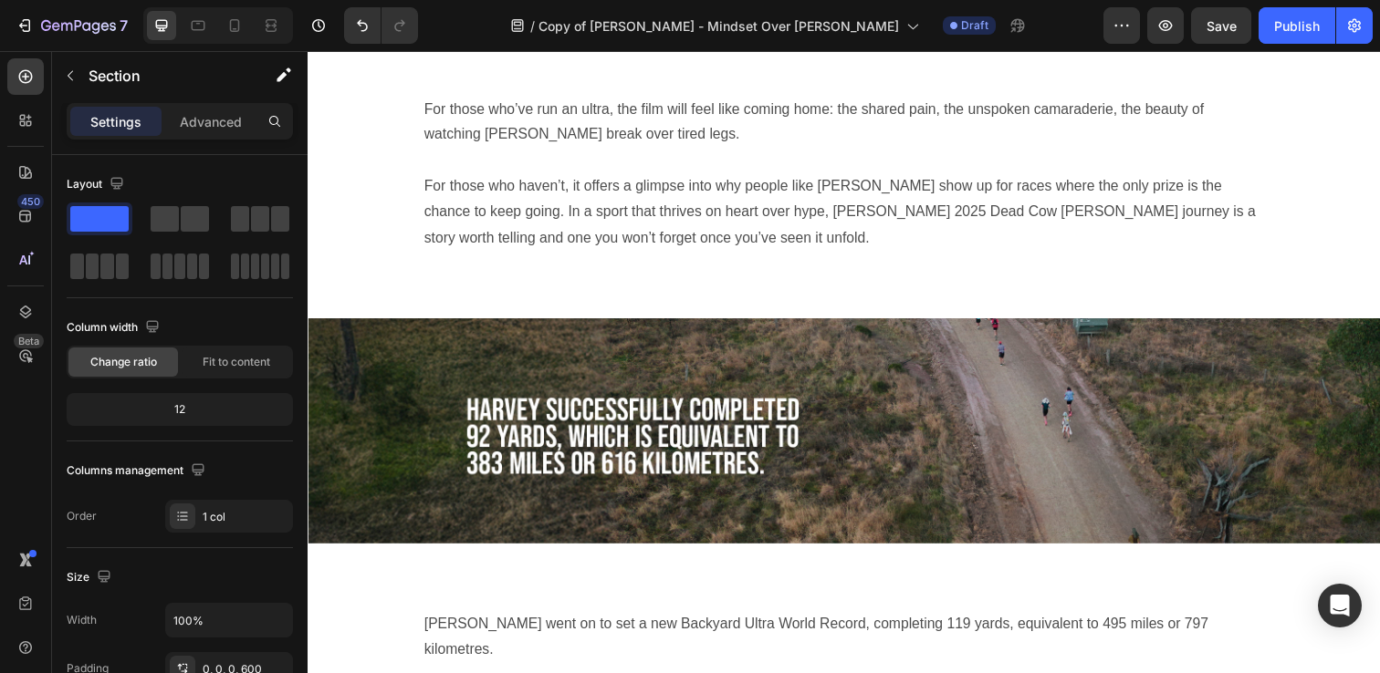
scroll to position [3543, 0]
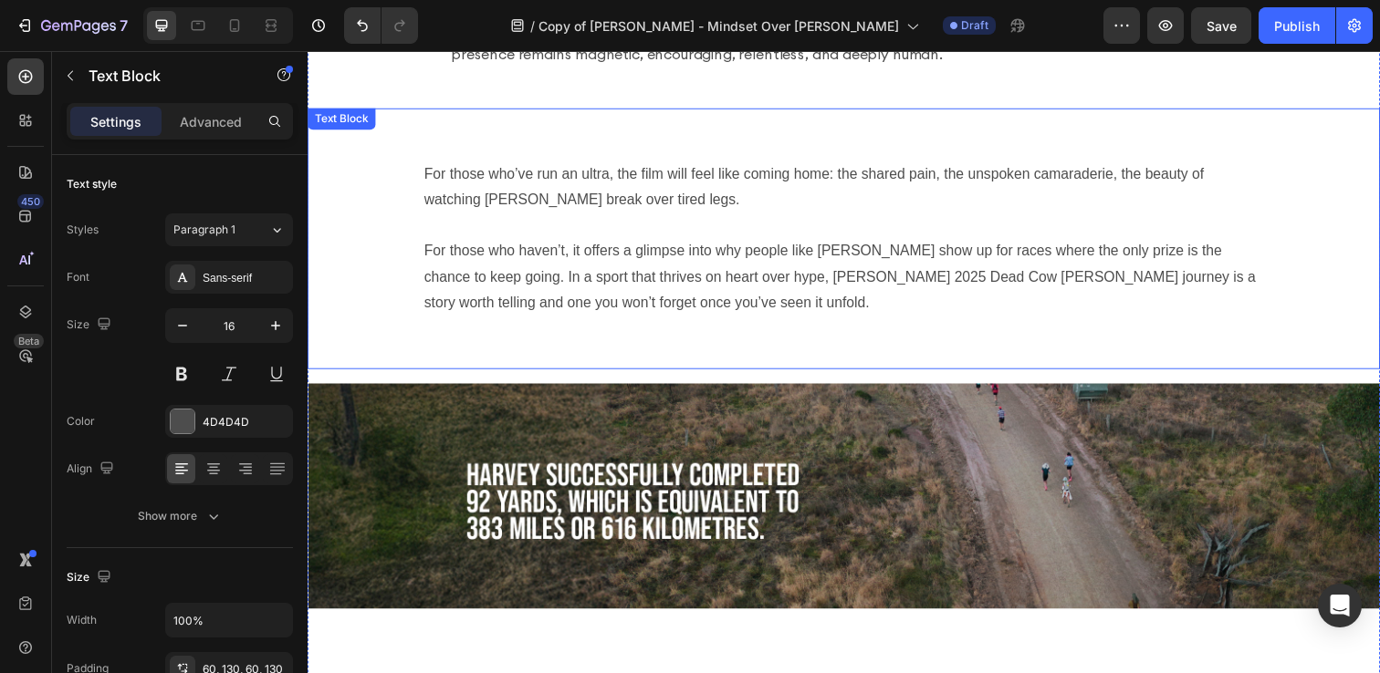
click at [724, 216] on p at bounding box center [855, 229] width 858 height 26
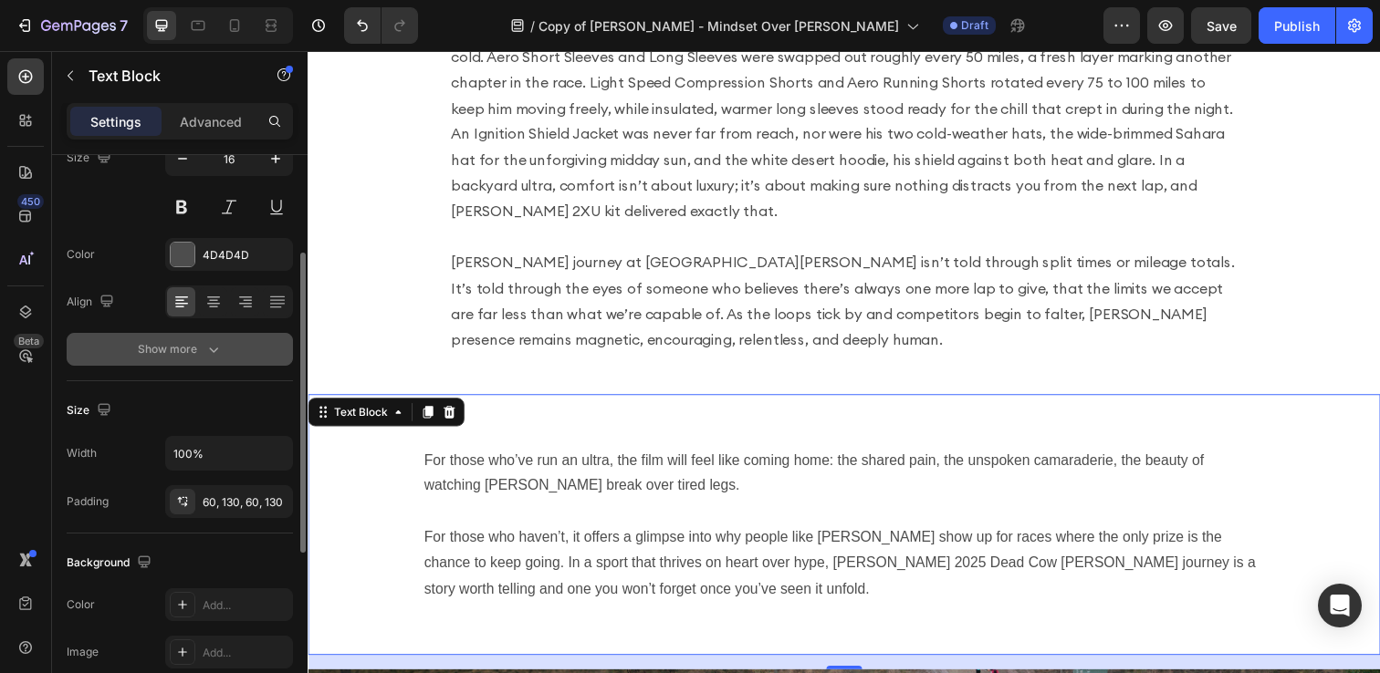
scroll to position [173, 0]
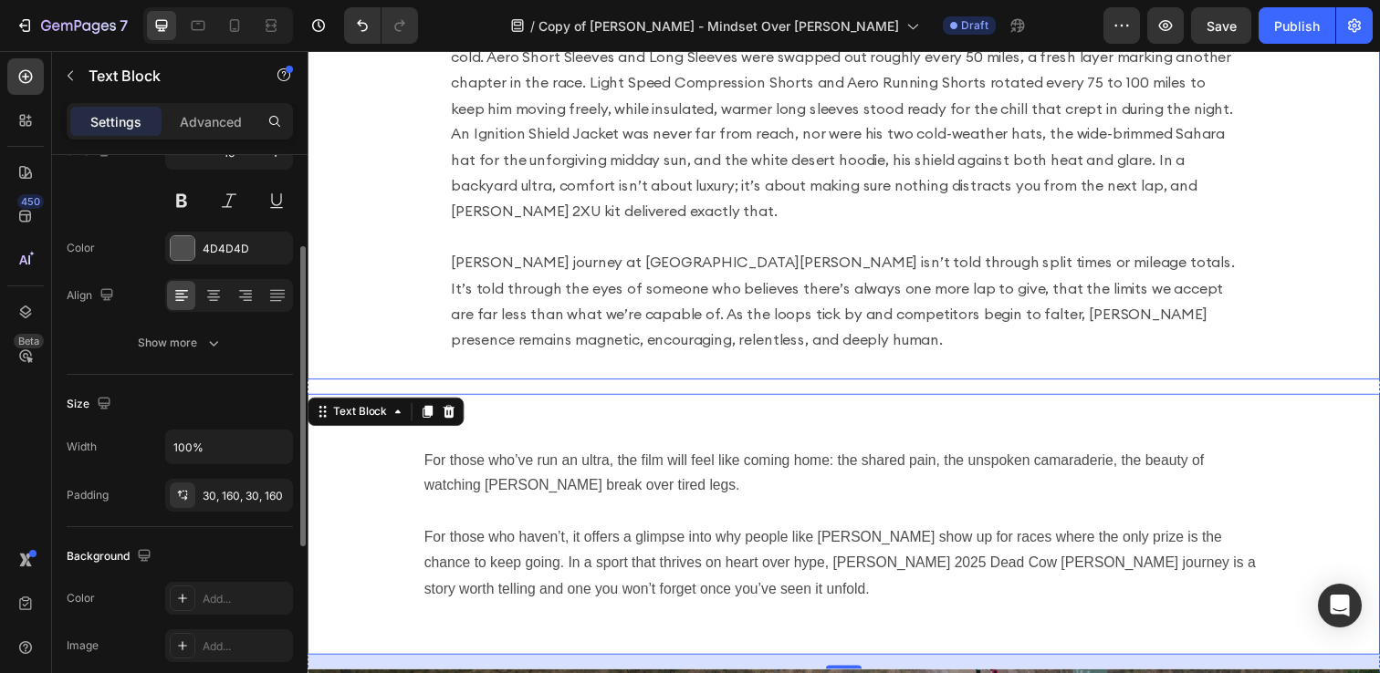
click at [628, 182] on p "Across the long, grinding days at Dead Cow [PERSON_NAME], [PERSON_NAME] armour …" at bounding box center [855, 109] width 803 height 236
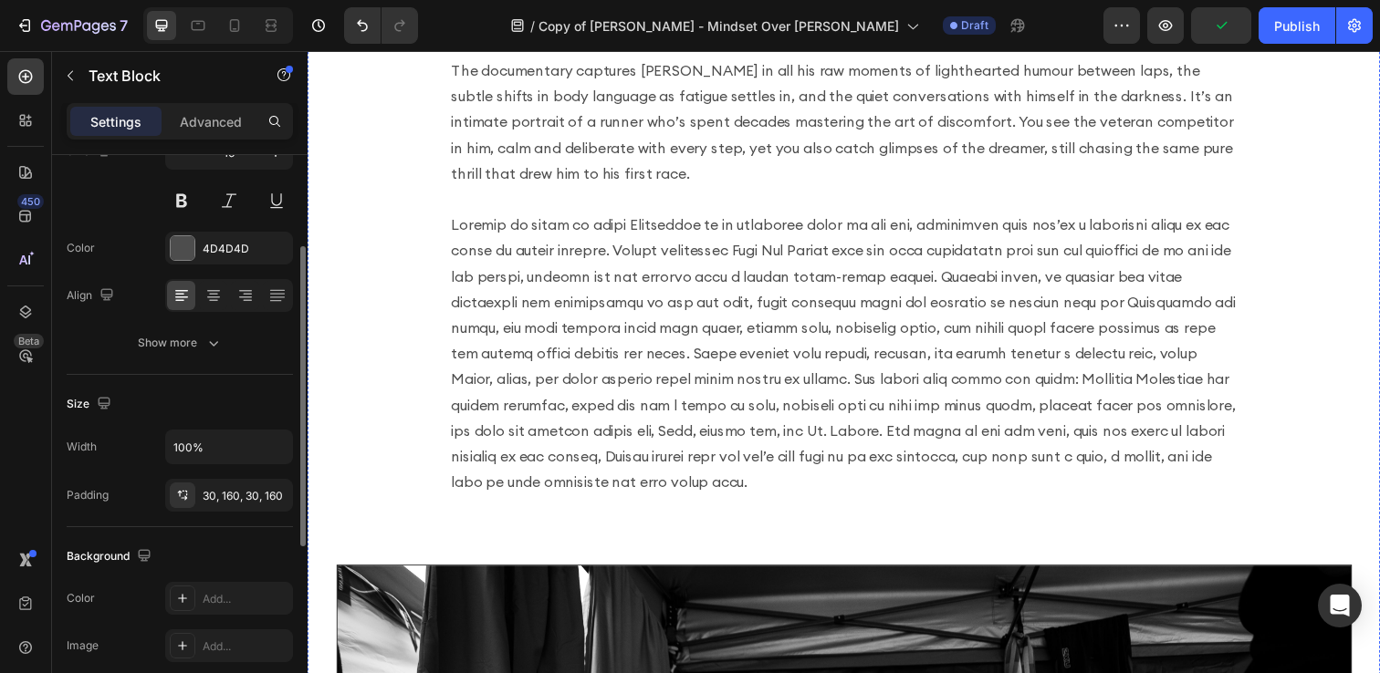
scroll to position [1892, 0]
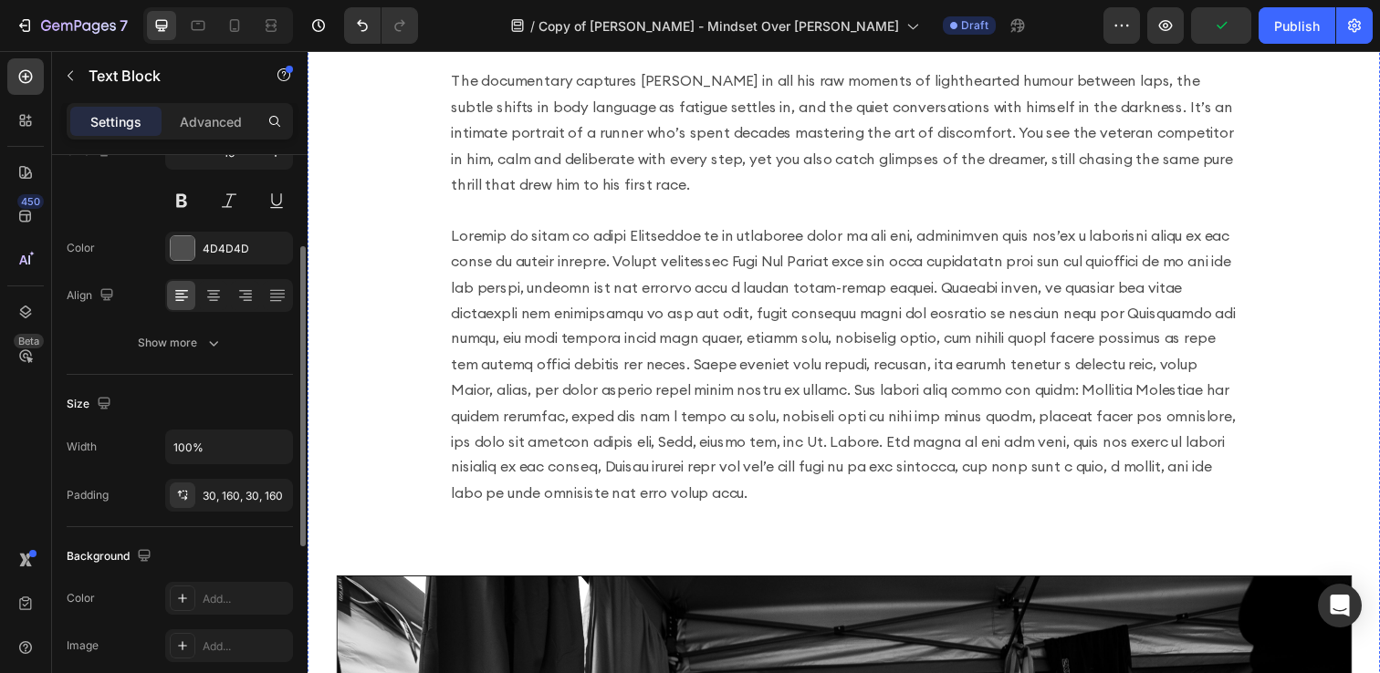
click at [568, 487] on p at bounding box center [855, 370] width 803 height 289
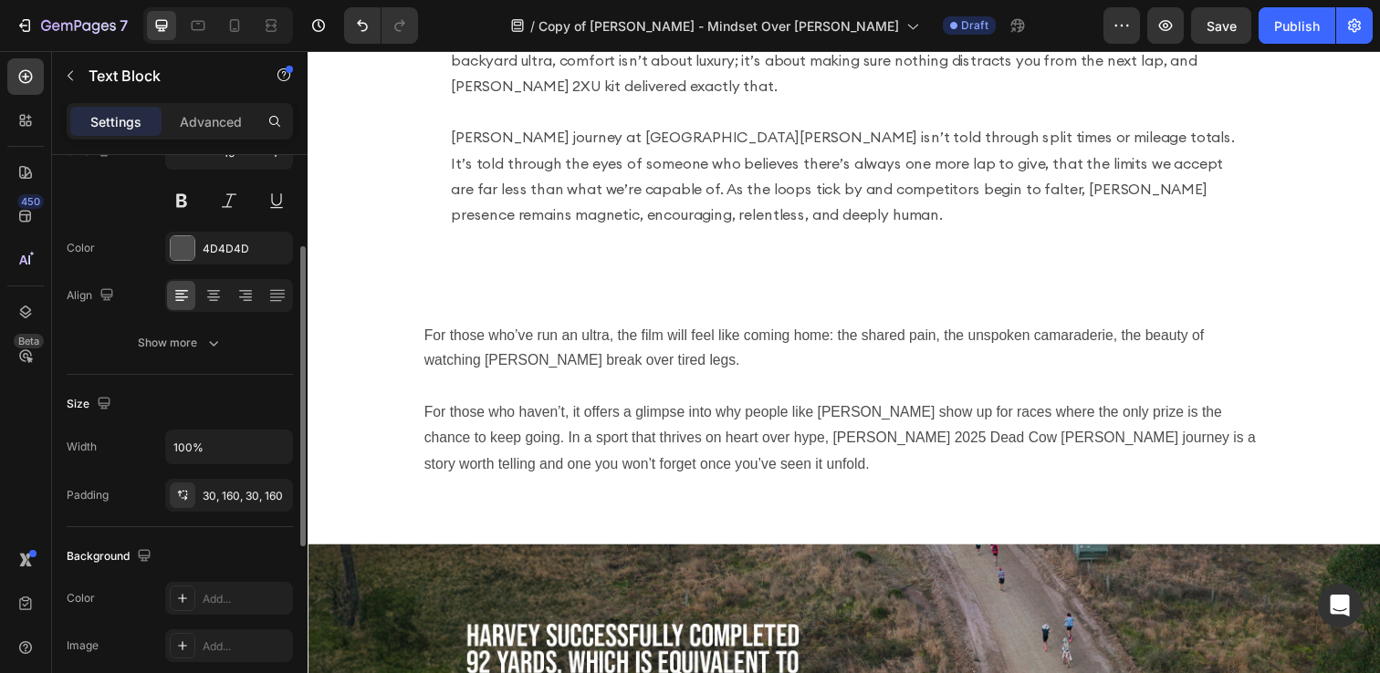
scroll to position [3409, 0]
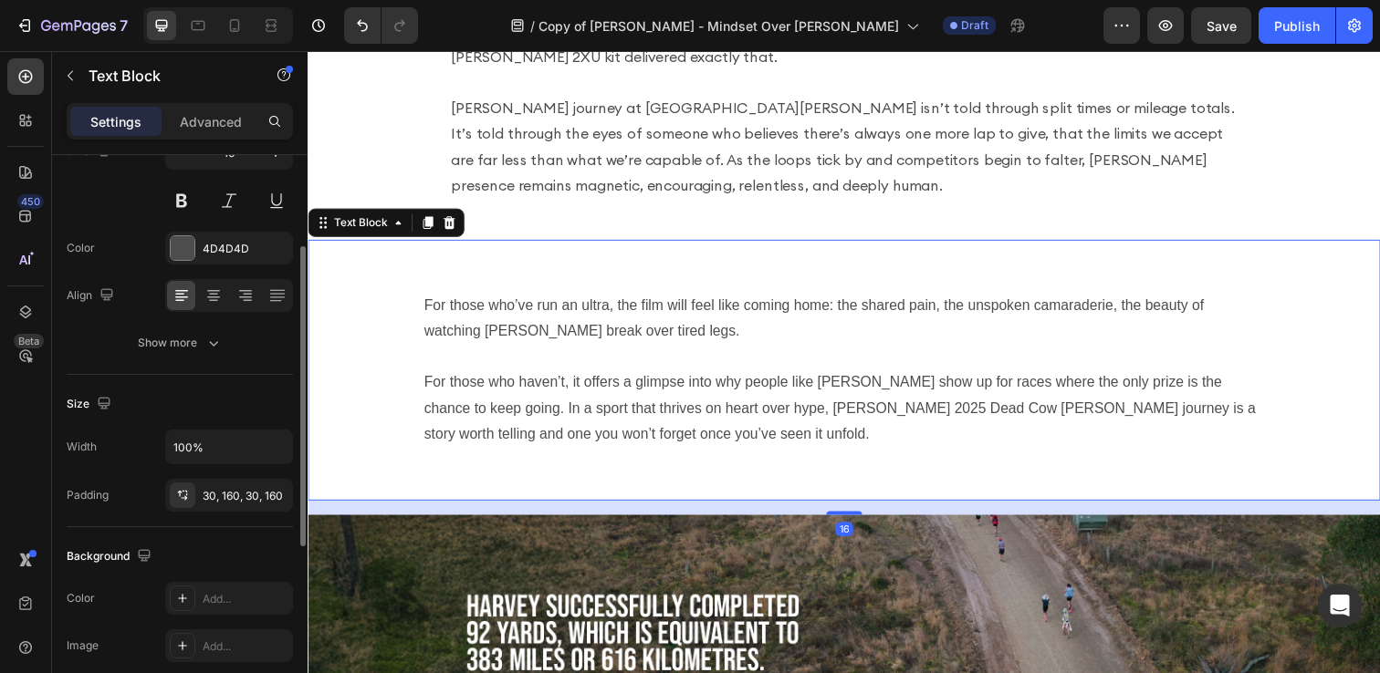
click at [579, 350] on p at bounding box center [855, 363] width 858 height 26
click at [213, 491] on div "60, 130, 60, 130" at bounding box center [229, 496] width 53 height 16
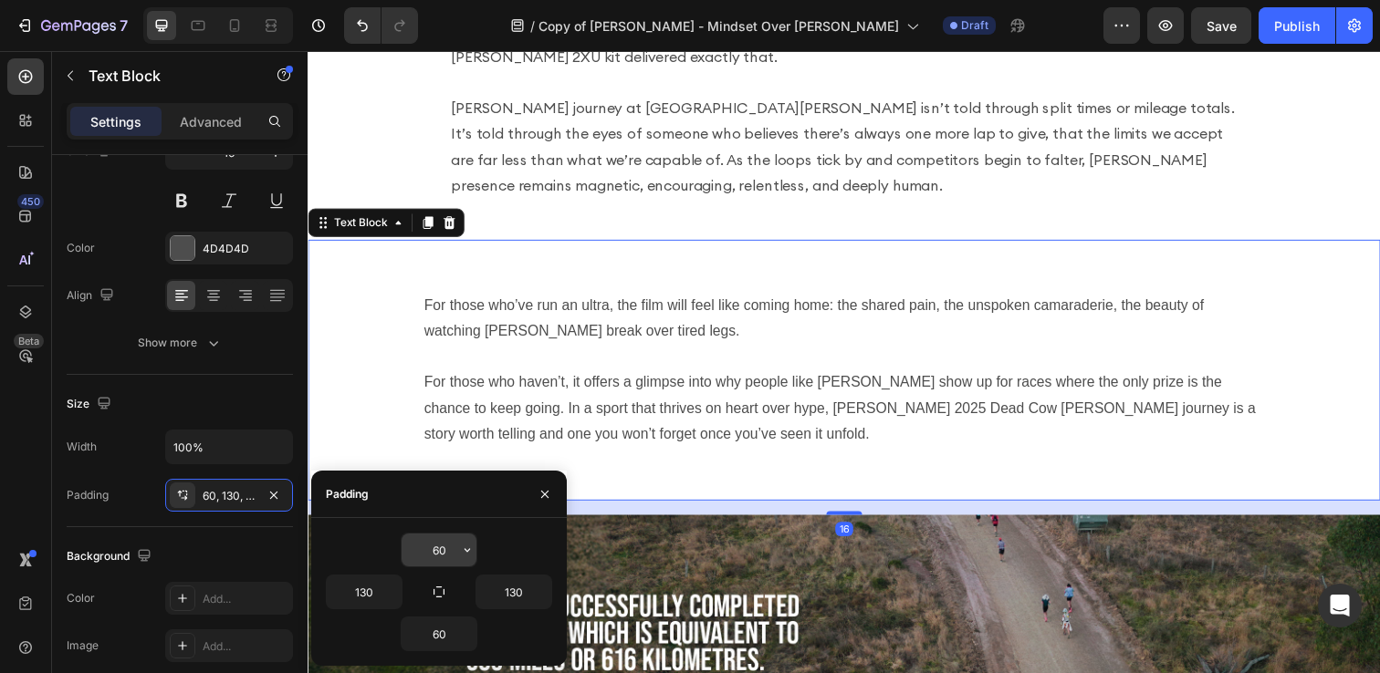
click at [440, 552] on input "60" at bounding box center [438, 550] width 75 height 33
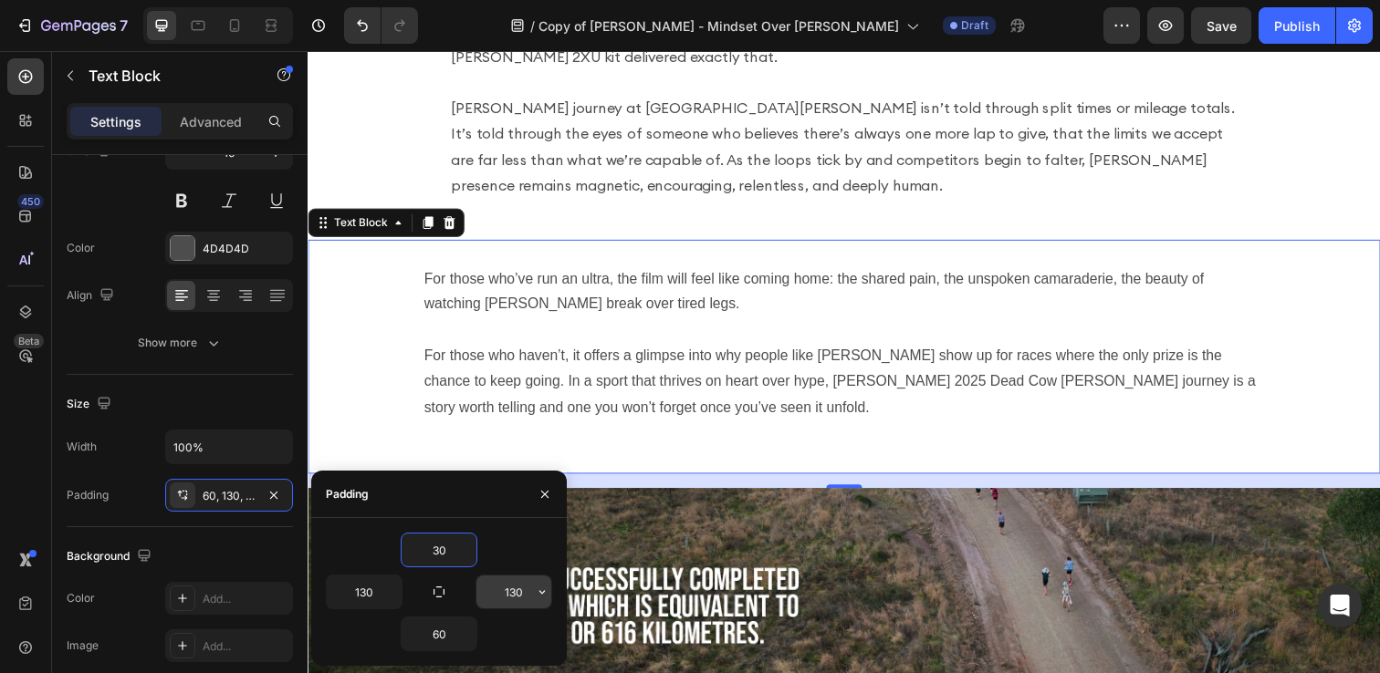
type input "30"
click at [515, 600] on input "130" at bounding box center [513, 592] width 75 height 33
type input "160"
click at [441, 628] on input "60" at bounding box center [438, 634] width 75 height 33
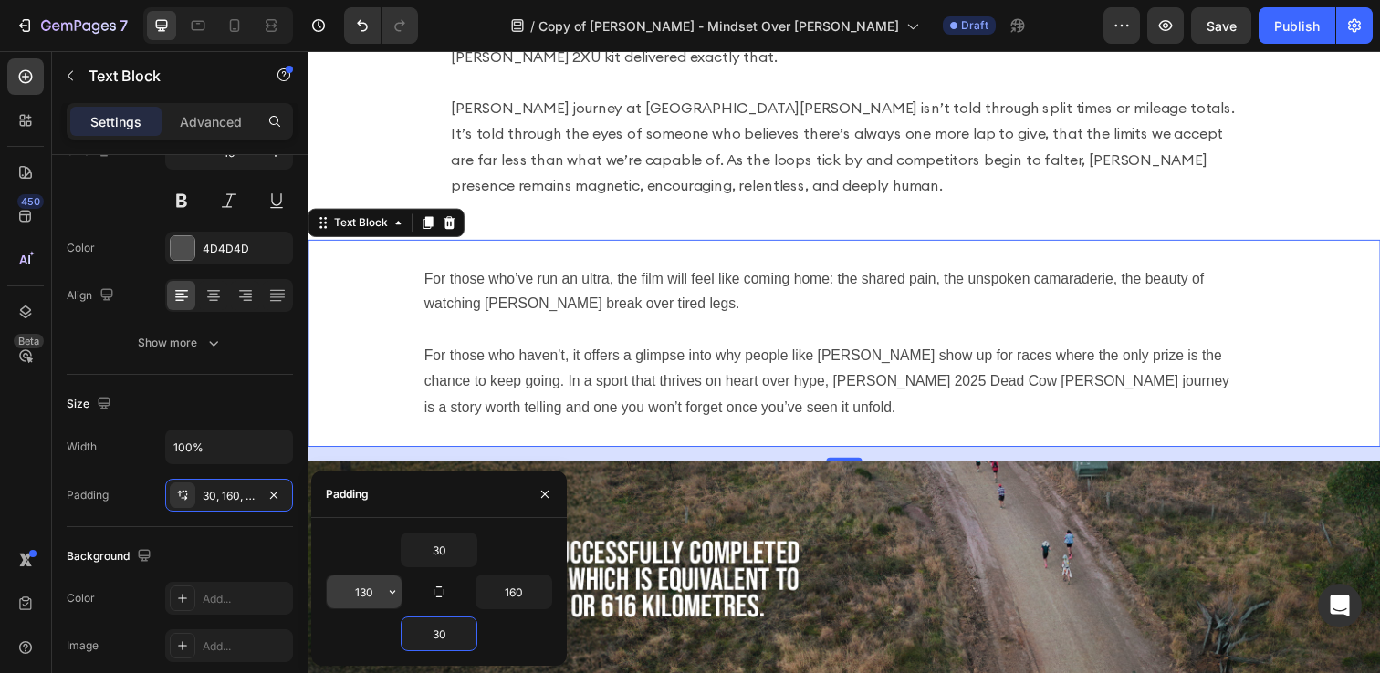
type input "30"
click at [363, 594] on input "130" at bounding box center [364, 592] width 75 height 33
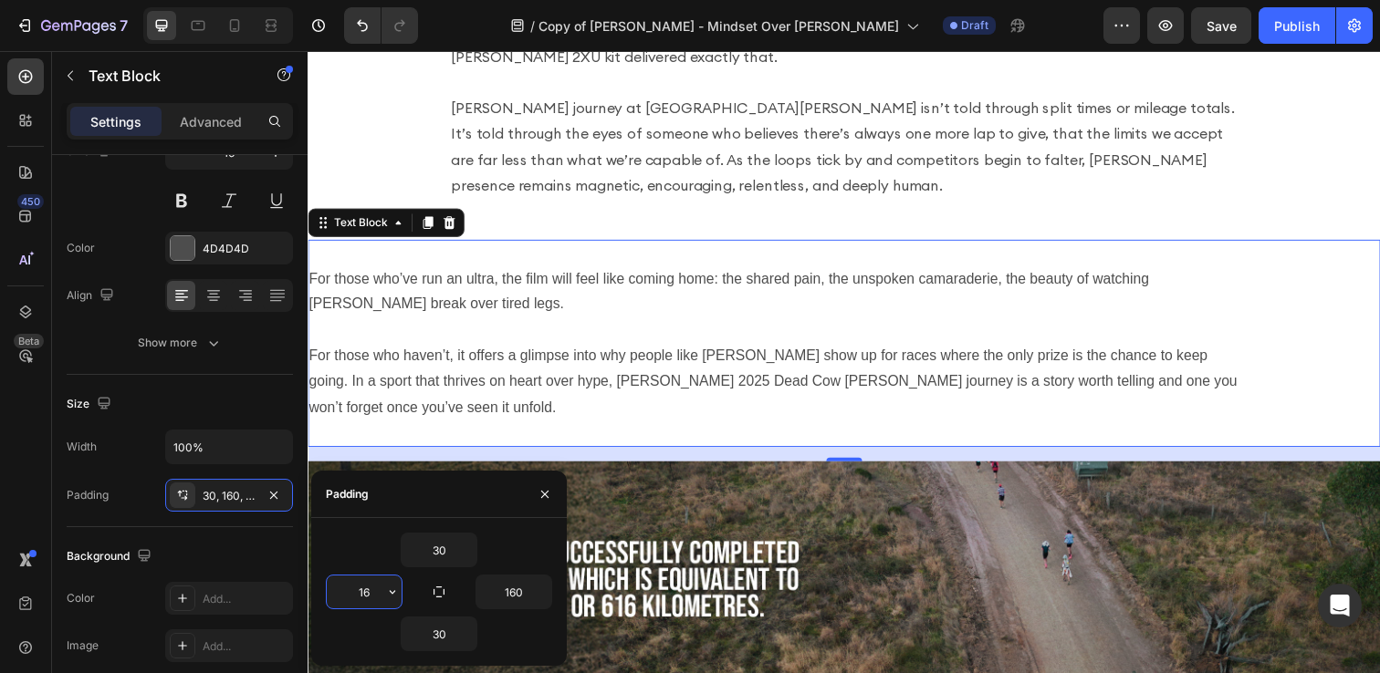
type input "160"
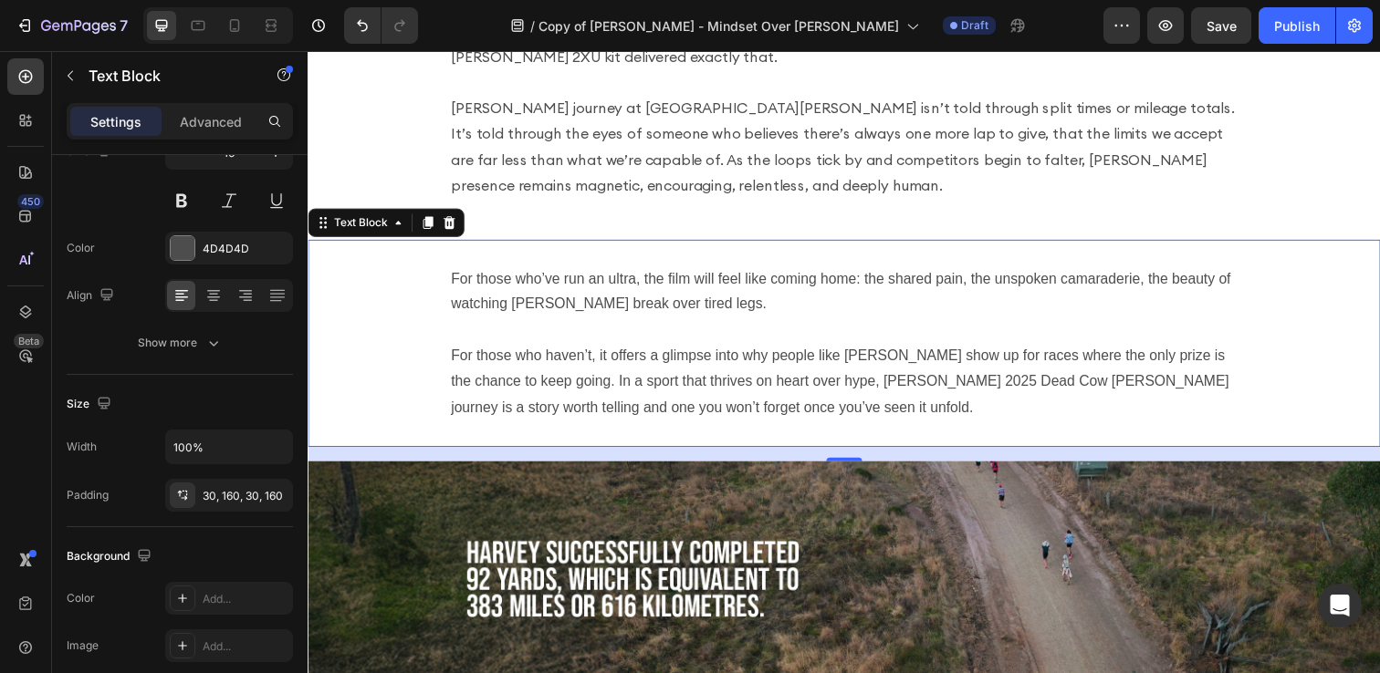
click at [417, 377] on div "For those who’ve run an ultra, the film will feel like coming home: the shared …" at bounding box center [855, 350] width 1095 height 213
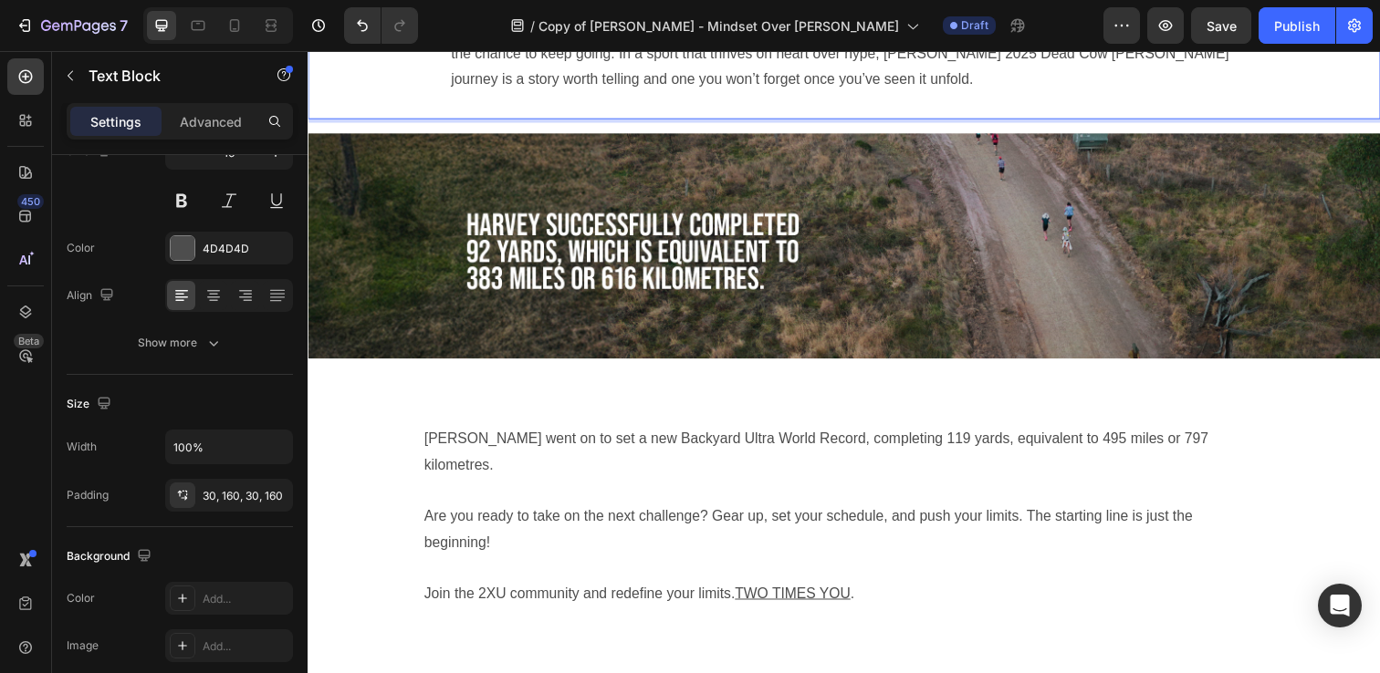
scroll to position [3746, 0]
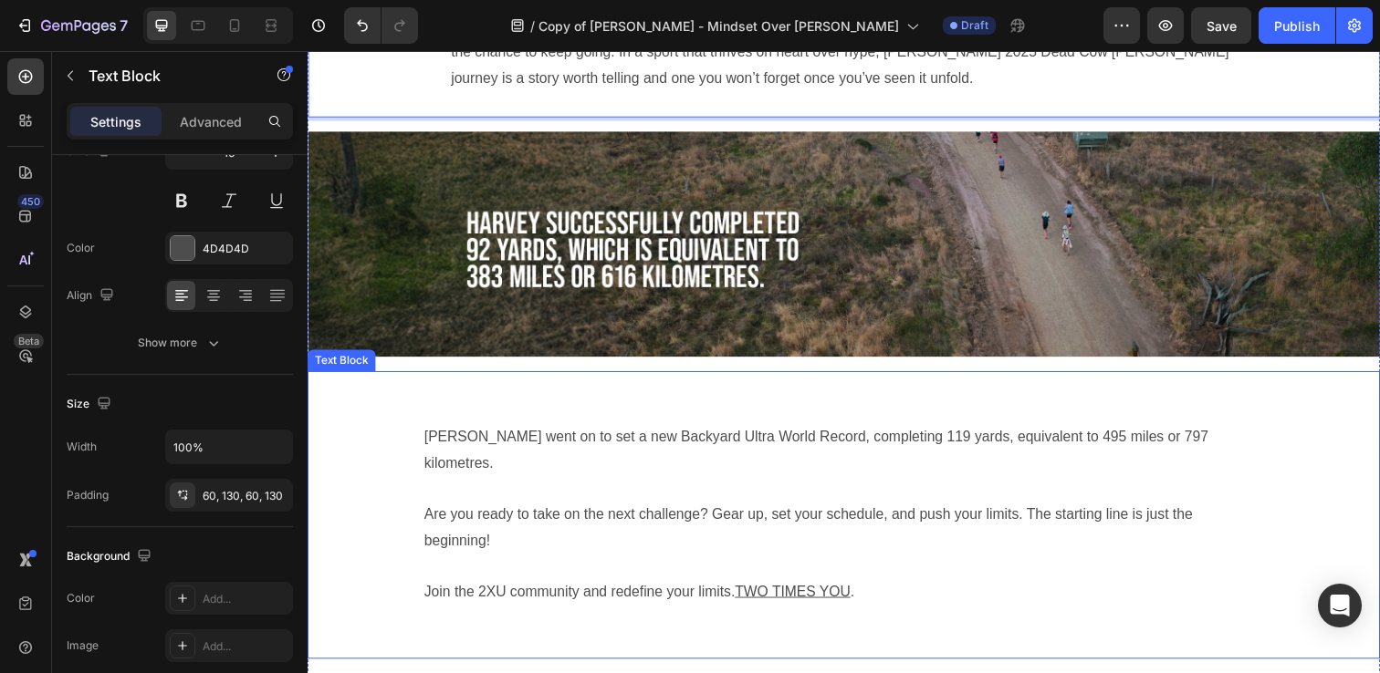
click at [481, 485] on p at bounding box center [855, 498] width 858 height 26
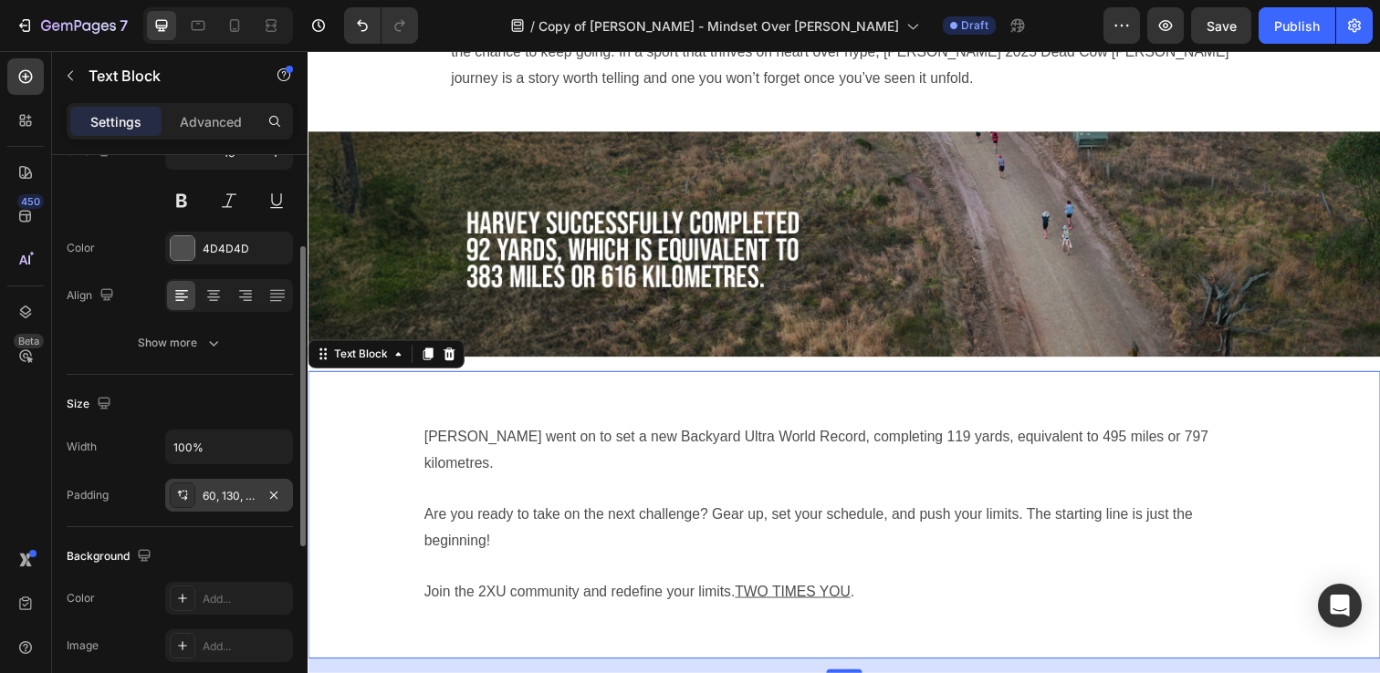
click at [234, 494] on div "60, 130, 60, 130" at bounding box center [229, 496] width 53 height 16
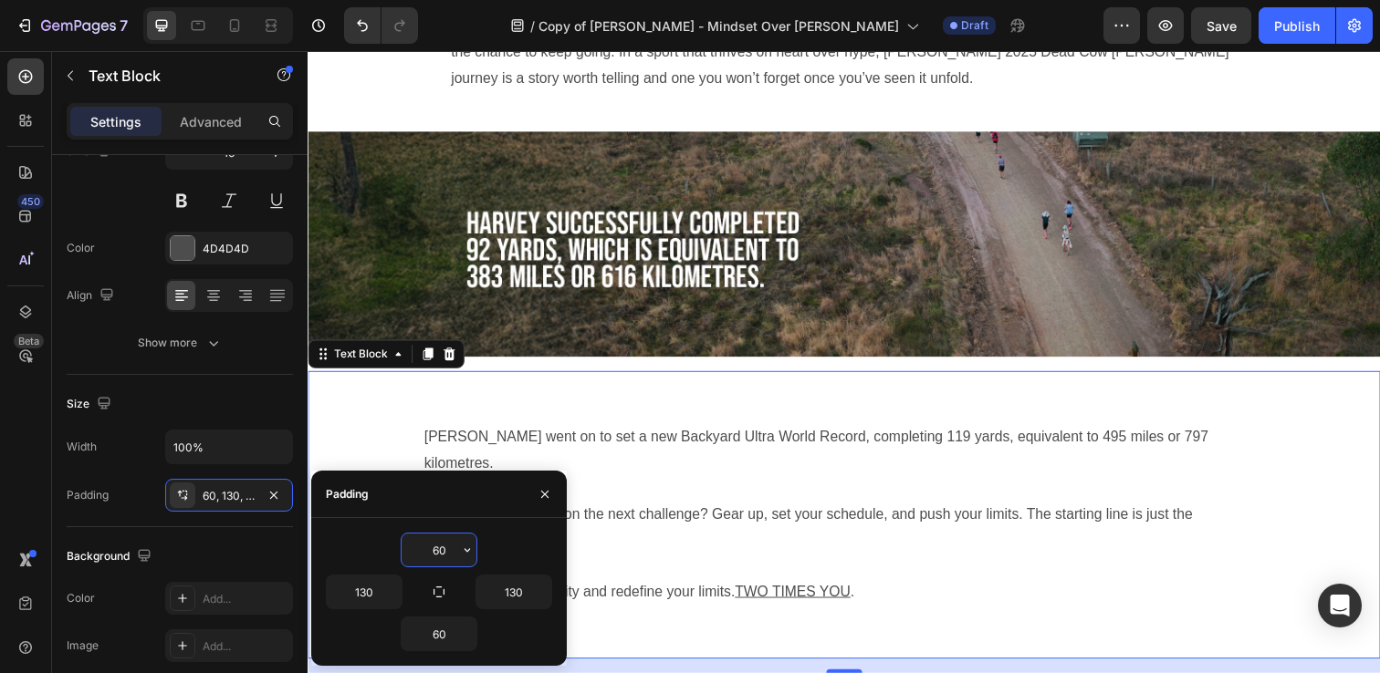
click at [433, 547] on input "60" at bounding box center [438, 550] width 75 height 33
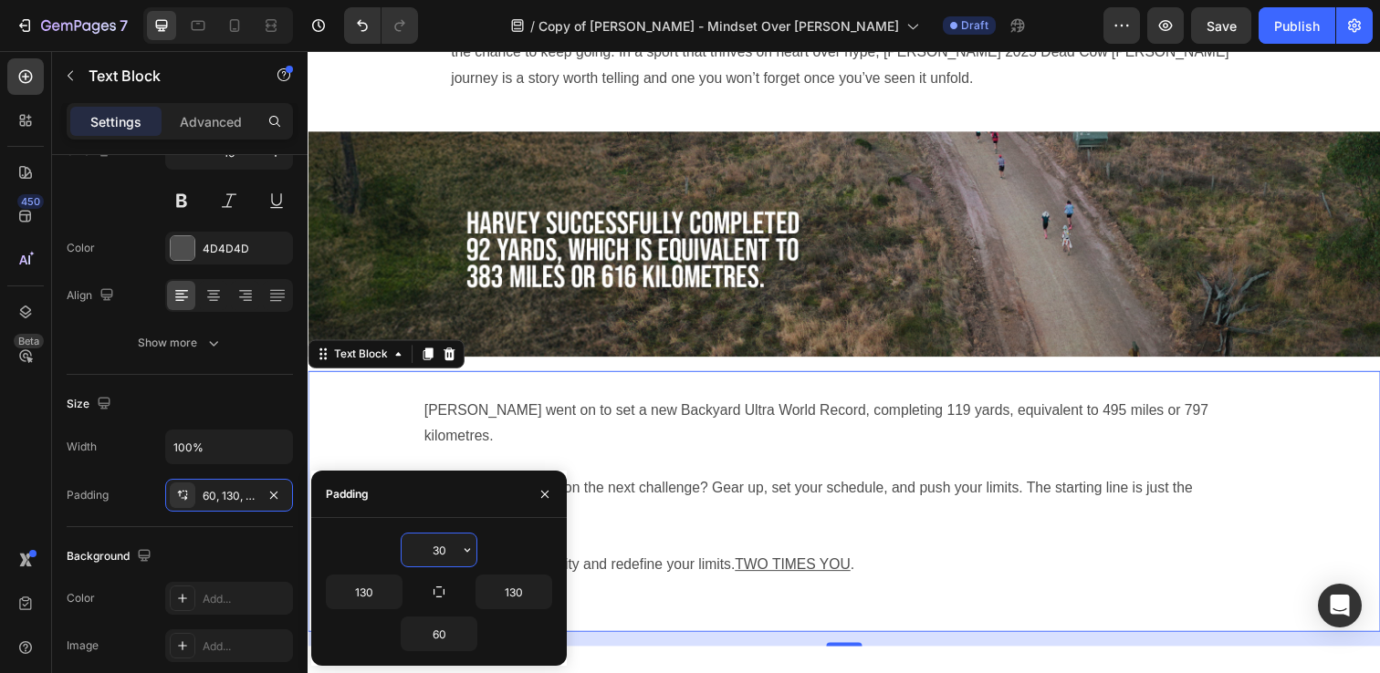
type input "30"
type input "160"
type input "30"
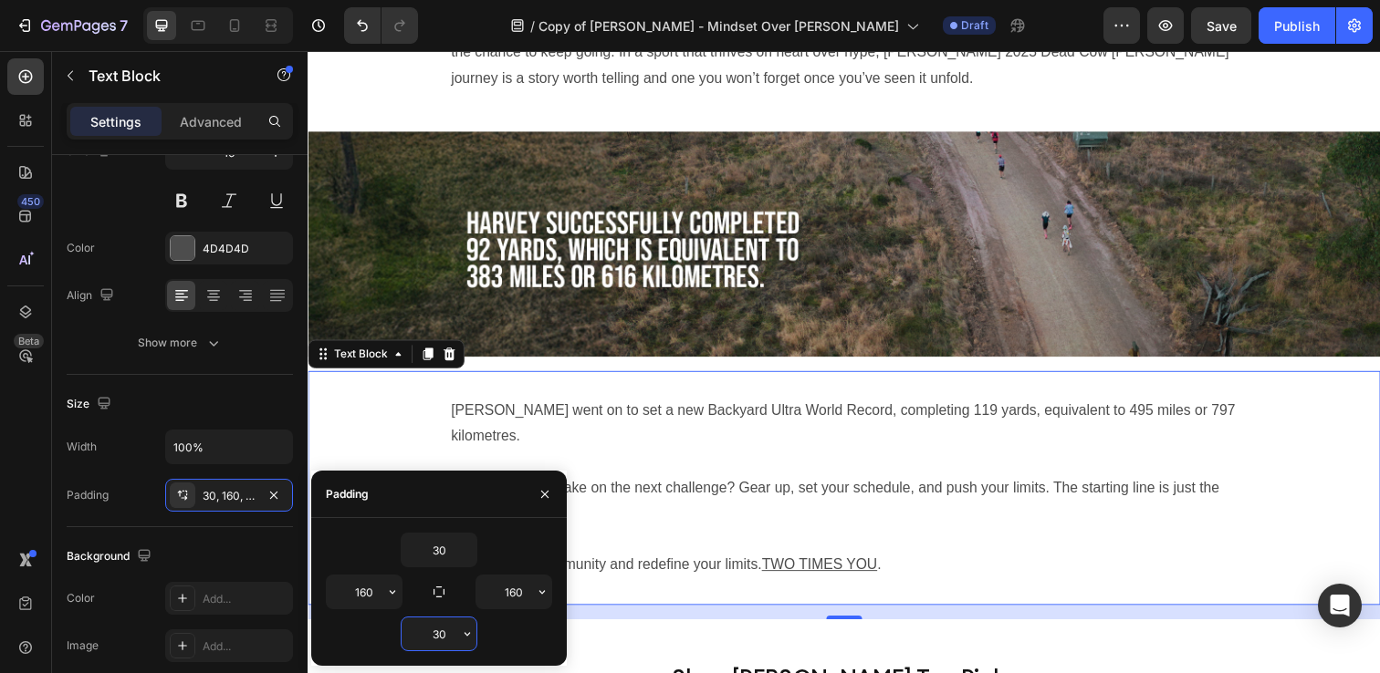
click at [843, 493] on p "Are you ready to take on the next challenge? Gear up, set your schedule, and pu…" at bounding box center [855, 511] width 803 height 53
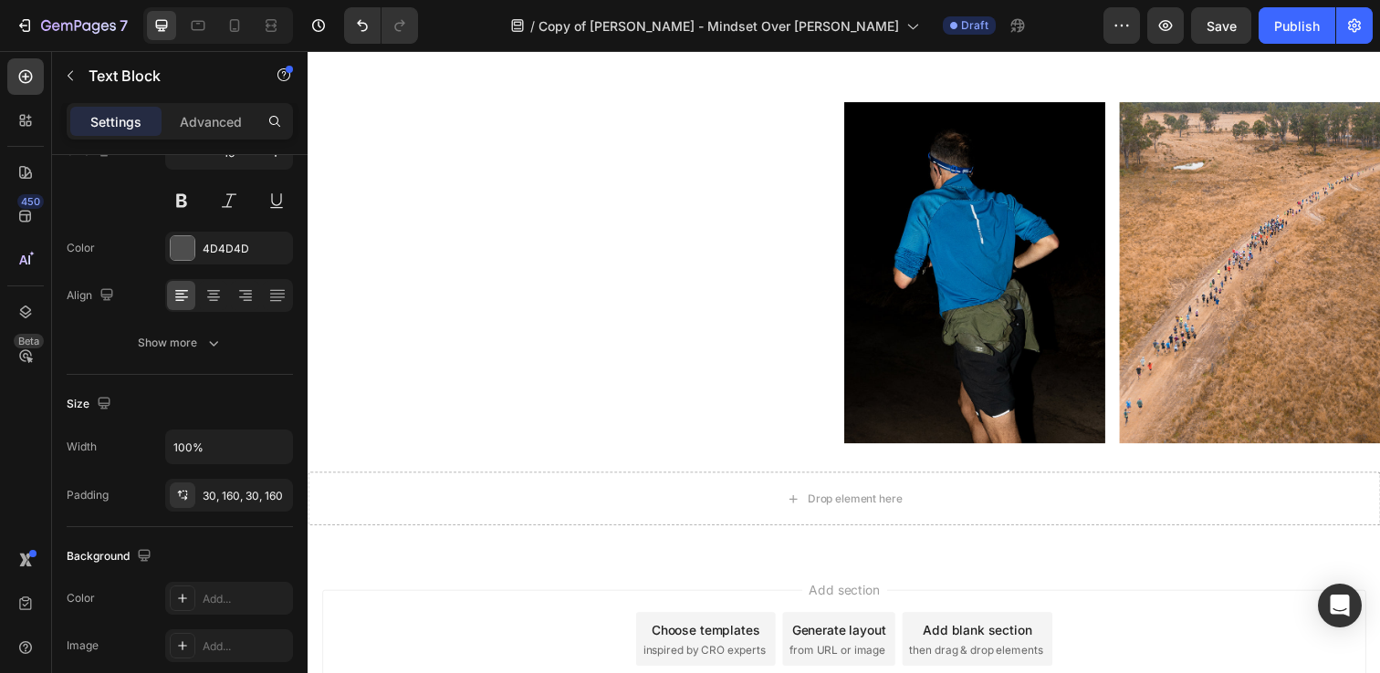
scroll to position [4959, 0]
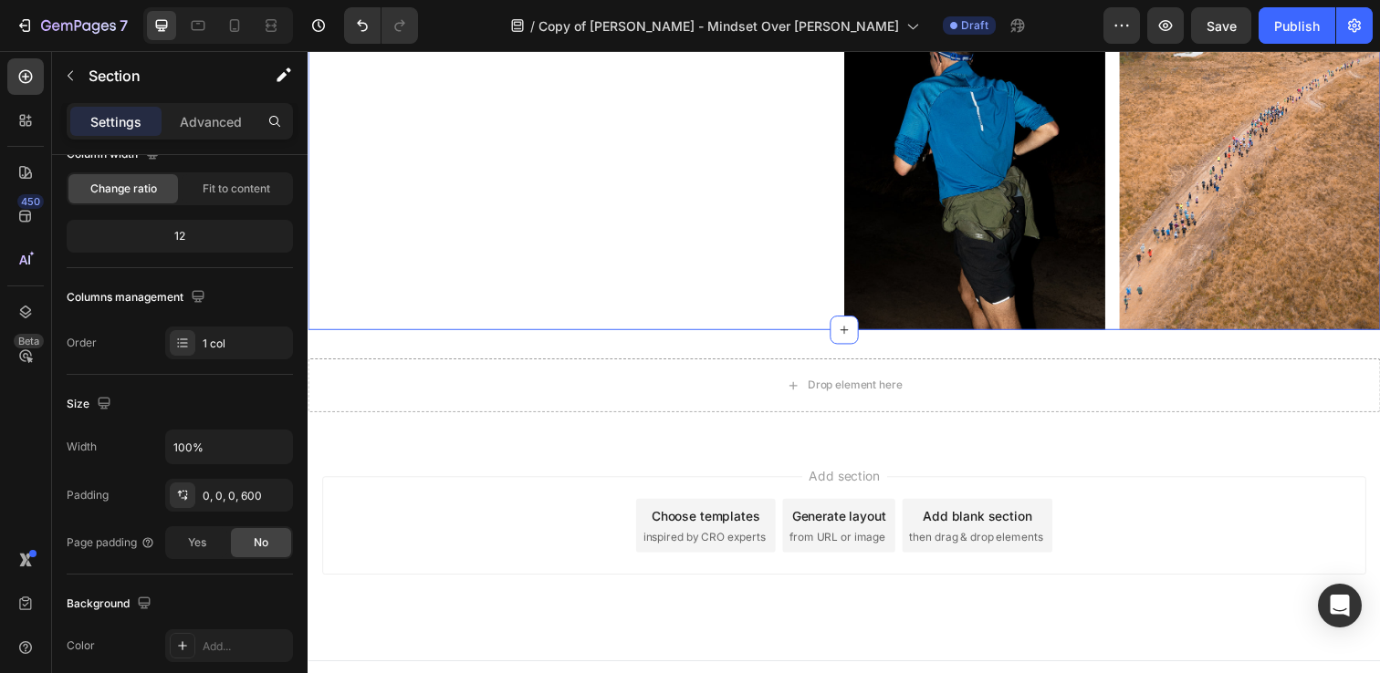
click at [801, 320] on div "Image Image Row Section 5" at bounding box center [855, 162] width 1095 height 349
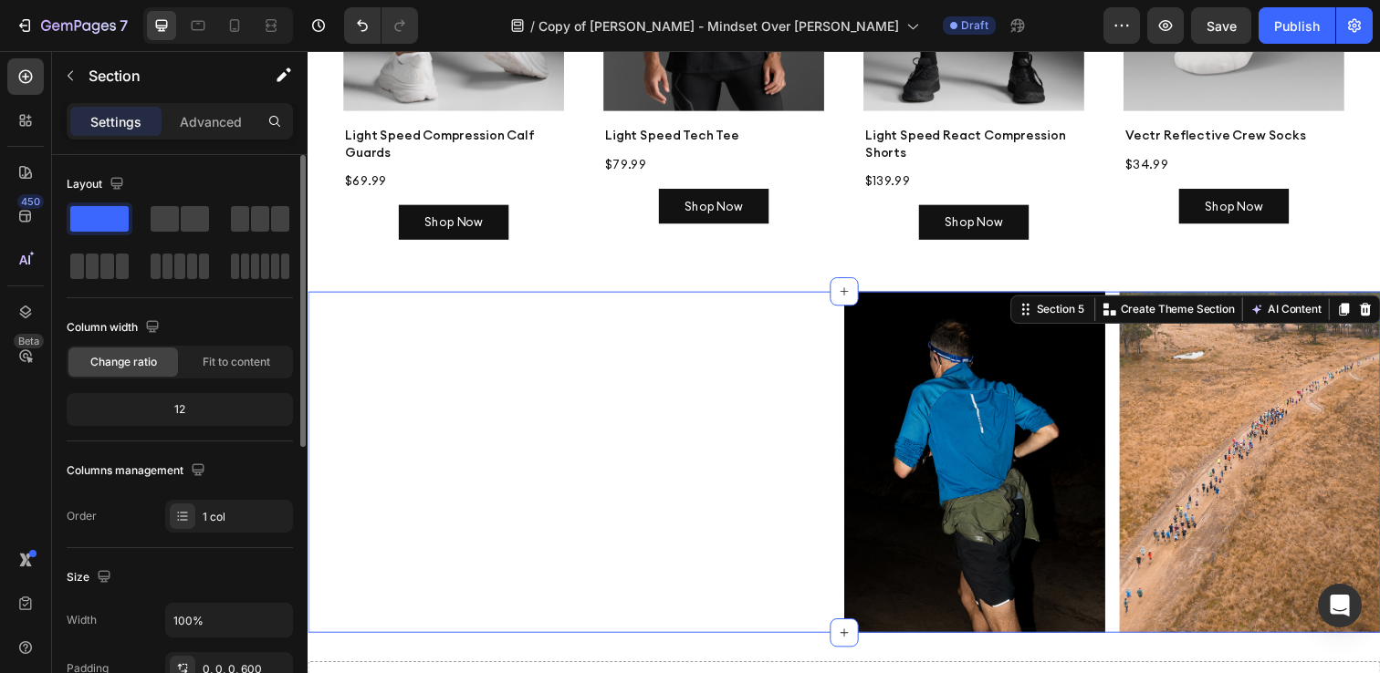
scroll to position [4689, 0]
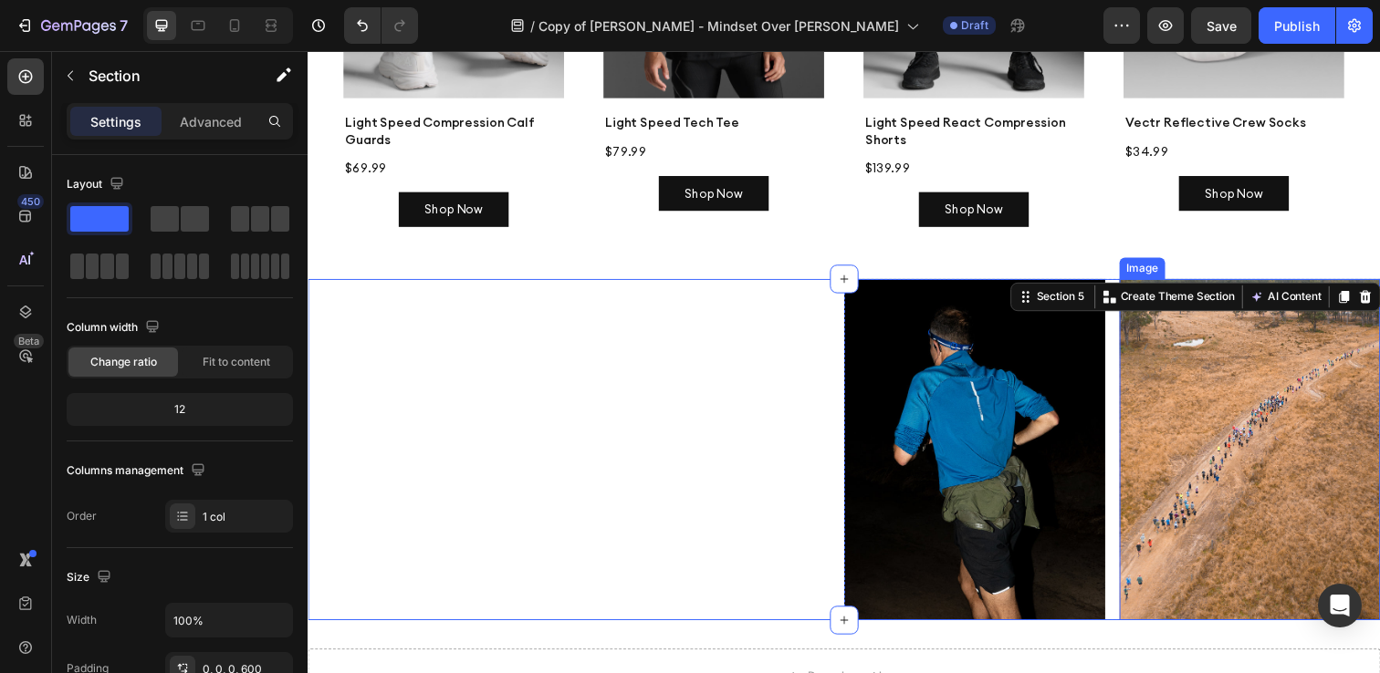
drag, startPoint x: 1358, startPoint y: 277, endPoint x: 1380, endPoint y: 301, distance: 32.3
click at [1379, 301] on div "Image Image Row Section 5 You can create reusable sections Create Theme Section…" at bounding box center [855, 458] width 1095 height 349
drag, startPoint x: 1367, startPoint y: 276, endPoint x: 1293, endPoint y: 91, distance: 199.4
drag, startPoint x: 1368, startPoint y: 276, endPoint x: 1308, endPoint y: 322, distance: 76.1
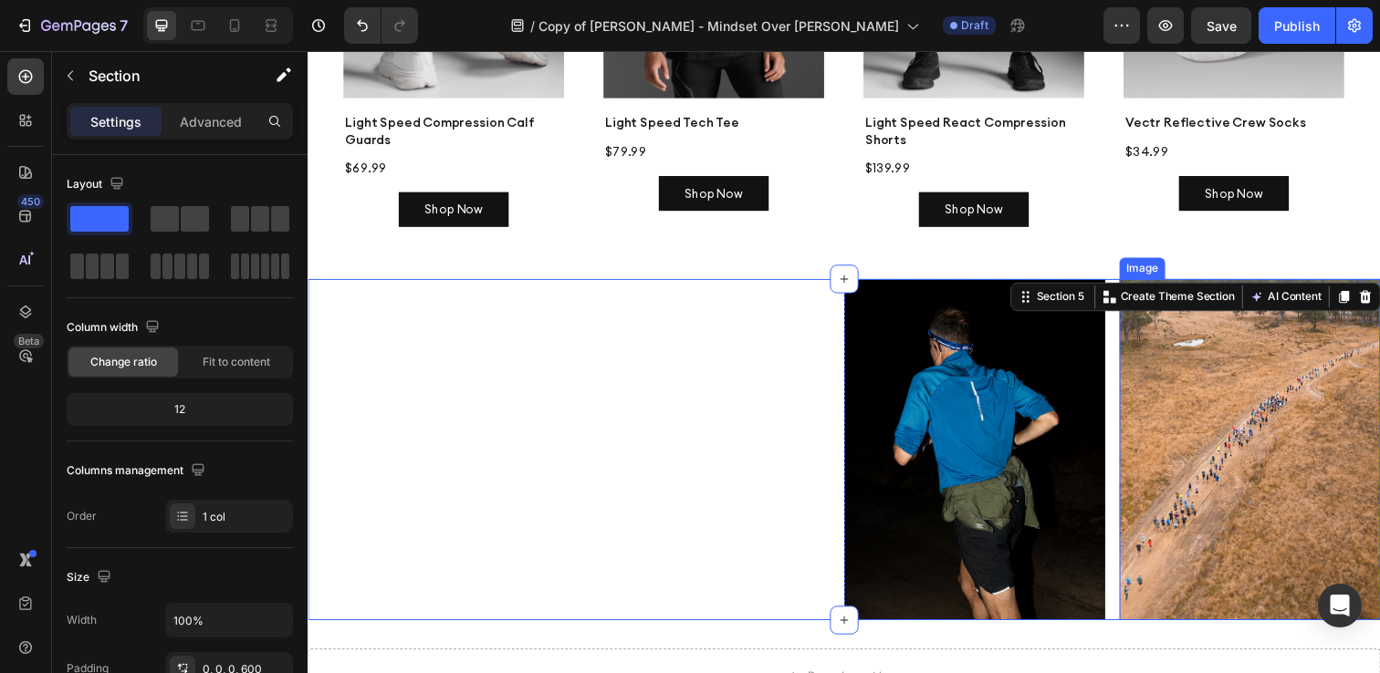
click at [1308, 323] on div "Image Image Row Section 5 You can create reusable sections Create Theme Section…" at bounding box center [855, 458] width 1095 height 349
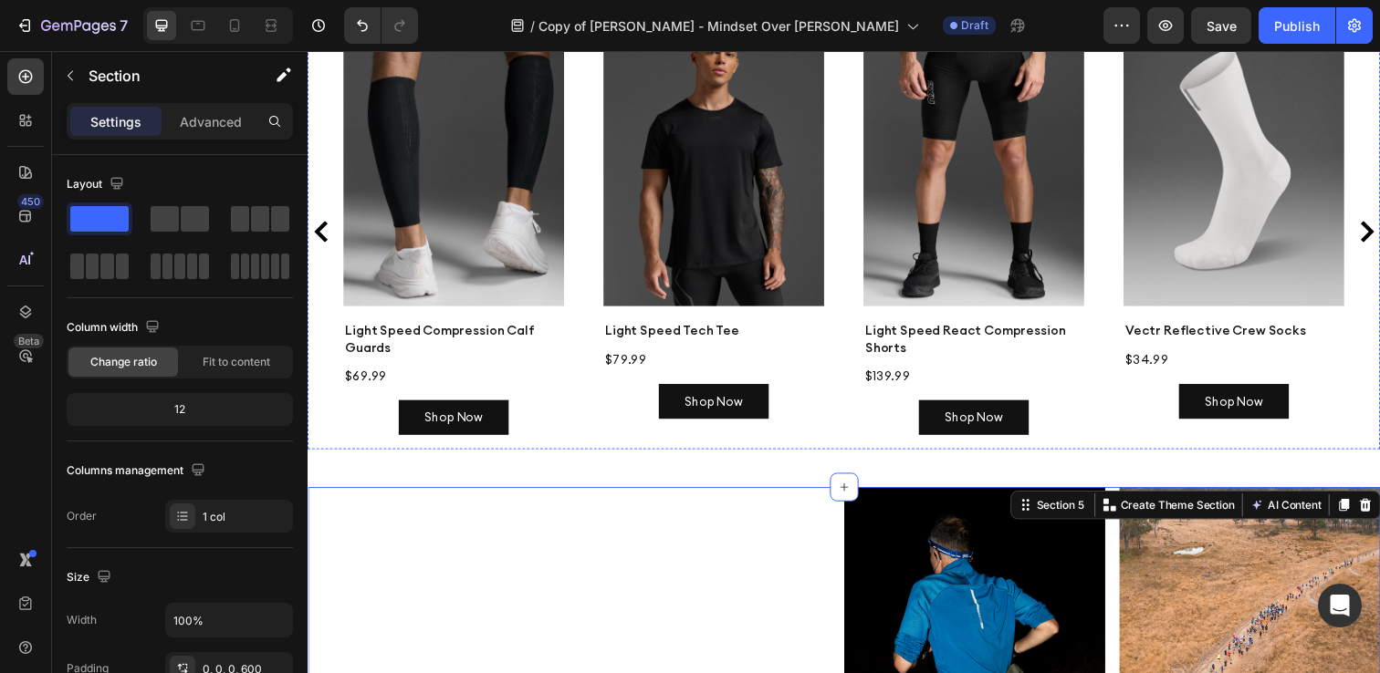
scroll to position [4460, 0]
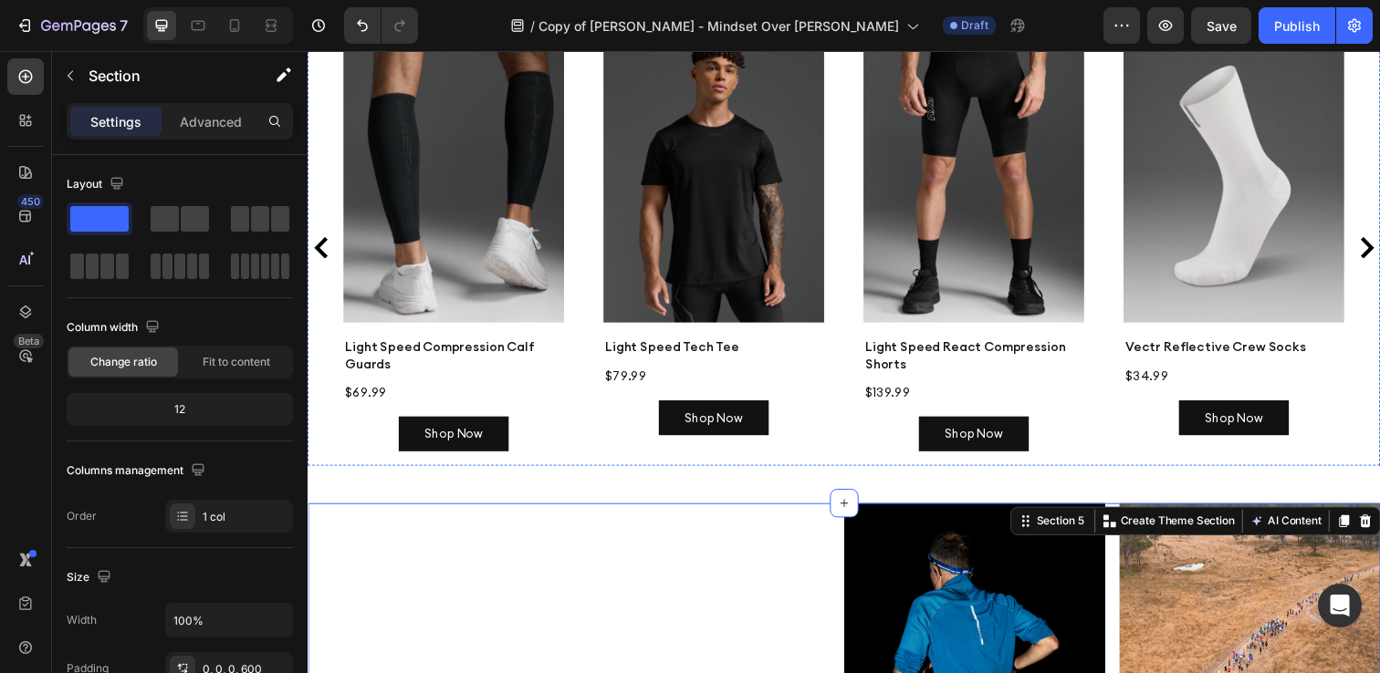
drag, startPoint x: 1365, startPoint y: 272, endPoint x: 1224, endPoint y: 198, distance: 159.6
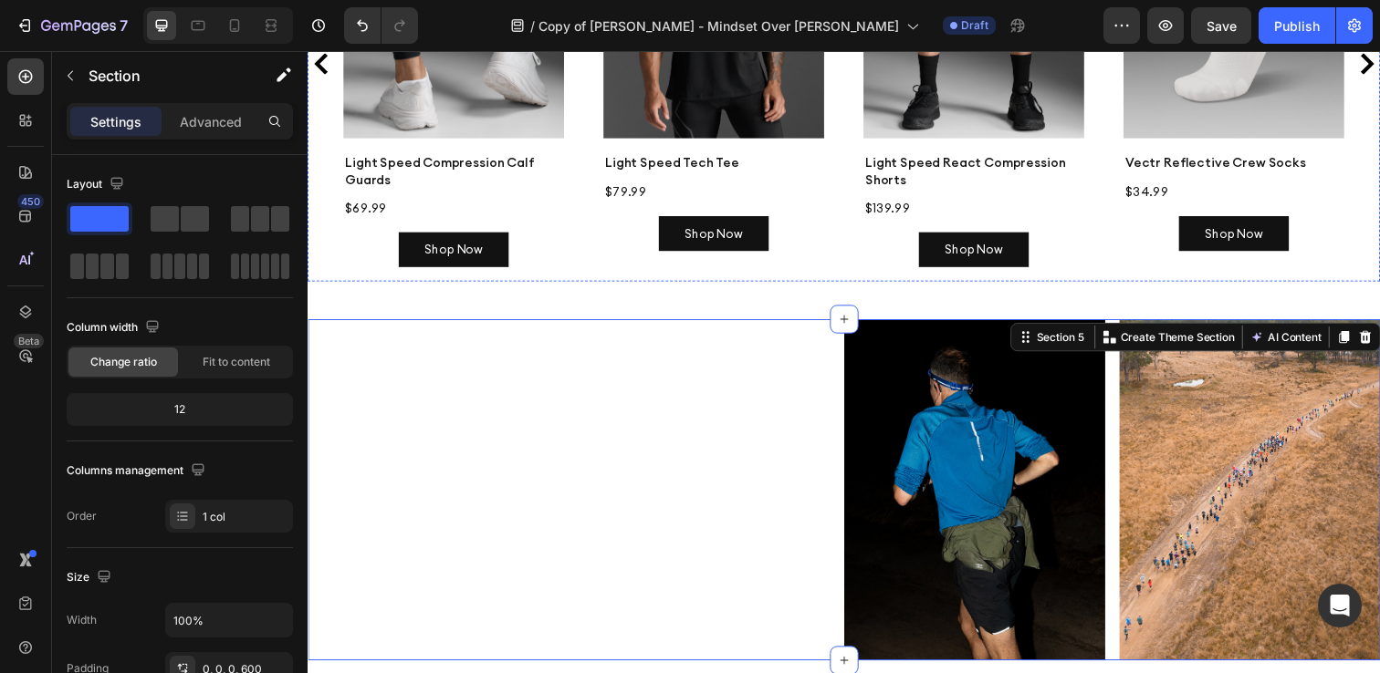
scroll to position [4656, 0]
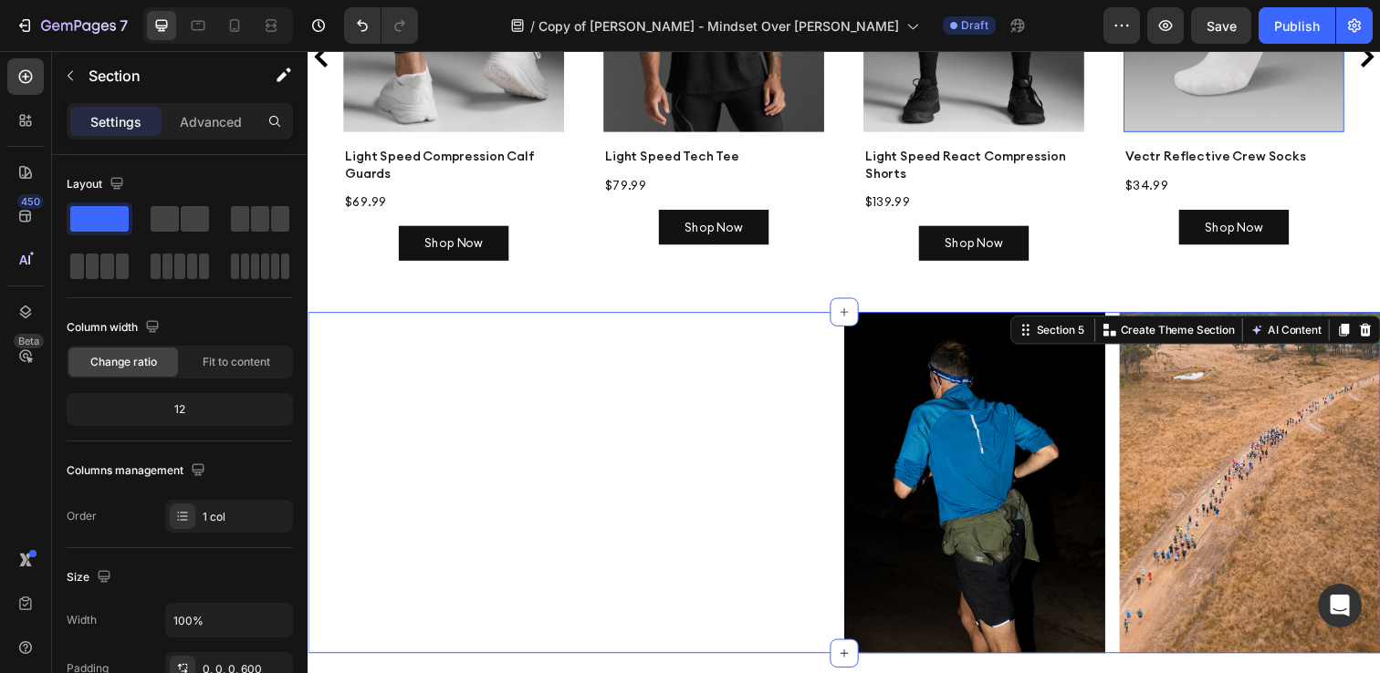
drag, startPoint x: 1362, startPoint y: 309, endPoint x: 1249, endPoint y: 50, distance: 282.8
drag, startPoint x: 1364, startPoint y: 310, endPoint x: 1380, endPoint y: 317, distance: 16.8
click at [1379, 321] on div "Section 5 You can create reusable sections Create Theme Section AI Content Writ…" at bounding box center [1214, 335] width 378 height 29
drag, startPoint x: 1354, startPoint y: 308, endPoint x: 1278, endPoint y: 407, distance: 125.0
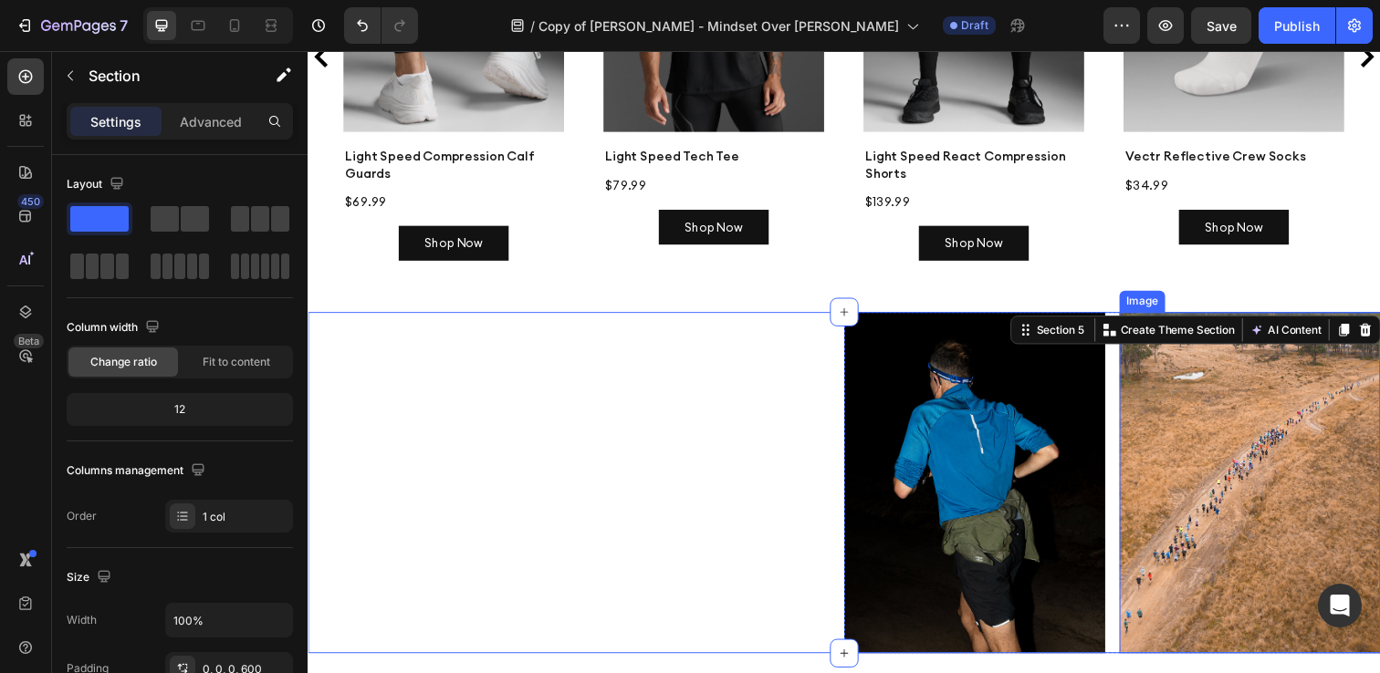
click at [1279, 408] on div "Image Image Row Section 5 You can create reusable sections Create Theme Section…" at bounding box center [855, 492] width 1095 height 349
click at [1379, 328] on icon at bounding box center [1387, 335] width 15 height 15
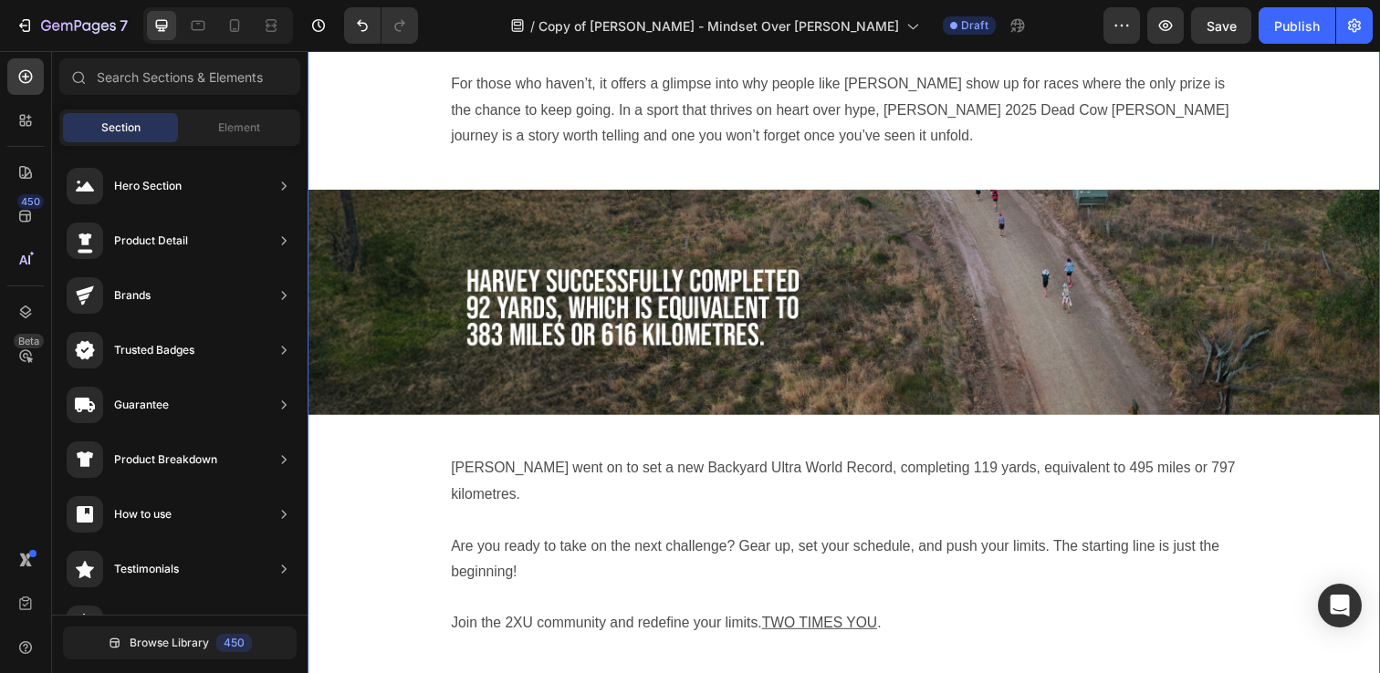
scroll to position [3254, 0]
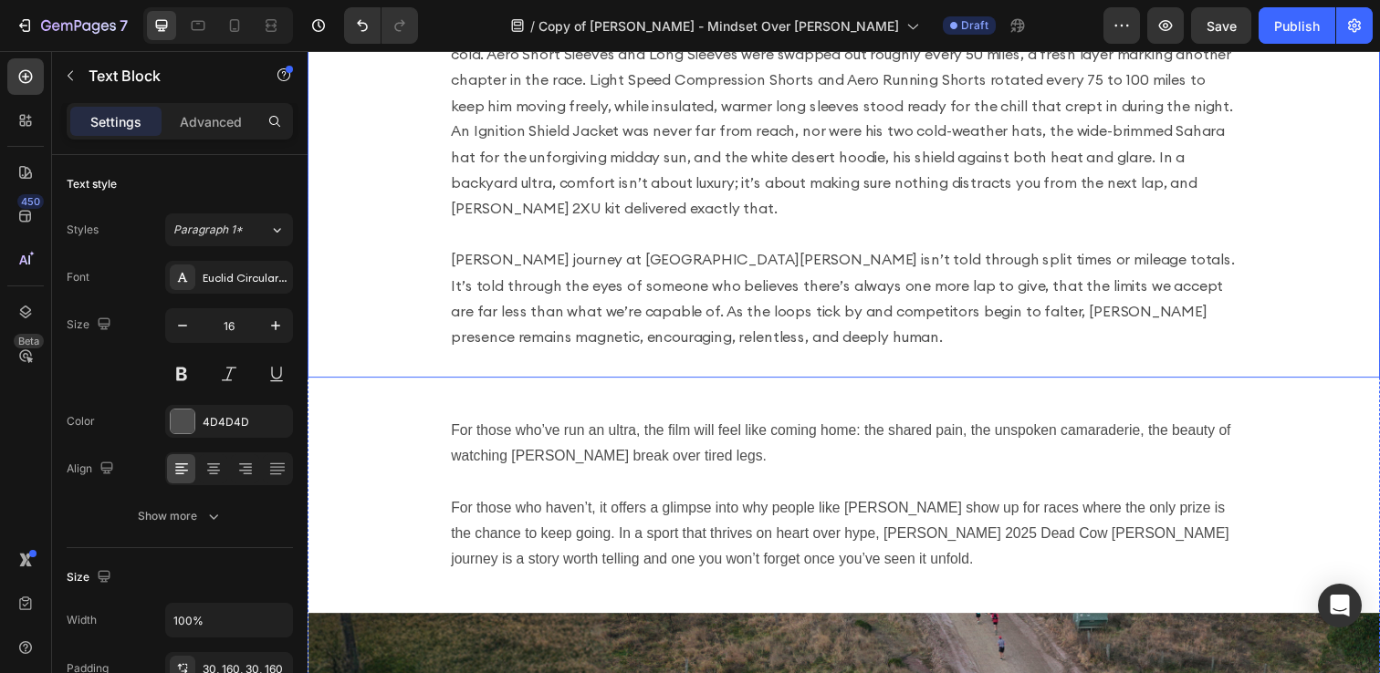
click at [800, 343] on div "Across the long, grinding days at Dead Cow [PERSON_NAME], [PERSON_NAME] armour …" at bounding box center [855, 172] width 1095 height 422
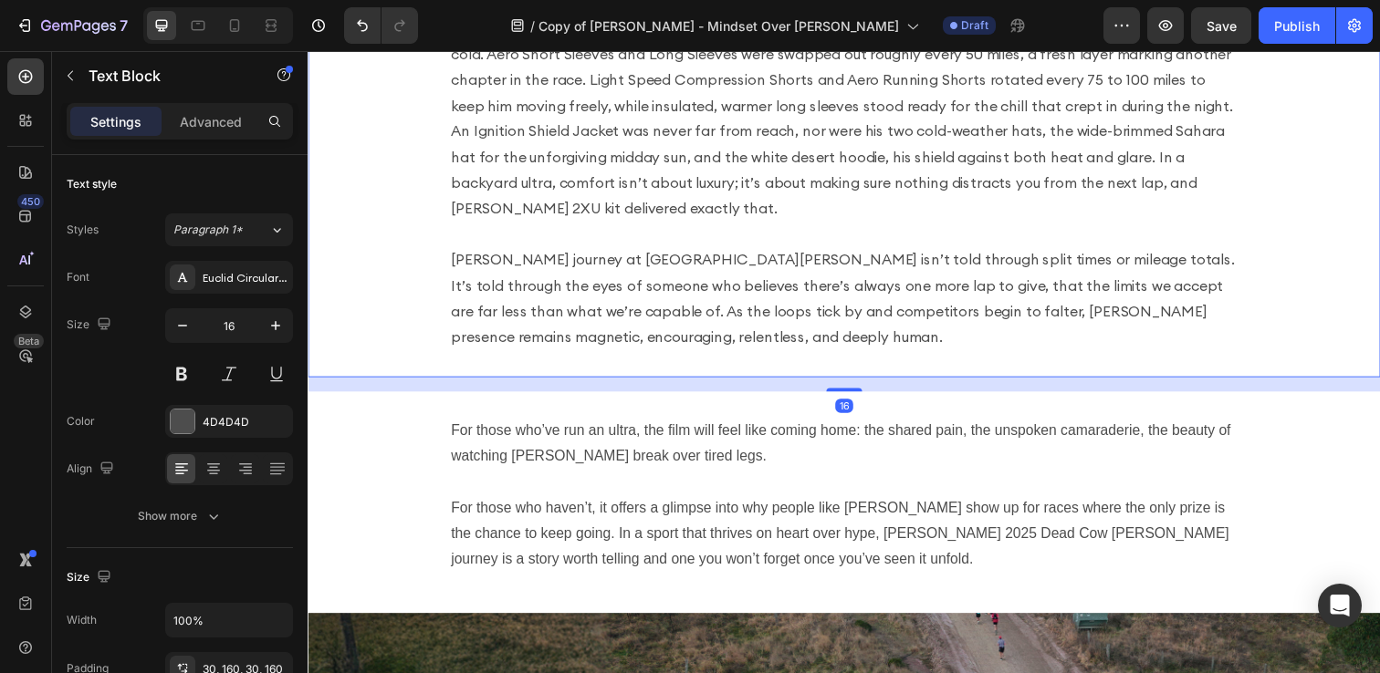
click at [796, 384] on div "16" at bounding box center [855, 391] width 1095 height 15
click at [74, 70] on icon "button" at bounding box center [70, 75] width 15 height 15
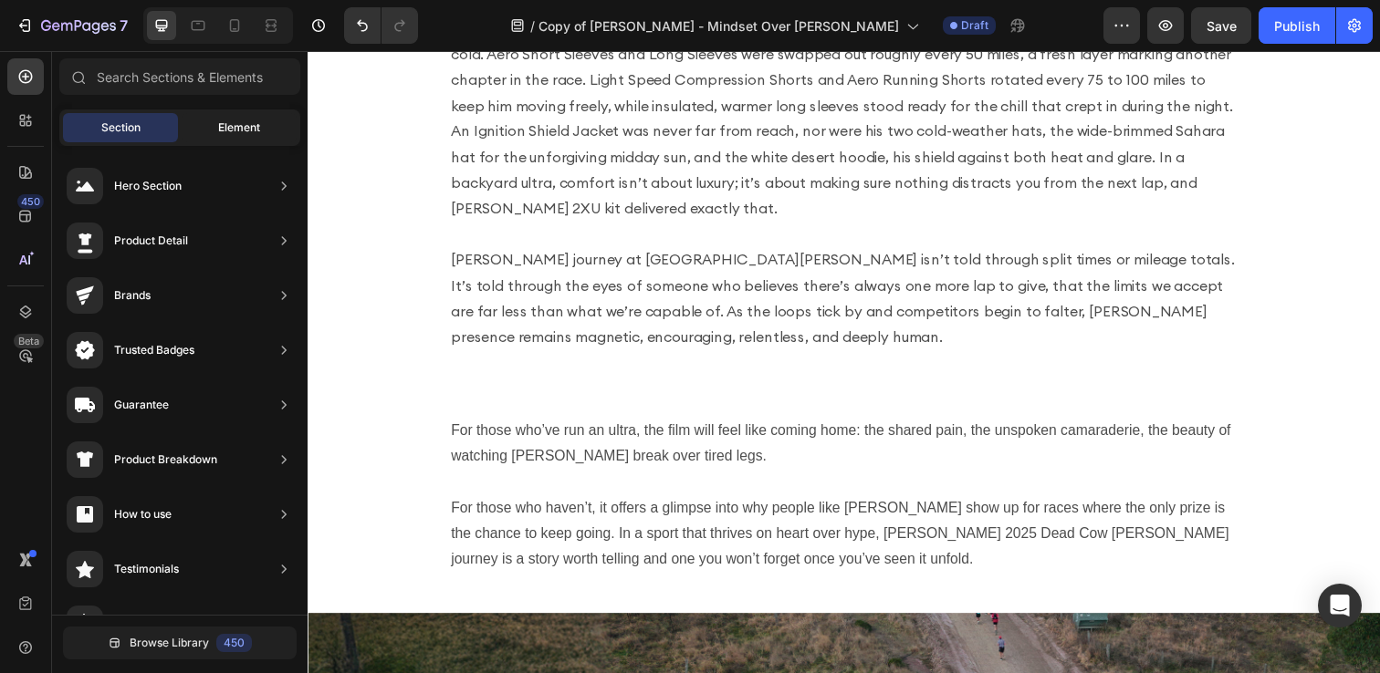
click at [236, 131] on span "Element" at bounding box center [239, 128] width 42 height 16
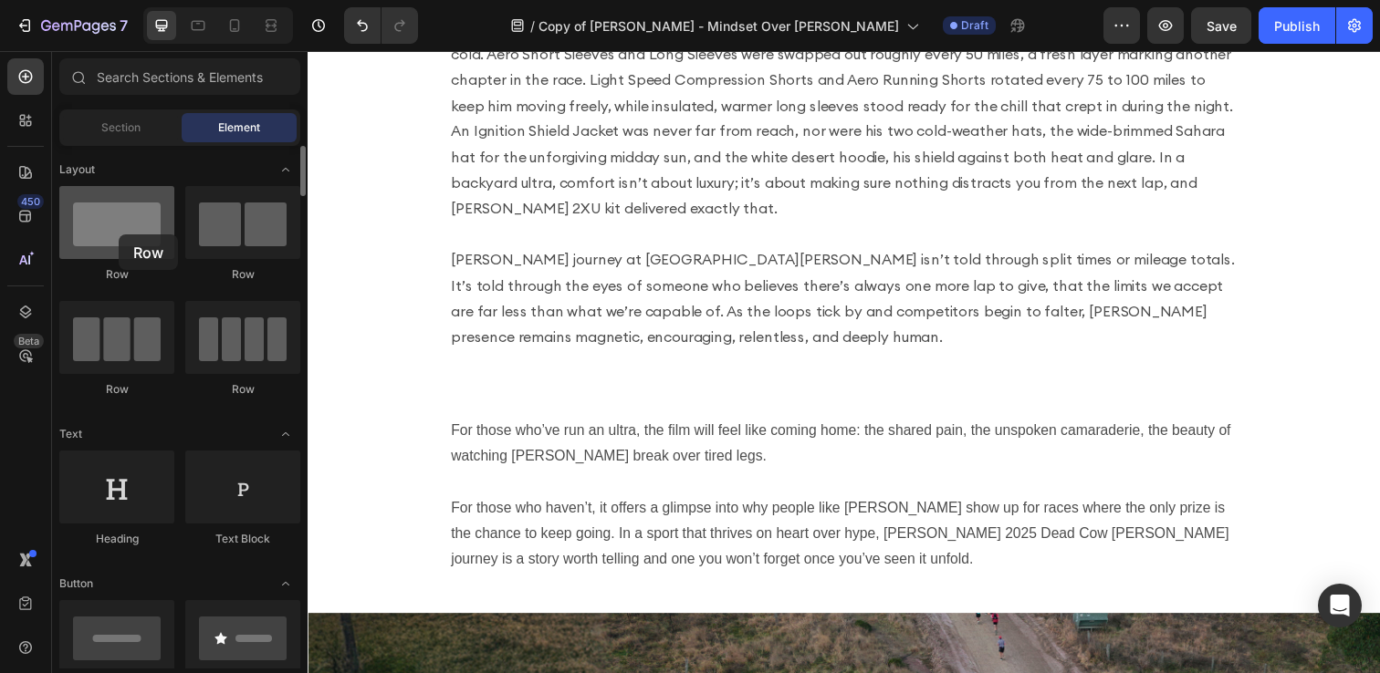
click at [119, 235] on div at bounding box center [116, 222] width 115 height 73
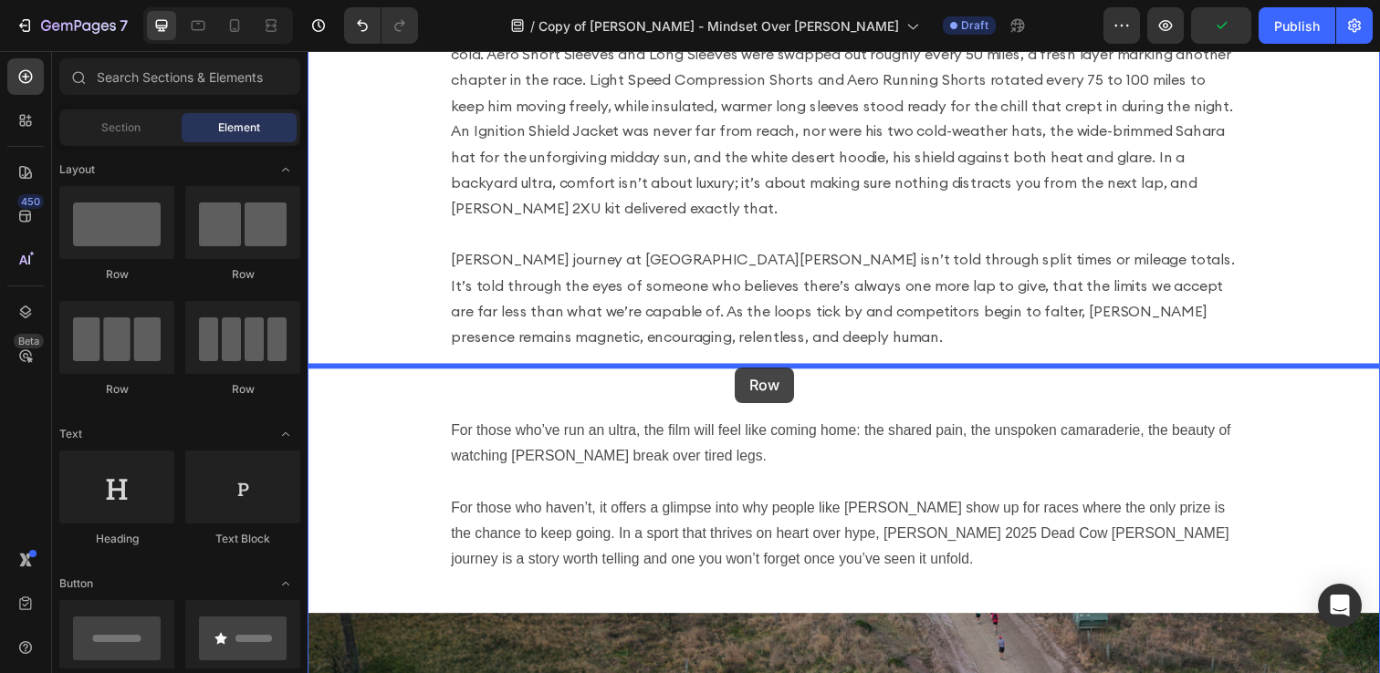
drag, startPoint x: 430, startPoint y: 276, endPoint x: 744, endPoint y: 374, distance: 328.7
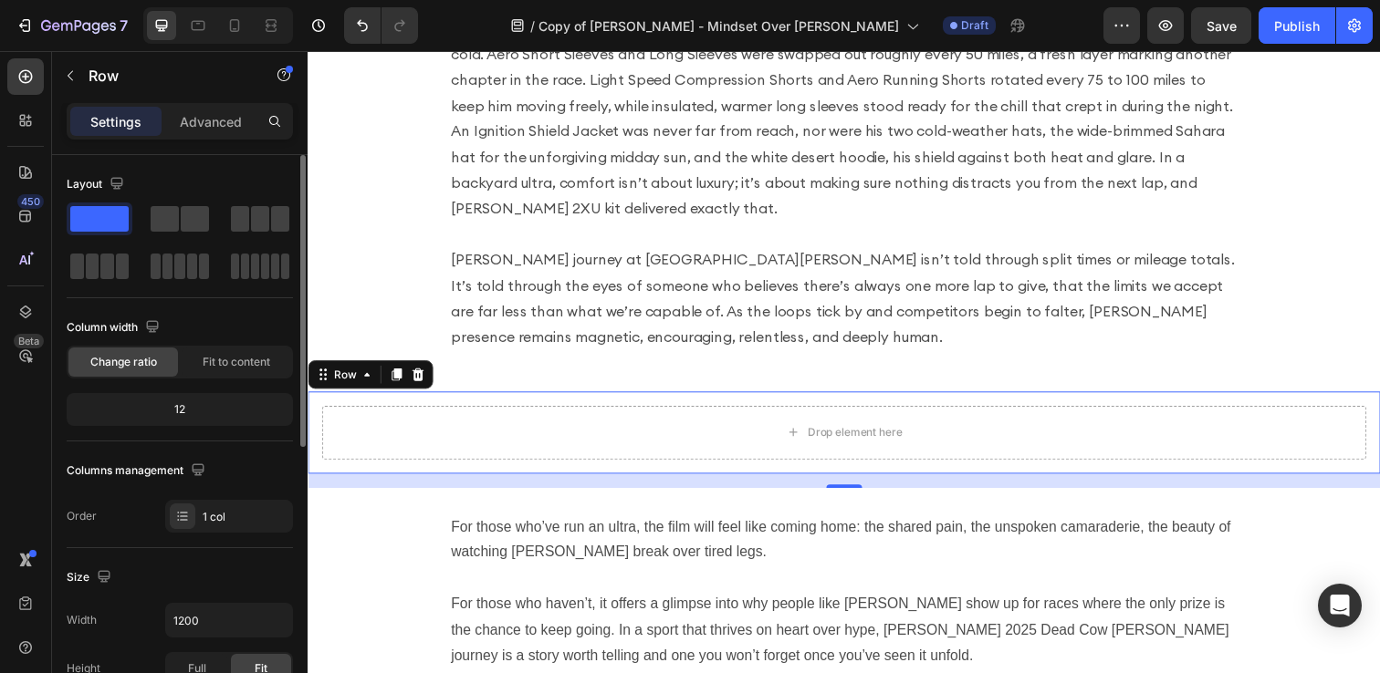
click at [103, 207] on span at bounding box center [99, 219] width 58 height 26
click at [183, 130] on p "Advanced" at bounding box center [211, 121] width 62 height 19
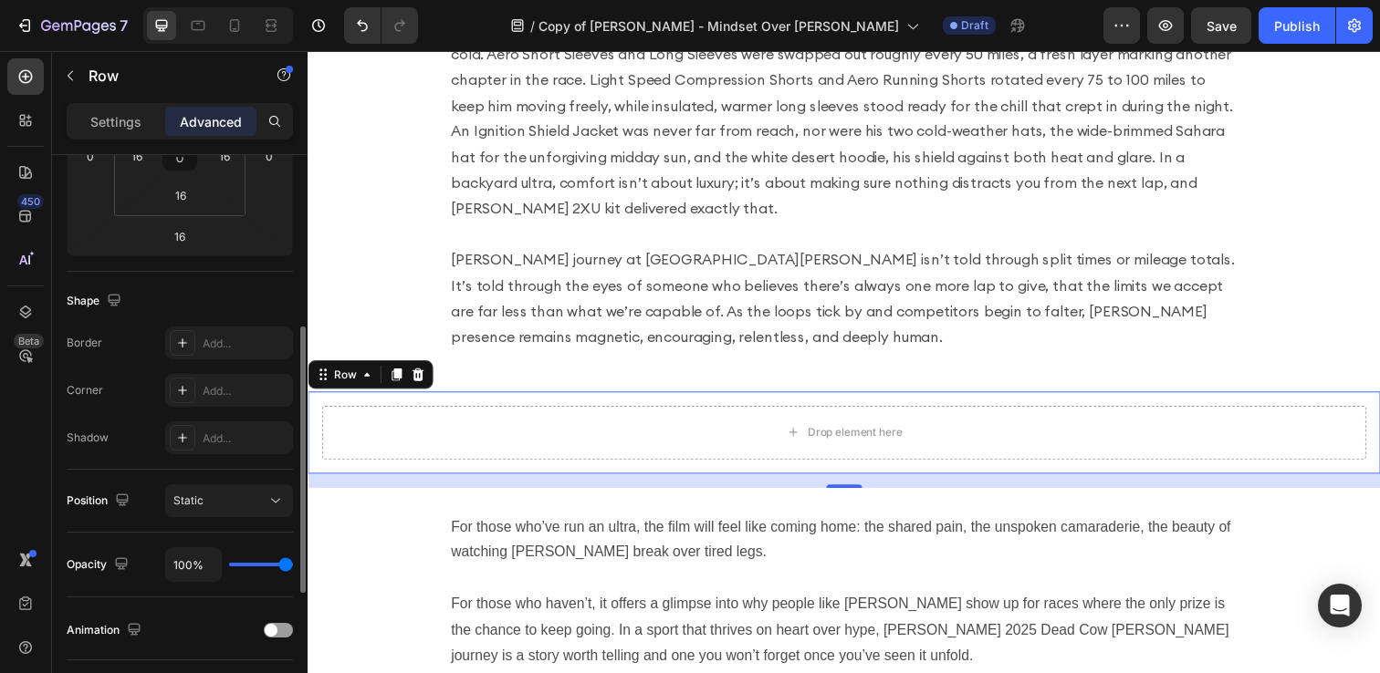
scroll to position [351, 0]
click at [133, 129] on p "Settings" at bounding box center [115, 121] width 51 height 19
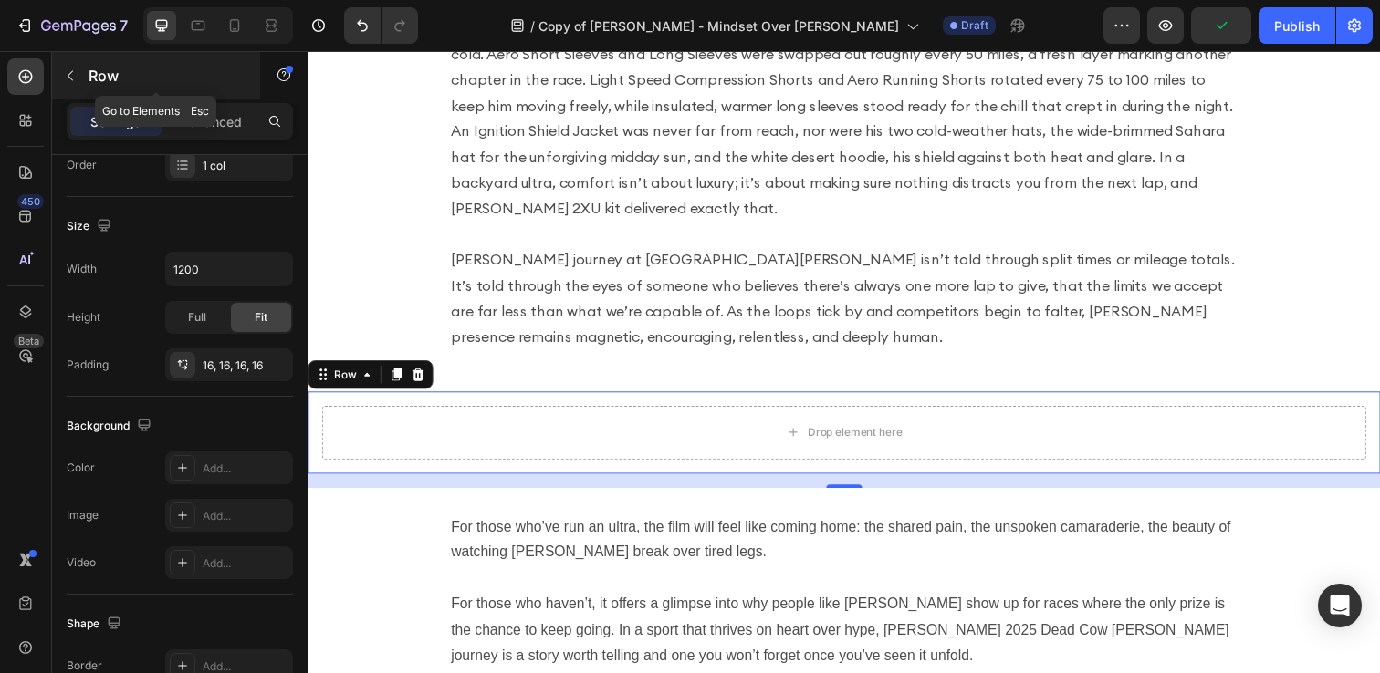
click at [74, 80] on icon "button" at bounding box center [70, 75] width 15 height 15
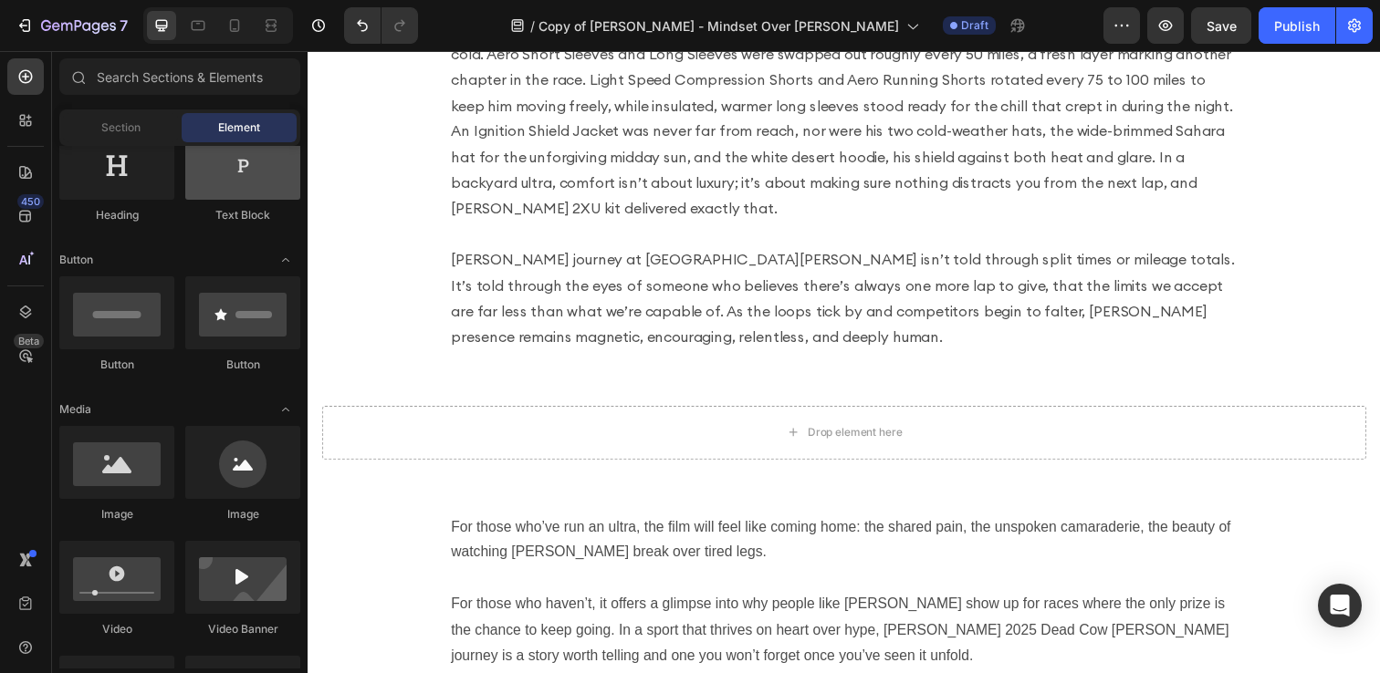
scroll to position [328, 0]
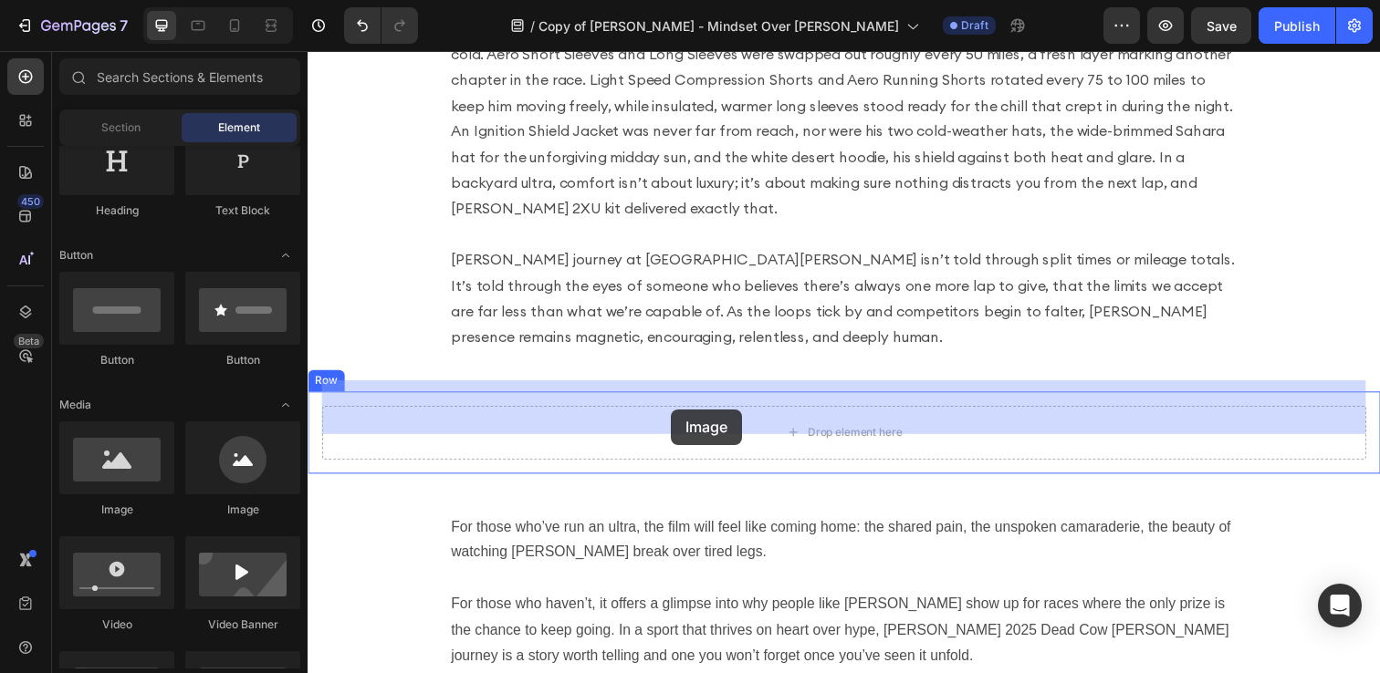
drag, startPoint x: 433, startPoint y: 504, endPoint x: 678, endPoint y: 418, distance: 259.2
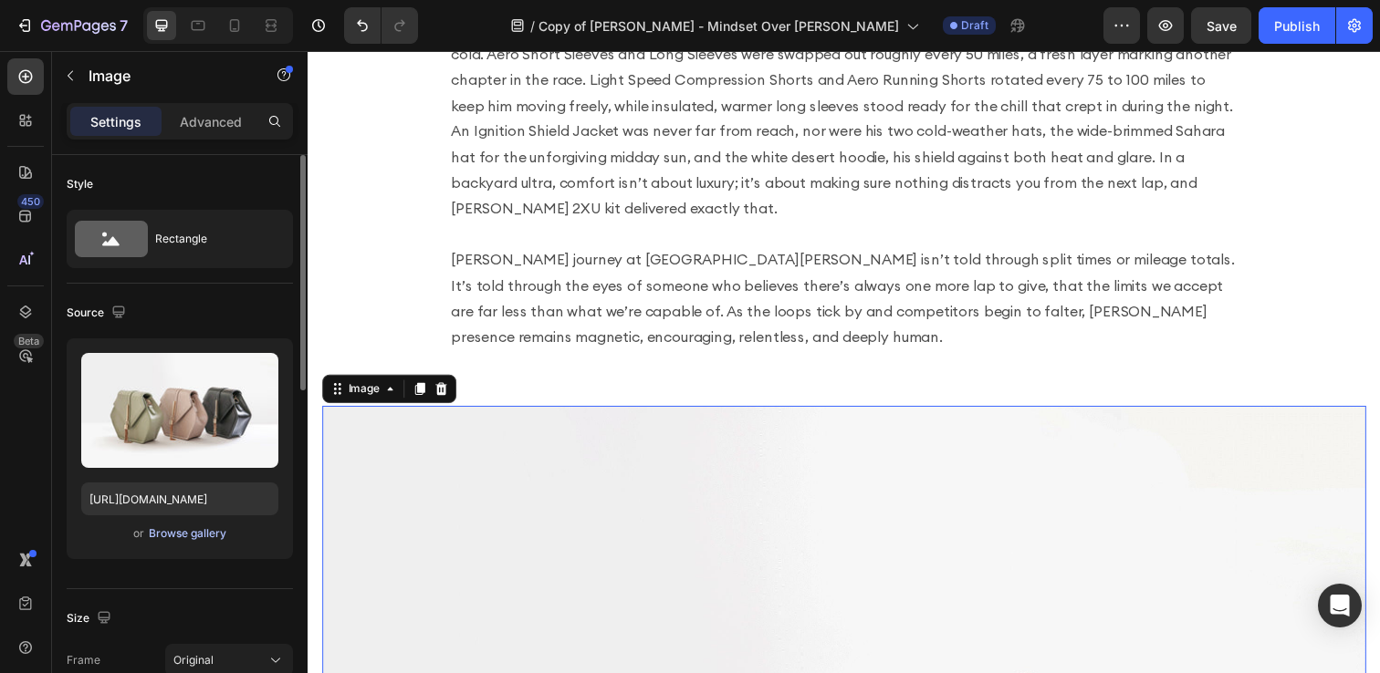
click at [177, 535] on div "Browse gallery" at bounding box center [188, 534] width 78 height 16
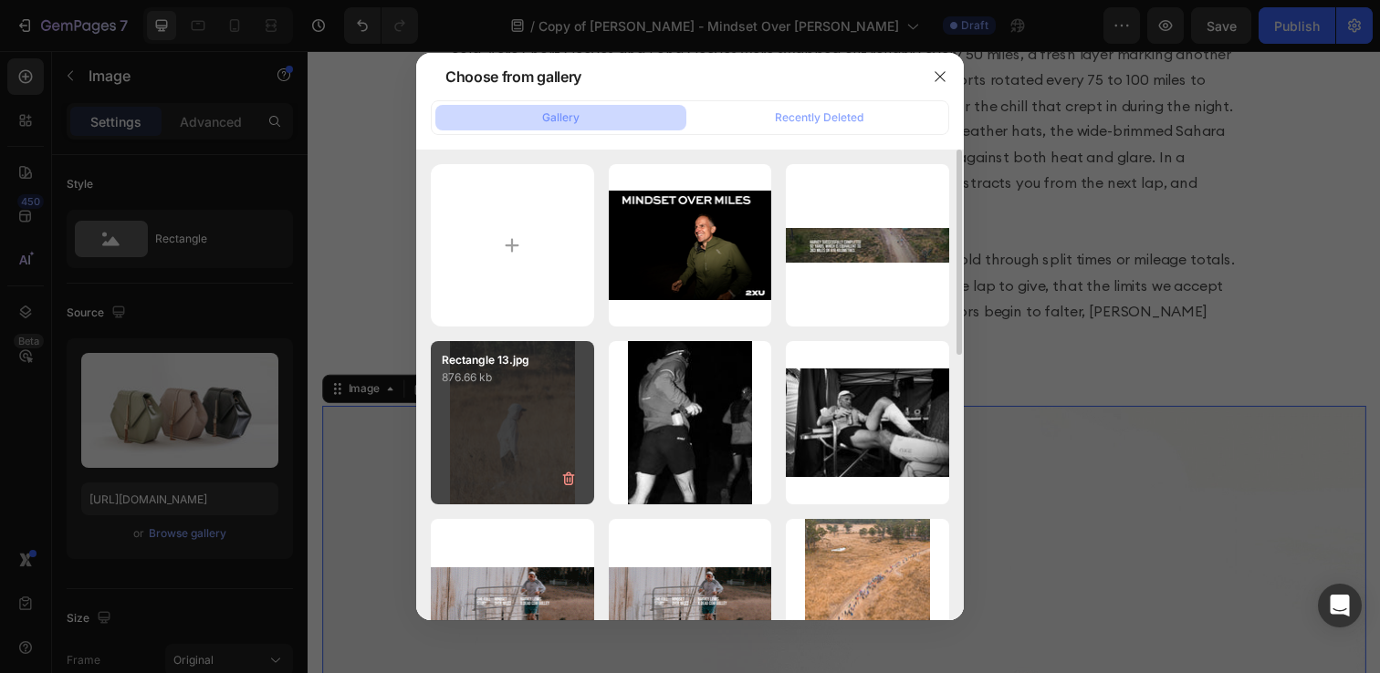
click at [543, 414] on div "Rectangle 13.jpg 876.66 kb" at bounding box center [512, 422] width 163 height 163
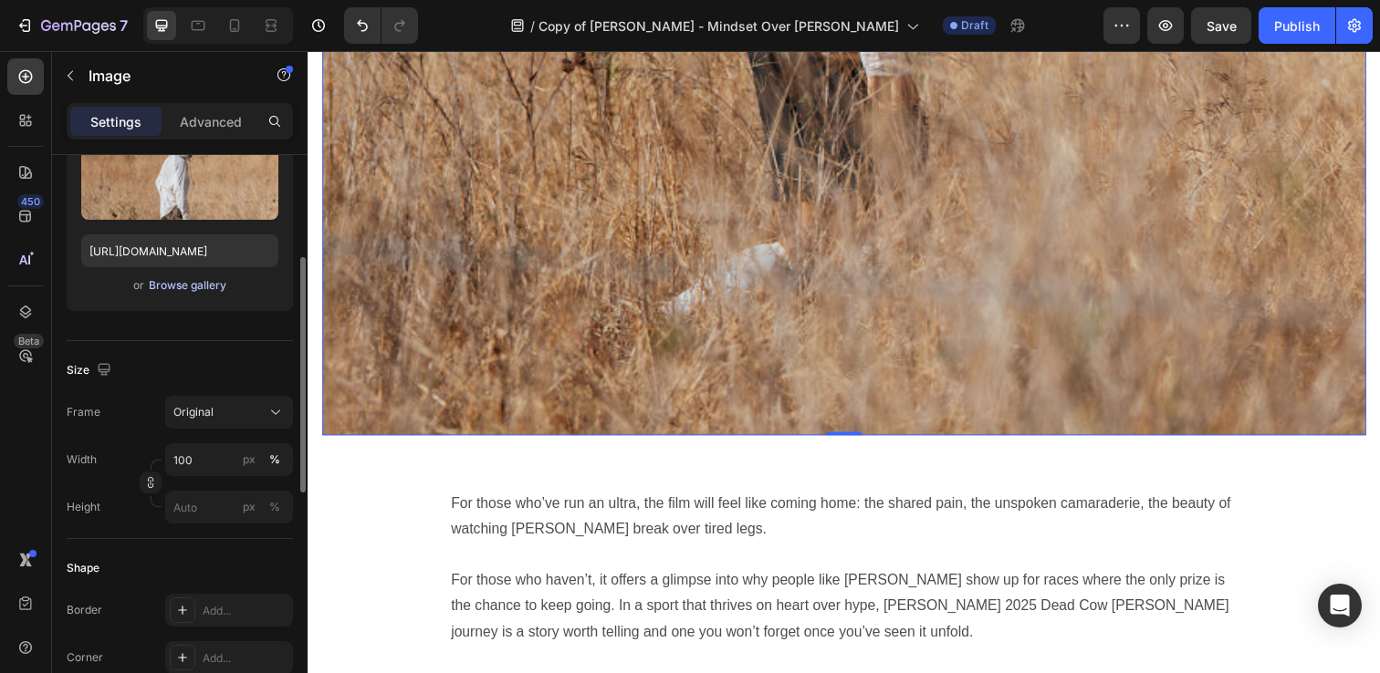
scroll to position [0, 0]
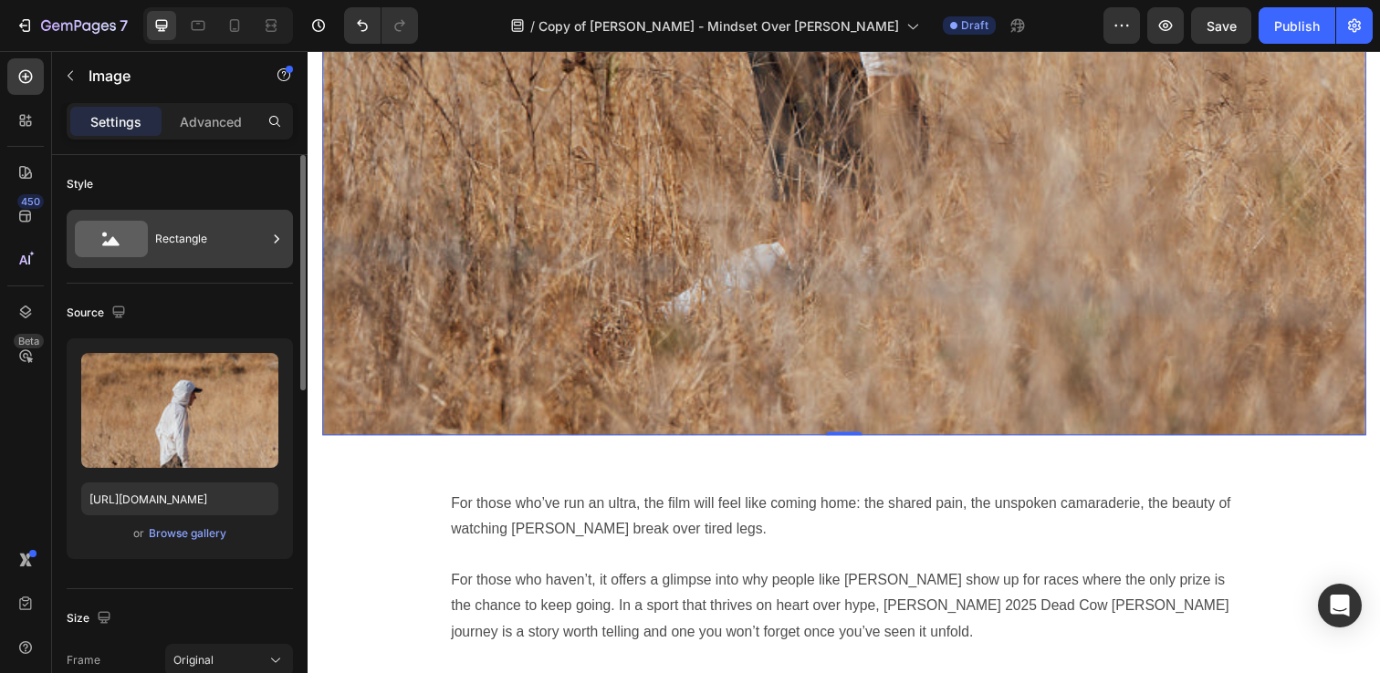
click at [183, 236] on div "Rectangle" at bounding box center [210, 239] width 111 height 42
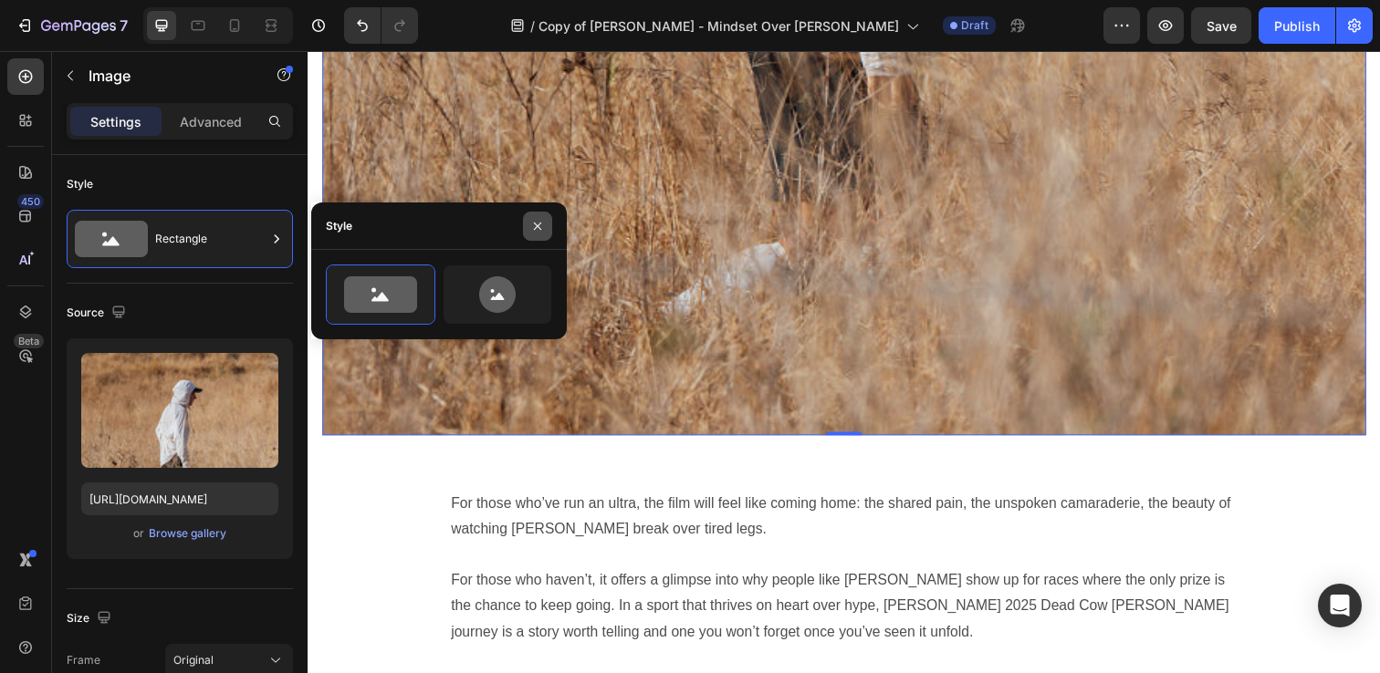
click at [544, 231] on icon "button" at bounding box center [537, 226] width 15 height 15
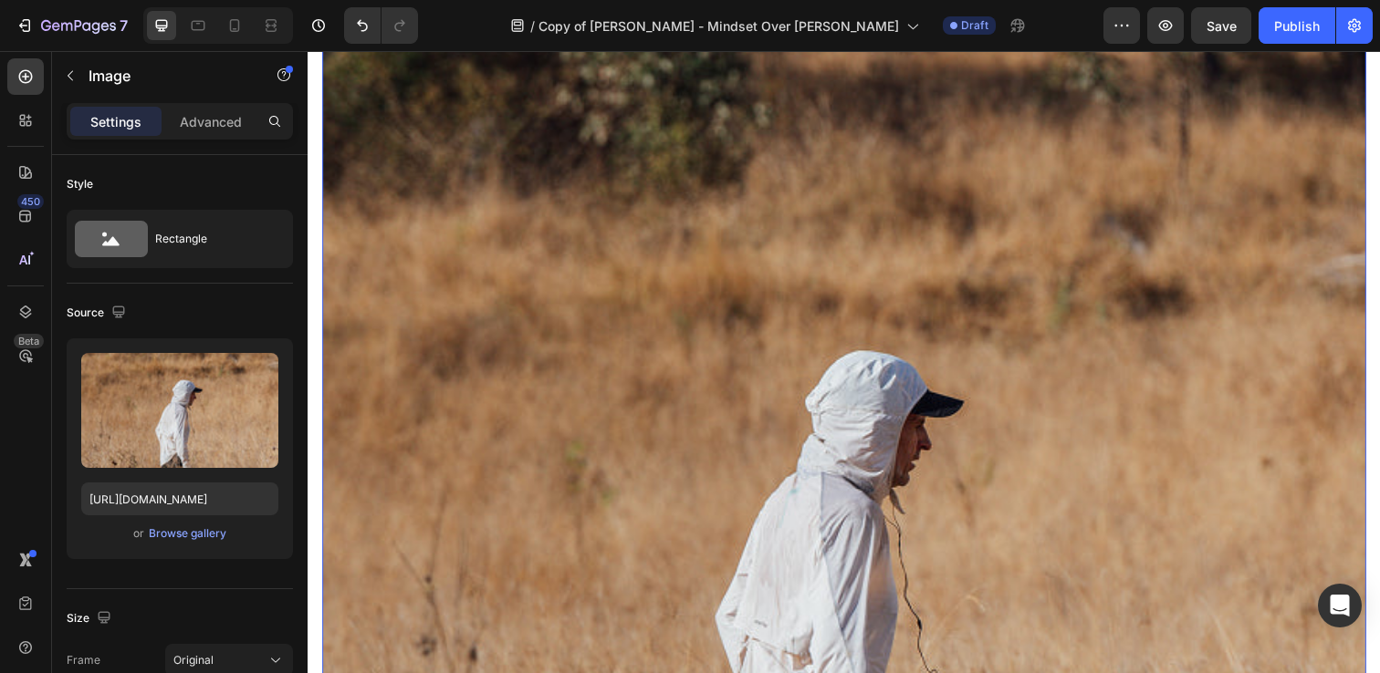
scroll to position [4083, 0]
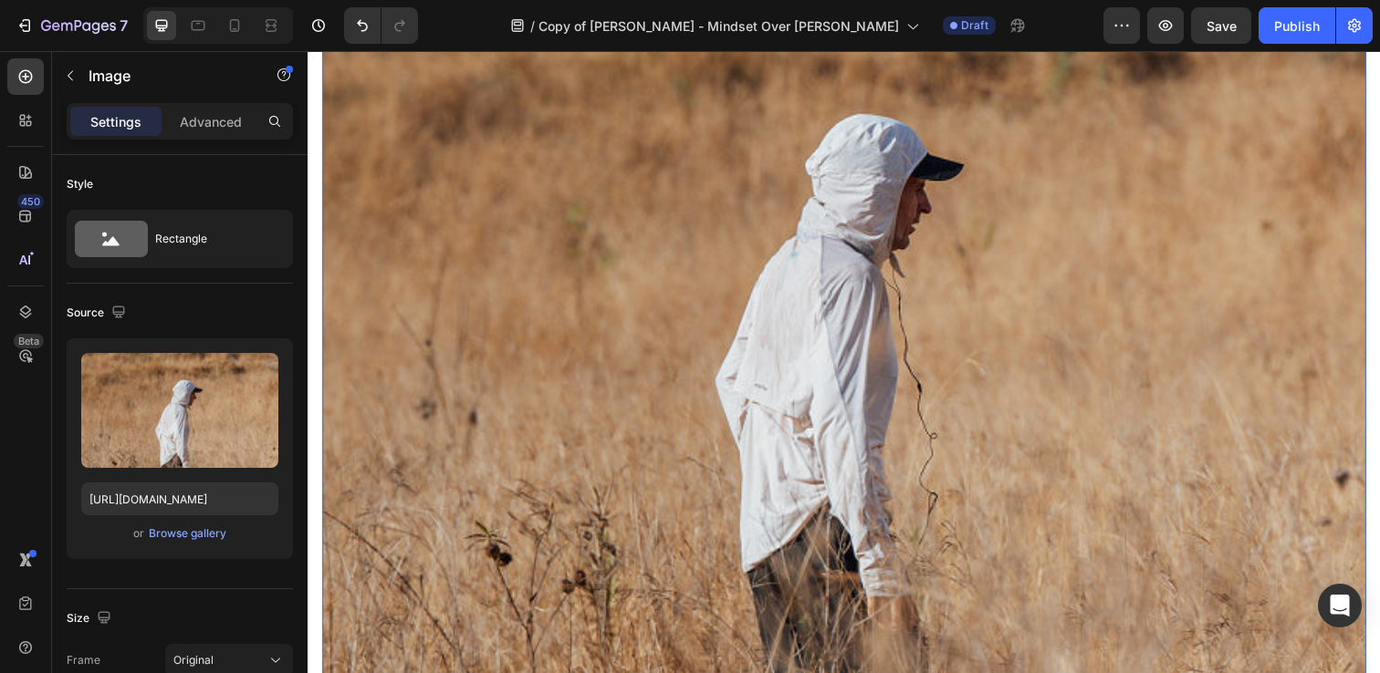
type input "[URL][DOMAIN_NAME]"
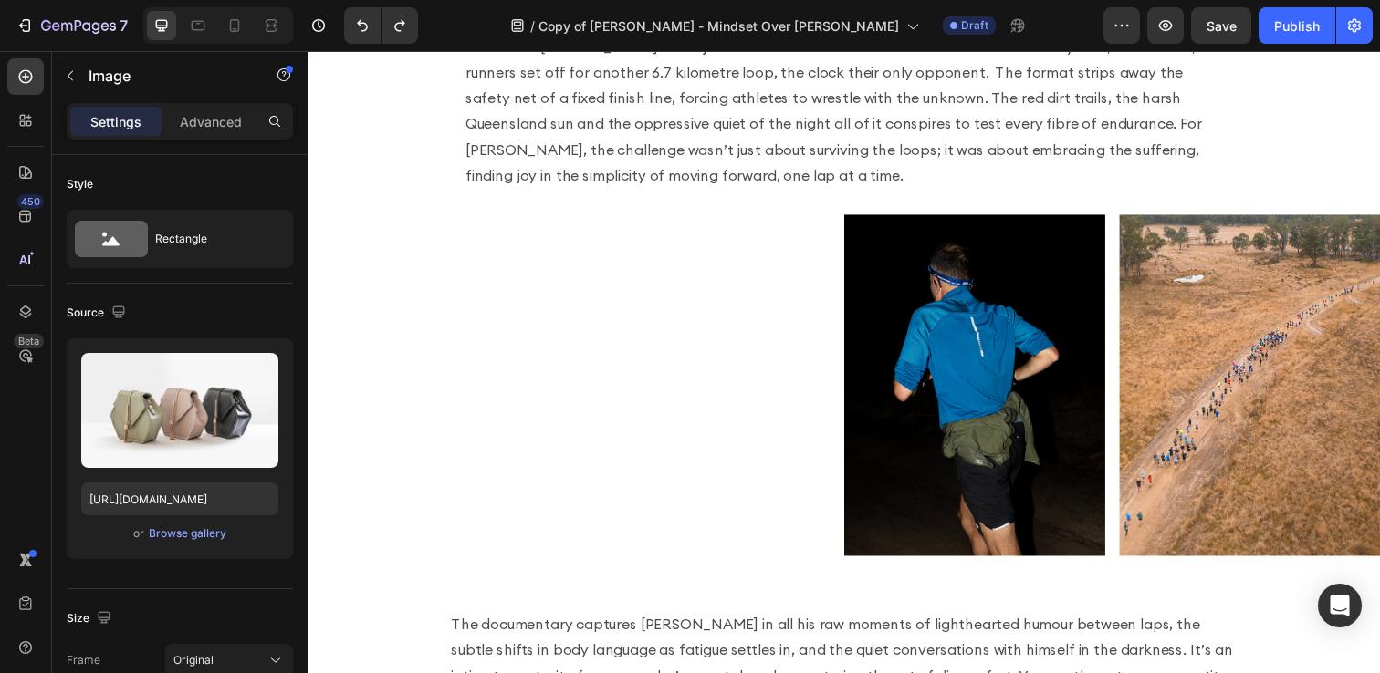
scroll to position [1074, 0]
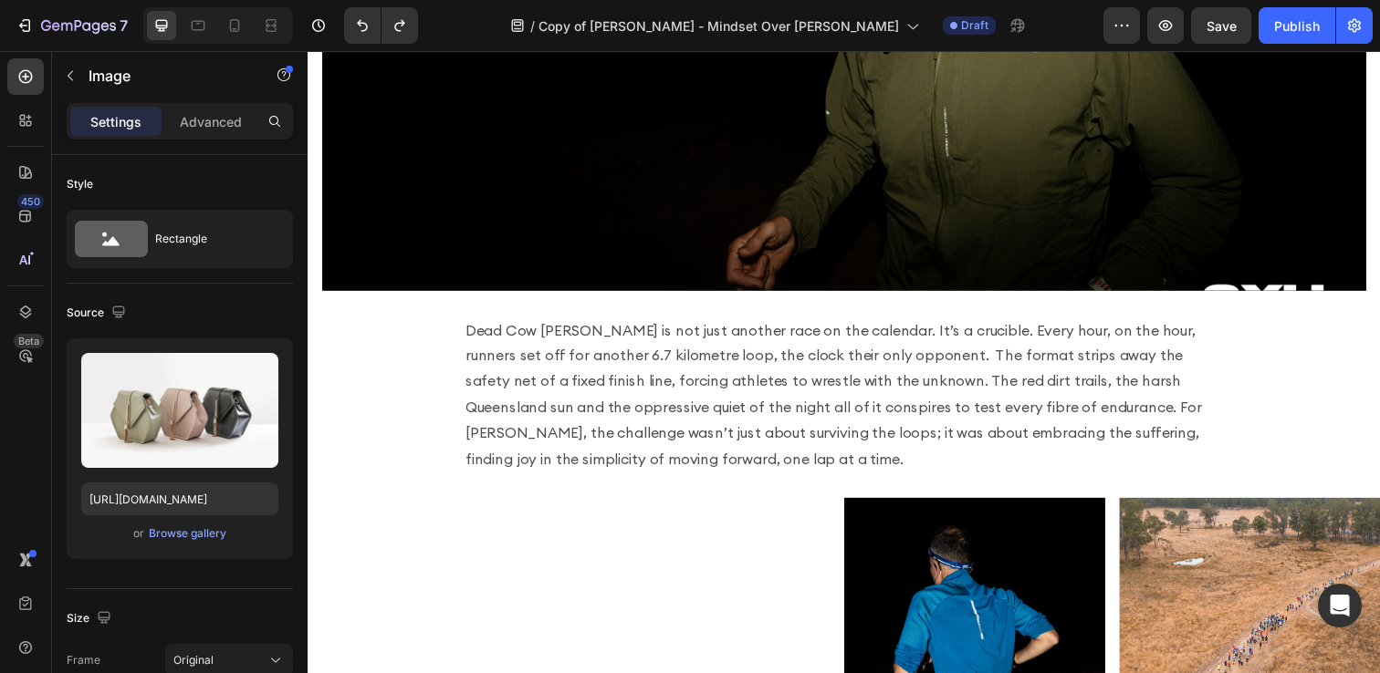
click at [537, 411] on p "Dead Cow [PERSON_NAME] is not just another race on the calendar. It’s a crucibl…" at bounding box center [855, 402] width 774 height 158
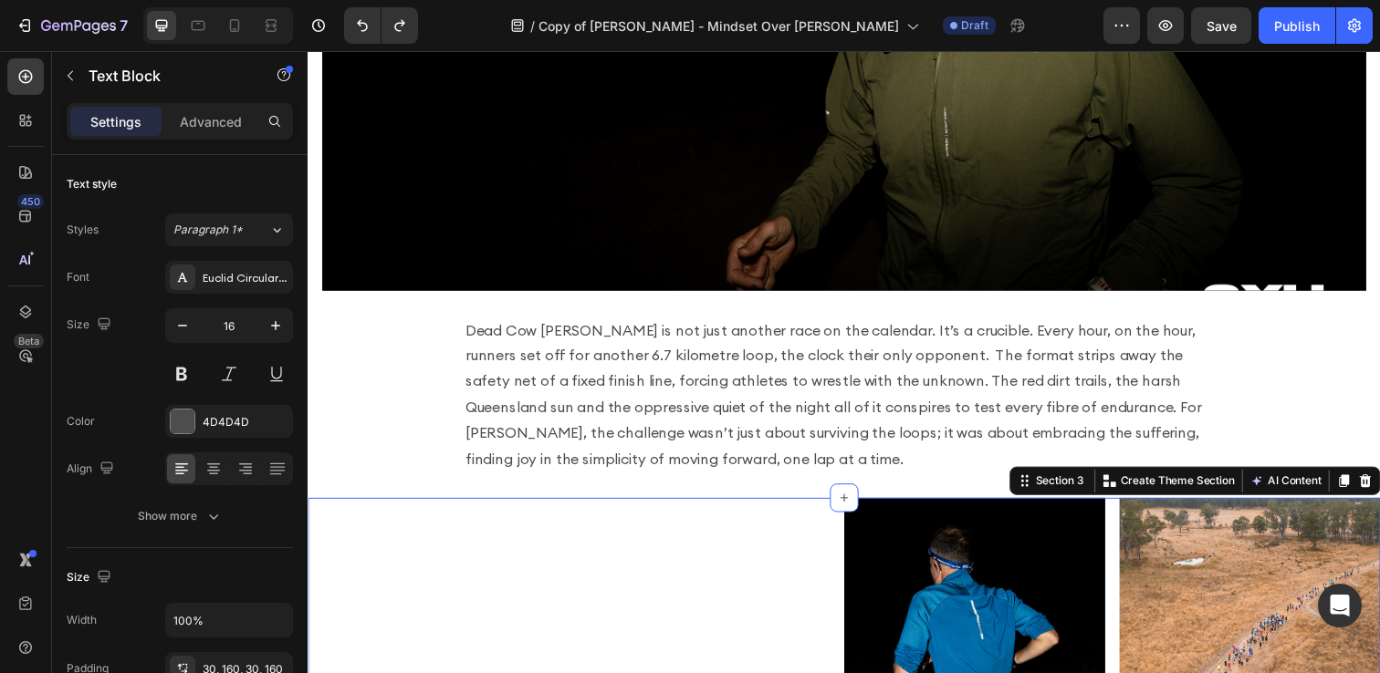
click at [662, 567] on div "Image Image Row Section 3 You can create reusable sections Create Theme Section…" at bounding box center [855, 681] width 1095 height 349
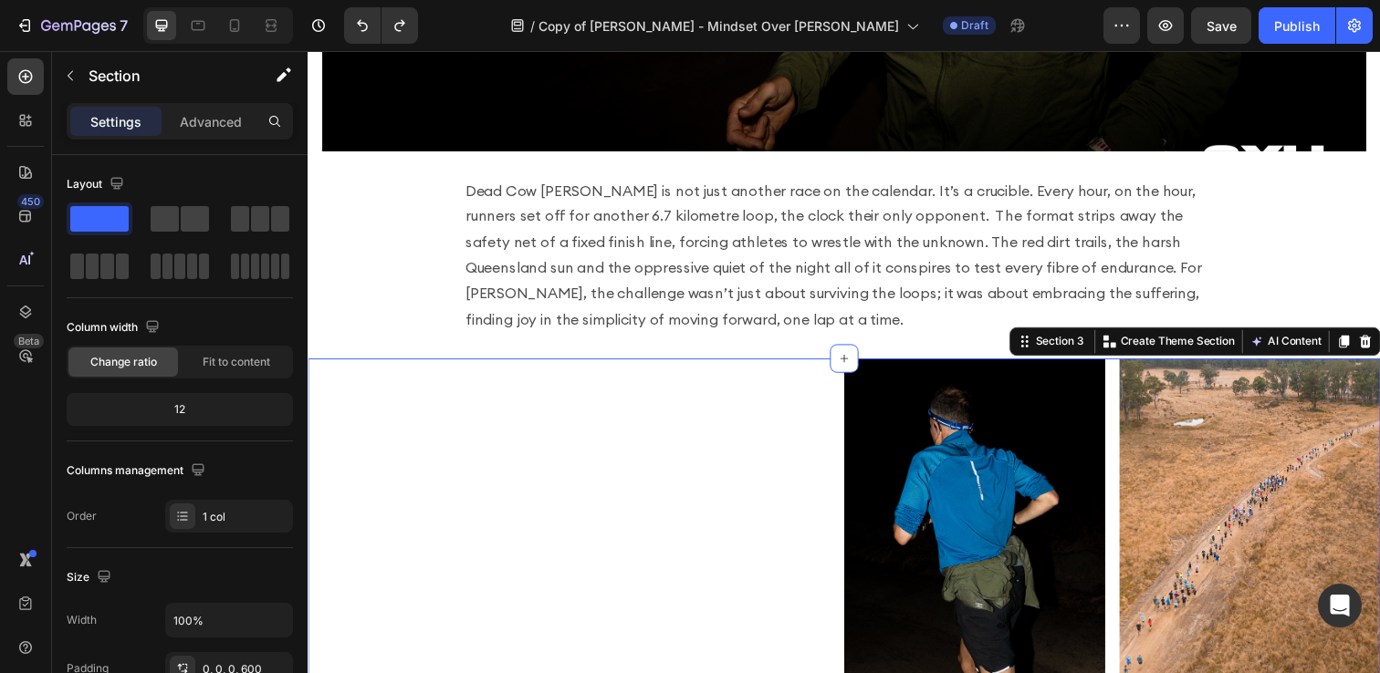
scroll to position [1370, 0]
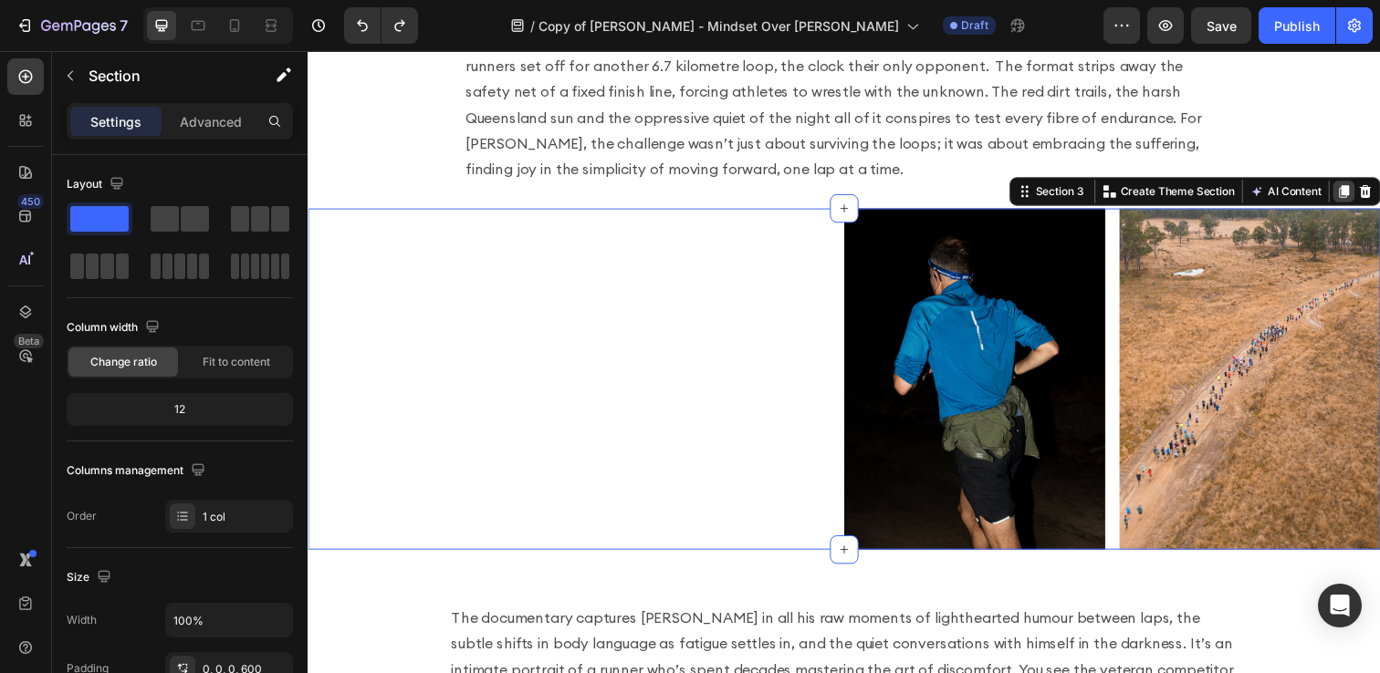
click at [1369, 189] on icon at bounding box center [1366, 195] width 10 height 13
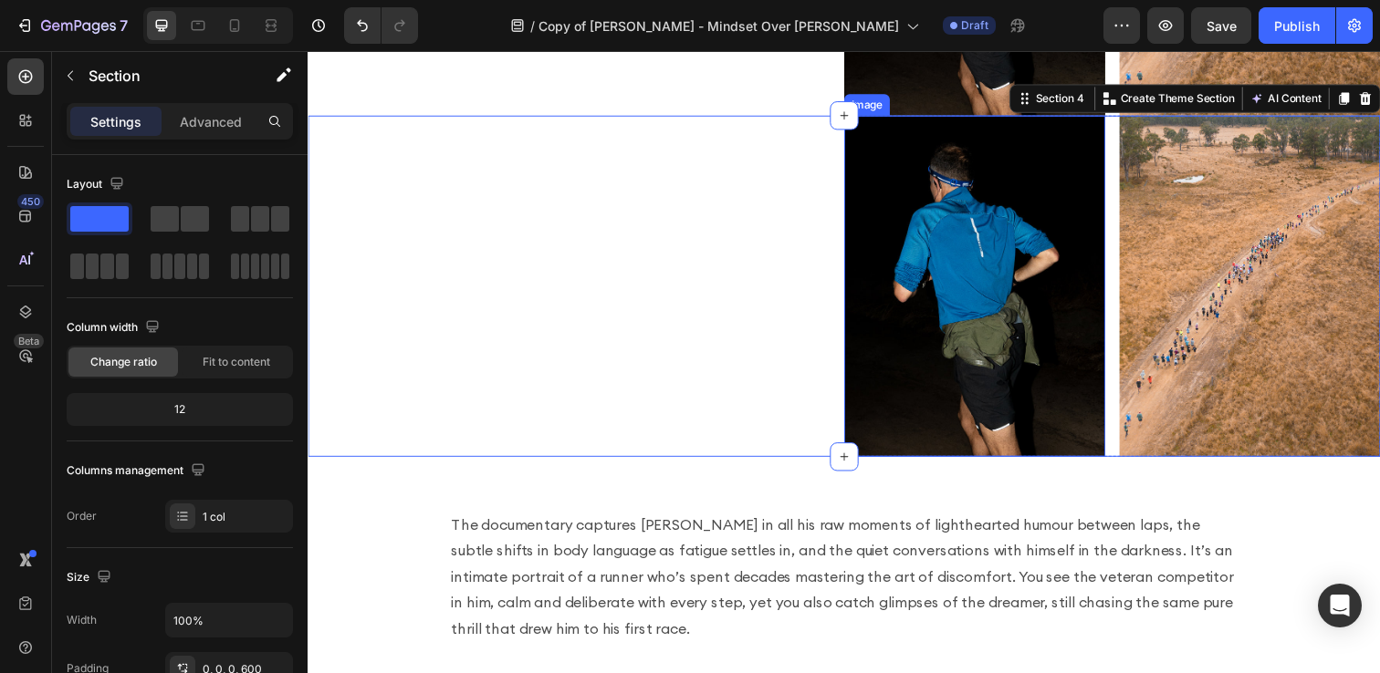
scroll to position [1788, 0]
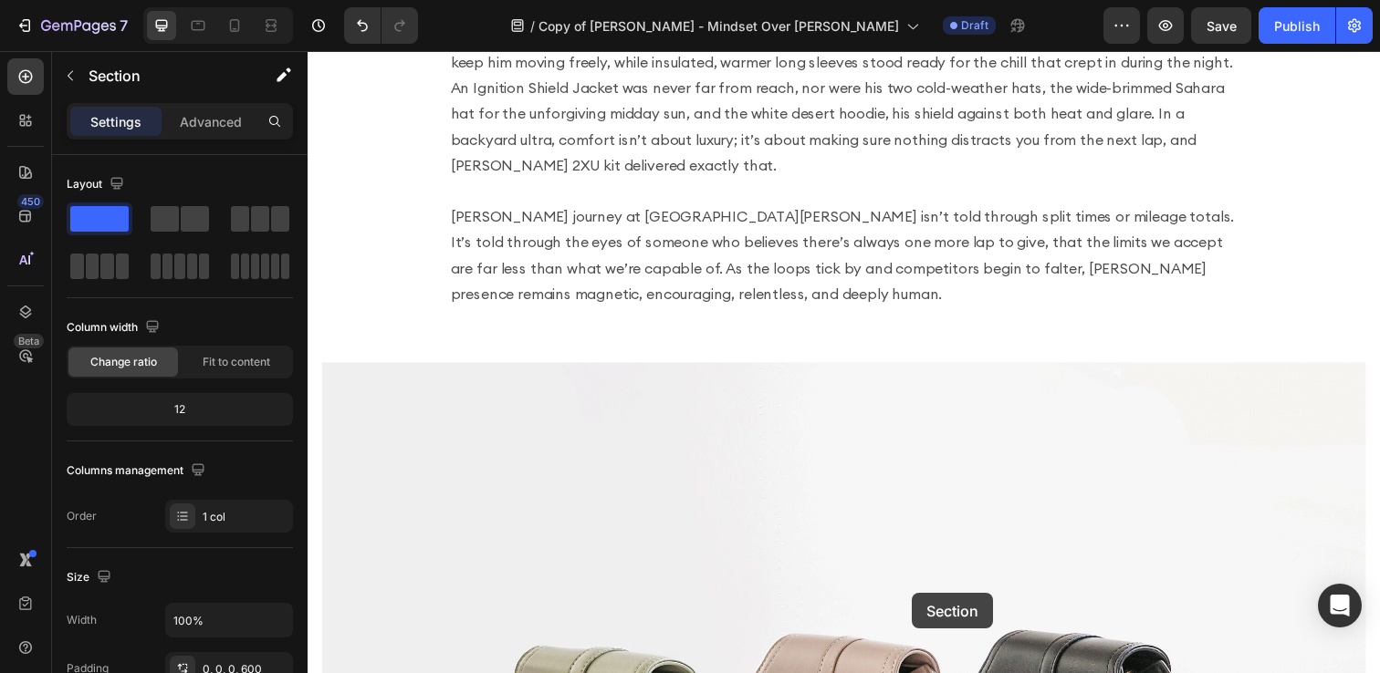
drag, startPoint x: 1035, startPoint y: 97, endPoint x: 924, endPoint y: 605, distance: 520.1
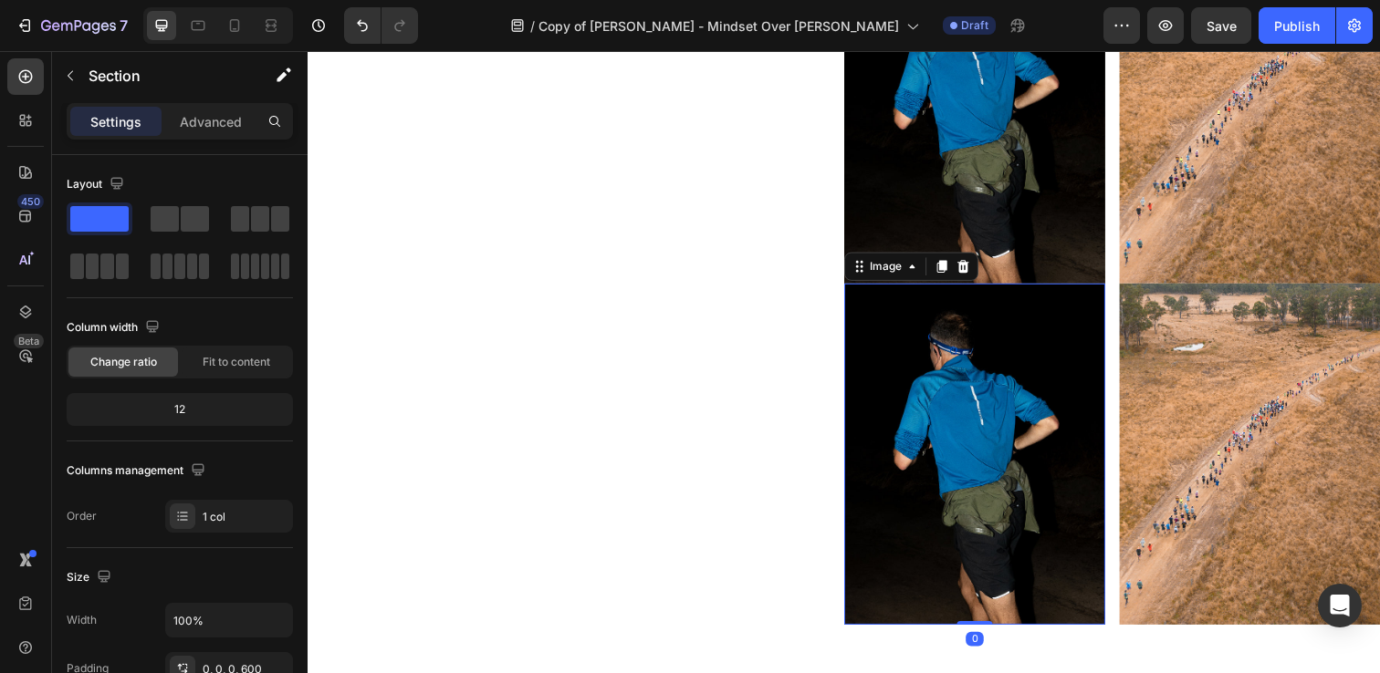
click at [944, 528] on img at bounding box center [988, 462] width 266 height 348
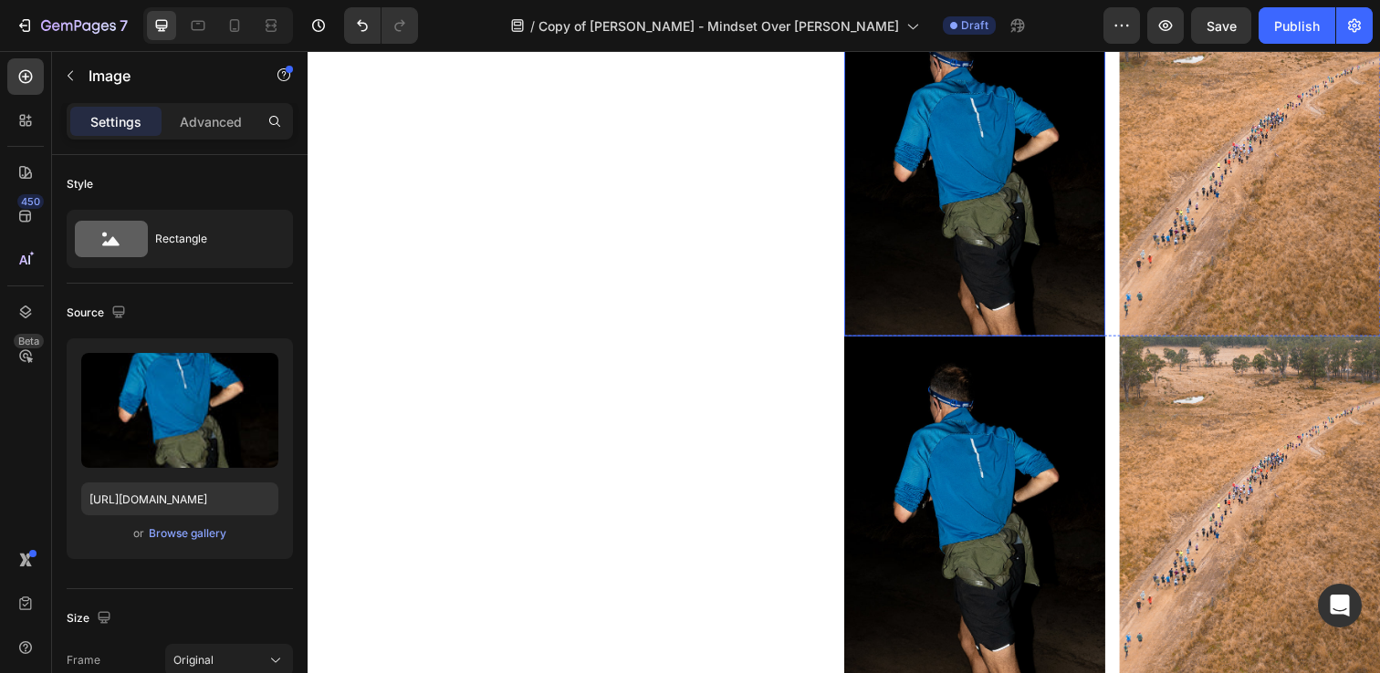
scroll to position [1612, 0]
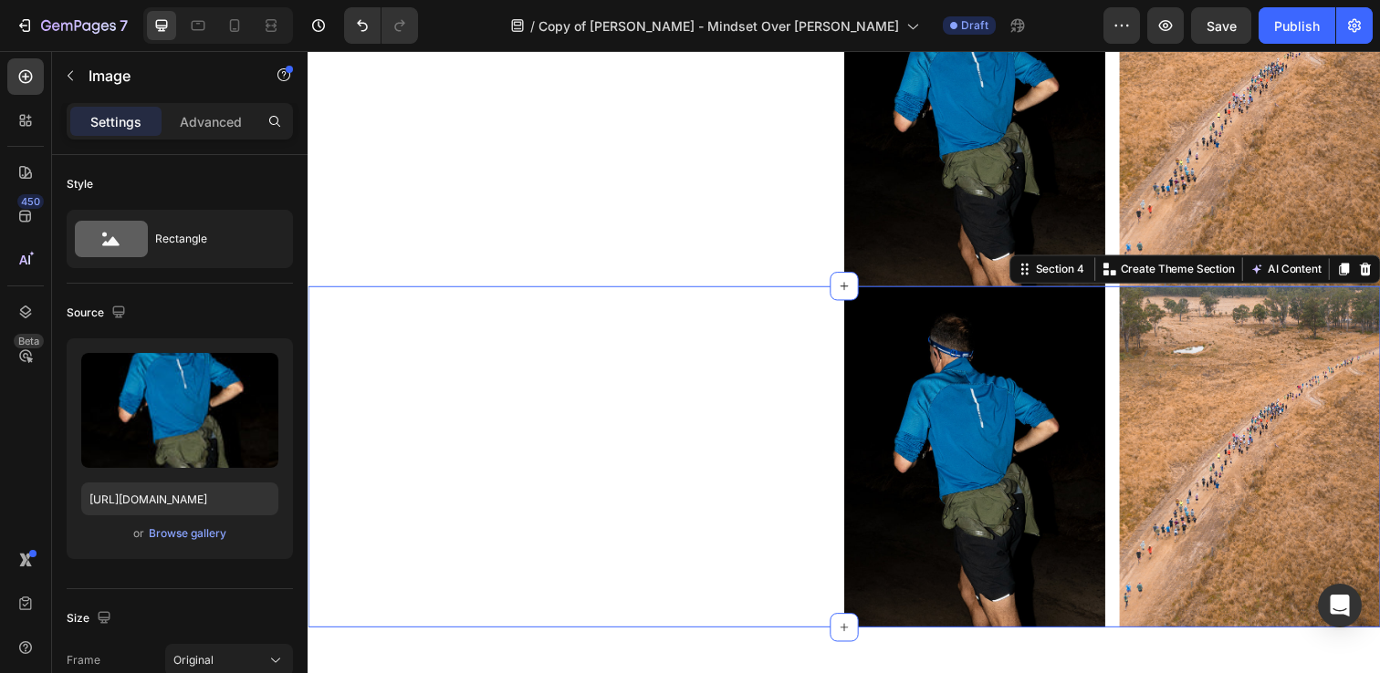
click at [831, 326] on div "Image Image Row Section 4 You can create reusable sections Create Theme Section…" at bounding box center [855, 465] width 1095 height 349
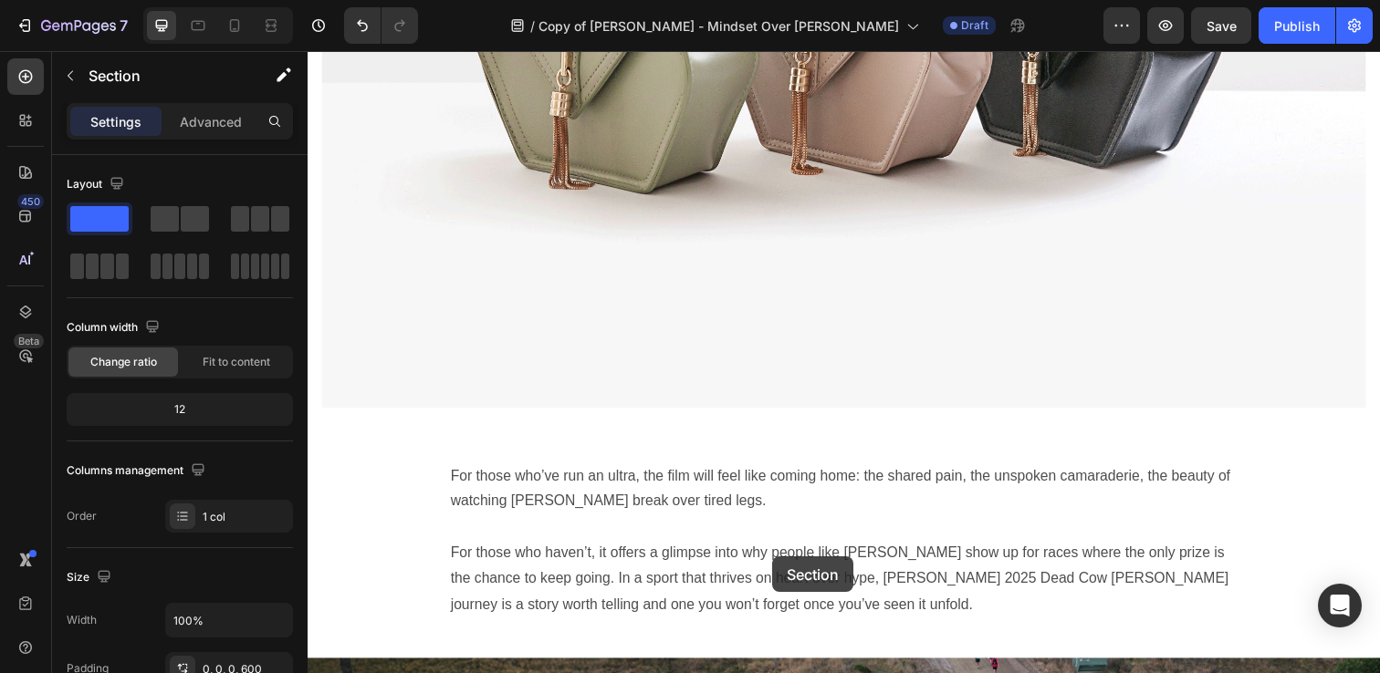
scroll to position [4590, 0]
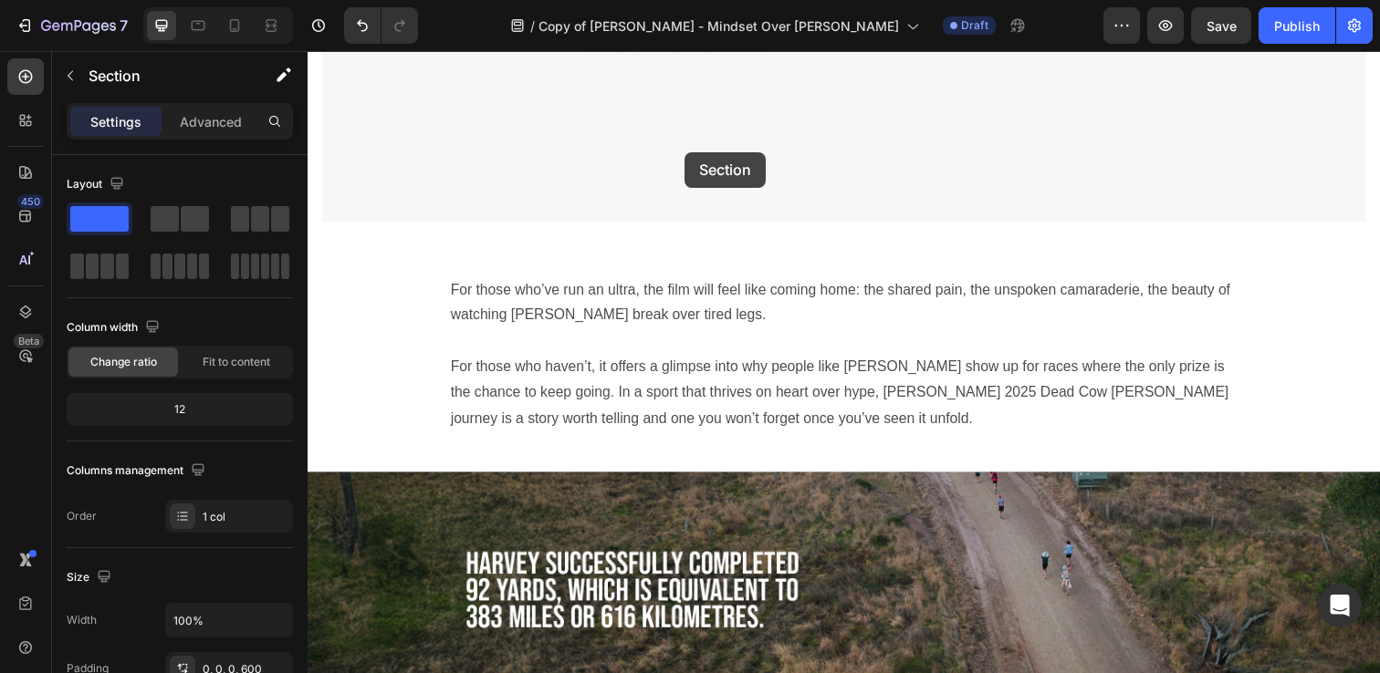
drag, startPoint x: 1038, startPoint y: 276, endPoint x: 692, endPoint y: 150, distance: 368.0
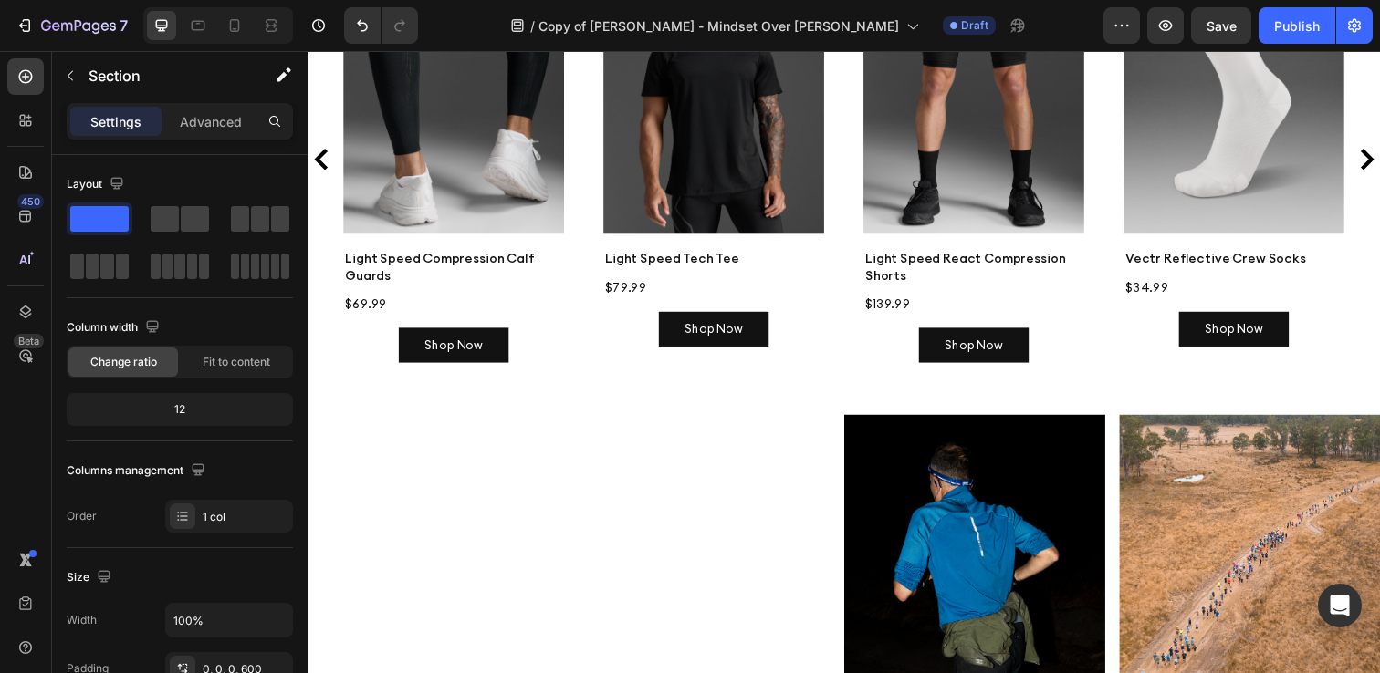
scroll to position [5409, 0]
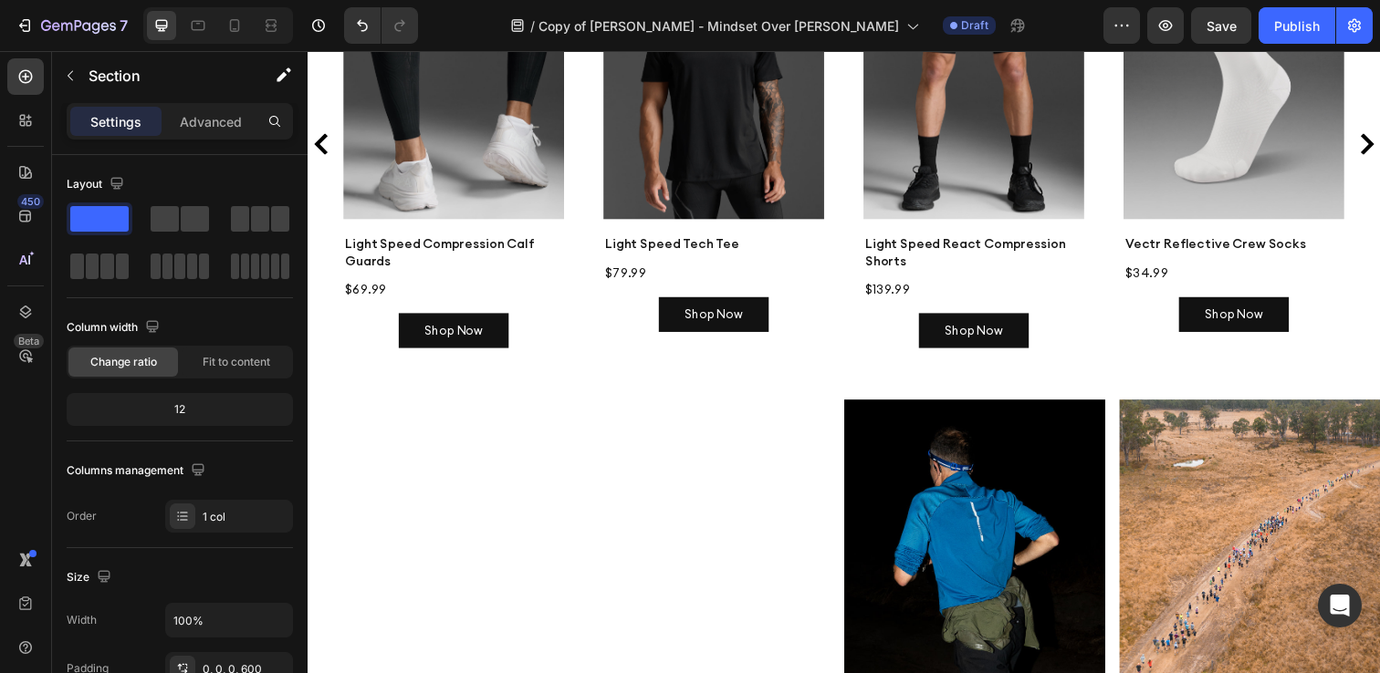
click at [741, 418] on div "Image Image Row Section 5" at bounding box center [855, 581] width 1095 height 349
click at [1007, 446] on img at bounding box center [988, 581] width 266 height 348
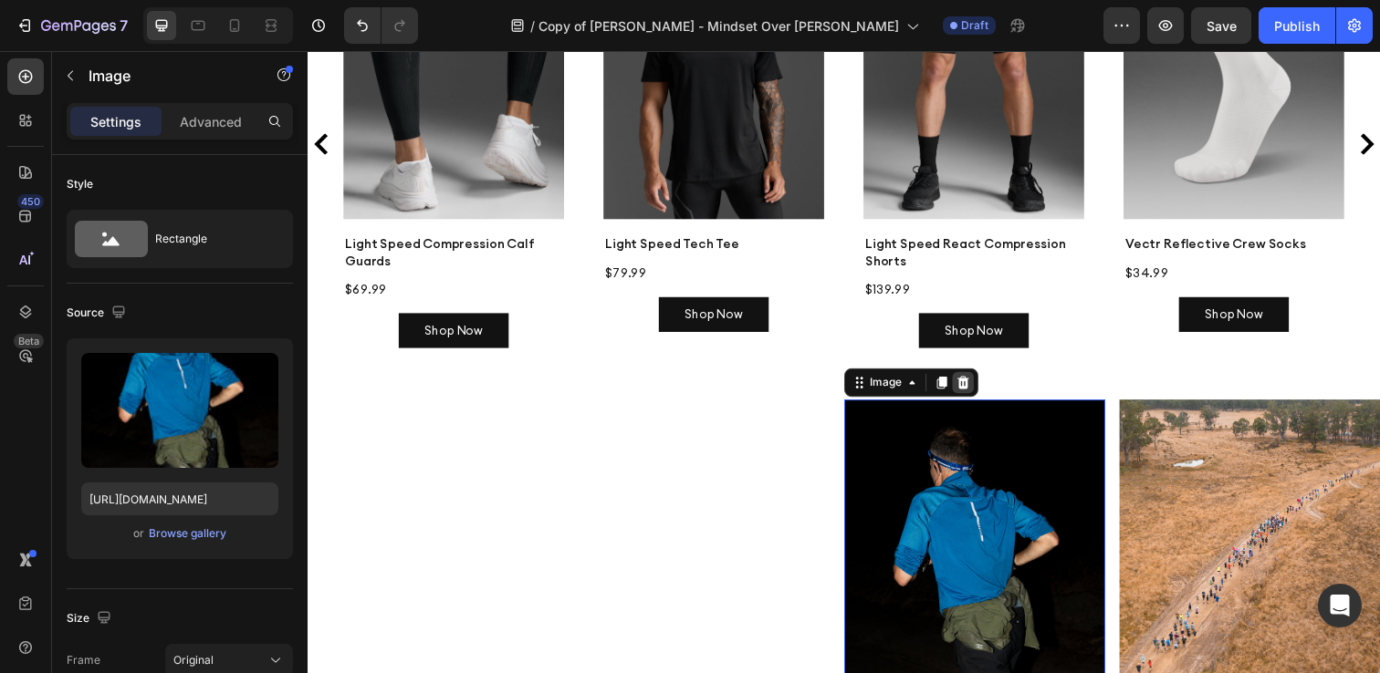
click at [979, 383] on icon at bounding box center [977, 389] width 12 height 13
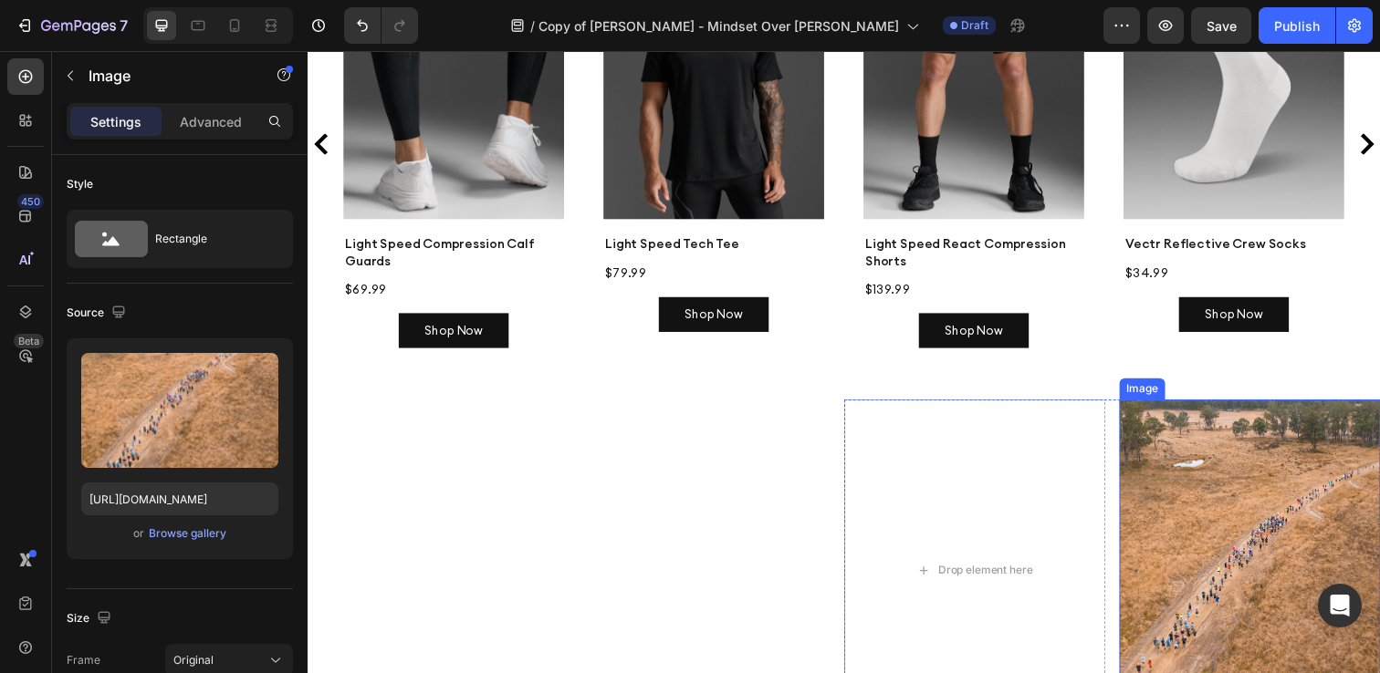
click at [1187, 433] on img at bounding box center [1269, 581] width 266 height 349
click at [1262, 383] on icon at bounding box center [1258, 389] width 12 height 13
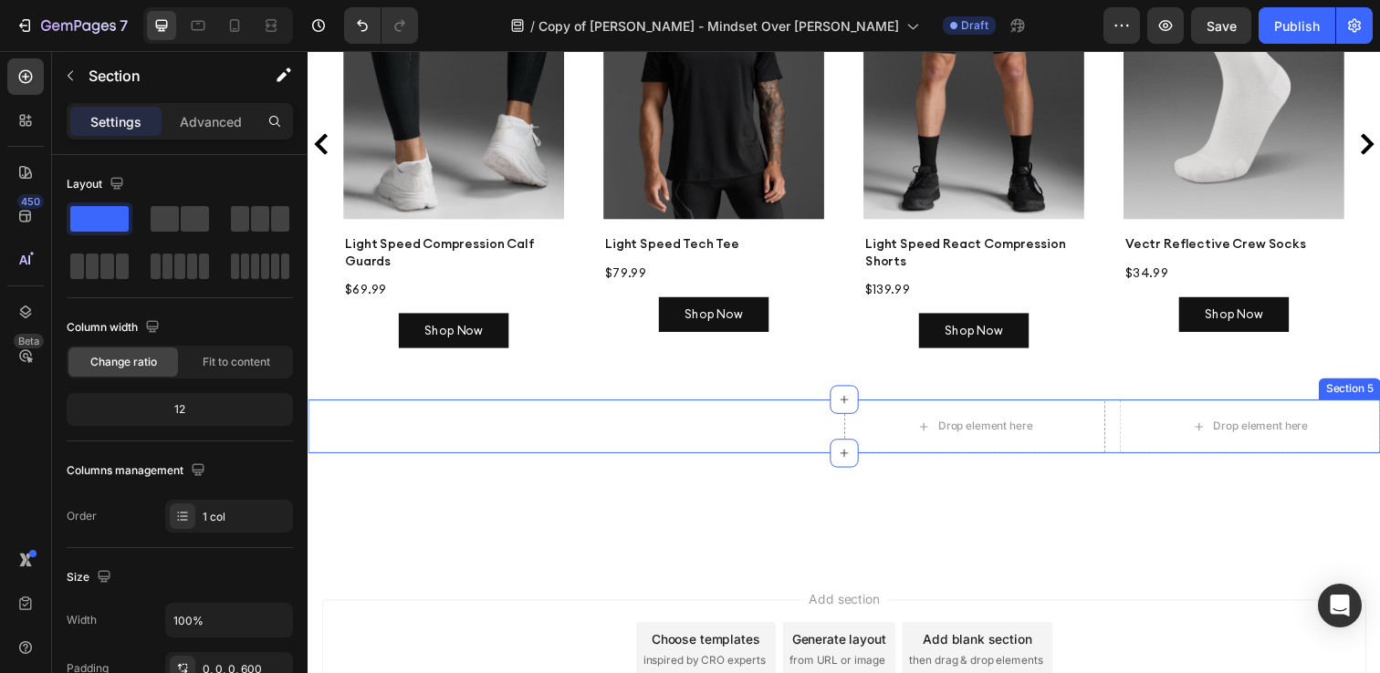
click at [810, 412] on div "Drop element here Drop element here Row Section 5" at bounding box center [855, 434] width 1095 height 55
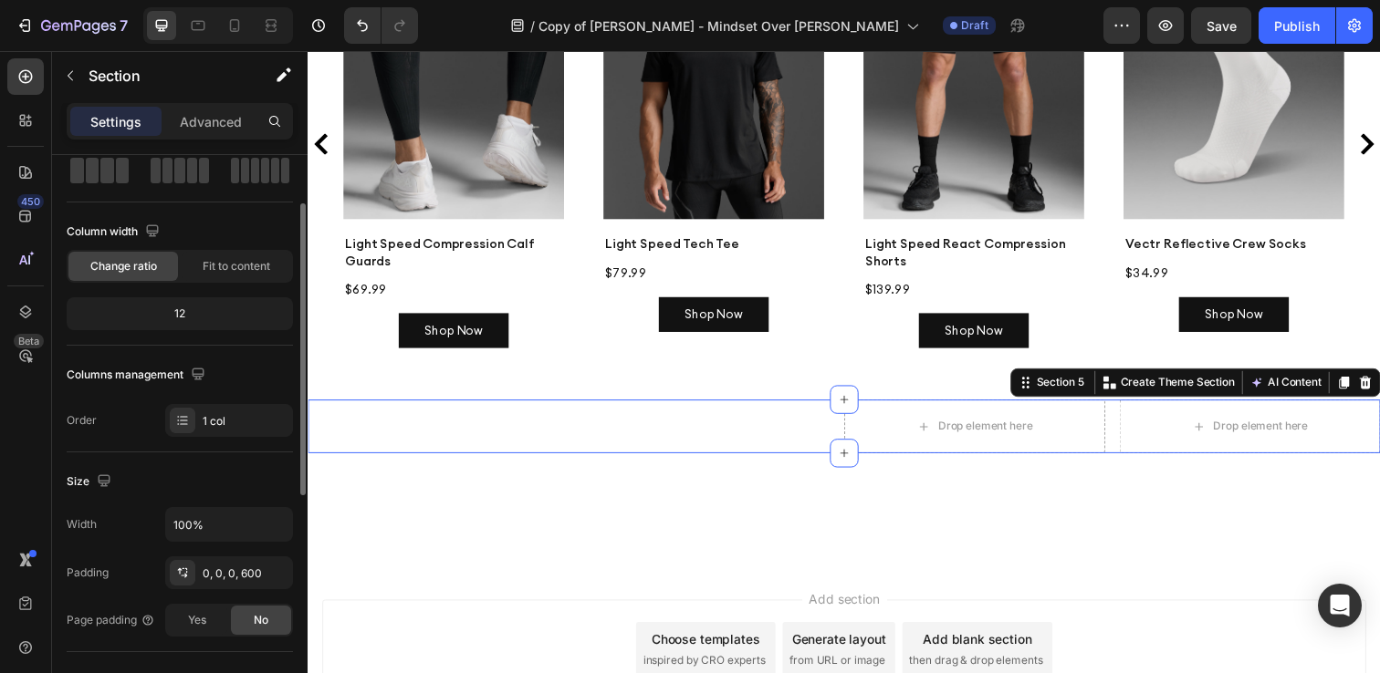
scroll to position [0, 0]
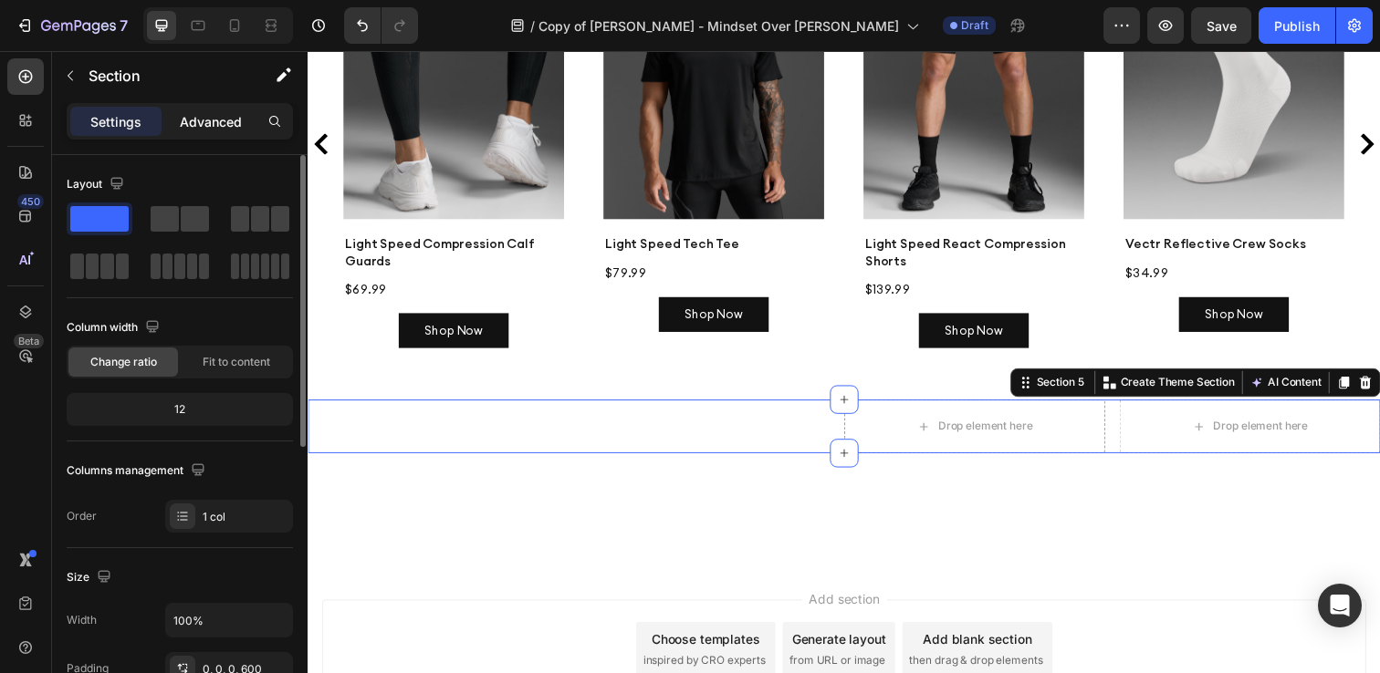
click at [235, 113] on p "Advanced" at bounding box center [211, 121] width 62 height 19
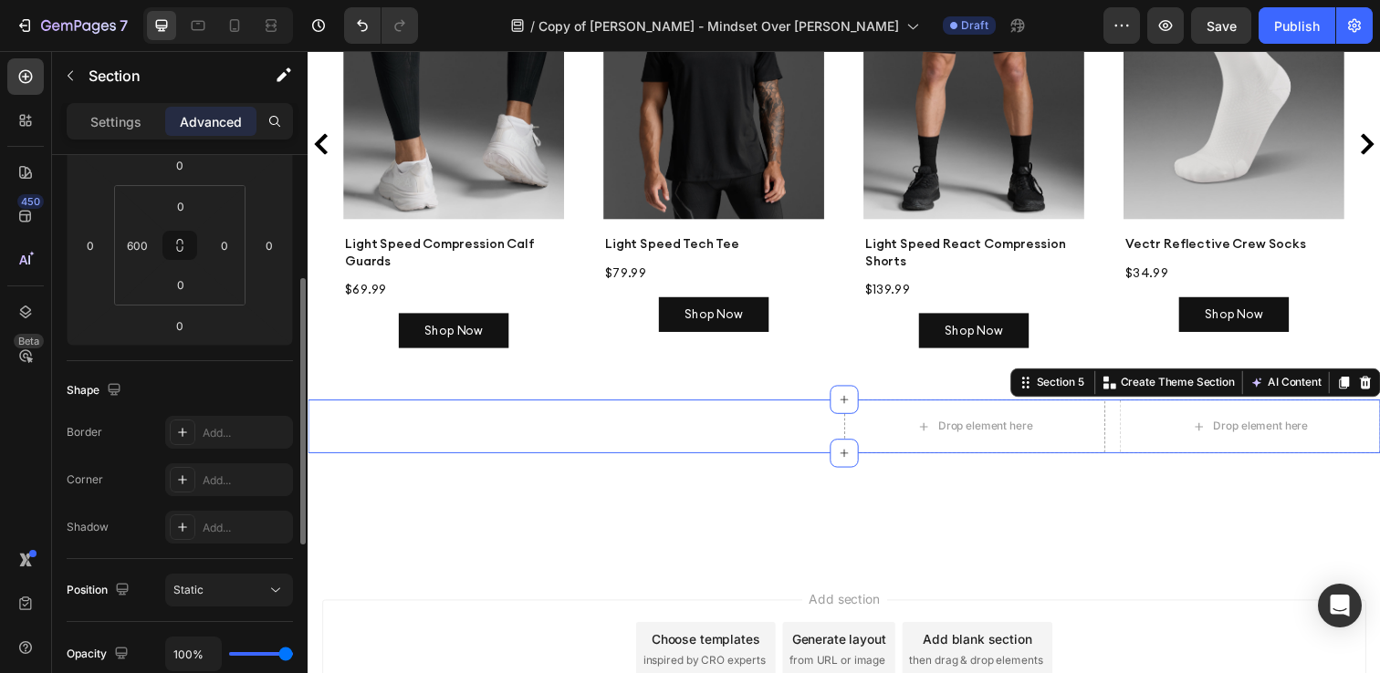
scroll to position [252, 0]
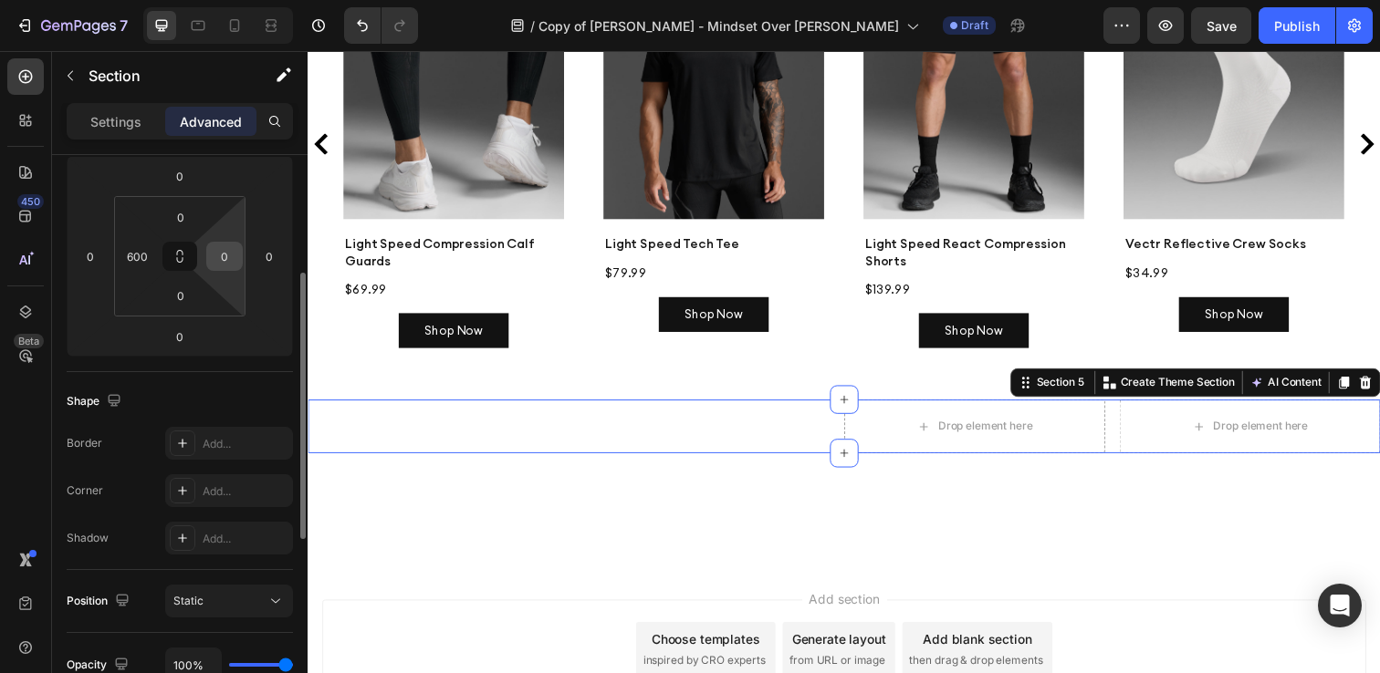
click at [221, 256] on input "0" at bounding box center [224, 256] width 27 height 27
type input "600"
click at [135, 256] on input "600" at bounding box center [136, 256] width 27 height 27
type input "0"
click at [222, 383] on div "Shape Border Add... Corner Add... Shadow Add..." at bounding box center [180, 471] width 226 height 198
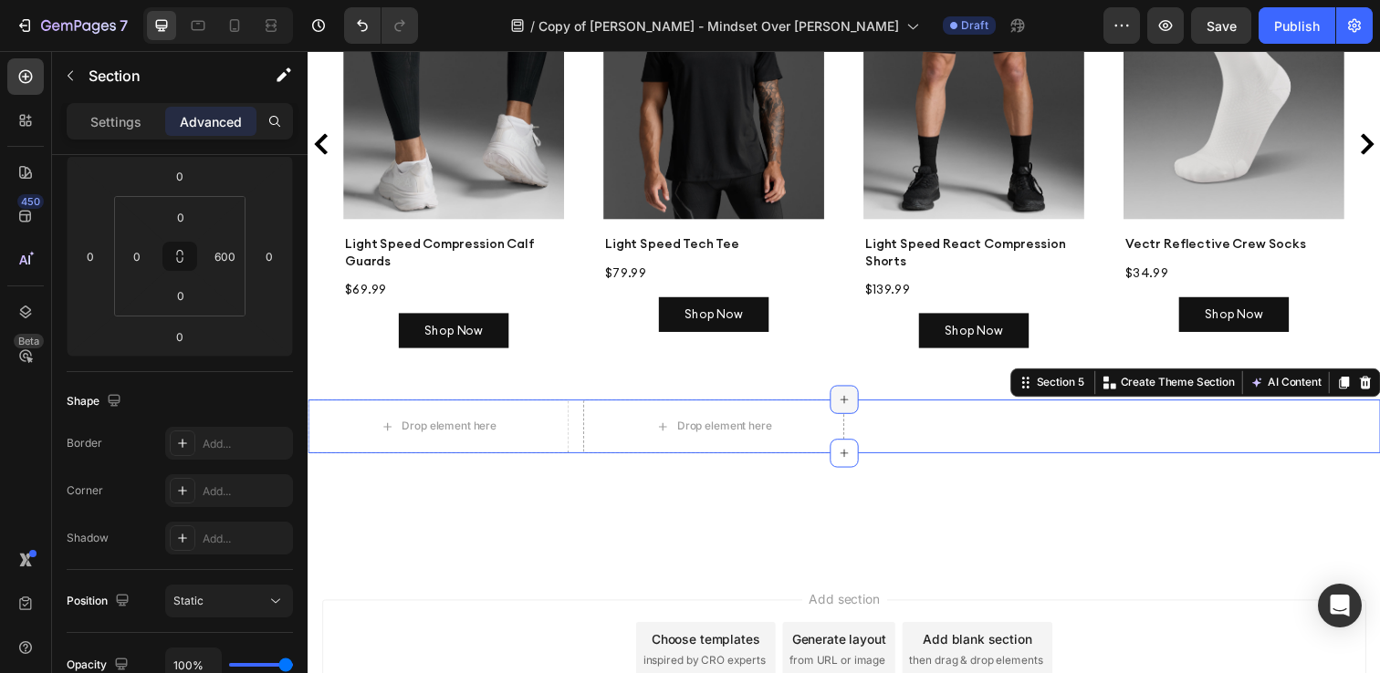
click at [855, 403] on icon at bounding box center [855, 407] width 8 height 8
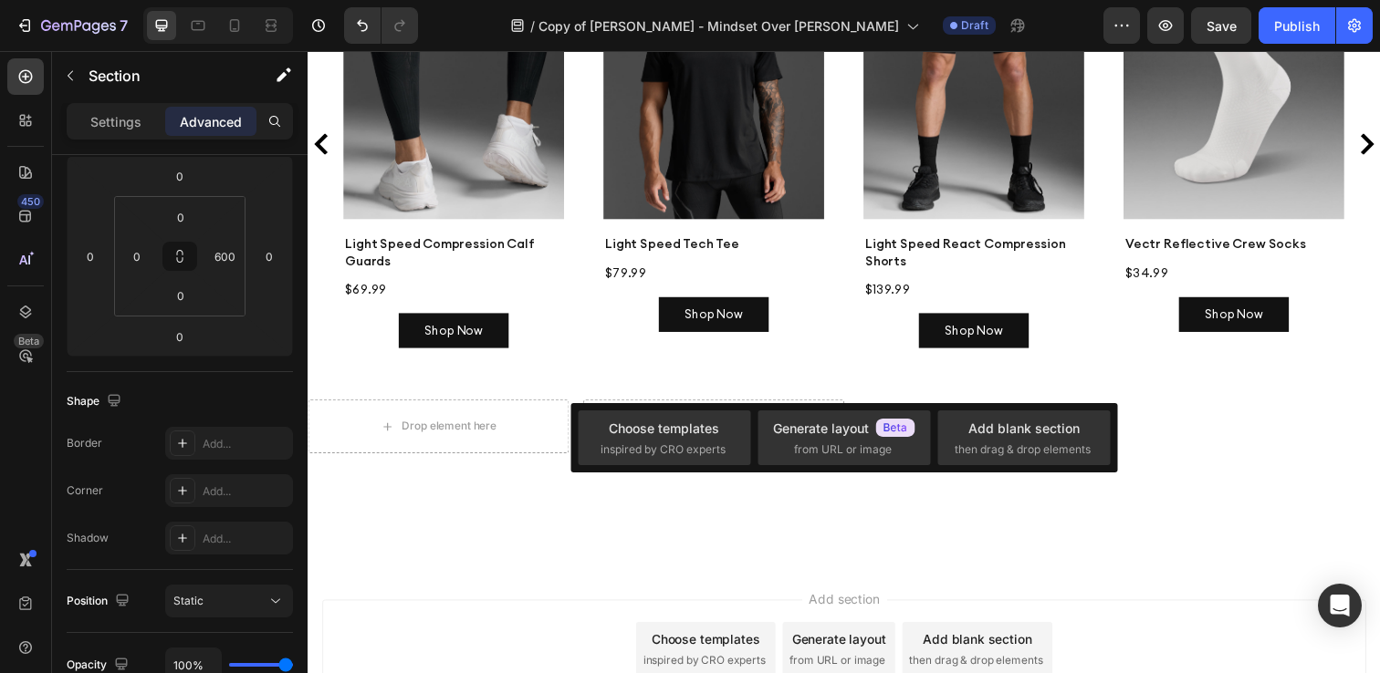
click at [675, 538] on div at bounding box center [855, 518] width 1095 height 113
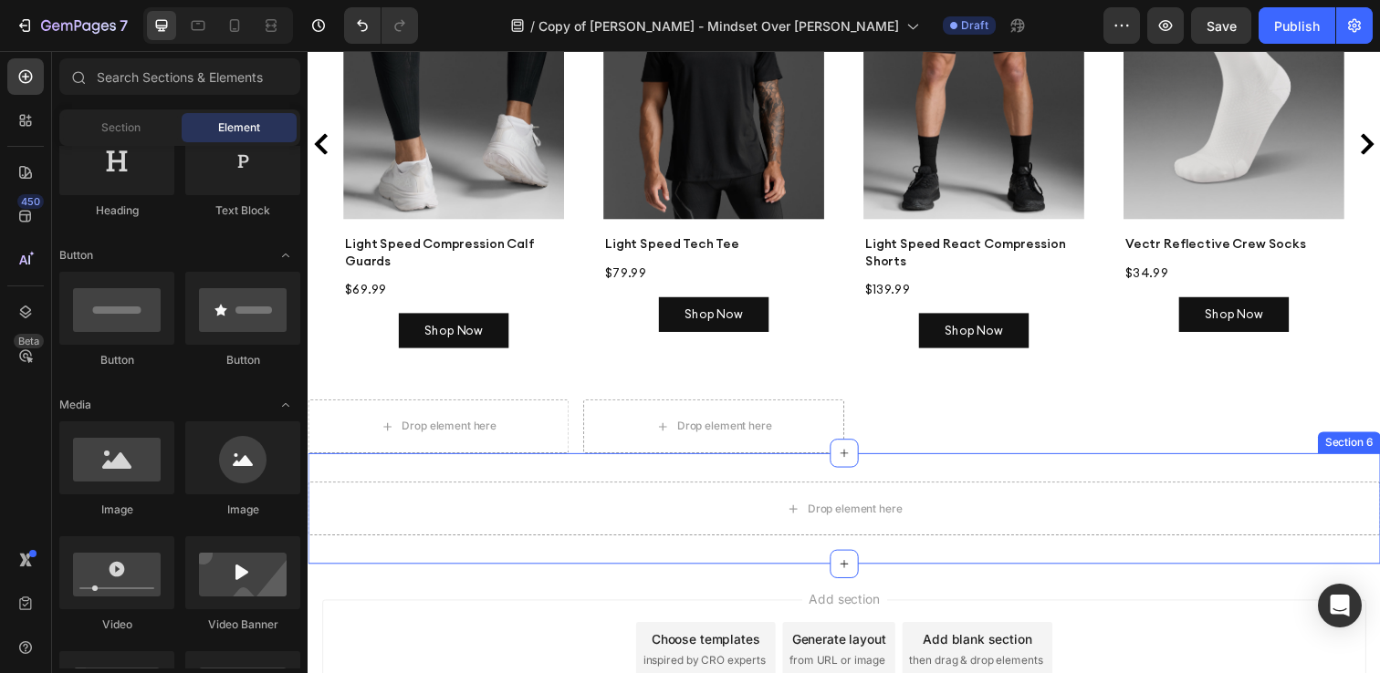
click at [1068, 545] on div "Drop element here Section 6" at bounding box center [855, 518] width 1095 height 113
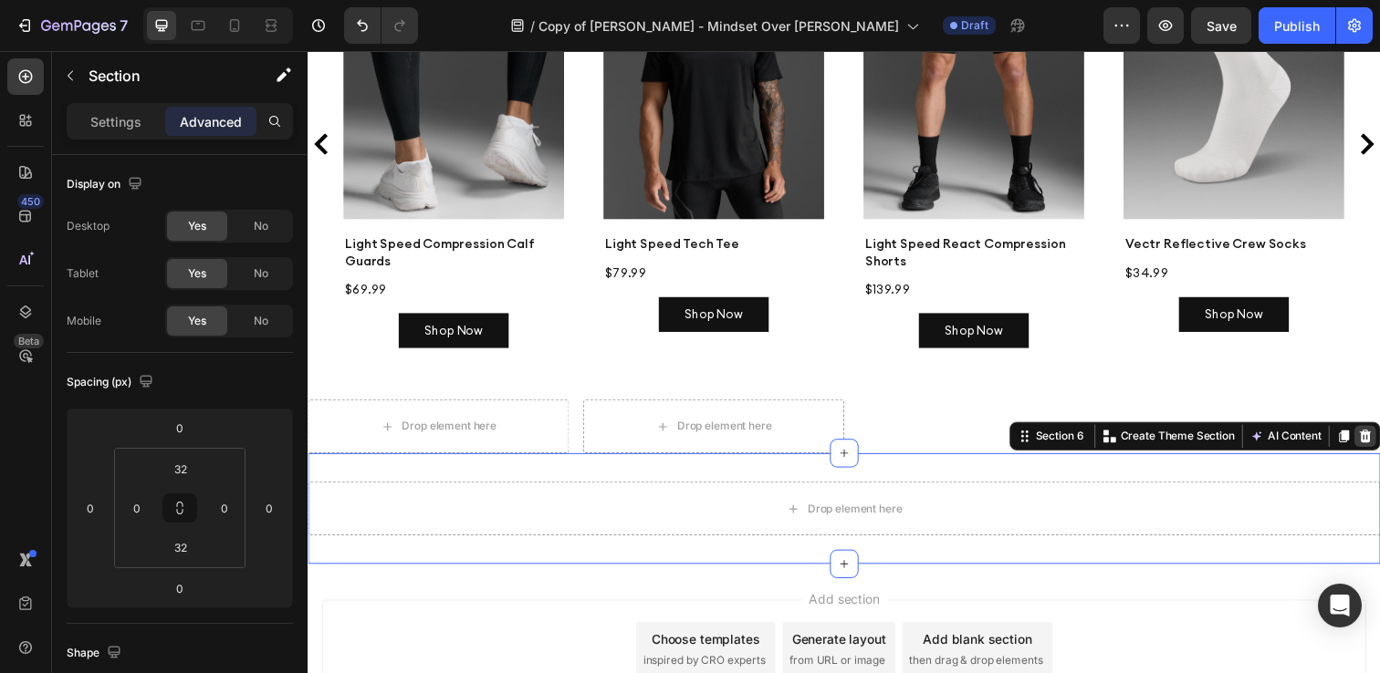
click at [1379, 437] on icon at bounding box center [1387, 444] width 15 height 15
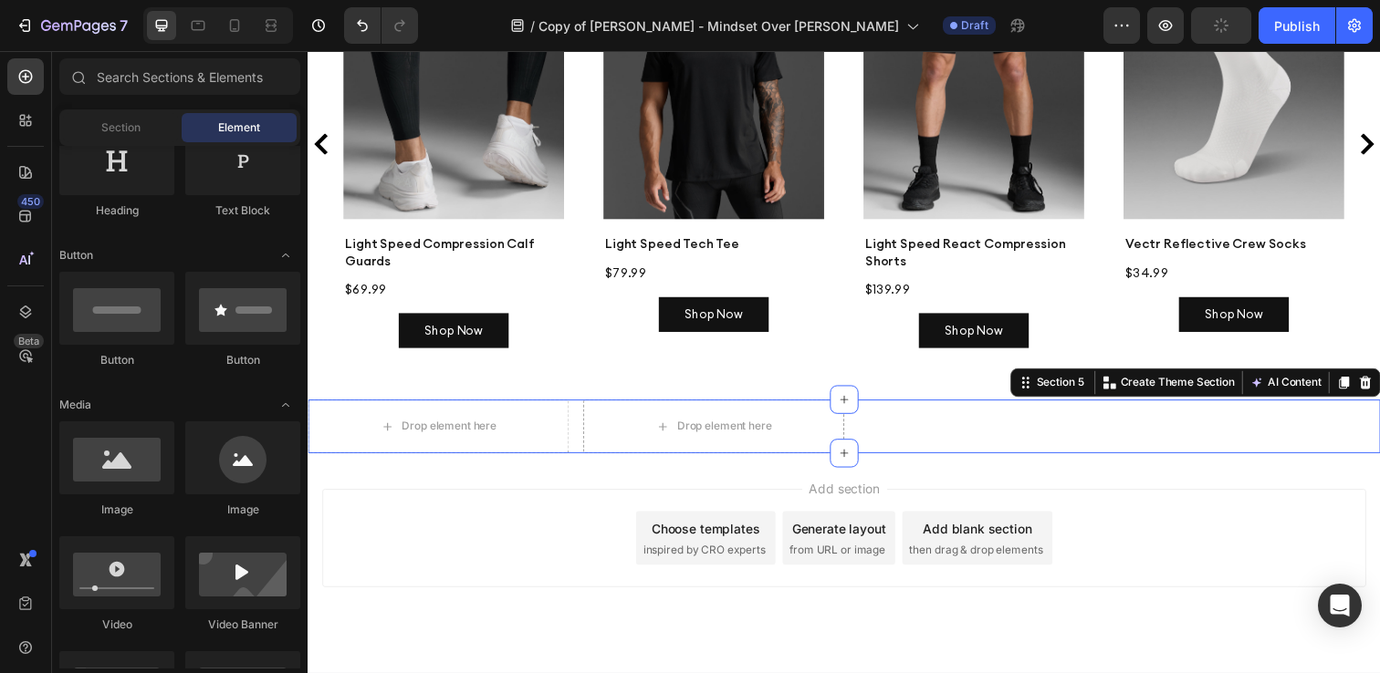
click at [1299, 407] on div "Drop element here Drop element here Row Section 5 You can create reusable secti…" at bounding box center [855, 434] width 1095 height 55
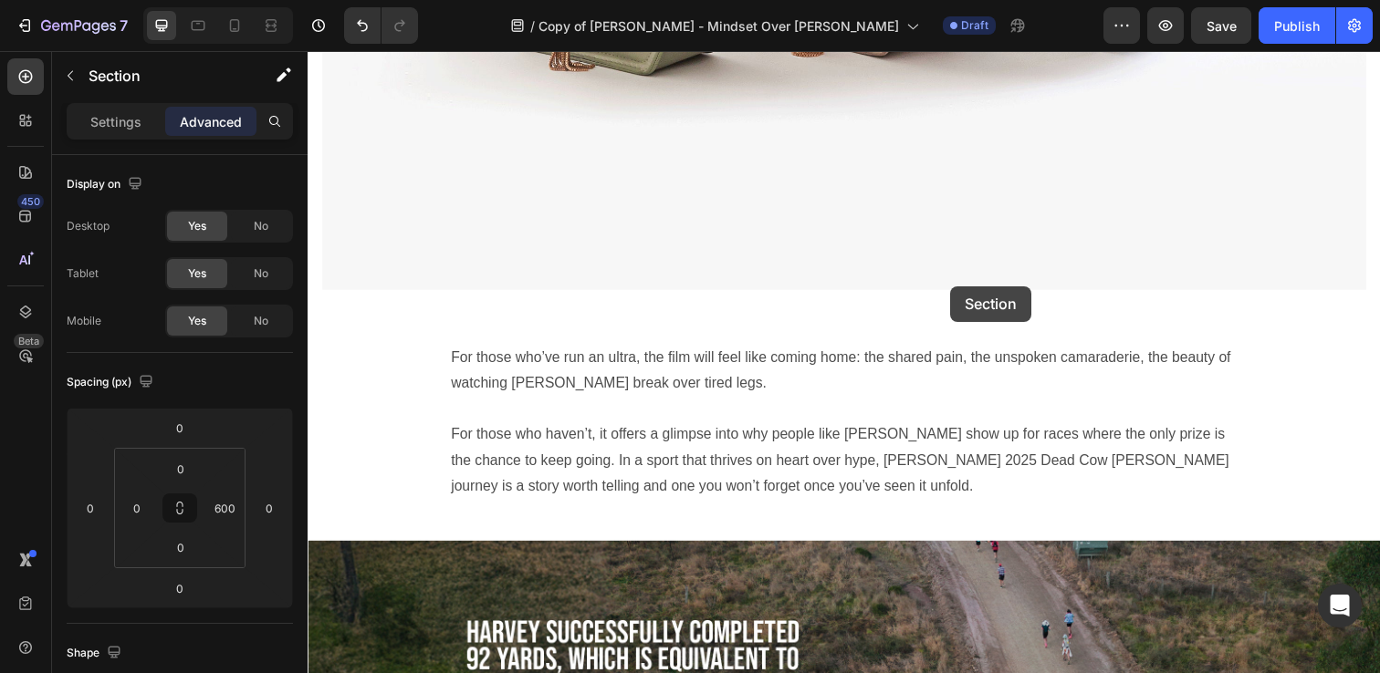
scroll to position [3950, 0]
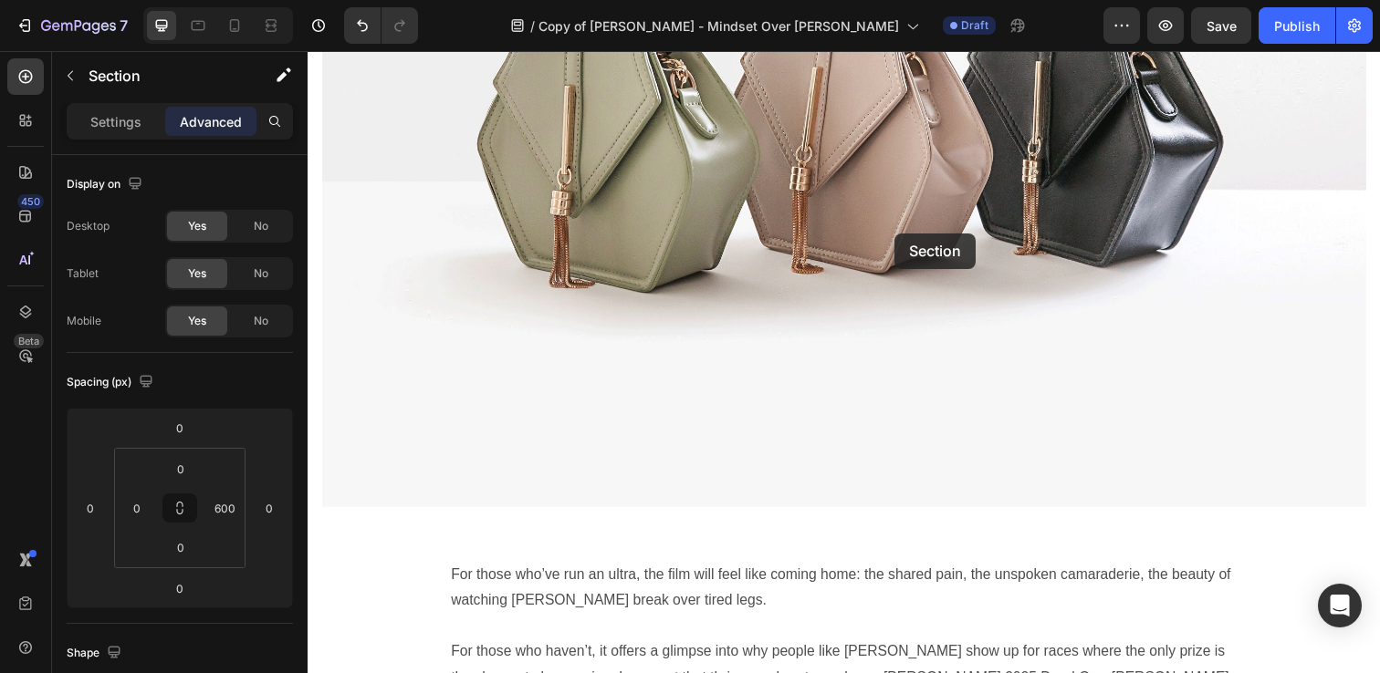
drag, startPoint x: 1038, startPoint y: 365, endPoint x: 905, endPoint y: 235, distance: 185.8
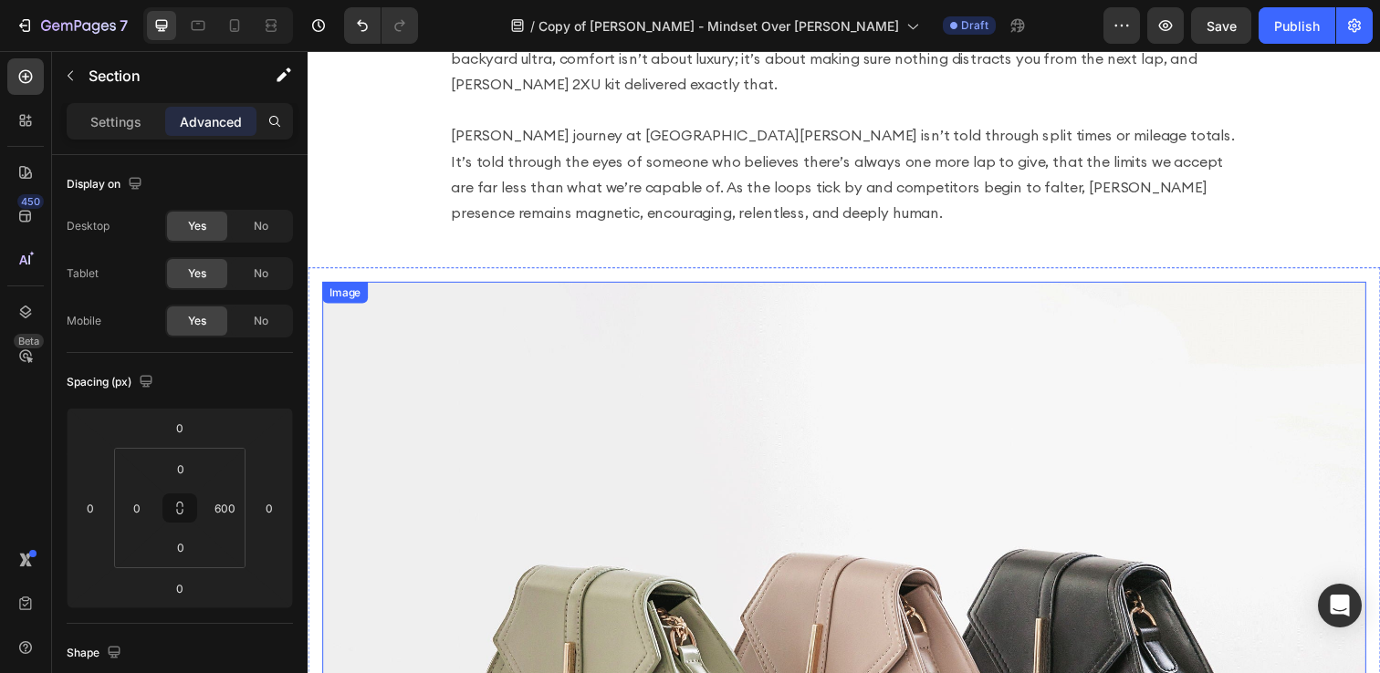
scroll to position [3378, 0]
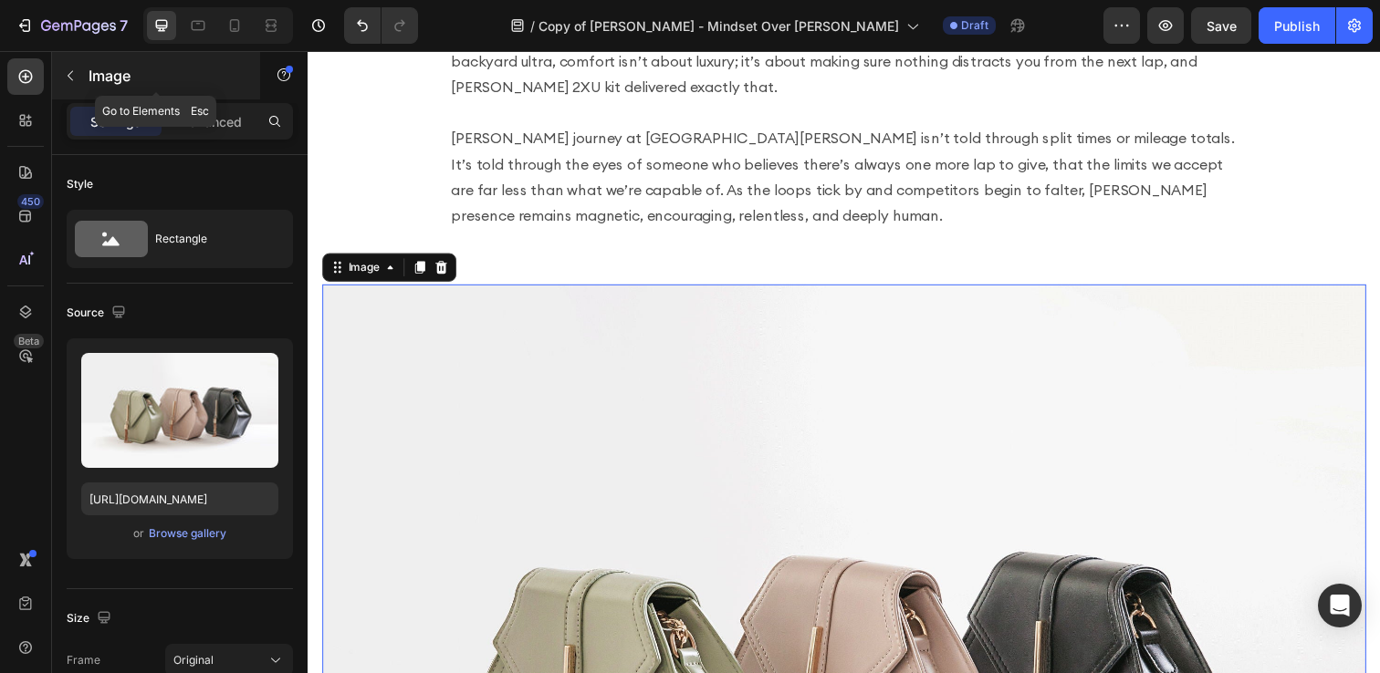
click at [66, 73] on icon "button" at bounding box center [70, 75] width 15 height 15
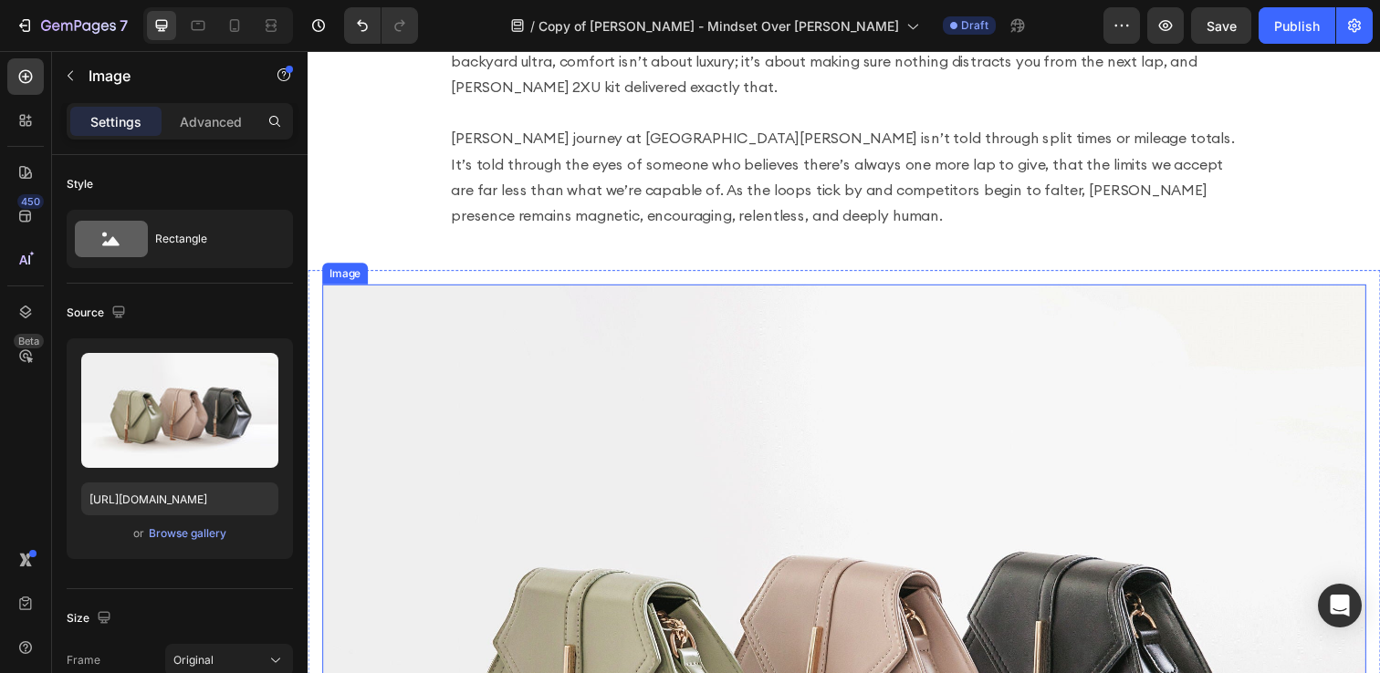
click at [443, 265] on icon at bounding box center [443, 272] width 15 height 15
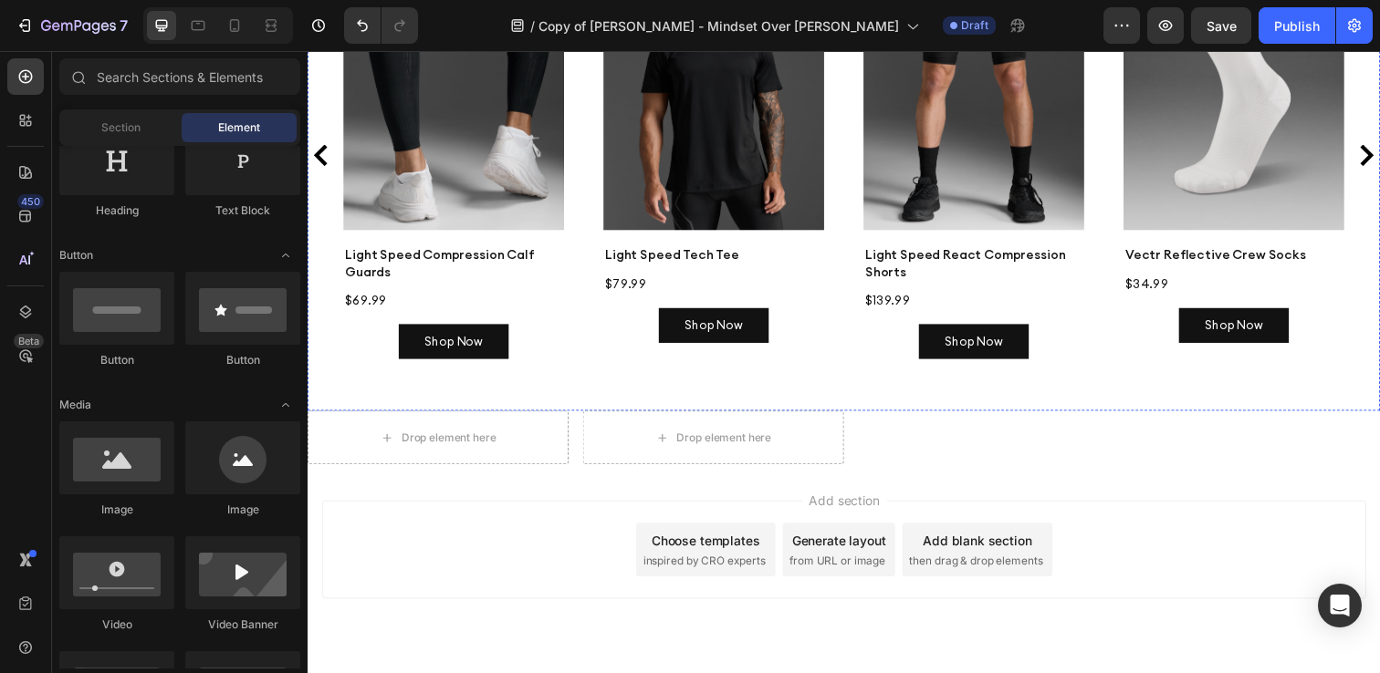
scroll to position [4677, 0]
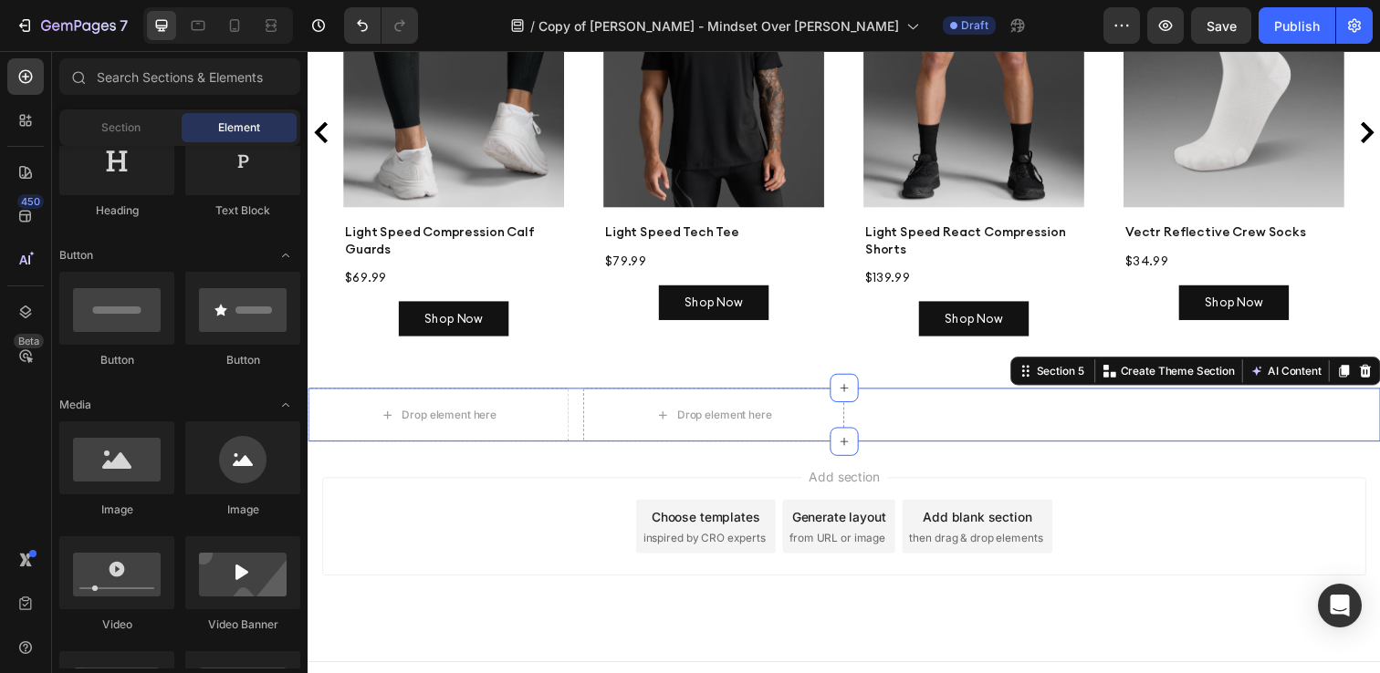
click at [965, 415] on div "Drop element here Drop element here Row Section 5 You can create reusable secti…" at bounding box center [855, 422] width 1095 height 55
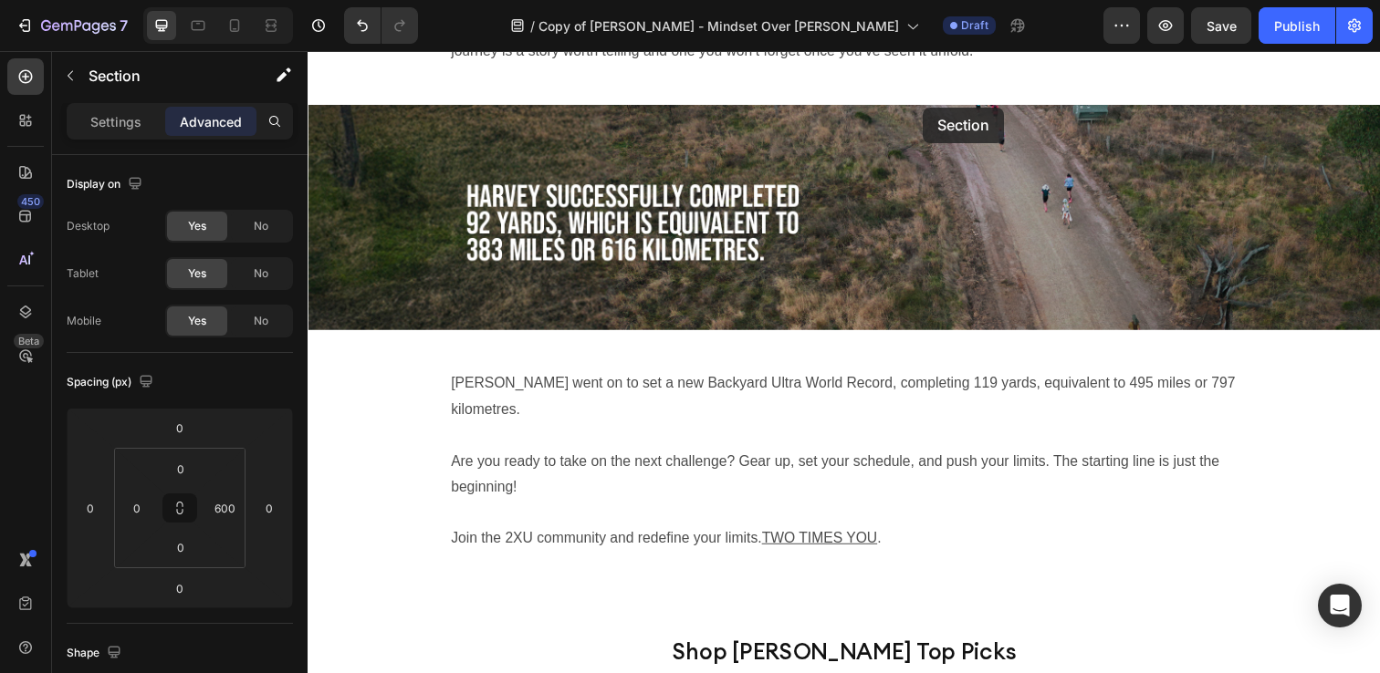
scroll to position [3335, 0]
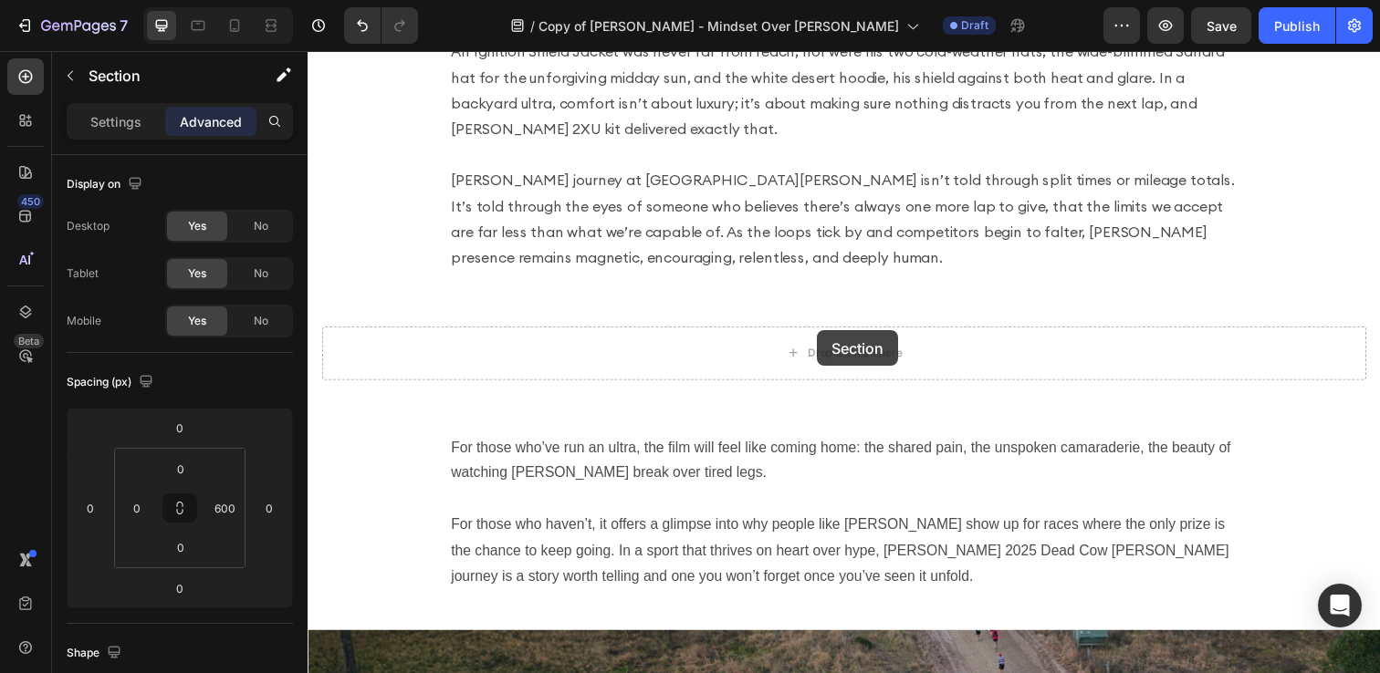
drag, startPoint x: 1042, startPoint y: 352, endPoint x: 811, endPoint y: 333, distance: 231.7
click at [811, 345] on div "Drop element here" at bounding box center [855, 359] width 148 height 29
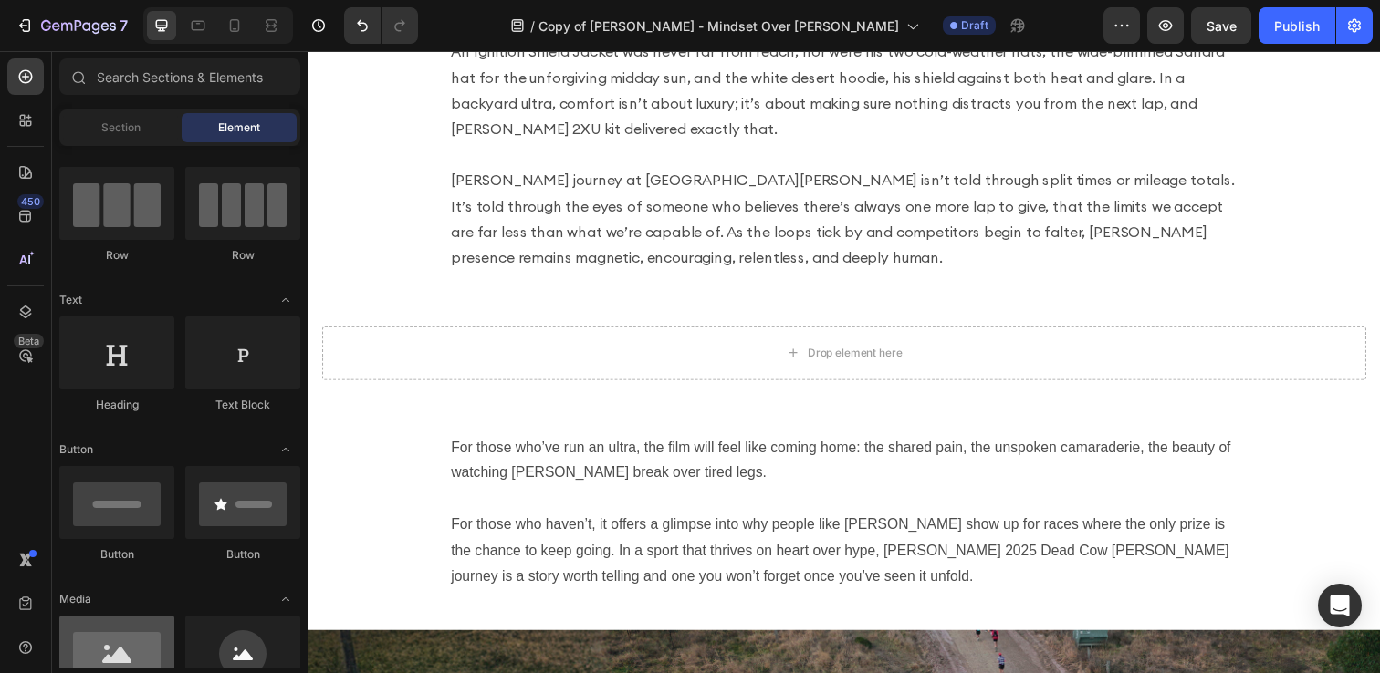
scroll to position [0, 0]
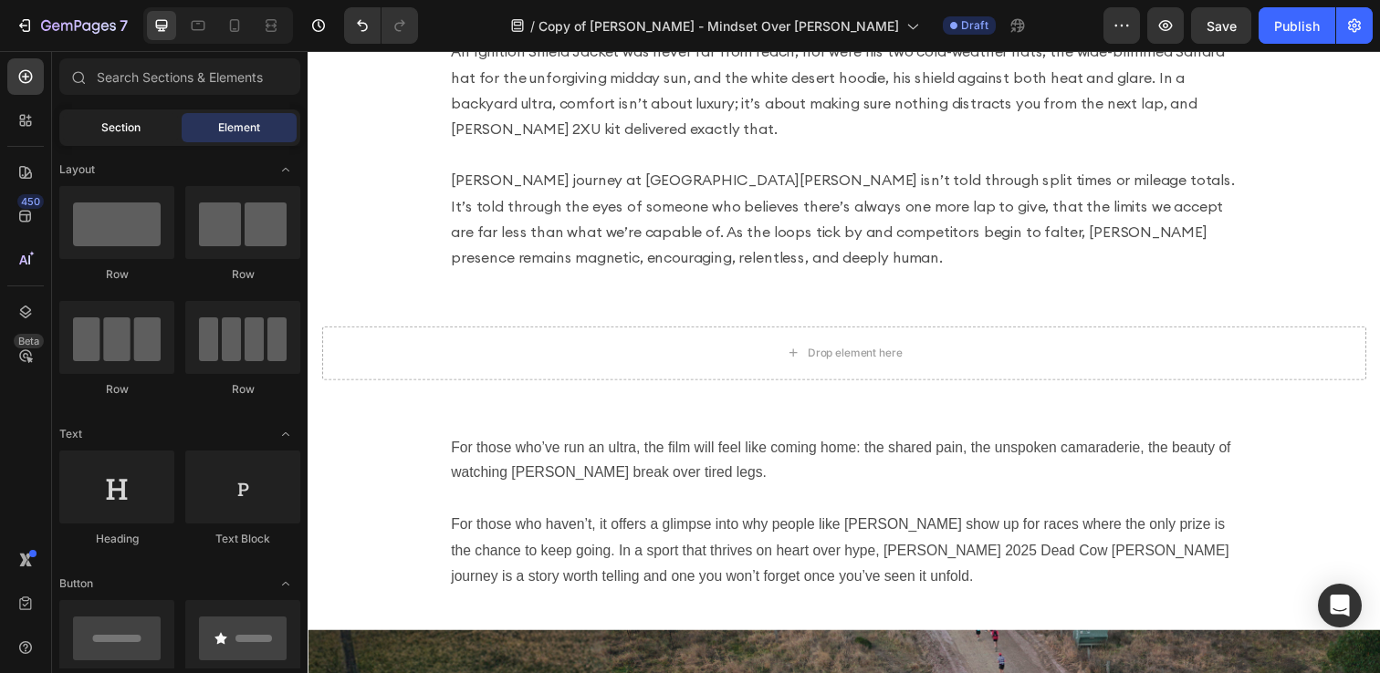
click at [109, 127] on span "Section" at bounding box center [120, 128] width 39 height 16
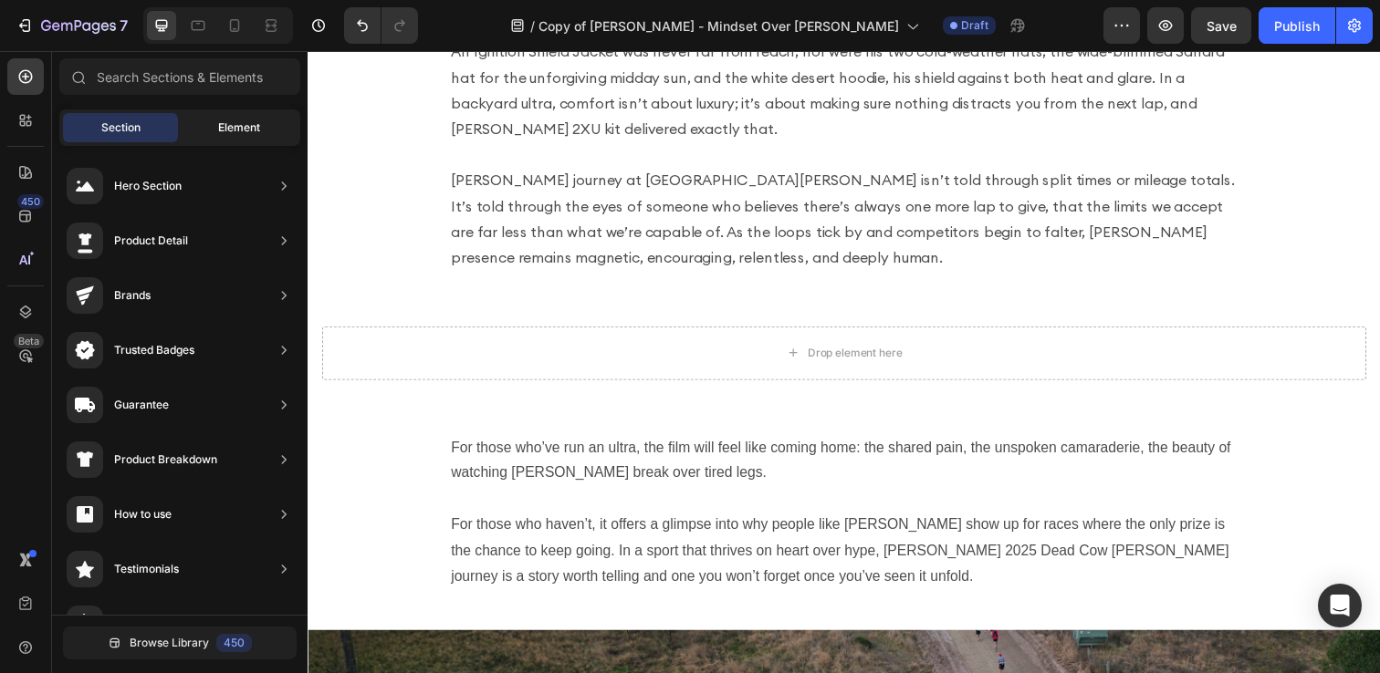
click at [214, 134] on div "Element" at bounding box center [239, 127] width 115 height 29
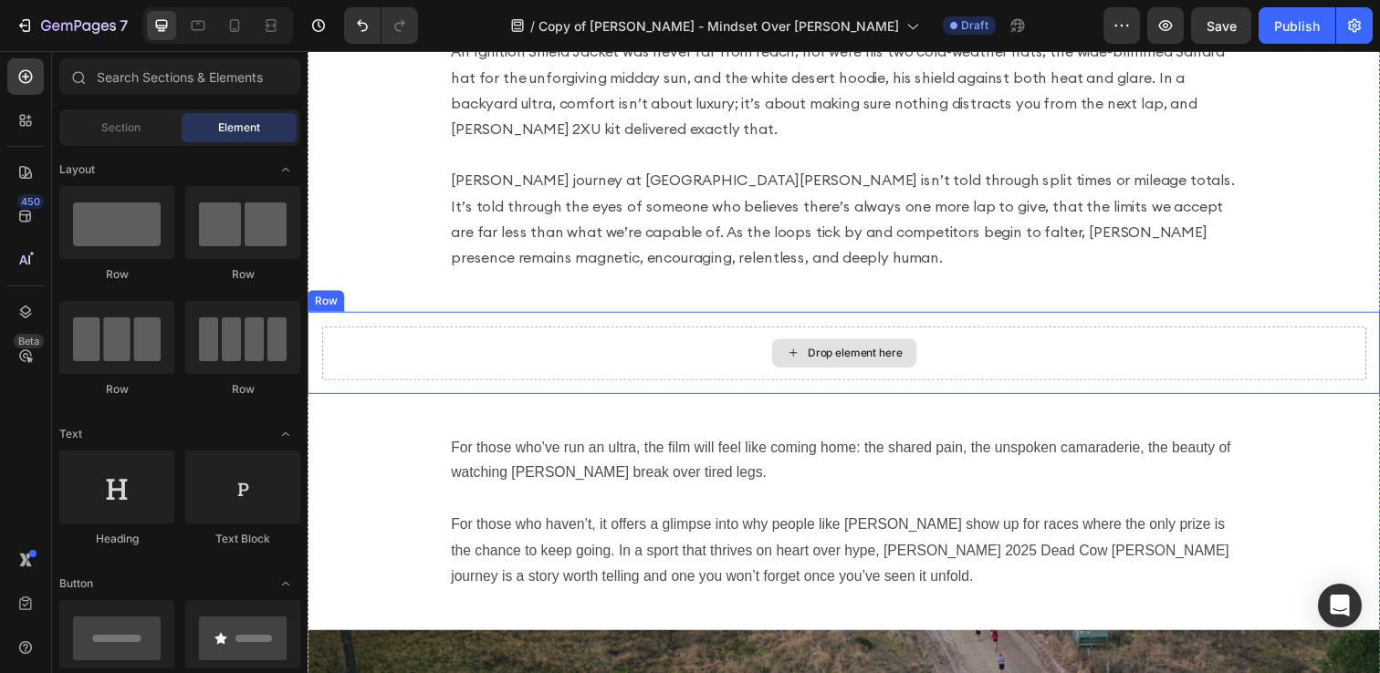
click at [820, 352] on div "Drop element here" at bounding box center [866, 359] width 97 height 15
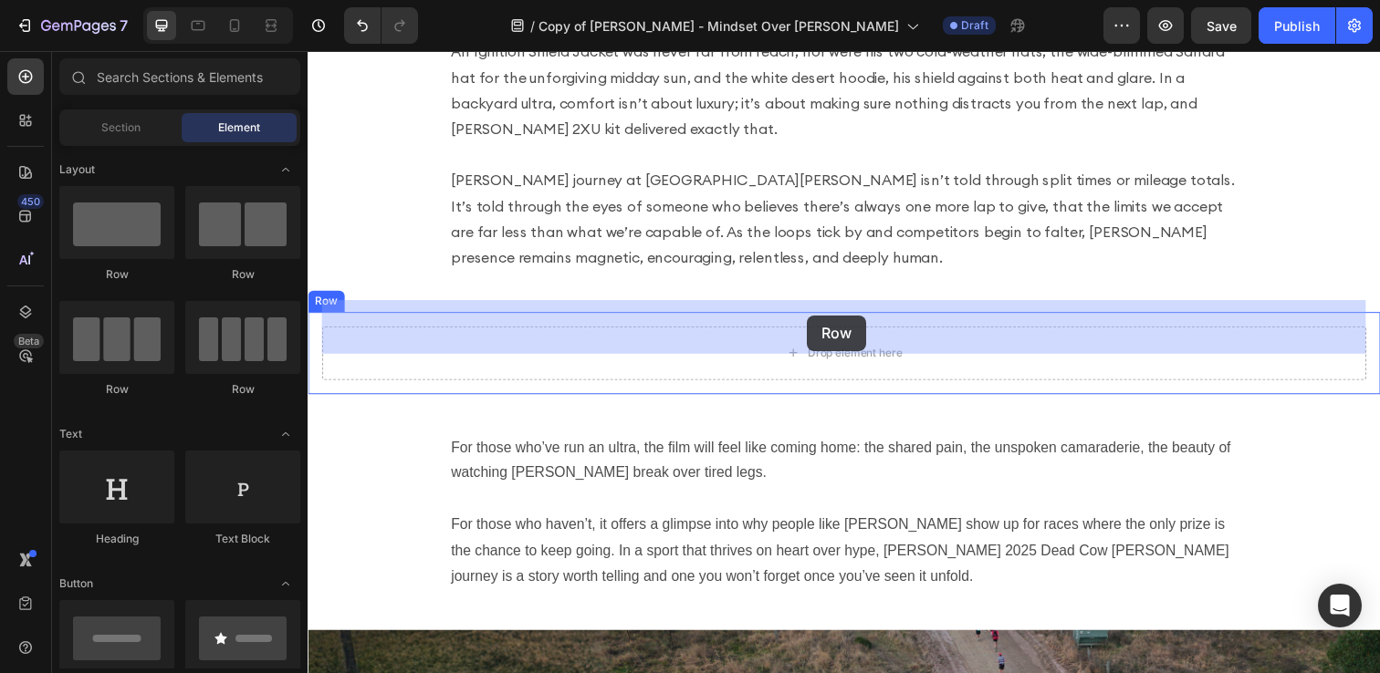
drag, startPoint x: 447, startPoint y: 273, endPoint x: 818, endPoint y: 321, distance: 373.6
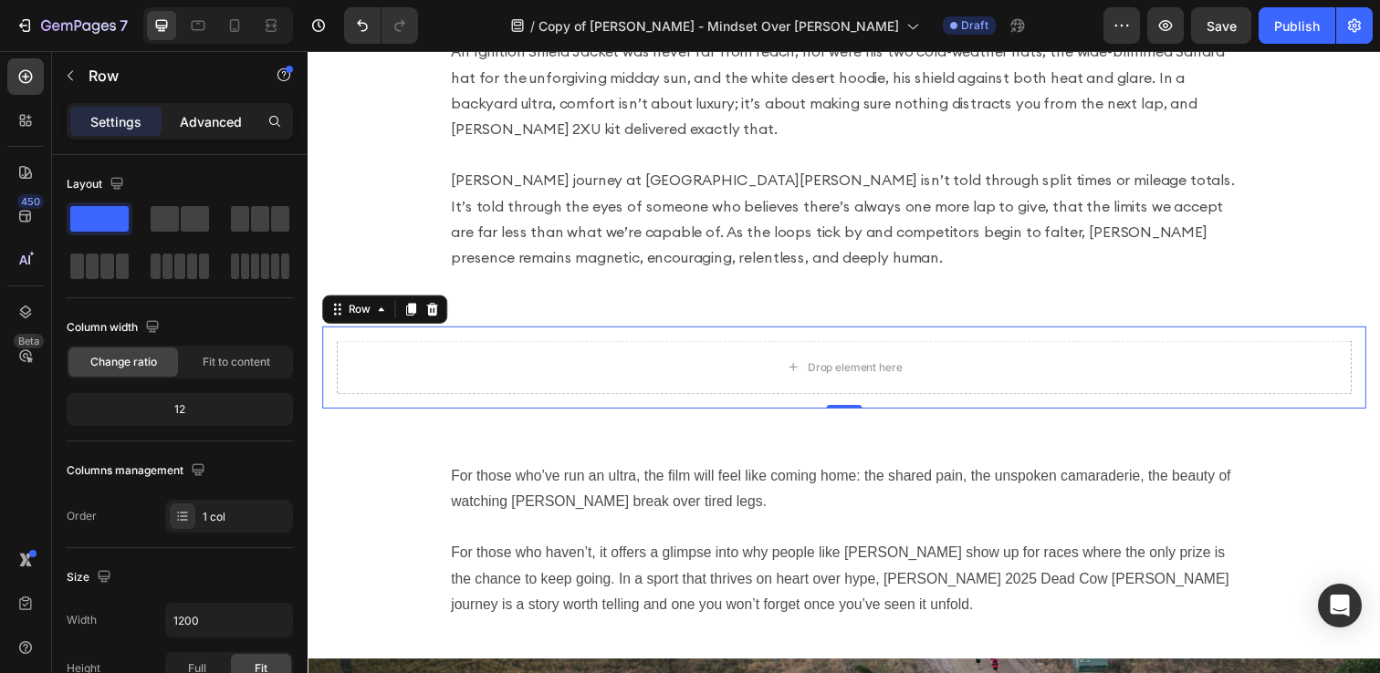
click at [192, 120] on p "Advanced" at bounding box center [211, 121] width 62 height 19
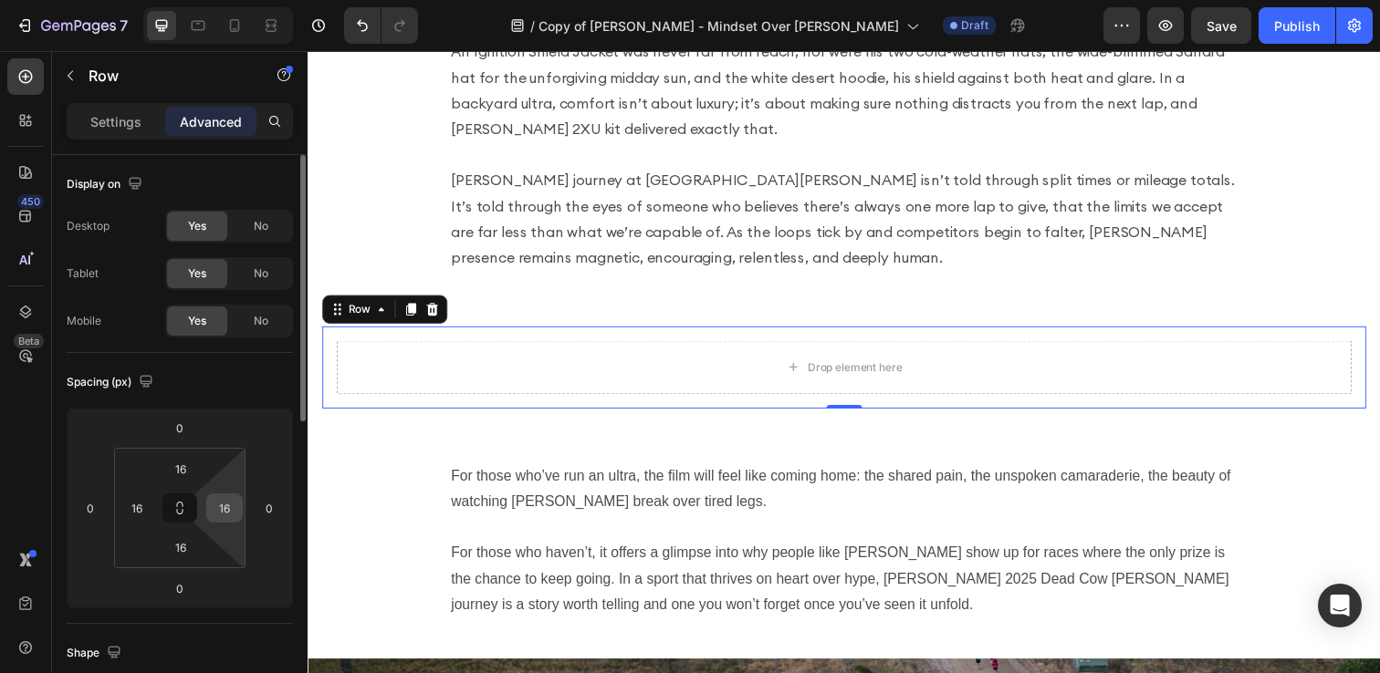
click at [219, 509] on input "16" at bounding box center [224, 508] width 27 height 27
type input "600"
click at [140, 507] on input "16" at bounding box center [136, 508] width 27 height 27
type input "0"
click at [174, 471] on input "16" at bounding box center [180, 468] width 36 height 27
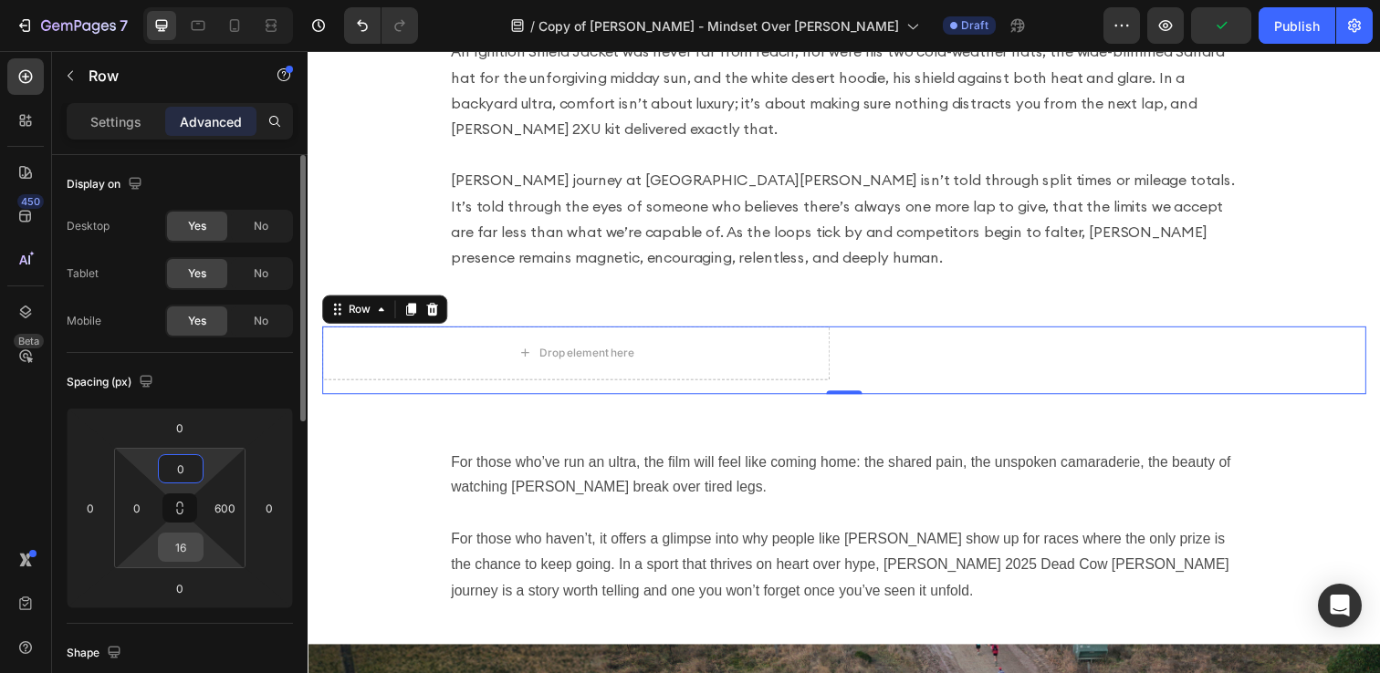
type input "0"
click at [178, 557] on input "16" at bounding box center [180, 547] width 36 height 27
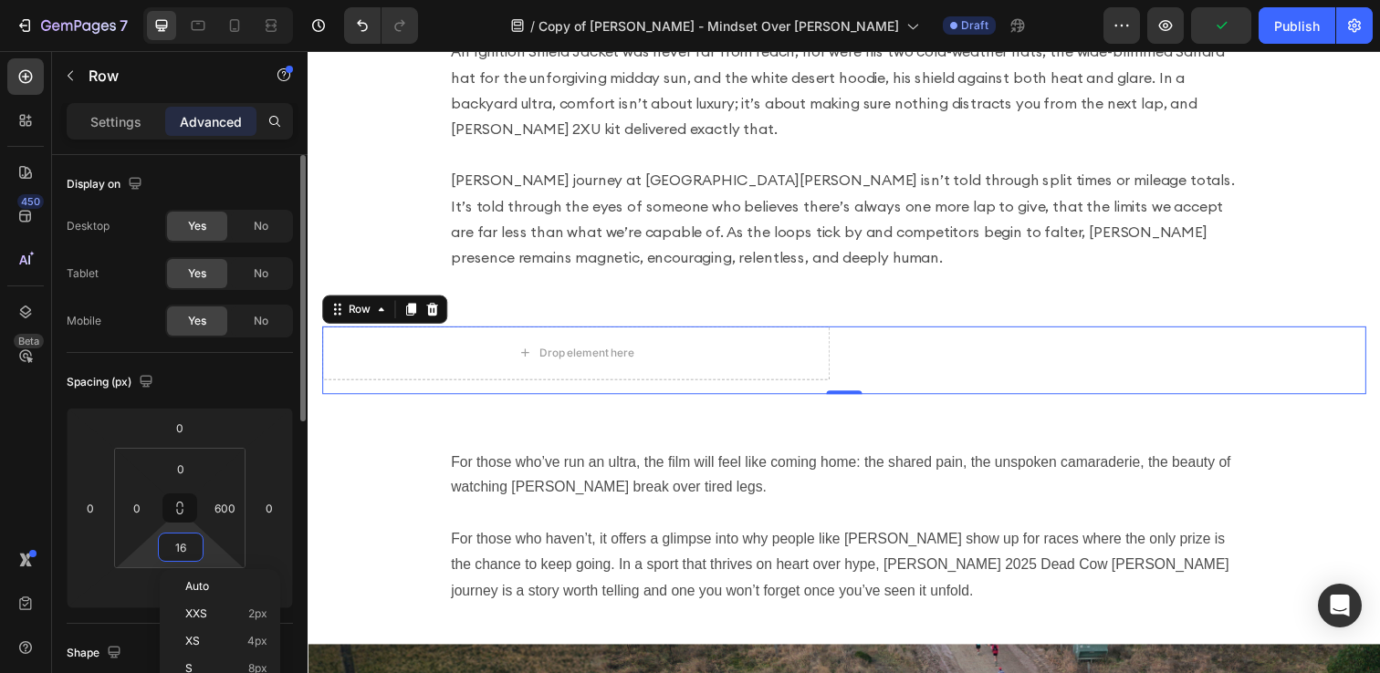
type input "0"
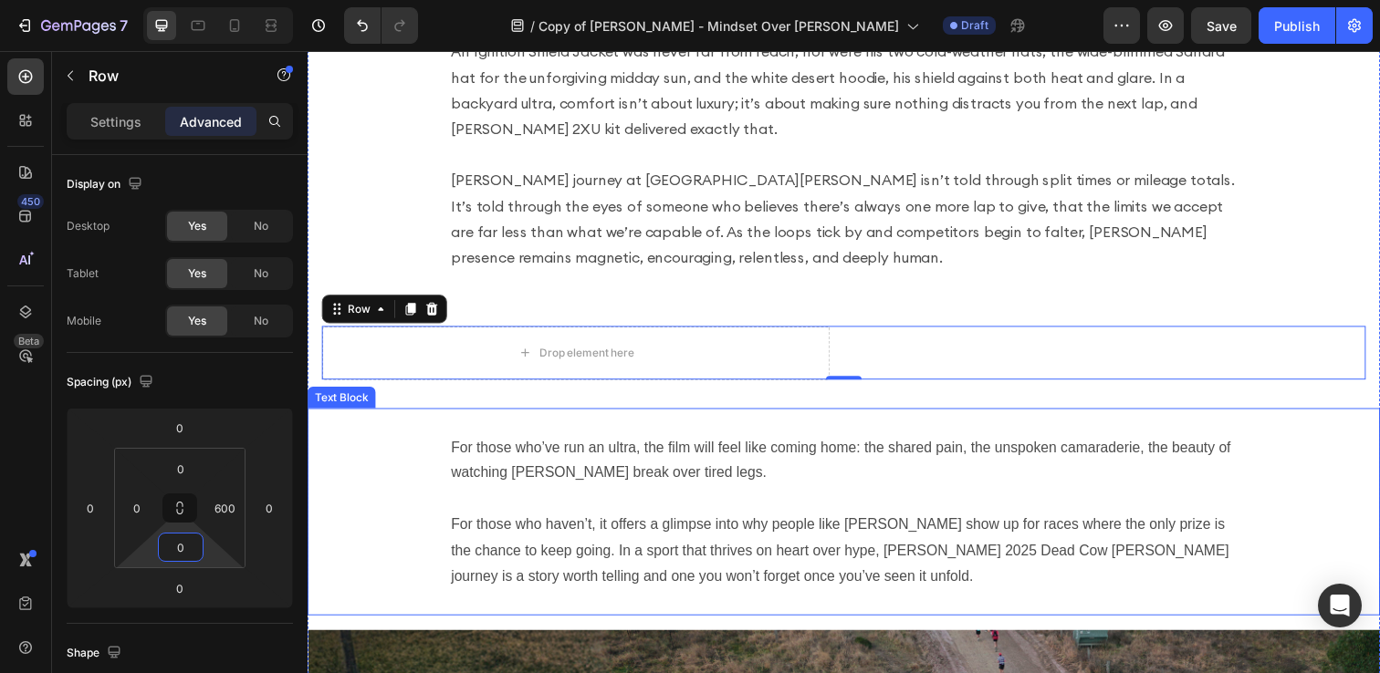
click at [620, 495] on p at bounding box center [855, 508] width 803 height 26
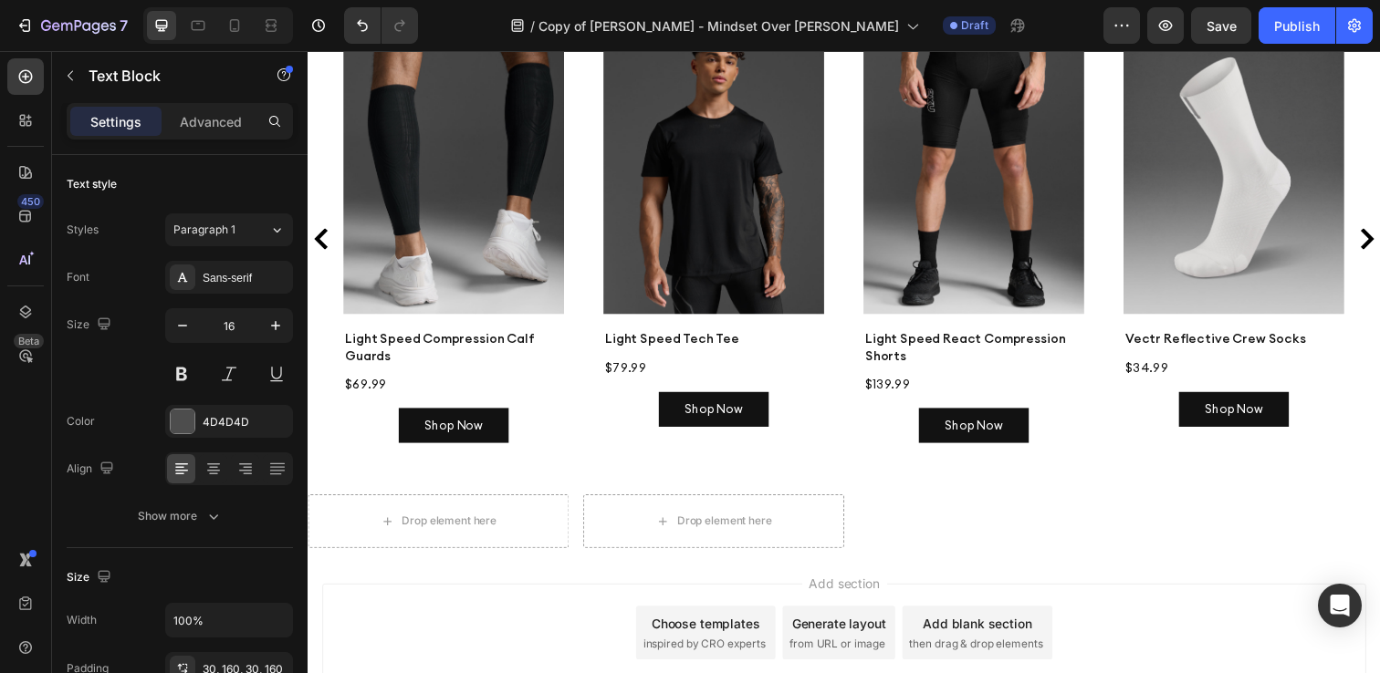
scroll to position [4606, 0]
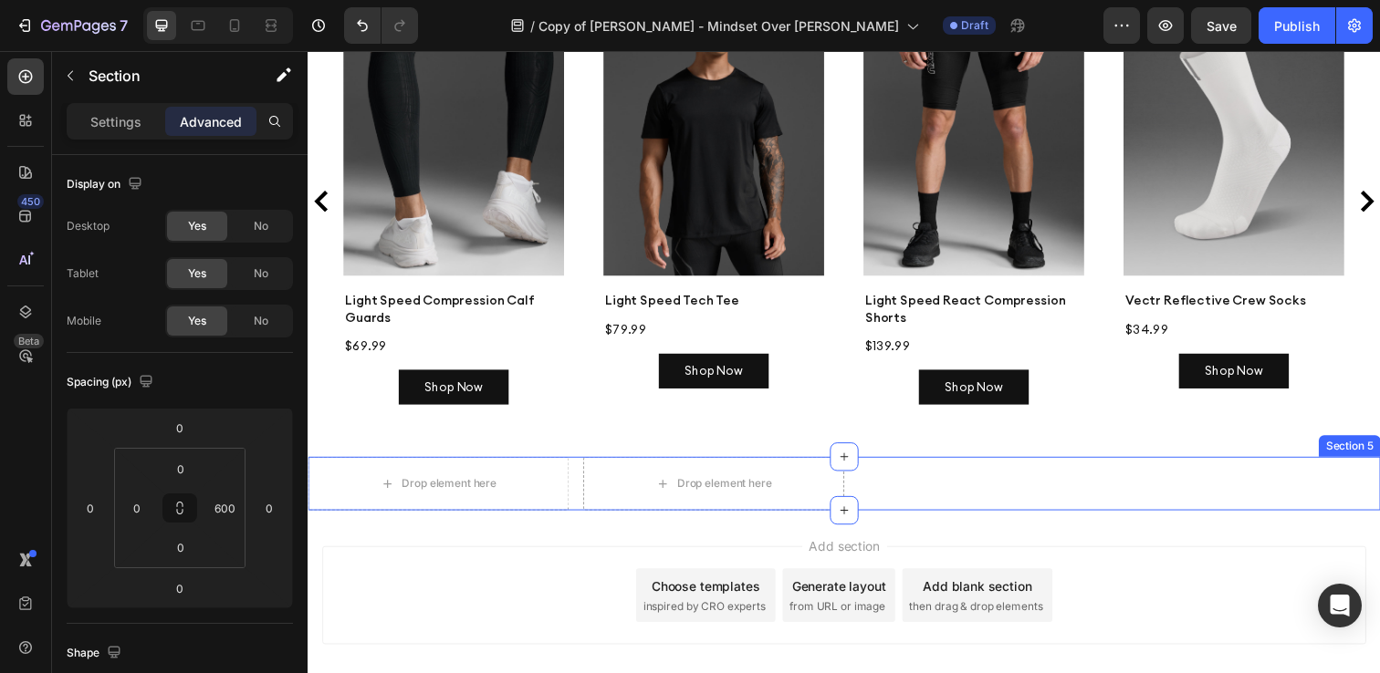
click at [948, 470] on div "Drop element here Drop element here Row Section 5" at bounding box center [855, 492] width 1095 height 55
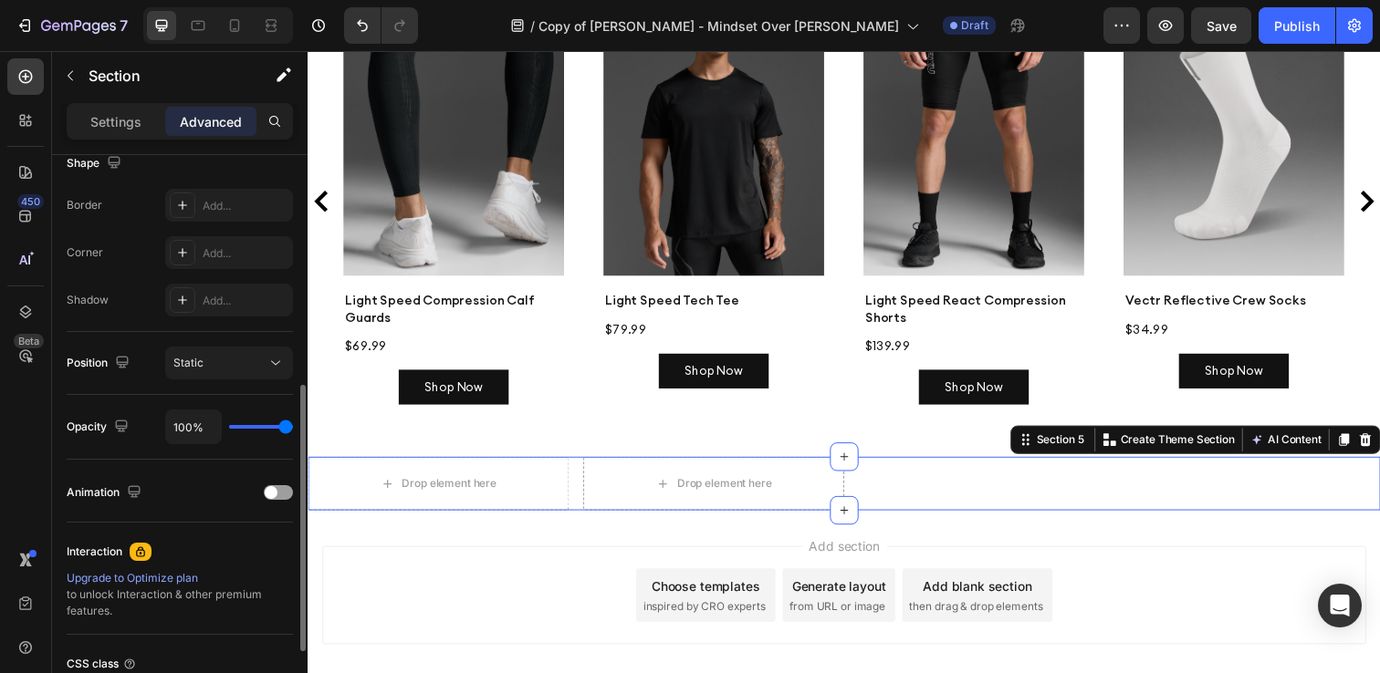
scroll to position [647, 0]
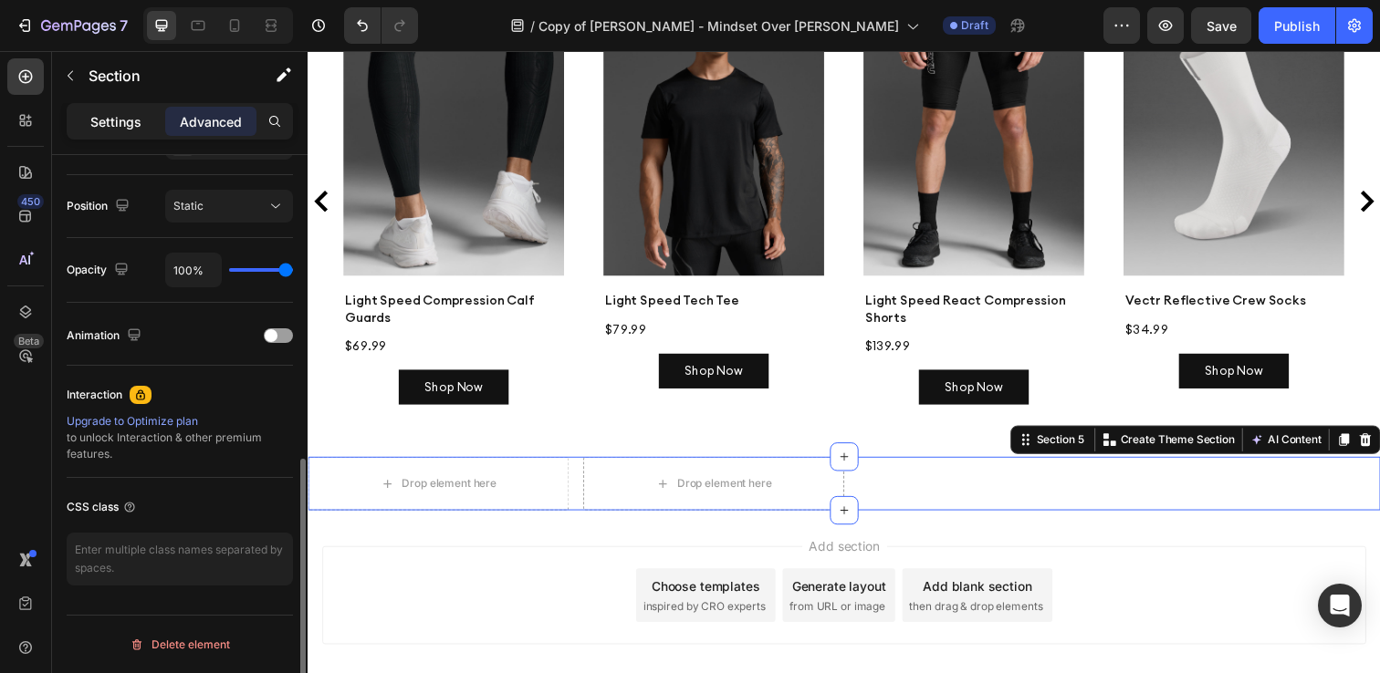
click at [123, 115] on p "Settings" at bounding box center [115, 121] width 51 height 19
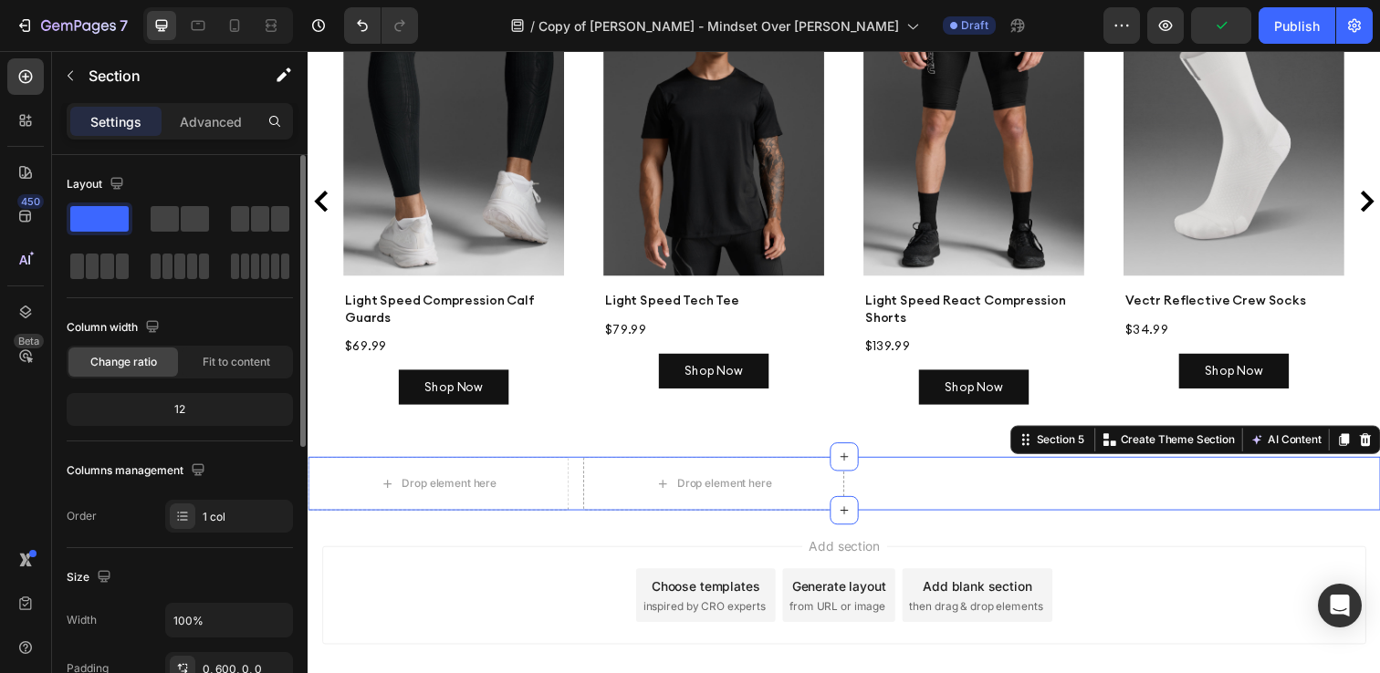
scroll to position [26, 0]
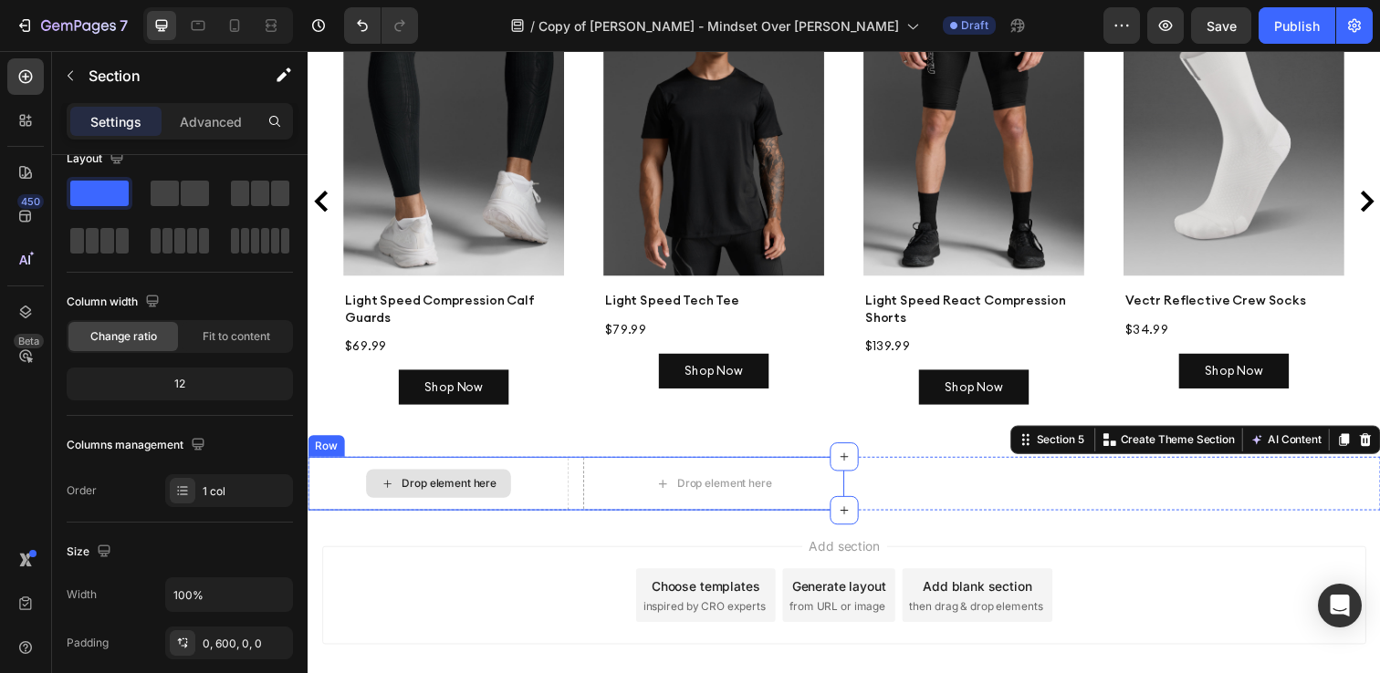
click at [458, 485] on div "Drop element here" at bounding box center [451, 492] width 97 height 15
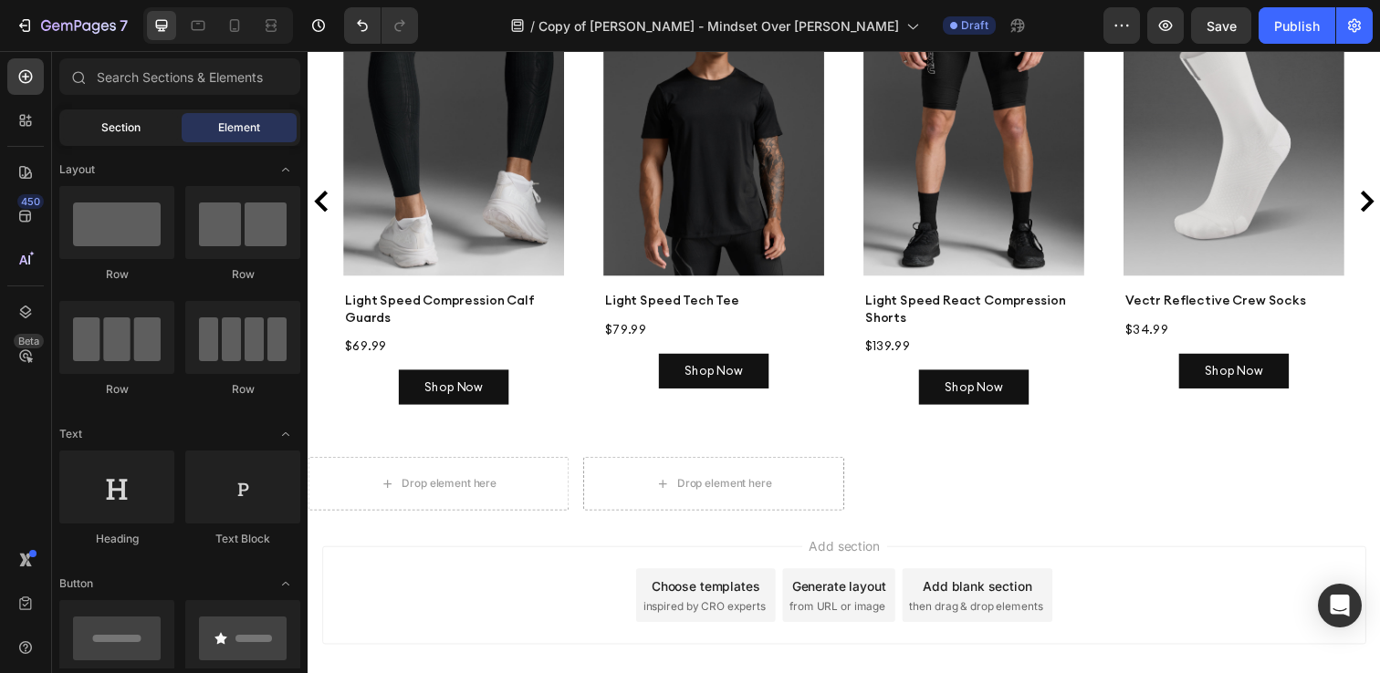
click at [99, 131] on div "Section" at bounding box center [120, 127] width 115 height 29
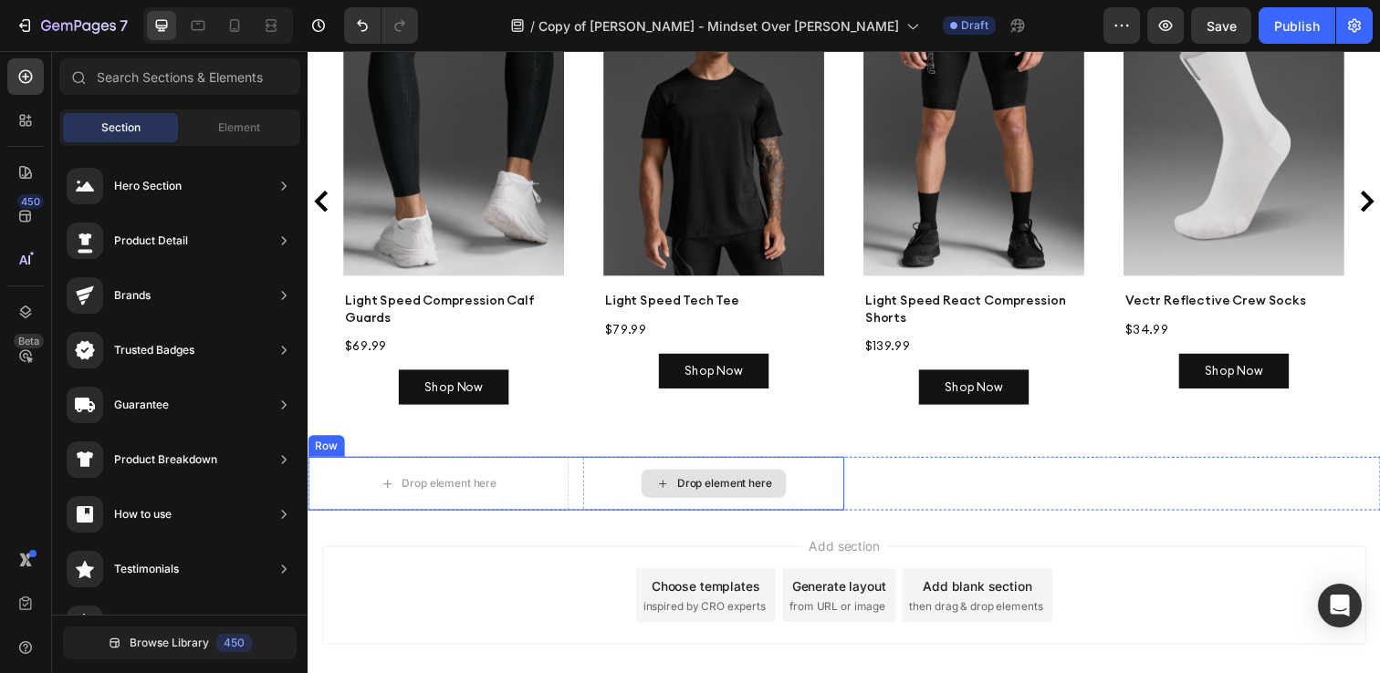
click at [703, 485] on div "Drop element here" at bounding box center [732, 492] width 97 height 15
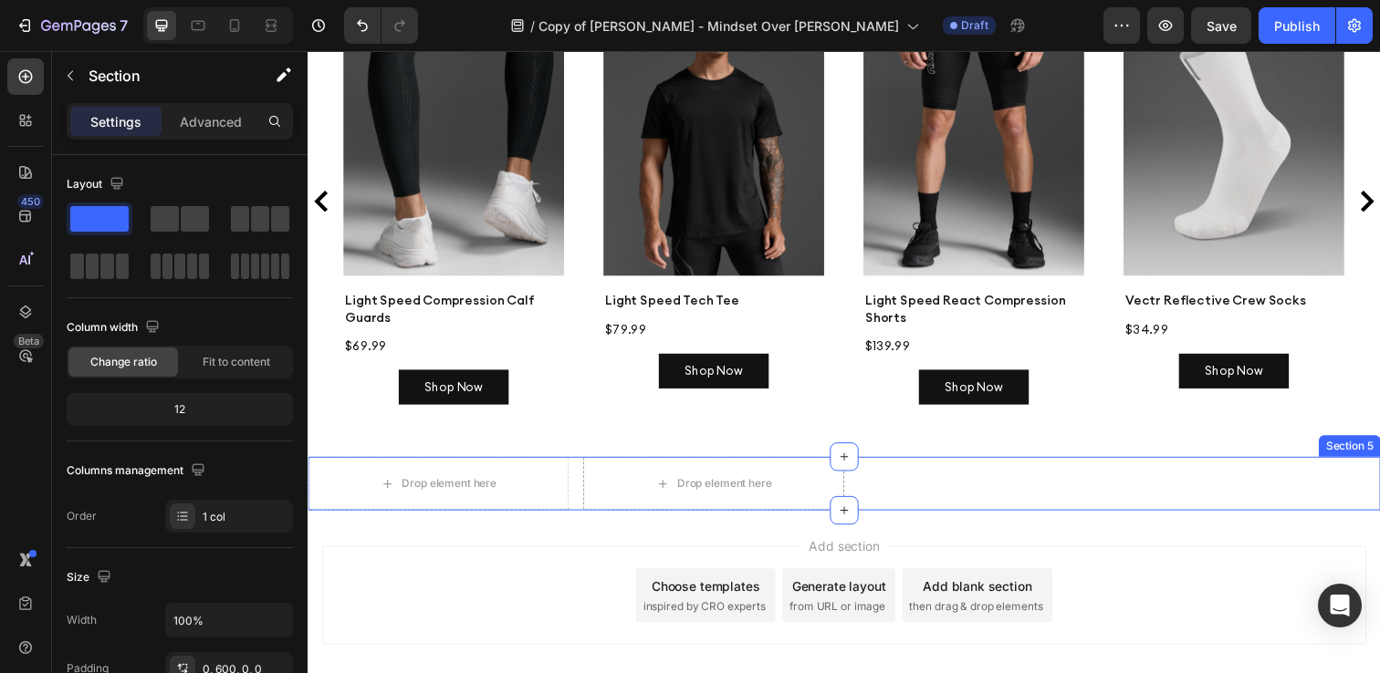
click at [978, 484] on div "Drop element here Drop element here Row Section 5" at bounding box center [855, 492] width 1095 height 55
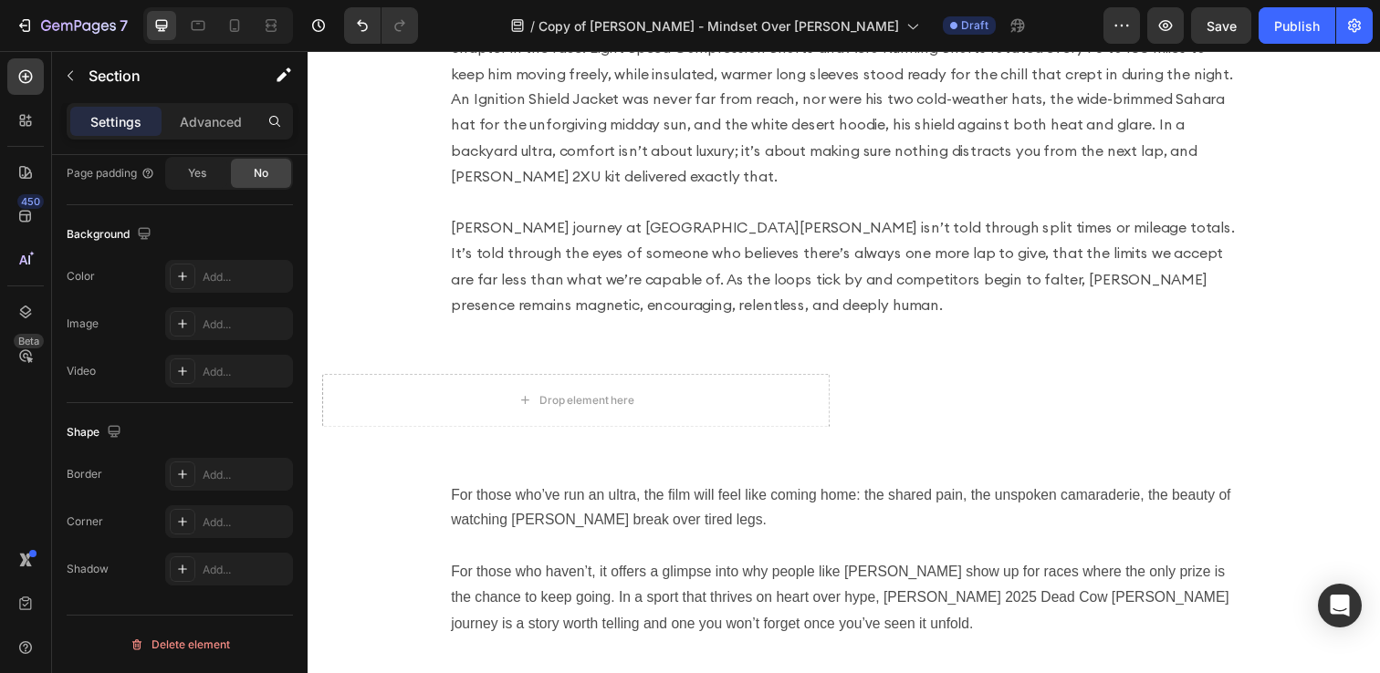
scroll to position [3286, 0]
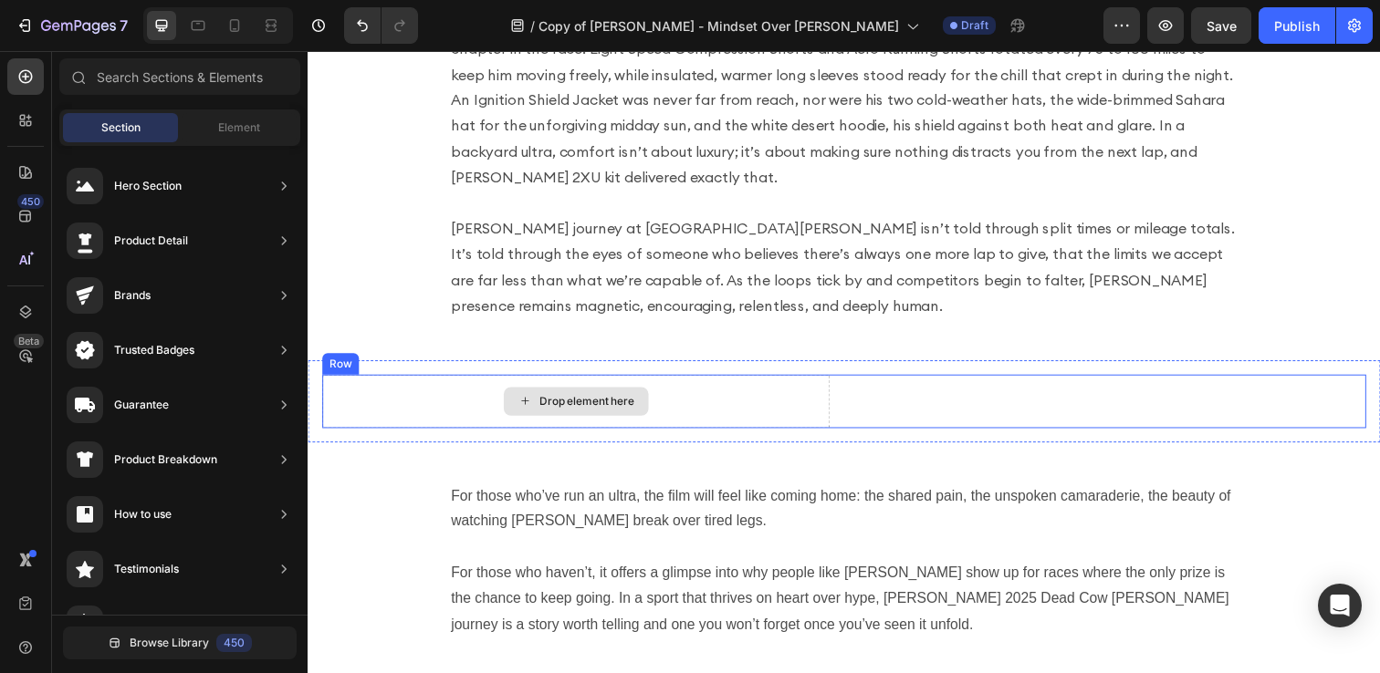
click at [626, 401] on div "Drop element here" at bounding box center [592, 408] width 97 height 15
click at [905, 385] on div "Drop element here Row" at bounding box center [855, 408] width 1066 height 55
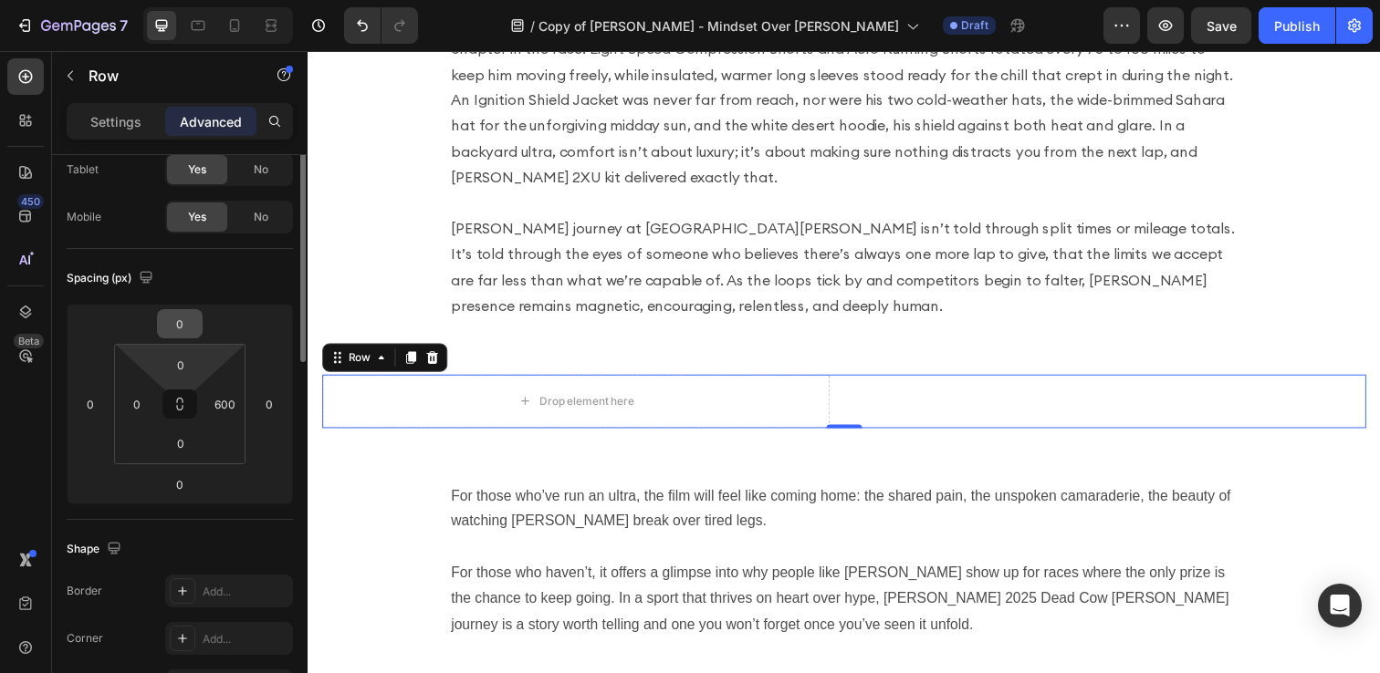
scroll to position [0, 0]
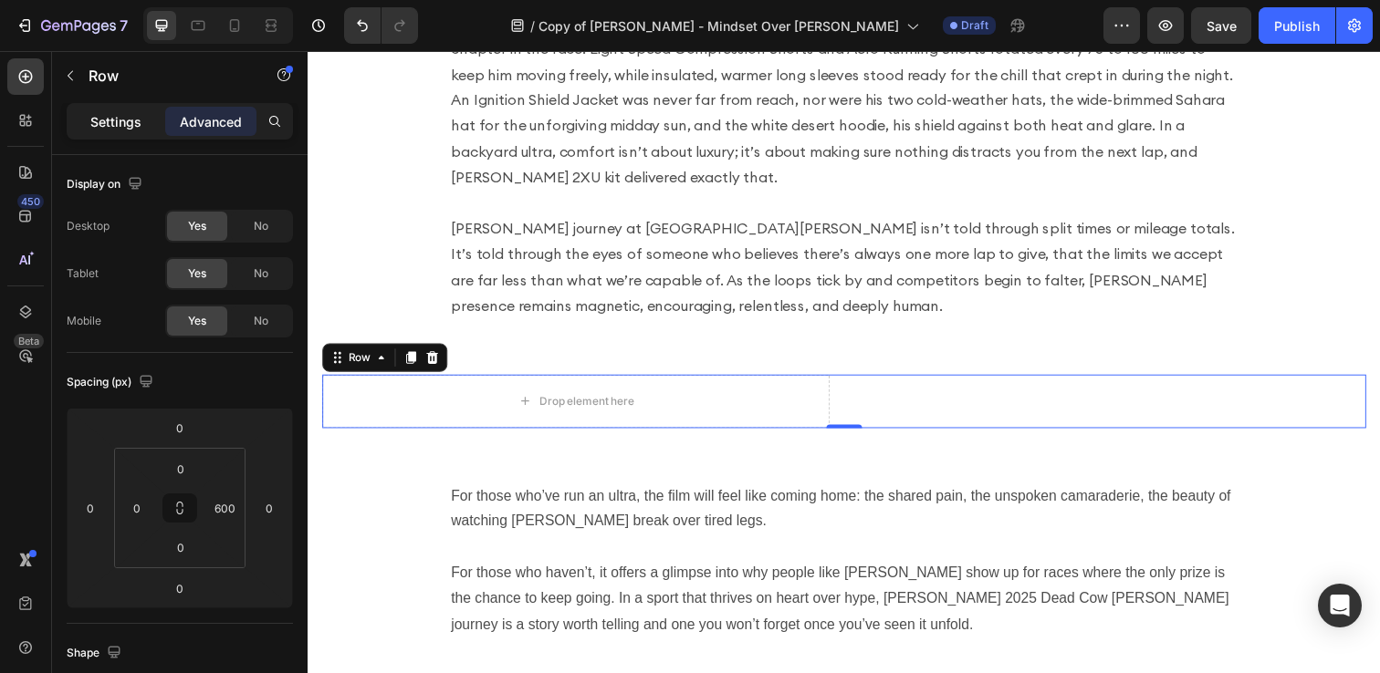
click at [99, 117] on p "Settings" at bounding box center [115, 121] width 51 height 19
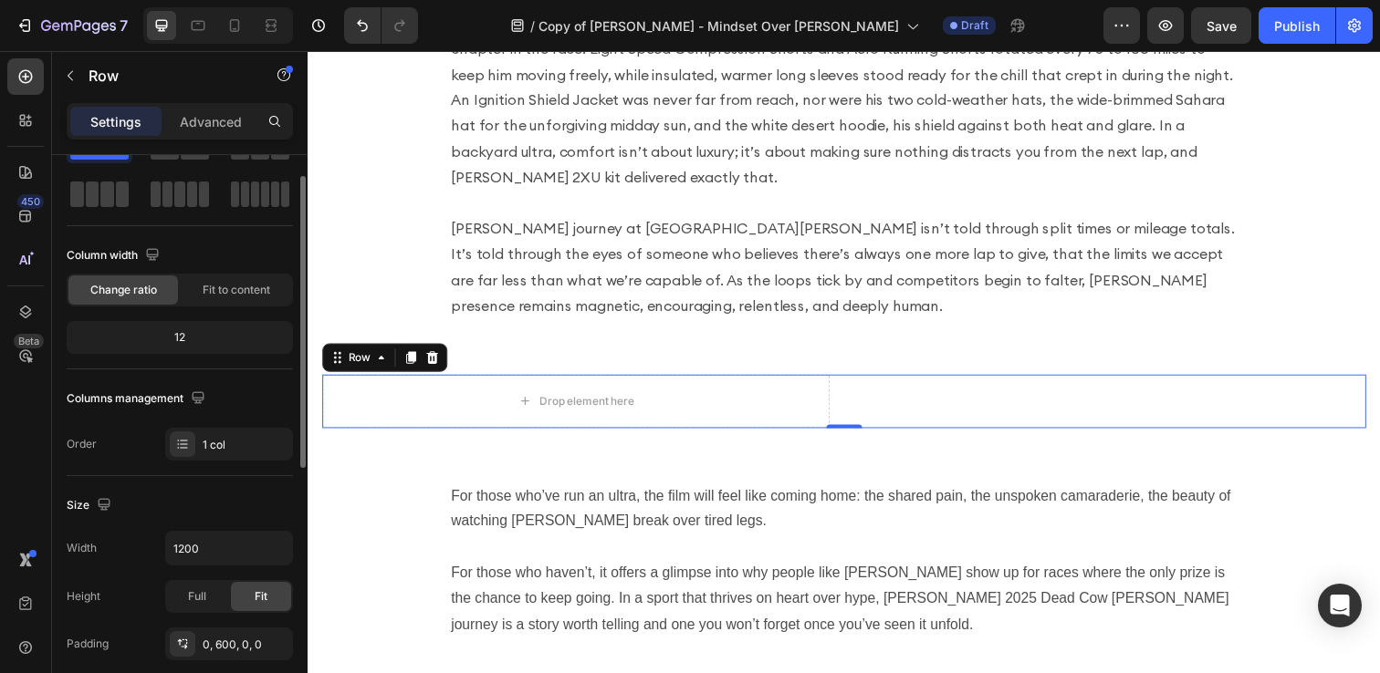
scroll to position [96, 0]
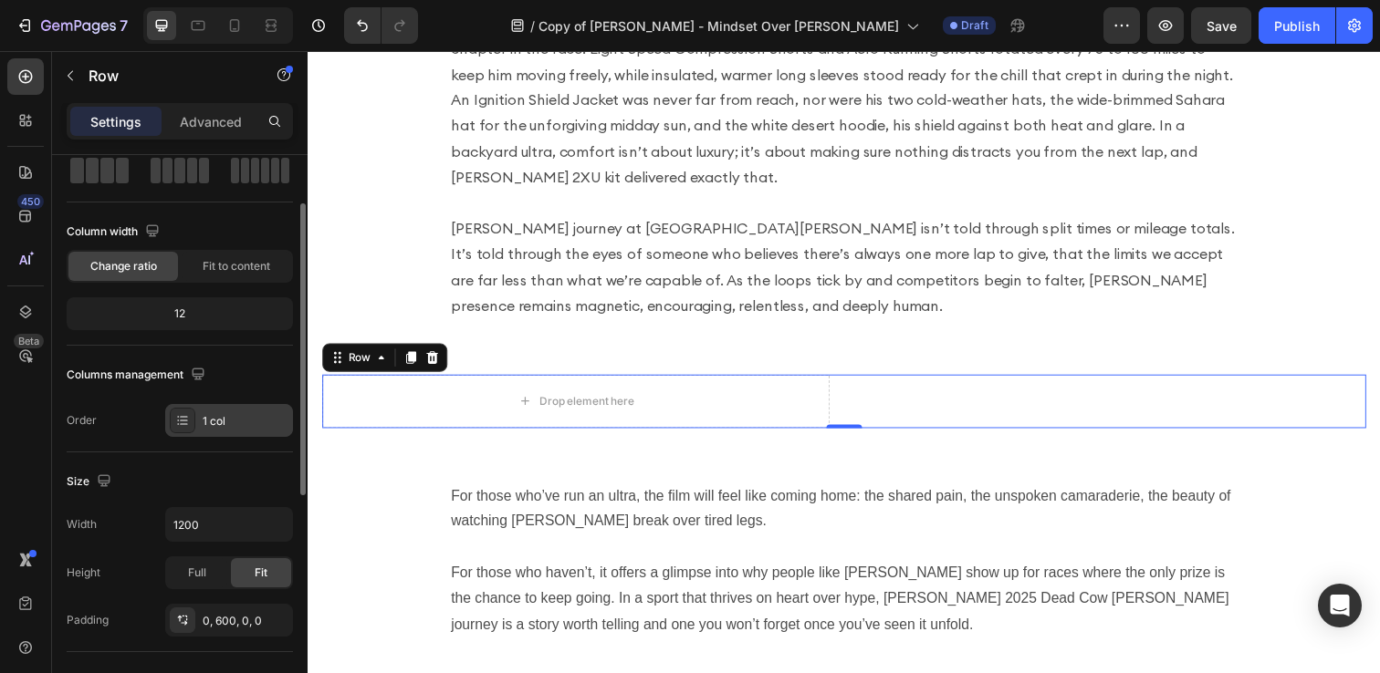
click at [203, 419] on div "1 col" at bounding box center [246, 421] width 86 height 16
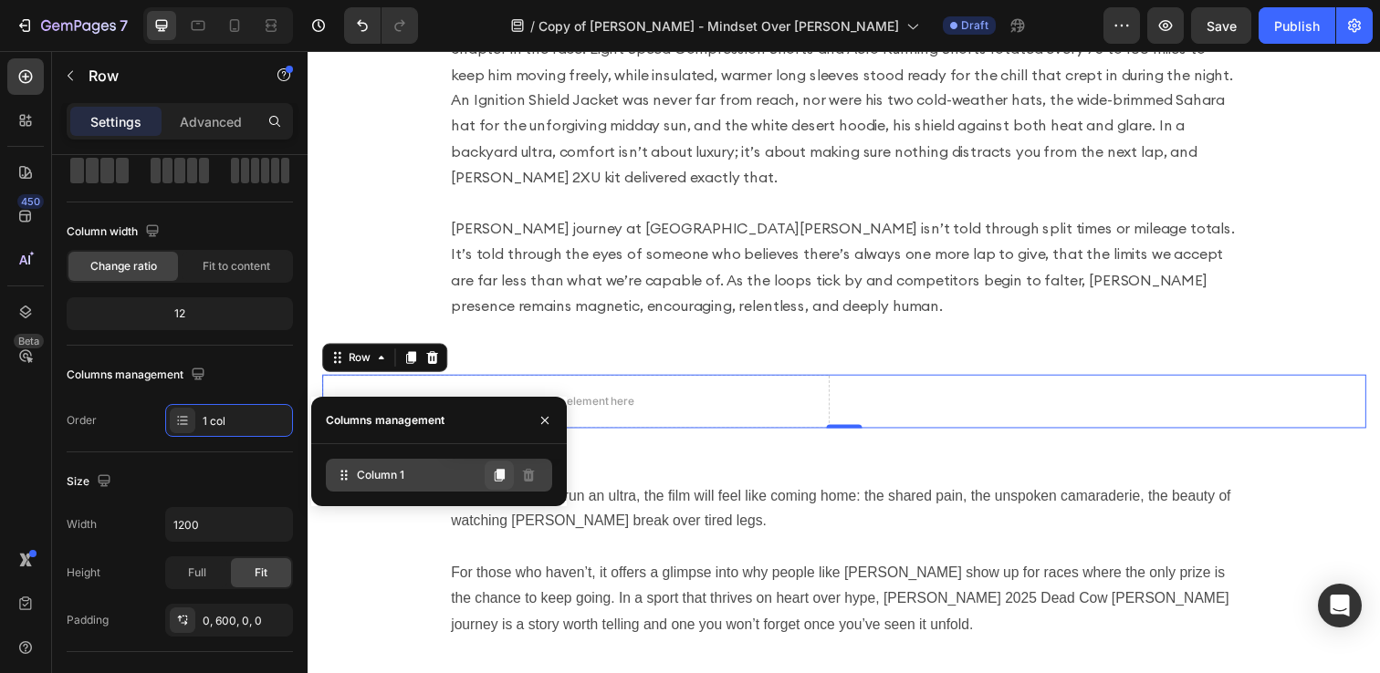
click at [497, 475] on icon at bounding box center [500, 475] width 10 height 13
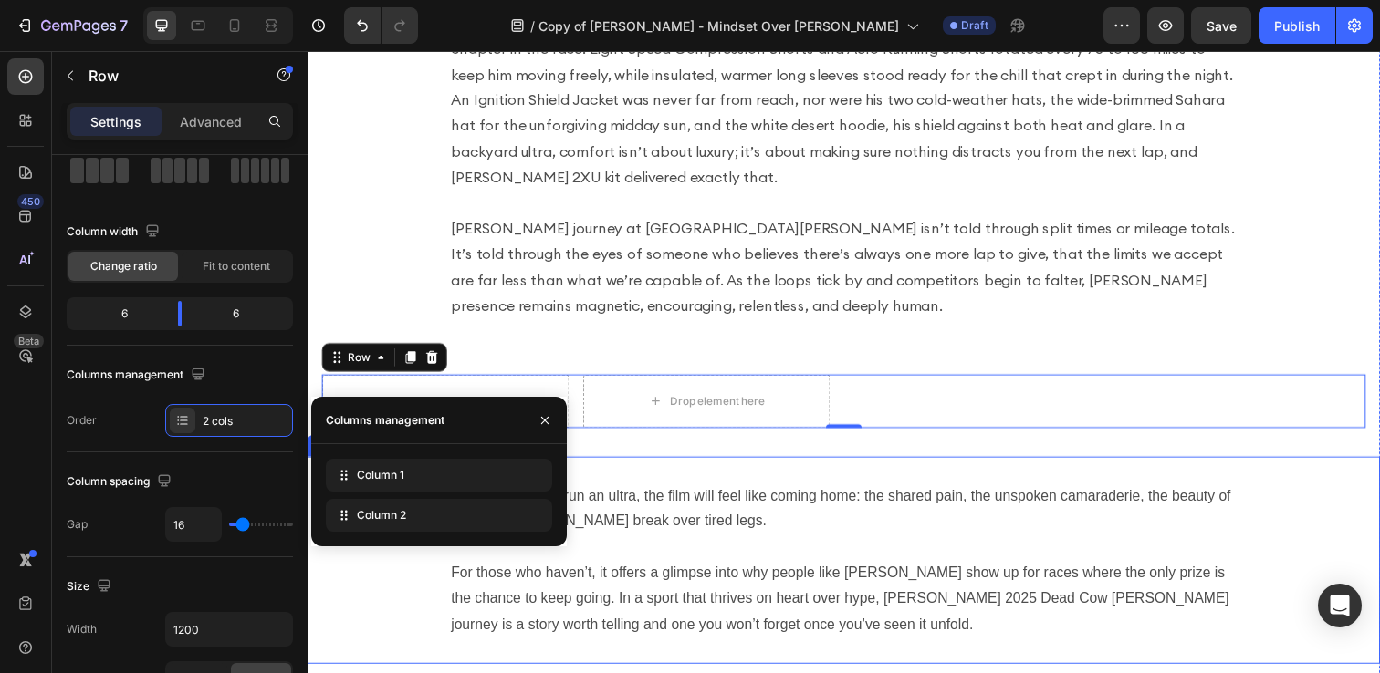
click at [724, 493] on p "For those who’ve run an ultra, the film will feel like coming home: the shared …" at bounding box center [855, 519] width 803 height 53
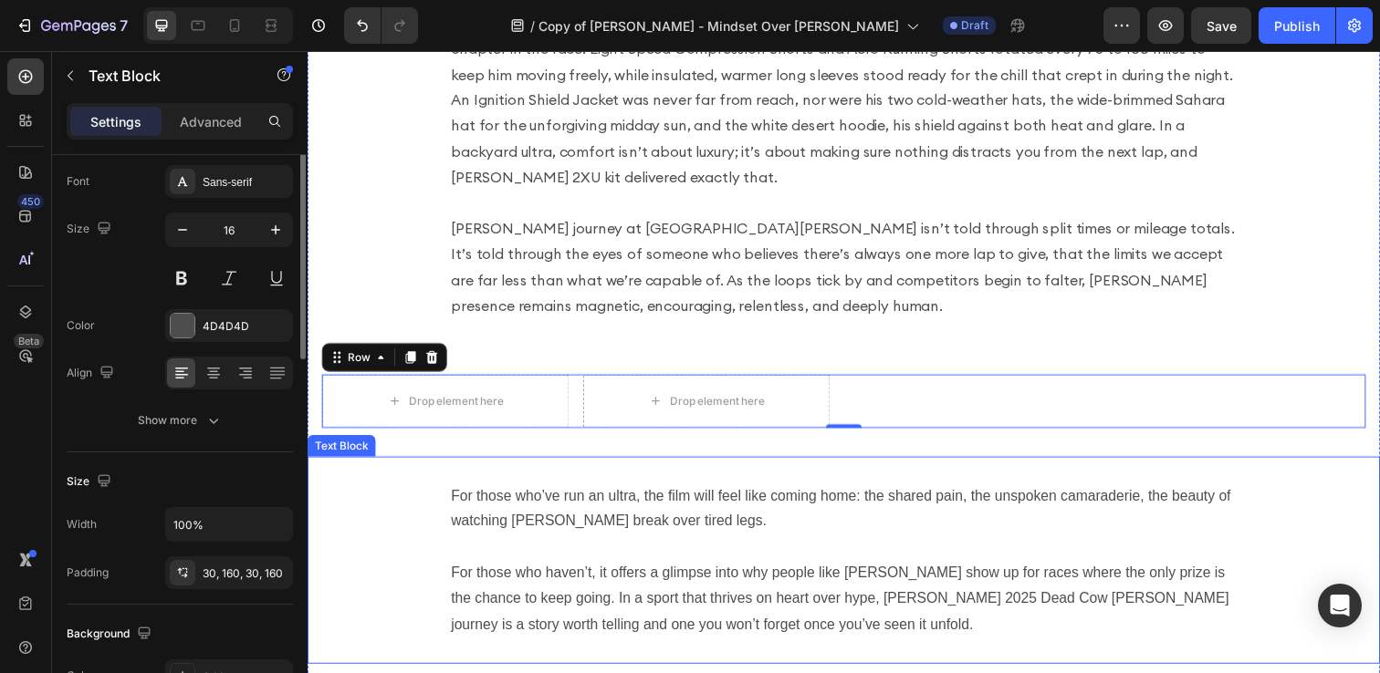
scroll to position [0, 0]
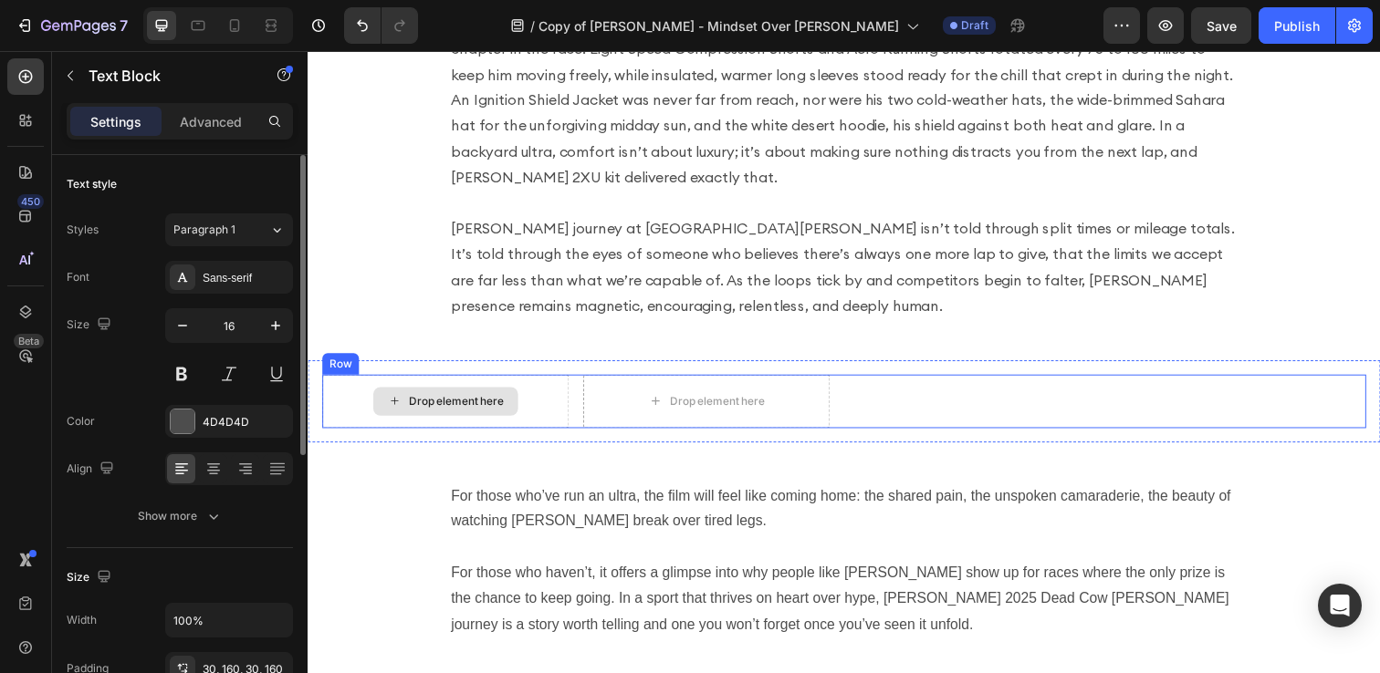
click at [489, 394] on div "Drop element here" at bounding box center [448, 408] width 148 height 29
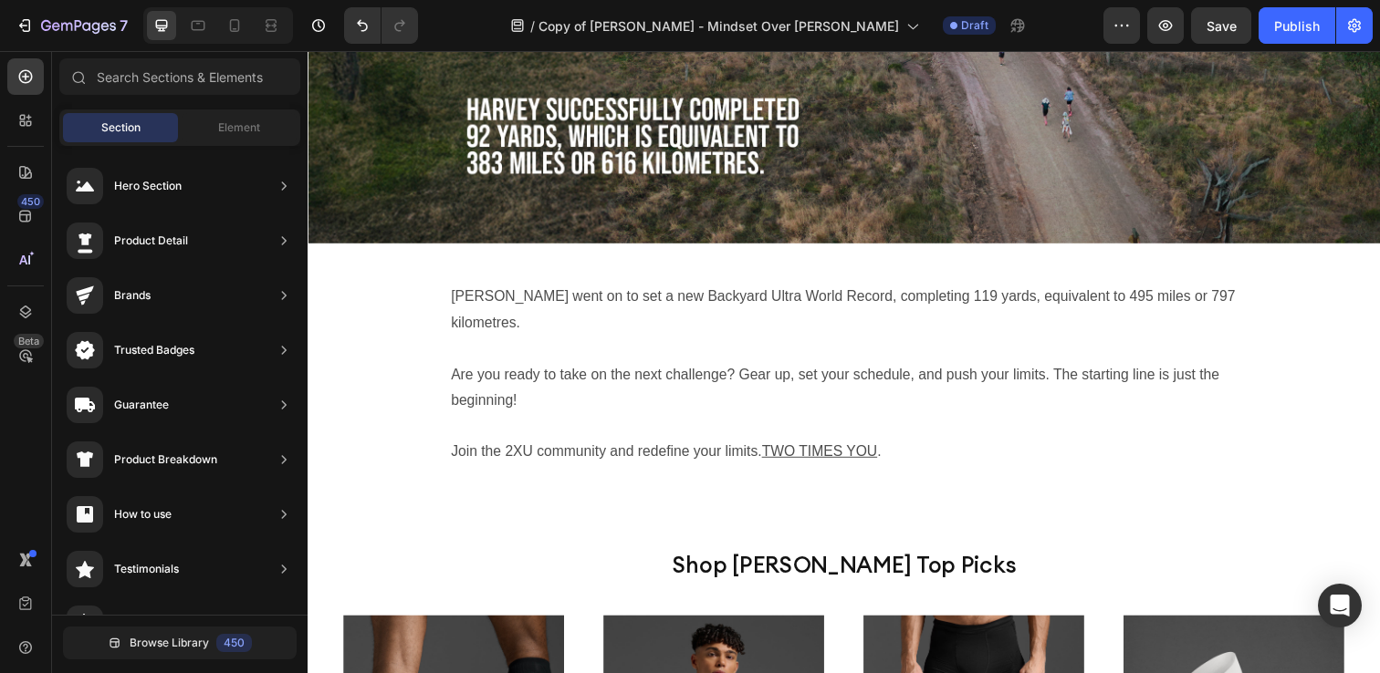
scroll to position [4677, 0]
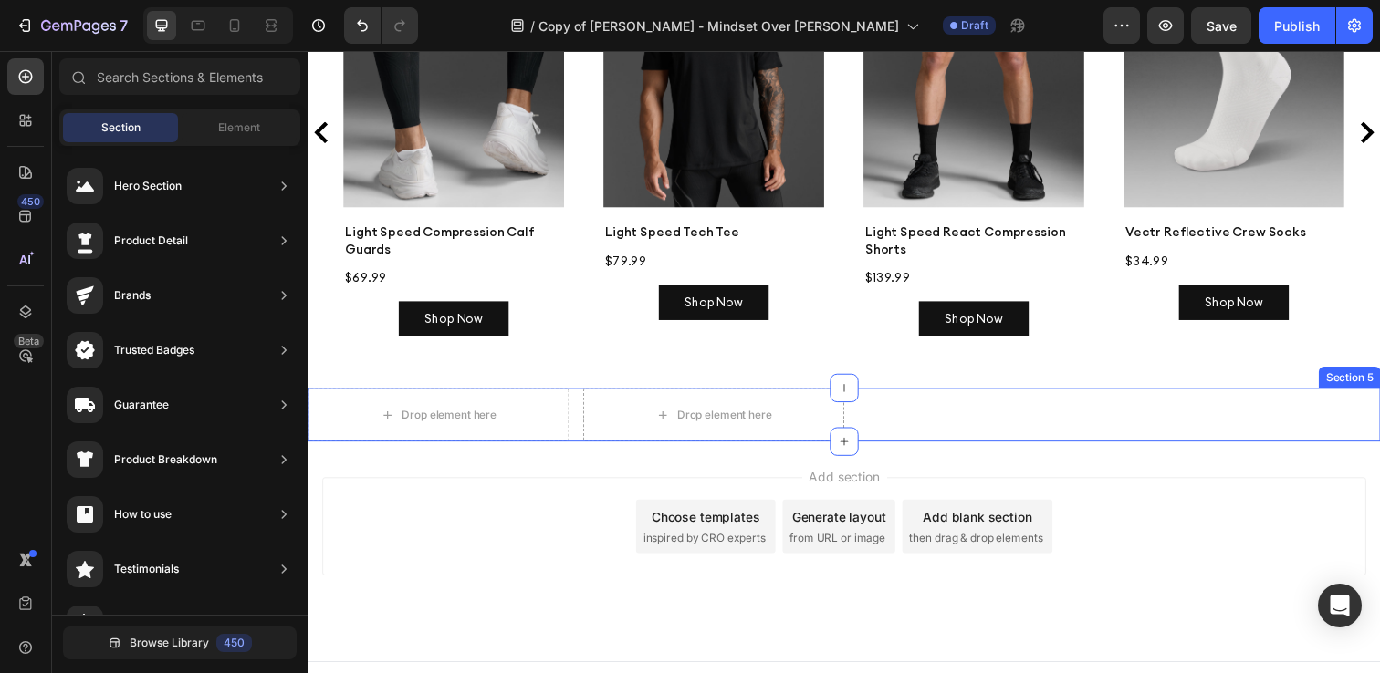
click at [967, 401] on div "Drop element here Drop element here Row Section 5" at bounding box center [855, 422] width 1095 height 55
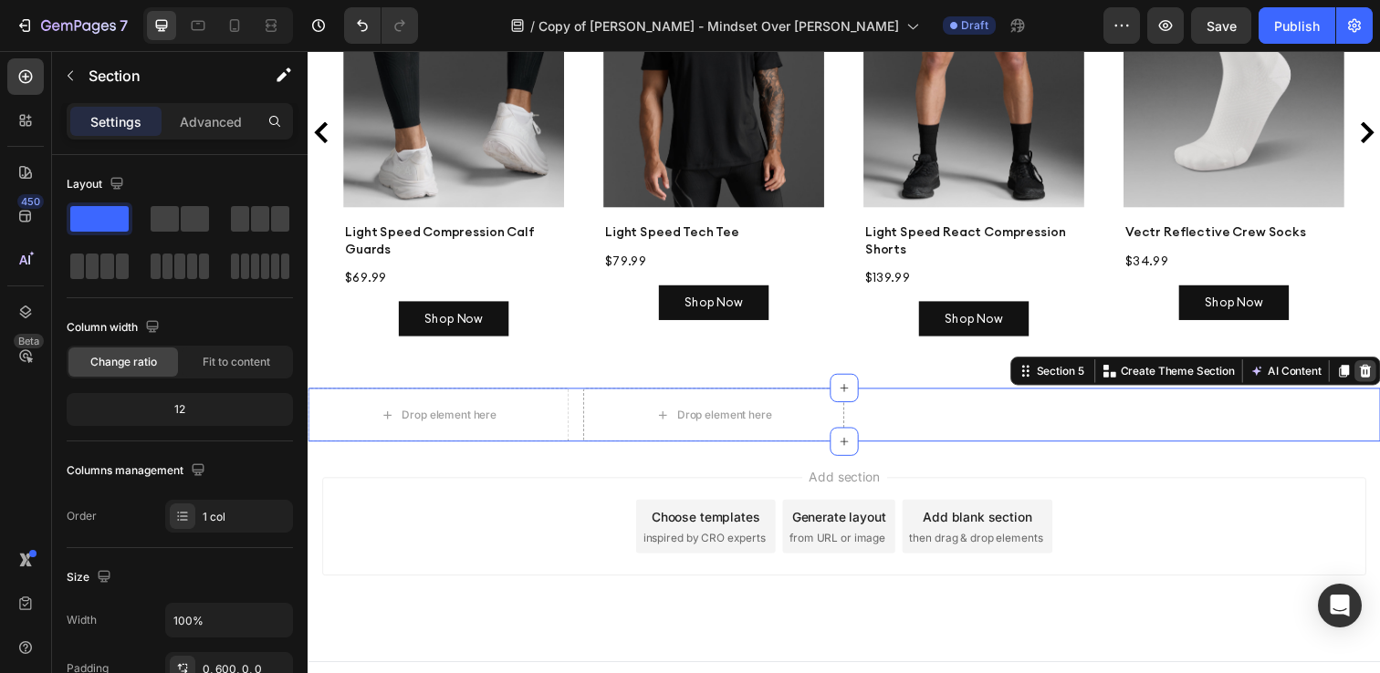
click at [1379, 370] on icon at bounding box center [1387, 377] width 15 height 15
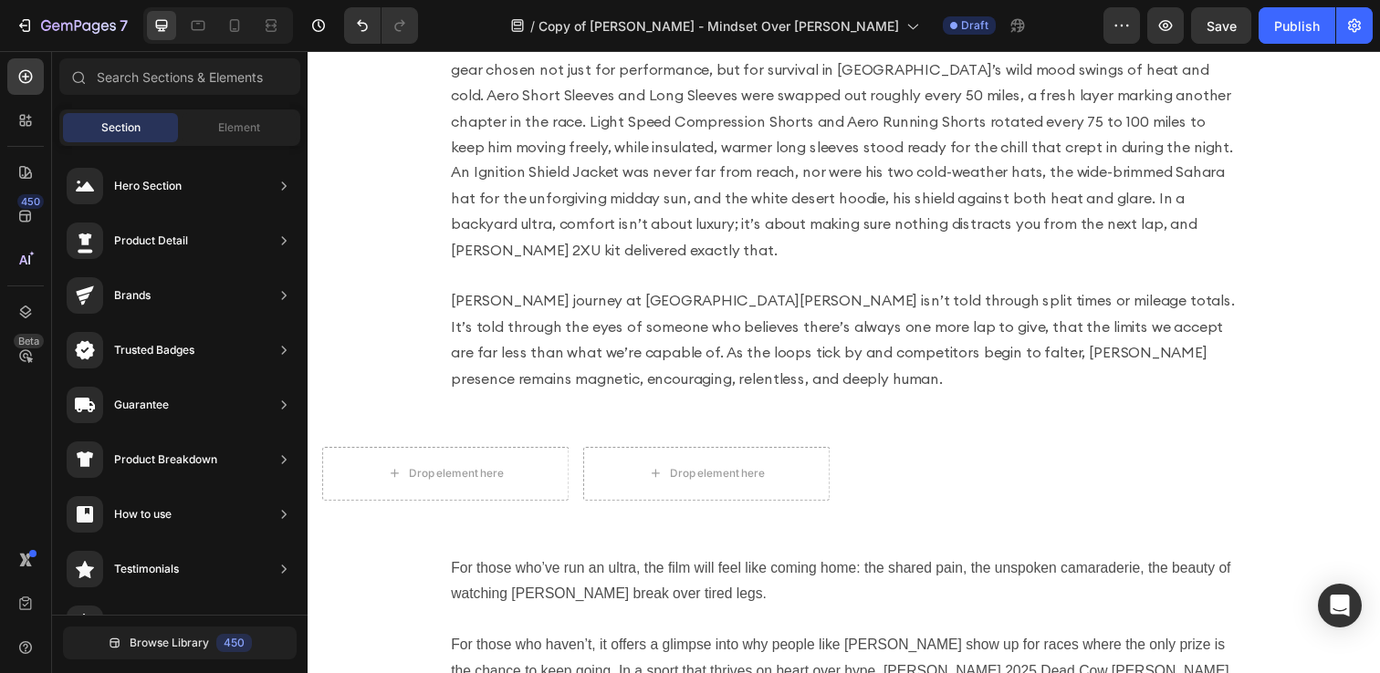
scroll to position [3221, 0]
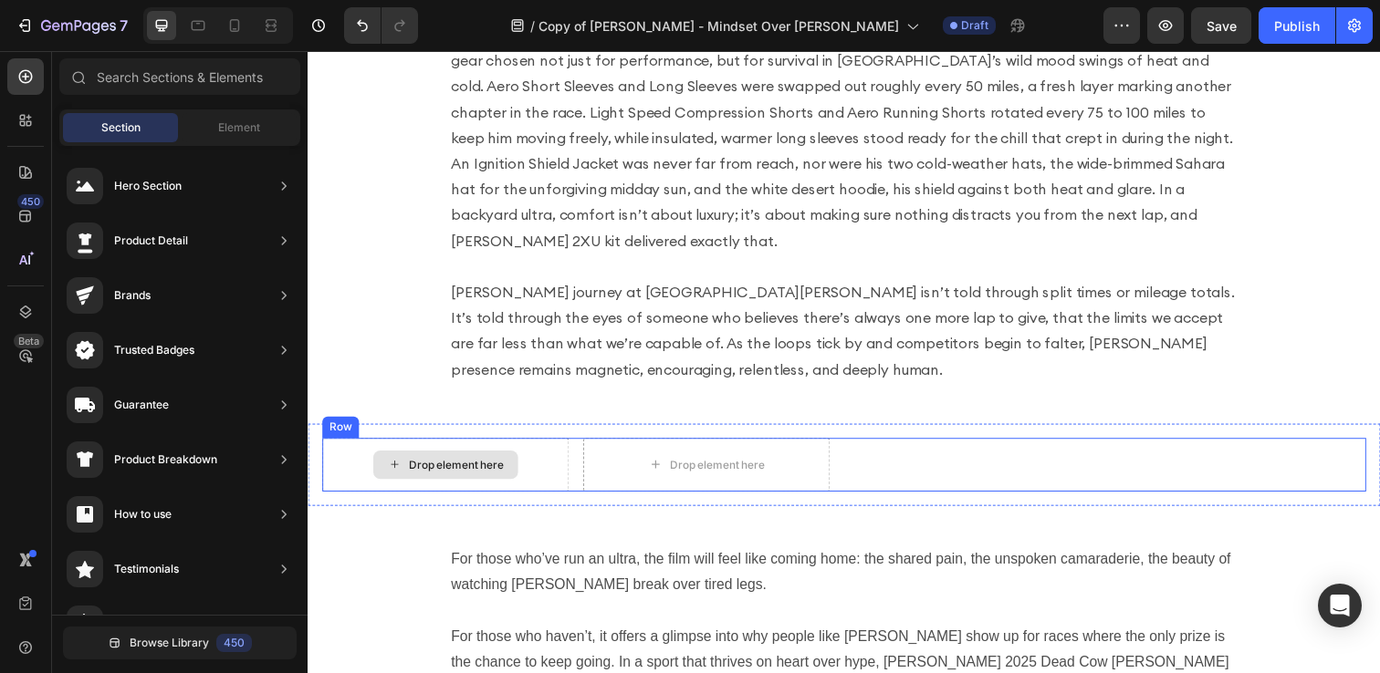
click at [422, 466] on div "Drop element here" at bounding box center [459, 473] width 97 height 15
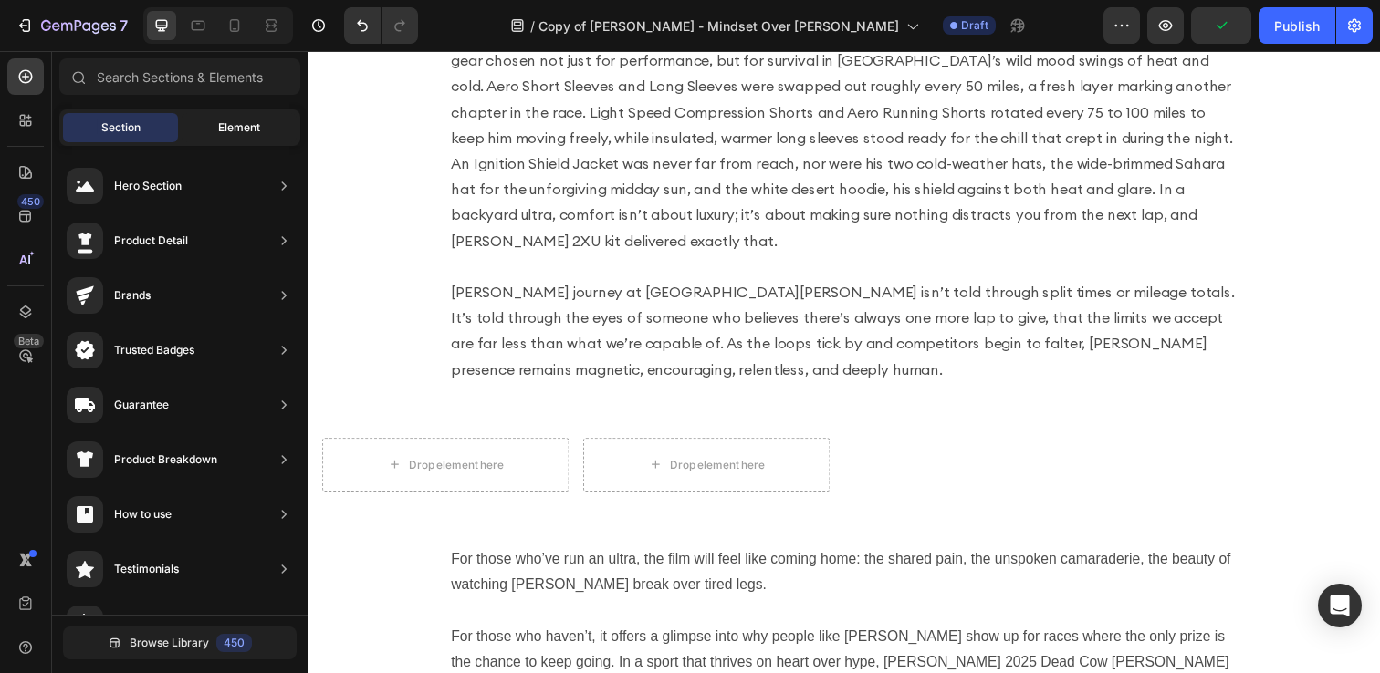
click at [203, 136] on div "Element" at bounding box center [239, 127] width 115 height 29
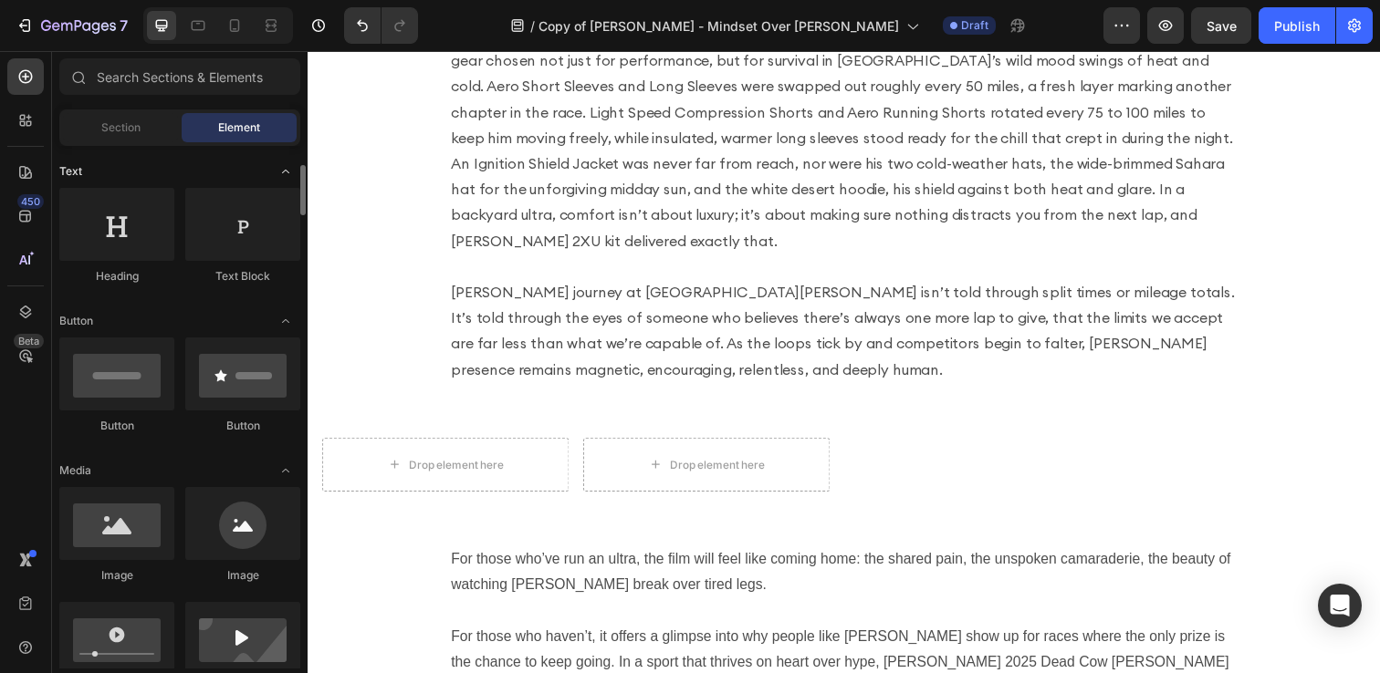
scroll to position [271, 0]
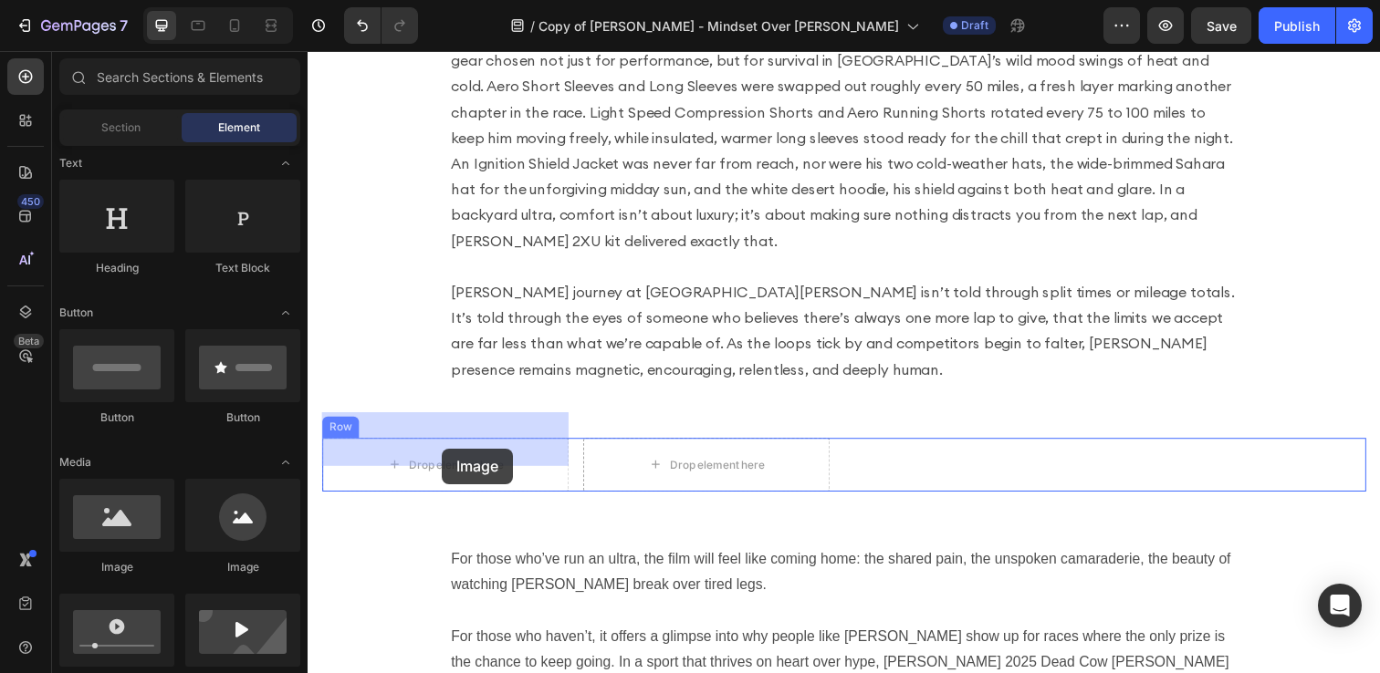
drag, startPoint x: 439, startPoint y: 563, endPoint x: 444, endPoint y: 457, distance: 106.0
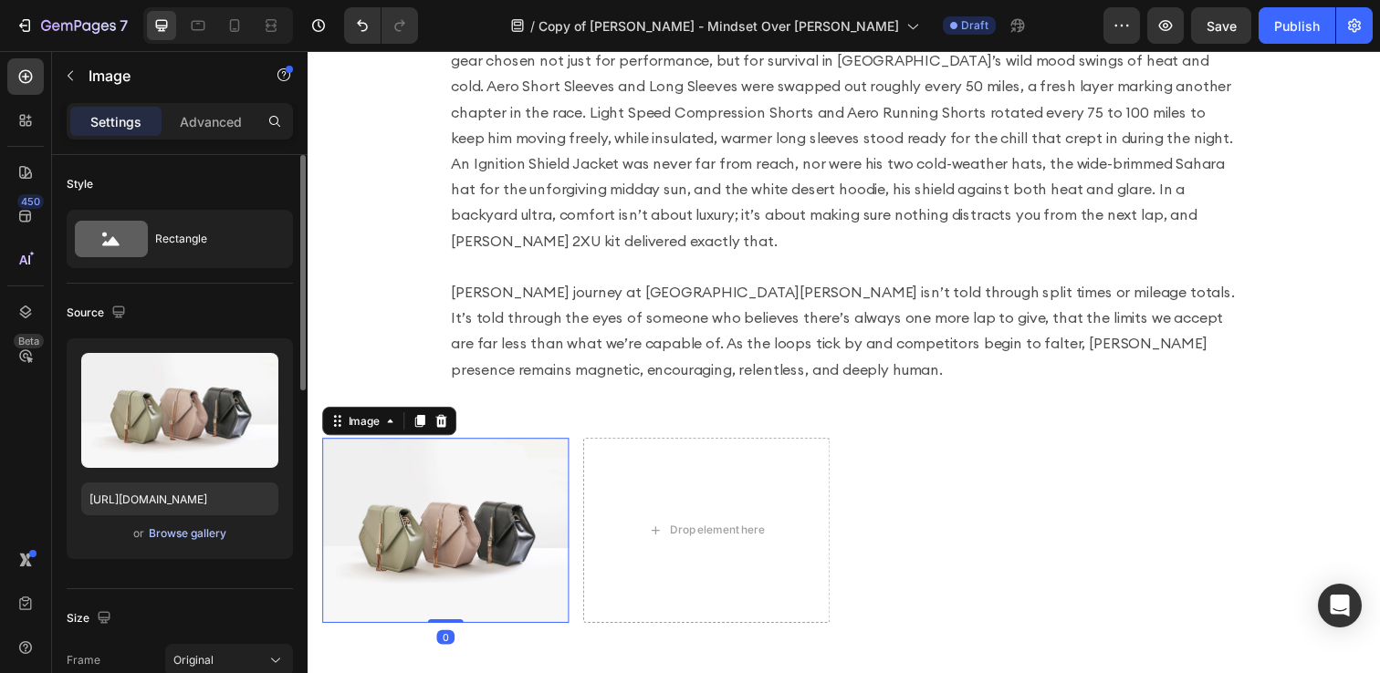
click at [161, 535] on div "Browse gallery" at bounding box center [188, 534] width 78 height 16
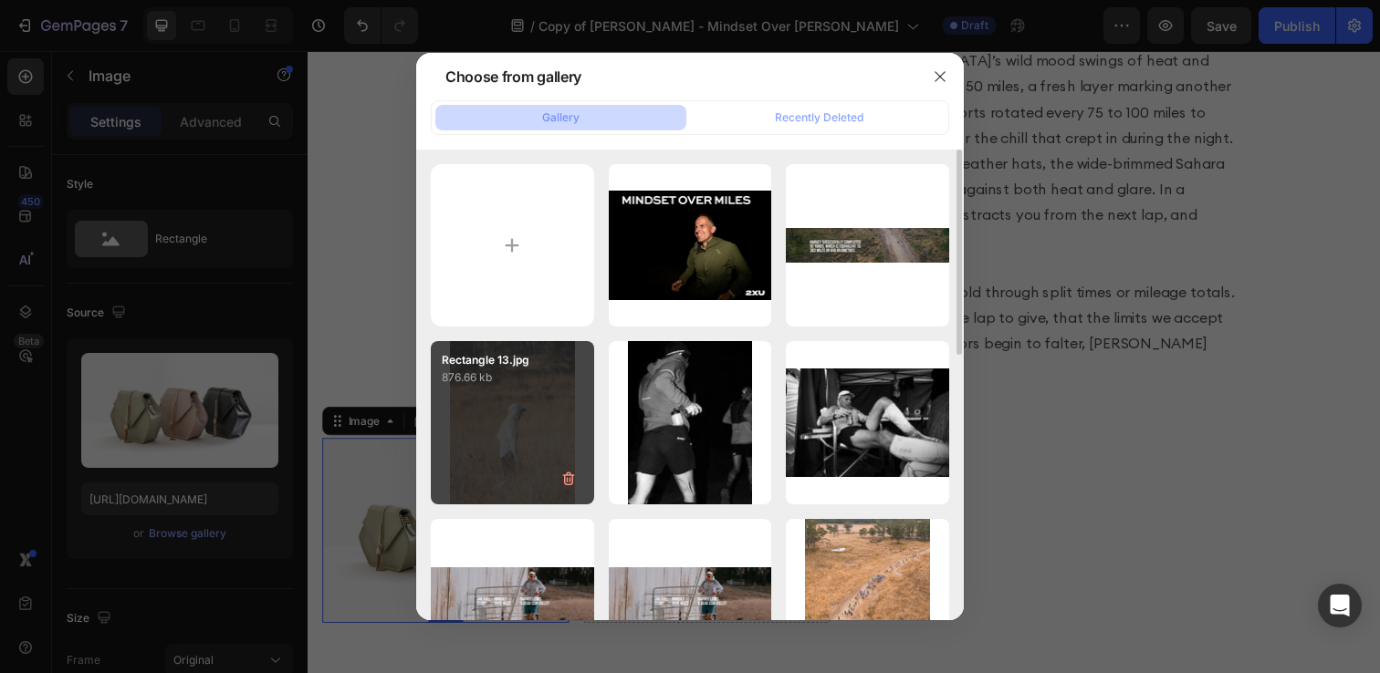
click at [559, 416] on div "Rectangle 13.jpg 876.66 kb" at bounding box center [512, 422] width 163 height 163
type input "[URL][DOMAIN_NAME]"
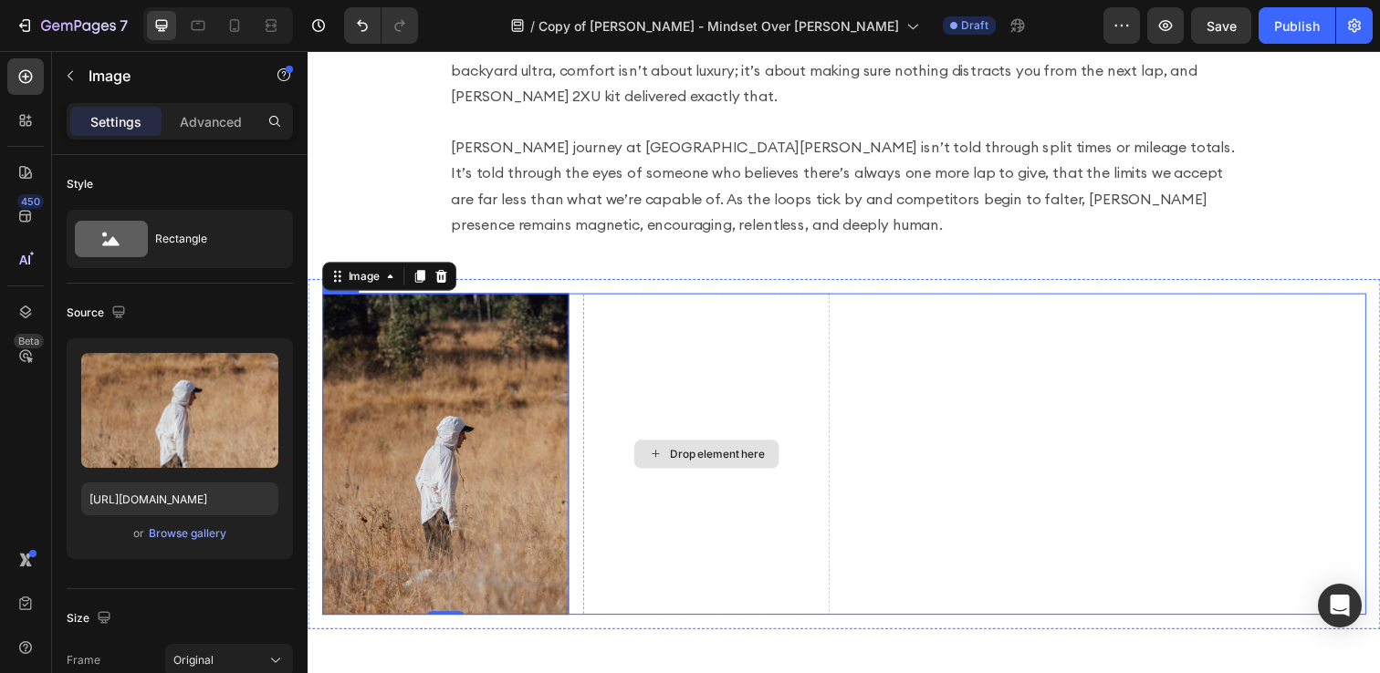
scroll to position [3375, 0]
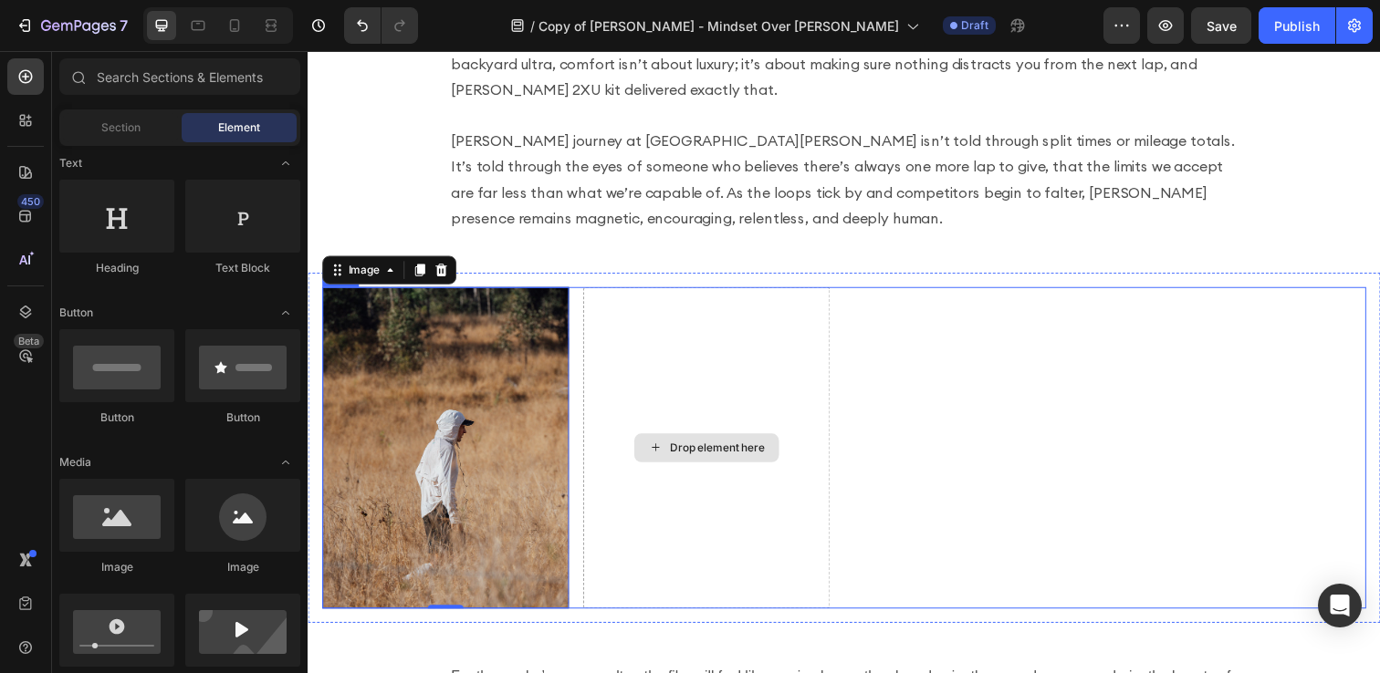
click at [693, 442] on div "Drop element here" at bounding box center [715, 456] width 148 height 29
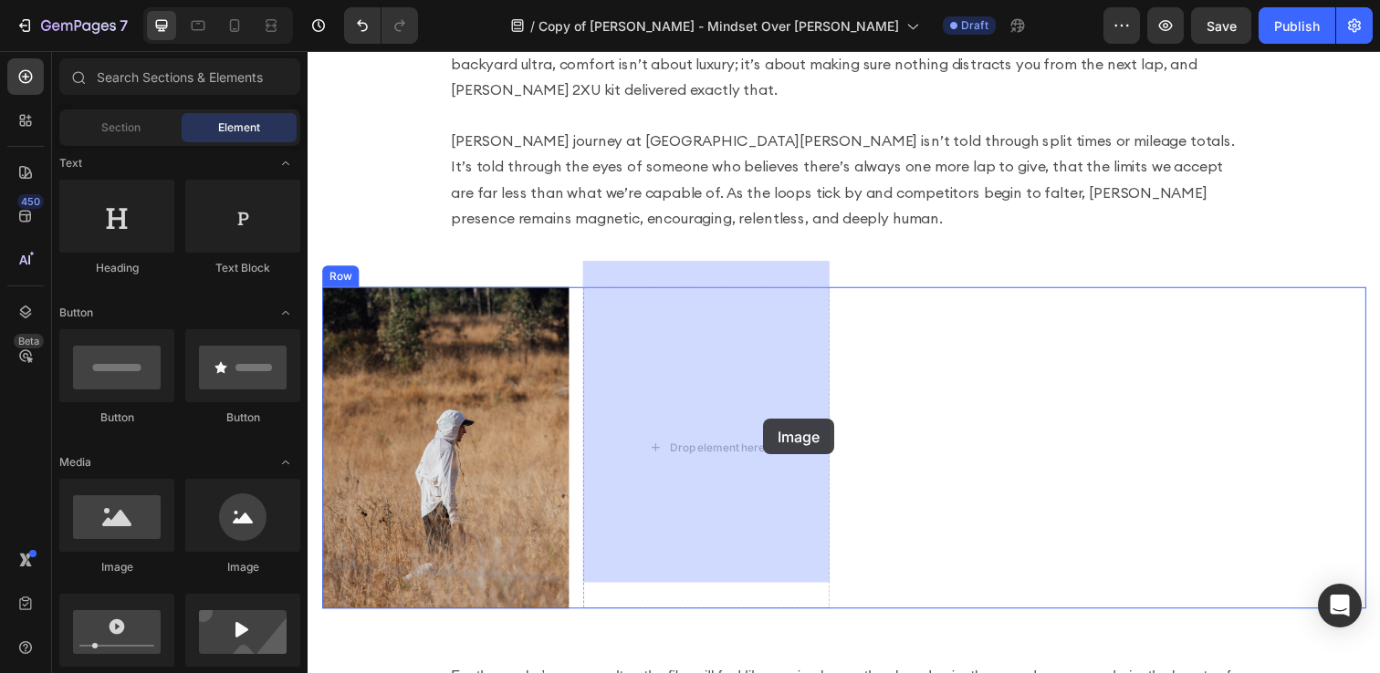
drag, startPoint x: 417, startPoint y: 574, endPoint x: 743, endPoint y: 417, distance: 361.6
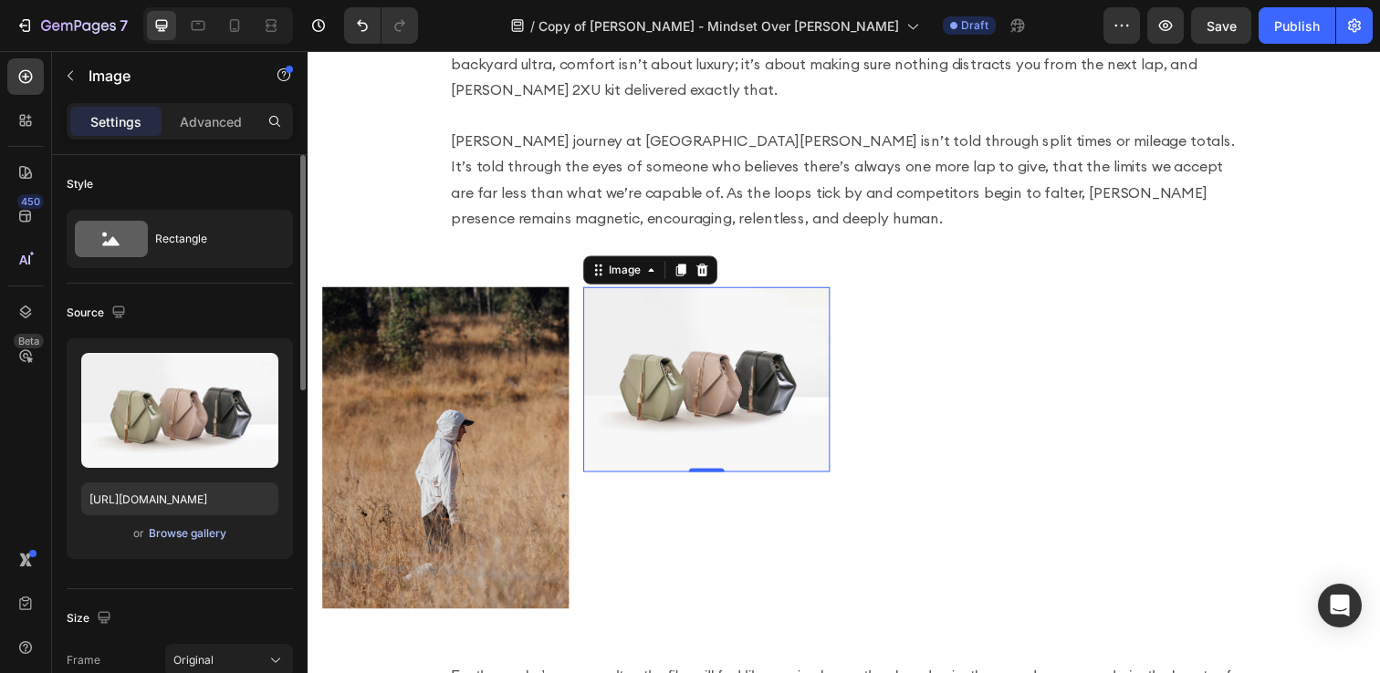
click at [177, 541] on div "Browse gallery" at bounding box center [188, 534] width 78 height 16
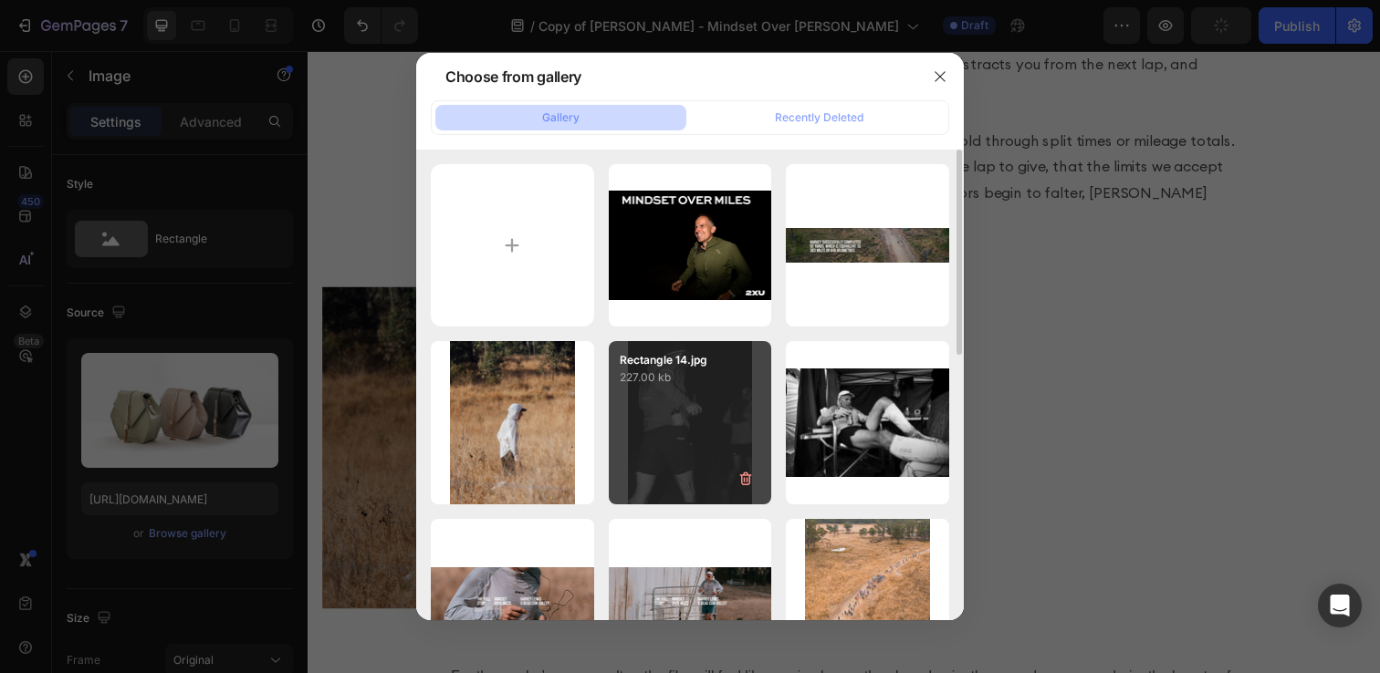
click at [722, 412] on div "Rectangle 14.jpg 227.00 kb" at bounding box center [690, 422] width 163 height 163
type input "https://cdn.shopify.com/s/files/1/0518/4087/6699/files/gempages_513895033120752…"
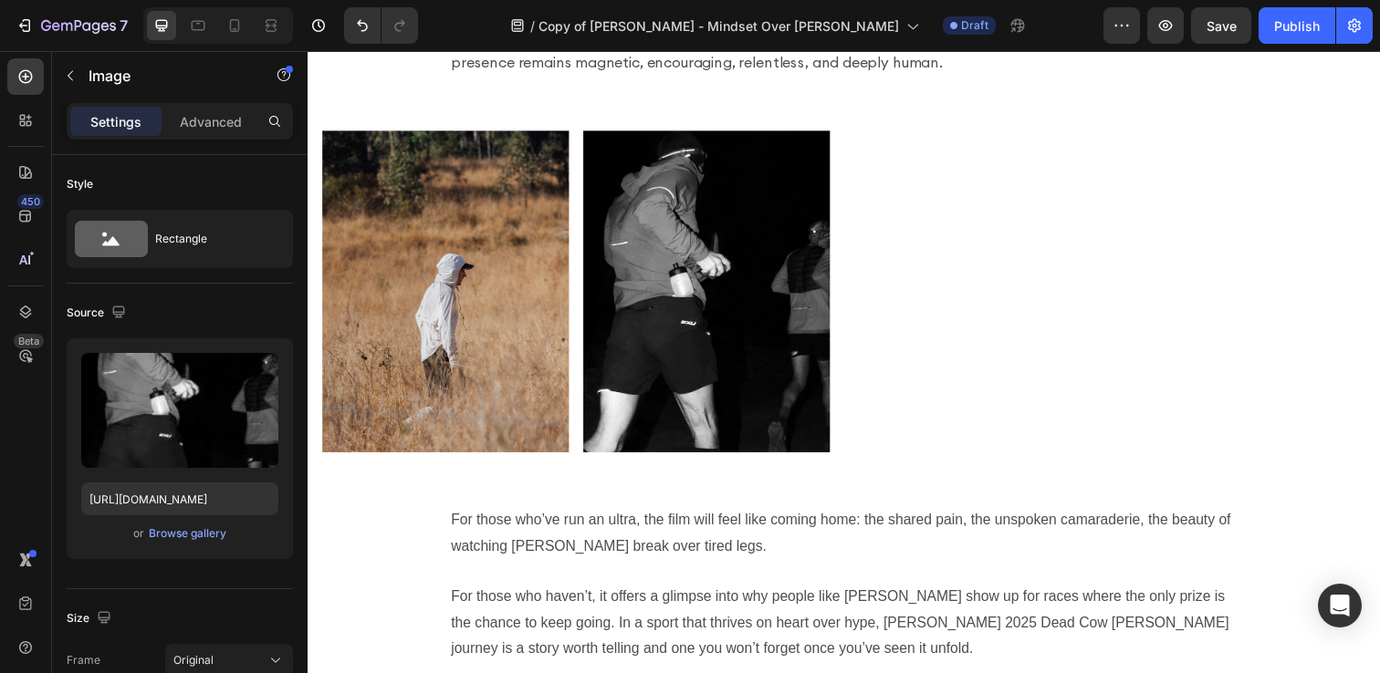
scroll to position [3444, 0]
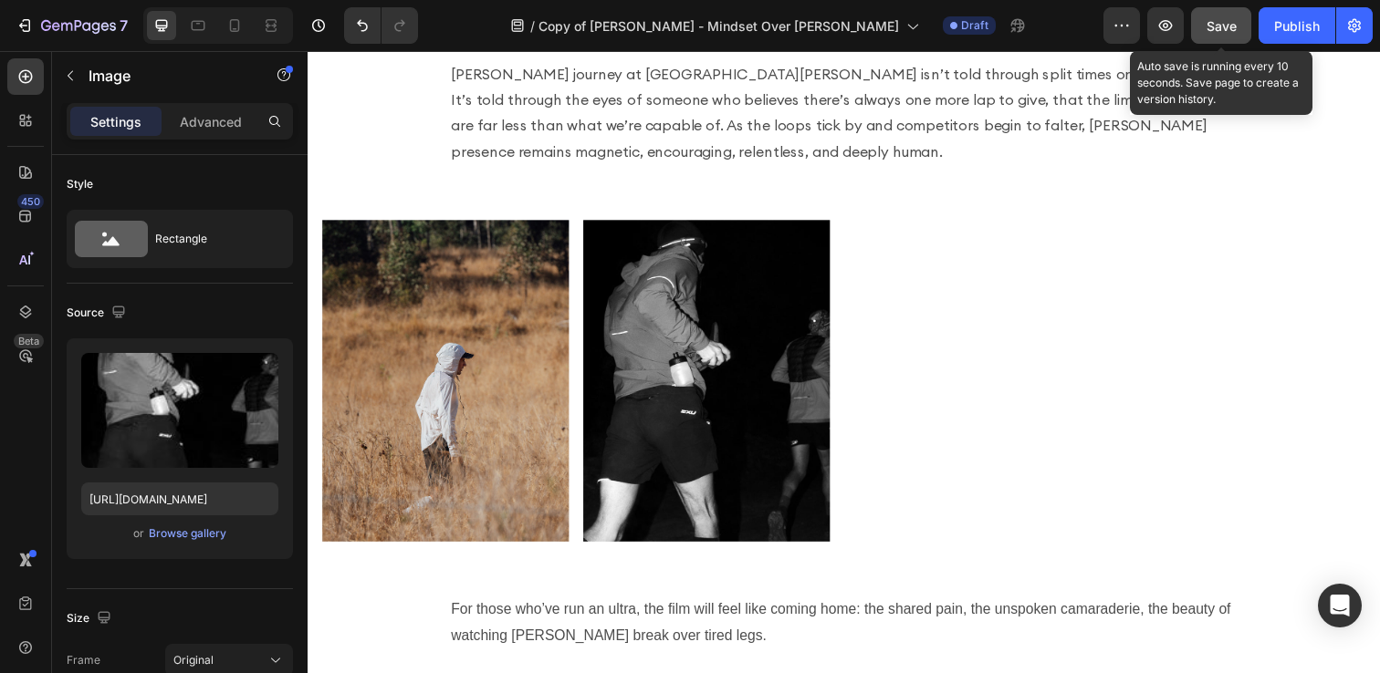
click at [1221, 11] on button "Save" at bounding box center [1221, 25] width 60 height 36
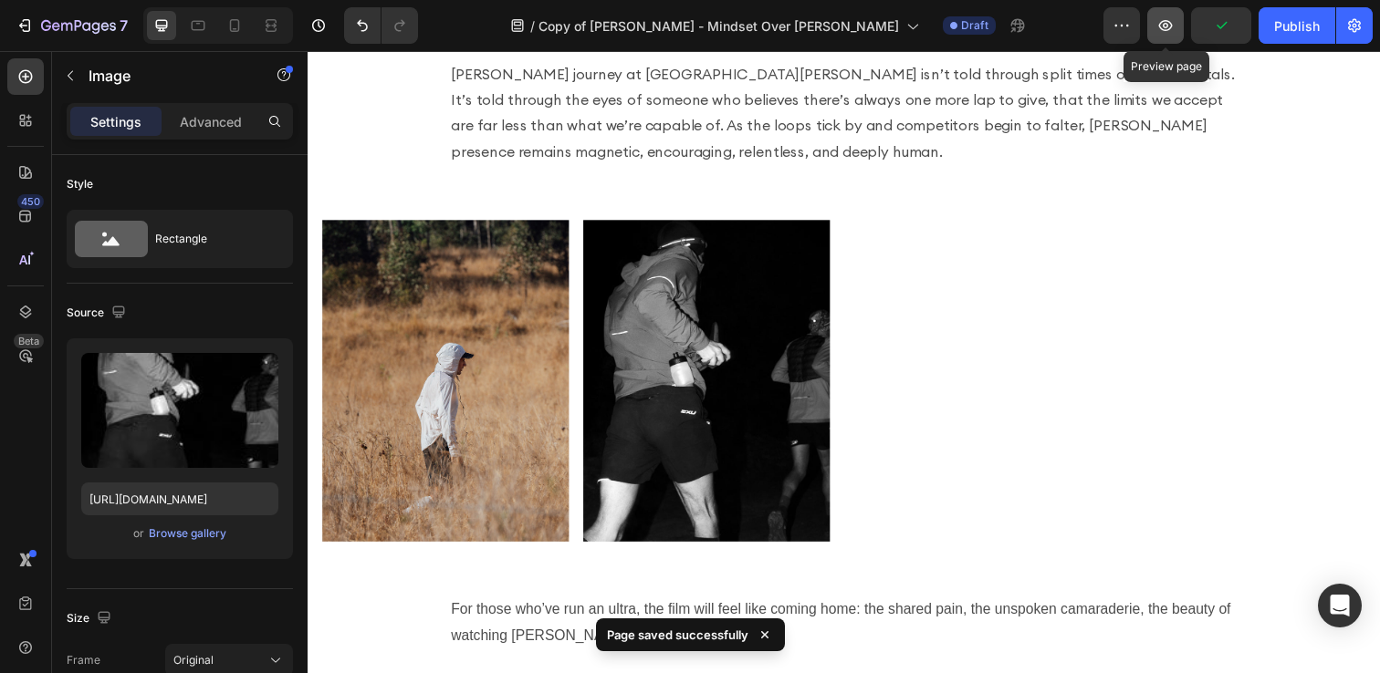
click at [1165, 20] on icon "button" at bounding box center [1166, 25] width 14 height 11
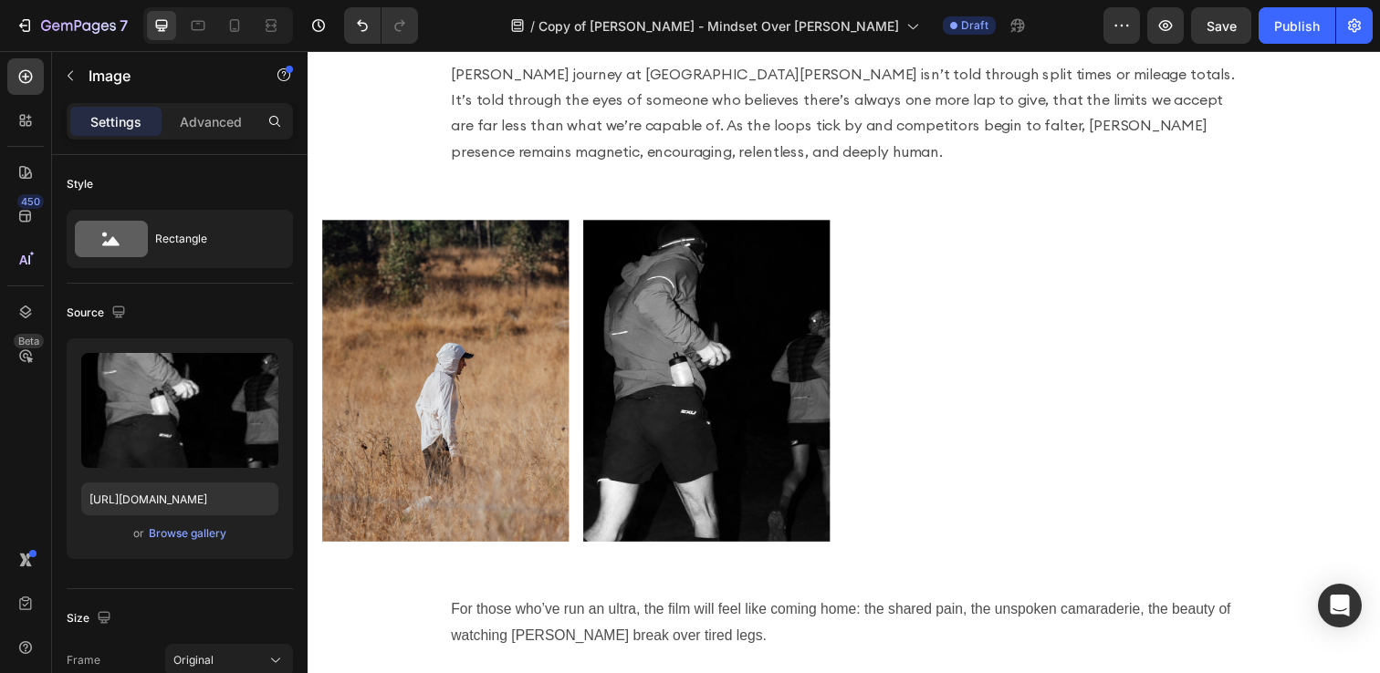
click at [669, 318] on img at bounding box center [715, 388] width 252 height 328
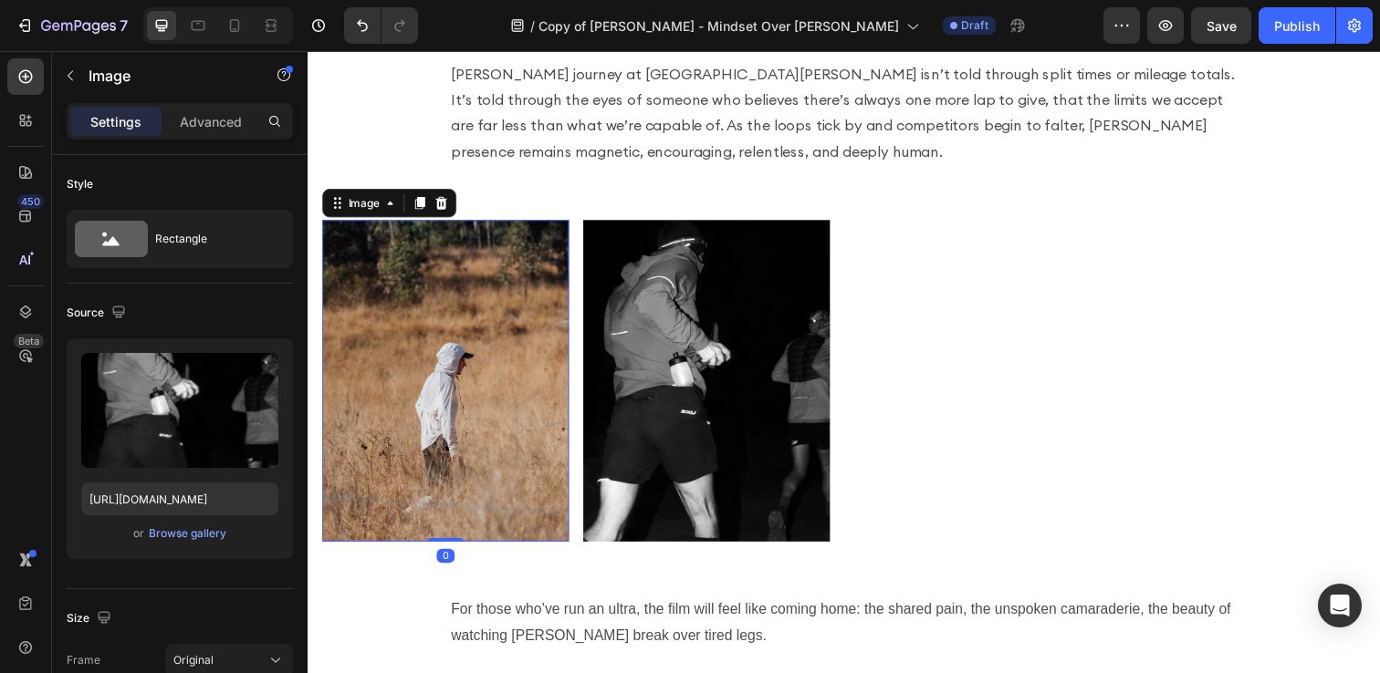
click at [466, 316] on img at bounding box center [448, 388] width 252 height 328
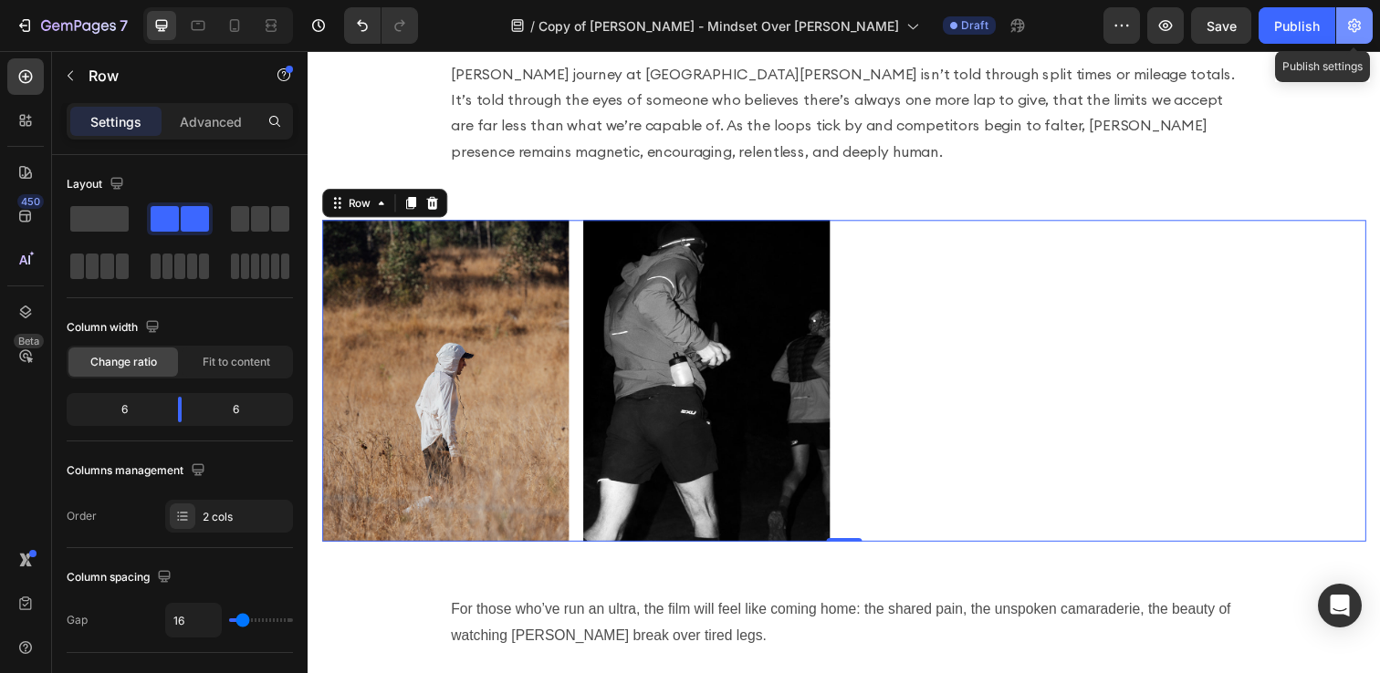
click at [1355, 27] on icon "button" at bounding box center [1354, 25] width 18 height 18
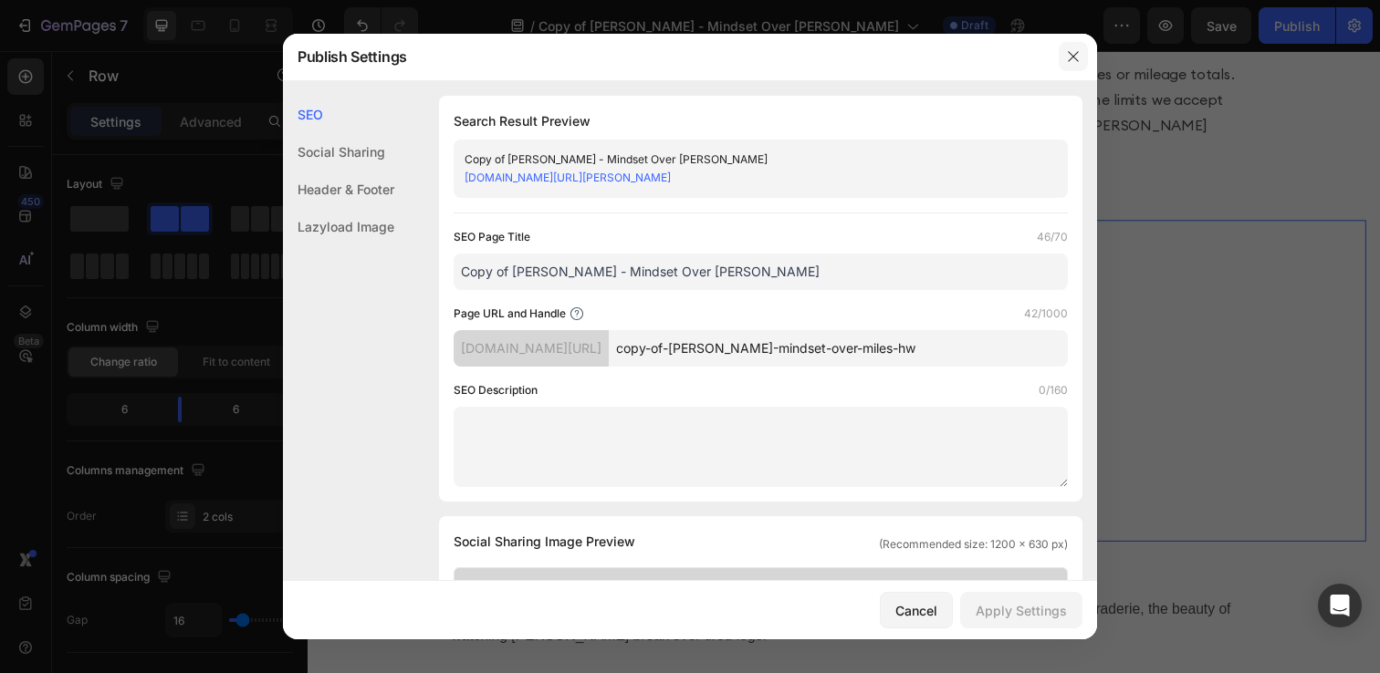
click at [1063, 60] on button "button" at bounding box center [1072, 56] width 29 height 29
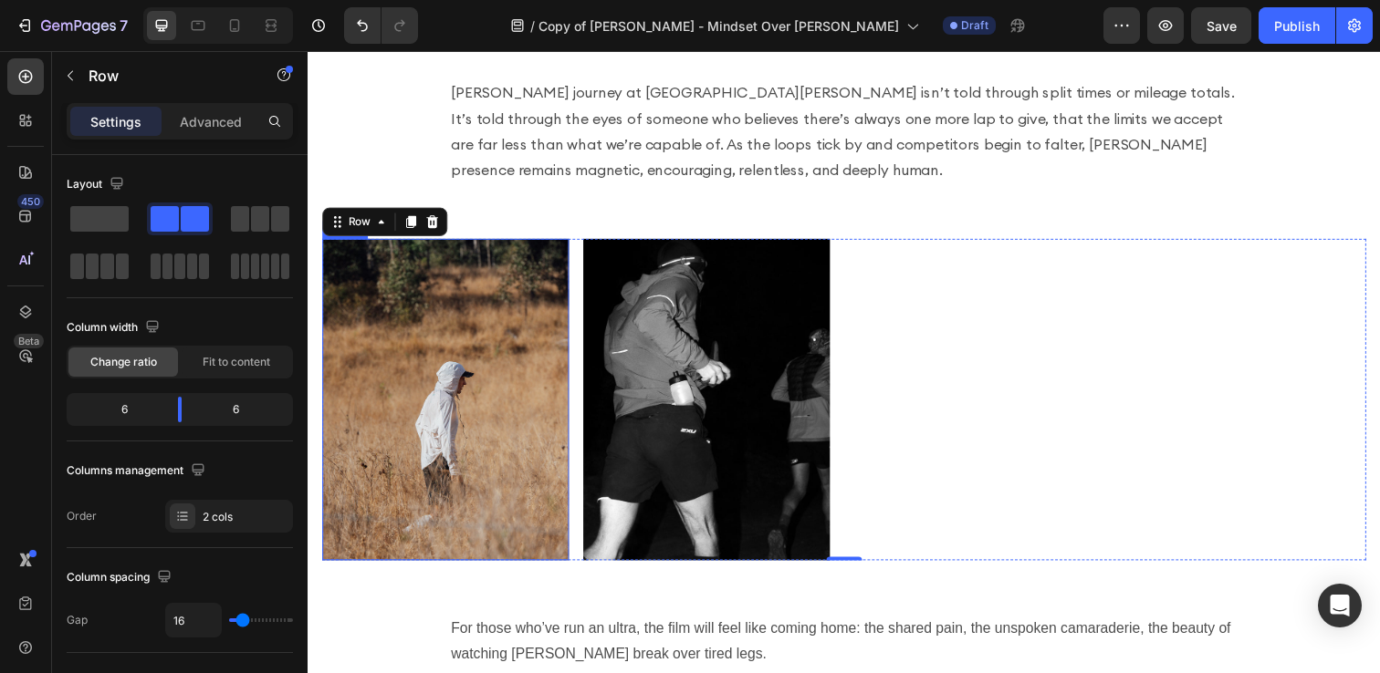
scroll to position [3411, 0]
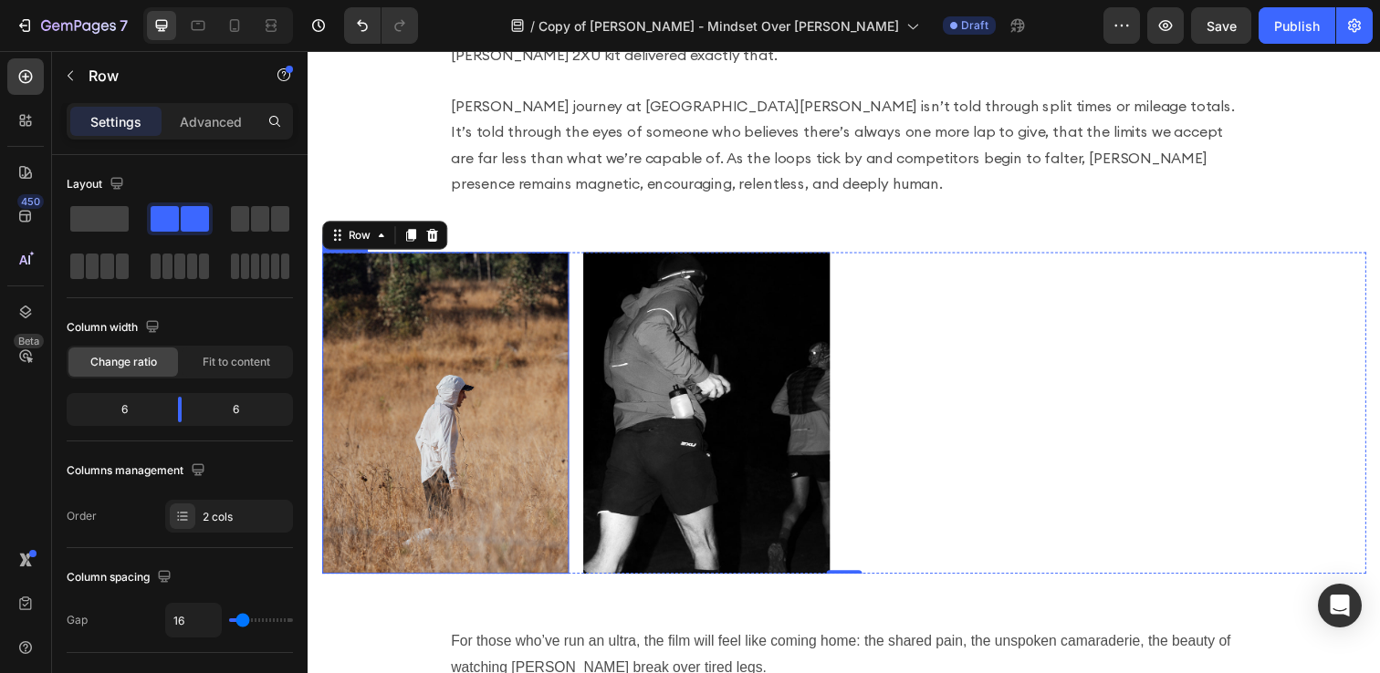
click at [474, 313] on img at bounding box center [448, 420] width 252 height 328
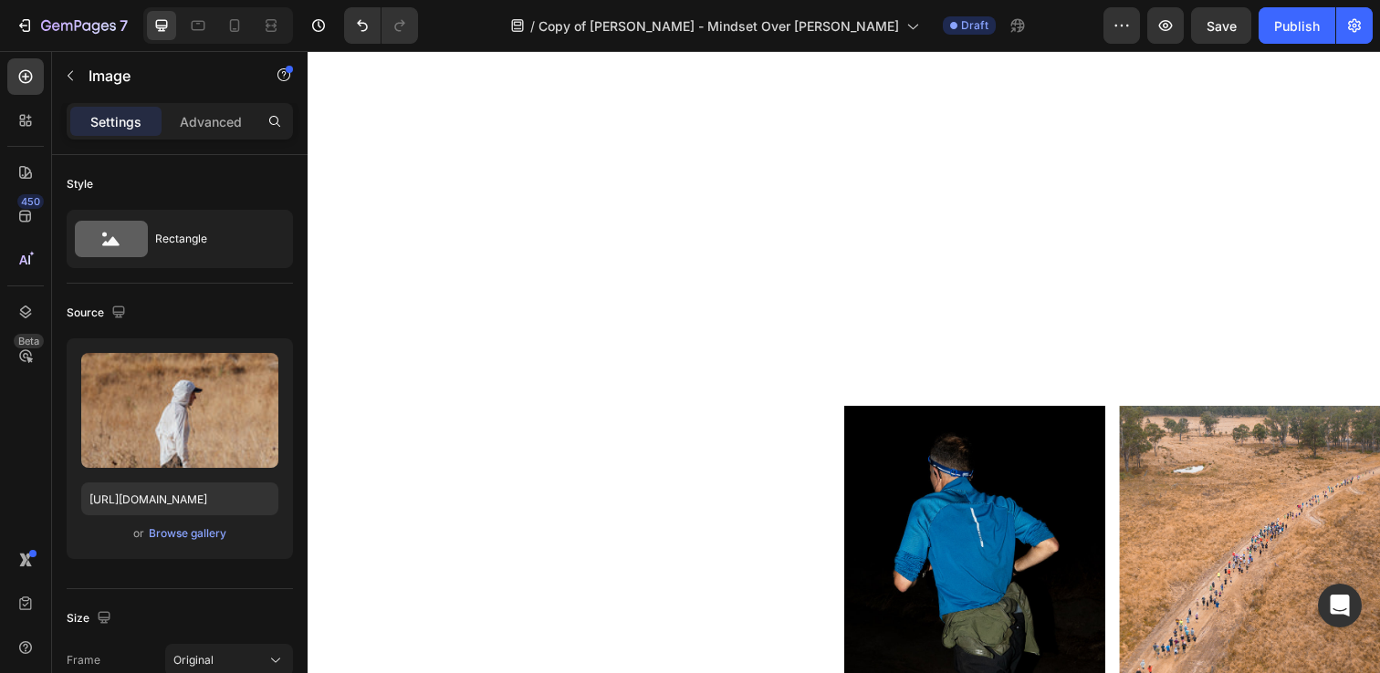
scroll to position [1648, 0]
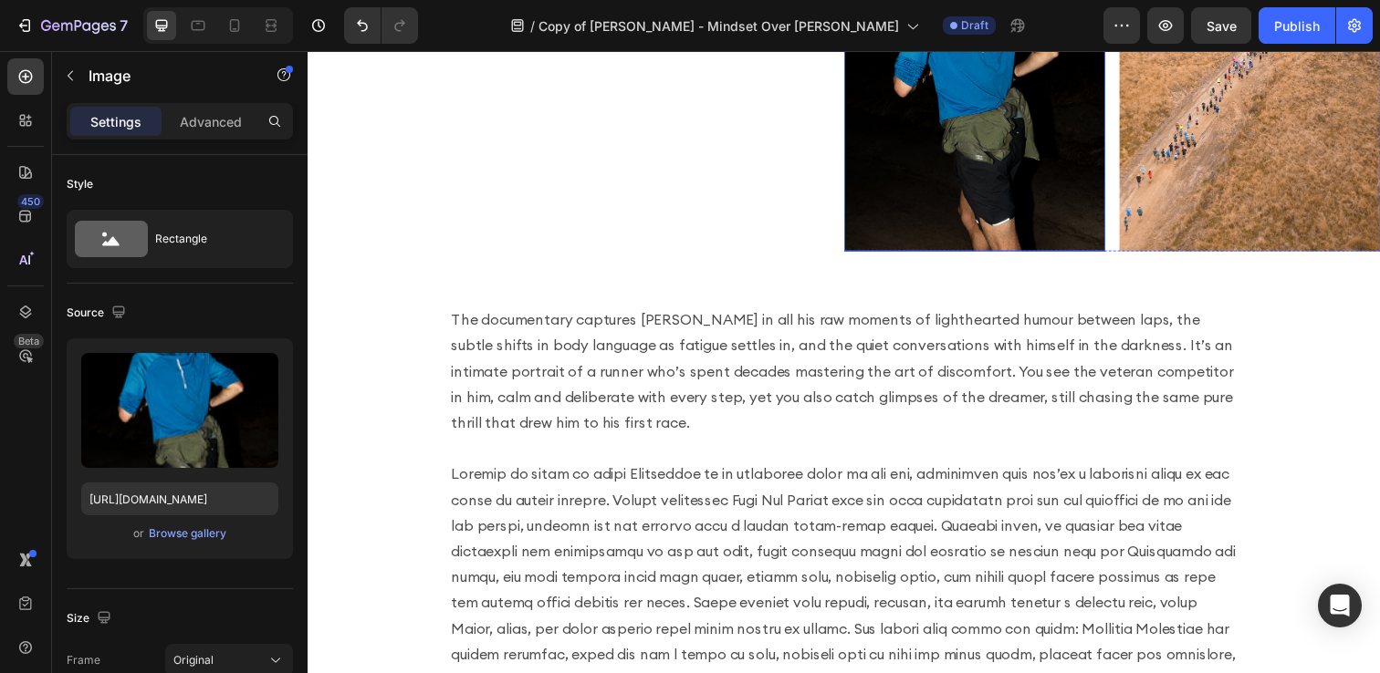
click at [1072, 134] on img at bounding box center [988, 82] width 266 height 348
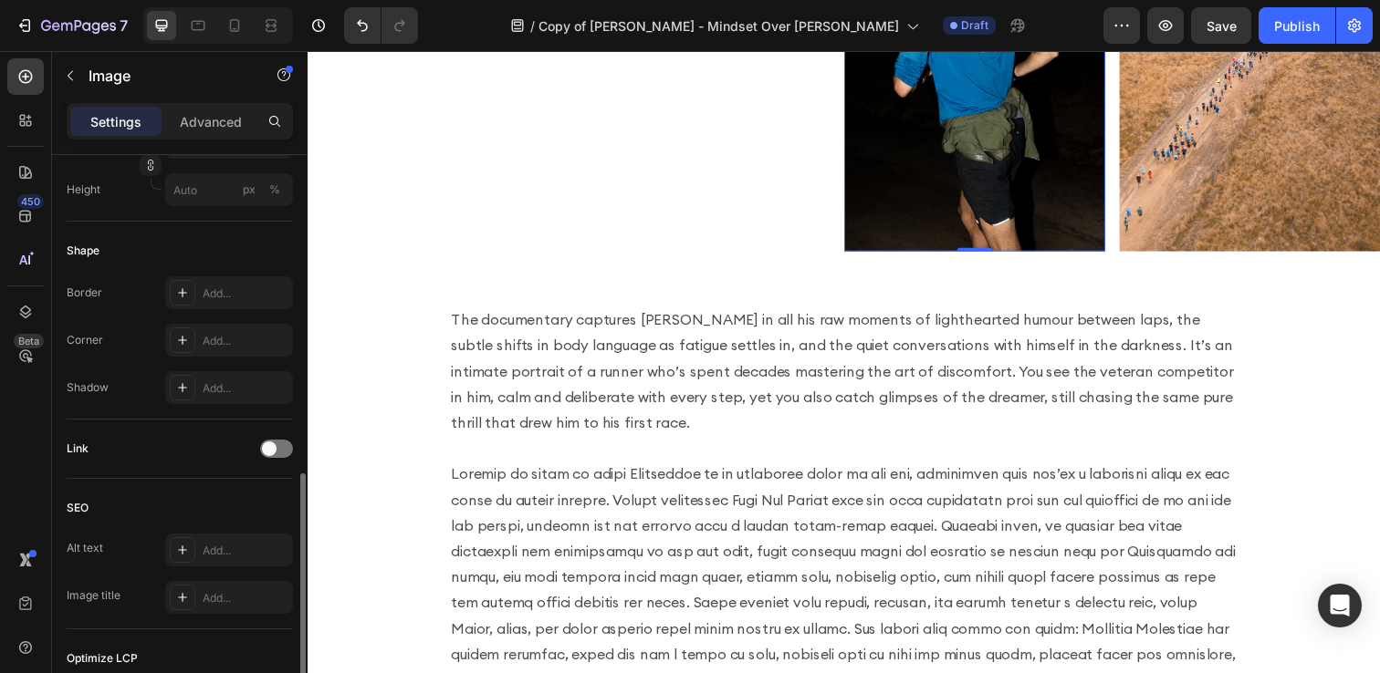
scroll to position [808, 0]
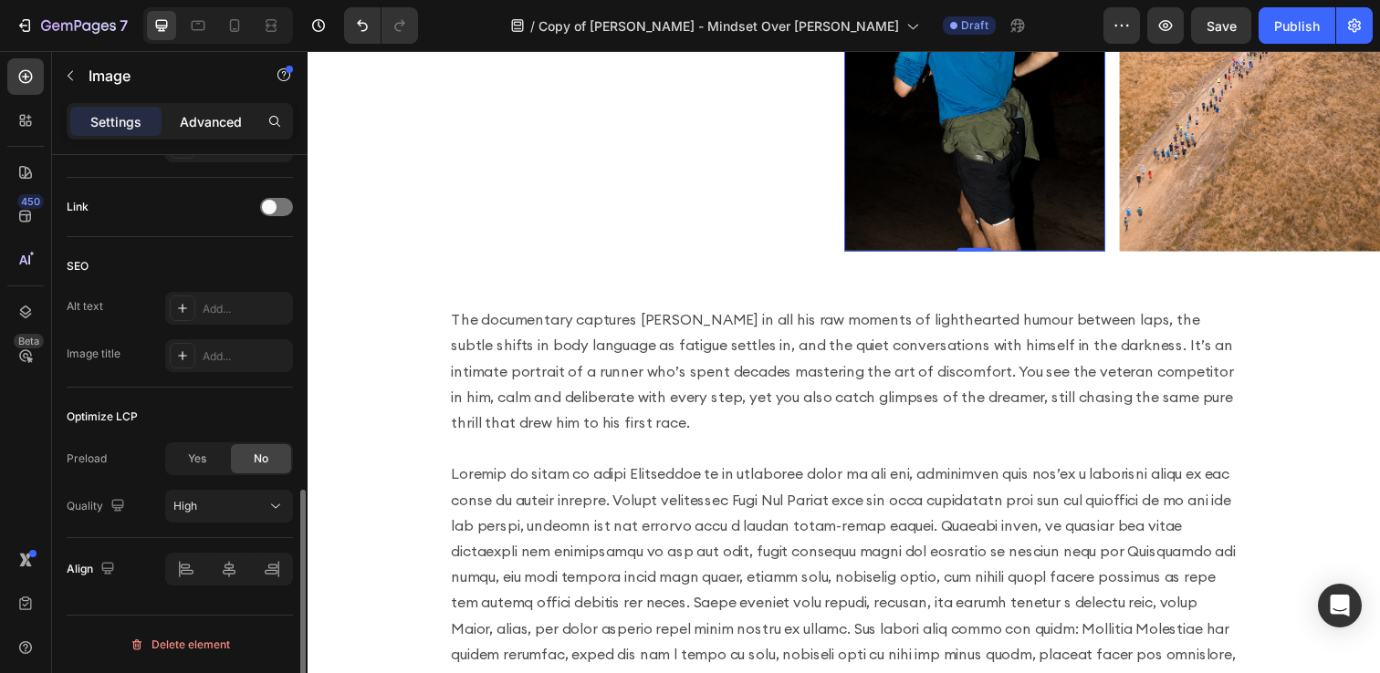
click at [199, 109] on div "Advanced" at bounding box center [210, 121] width 91 height 29
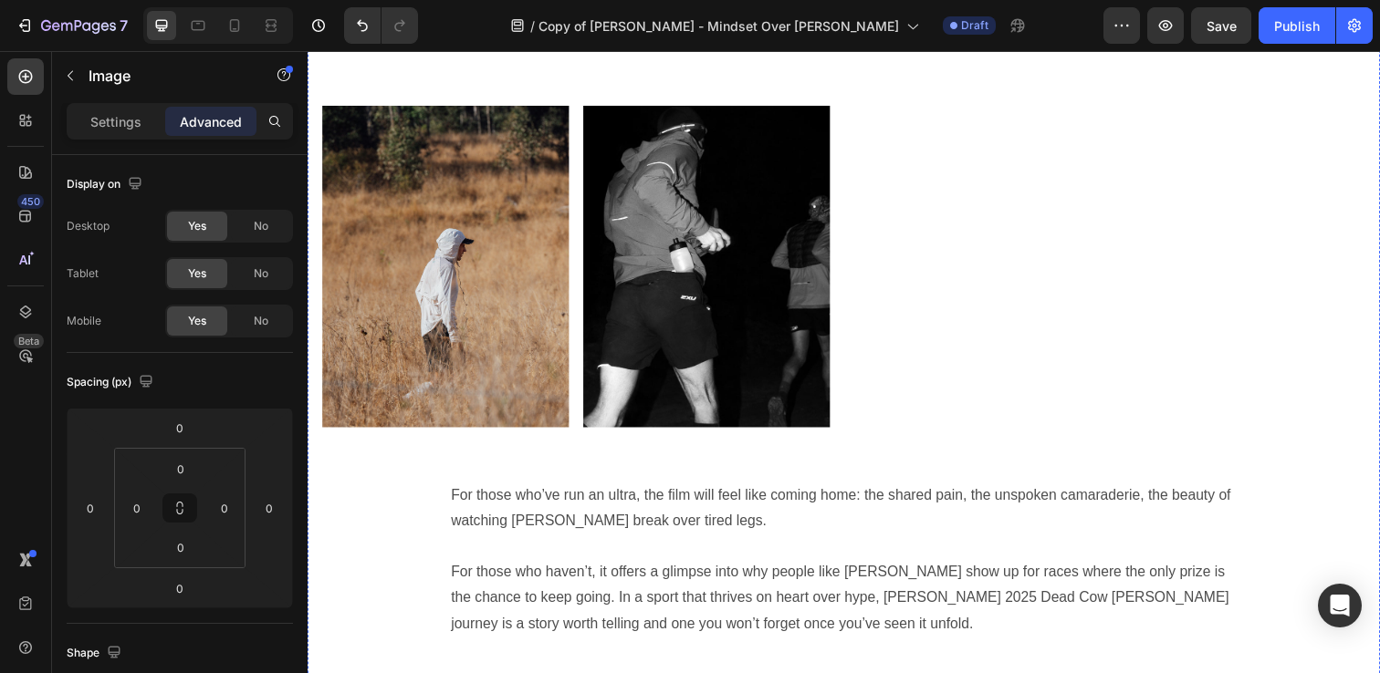
scroll to position [3556, 0]
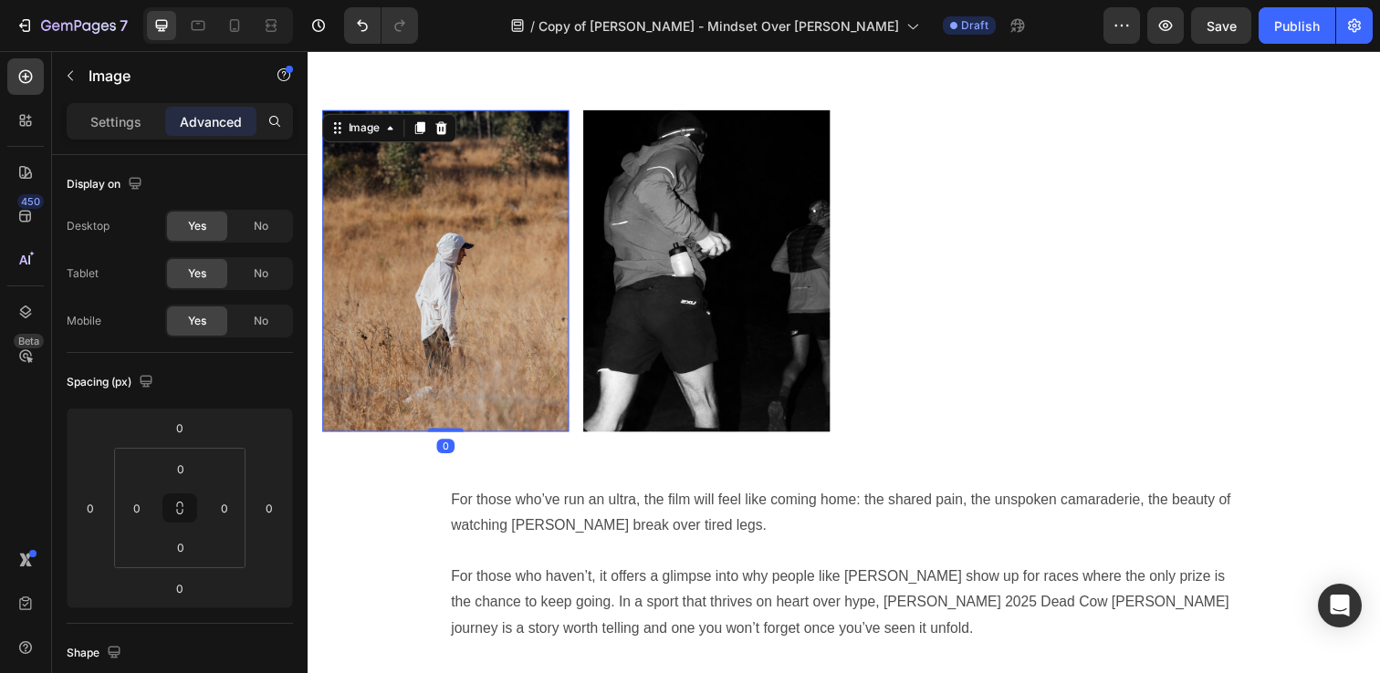
click at [495, 245] on img at bounding box center [448, 275] width 252 height 328
click at [141, 119] on div "Settings" at bounding box center [115, 121] width 91 height 29
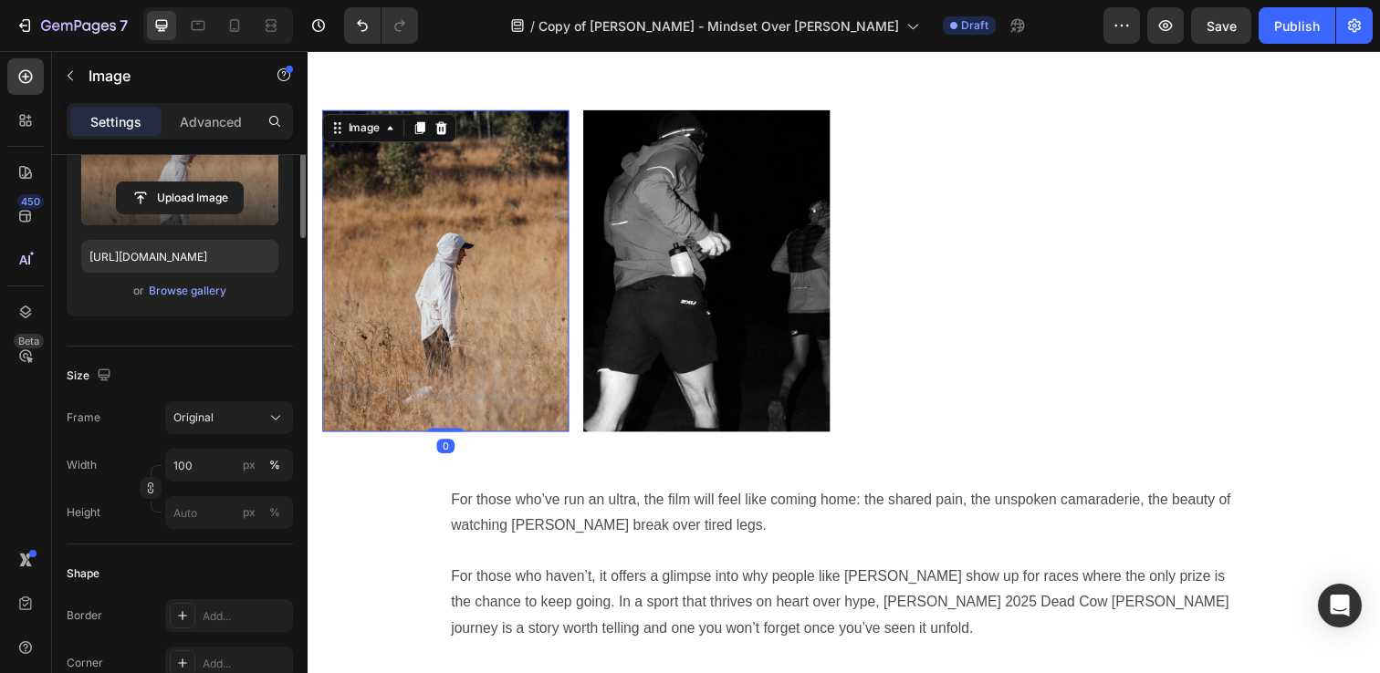
scroll to position [285, 0]
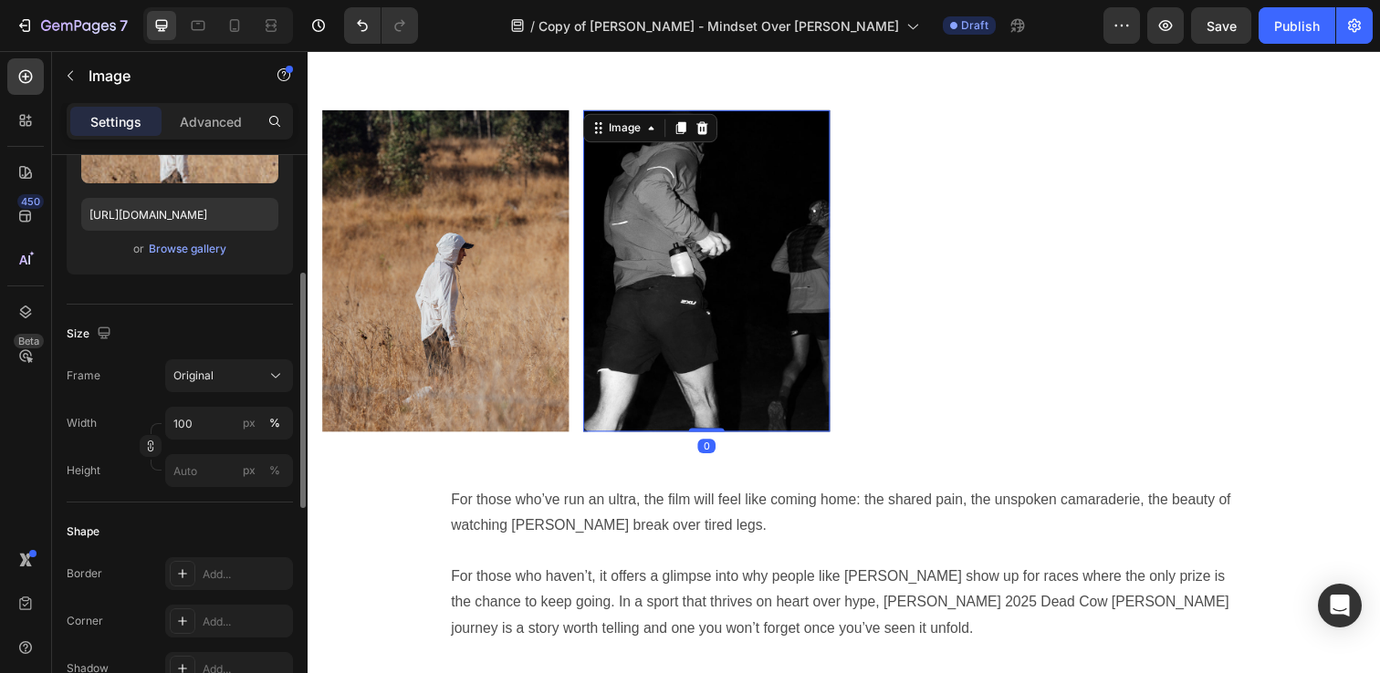
click at [621, 322] on img at bounding box center [715, 275] width 252 height 328
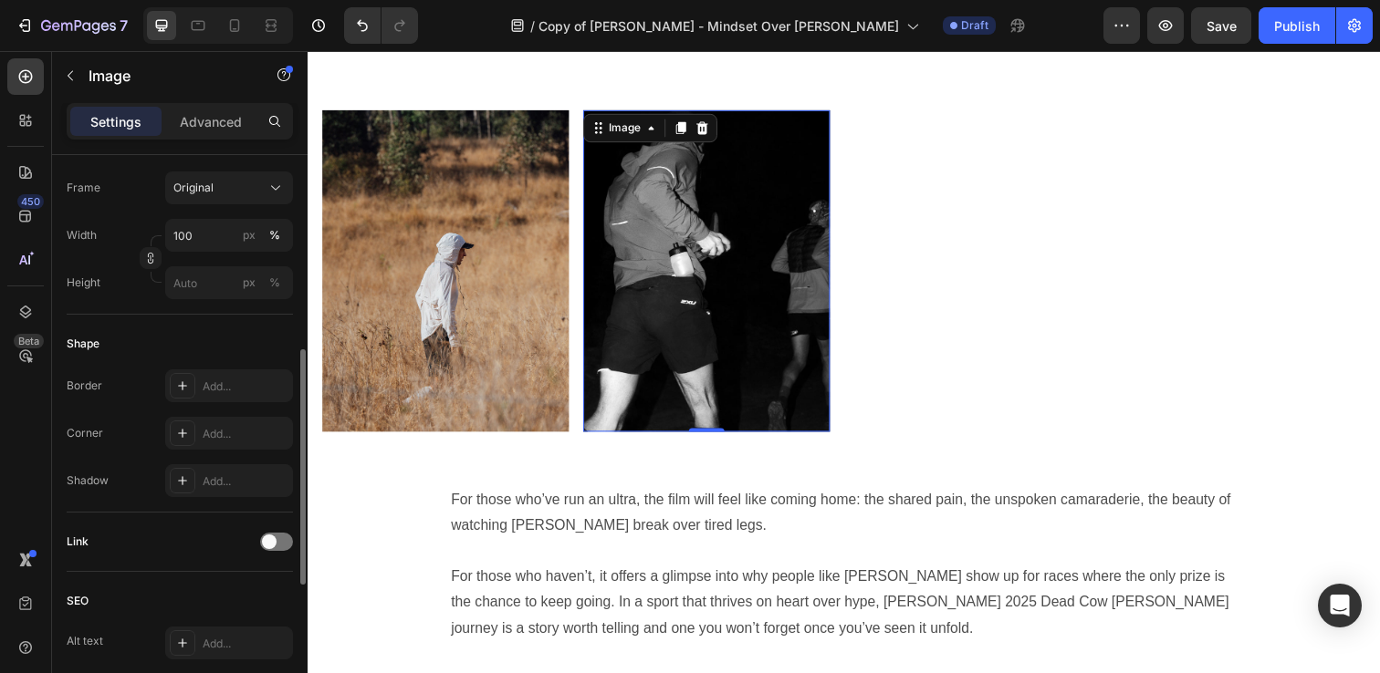
scroll to position [472, 0]
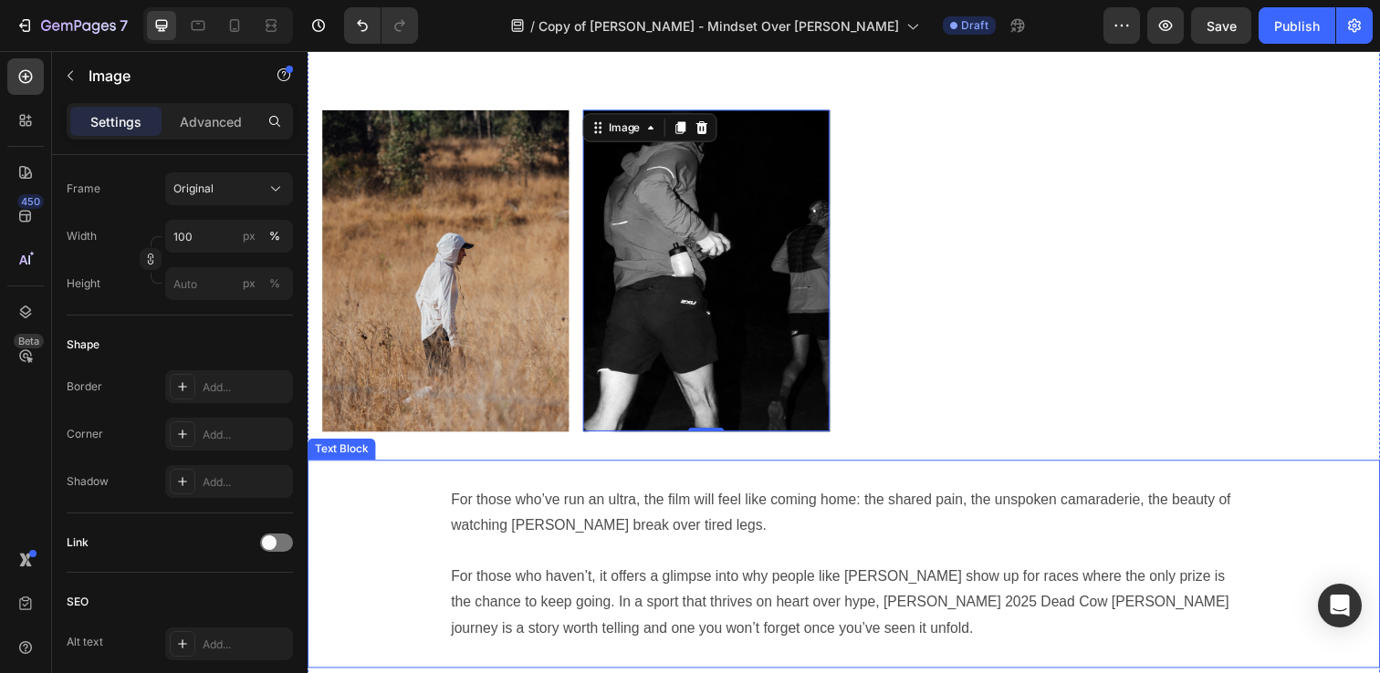
click at [766, 469] on div "For those who’ve run an ultra, the film will feel like coming home: the shared …" at bounding box center [855, 575] width 1095 height 213
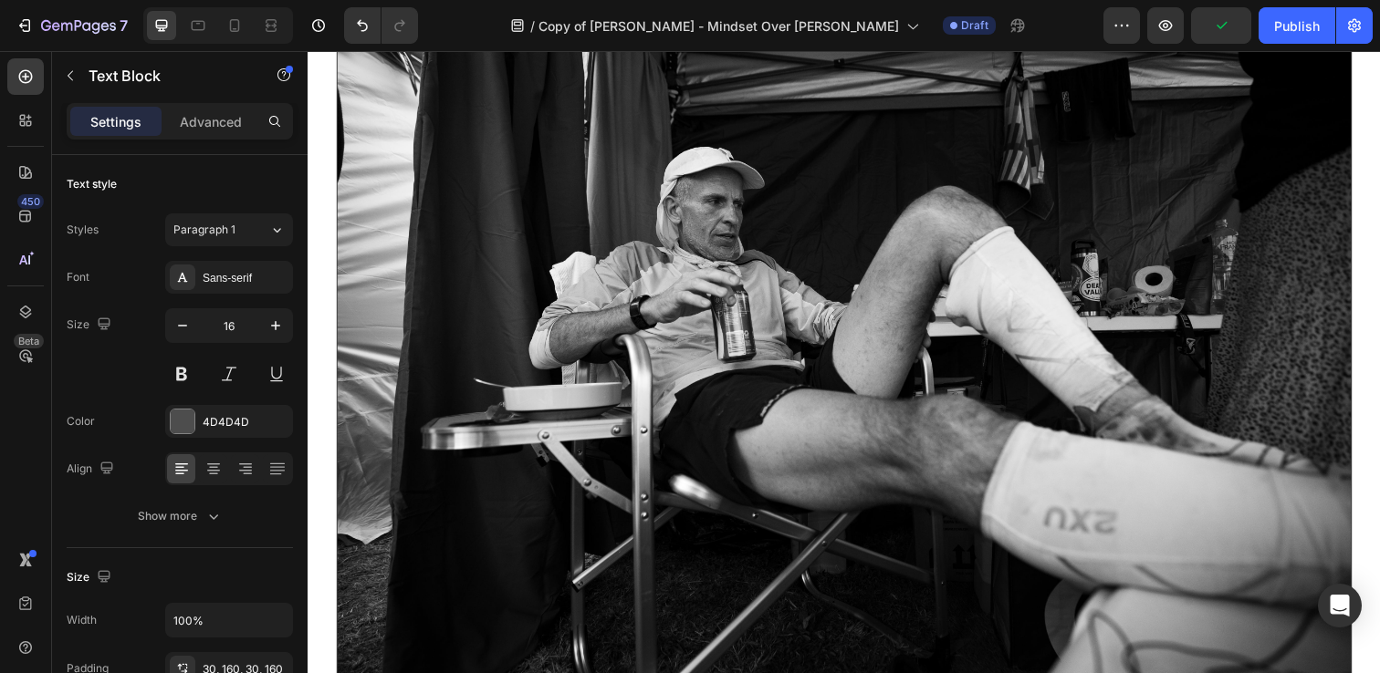
scroll to position [2467, 0]
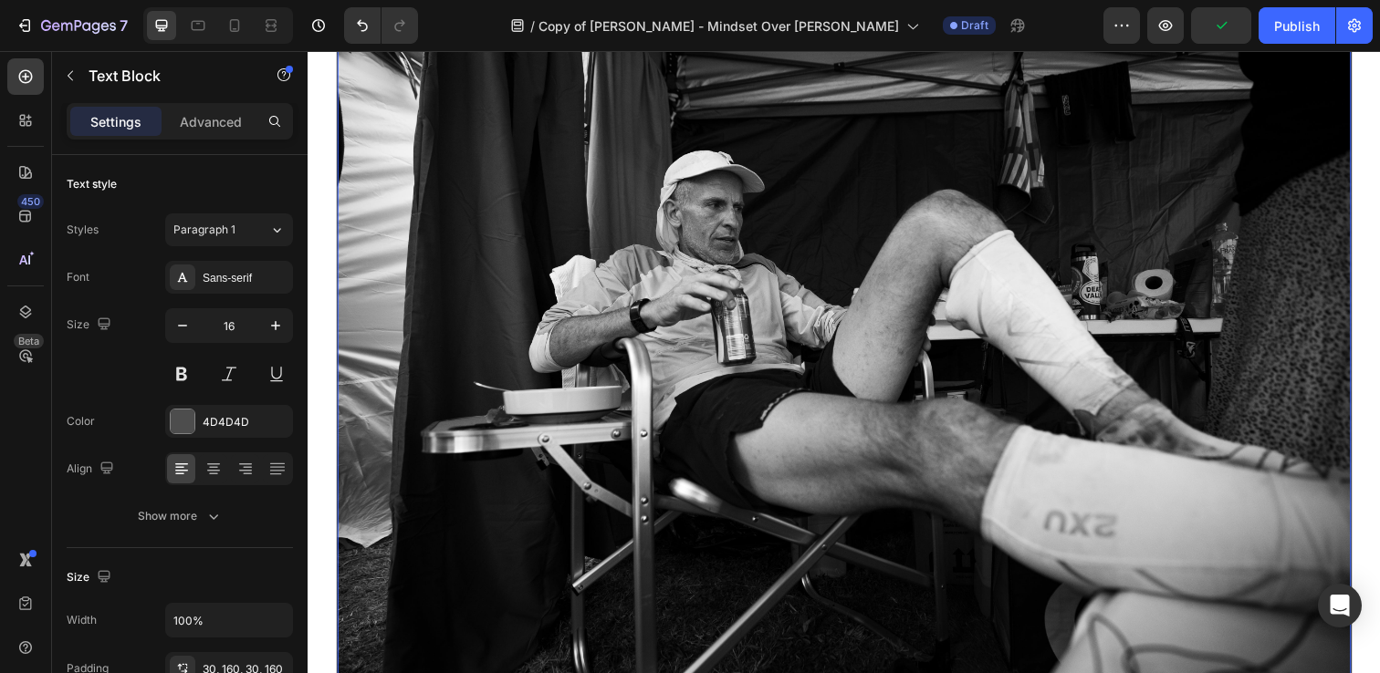
click at [1004, 299] on img at bounding box center [855, 357] width 1035 height 691
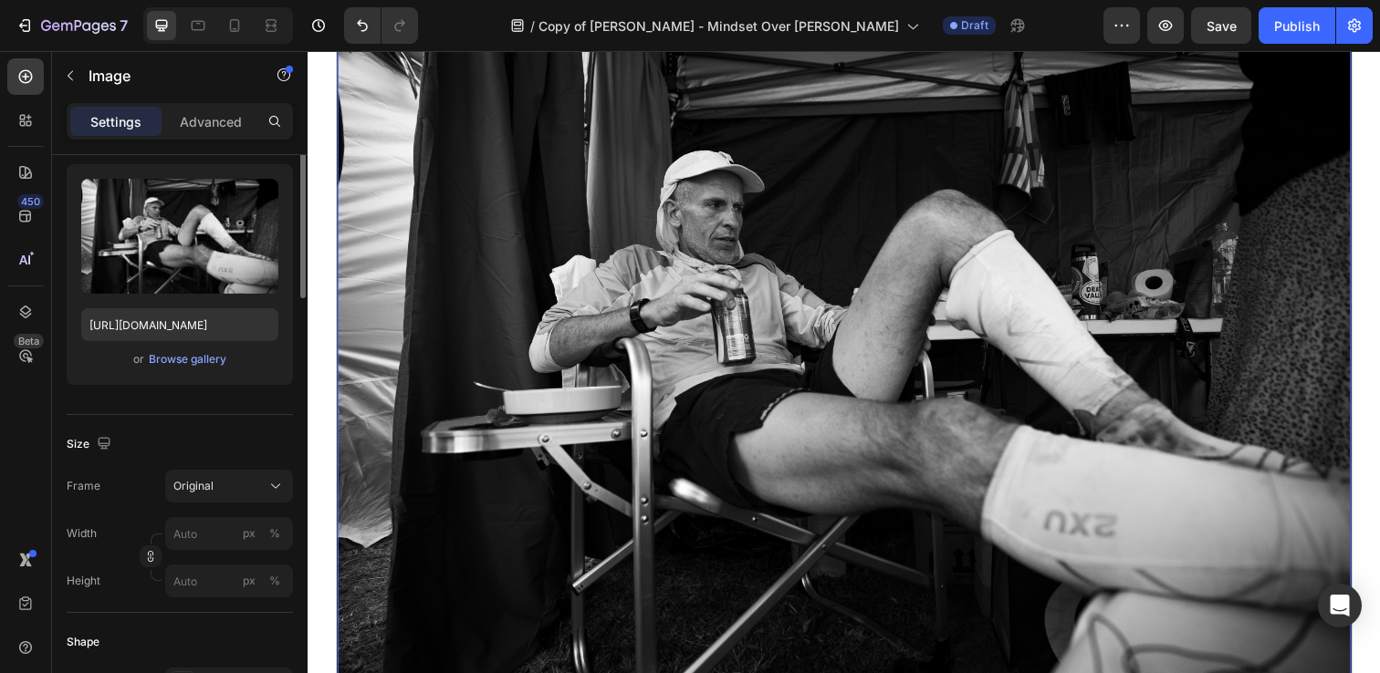
scroll to position [184, 0]
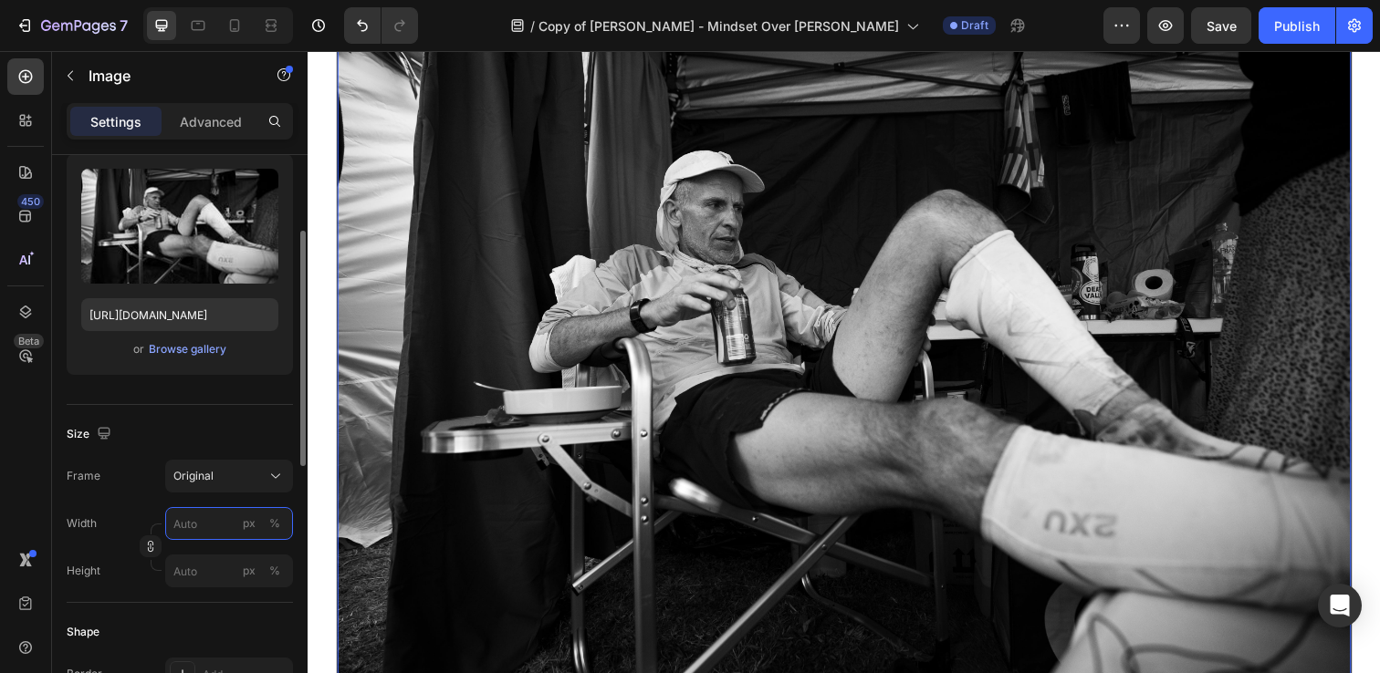
click at [196, 525] on input "px %" at bounding box center [229, 523] width 128 height 33
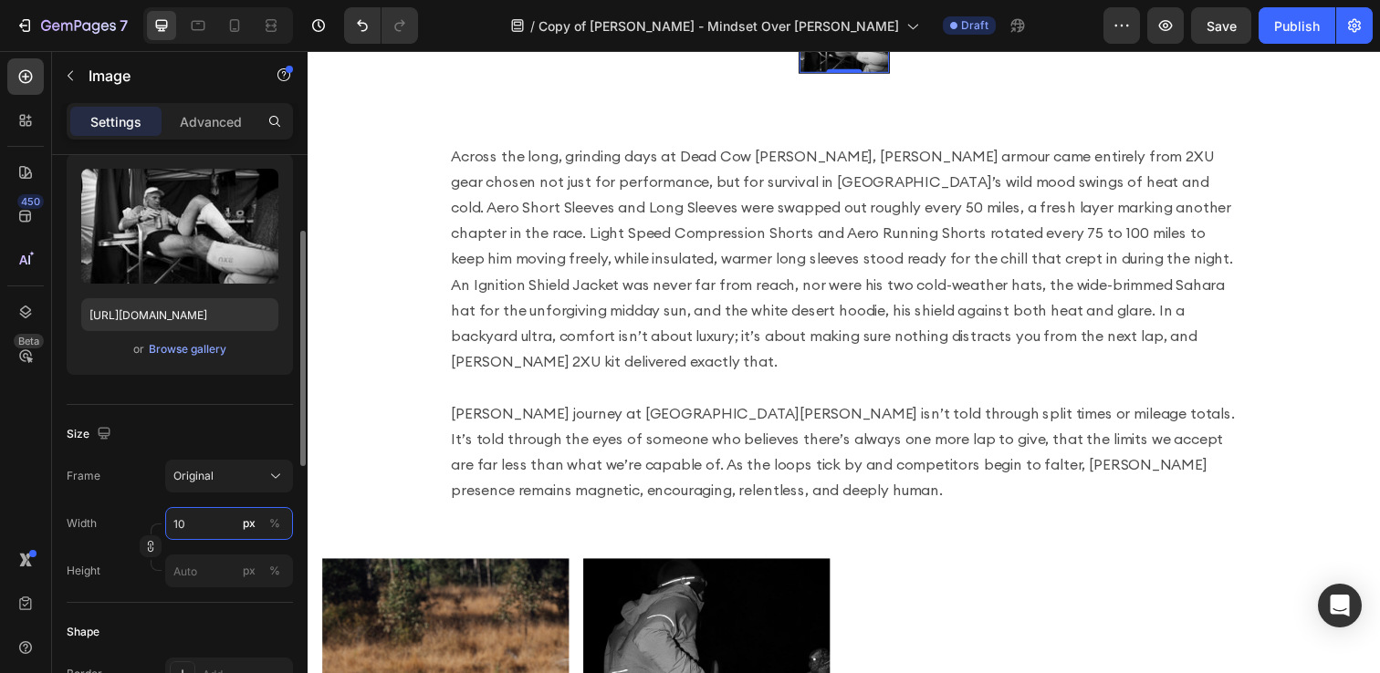
type input "1"
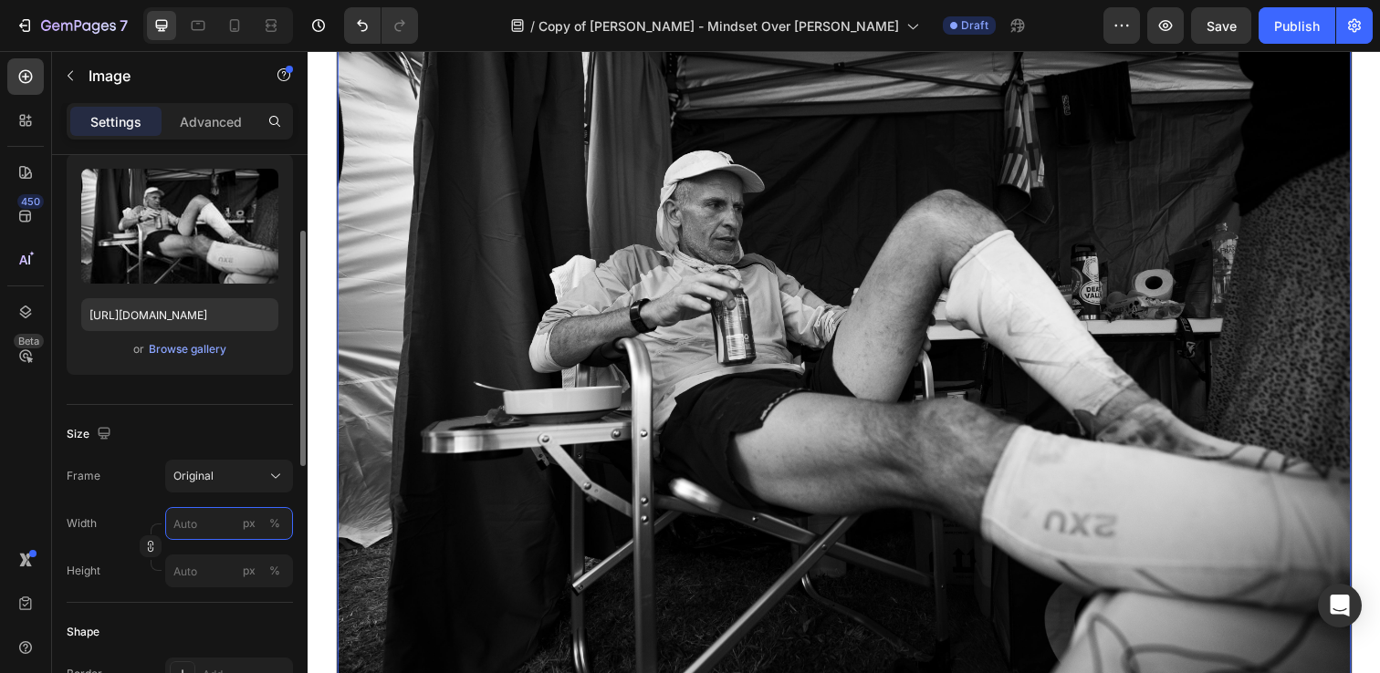
type input "1"
click at [202, 421] on div "Size" at bounding box center [180, 434] width 226 height 29
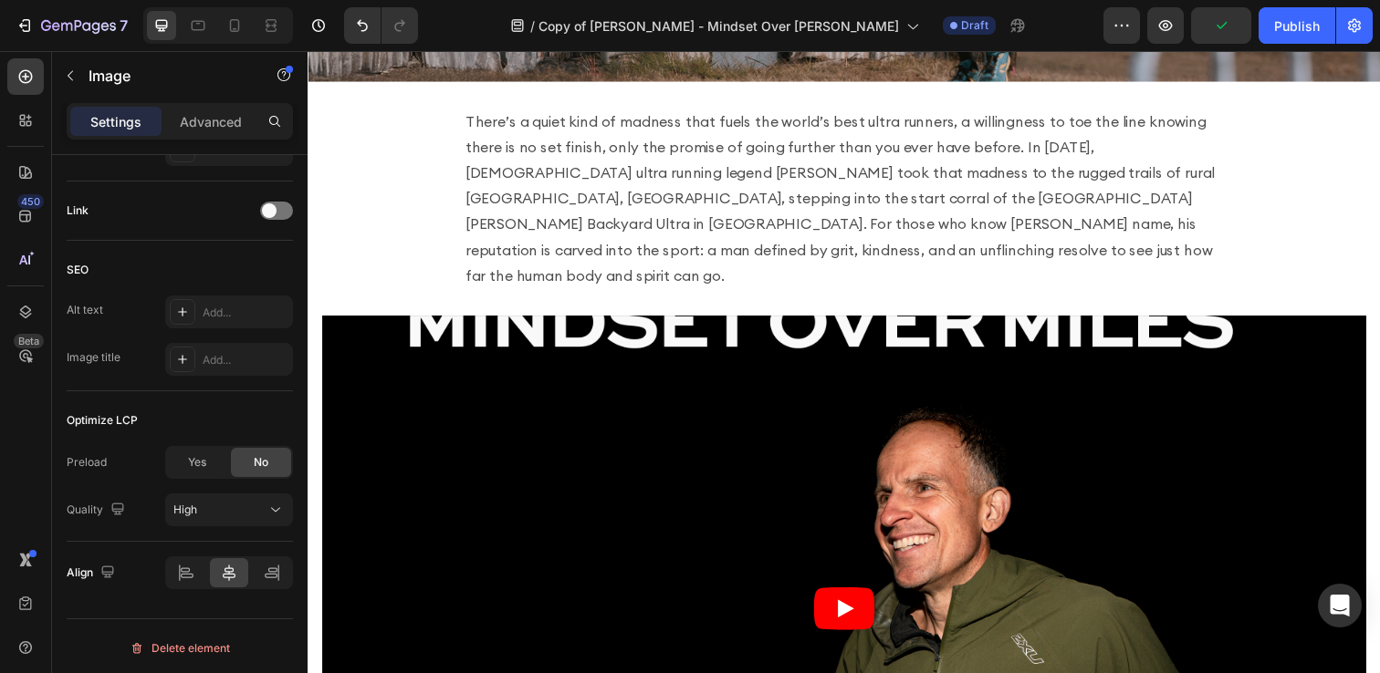
scroll to position [459, 0]
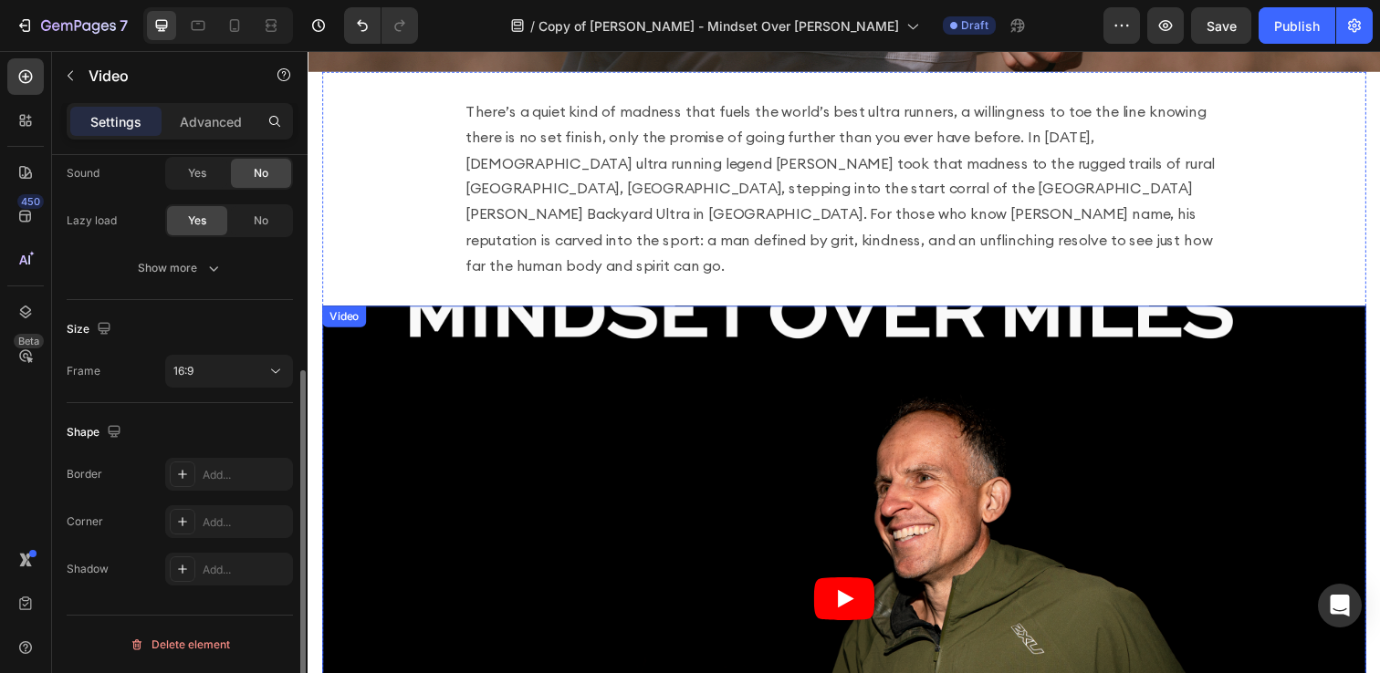
click at [537, 485] on article at bounding box center [855, 611] width 1066 height 600
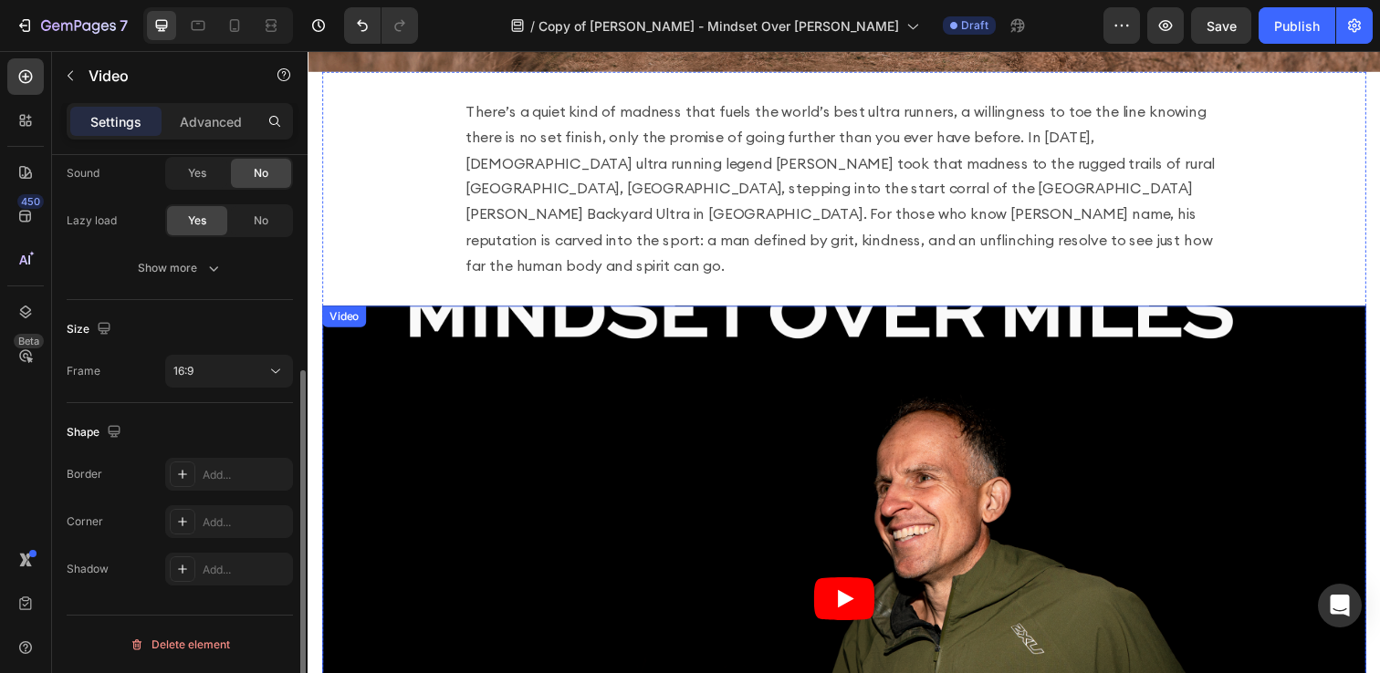
scroll to position [0, 0]
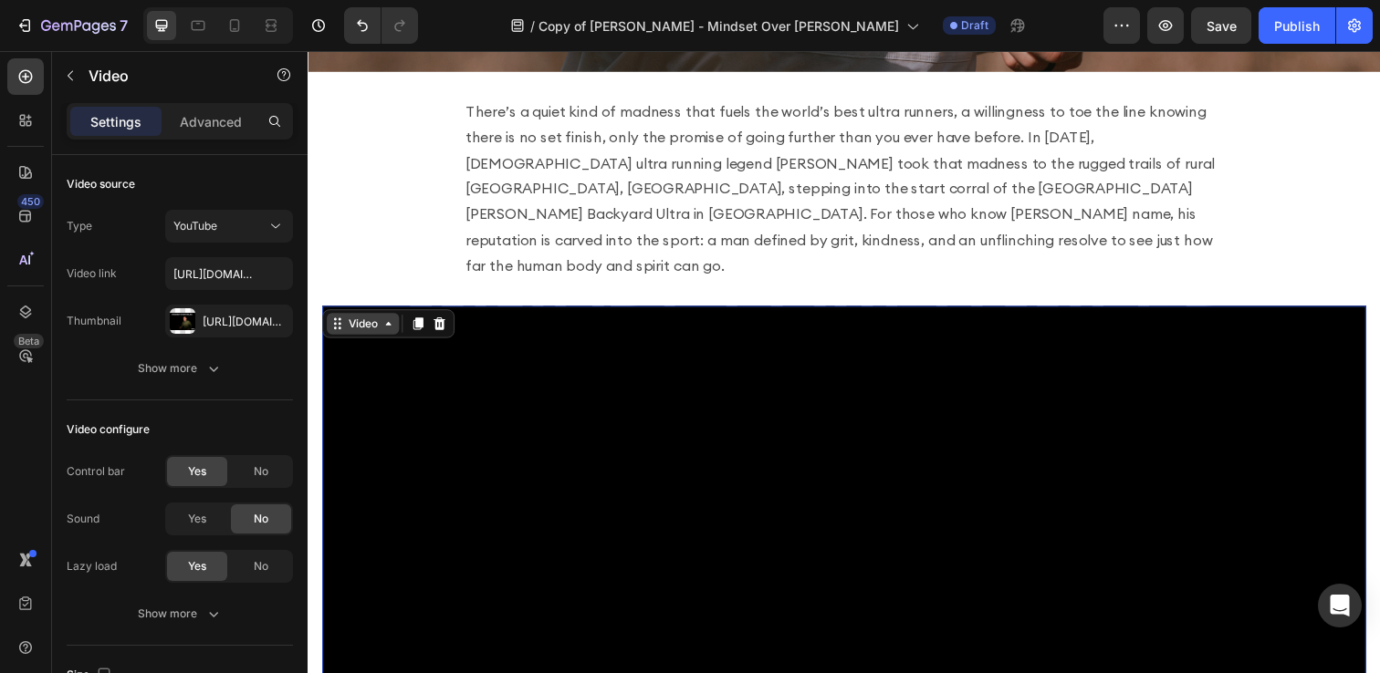
click at [388, 328] on icon at bounding box center [389, 330] width 5 height 4
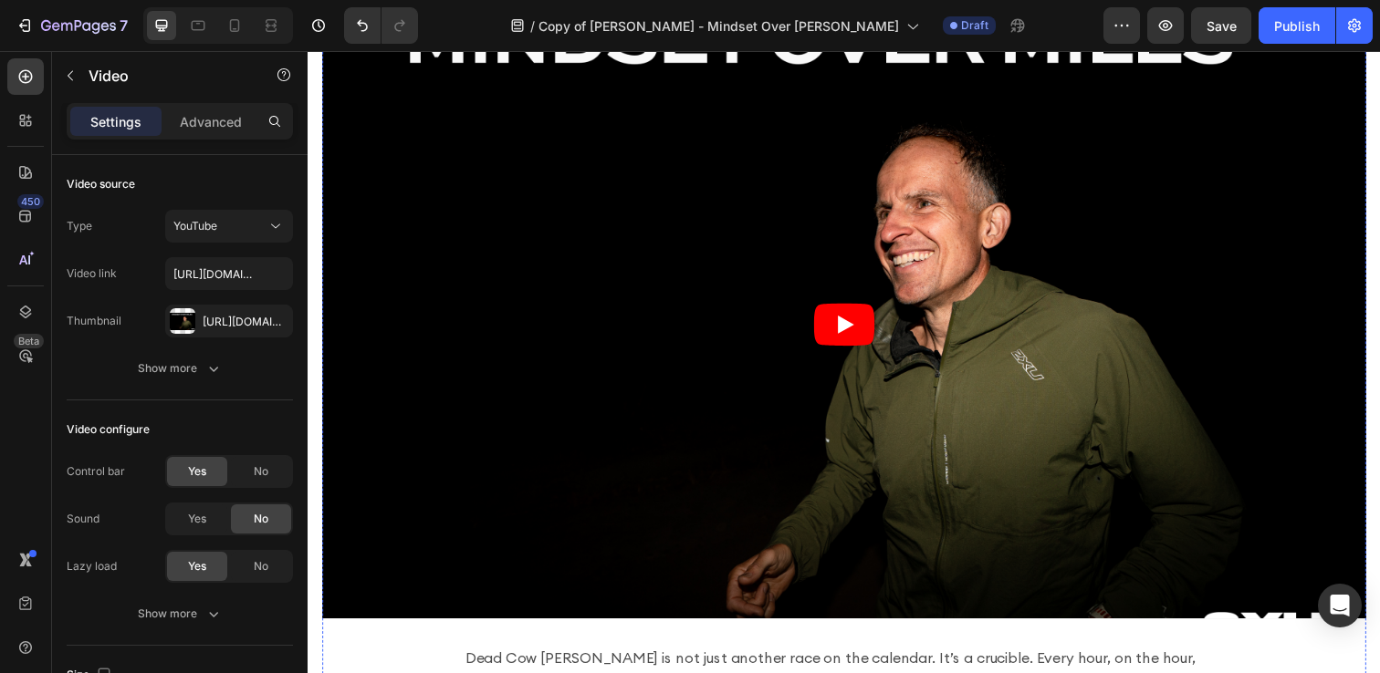
scroll to position [749, 0]
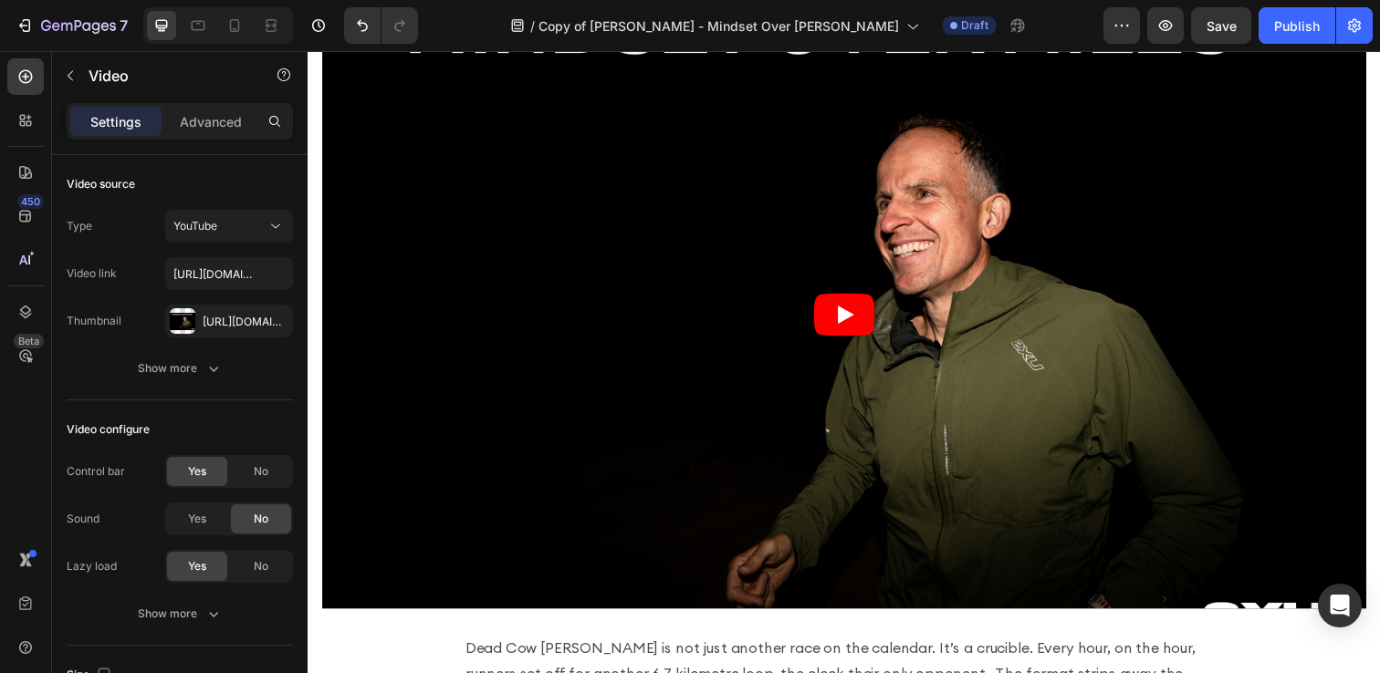
click at [712, 477] on article at bounding box center [855, 321] width 1066 height 600
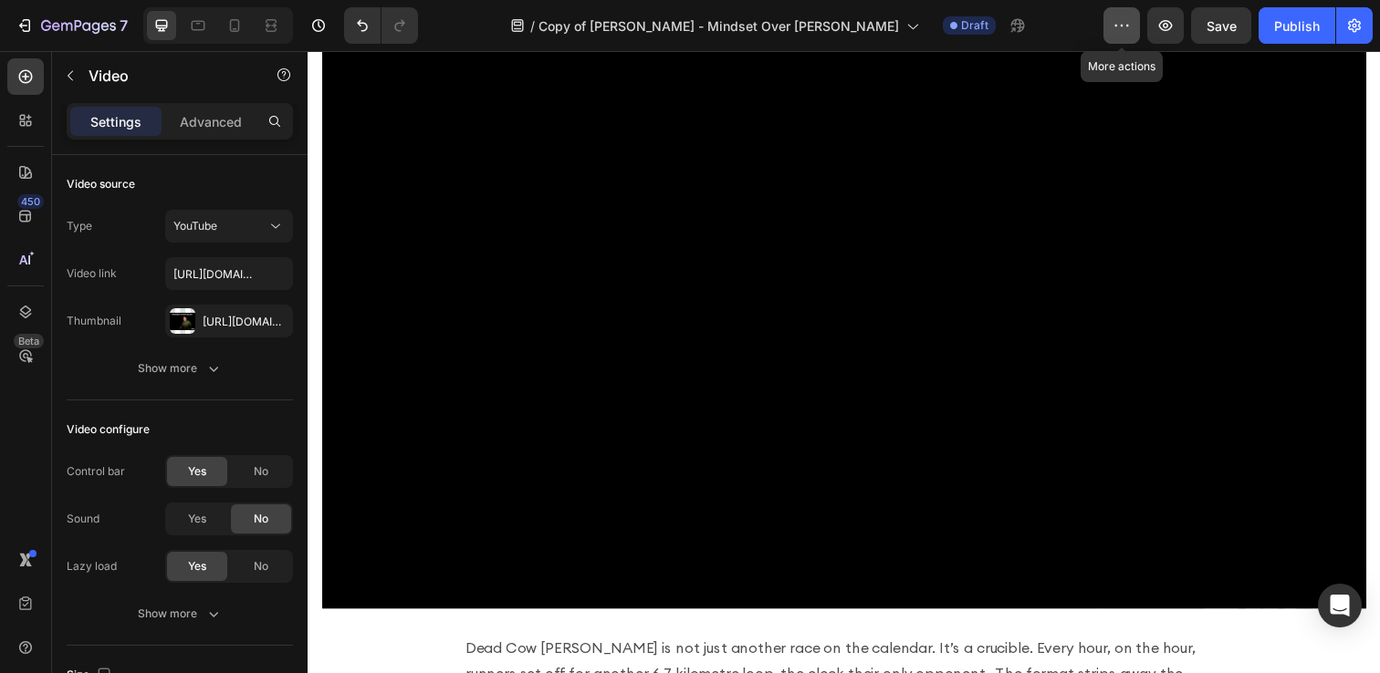
click at [1134, 26] on button "button" at bounding box center [1121, 25] width 36 height 36
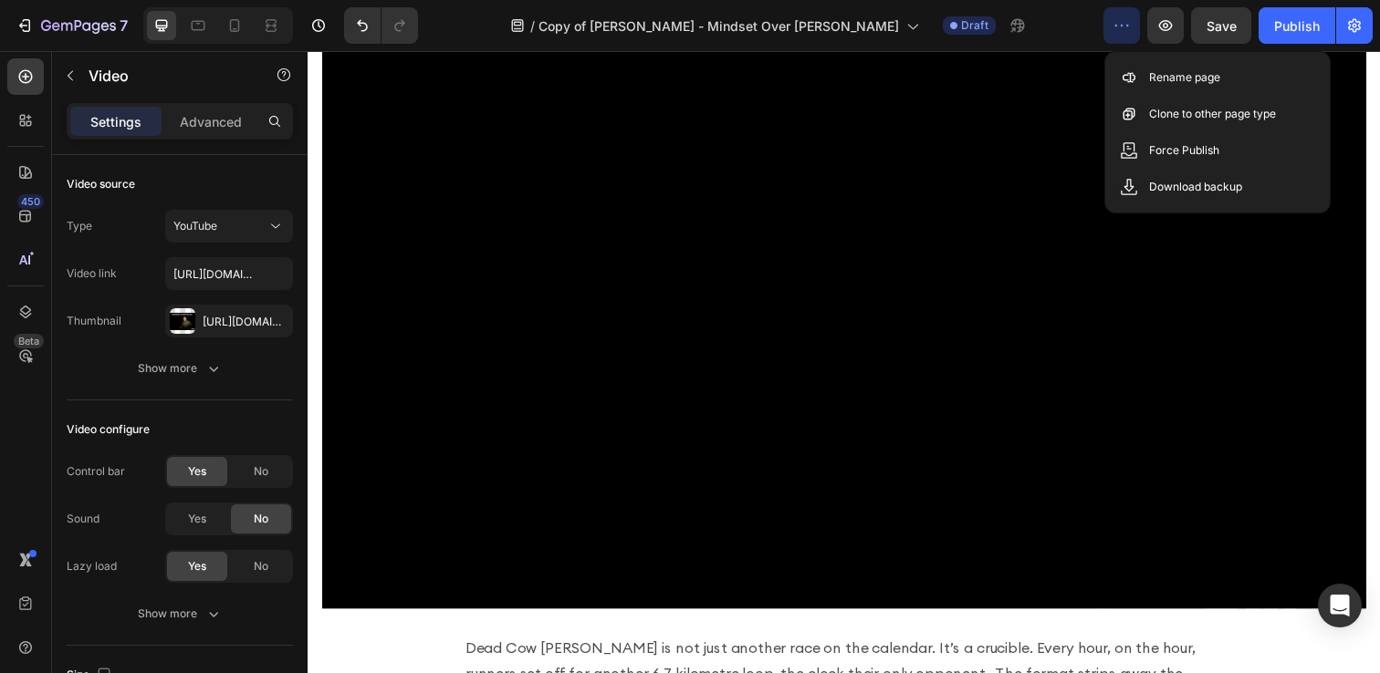
click at [1033, 16] on div "/ Copy of Harvey Lewis - Mindset Over Miles - HW Draft" at bounding box center [768, 25] width 671 height 36
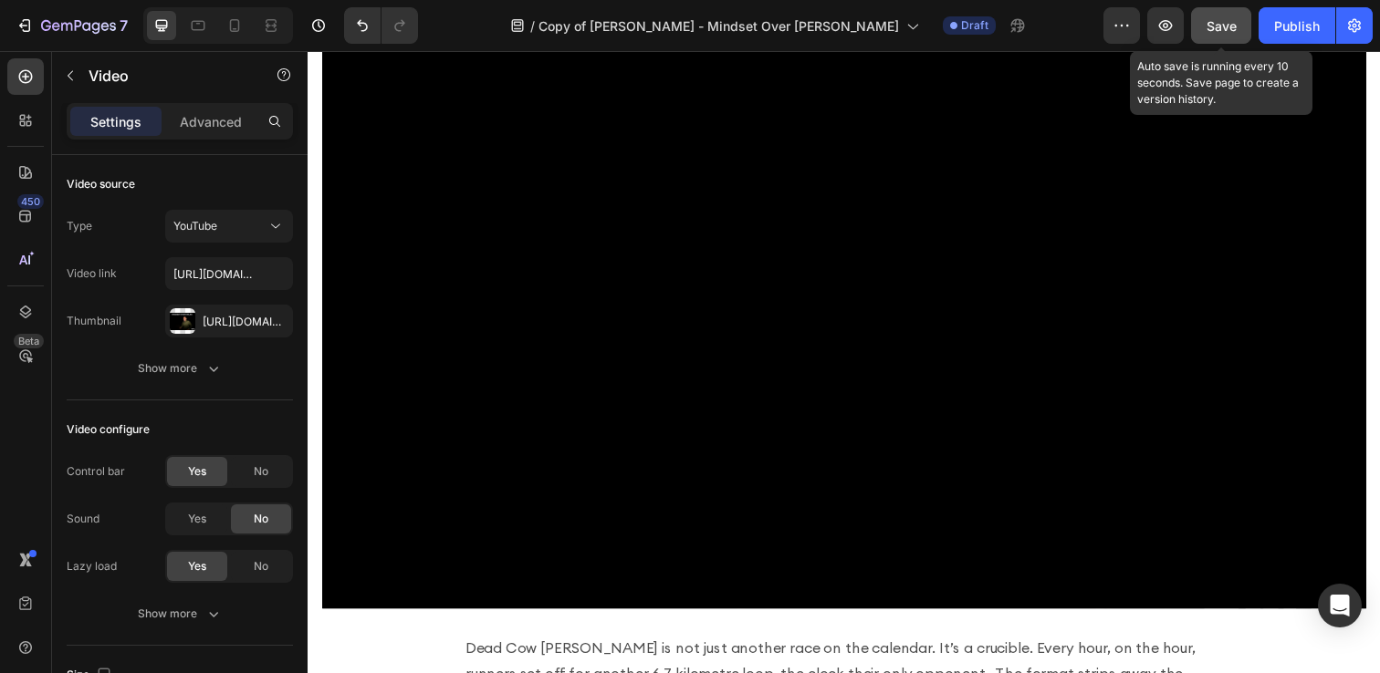
click at [1217, 23] on span "Save" at bounding box center [1221, 26] width 30 height 16
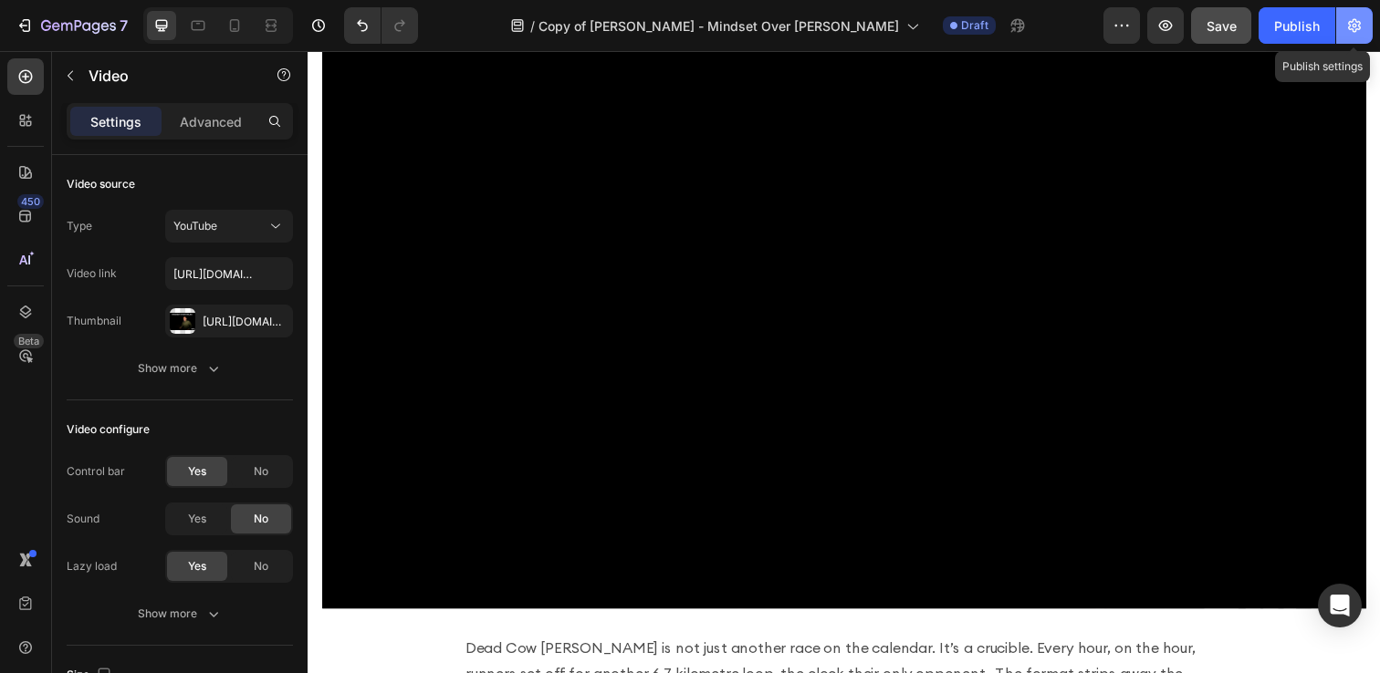
click at [1360, 17] on icon "button" at bounding box center [1354, 25] width 18 height 18
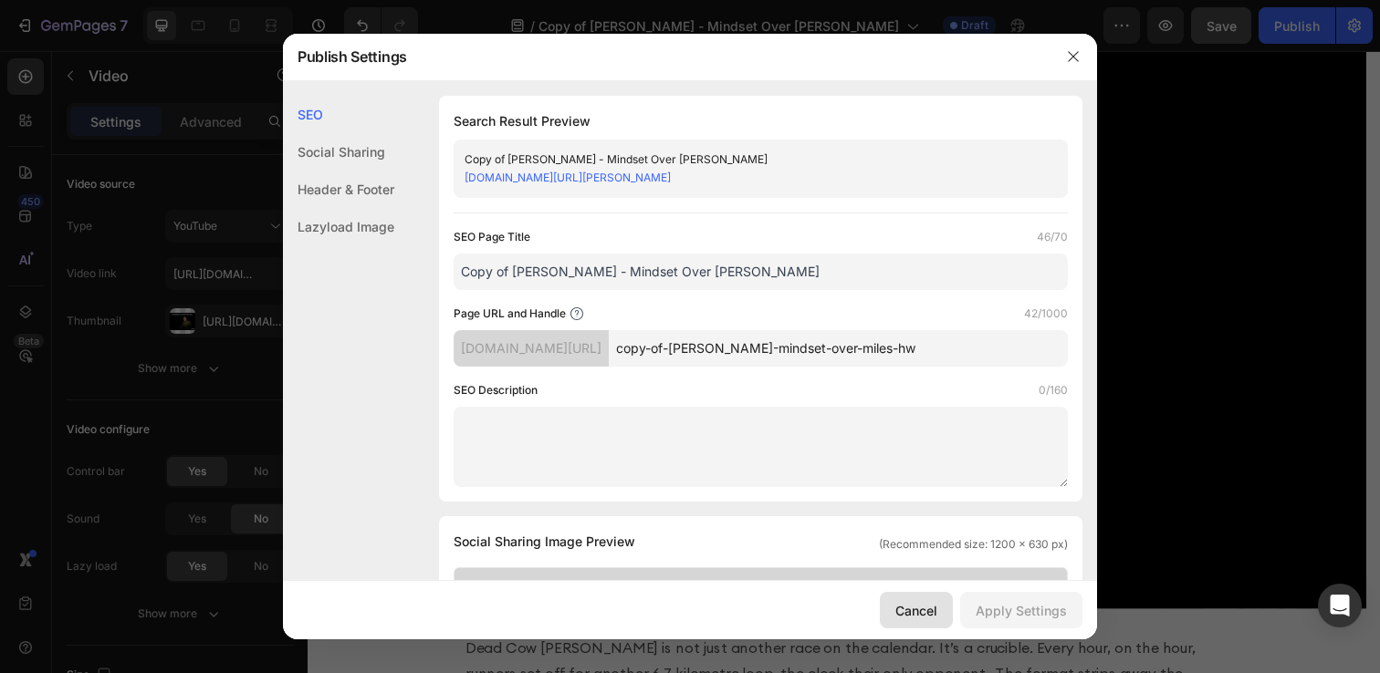
click at [932, 607] on div "Cancel" at bounding box center [916, 610] width 42 height 19
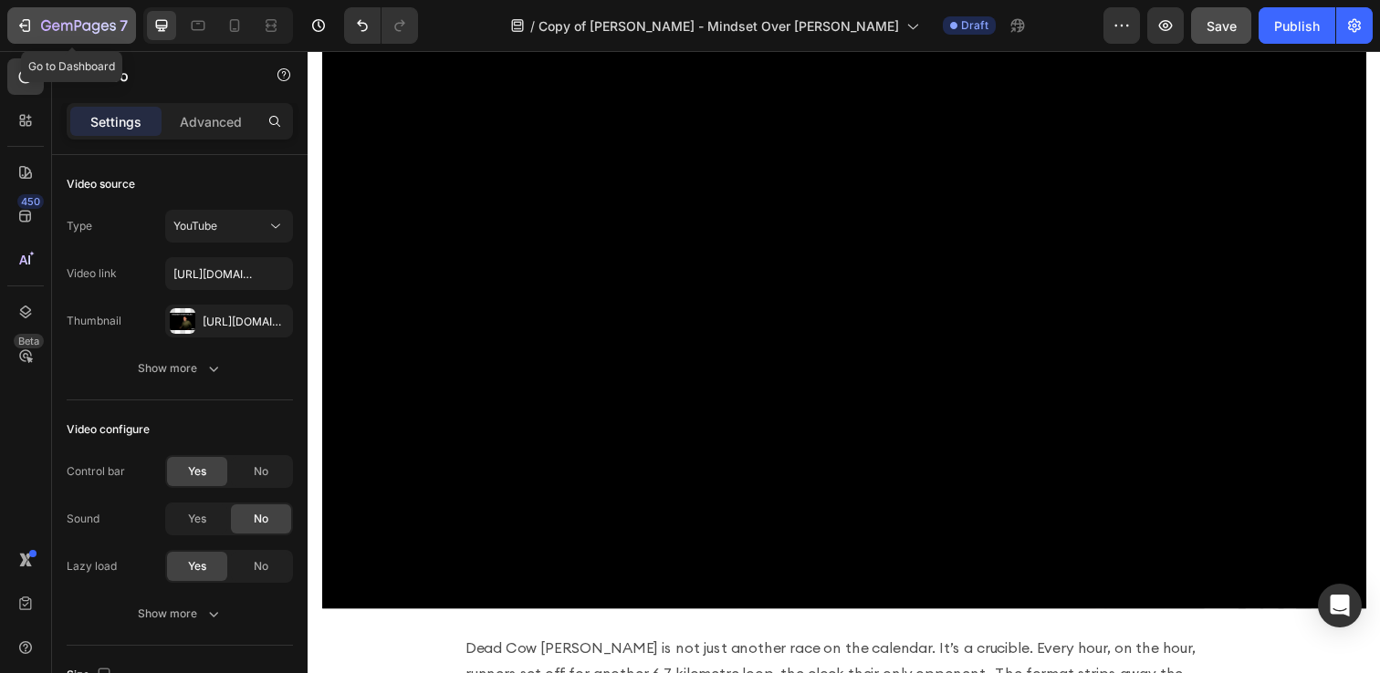
click at [50, 24] on icon "button" at bounding box center [78, 27] width 75 height 16
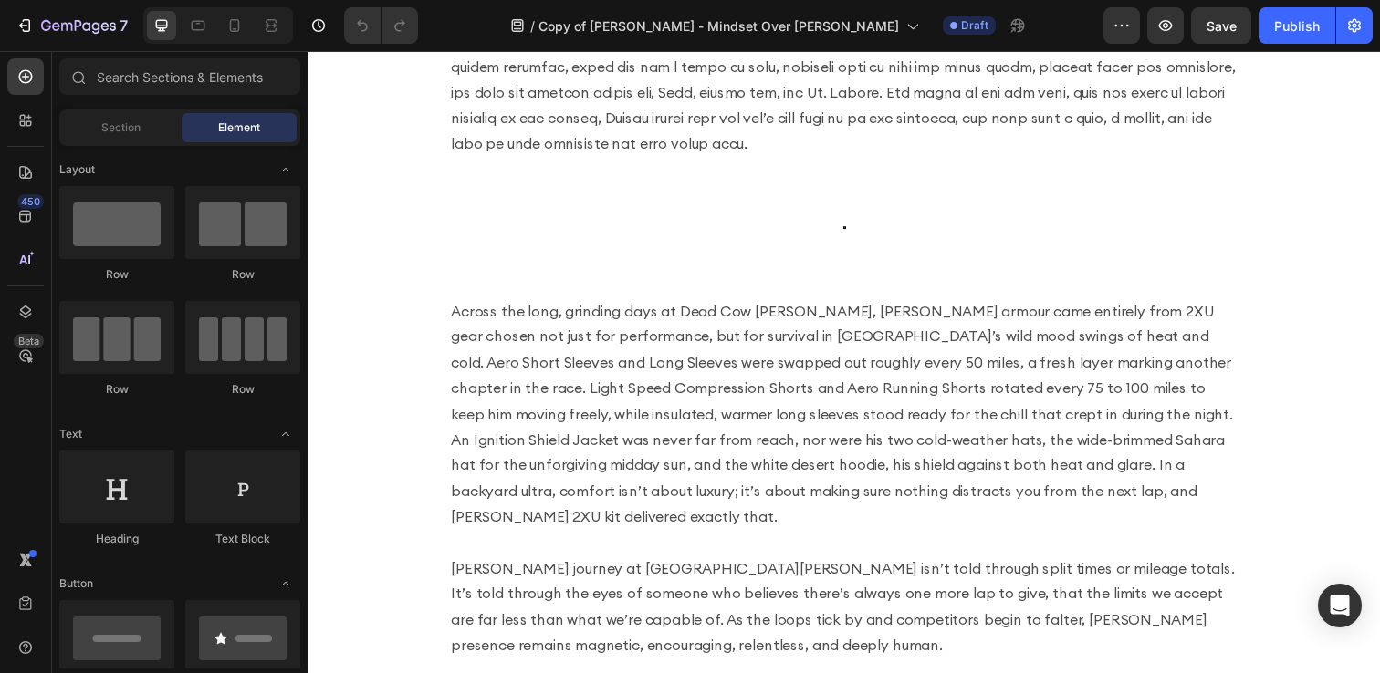
scroll to position [2243, 0]
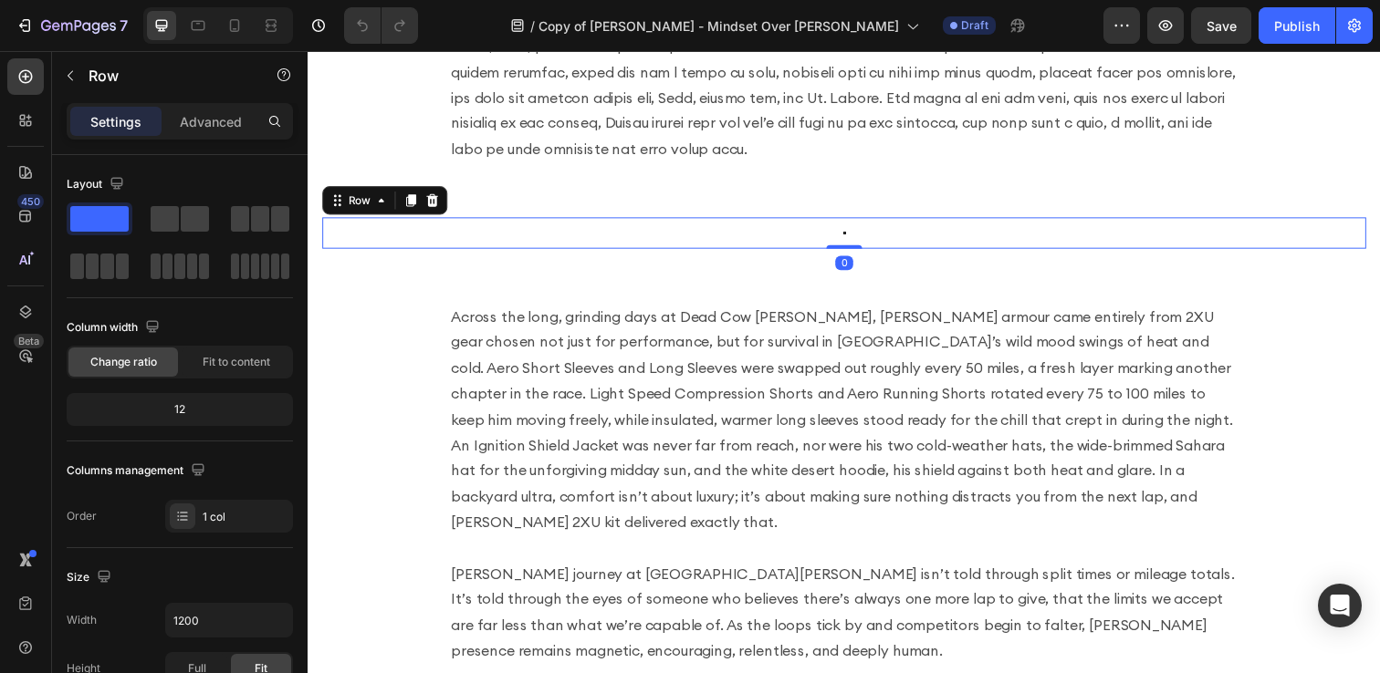
click at [789, 248] on div "Image Row 0" at bounding box center [855, 237] width 1066 height 32
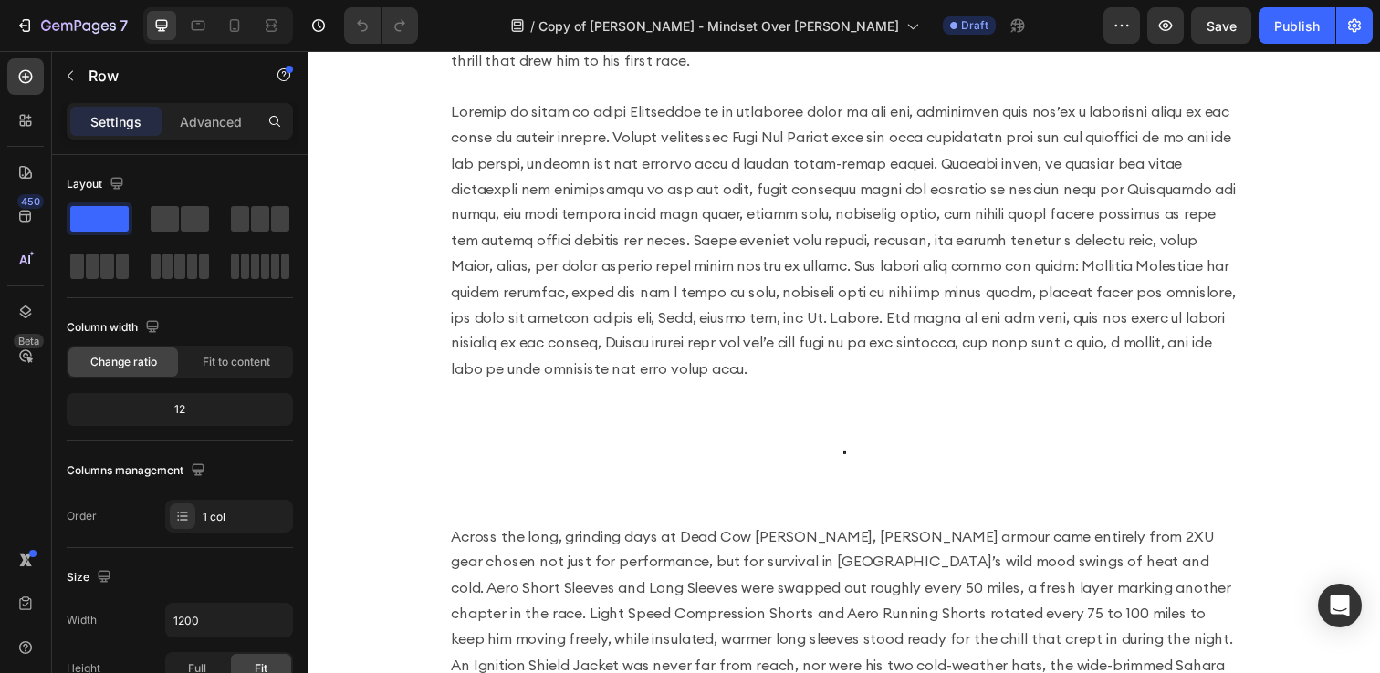
scroll to position [2053, 0]
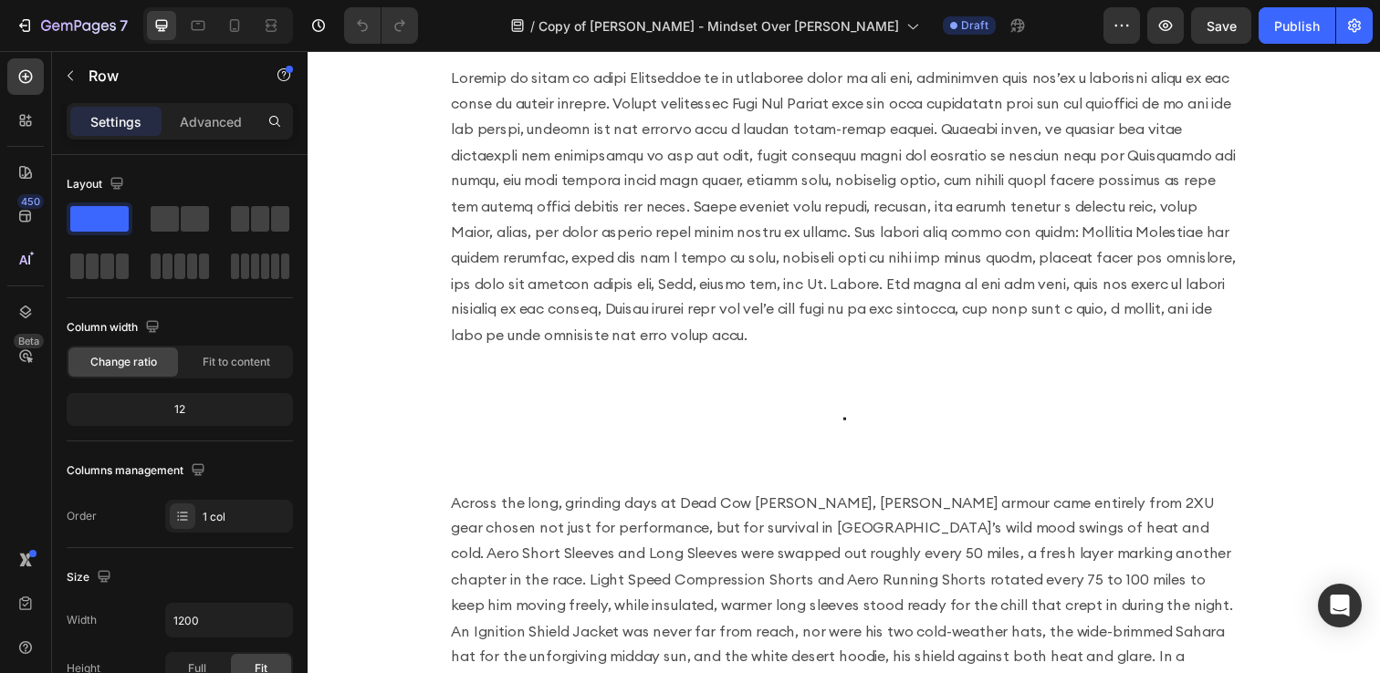
click at [843, 416] on div "Image Row" at bounding box center [855, 427] width 1066 height 32
click at [858, 427] on div "Image" at bounding box center [855, 426] width 1037 height 3
click at [846, 423] on div "Image Row" at bounding box center [855, 427] width 1066 height 32
click at [867, 421] on div "Image Row" at bounding box center [855, 427] width 1066 height 32
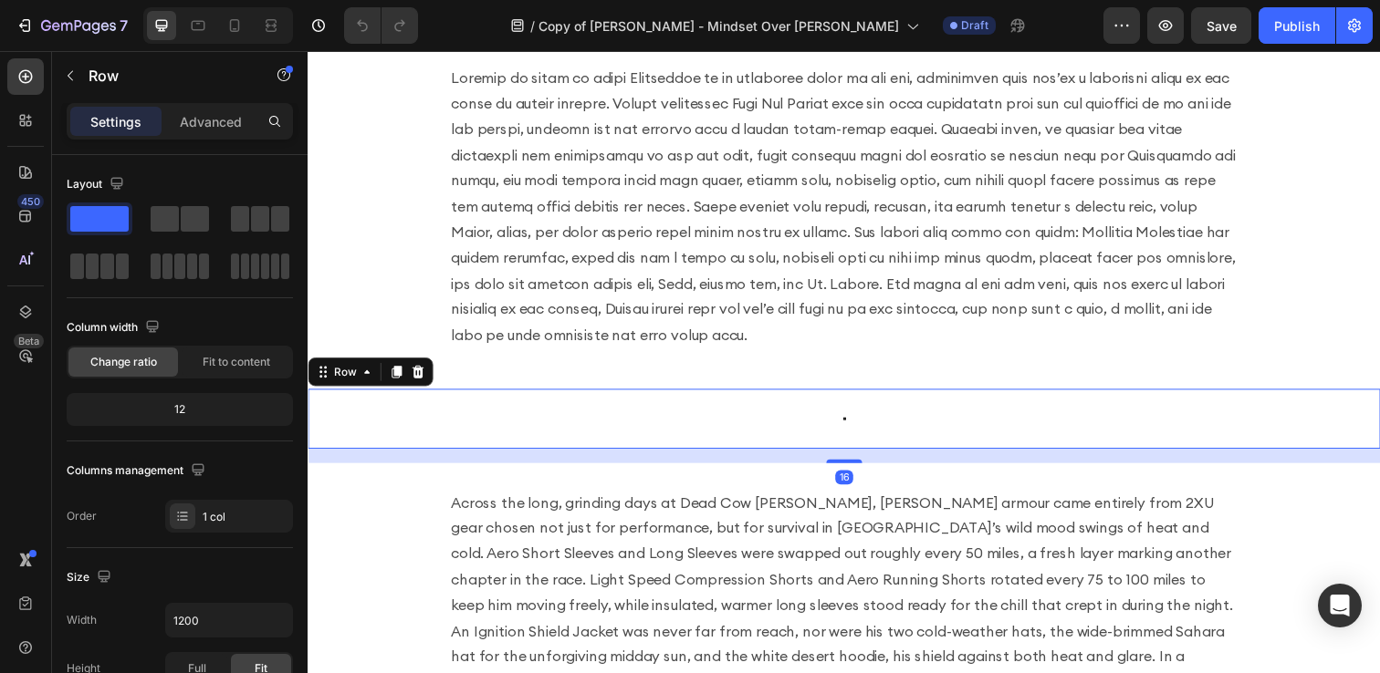
click at [807, 405] on div "Image Row Row 16" at bounding box center [855, 426] width 1095 height 61
click at [95, 68] on p "Row" at bounding box center [166, 76] width 155 height 22
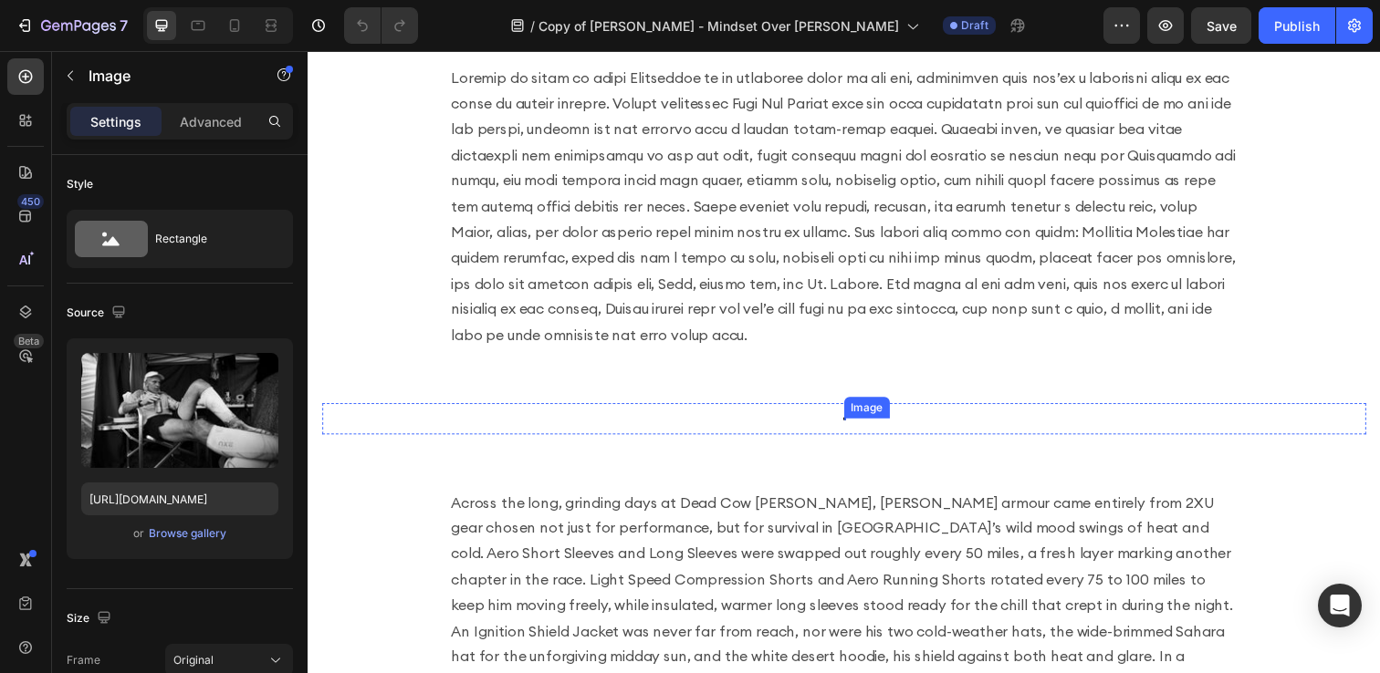
click at [855, 427] on div "Image" at bounding box center [855, 426] width 3 height 3
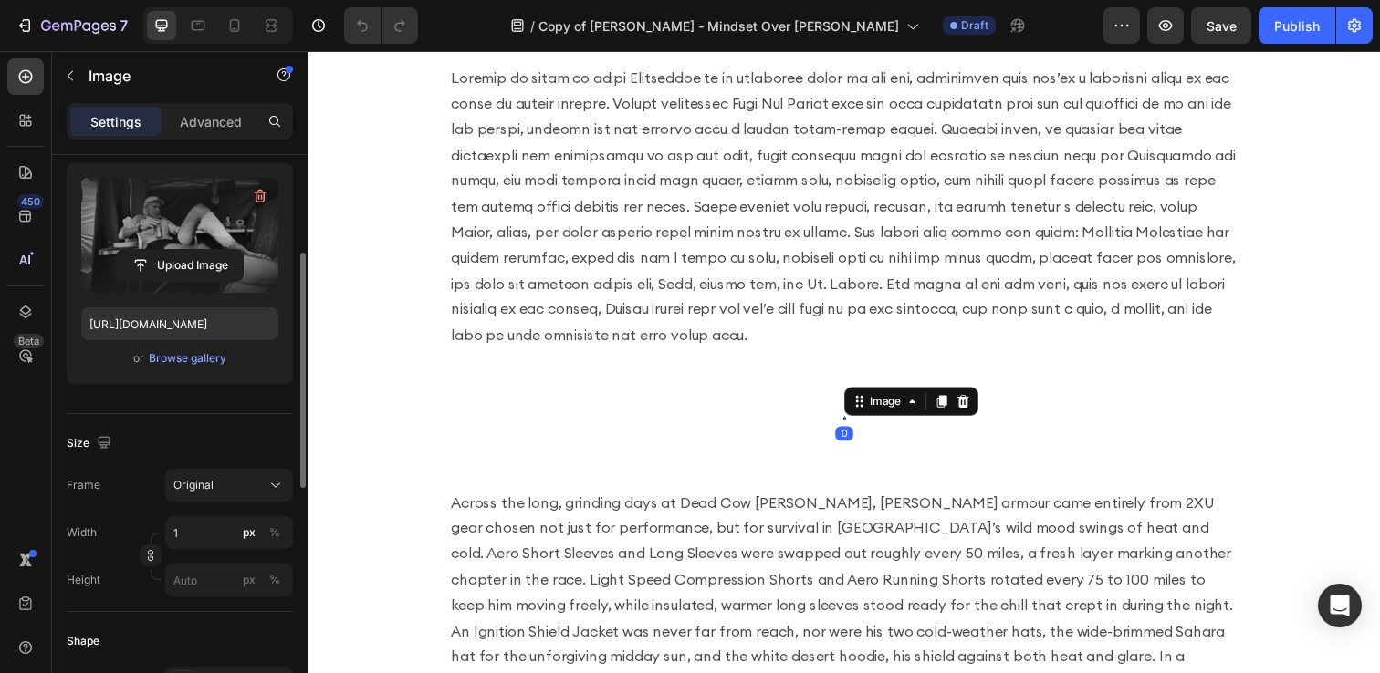
scroll to position [235, 0]
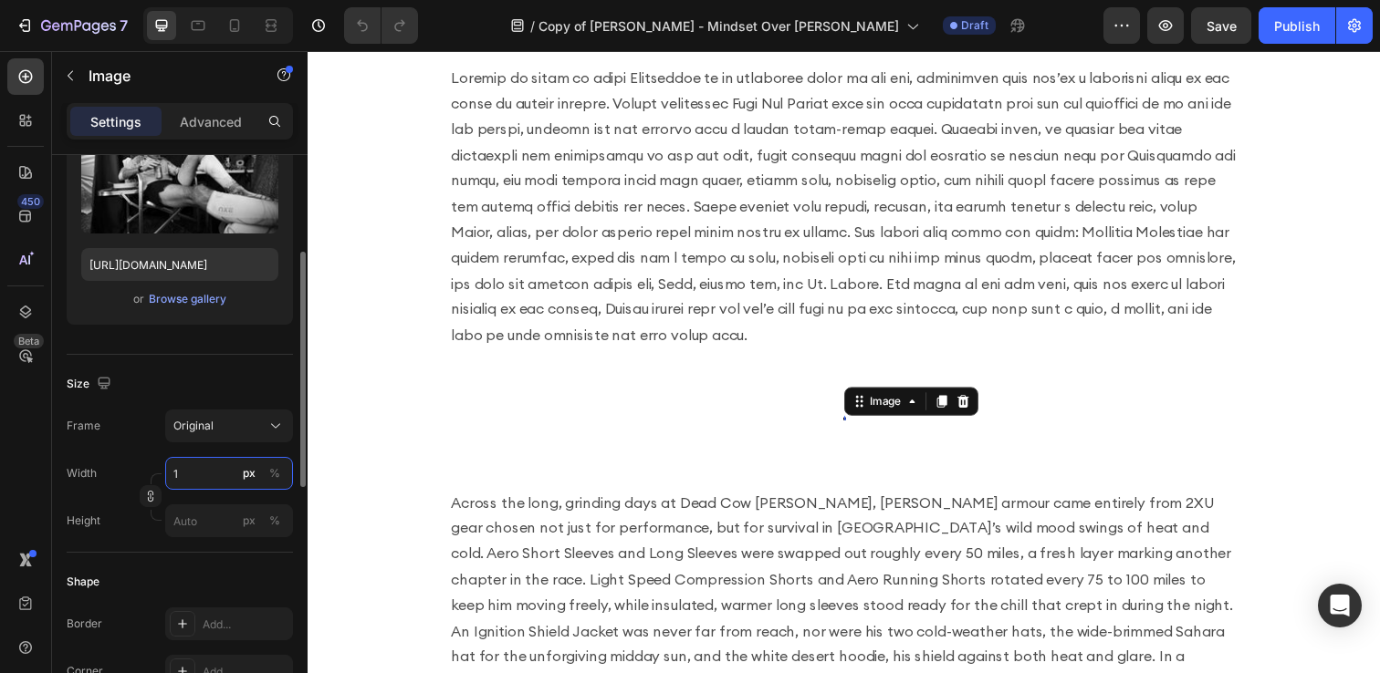
click at [192, 479] on input "1" at bounding box center [229, 473] width 128 height 33
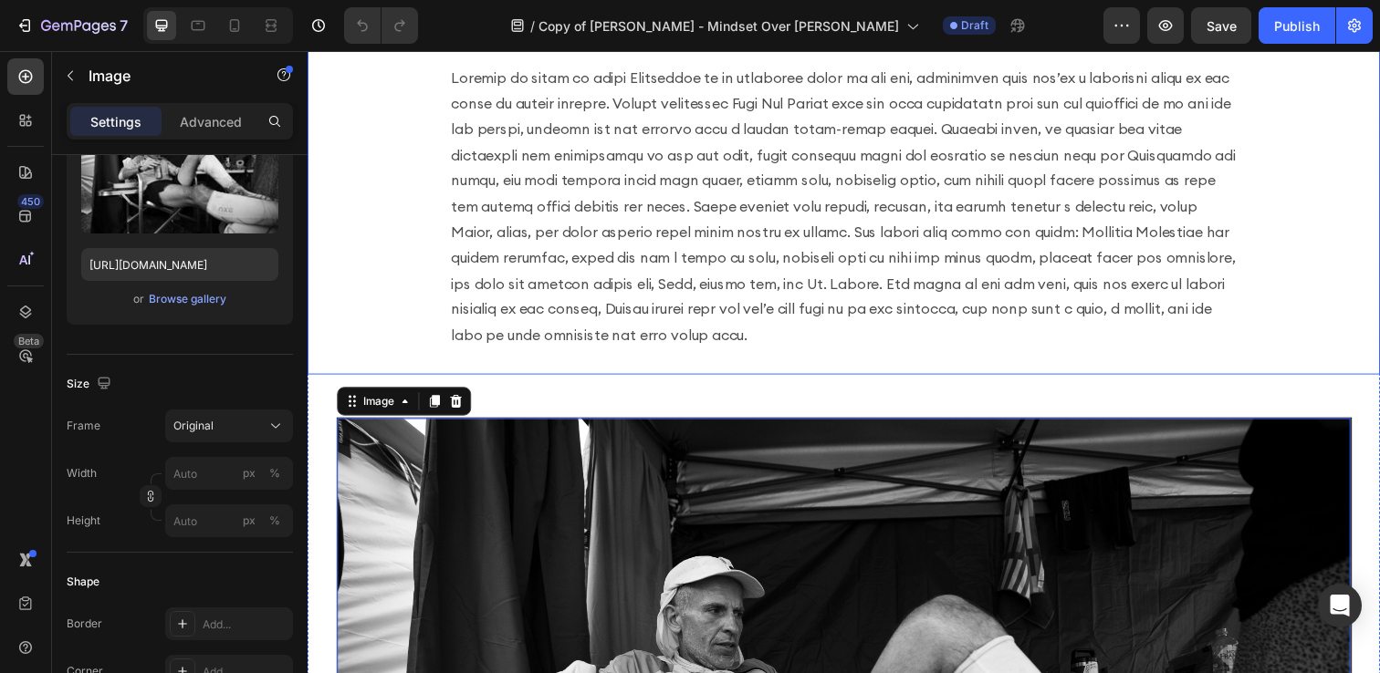
click at [370, 289] on div "The documentary captures [PERSON_NAME] in all his raw moments of lighthearted h…" at bounding box center [855, 131] width 1095 height 502
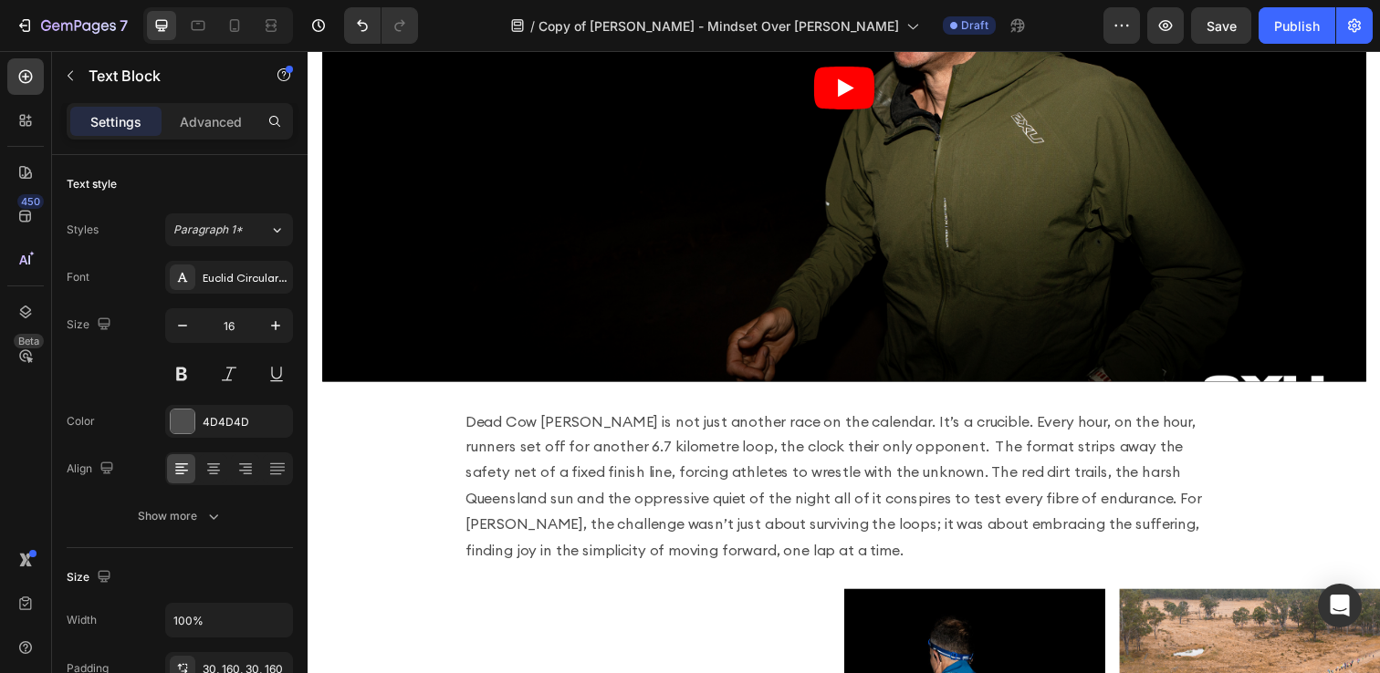
scroll to position [984, 0]
